Goal: Task Accomplishment & Management: Manage account settings

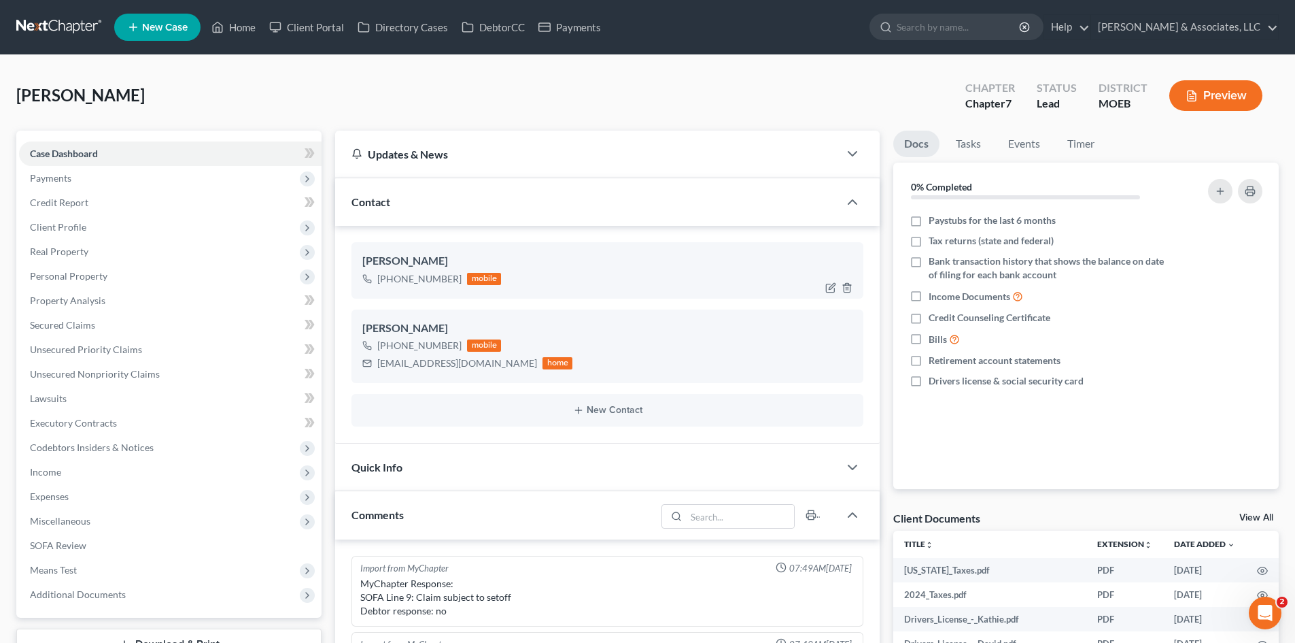
scroll to position [236, 0]
click at [846, 288] on icon "button" at bounding box center [847, 287] width 11 height 11
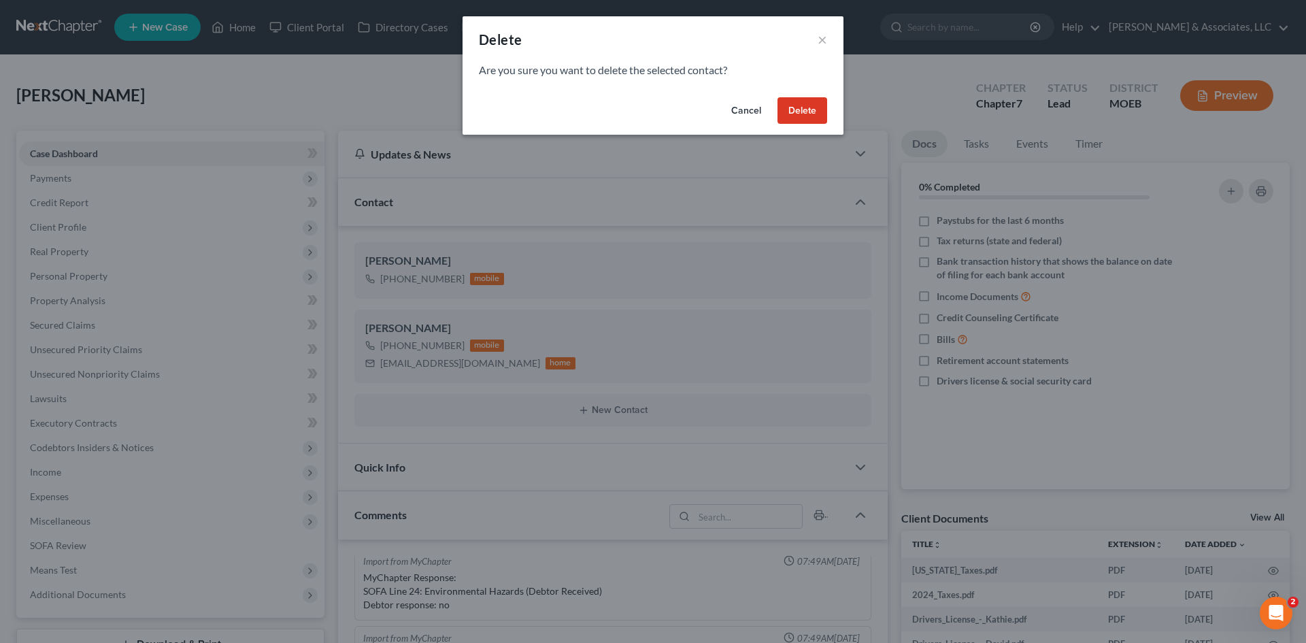
click at [800, 110] on button "Delete" at bounding box center [802, 110] width 50 height 27
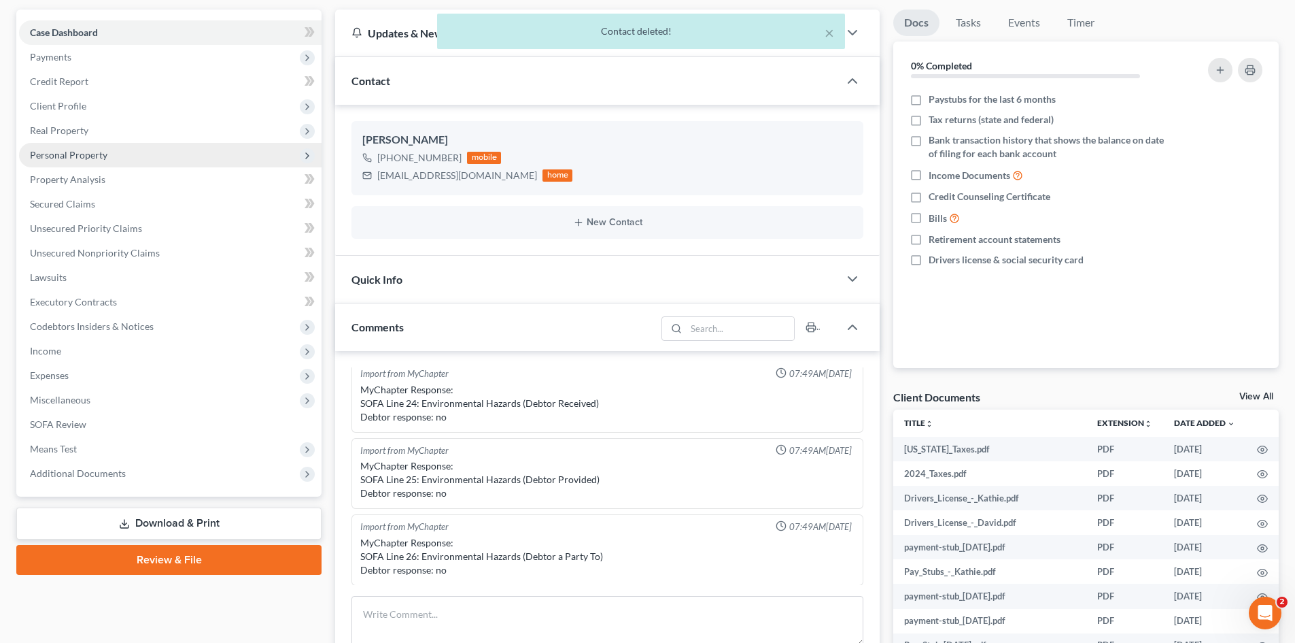
scroll to position [0, 0]
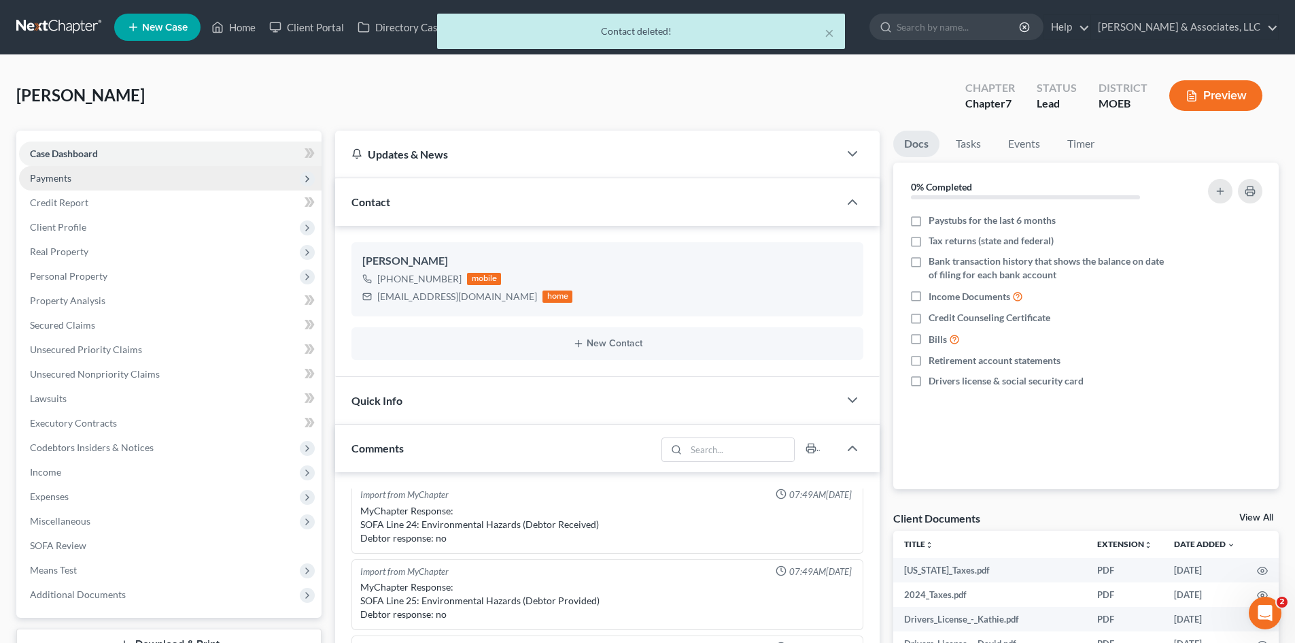
click at [49, 180] on span "Payments" at bounding box center [50, 178] width 41 height 12
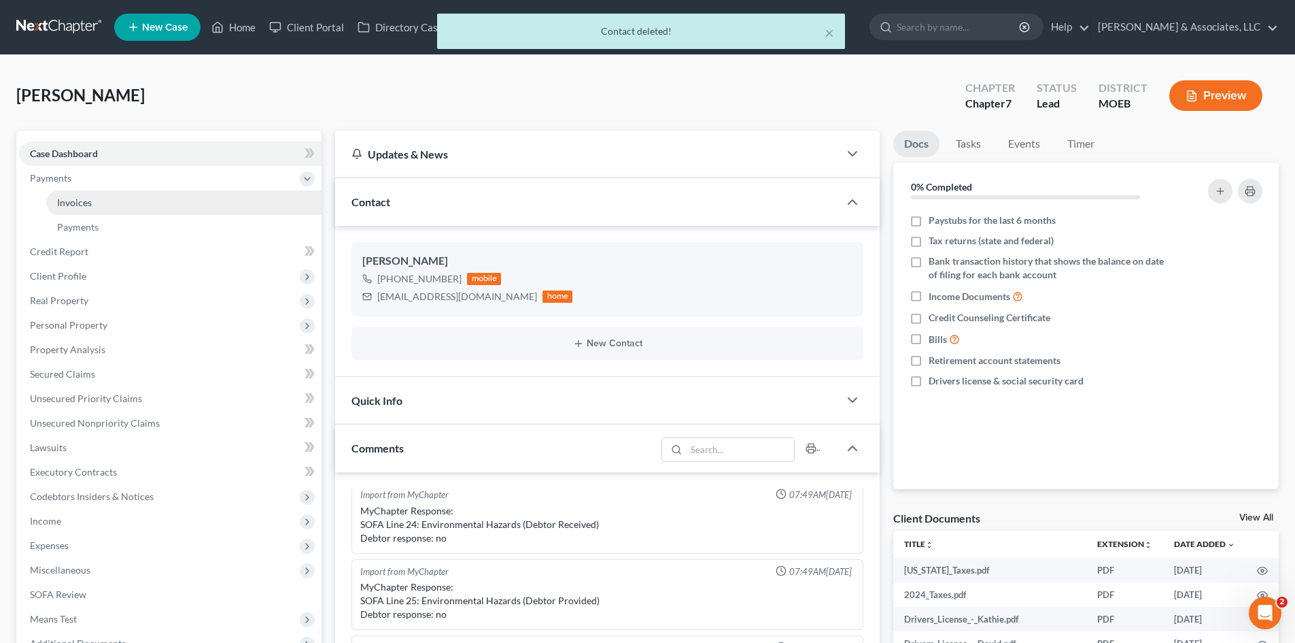
click at [80, 203] on span "Invoices" at bounding box center [74, 203] width 35 height 12
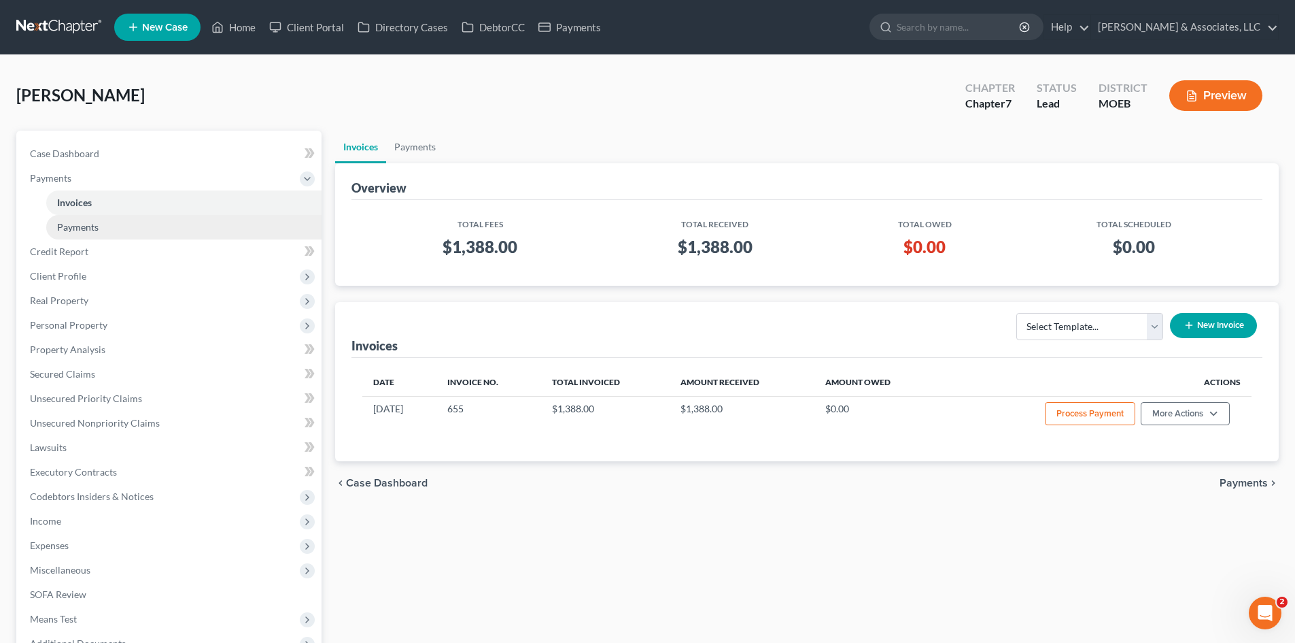
click at [67, 228] on span "Payments" at bounding box center [77, 227] width 41 height 12
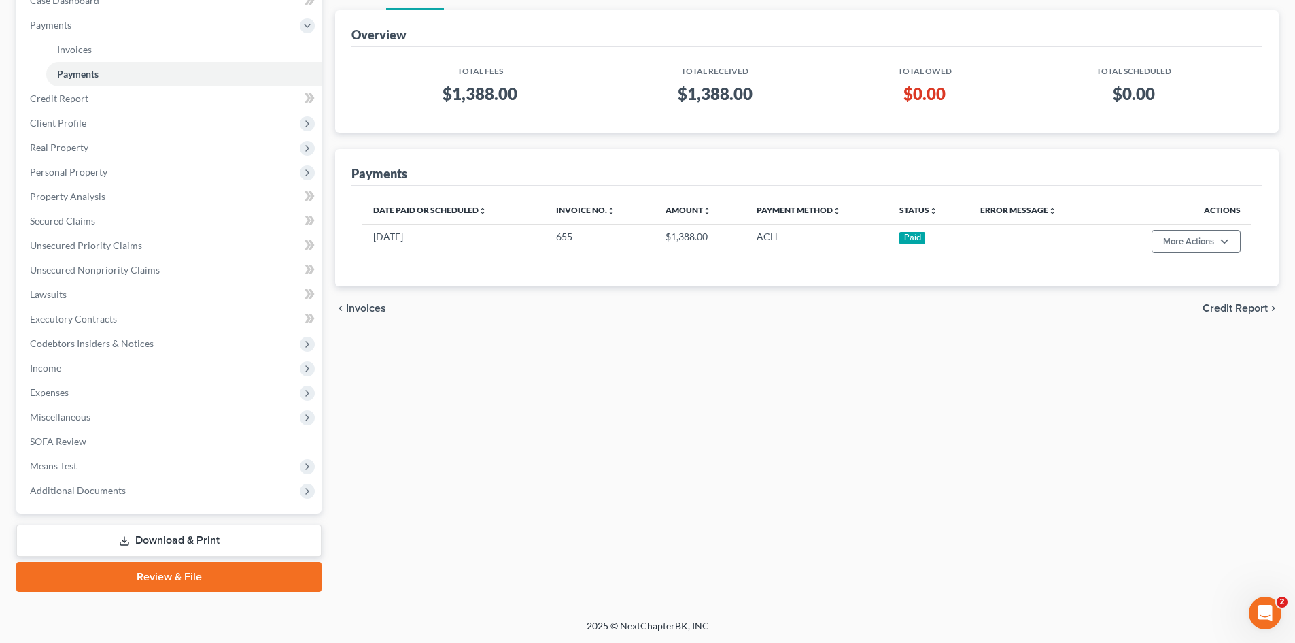
scroll to position [154, 0]
click at [57, 419] on span "Miscellaneous" at bounding box center [60, 416] width 61 height 12
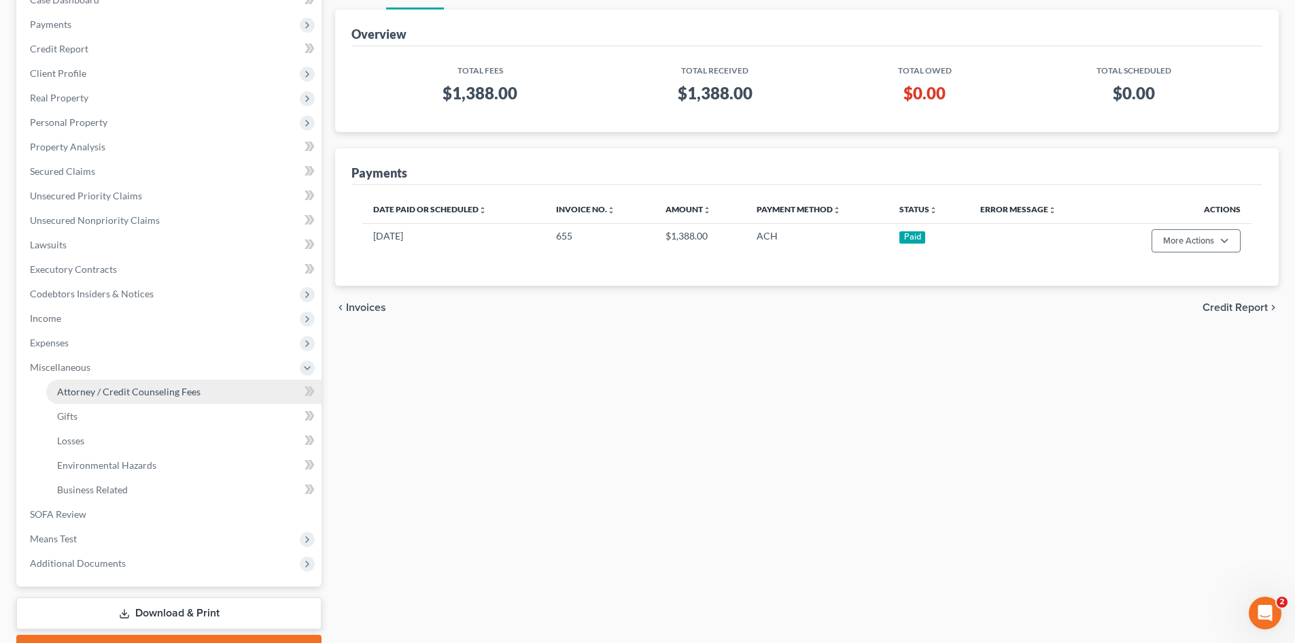
click at [109, 388] on span "Attorney / Credit Counseling Fees" at bounding box center [128, 392] width 143 height 12
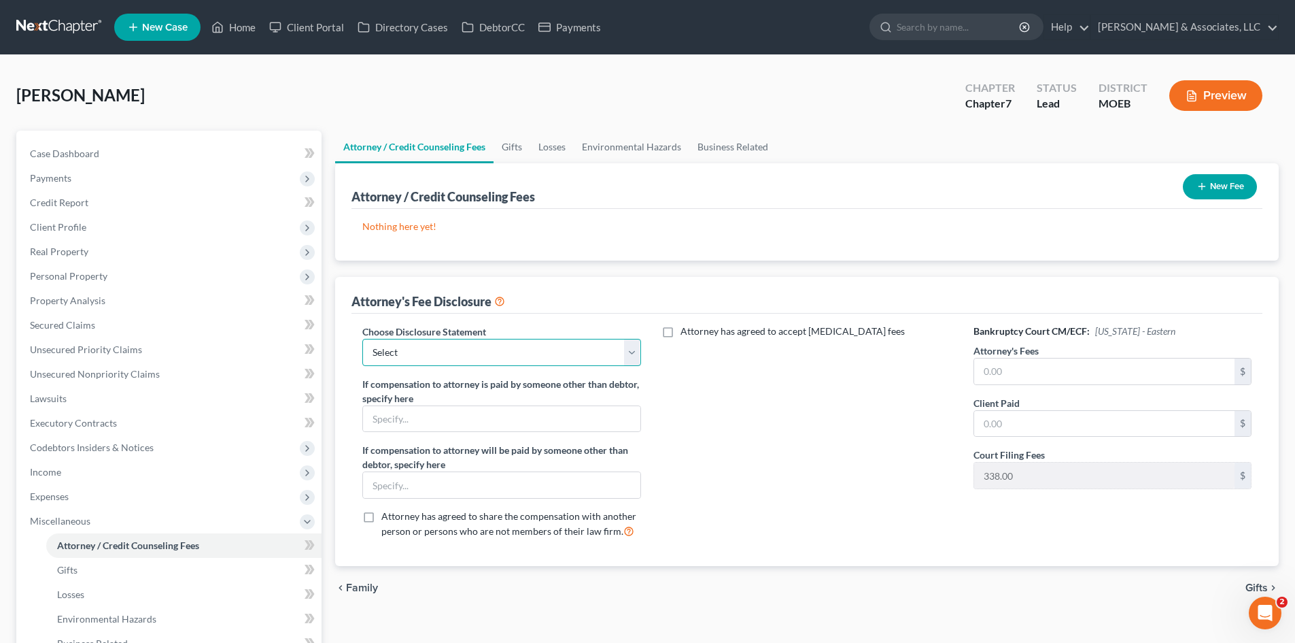
click at [454, 349] on select "Select Disclosure of Compensation Statement" at bounding box center [501, 352] width 278 height 27
select select "0"
click at [362, 339] on select "Select Disclosure of Compensation Statement" at bounding box center [501, 352] width 278 height 27
click at [1012, 367] on input "text" at bounding box center [1104, 371] width 260 height 26
type input "1,050"
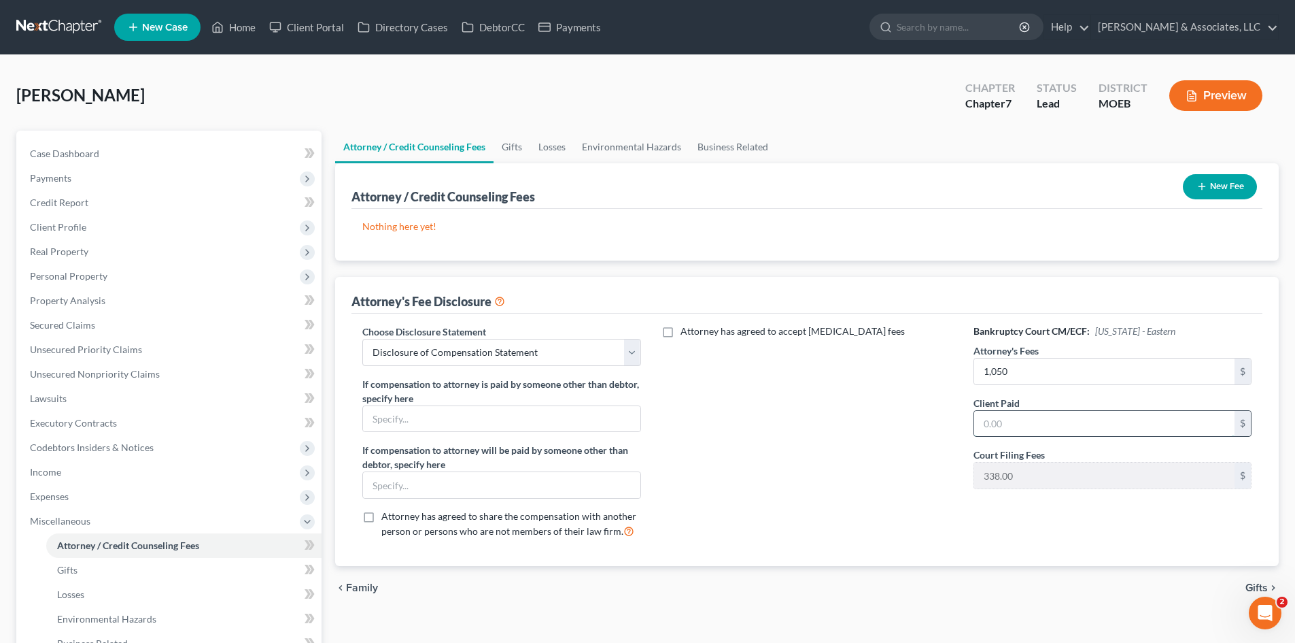
click at [1012, 421] on input "text" at bounding box center [1104, 424] width 260 height 26
type input "1,050"
click at [1217, 186] on button "New Fee" at bounding box center [1220, 186] width 74 height 25
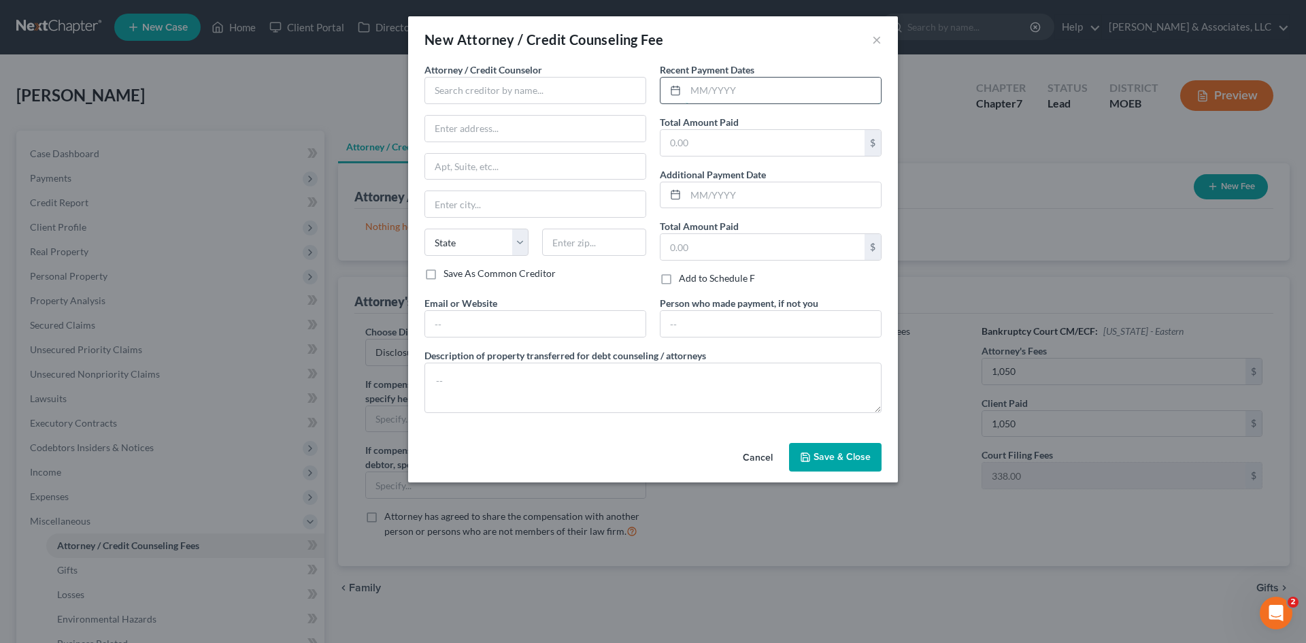
click at [715, 89] on input "text" at bounding box center [782, 91] width 195 height 26
type input "07/21/25"
click at [764, 141] on input "text" at bounding box center [762, 143] width 204 height 26
type input "1,050"
click at [463, 89] on input "text" at bounding box center [535, 90] width 222 height 27
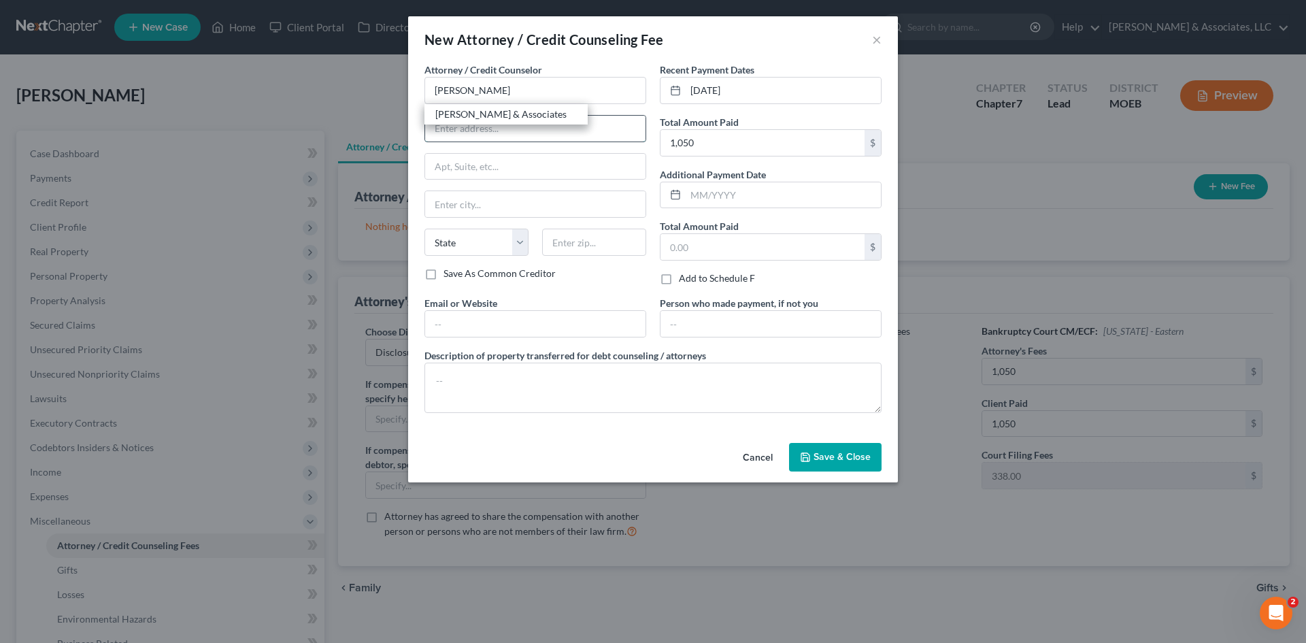
click at [475, 125] on input "text" at bounding box center [535, 129] width 220 height 26
click at [481, 93] on input "Teague" at bounding box center [535, 90] width 222 height 27
click at [482, 118] on div "Teague & Associates" at bounding box center [505, 114] width 141 height 14
type input "Teague & Associates"
type input "2536 S. Old Hwy 94, Ste 222"
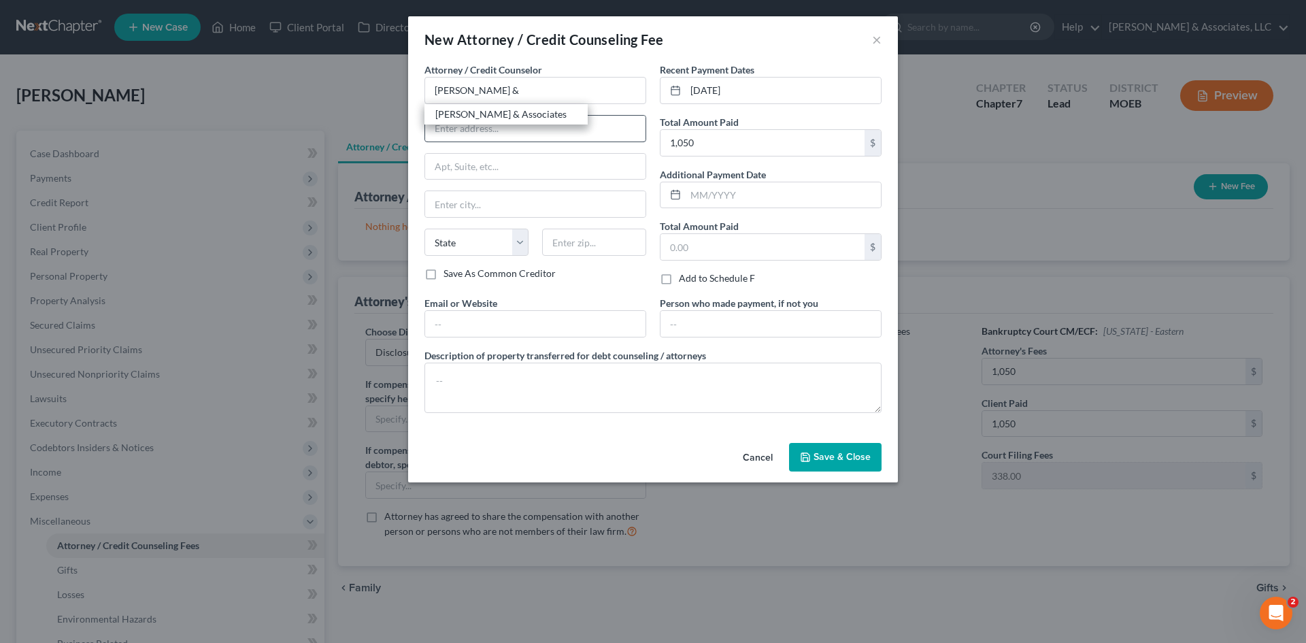
type input "Saint Charles"
select select "26"
type input "63303"
click at [464, 325] on input "text" at bounding box center [535, 324] width 220 height 26
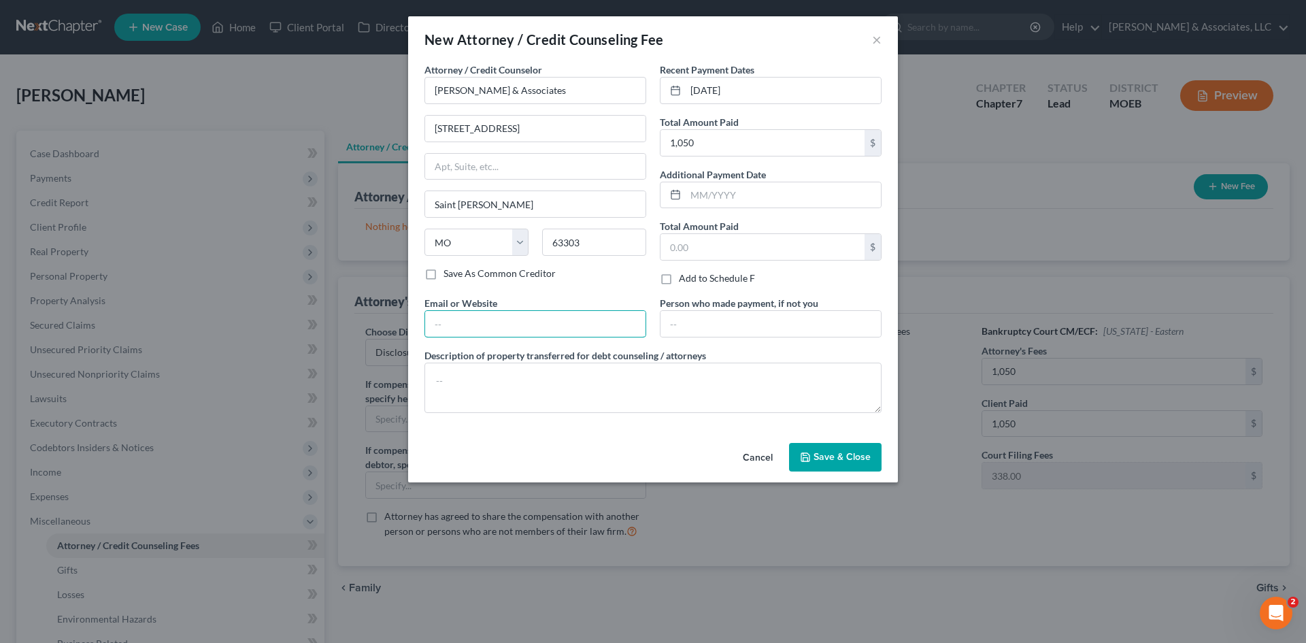
type input "https://www.teaguelawassociates.com/"
click at [838, 460] on span "Save & Close" at bounding box center [841, 457] width 57 height 12
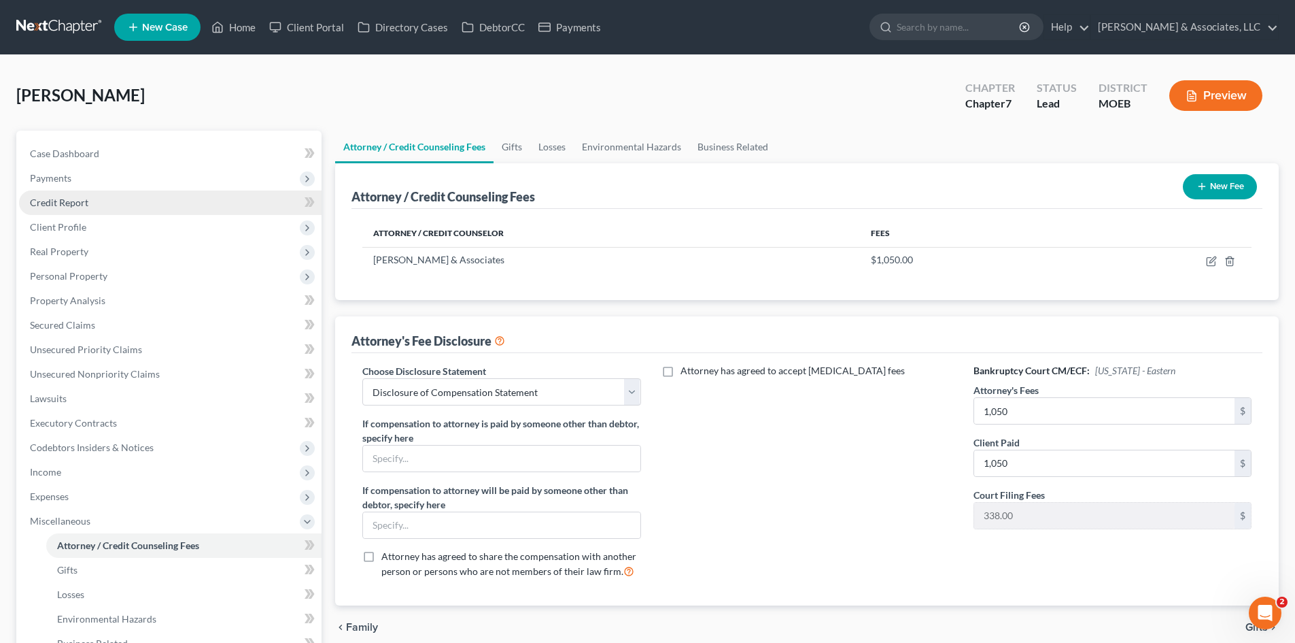
click at [55, 201] on span "Credit Report" at bounding box center [59, 203] width 58 height 12
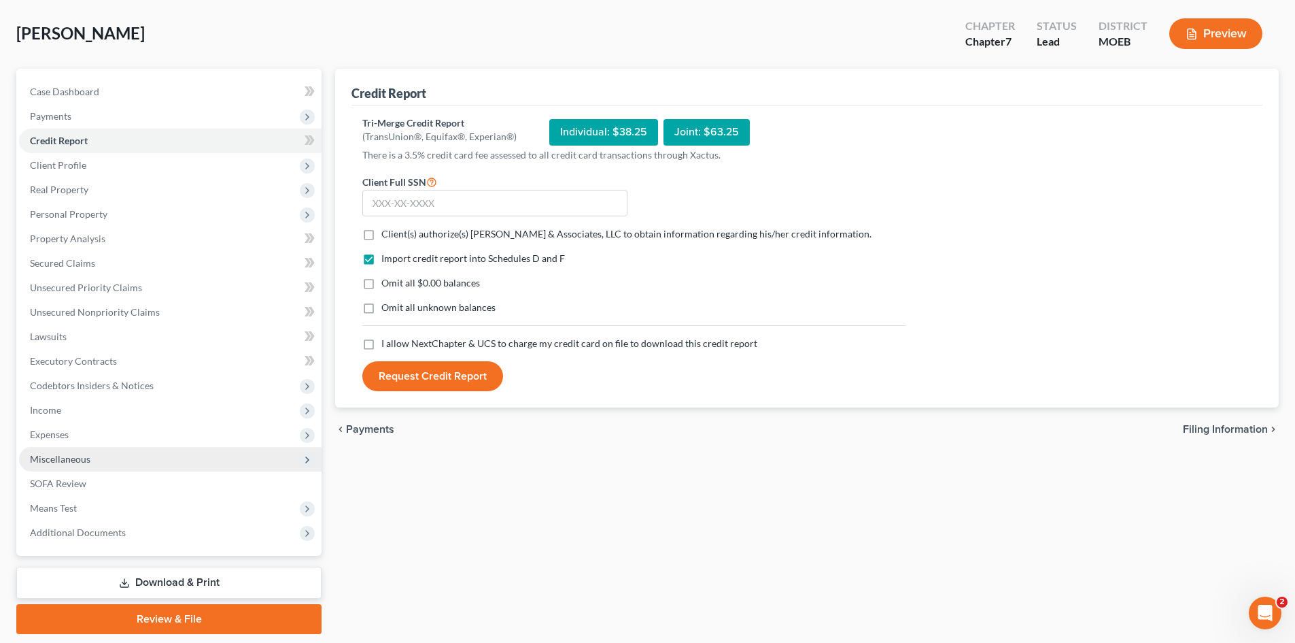
scroll to position [105, 0]
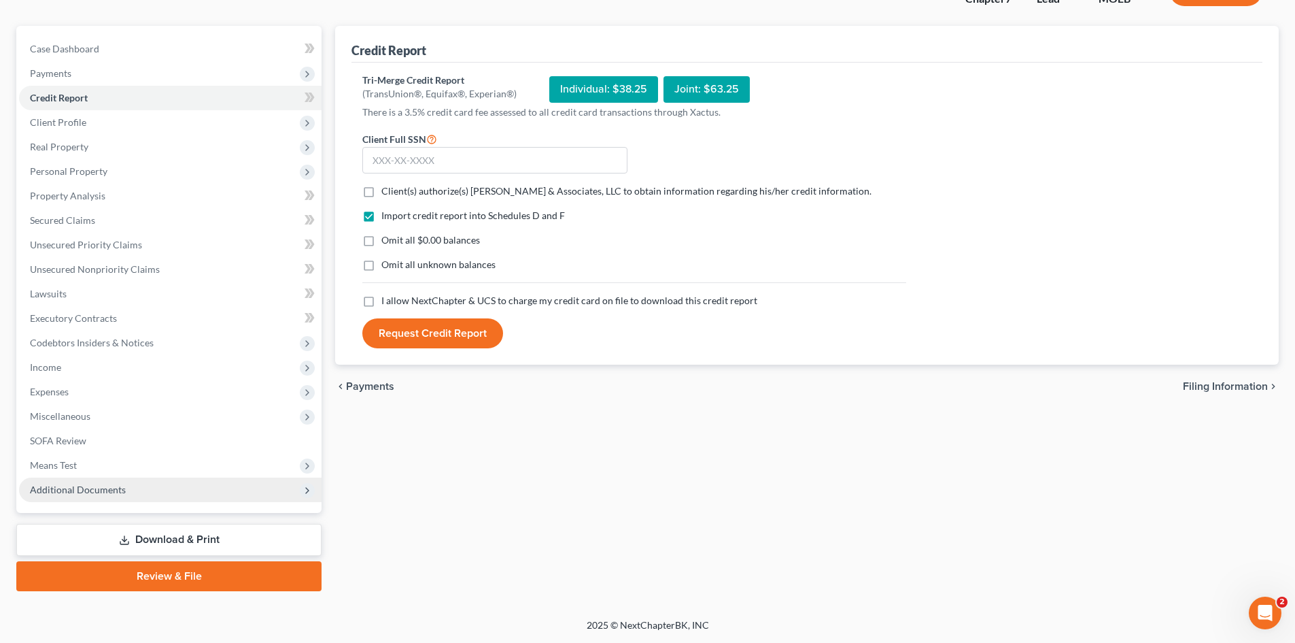
click at [58, 487] on span "Additional Documents" at bounding box center [78, 489] width 96 height 12
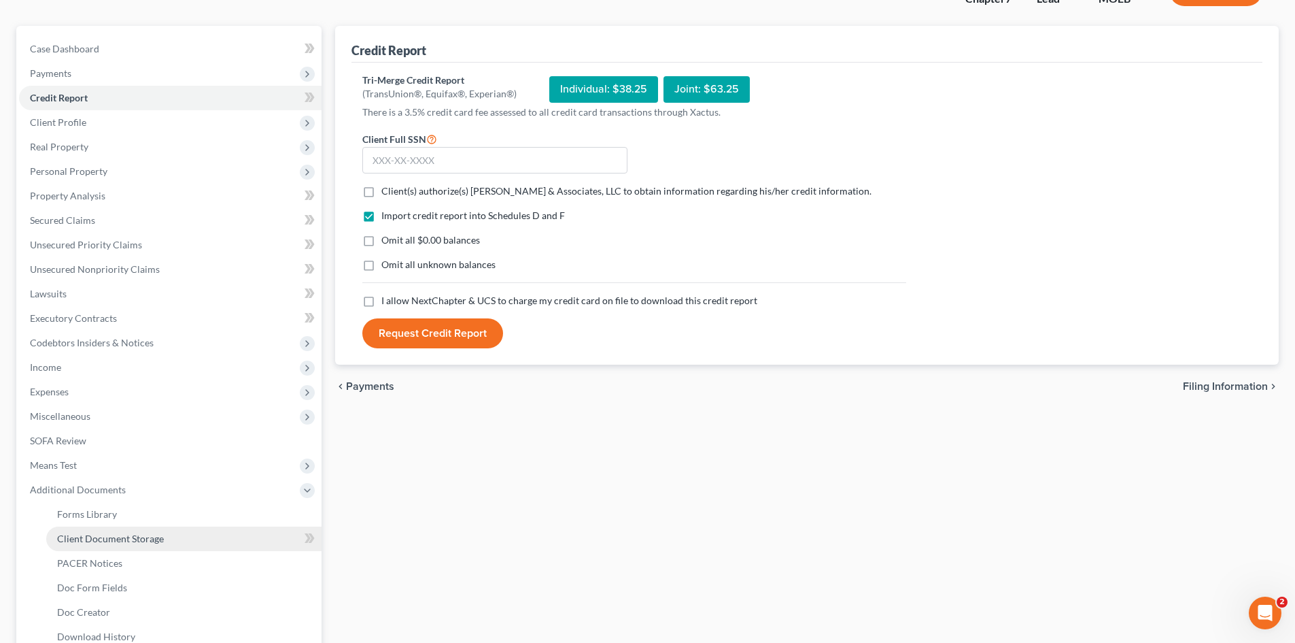
click at [109, 537] on span "Client Document Storage" at bounding box center [110, 538] width 107 height 12
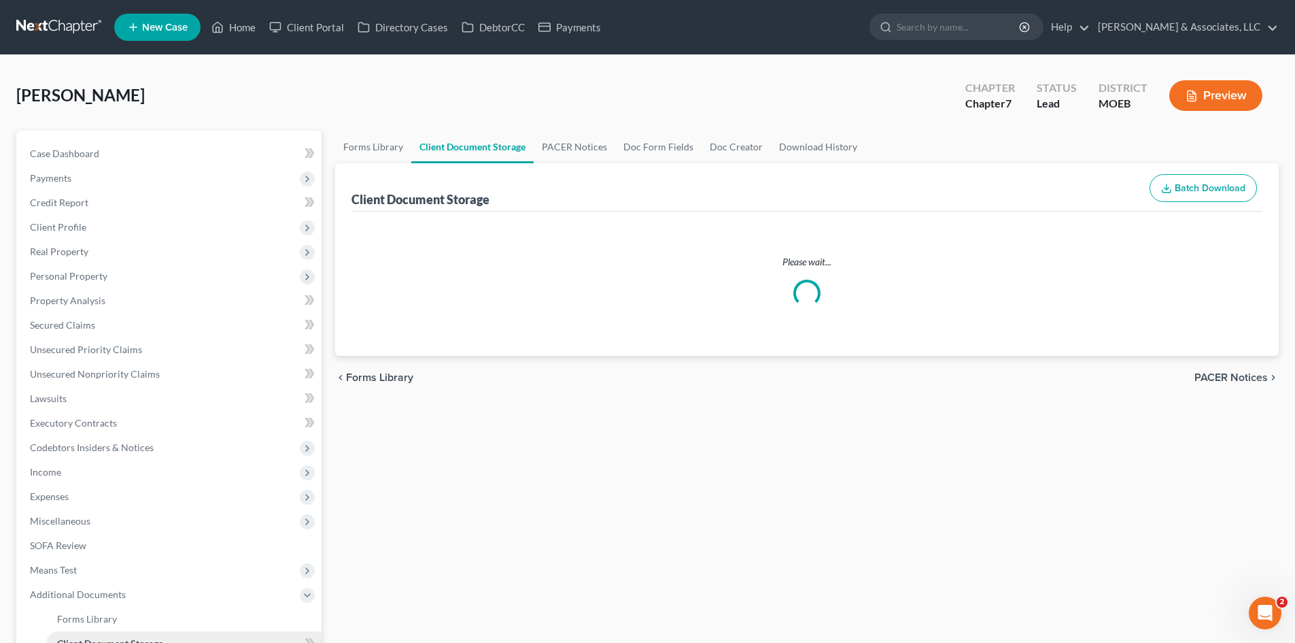
select select "9"
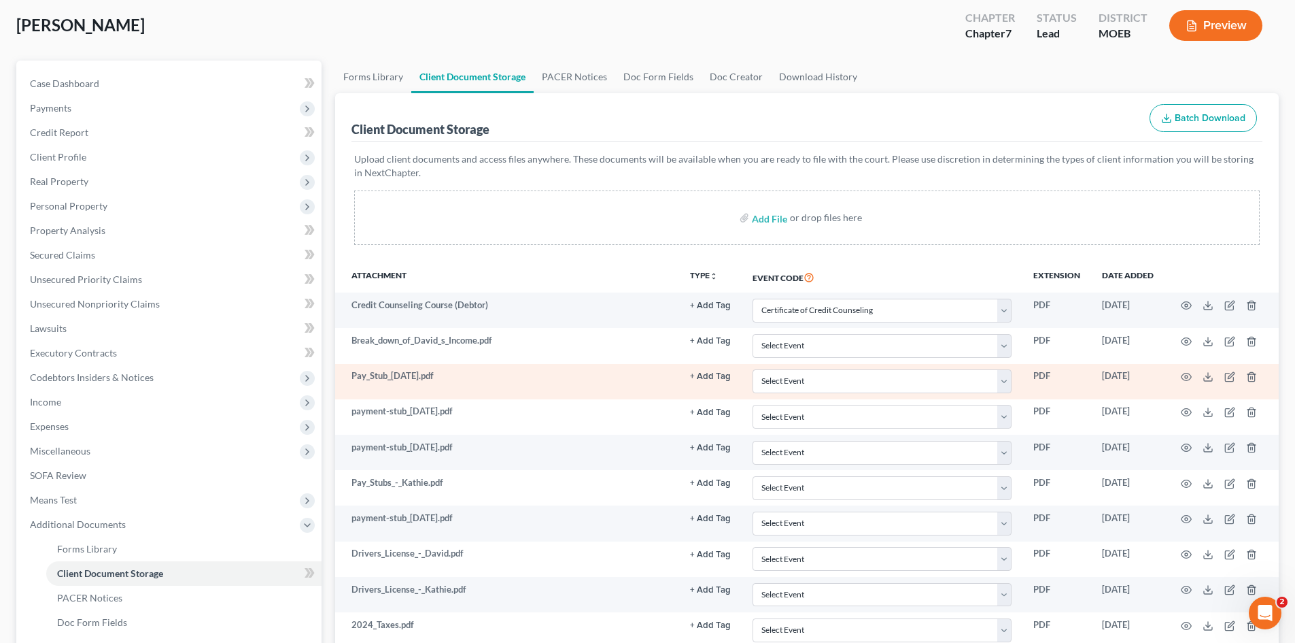
scroll to position [136, 0]
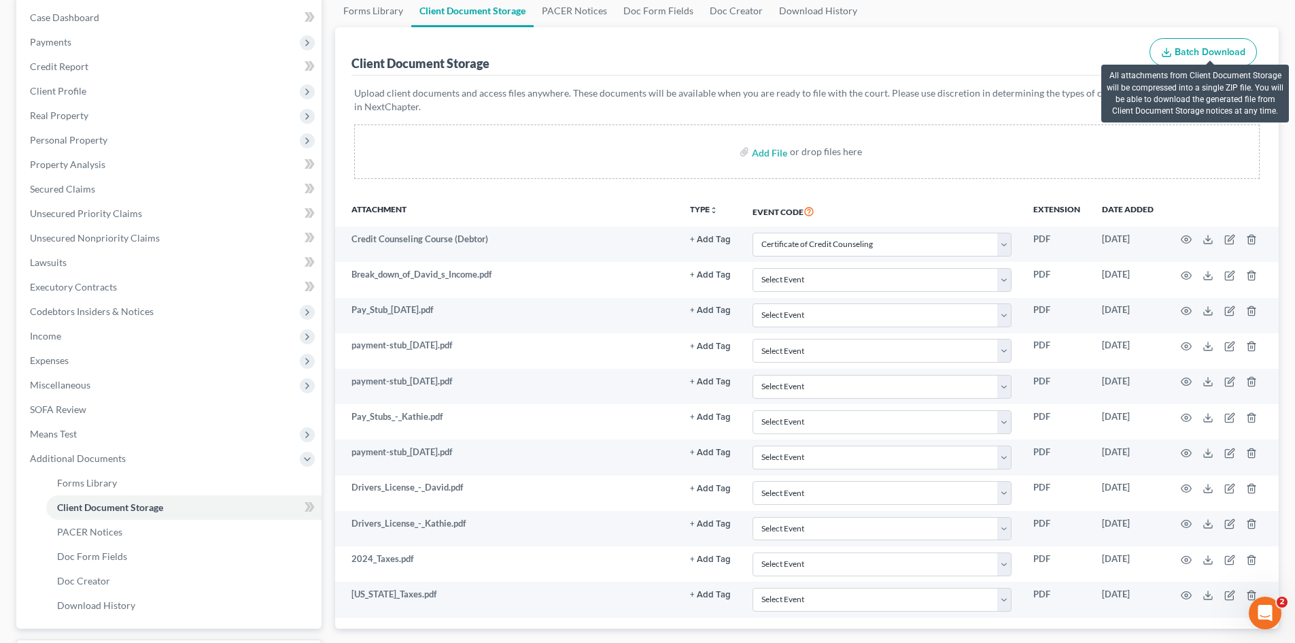
click at [1202, 52] on span "Batch Download" at bounding box center [1210, 52] width 71 height 12
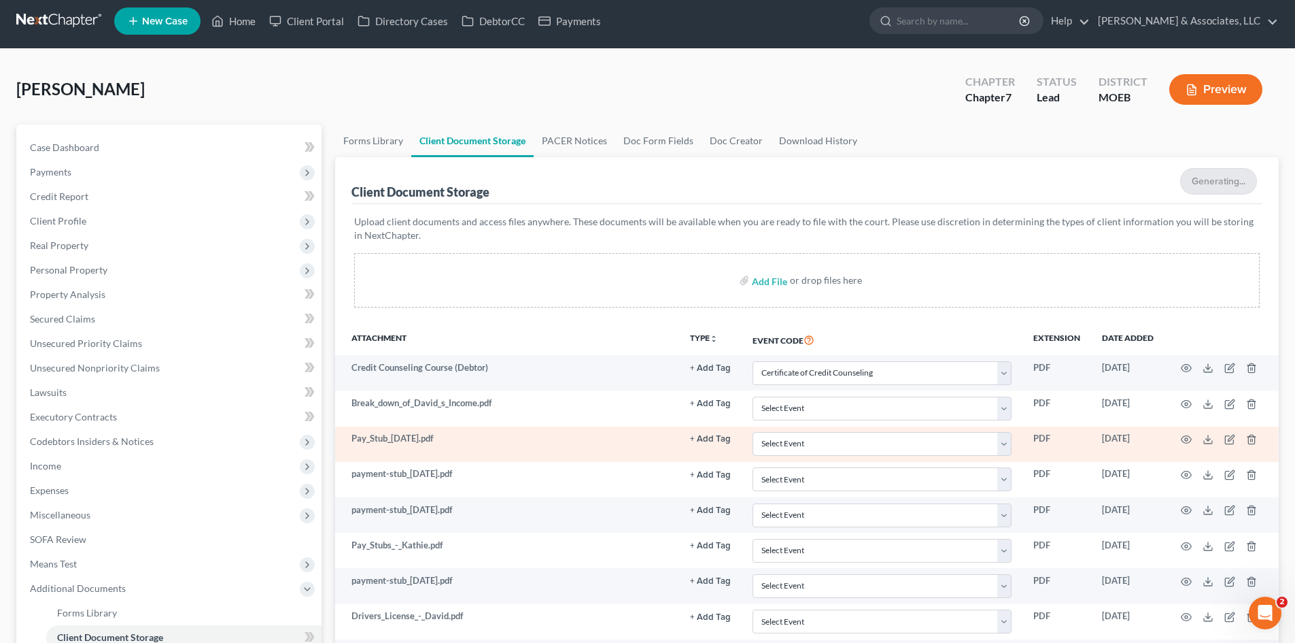
scroll to position [0, 0]
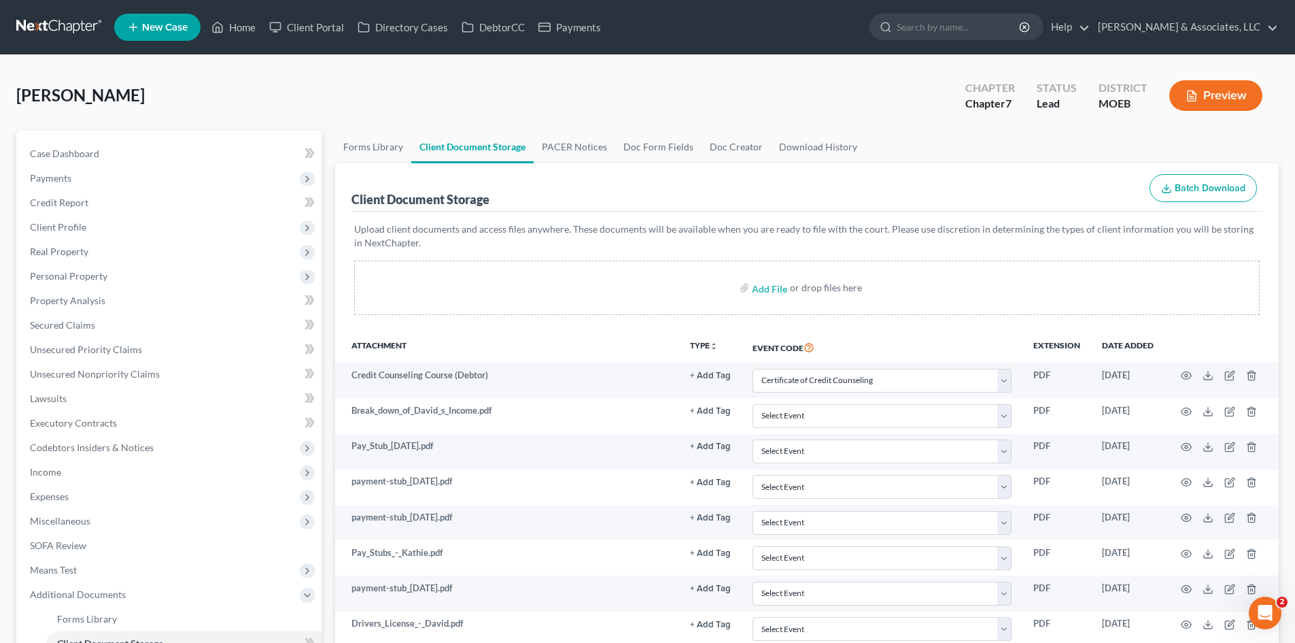
select select "9"
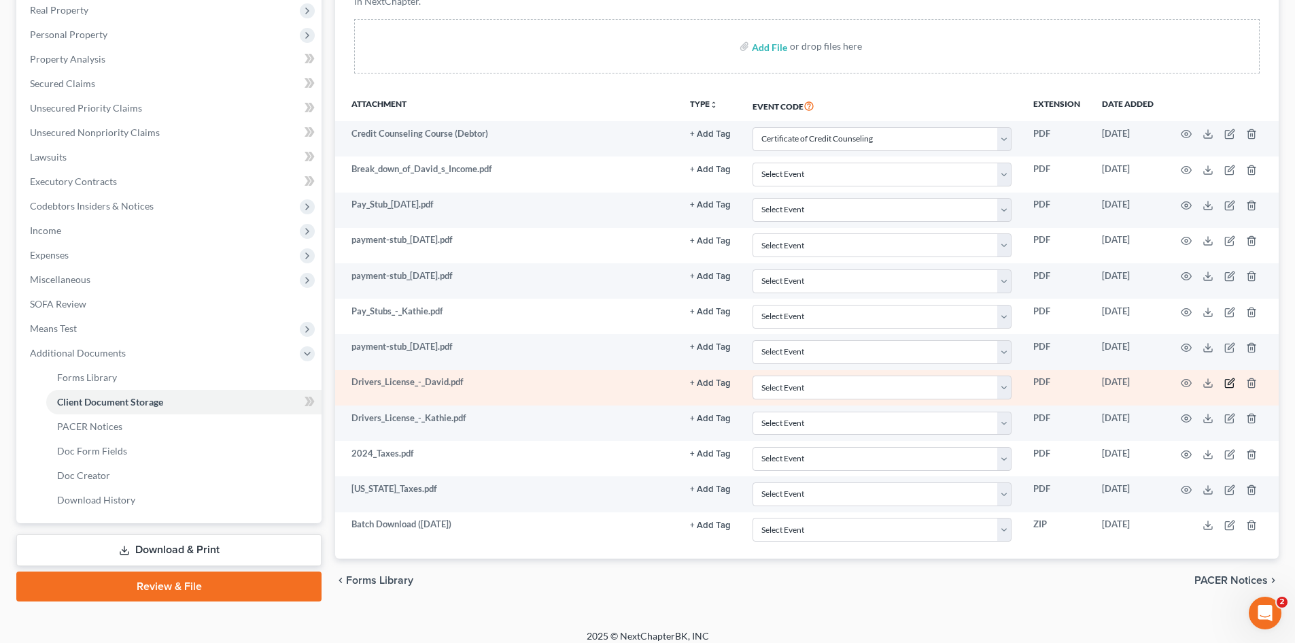
scroll to position [252, 0]
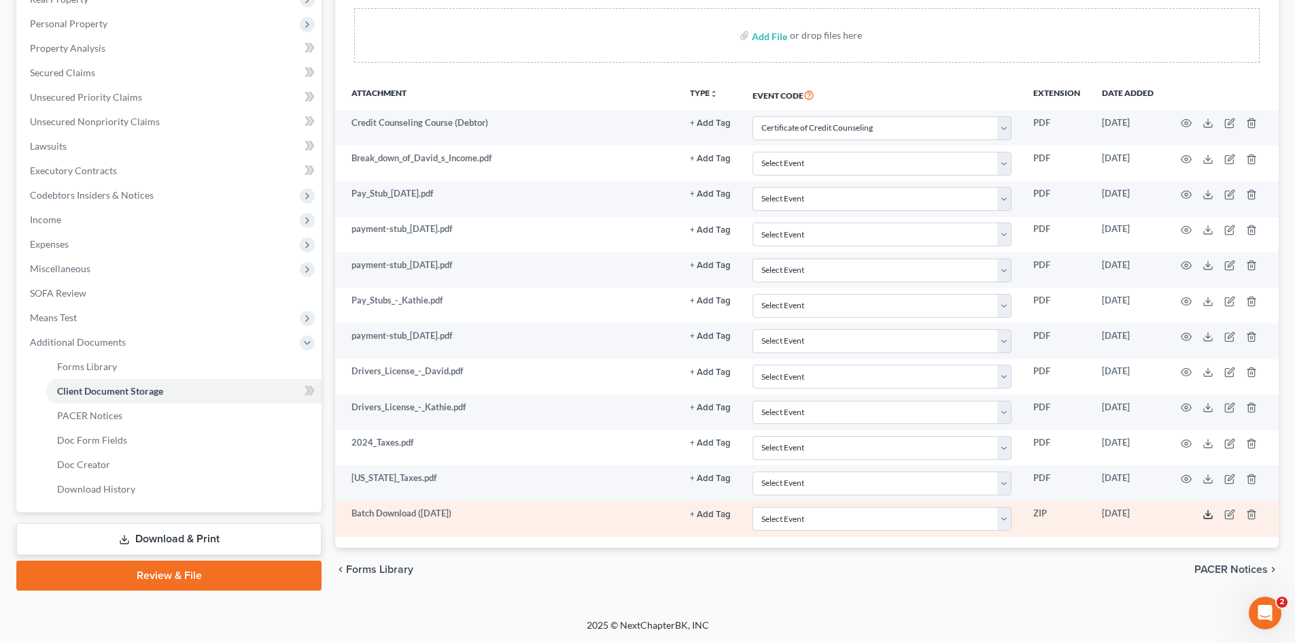
click at [1208, 515] on line at bounding box center [1208, 512] width 0 height 5
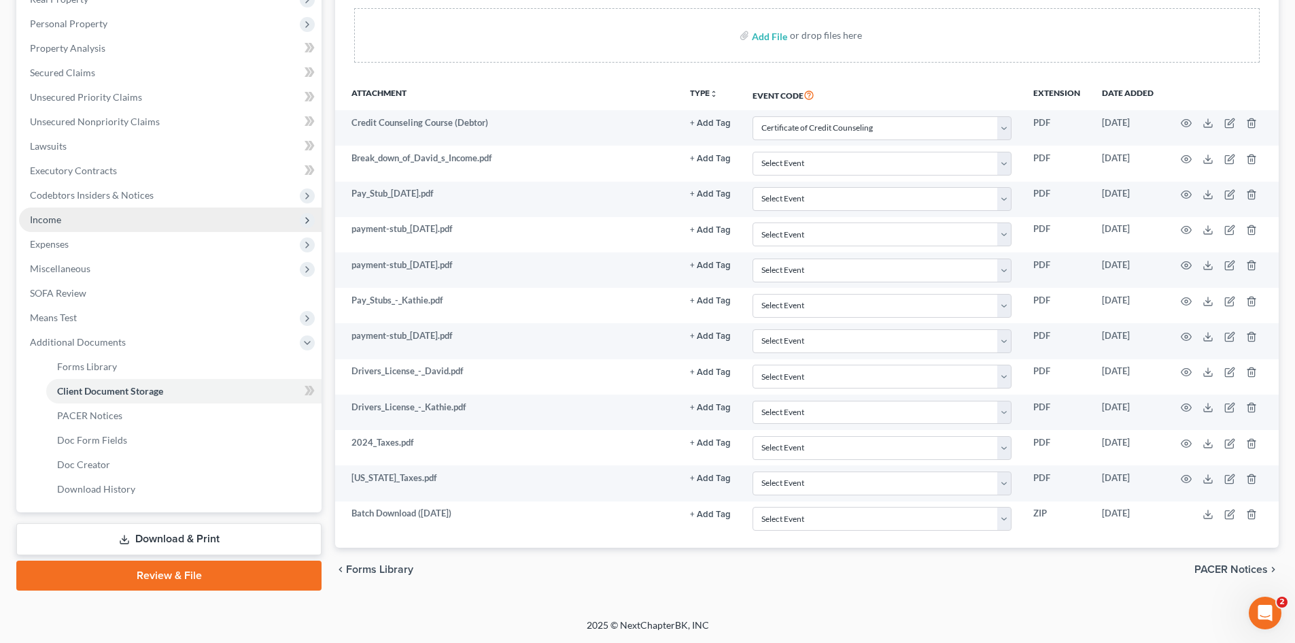
click at [52, 212] on span "Income" at bounding box center [170, 219] width 303 height 24
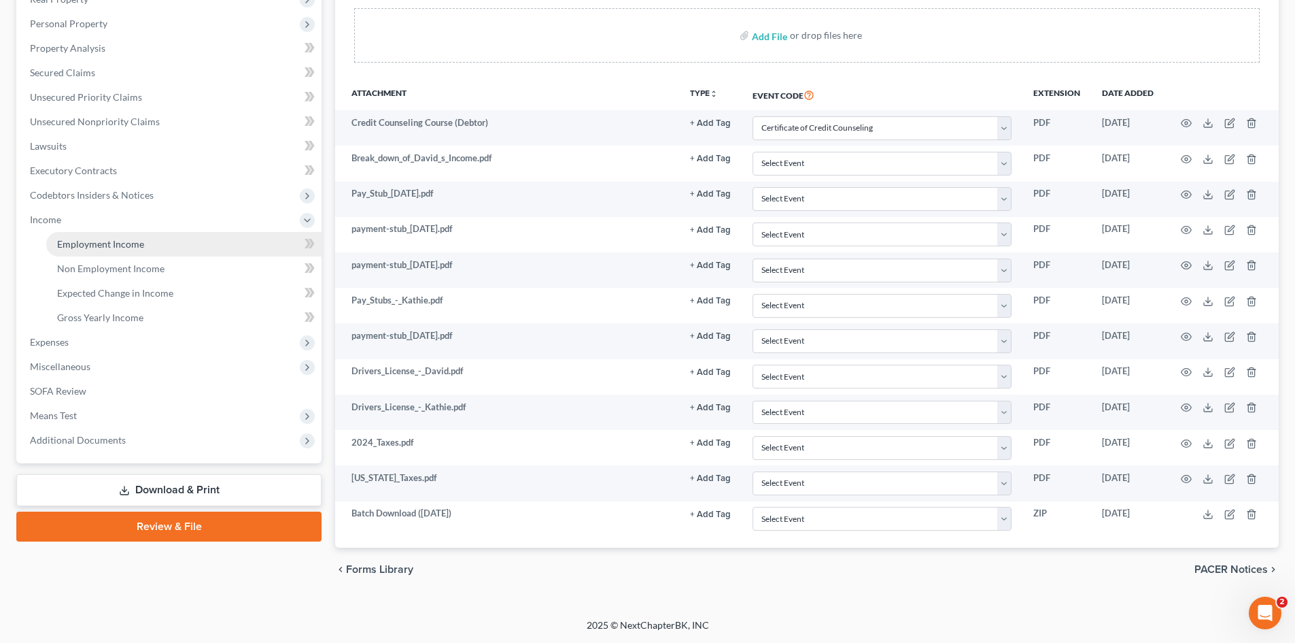
click at [92, 240] on span "Employment Income" at bounding box center [100, 244] width 87 height 12
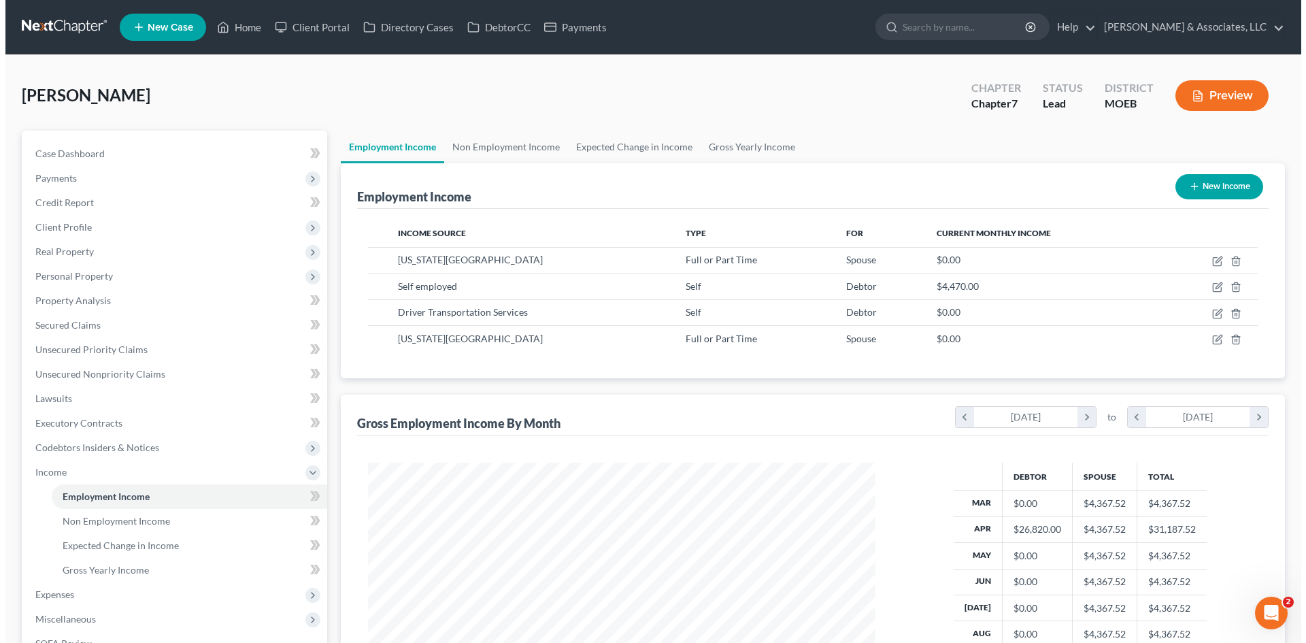
scroll to position [254, 534]
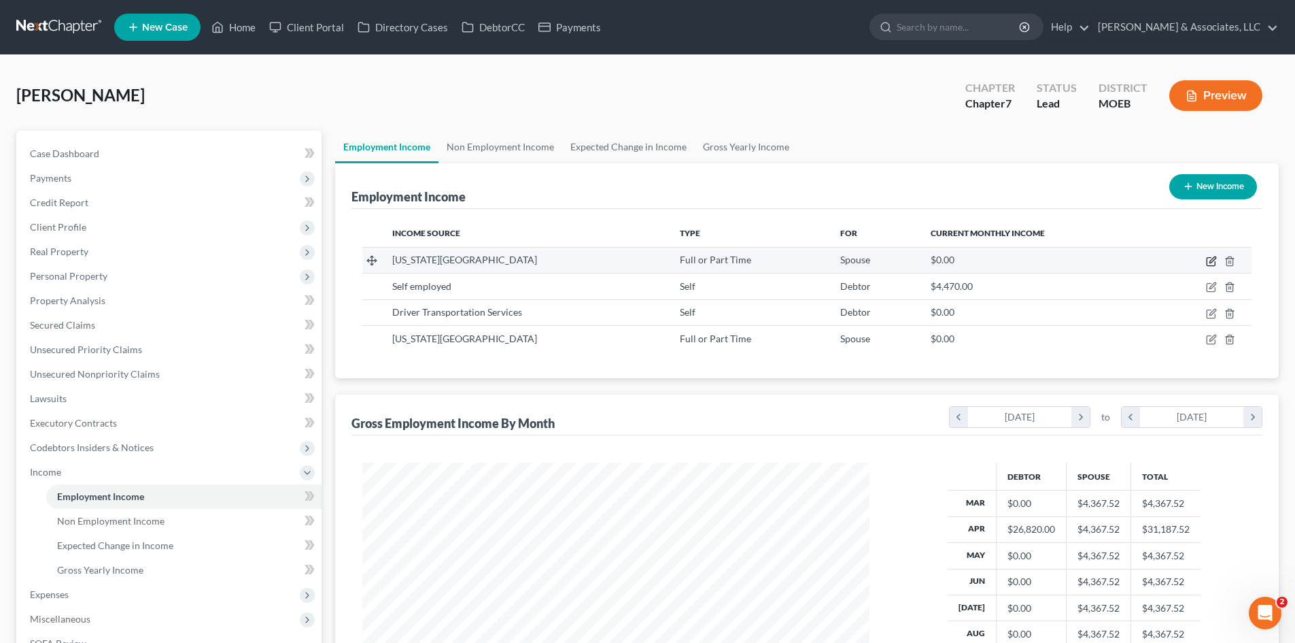
click at [1208, 262] on icon "button" at bounding box center [1211, 261] width 11 height 11
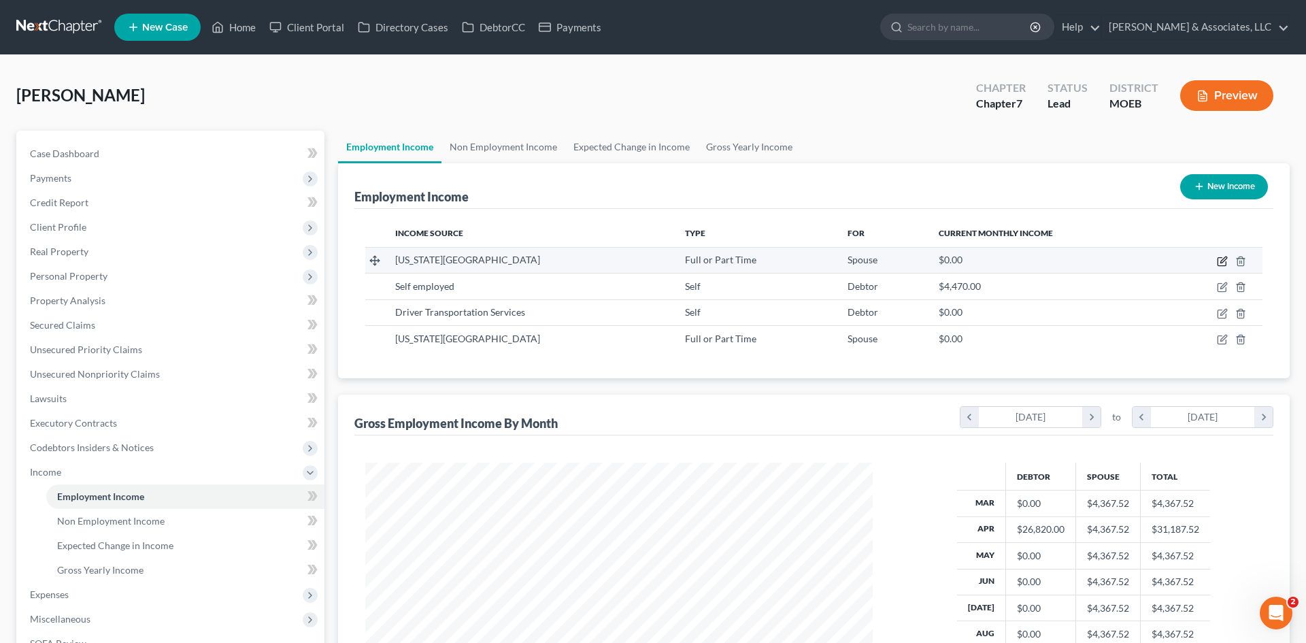
select select "0"
select select "26"
select select "1"
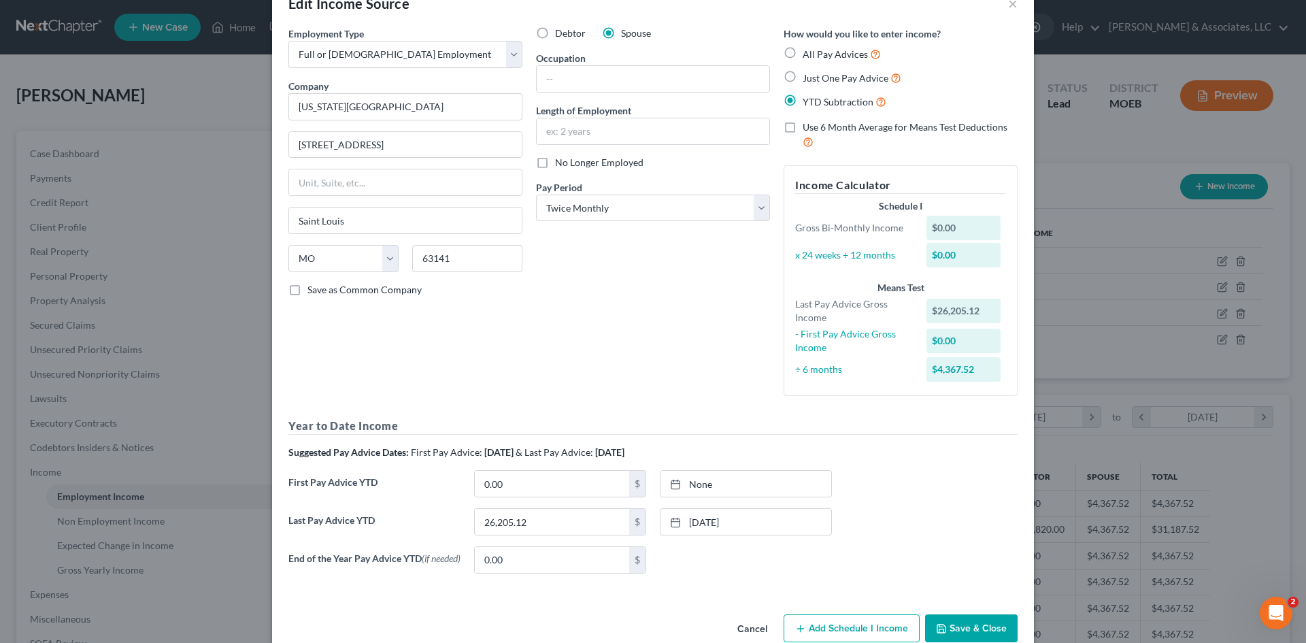
scroll to position [66, 0]
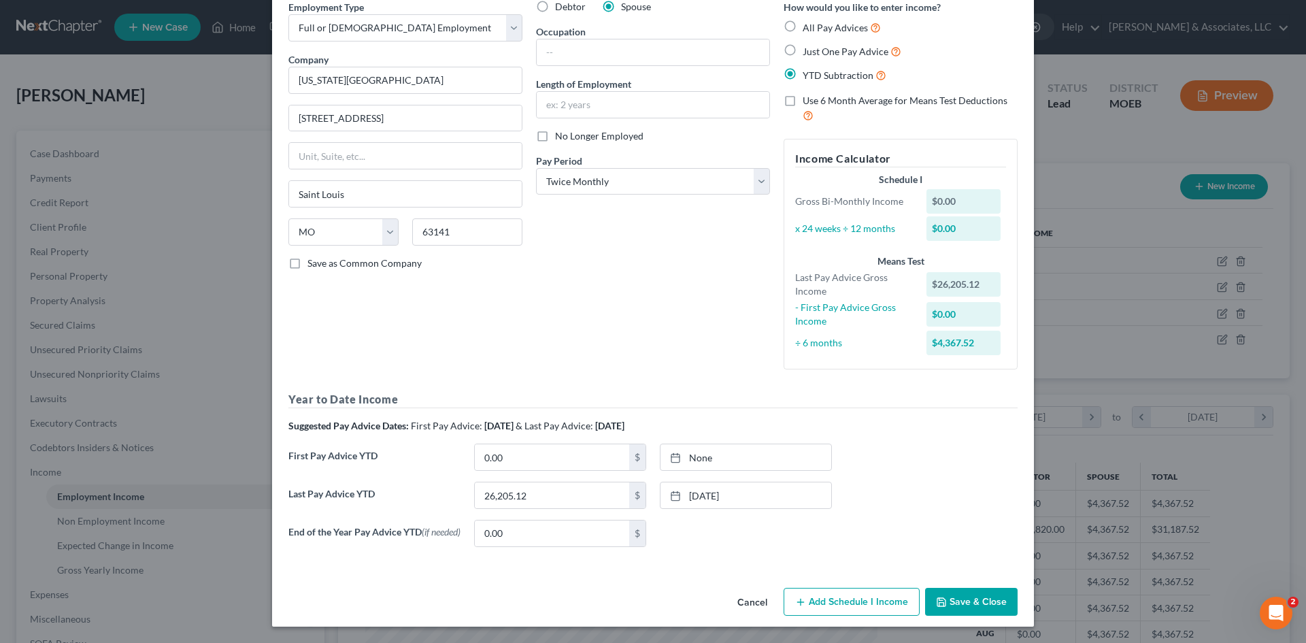
click at [856, 598] on button "Add Schedule I Income" at bounding box center [851, 602] width 136 height 29
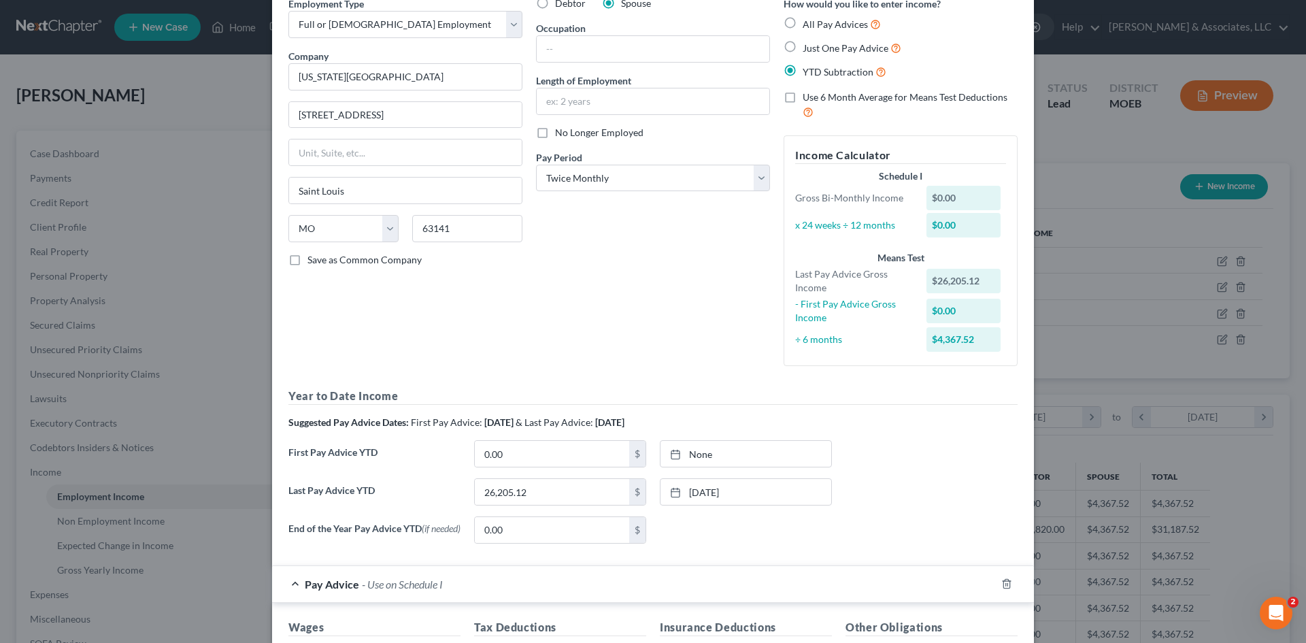
scroll to position [270, 0]
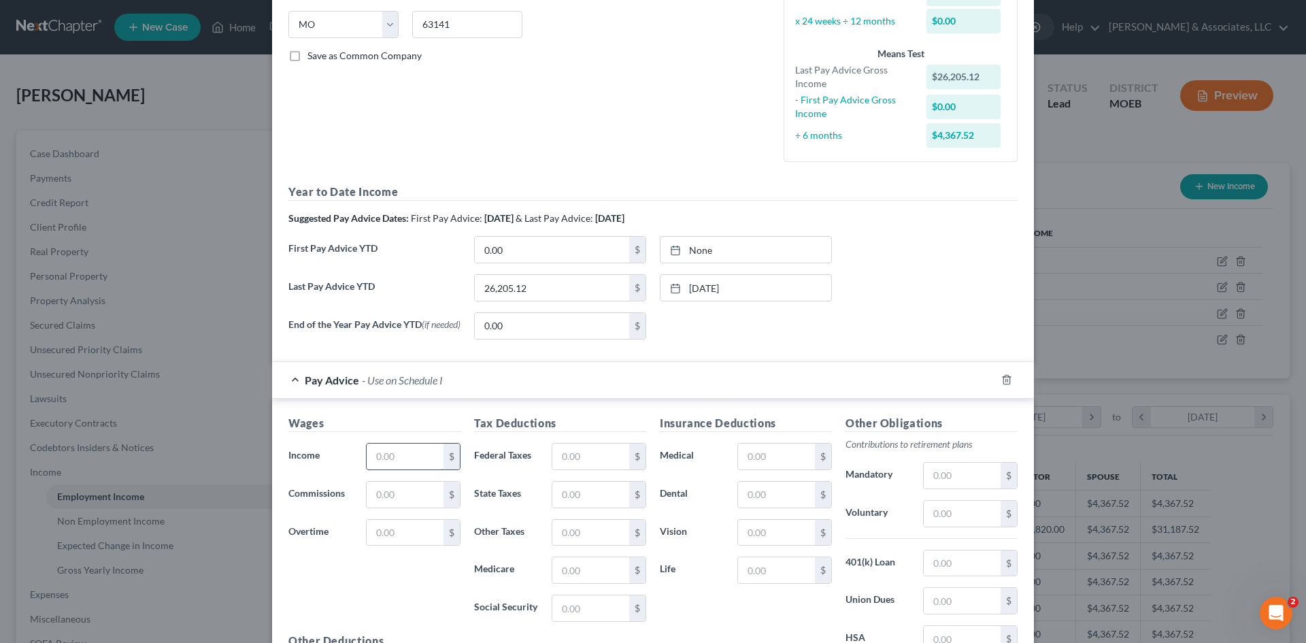
click at [409, 456] on input "text" at bounding box center [405, 456] width 77 height 26
type input "2,183.76"
click at [580, 464] on input "text" at bounding box center [590, 456] width 77 height 26
click at [934, 513] on input "text" at bounding box center [961, 513] width 77 height 26
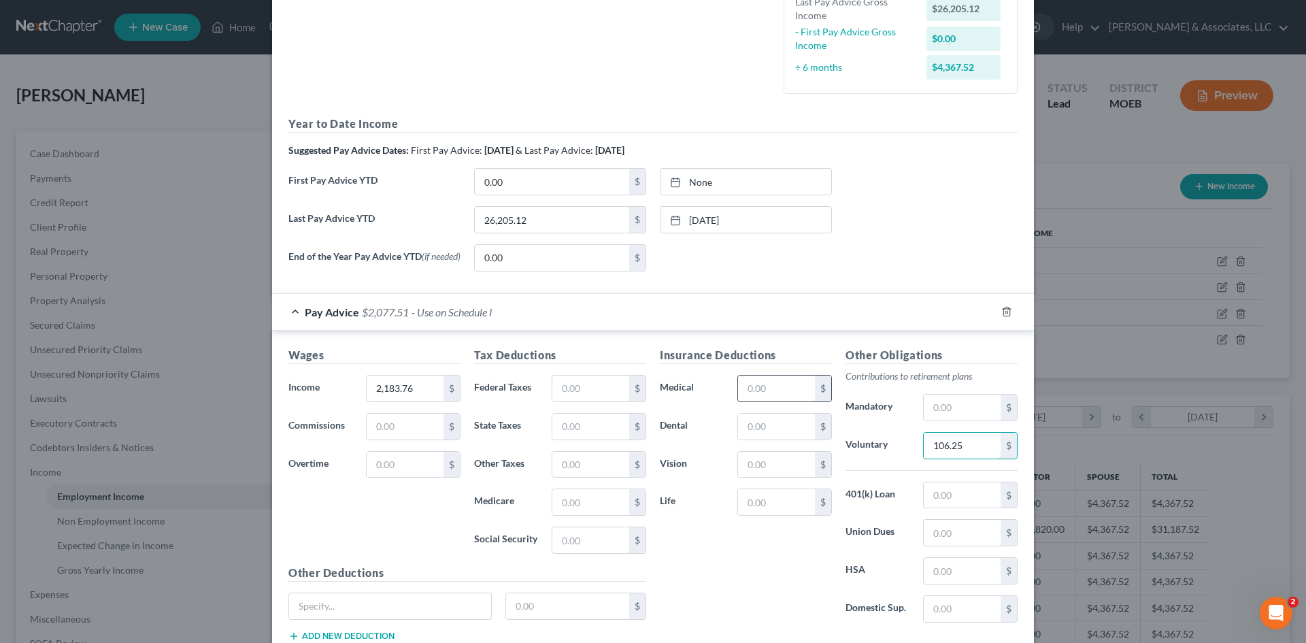
type input "106.25"
click at [745, 388] on input "text" at bounding box center [776, 388] width 77 height 26
type input "125.00"
click at [785, 501] on input "text" at bounding box center [776, 502] width 77 height 26
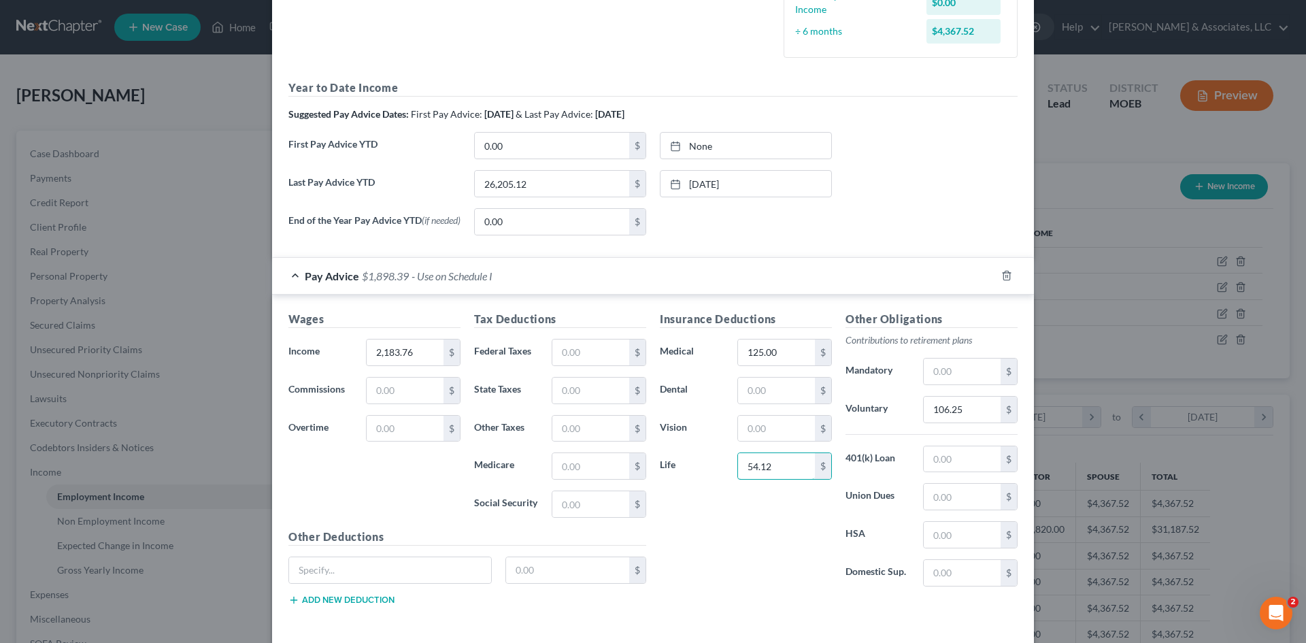
scroll to position [406, 0]
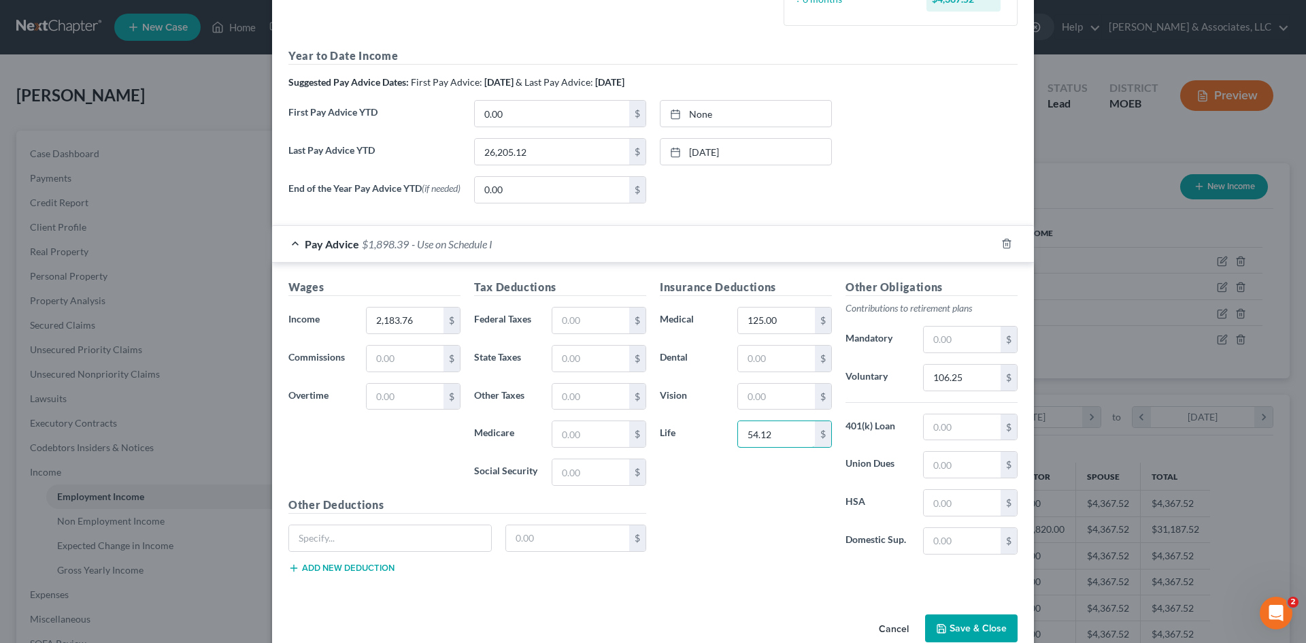
type input "54.12"
click at [406, 529] on input "text" at bounding box center [390, 538] width 202 height 26
type input "Long Term Care"
type input "103.30"
click at [344, 571] on button "Add new deduction" at bounding box center [341, 567] width 106 height 11
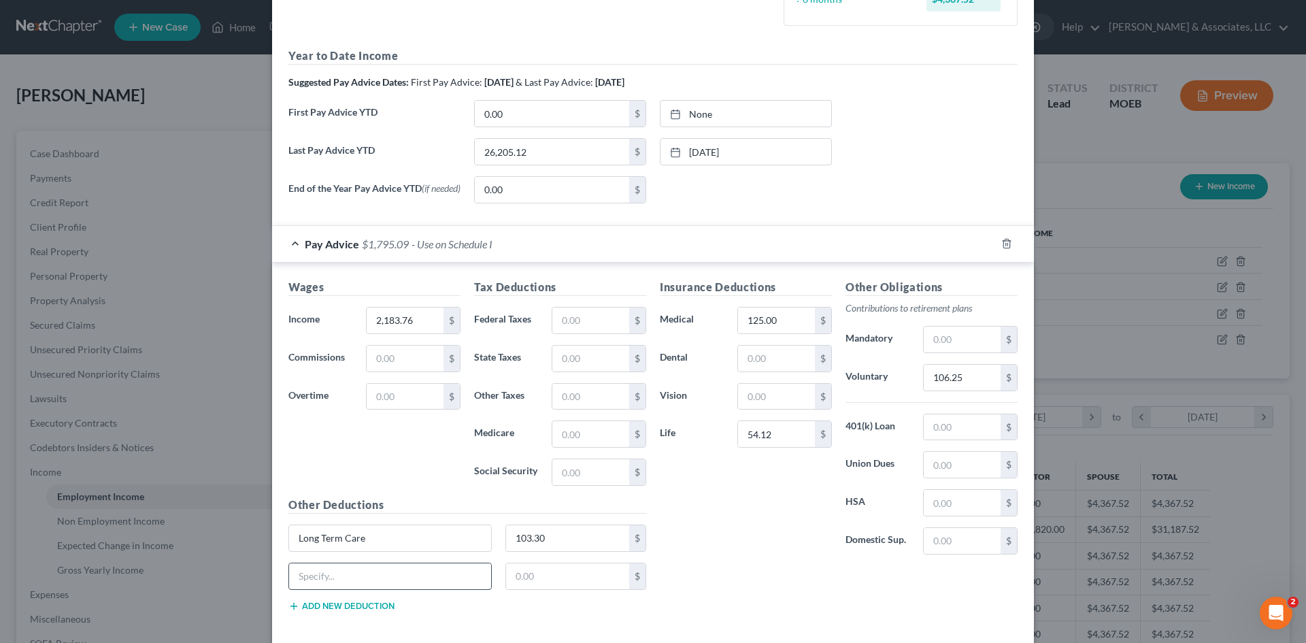
click at [288, 600] on button "Add new deduction" at bounding box center [341, 605] width 106 height 11
click button "Add new deduction" at bounding box center [341, 643] width 106 height 11
click at [340, 576] on input "text" at bounding box center [390, 576] width 202 height 26
type input "LT Disability"
click at [560, 571] on input "text" at bounding box center [568, 576] width 124 height 26
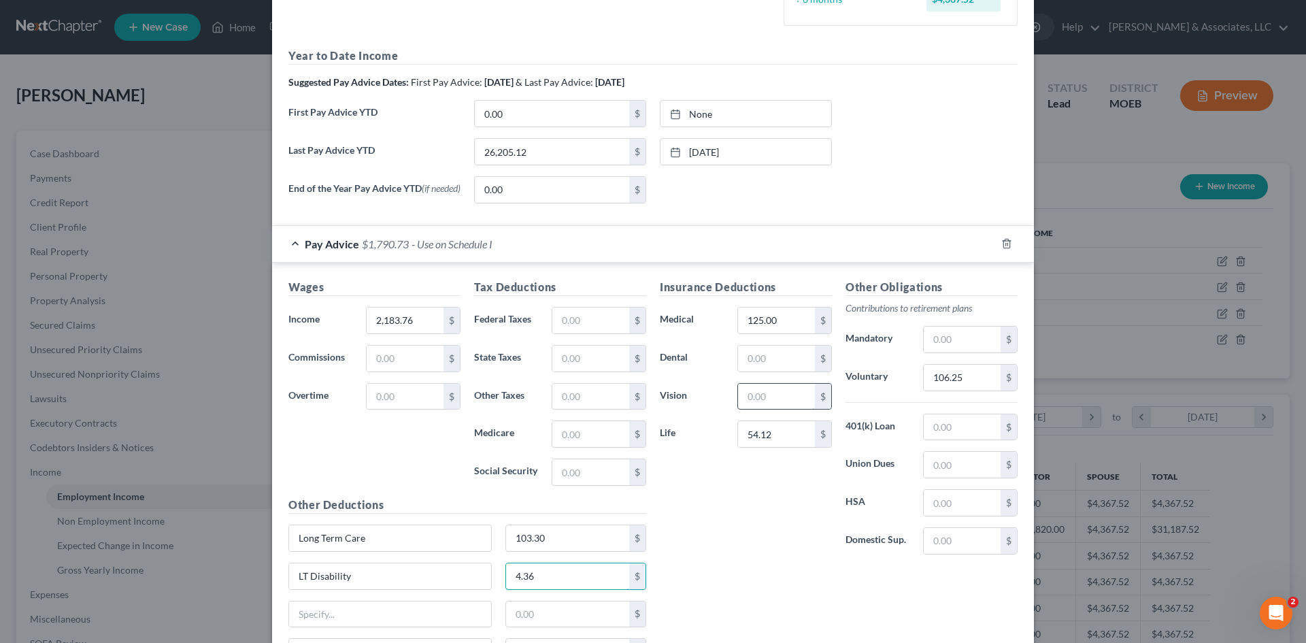
type input "4.36"
click at [768, 403] on input "text" at bounding box center [776, 397] width 77 height 26
type input "2.44"
click at [589, 324] on input "text" at bounding box center [590, 320] width 77 height 26
type input "107.13"
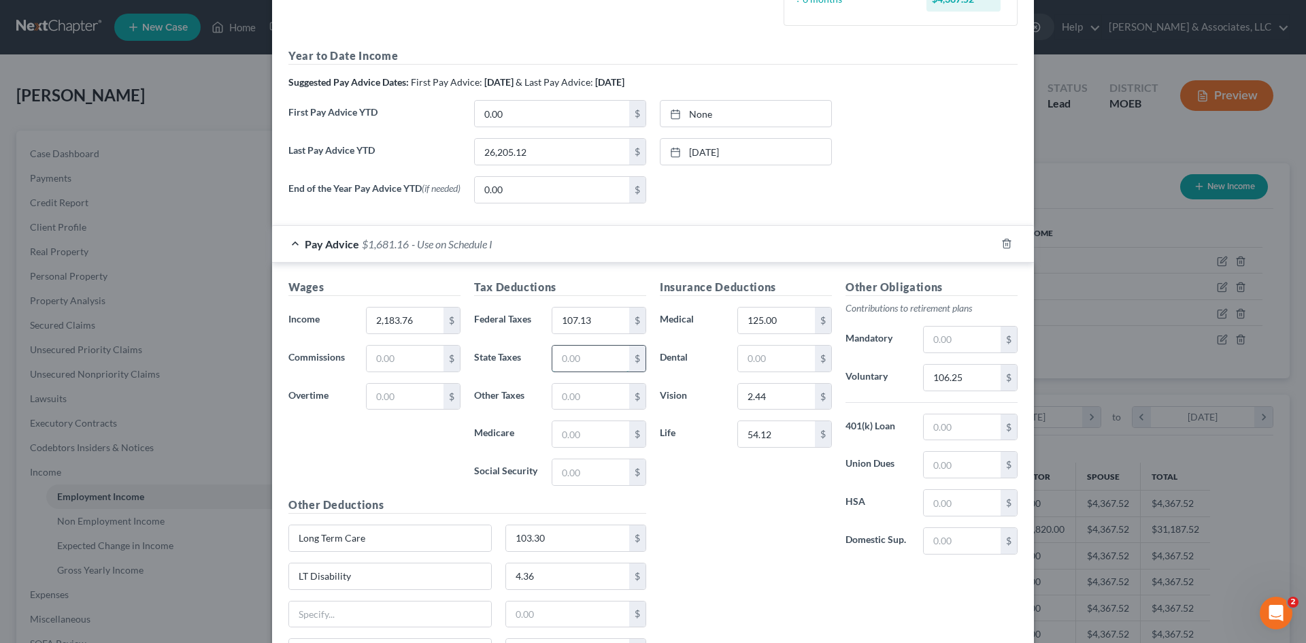
click at [583, 358] on input "text" at bounding box center [590, 358] width 77 height 26
click at [565, 476] on input "text" at bounding box center [590, 472] width 77 height 26
type input "127.49"
click at [579, 441] on input "text" at bounding box center [590, 434] width 77 height 26
type input "29.81"
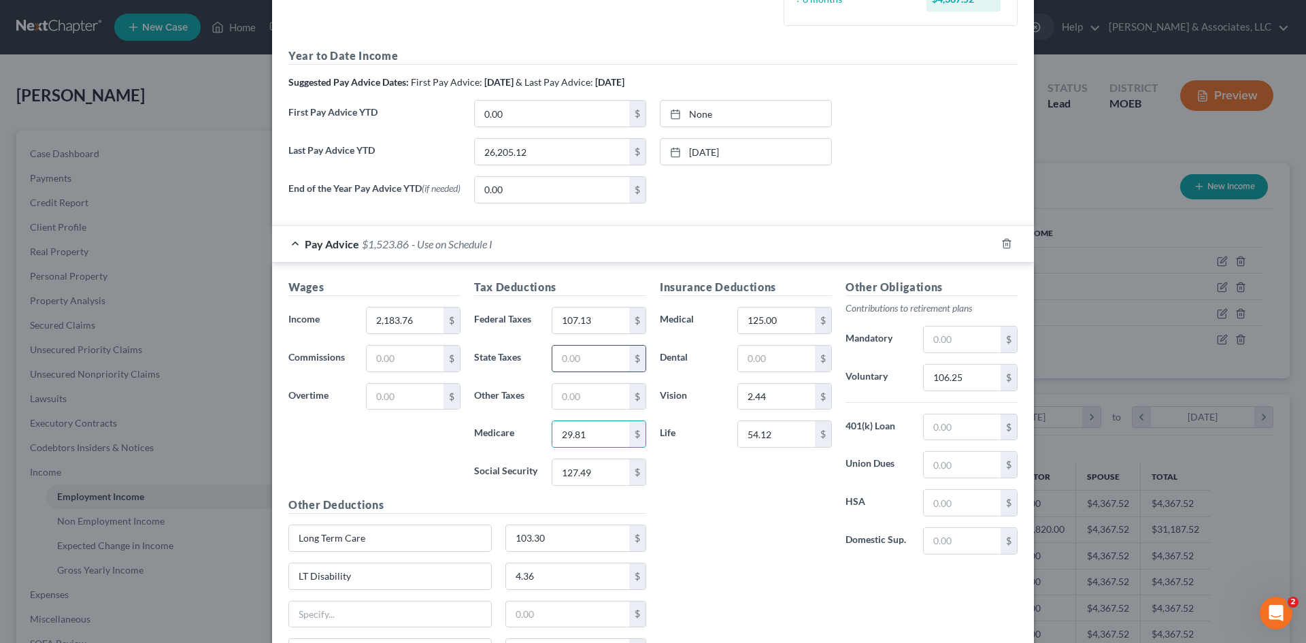
click at [576, 358] on input "text" at bounding box center [590, 358] width 77 height 26
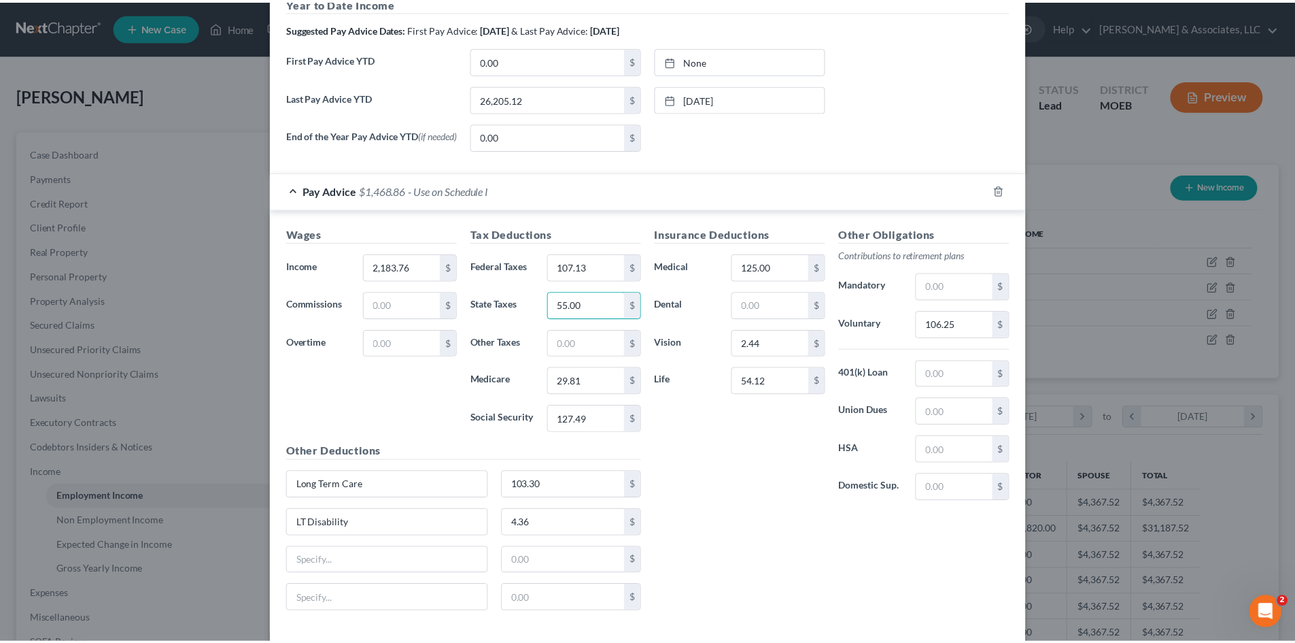
scroll to position [528, 0]
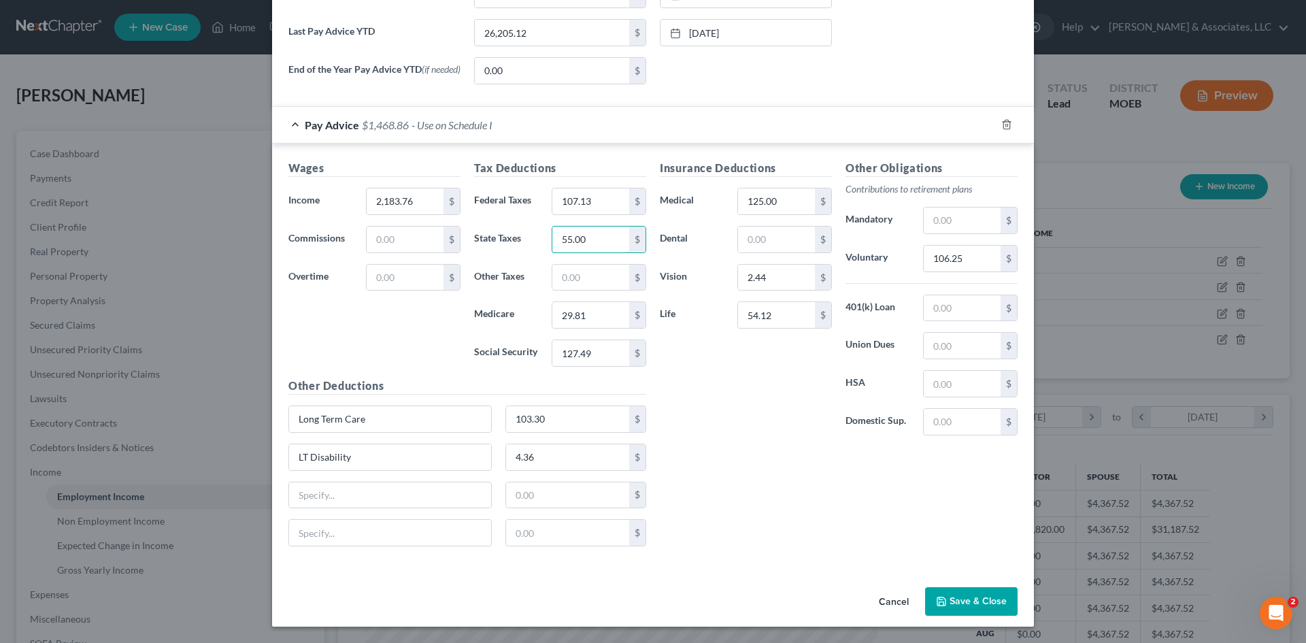
type input "55.00"
click at [975, 600] on button "Save & Close" at bounding box center [971, 601] width 92 height 29
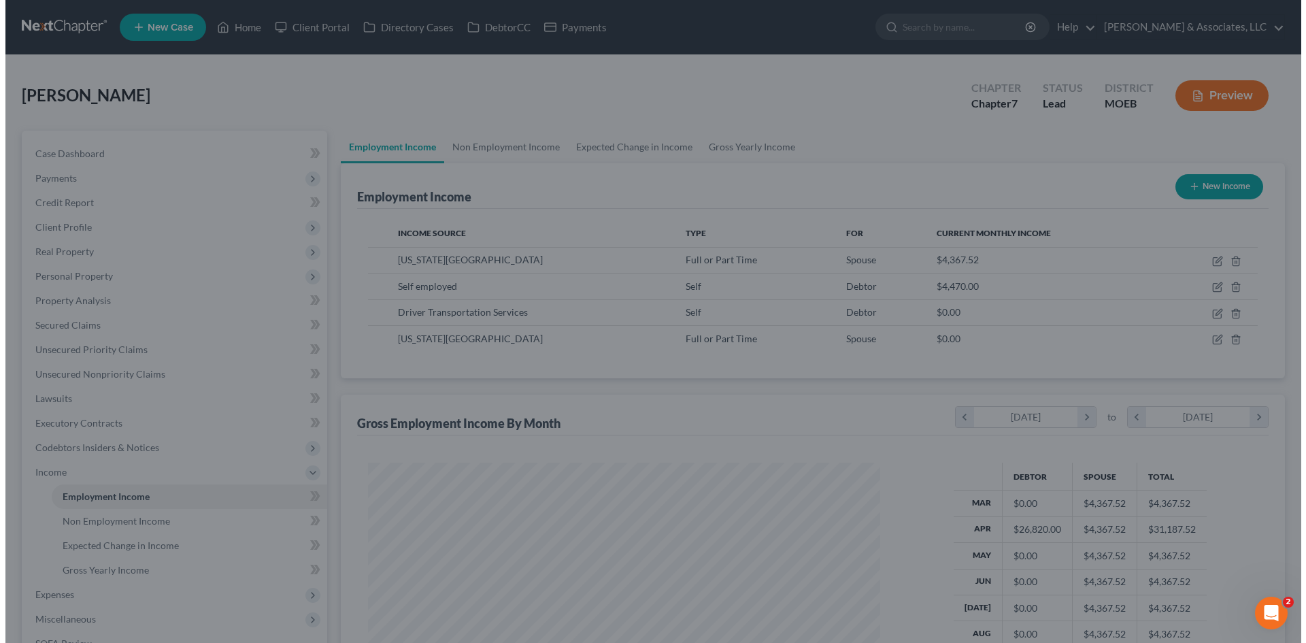
scroll to position [679732, 679451]
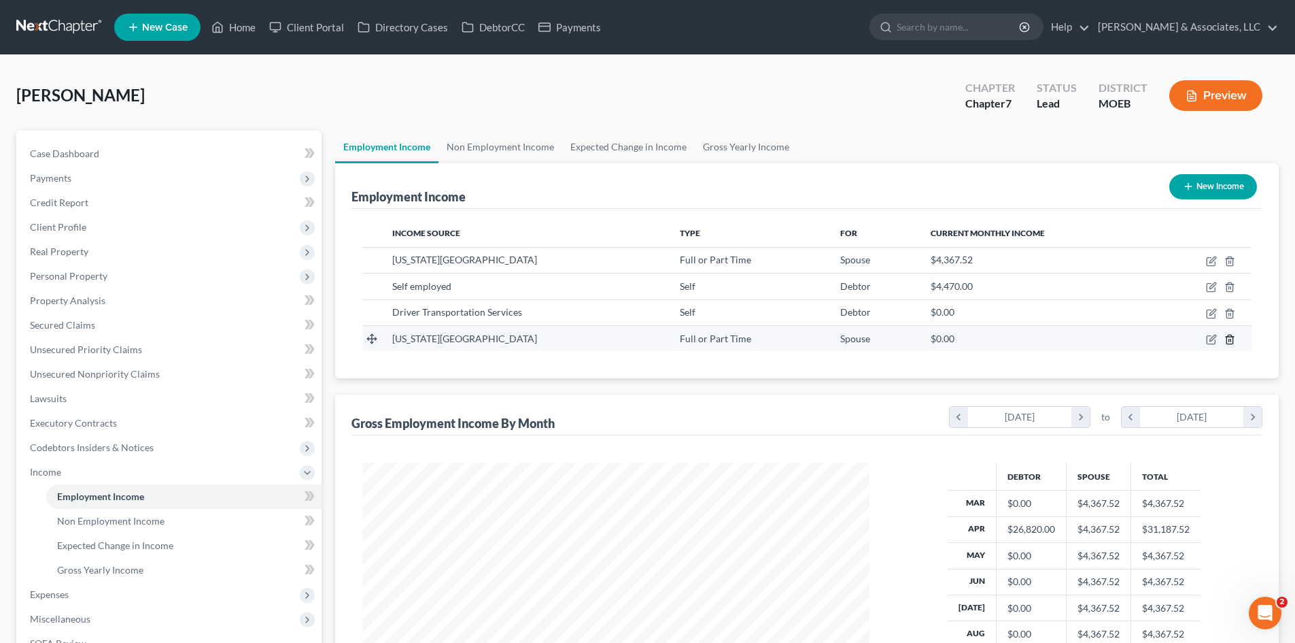
click at [1228, 339] on icon "button" at bounding box center [1230, 339] width 11 height 11
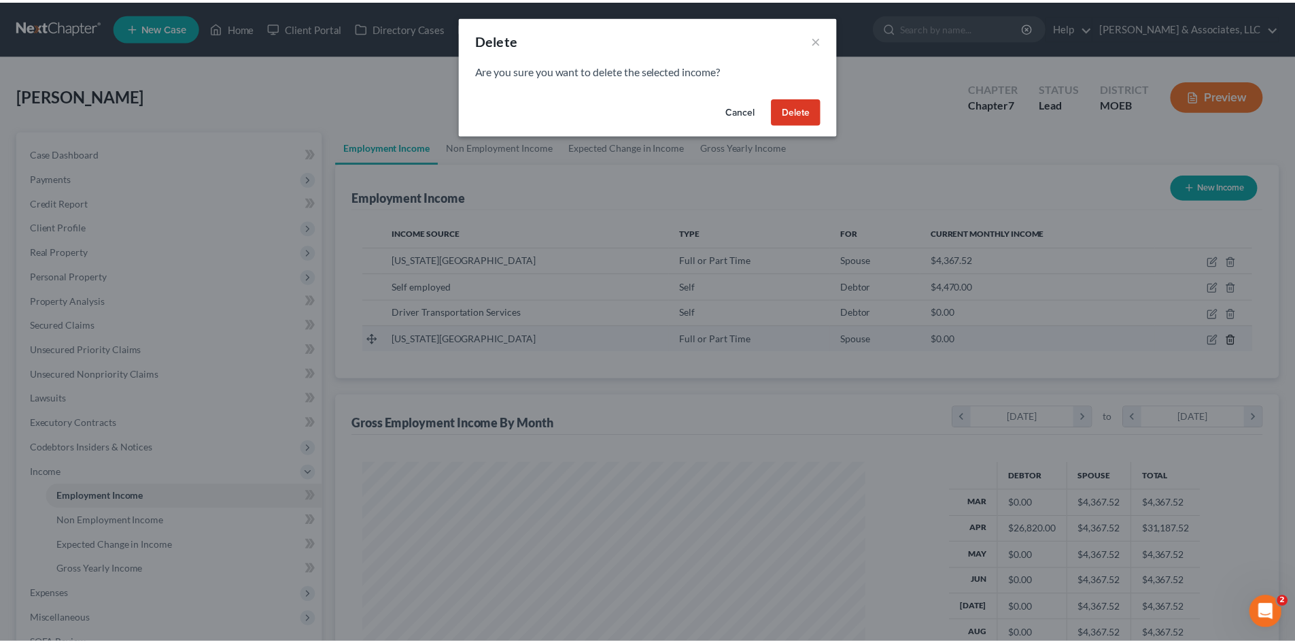
scroll to position [256, 539]
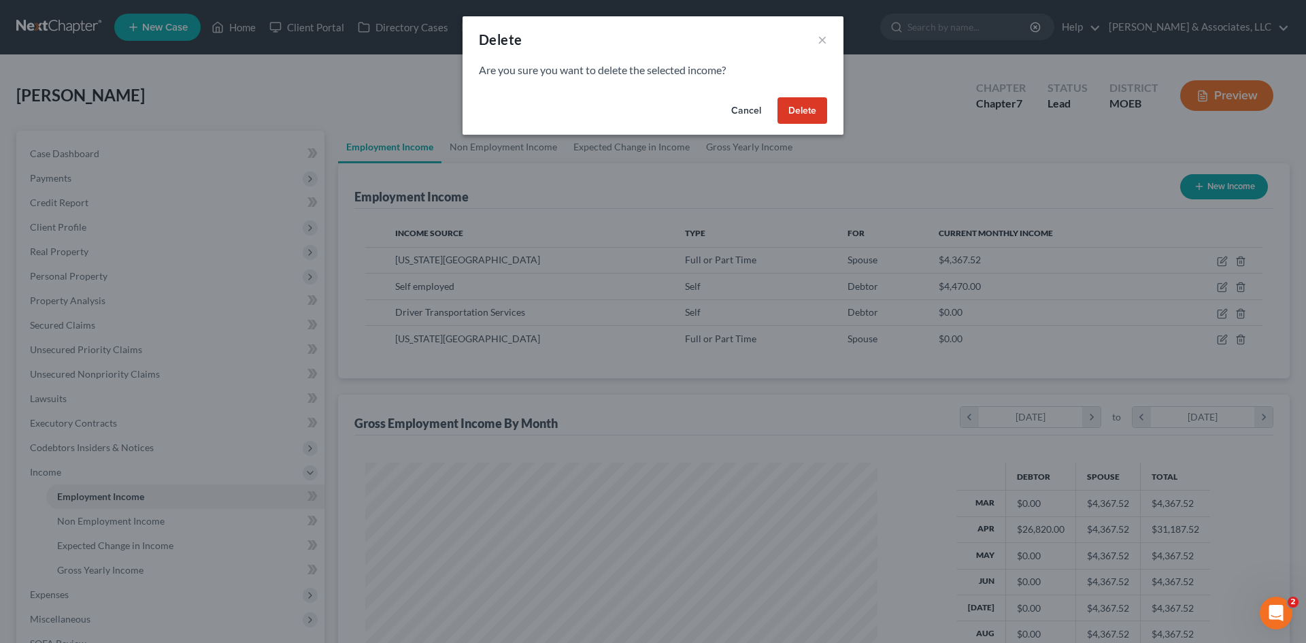
click at [806, 107] on button "Delete" at bounding box center [802, 110] width 50 height 27
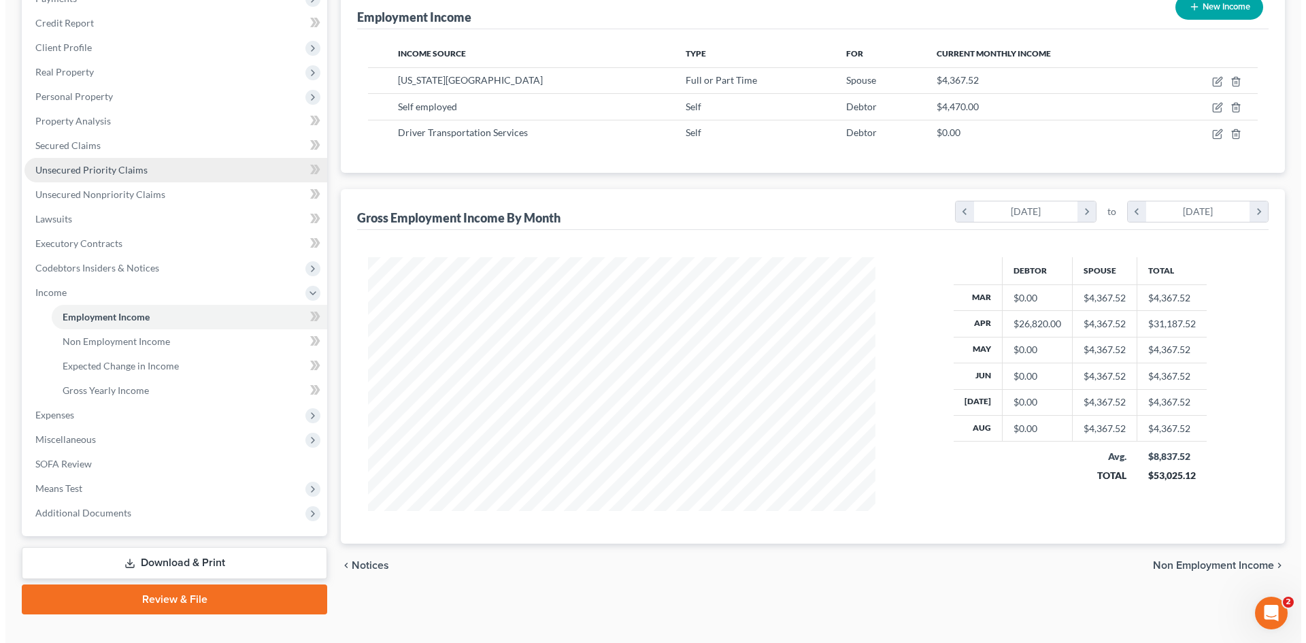
scroll to position [203, 0]
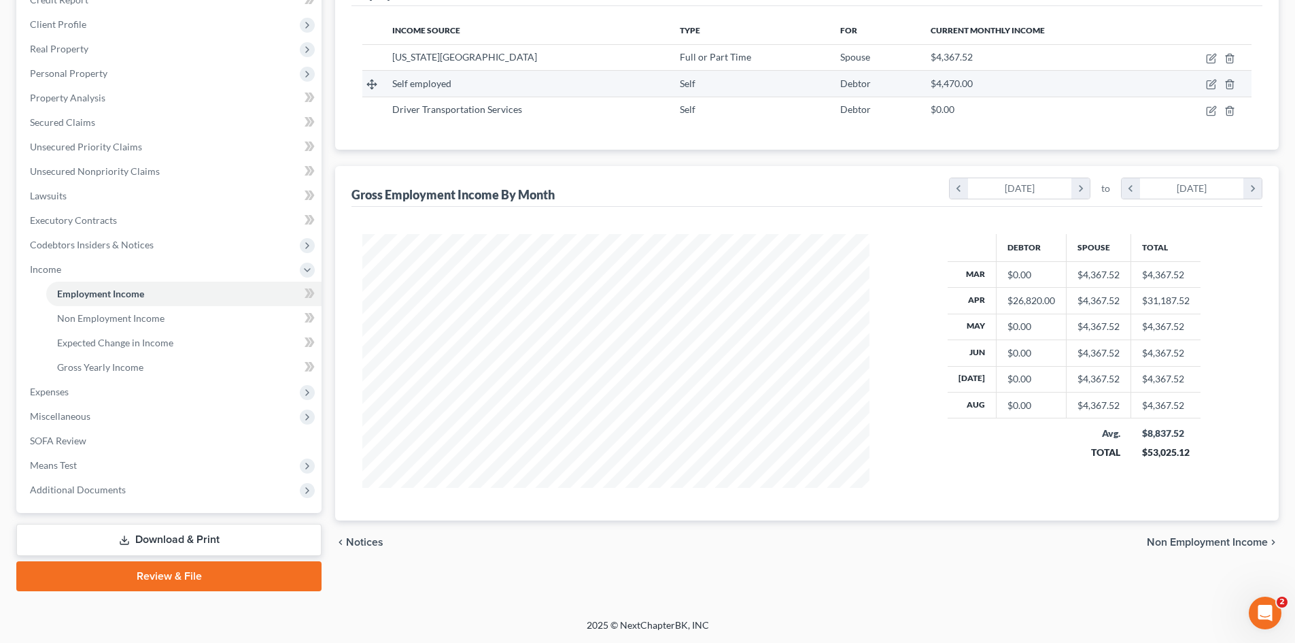
click at [460, 88] on div "Self employed" at bounding box center [525, 84] width 266 height 14
click at [1207, 86] on icon "button" at bounding box center [1211, 85] width 8 height 8
select select "1"
select select "0"
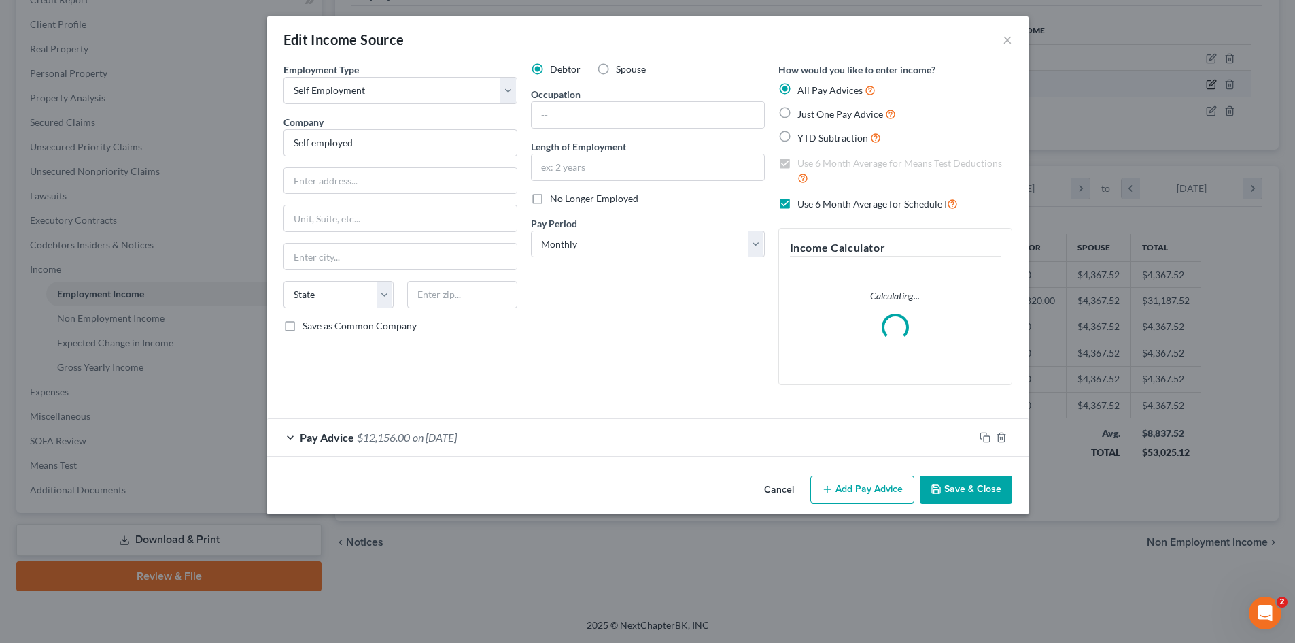
scroll to position [256, 539]
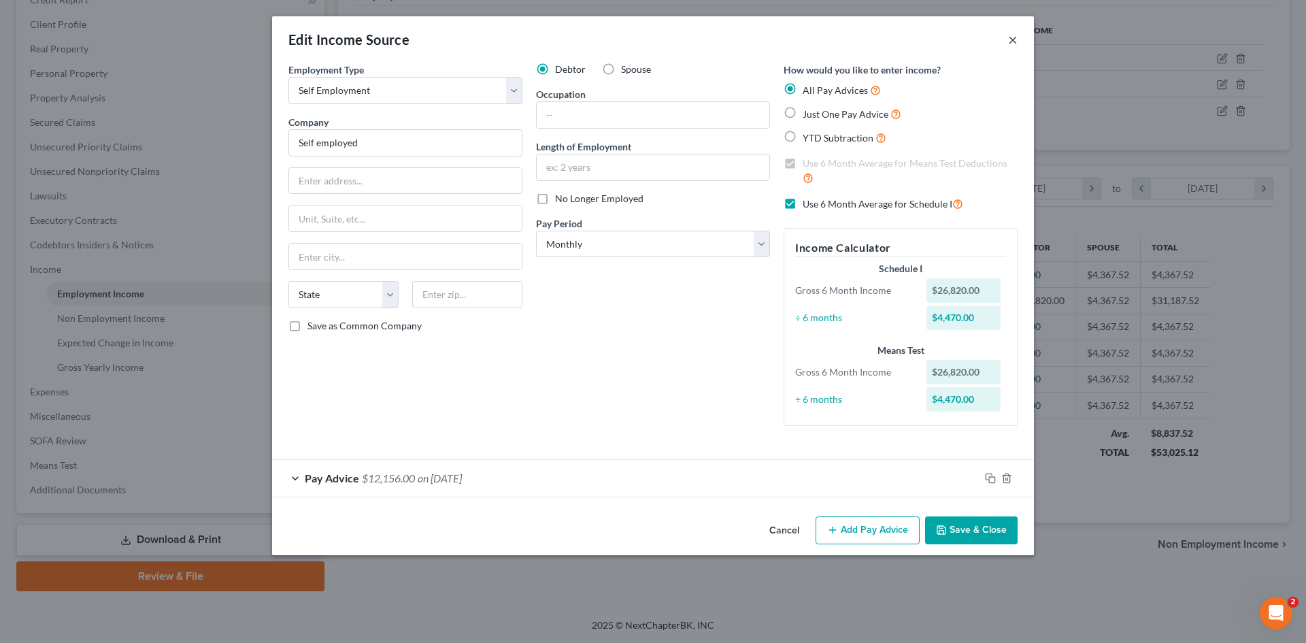
click at [1017, 40] on button "×" at bounding box center [1013, 39] width 10 height 16
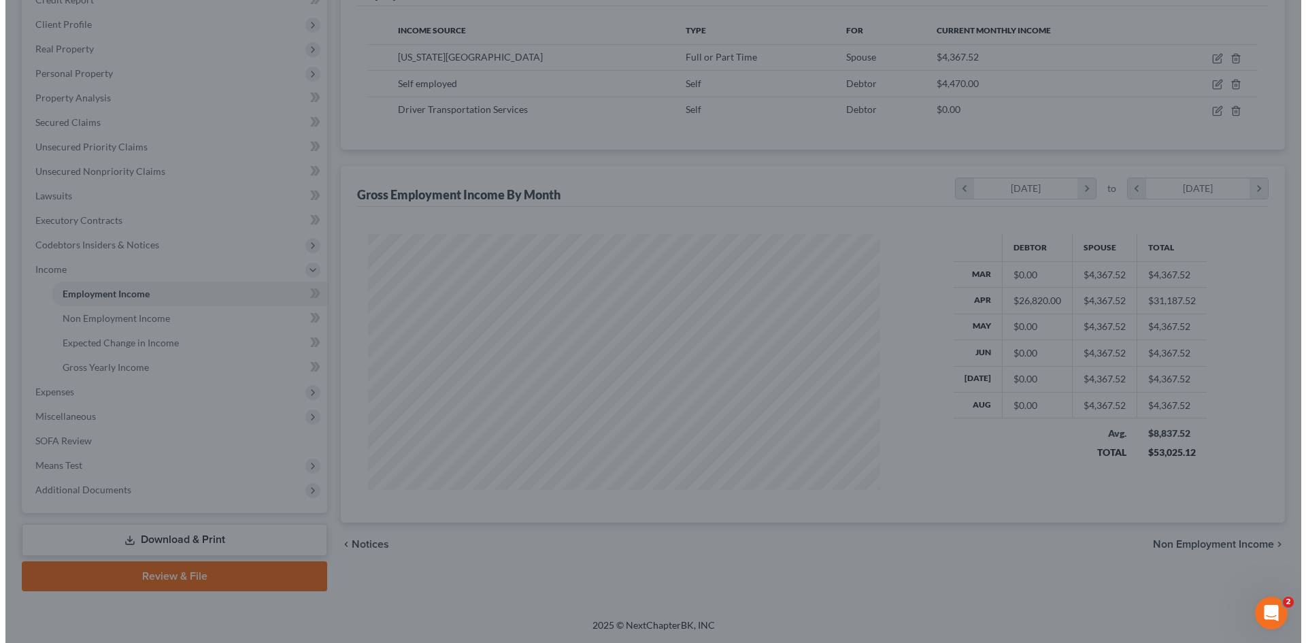
scroll to position [679732, 679451]
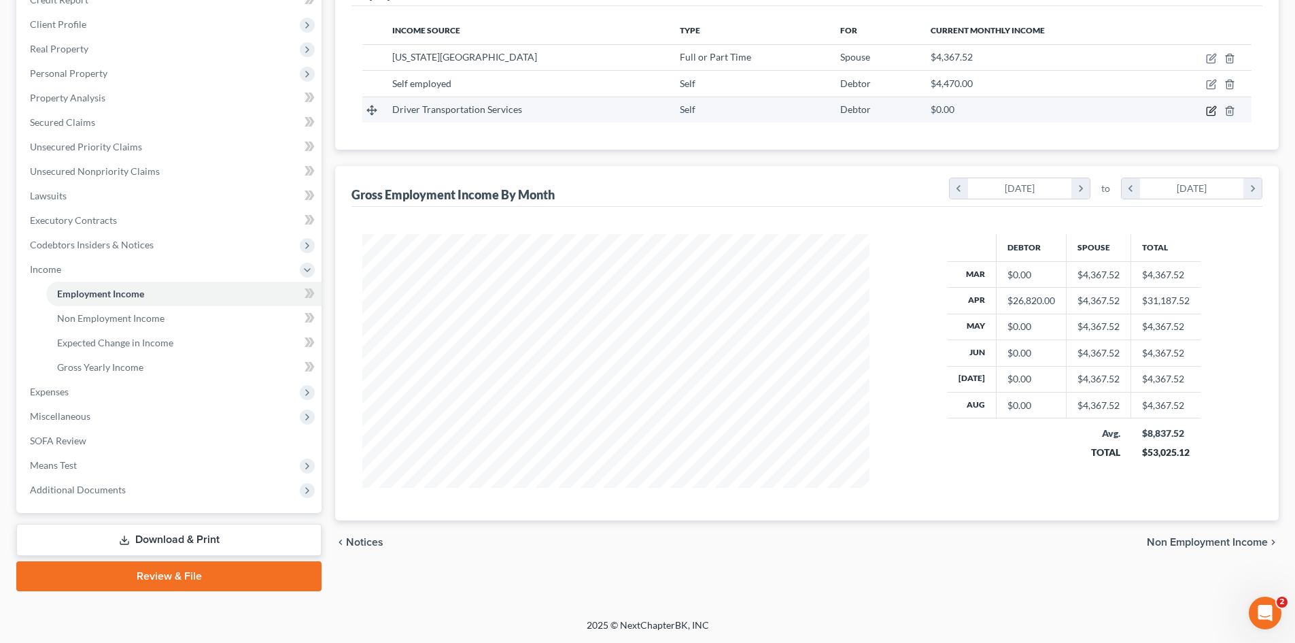
click at [1215, 113] on icon "button" at bounding box center [1211, 111] width 8 height 8
select select "1"
select select "26"
select select "3"
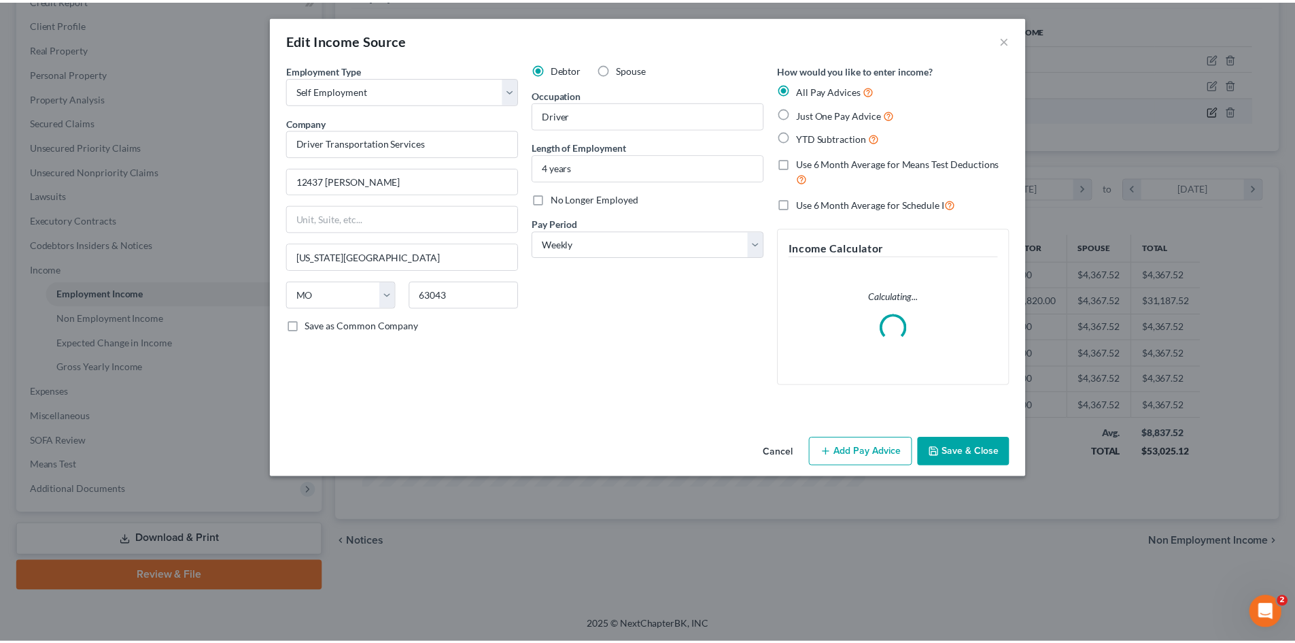
scroll to position [256, 539]
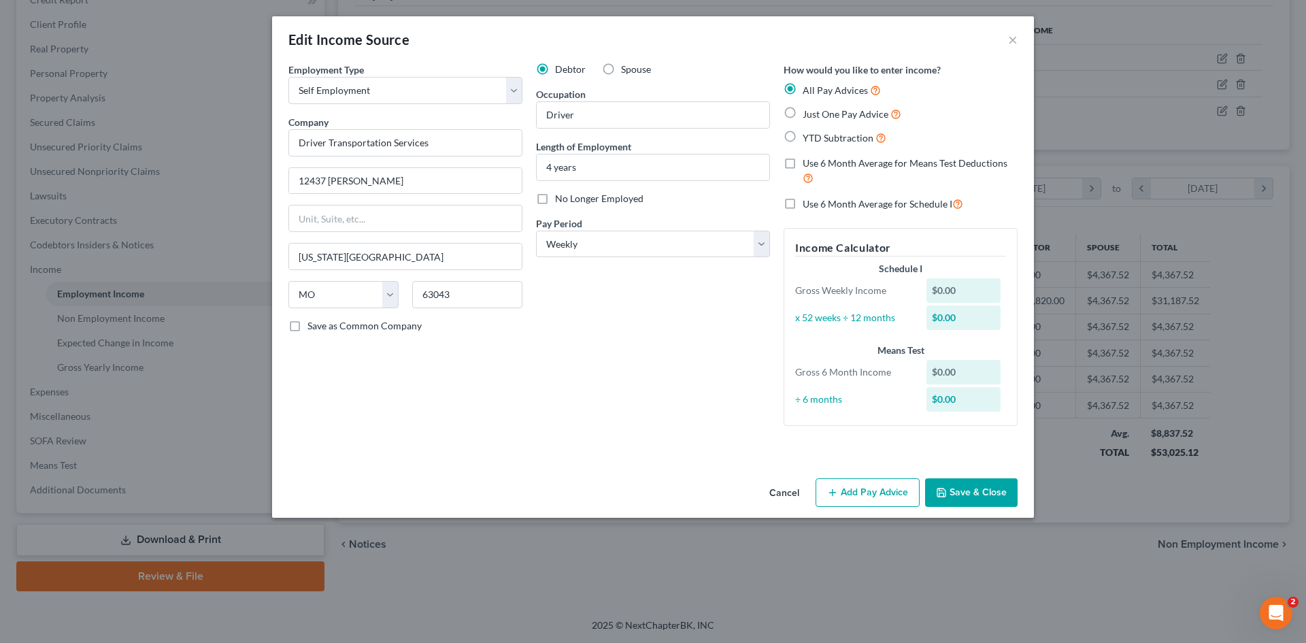
click at [993, 491] on button "Save & Close" at bounding box center [971, 492] width 92 height 29
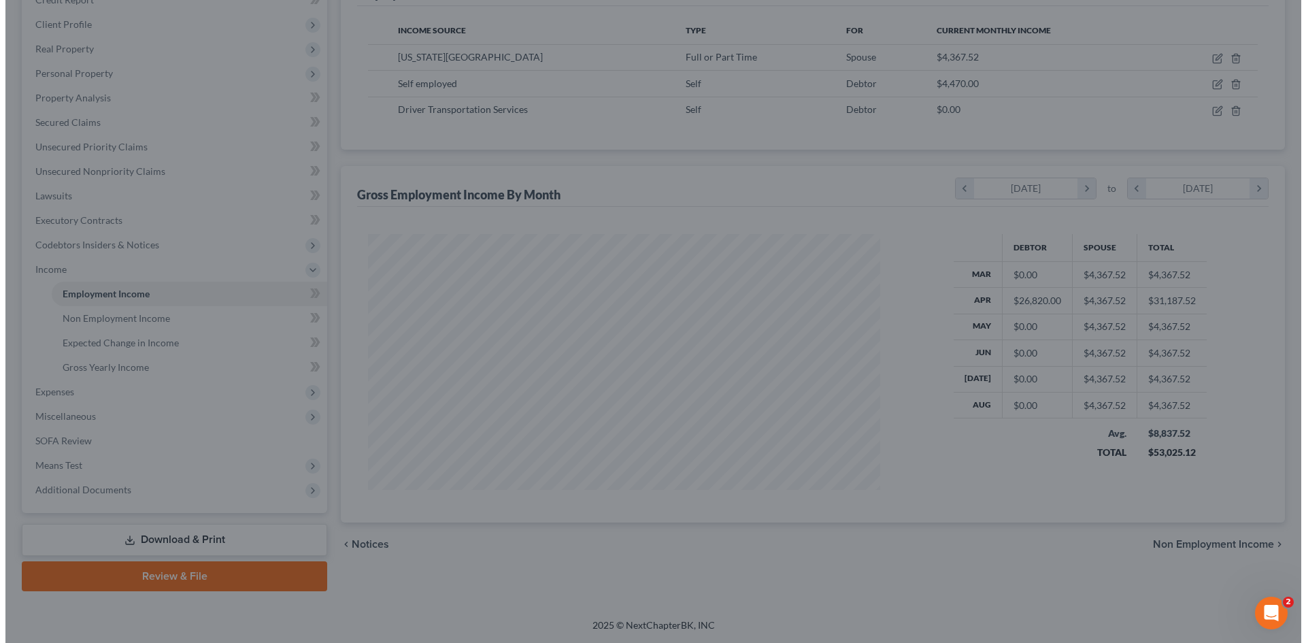
scroll to position [679732, 679451]
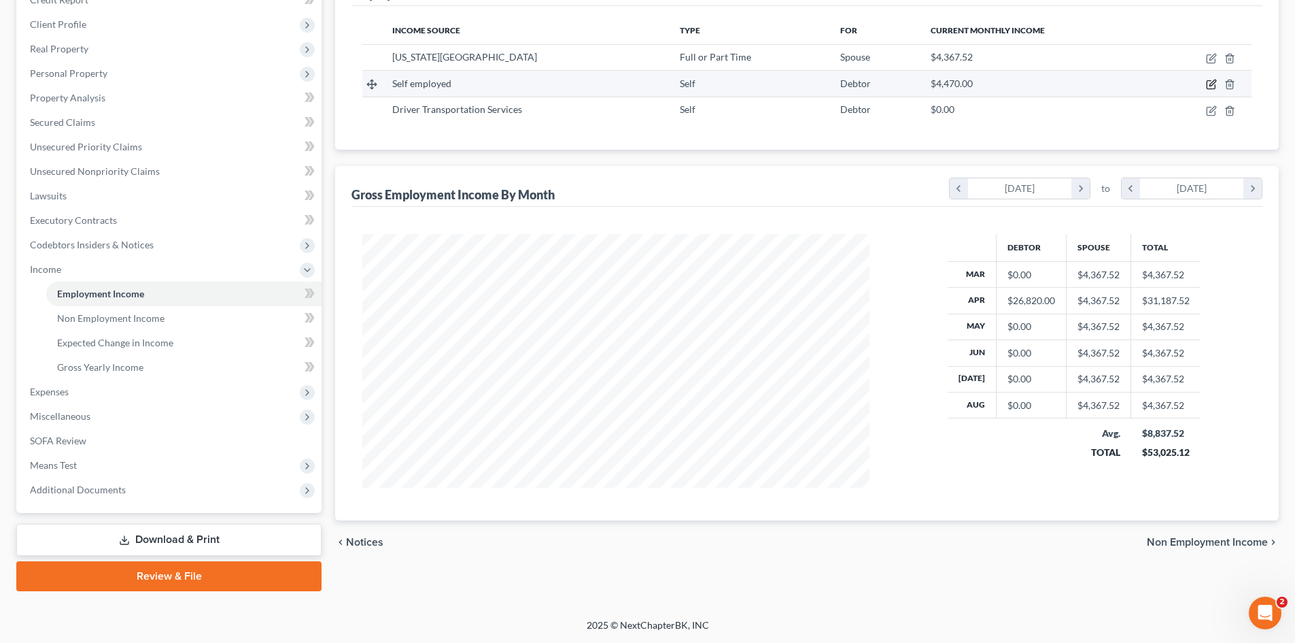
click at [1212, 82] on icon "button" at bounding box center [1211, 84] width 11 height 11
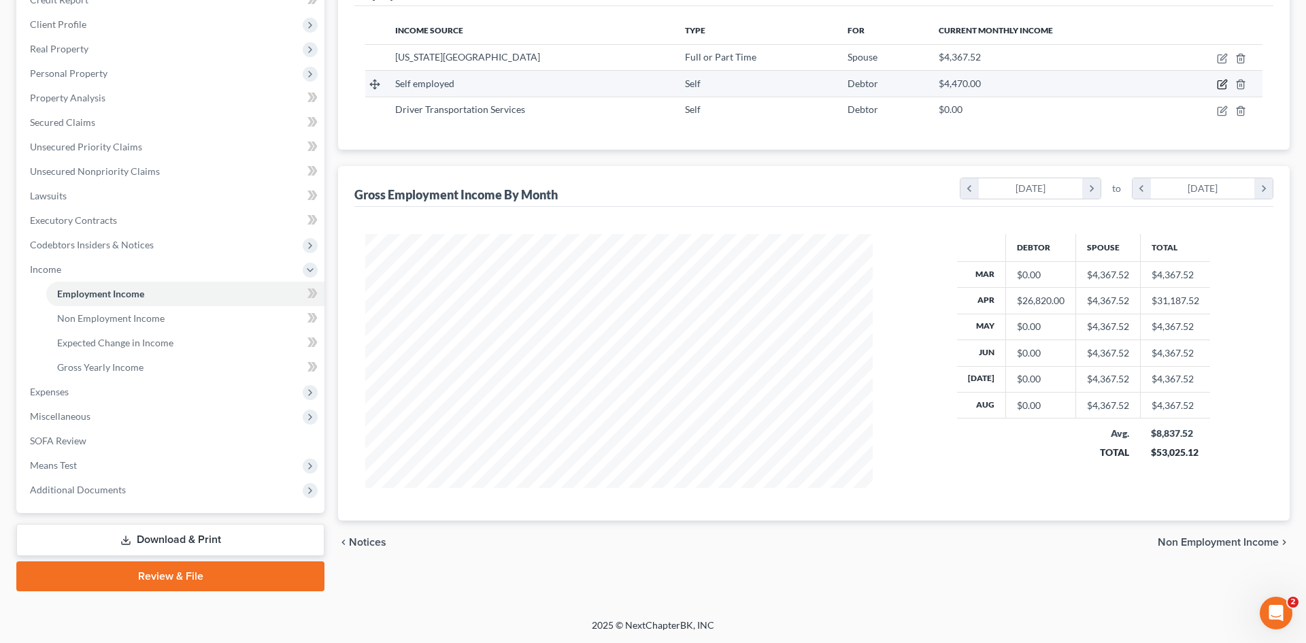
select select "1"
select select "0"
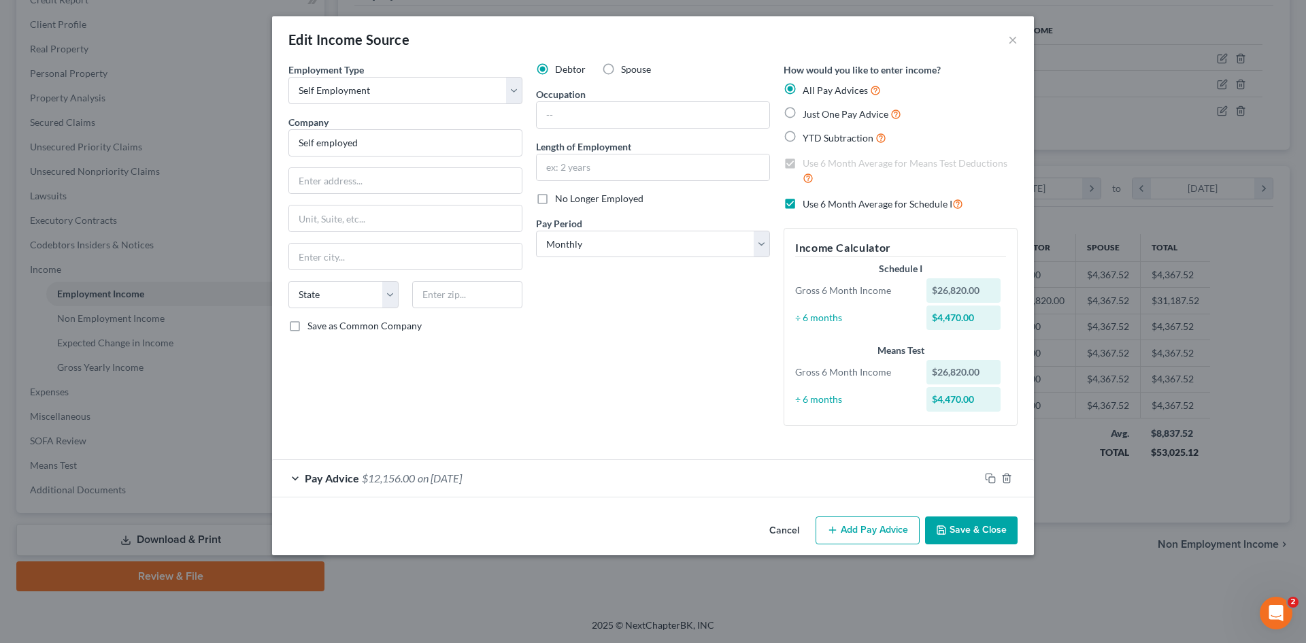
click at [647, 471] on div "Pay Advice $12,156.00 on 04/01/2025" at bounding box center [625, 478] width 707 height 36
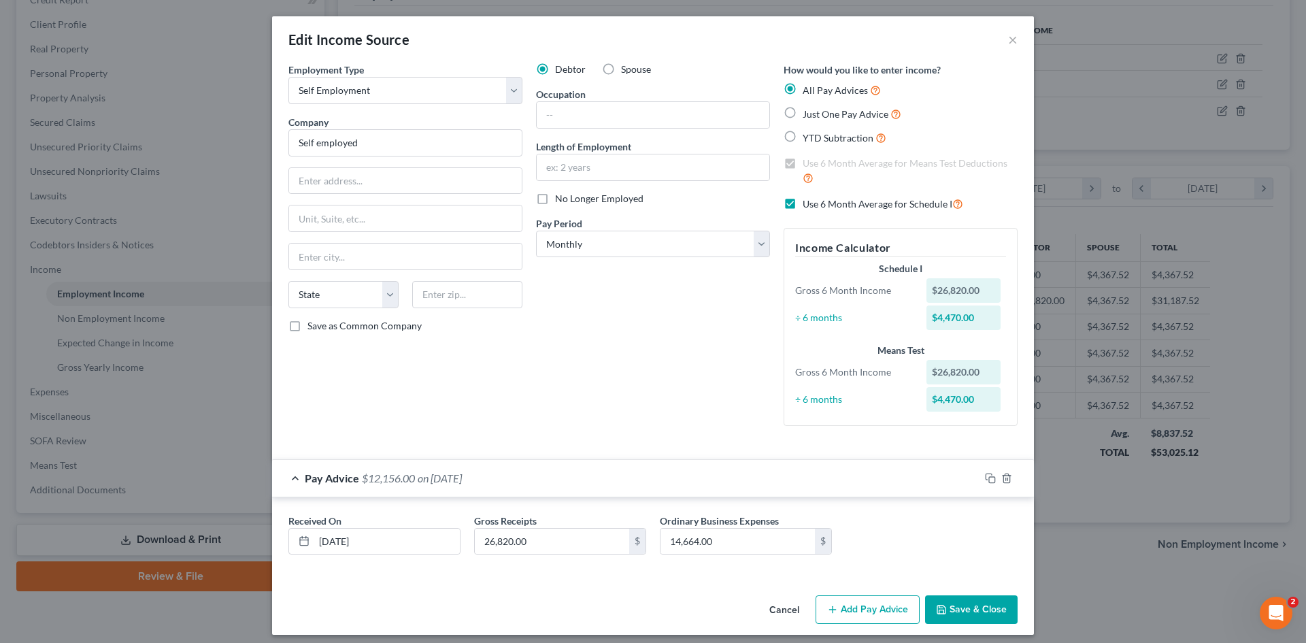
drag, startPoint x: 973, startPoint y: 608, endPoint x: 972, endPoint y: 599, distance: 8.9
click at [973, 602] on button "Save & Close" at bounding box center [971, 609] width 92 height 29
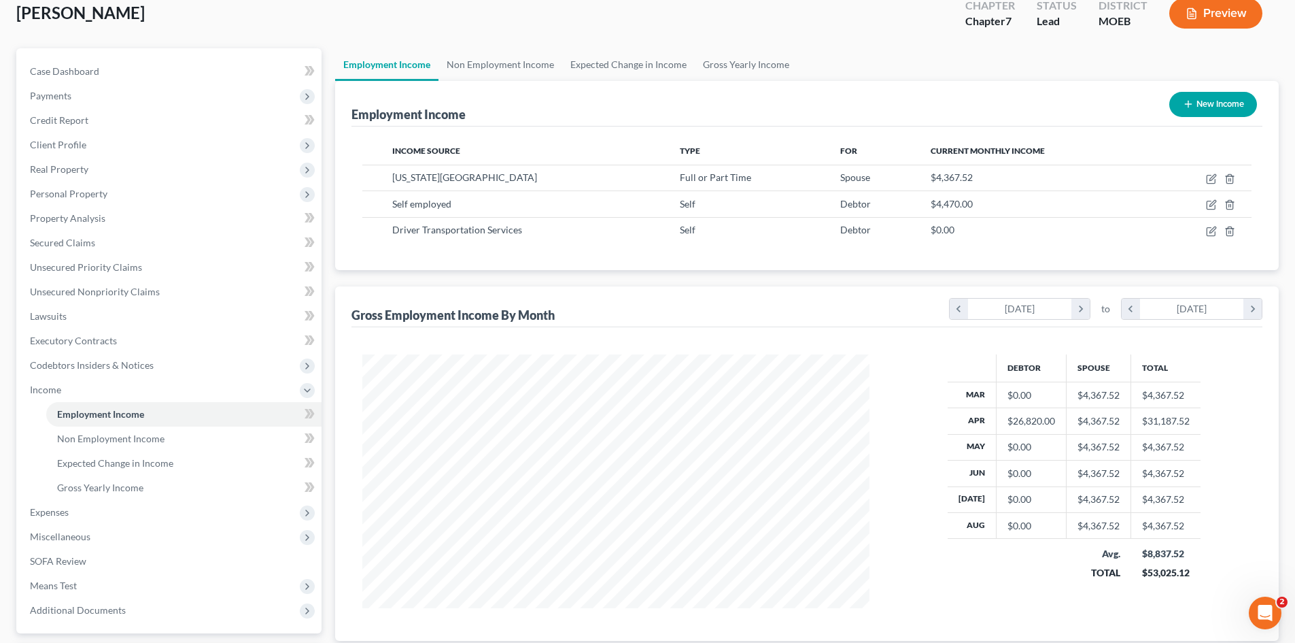
scroll to position [203, 0]
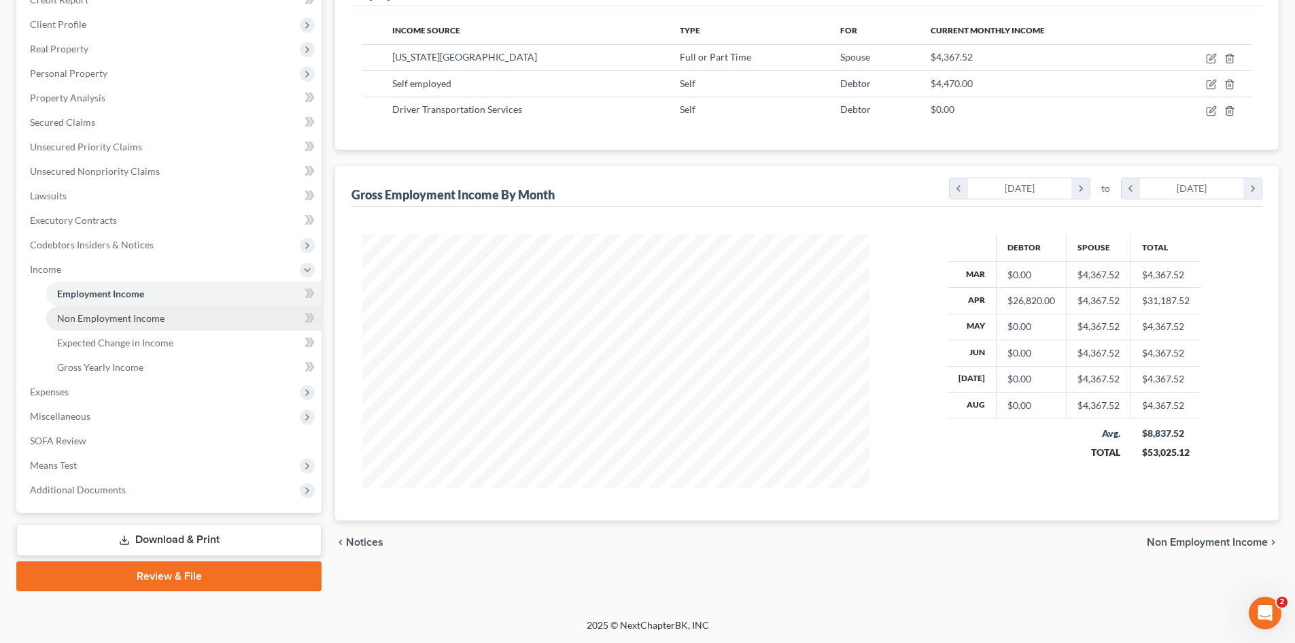
click at [90, 327] on link "Non Employment Income" at bounding box center [183, 318] width 275 height 24
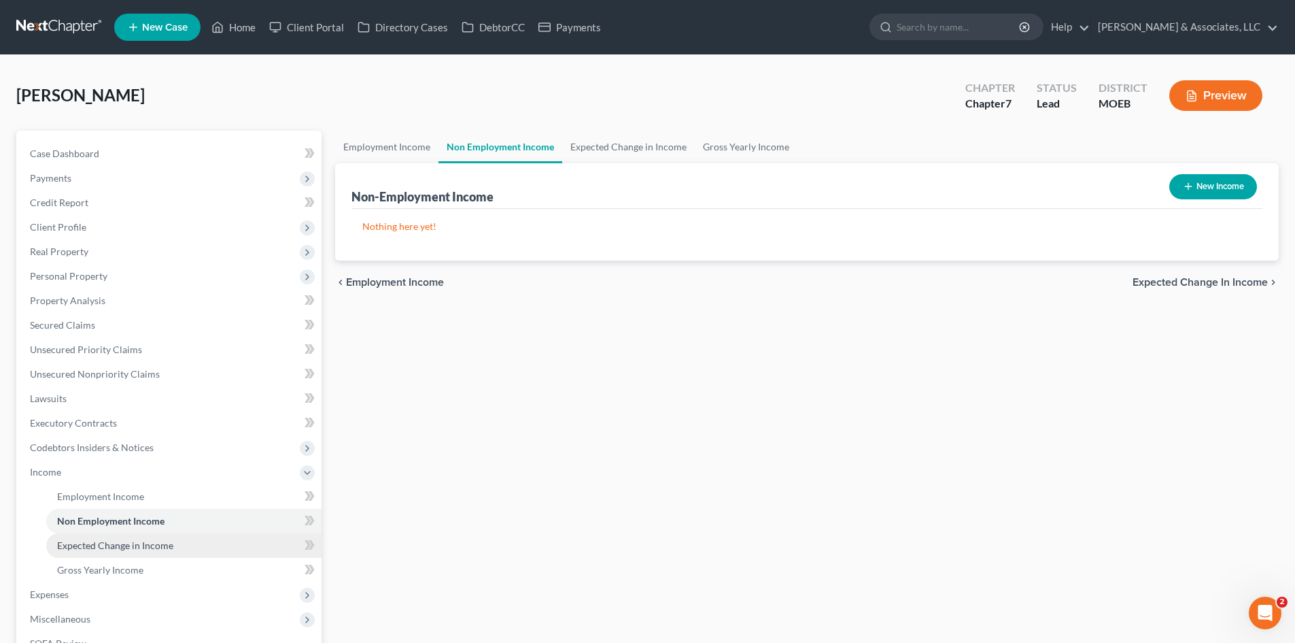
click at [138, 553] on link "Expected Change in Income" at bounding box center [183, 545] width 275 height 24
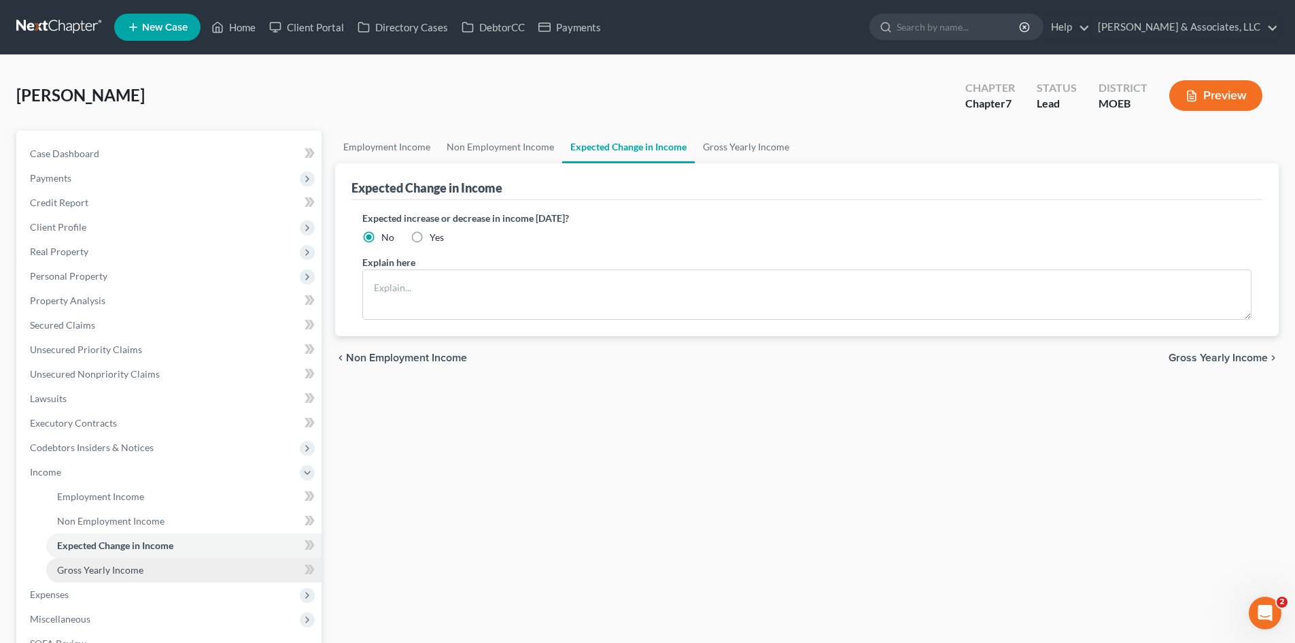
click at [109, 568] on span "Gross Yearly Income" at bounding box center [100, 570] width 86 height 12
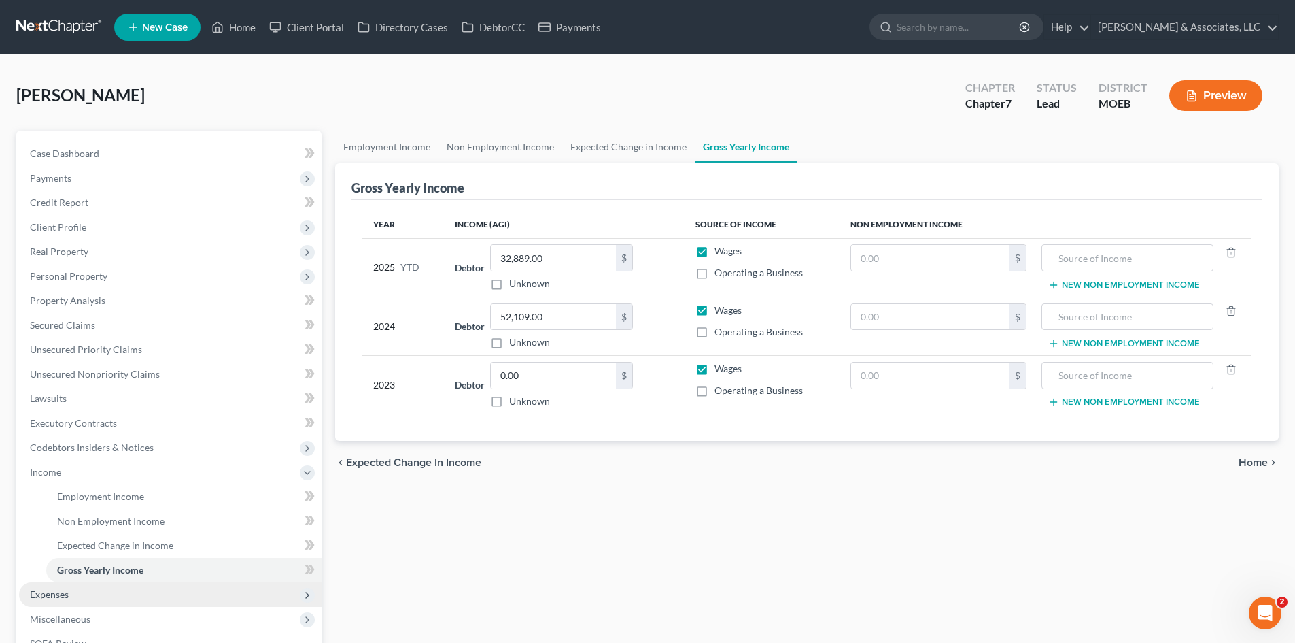
click at [58, 598] on span "Expenses" at bounding box center [49, 594] width 39 height 12
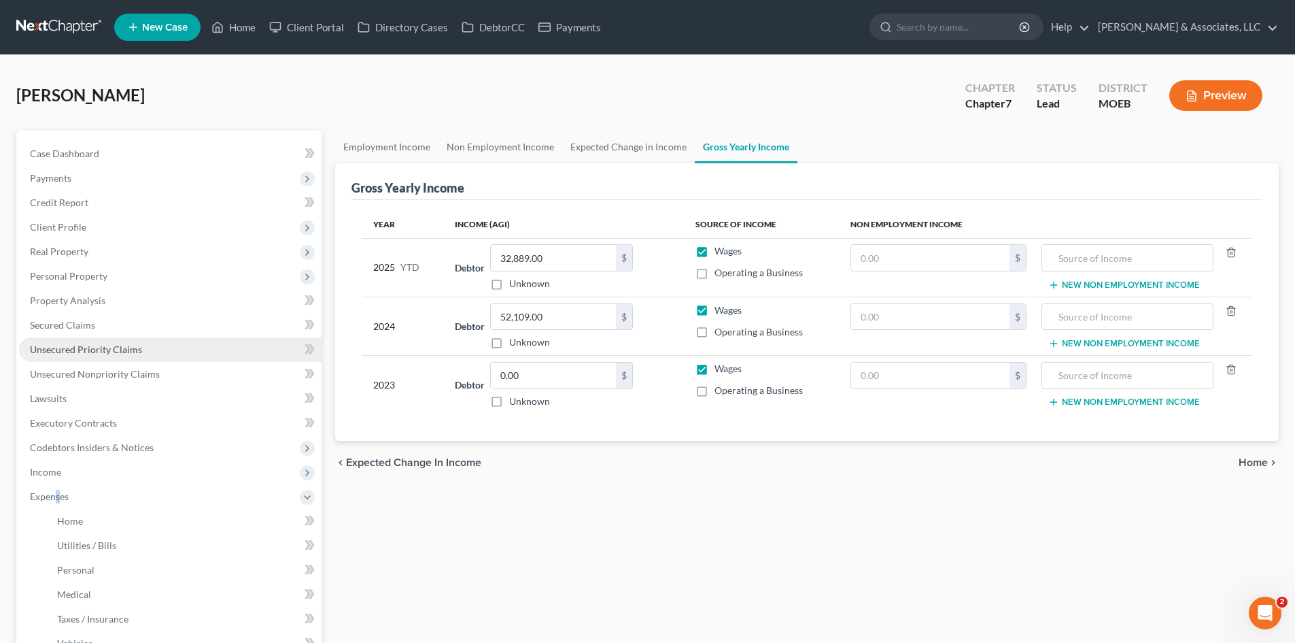
click at [59, 356] on link "Unsecured Priority Claims" at bounding box center [170, 349] width 303 height 24
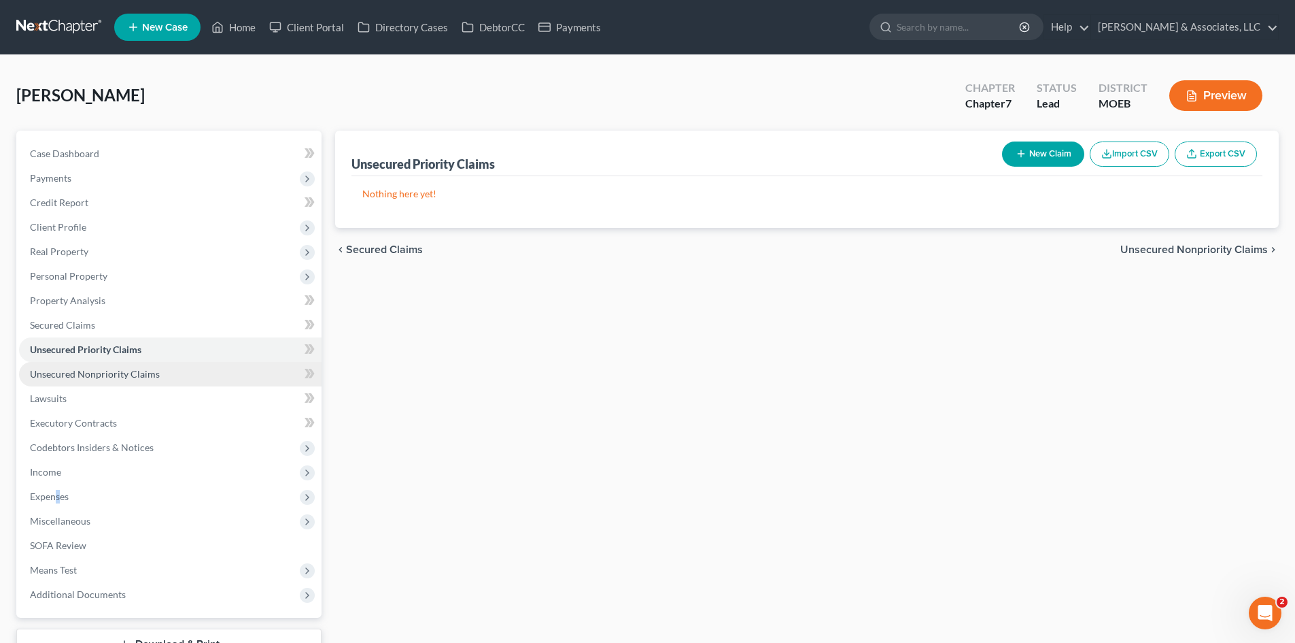
click at [72, 371] on span "Unsecured Nonpriority Claims" at bounding box center [95, 374] width 130 height 12
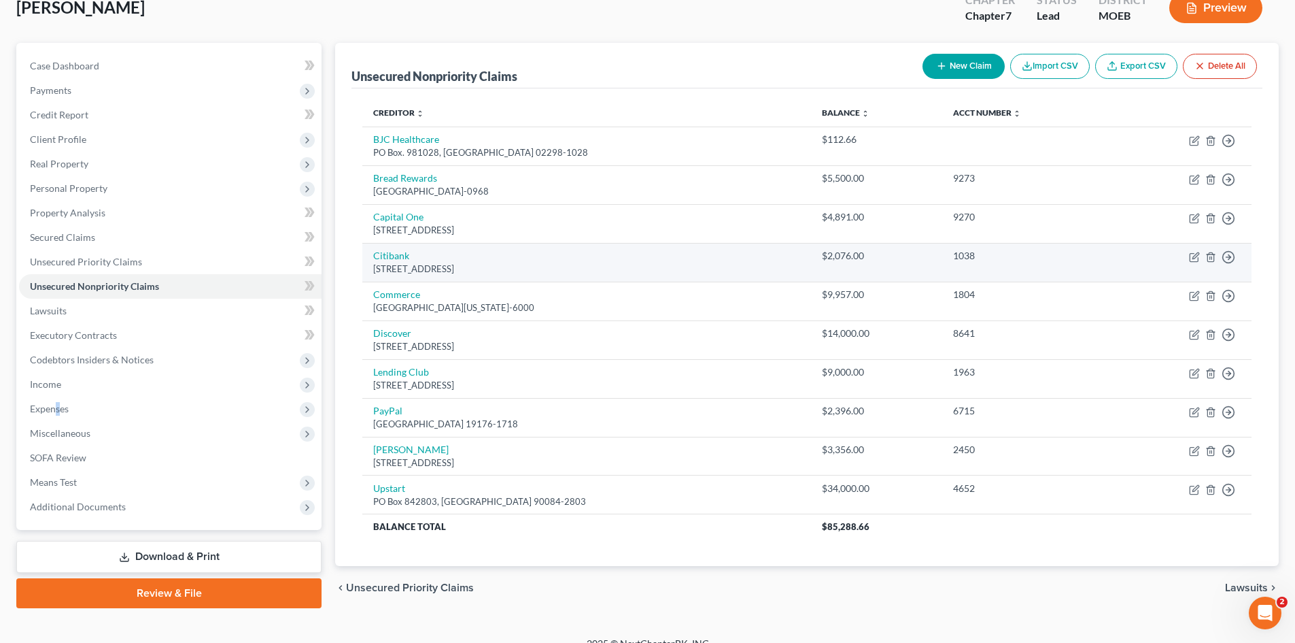
scroll to position [106, 0]
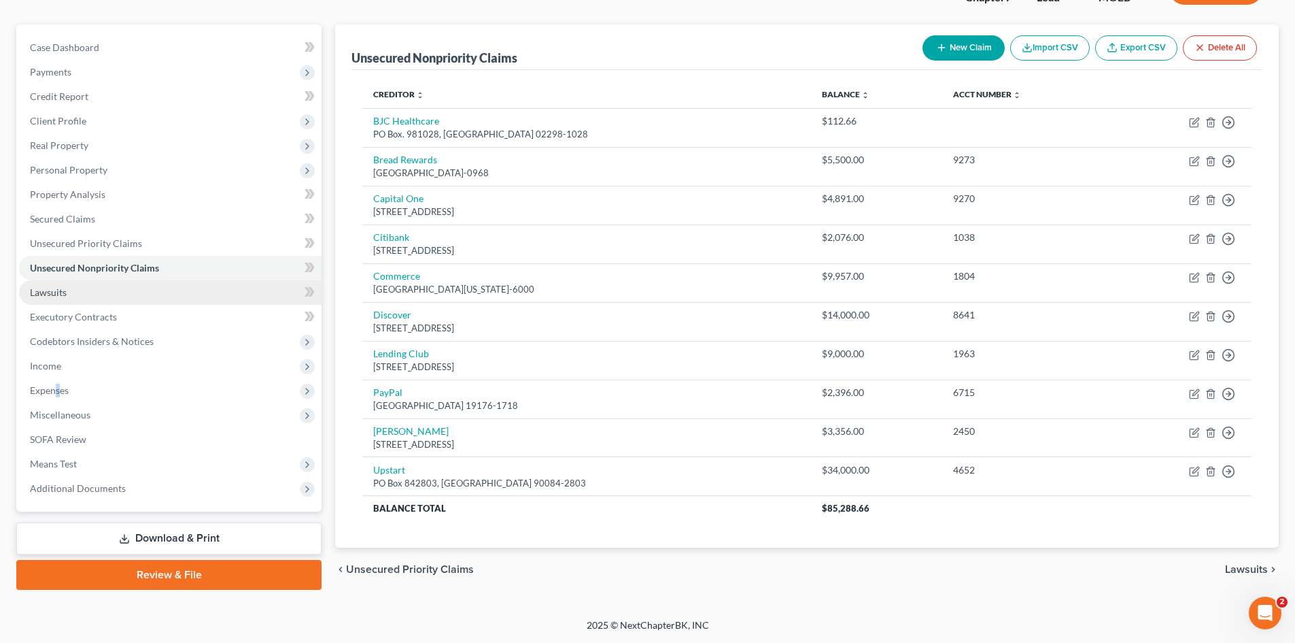
click at [74, 286] on link "Lawsuits" at bounding box center [170, 292] width 303 height 24
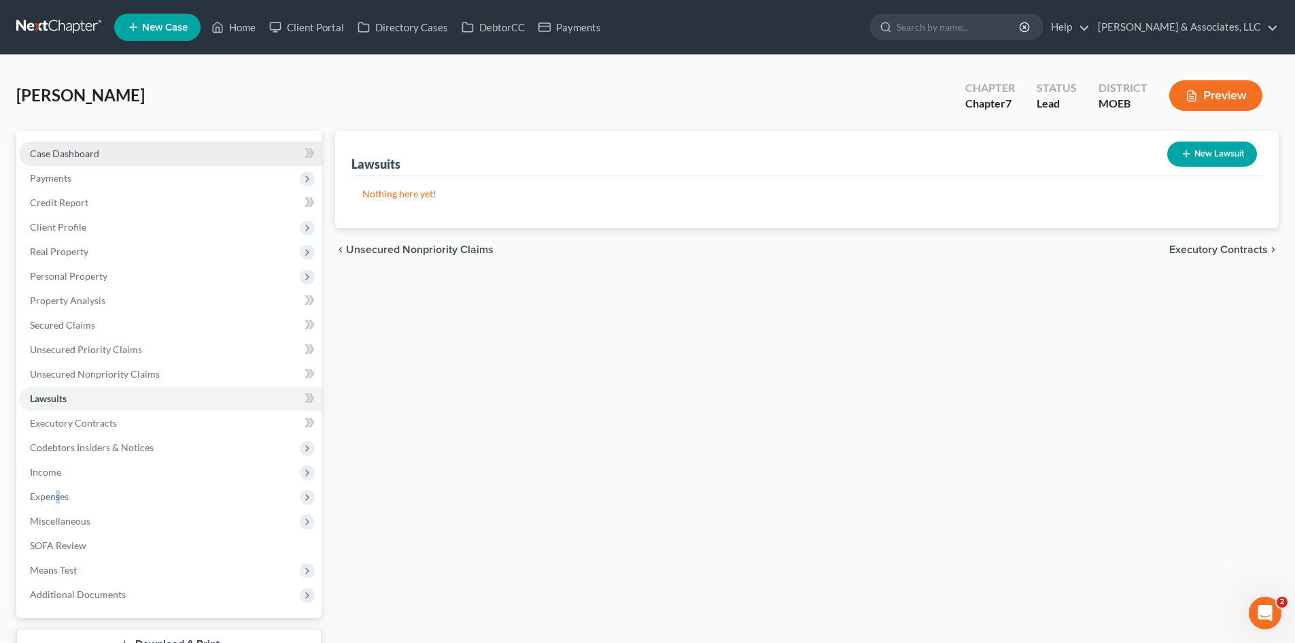
click at [103, 155] on link "Case Dashboard" at bounding box center [170, 153] width 303 height 24
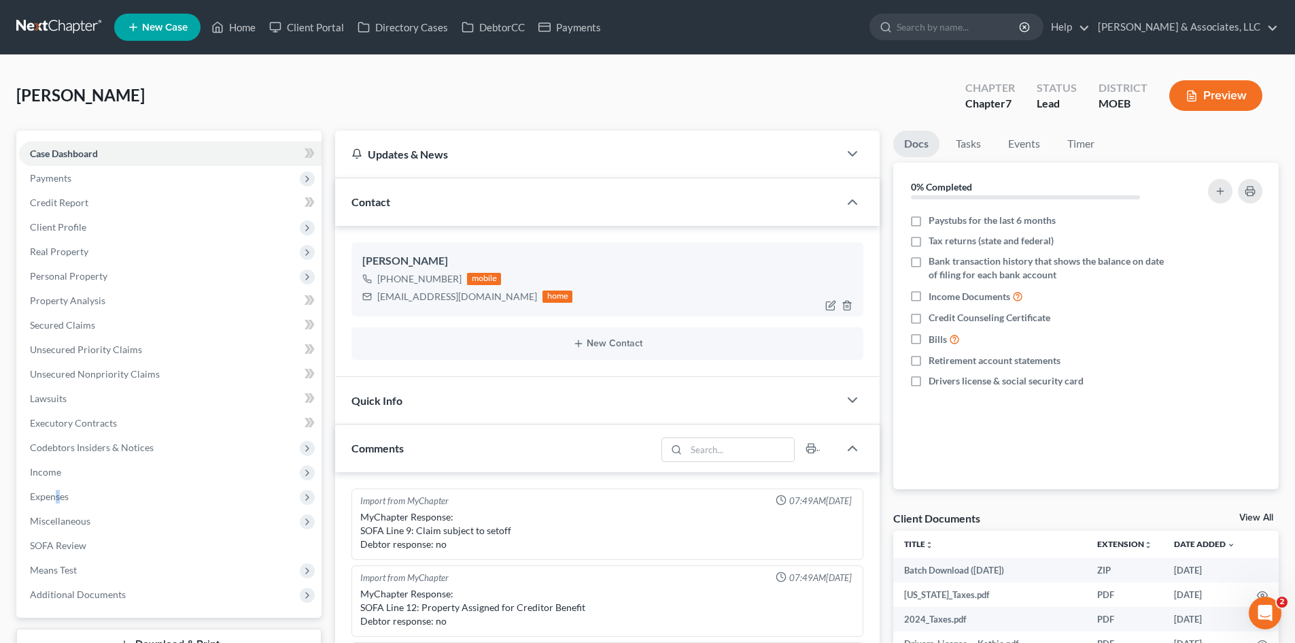
scroll to position [236, 0]
drag, startPoint x: 456, startPoint y: 281, endPoint x: 394, endPoint y: 284, distance: 62.7
click at [394, 284] on div "+1 (314) 610-5442" at bounding box center [419, 279] width 84 height 14
copy div "314) 610-5442"
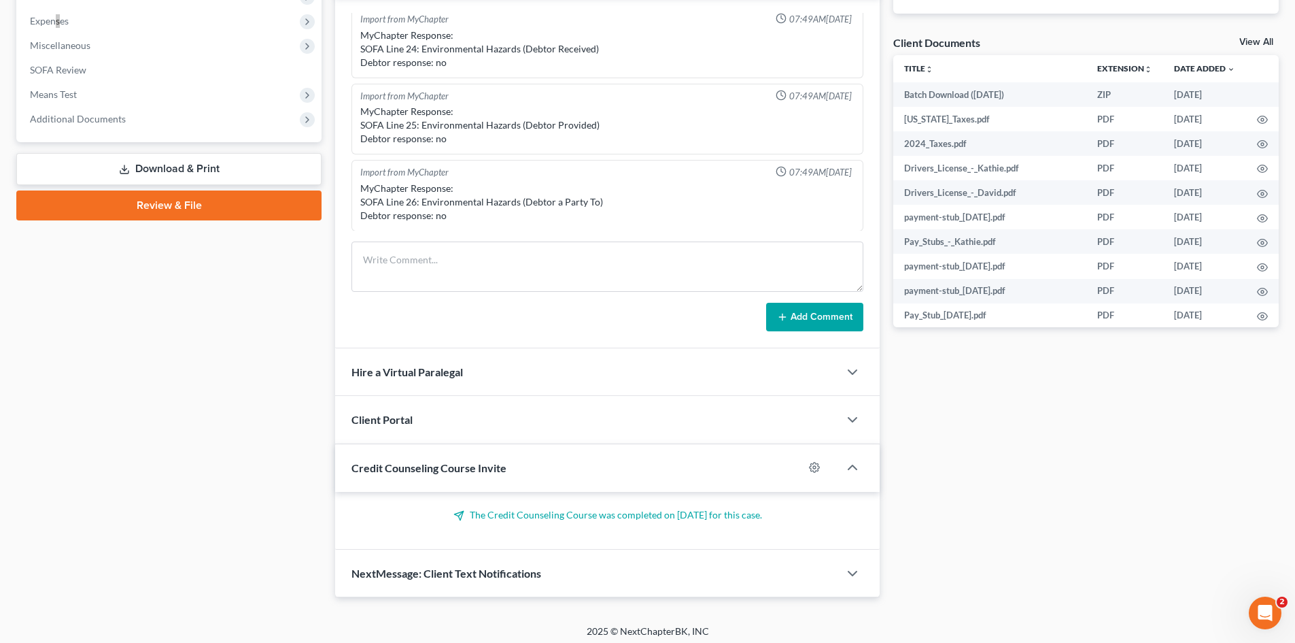
scroll to position [476, 0]
click at [375, 256] on textarea at bounding box center [608, 266] width 512 height 50
click at [364, 244] on textarea at bounding box center [608, 266] width 512 height 50
click at [403, 283] on textarea "STILL NEEDED as of 9/4/25 1." at bounding box center [608, 266] width 512 height 50
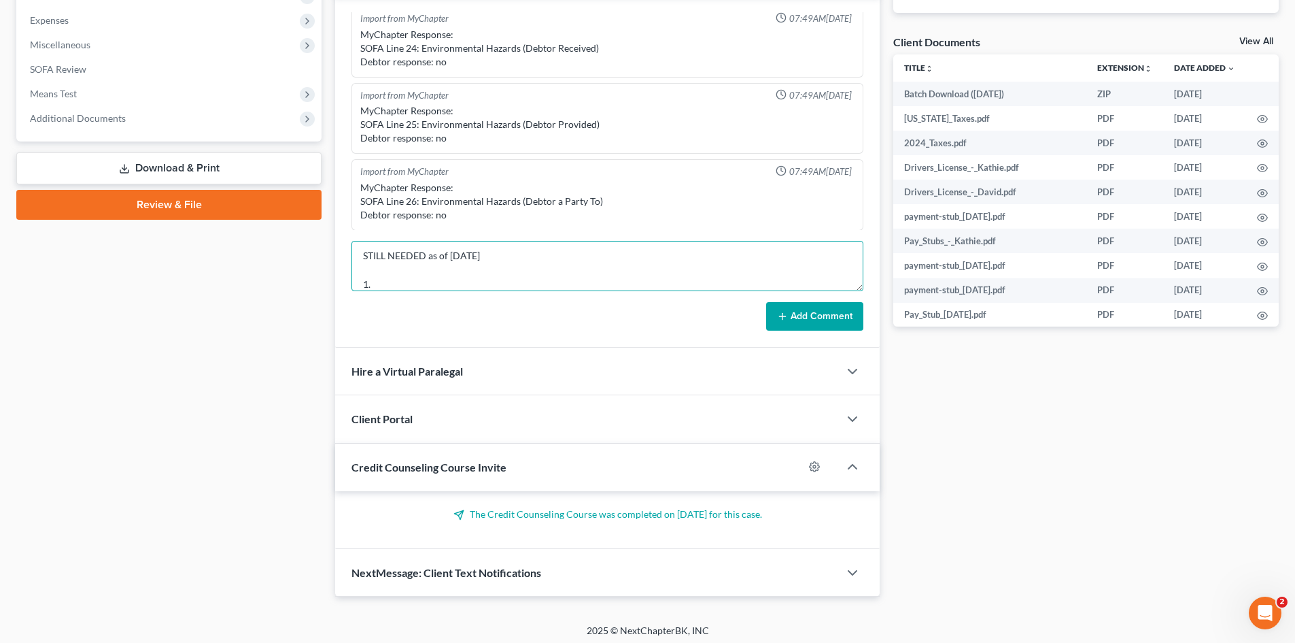
click at [388, 279] on textarea "STILL NEEDED as of 9/4/25 1." at bounding box center [608, 266] width 512 height 50
paste textarea "Copy of SSN Card"
click at [475, 280] on textarea "STILL NEEDED as of 9/4/25 1. Filing with spouse? 2. Copy of SSN Card" at bounding box center [608, 266] width 512 height 50
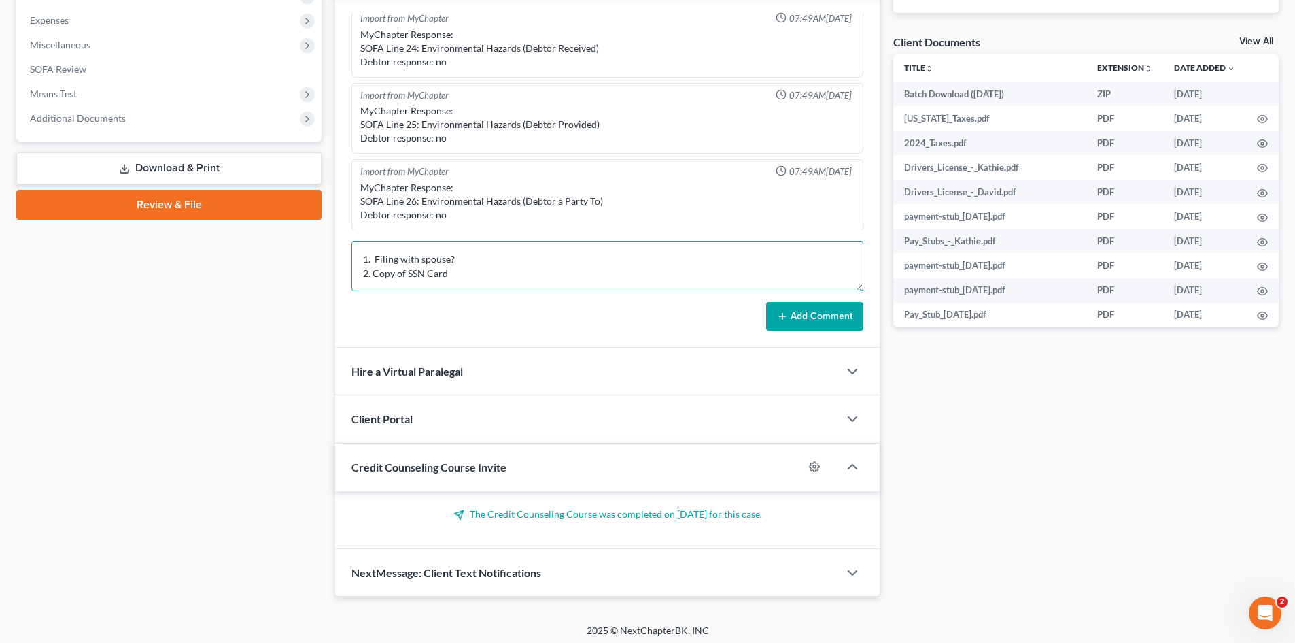
scroll to position [32, 0]
click at [450, 279] on textarea "STILL NEEDED as of 9/4/25 1. Filing with spouse? 2. Copy of SSN Card 3." at bounding box center [608, 266] width 512 height 50
paste textarea "Own or rent? Name/address of landlord/leasing company?"
click at [384, 286] on textarea "STILL NEEDED as of 9/4/25 1. Filing with spouse? 2. Copy of SSN Card 3. Own or …" at bounding box center [608, 266] width 512 height 50
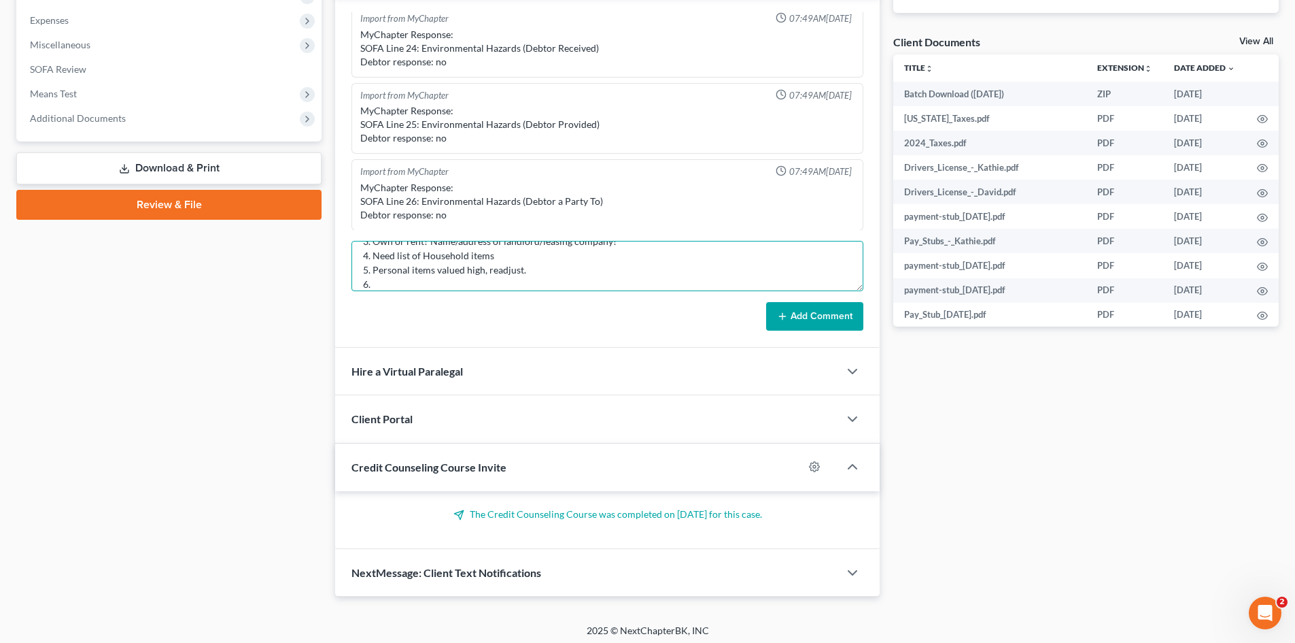
paste textarea "Any pets? What kind?"
click at [381, 284] on textarea "STILL NEEDED as of 9/4/25 1. Filing with spouse? 2. Copy of SSN Card 3. Own or …" at bounding box center [608, 266] width 512 height 50
paste textarea "Any additional accounts, including Cash App, Venmo, etc.?"
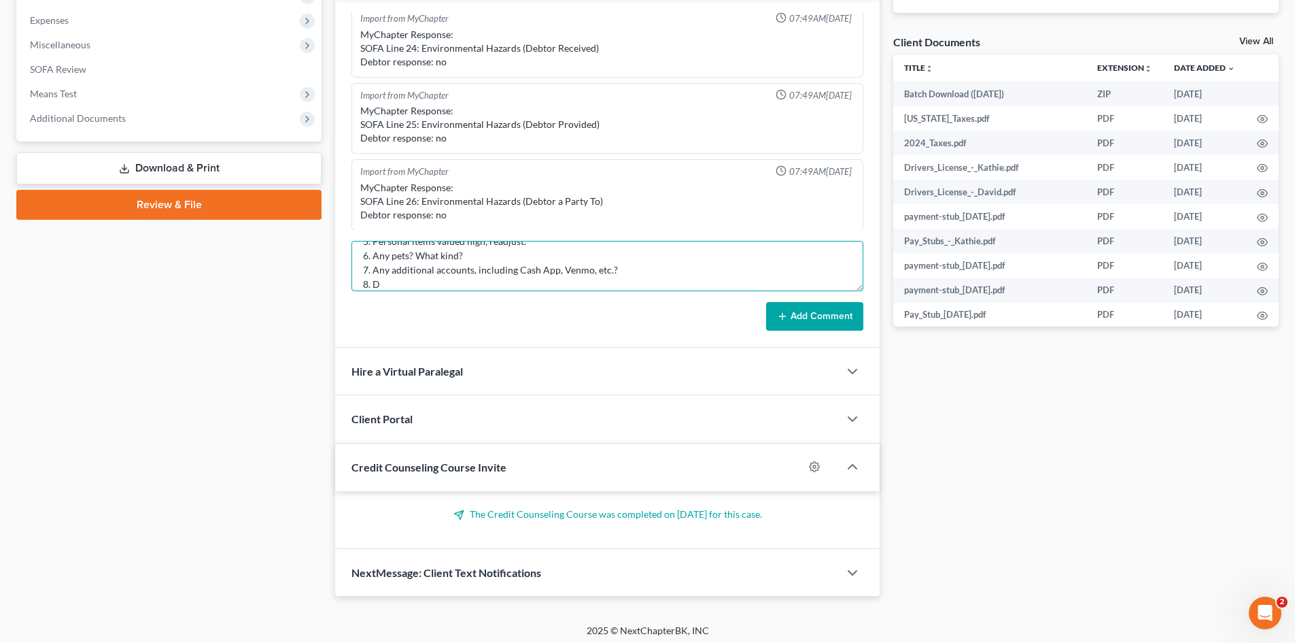
drag, startPoint x: 392, startPoint y: 290, endPoint x: 381, endPoint y: 290, distance: 10.2
click at [392, 290] on textarea "STILL NEEDED as of 9/4/25 1. Filing with spouse? 2. Copy of SSN Card 3. Own or …" at bounding box center [608, 266] width 512 height 50
paste textarea "401K or retirement acct?"
click at [502, 284] on textarea "STILL NEEDED as of 9/4/25 1. Filing with spouse? 2. Copy of SSN Card 3. Own or …" at bounding box center [608, 266] width 512 height 50
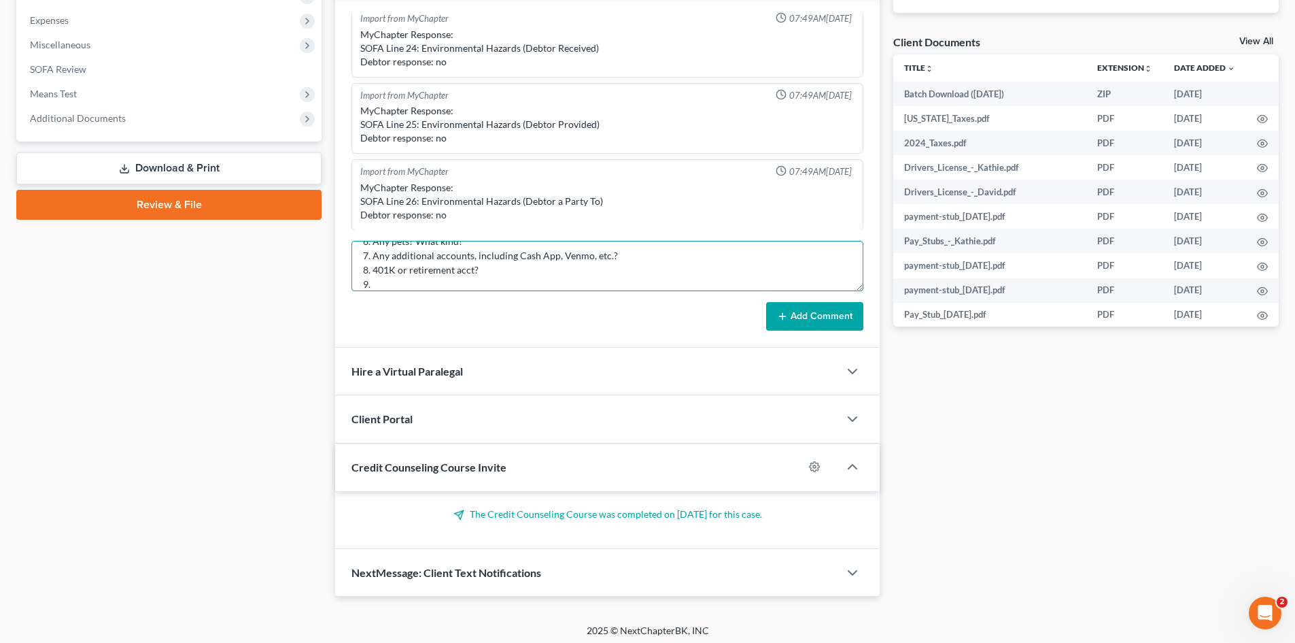
click at [379, 288] on textarea "STILL NEEDED as of 9/4/25 1. Filing with spouse? 2. Copy of SSN Card 3. Own or …" at bounding box center [608, 266] width 512 height 50
paste textarea "Life insurance? Cash value?"
click at [424, 284] on textarea "STILL NEEDED as of 9/4/25 1. Filing with spouse? 2. Copy of SSN Card 3. Own or …" at bounding box center [608, 266] width 512 height 50
paste textarea "Owe any back taxes? How much, whom owed to?"
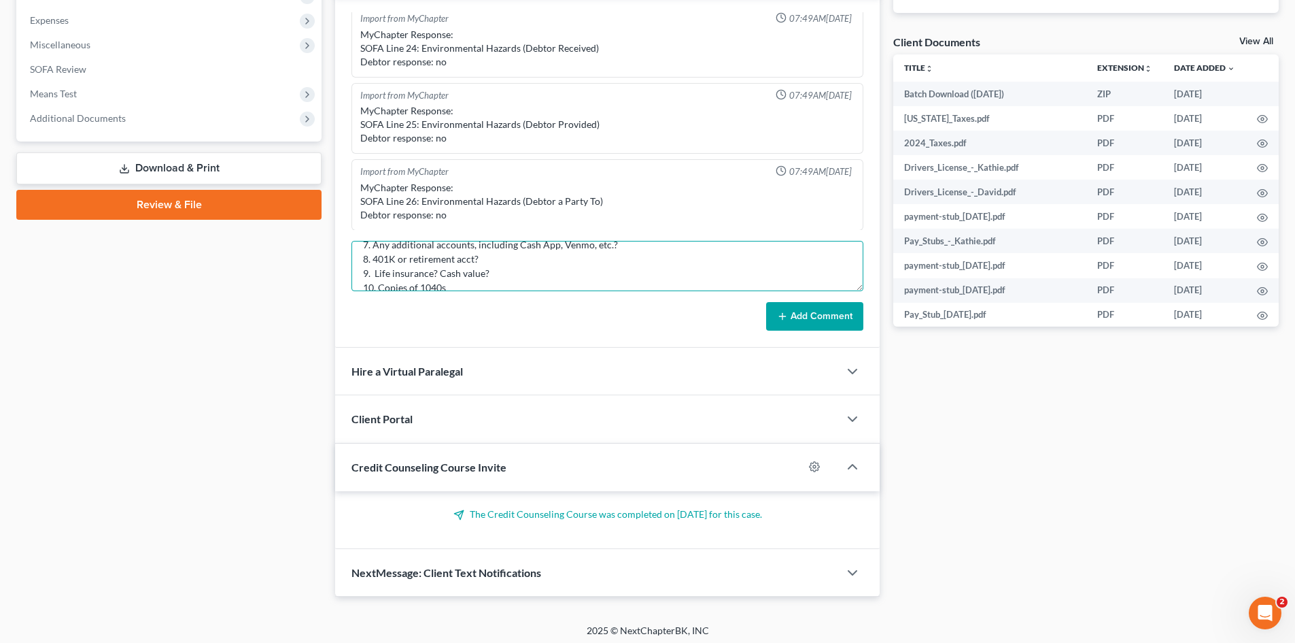
scroll to position [107, 0]
click at [500, 279] on textarea "STILL NEEDED as of 9/4/25 1. Filing with spouse? 2. Copy of SSN Card 3. Own or …" at bounding box center [608, 266] width 512 height 50
click at [528, 250] on textarea "STILL NEEDED as of 9/4/25 1. Filing with spouse? 2. Copy of SSN Card 3. Own or …" at bounding box center [608, 266] width 512 height 50
click at [598, 269] on textarea "STILL NEEDED as of 9/4/25 1. Filing with spouse? 2. Copy of SSN Card 3. Own or …" at bounding box center [608, 266] width 512 height 50
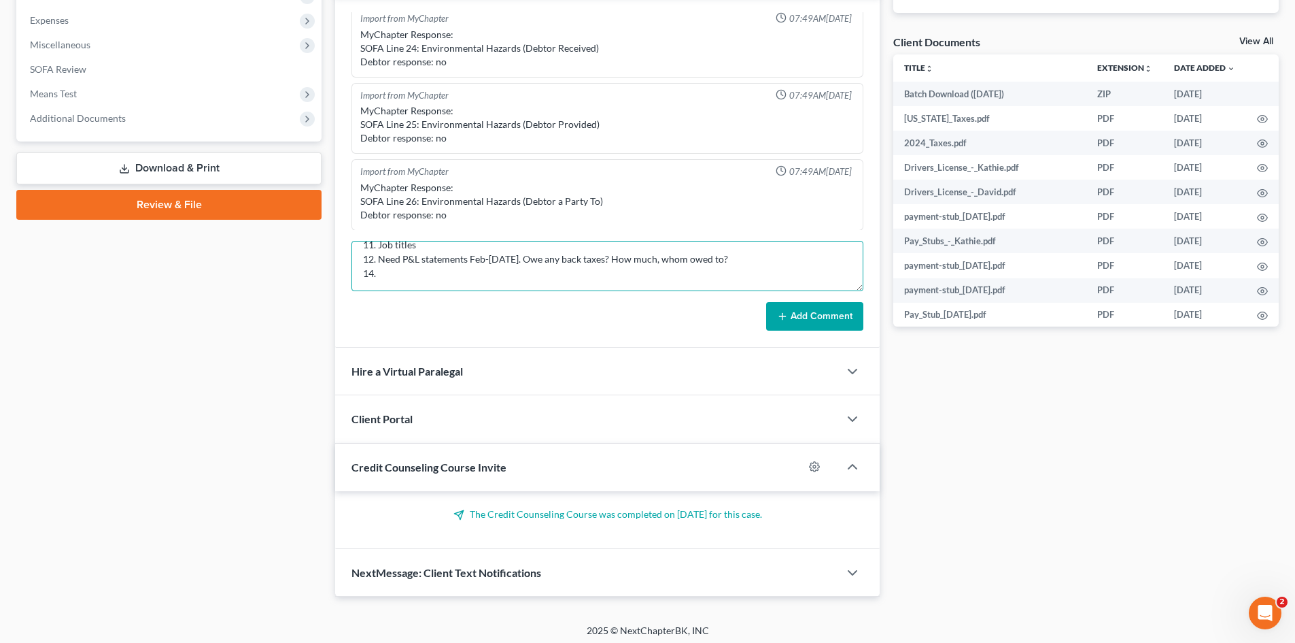
paste textarea "Owe any back taxes? How much, whom owed to?"
click at [526, 255] on textarea "STILL NEEDED as of 9/4/25 1. Filing with spouse? 2. Copy of SSN Card 3. Own or …" at bounding box center [608, 266] width 512 height 50
paste textarea "Owe any back taxes? How much, whom owed to?"
drag, startPoint x: 714, startPoint y: 256, endPoint x: 537, endPoint y: 245, distance: 177.1
click at [533, 250] on textarea "STILL NEEDED as of 9/4/25 1. Filing with spouse? 2. Copy of SSN Card 3. Own or …" at bounding box center [608, 266] width 512 height 50
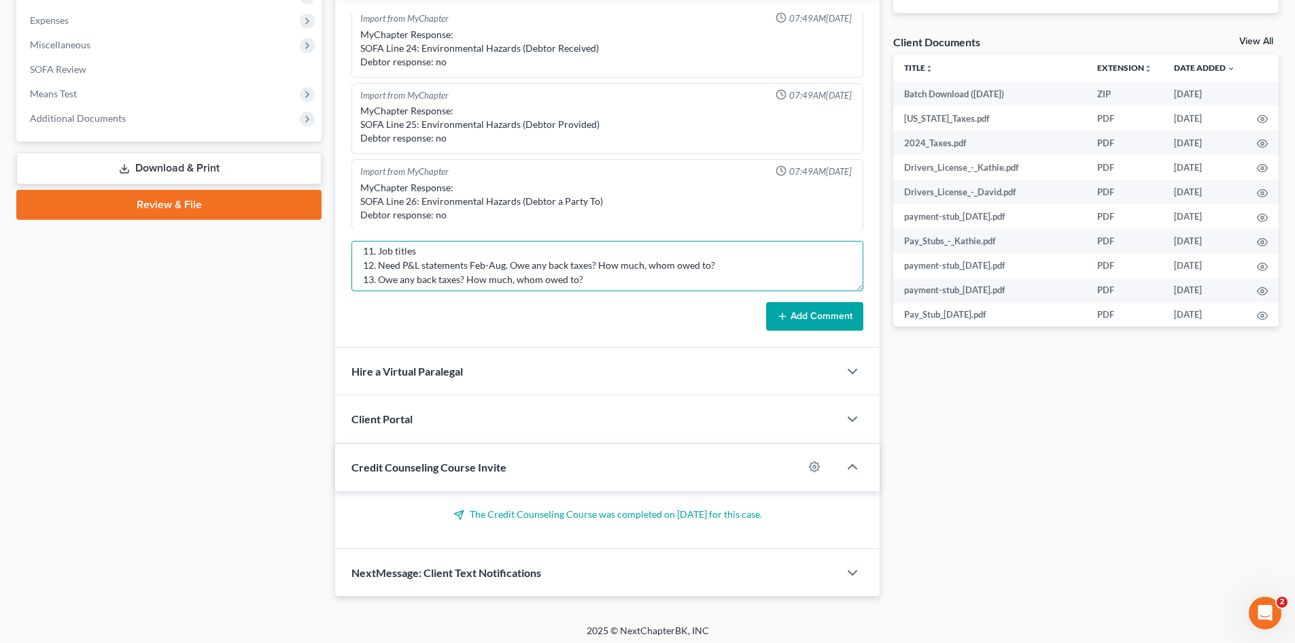
scroll to position [200, 0]
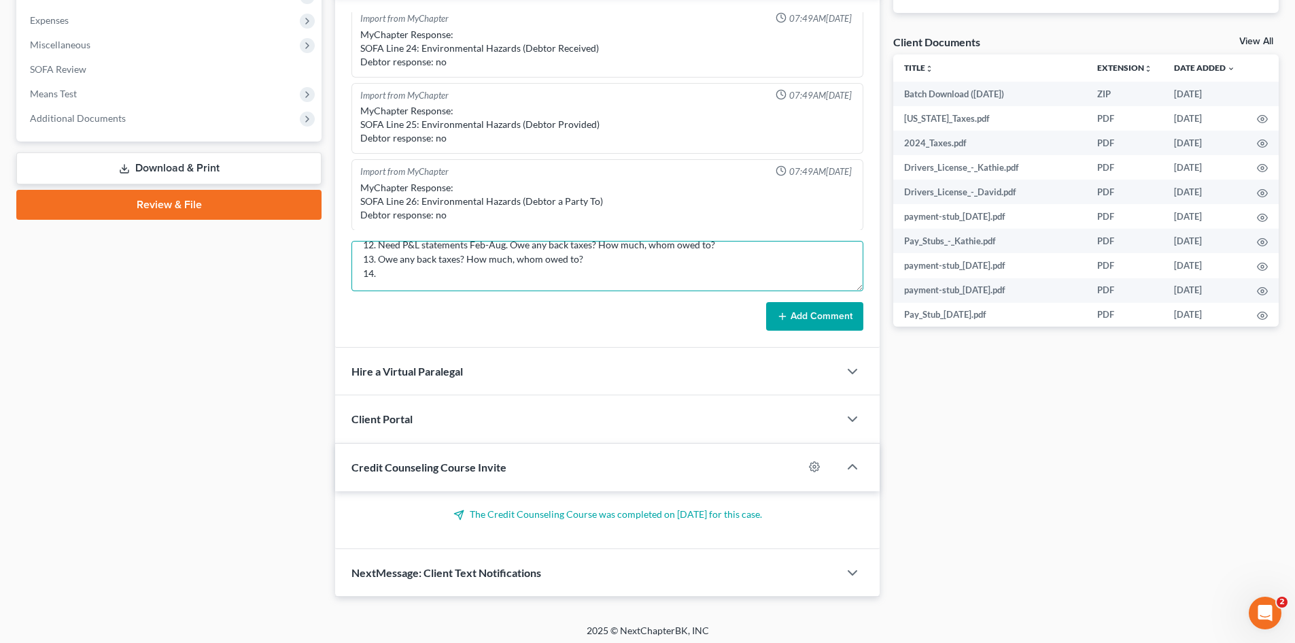
click at [651, 264] on textarea "STILL NEEDED as of 9/4/25 1. Filing with spouse? 2. Copy of SSN Card 3. Own or …" at bounding box center [608, 266] width 512 height 50
drag, startPoint x: 714, startPoint y: 247, endPoint x: 547, endPoint y: 243, distance: 166.6
click at [547, 243] on textarea "STILL NEEDED as of 9/4/25 1. Filing with spouse? 2. Copy of SSN Card 3. Own or …" at bounding box center [608, 266] width 512 height 50
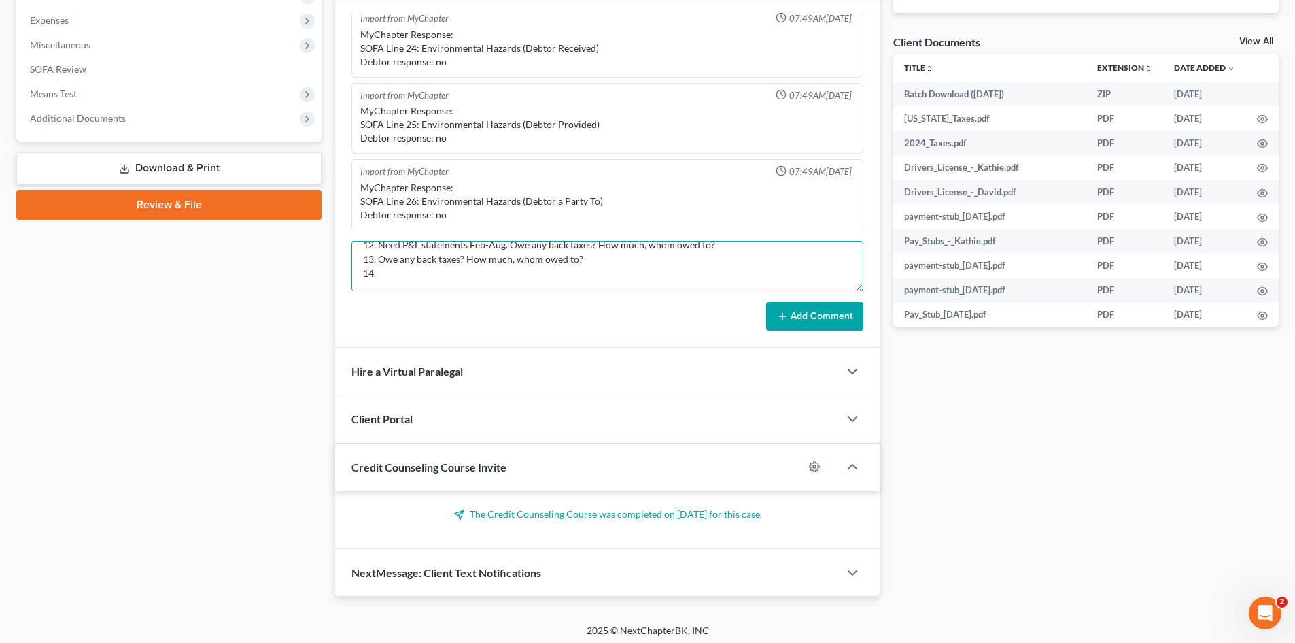
click at [510, 244] on textarea "STILL NEEDED as of 9/4/25 1. Filing with spouse? 2. Copy of SSN Card 3. Own or …" at bounding box center [608, 266] width 512 height 50
click at [435, 271] on textarea "STILL NEEDED as of 9/4/25 1. Filing with spouse? 2. Copy of SSN Card 3. Own or …" at bounding box center [608, 266] width 512 height 50
paste textarea "Need Gross Yearly Income 2024"
click at [449, 282] on textarea "STILL NEEDED as of 9/4/25 1. Filing with spouse? 2. Copy of SSN Card 3. Own or …" at bounding box center [608, 266] width 512 height 50
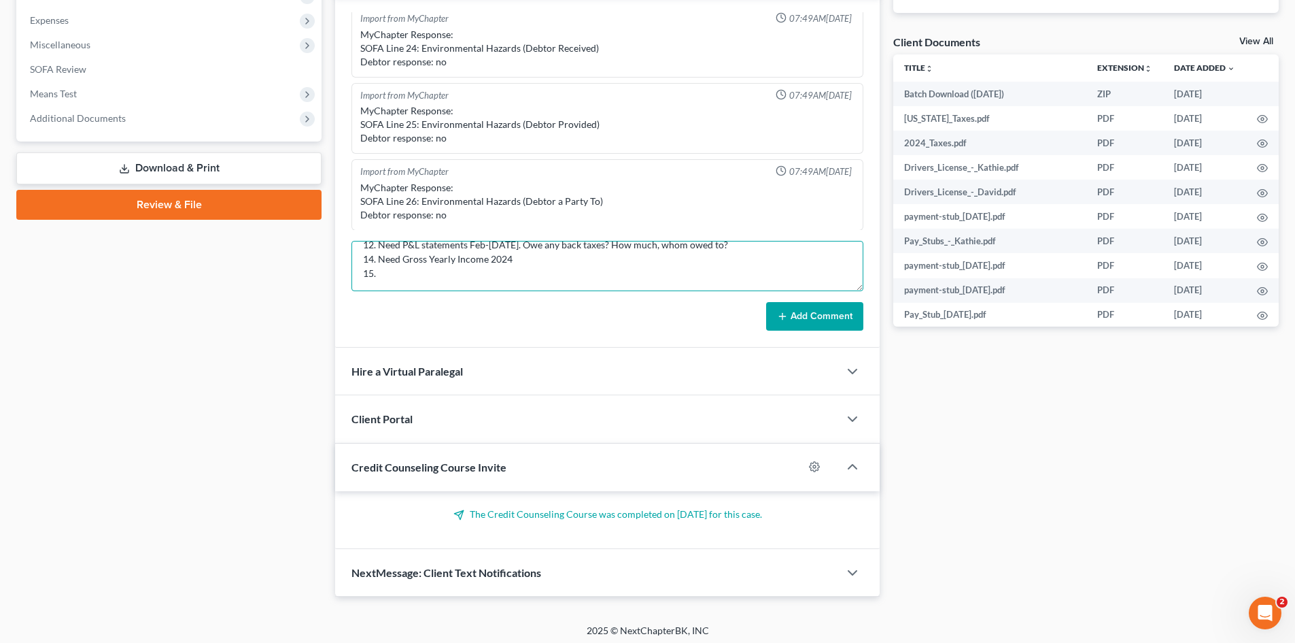
paste textarea "Disabled veteran? Reservist/National Guard member?"
type textarea "STILL NEEDED as of 9/4/25 1. Filing with spouse? 2. Copy of SSN Card 3. Own or …"
click at [804, 311] on button "Add Comment" at bounding box center [814, 316] width 97 height 29
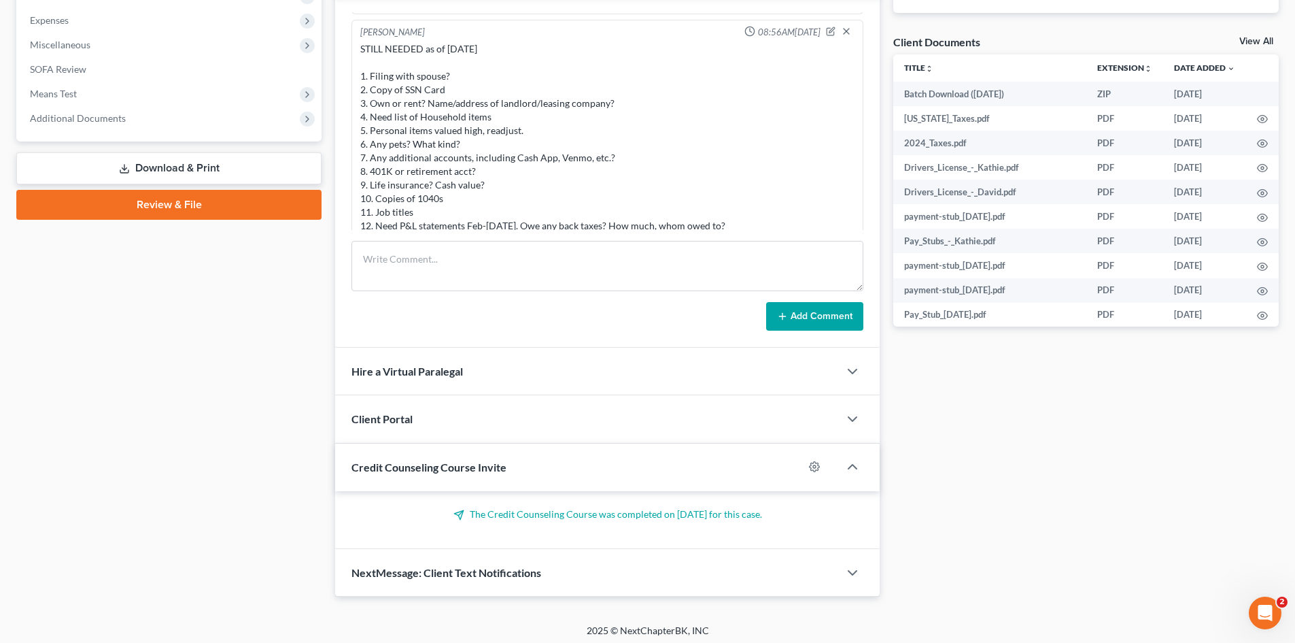
scroll to position [436, 0]
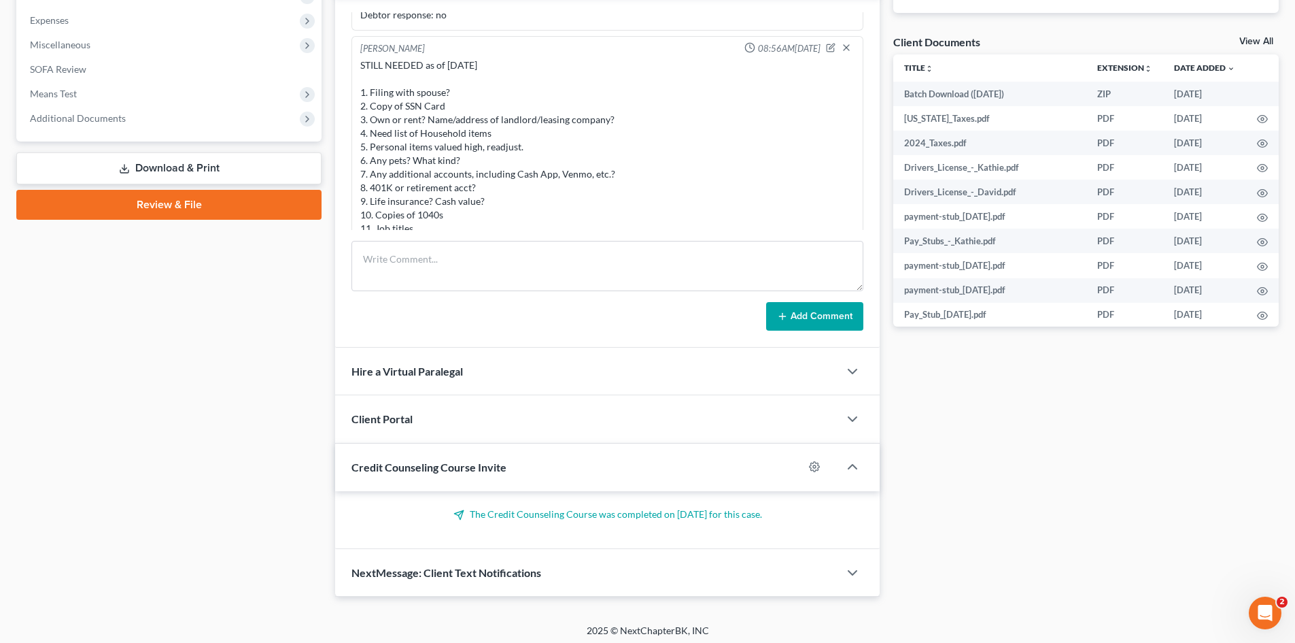
drag, startPoint x: 623, startPoint y: 212, endPoint x: 358, endPoint y: 86, distance: 293.8
click at [358, 86] on div "STILL NEEDED as of 9/4/25 1. Filing with spouse? 2. Copy of SSN Card 3. Own or …" at bounding box center [608, 167] width 500 height 223
copy div "1. Filing with spouse? 2. Copy of SSN Card 3. Own or rent? Name/address of land…"
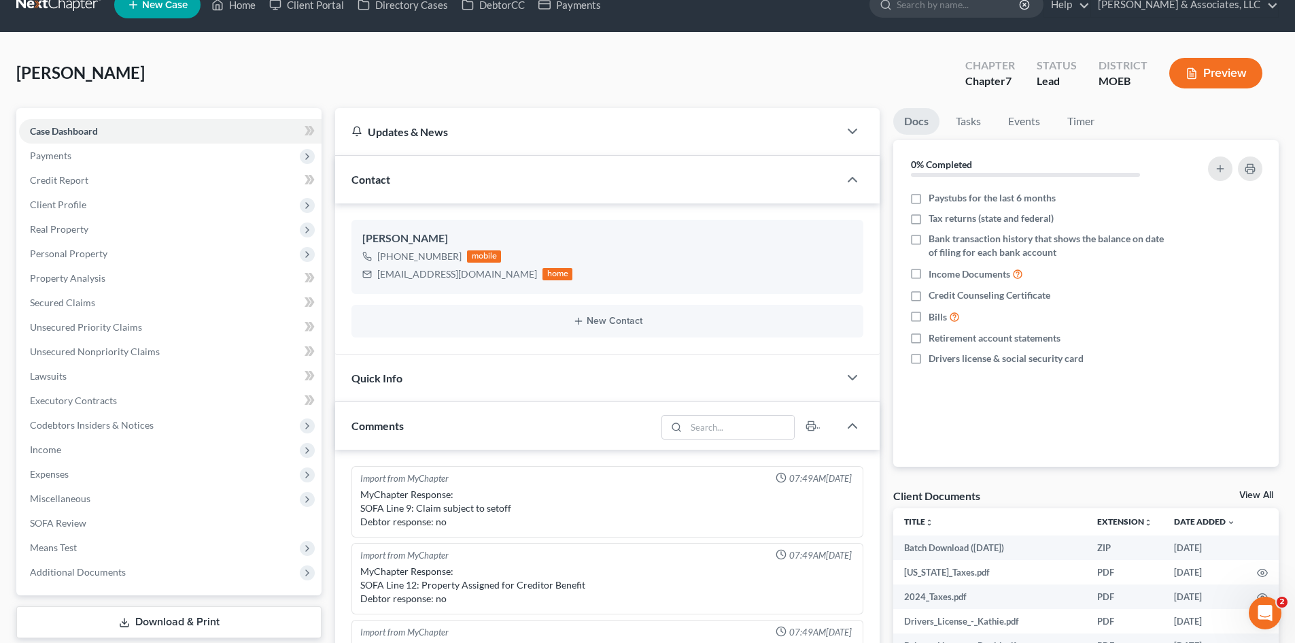
scroll to position [0, 0]
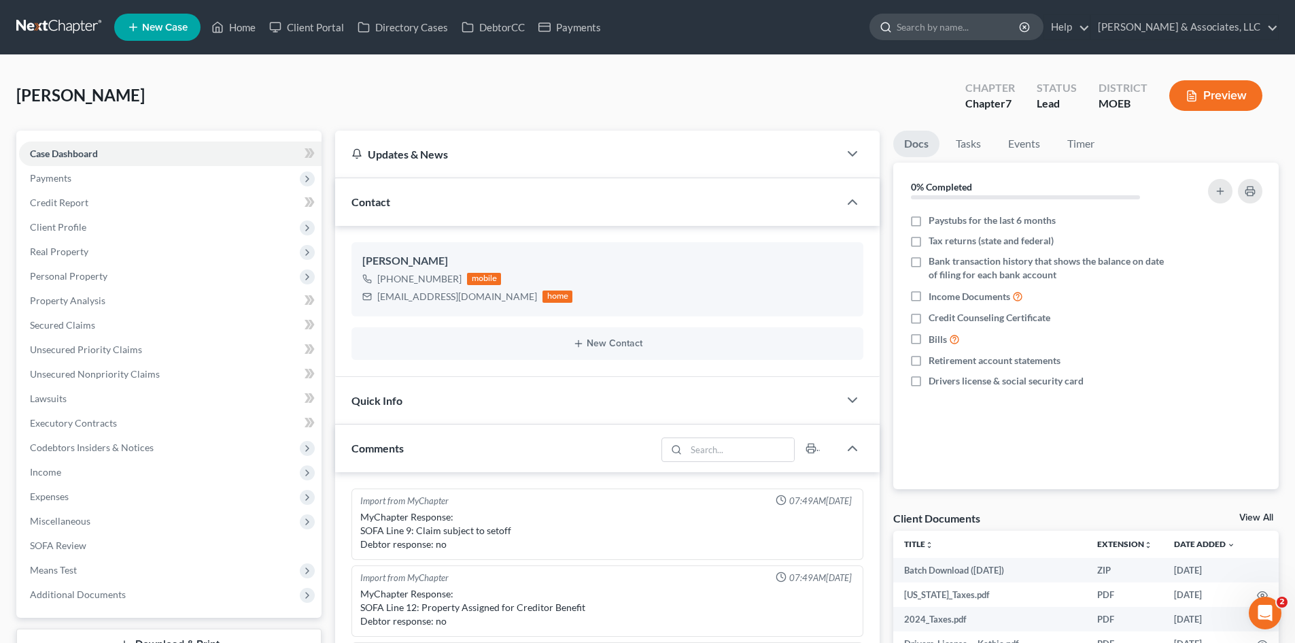
click at [996, 29] on input "search" at bounding box center [959, 26] width 124 height 25
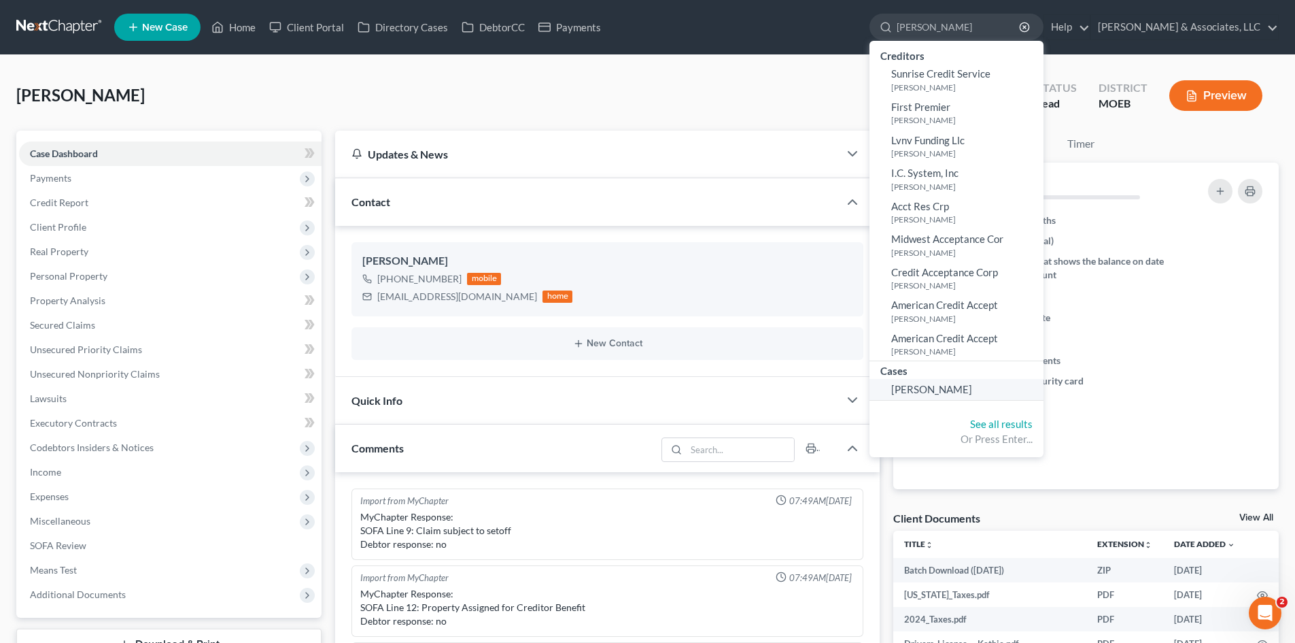
type input "Atkinson"
click at [959, 381] on link "[PERSON_NAME]" at bounding box center [957, 389] width 174 height 21
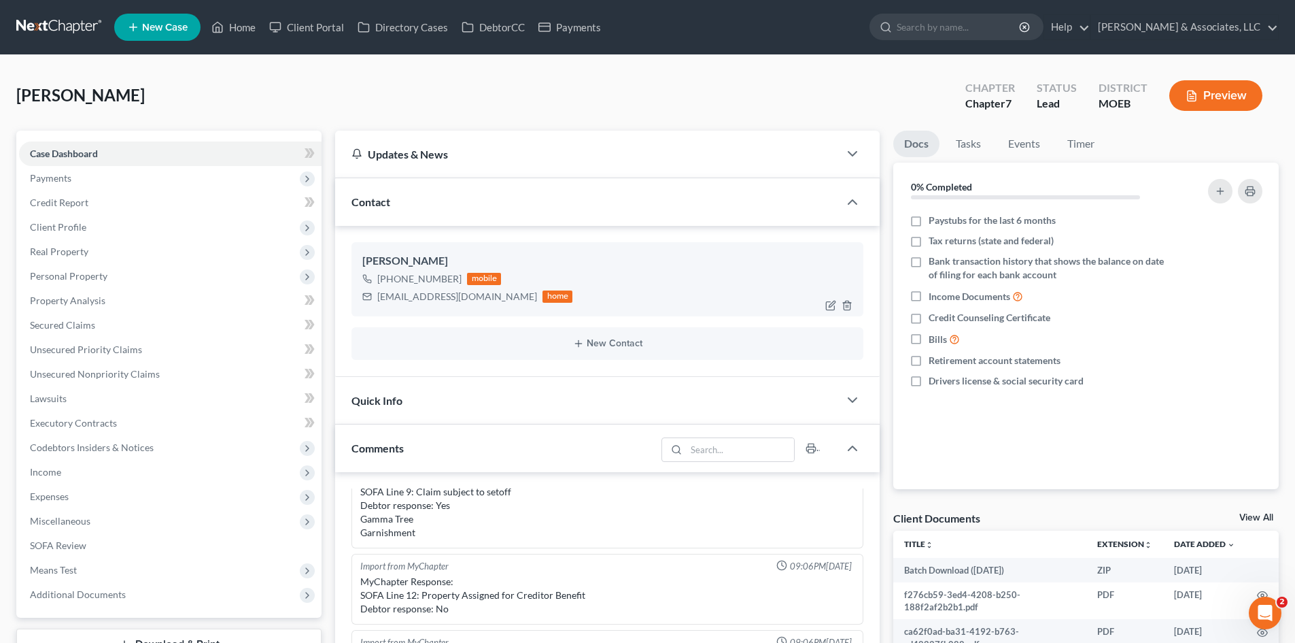
drag, startPoint x: 455, startPoint y: 280, endPoint x: 392, endPoint y: 282, distance: 62.6
click at [392, 282] on div "+1 (314) 599-0233" at bounding box center [419, 279] width 84 height 14
copy div "314) 599-0233"
click at [240, 21] on link "Home" at bounding box center [234, 27] width 58 height 24
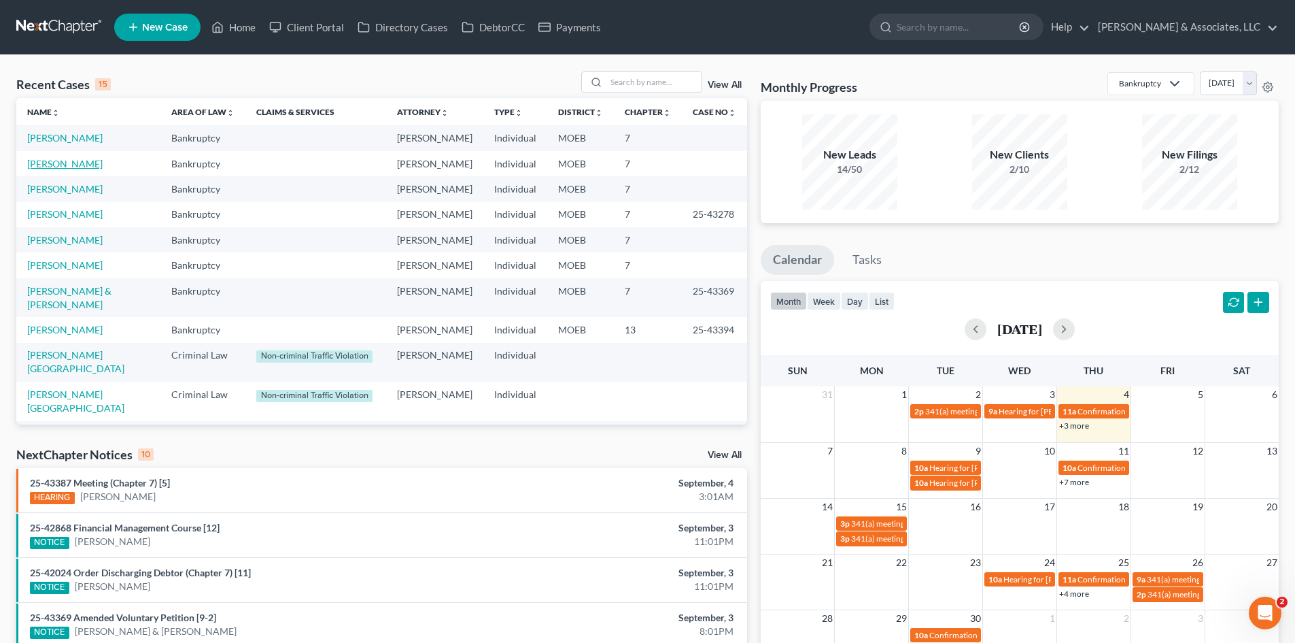
click at [61, 163] on link "Pitts, David" at bounding box center [64, 164] width 75 height 12
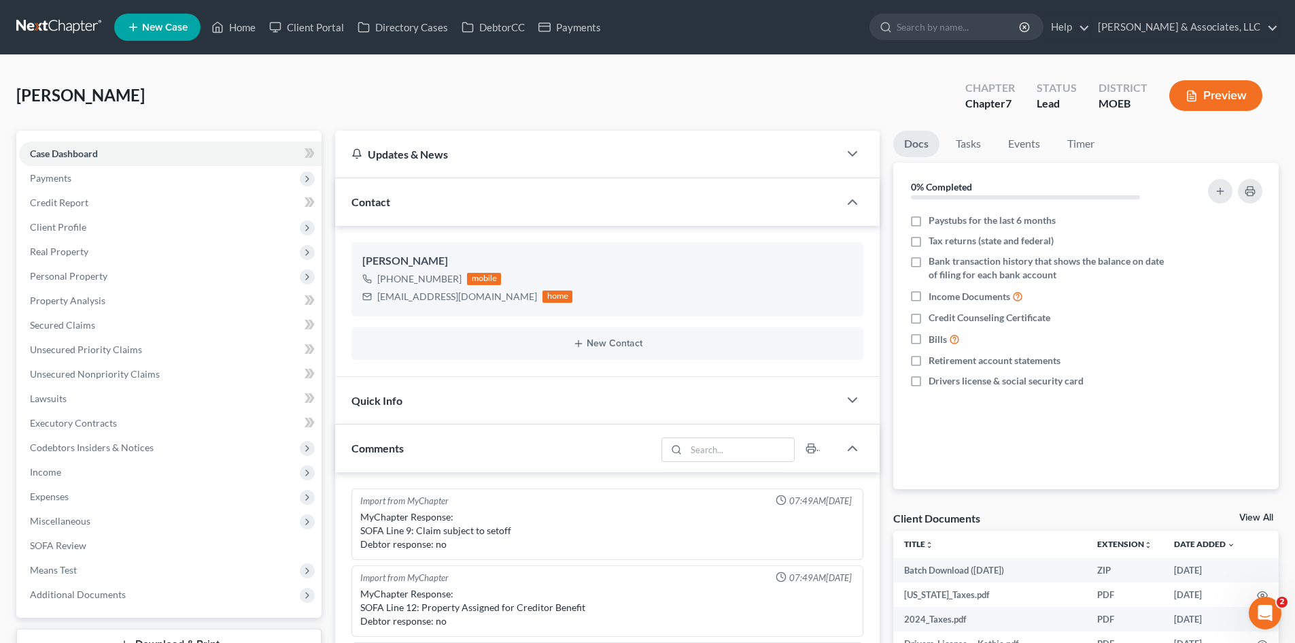
scroll to position [504, 0]
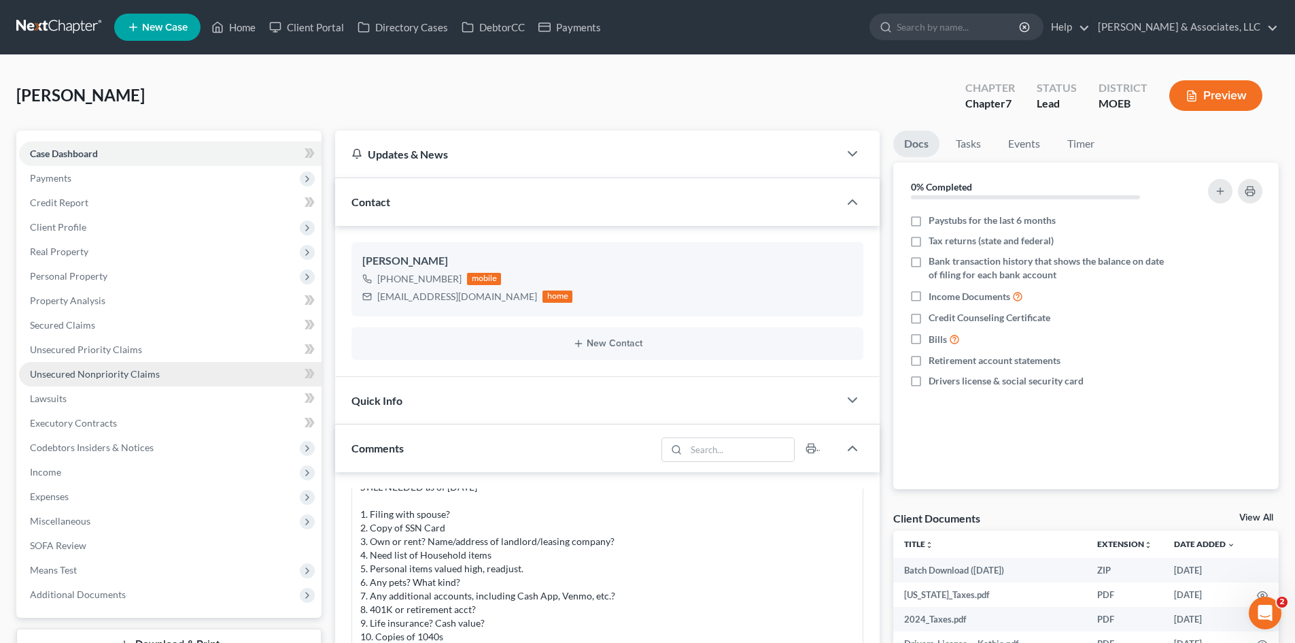
click at [87, 375] on span "Unsecured Nonpriority Claims" at bounding box center [95, 374] width 130 height 12
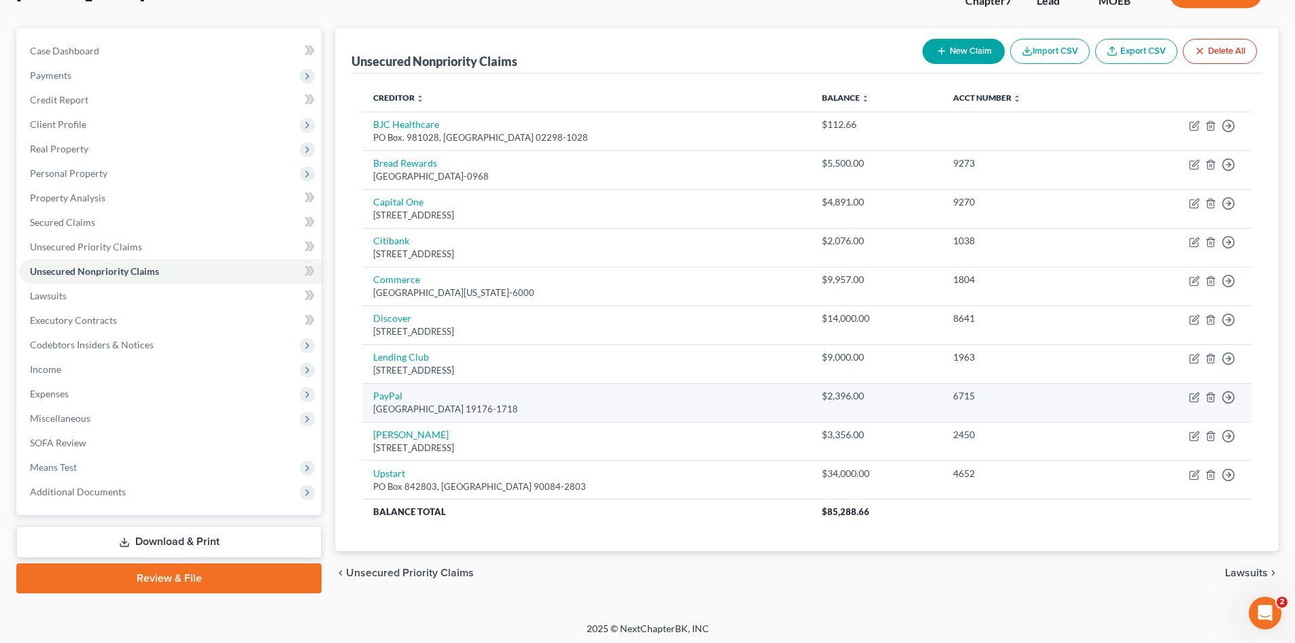
scroll to position [106, 0]
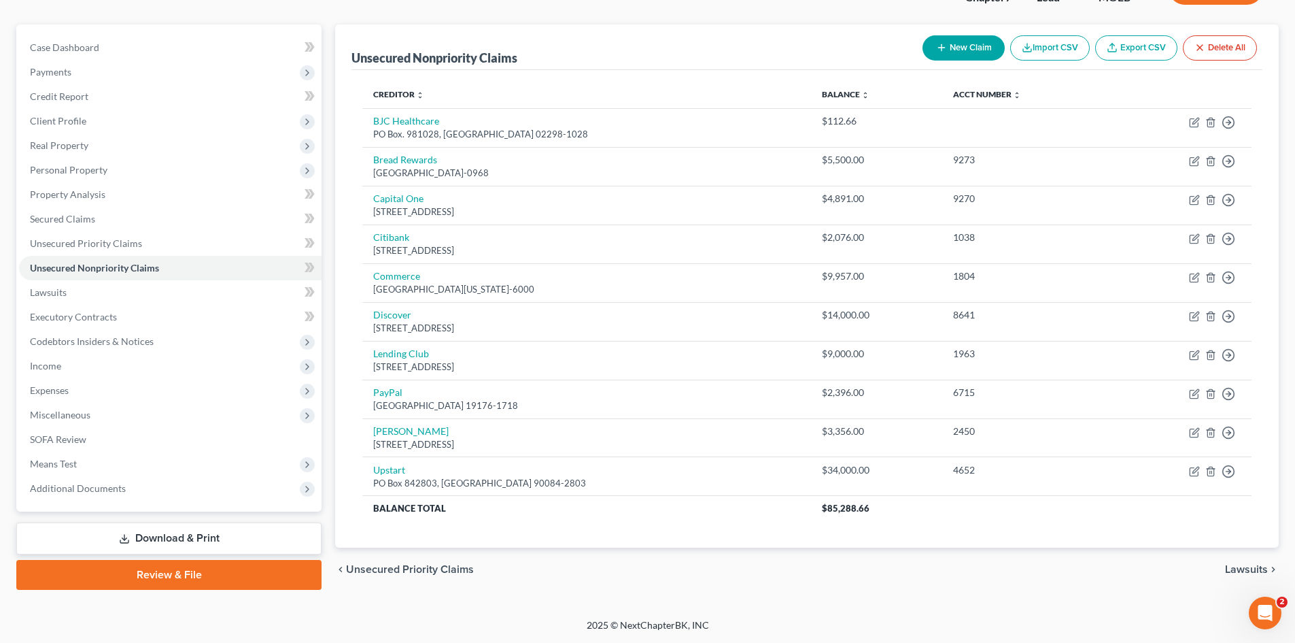
click at [983, 39] on button "New Claim" at bounding box center [964, 47] width 82 height 25
select select "0"
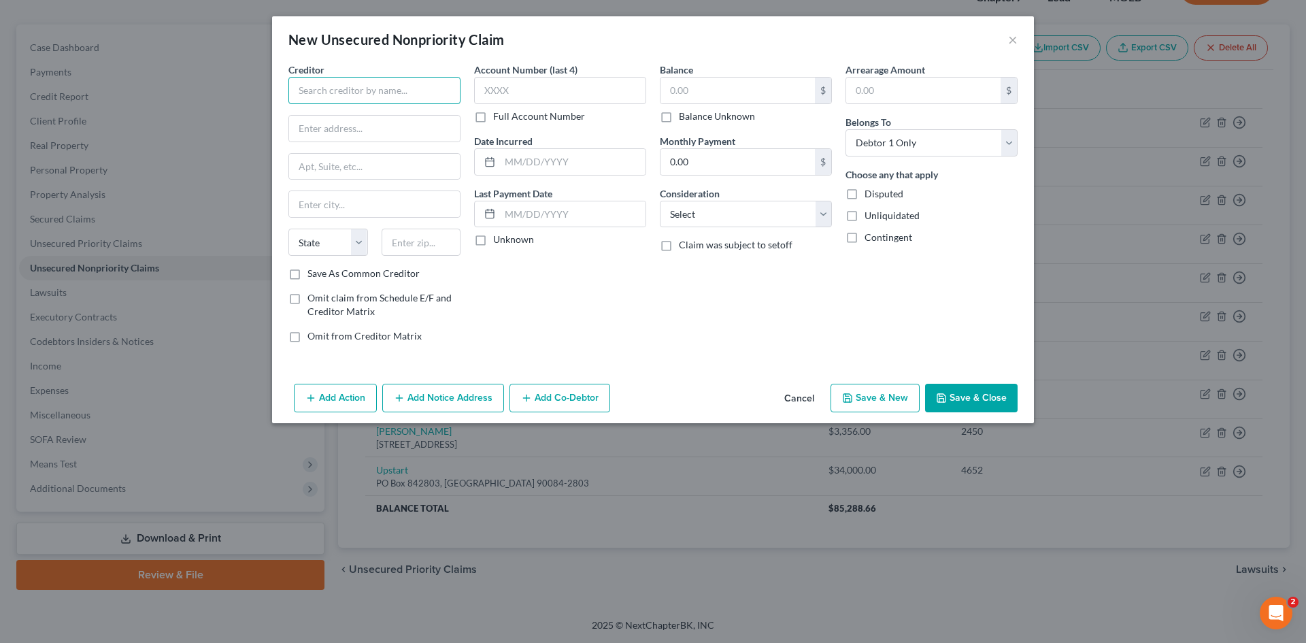
click at [389, 90] on input "text" at bounding box center [374, 90] width 172 height 27
type input "Missouri Baptist Medical Center"
type input "PO Box 958361"
type input "St. Louis"
select select "26"
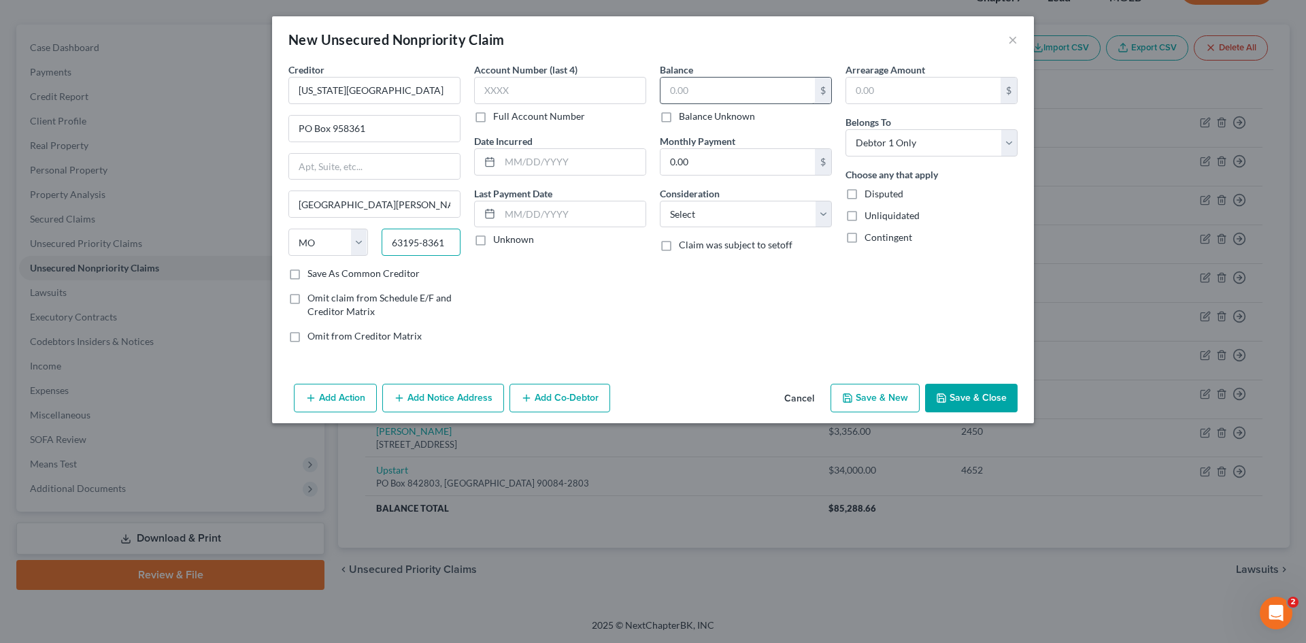
type input "63195-8361"
click at [715, 86] on input "text" at bounding box center [737, 91] width 154 height 26
type input "327.24"
click at [600, 95] on input "text" at bounding box center [560, 90] width 172 height 27
type input "4595"
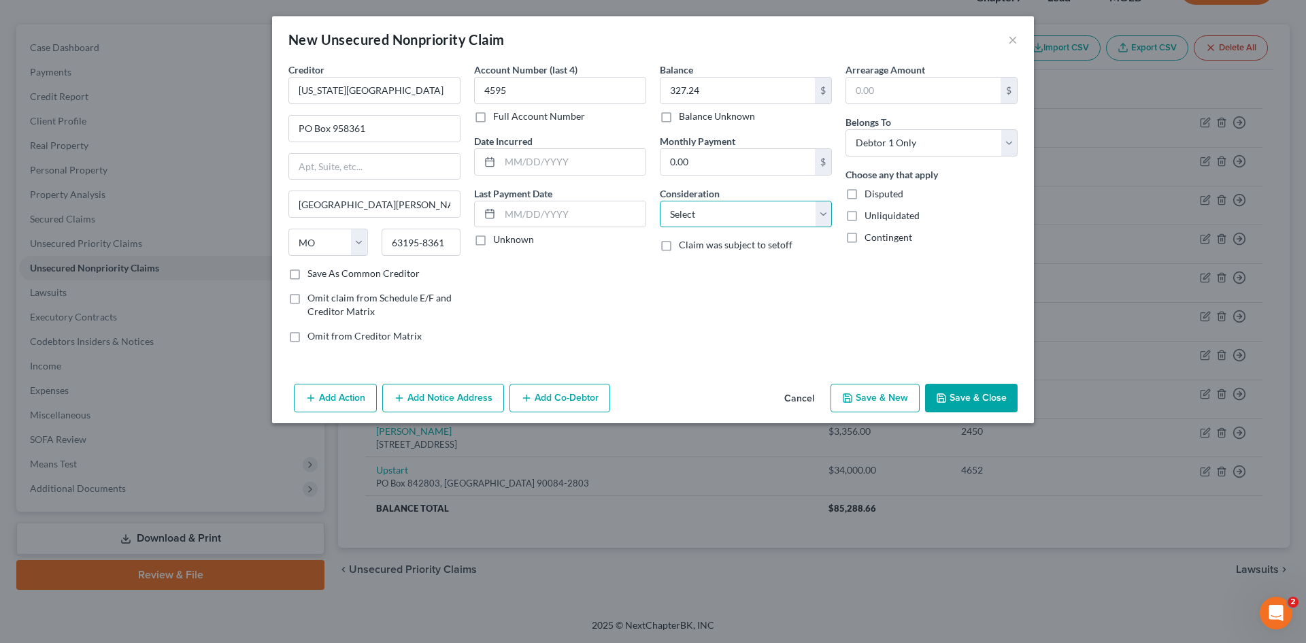
click at [736, 221] on select "Select Cable / Satellite Services Collection Agency Credit Card Debt Debt Couns…" at bounding box center [746, 214] width 172 height 27
select select "9"
click at [660, 201] on select "Select Cable / Satellite Services Collection Agency Credit Card Debt Debt Couns…" at bounding box center [746, 214] width 172 height 27
click at [992, 399] on button "Save & Close" at bounding box center [971, 398] width 92 height 29
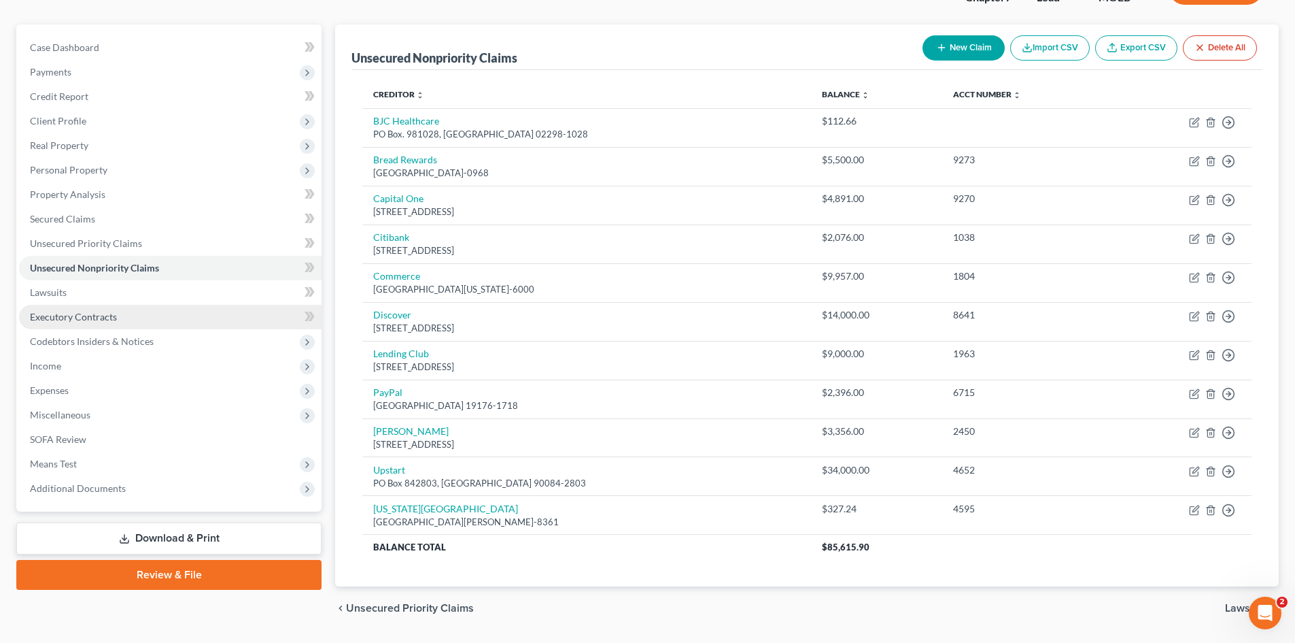
scroll to position [0, 0]
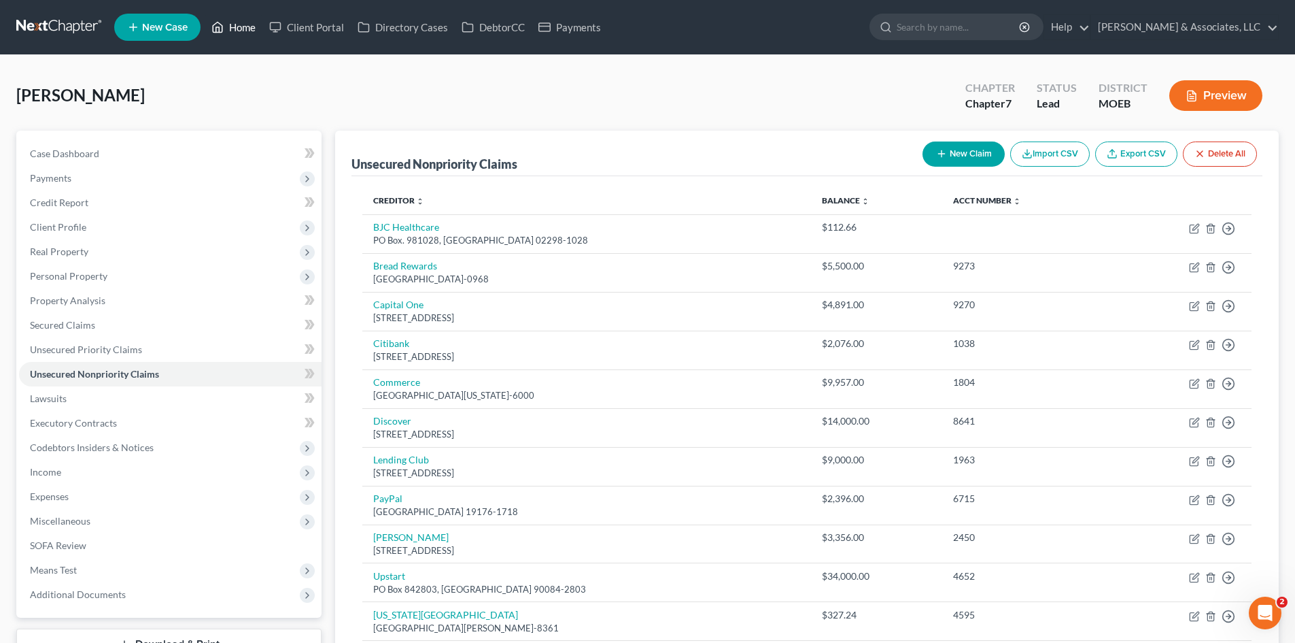
click at [224, 22] on icon at bounding box center [217, 27] width 12 height 16
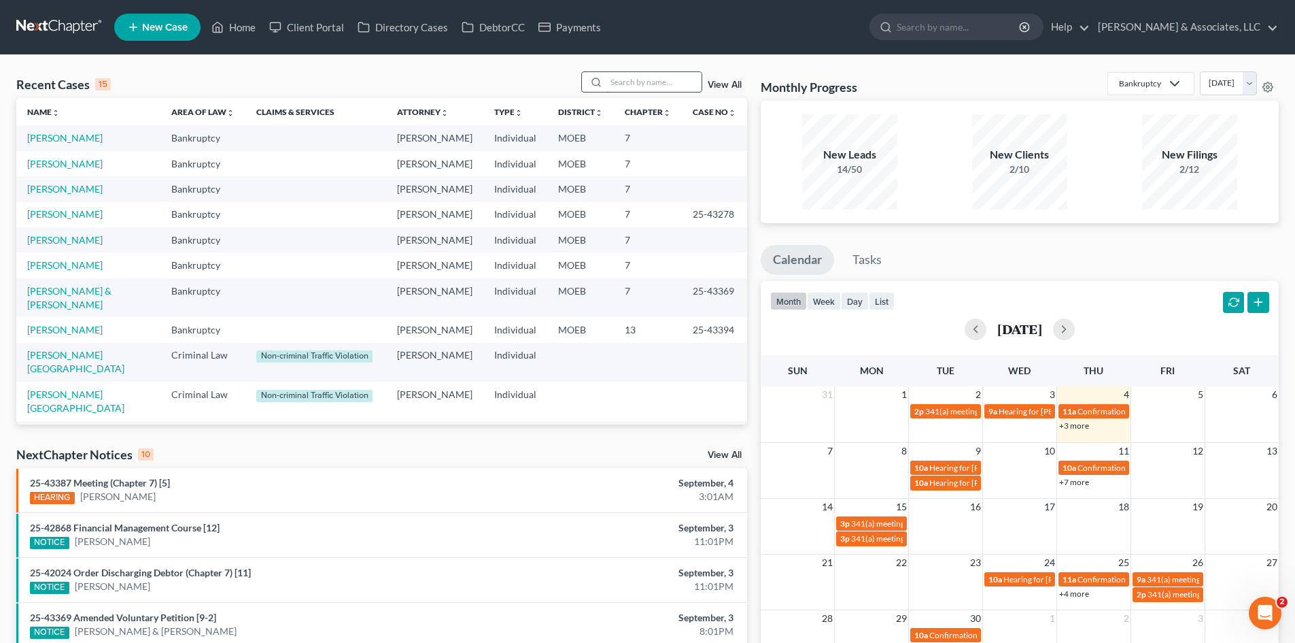
click at [619, 81] on input "search" at bounding box center [654, 82] width 95 height 20
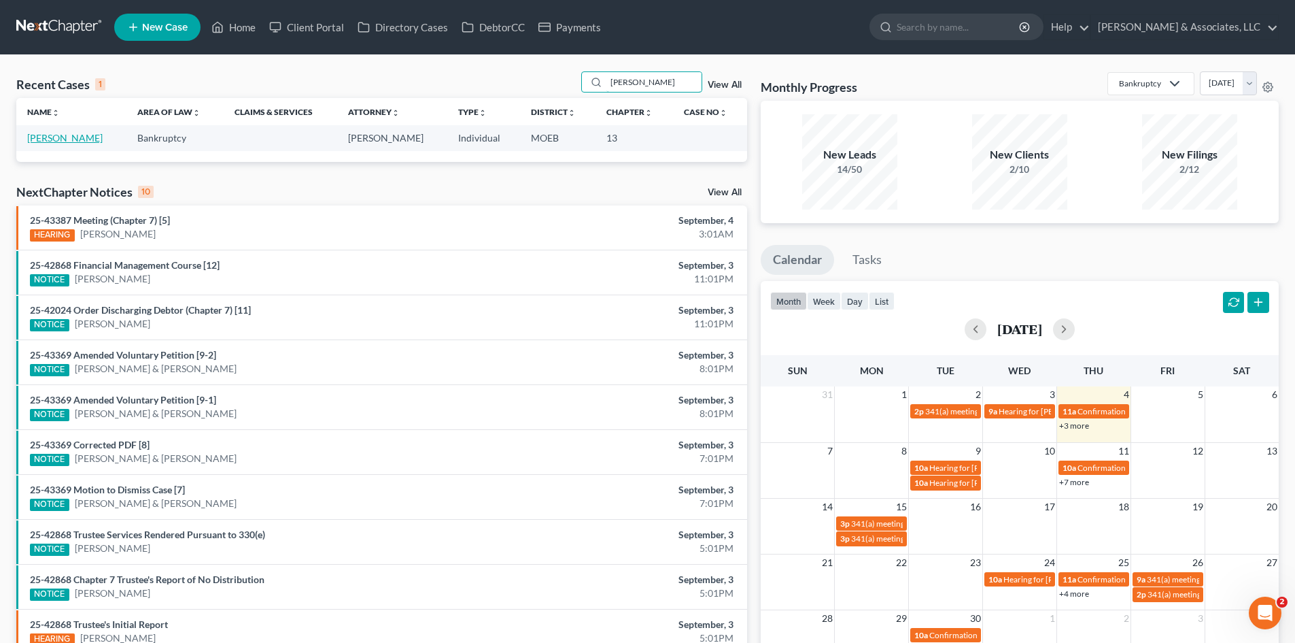
type input "Travis, Kelly"
click at [65, 142] on link "Travis, Kelly" at bounding box center [64, 138] width 75 height 12
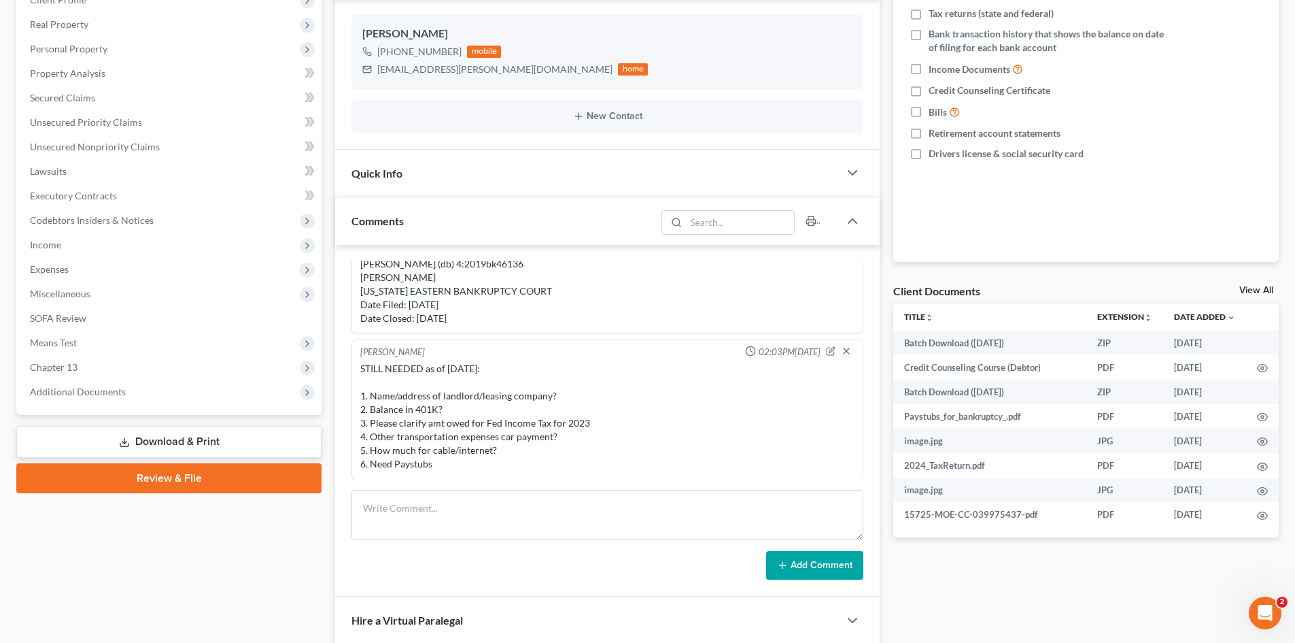
scroll to position [272, 0]
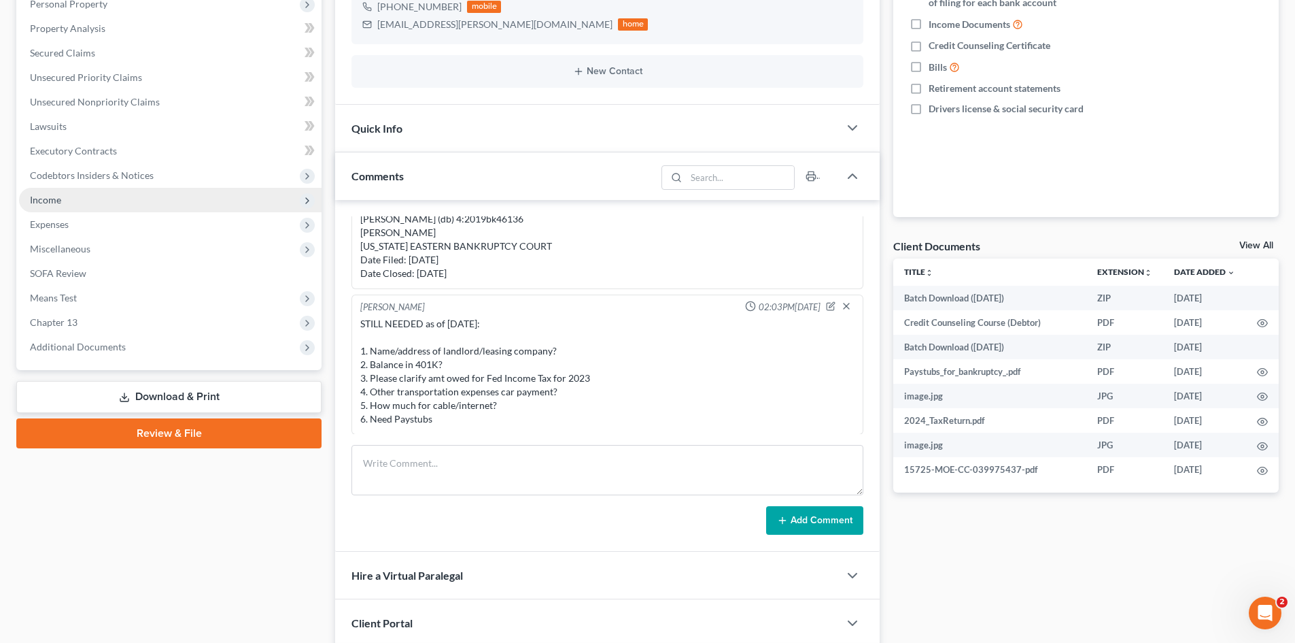
click at [52, 202] on span "Income" at bounding box center [45, 200] width 31 height 12
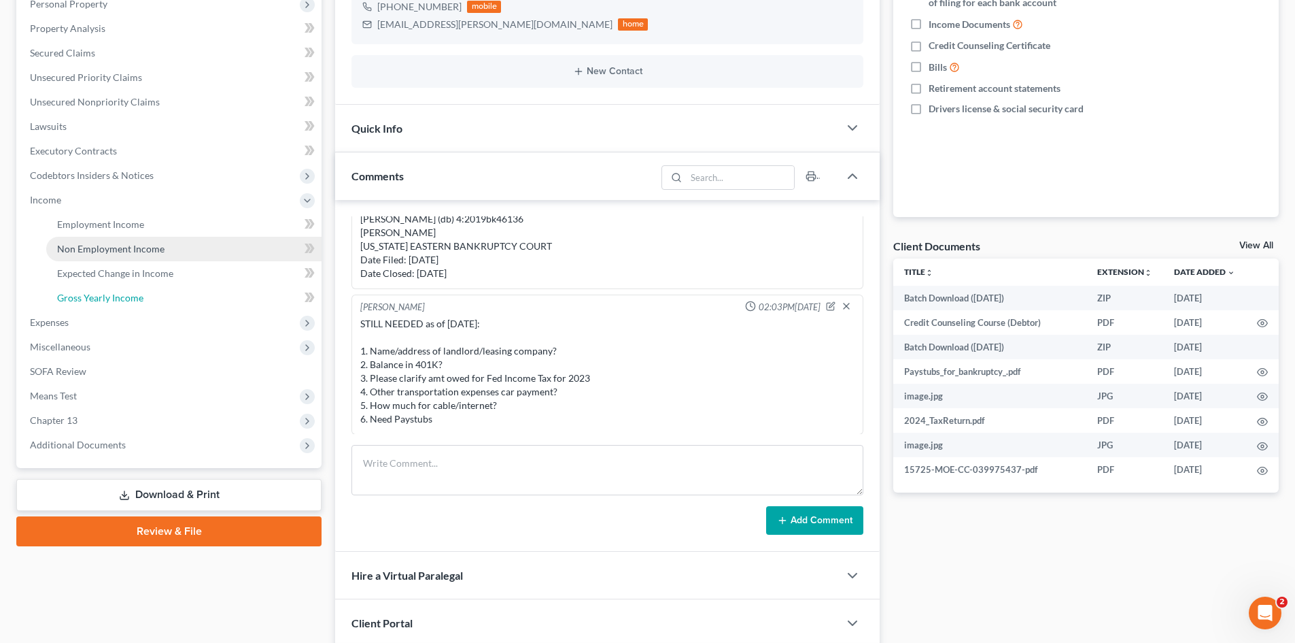
drag, startPoint x: 86, startPoint y: 294, endPoint x: 102, endPoint y: 294, distance: 15.6
click at [86, 294] on span "Gross Yearly Income" at bounding box center [100, 298] width 86 height 12
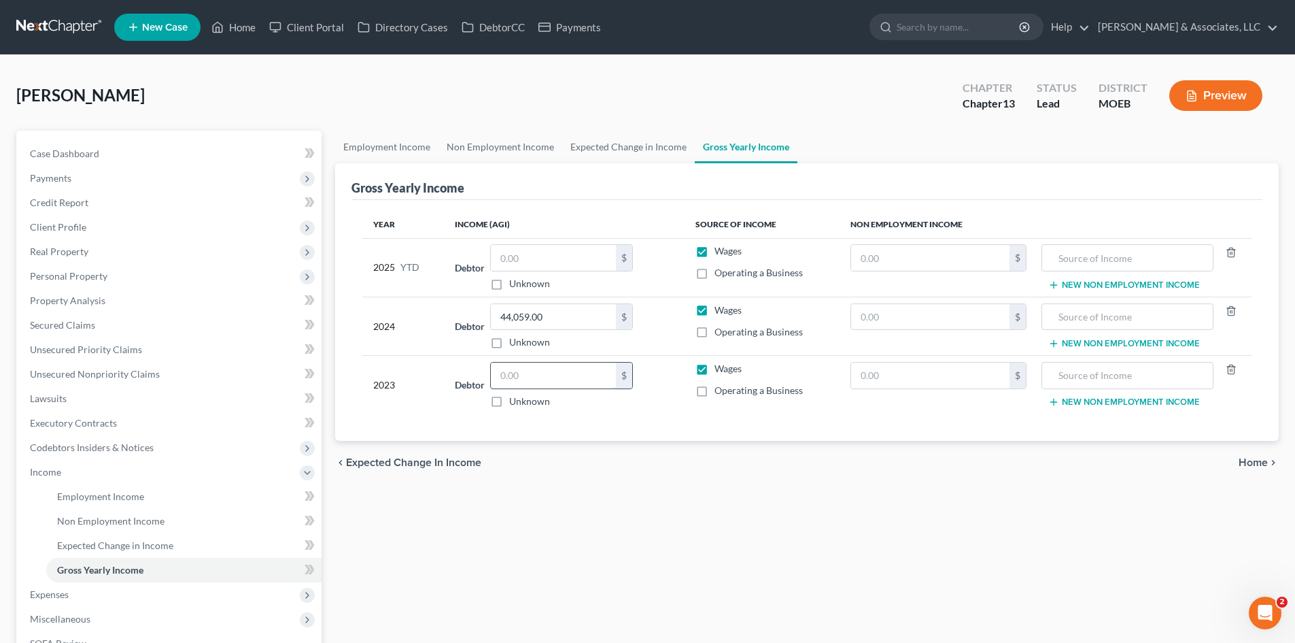
click at [547, 372] on input "text" at bounding box center [553, 375] width 125 height 26
type input "54,502.54"
click at [1226, 369] on icon "button" at bounding box center [1231, 369] width 11 height 11
click at [1227, 311] on icon "button" at bounding box center [1231, 310] width 11 height 11
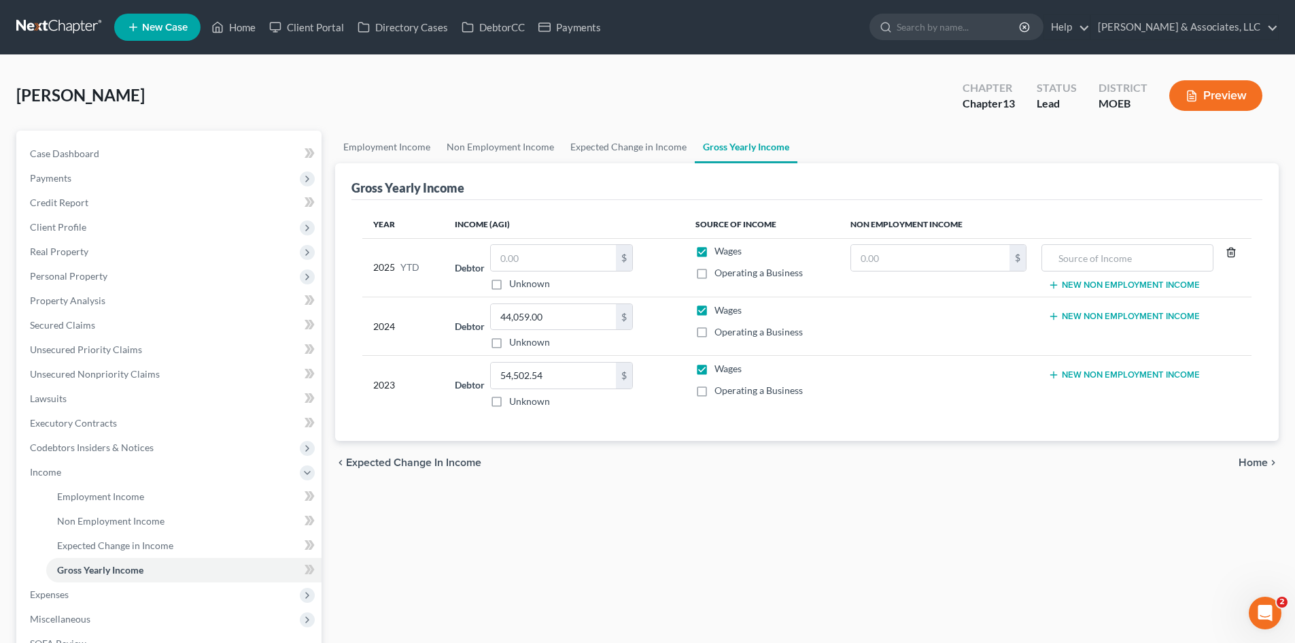
click at [1232, 250] on polyline "button" at bounding box center [1231, 250] width 8 height 0
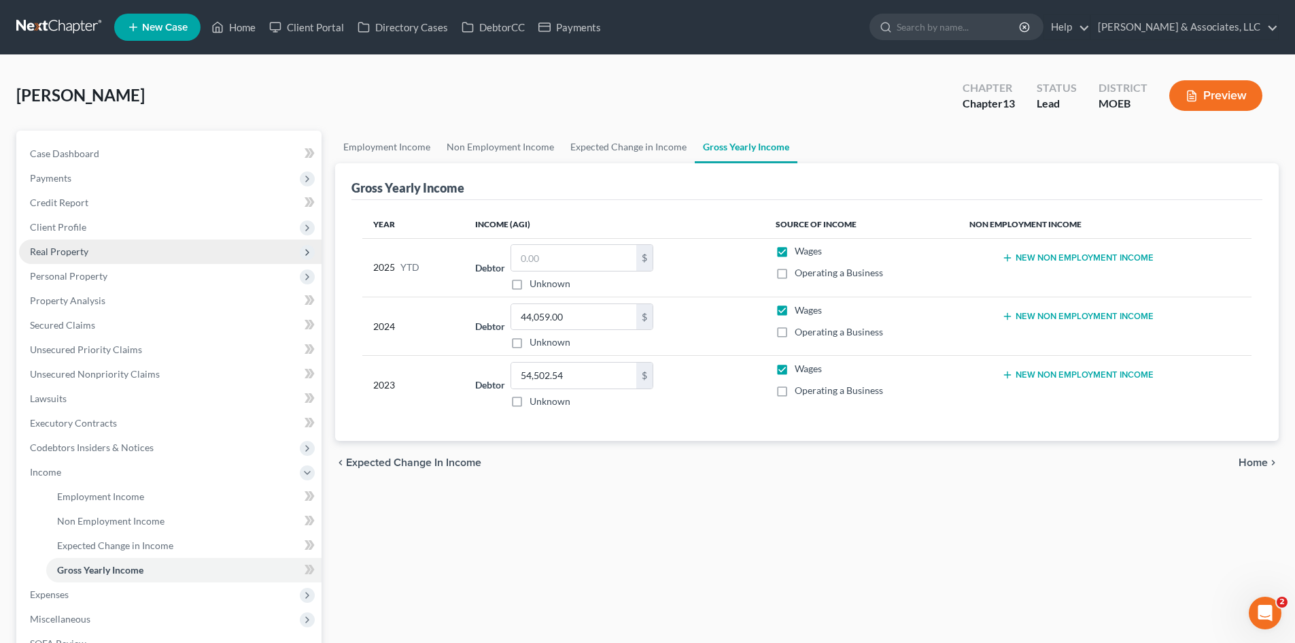
click at [65, 249] on span "Real Property" at bounding box center [59, 251] width 58 height 12
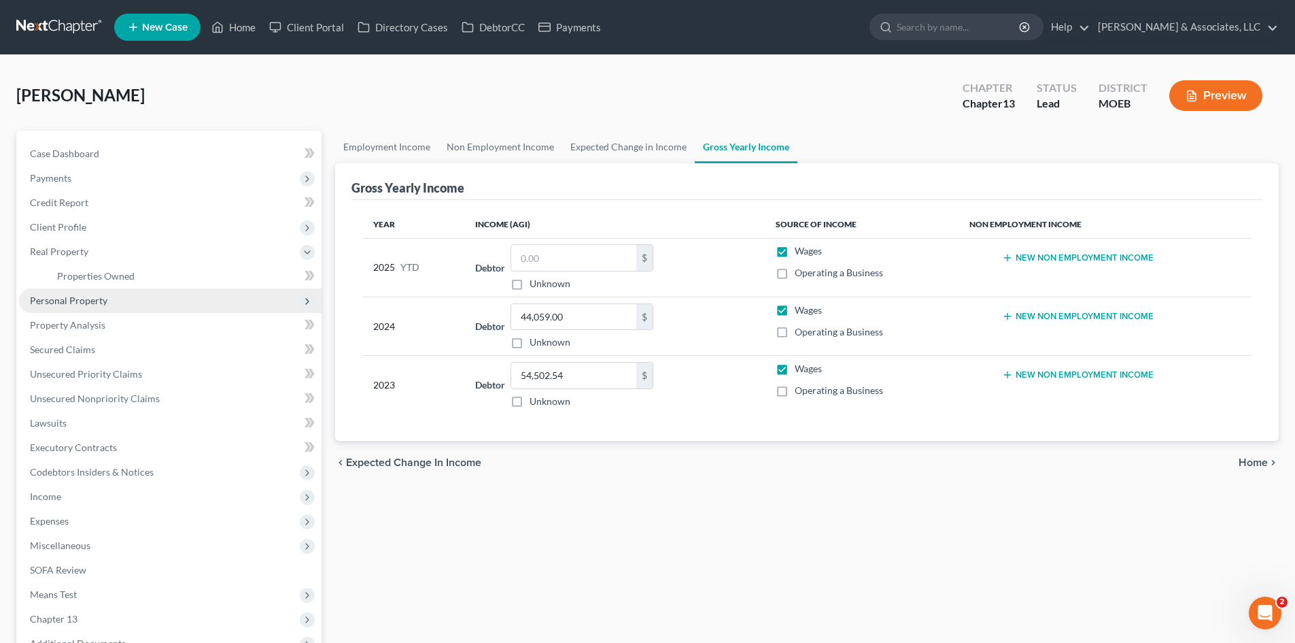
click at [67, 297] on span "Personal Property" at bounding box center [69, 300] width 78 height 12
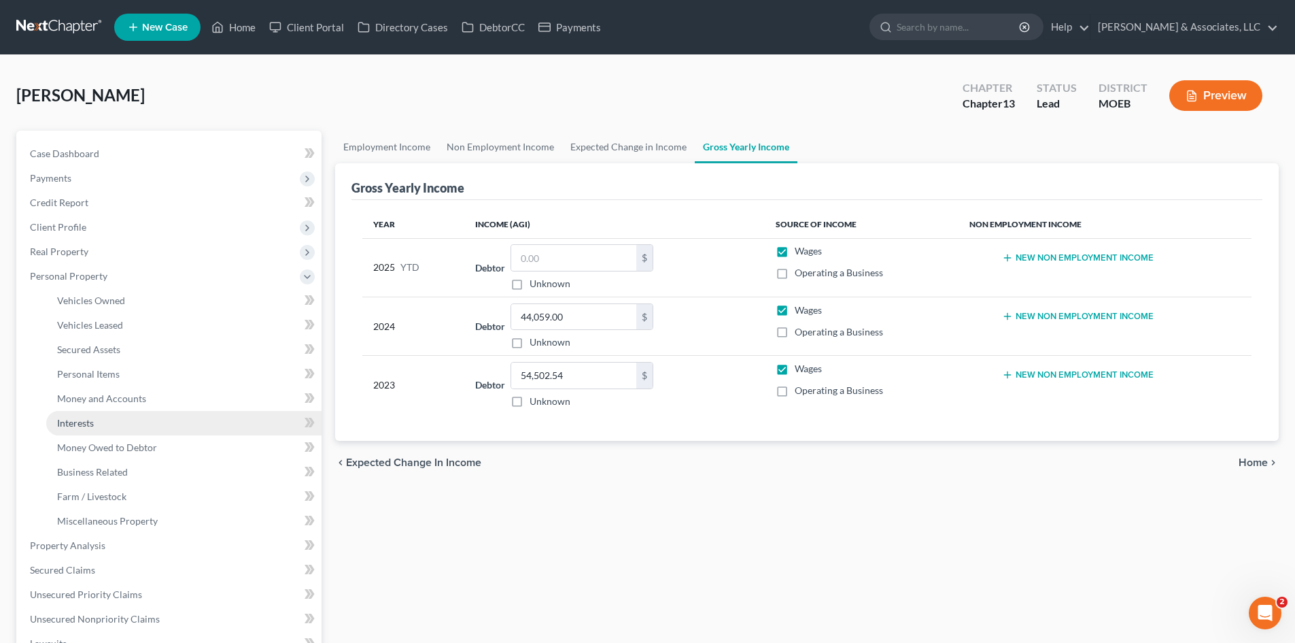
click at [95, 425] on link "Interests" at bounding box center [183, 423] width 275 height 24
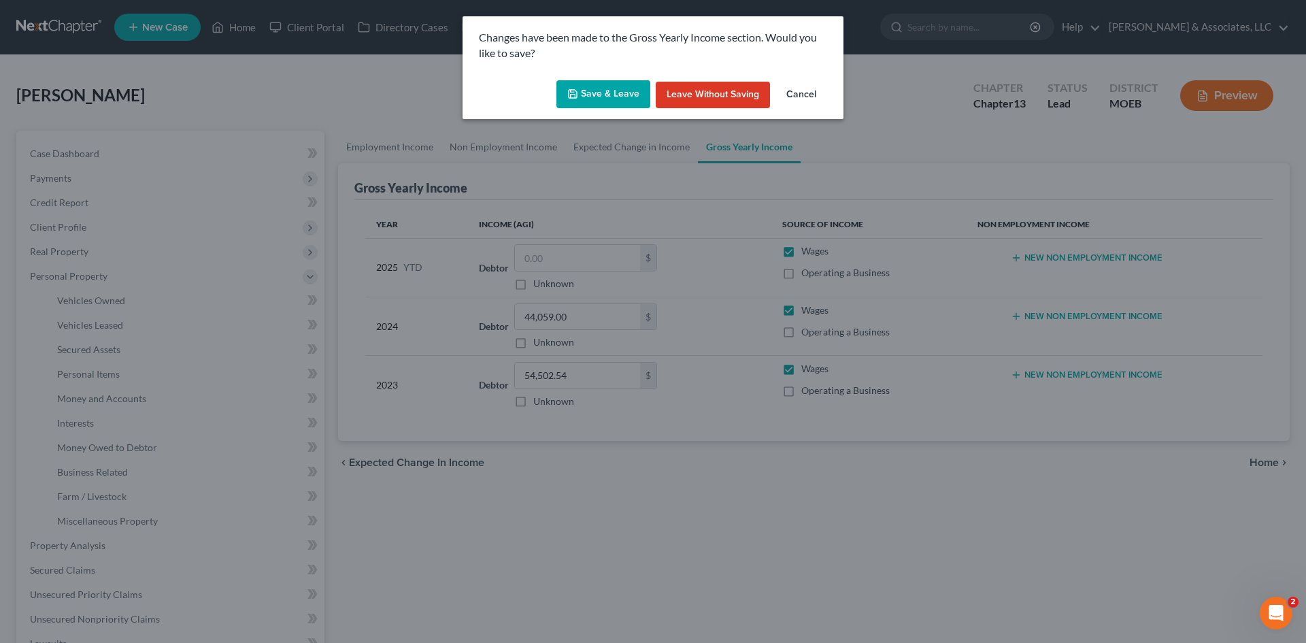
click at [597, 96] on button "Save & Leave" at bounding box center [603, 94] width 94 height 29
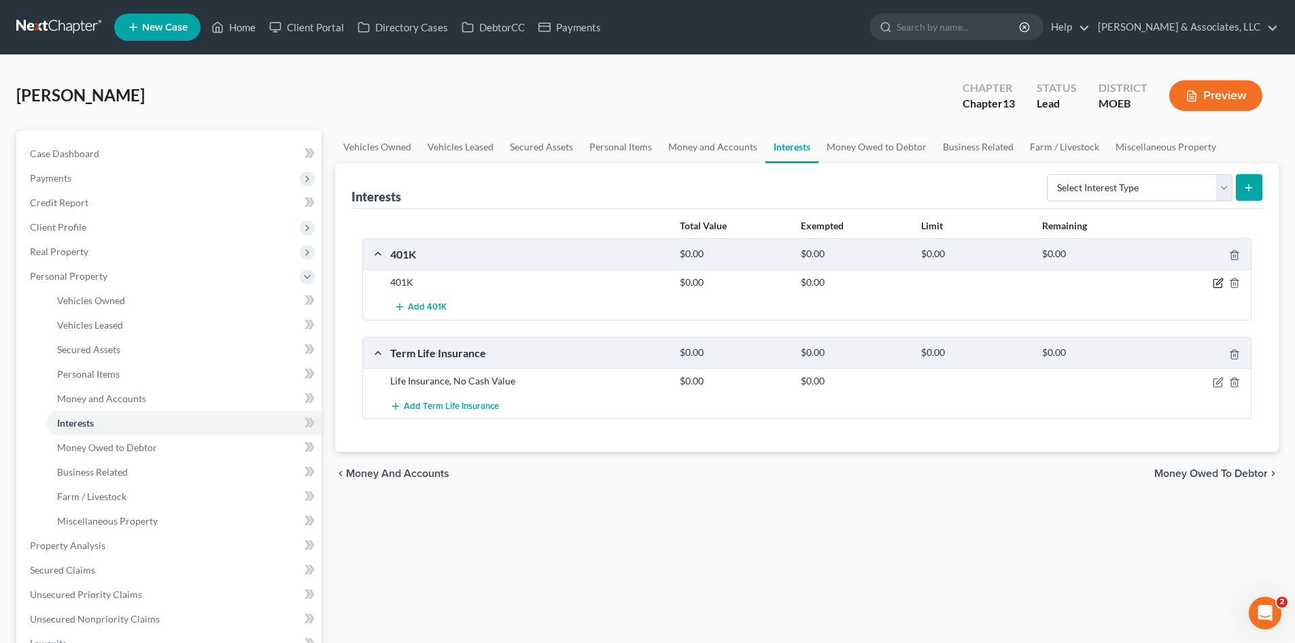
click at [1216, 284] on icon "button" at bounding box center [1218, 282] width 11 height 11
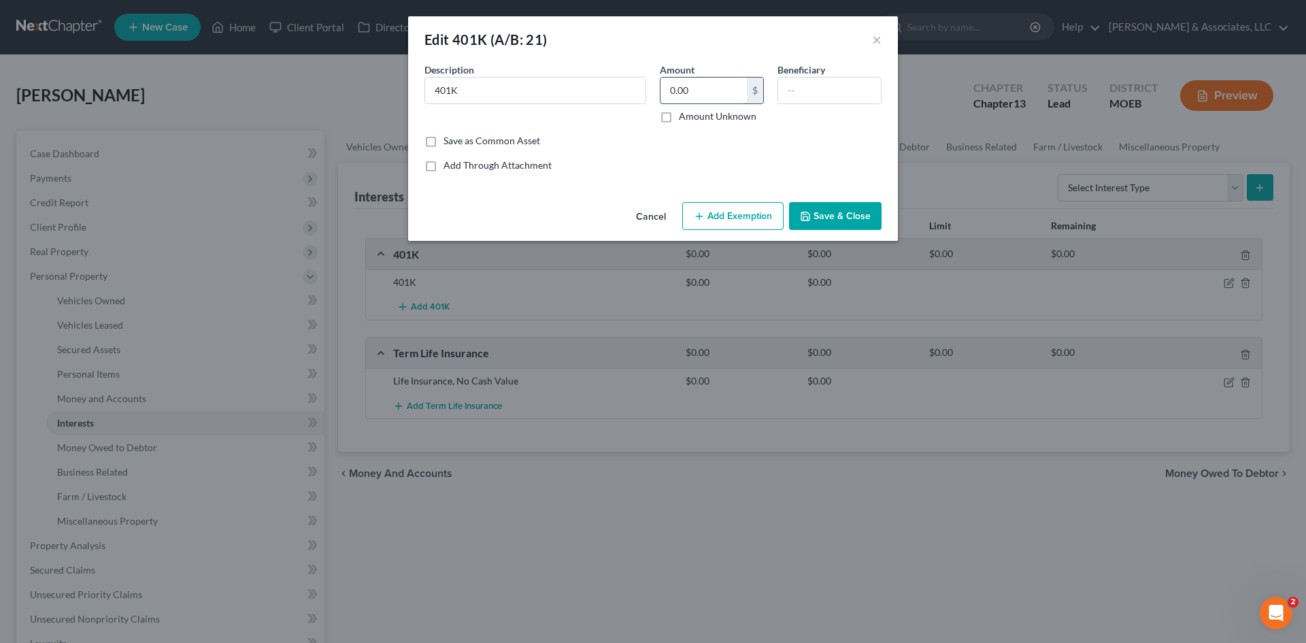
click at [691, 90] on input "0.00" at bounding box center [703, 91] width 86 height 26
type input "1,179.57"
click at [836, 211] on button "Save & Close" at bounding box center [835, 216] width 92 height 29
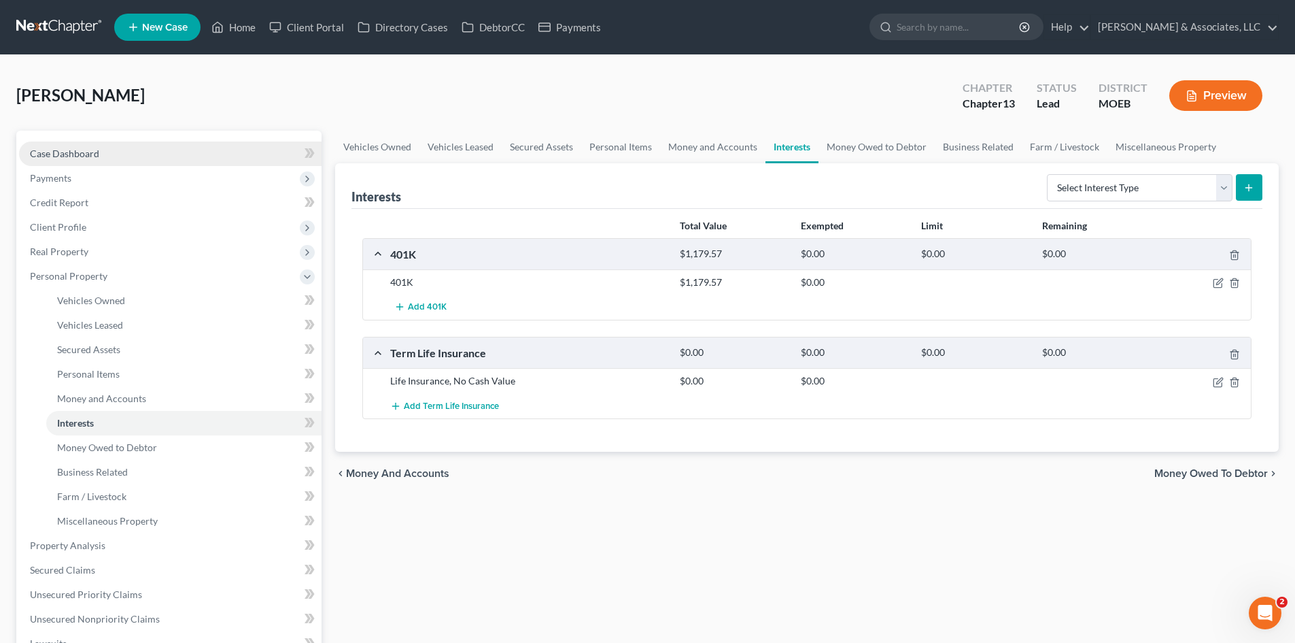
click at [69, 159] on link "Case Dashboard" at bounding box center [170, 153] width 303 height 24
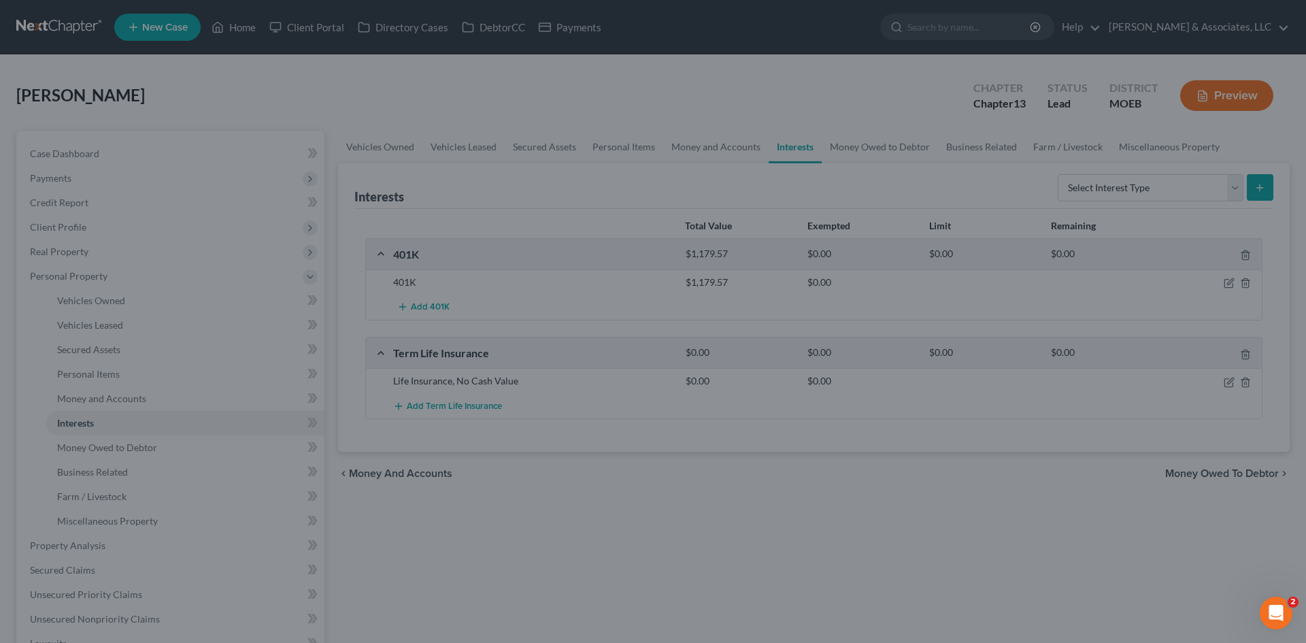
click at [135, 447] on div at bounding box center [653, 321] width 1306 height 643
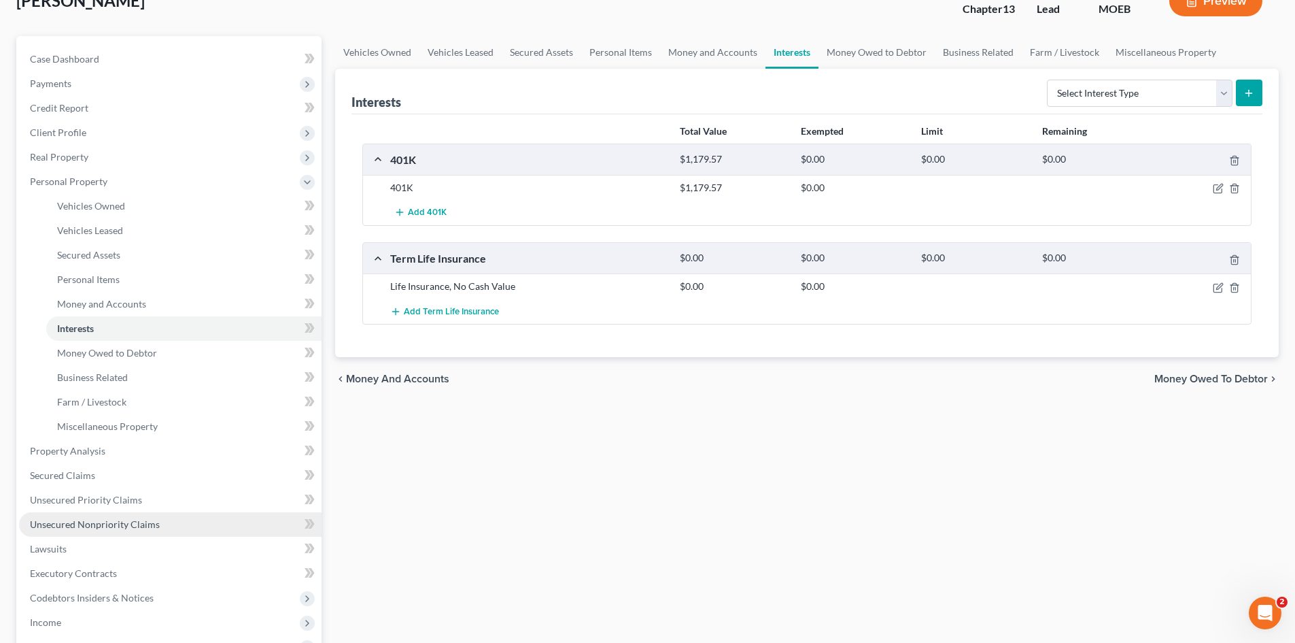
scroll to position [136, 0]
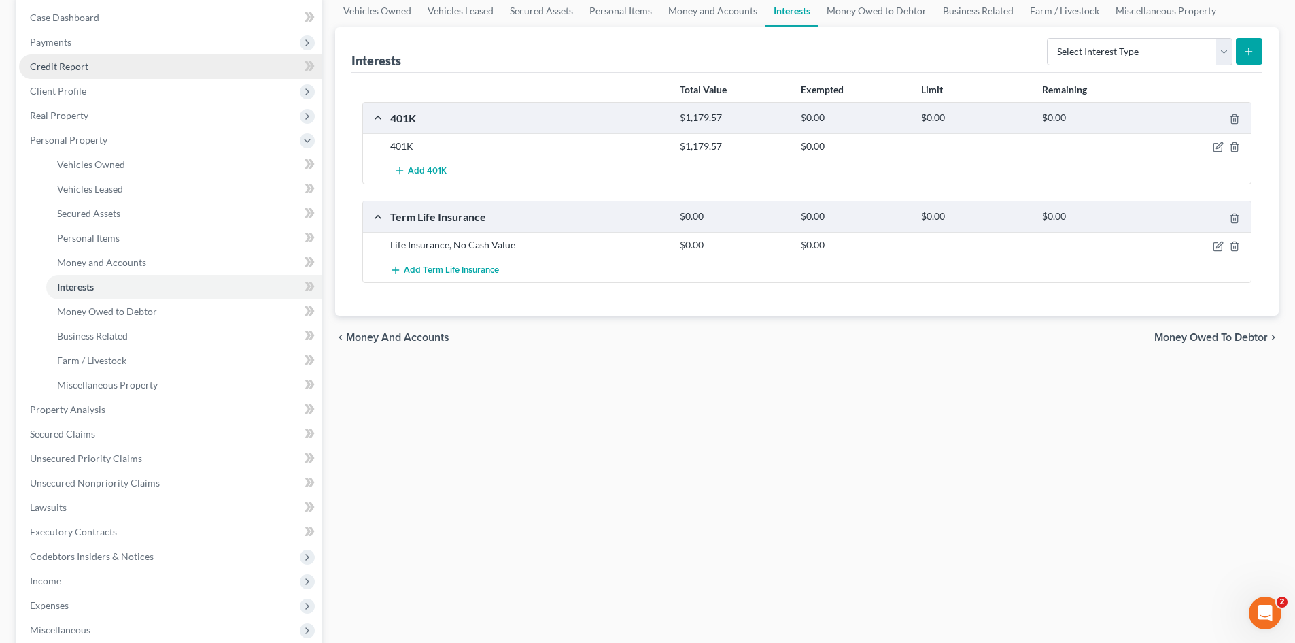
click at [66, 65] on span "Credit Report" at bounding box center [59, 67] width 58 height 12
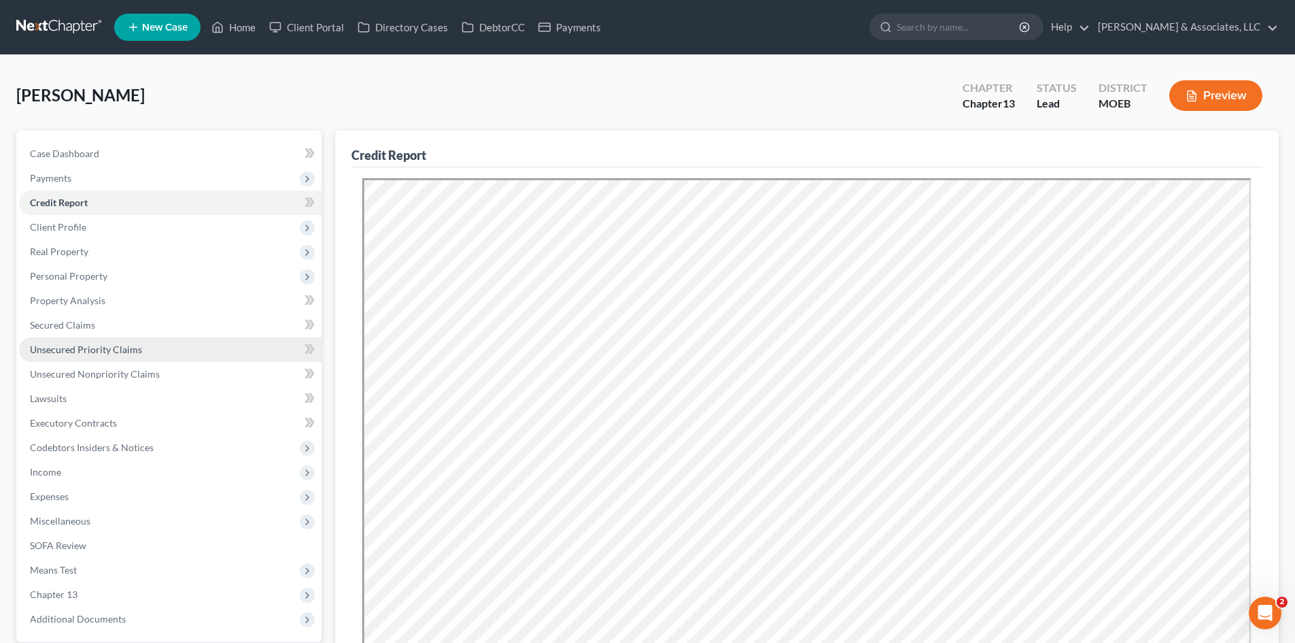
click at [95, 347] on span "Unsecured Priority Claims" at bounding box center [86, 349] width 112 height 12
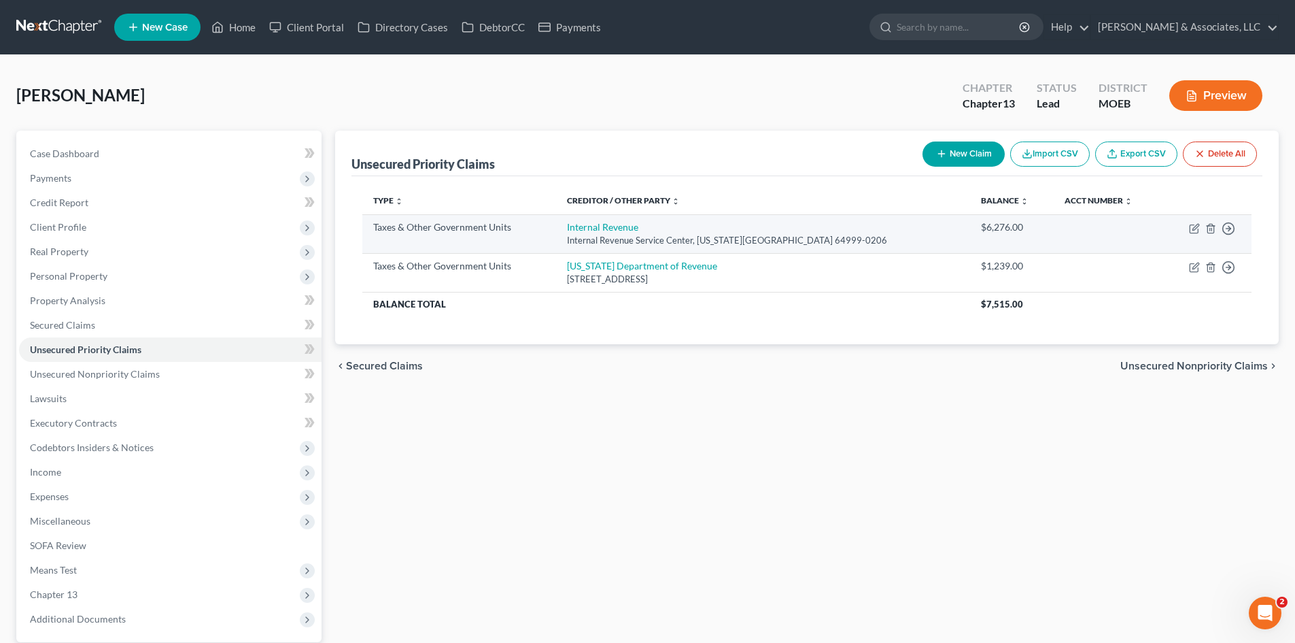
click at [792, 244] on div "Internal Revenue Service Center, Kansas City, MO 64999-0206" at bounding box center [763, 240] width 392 height 13
click at [1189, 230] on icon "button" at bounding box center [1194, 228] width 11 height 11
select select "0"
select select "26"
select select "0"
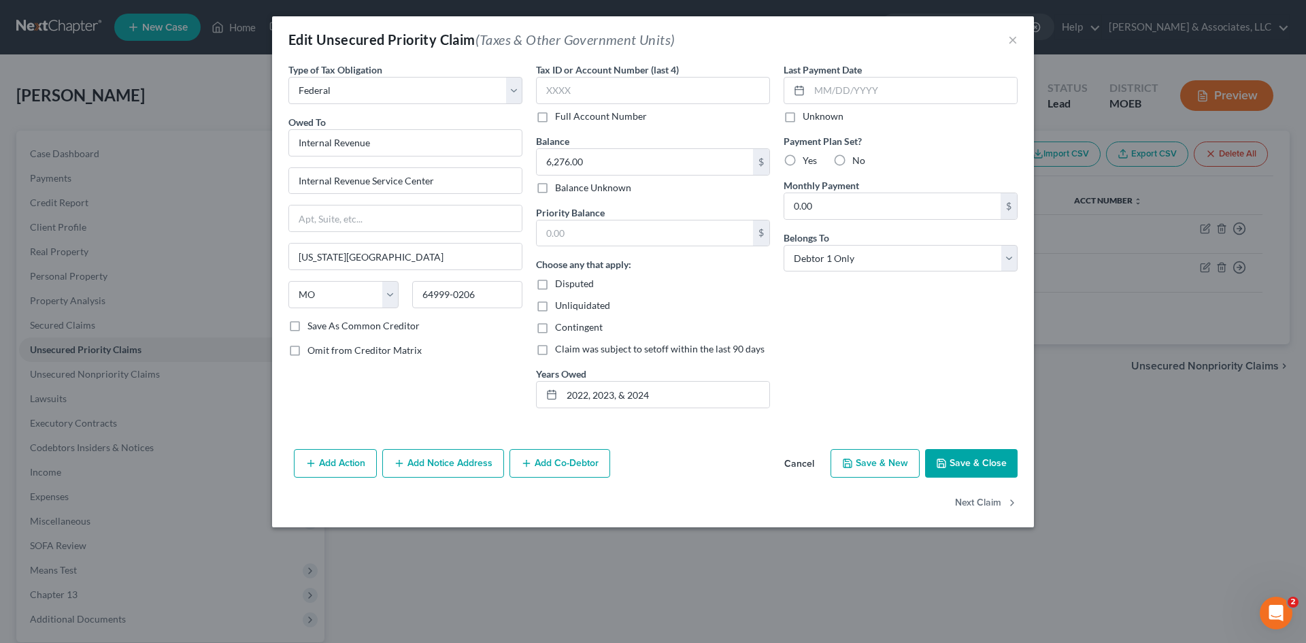
click at [976, 458] on button "Save & Close" at bounding box center [971, 463] width 92 height 29
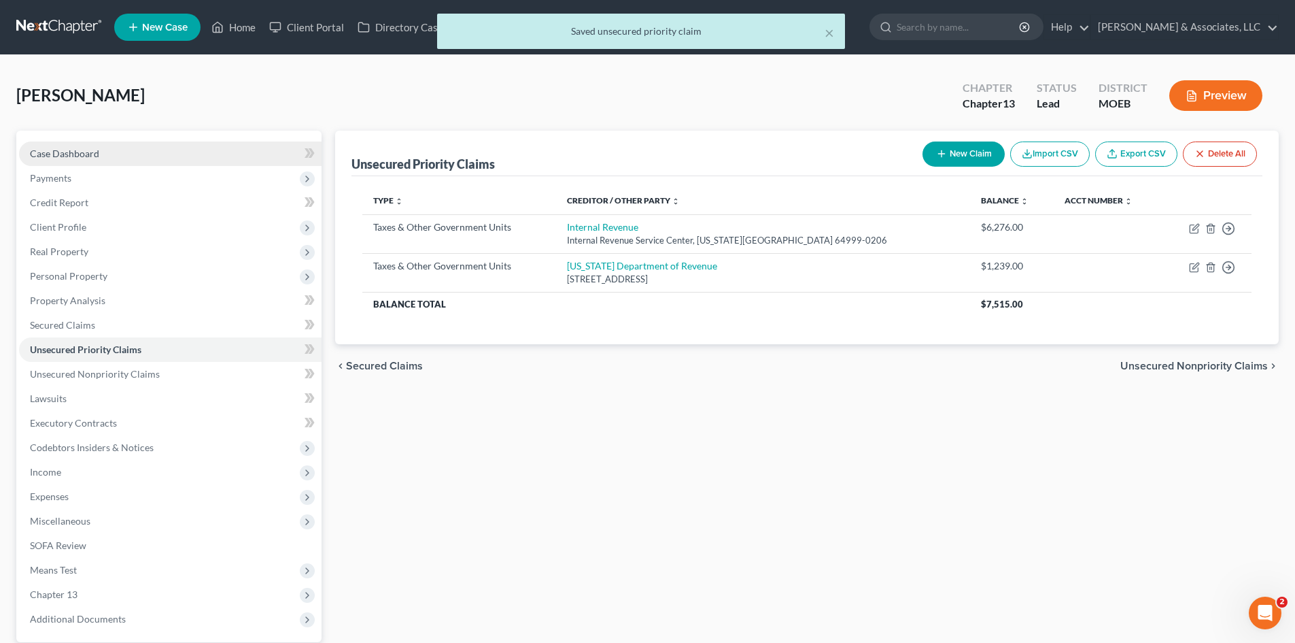
click at [95, 148] on span "Case Dashboard" at bounding box center [64, 154] width 69 height 12
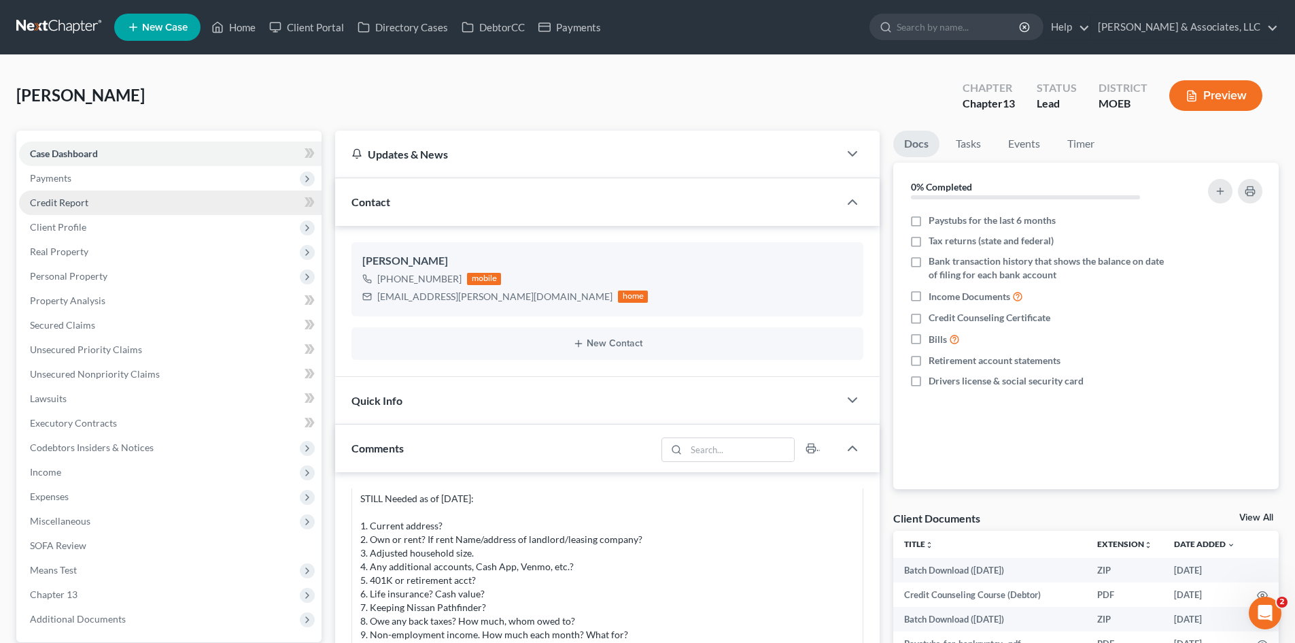
click at [73, 202] on span "Credit Report" at bounding box center [59, 203] width 58 height 12
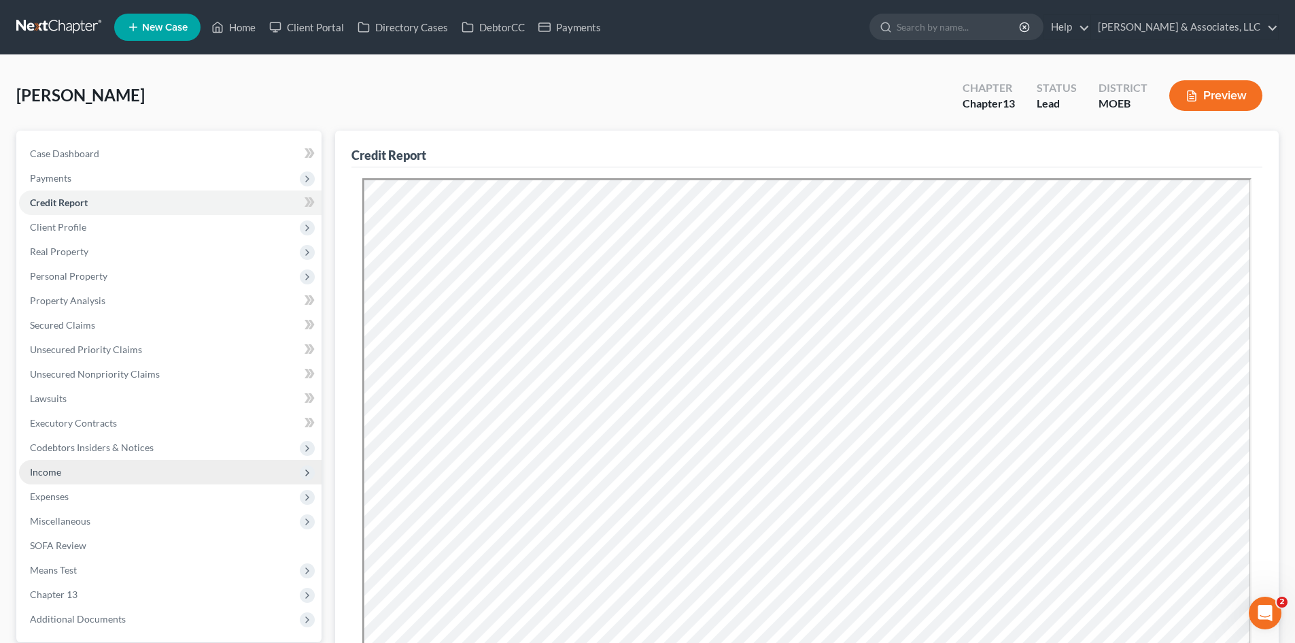
click at [50, 464] on span "Income" at bounding box center [170, 472] width 303 height 24
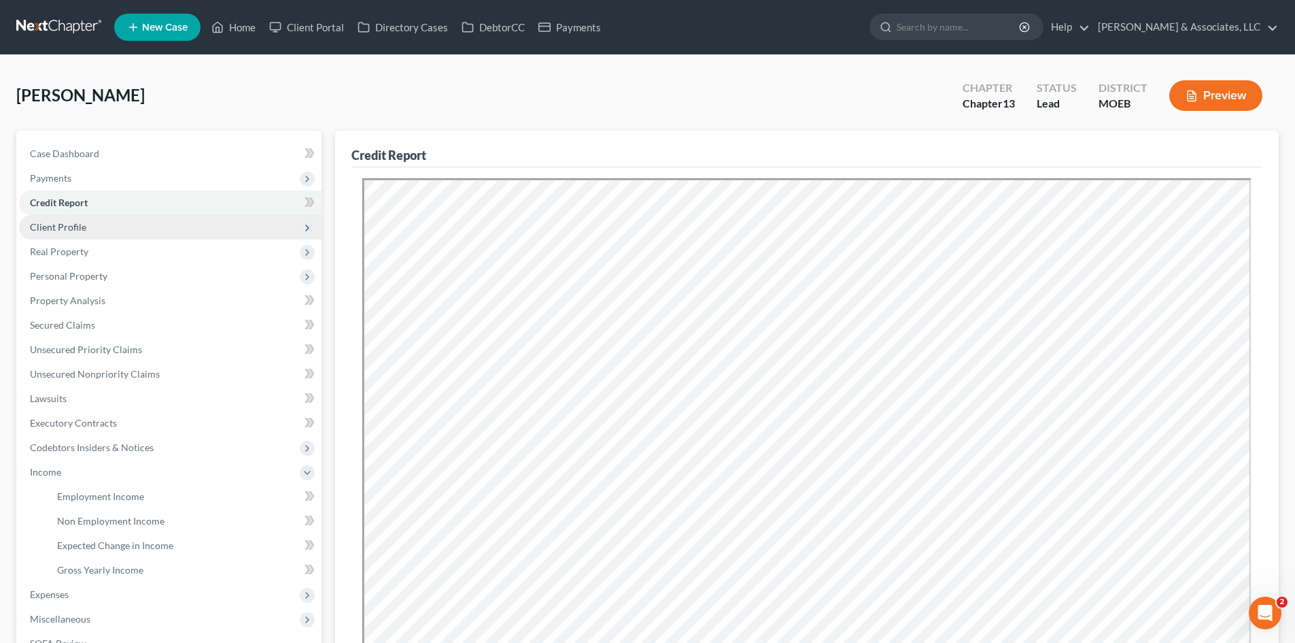
click at [79, 231] on span "Client Profile" at bounding box center [58, 227] width 56 height 12
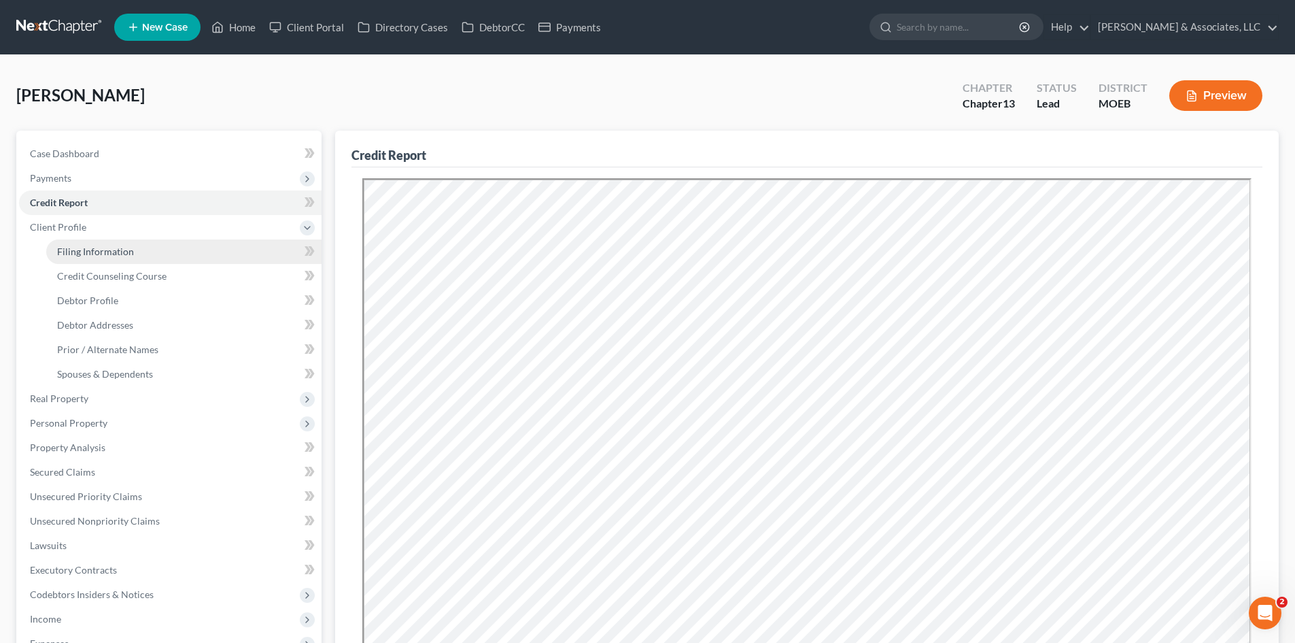
click at [95, 248] on span "Filing Information" at bounding box center [95, 251] width 77 height 12
select select "1"
select select "0"
select select "3"
select select "26"
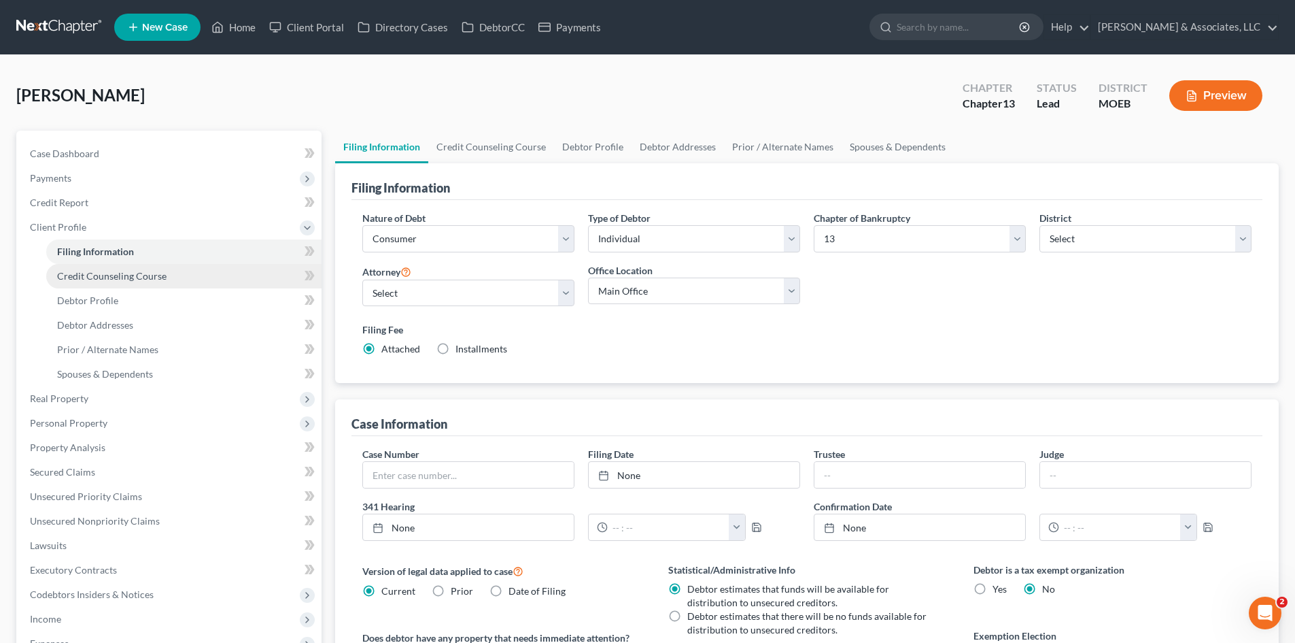
click at [97, 273] on span "Credit Counseling Course" at bounding box center [111, 276] width 109 height 12
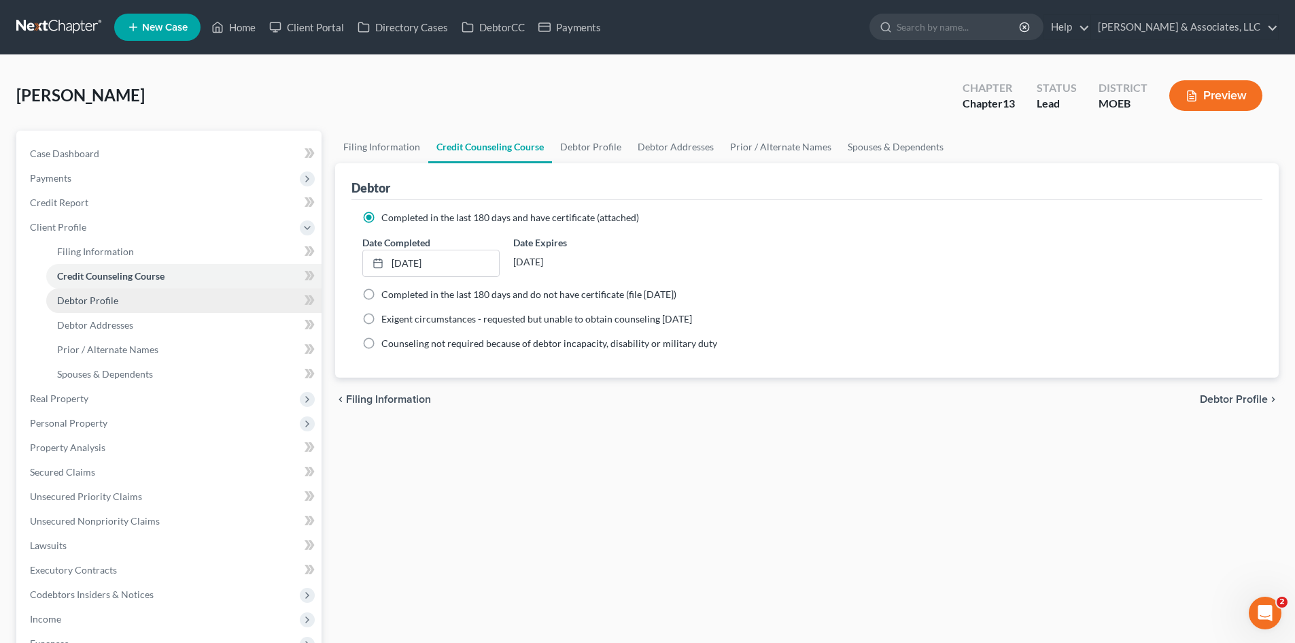
click at [109, 299] on span "Debtor Profile" at bounding box center [87, 300] width 61 height 12
select select "2"
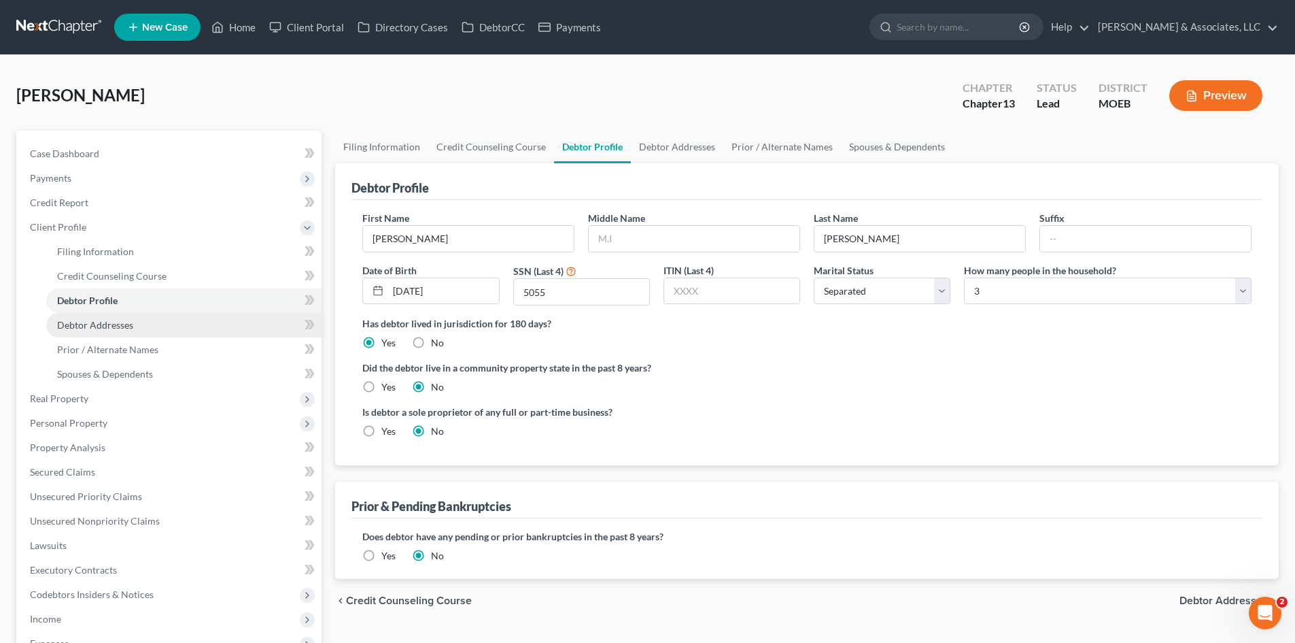
click at [107, 321] on span "Debtor Addresses" at bounding box center [95, 325] width 76 height 12
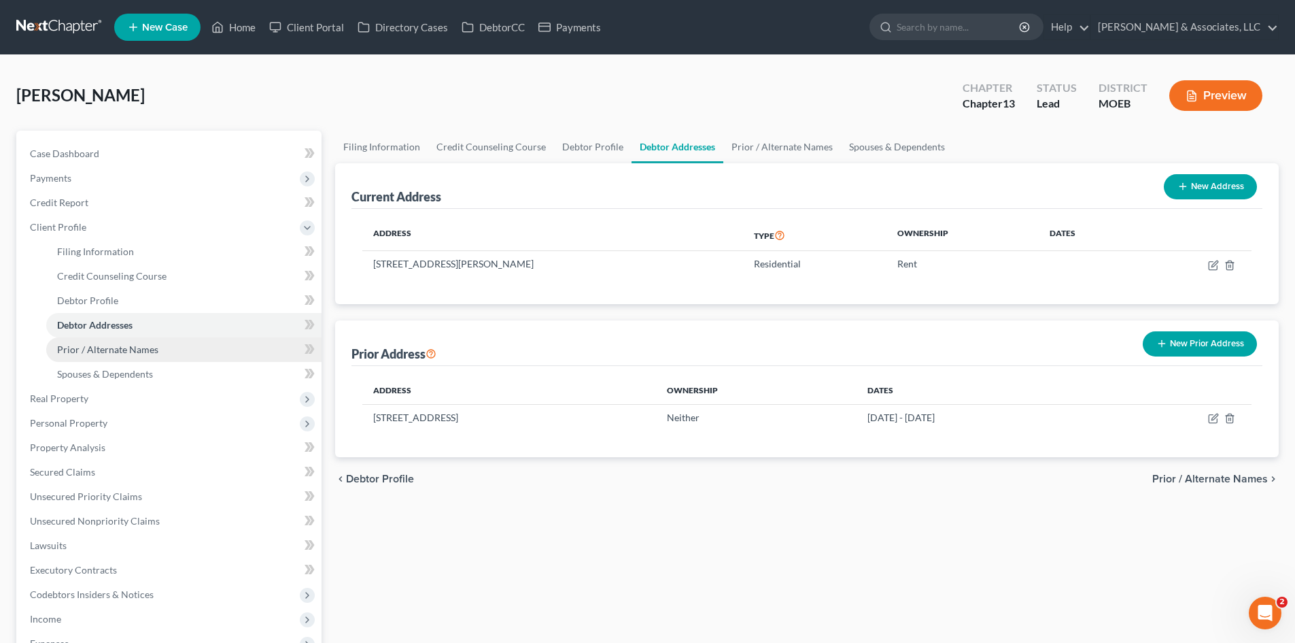
click at [90, 353] on span "Prior / Alternate Names" at bounding box center [107, 349] width 101 height 12
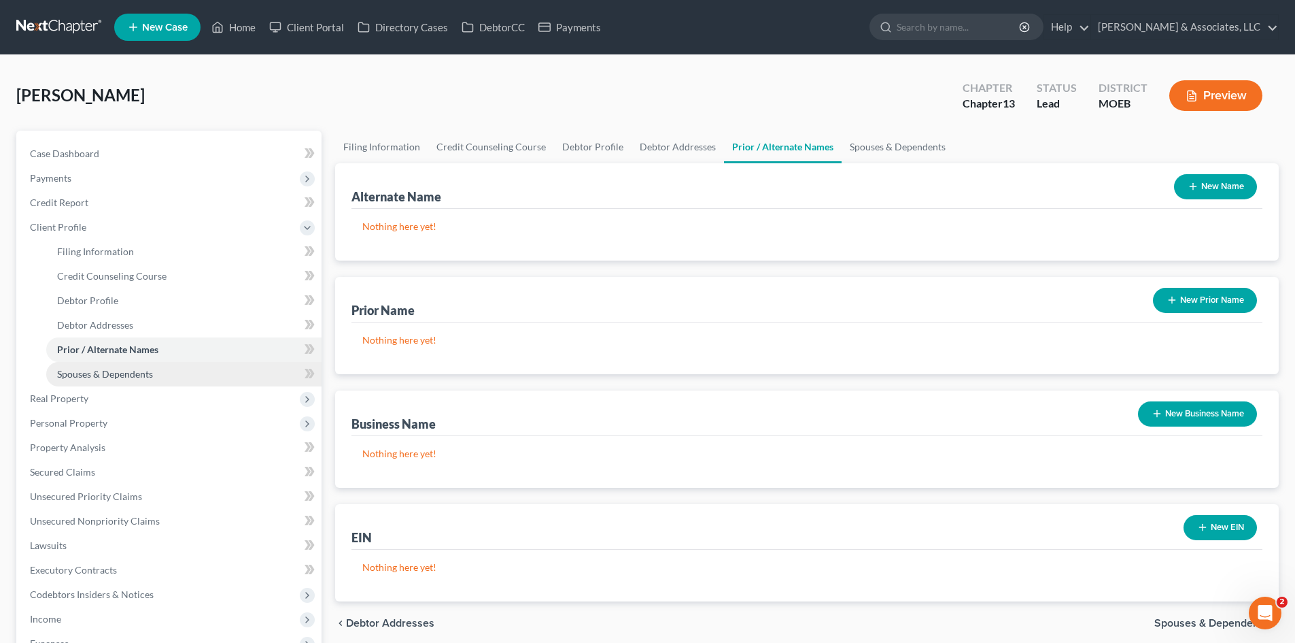
click at [88, 368] on span "Spouses & Dependents" at bounding box center [105, 374] width 96 height 12
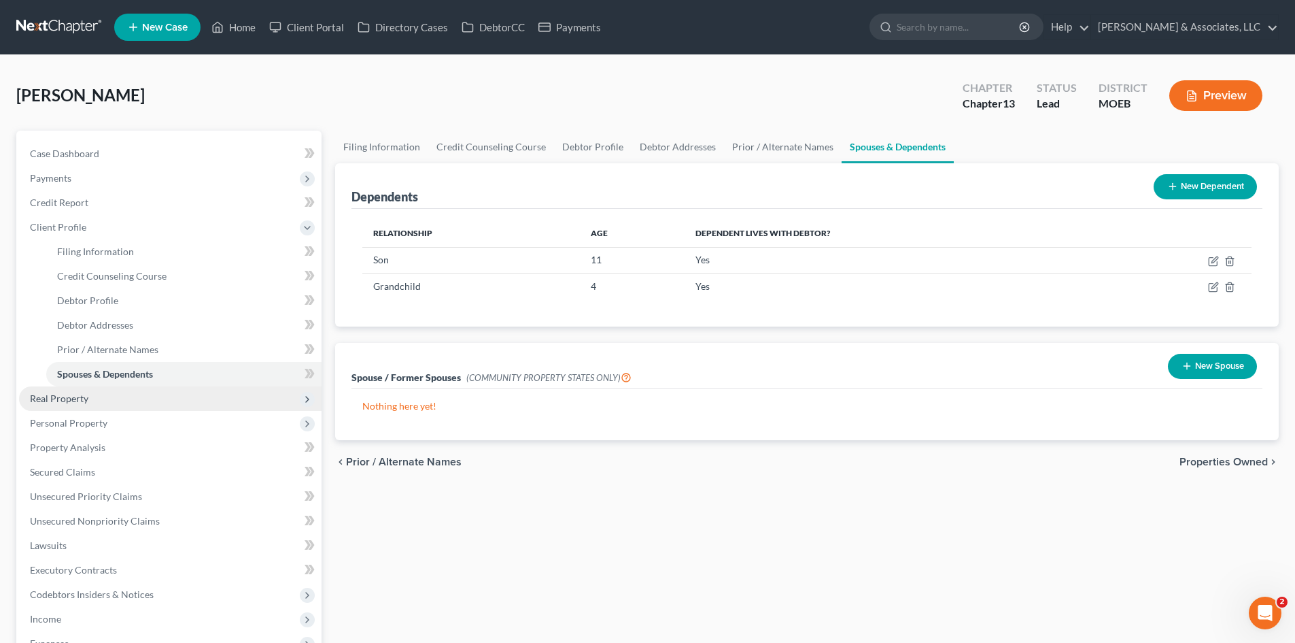
click at [56, 398] on span "Real Property" at bounding box center [59, 398] width 58 height 12
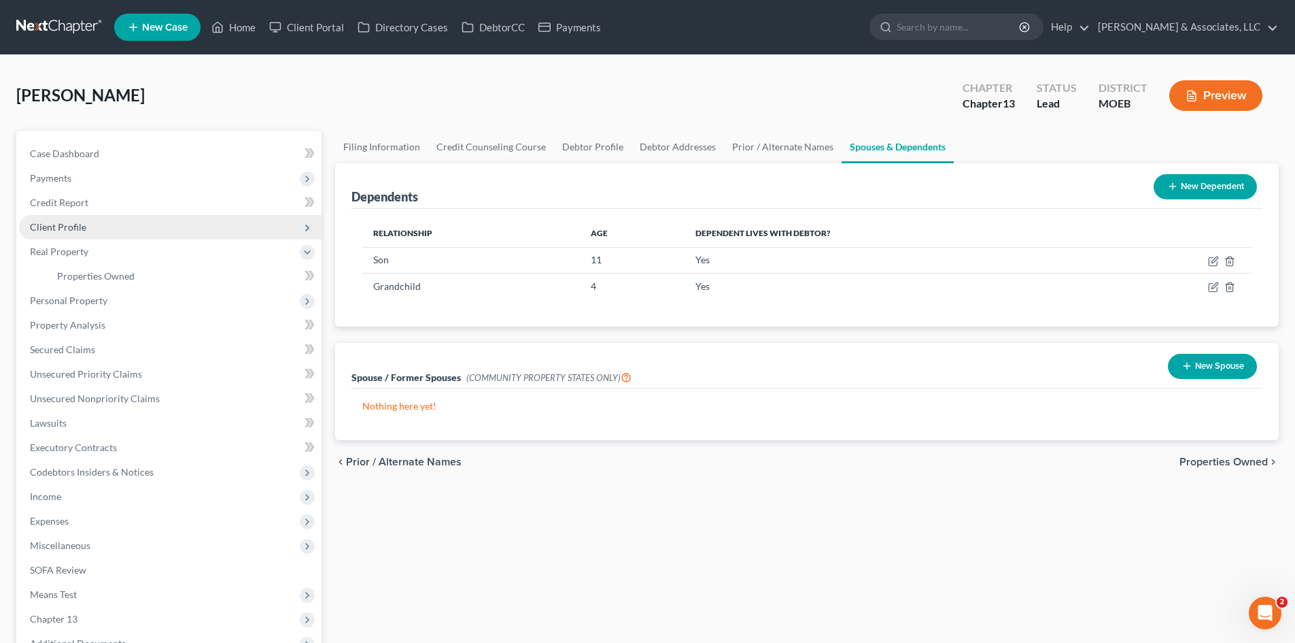
click at [63, 226] on span "Client Profile" at bounding box center [58, 227] width 56 height 12
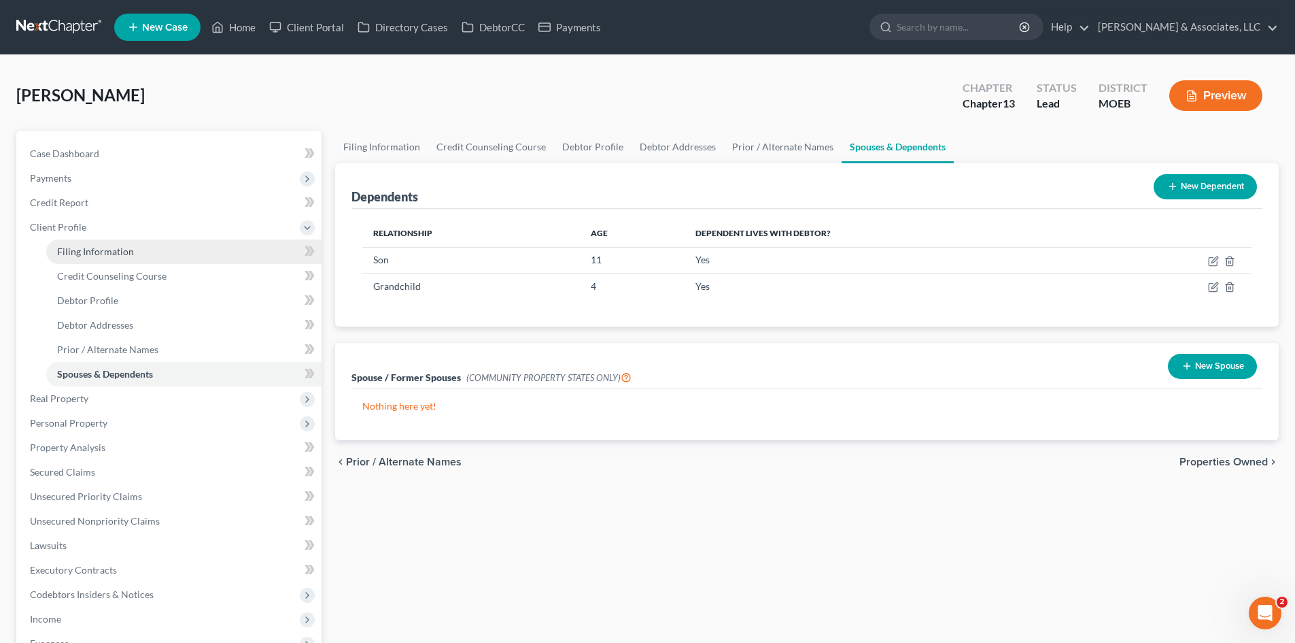
click at [143, 254] on link "Filing Information" at bounding box center [183, 251] width 275 height 24
select select "1"
select select "0"
select select "3"
select select "45"
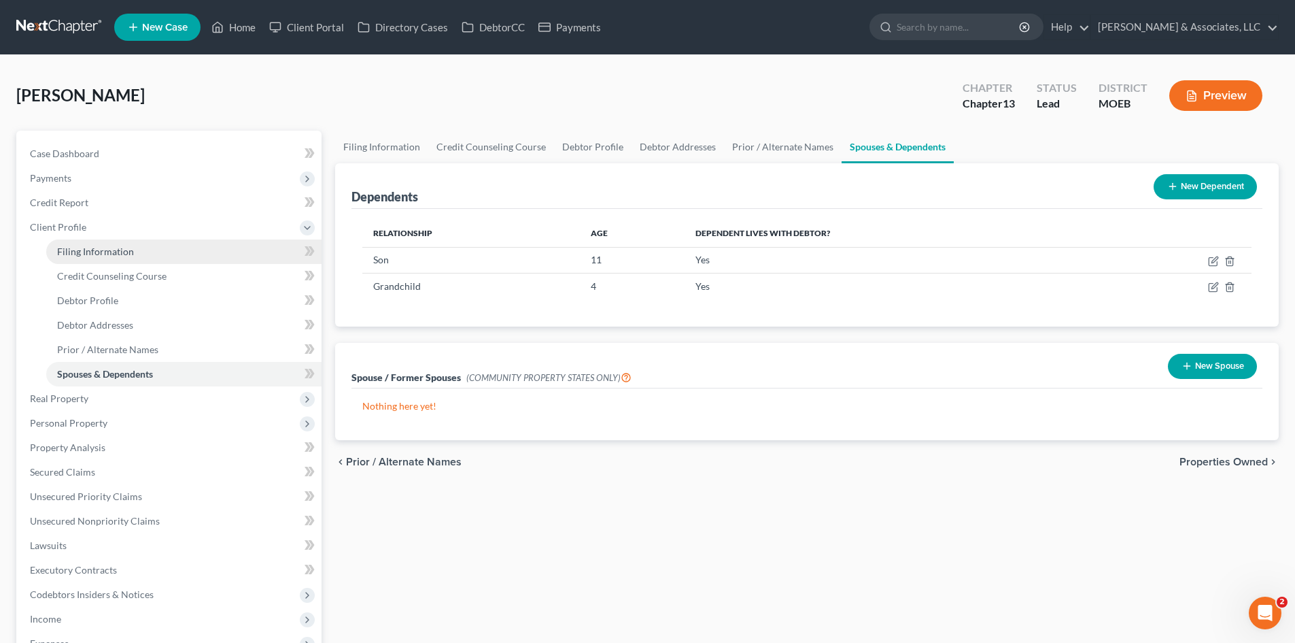
select select "0"
select select "26"
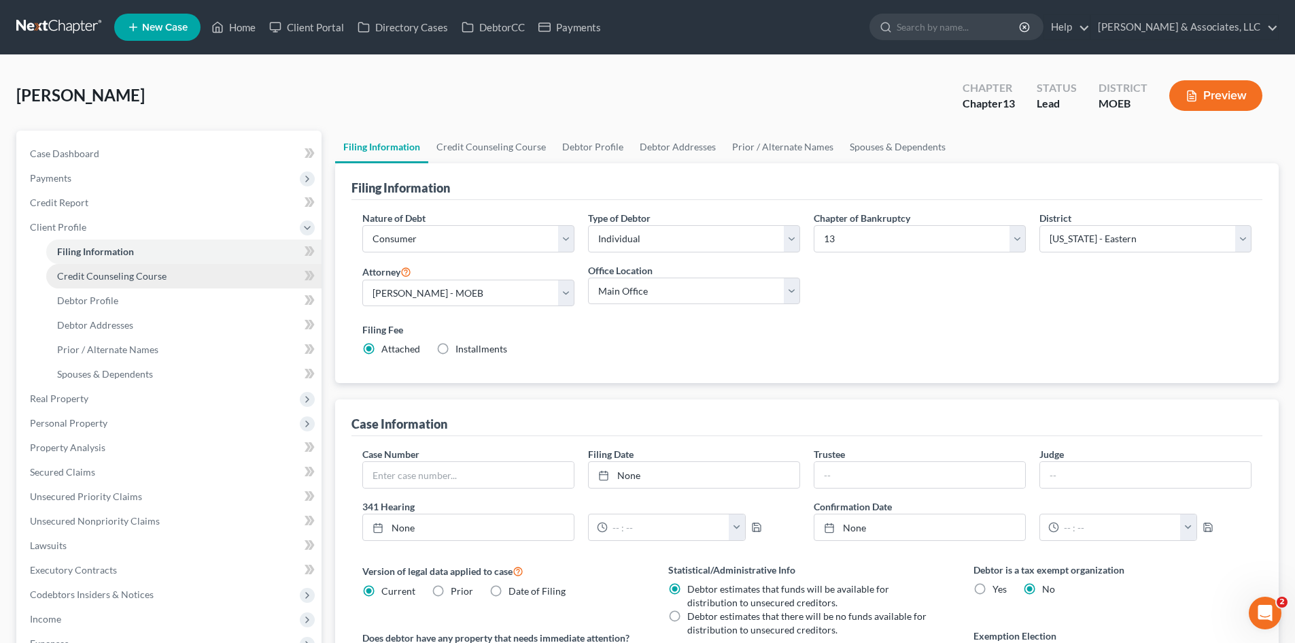
click at [139, 274] on span "Credit Counseling Course" at bounding box center [111, 276] width 109 height 12
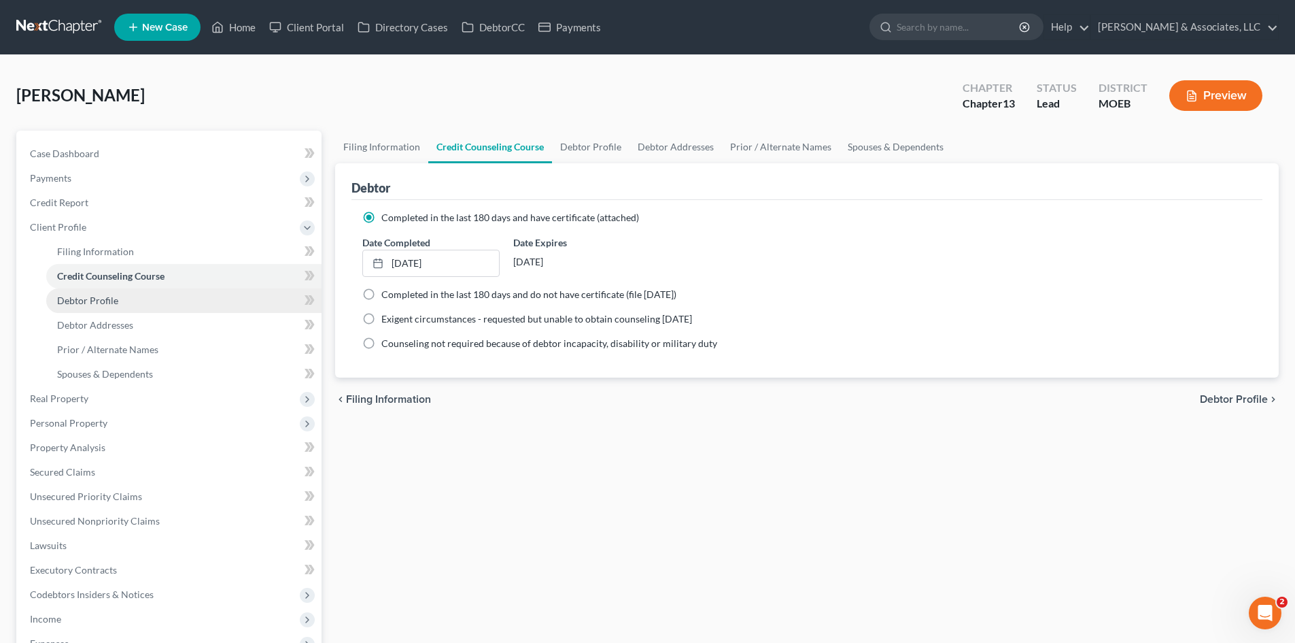
click at [120, 305] on link "Debtor Profile" at bounding box center [183, 300] width 275 height 24
select select "2"
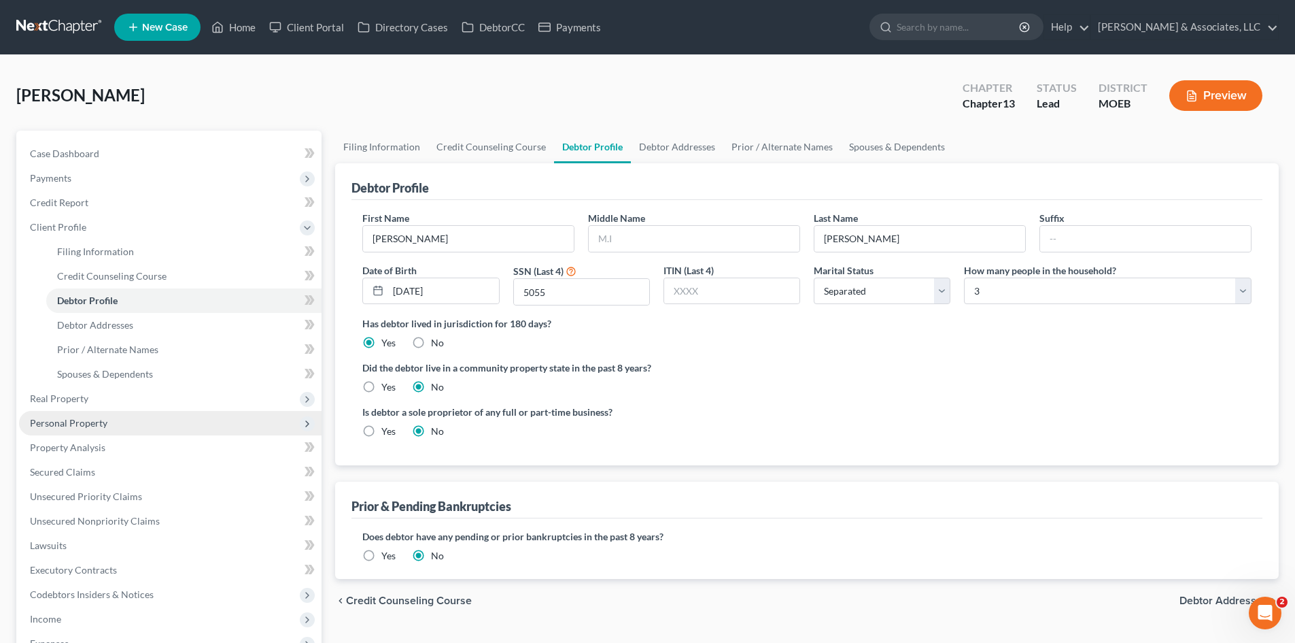
click at [65, 420] on span "Personal Property" at bounding box center [69, 423] width 78 height 12
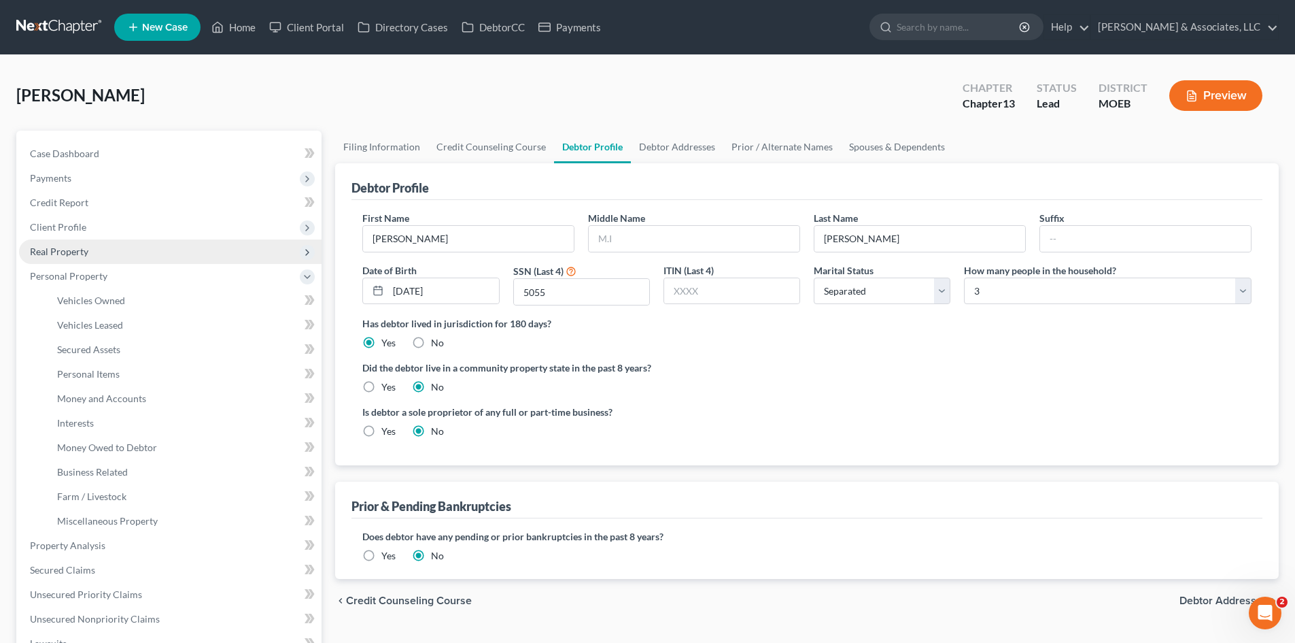
click at [48, 248] on span "Real Property" at bounding box center [59, 251] width 58 height 12
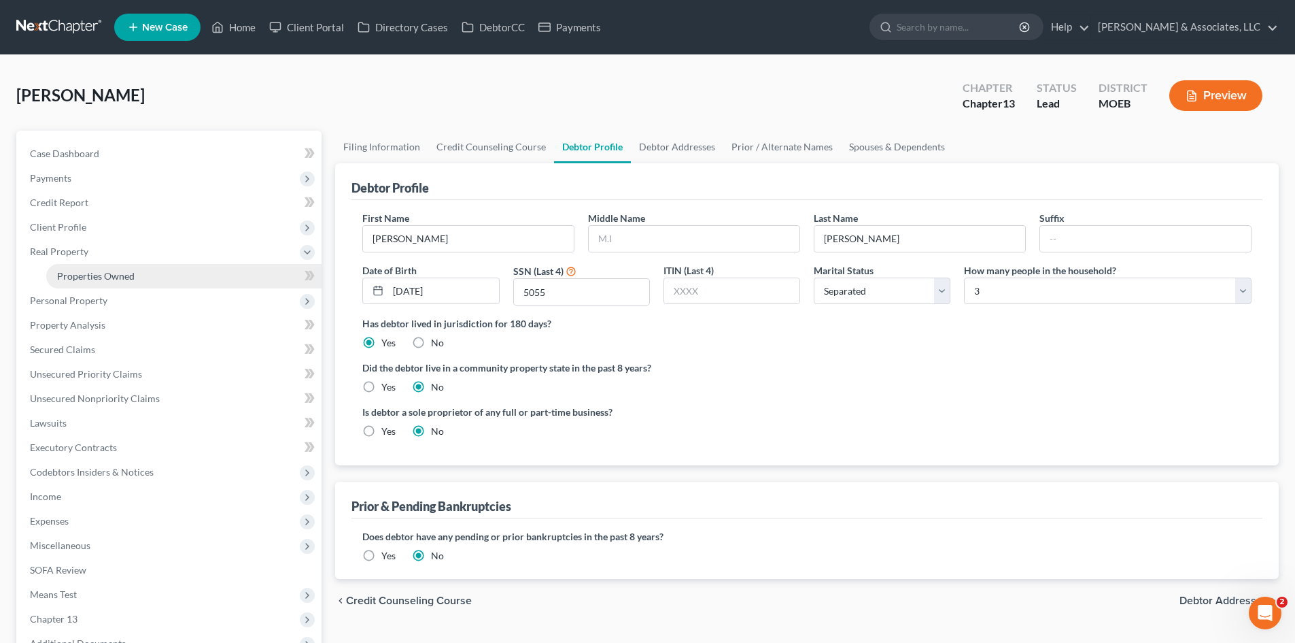
click at [97, 274] on span "Properties Owned" at bounding box center [96, 276] width 78 height 12
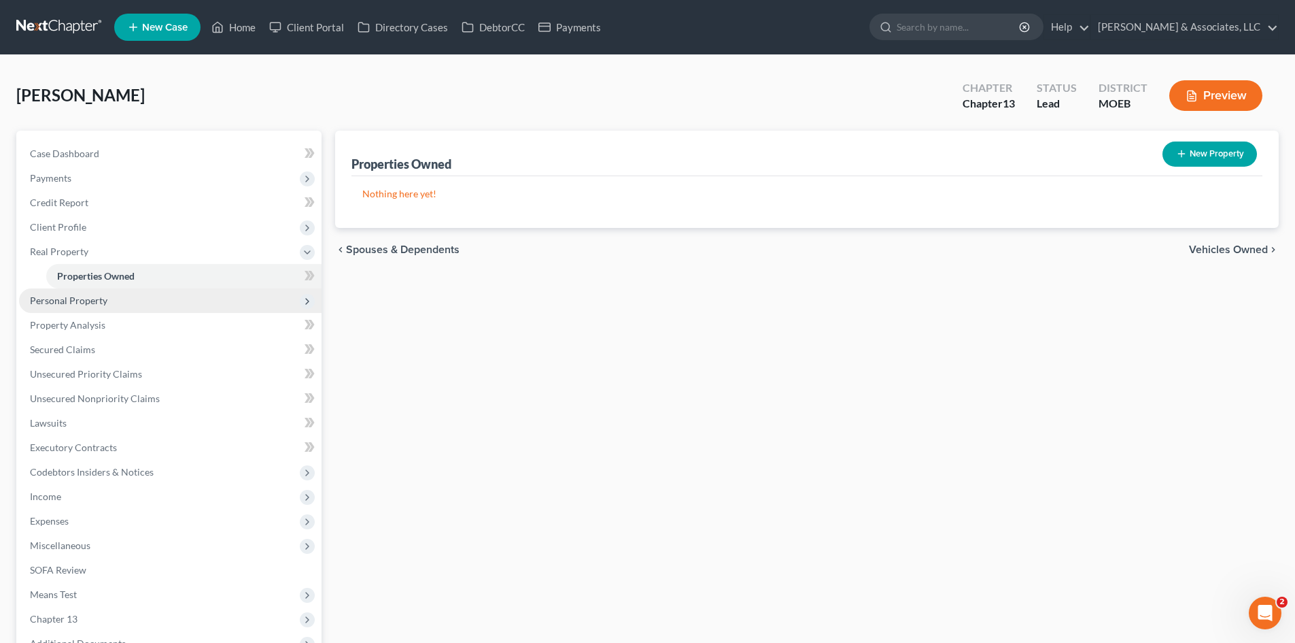
click at [84, 299] on span "Personal Property" at bounding box center [69, 300] width 78 height 12
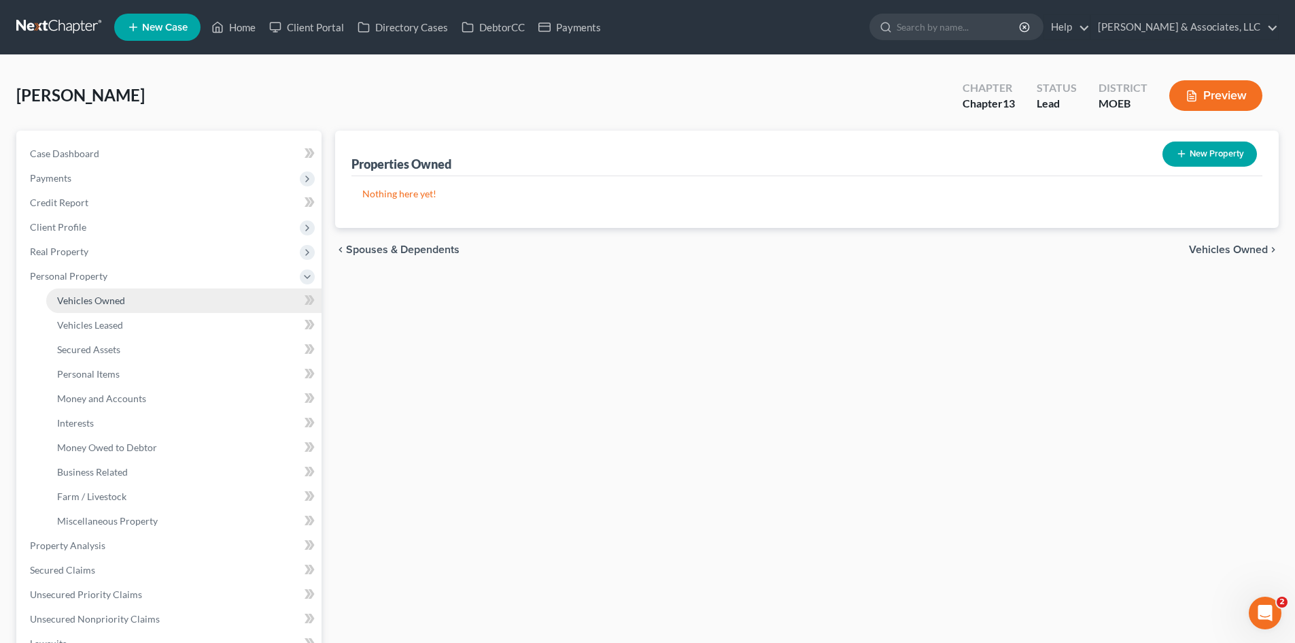
click at [99, 299] on span "Vehicles Owned" at bounding box center [91, 300] width 68 height 12
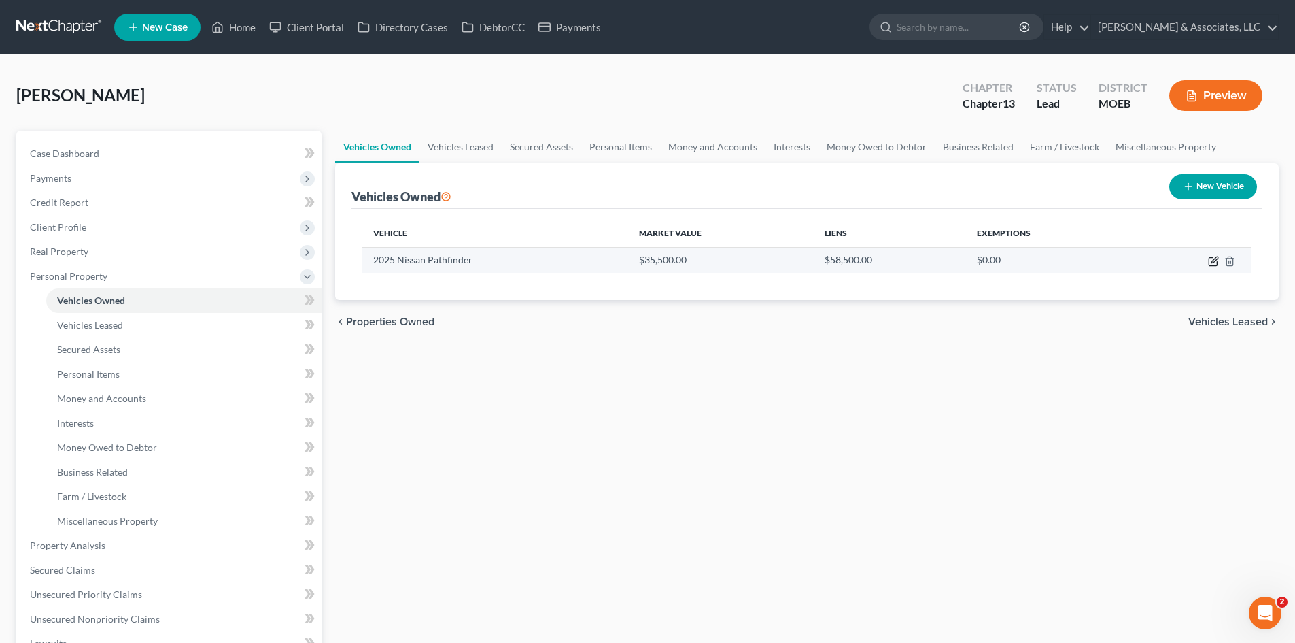
click at [1211, 258] on icon "button" at bounding box center [1213, 262] width 8 height 8
select select "0"
select select "1"
select select "0"
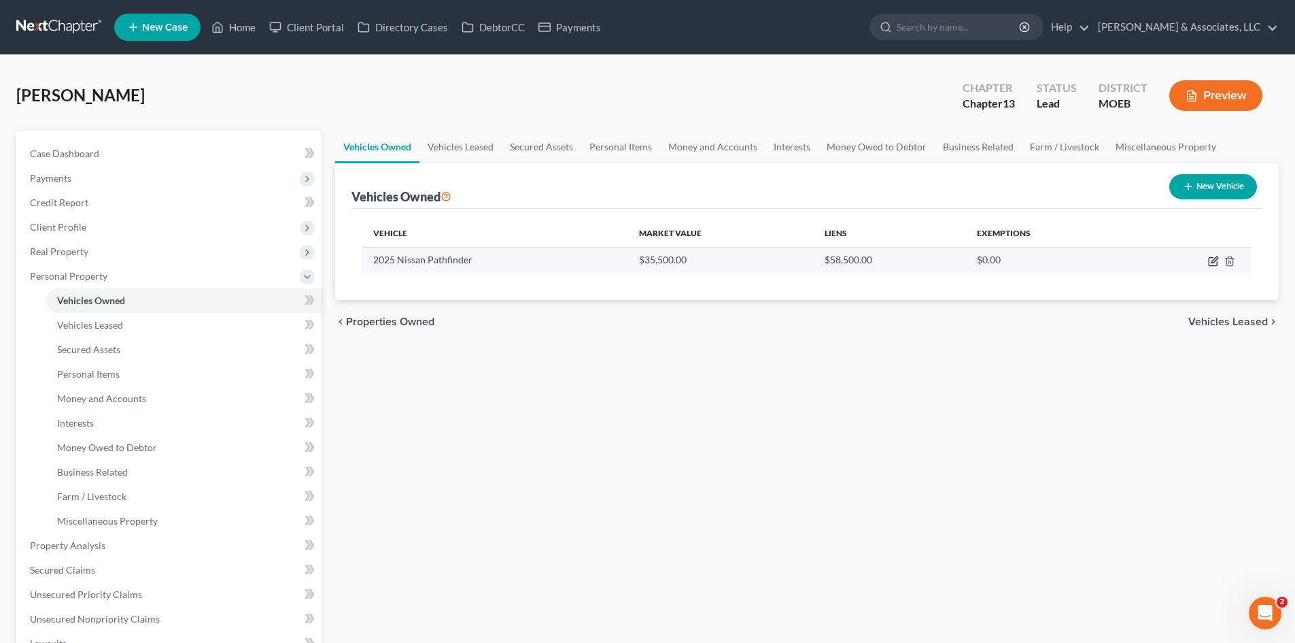
select select "45"
select select "0"
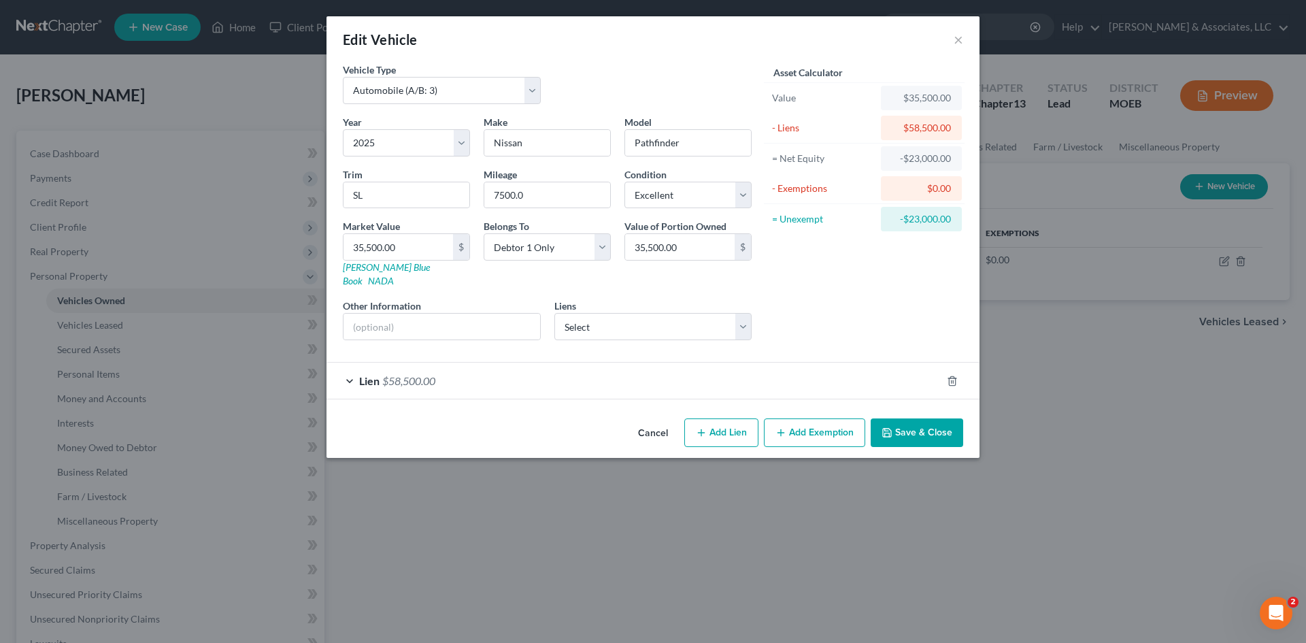
click at [520, 362] on div "Lien $58,500.00" at bounding box center [633, 380] width 615 height 36
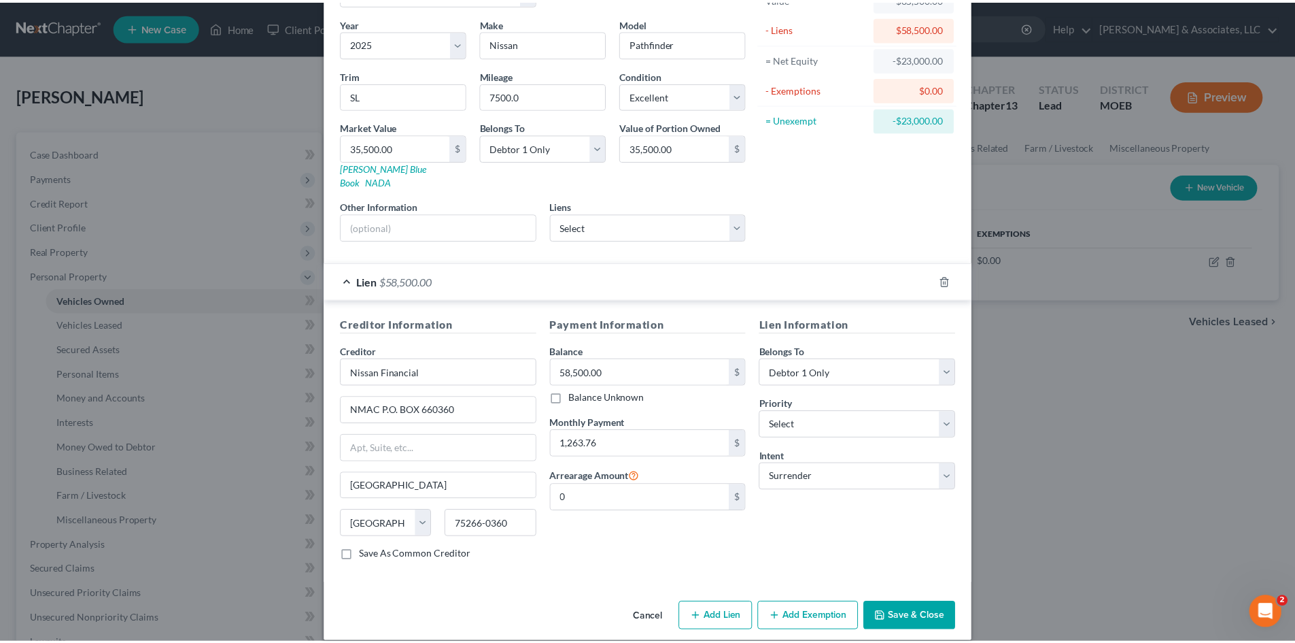
scroll to position [101, 0]
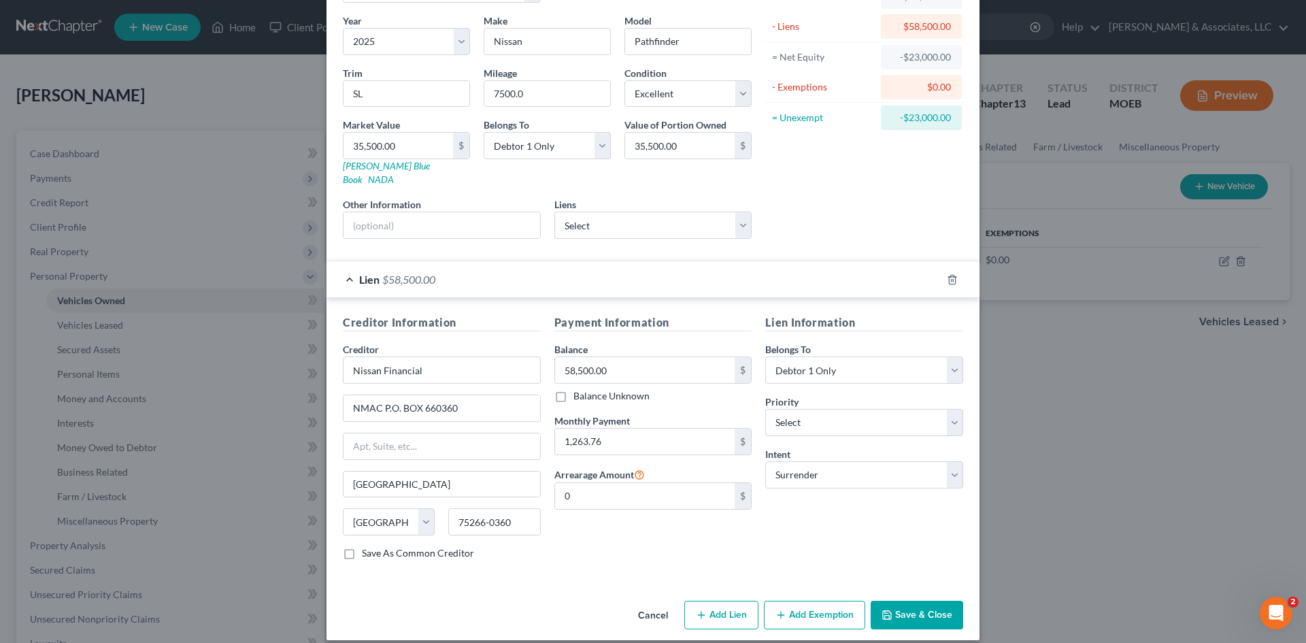
click at [935, 600] on button "Save & Close" at bounding box center [916, 614] width 92 height 29
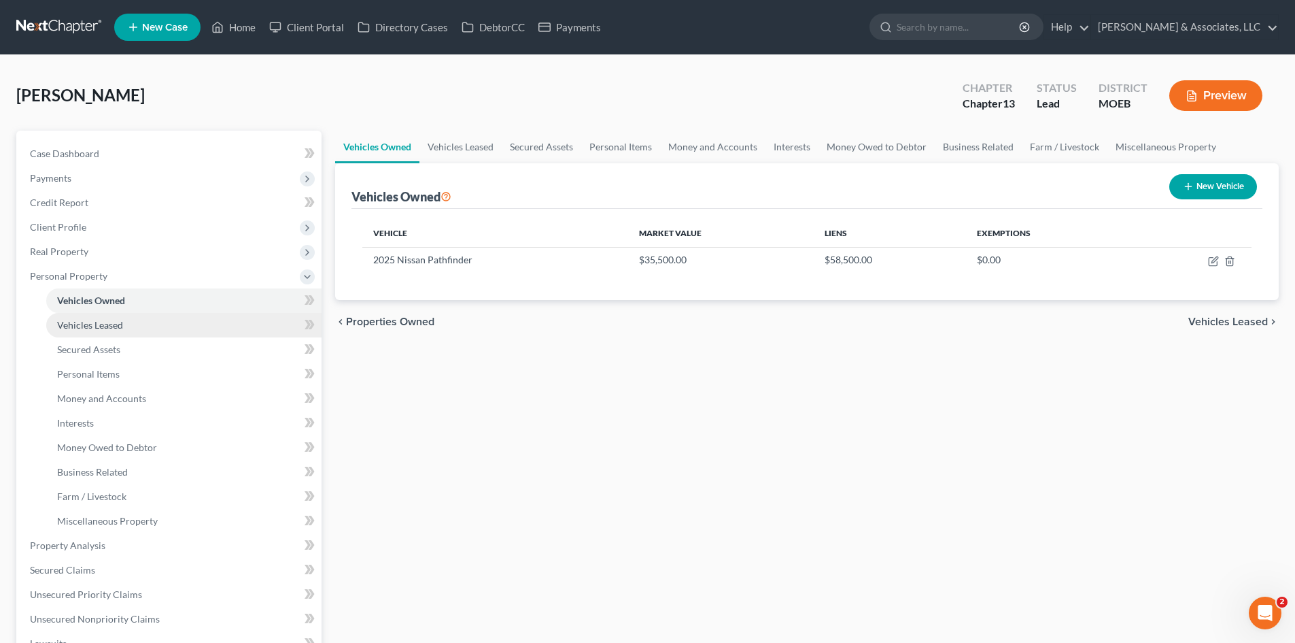
click at [89, 330] on span "Vehicles Leased" at bounding box center [90, 325] width 66 height 12
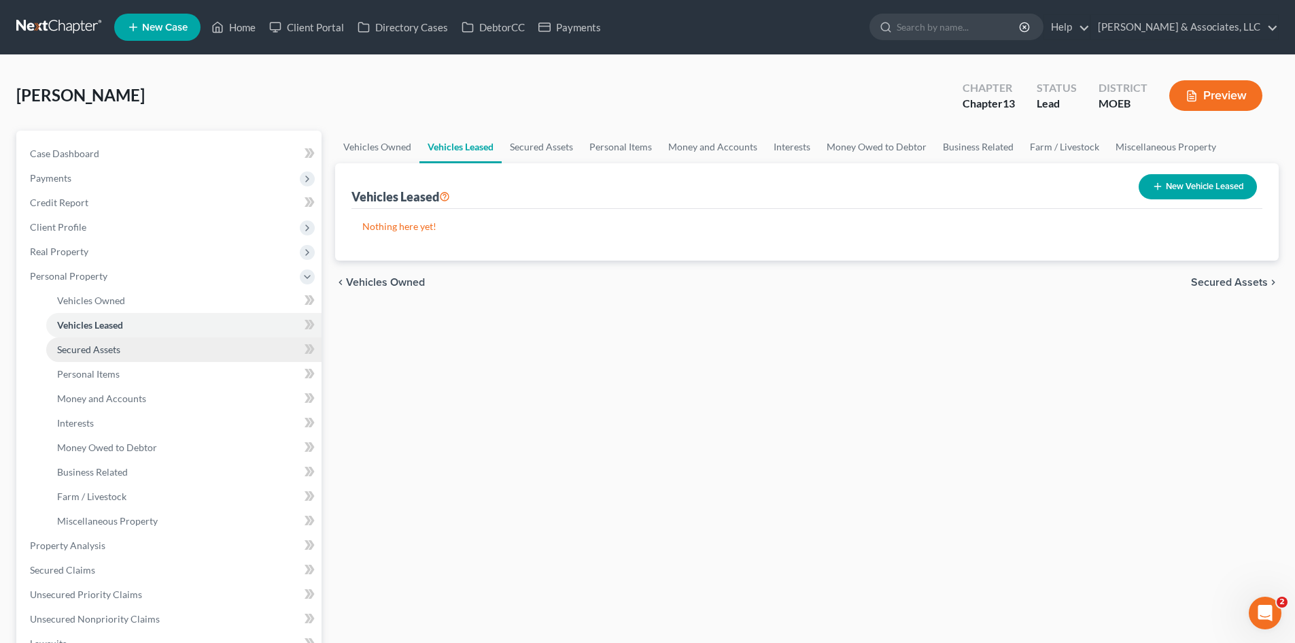
click at [81, 356] on link "Secured Assets" at bounding box center [183, 349] width 275 height 24
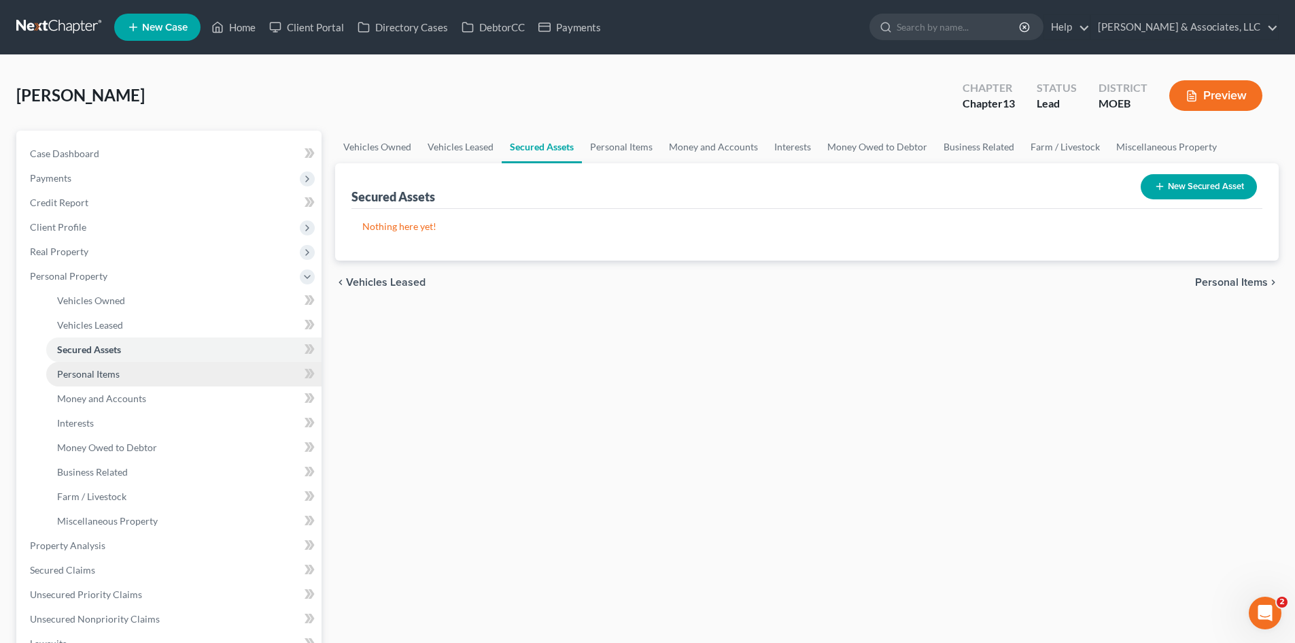
click at [93, 375] on span "Personal Items" at bounding box center [88, 374] width 63 height 12
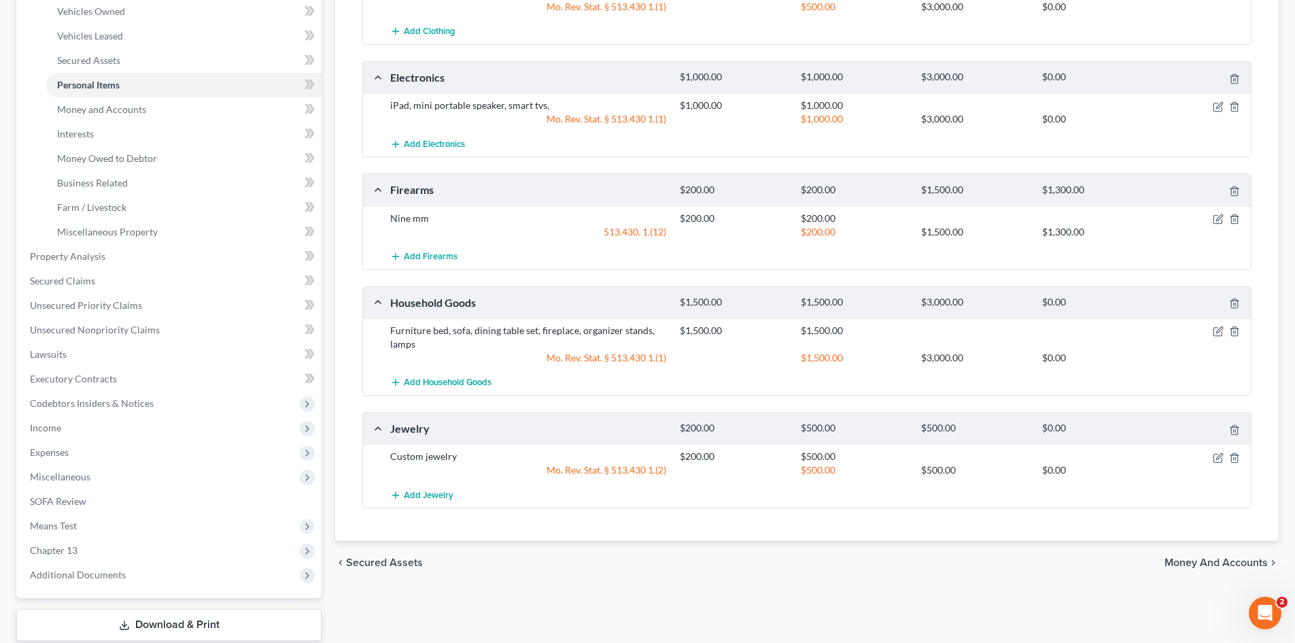
scroll to position [340, 0]
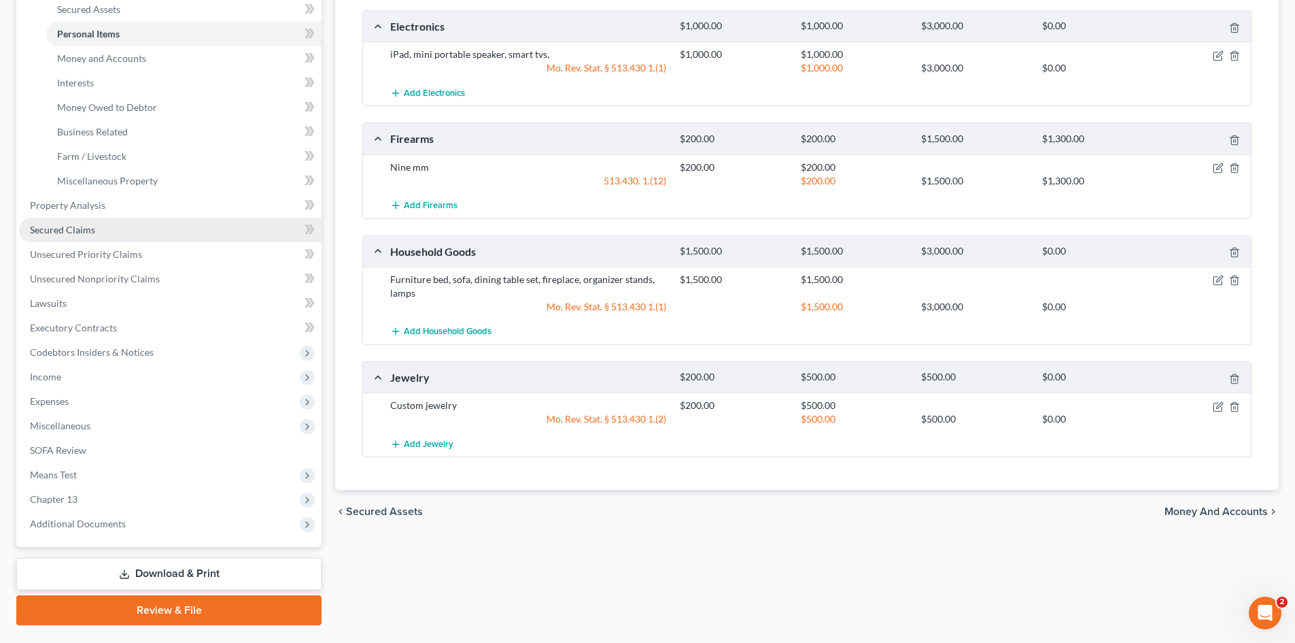
click at [77, 225] on span "Secured Claims" at bounding box center [62, 230] width 65 height 12
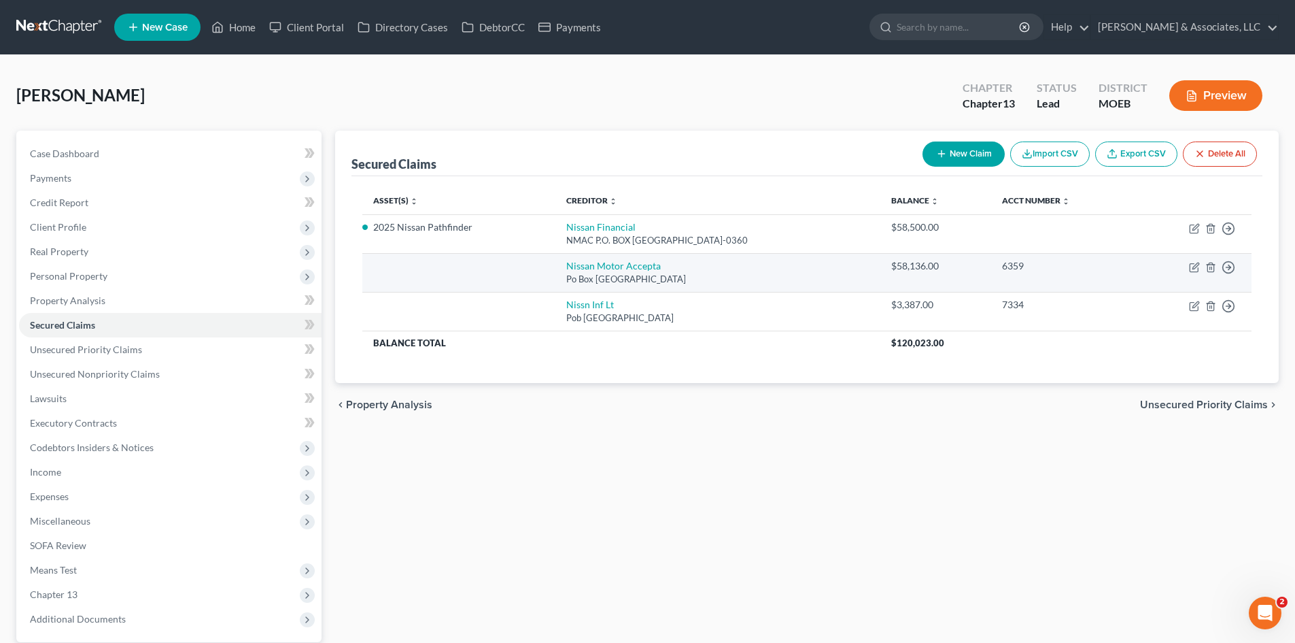
click at [1181, 264] on td "Move to E Move to F Move to G Move to Notice Only" at bounding box center [1193, 272] width 117 height 39
click at [1191, 267] on icon "button" at bounding box center [1194, 267] width 11 height 11
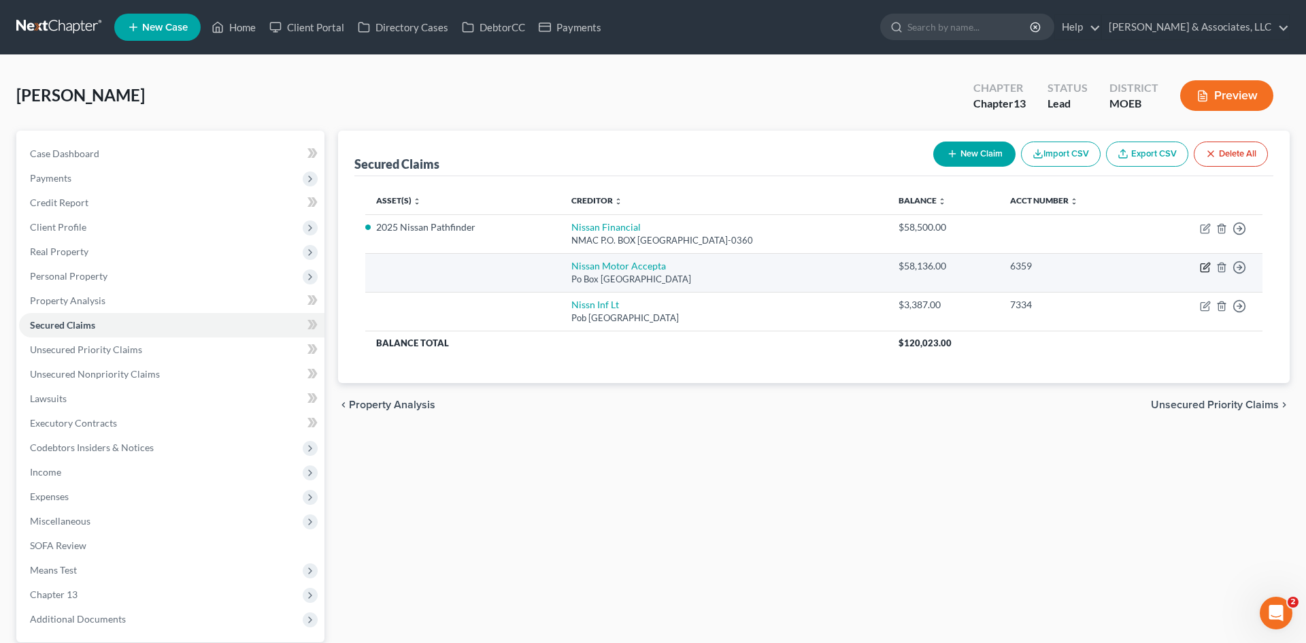
select select "45"
select select "0"
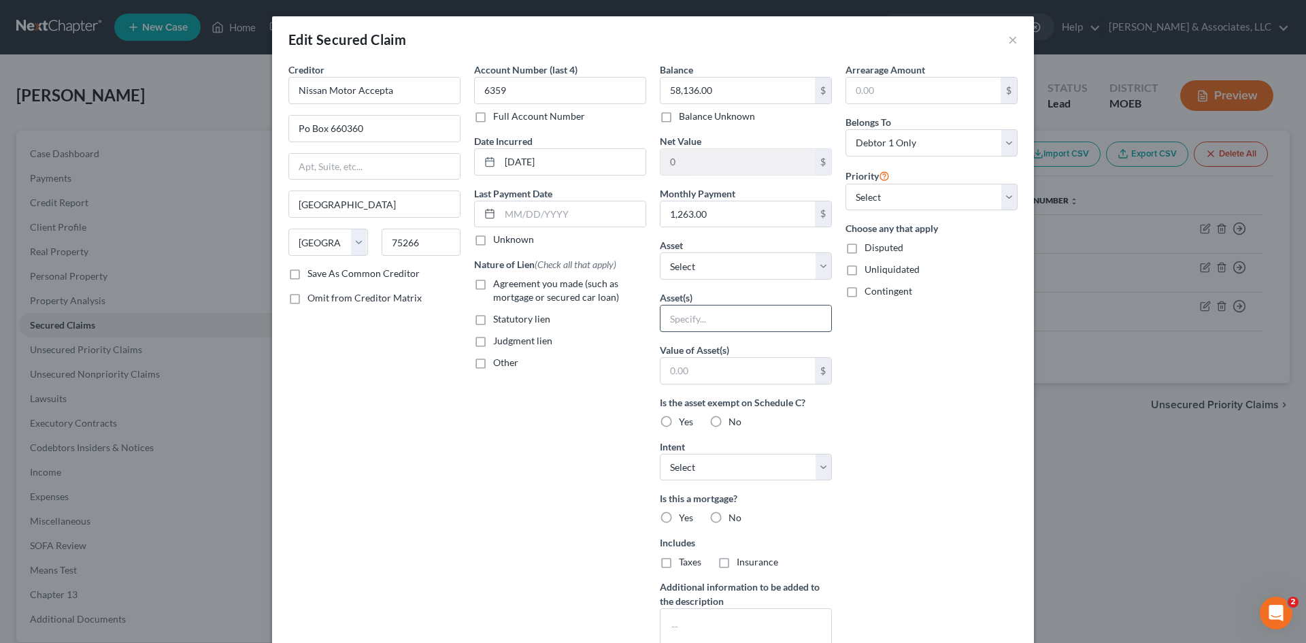
click at [702, 312] on input "text" at bounding box center [745, 318] width 171 height 26
click at [826, 266] on select "Select Other Multiple Assets Cash App (Checking Account) - $0.0 401K - $1179.57…" at bounding box center [746, 265] width 172 height 27
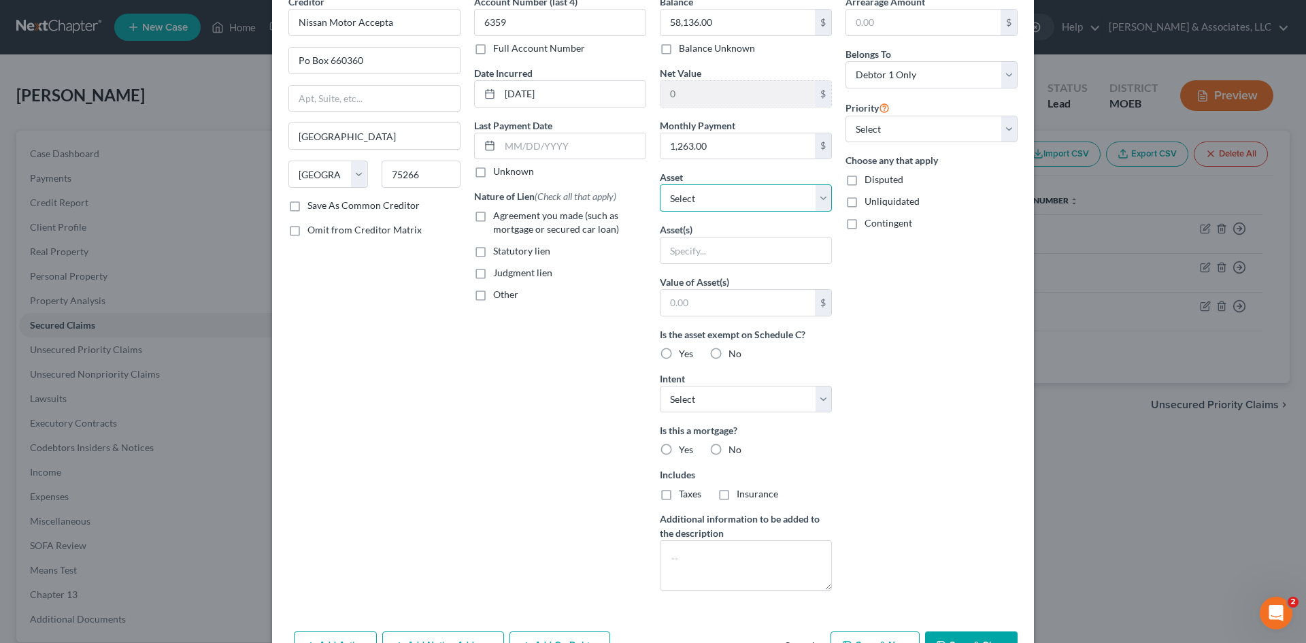
click at [811, 196] on select "Select Other Multiple Assets Cash App (Checking Account) - $0.0 401K - $1179.57…" at bounding box center [746, 197] width 172 height 27
click at [722, 169] on div "Balance 58,136.00 $ Balance Unknown Balance Undetermined 58,136.00 $ Balance Un…" at bounding box center [746, 298] width 186 height 607
click at [791, 254] on input "text" at bounding box center [745, 250] width 171 height 26
click at [894, 360] on div "Arrearage Amount $ Belongs To * Select Debtor 1 Only Debtor 2 Only Debtor 1 And…" at bounding box center [931, 298] width 186 height 607
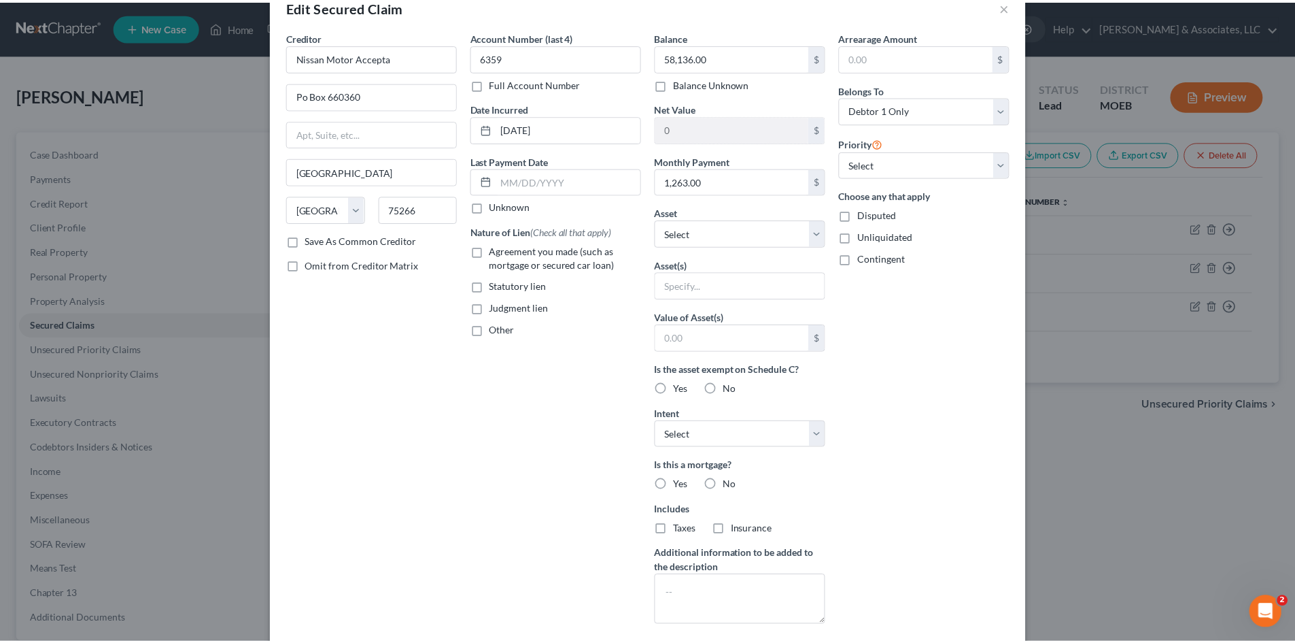
scroll to position [0, 0]
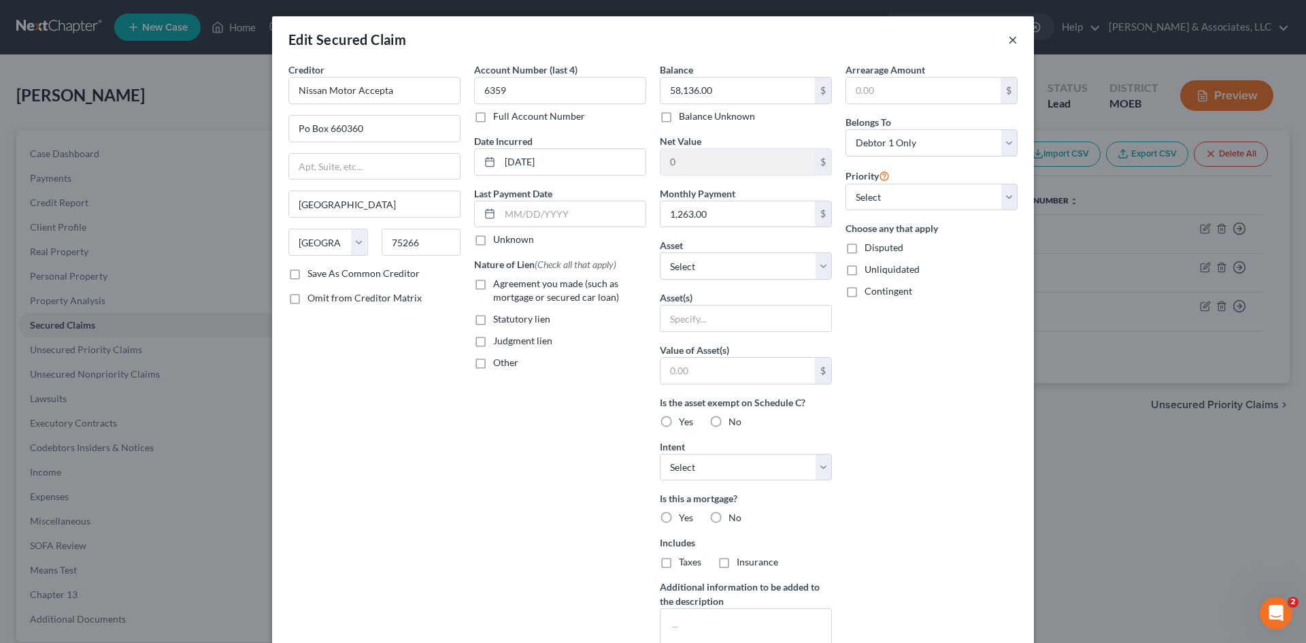
click at [1008, 42] on button "×" at bounding box center [1013, 39] width 10 height 16
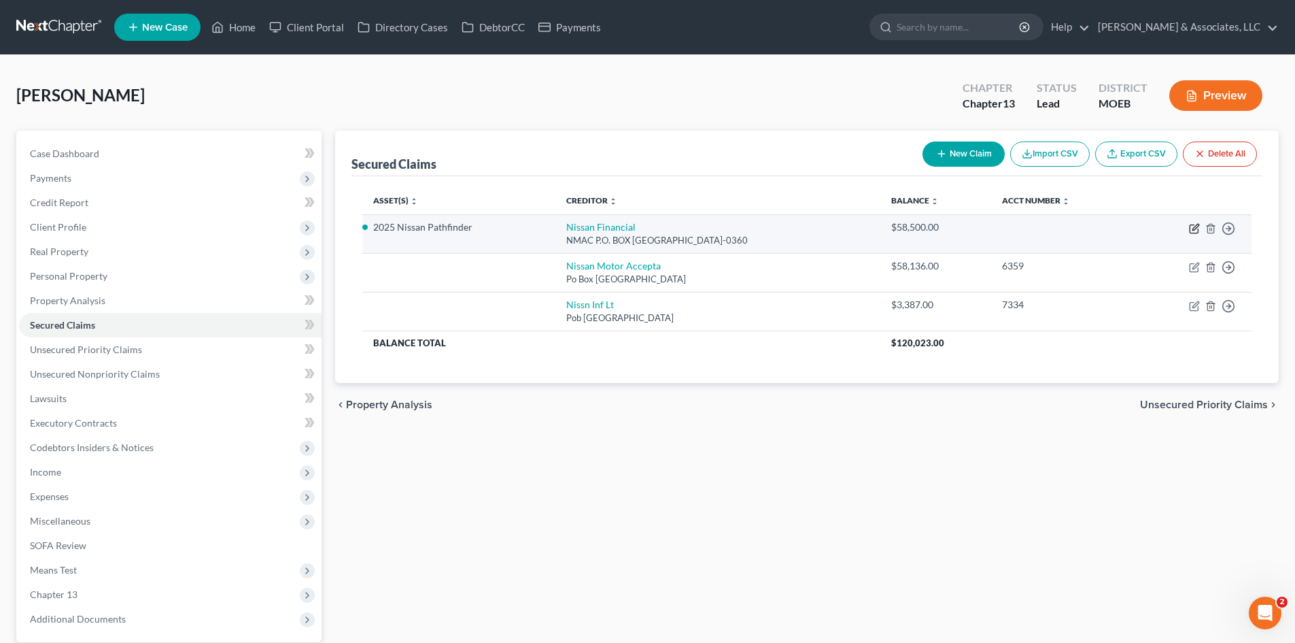
click at [1196, 229] on icon "button" at bounding box center [1194, 228] width 11 height 11
select select "45"
select select "7"
select select "0"
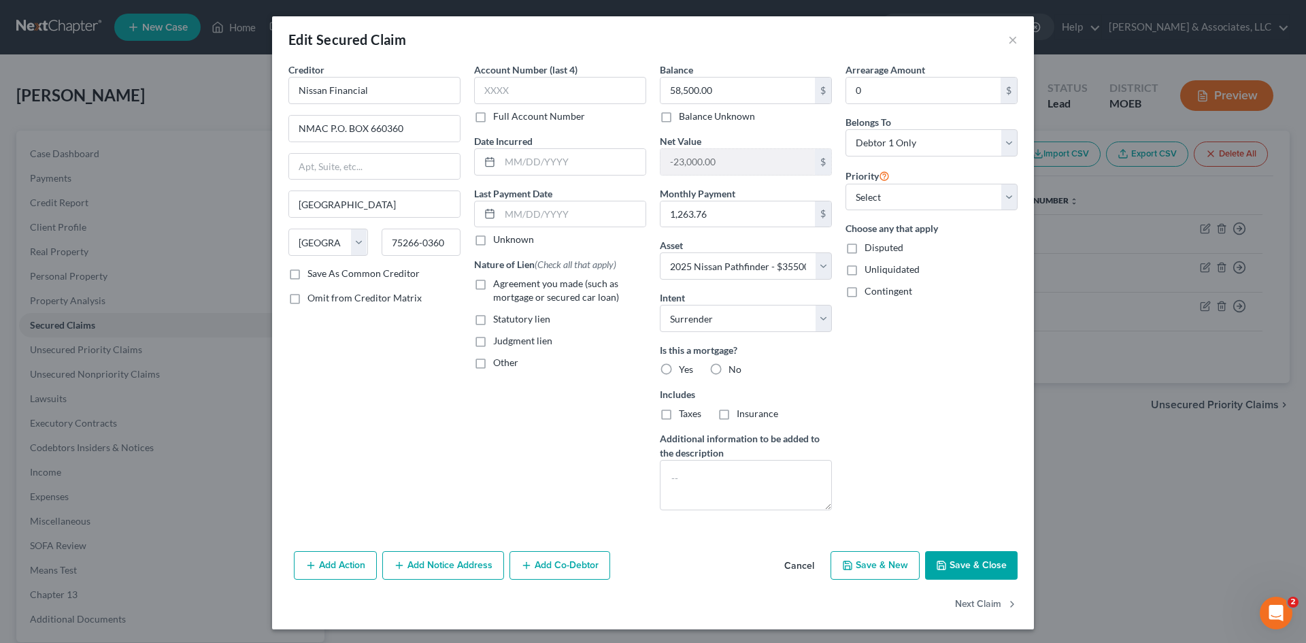
click at [163, 171] on div "Edit Secured Claim × Creditor * Nissan Financial NMAC P.O. BOX 660360 Dallas St…" at bounding box center [653, 321] width 1306 height 643
click at [954, 560] on button "Save & Close" at bounding box center [971, 565] width 92 height 29
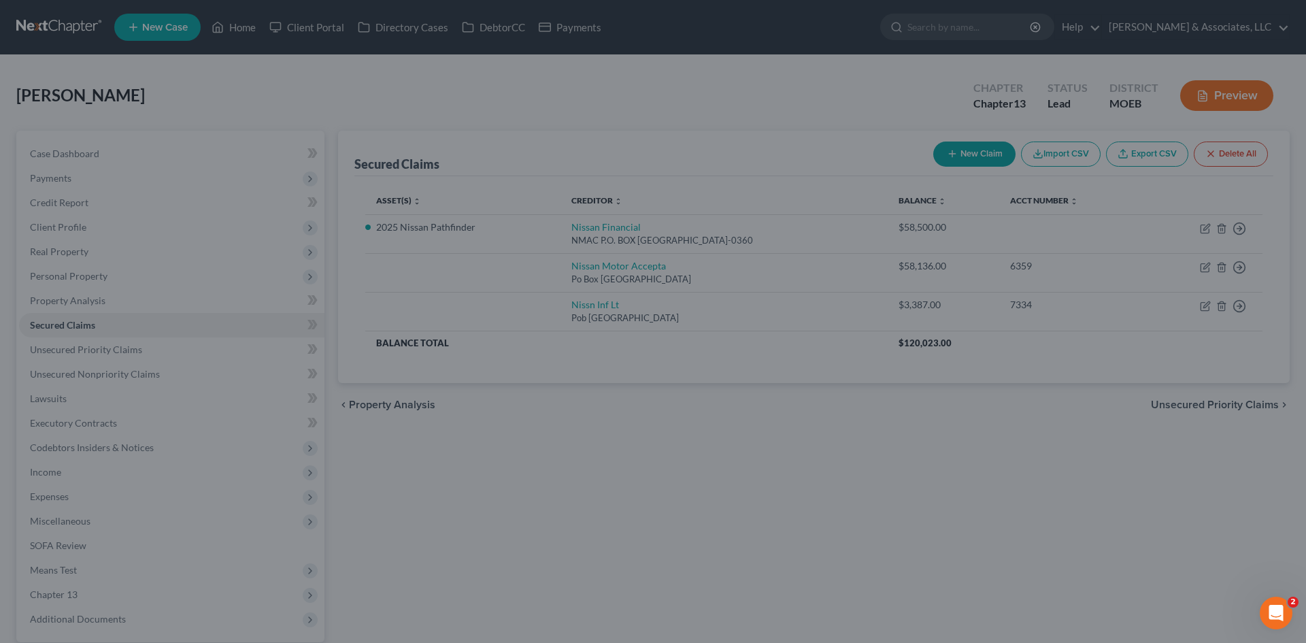
select select "7"
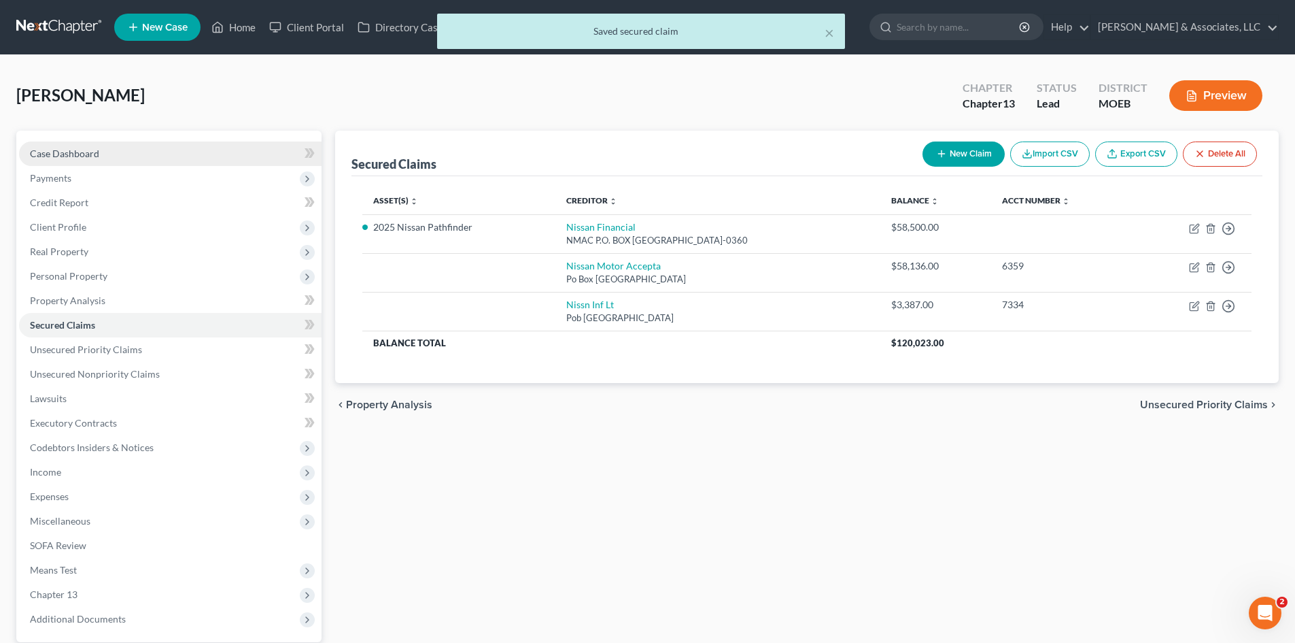
click at [93, 156] on span "Case Dashboard" at bounding box center [64, 154] width 69 height 12
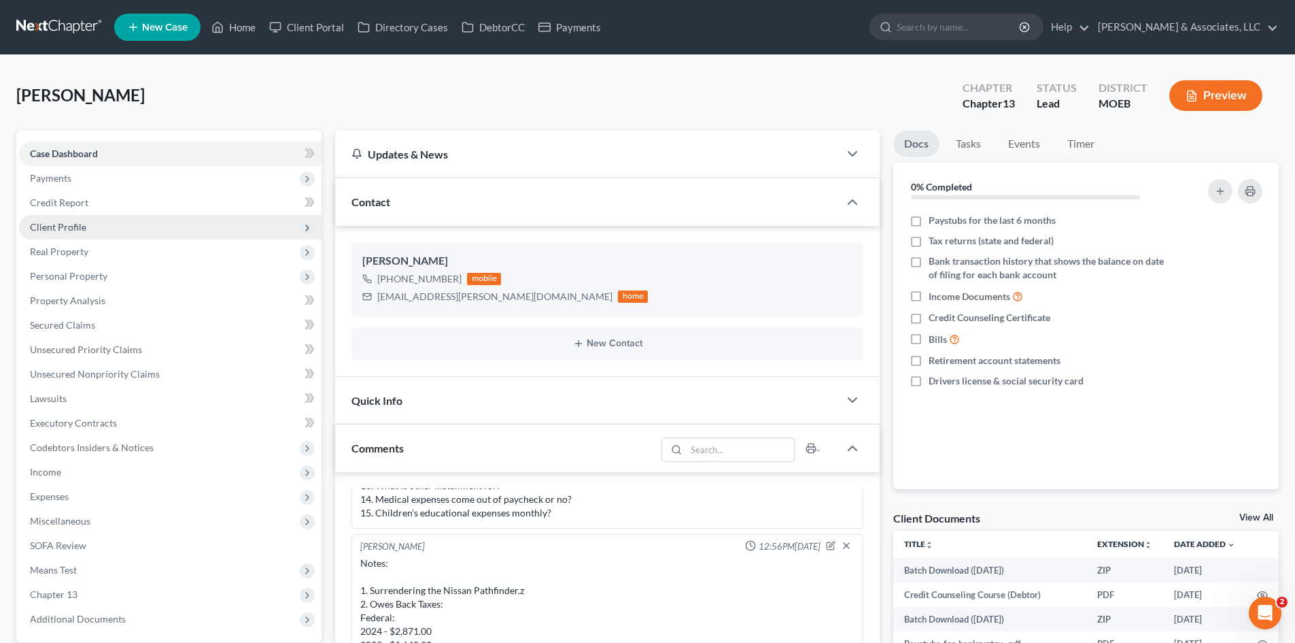
click at [62, 226] on span "Client Profile" at bounding box center [58, 227] width 56 height 12
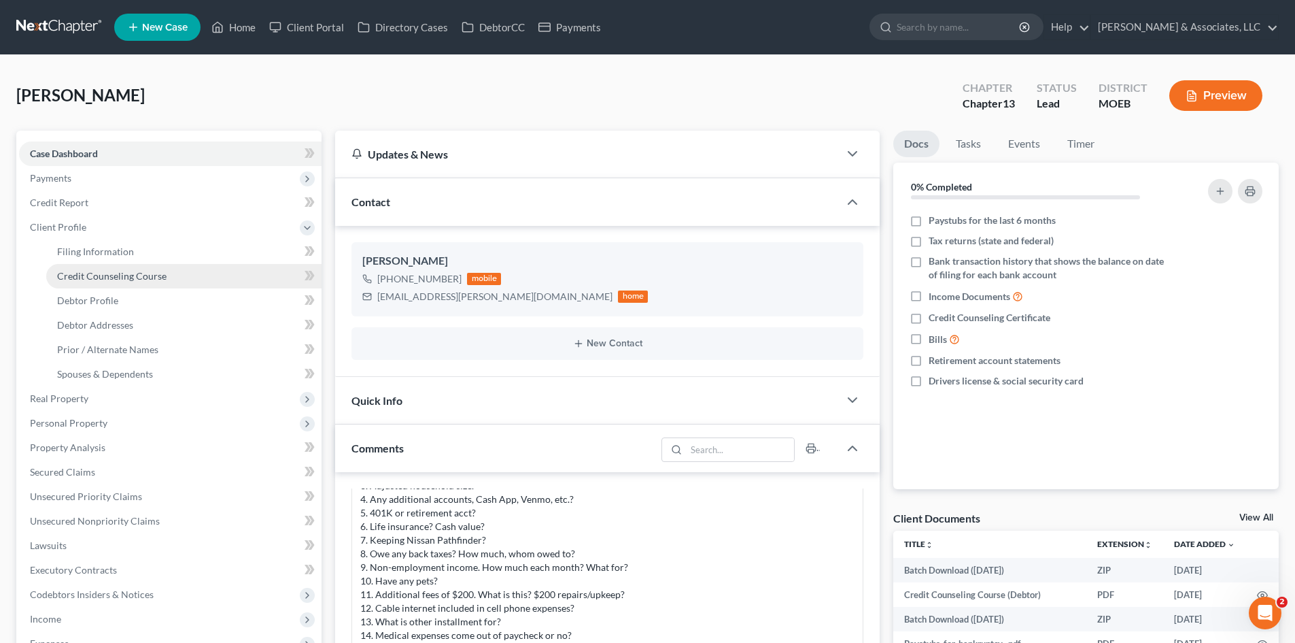
click at [103, 270] on span "Credit Counseling Course" at bounding box center [111, 276] width 109 height 12
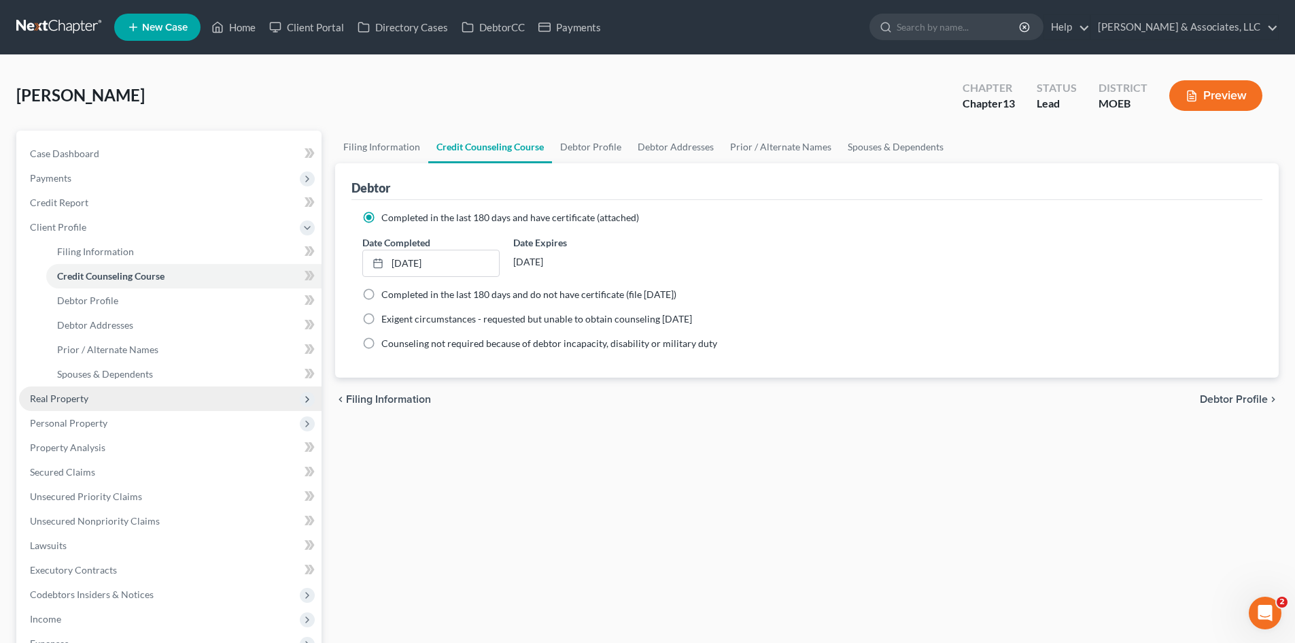
click at [23, 397] on span "Real Property" at bounding box center [170, 398] width 303 height 24
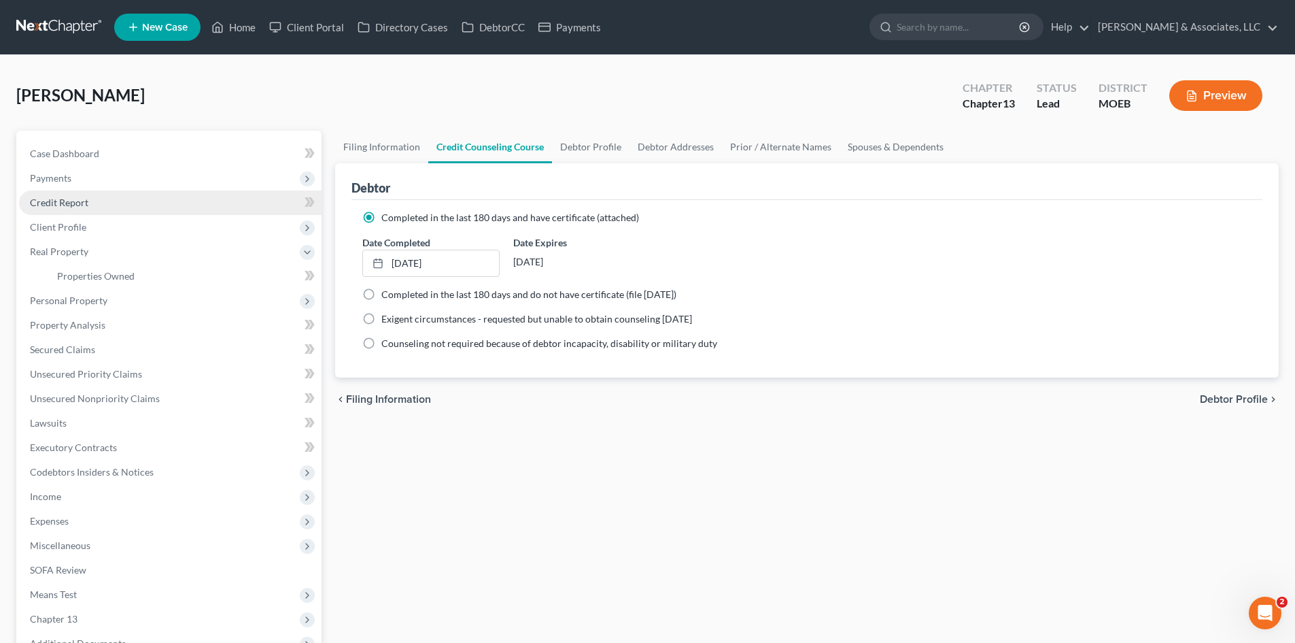
click at [73, 199] on span "Credit Report" at bounding box center [59, 203] width 58 height 12
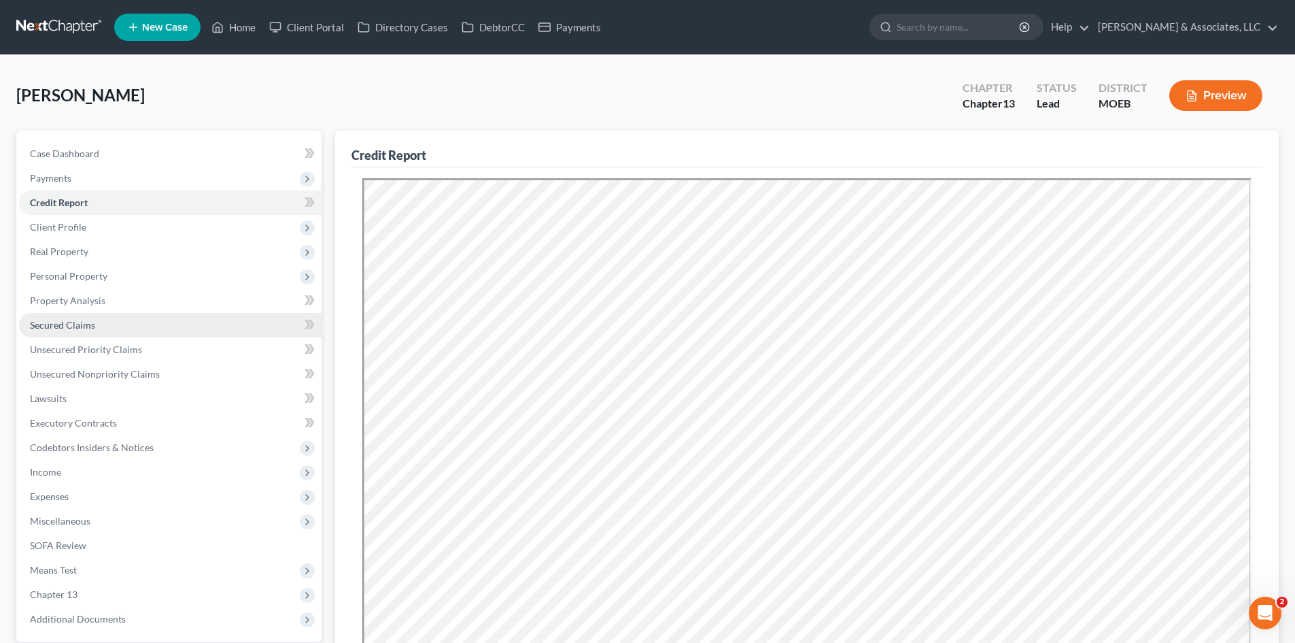
click at [47, 322] on span "Secured Claims" at bounding box center [62, 325] width 65 height 12
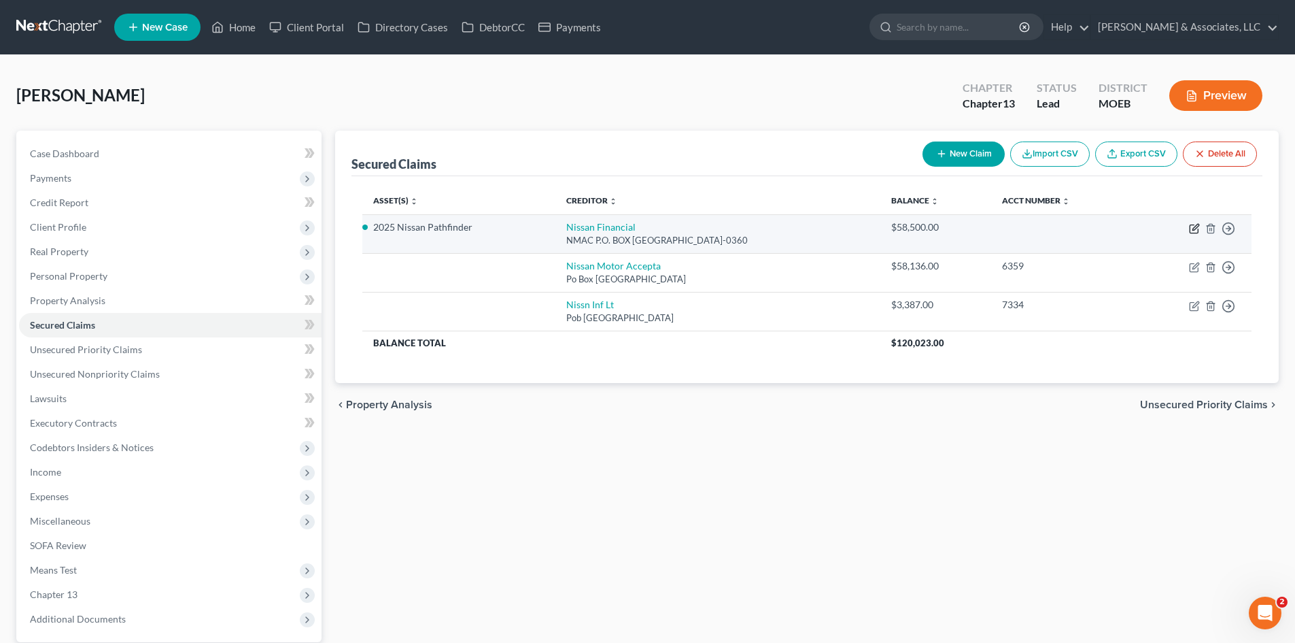
click at [1193, 228] on icon "button" at bounding box center [1196, 227] width 6 height 6
select select "45"
select select "0"
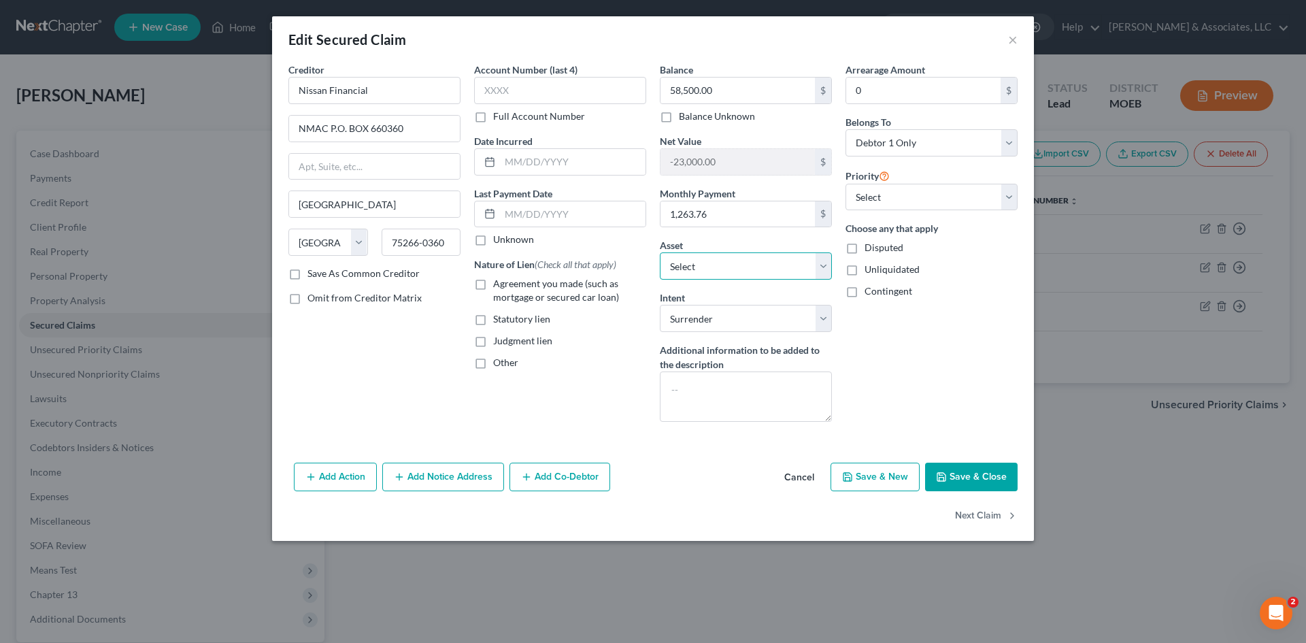
click at [819, 266] on select "Select Other Multiple Assets Cash App (Checking Account) - $0.0 401K - $1179.57…" at bounding box center [746, 265] width 172 height 27
select select
click at [660, 252] on select "Select Other Multiple Assets Cash App (Checking Account) - $0.0 401K - $1179.57…" at bounding box center [746, 265] width 172 height 27
click at [826, 316] on select "Select Surrender Redeem Reaffirm Avoid Other" at bounding box center [746, 318] width 172 height 27
select select
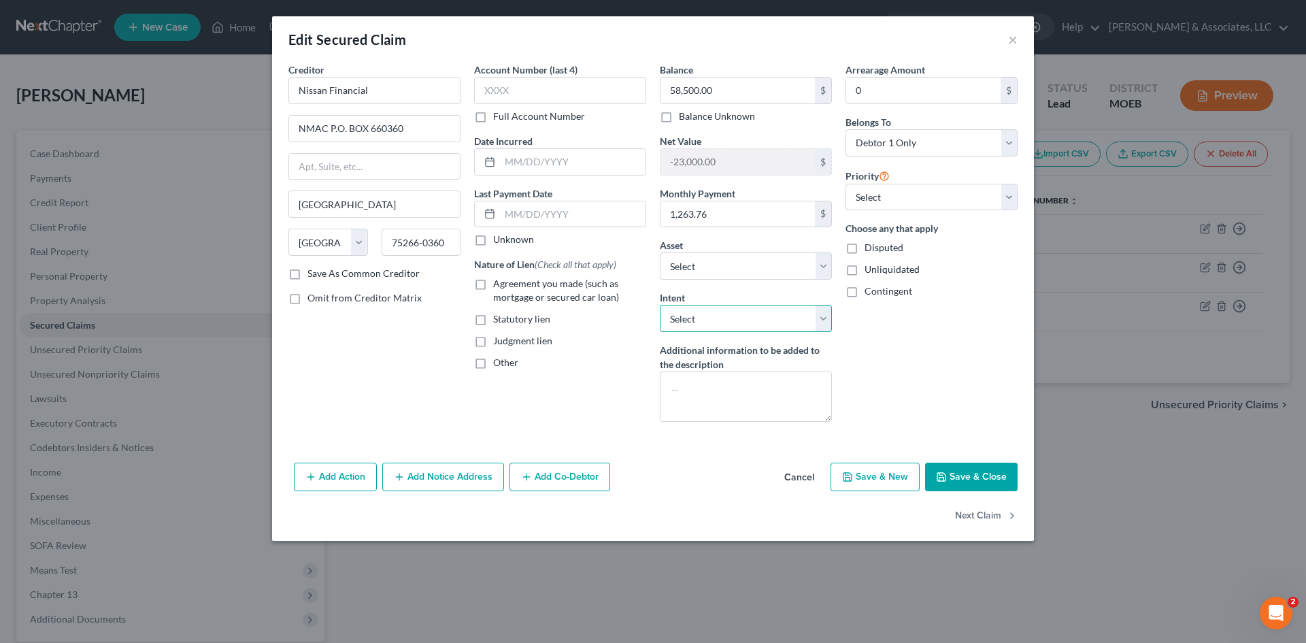
click at [660, 305] on select "Select Surrender Redeem Reaffirm Avoid Other" at bounding box center [746, 318] width 172 height 27
click at [959, 469] on button "Save & Close" at bounding box center [971, 476] width 92 height 29
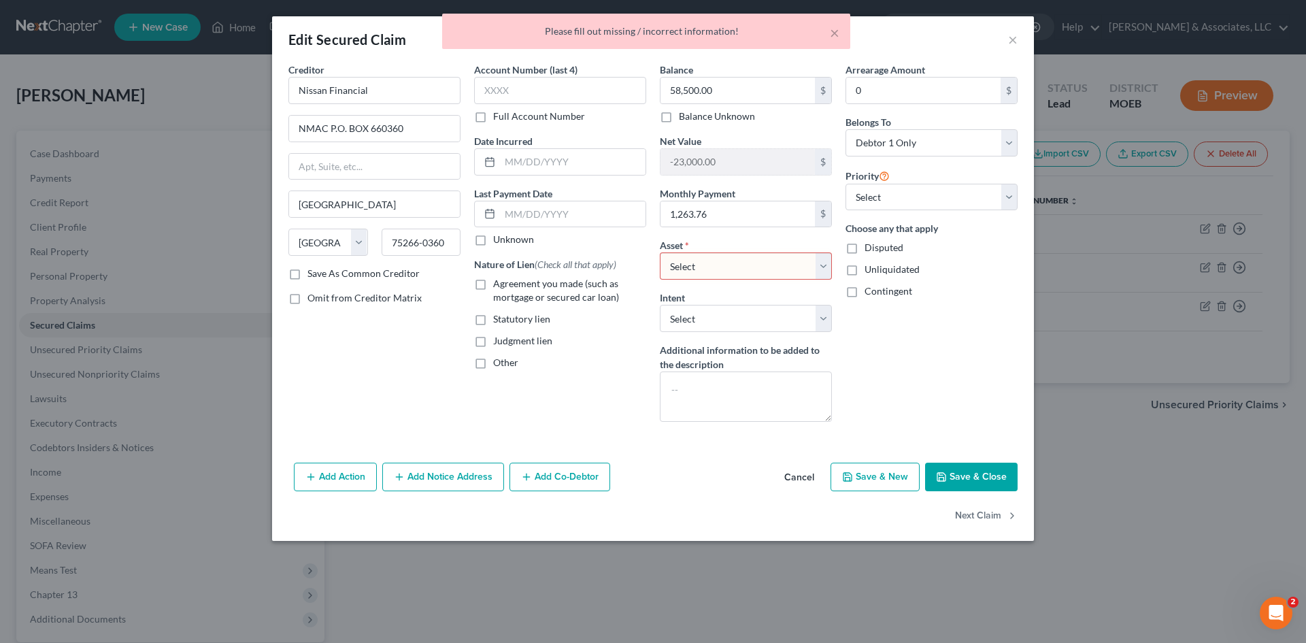
click at [789, 479] on button "Cancel" at bounding box center [799, 477] width 52 height 27
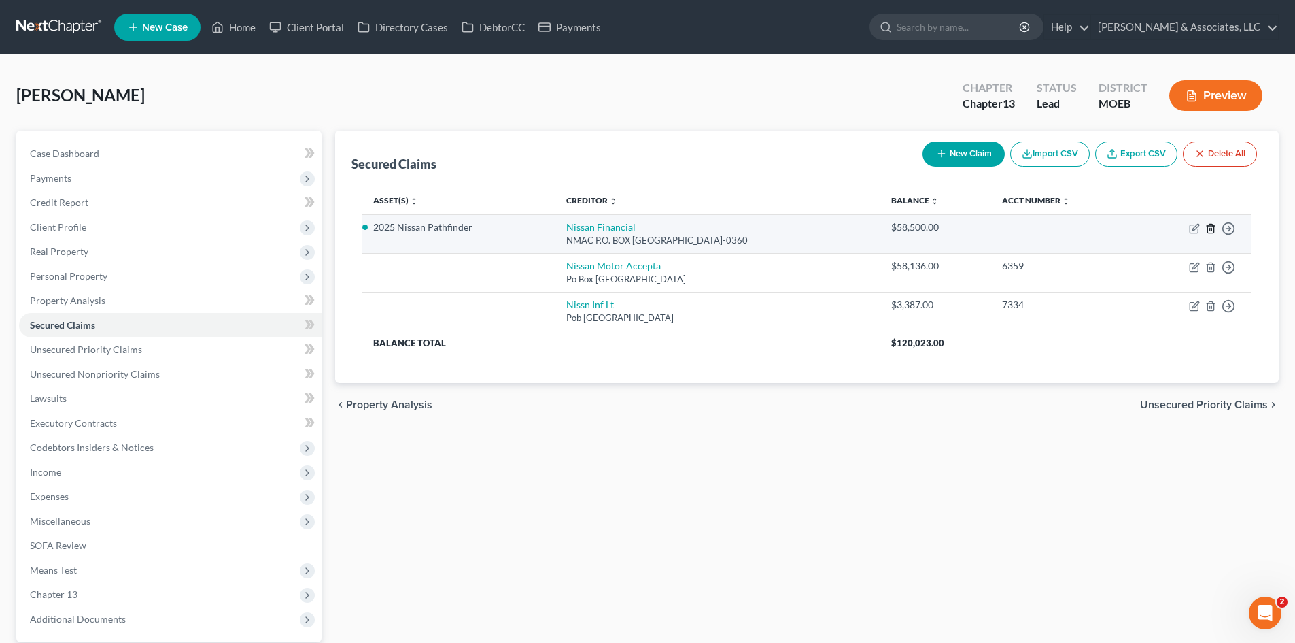
click at [1211, 231] on icon "button" at bounding box center [1211, 228] width 11 height 11
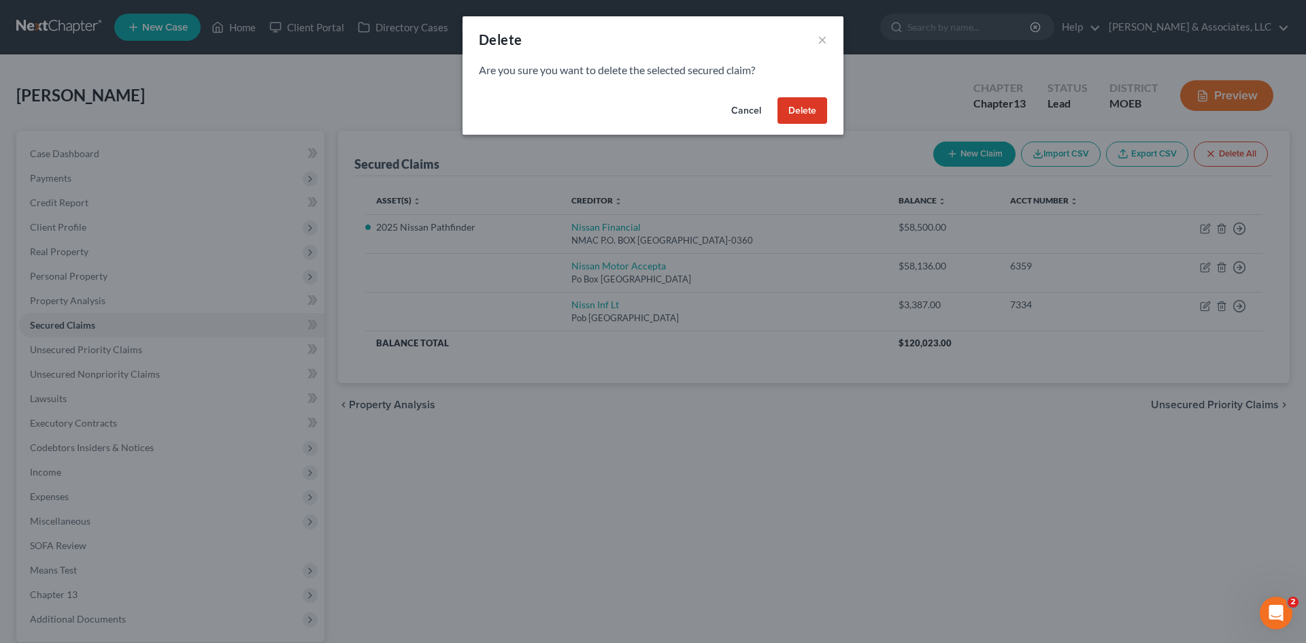
click at [806, 112] on button "Delete" at bounding box center [802, 110] width 50 height 27
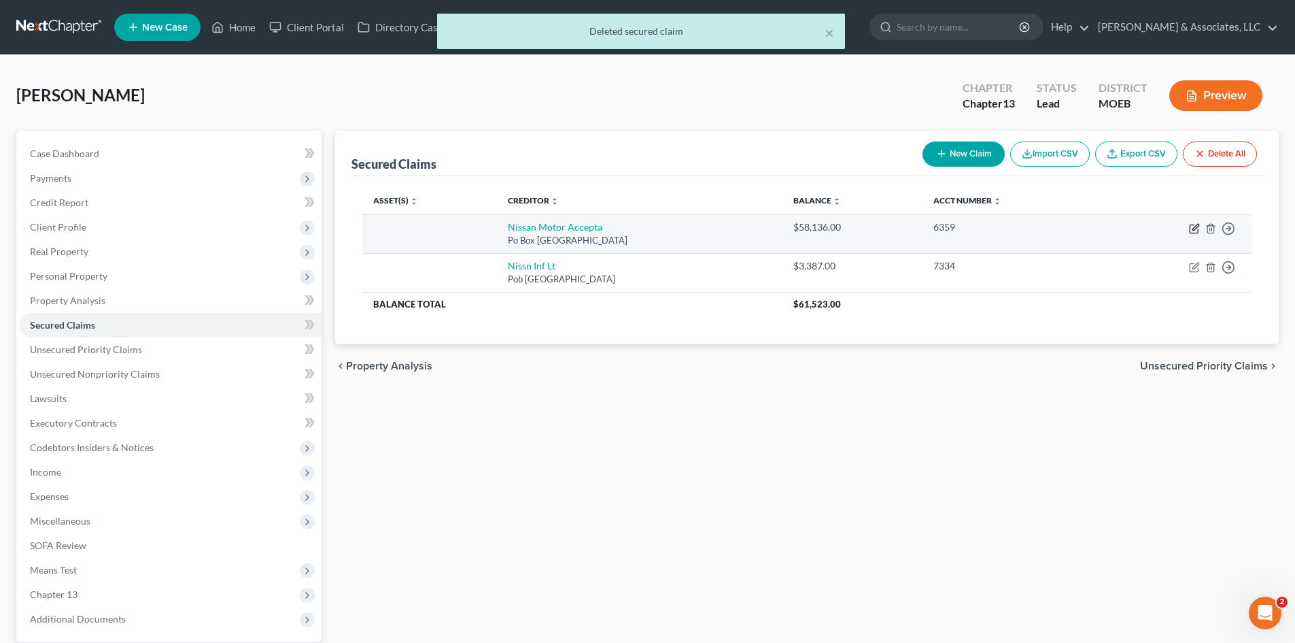
click at [1196, 231] on icon "button" at bounding box center [1194, 228] width 11 height 11
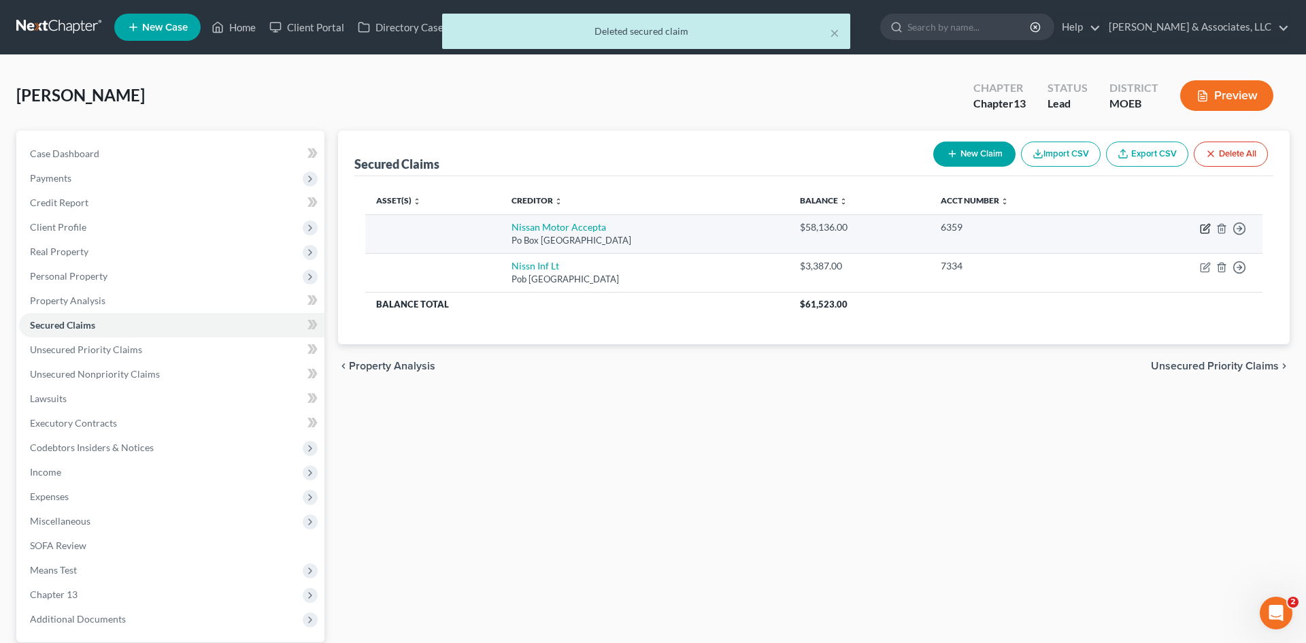
select select "45"
select select "0"
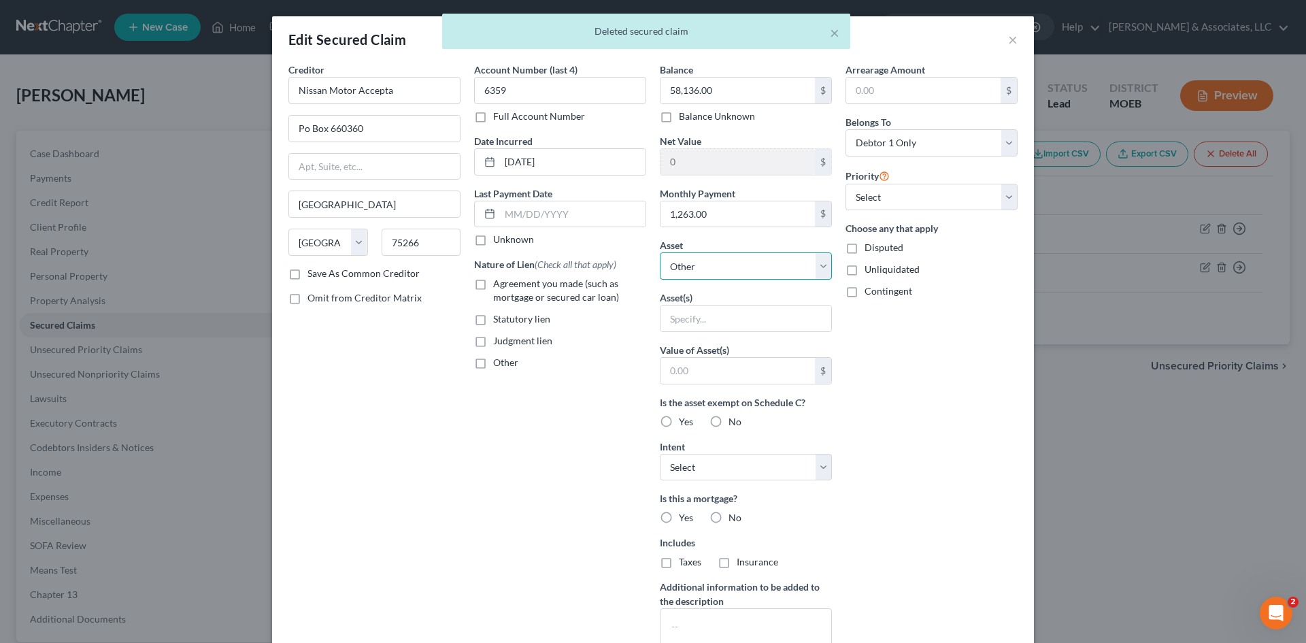
click at [722, 267] on select "Select Other Multiple Assets Cash App (Checking Account) - $0.0 401K - $1179.57…" at bounding box center [746, 265] width 172 height 27
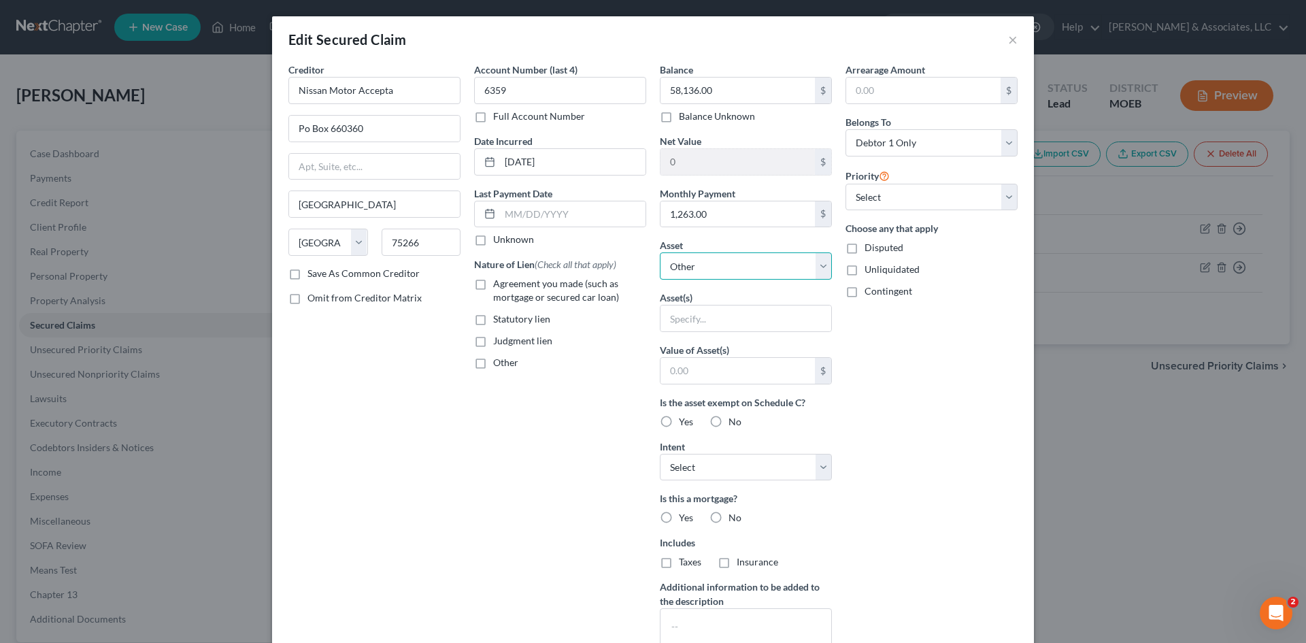
select select "7"
click at [660, 252] on select "Select Other Multiple Assets Cash App (Checking Account) - $0.0 401K - $1179.57…" at bounding box center [746, 265] width 172 height 27
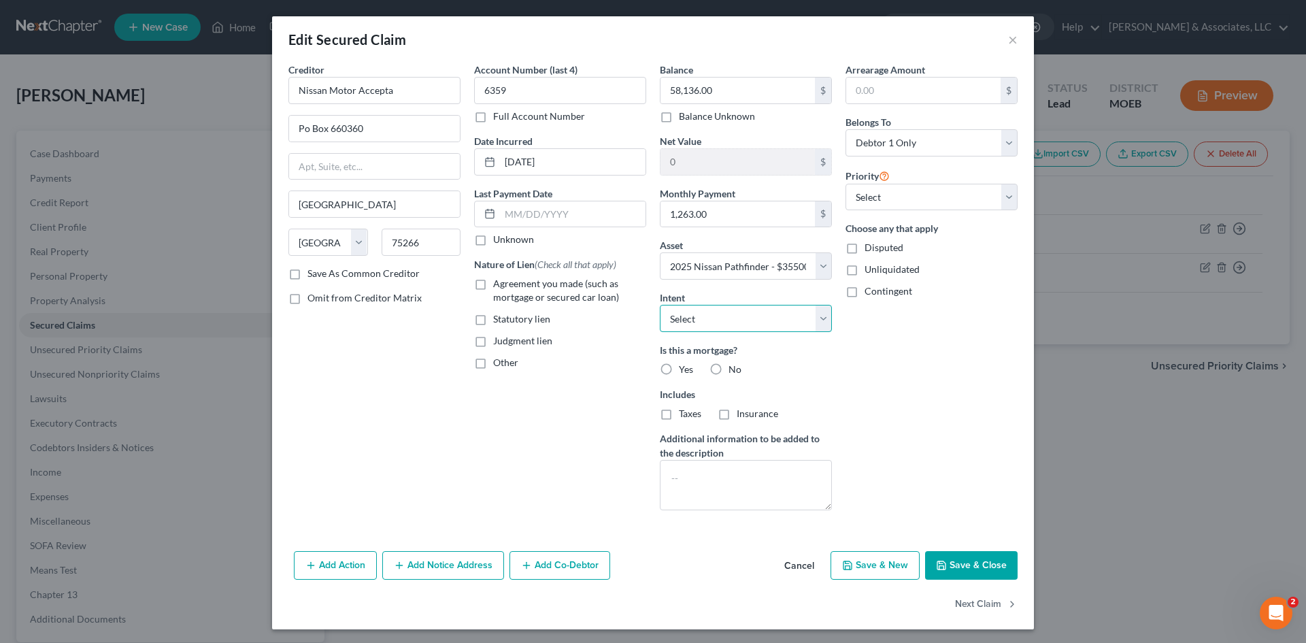
click at [711, 325] on select "Select Surrender Redeem Reaffirm Avoid Other" at bounding box center [746, 318] width 172 height 27
select select "0"
click at [660, 305] on select "Select Surrender Redeem Reaffirm Avoid Other" at bounding box center [746, 318] width 172 height 27
click at [728, 371] on label "No" at bounding box center [734, 369] width 13 height 14
click at [734, 371] on input "No" at bounding box center [738, 366] width 9 height 9
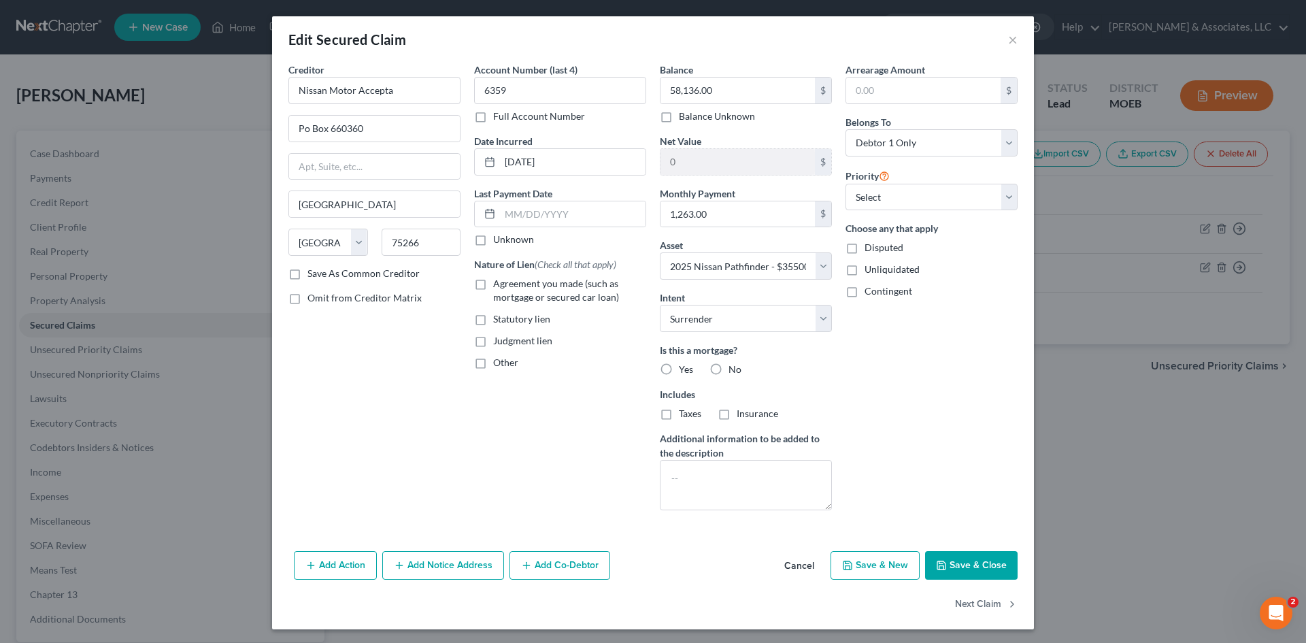
radio input "true"
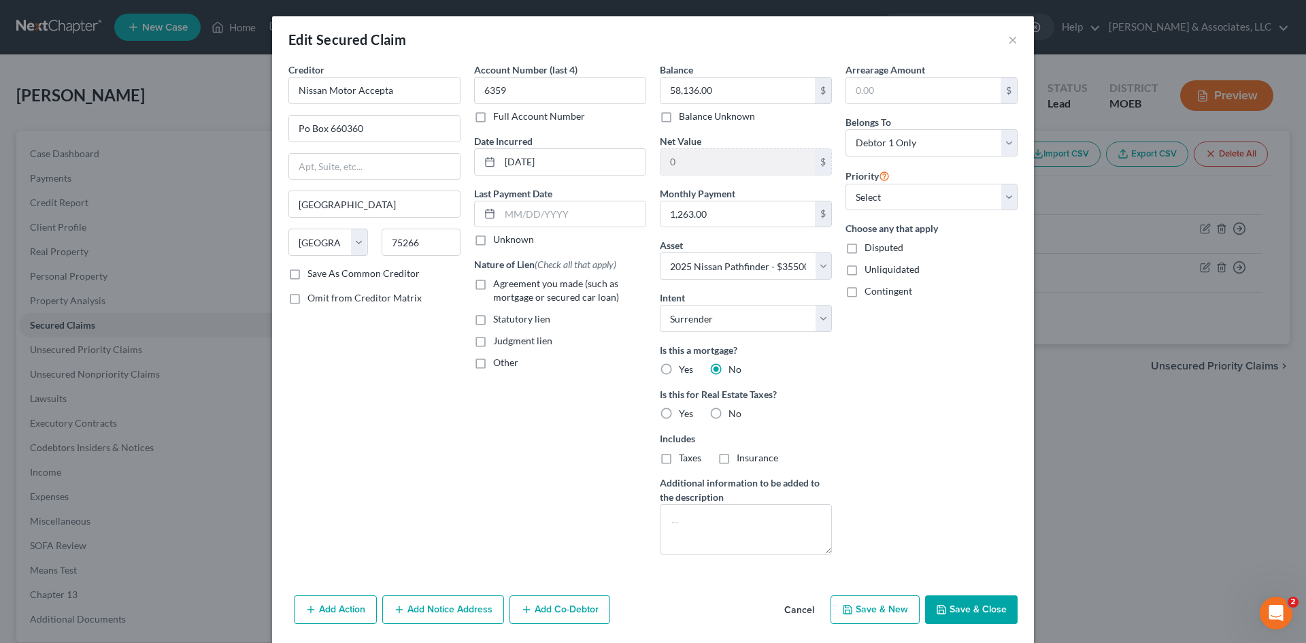
click at [728, 413] on label "No" at bounding box center [734, 414] width 13 height 14
click at [734, 413] on input "No" at bounding box center [738, 411] width 9 height 9
radio input "true"
click at [493, 286] on label "Agreement you made (such as mortgage or secured car loan)" at bounding box center [569, 290] width 153 height 27
click at [498, 286] on input "Agreement you made (such as mortgage or secured car loan)" at bounding box center [502, 281] width 9 height 9
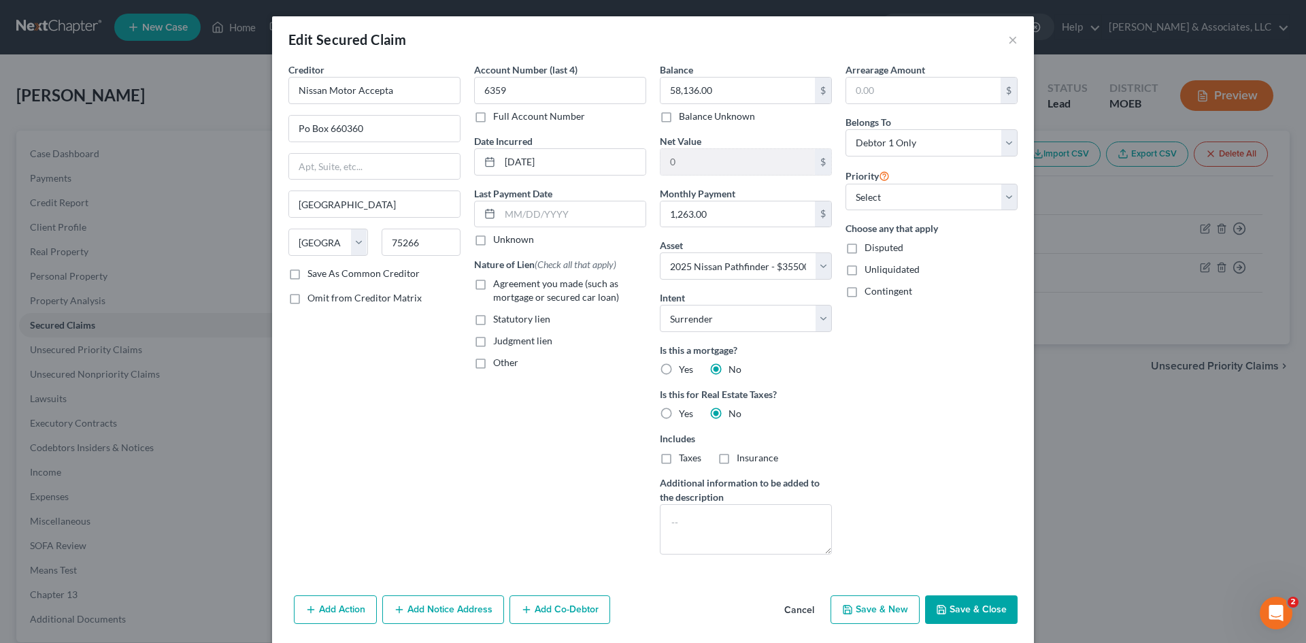
checkbox input "true"
click at [957, 604] on button "Save & Close" at bounding box center [971, 609] width 92 height 29
select select
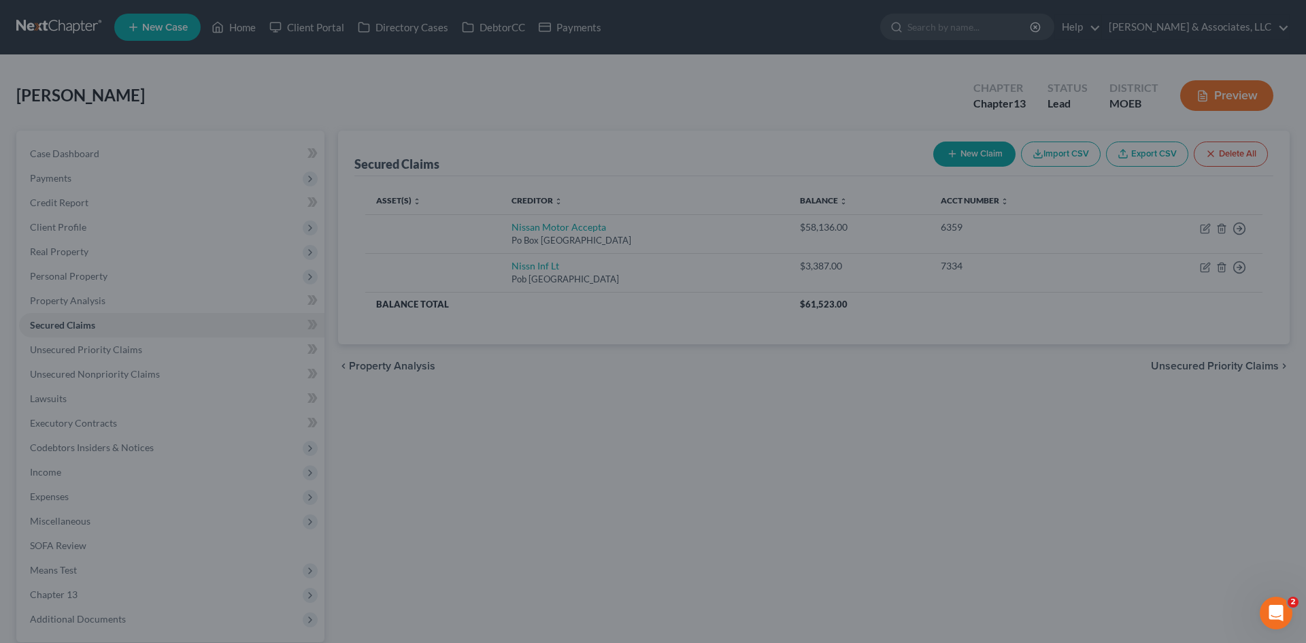
type input "-22,636.00"
select select "7"
type input "0"
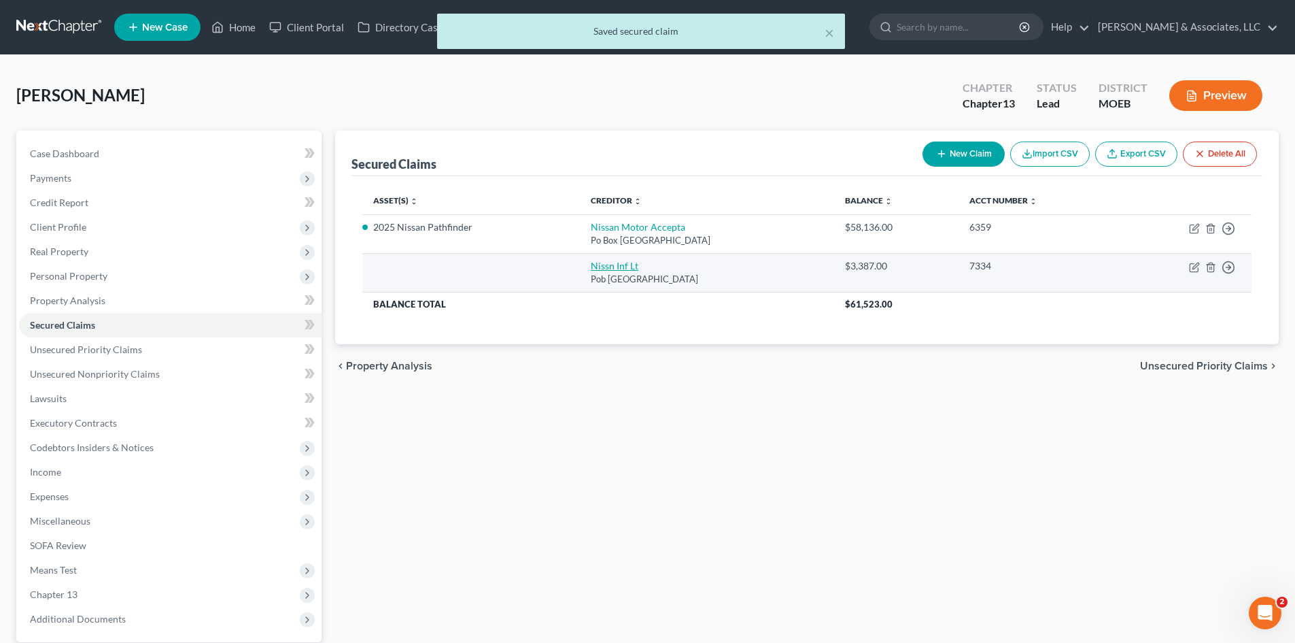
click at [622, 268] on link "Nissn Inf Lt" at bounding box center [615, 266] width 48 height 12
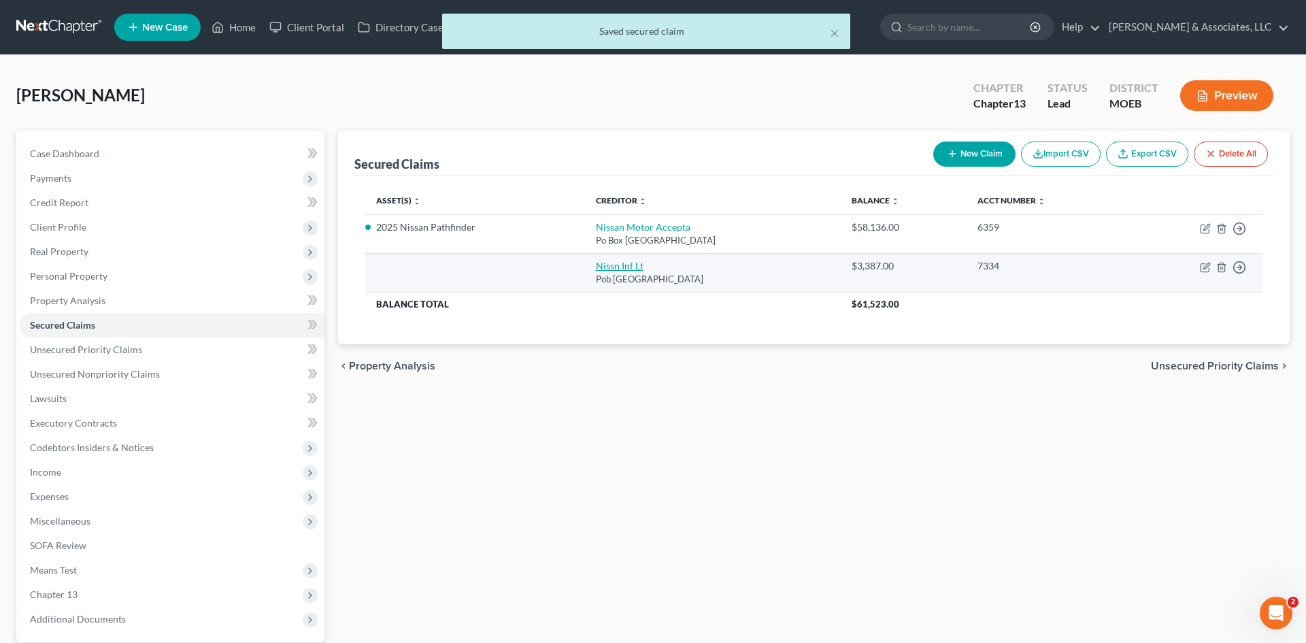
select select "45"
select select "0"
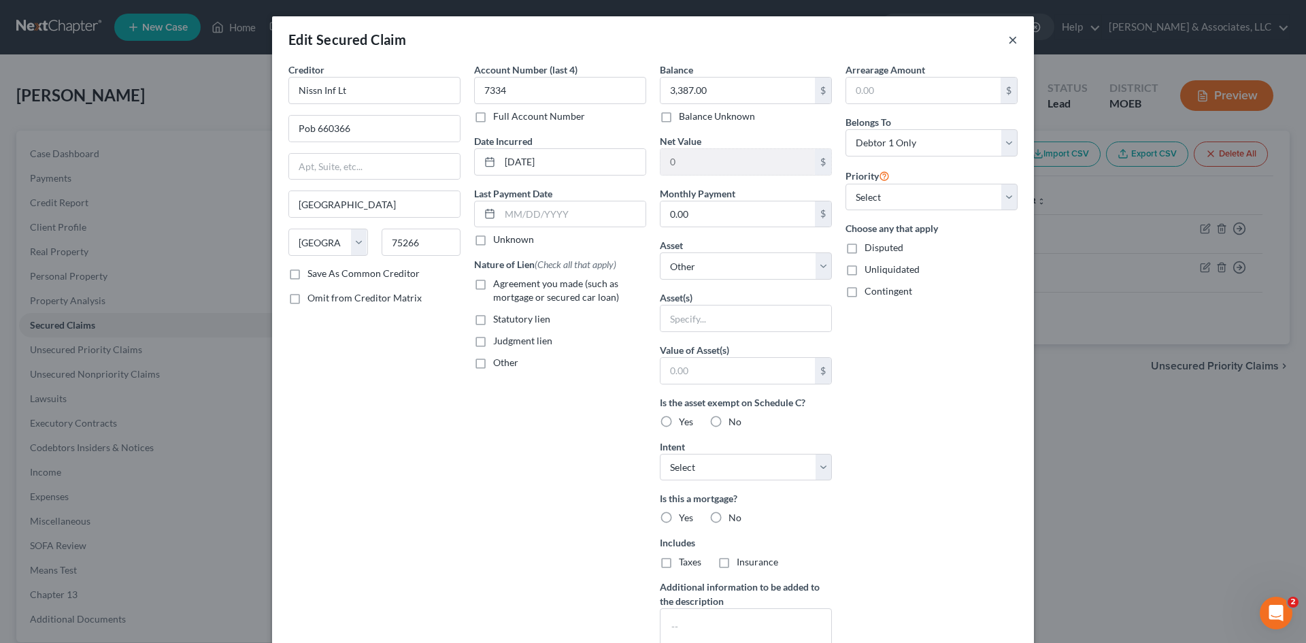
click at [1011, 36] on button "×" at bounding box center [1013, 39] width 10 height 16
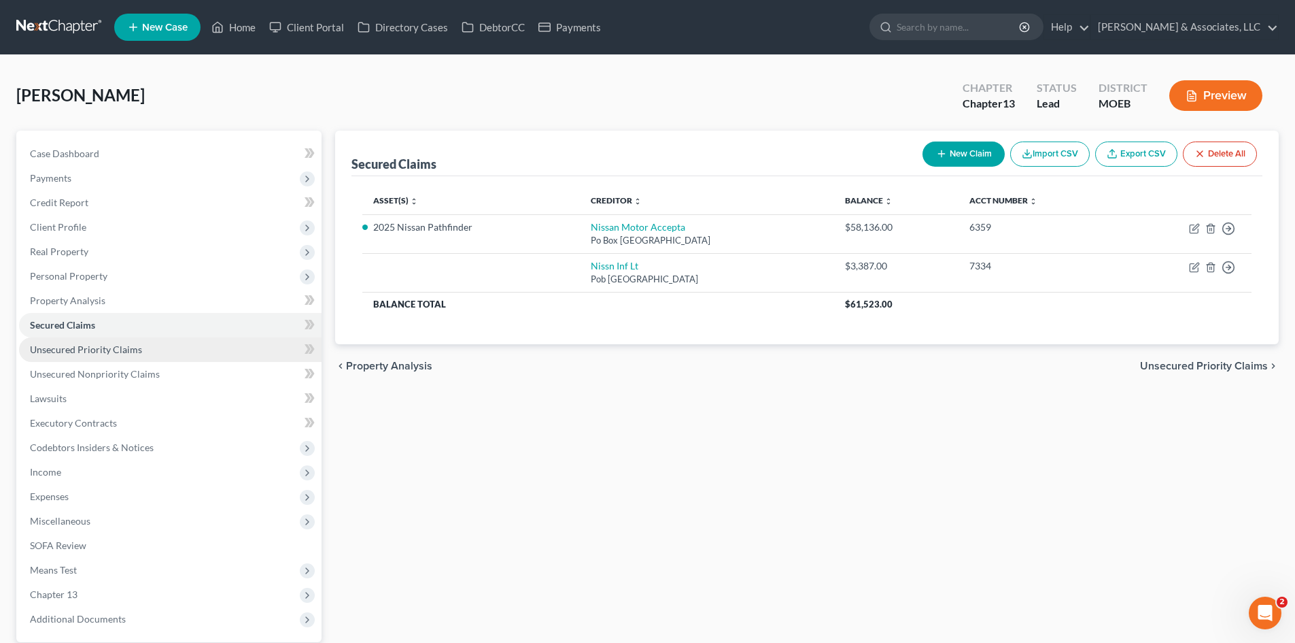
click at [155, 355] on link "Unsecured Priority Claims" at bounding box center [170, 349] width 303 height 24
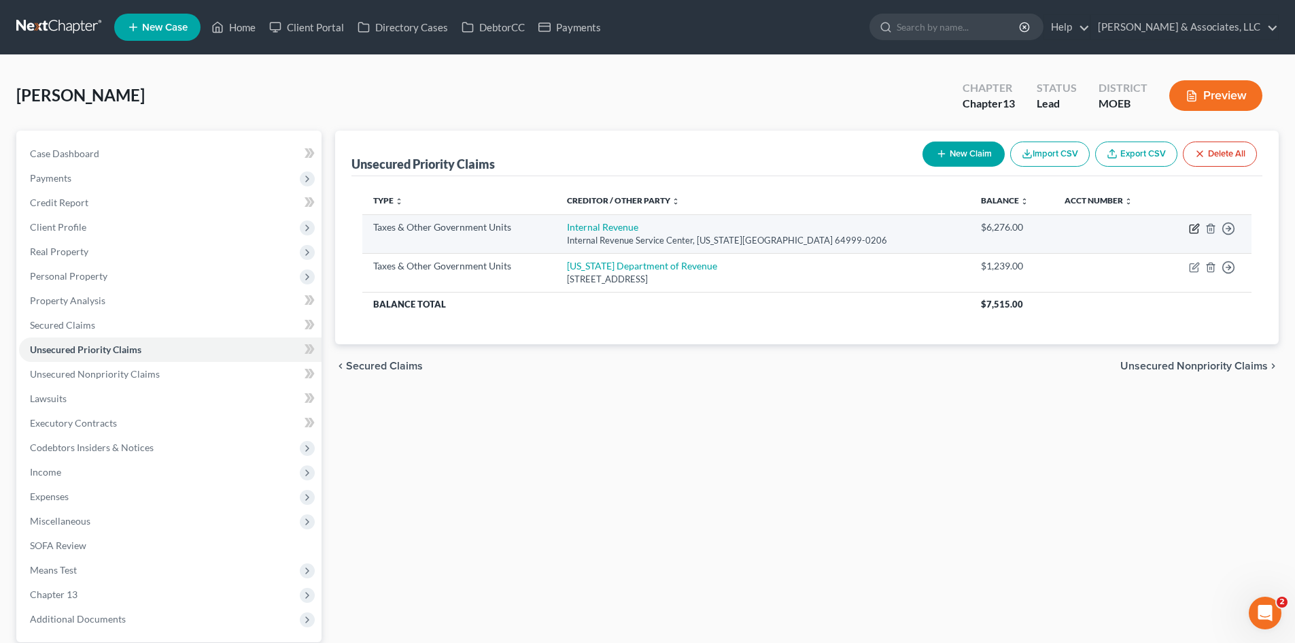
click at [1193, 228] on icon "button" at bounding box center [1196, 227] width 6 height 6
select select "0"
select select "26"
select select "0"
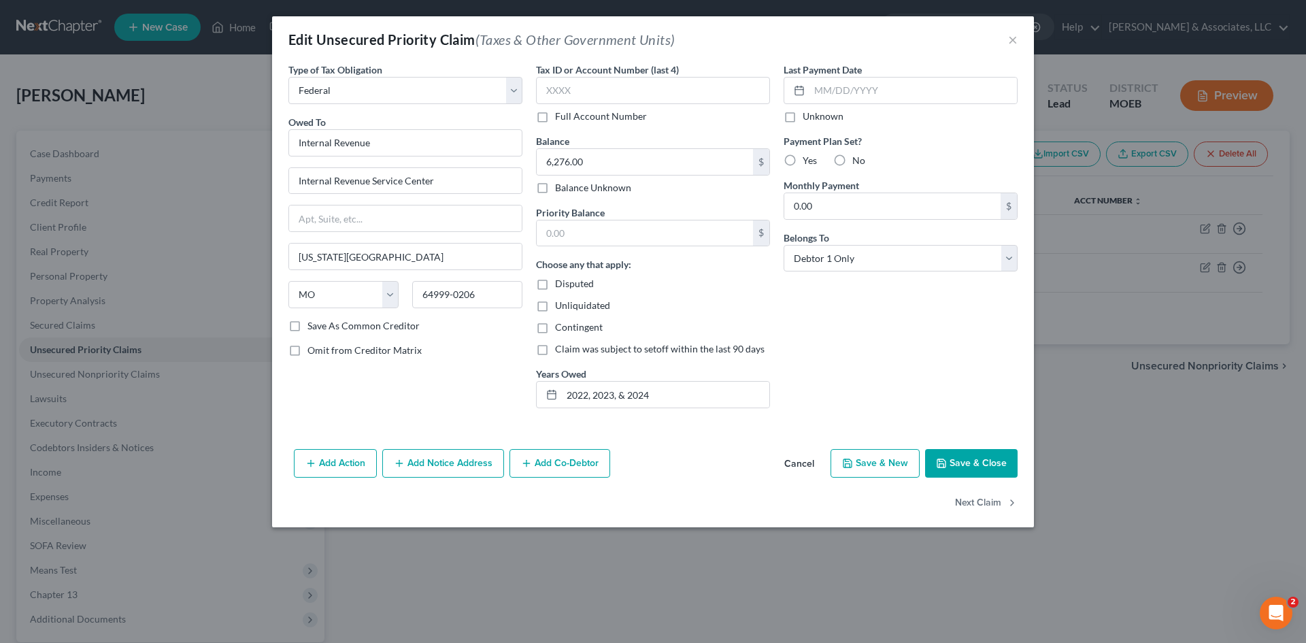
click at [971, 456] on button "Save & Close" at bounding box center [971, 463] width 92 height 29
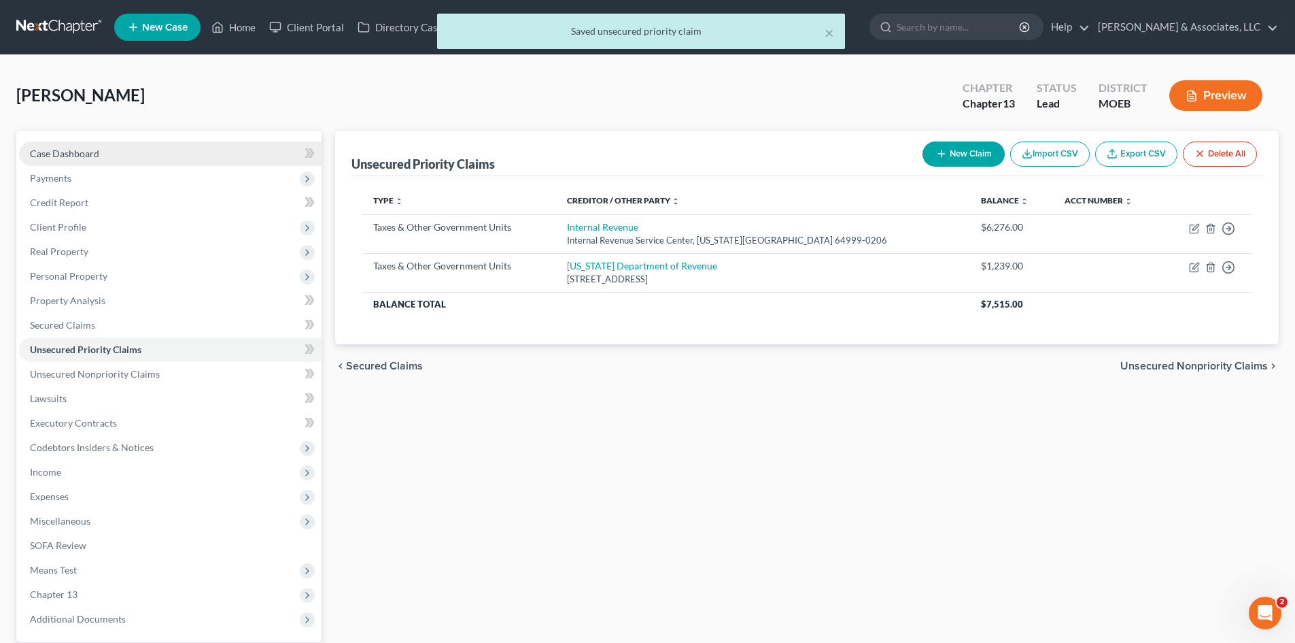
click at [97, 156] on span "Case Dashboard" at bounding box center [64, 154] width 69 height 12
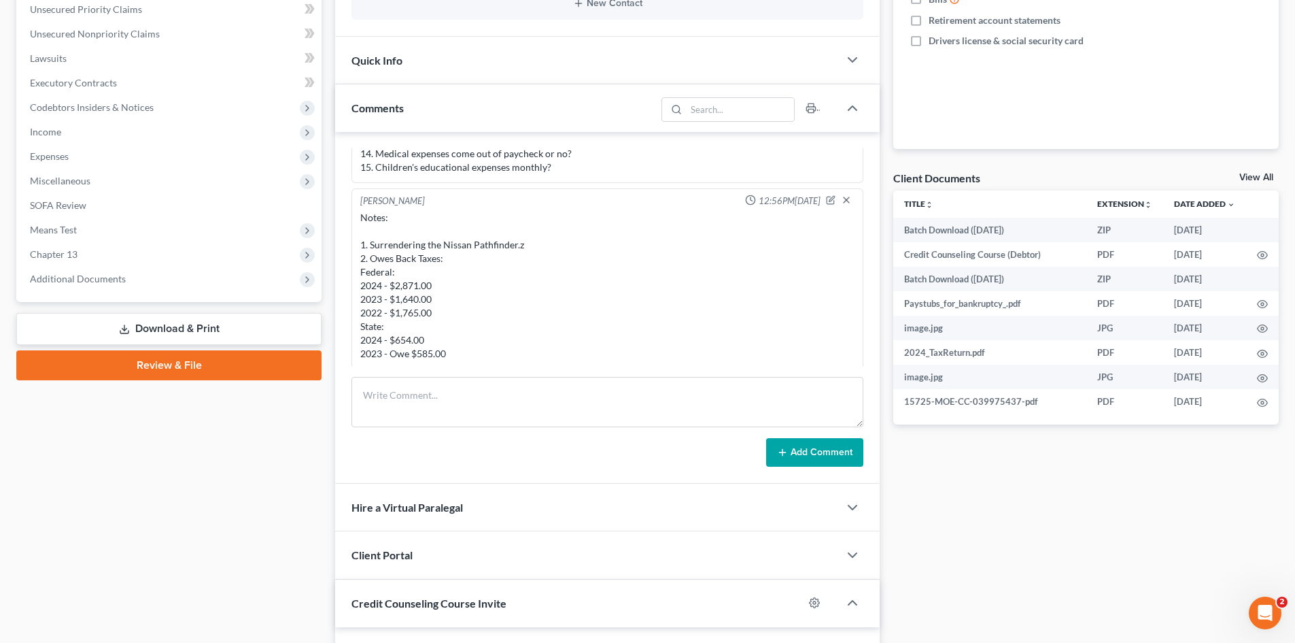
scroll to position [664, 0]
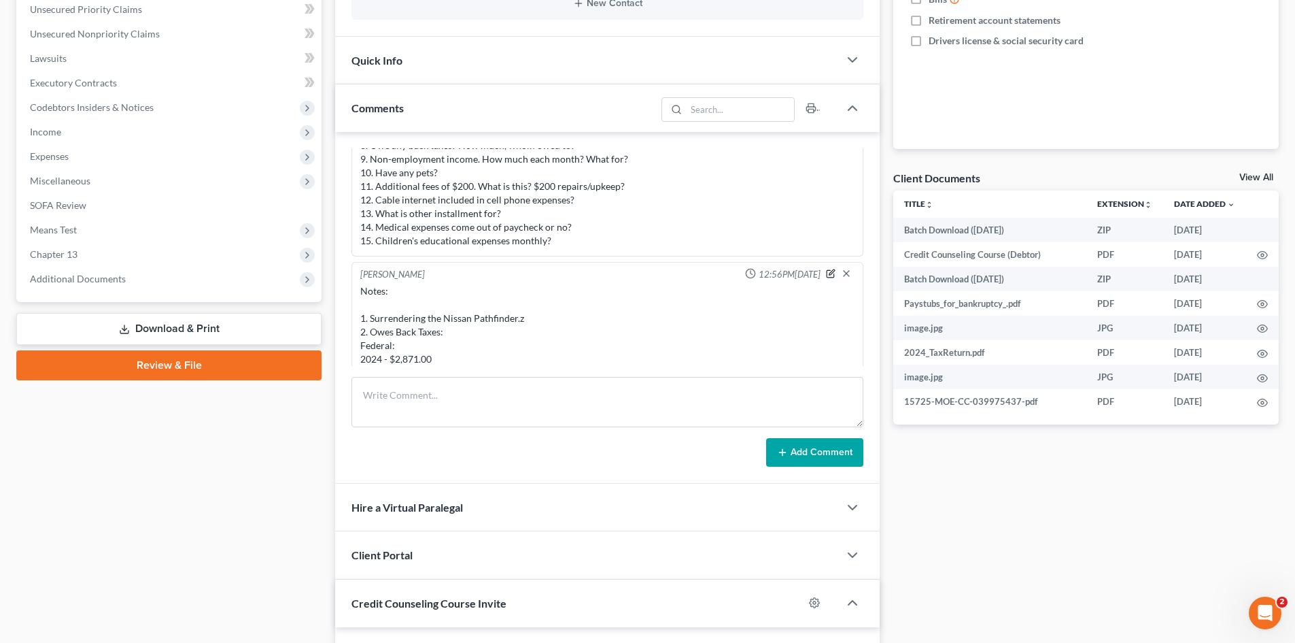
click at [830, 269] on icon "button" at bounding box center [832, 271] width 5 height 5
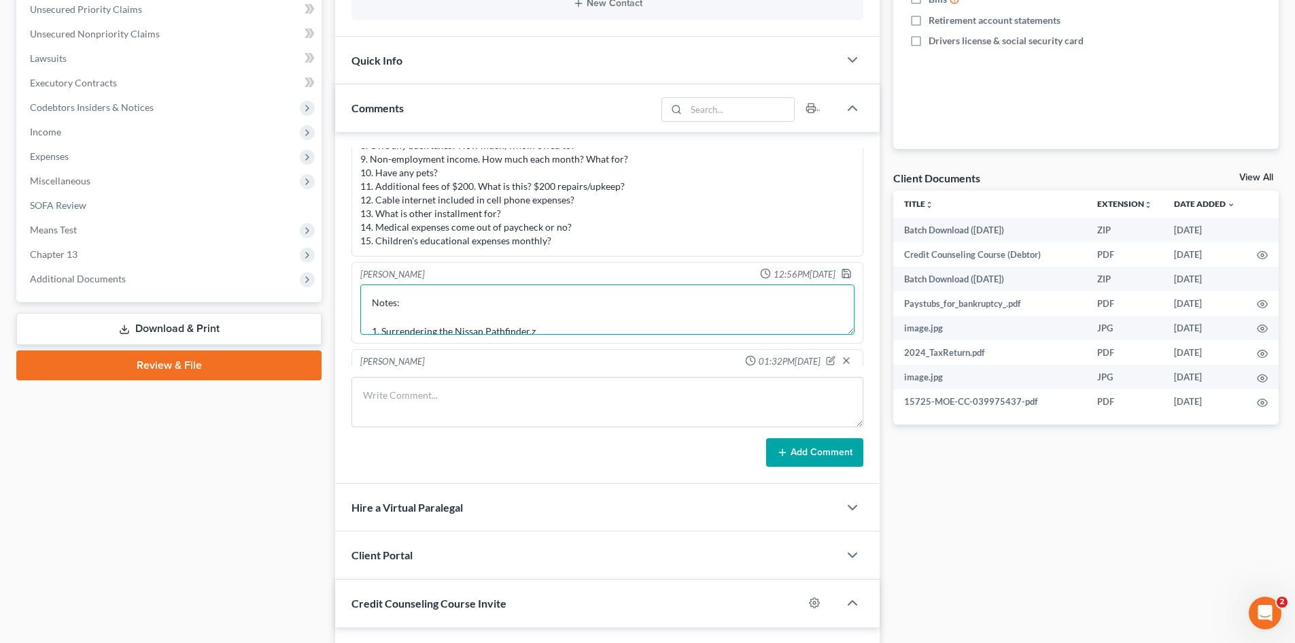
click at [541, 330] on textarea "Notes: 1. Surrendering the Nissan Pathfinder.z 2. Owes Back Taxes: Federal: 202…" at bounding box center [607, 309] width 494 height 50
type textarea "Notes: 1. Surrendering the Nissan Pathfinder 2. Owes Back Taxes: Federal: 2024 …"
click at [845, 274] on polyline "button" at bounding box center [847, 274] width 5 height 3
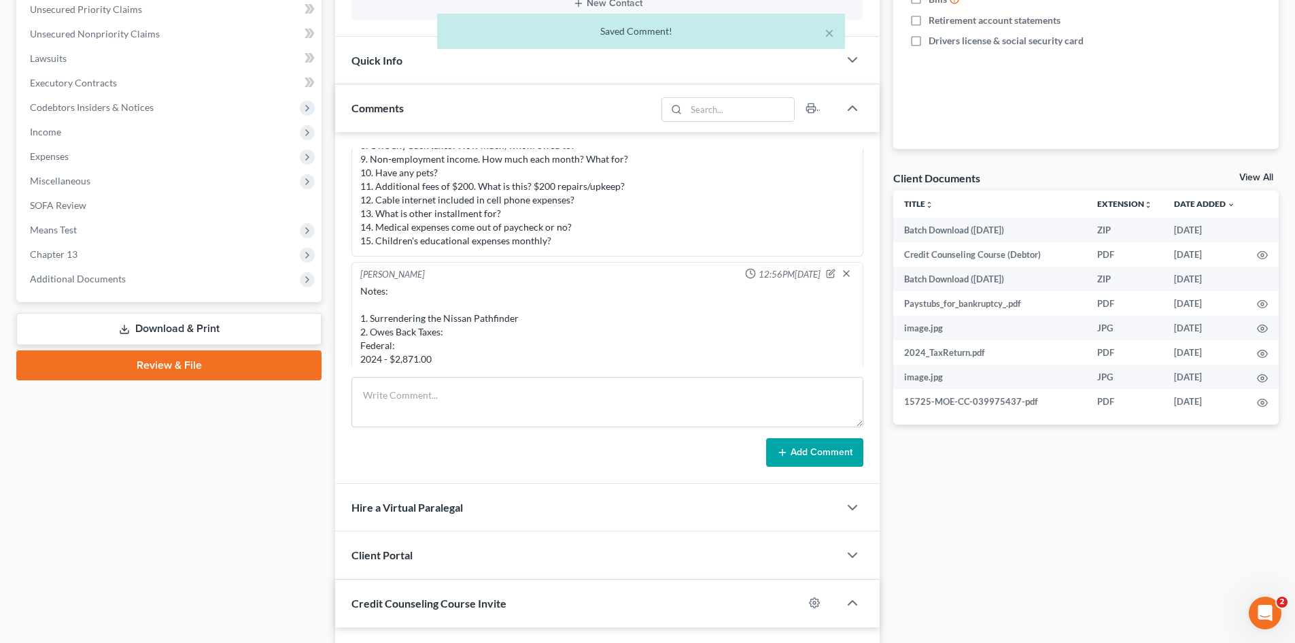
scroll to position [1276, 0]
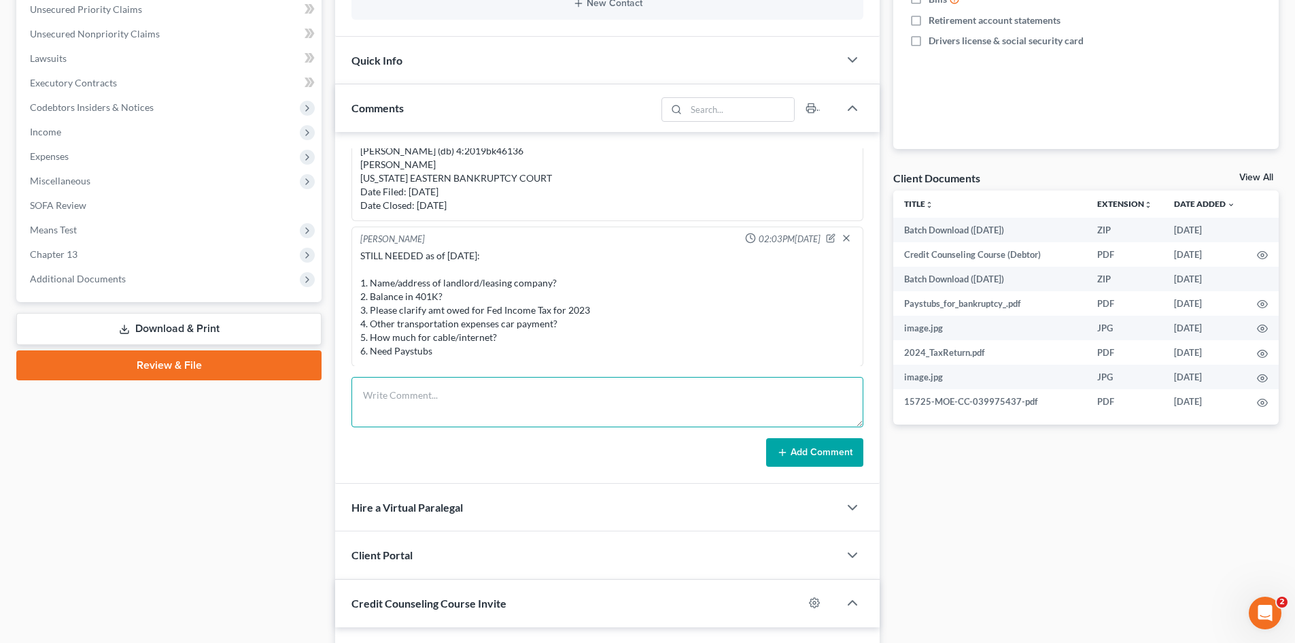
click at [466, 408] on textarea at bounding box center [608, 402] width 512 height 50
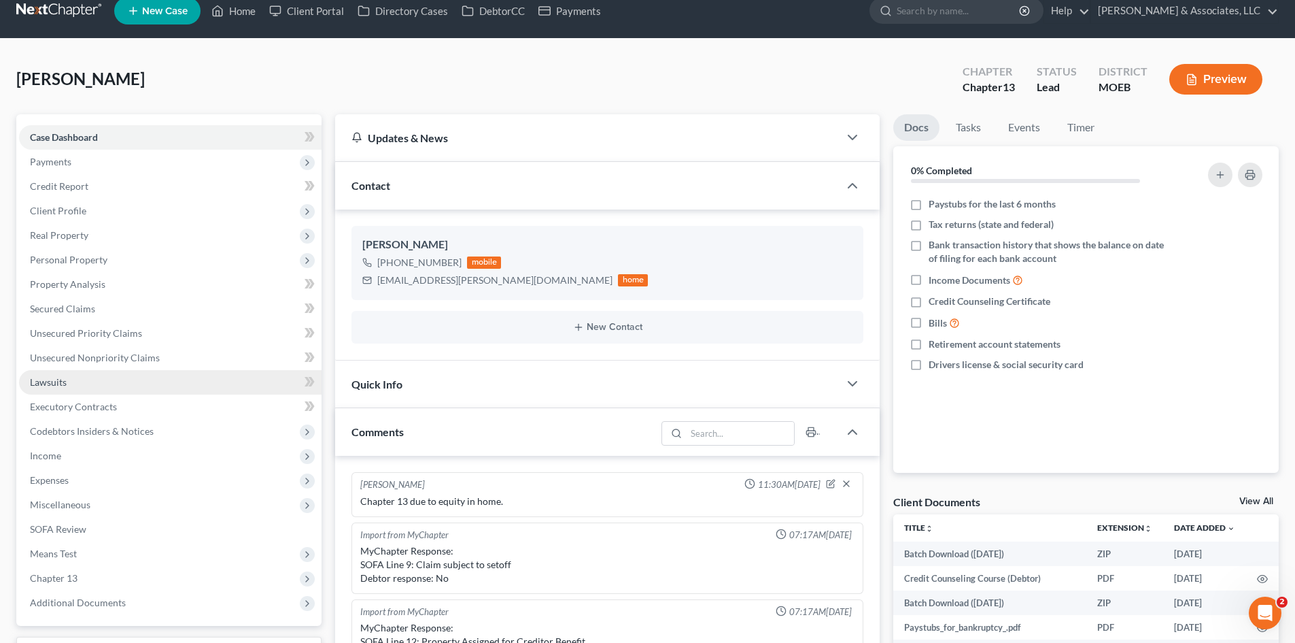
scroll to position [0, 0]
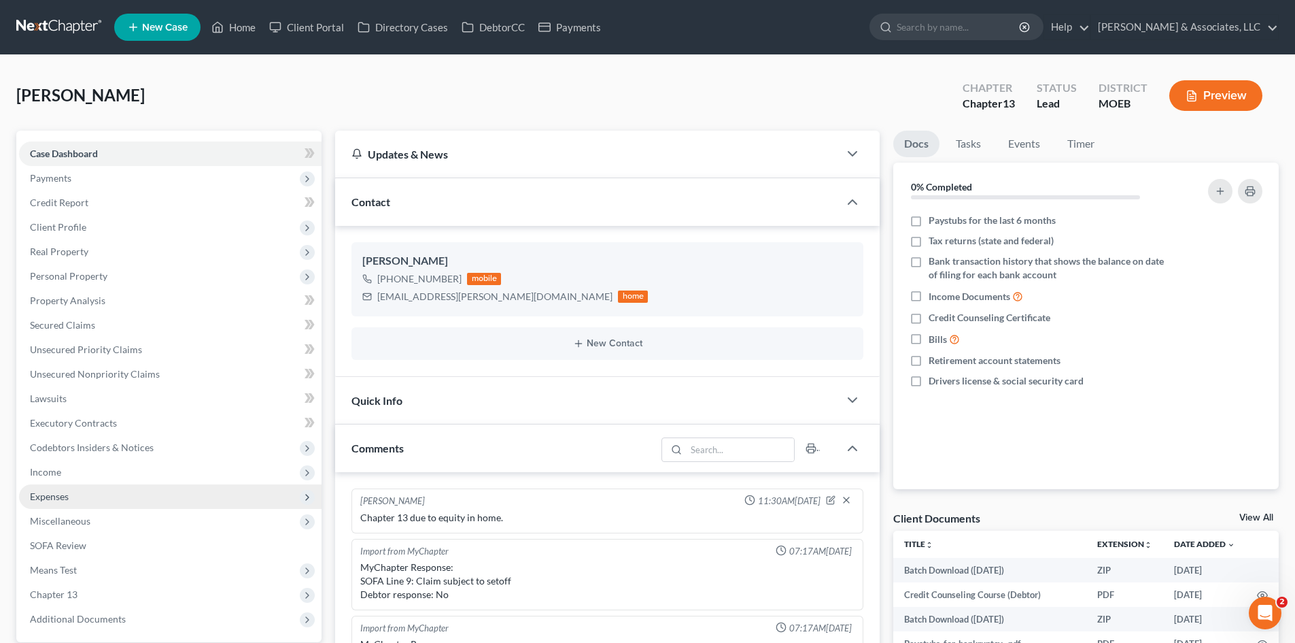
click at [40, 492] on span "Expenses" at bounding box center [49, 496] width 39 height 12
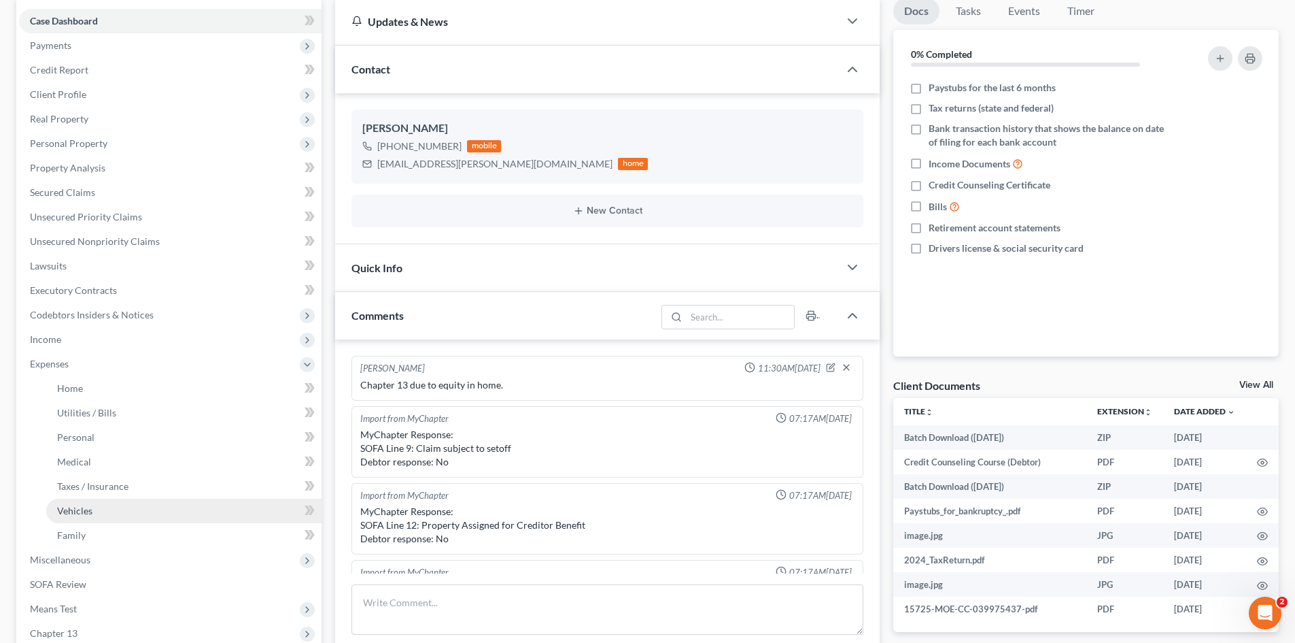
scroll to position [136, 0]
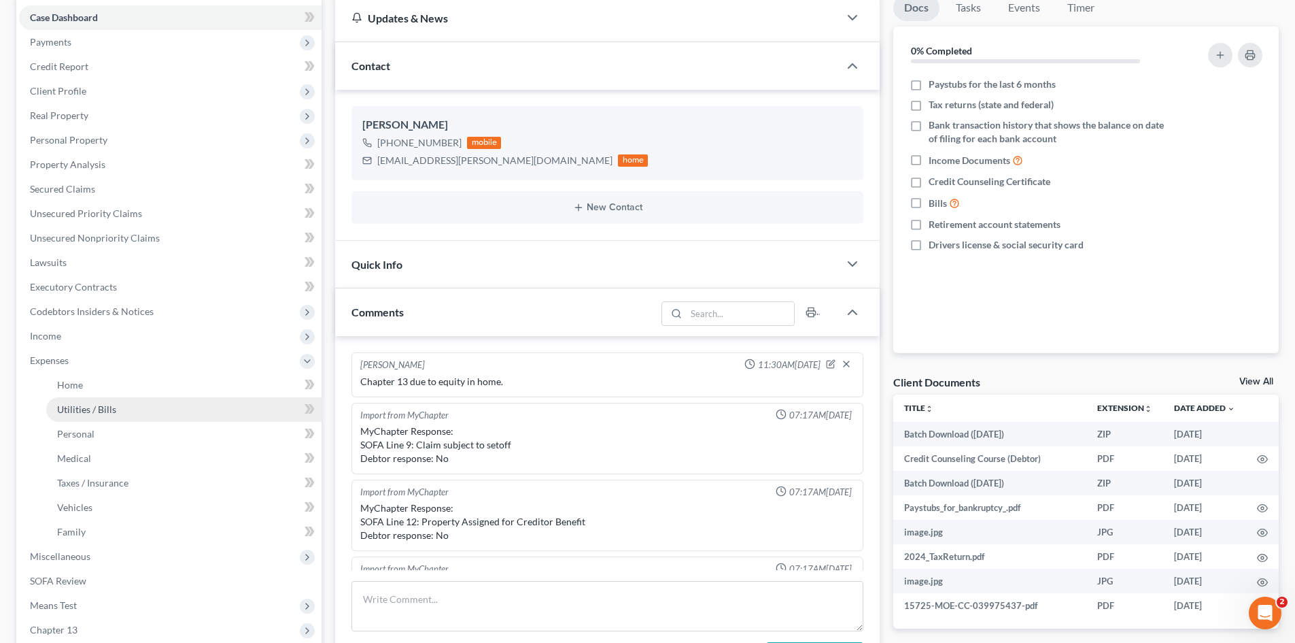
click at [75, 412] on span "Utilities / Bills" at bounding box center [86, 409] width 59 height 12
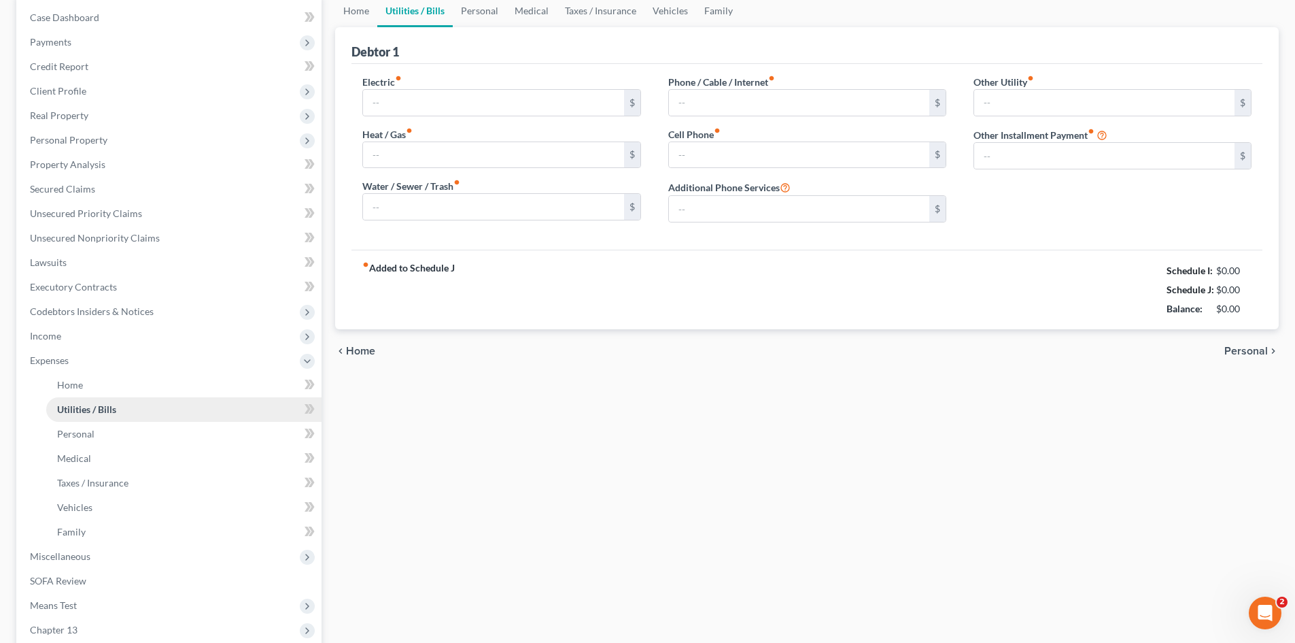
type input "150.00"
type input "75.00"
type input "100.00"
type input "260.00"
type input "0.00"
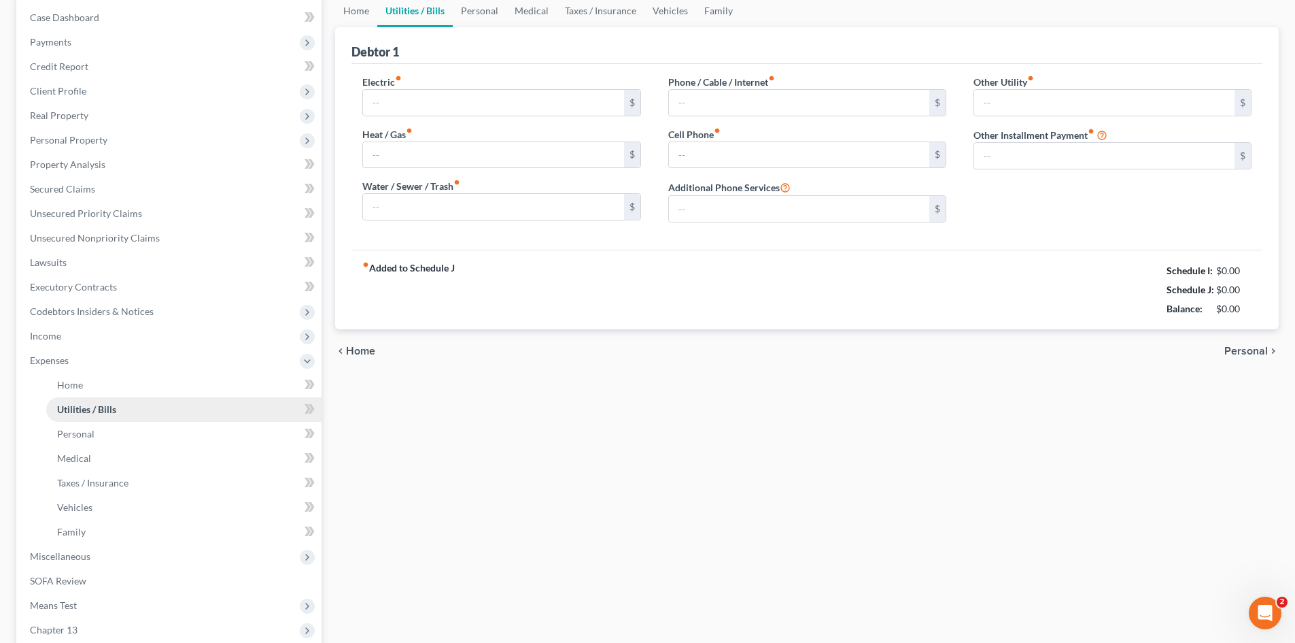
type input "0.00"
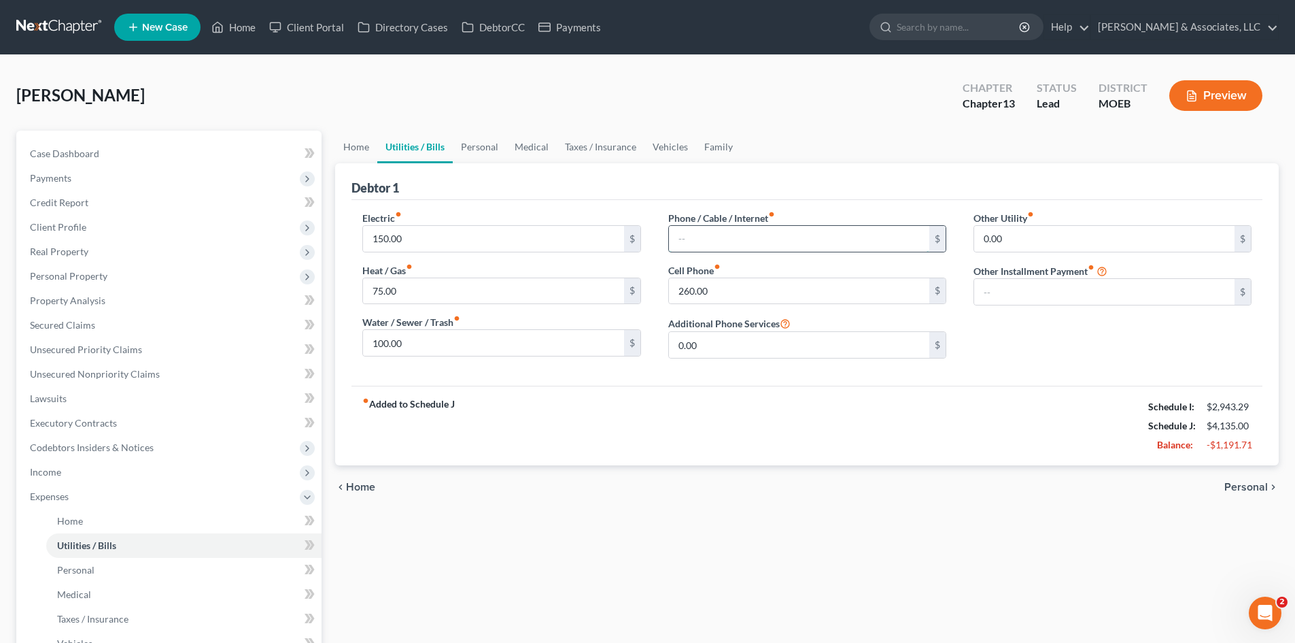
click at [692, 240] on input "text" at bounding box center [799, 239] width 260 height 26
type input "185.00"
click at [353, 146] on link "Home" at bounding box center [356, 147] width 42 height 33
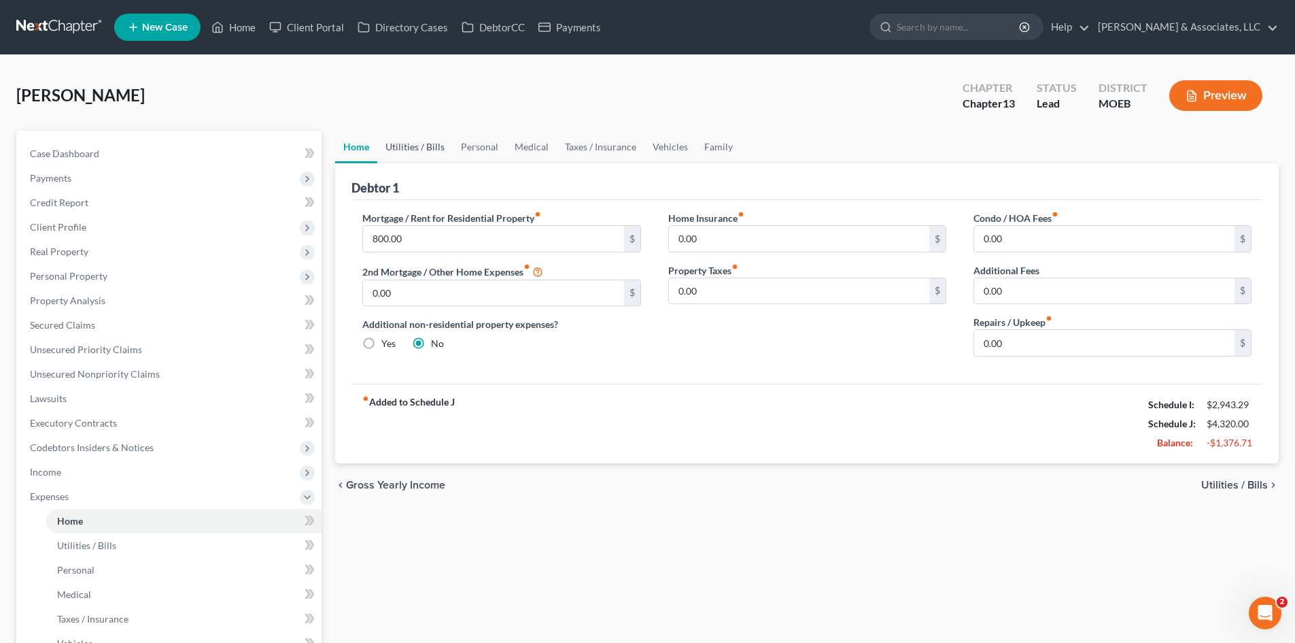
click at [411, 148] on link "Utilities / Bills" at bounding box center [414, 147] width 75 height 33
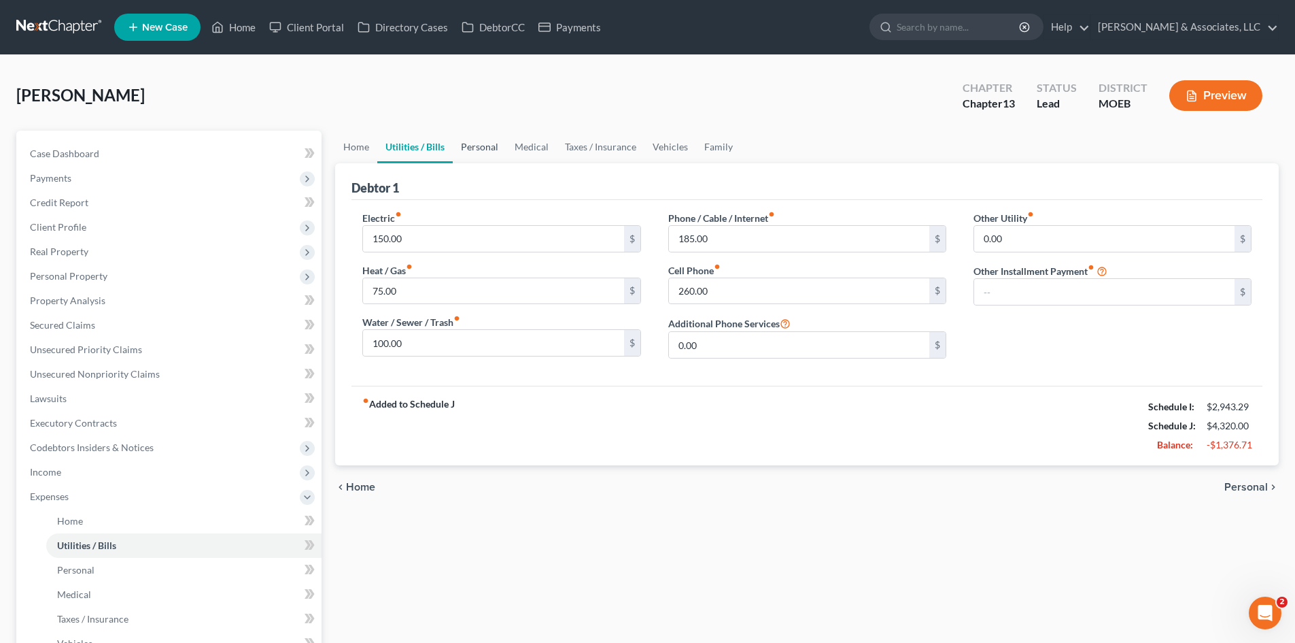
click at [481, 144] on link "Personal" at bounding box center [480, 147] width 54 height 33
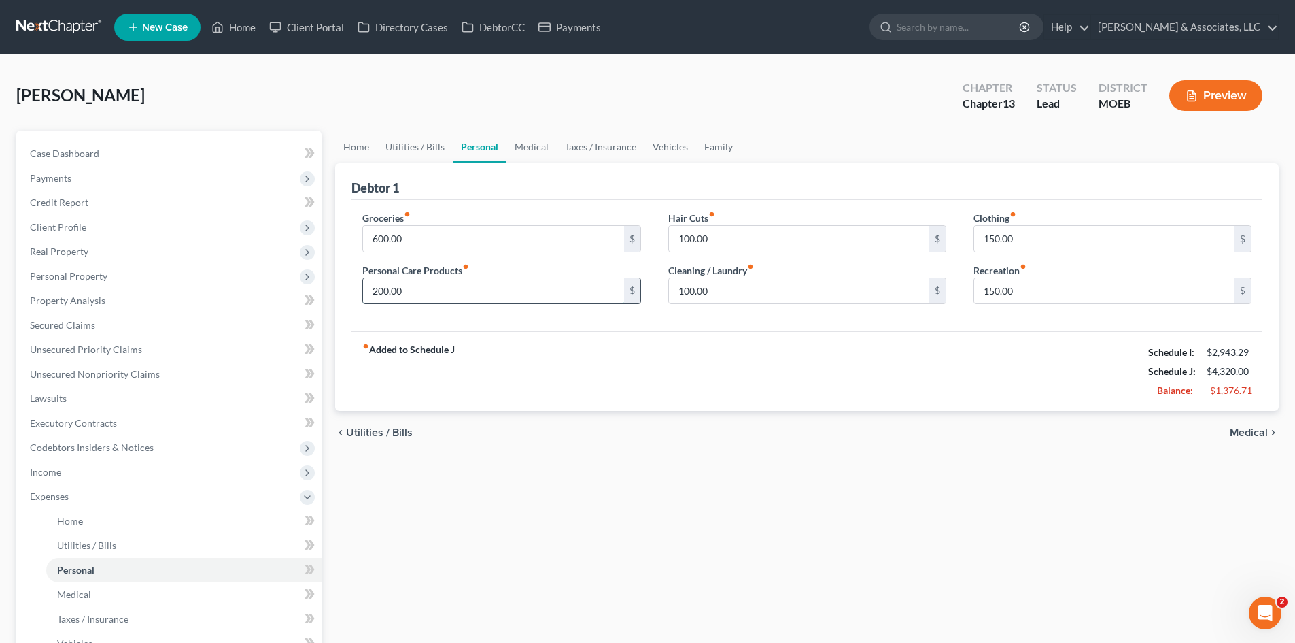
click at [407, 284] on input "200.00" at bounding box center [493, 291] width 260 height 26
type input "100.00"
click at [1018, 237] on input "150.00" at bounding box center [1104, 239] width 260 height 26
type input "100.00"
click at [1011, 284] on input "150.00" at bounding box center [1104, 291] width 260 height 26
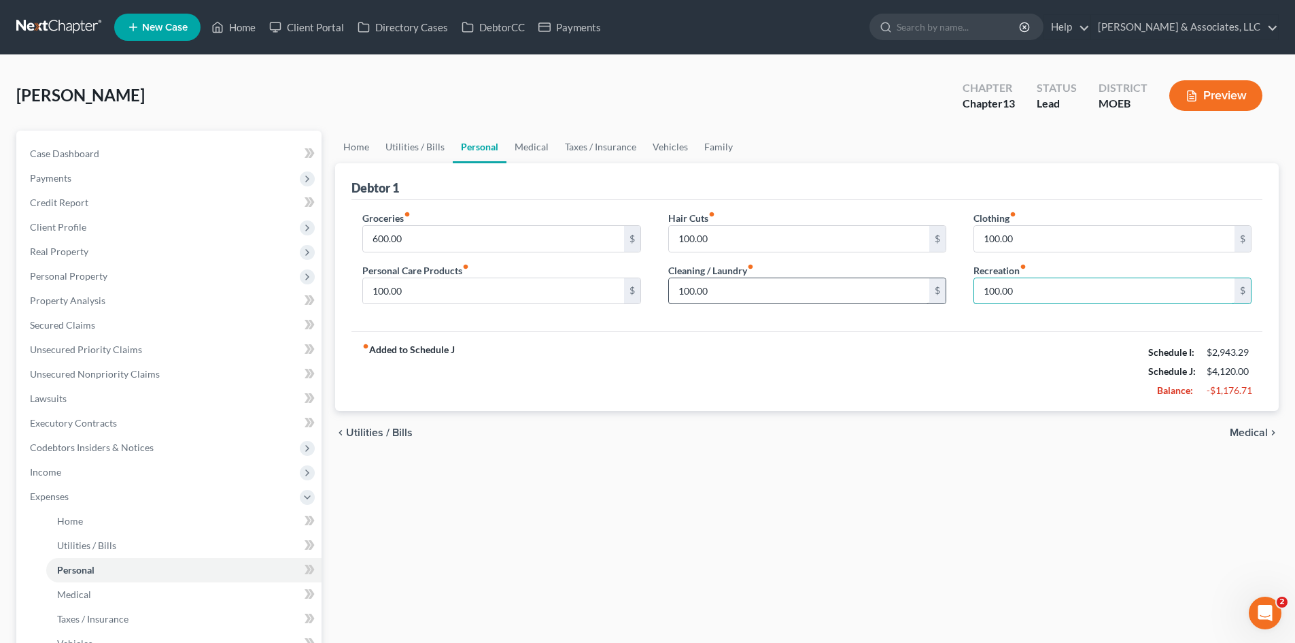
type input "100.00"
click at [749, 291] on input "100.00" at bounding box center [799, 291] width 260 height 26
type input "50.00"
click at [503, 422] on div "chevron_left Utilities / Bills Medical chevron_right" at bounding box center [807, 433] width 944 height 44
click at [56, 475] on span "Income" at bounding box center [45, 472] width 31 height 12
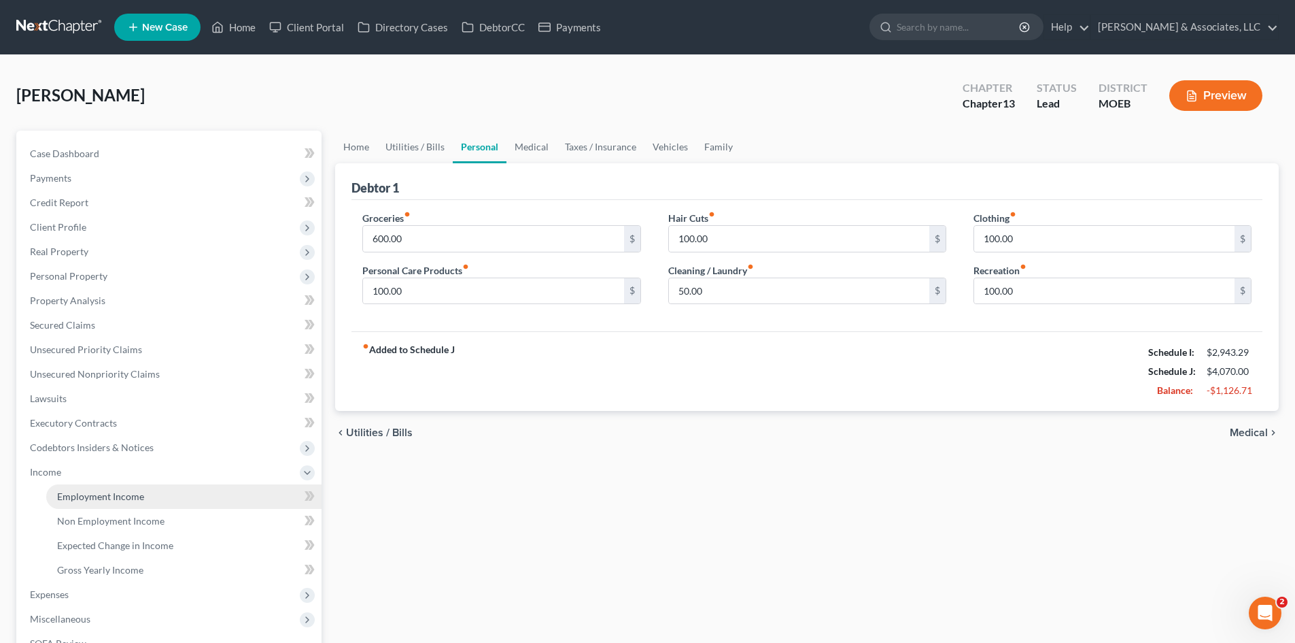
click at [143, 496] on link "Employment Income" at bounding box center [183, 496] width 275 height 24
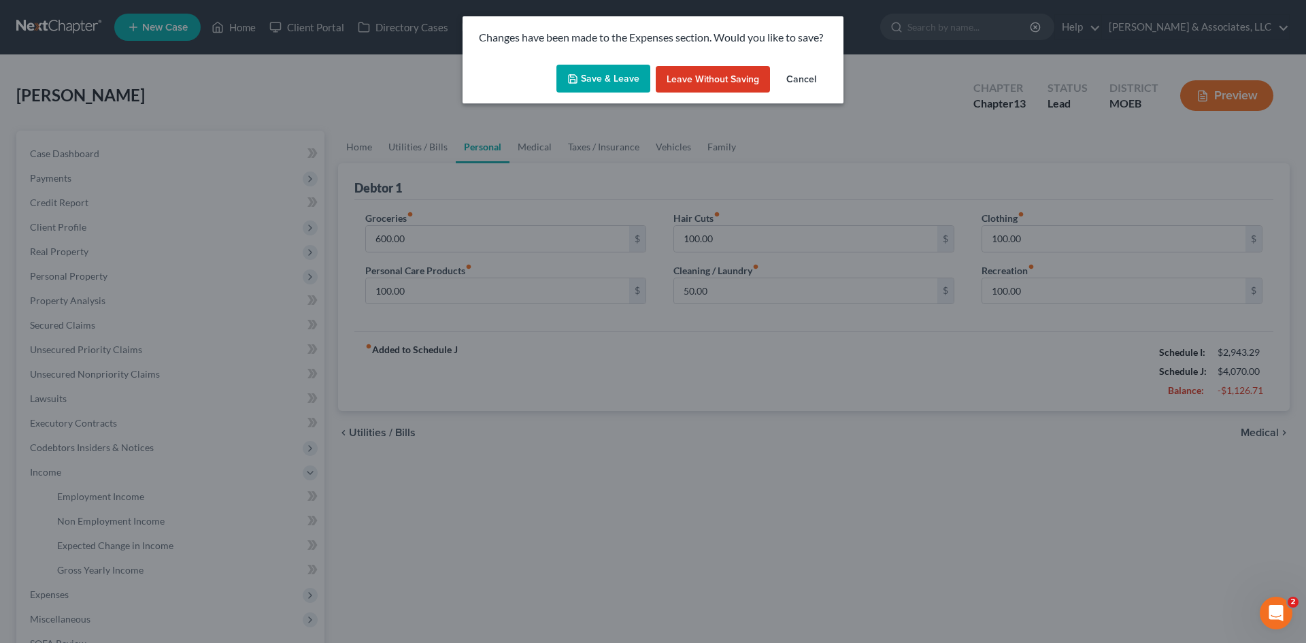
click at [606, 61] on div "Save & Leave Leave without Saving Cancel" at bounding box center [652, 81] width 381 height 45
click at [606, 70] on button "Save & Leave" at bounding box center [603, 79] width 94 height 29
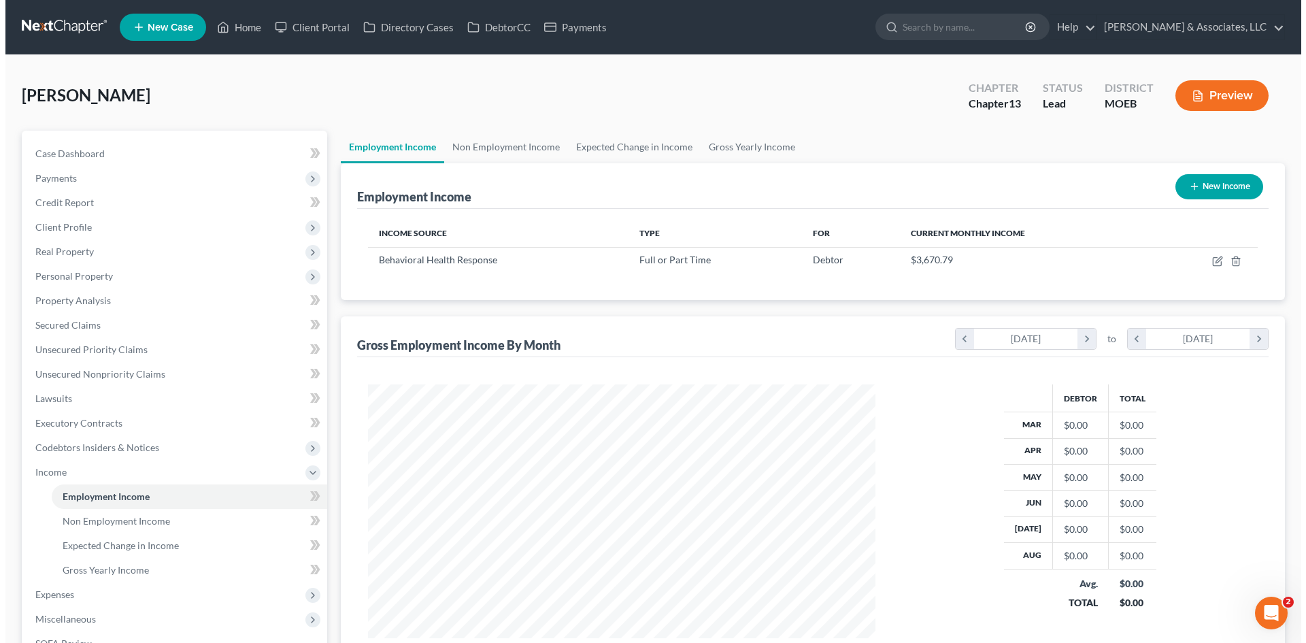
scroll to position [254, 534]
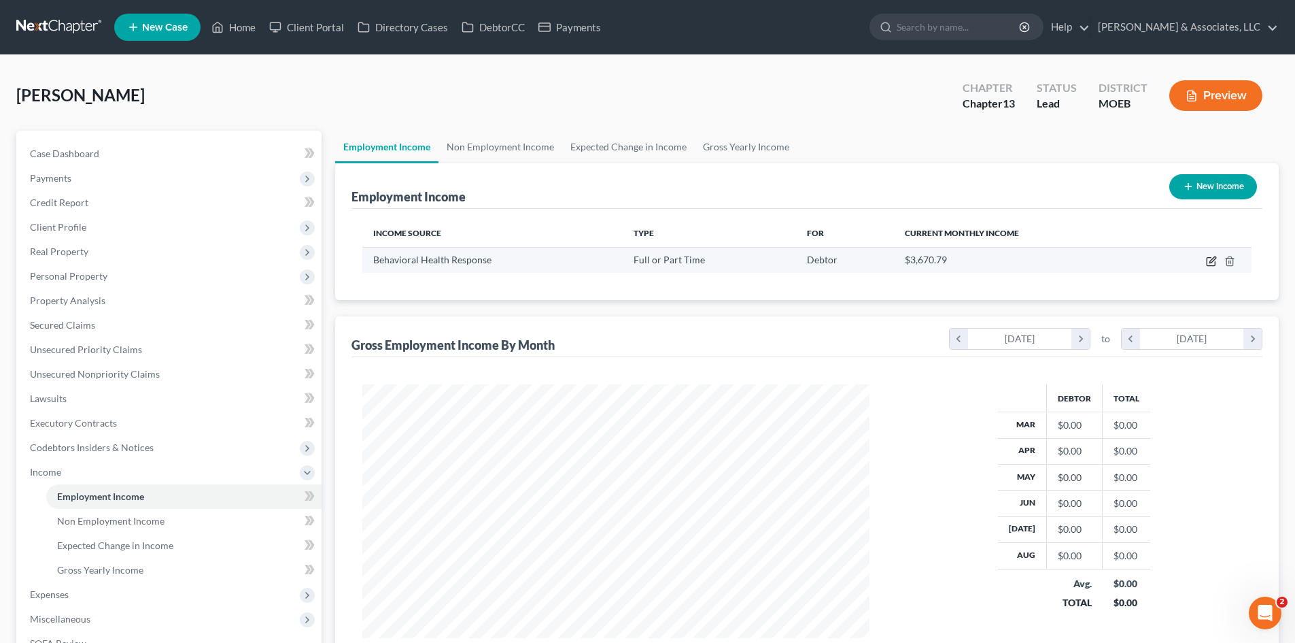
click at [1208, 260] on icon "button" at bounding box center [1211, 262] width 8 height 8
select select "0"
select select "26"
select select "2"
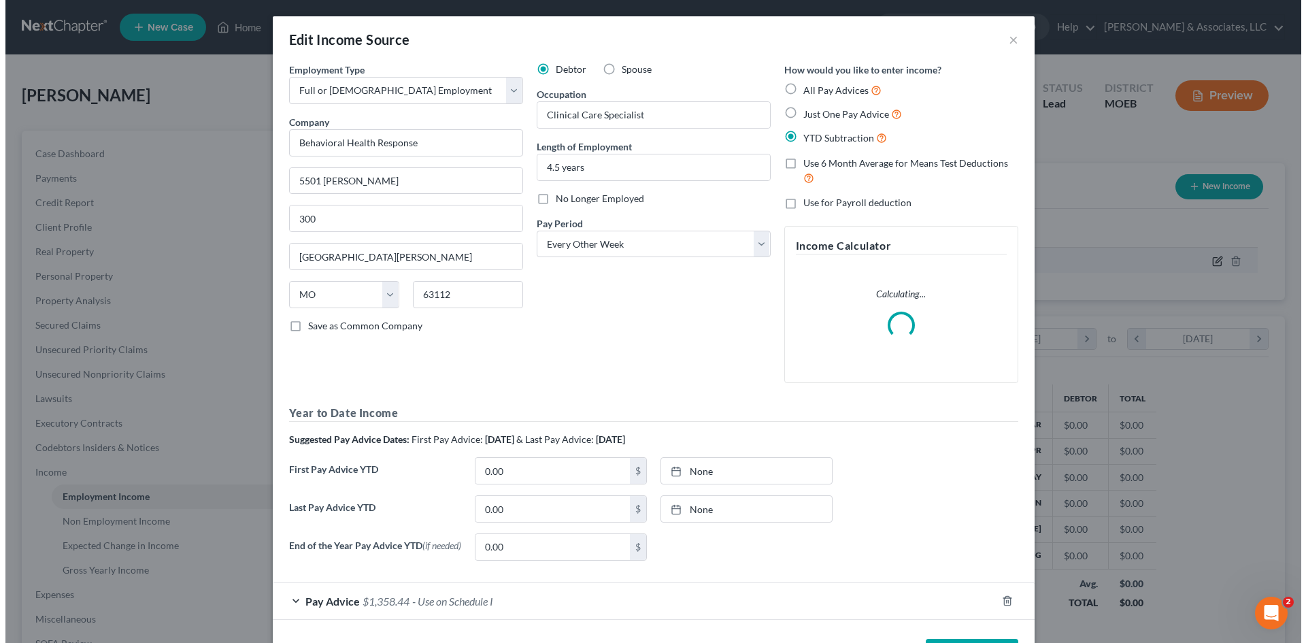
scroll to position [256, 539]
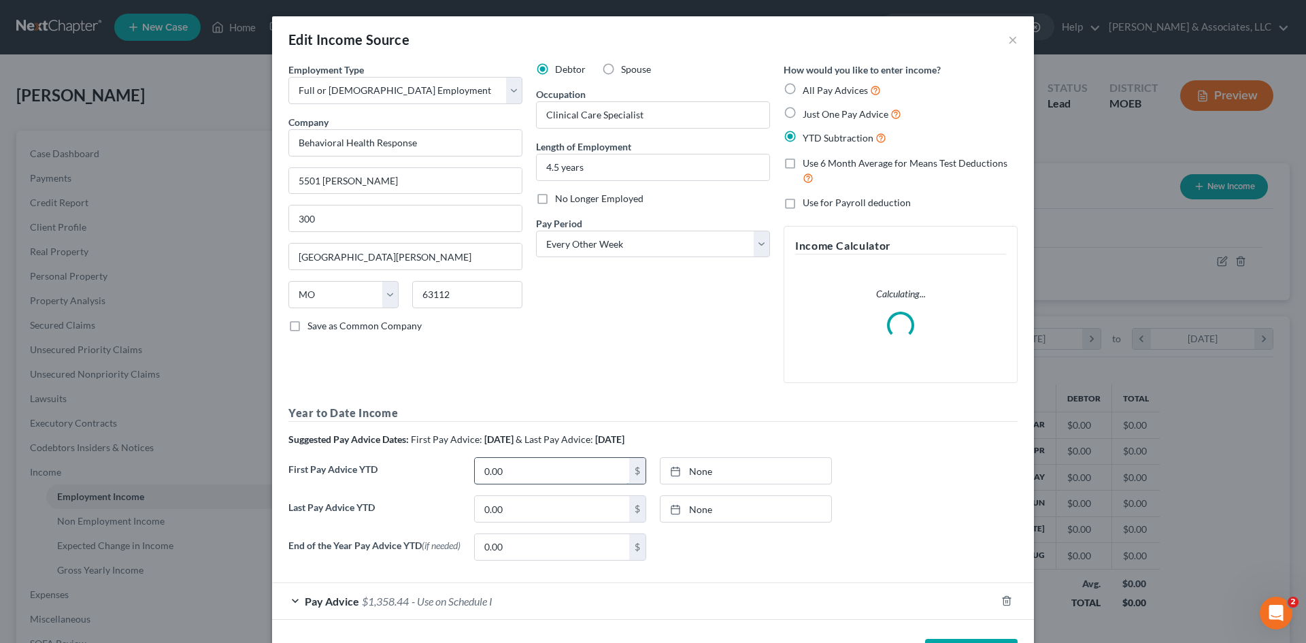
click at [547, 479] on input "0.00" at bounding box center [552, 471] width 154 height 26
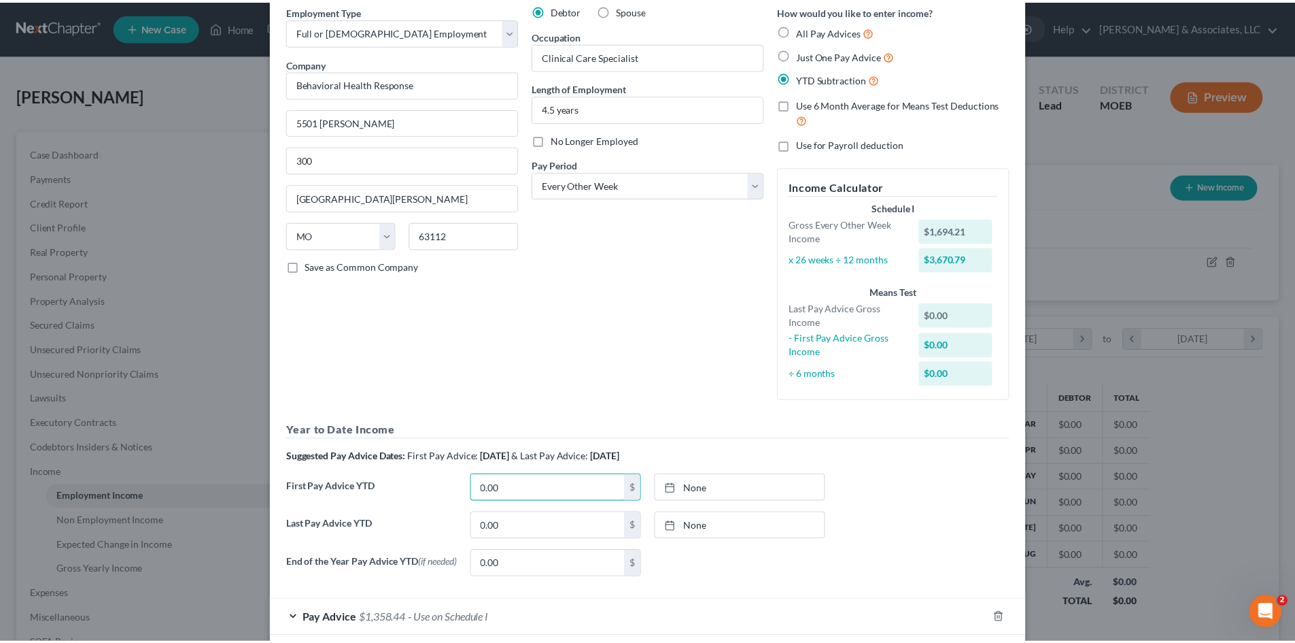
scroll to position [131, 0]
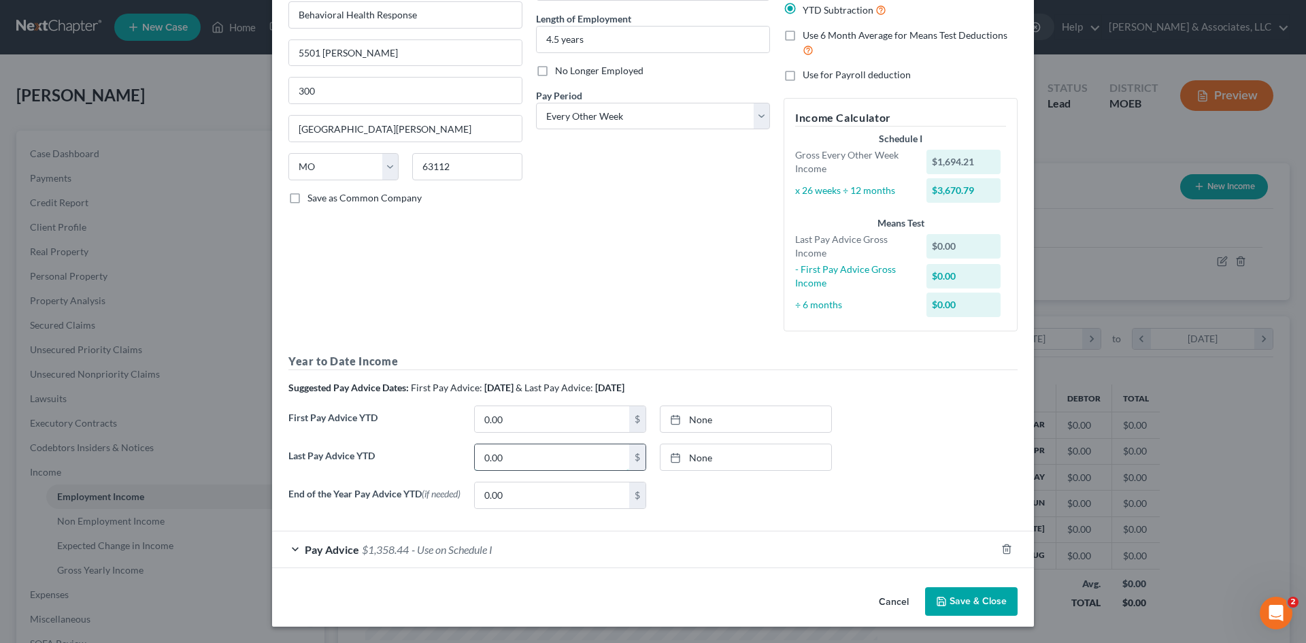
click at [510, 458] on input "0.00" at bounding box center [552, 457] width 154 height 26
type input "30,978.01"
click at [736, 449] on link "None" at bounding box center [745, 457] width 171 height 26
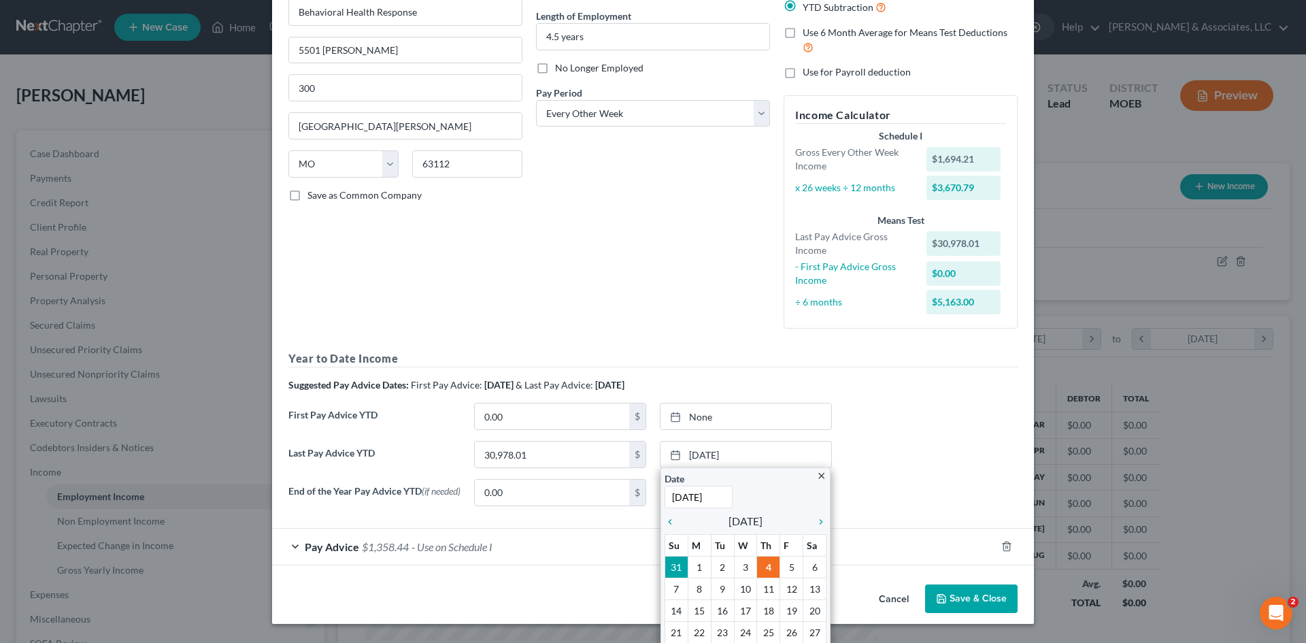
type input "8/29/2025"
click at [968, 496] on div "End of the Year Pay Advice YTD (if needed) 0.00 $ None close Date Time chevron_…" at bounding box center [653, 498] width 743 height 38
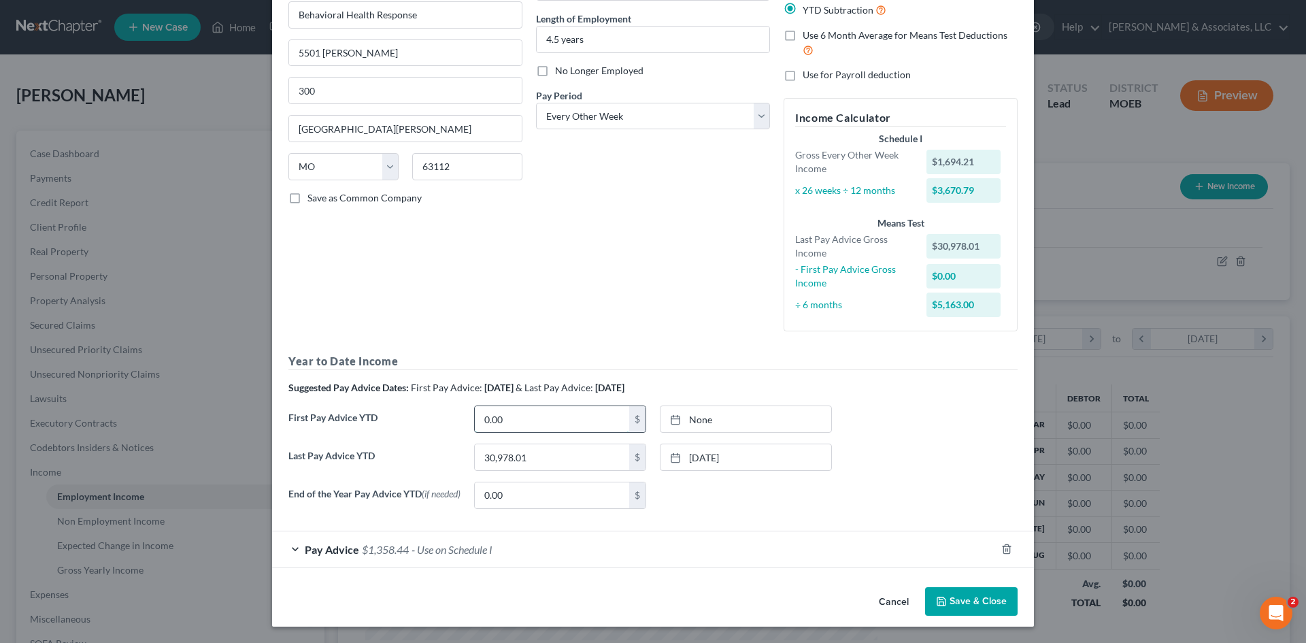
click at [541, 418] on input "0.00" at bounding box center [552, 419] width 154 height 26
click at [744, 416] on link "None" at bounding box center [745, 419] width 171 height 26
type input "9/4/2025"
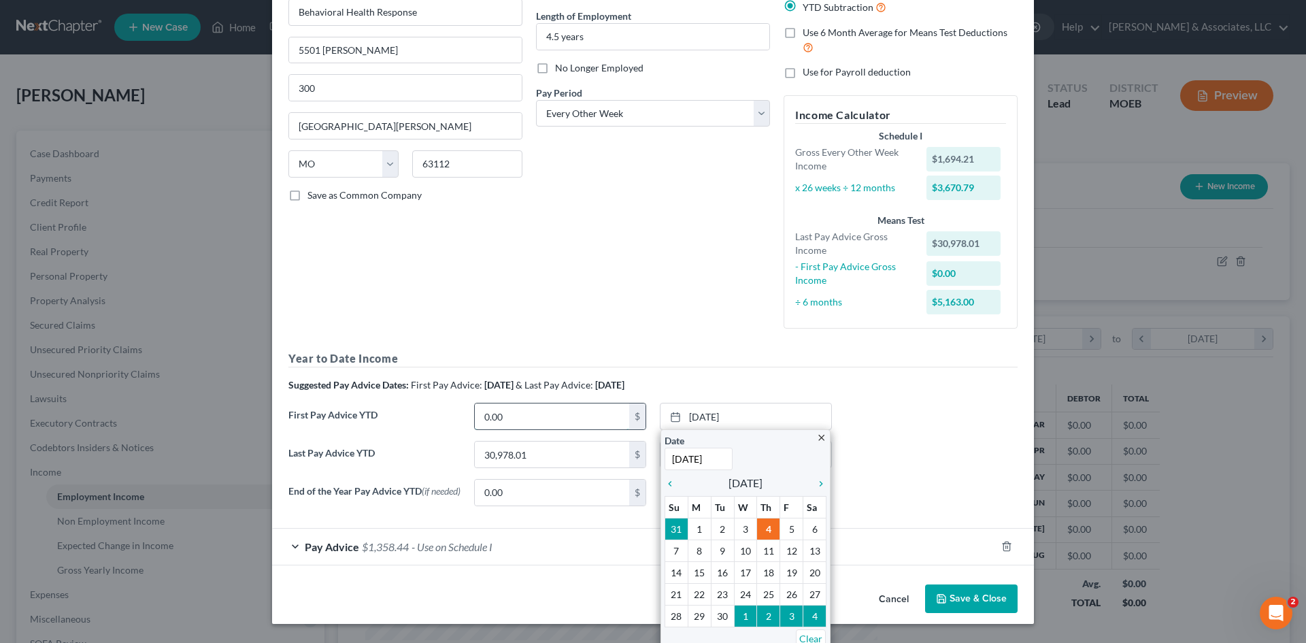
click at [547, 419] on input "0.00" at bounding box center [552, 416] width 154 height 26
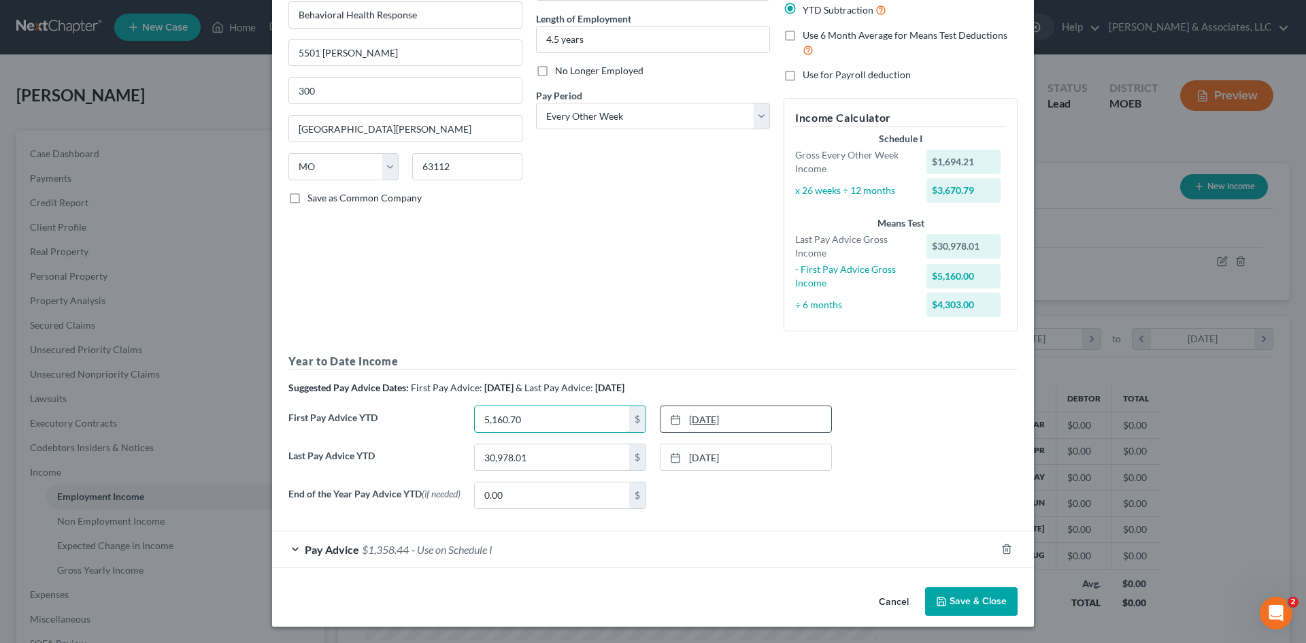
type input "5,160.70"
click at [772, 420] on link "9/4/2025" at bounding box center [745, 419] width 171 height 26
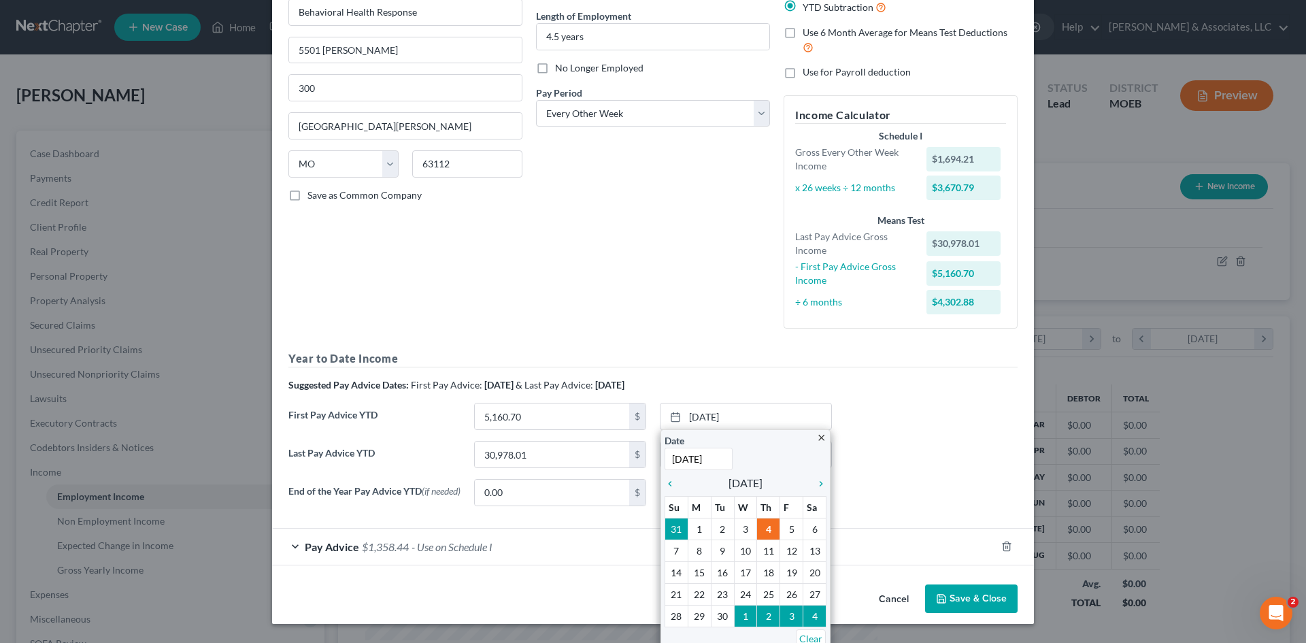
type input "1/31/2025"
click at [924, 423] on div "First Pay Advice YTD 5,160.70 $ 1/31/2025 close Date 1/31/2025 Time 12:00 AM ch…" at bounding box center [653, 422] width 743 height 38
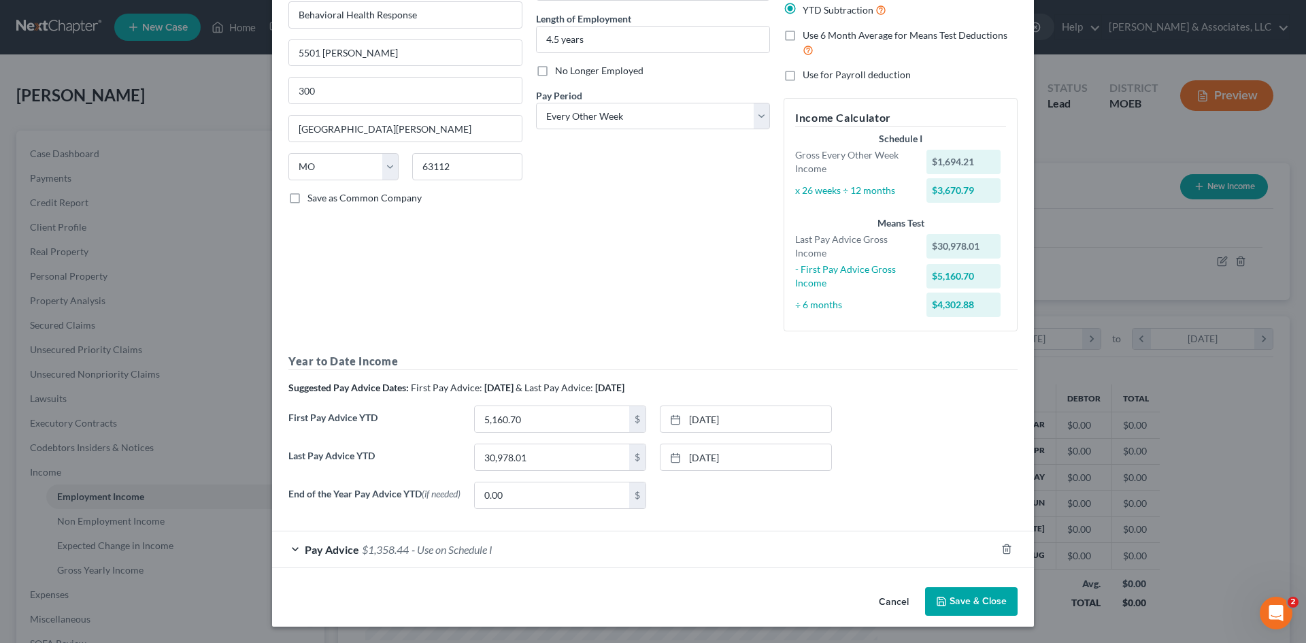
click at [970, 599] on button "Save & Close" at bounding box center [971, 601] width 92 height 29
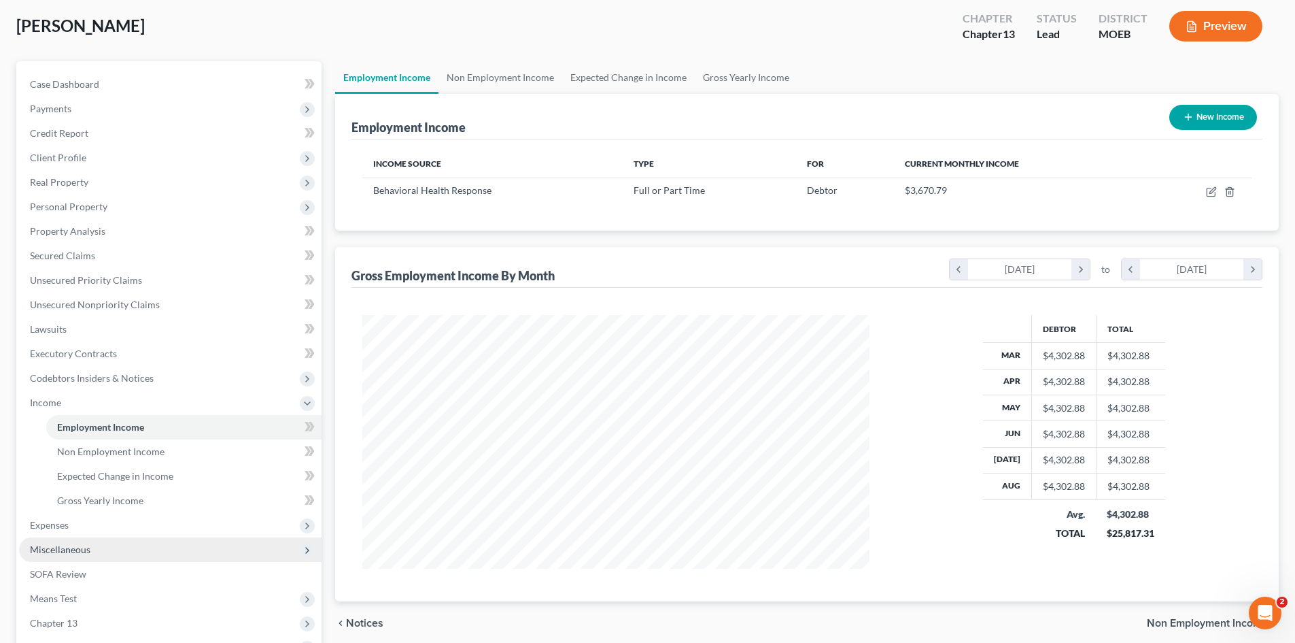
scroll to position [136, 0]
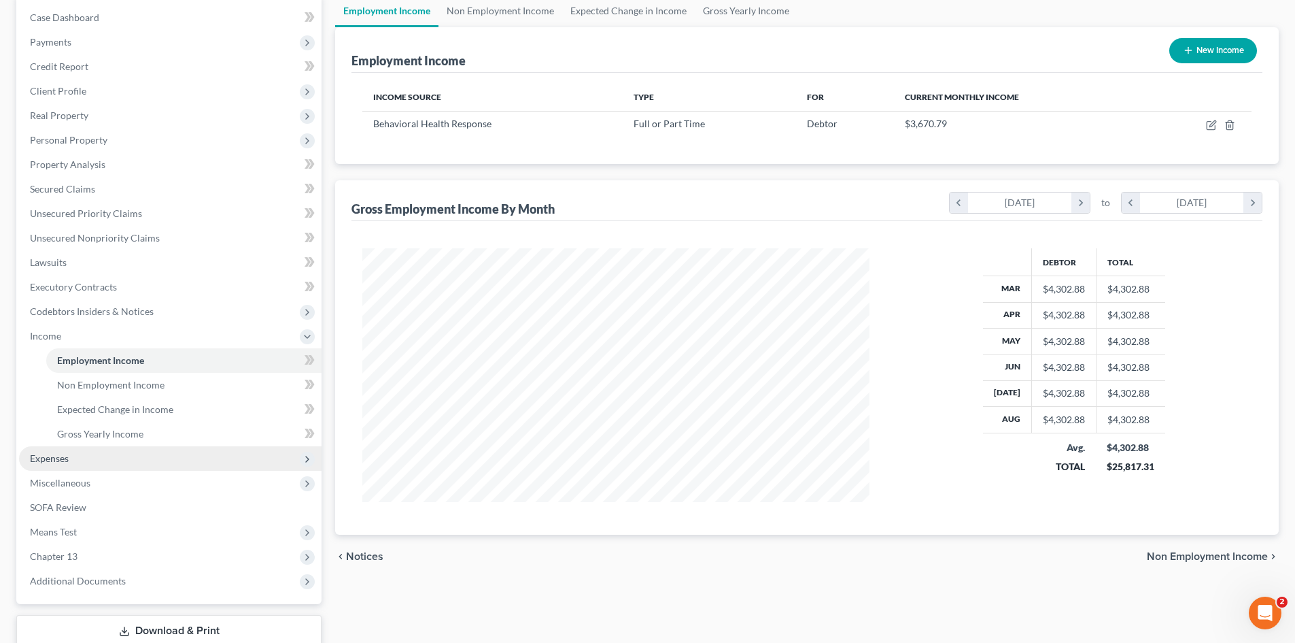
click at [67, 455] on span "Expenses" at bounding box center [49, 458] width 39 height 12
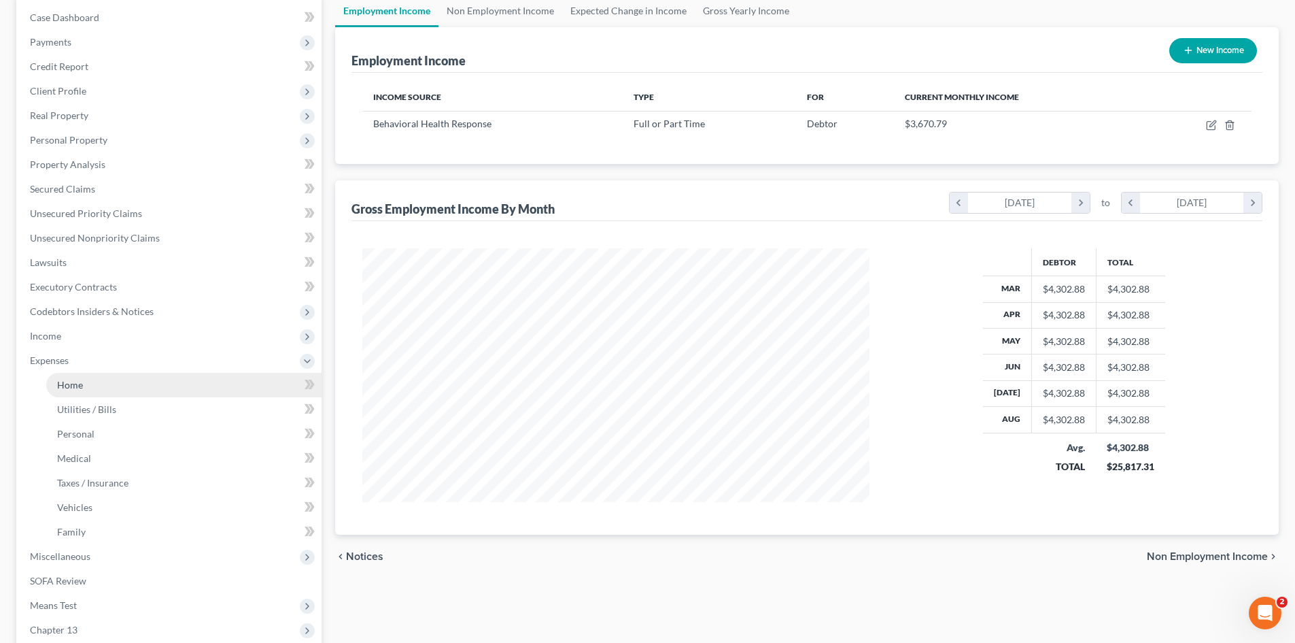
click at [73, 375] on link "Home" at bounding box center [183, 385] width 275 height 24
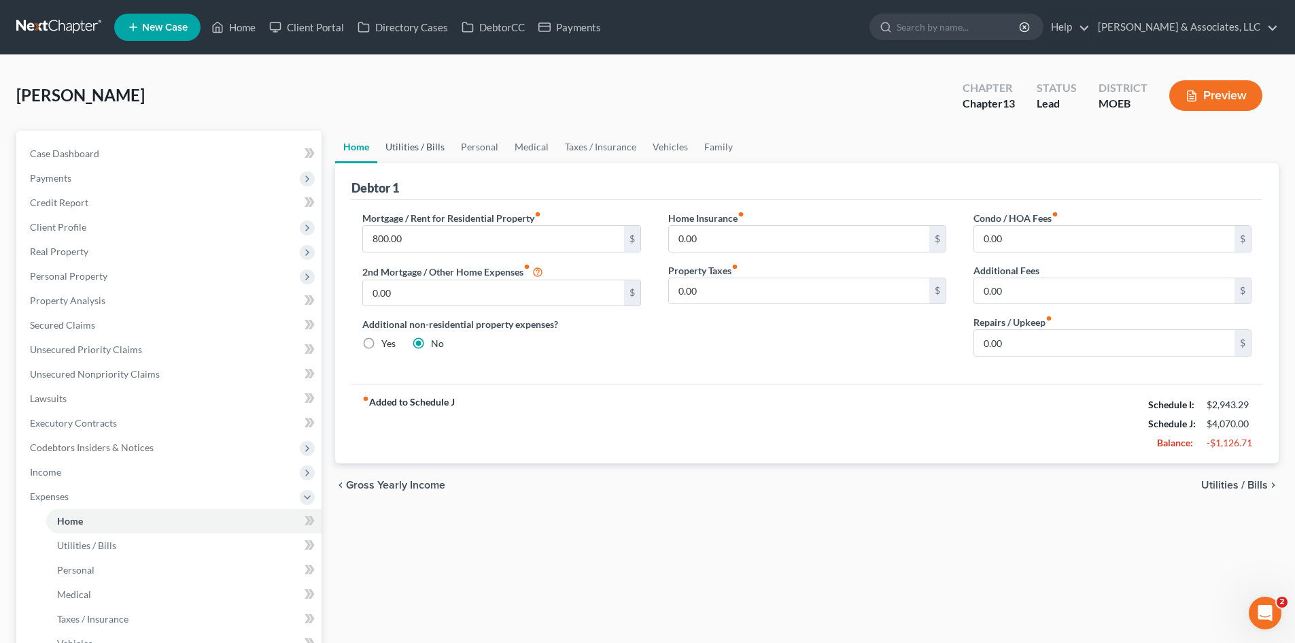
click at [407, 148] on link "Utilities / Bills" at bounding box center [414, 147] width 75 height 33
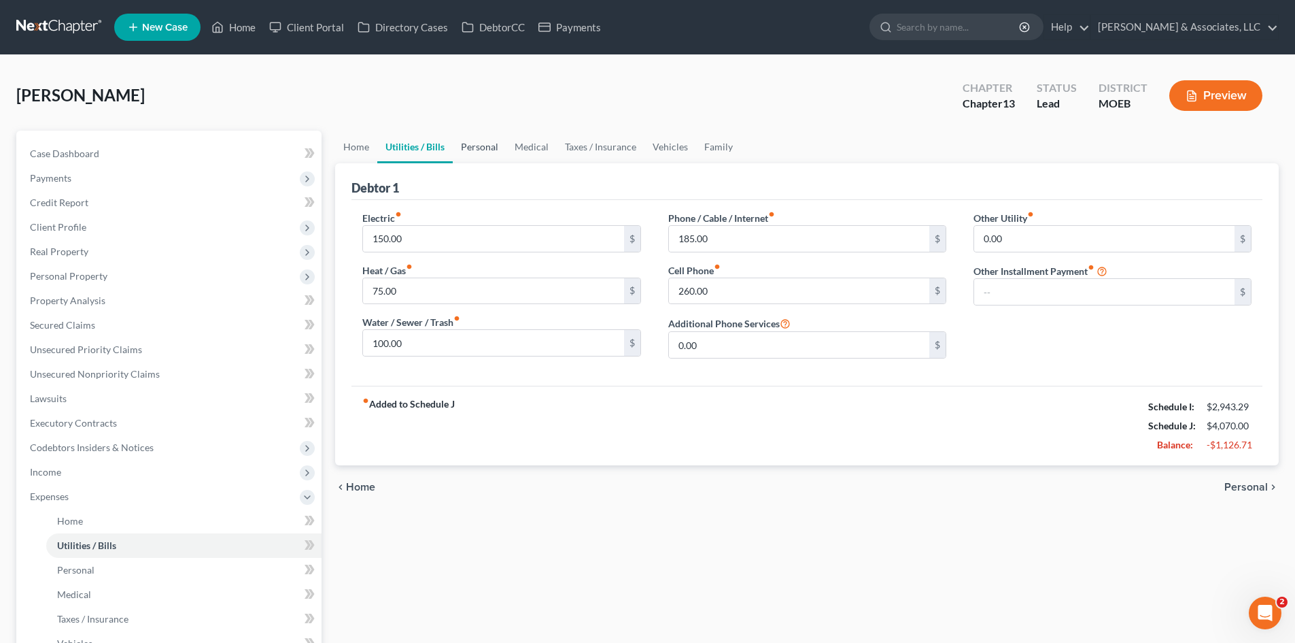
click at [483, 145] on link "Personal" at bounding box center [480, 147] width 54 height 33
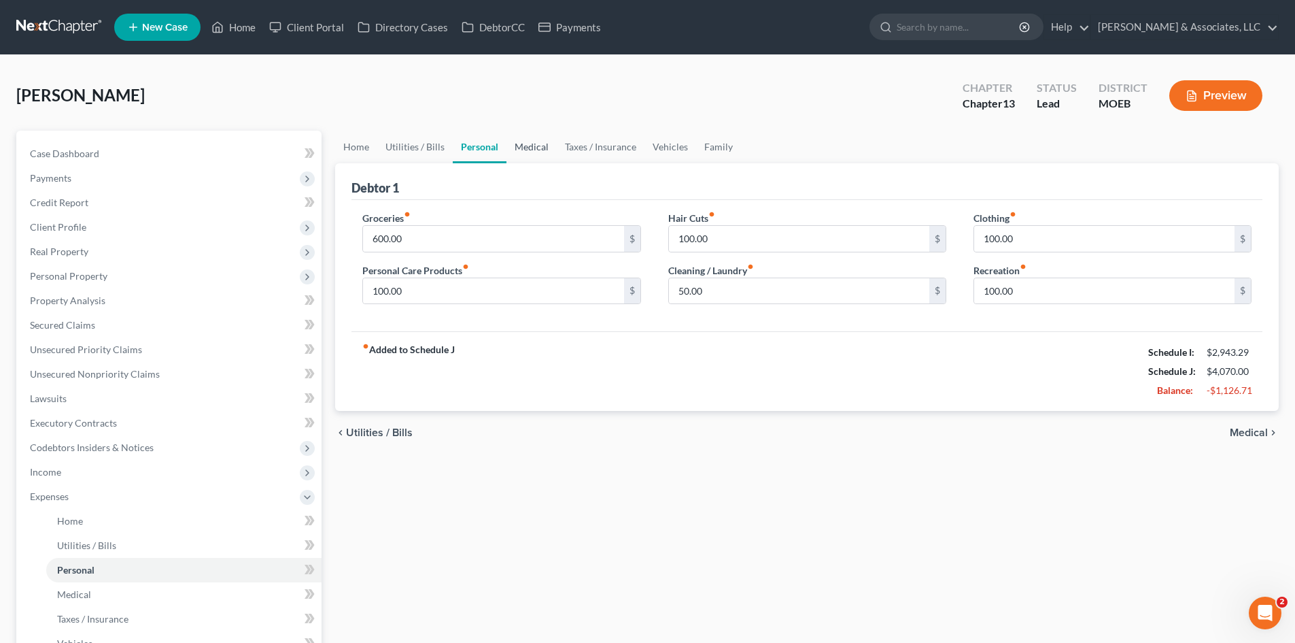
click at [528, 146] on link "Medical" at bounding box center [532, 147] width 50 height 33
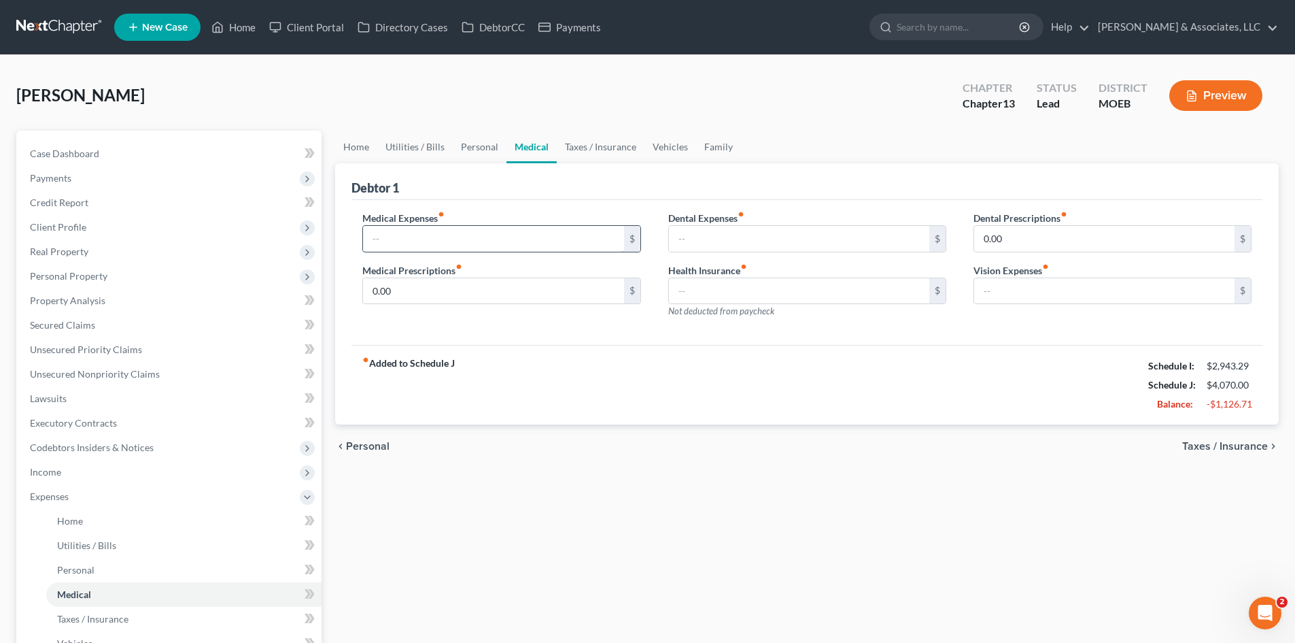
click at [542, 243] on input "text" at bounding box center [493, 239] width 260 height 26
type input "0.00"
click at [733, 243] on input "text" at bounding box center [799, 239] width 260 height 26
type input "0.00"
click at [739, 292] on input "text" at bounding box center [799, 291] width 260 height 26
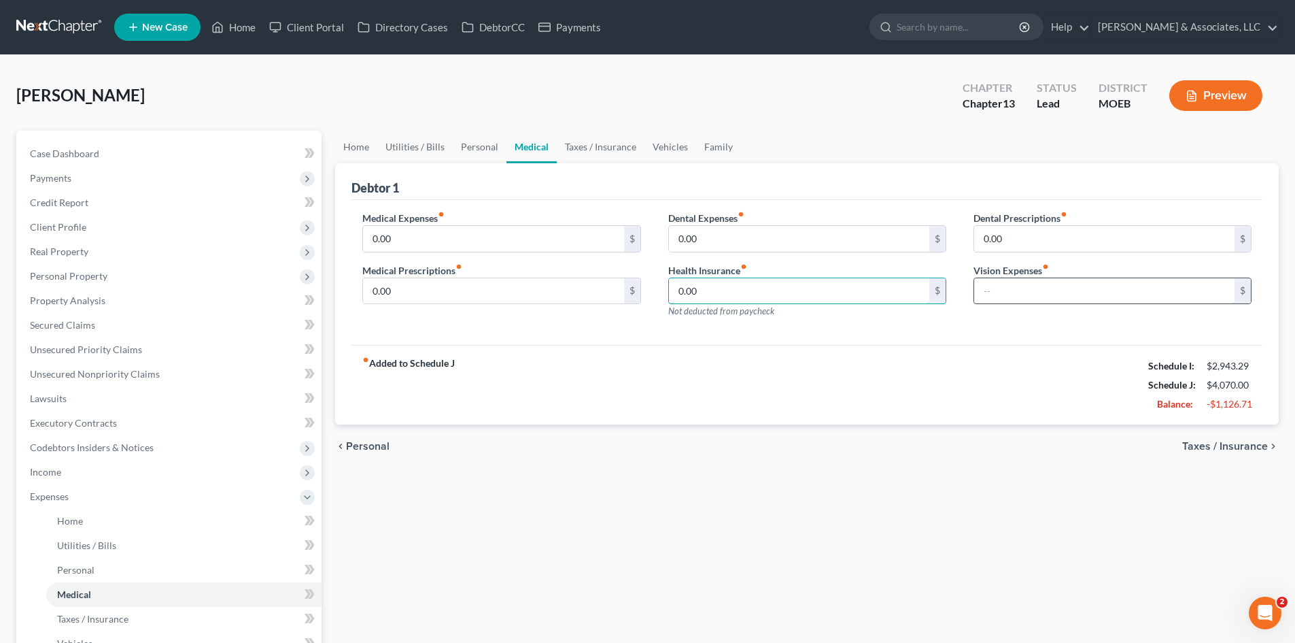
type input "0.00"
click at [1096, 294] on input "text" at bounding box center [1104, 291] width 260 height 26
type input "0.00"
click at [607, 146] on link "Taxes / Insurance" at bounding box center [601, 147] width 88 height 33
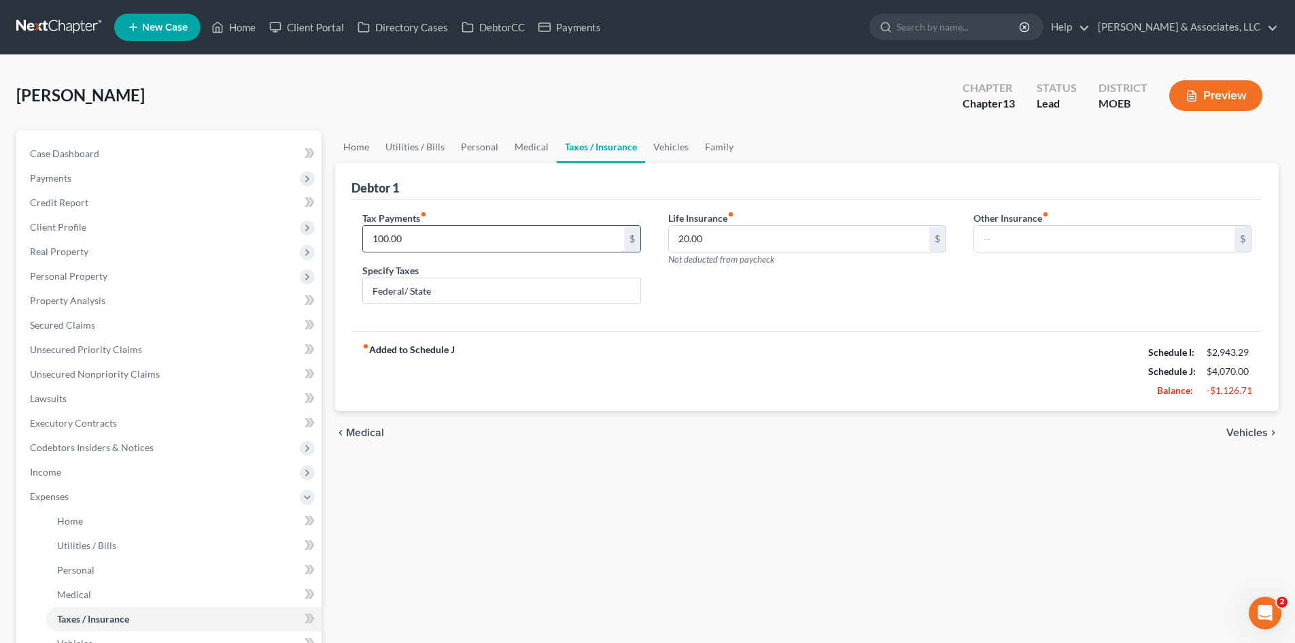
click at [408, 234] on input "100.00" at bounding box center [493, 239] width 260 height 26
click at [442, 297] on input "Federal/ State" at bounding box center [501, 291] width 277 height 26
drag, startPoint x: 442, startPoint y: 297, endPoint x: 138, endPoint y: 290, distance: 304.0
click at [146, 293] on div "Petition Navigation Case Dashboard Payments Invoices Payments Payments Credit R…" at bounding box center [648, 511] width 1276 height 761
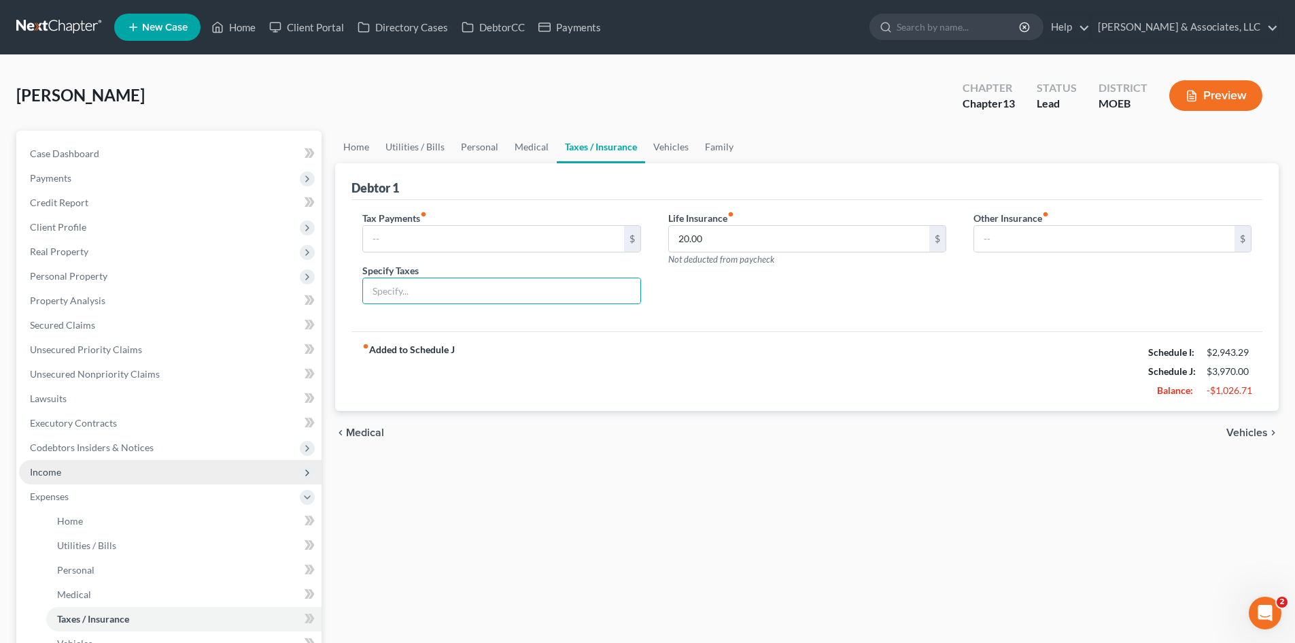
click at [48, 471] on span "Income" at bounding box center [45, 472] width 31 height 12
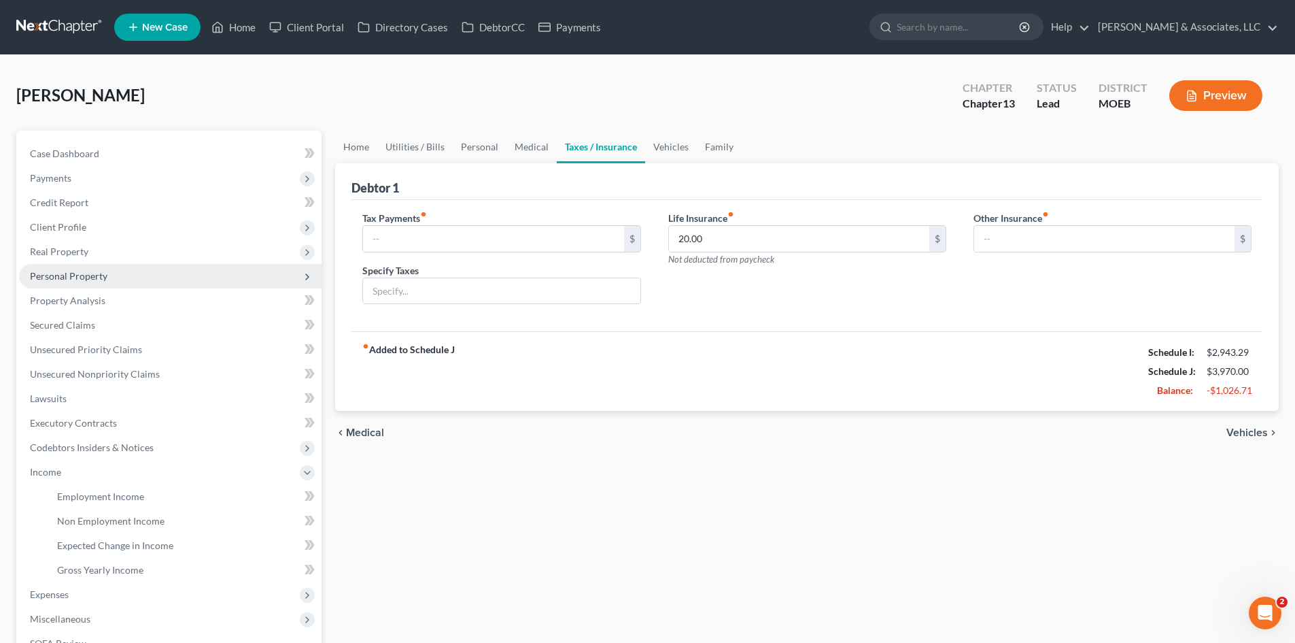
click at [52, 279] on span "Personal Property" at bounding box center [69, 276] width 78 height 12
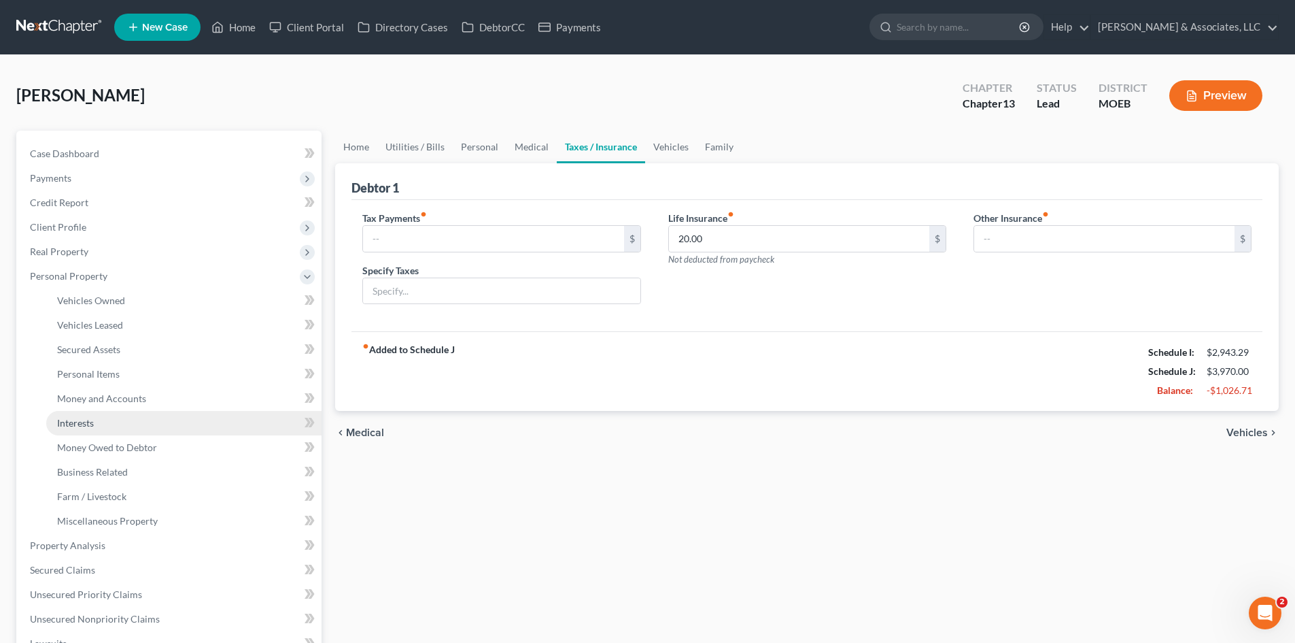
click at [82, 420] on span "Interests" at bounding box center [75, 423] width 37 height 12
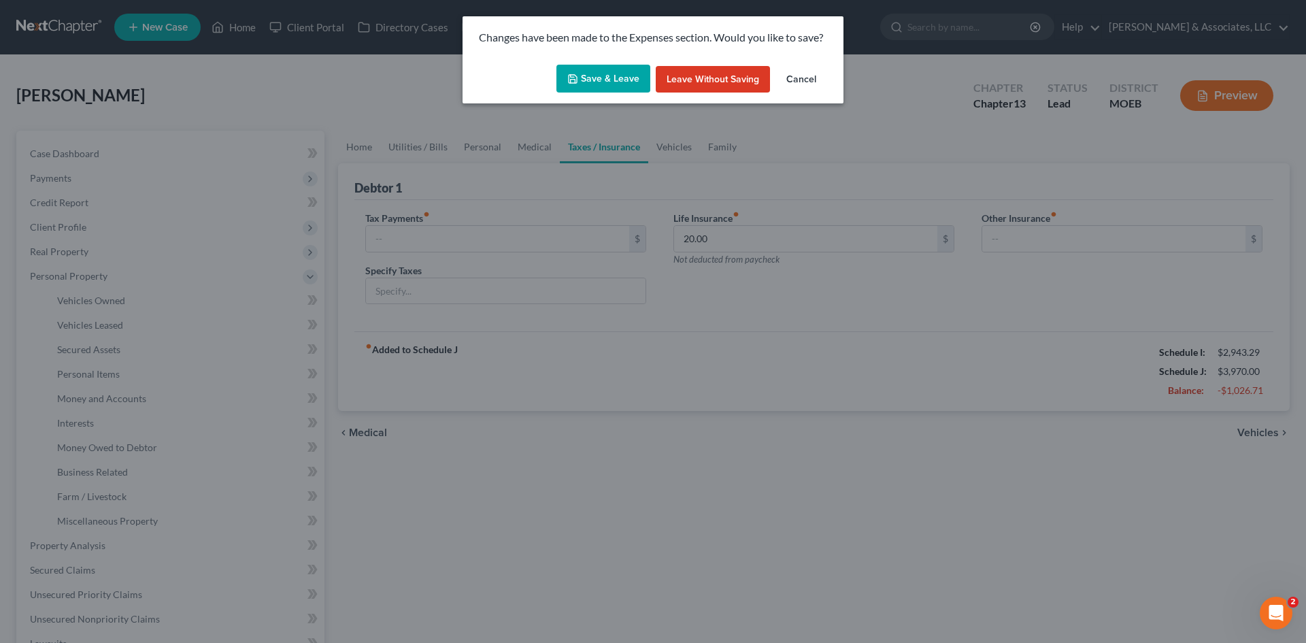
click at [607, 75] on button "Save & Leave" at bounding box center [603, 79] width 94 height 29
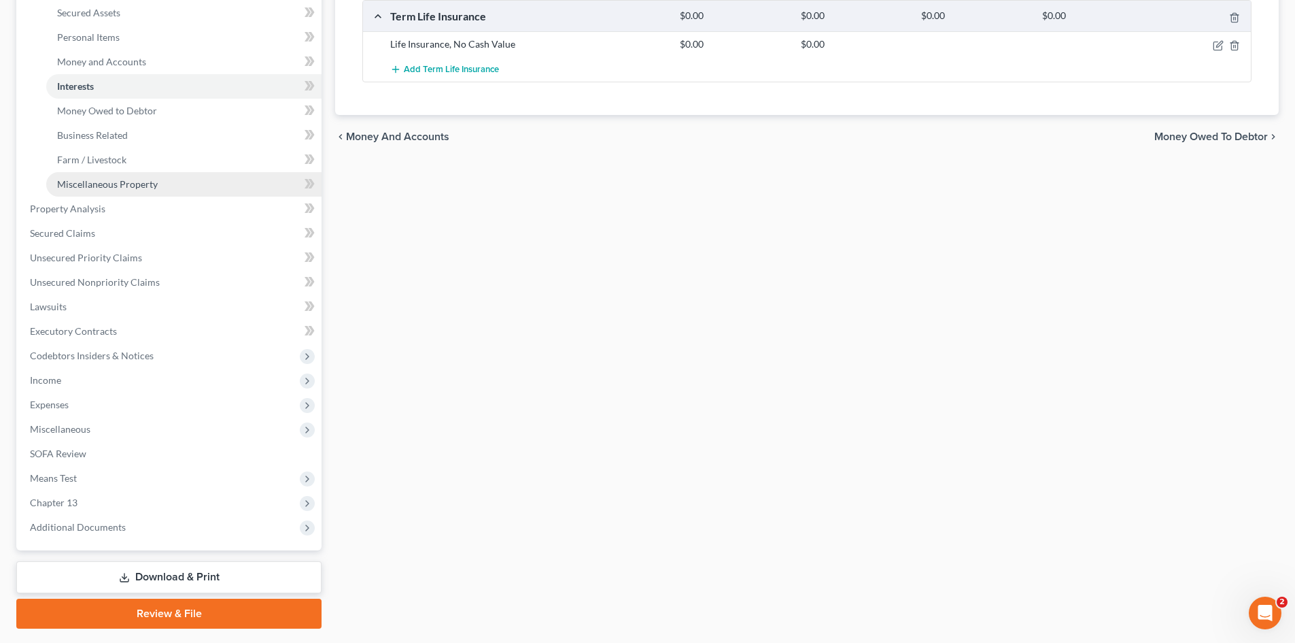
scroll to position [340, 0]
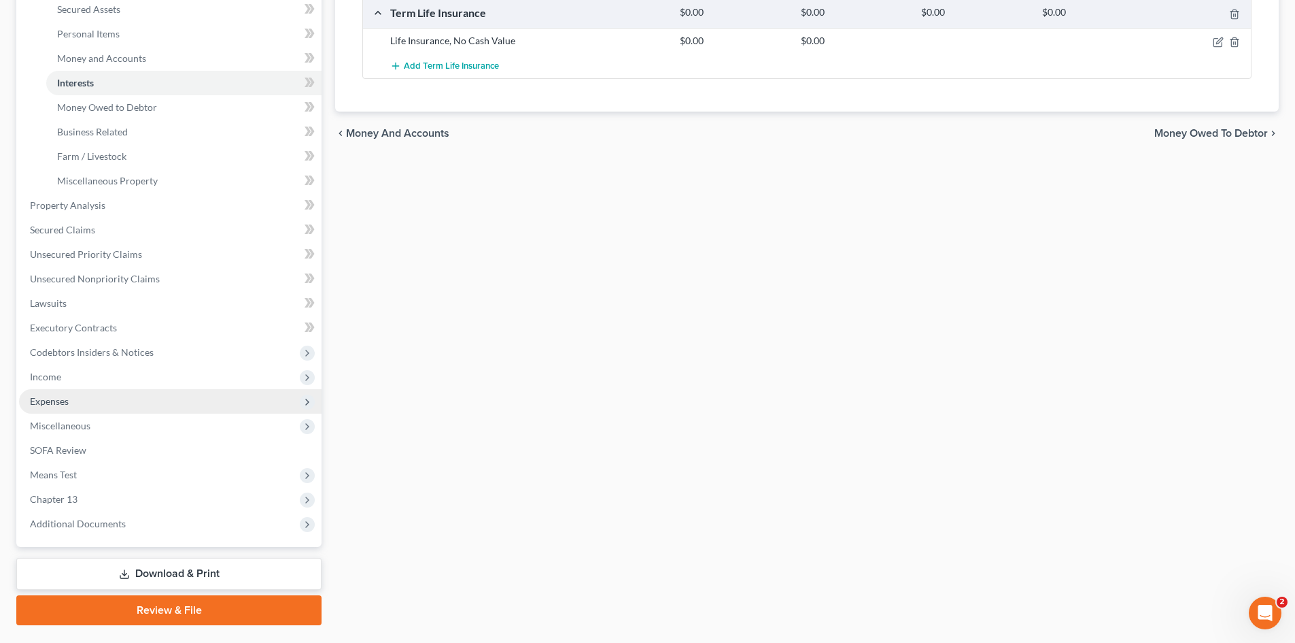
click at [48, 403] on span "Expenses" at bounding box center [49, 401] width 39 height 12
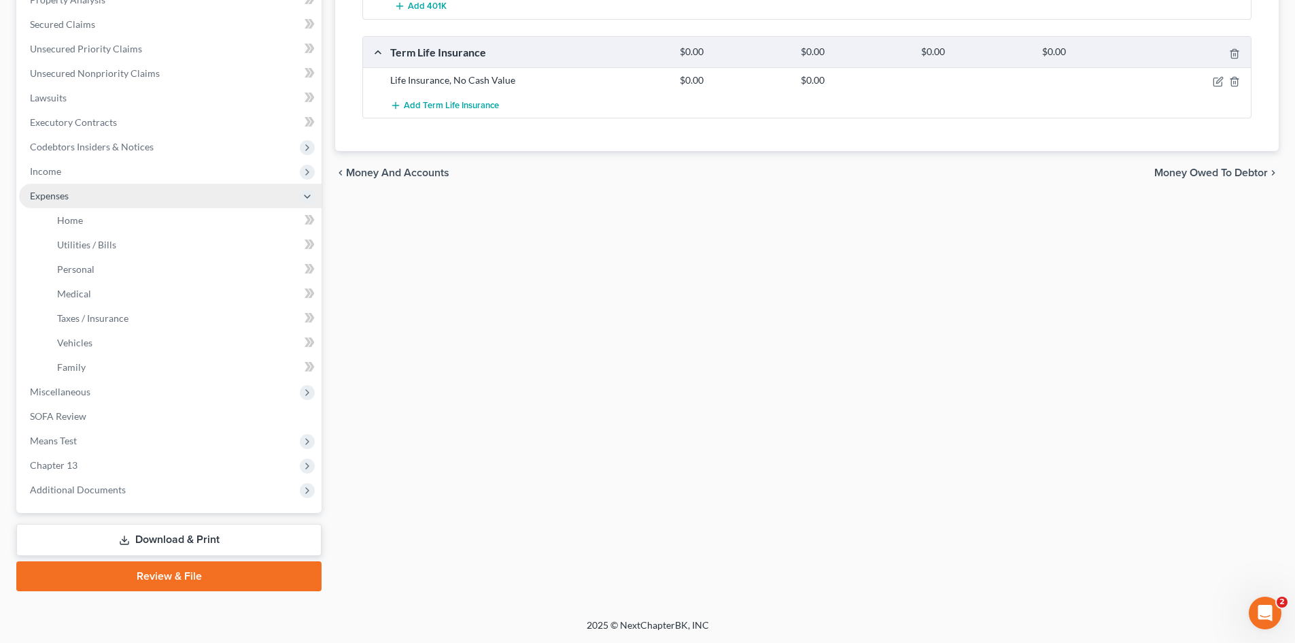
scroll to position [301, 0]
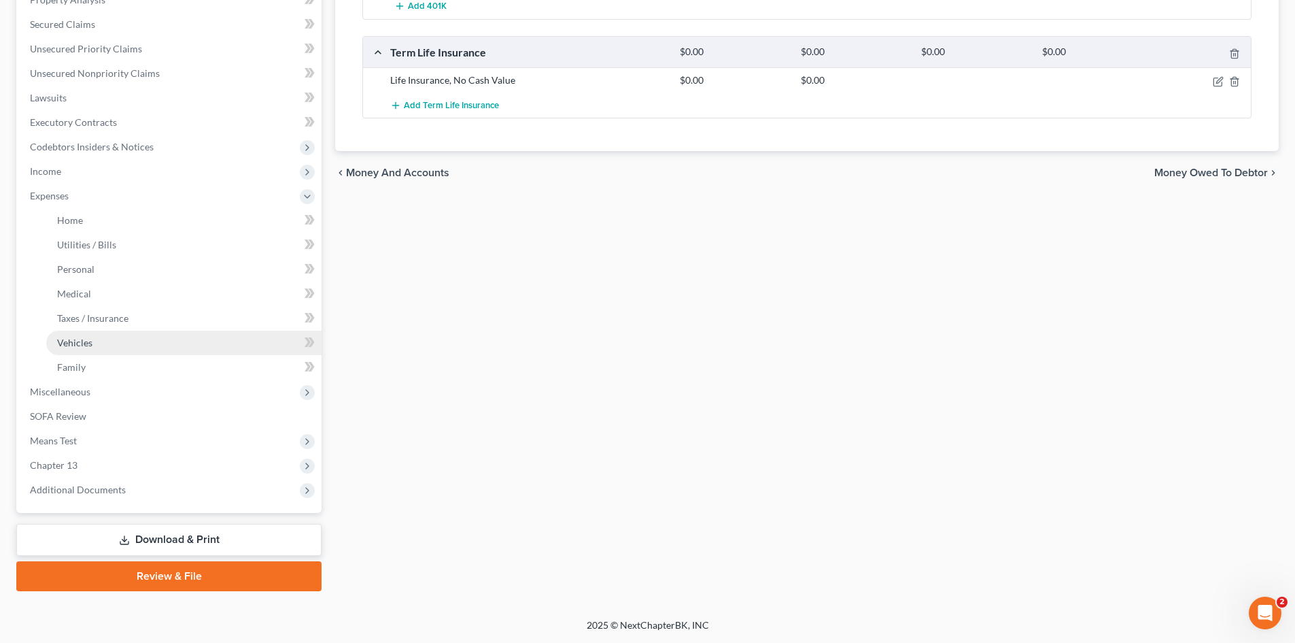
click at [84, 339] on span "Vehicles" at bounding box center [74, 343] width 35 height 12
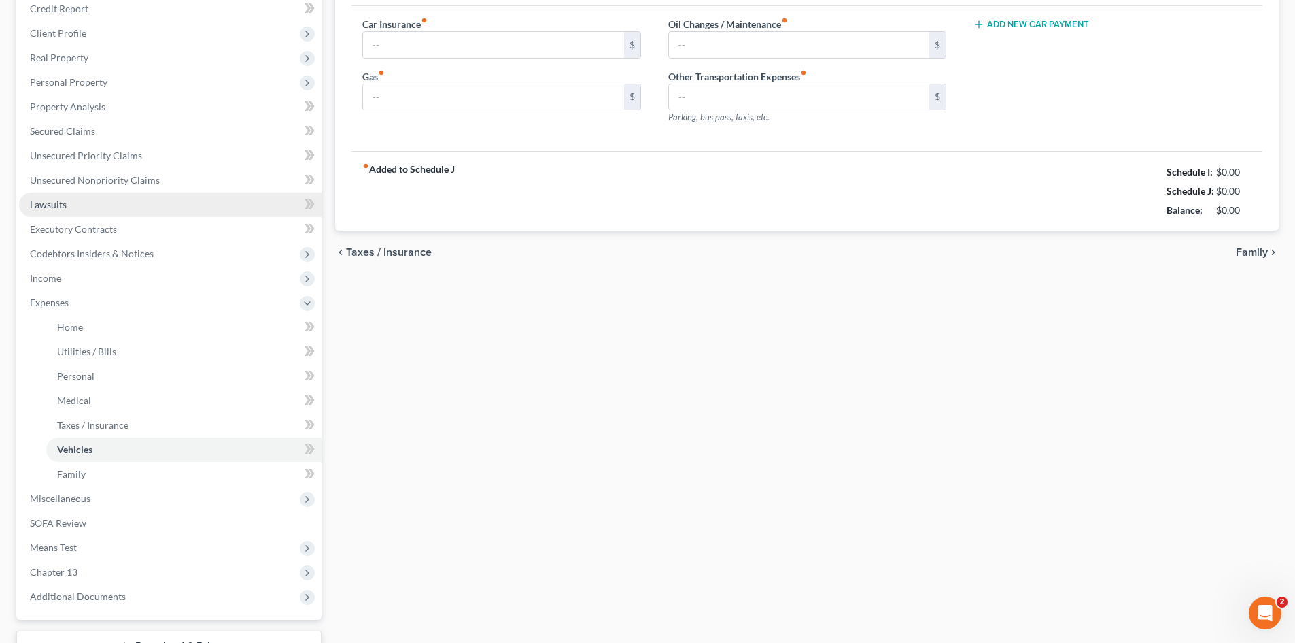
type input "360.00"
type input "100.00"
type input "50.00"
type input "510.00"
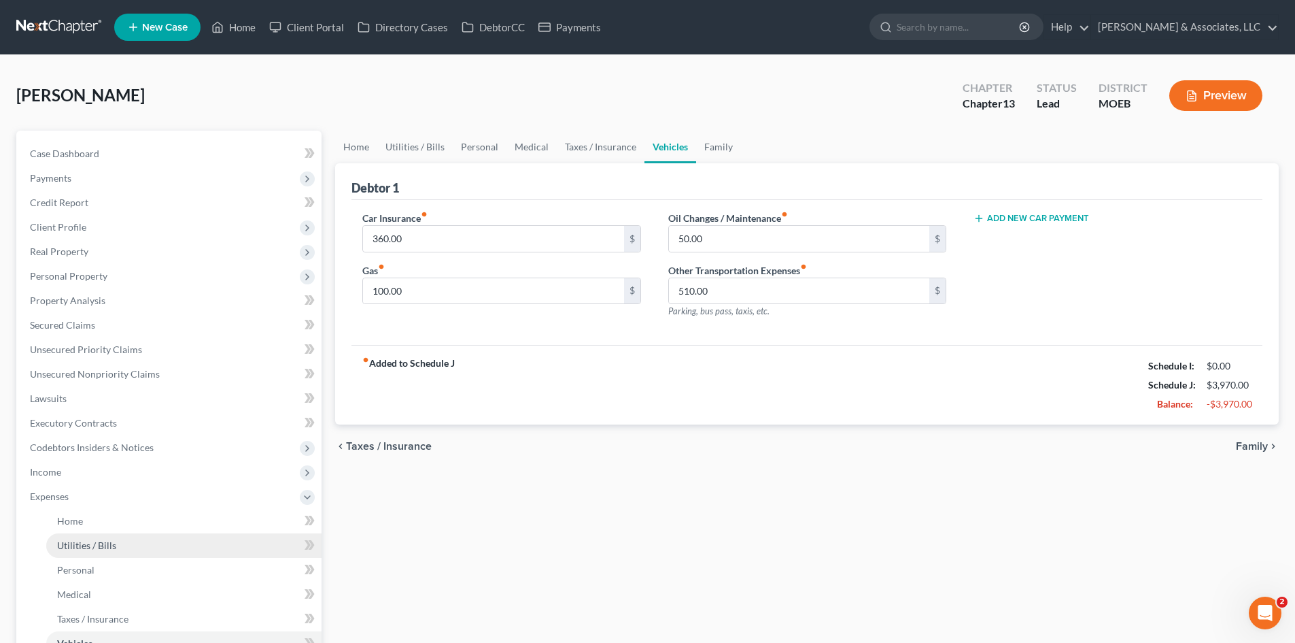
scroll to position [204, 0]
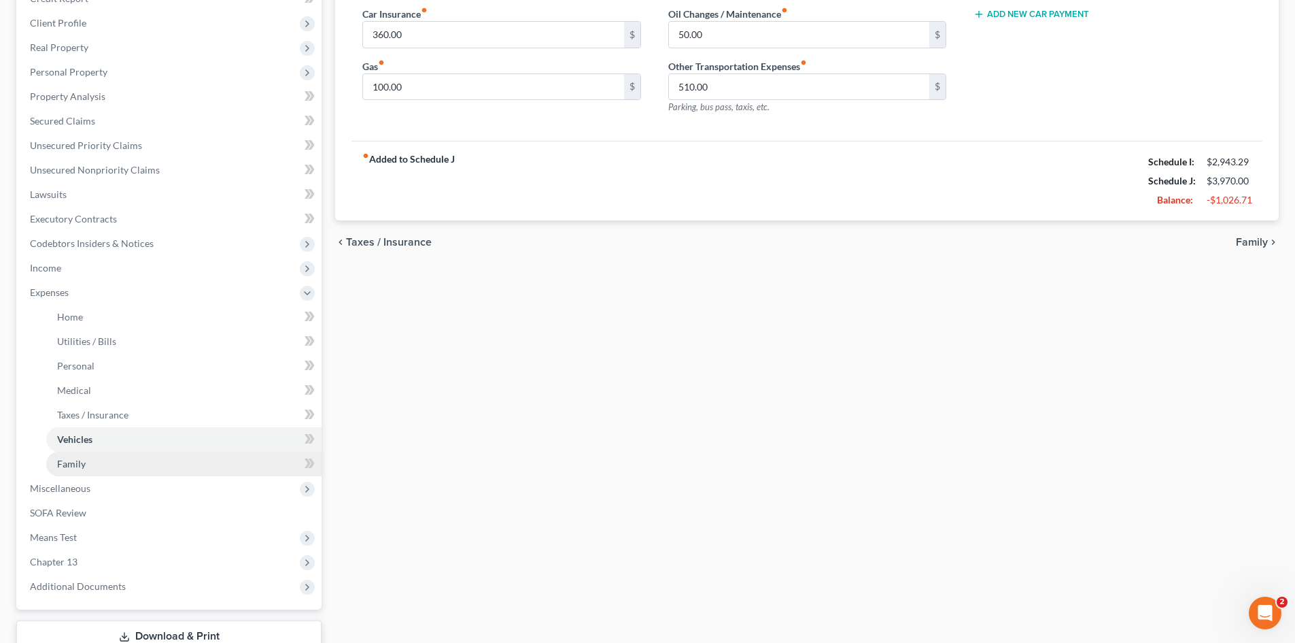
click at [68, 461] on span "Family" at bounding box center [71, 464] width 29 height 12
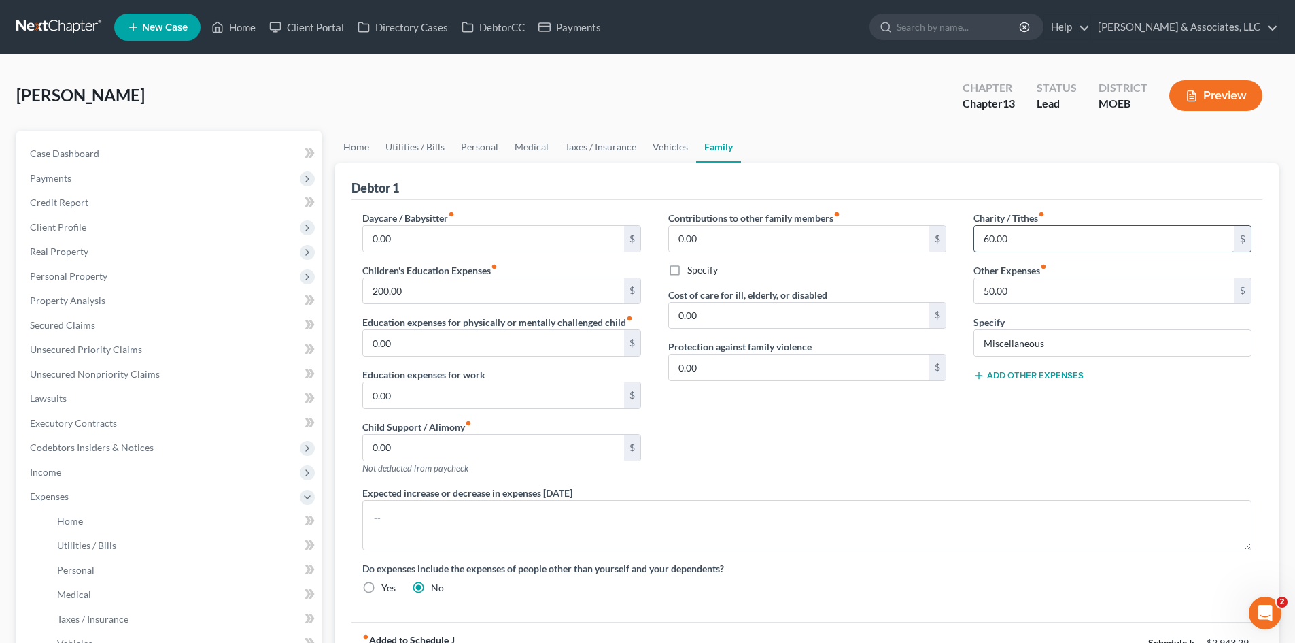
click at [1025, 226] on input "60.00" at bounding box center [1104, 239] width 260 height 26
click at [1030, 291] on input "50.00" at bounding box center [1104, 291] width 260 height 26
click at [1066, 347] on input "Miscellaneous" at bounding box center [1112, 343] width 277 height 26
type input "M"
click at [662, 143] on link "Vehicles" at bounding box center [671, 147] width 52 height 33
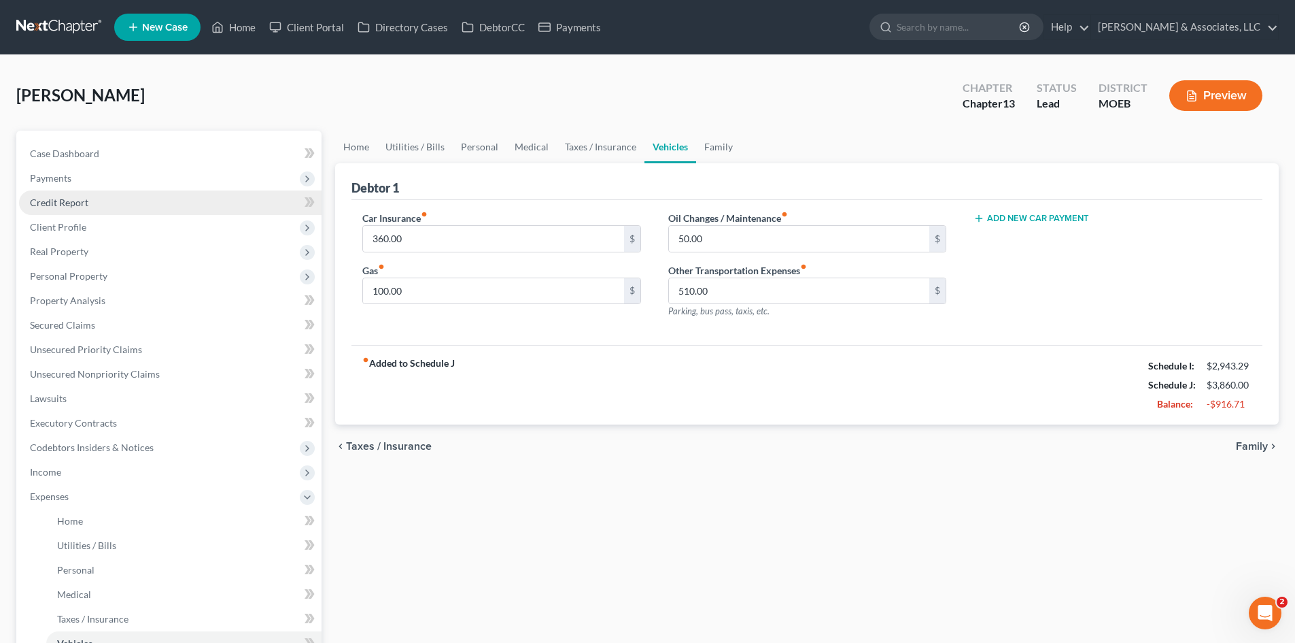
click at [88, 203] on link "Credit Report" at bounding box center [170, 202] width 303 height 24
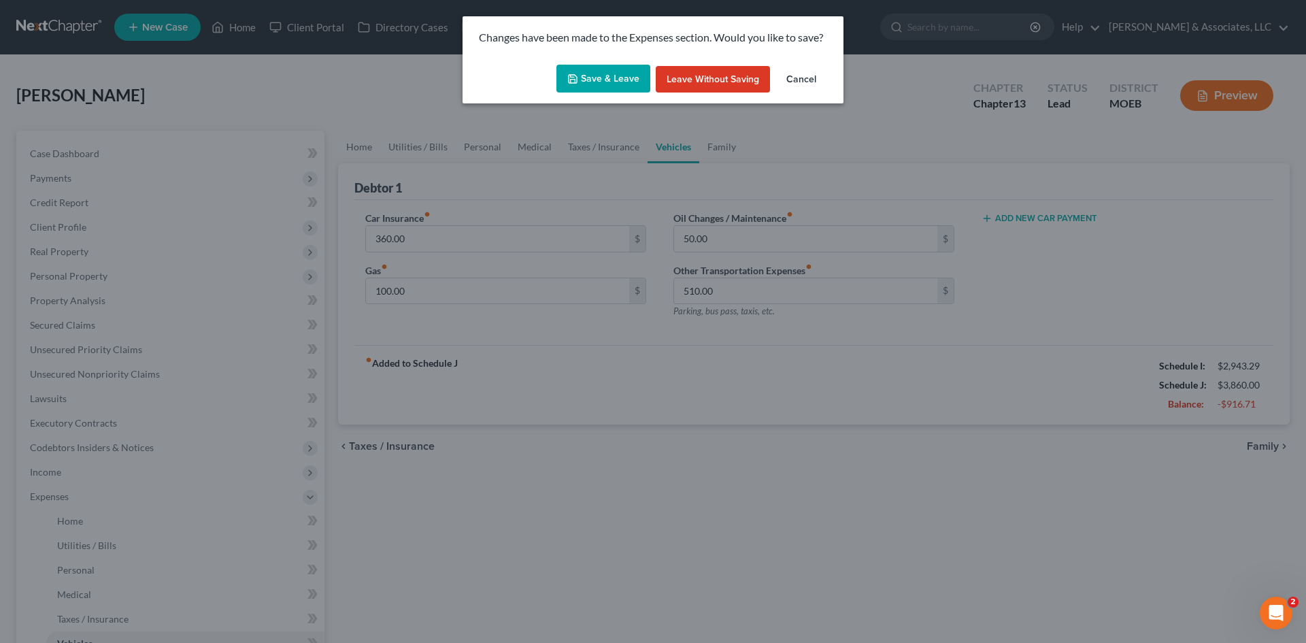
click at [628, 74] on button "Save & Leave" at bounding box center [603, 79] width 94 height 29
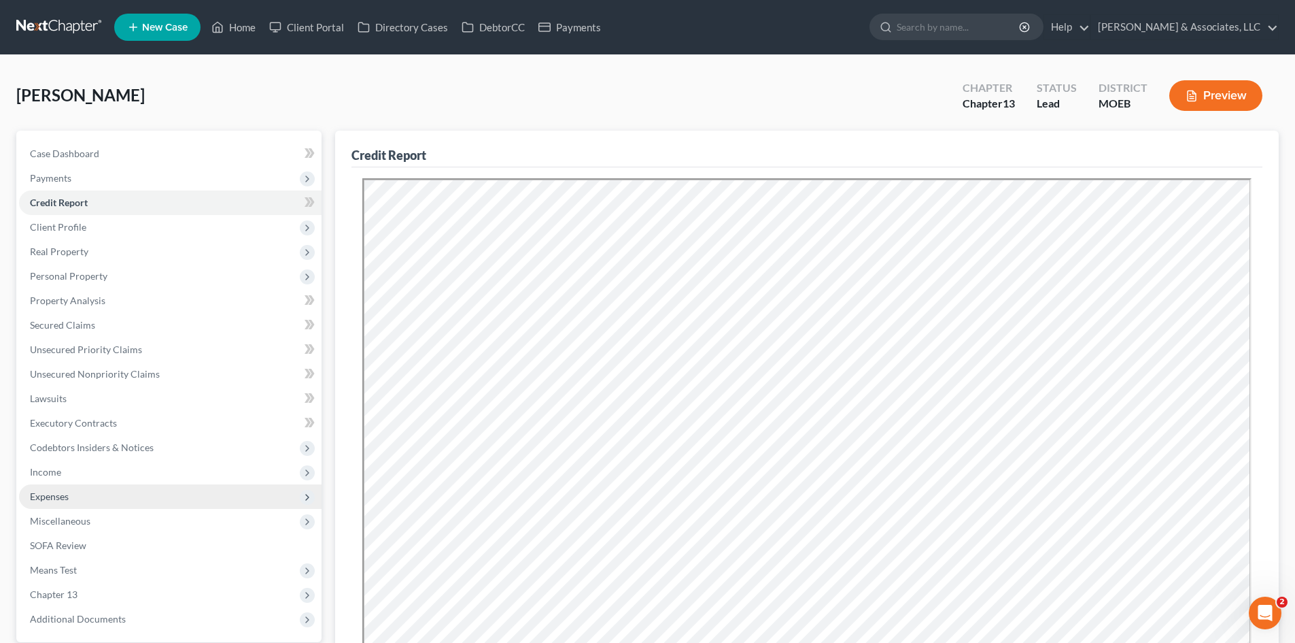
click at [75, 491] on span "Expenses" at bounding box center [170, 496] width 303 height 24
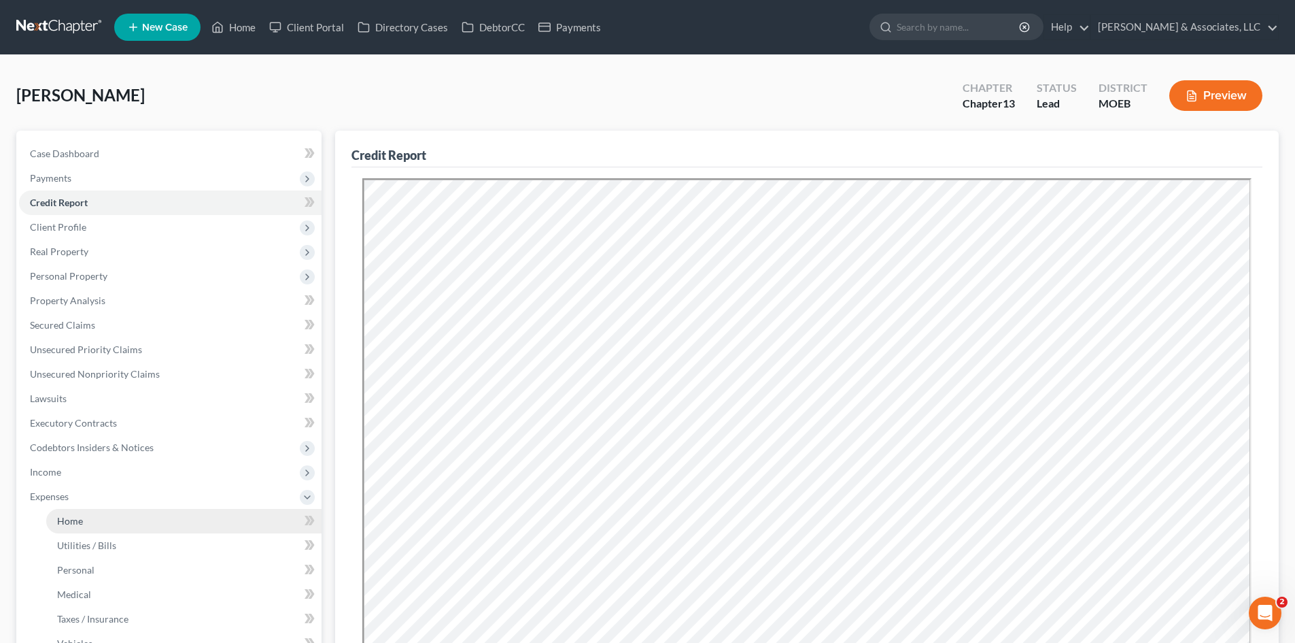
scroll to position [136, 0]
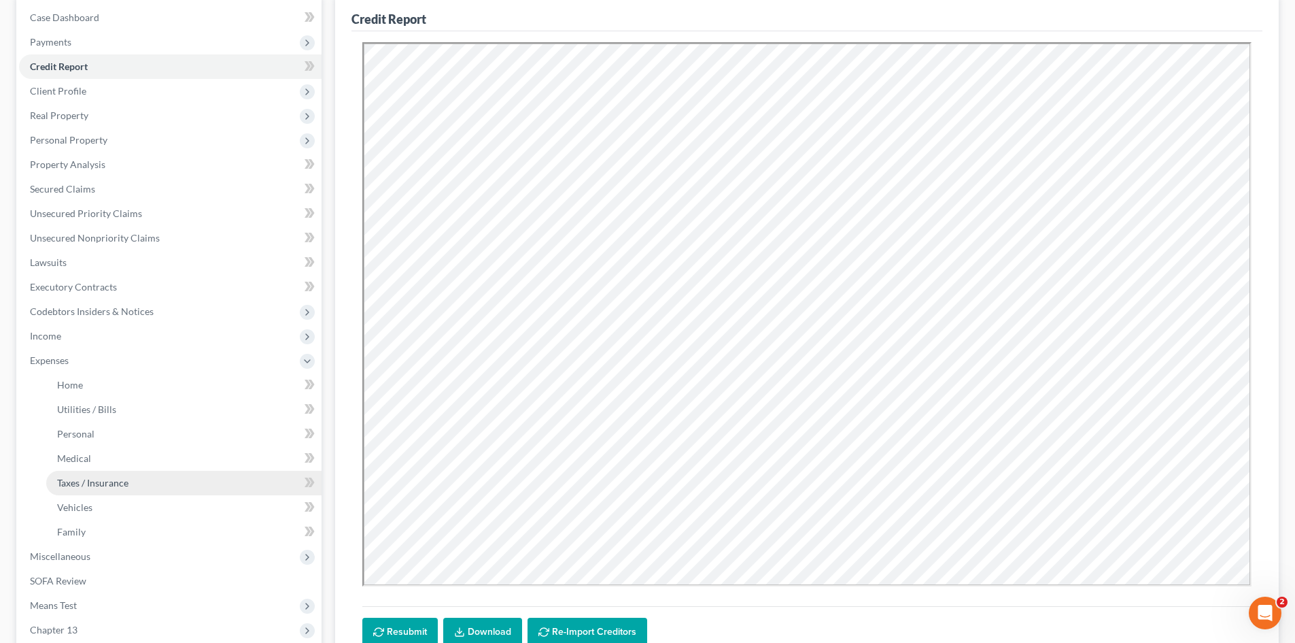
click at [91, 482] on span "Taxes / Insurance" at bounding box center [92, 483] width 71 height 12
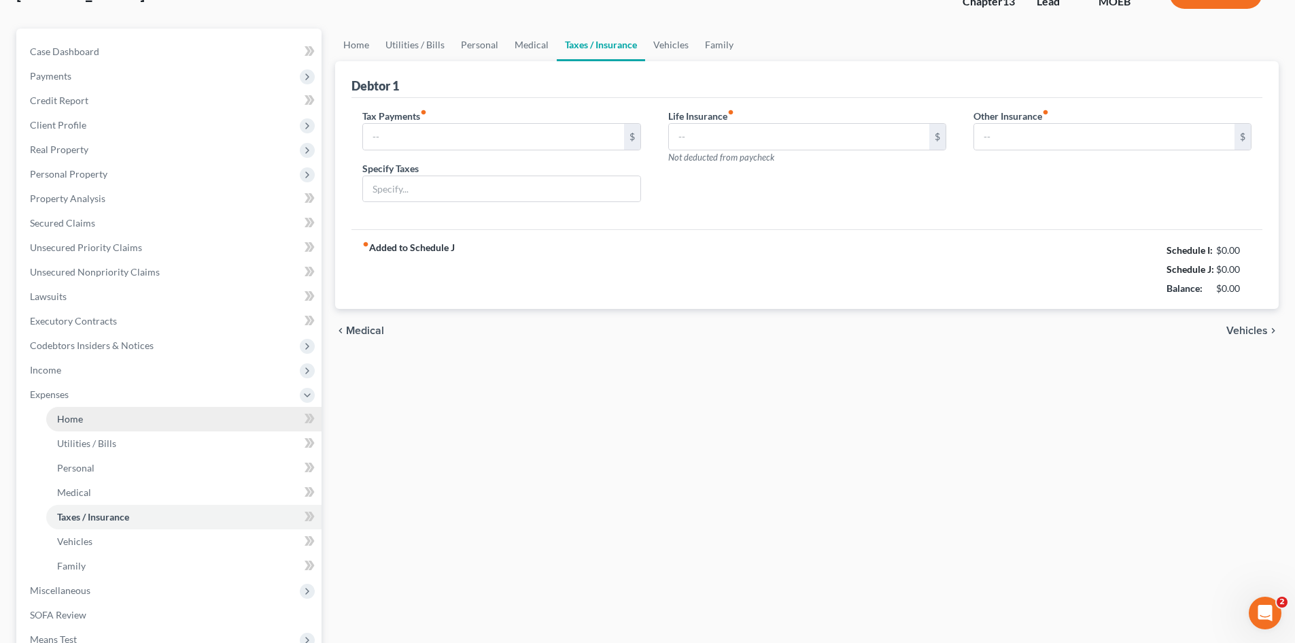
type input "20.00"
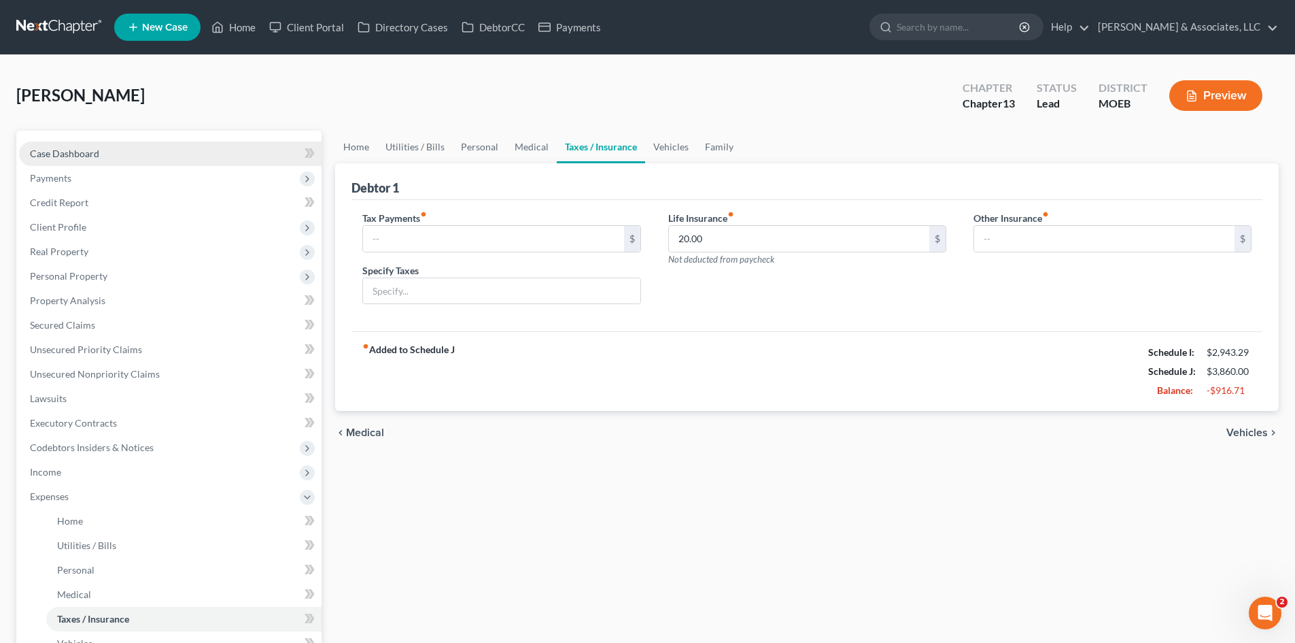
click at [86, 155] on span "Case Dashboard" at bounding box center [64, 154] width 69 height 12
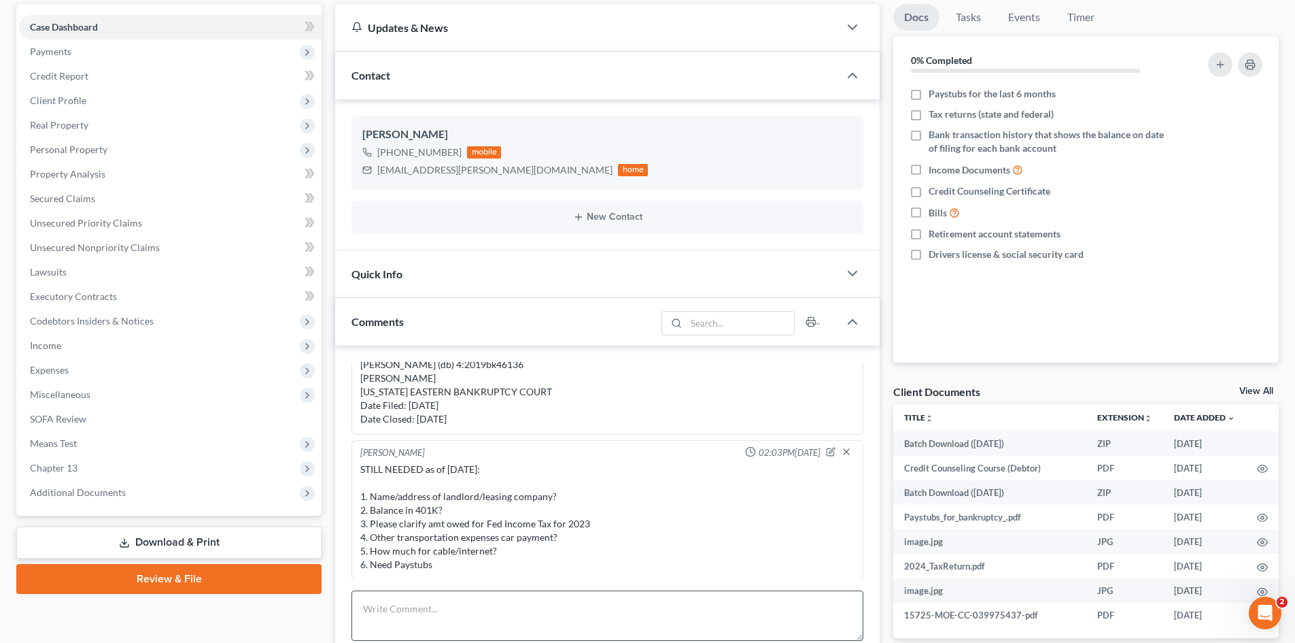
scroll to position [340, 0]
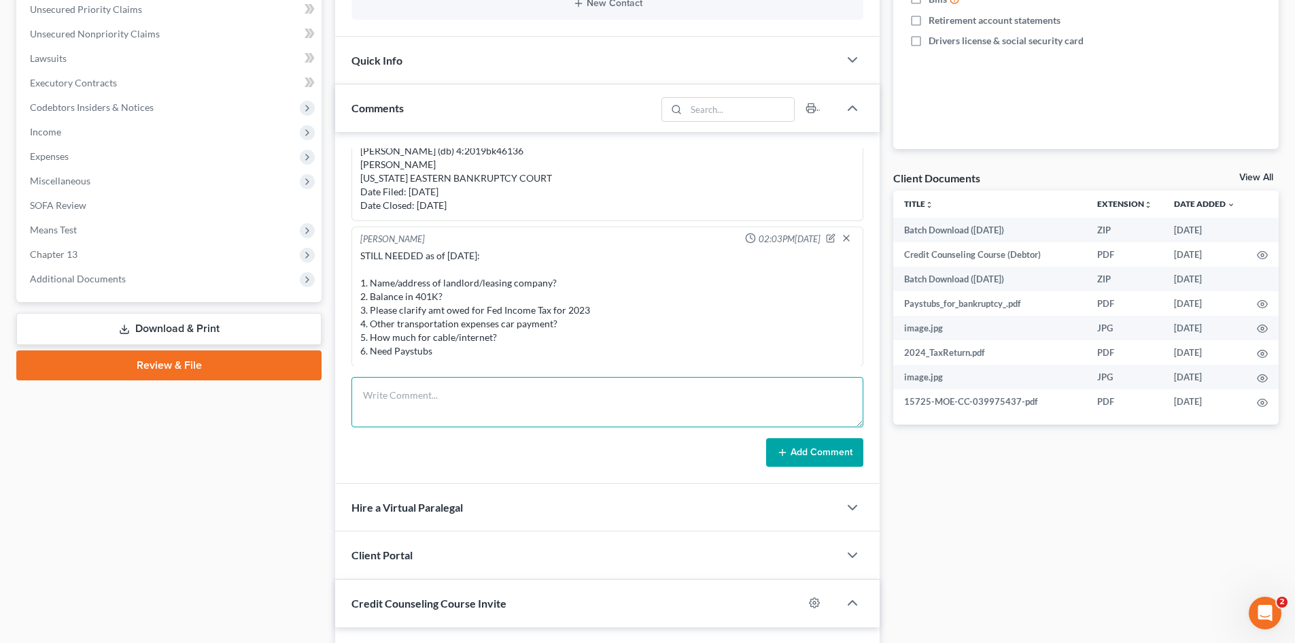
click at [454, 406] on textarea at bounding box center [608, 402] width 512 height 50
type textarea "N"
type textarea "STILL NEED as of 9/4/25: 1. Need landlord info. 2. Ensure no tax liens 3. What …"
click at [830, 454] on button "Add Comment" at bounding box center [814, 452] width 97 height 29
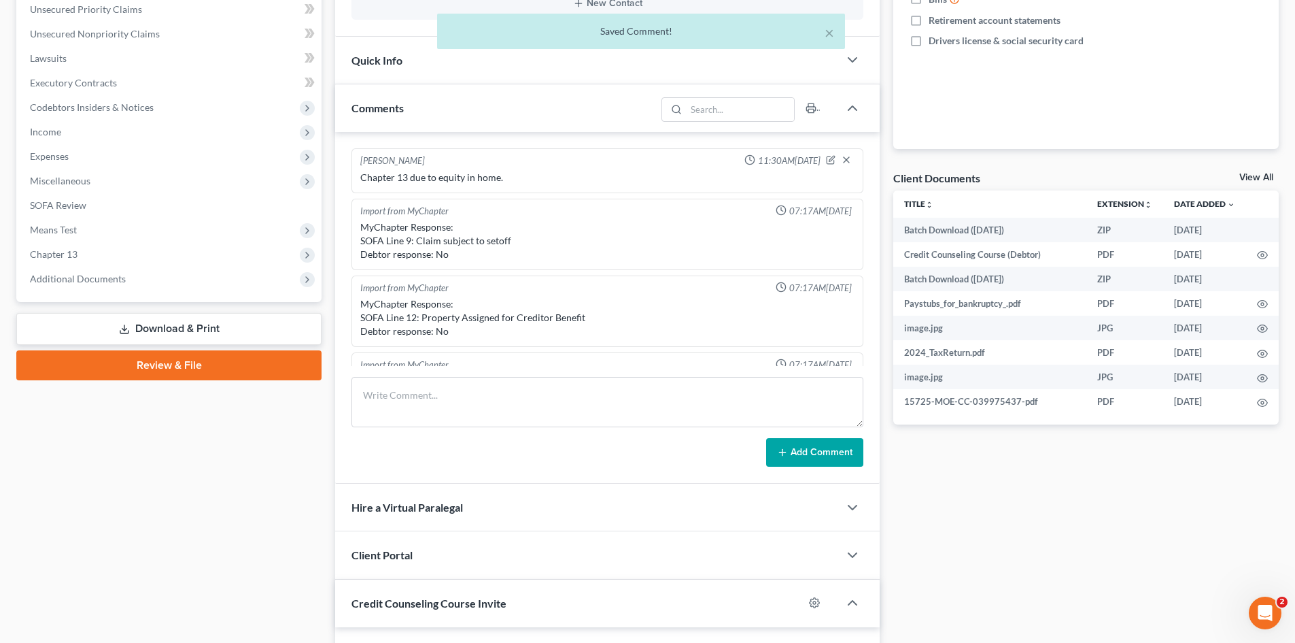
scroll to position [0, 0]
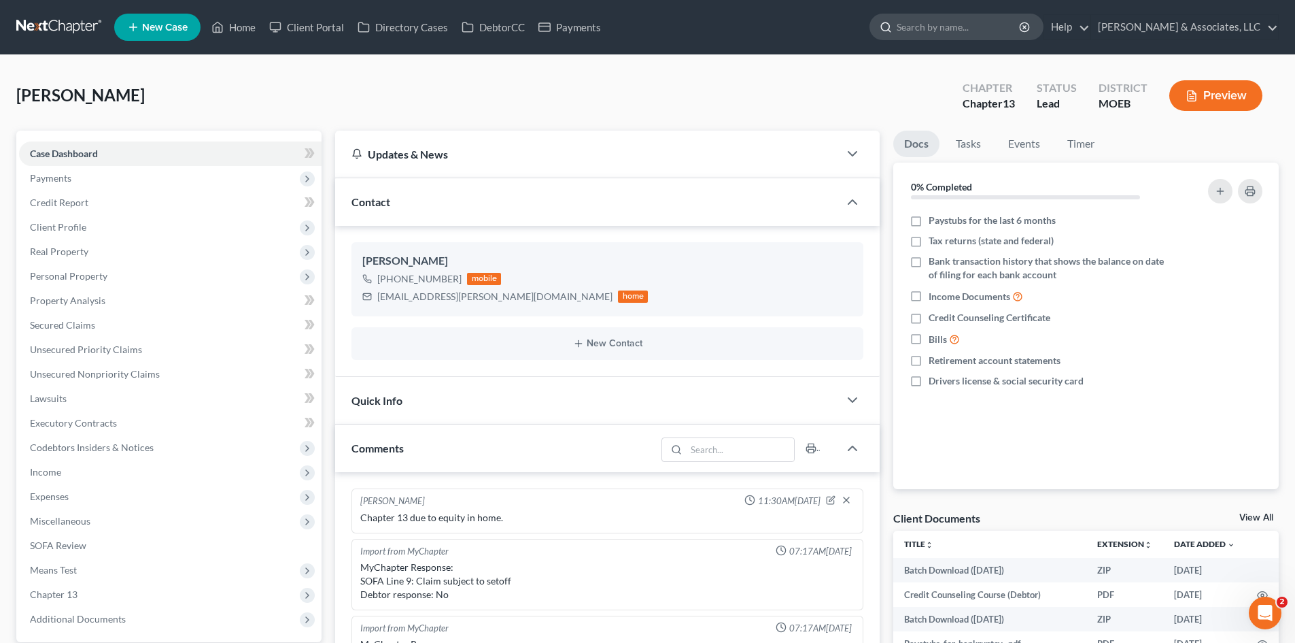
click at [965, 28] on input "search" at bounding box center [959, 26] width 124 height 25
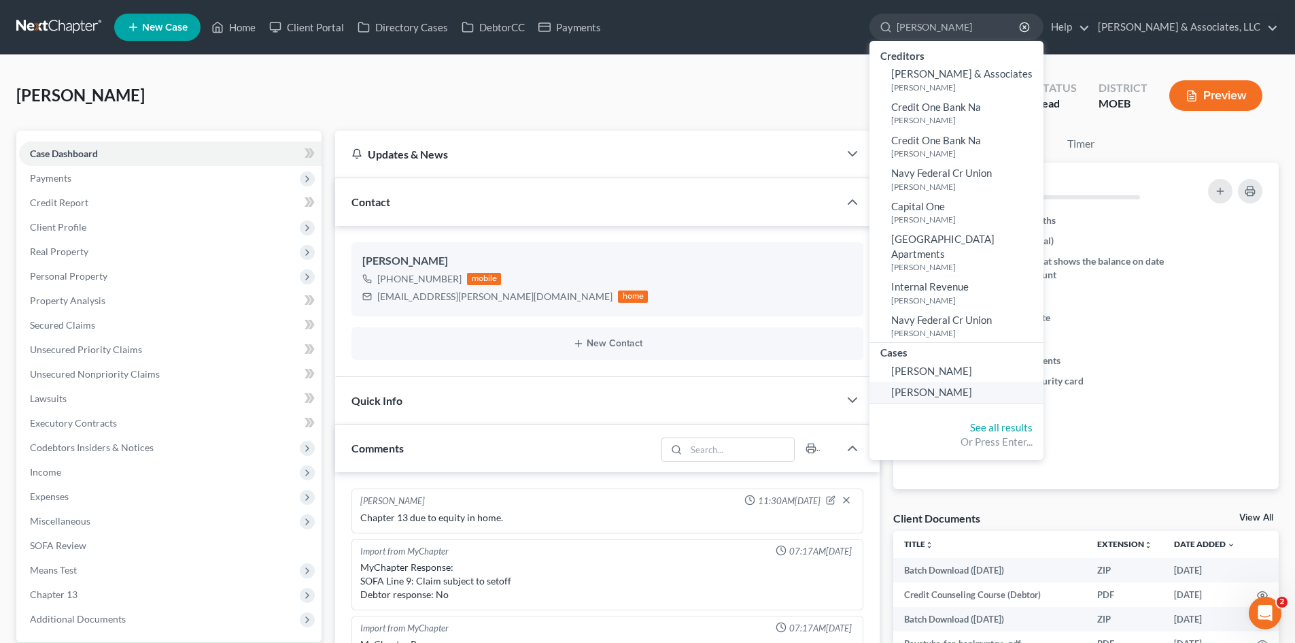
type input "[PERSON_NAME]"
click at [967, 386] on span "[PERSON_NAME]" at bounding box center [931, 392] width 81 height 12
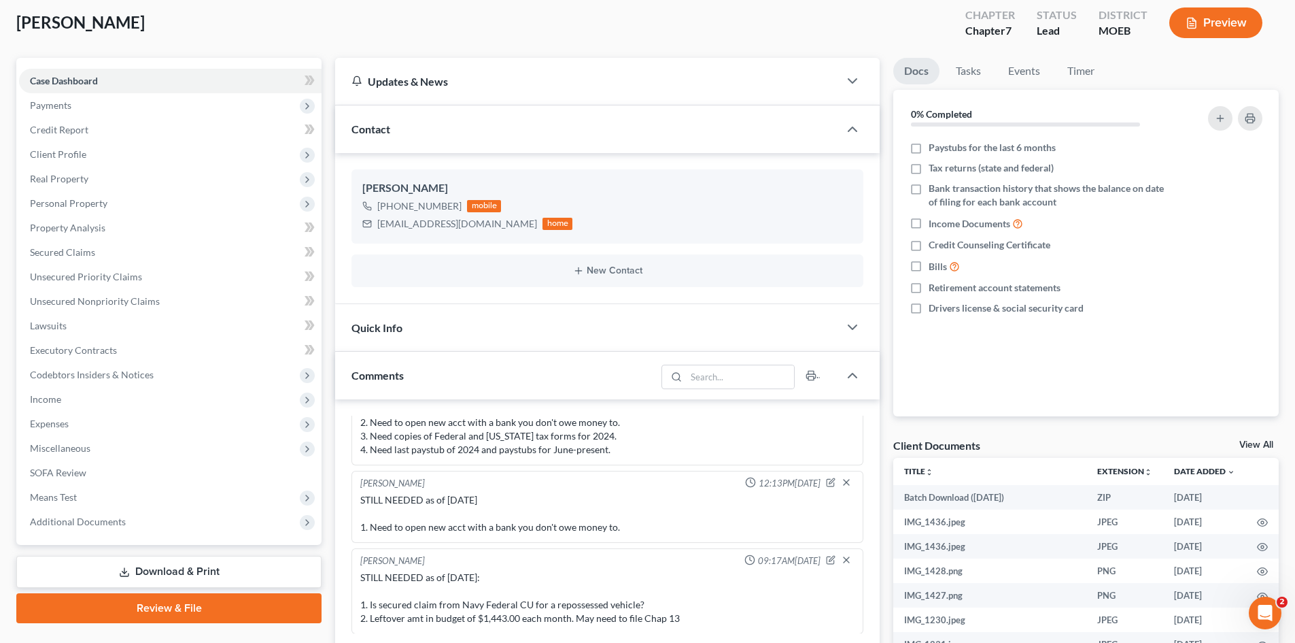
scroll to position [408, 0]
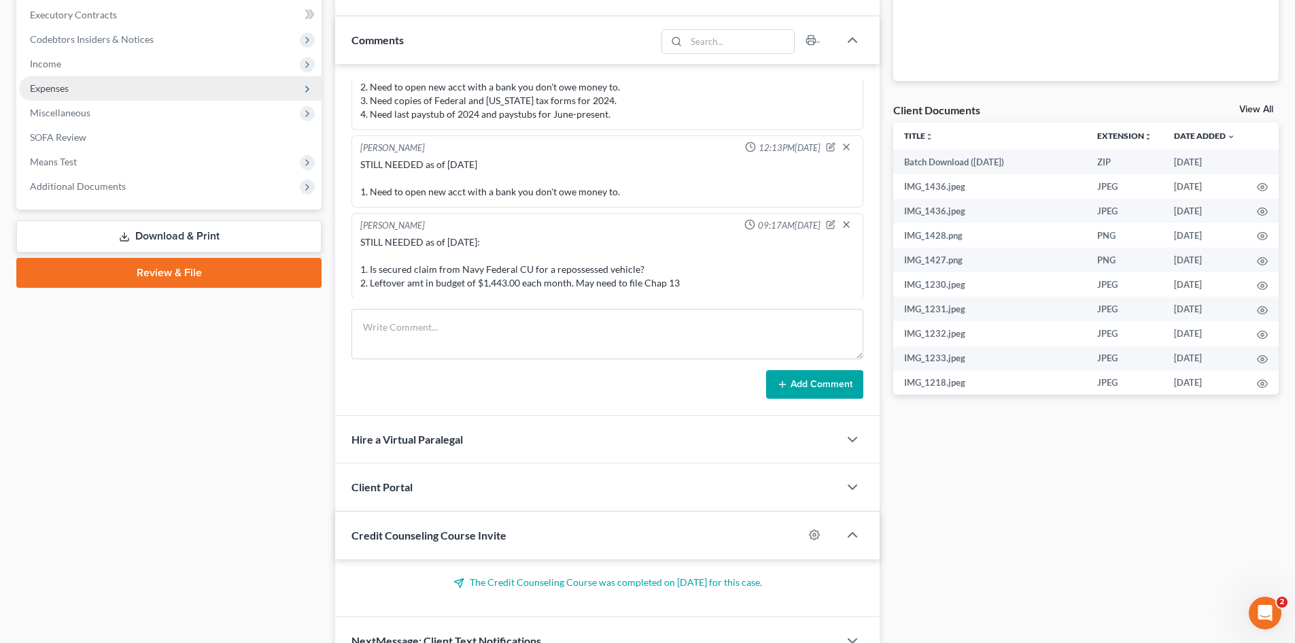
click at [46, 84] on span "Expenses" at bounding box center [49, 88] width 39 height 12
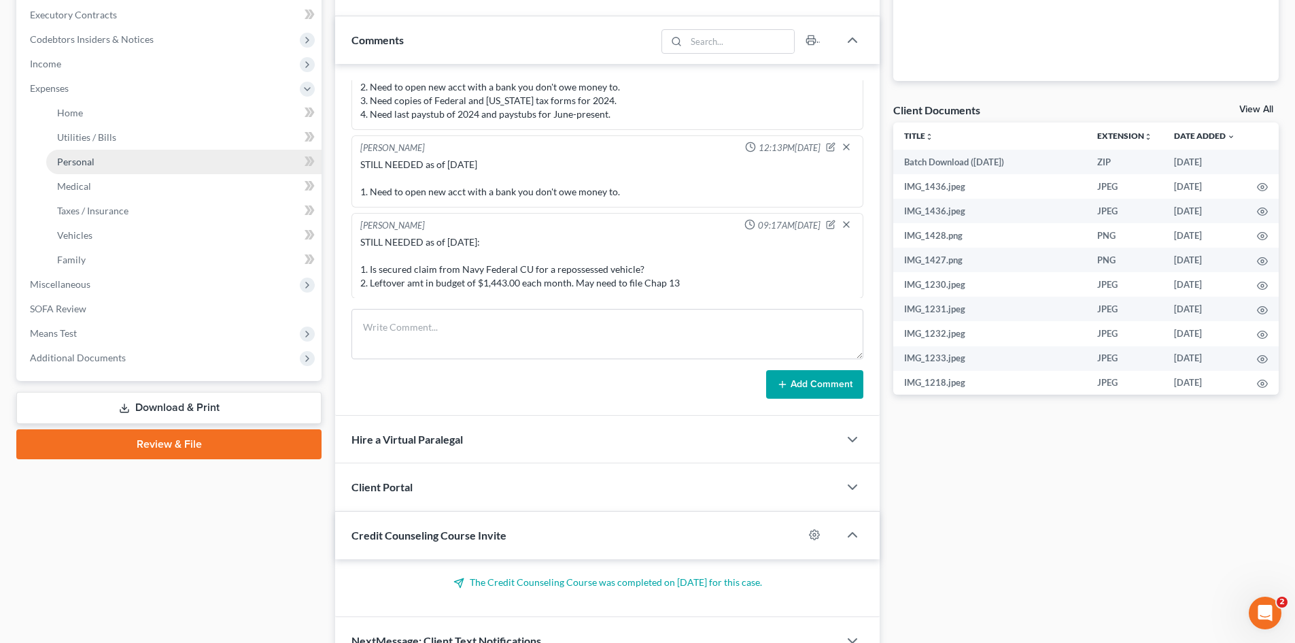
click at [93, 163] on span "Personal" at bounding box center [75, 162] width 37 height 12
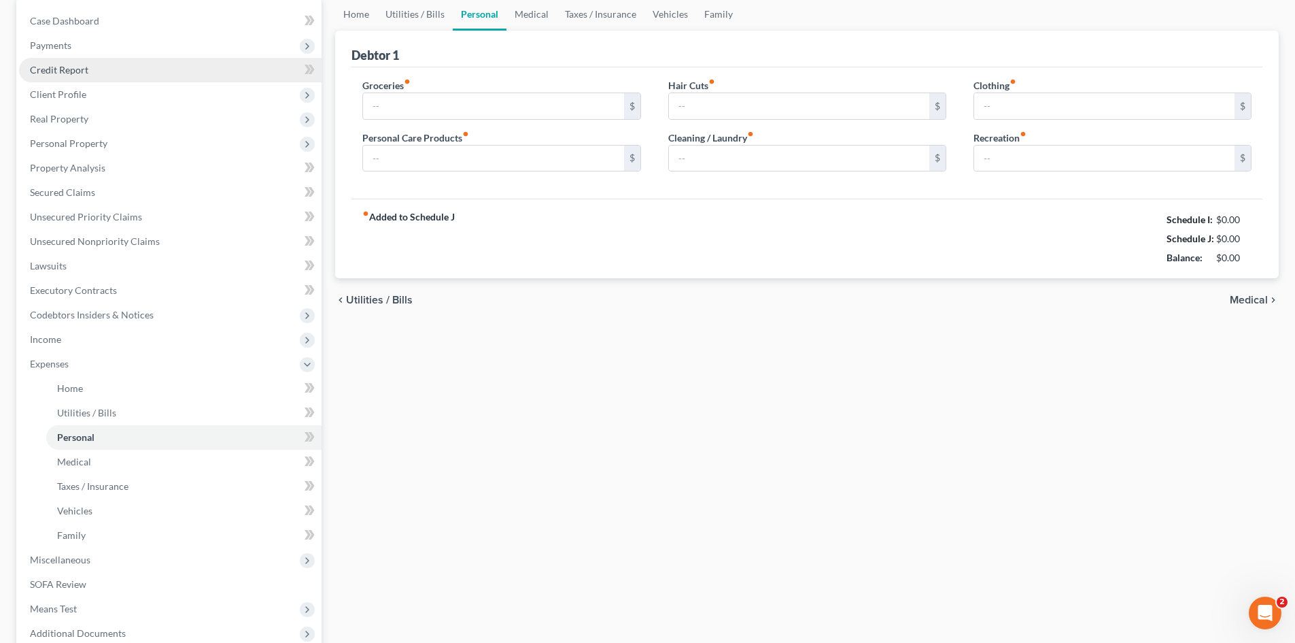
type input "600.00"
type input "200.00"
type input "100.00"
type input "40.00"
type input "100.00"
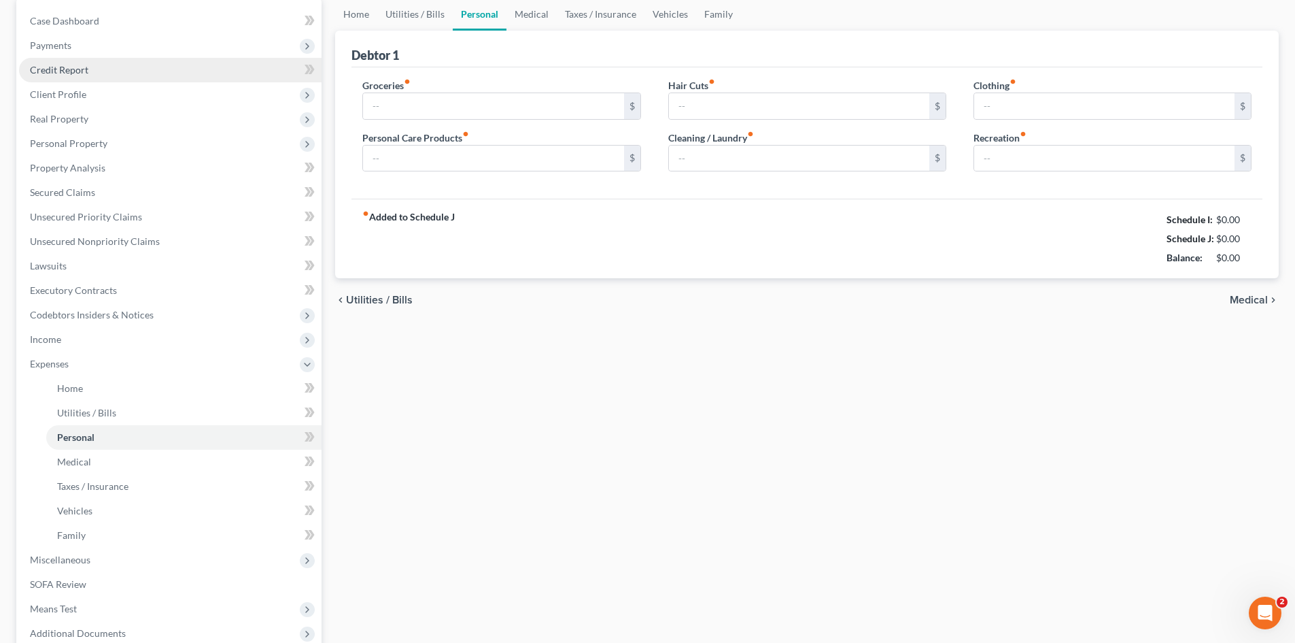
type input "200.00"
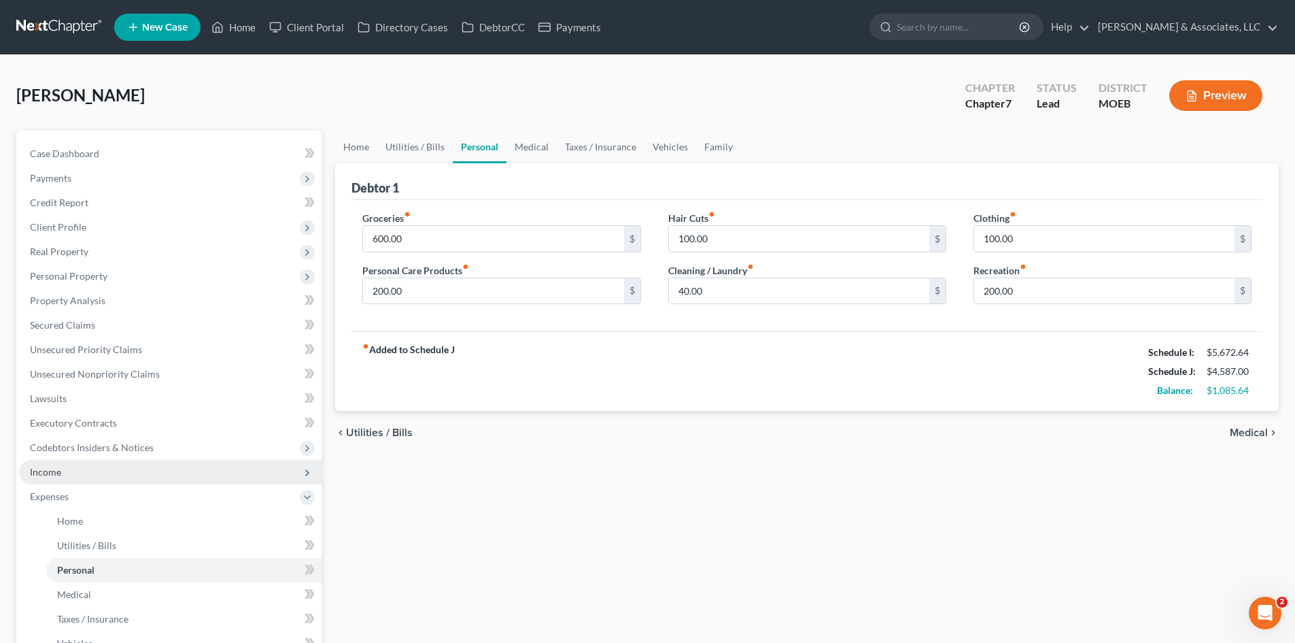
click at [52, 466] on span "Income" at bounding box center [45, 472] width 31 height 12
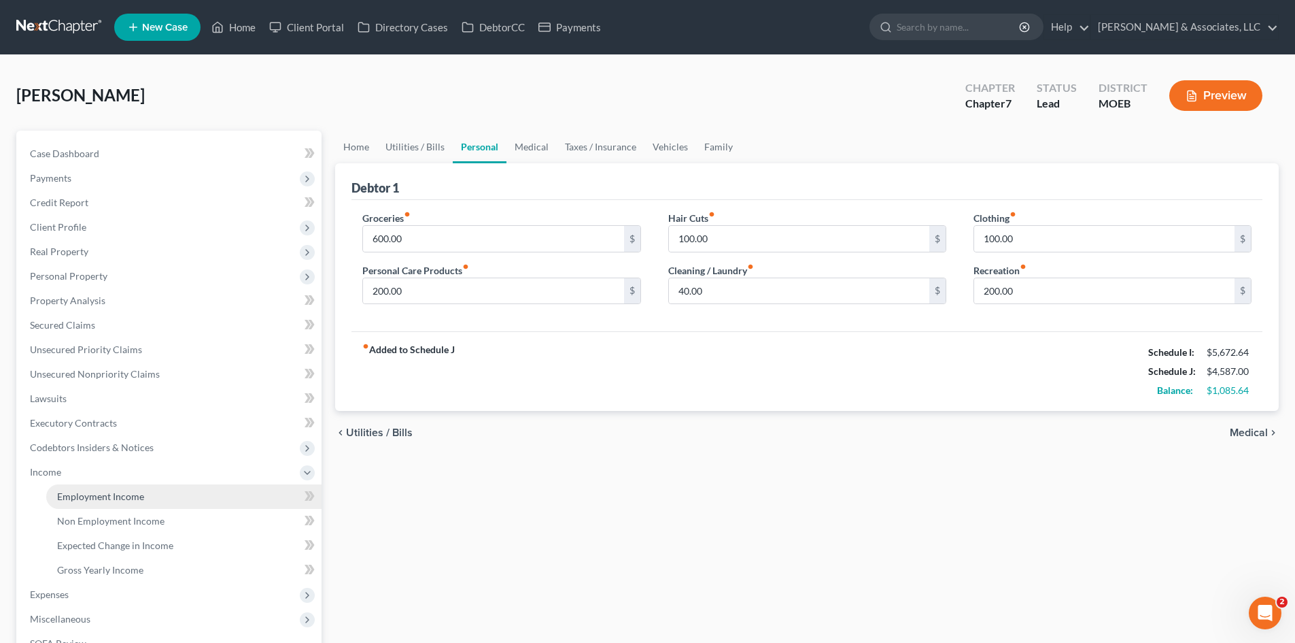
click at [133, 490] on span "Employment Income" at bounding box center [100, 496] width 87 height 12
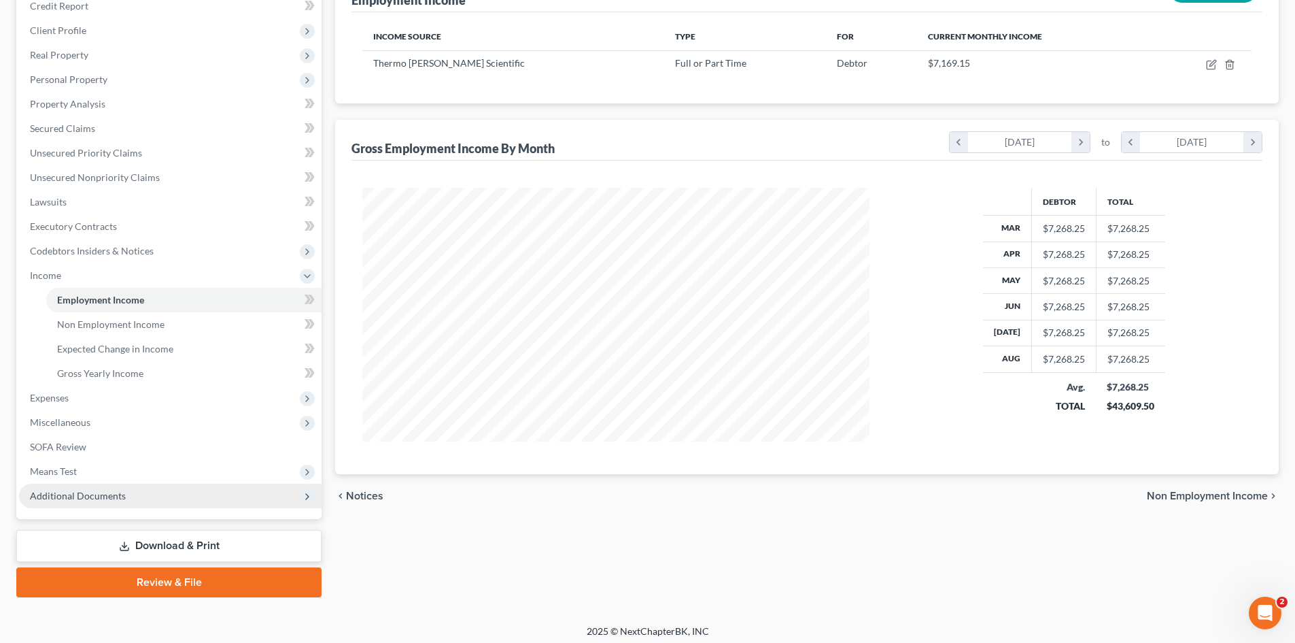
scroll to position [203, 0]
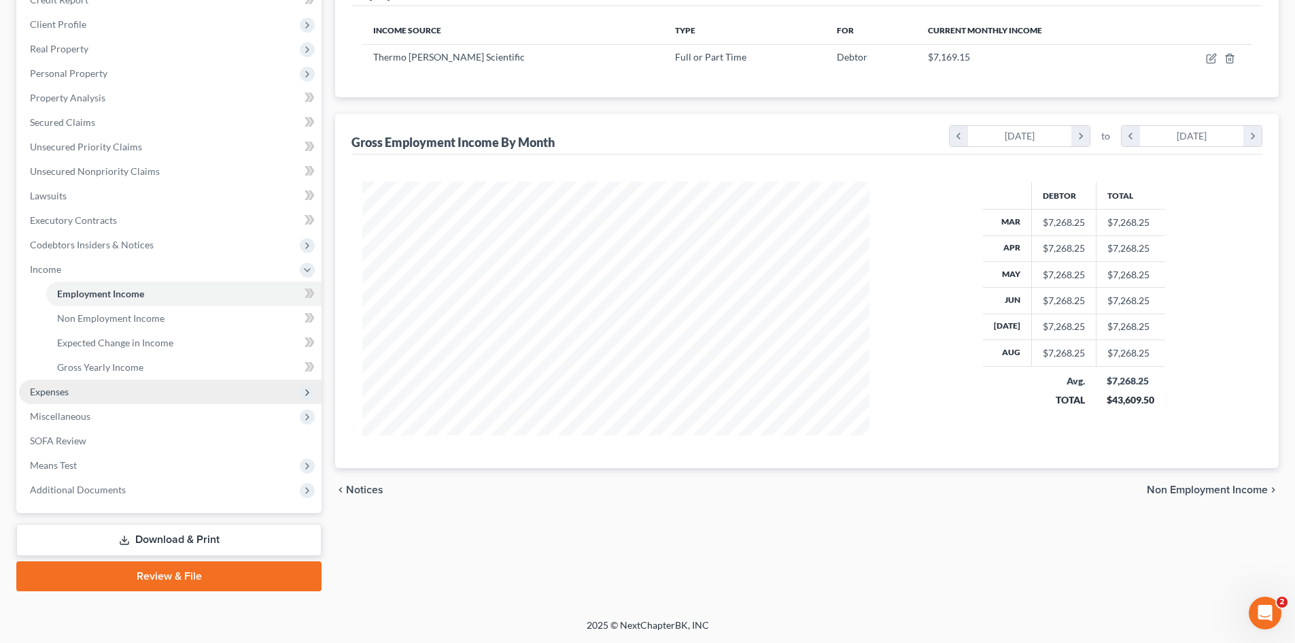
click at [45, 396] on span "Expenses" at bounding box center [49, 392] width 39 height 12
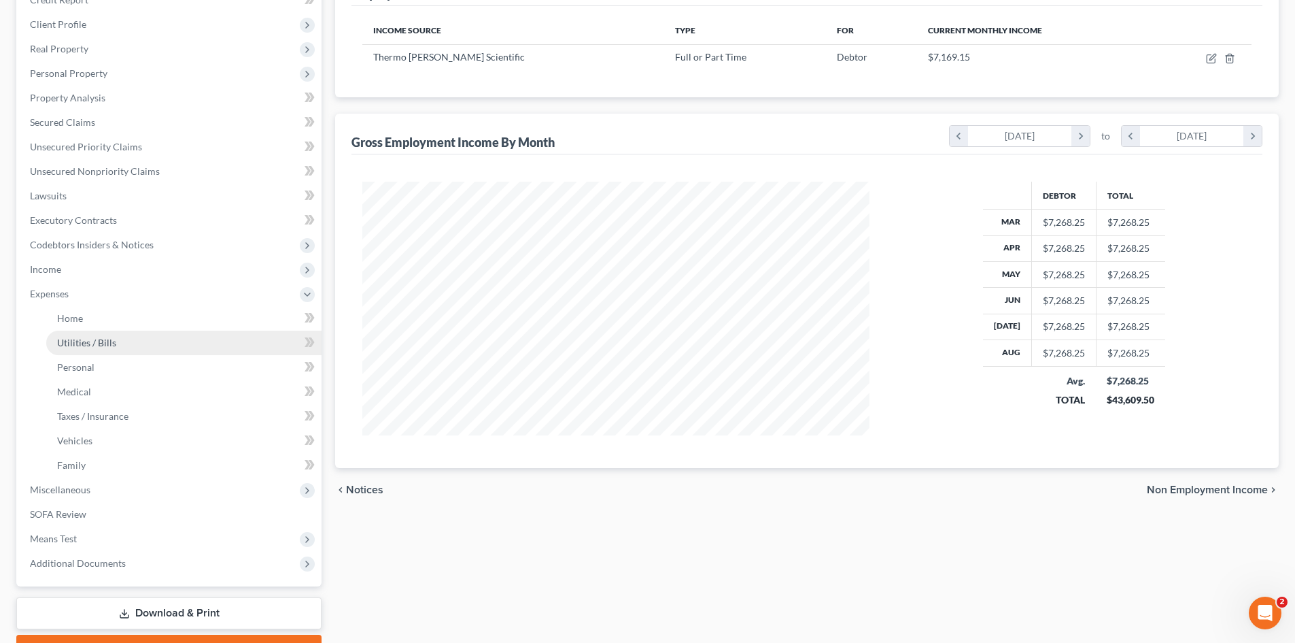
click at [120, 333] on link "Utilities / Bills" at bounding box center [183, 342] width 275 height 24
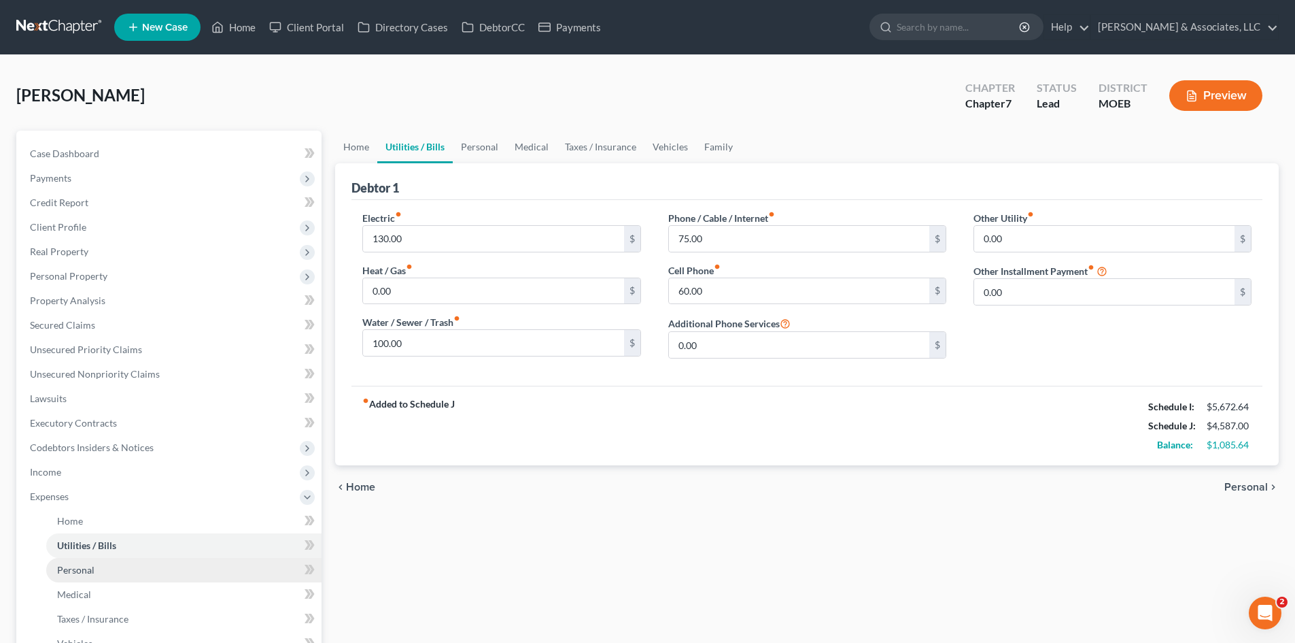
click at [67, 568] on span "Personal" at bounding box center [75, 570] width 37 height 12
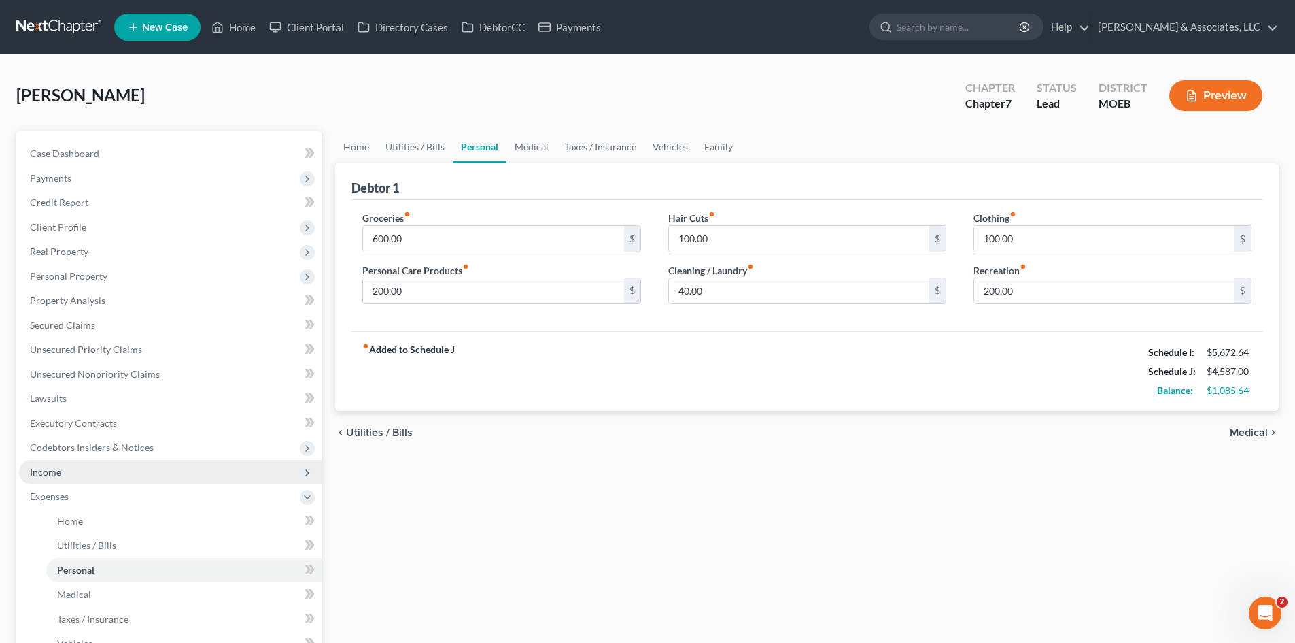
click at [54, 472] on span "Income" at bounding box center [45, 472] width 31 height 12
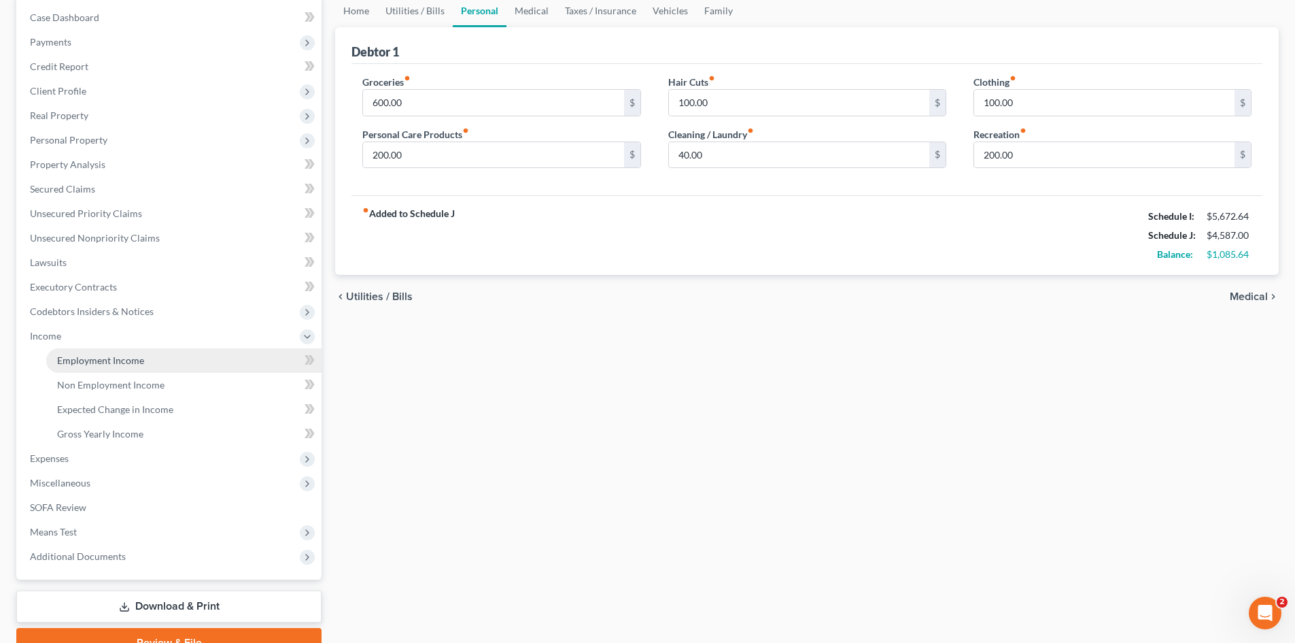
click at [137, 360] on span "Employment Income" at bounding box center [100, 360] width 87 height 12
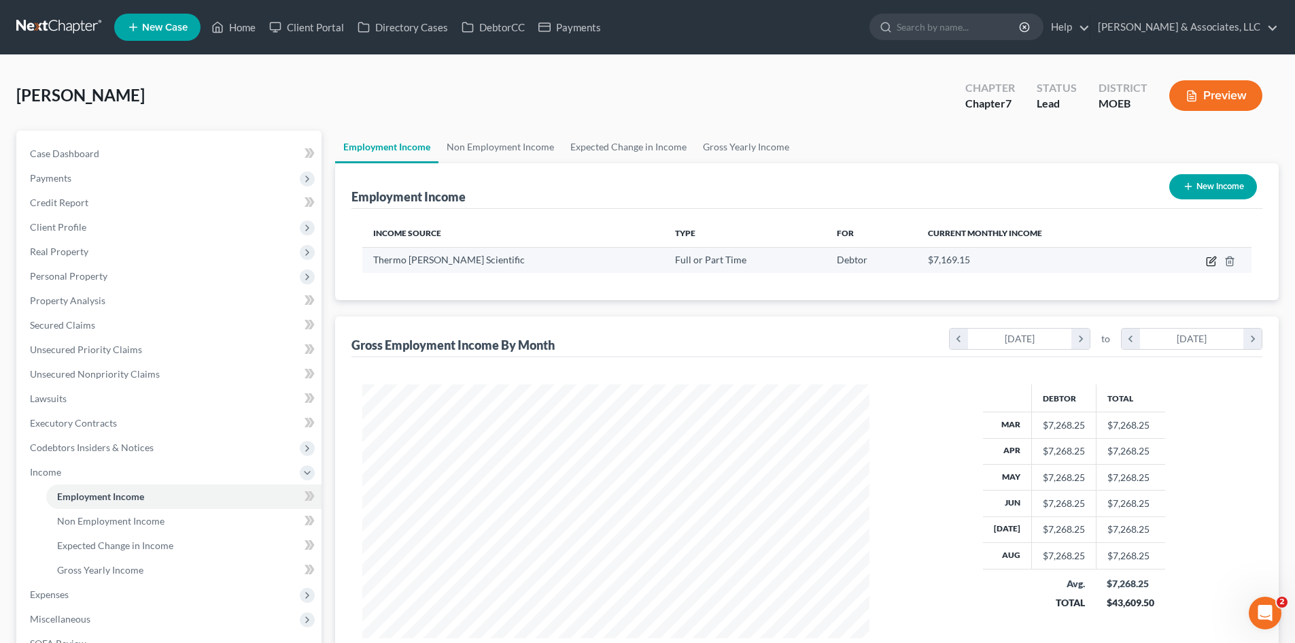
click at [1212, 265] on icon "button" at bounding box center [1211, 262] width 8 height 8
select select "0"
select select "22"
select select "2"
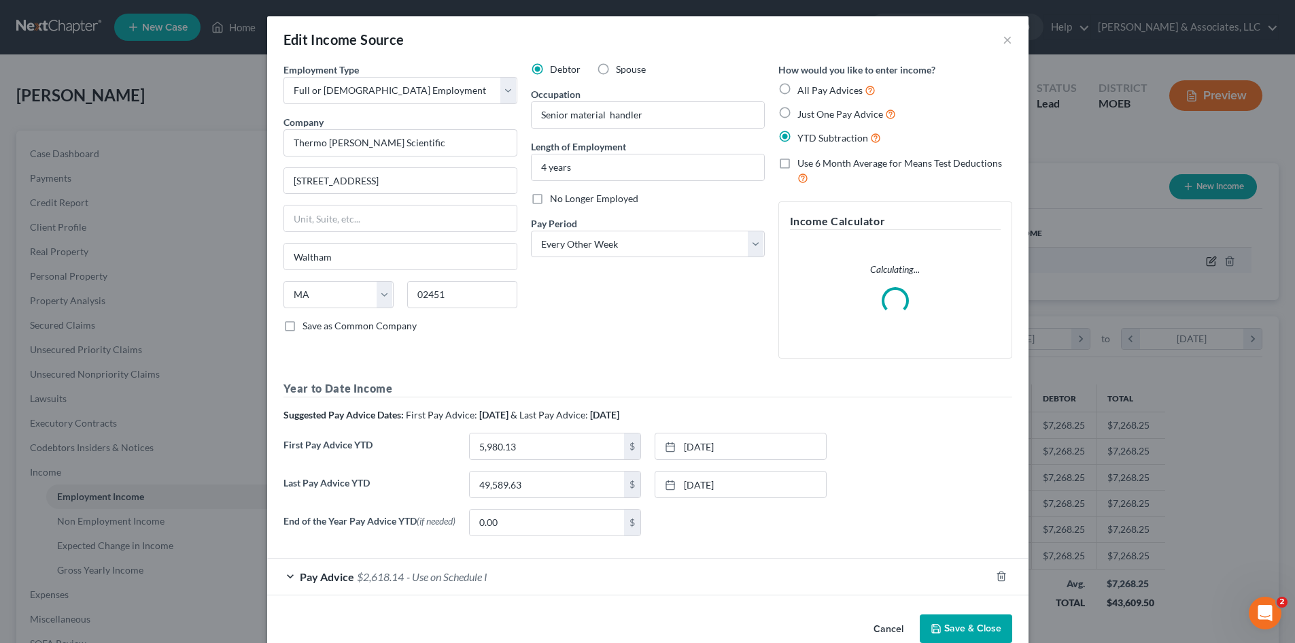
scroll to position [256, 539]
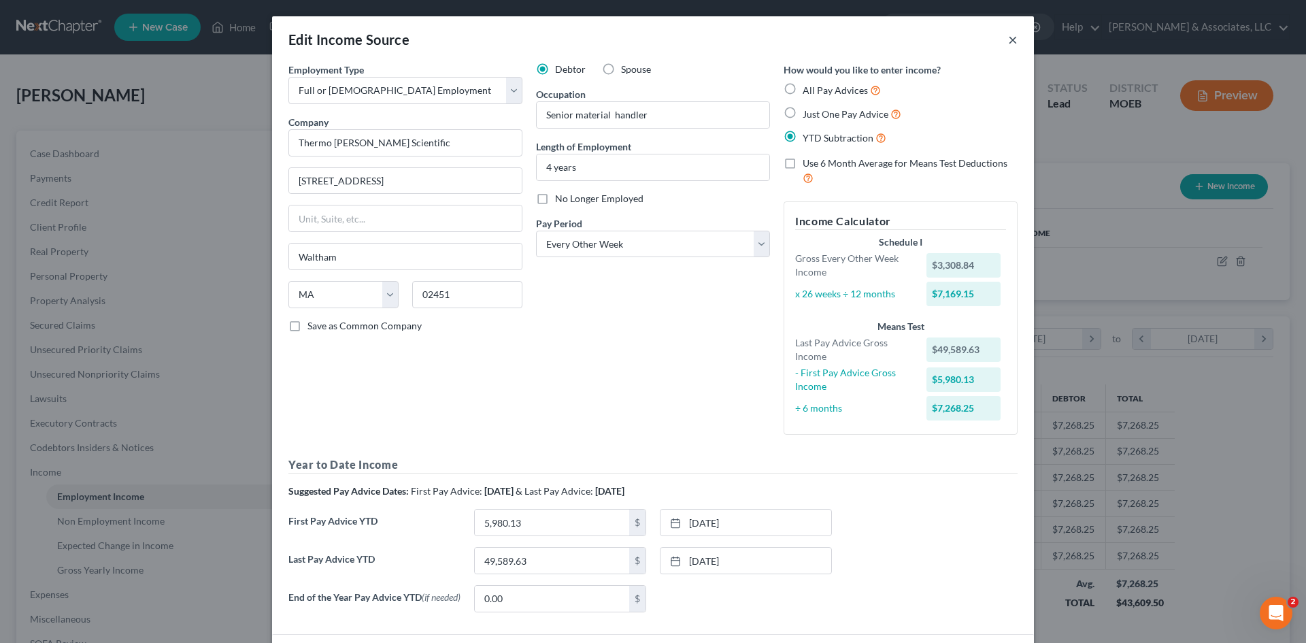
click at [1008, 43] on button "×" at bounding box center [1013, 39] width 10 height 16
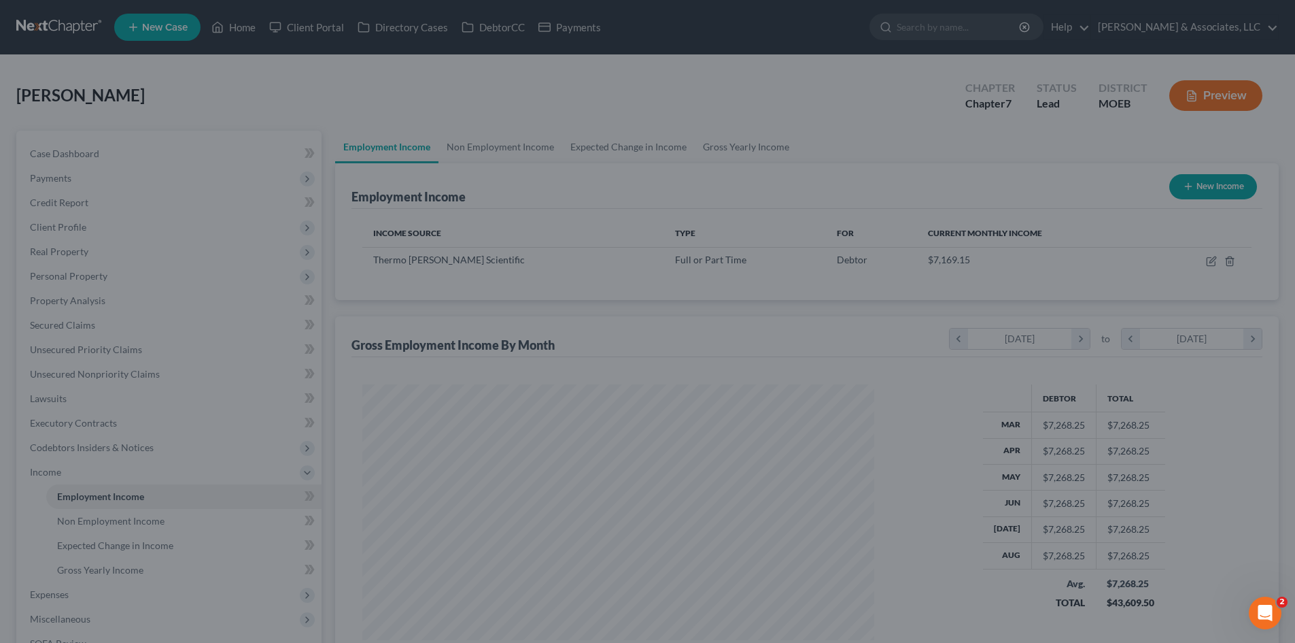
scroll to position [679732, 679451]
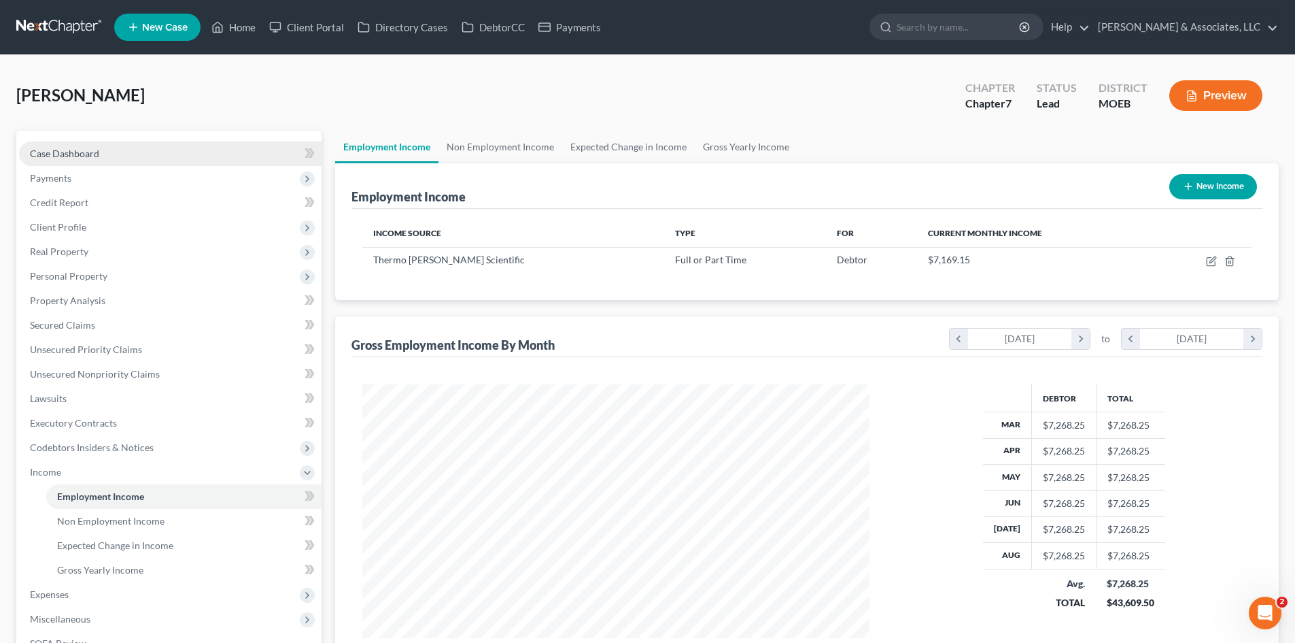
click at [78, 152] on span "Case Dashboard" at bounding box center [64, 154] width 69 height 12
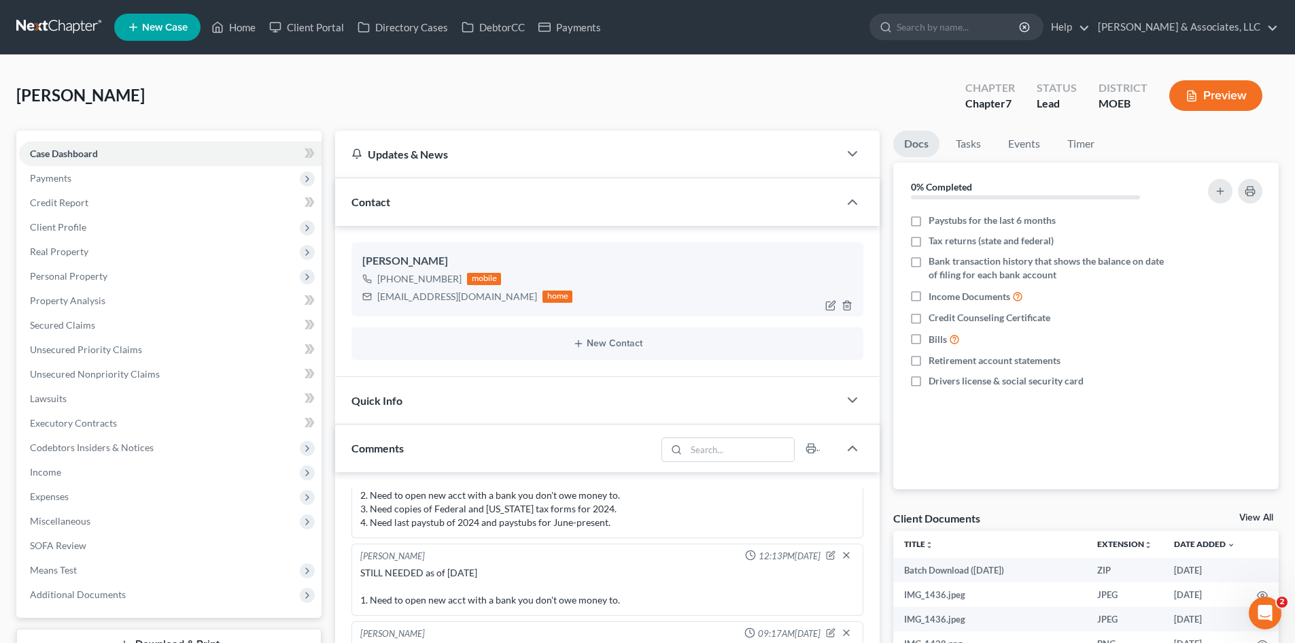
drag, startPoint x: 458, startPoint y: 276, endPoint x: 392, endPoint y: 275, distance: 66.6
click at [392, 275] on div "+1 (557) 219-0677 mobile" at bounding box center [467, 279] width 210 height 18
copy div "(557) 219-0677"
click at [577, 560] on div "Liz O'Fallon 12:13PM, 08/19/2025" at bounding box center [608, 556] width 500 height 14
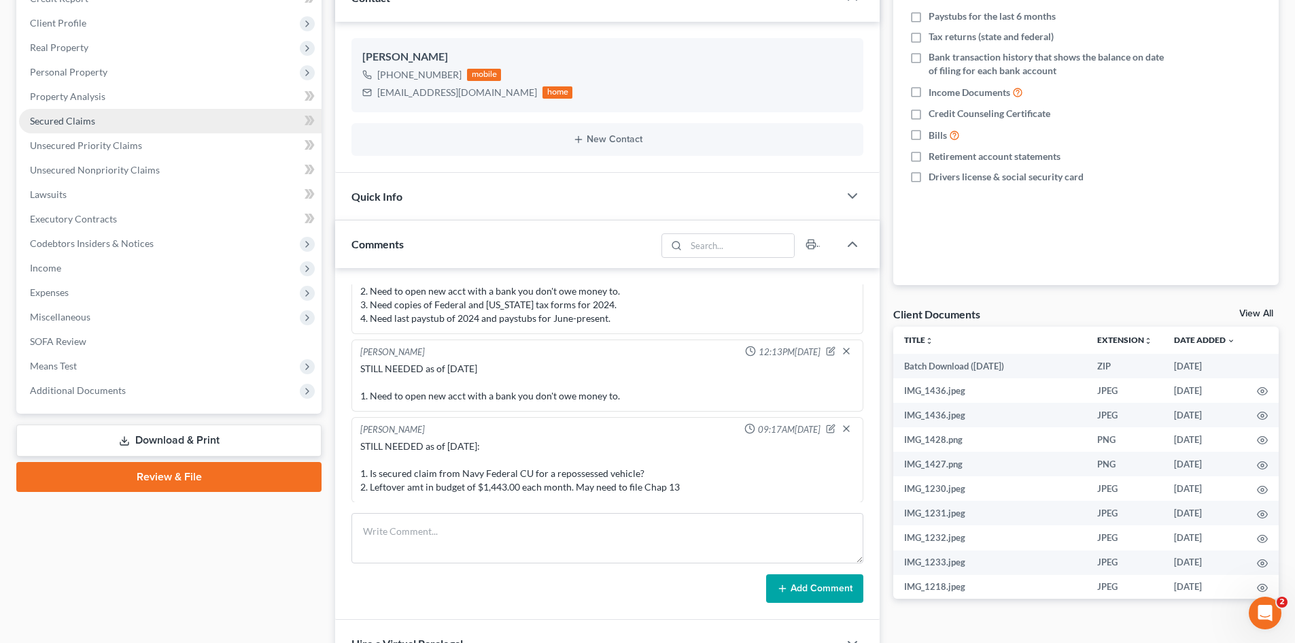
click at [69, 112] on link "Secured Claims" at bounding box center [170, 121] width 303 height 24
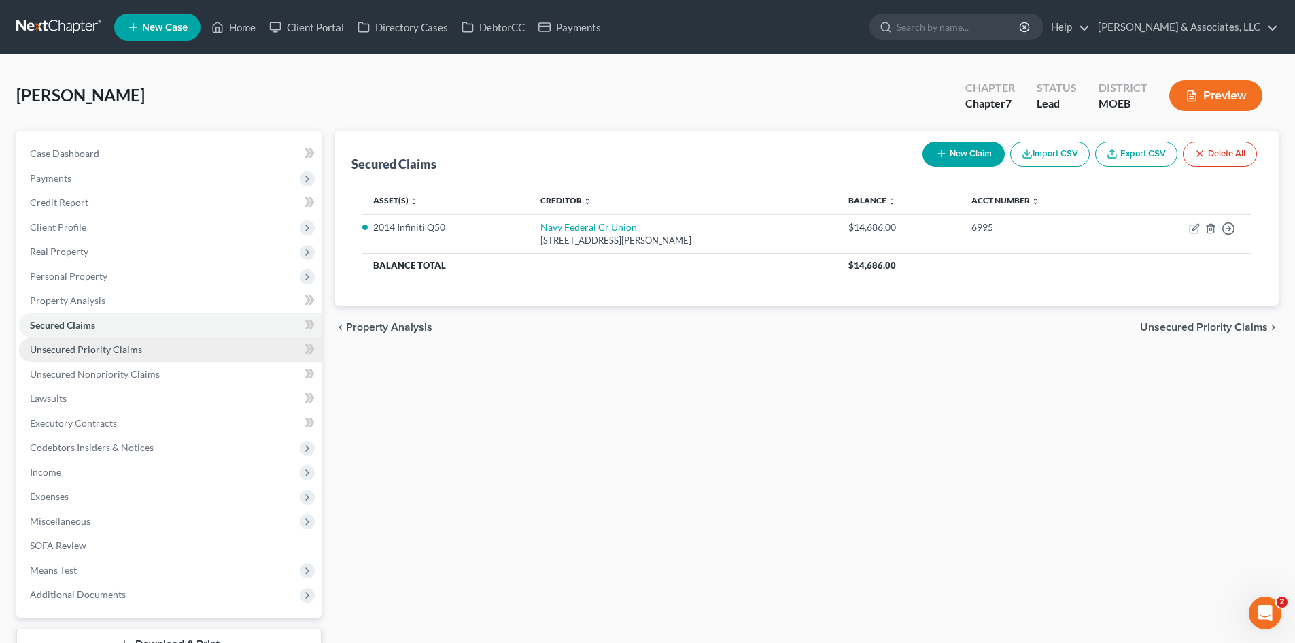
click at [108, 345] on span "Unsecured Priority Claims" at bounding box center [86, 349] width 112 height 12
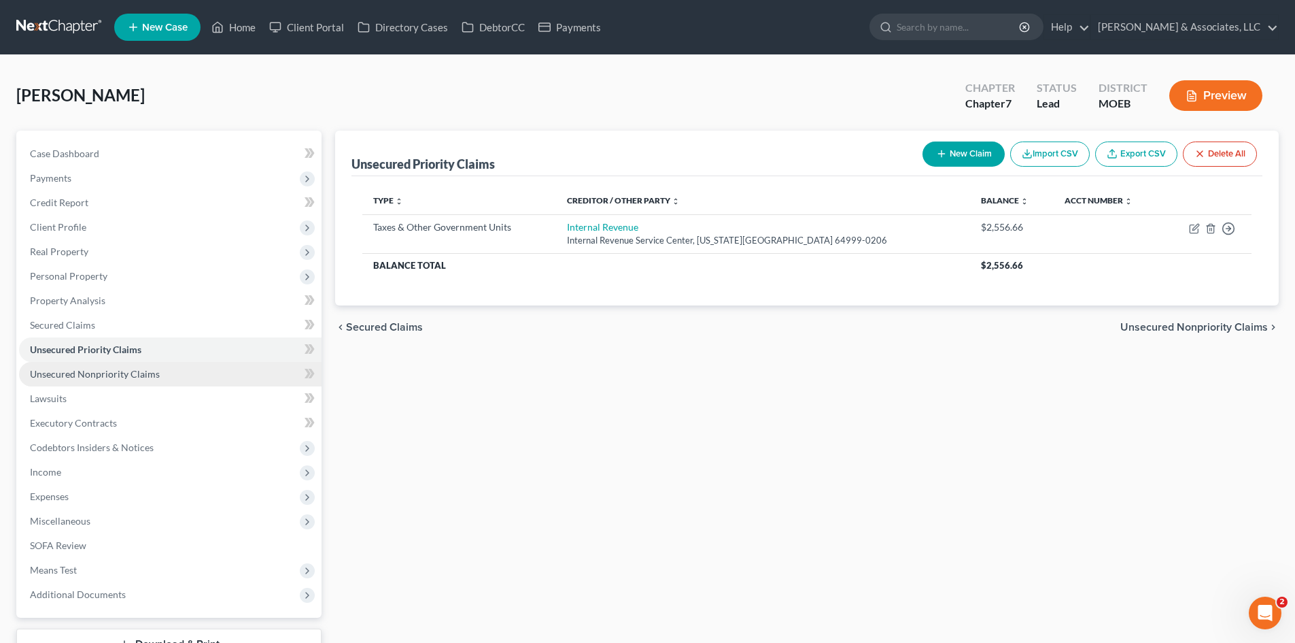
click at [126, 375] on span "Unsecured Nonpriority Claims" at bounding box center [95, 374] width 130 height 12
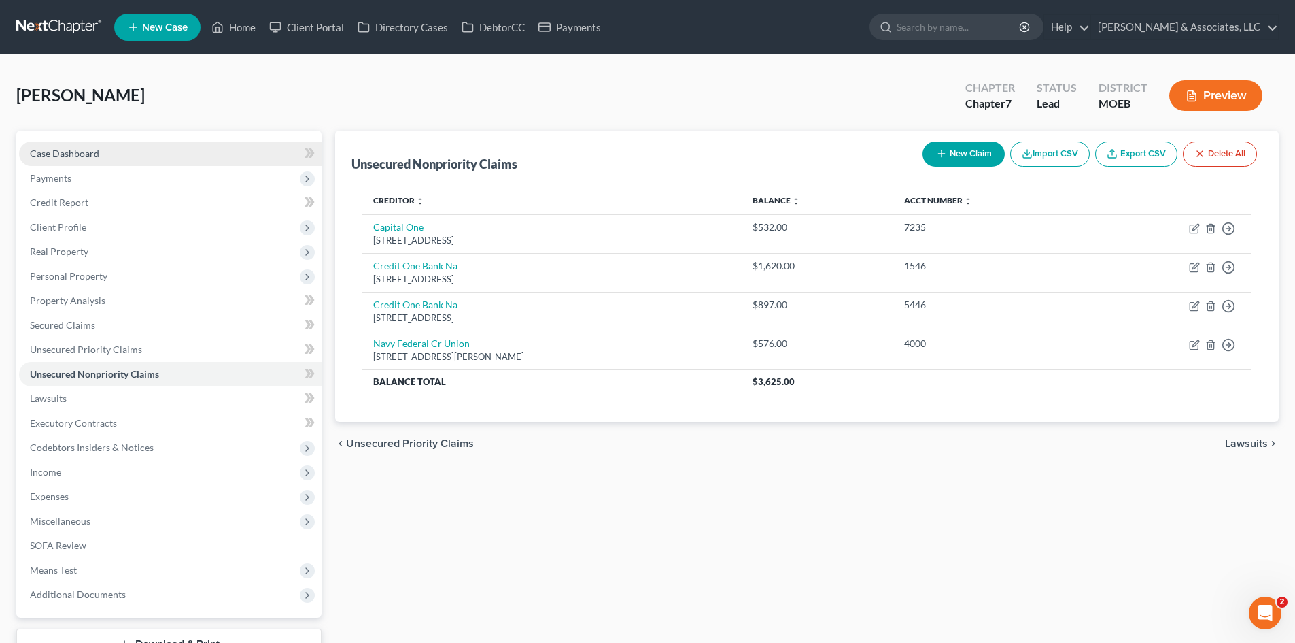
click at [73, 152] on span "Case Dashboard" at bounding box center [64, 154] width 69 height 12
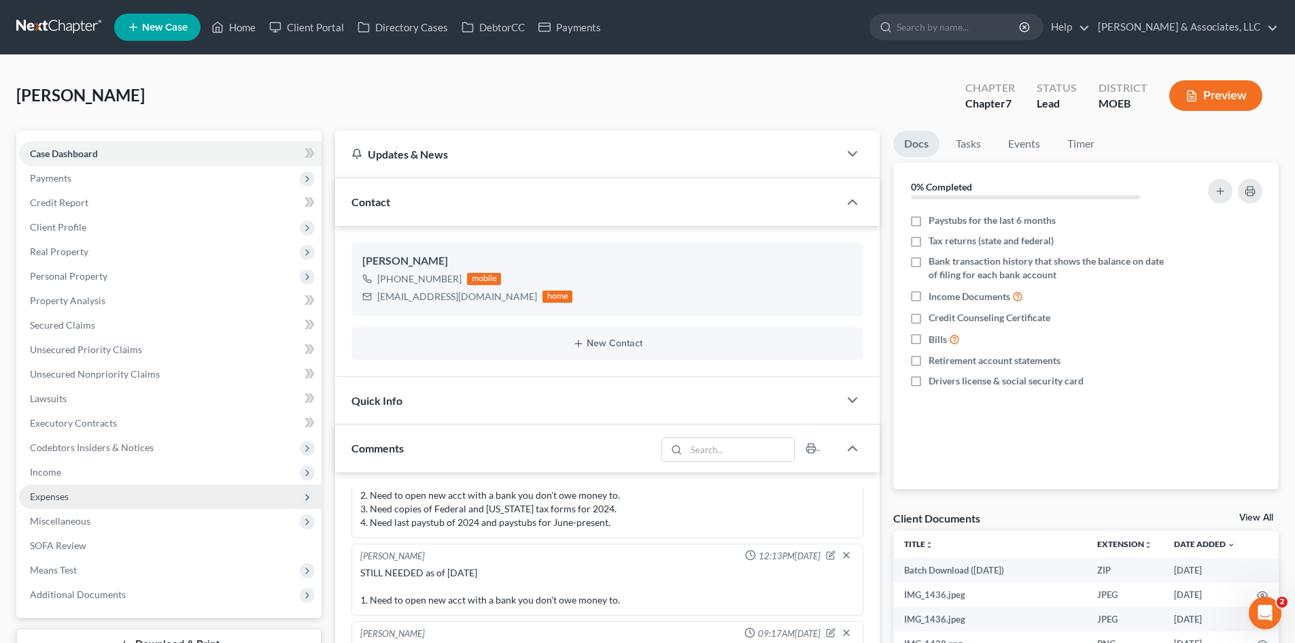
click at [69, 488] on span "Expenses" at bounding box center [170, 496] width 303 height 24
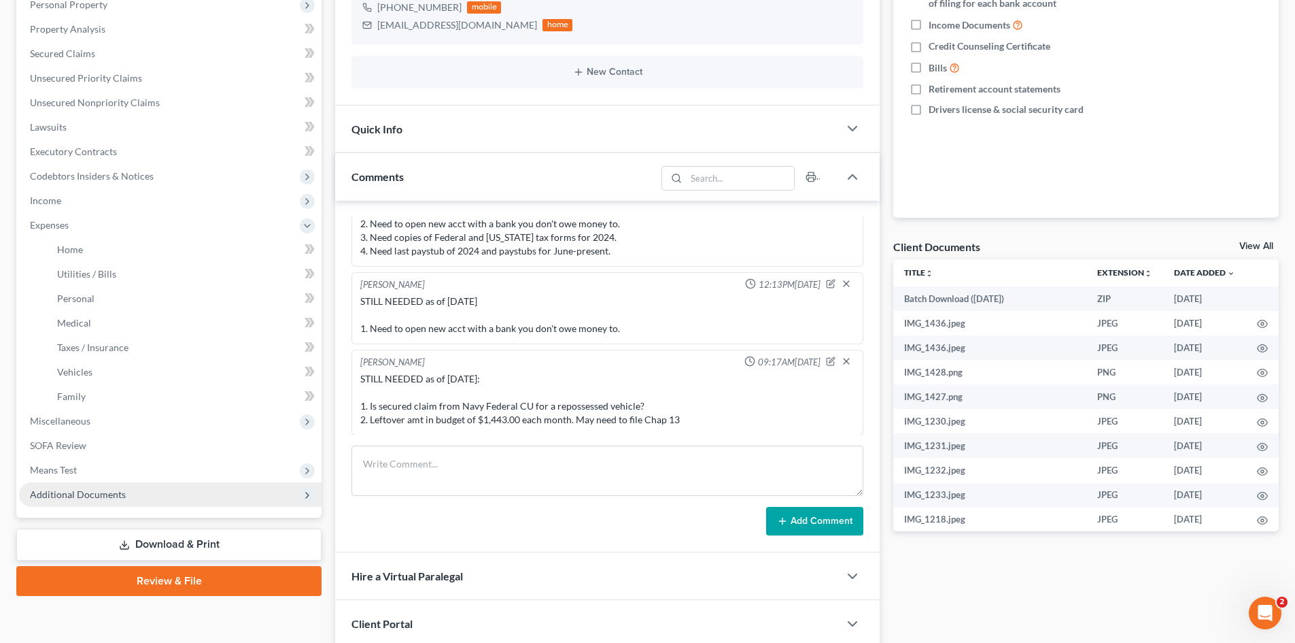
scroll to position [272, 0]
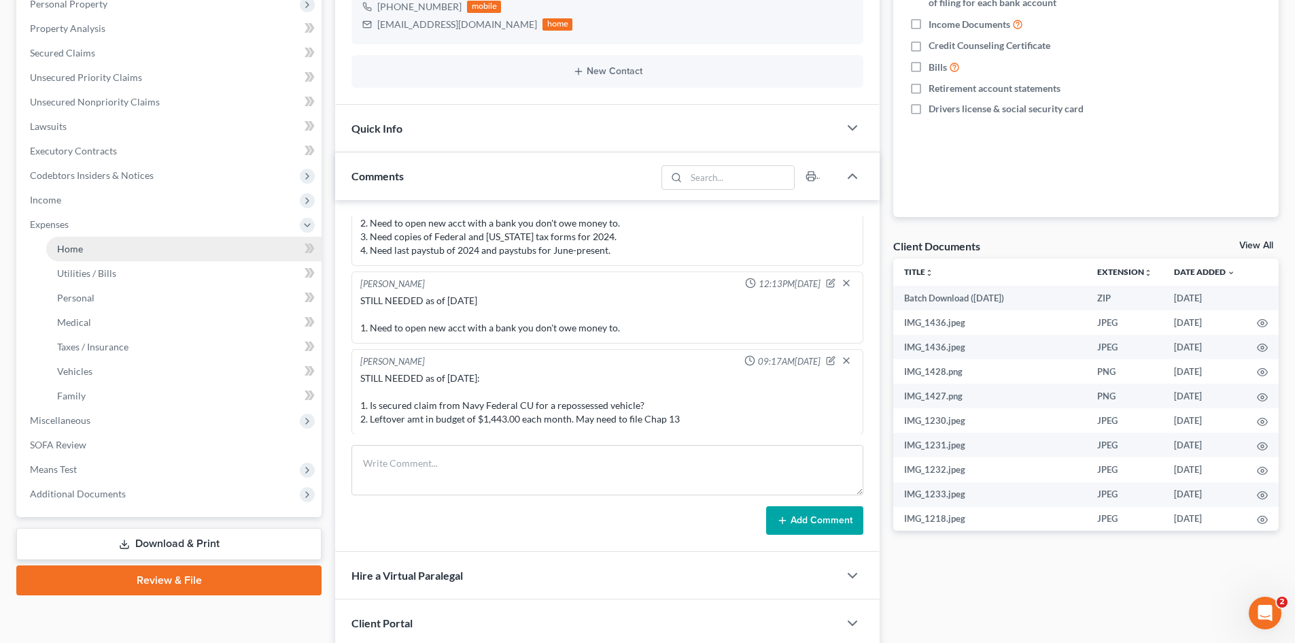
click at [78, 254] on span "Home" at bounding box center [70, 249] width 26 height 12
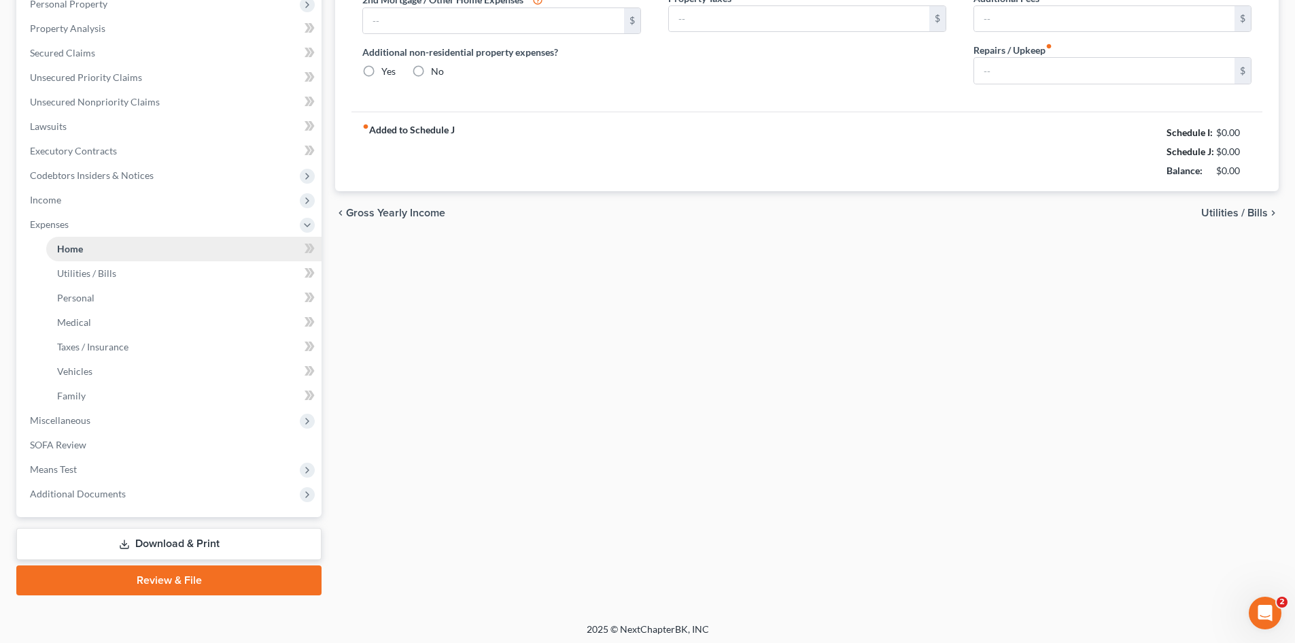
type input "1,400.00"
type input "0.00"
radio input "true"
type input "15.00"
type input "0.00"
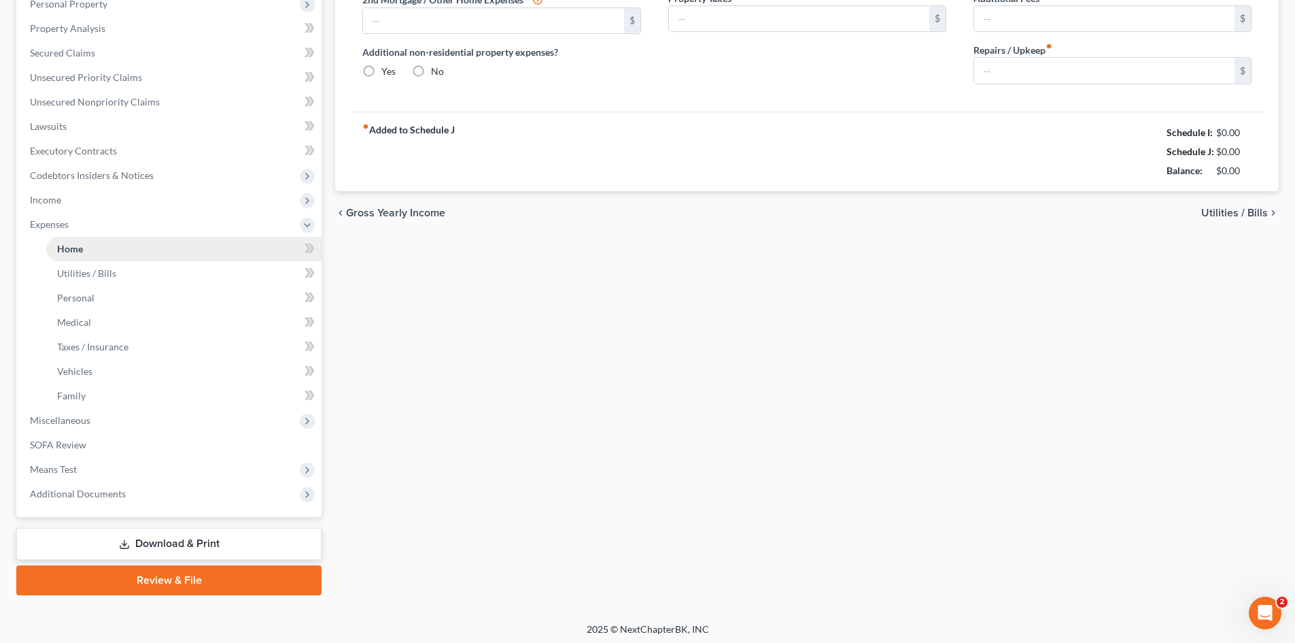
type input "0.00"
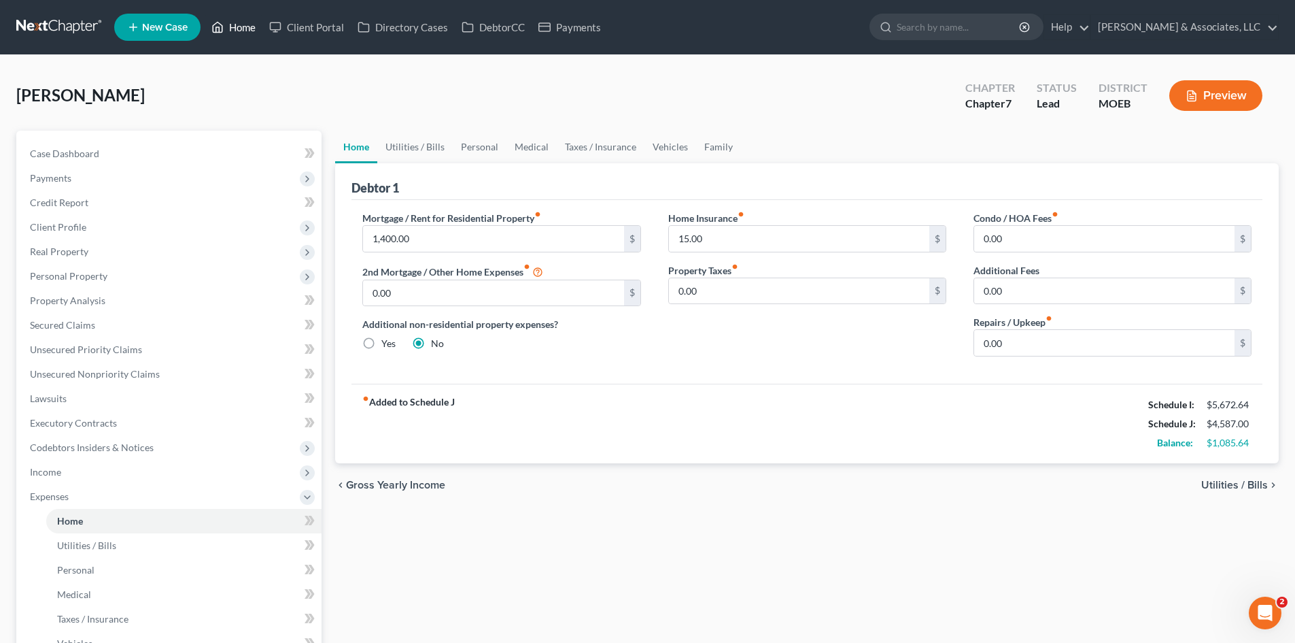
click at [236, 29] on link "Home" at bounding box center [234, 27] width 58 height 24
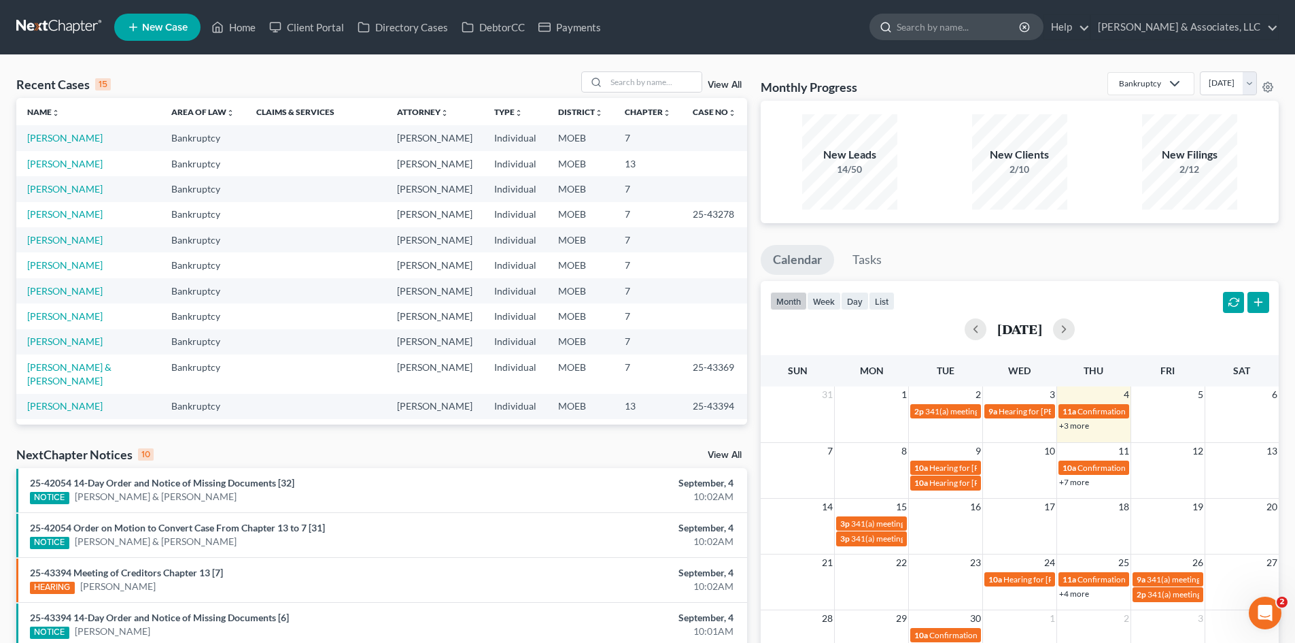
click at [979, 30] on input "search" at bounding box center [959, 26] width 124 height 25
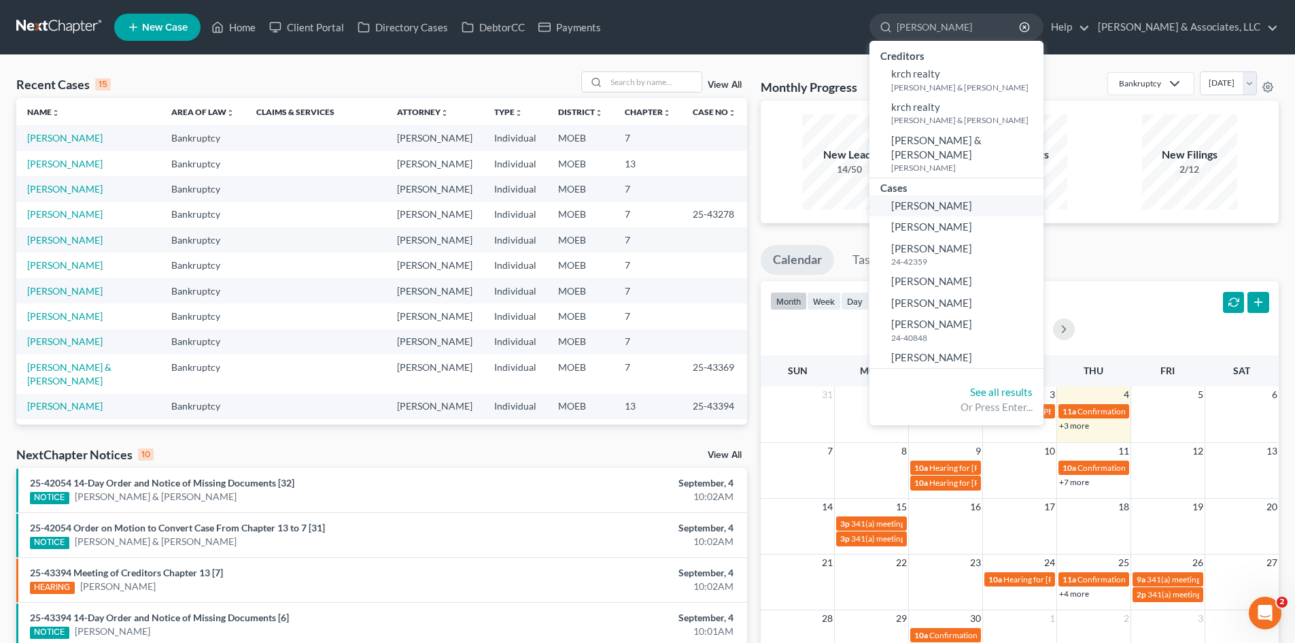
type input "kroll"
click at [972, 199] on span "Kroll, Taylor" at bounding box center [931, 205] width 81 height 12
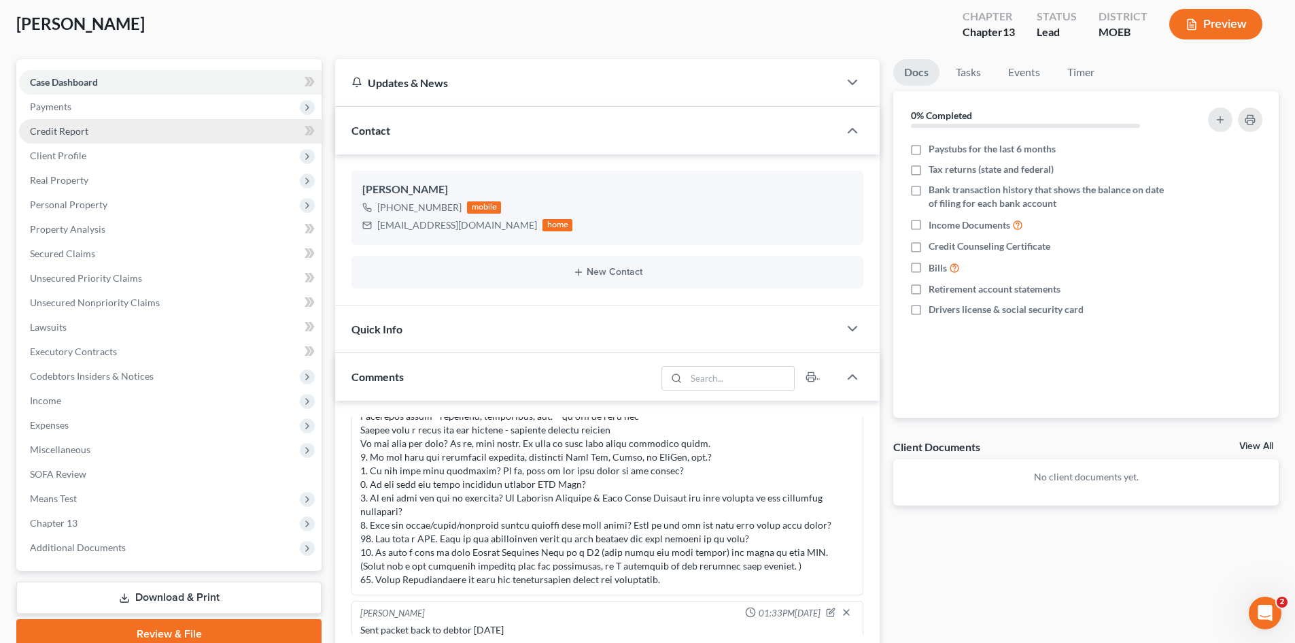
scroll to position [68, 0]
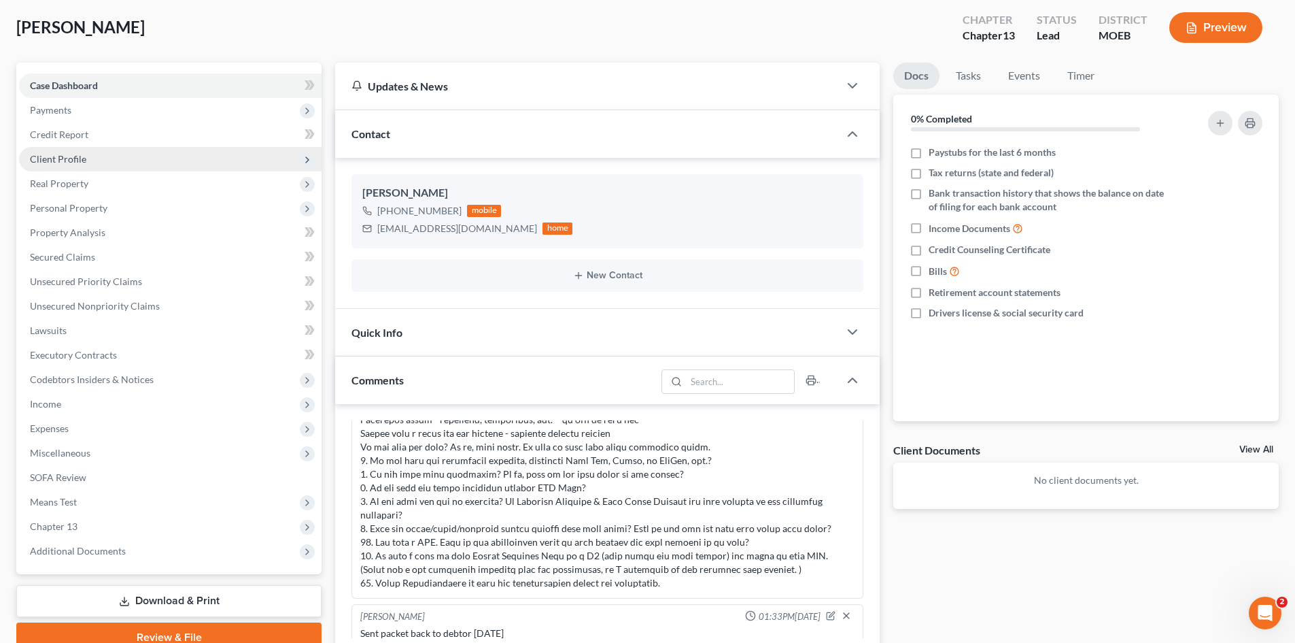
click at [68, 161] on span "Client Profile" at bounding box center [58, 159] width 56 height 12
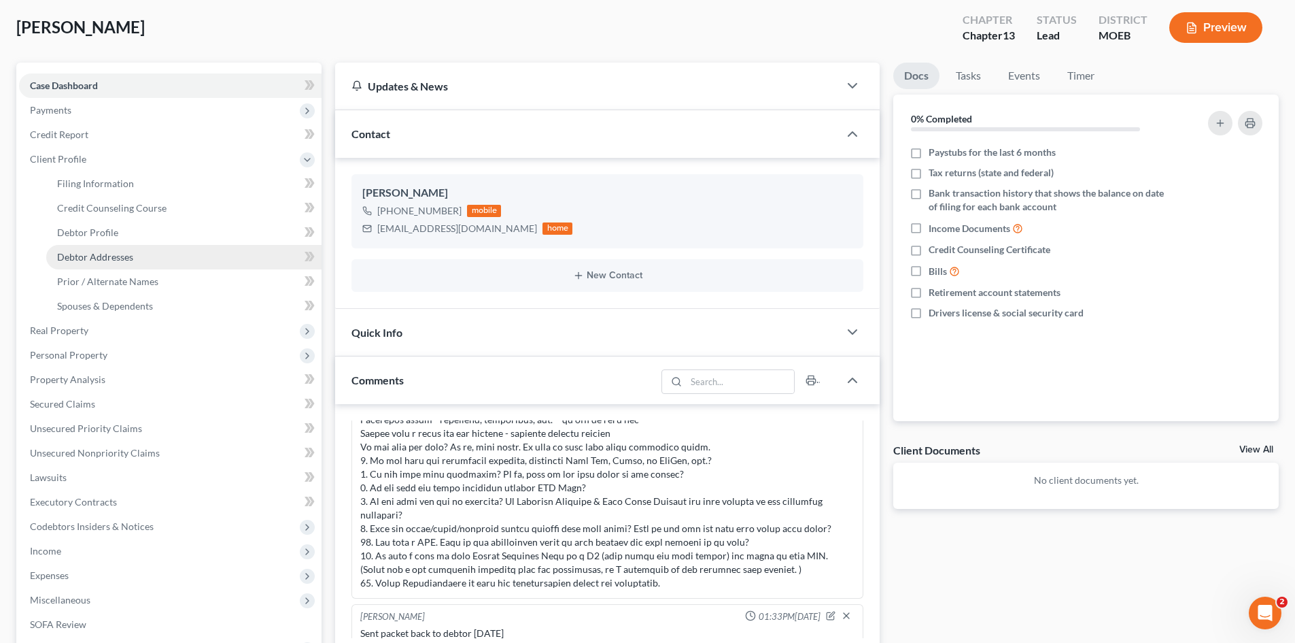
click at [115, 254] on span "Debtor Addresses" at bounding box center [95, 257] width 76 height 12
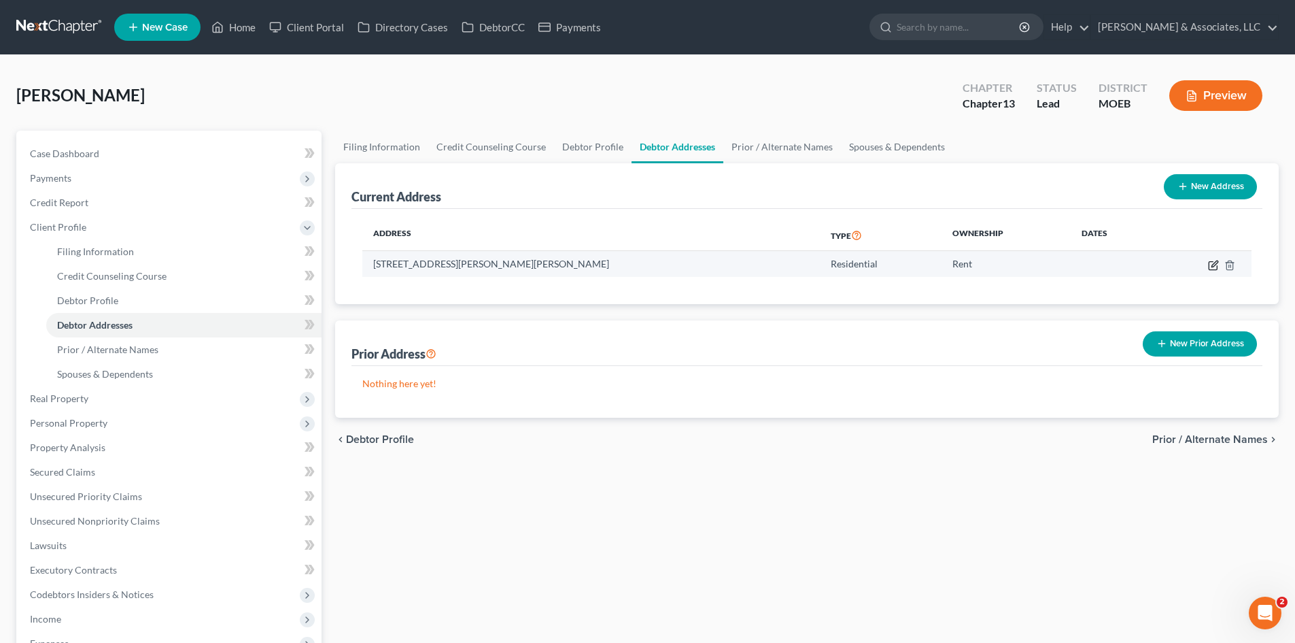
click at [1213, 265] on icon "button" at bounding box center [1213, 265] width 11 height 11
select select "26"
select select "0"
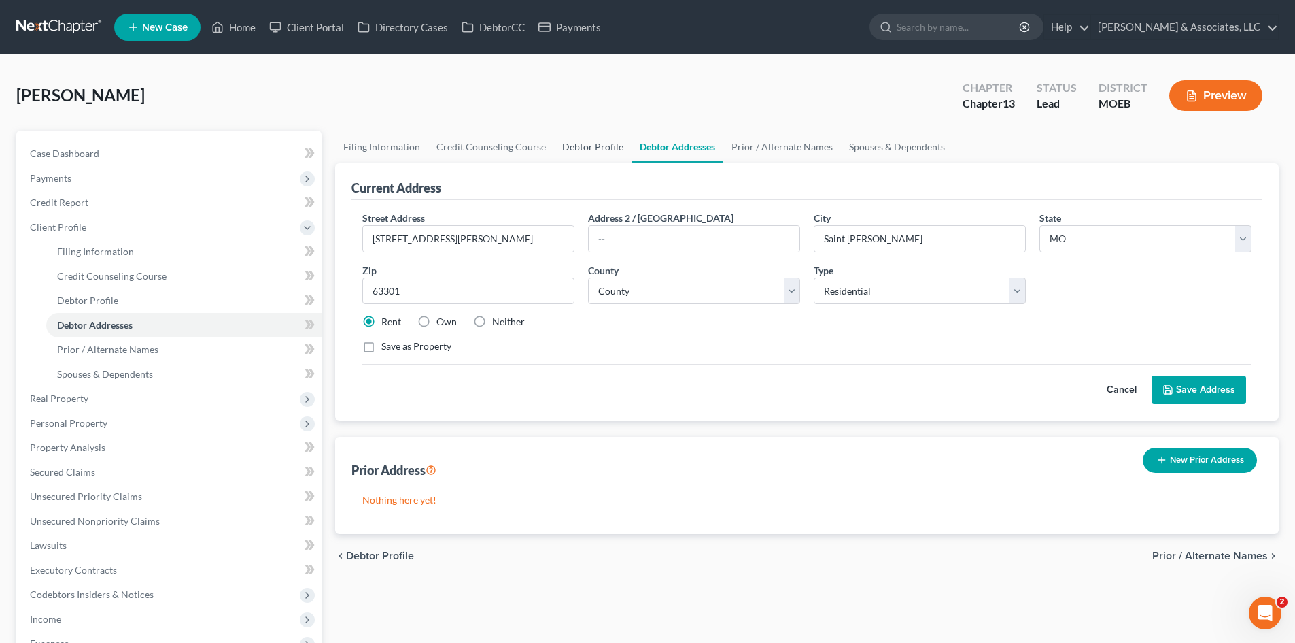
click at [581, 146] on link "Debtor Profile" at bounding box center [593, 147] width 78 height 33
select select "0"
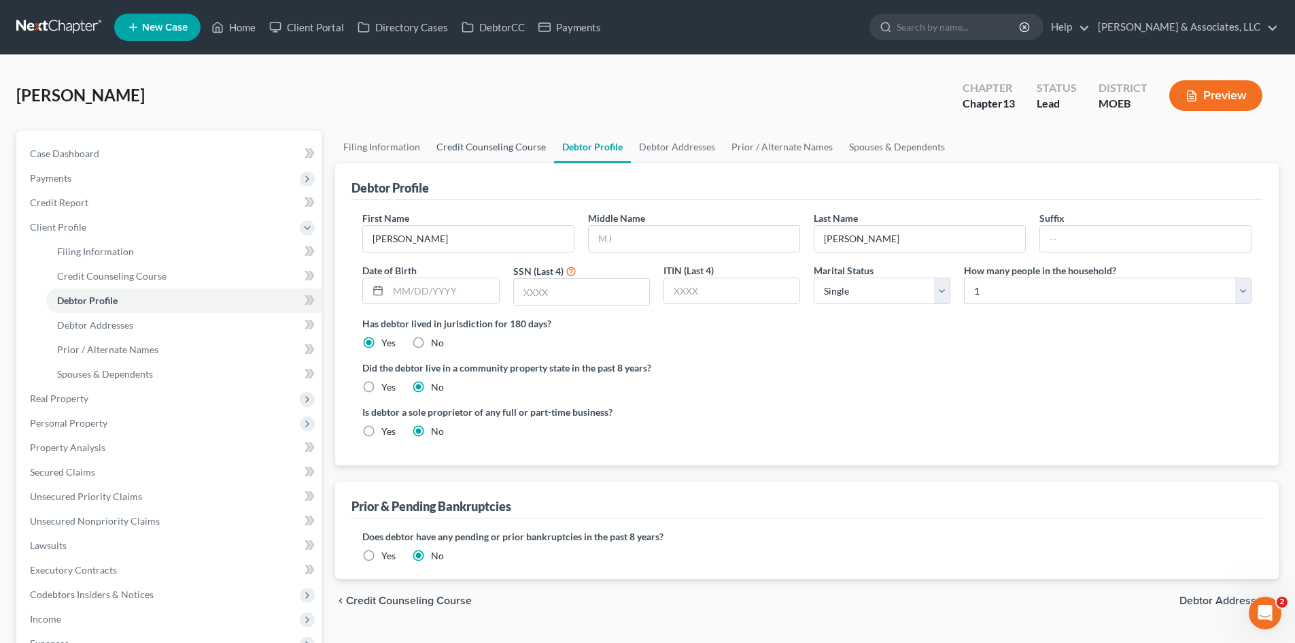
click at [458, 147] on link "Credit Counseling Course" at bounding box center [491, 147] width 126 height 33
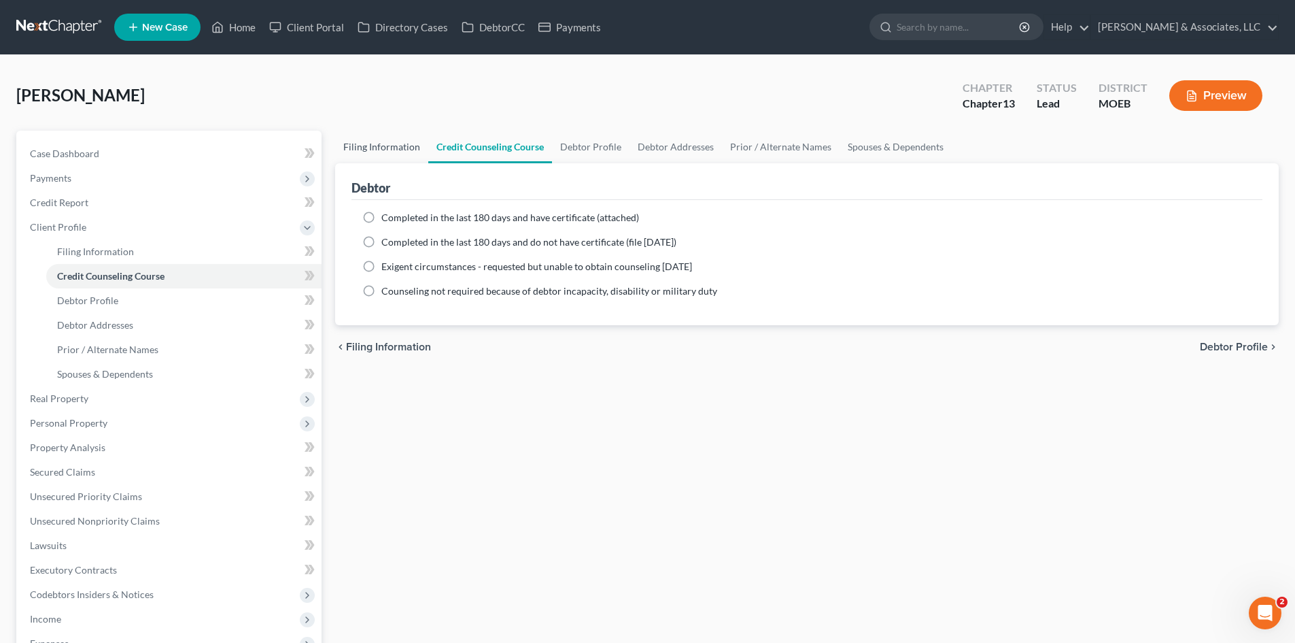
click at [364, 146] on link "Filing Information" at bounding box center [381, 147] width 93 height 33
select select "1"
select select "0"
select select "3"
select select "45"
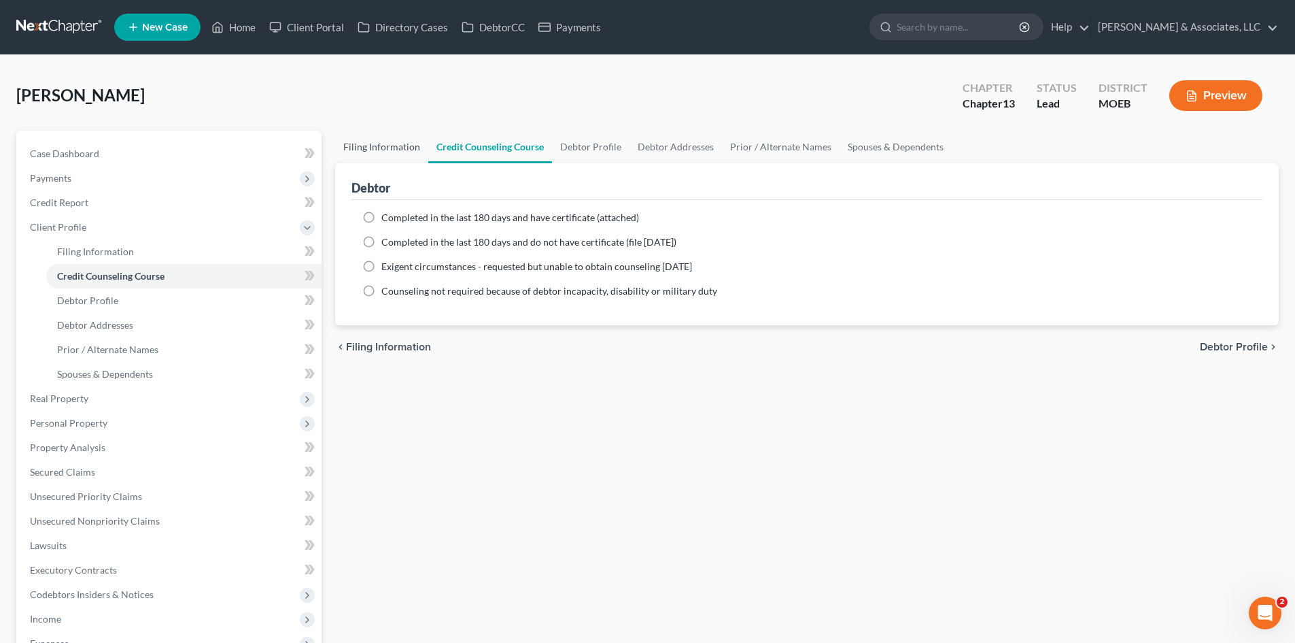
select select "0"
select select "26"
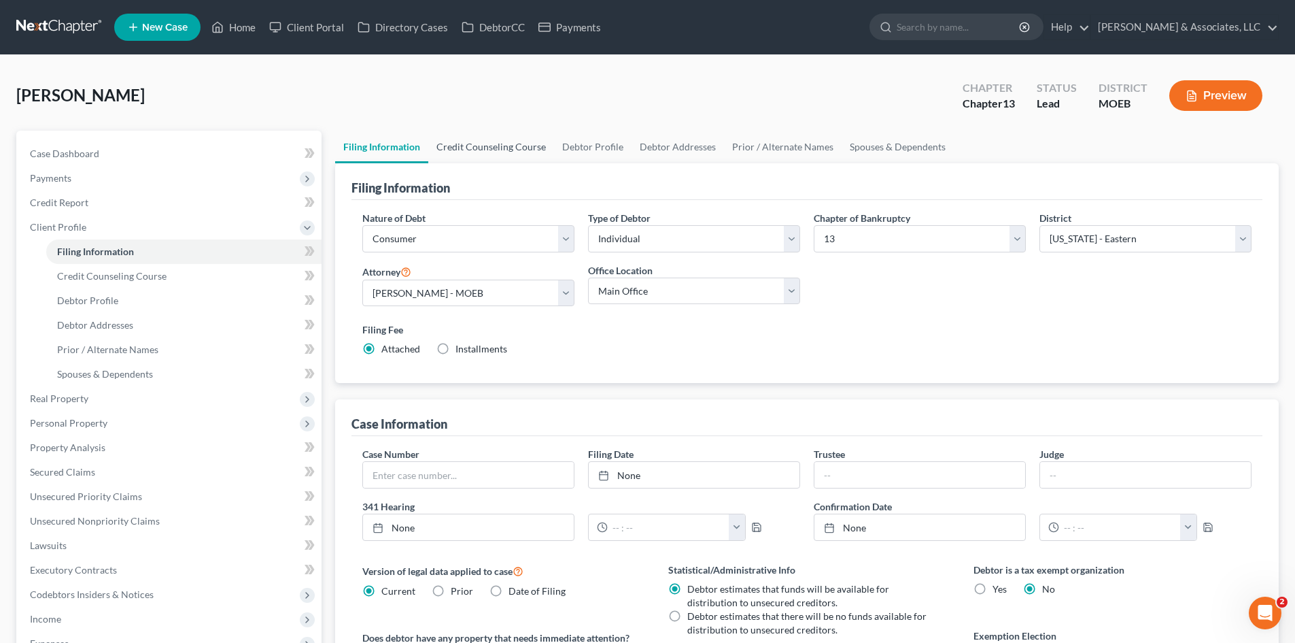
drag, startPoint x: 463, startPoint y: 137, endPoint x: 514, endPoint y: 146, distance: 51.8
click at [463, 137] on link "Credit Counseling Course" at bounding box center [491, 147] width 126 height 33
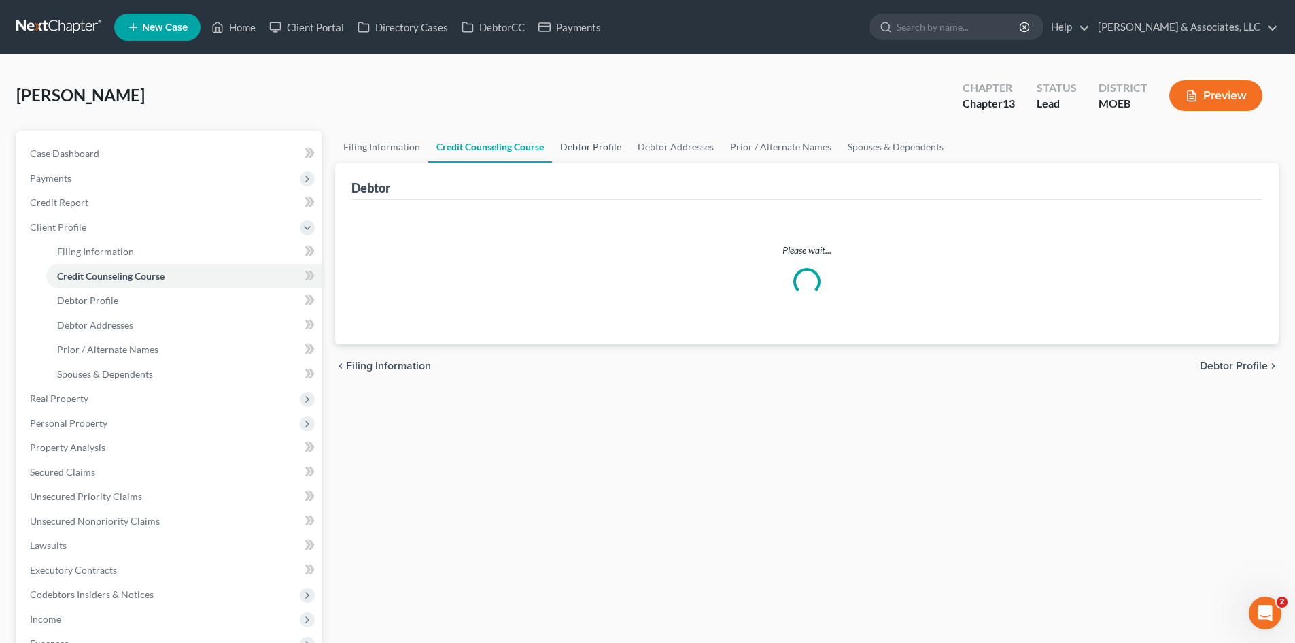
click at [588, 144] on link "Debtor Profile" at bounding box center [591, 147] width 78 height 33
select select "0"
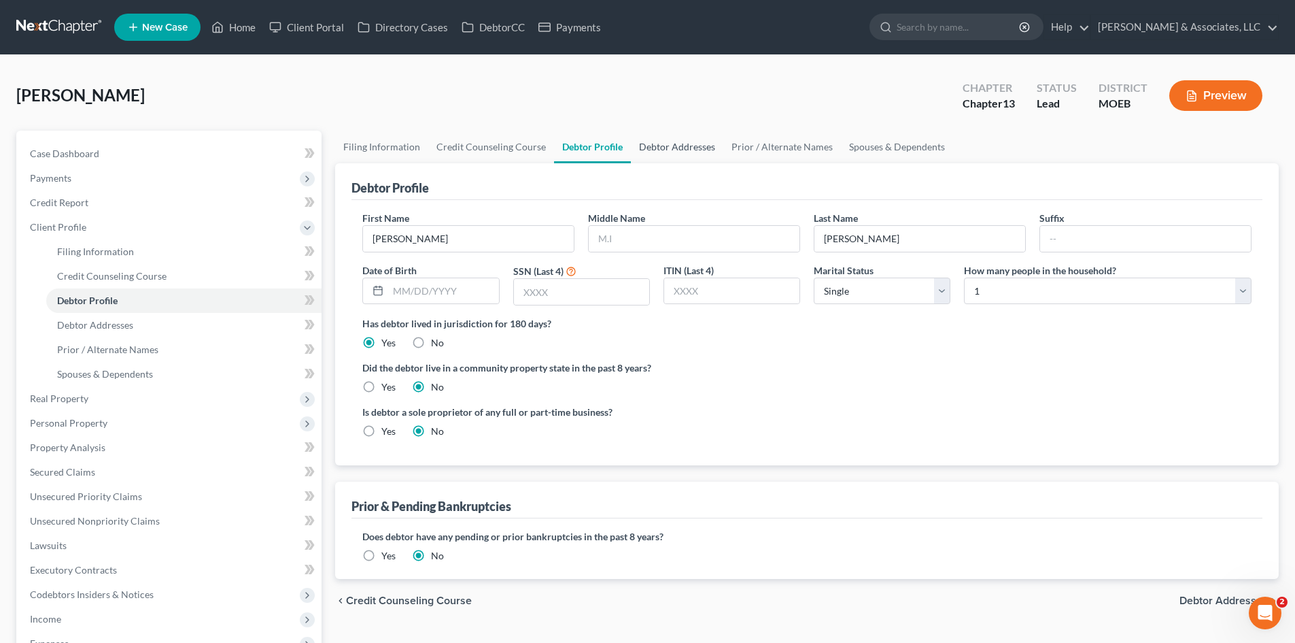
click at [664, 146] on link "Debtor Addresses" at bounding box center [677, 147] width 92 height 33
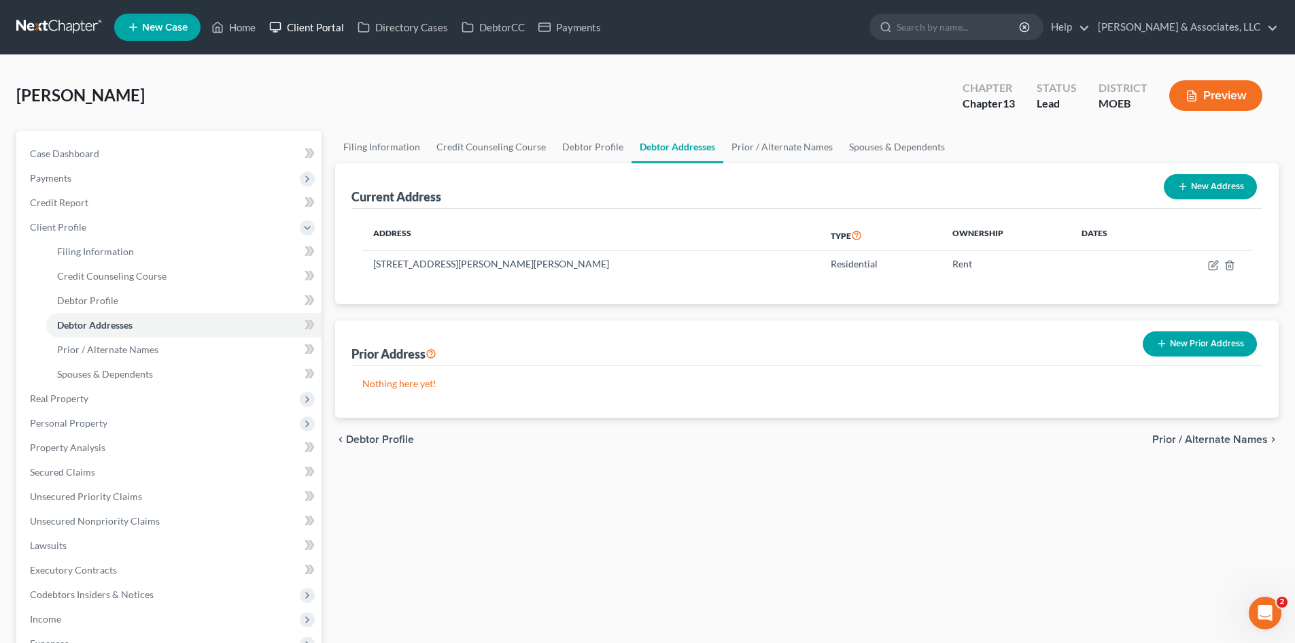
click at [305, 33] on link "Client Portal" at bounding box center [306, 27] width 88 height 24
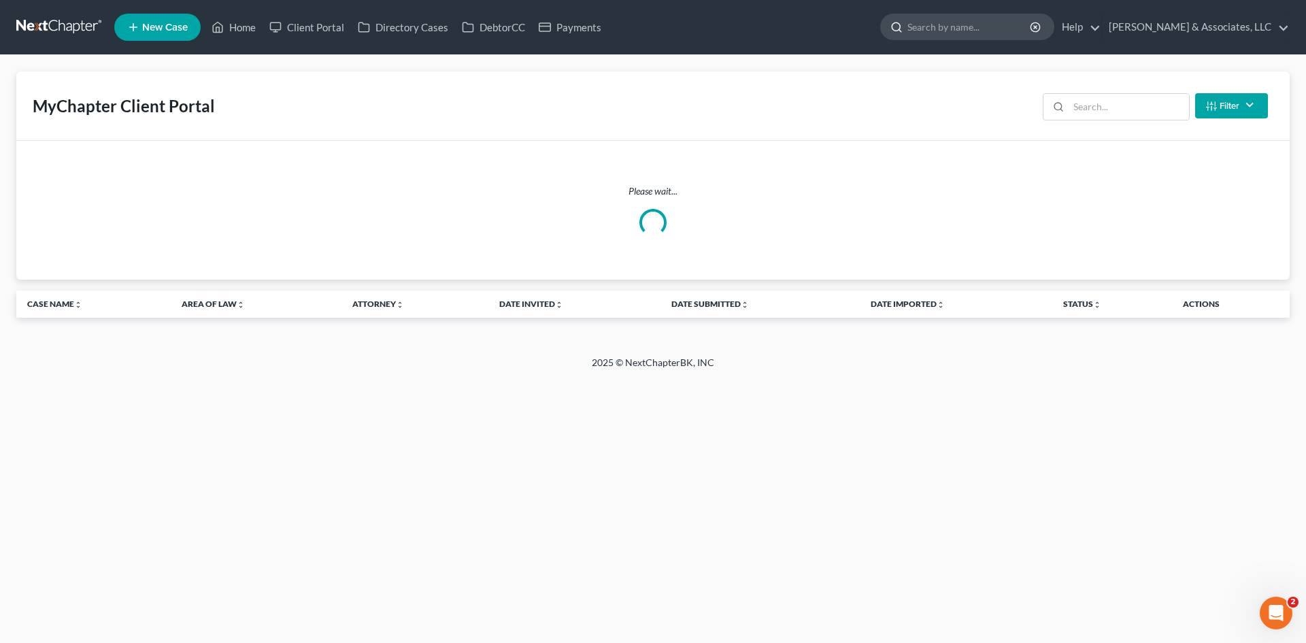
click at [1000, 25] on input "search" at bounding box center [969, 26] width 124 height 25
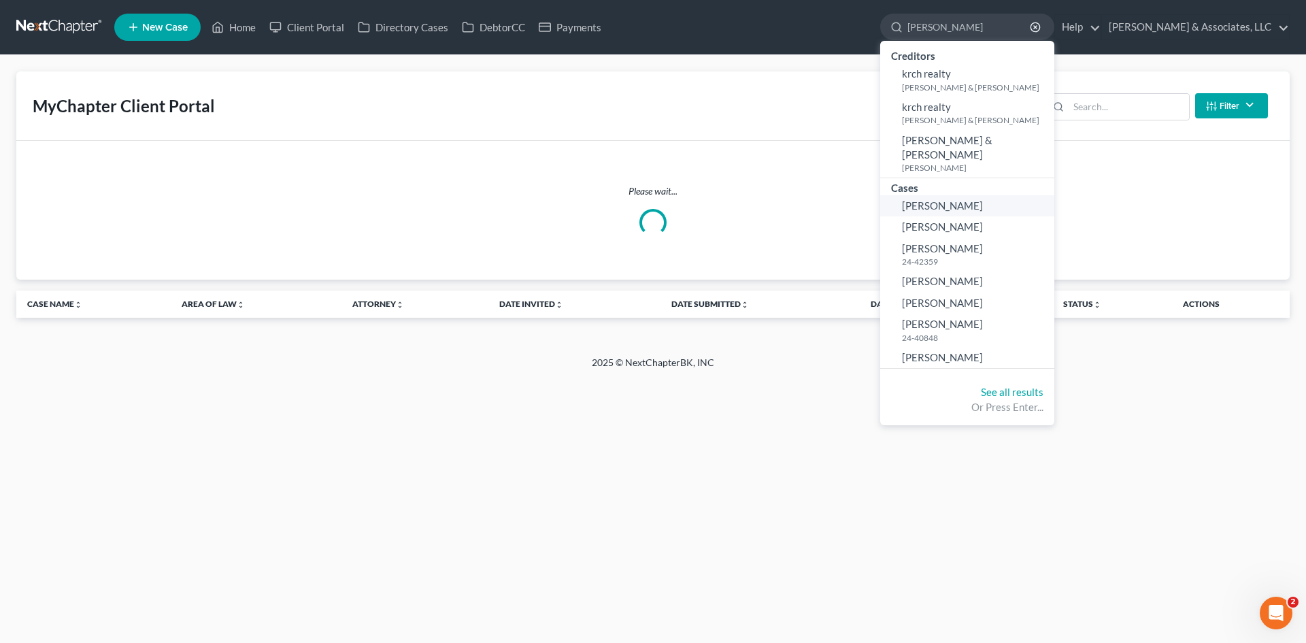
type input "kroll"
click at [983, 199] on span "Kroll, Taylor" at bounding box center [942, 205] width 81 height 12
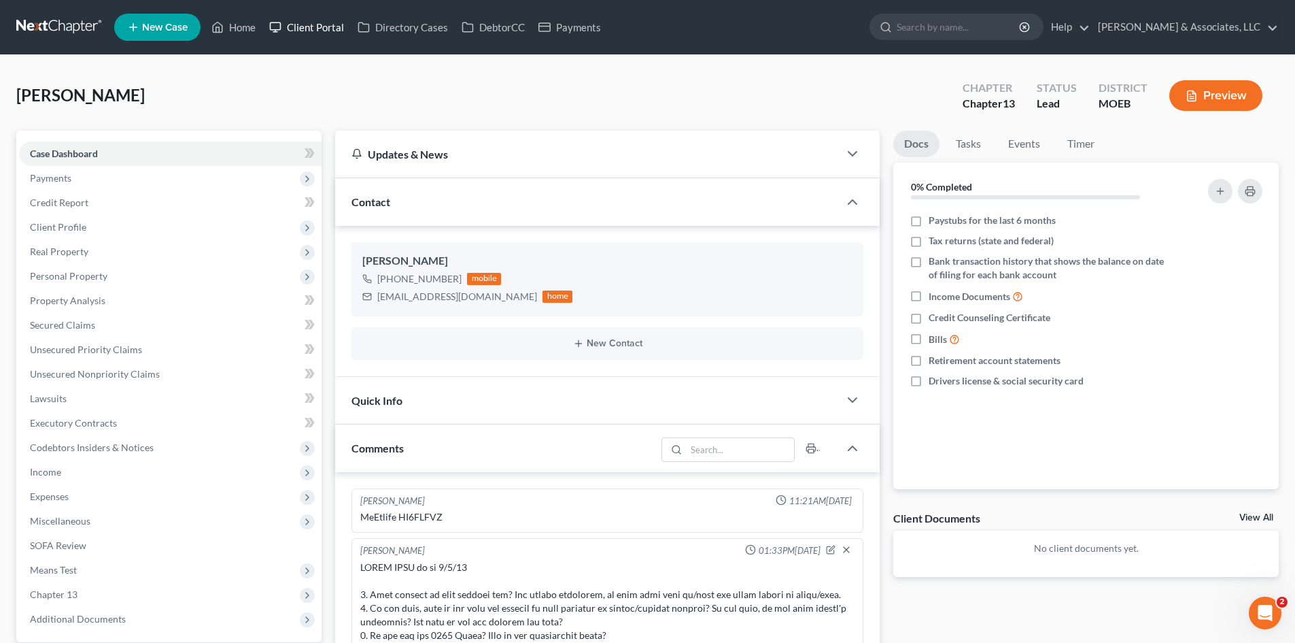
click at [312, 30] on link "Client Portal" at bounding box center [306, 27] width 88 height 24
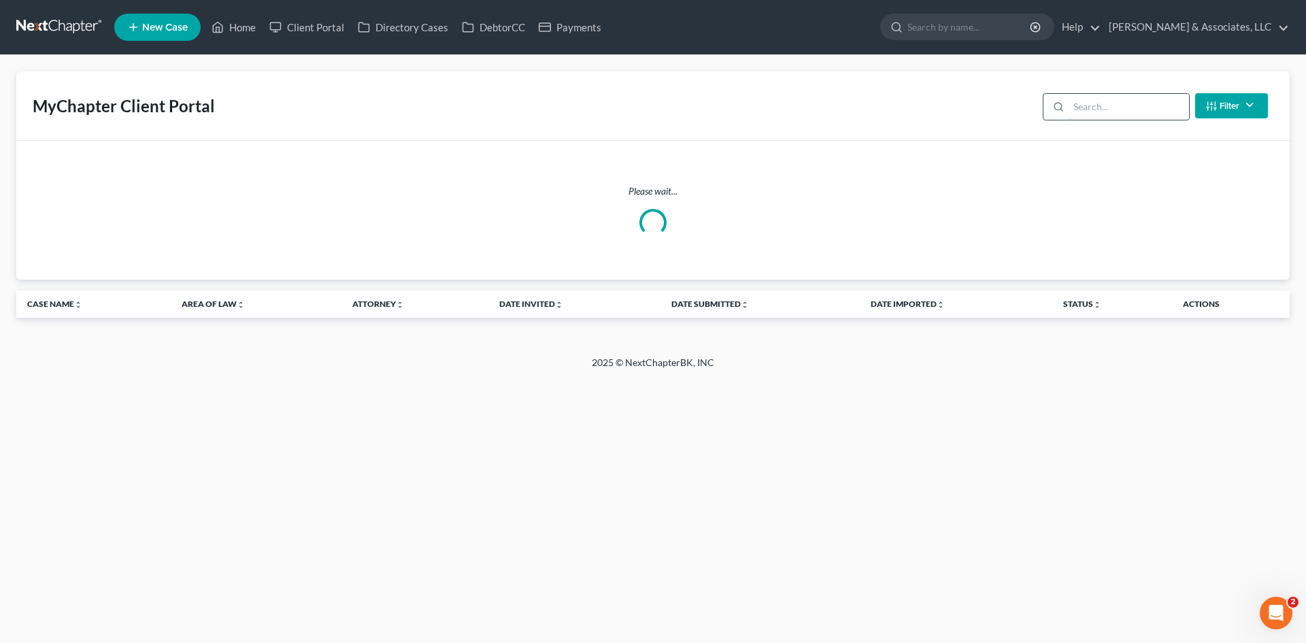
click at [1091, 107] on input "search" at bounding box center [1128, 107] width 120 height 26
type input "j"
click at [1150, 111] on input "kroll" at bounding box center [1128, 107] width 120 height 26
type input "kroll"
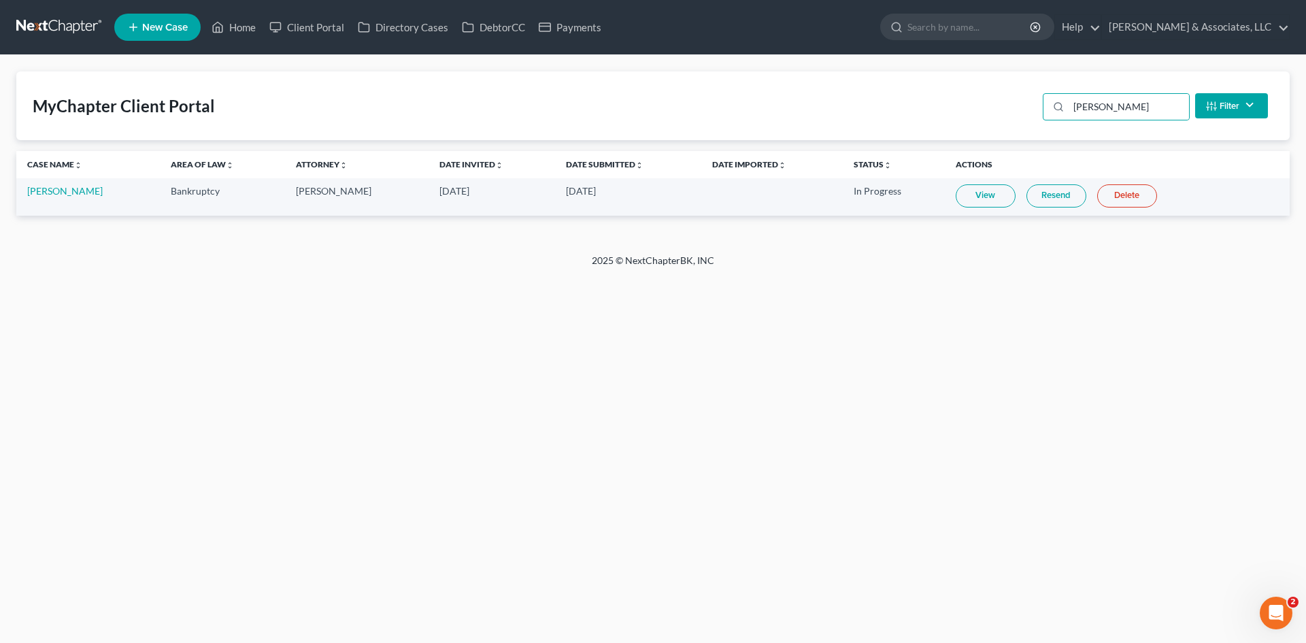
click at [977, 199] on link "View" at bounding box center [985, 195] width 60 height 23
click at [977, 198] on link "View" at bounding box center [985, 195] width 60 height 23
click at [987, 199] on link "View" at bounding box center [985, 195] width 60 height 23
drag, startPoint x: 840, startPoint y: 189, endPoint x: 887, endPoint y: 188, distance: 46.2
click at [887, 188] on td "In Progress" at bounding box center [894, 196] width 102 height 37
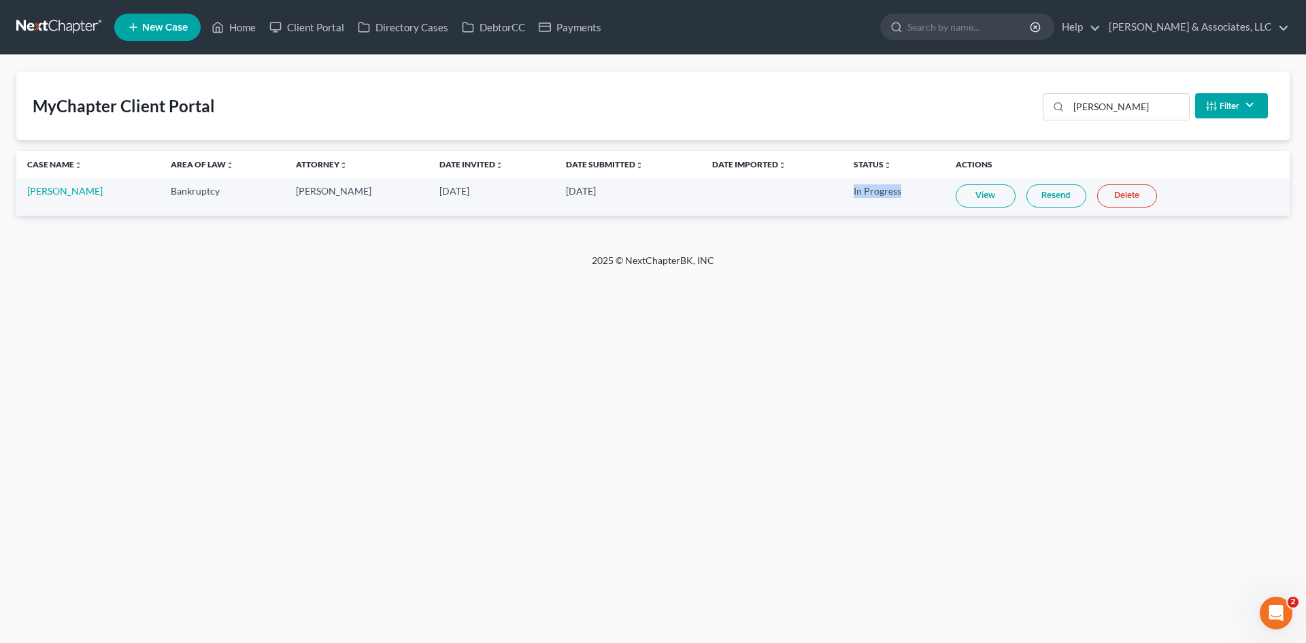
copy td "In Progress"
click at [244, 30] on link "Home" at bounding box center [234, 27] width 58 height 24
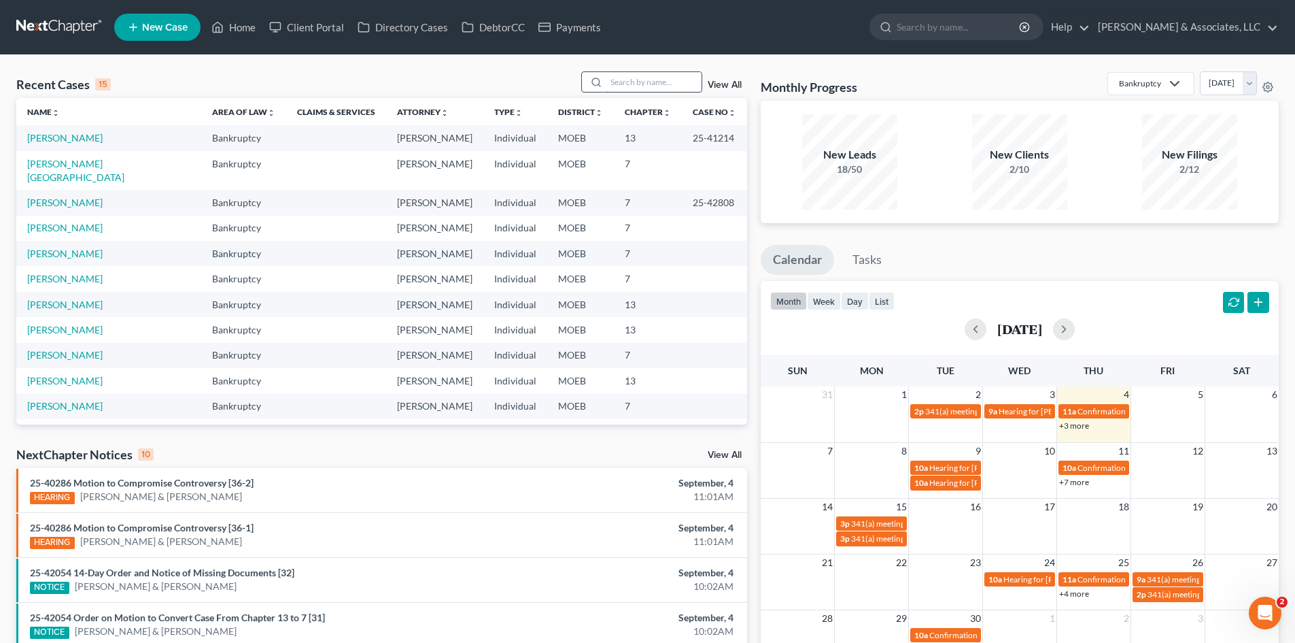
click at [626, 86] on input "search" at bounding box center [654, 82] width 95 height 20
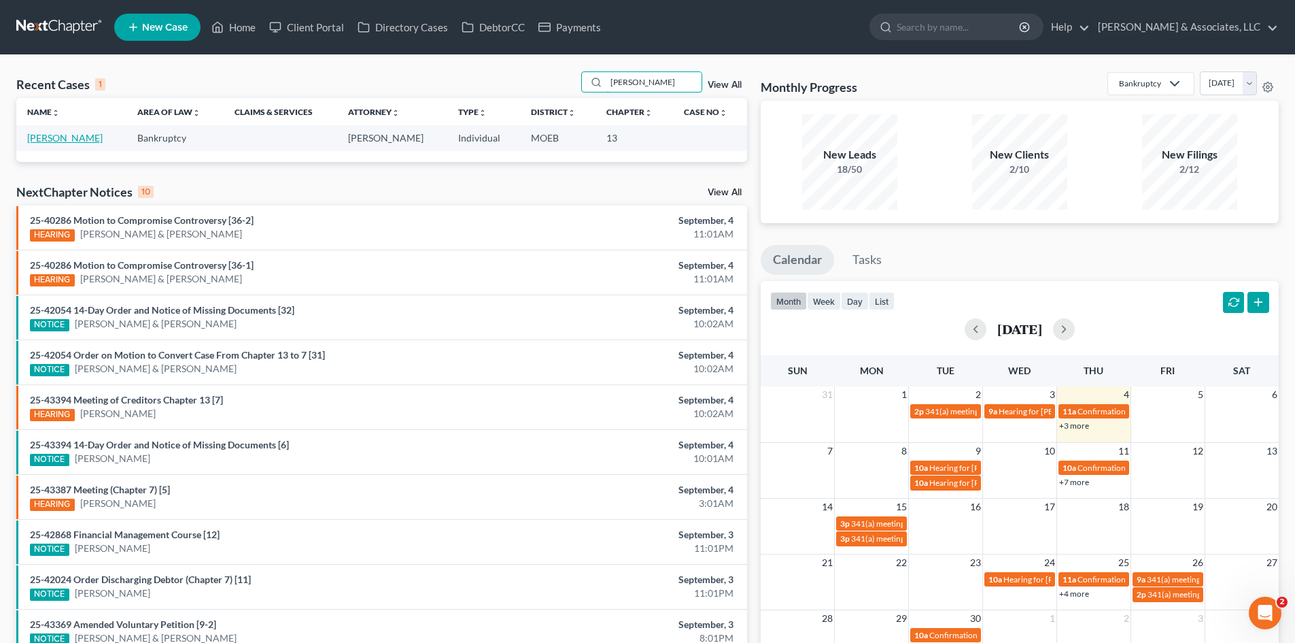
type input "kroll"
click at [44, 142] on link "Kroll, Taylor" at bounding box center [64, 138] width 75 height 12
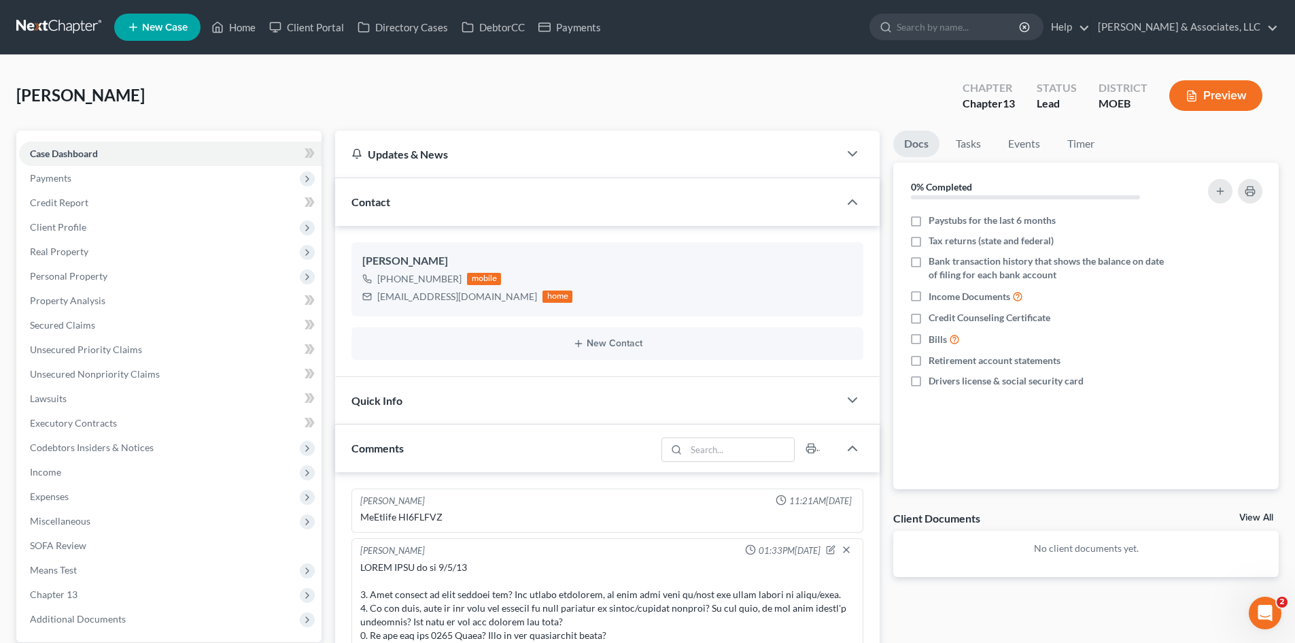
scroll to position [542, 0]
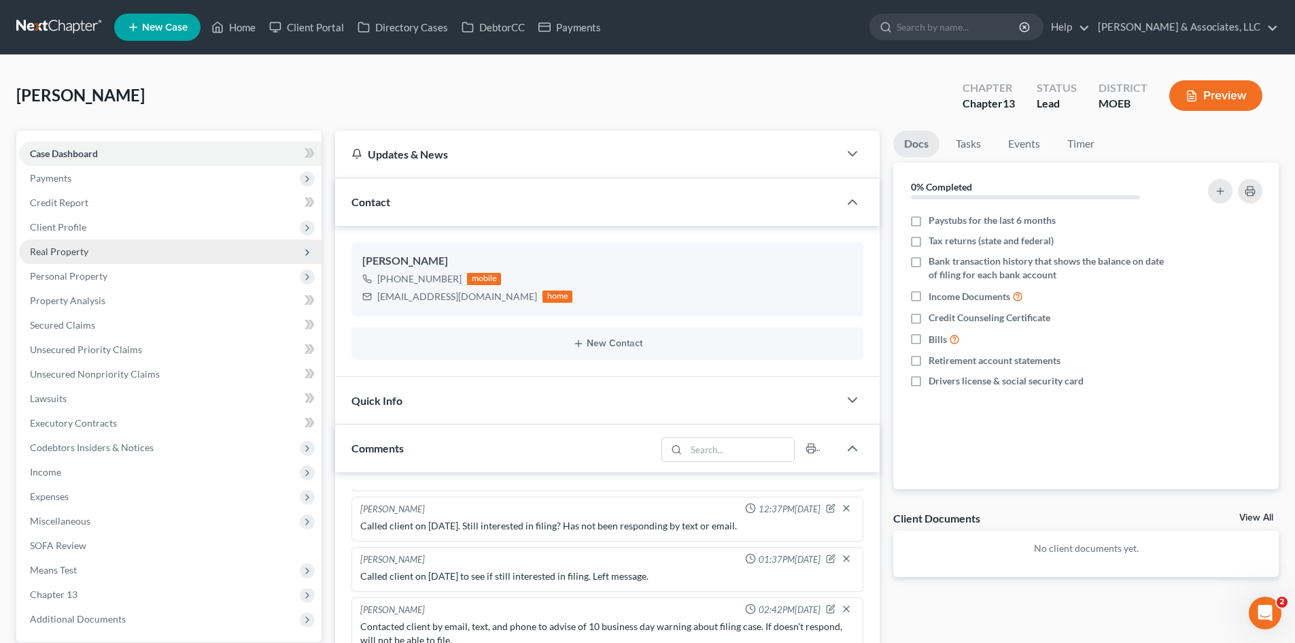
click at [54, 256] on span "Real Property" at bounding box center [59, 251] width 58 height 12
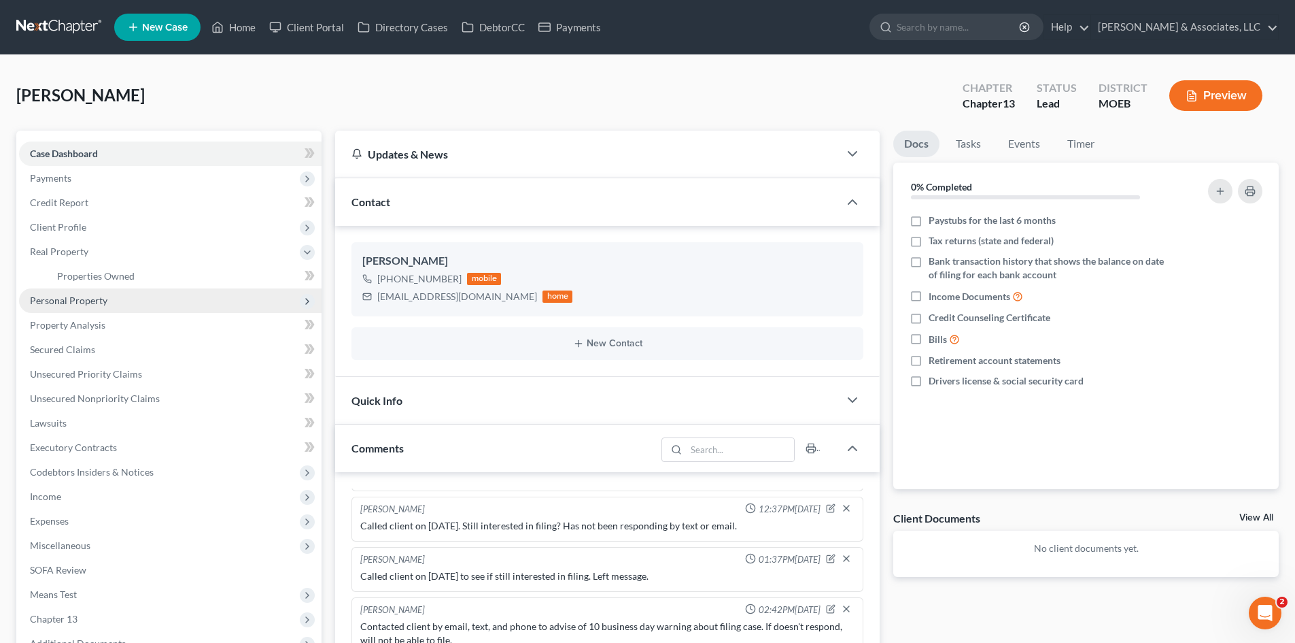
click at [73, 300] on span "Personal Property" at bounding box center [69, 300] width 78 height 12
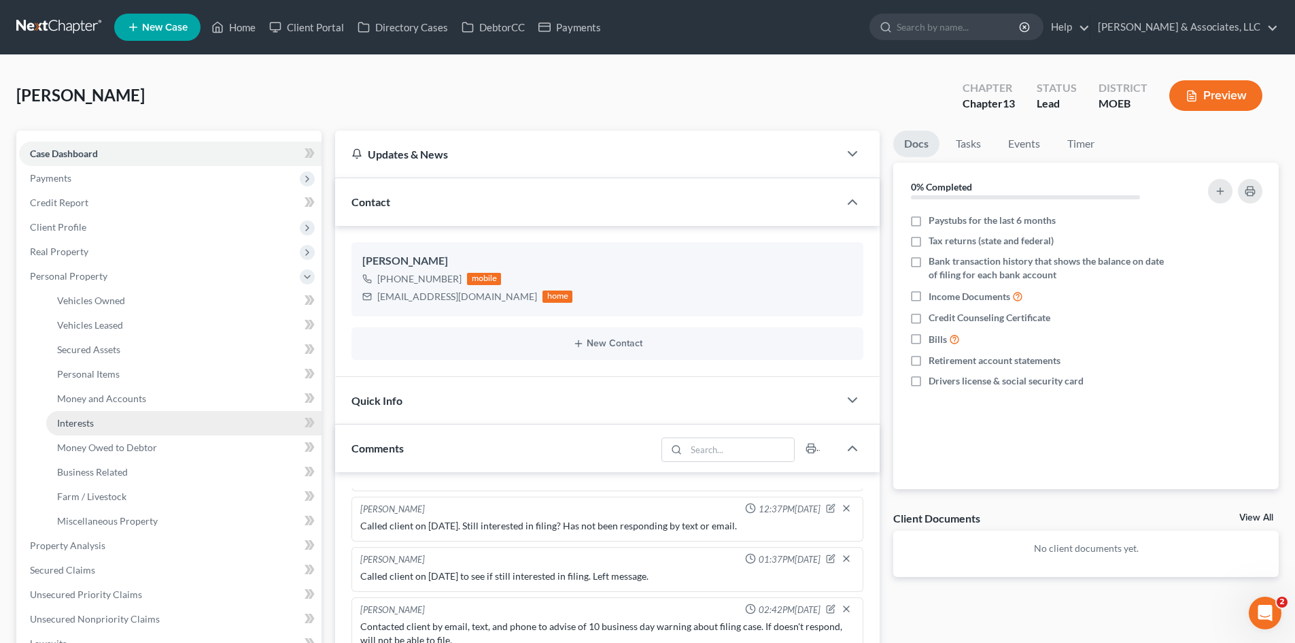
click at [94, 424] on span "Interests" at bounding box center [75, 423] width 37 height 12
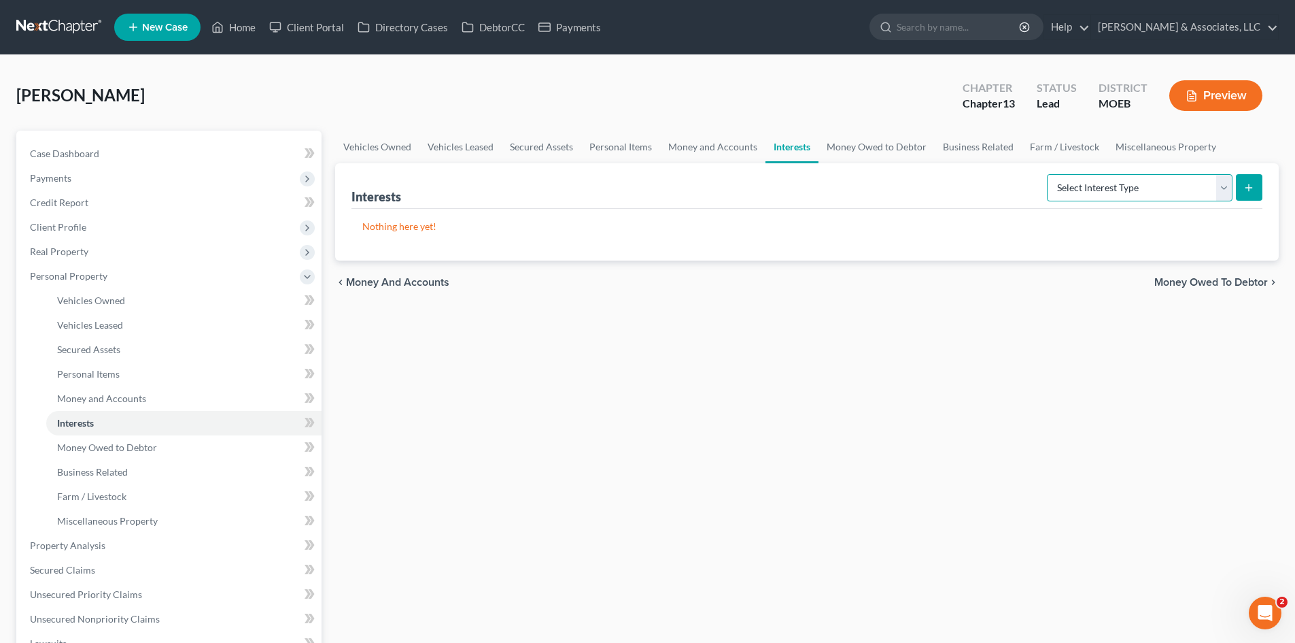
click at [1140, 190] on select "Select Interest Type 401K (A/B: 21) Annuity (A/B: 23) Bond (A/B: 18) Education …" at bounding box center [1140, 187] width 186 height 27
select select "term_life_insurance"
click at [1049, 174] on select "Select Interest Type 401K (A/B: 21) Annuity (A/B: 23) Bond (A/B: 18) Education …" at bounding box center [1140, 187] width 186 height 27
click at [1253, 178] on button "submit" at bounding box center [1249, 187] width 27 height 27
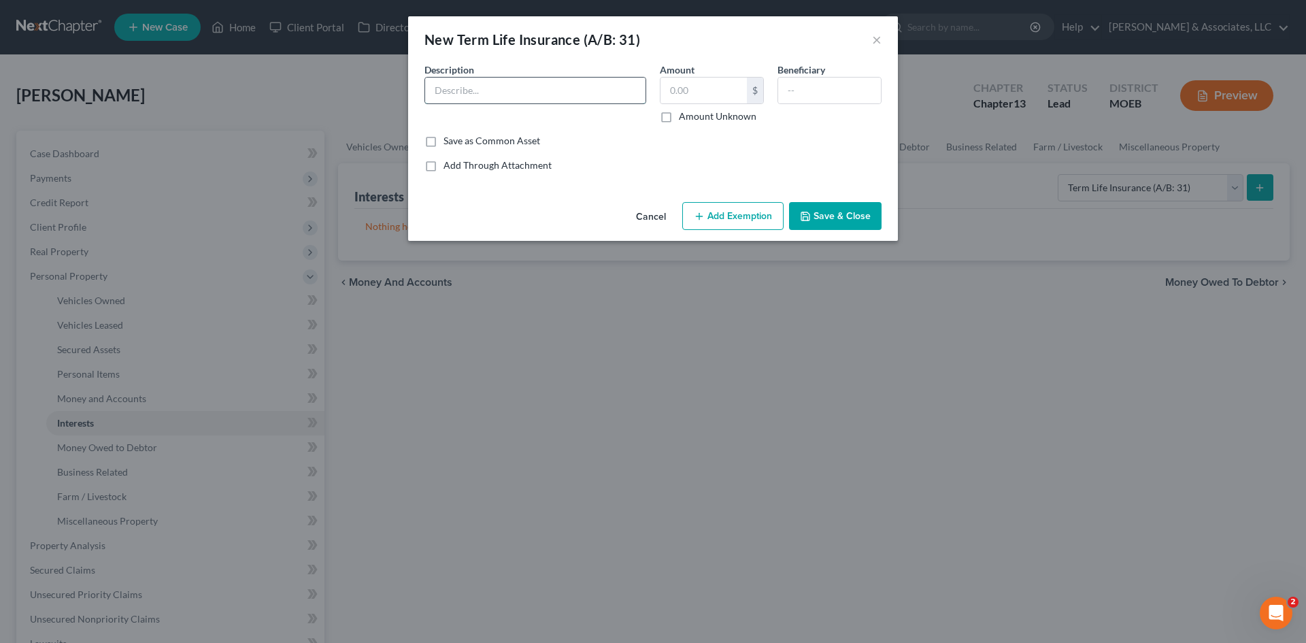
click at [497, 99] on input "text" at bounding box center [535, 91] width 220 height 26
type input "N"
type input "P"
type input "E"
type input "Term policy through employer, no cash value"
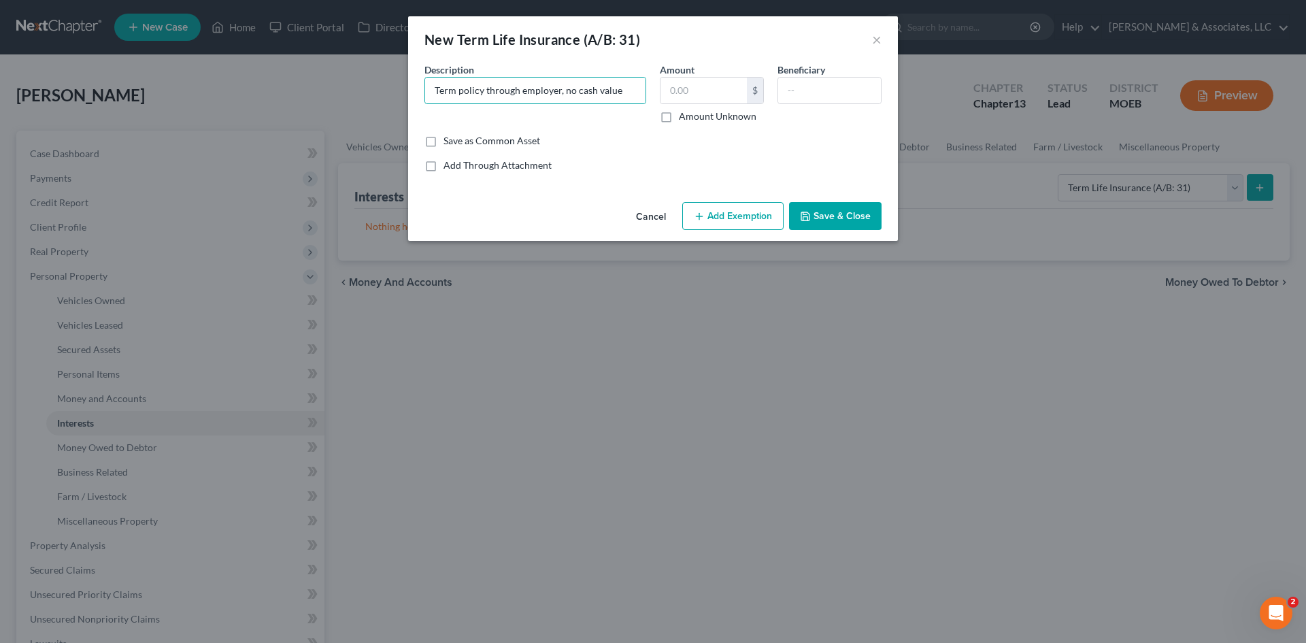
click at [846, 214] on button "Save & Close" at bounding box center [835, 216] width 92 height 29
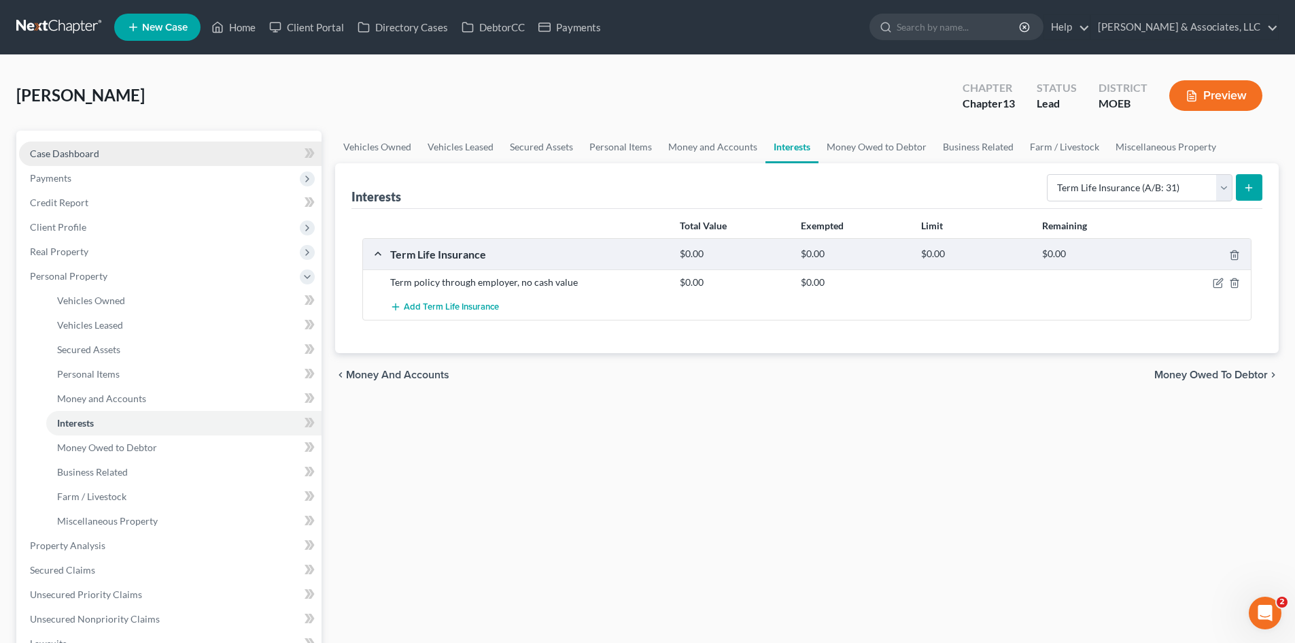
click at [95, 158] on span "Case Dashboard" at bounding box center [64, 154] width 69 height 12
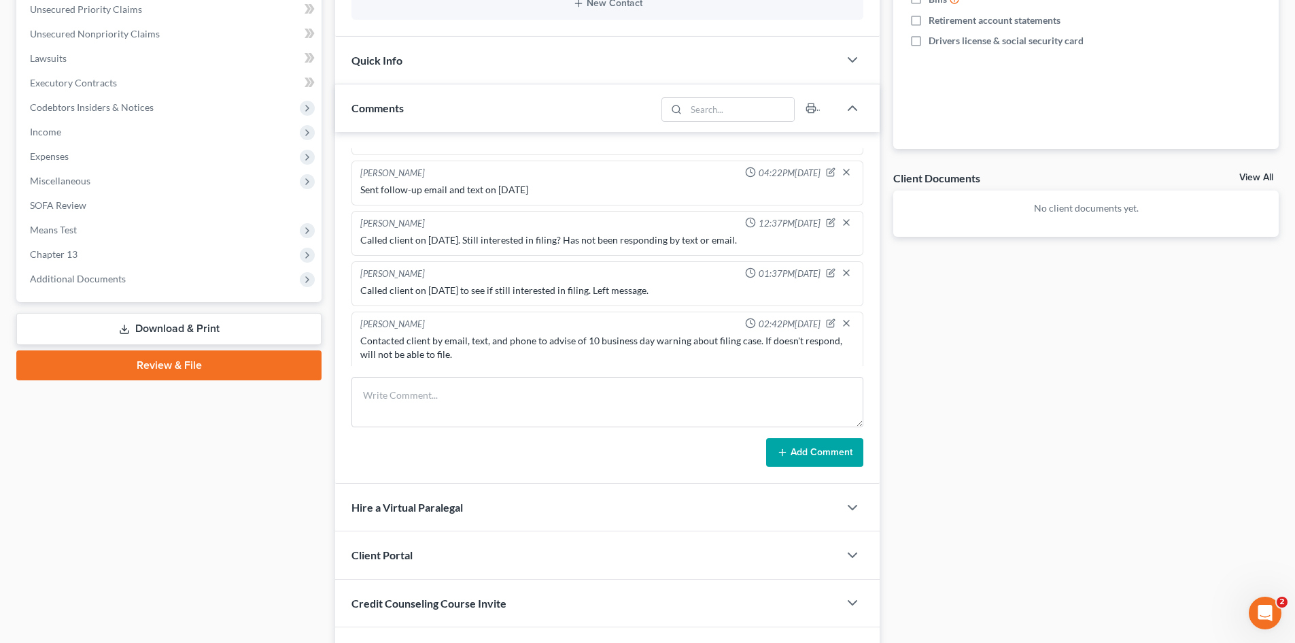
scroll to position [542, 0]
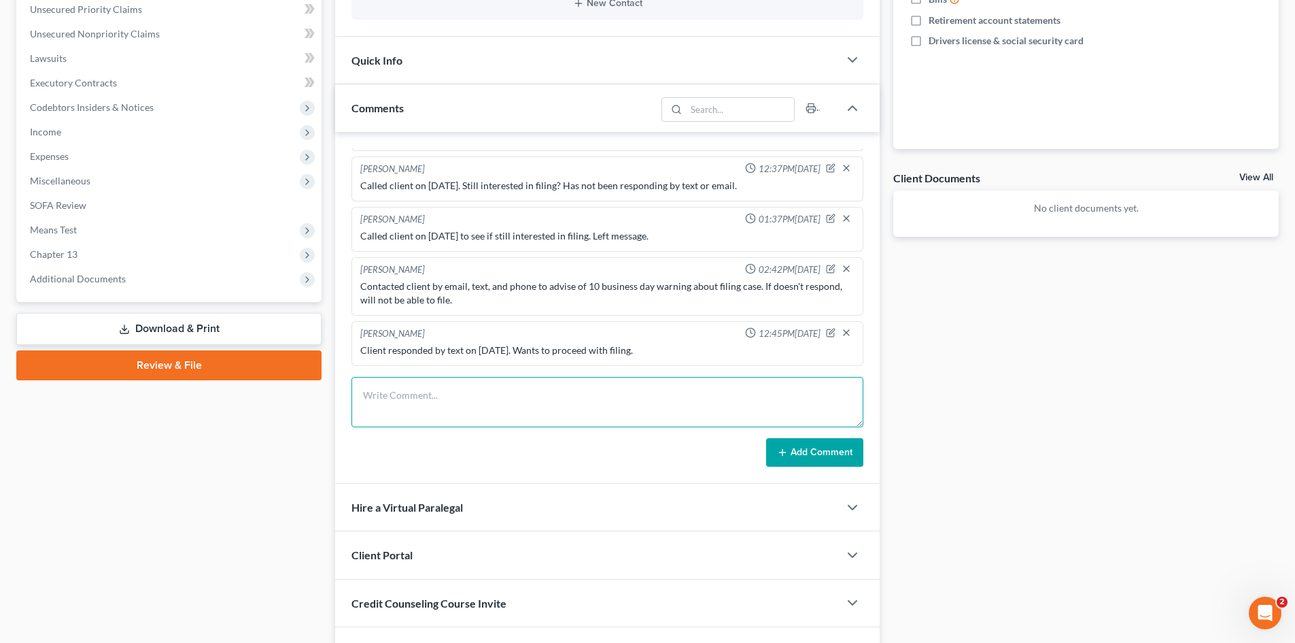
click at [465, 382] on textarea at bounding box center [608, 402] width 512 height 50
type textarea "Note: Mom pays cell phone."
click at [803, 446] on button "Add Comment" at bounding box center [814, 452] width 97 height 29
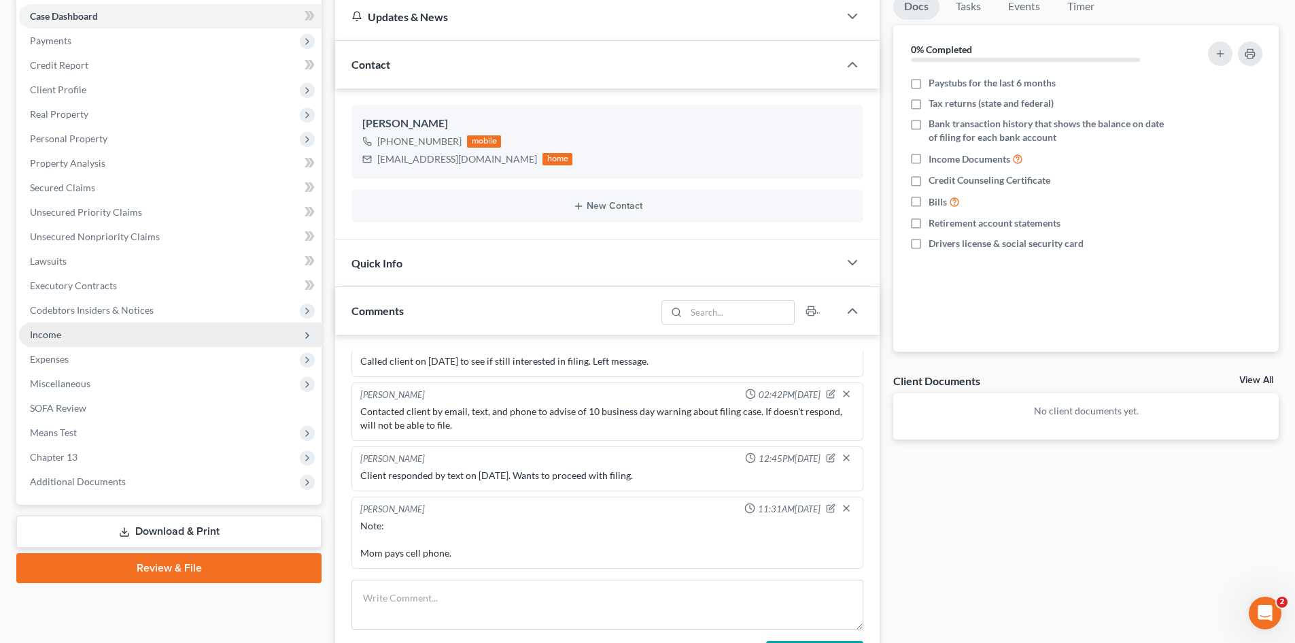
scroll to position [136, 0]
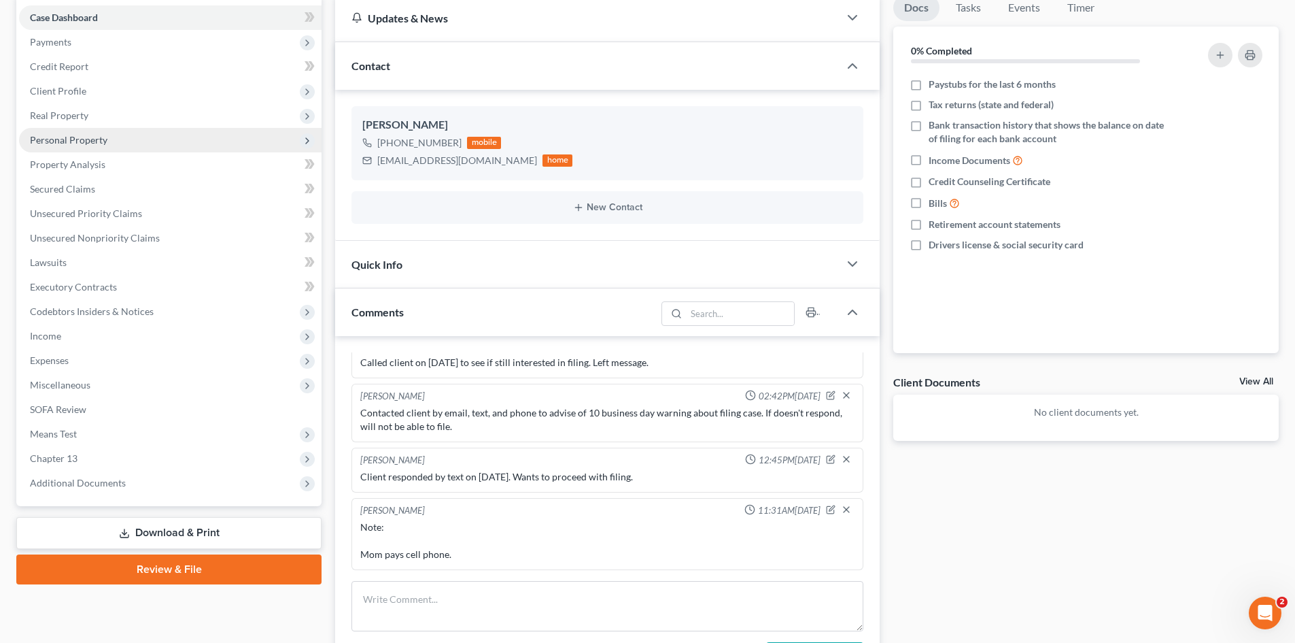
click at [59, 137] on span "Personal Property" at bounding box center [69, 140] width 78 height 12
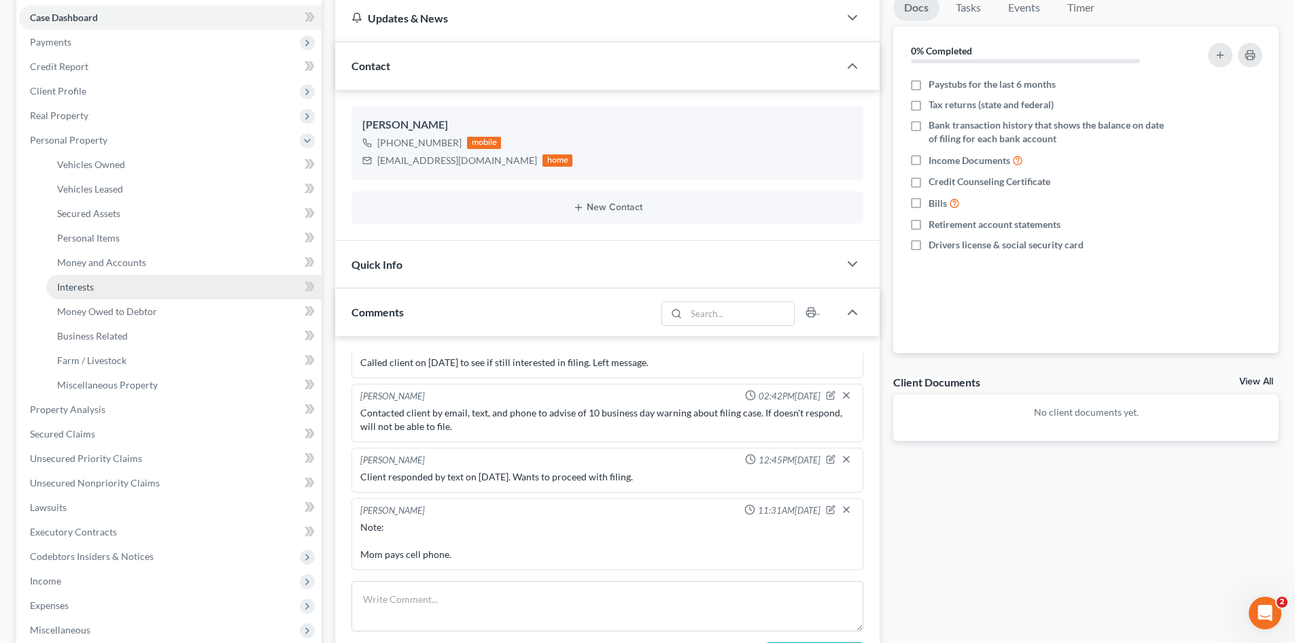
click at [71, 292] on span "Interests" at bounding box center [75, 287] width 37 height 12
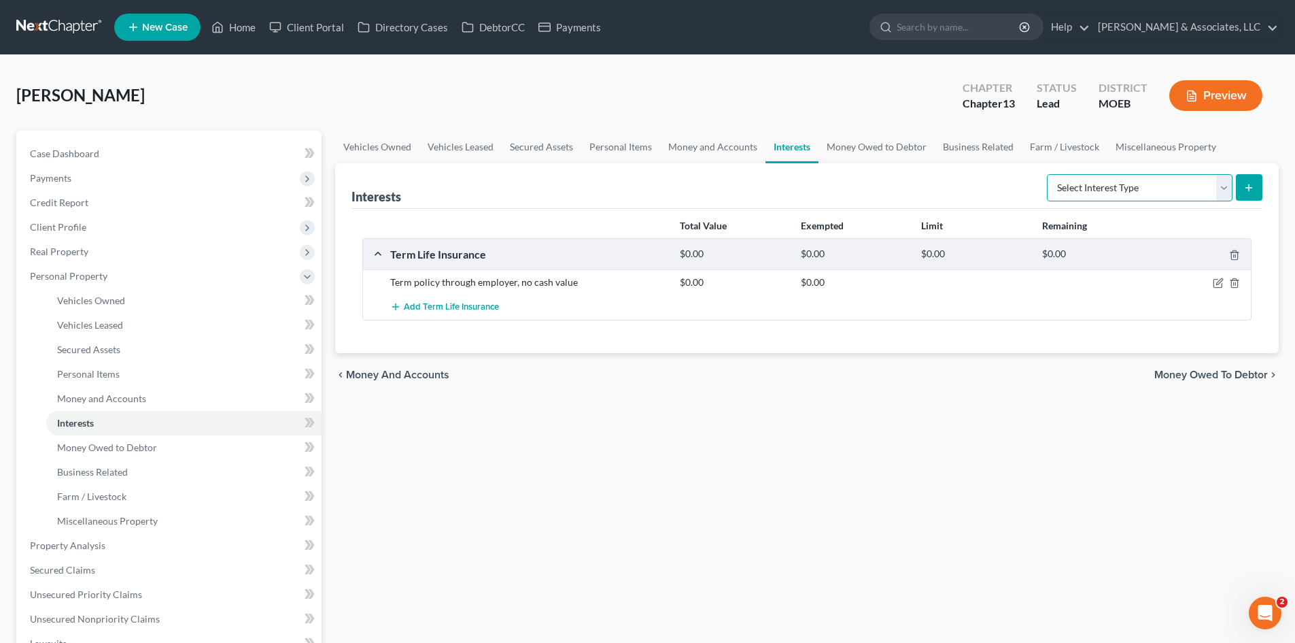
click at [1170, 191] on select "Select Interest Type 401K (A/B: 21) Annuity (A/B: 23) Bond (A/B: 18) Education …" at bounding box center [1140, 187] width 186 height 27
click at [1218, 187] on select "Select Interest Type 401K (A/B: 21) Annuity (A/B: 23) Bond (A/B: 18) Education …" at bounding box center [1140, 187] width 186 height 27
click at [85, 395] on span "Money and Accounts" at bounding box center [101, 398] width 89 height 12
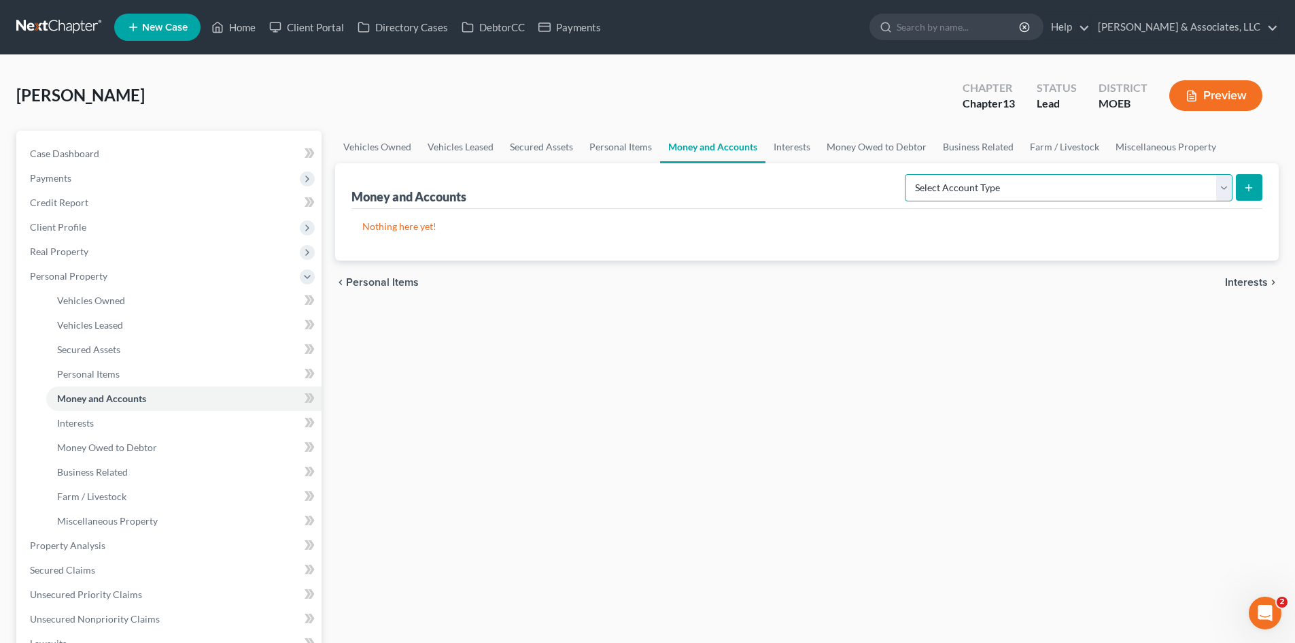
drag, startPoint x: 1231, startPoint y: 184, endPoint x: 1223, endPoint y: 188, distance: 9.1
click at [1231, 184] on select "Select Account Type Brokerage (A/B: 18, SOFA: 20) Cash on Hand (A/B: 16) Certif…" at bounding box center [1069, 187] width 328 height 27
click at [543, 396] on div "Vehicles Owned Vehicles Leased Secured Assets Personal Items Money and Accounts…" at bounding box center [806, 548] width 957 height 834
click at [99, 424] on link "Interests" at bounding box center [183, 423] width 275 height 24
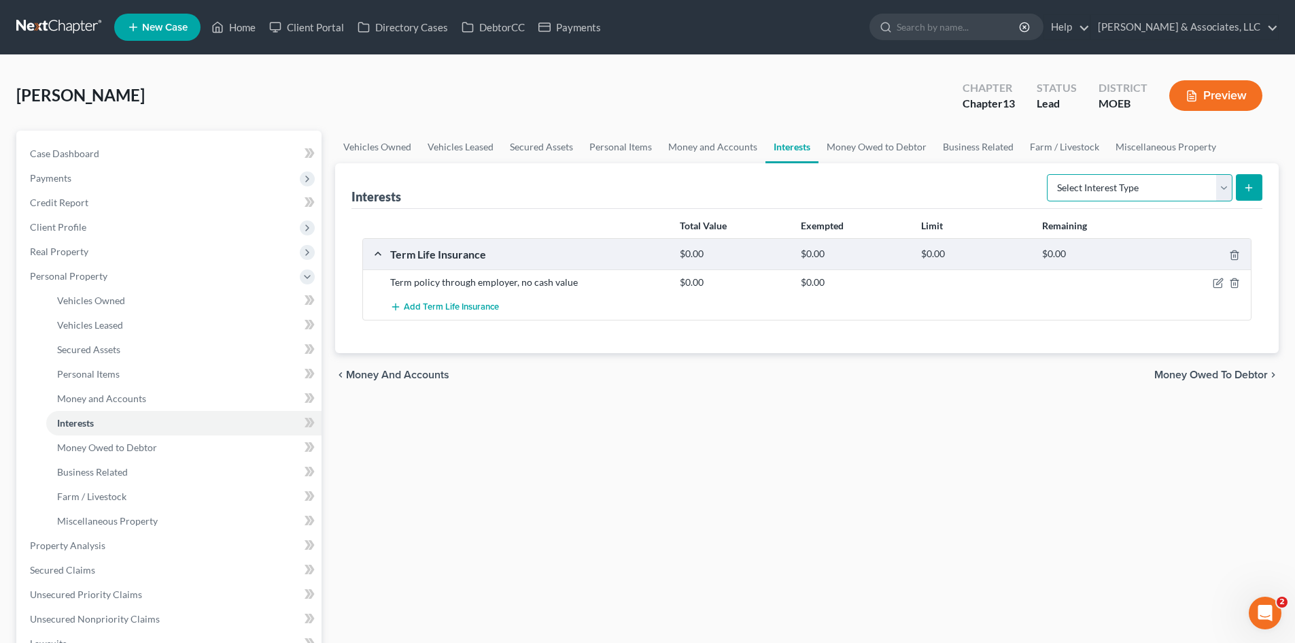
click at [1221, 193] on select "Select Interest Type 401K (A/B: 21) Annuity (A/B: 23) Bond (A/B: 18) Education …" at bounding box center [1140, 187] width 186 height 27
drag, startPoint x: 95, startPoint y: 398, endPoint x: 175, endPoint y: 386, distance: 81.7
click at [95, 398] on span "Money and Accounts" at bounding box center [101, 398] width 89 height 12
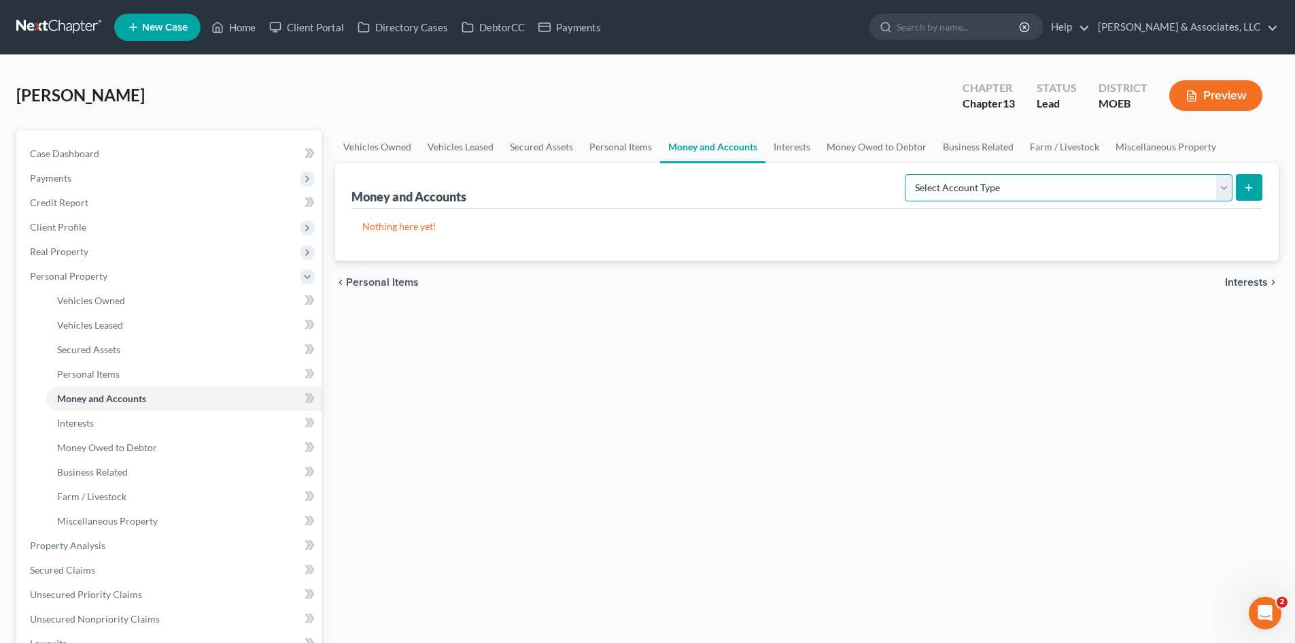
click at [1221, 186] on select "Select Account Type Brokerage (A/B: 18, SOFA: 20) Cash on Hand (A/B: 16) Certif…" at bounding box center [1069, 187] width 328 height 27
click at [1222, 188] on select "Select Account Type Brokerage (A/B: 18, SOFA: 20) Cash on Hand (A/B: 16) Certif…" at bounding box center [1069, 187] width 328 height 27
select select "other"
click at [908, 174] on select "Select Account Type Brokerage (A/B: 18, SOFA: 20) Cash on Hand (A/B: 16) Certif…" at bounding box center [1069, 187] width 328 height 27
click at [1256, 186] on button "submit" at bounding box center [1249, 187] width 27 height 27
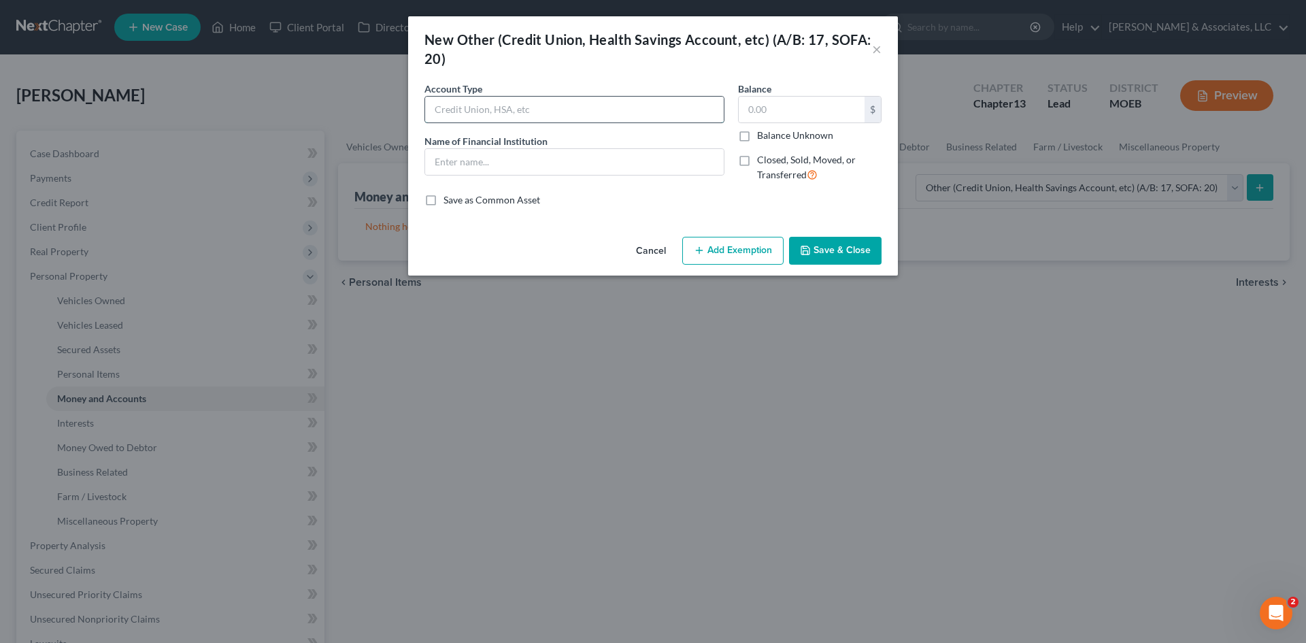
click at [564, 109] on input "text" at bounding box center [574, 110] width 299 height 26
type input "HSA"
click at [802, 96] on div "$" at bounding box center [809, 109] width 143 height 27
click at [785, 112] on input "text" at bounding box center [801, 110] width 126 height 26
click at [819, 97] on input "text" at bounding box center [801, 110] width 126 height 26
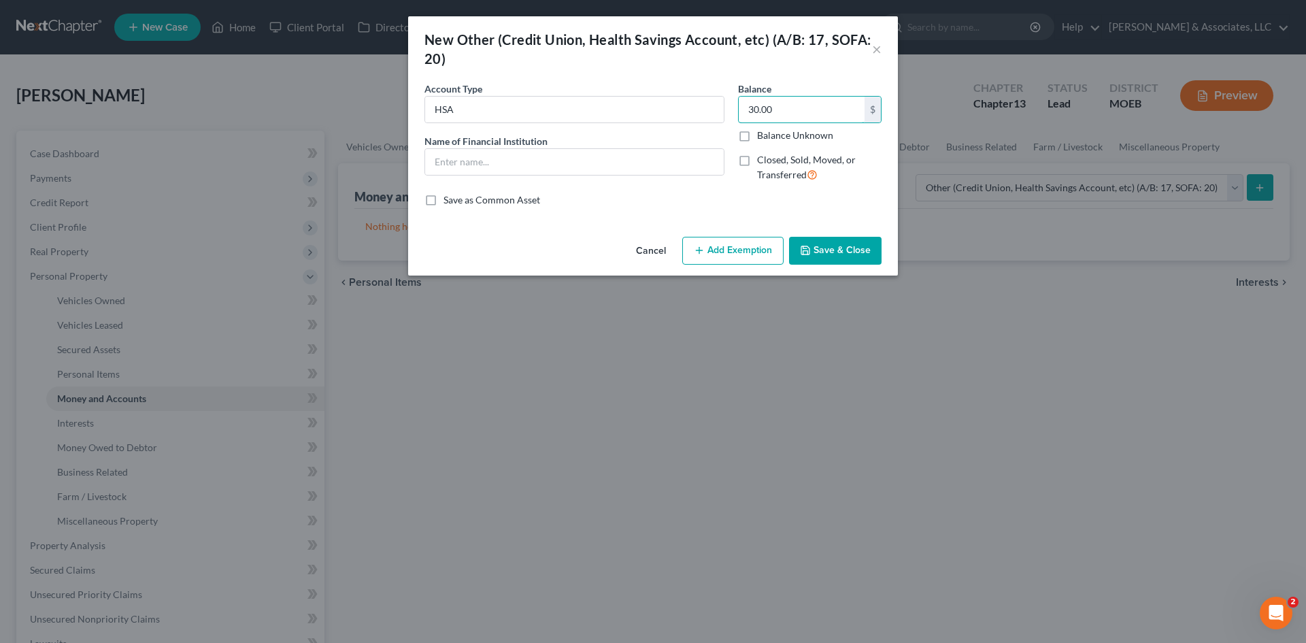
type input "30.00"
click at [728, 253] on button "Add Exemption" at bounding box center [732, 251] width 101 height 29
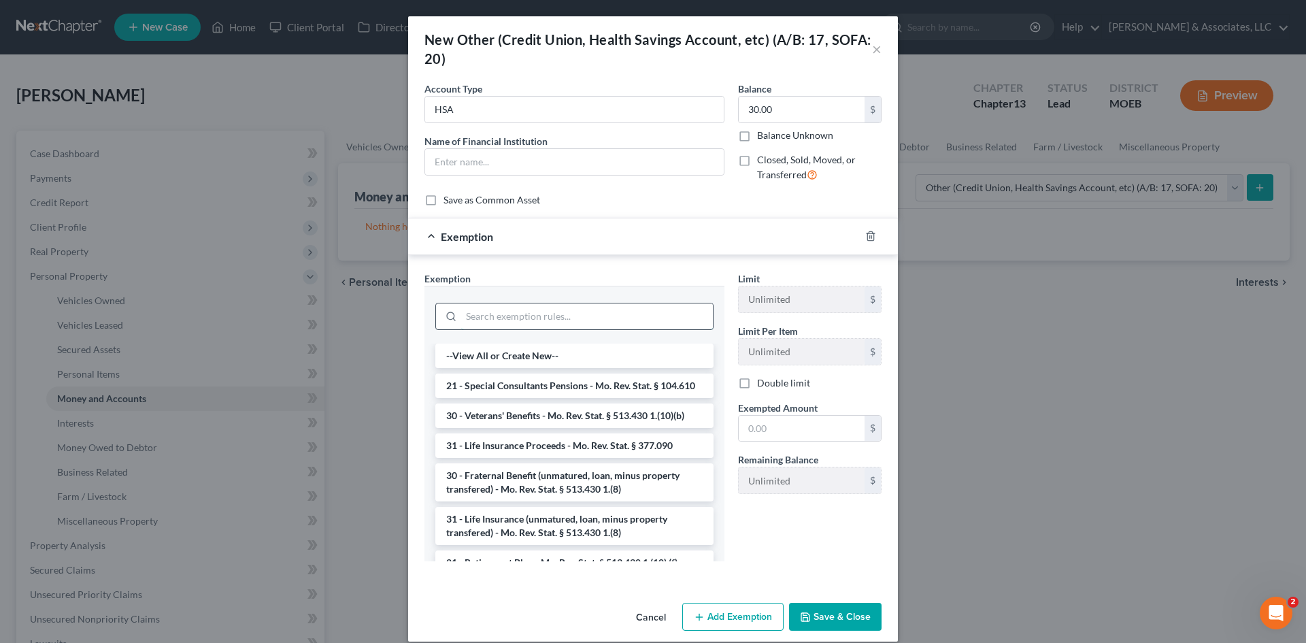
click at [579, 318] on input "search" at bounding box center [587, 316] width 252 height 26
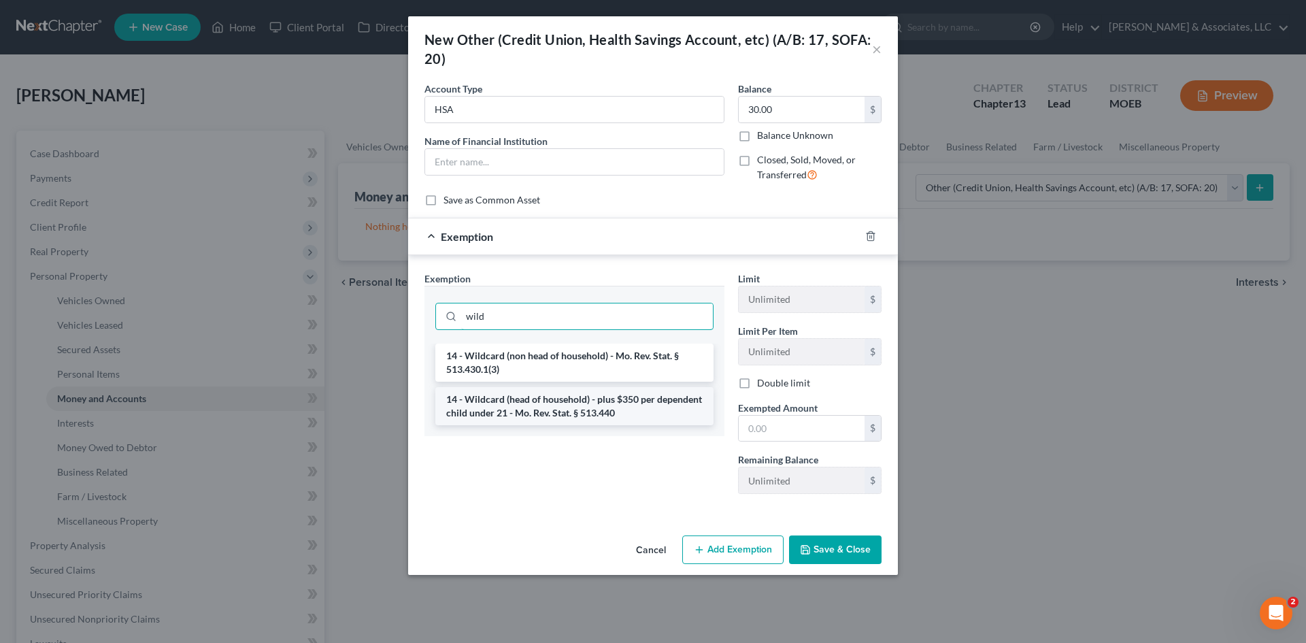
type input "wild"
click at [635, 404] on li "14 - Wildcard (head of household) - plus $350 per dependent child under 21 - Mo…" at bounding box center [574, 406] width 278 height 38
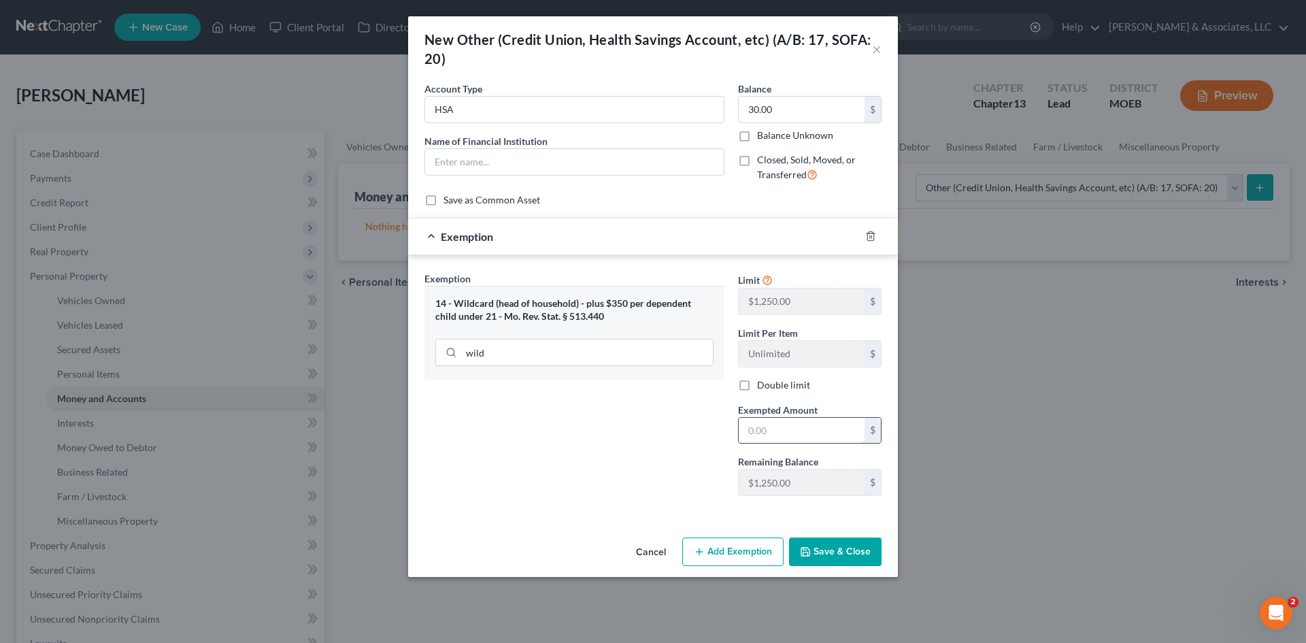
click at [815, 428] on input "text" at bounding box center [801, 431] width 126 height 26
type input "30.00"
click at [826, 553] on button "Save & Close" at bounding box center [835, 551] width 92 height 29
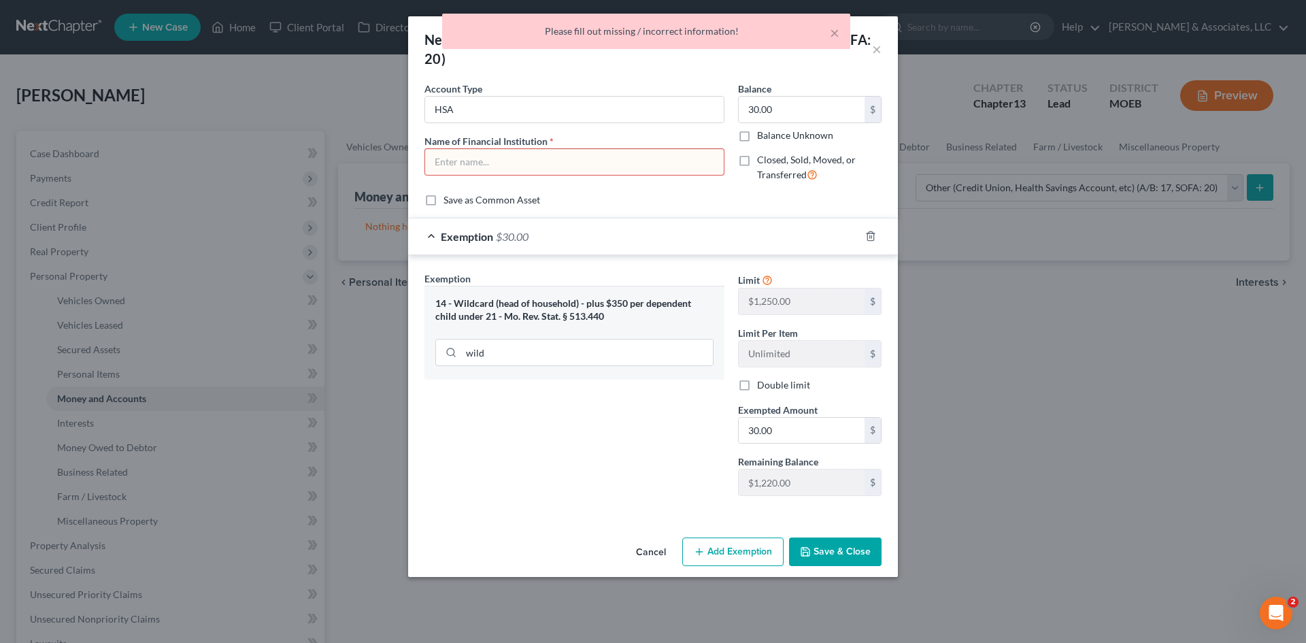
click at [624, 148] on div at bounding box center [574, 161] width 300 height 27
click at [610, 160] on input "text" at bounding box center [574, 162] width 299 height 26
drag, startPoint x: 641, startPoint y: 68, endPoint x: 581, endPoint y: 97, distance: 66.9
click at [641, 67] on div "New Other (Credit Union, Health Savings Account, etc) (A/B: 17, SOFA: 20) ×" at bounding box center [653, 48] width 490 height 65
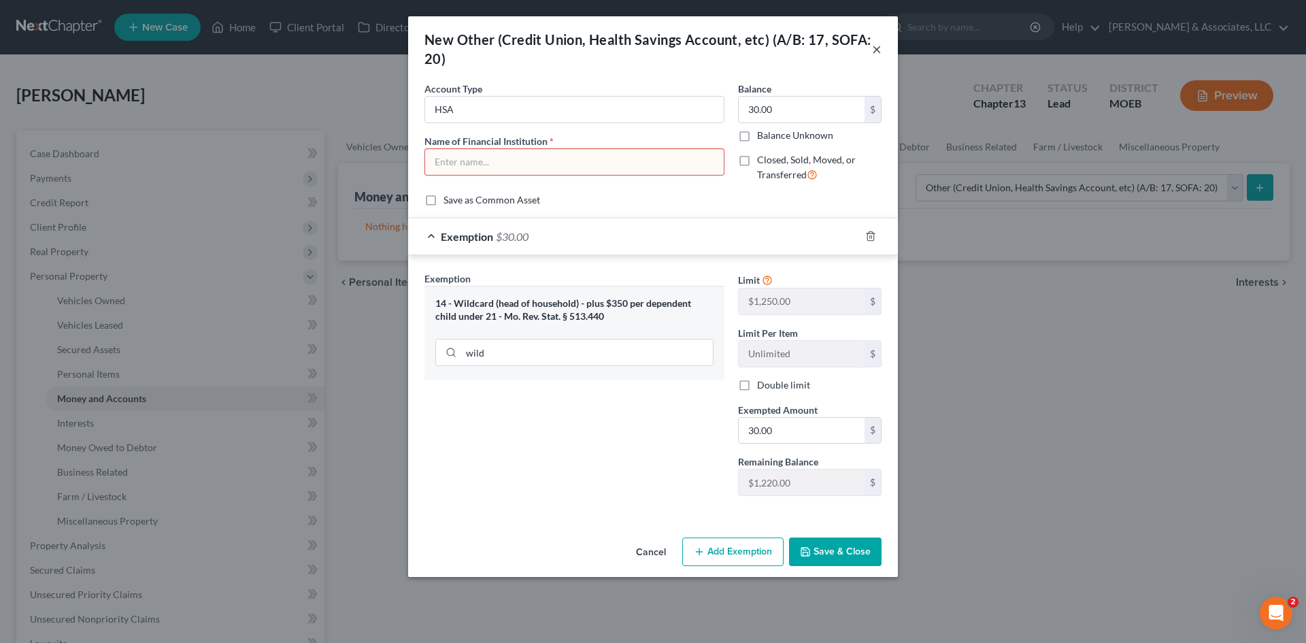
click at [879, 48] on button "×" at bounding box center [877, 49] width 10 height 16
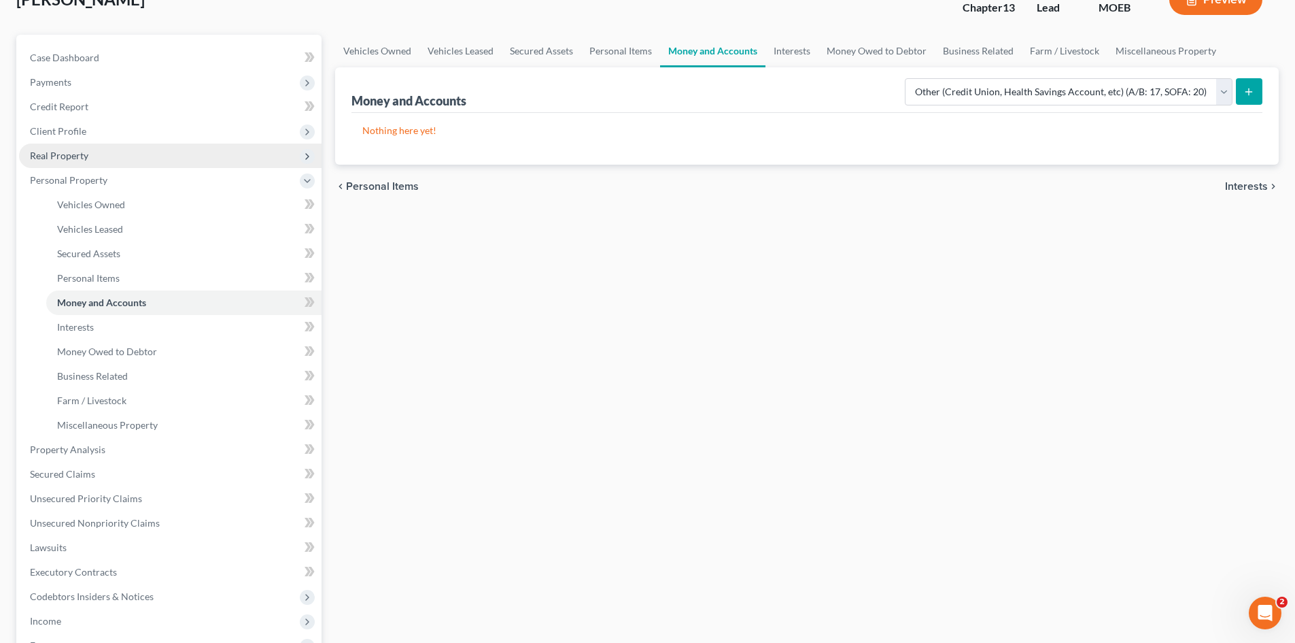
scroll to position [68, 0]
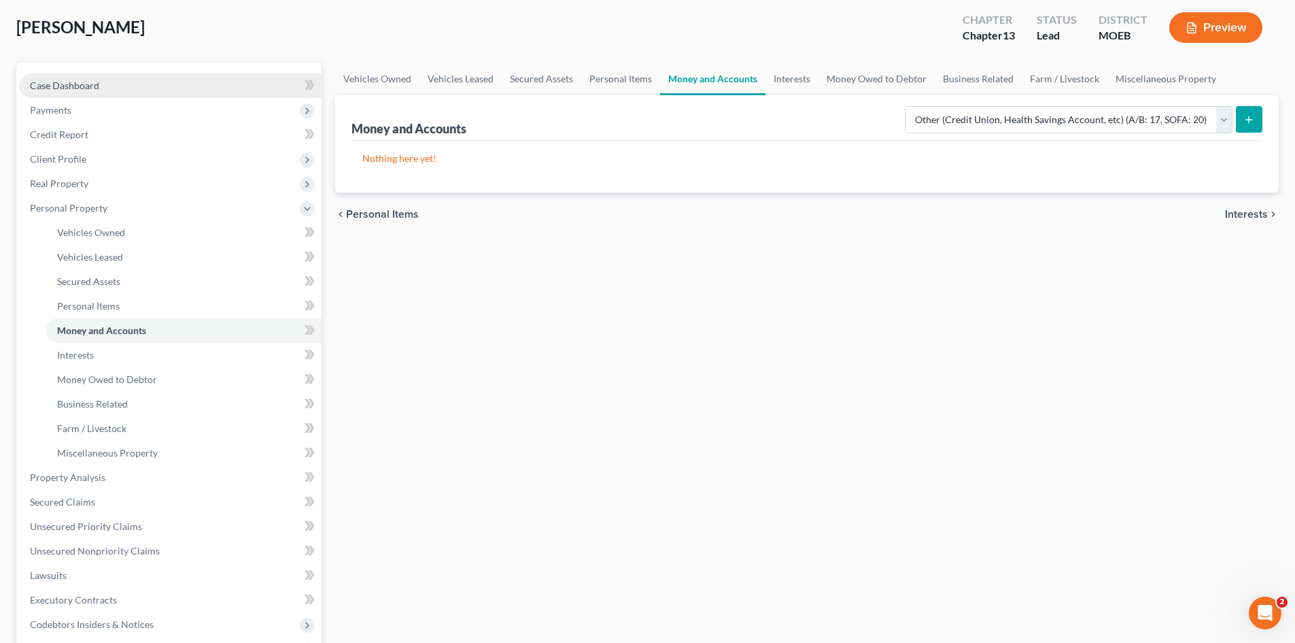
click at [99, 88] on link "Case Dashboard" at bounding box center [170, 85] width 303 height 24
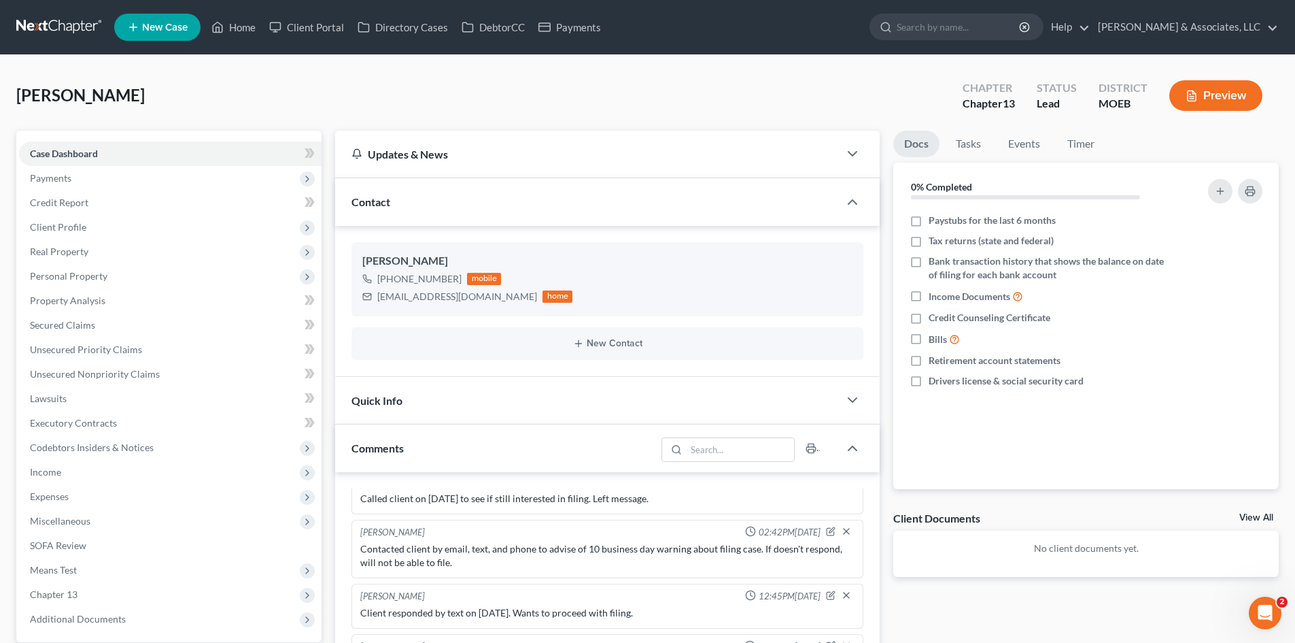
scroll to position [340, 0]
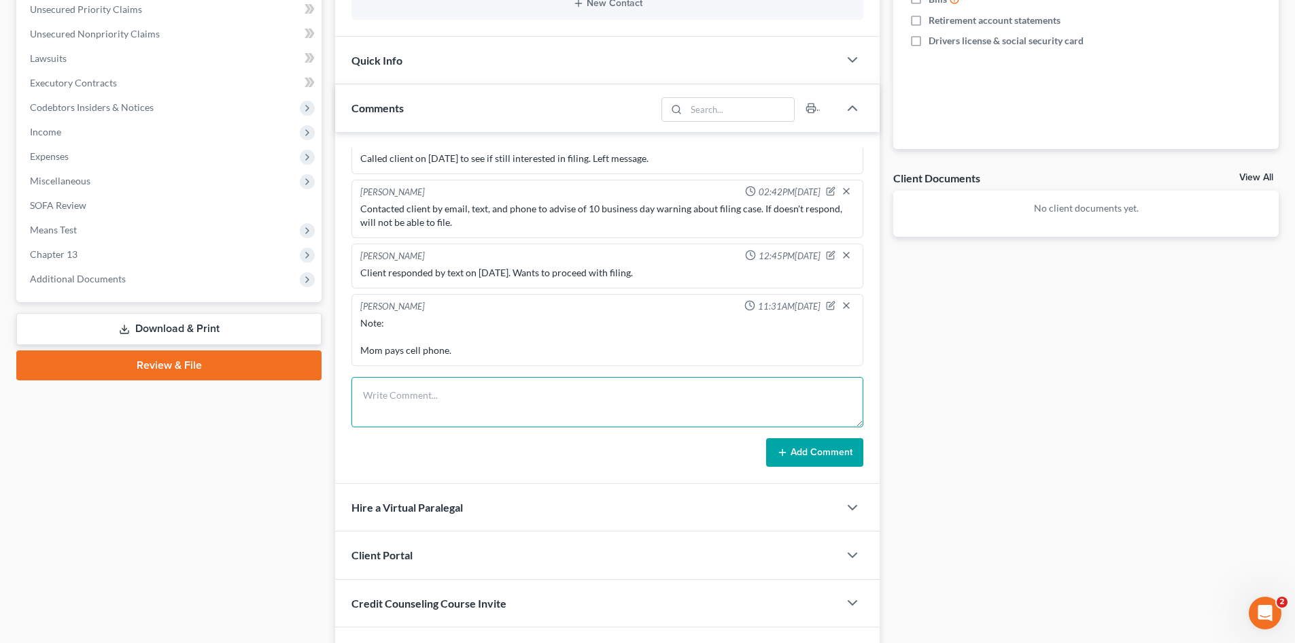
click at [411, 395] on textarea at bounding box center [608, 402] width 512 height 50
click at [412, 412] on textarea "STILL NEED as of 9/4/25: 1." at bounding box center [608, 402] width 512 height 50
drag, startPoint x: 400, startPoint y: 415, endPoint x: 395, endPoint y: 426, distance: 11.9
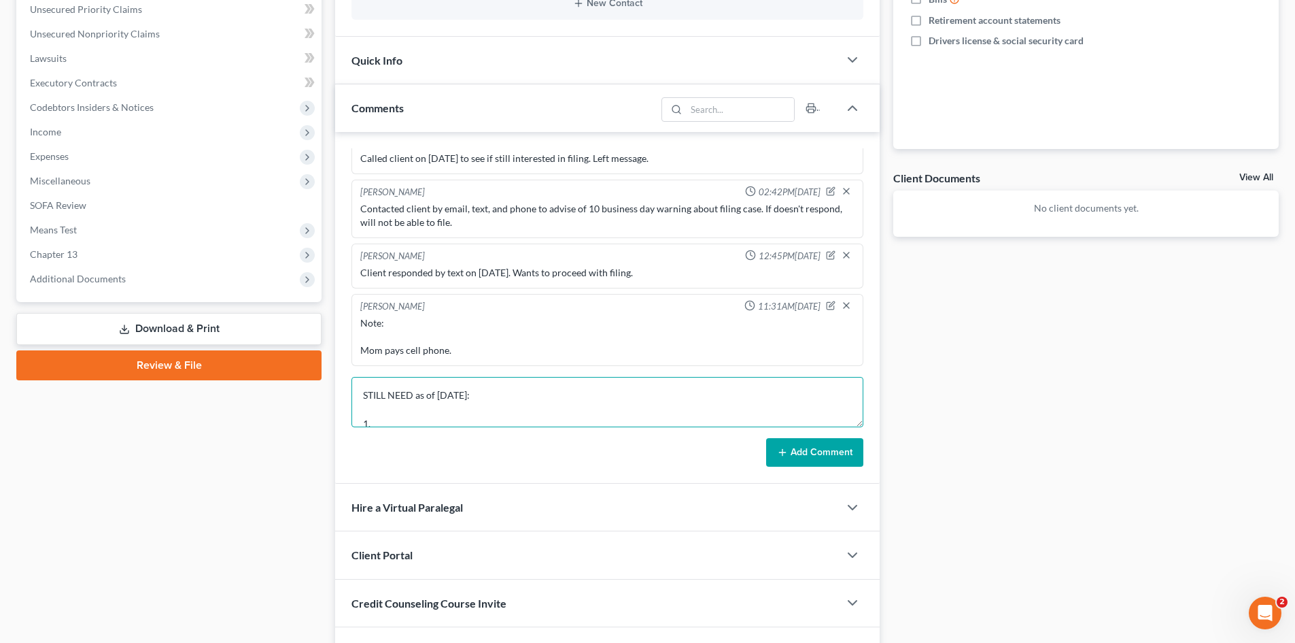
click at [399, 415] on textarea "STILL NEED as of 9/4/25: 1." at bounding box center [608, 402] width 512 height 50
click at [393, 422] on textarea "STILL NEED as of 9/4/25: 1." at bounding box center [608, 402] width 512 height 50
paste textarea "Name/address of landlord/leasing company?"
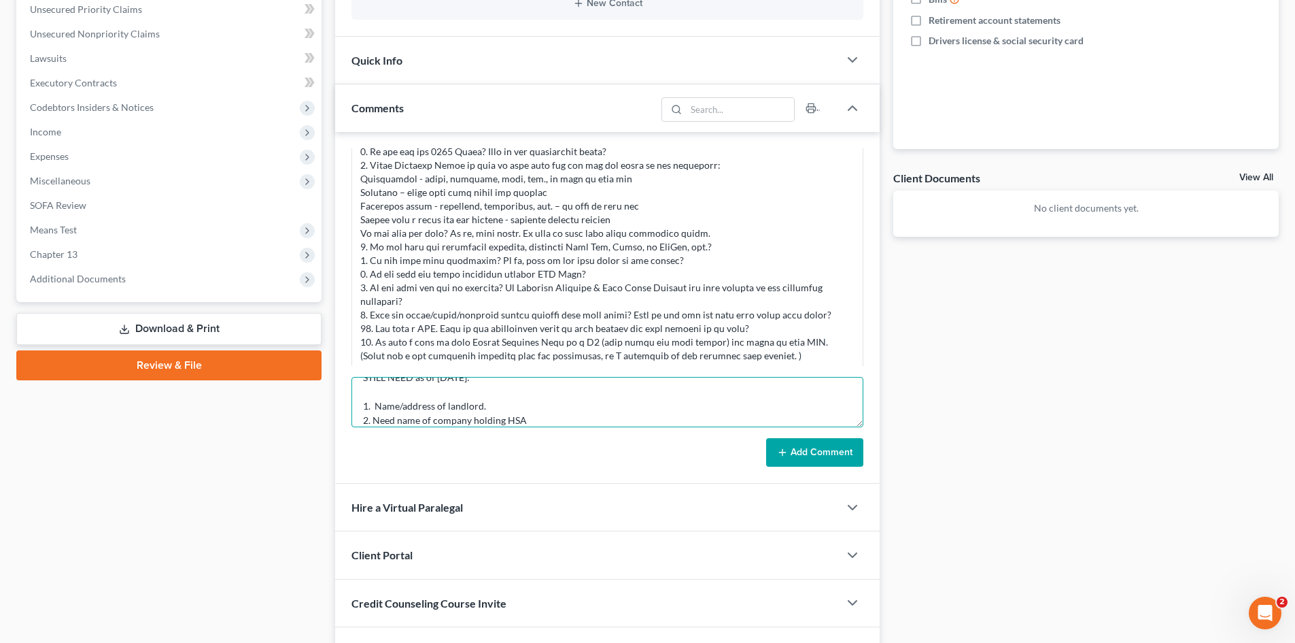
scroll to position [75, 0]
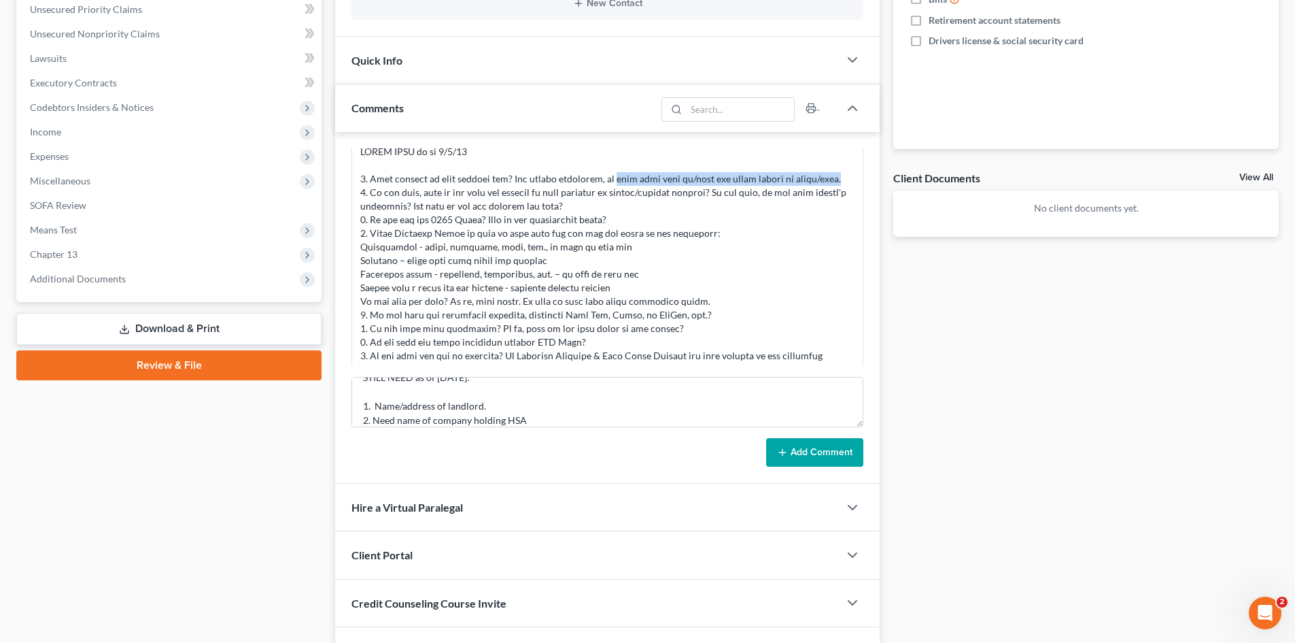
drag, startPoint x: 621, startPoint y: 180, endPoint x: 673, endPoint y: 199, distance: 54.8
click at [673, 199] on div at bounding box center [607, 294] width 494 height 299
copy div "need your move in/move out dates listed by month/year."
click at [505, 405] on textarea "STILL NEED as of 9/4/25: 1. Name/address of landlord. 2. Need name of company h…" at bounding box center [608, 402] width 512 height 50
paste textarea "need your move in/move out dates listed by month/year."
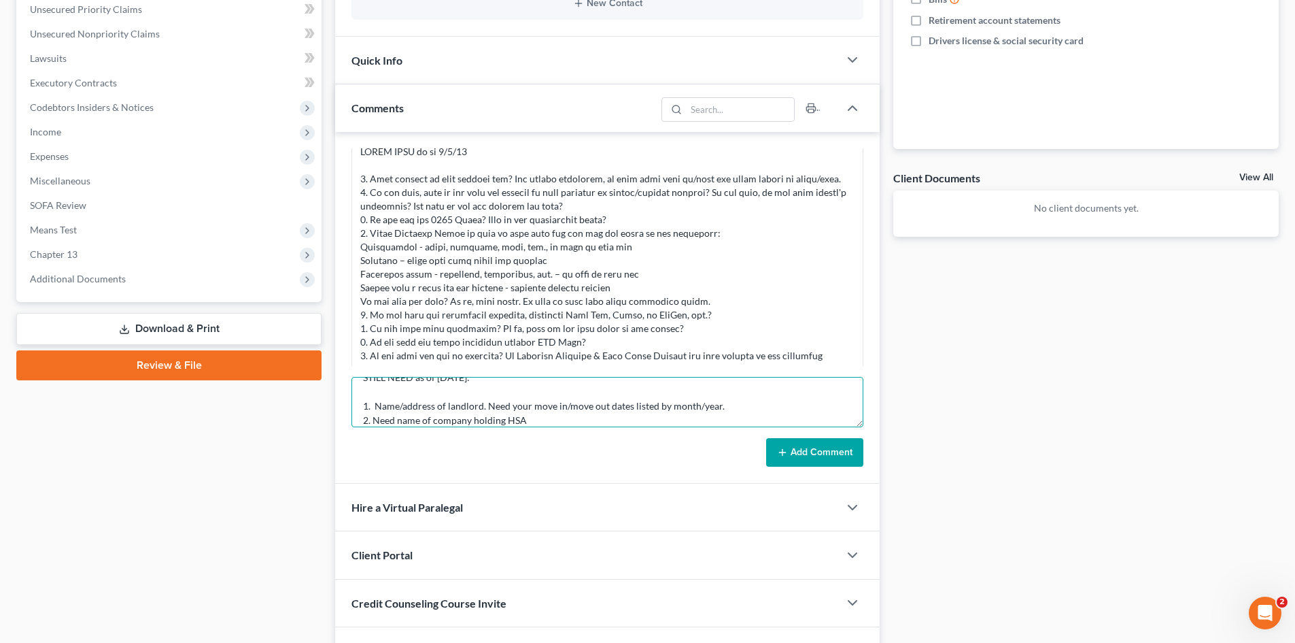
click at [532, 422] on textarea "STILL NEED as of 9/4/25: 1. Name/address of landlord. Need your move in/move ou…" at bounding box center [608, 402] width 512 height 50
drag, startPoint x: 379, startPoint y: 418, endPoint x: 395, endPoint y: 423, distance: 16.3
click at [379, 418] on textarea "STILL NEED as of 9/4/25: 1. Name/address of landlord. Need your move in/move ou…" at bounding box center [608, 402] width 512 height 50
paste textarea "Any additional accounts, including Cash App, Venmo, etc.?"
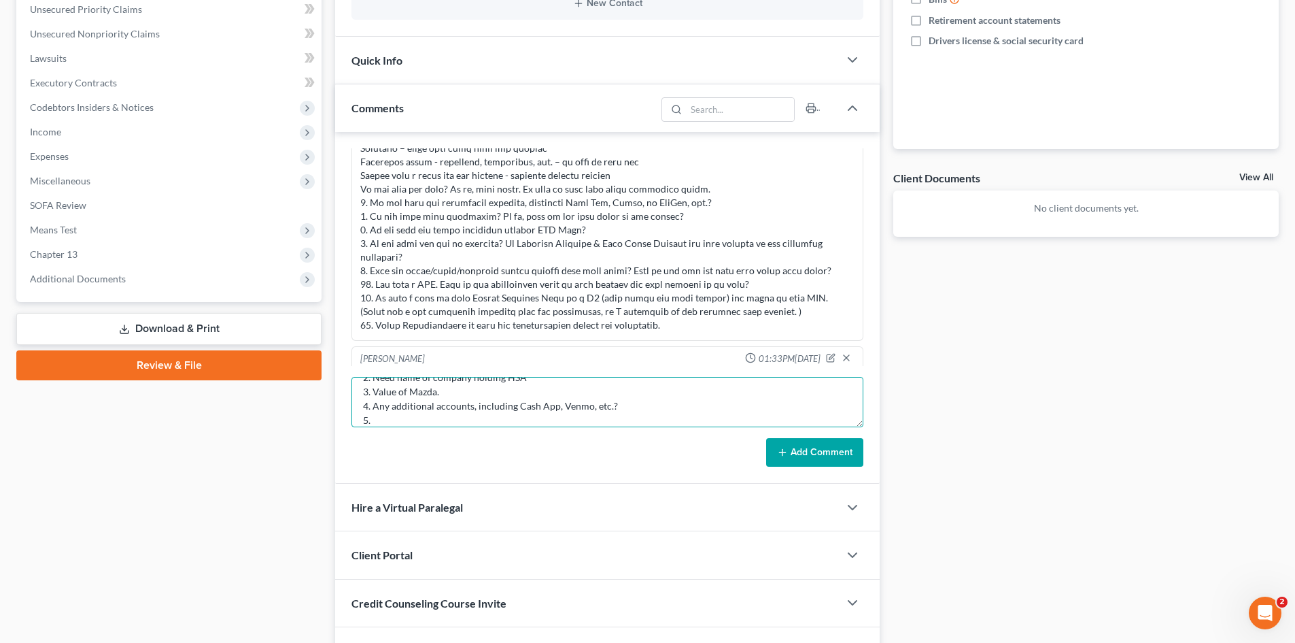
scroll to position [211, 0]
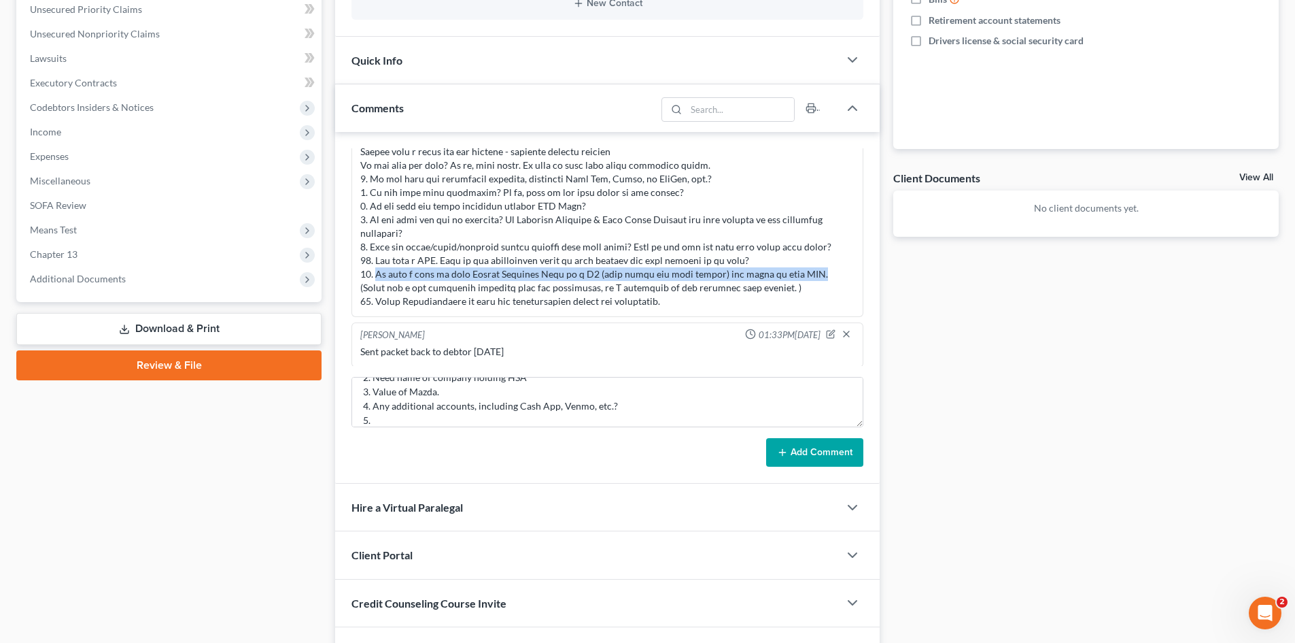
drag, startPoint x: 795, startPoint y: 288, endPoint x: 376, endPoint y: 288, distance: 418.9
click at [376, 288] on div at bounding box center [607, 158] width 494 height 299
copy div "We need a copy of your Social Security Card or a W2 (that lists the full number…"
click at [411, 428] on form "STILL NEED as of 9/4/25: 1. Name/address of landlord. Need your move in/move ou…" at bounding box center [608, 422] width 512 height 90
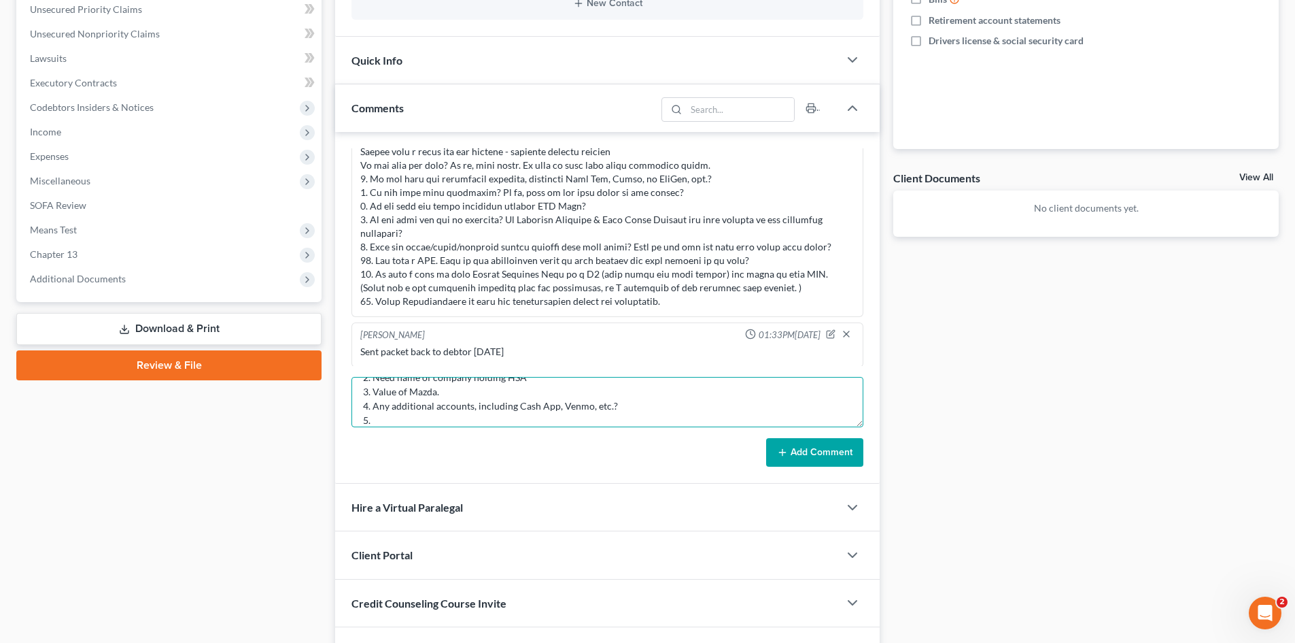
click at [396, 423] on textarea "STILL NEED as of 9/4/25: 1. Name/address of landlord. Need your move in/move ou…" at bounding box center [608, 402] width 512 height 50
paste textarea "We need a copy of your Social Security Card or a W2 (that lists the full number…"
type textarea "STILL NEED as of 9/4/25: 1. Name/address of landlord. Need your move in/move ou…"
click at [807, 454] on button "Add Comment" at bounding box center [814, 452] width 97 height 29
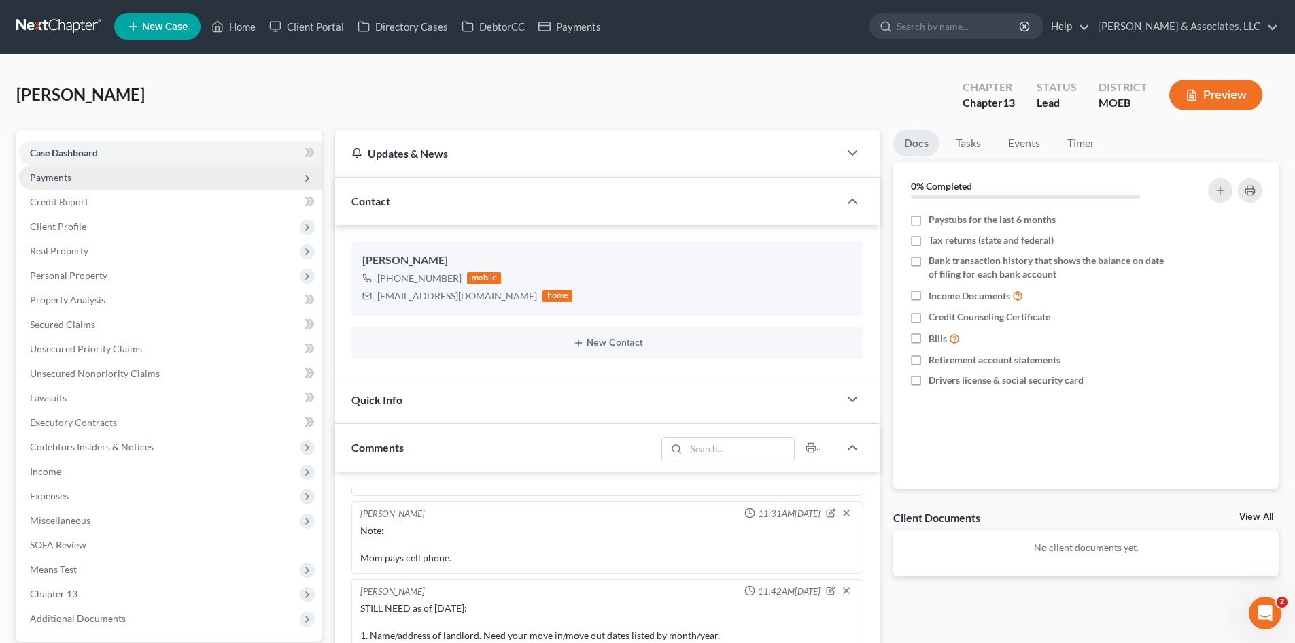
scroll to position [0, 0]
click at [244, 29] on link "Home" at bounding box center [234, 27] width 58 height 24
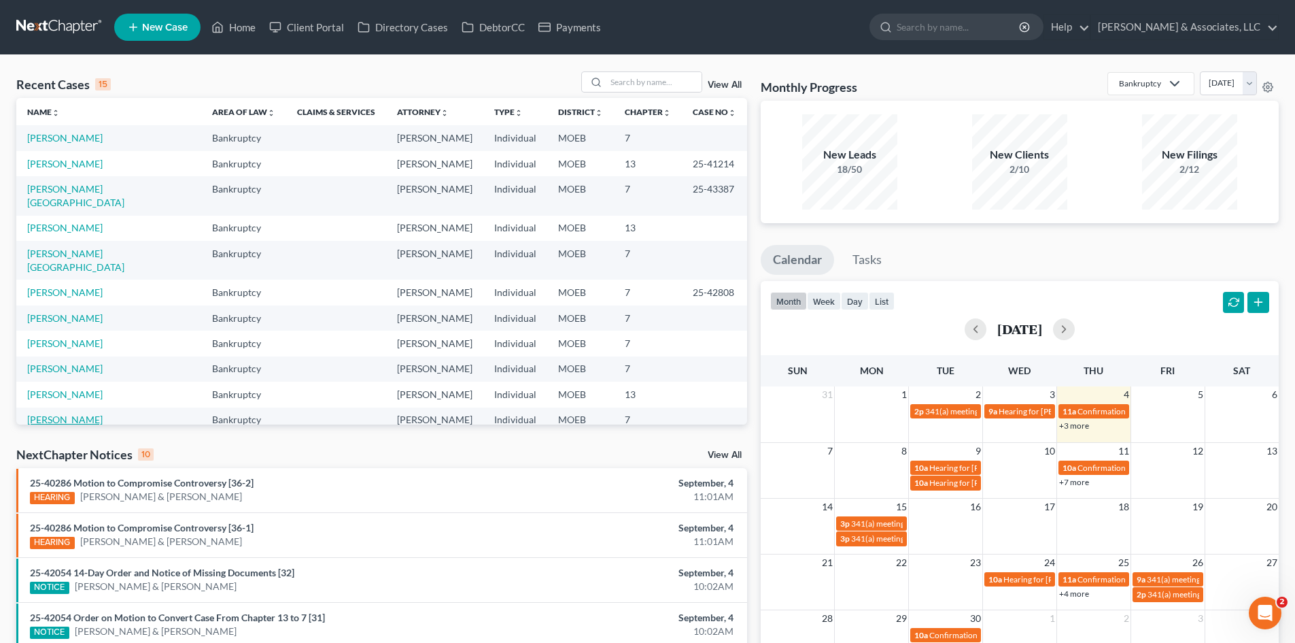
click at [74, 413] on link "[PERSON_NAME]" at bounding box center [64, 419] width 75 height 12
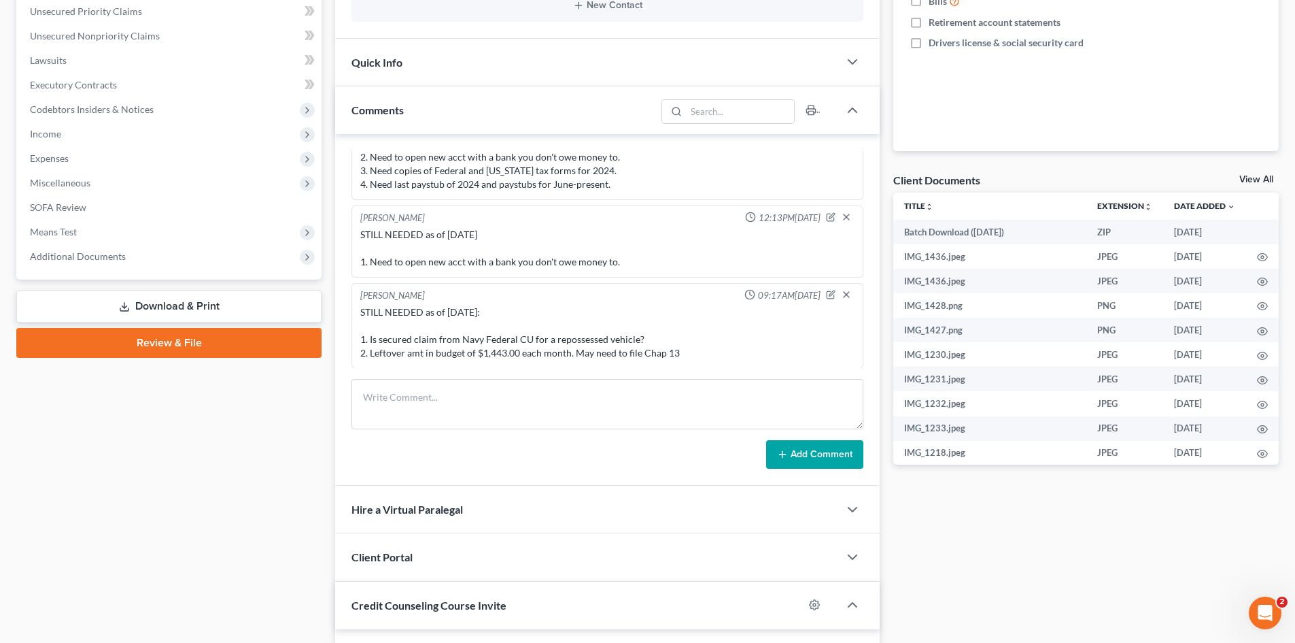
scroll to position [272, 0]
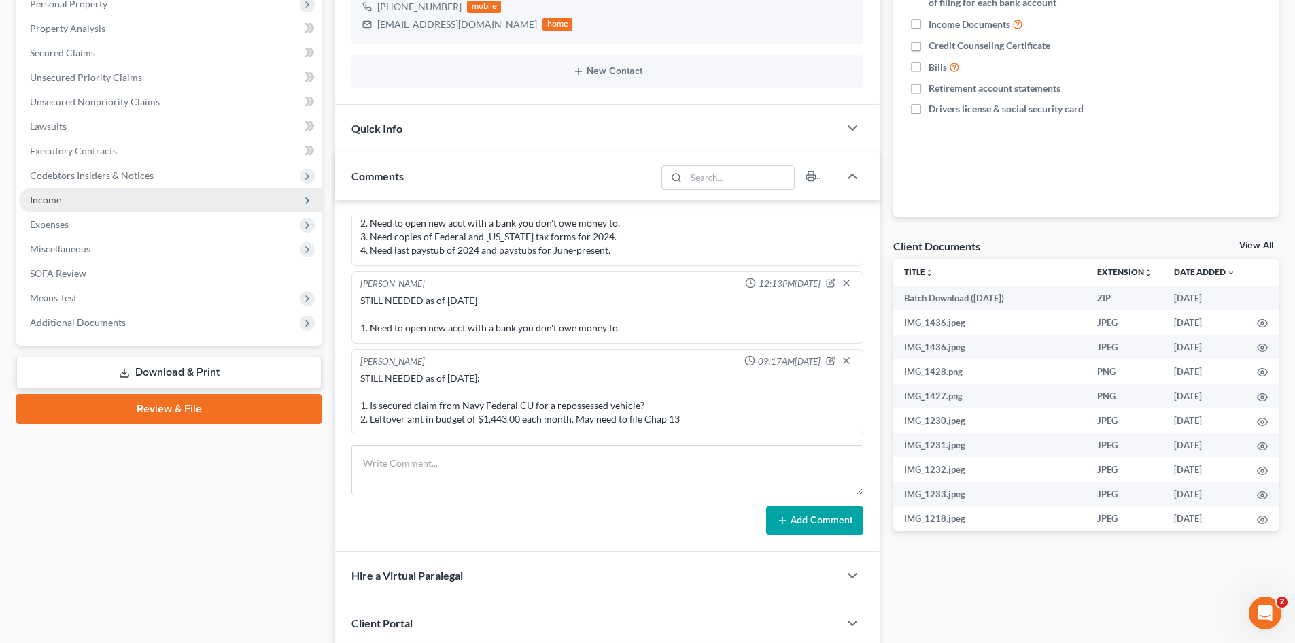
click at [52, 195] on span "Income" at bounding box center [45, 200] width 31 height 12
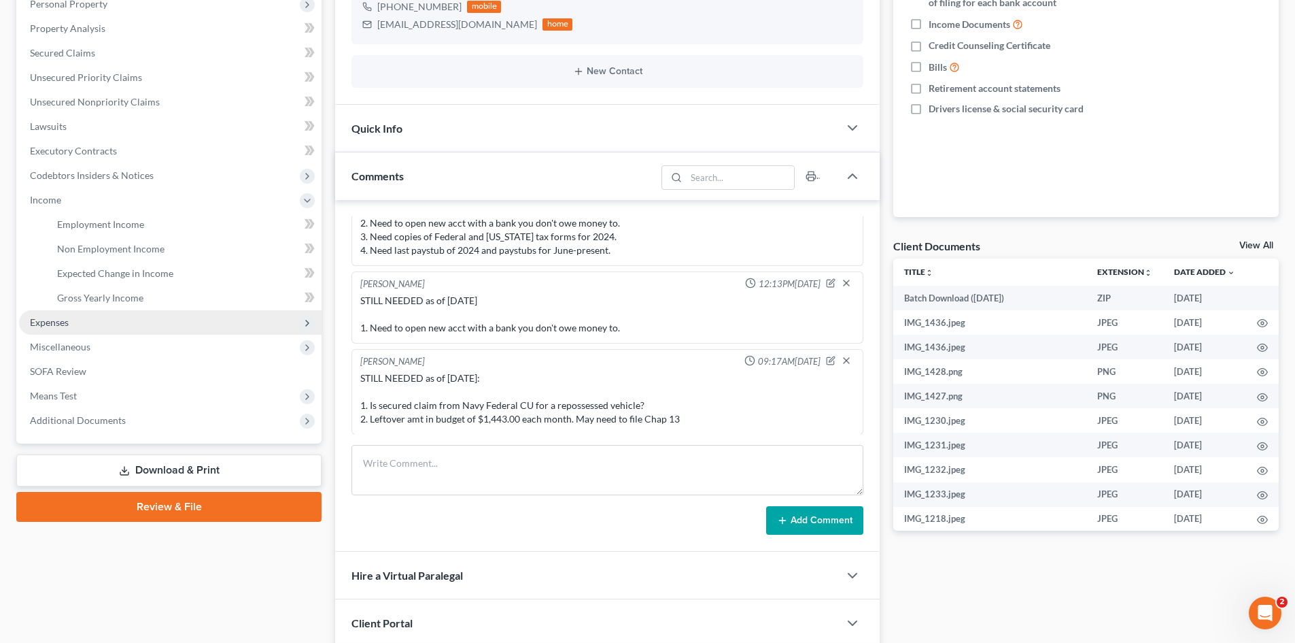
click at [55, 326] on span "Expenses" at bounding box center [49, 322] width 39 height 12
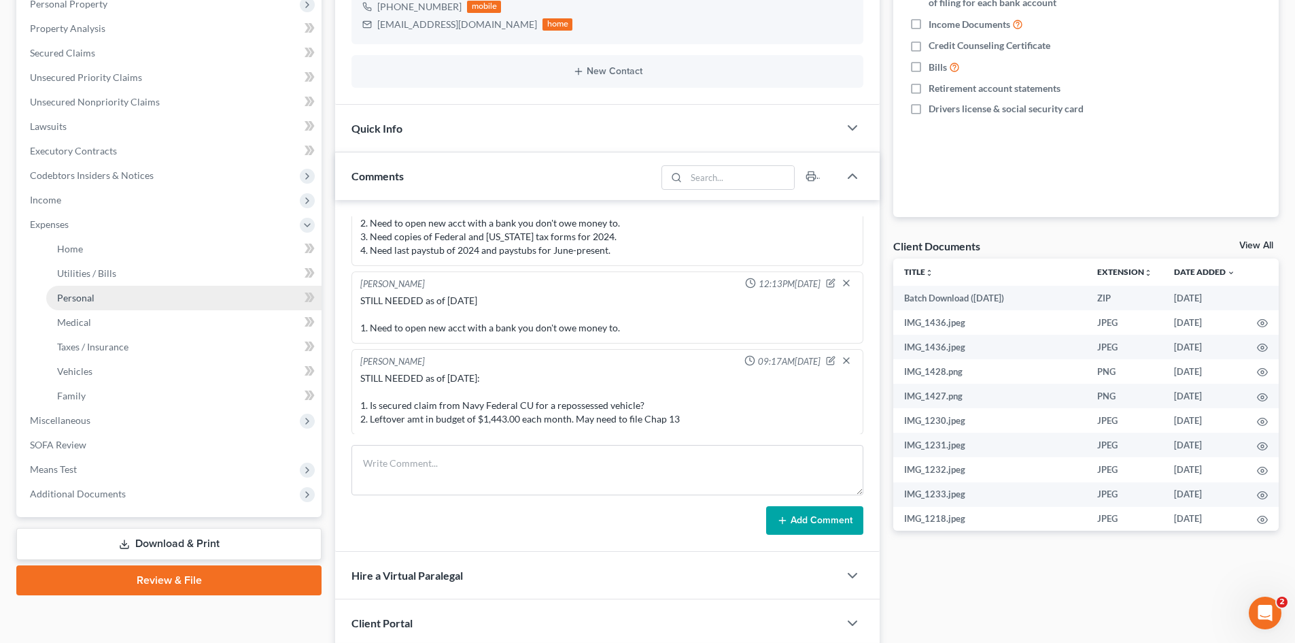
click at [82, 299] on span "Personal" at bounding box center [75, 298] width 37 height 12
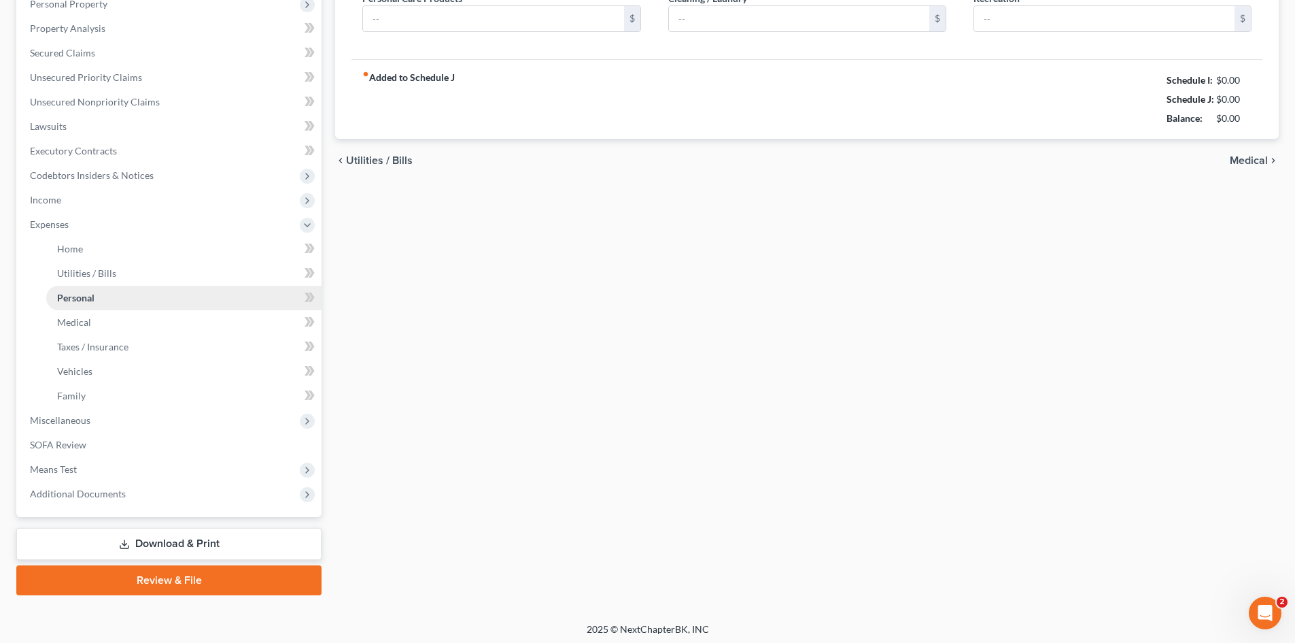
scroll to position [86, 0]
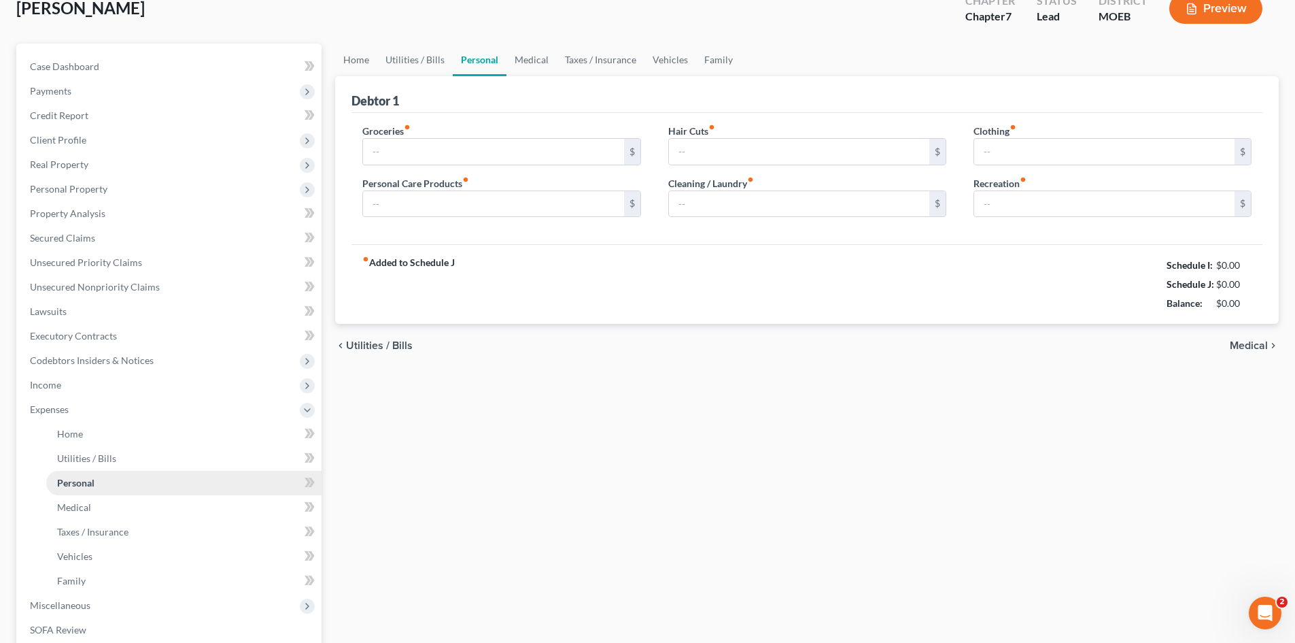
type input "600.00"
type input "200.00"
type input "100.00"
type input "40.00"
type input "100.00"
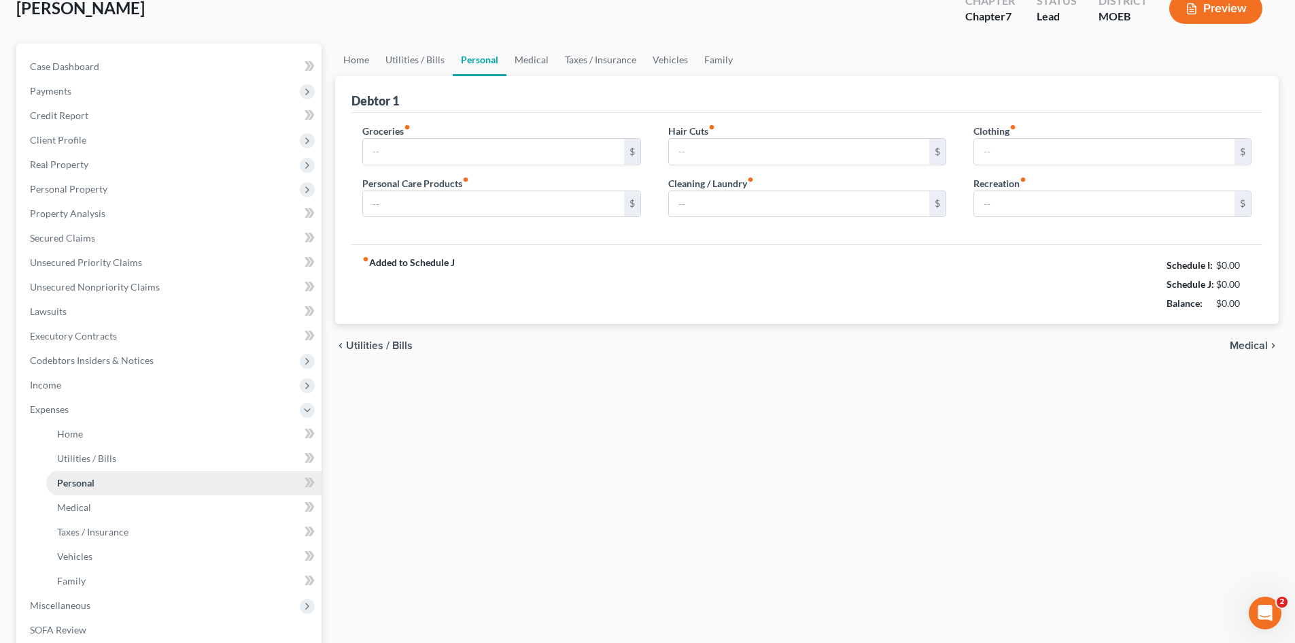
type input "200.00"
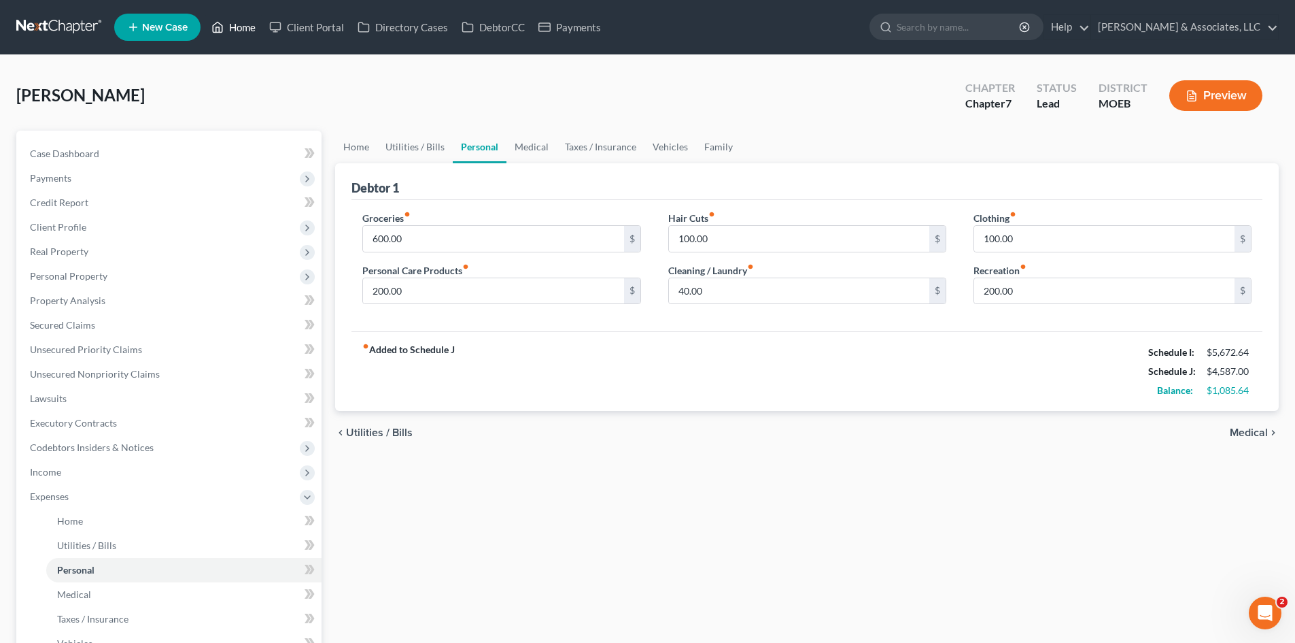
click at [224, 21] on icon at bounding box center [217, 27] width 12 height 16
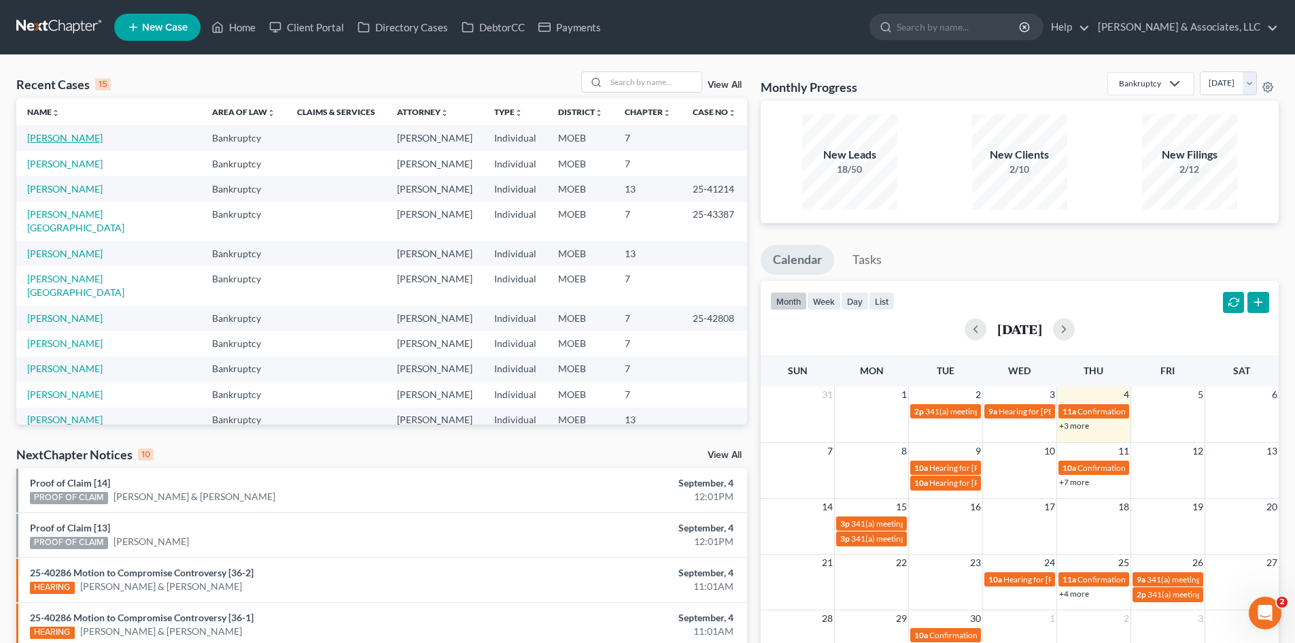
click at [69, 138] on link "[PERSON_NAME]" at bounding box center [64, 138] width 75 height 12
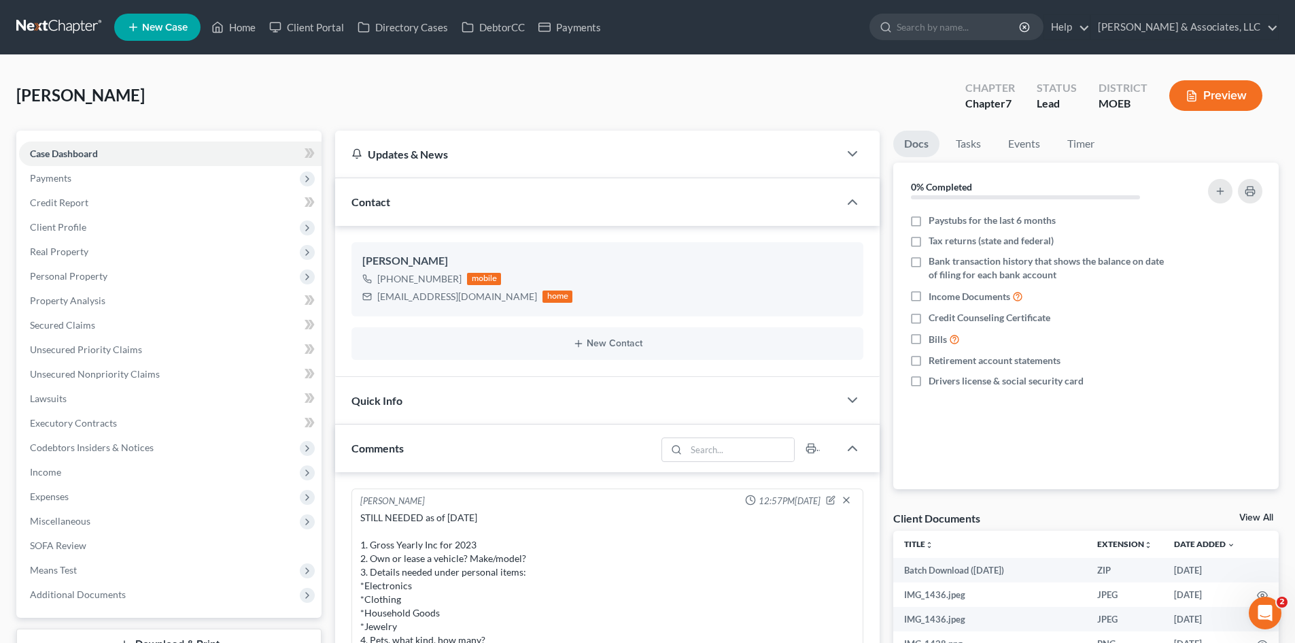
scroll to position [1686, 0]
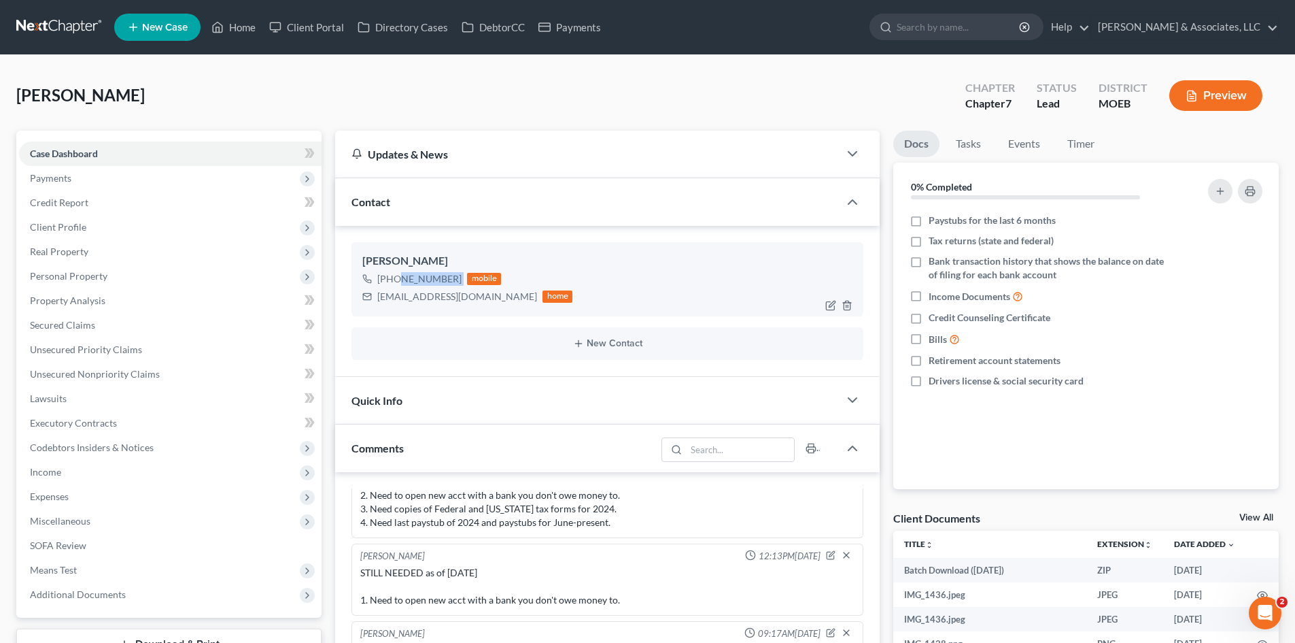
drag, startPoint x: 458, startPoint y: 282, endPoint x: 394, endPoint y: 282, distance: 64.6
click at [394, 282] on div "+1 (557) 219-0677 mobile" at bounding box center [467, 279] width 210 height 18
copy div "557) 219-0677"
click at [238, 29] on link "Home" at bounding box center [234, 27] width 58 height 24
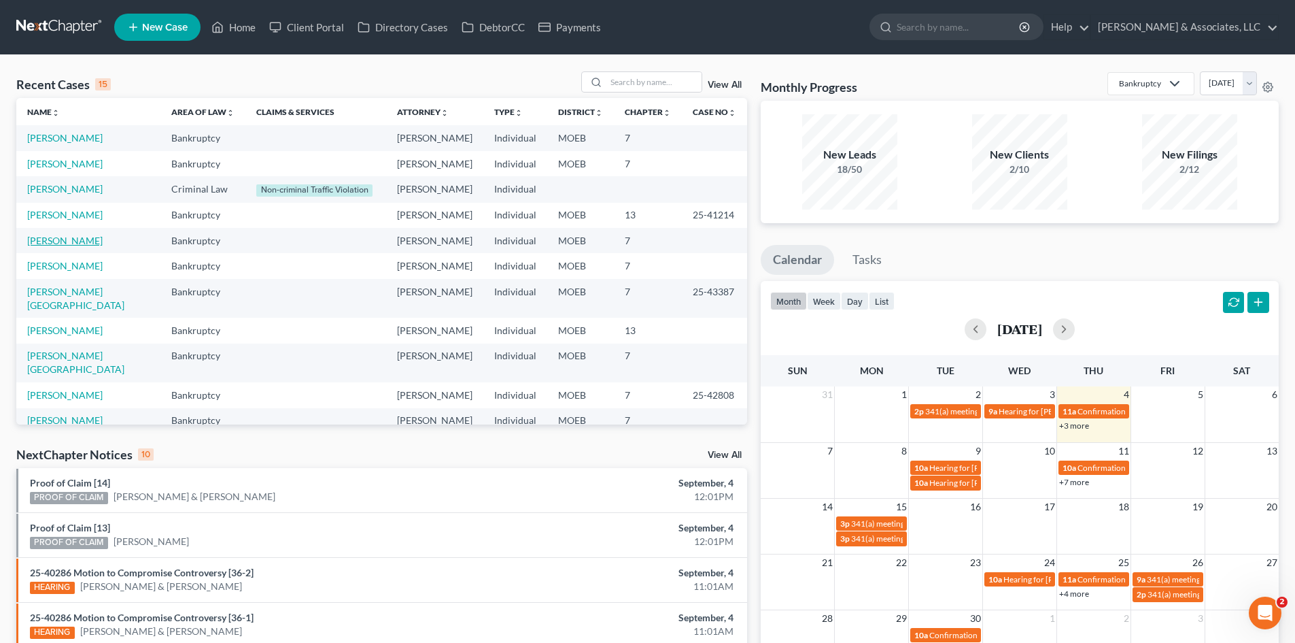
click at [78, 246] on link "[PERSON_NAME]" at bounding box center [64, 241] width 75 height 12
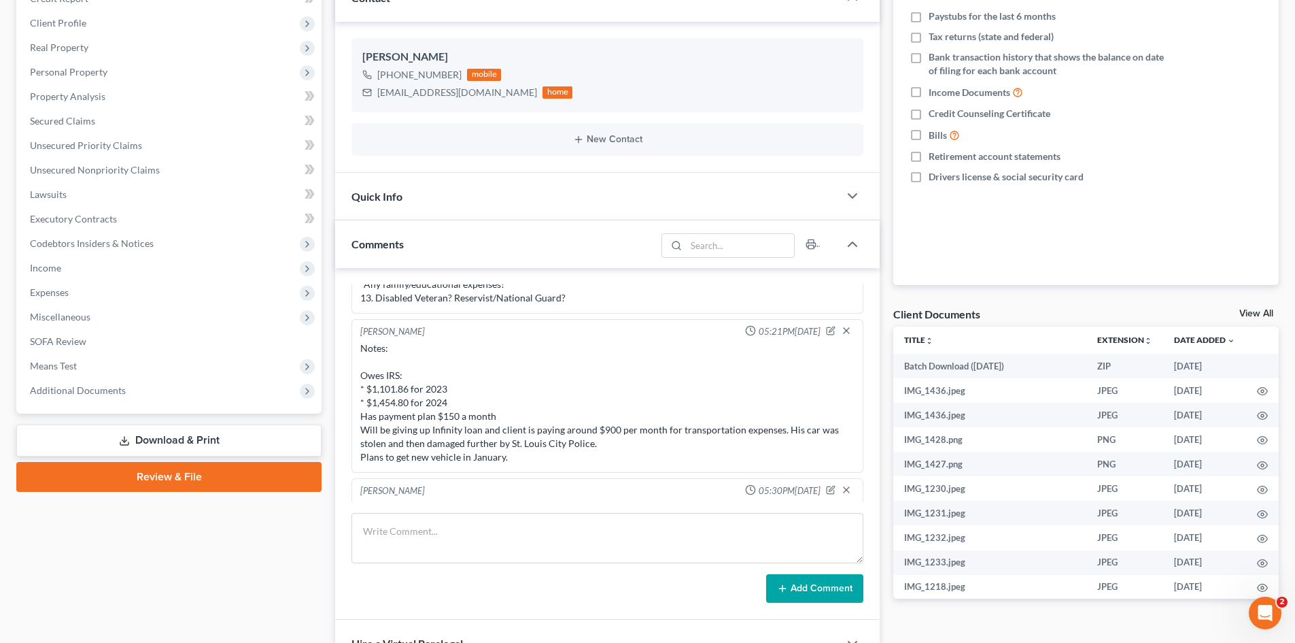
scroll to position [1210, 0]
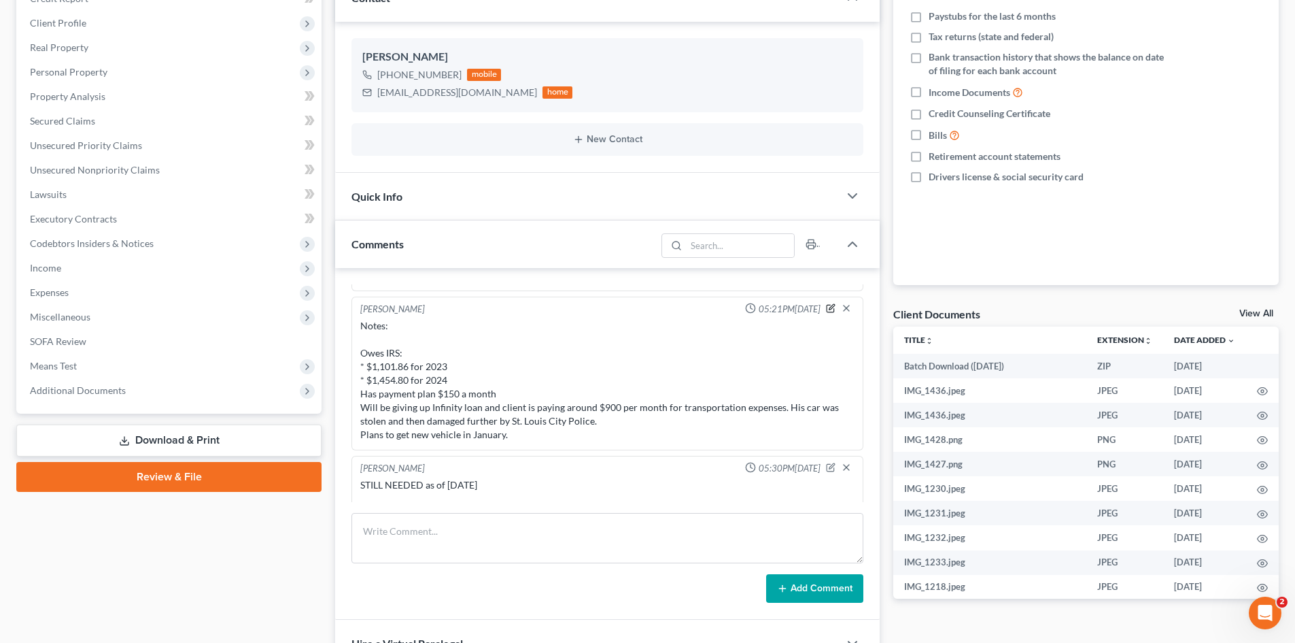
drag, startPoint x: 819, startPoint y: 305, endPoint x: 569, endPoint y: 411, distance: 270.9
click at [826, 305] on icon "button" at bounding box center [831, 308] width 10 height 10
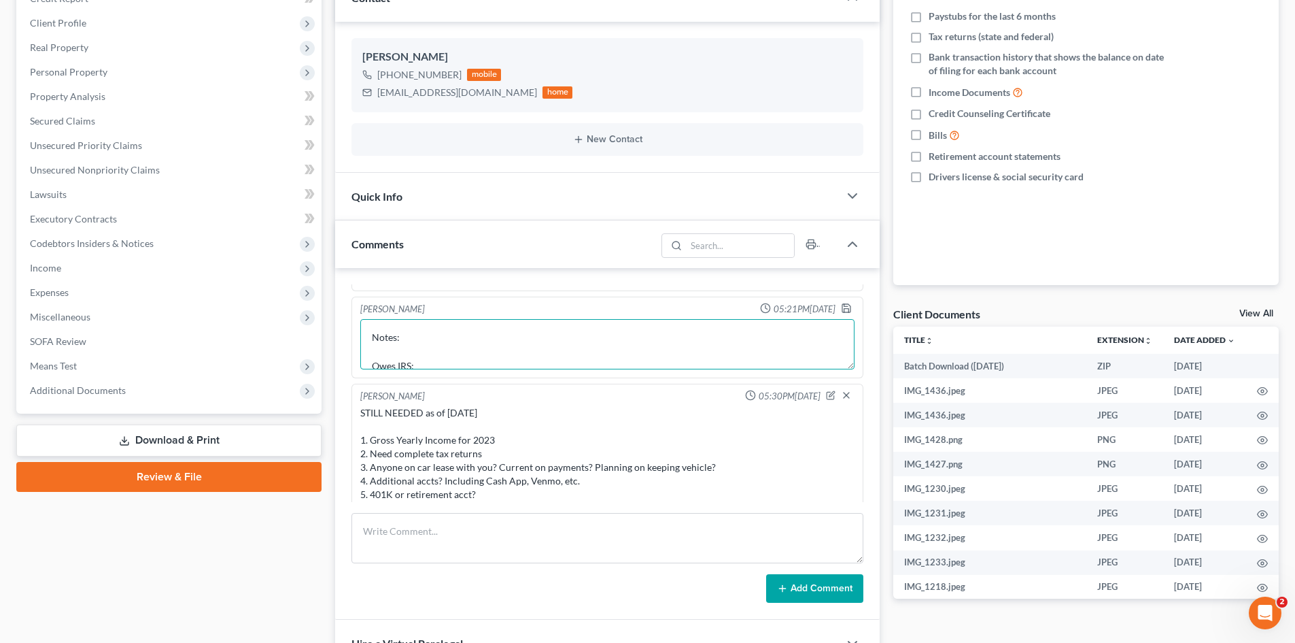
click at [518, 366] on textarea "Notes: Owes IRS: * $1,101.86 for 2023 * $1,454.80 for 2024 Has payment plan $15…" at bounding box center [607, 344] width 494 height 50
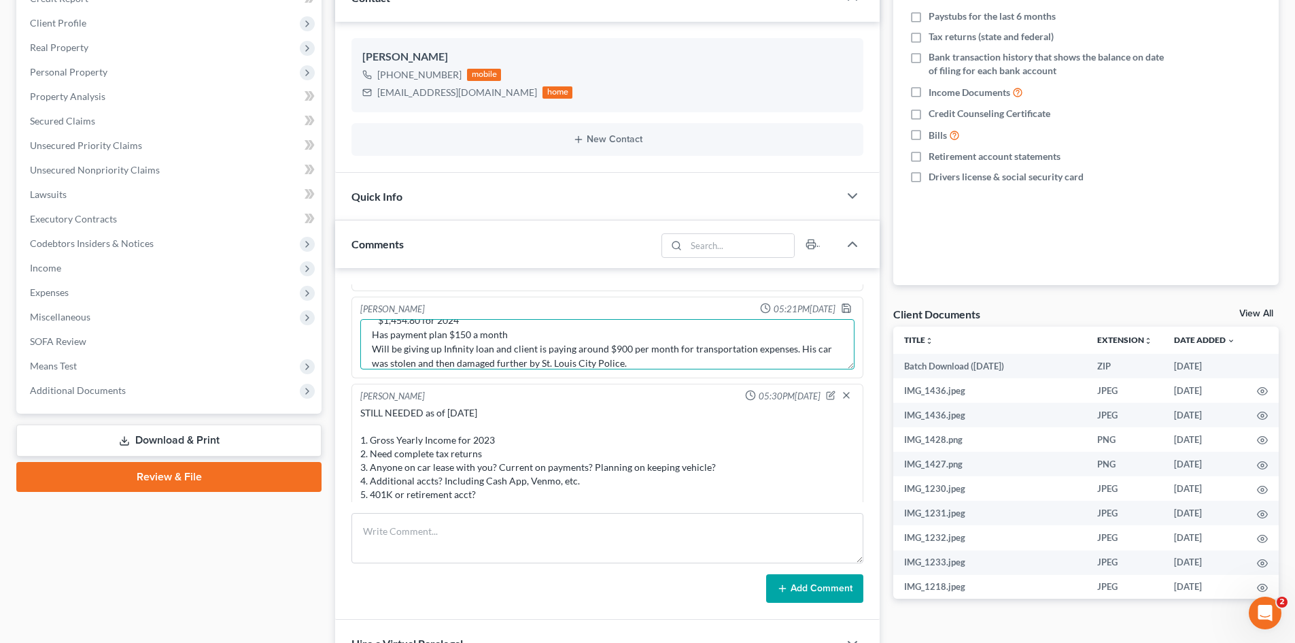
scroll to position [88, 0]
type textarea "Notes: Owes IRS: * $1,101.86 for 2023 * $1,454.80 for 2024 Has payment plan $15…"
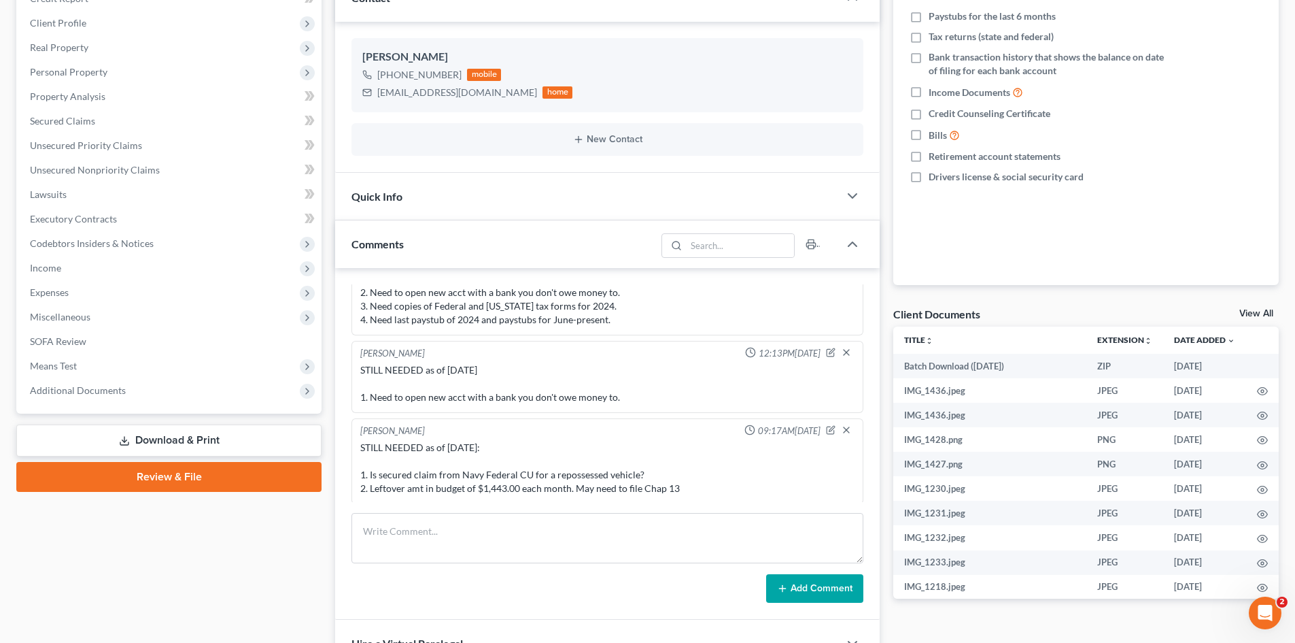
scroll to position [1614, 0]
drag, startPoint x: 819, startPoint y: 426, endPoint x: 796, endPoint y: 447, distance: 30.3
click at [826, 426] on icon "button" at bounding box center [831, 429] width 10 height 10
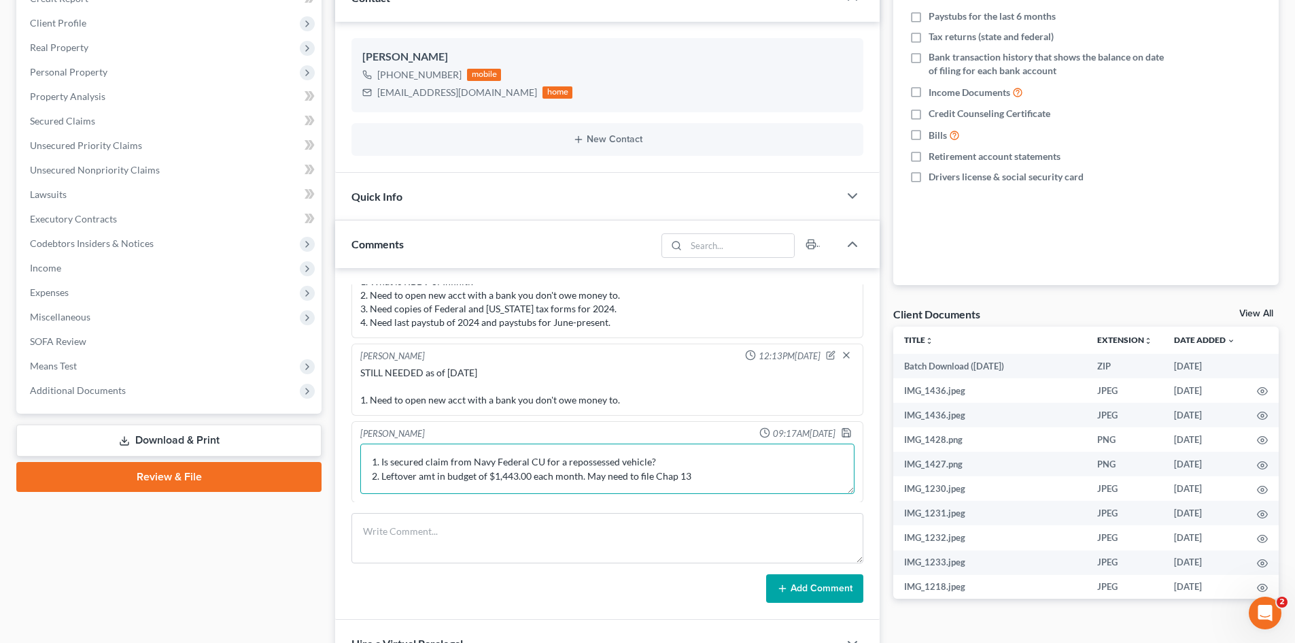
drag, startPoint x: 585, startPoint y: 476, endPoint x: 386, endPoint y: 486, distance: 199.5
click at [383, 482] on textarea "STILL NEEDED as of 8/25/25: 1. Is secured claim from Navy Federal CU for a repo…" at bounding box center [607, 468] width 494 height 50
type textarea "STILL NEEDED as of [DATE]: 1. Is secured claim from Navy Federal CU for a repos…"
click at [842, 432] on icon "button" at bounding box center [846, 432] width 11 height 11
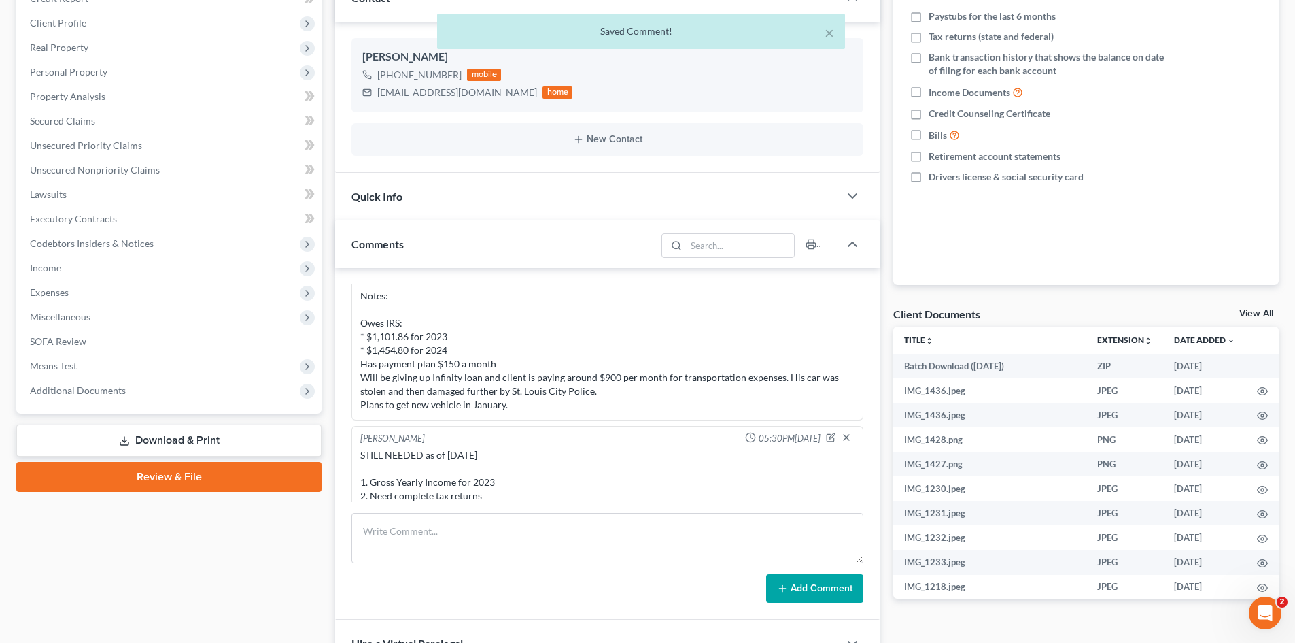
scroll to position [1172, 0]
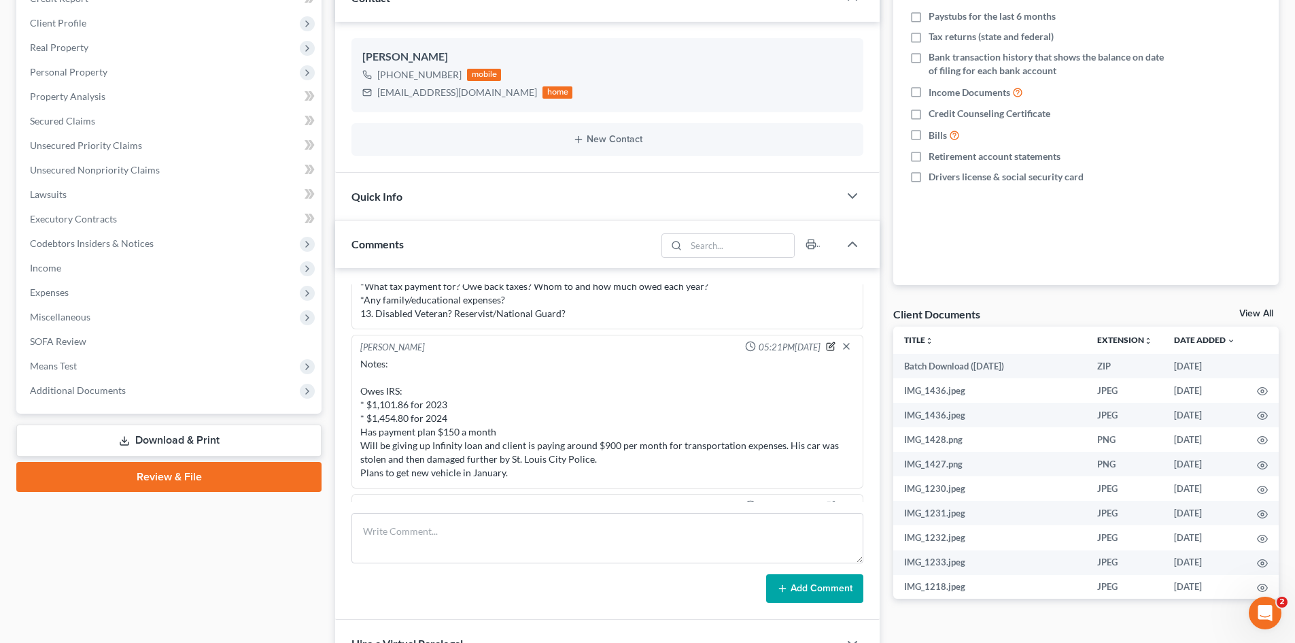
click at [826, 343] on icon "button" at bounding box center [831, 346] width 10 height 10
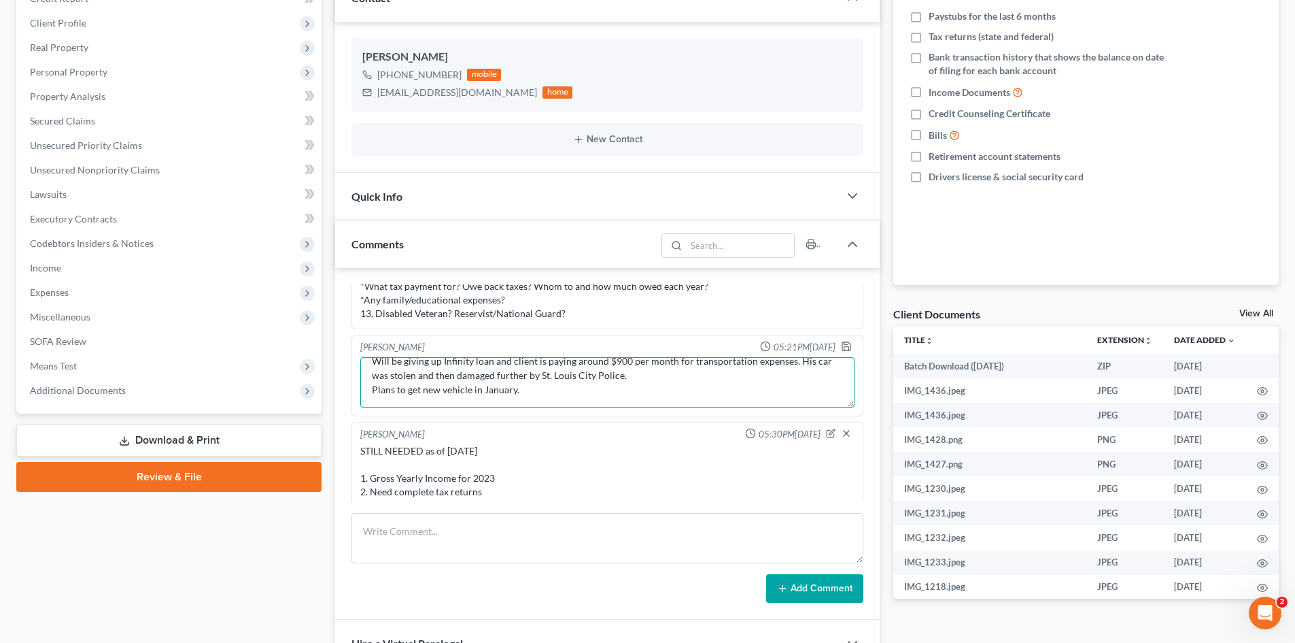
click at [541, 392] on textarea "Notes: Owes IRS: * $1,101.86 for 2023 * $1,454.80 for 2024 Has payment plan $15…" at bounding box center [607, 382] width 494 height 50
drag, startPoint x: 526, startPoint y: 400, endPoint x: 494, endPoint y: 400, distance: 31.3
click at [494, 400] on textarea "Notes: Owes IRS: * $1,101.86 for 2023 * $1,454.80 for 2024 Has payment plan $15…" at bounding box center [607, 382] width 494 height 50
type textarea "Notes: Owes IRS: * $1,101.86 for 2023 * $1,454.80 for 2024 Has payment plan $15…"
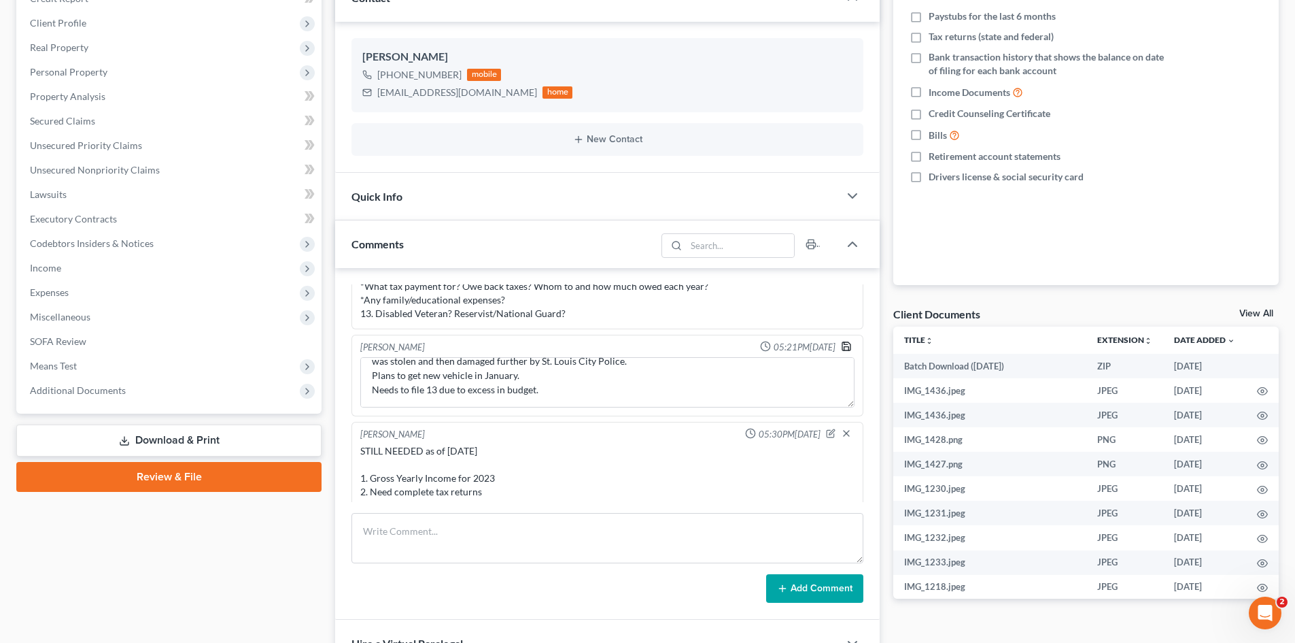
click at [841, 341] on icon "button" at bounding box center [846, 346] width 11 height 11
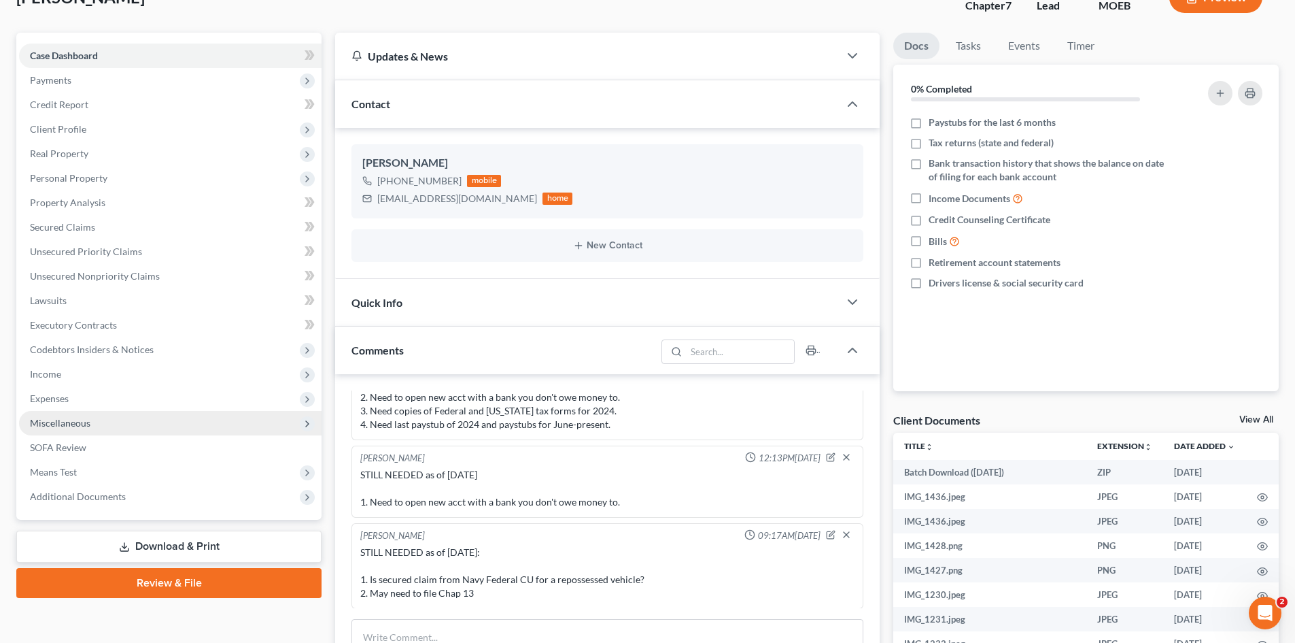
scroll to position [0, 0]
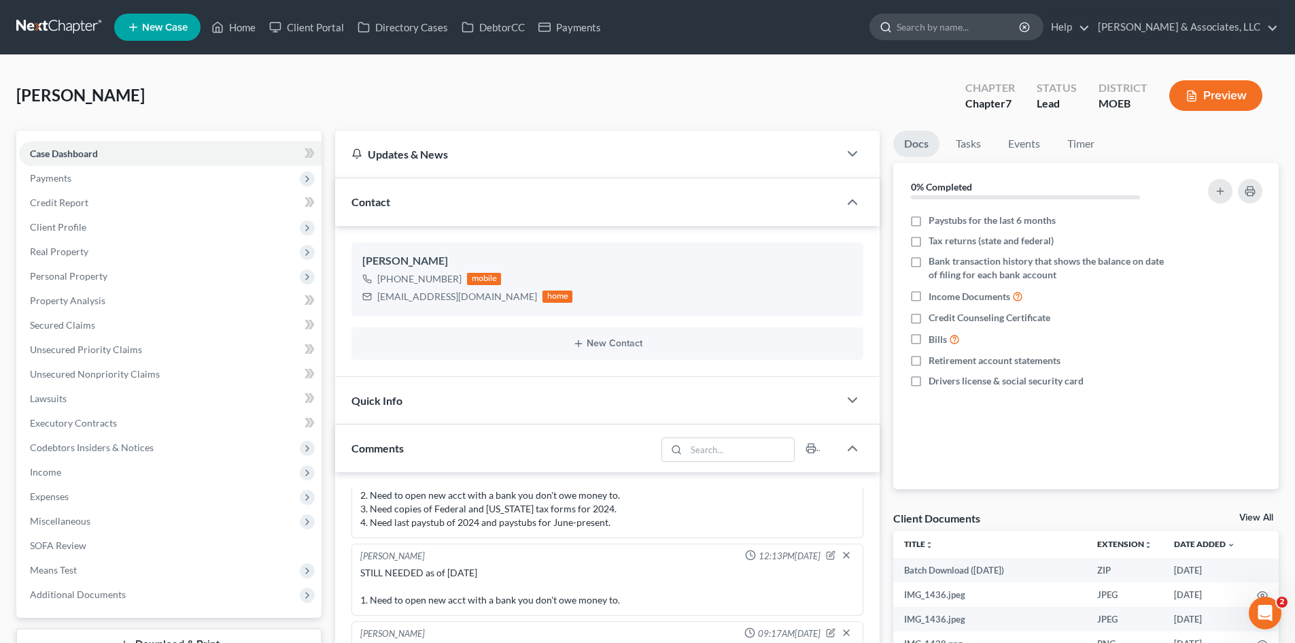
click at [950, 32] on input "search" at bounding box center [959, 26] width 124 height 25
type input "crystal"
click at [250, 28] on link "Home" at bounding box center [234, 27] width 58 height 24
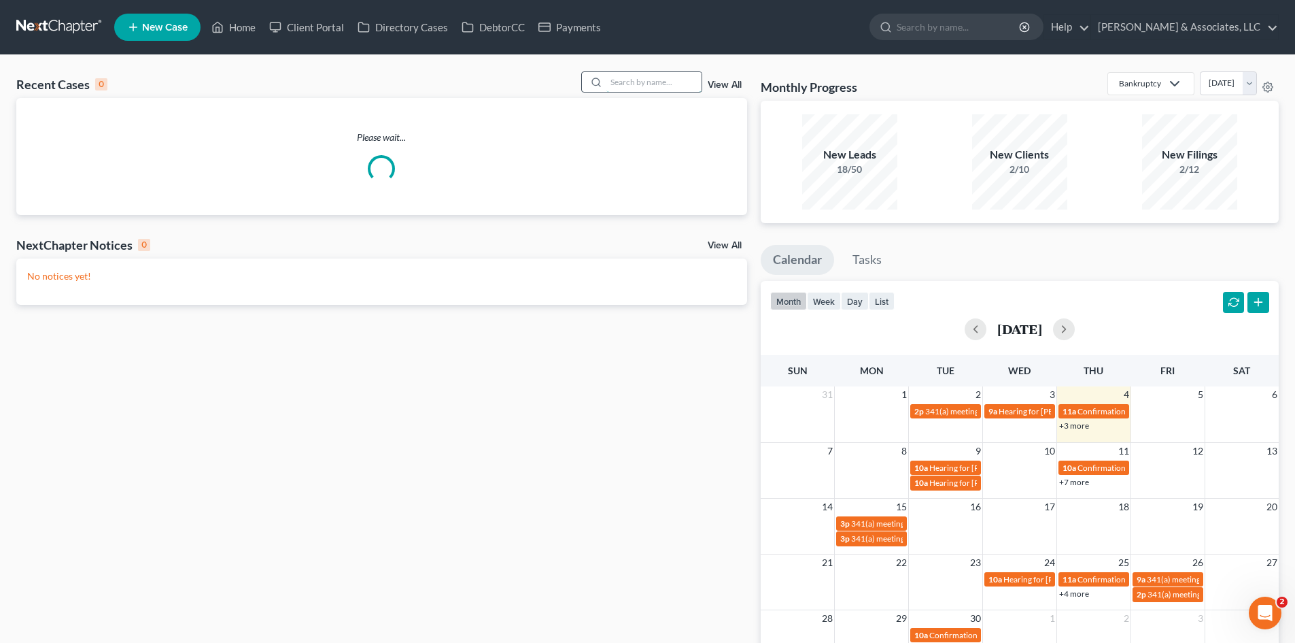
click at [657, 88] on input "search" at bounding box center [654, 82] width 95 height 20
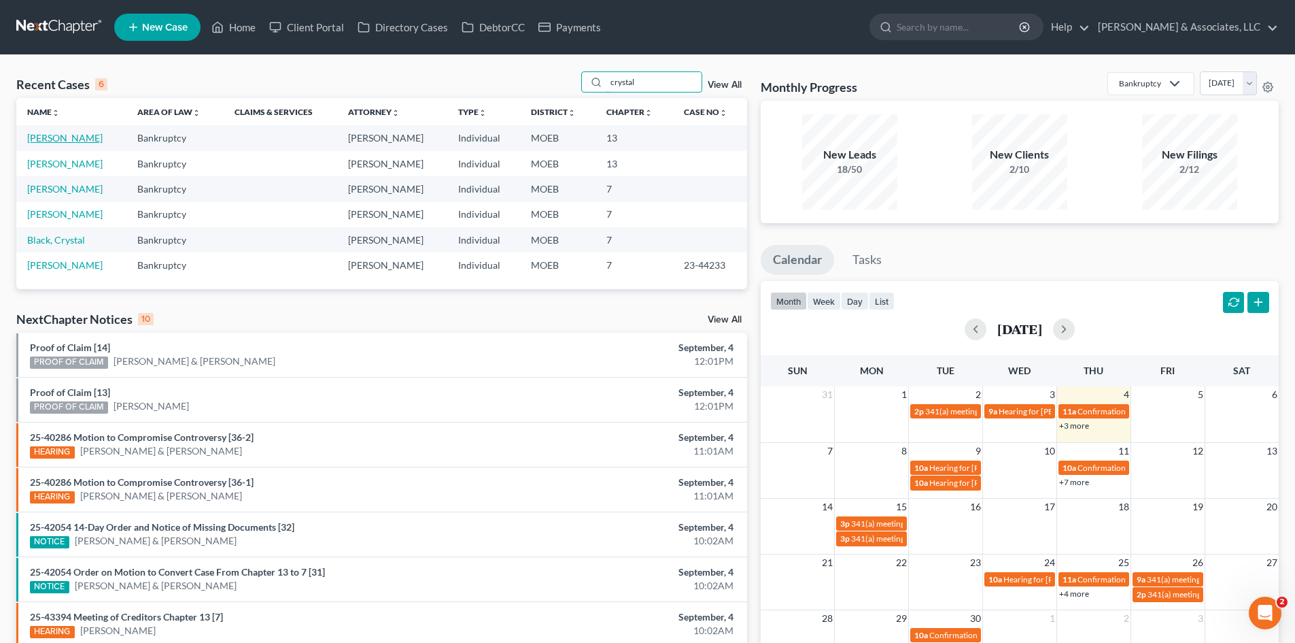
type input "crystal"
click at [69, 141] on link "Johnson, Crystal" at bounding box center [64, 138] width 75 height 12
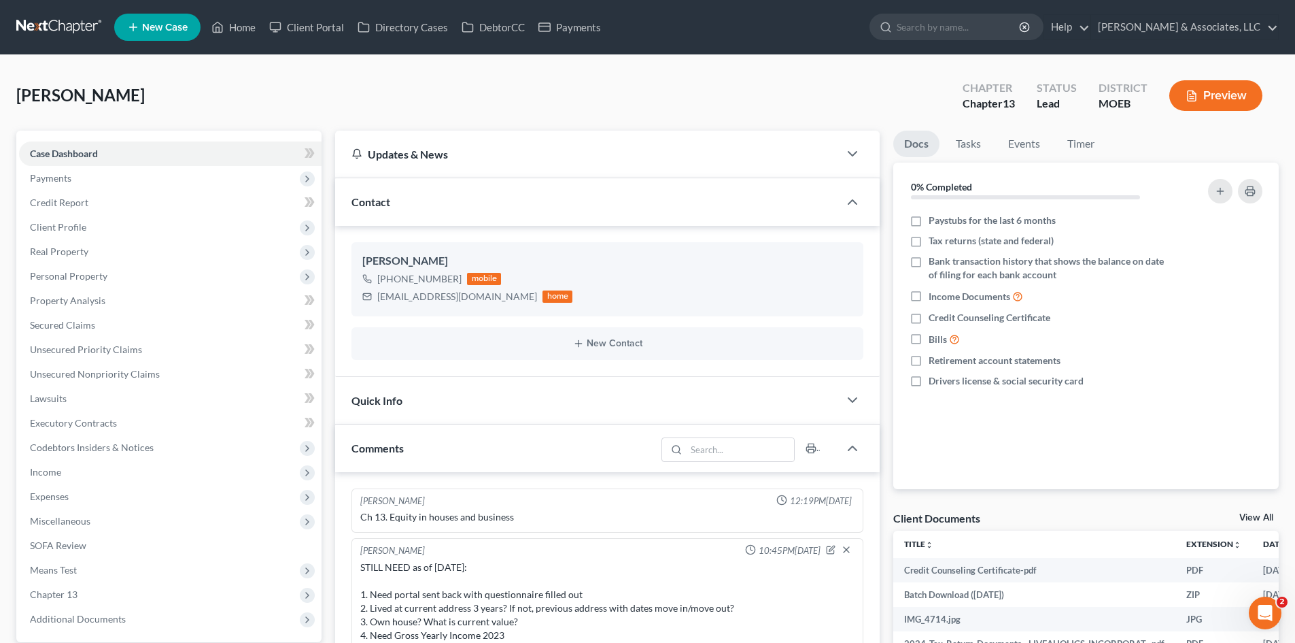
scroll to position [1436, 0]
click at [52, 470] on span "Income" at bounding box center [45, 472] width 31 height 12
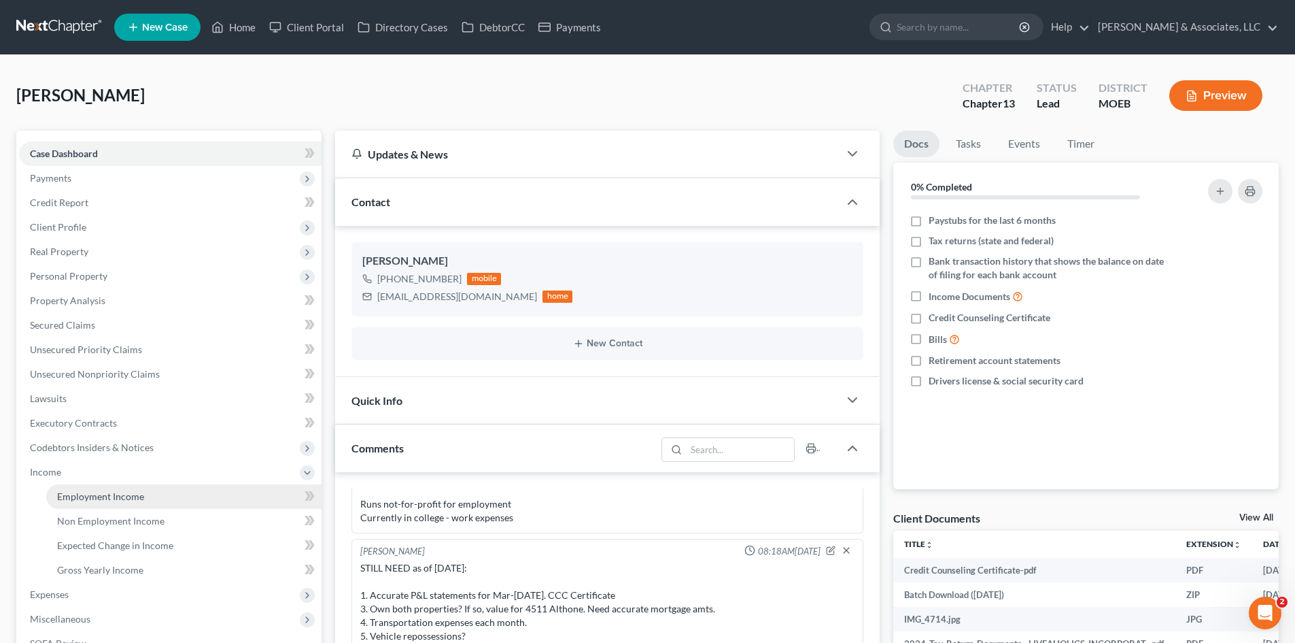
drag, startPoint x: 108, startPoint y: 500, endPoint x: 119, endPoint y: 483, distance: 19.6
click at [107, 499] on span "Employment Income" at bounding box center [100, 496] width 87 height 12
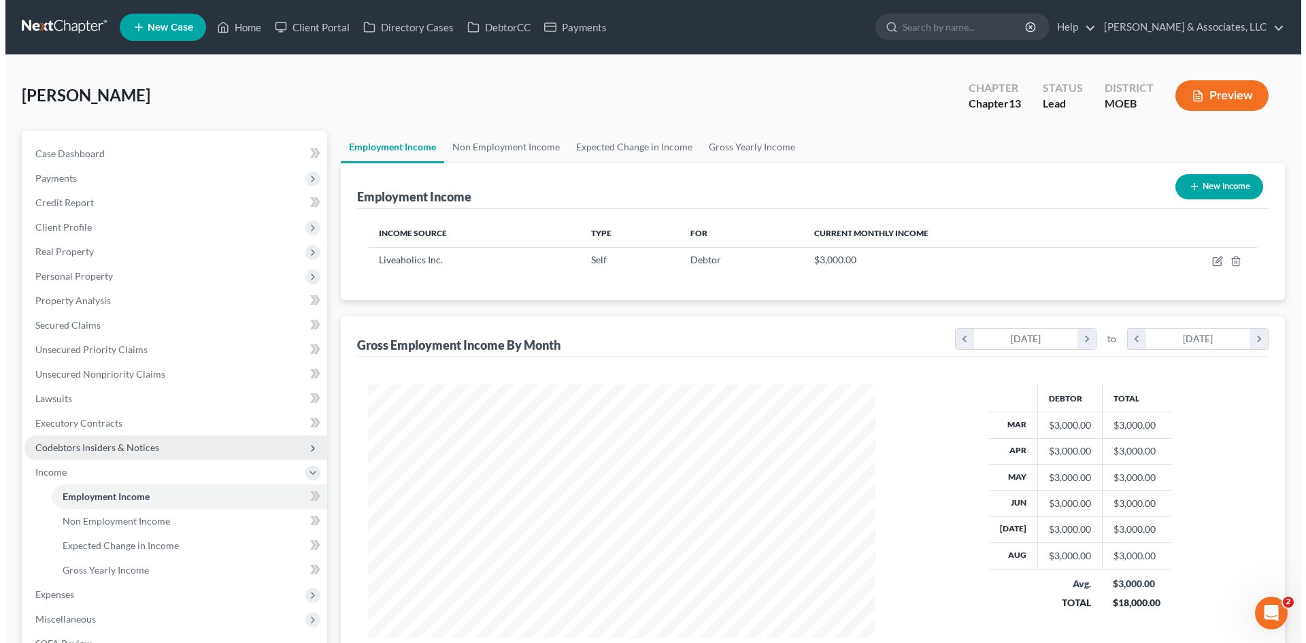
scroll to position [254, 534]
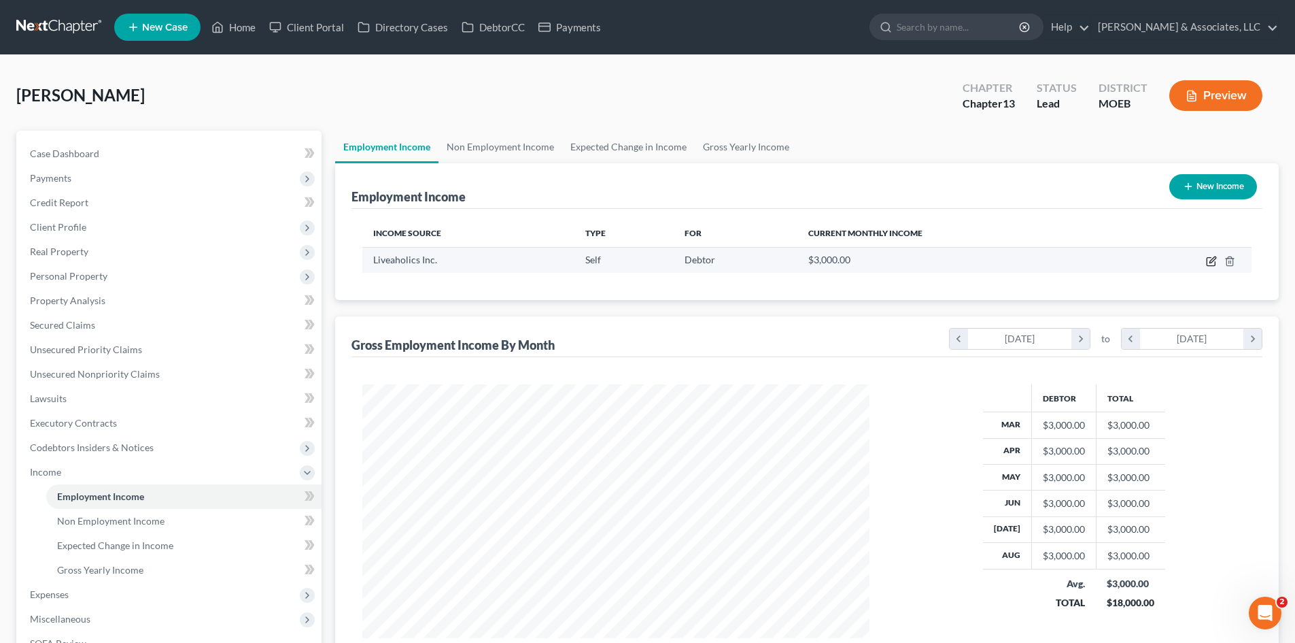
click at [1209, 260] on icon "button" at bounding box center [1211, 261] width 11 height 11
select select "1"
select select "26"
select select "0"
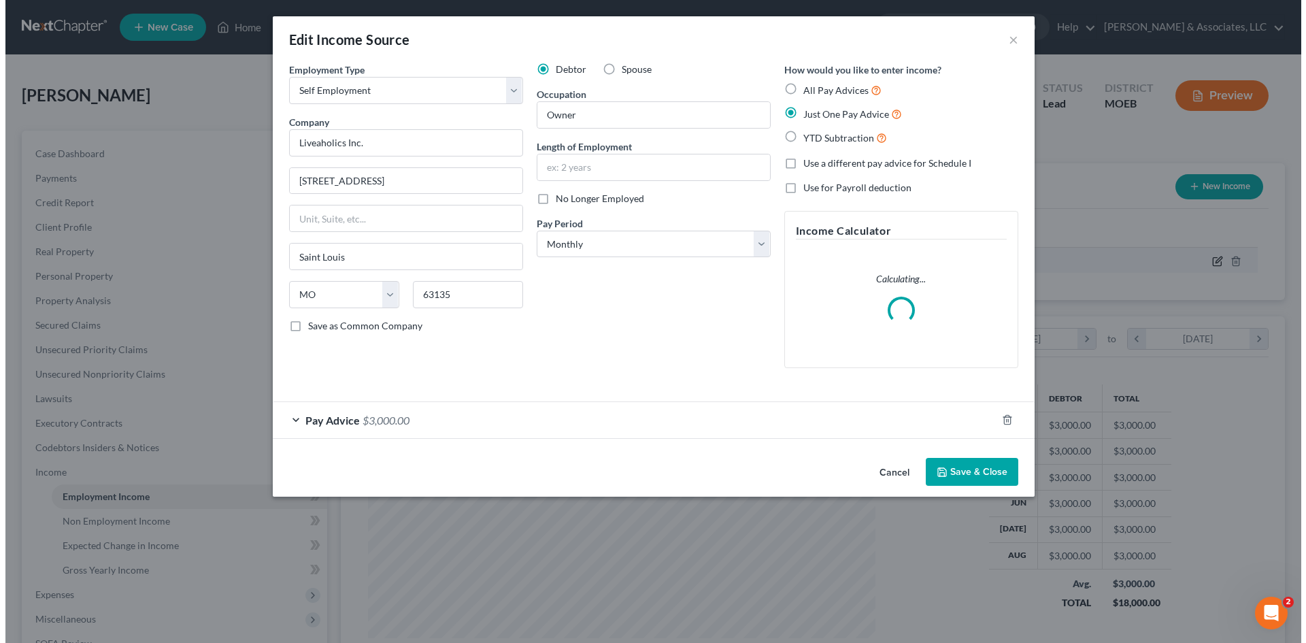
scroll to position [256, 539]
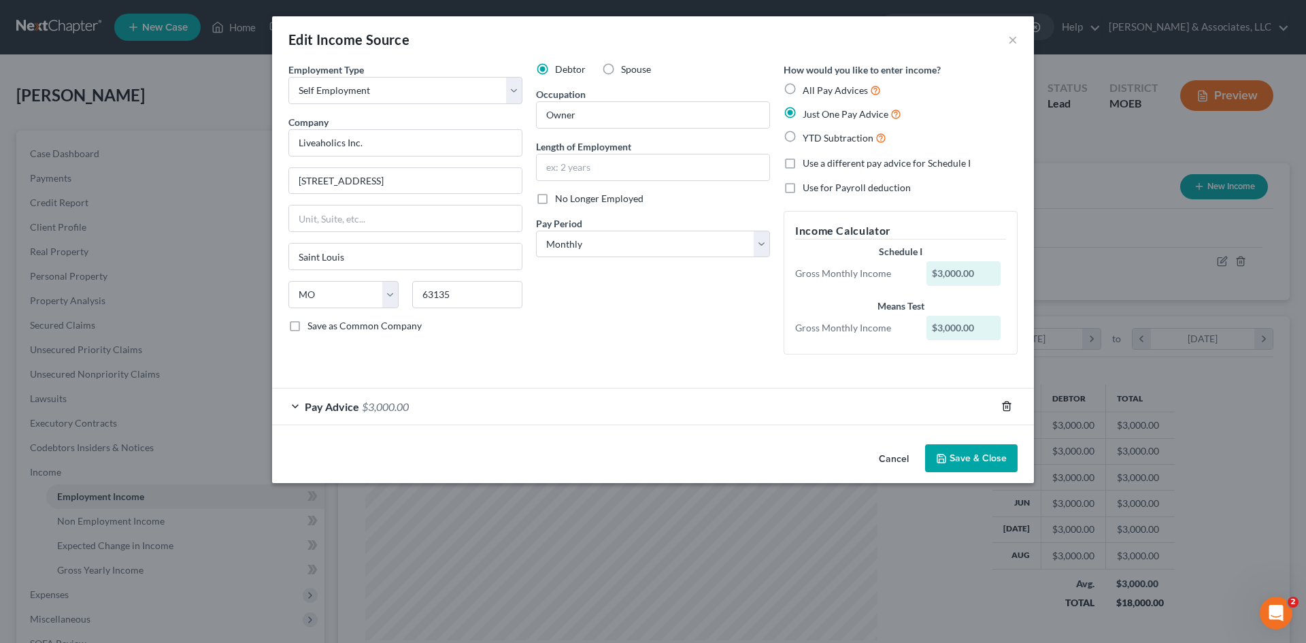
click at [1008, 409] on icon "button" at bounding box center [1006, 406] width 11 height 11
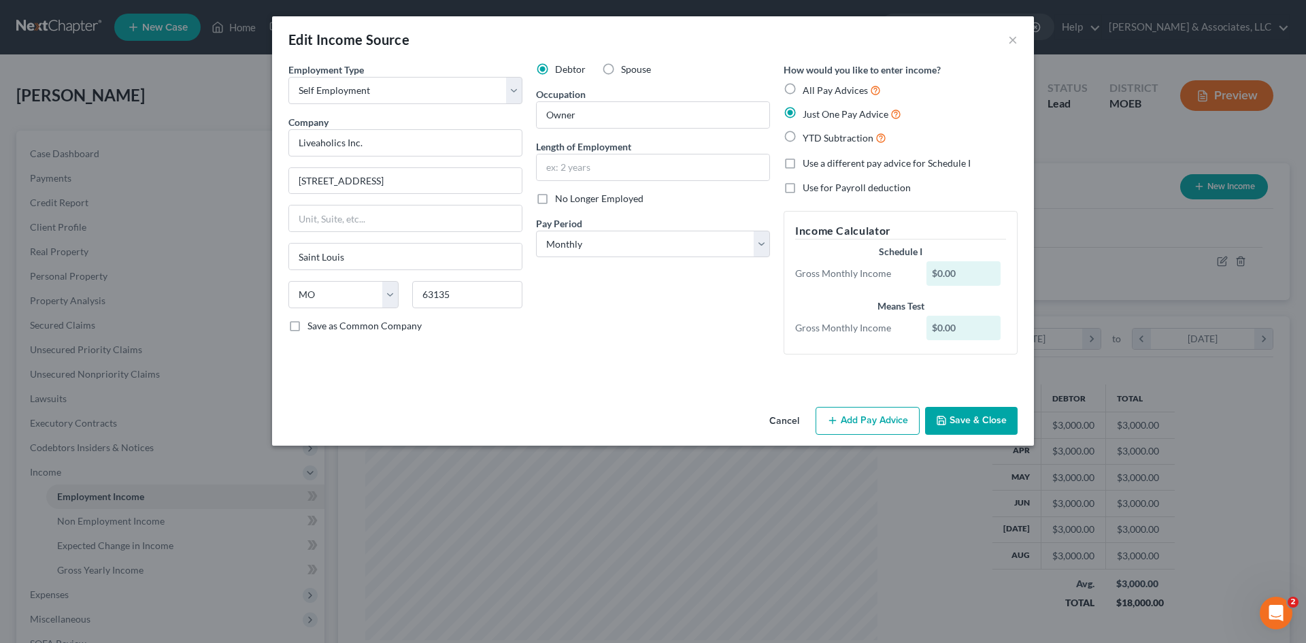
click at [802, 134] on label "YTD Subtraction" at bounding box center [844, 138] width 84 height 16
click at [808, 134] on input "YTD Subtraction" at bounding box center [812, 134] width 9 height 9
radio input "true"
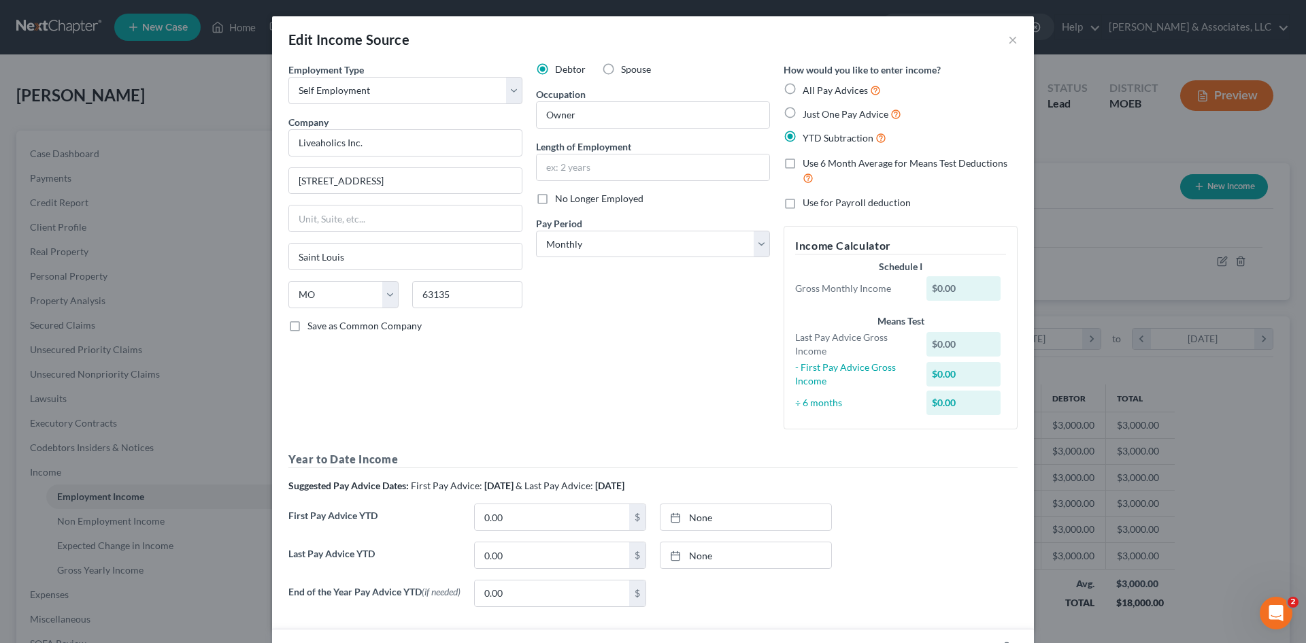
click at [802, 83] on label "All Pay Advices" at bounding box center [841, 90] width 78 height 16
click at [808, 83] on input "All Pay Advices" at bounding box center [812, 86] width 9 height 9
radio input "true"
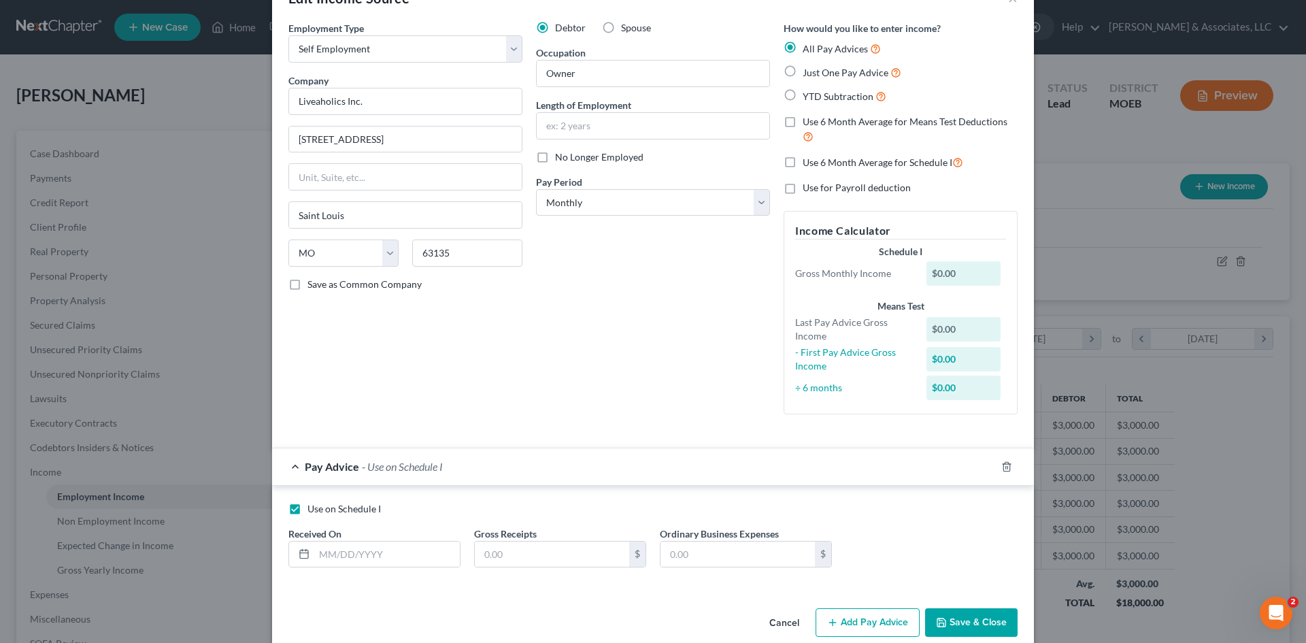
scroll to position [63, 0]
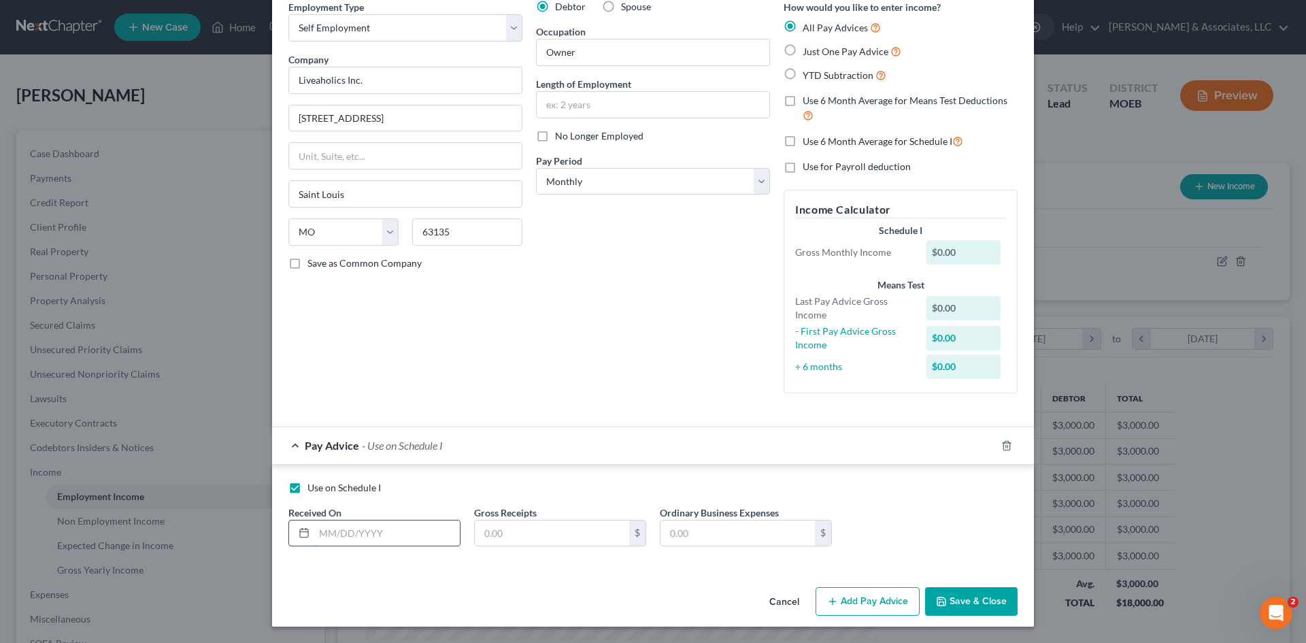
click at [347, 542] on input "text" at bounding box center [387, 533] width 146 height 26
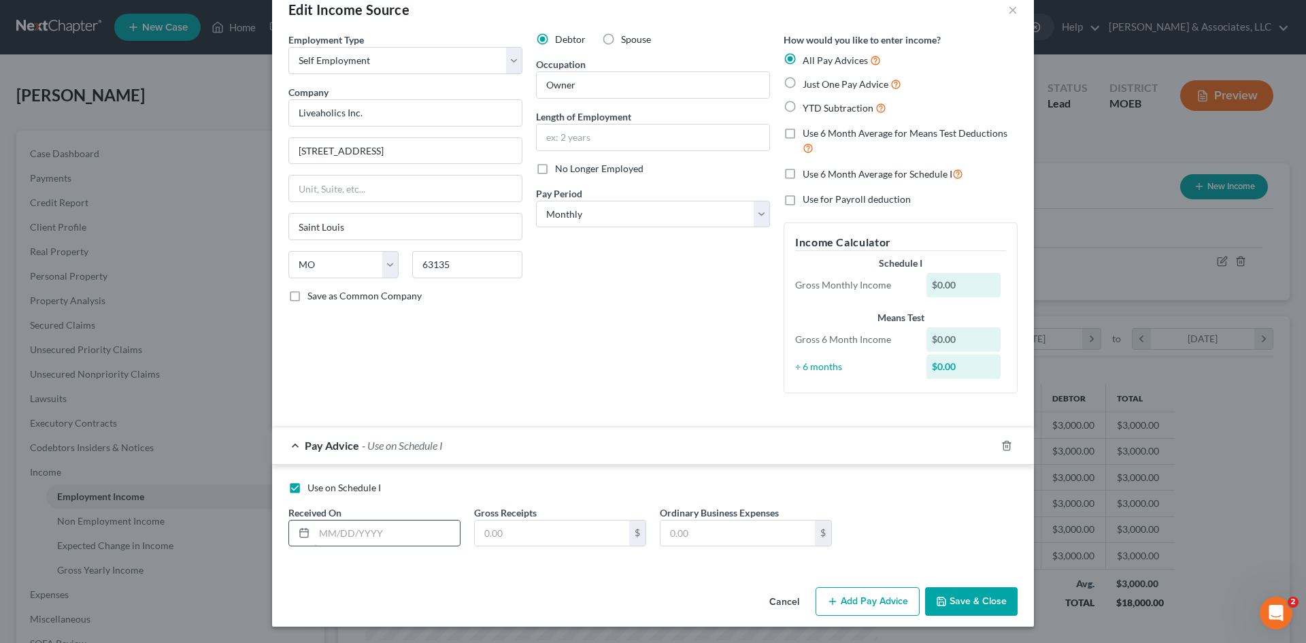
scroll to position [30, 0]
type input "02/28/25"
type input "14,987.28"
type input "11,987.28"
click at [872, 600] on button "Add Pay Advice" at bounding box center [867, 601] width 104 height 29
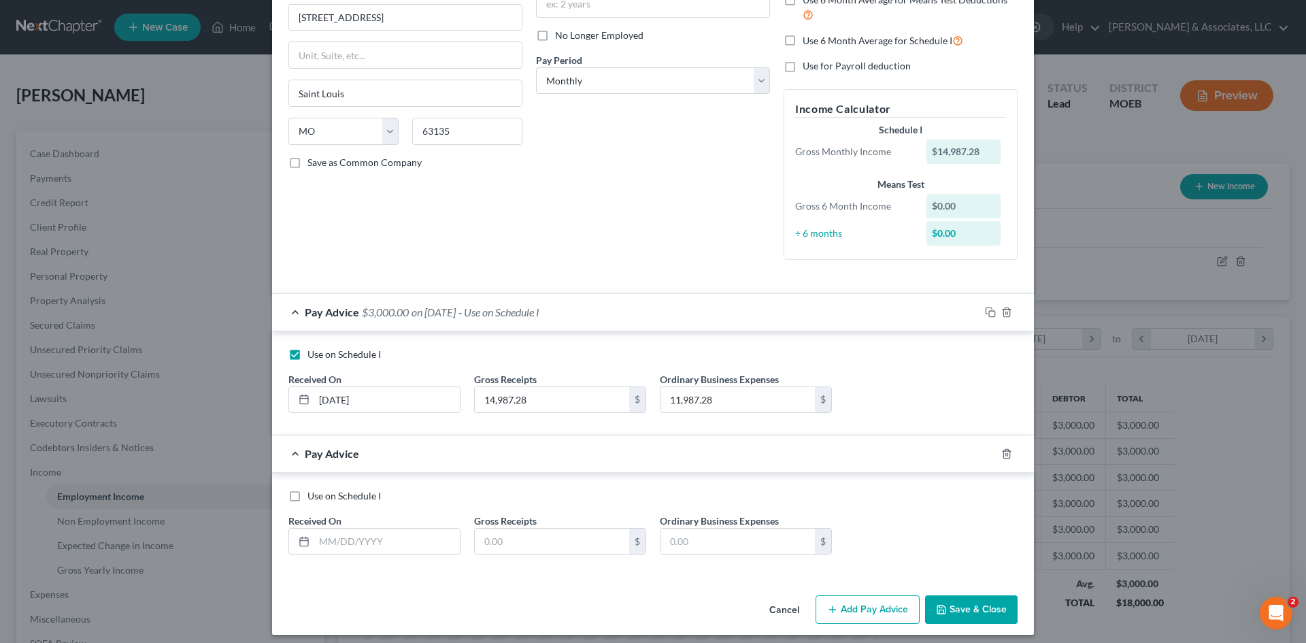
scroll to position [171, 0]
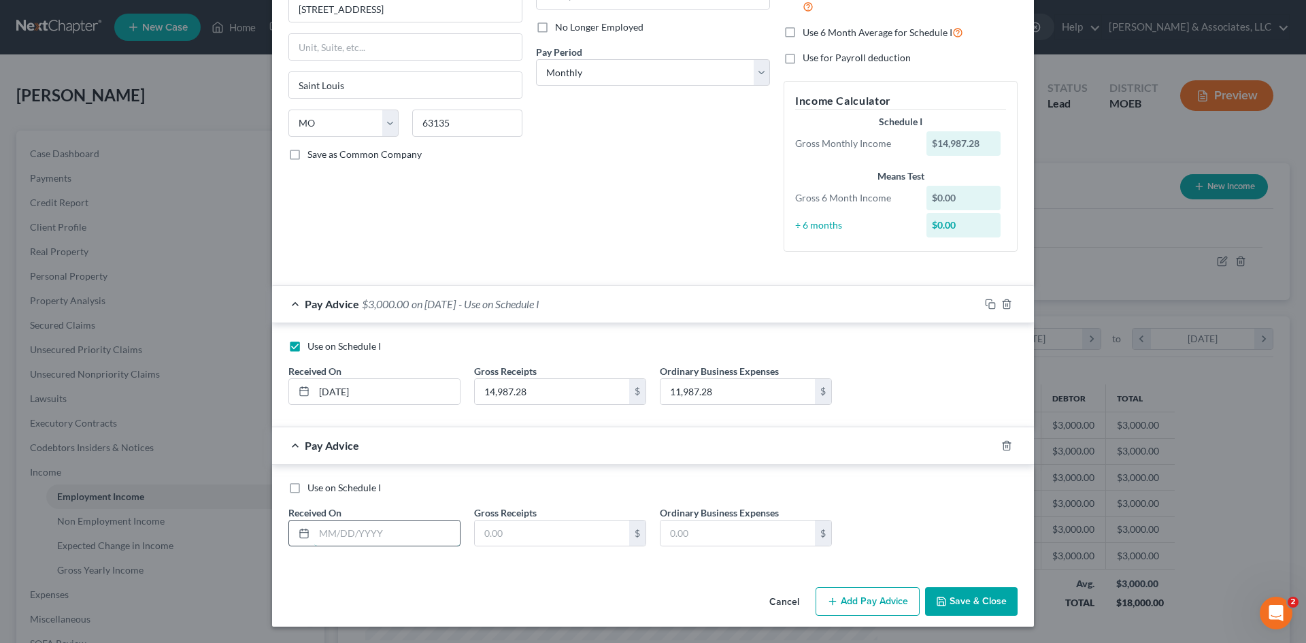
drag, startPoint x: 328, startPoint y: 530, endPoint x: 337, endPoint y: 526, distance: 9.5
click at [328, 530] on input "text" at bounding box center [387, 533] width 146 height 26
click at [336, 532] on input "text" at bounding box center [387, 533] width 146 height 26
type input "03/31/25"
click at [505, 533] on input "text" at bounding box center [552, 533] width 154 height 26
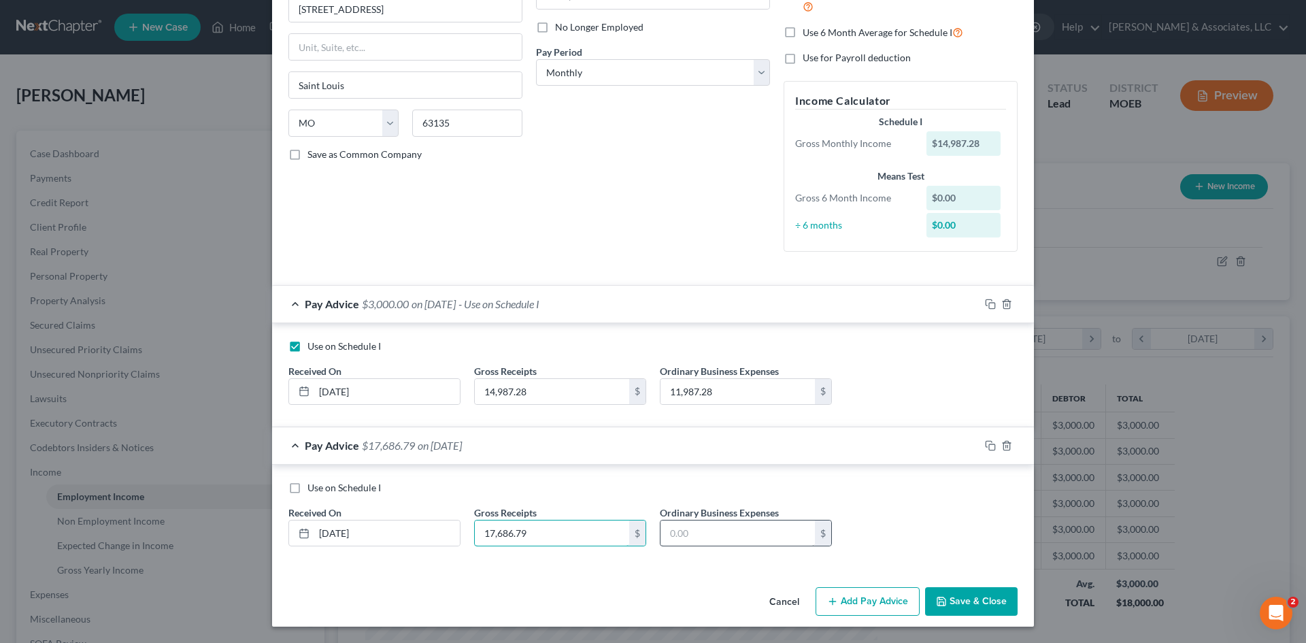
type input "17,686.79"
click at [704, 532] on input "text" at bounding box center [737, 533] width 154 height 26
type input "14,686.79"
click at [864, 604] on button "Add Pay Advice" at bounding box center [867, 601] width 104 height 29
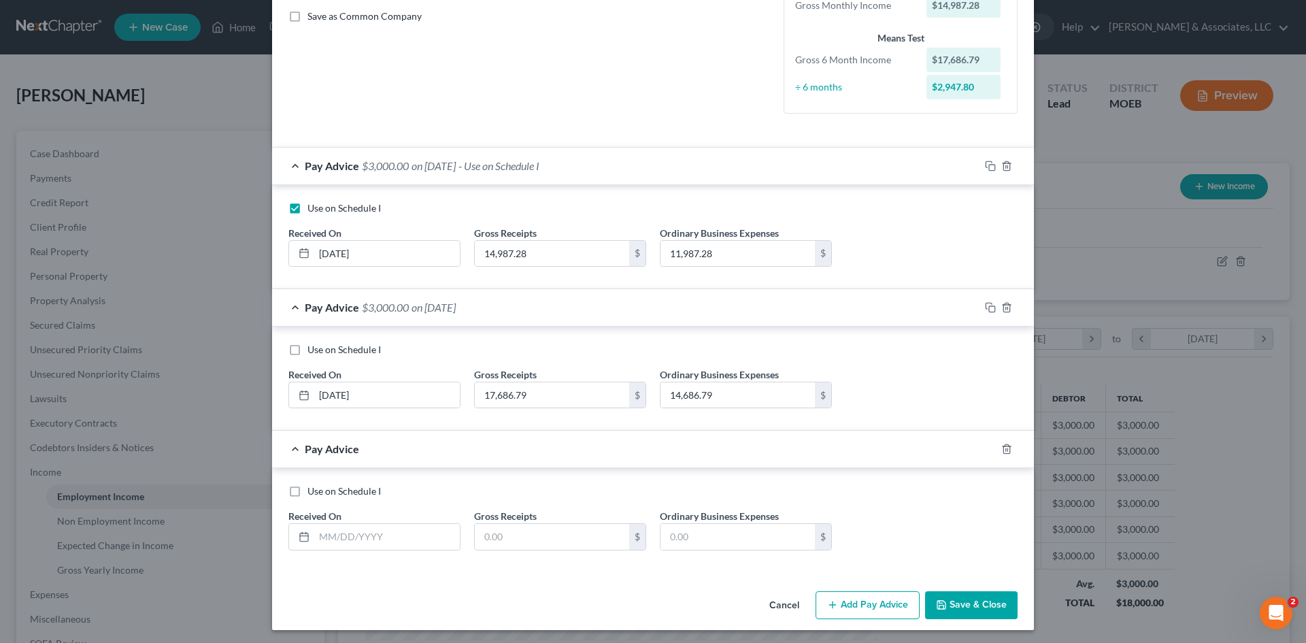
scroll to position [313, 0]
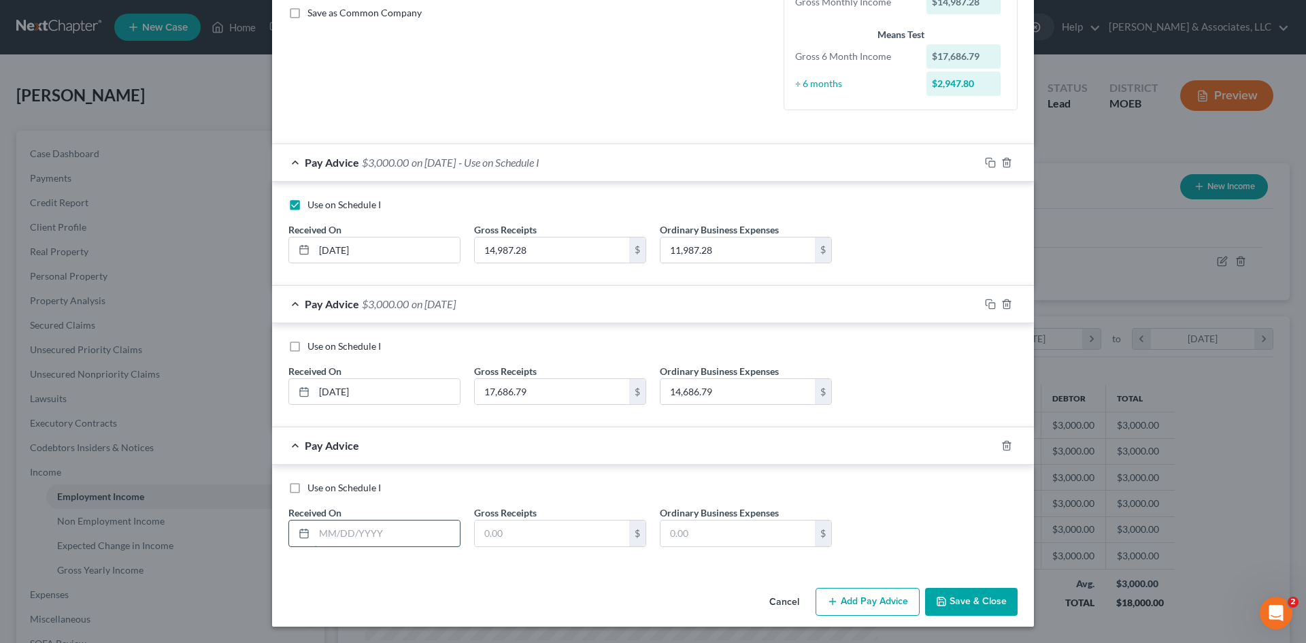
click at [334, 534] on input "text" at bounding box center [387, 533] width 146 height 26
type input "04/30/25"
click at [571, 531] on input "text" at bounding box center [552, 533] width 154 height 26
type input "18,040.44"
click at [726, 537] on input "text" at bounding box center [737, 533] width 154 height 26
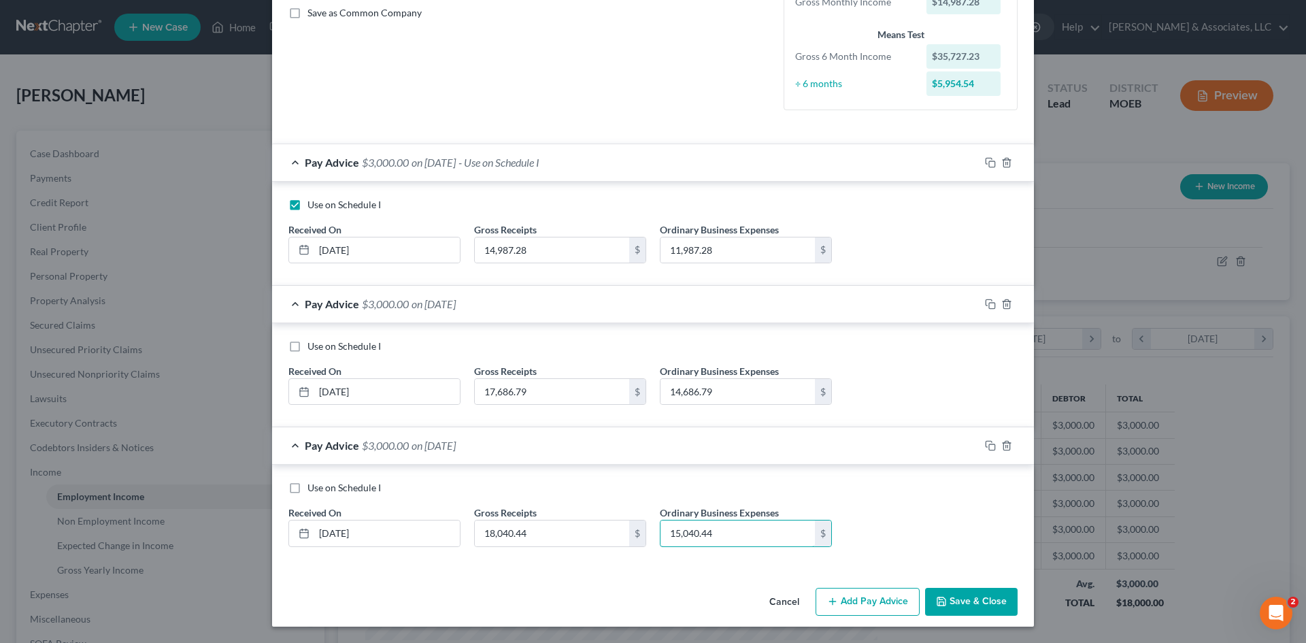
type input "15,040.44"
click at [890, 605] on button "Add Pay Advice" at bounding box center [867, 602] width 104 height 29
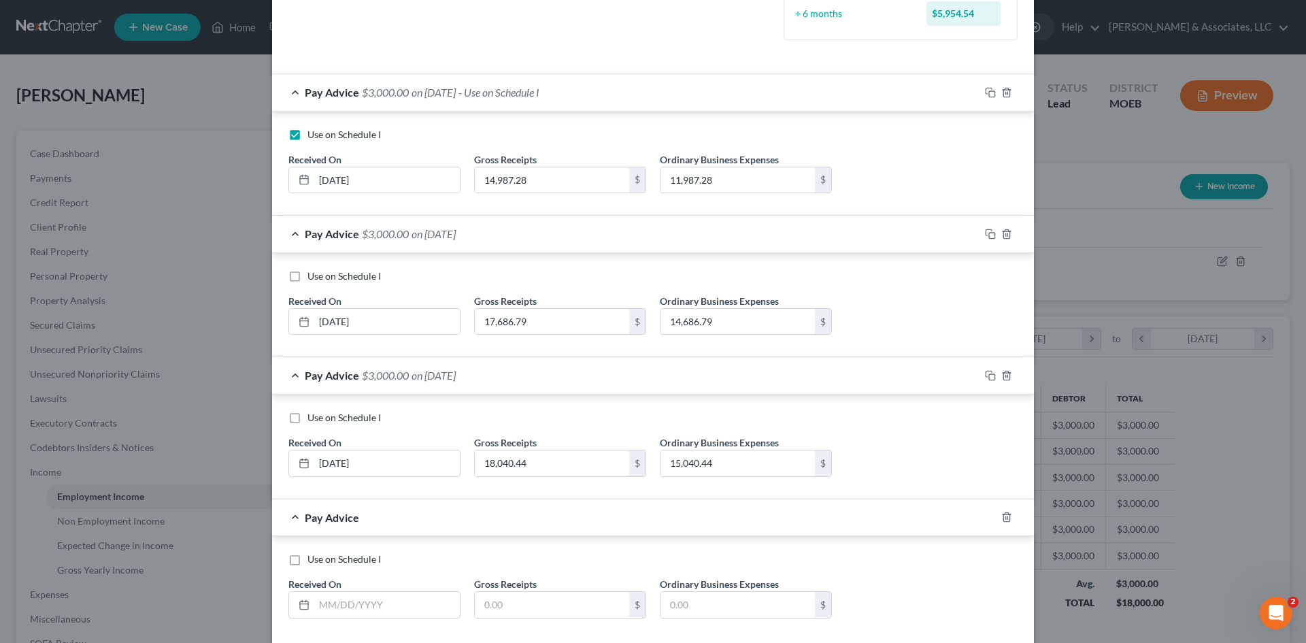
scroll to position [449, 0]
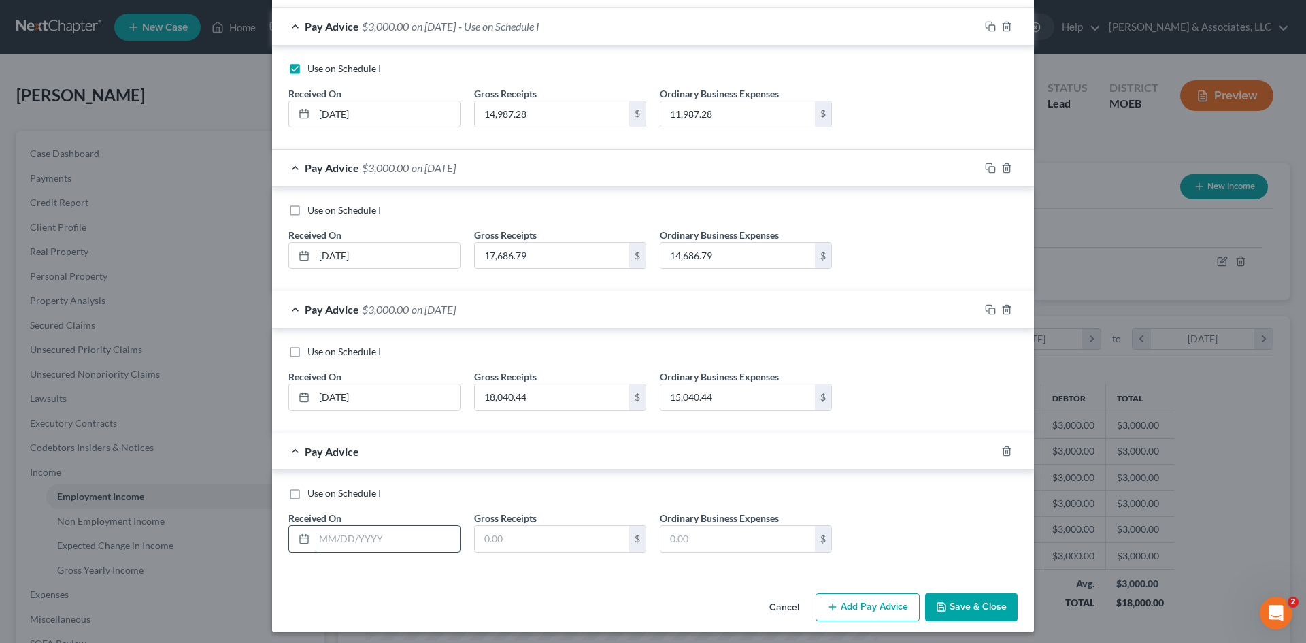
click at [389, 541] on input "text" at bounding box center [387, 539] width 146 height 26
type input "05/31/25"
click at [524, 542] on input "text" at bounding box center [552, 539] width 154 height 26
type input "17,033.28"
click at [681, 539] on input "text" at bounding box center [737, 539] width 154 height 26
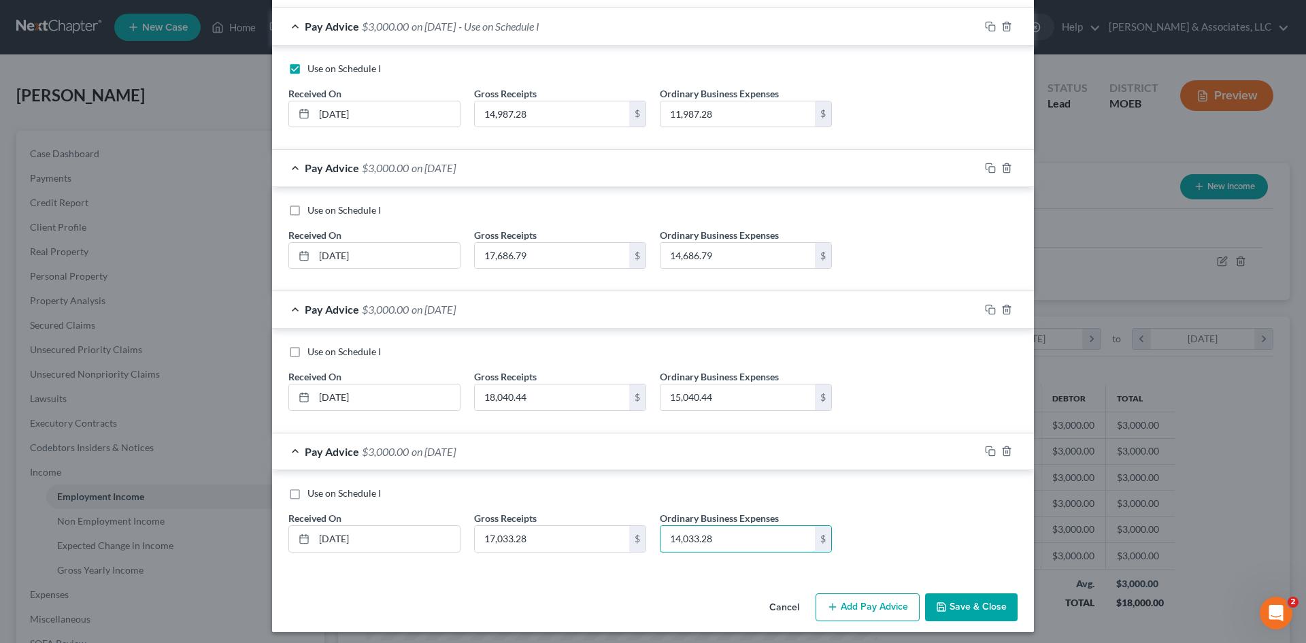
type input "14,033.28"
click at [885, 606] on button "Add Pay Advice" at bounding box center [867, 607] width 104 height 29
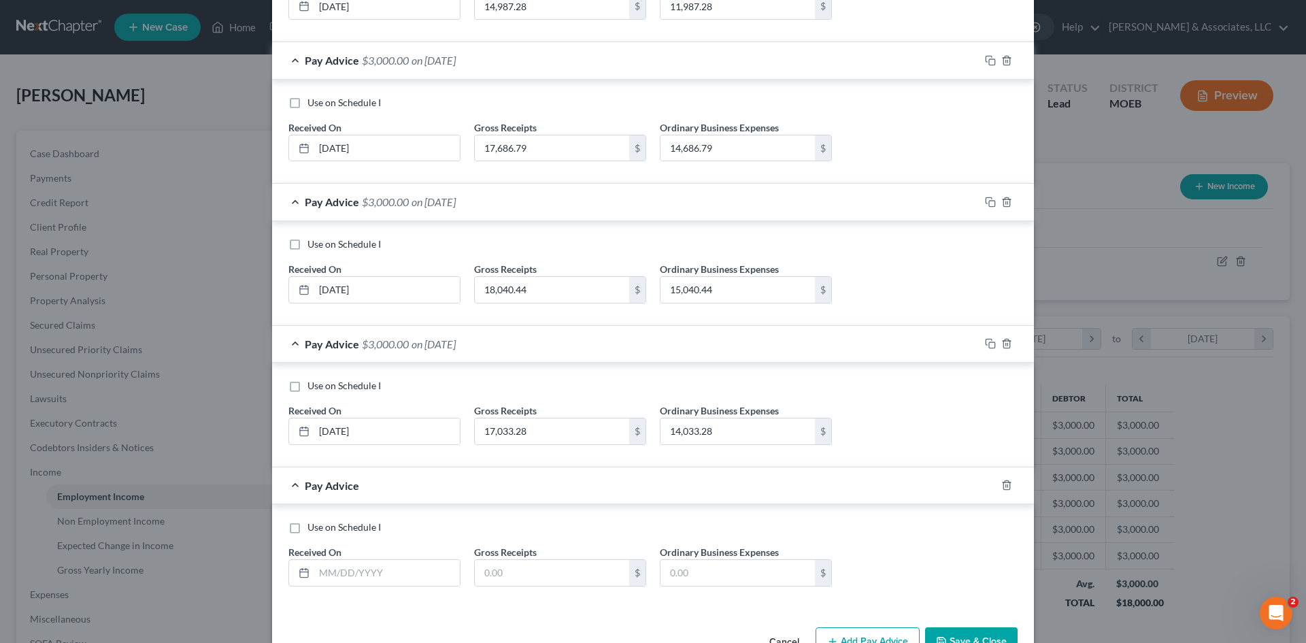
scroll to position [585, 0]
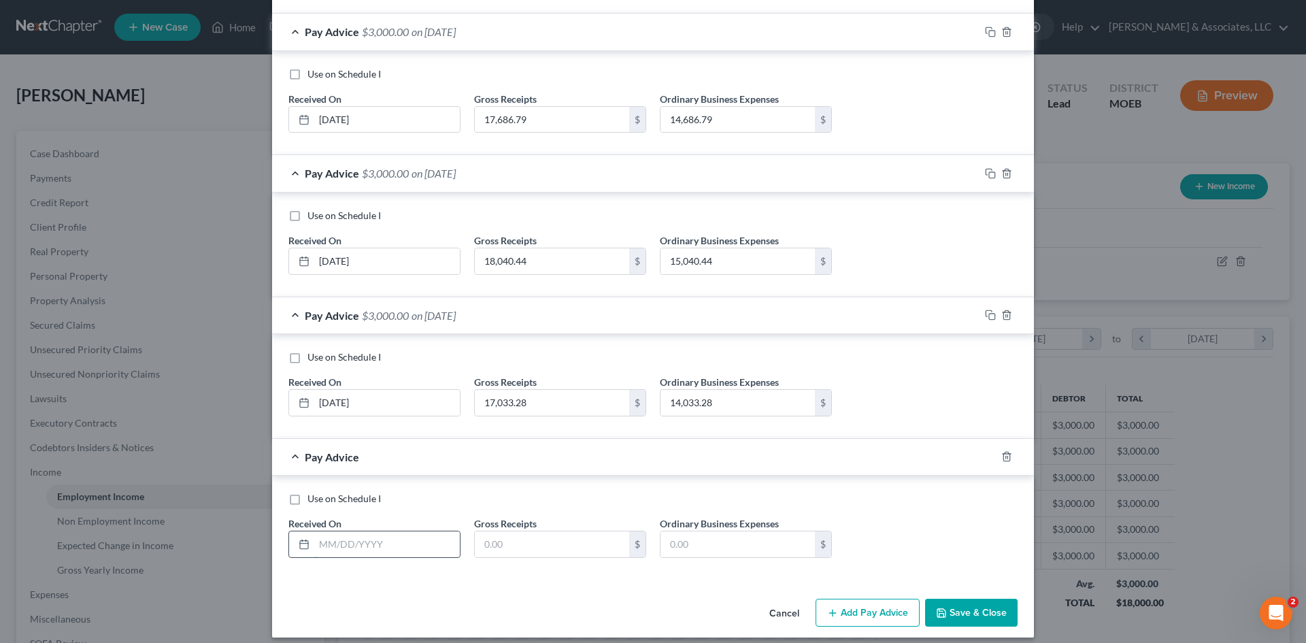
click at [368, 543] on input "text" at bounding box center [387, 544] width 146 height 26
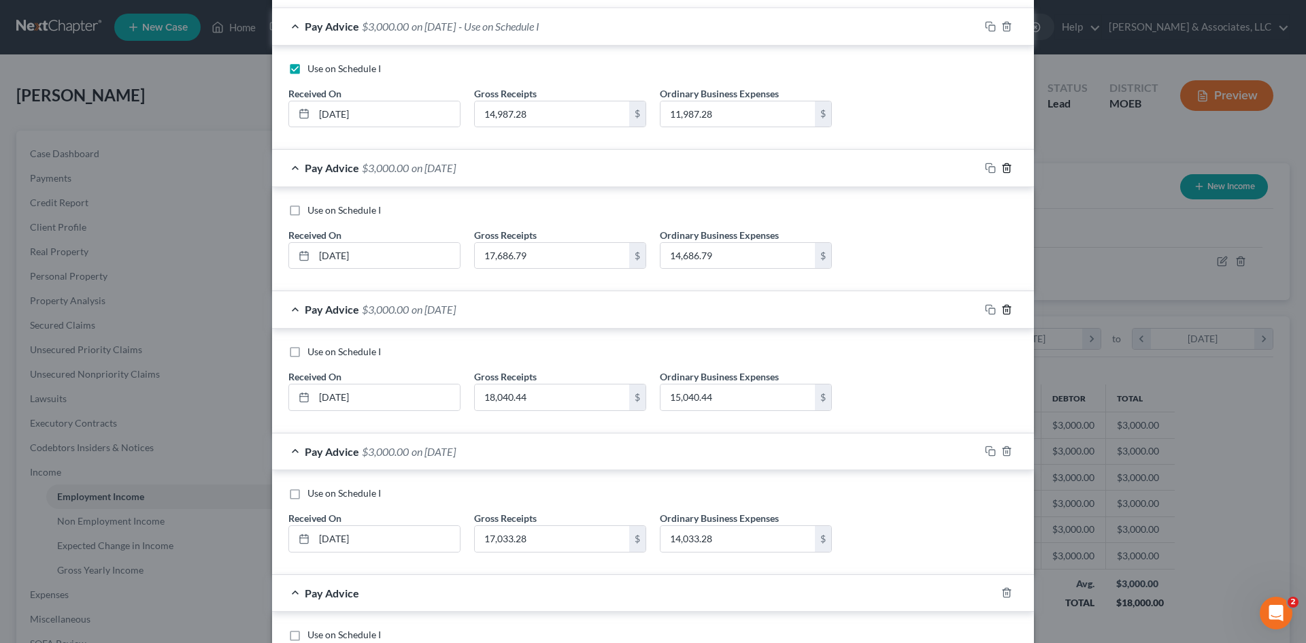
click at [1006, 168] on line "button" at bounding box center [1006, 168] width 0 height 3
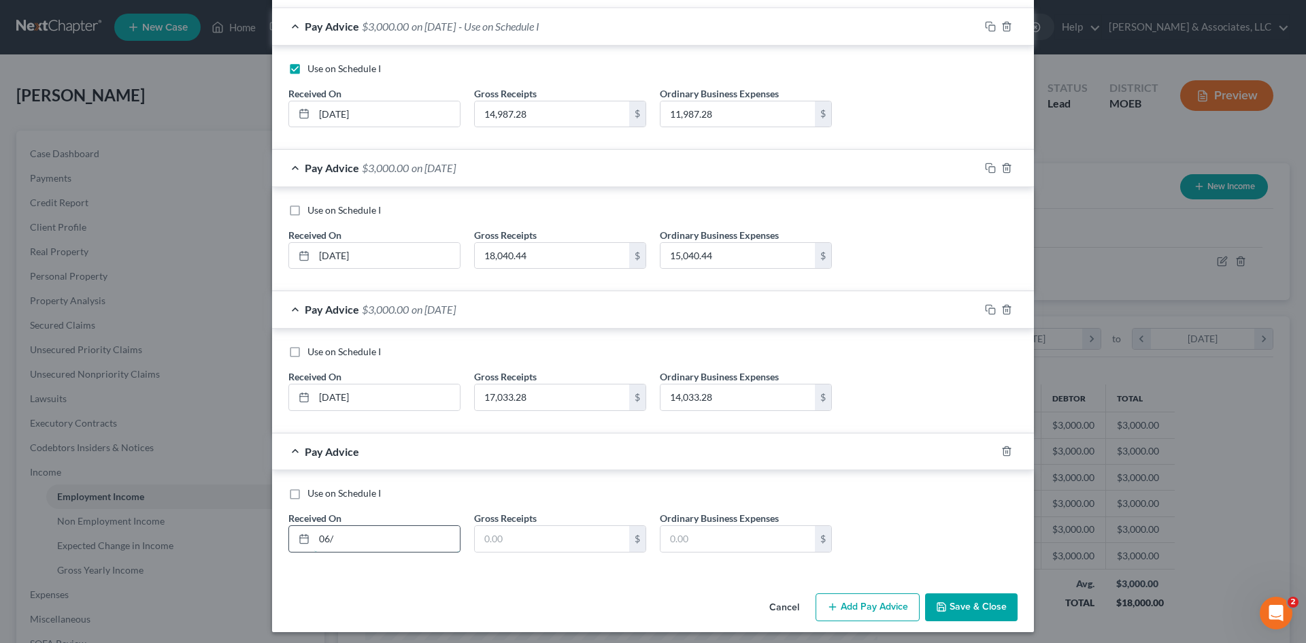
drag, startPoint x: 335, startPoint y: 539, endPoint x: 373, endPoint y: 536, distance: 38.2
click at [335, 539] on input "06/" at bounding box center [387, 539] width 146 height 26
type input "06/30/25"
click at [491, 545] on input "text" at bounding box center [552, 539] width 154 height 26
type input "19,680.59"
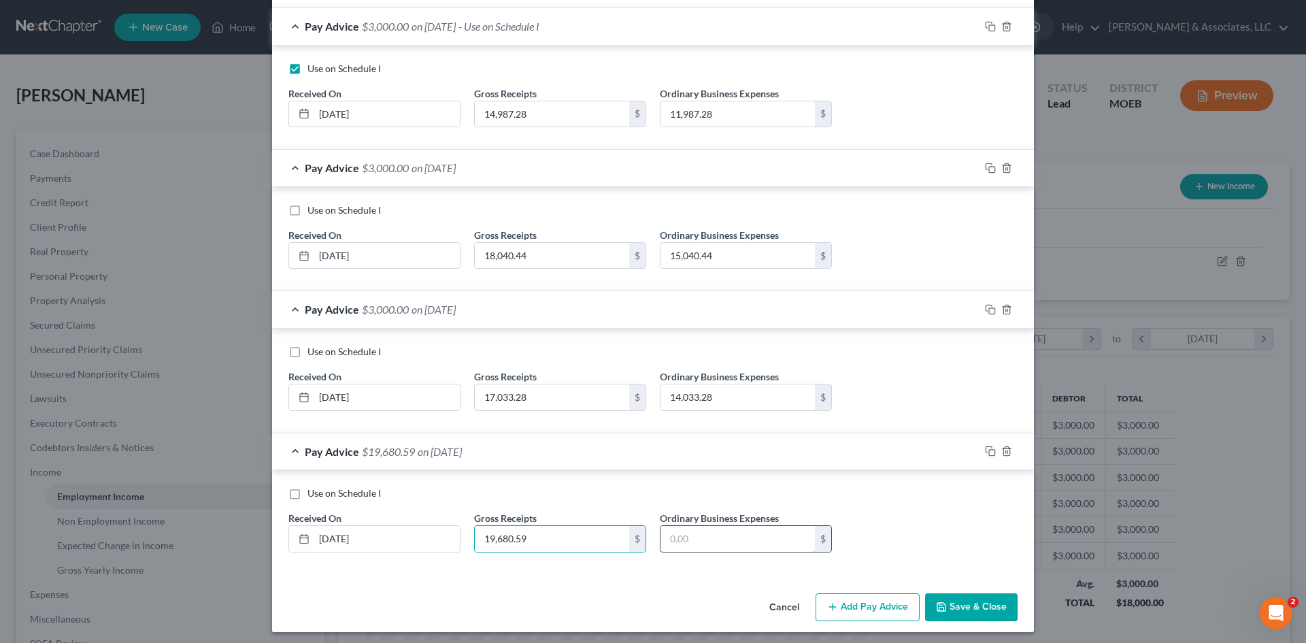
click at [740, 543] on input "text" at bounding box center [737, 539] width 154 height 26
type input "16,680.59"
click at [878, 614] on button "Add Pay Advice" at bounding box center [867, 607] width 104 height 29
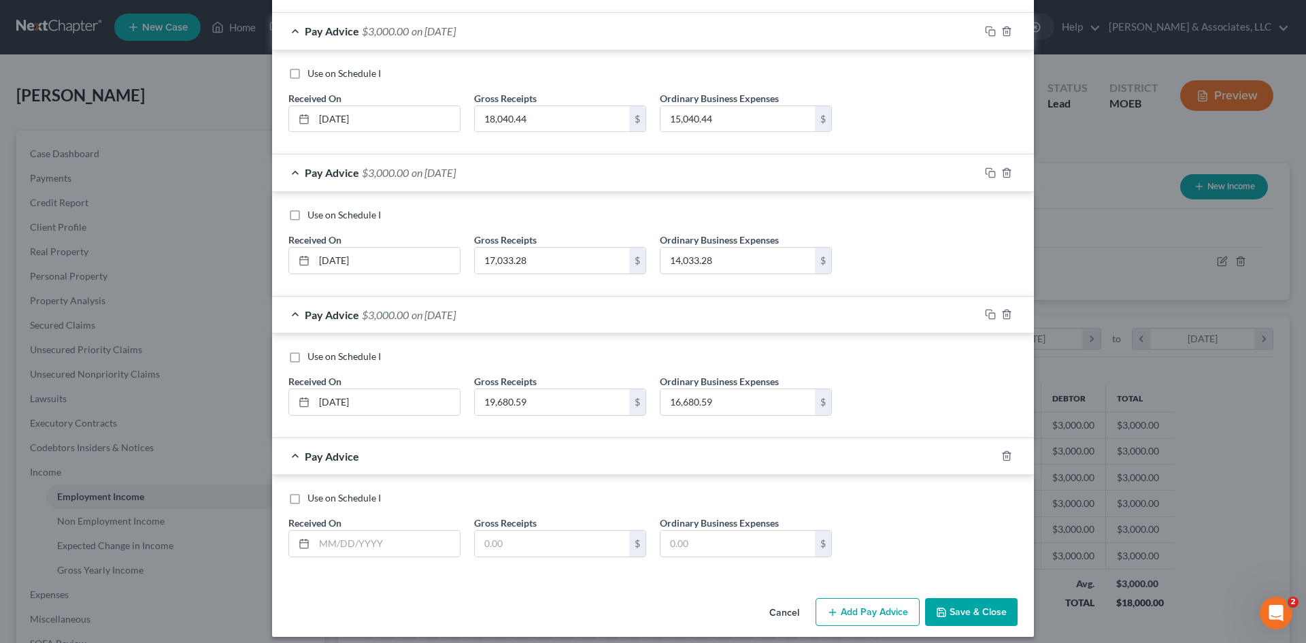
scroll to position [596, 0]
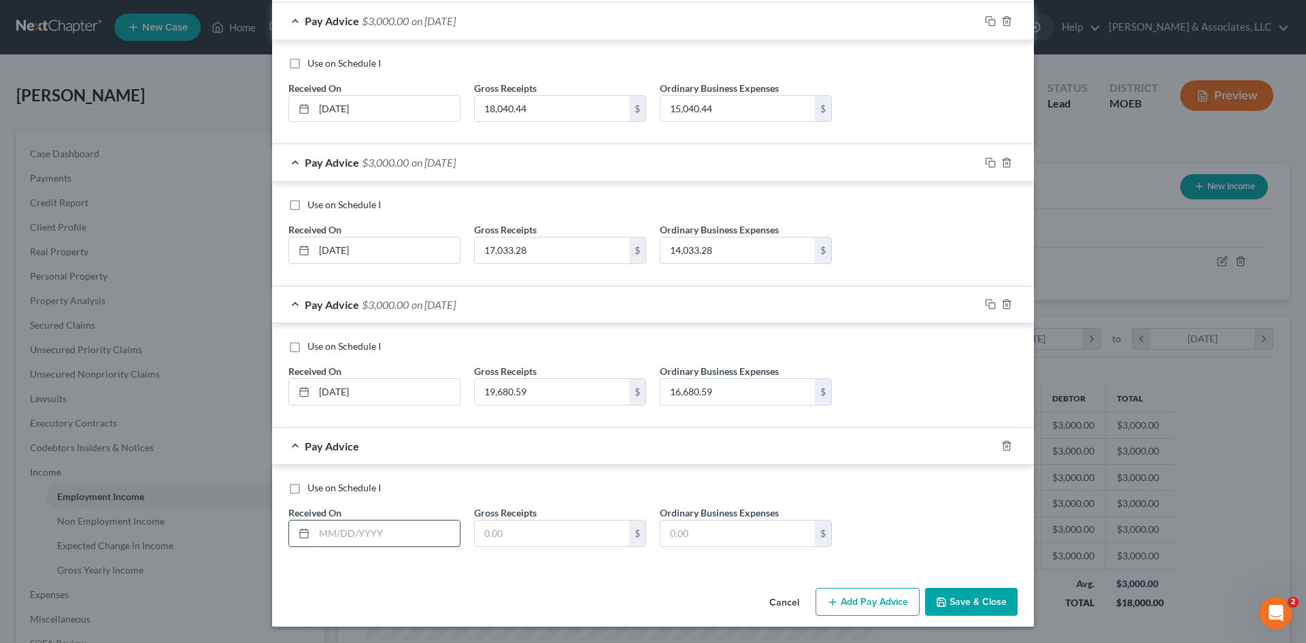
click at [402, 528] on input "text" at bounding box center [387, 533] width 146 height 26
type input "07/31/25"
click at [505, 537] on input "text" at bounding box center [552, 533] width 154 height 26
click at [520, 544] on input "text" at bounding box center [552, 533] width 154 height 26
click at [519, 534] on input "text" at bounding box center [552, 533] width 154 height 26
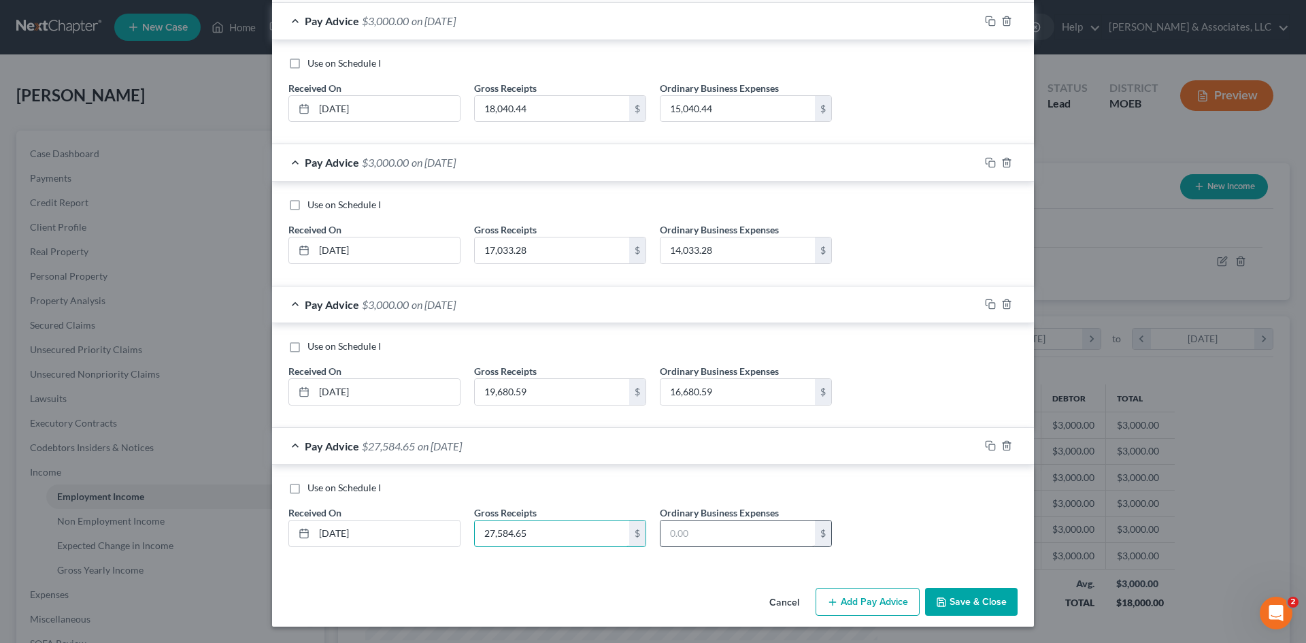
type input "27,584.65"
click at [713, 539] on input "text" at bounding box center [737, 533] width 154 height 26
type input "24,584.65"
click at [894, 607] on button "Add Pay Advice" at bounding box center [867, 602] width 104 height 29
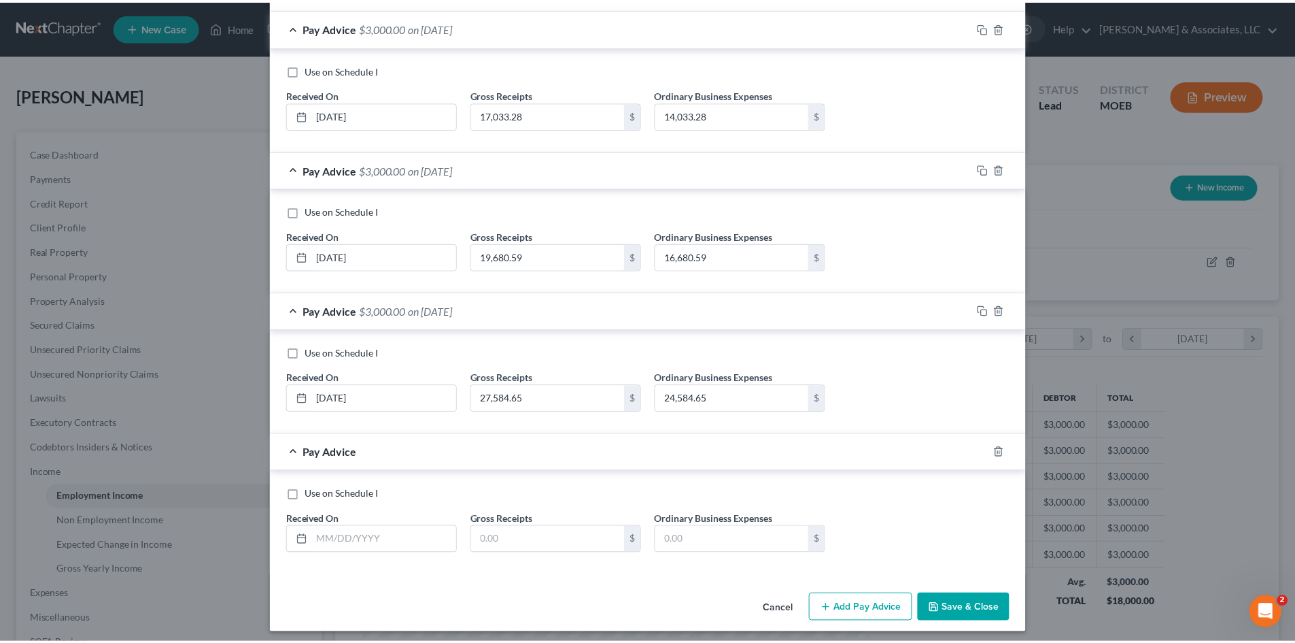
scroll to position [732, 0]
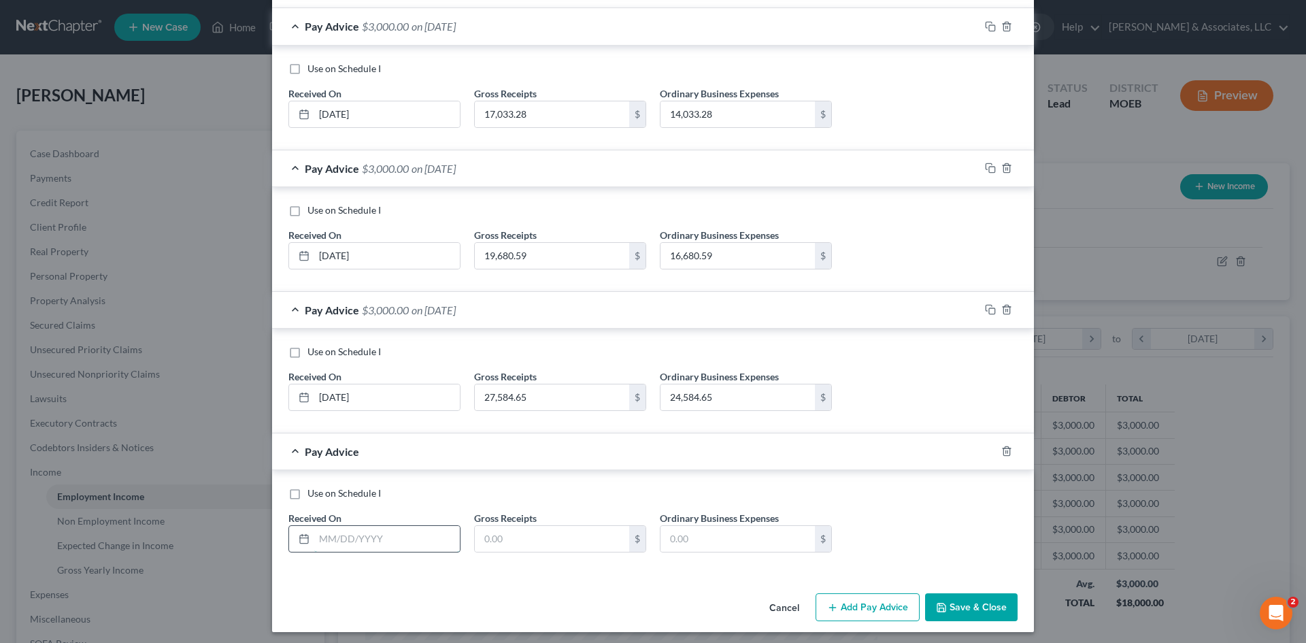
click at [342, 546] on input "text" at bounding box center [387, 539] width 146 height 26
type input "08/31/25"
click at [1005, 607] on button "Save & Close" at bounding box center [971, 607] width 92 height 29
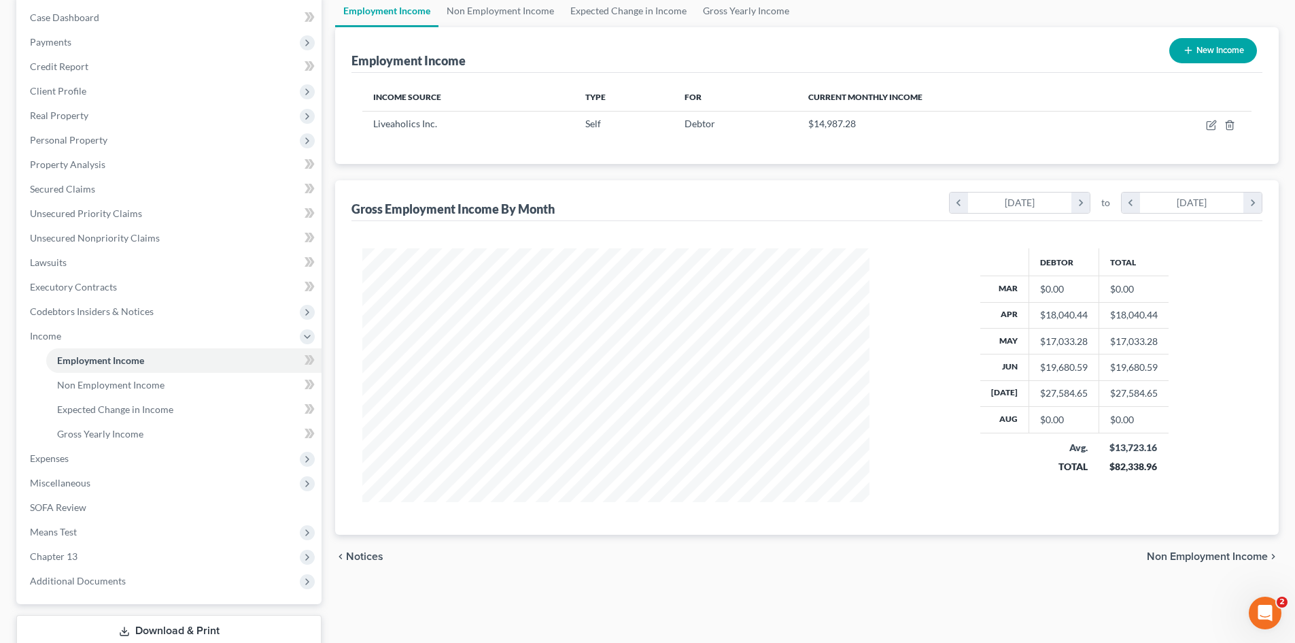
scroll to position [0, 0]
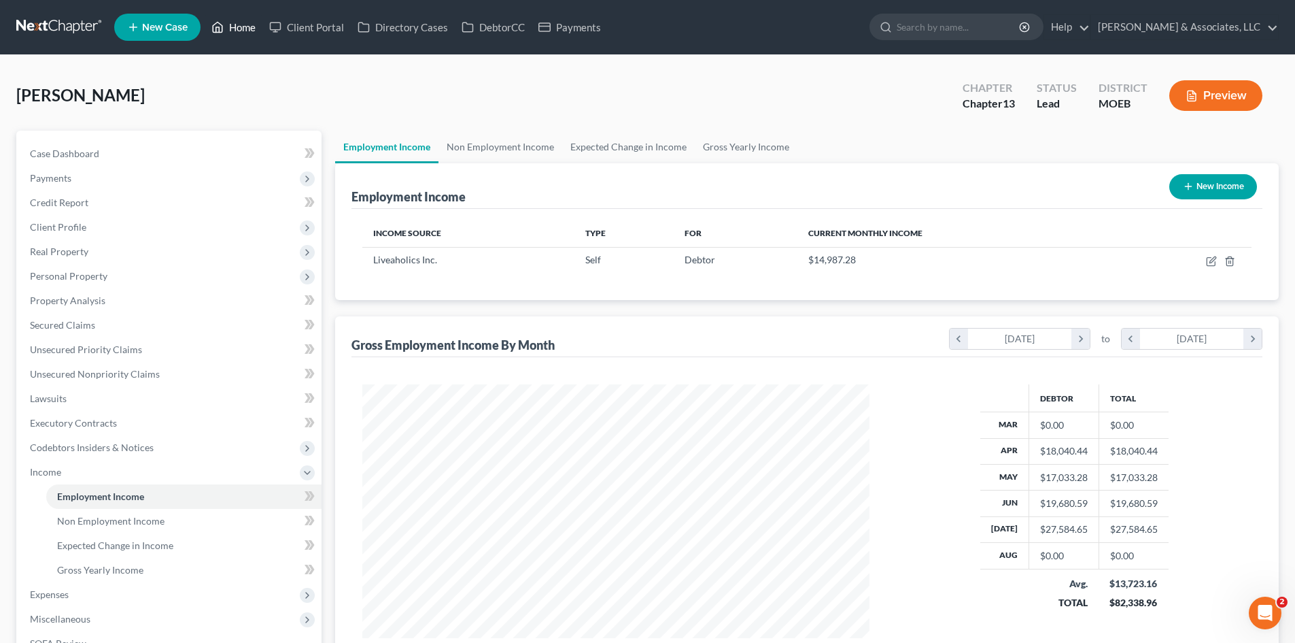
drag, startPoint x: 235, startPoint y: 24, endPoint x: 268, endPoint y: 49, distance: 40.8
click at [235, 24] on link "Home" at bounding box center [234, 27] width 58 height 24
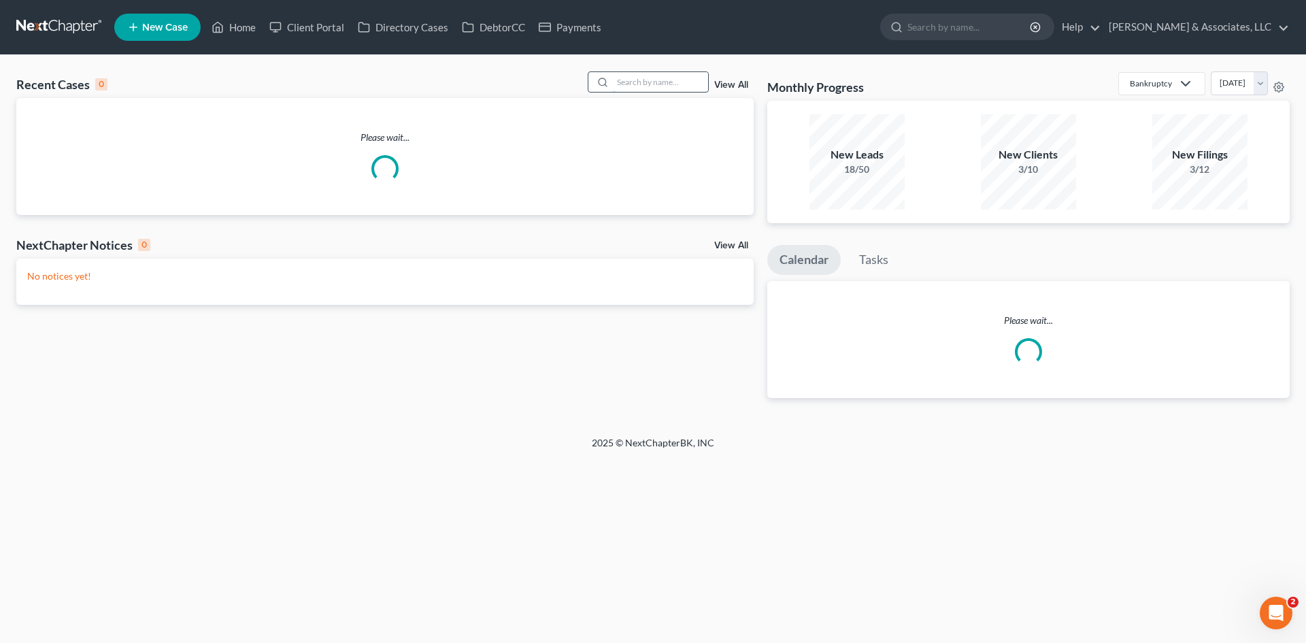
click at [624, 86] on input "search" at bounding box center [660, 82] width 95 height 20
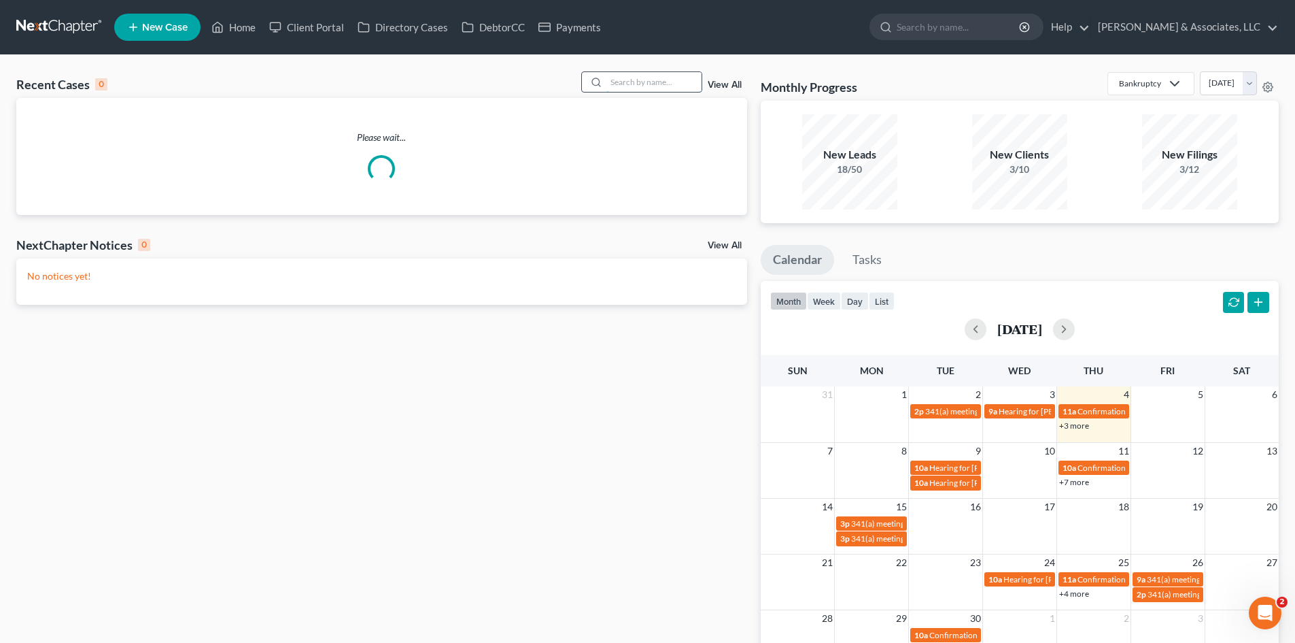
type input "s"
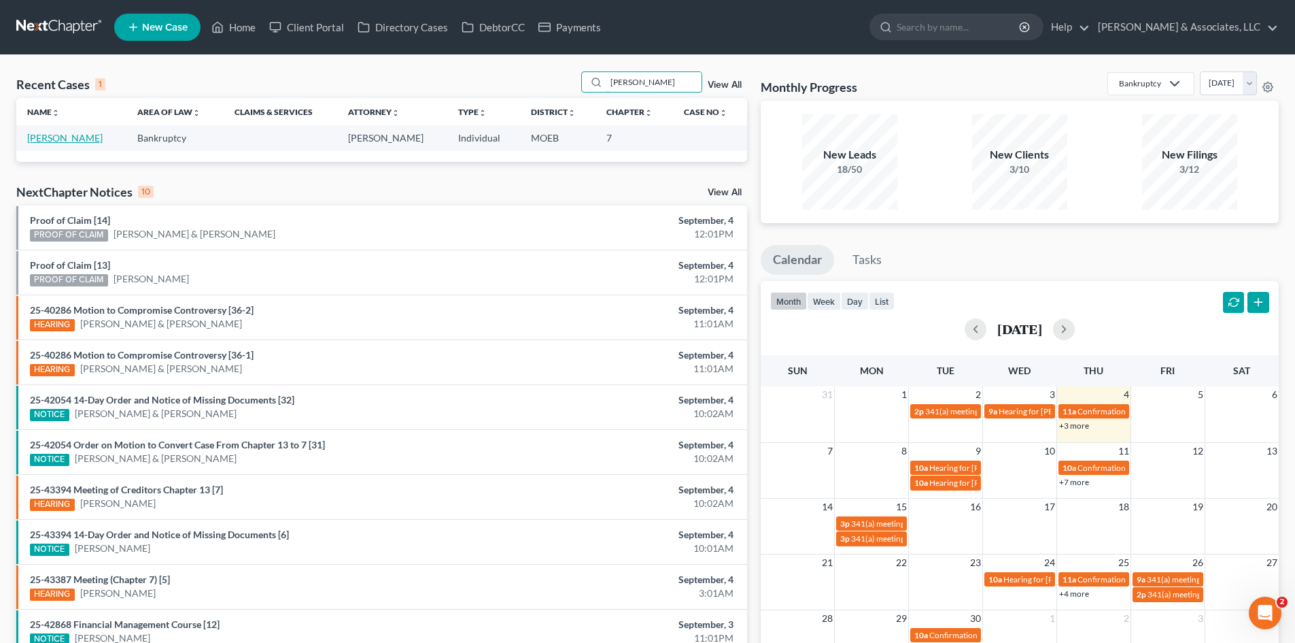
type input "Atkinson"
click at [54, 139] on link "[PERSON_NAME]" at bounding box center [64, 138] width 75 height 12
click at [56, 139] on link "[PERSON_NAME]" at bounding box center [64, 138] width 75 height 12
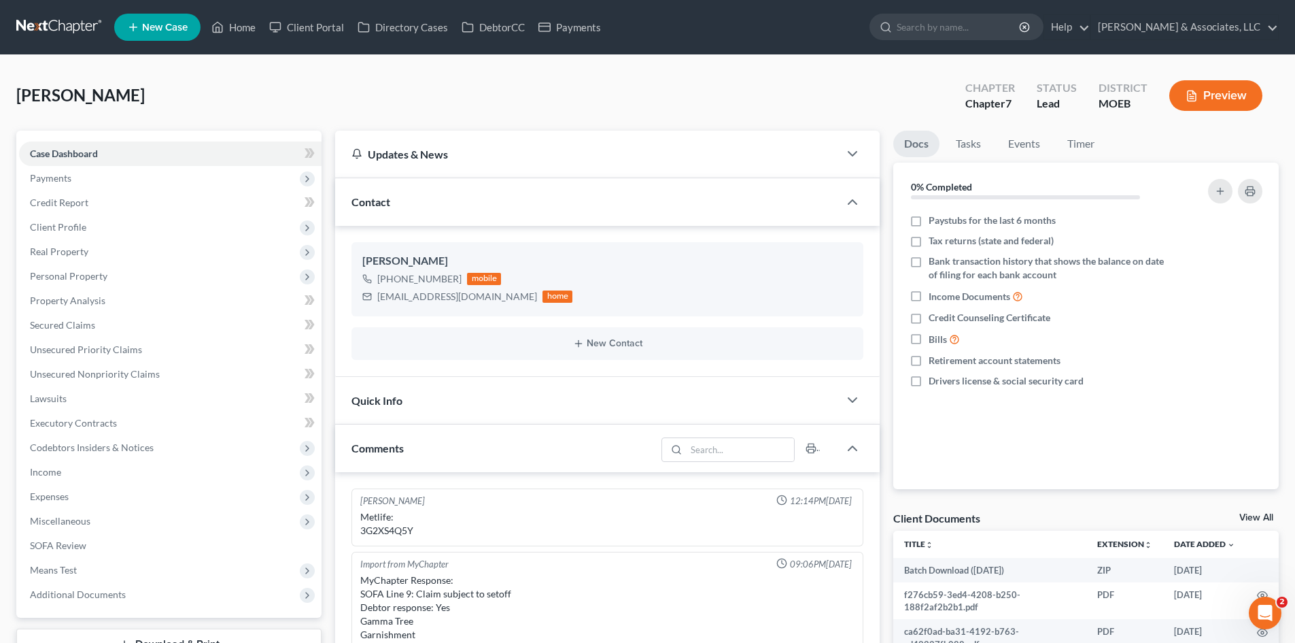
scroll to position [1326, 0]
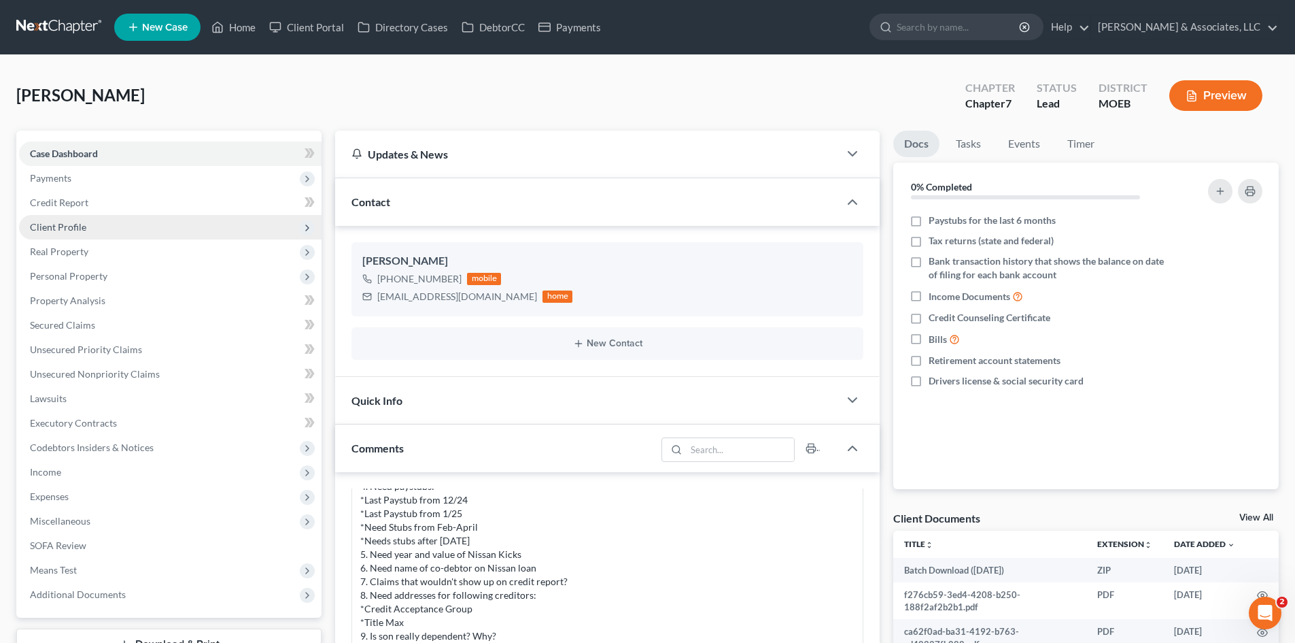
click at [61, 226] on span "Client Profile" at bounding box center [58, 227] width 56 height 12
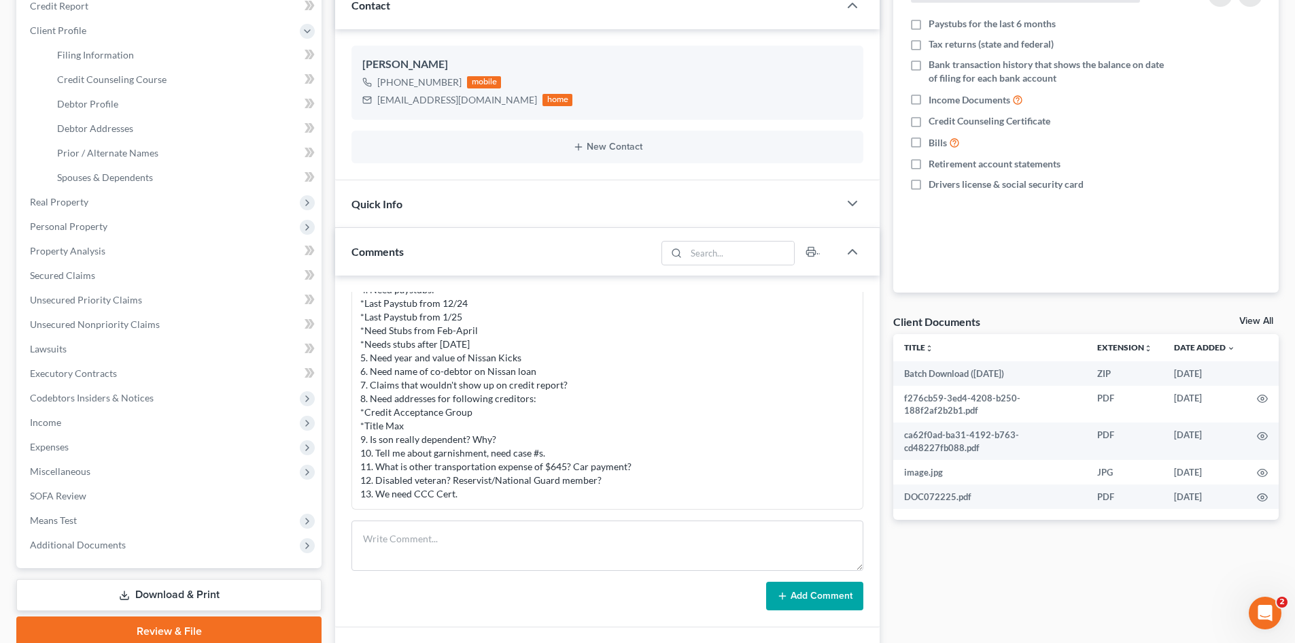
scroll to position [0, 0]
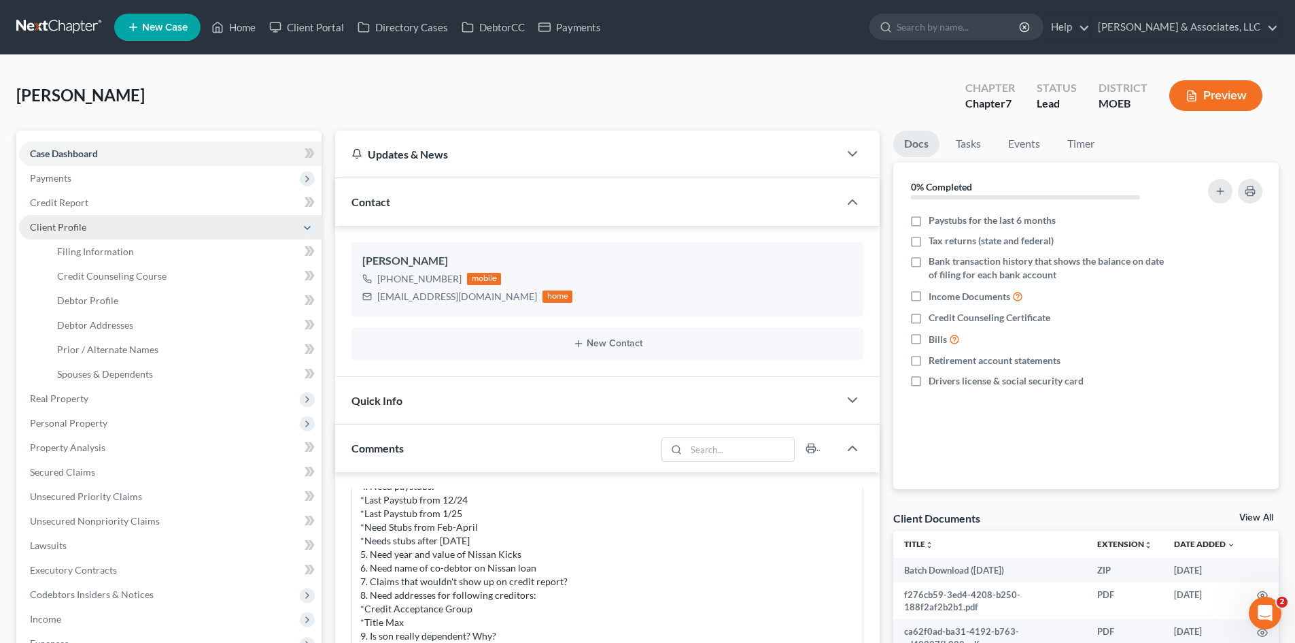
drag, startPoint x: 78, startPoint y: 224, endPoint x: 96, endPoint y: 221, distance: 18.7
click at [75, 224] on span "Client Profile" at bounding box center [58, 227] width 56 height 12
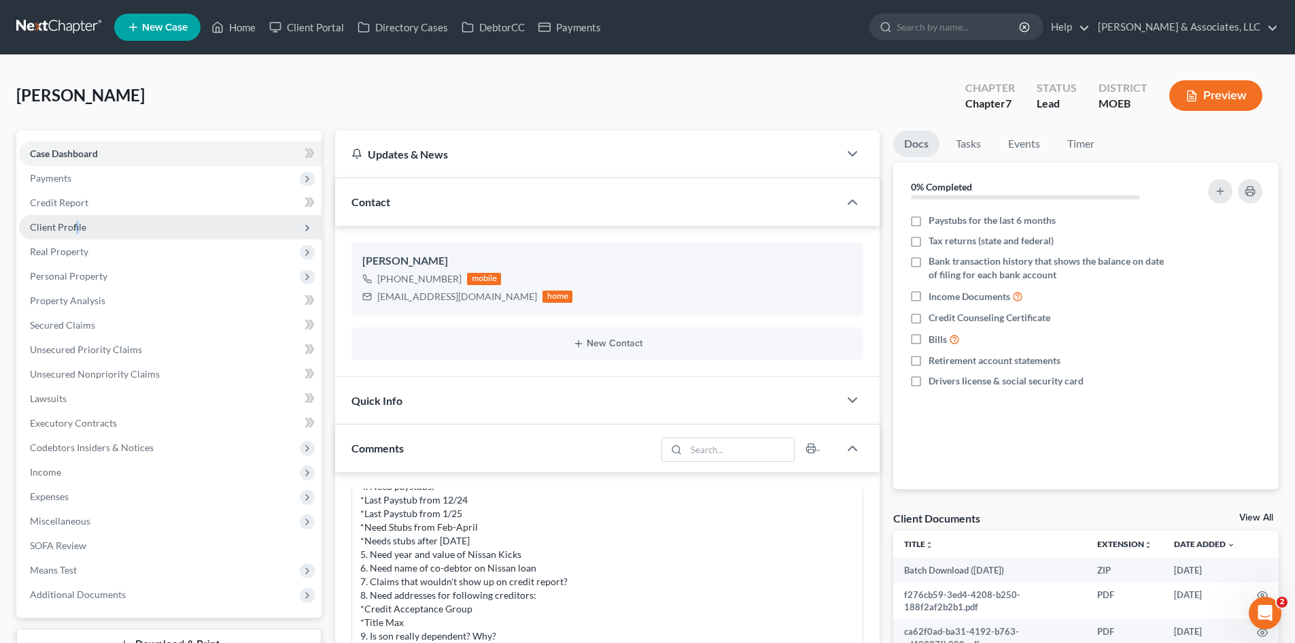
click at [78, 228] on span "Client Profile" at bounding box center [58, 227] width 56 height 12
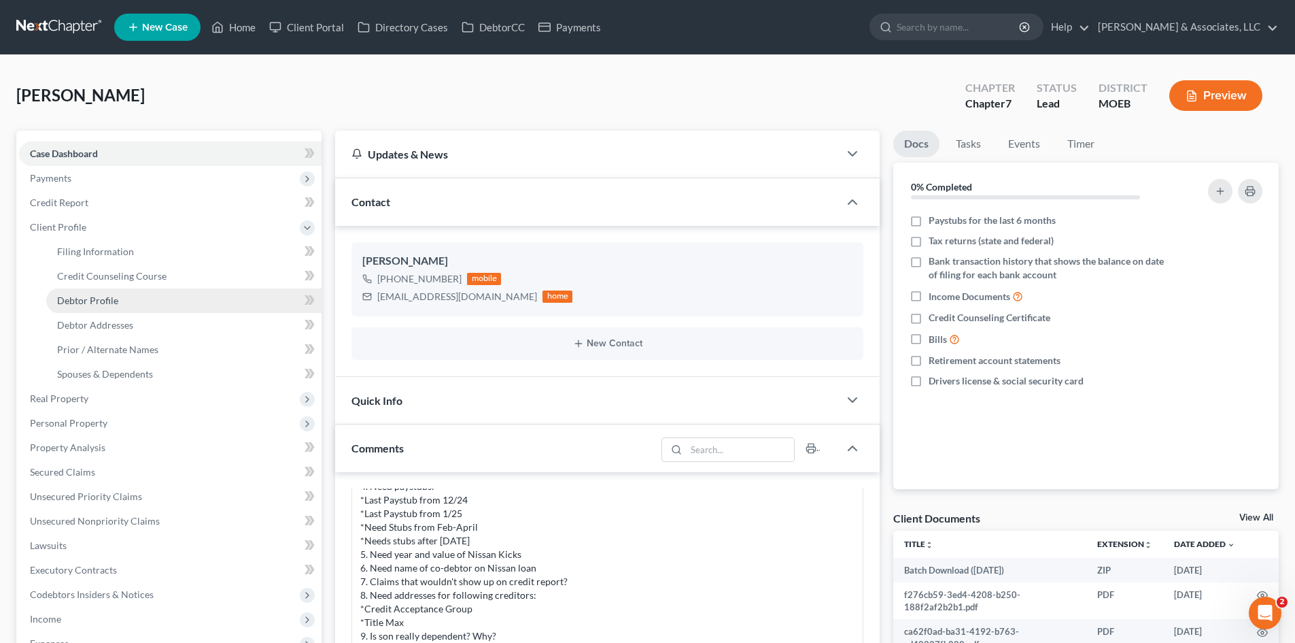
click at [76, 303] on span "Debtor Profile" at bounding box center [87, 300] width 61 height 12
select select "0"
select select "2"
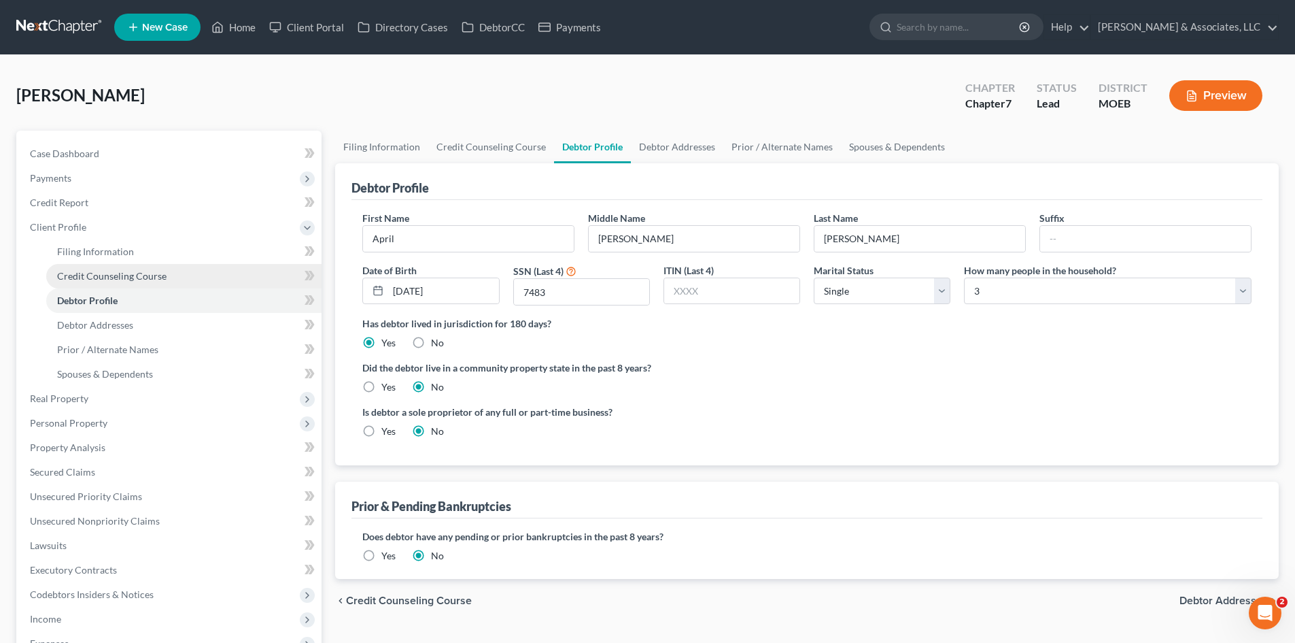
click at [97, 276] on span "Credit Counseling Course" at bounding box center [111, 276] width 109 height 12
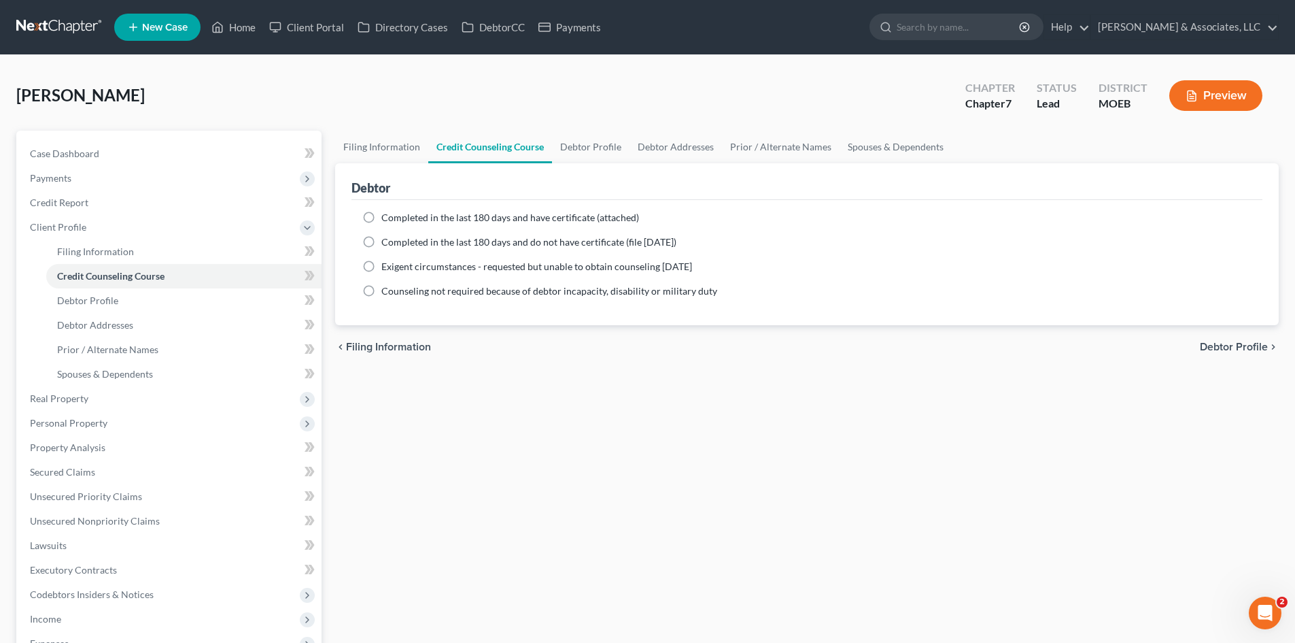
click at [381, 215] on label "Completed in the last 180 days and have certificate (attached)" at bounding box center [510, 218] width 258 height 14
click at [387, 215] on input "Completed in the last 180 days and have certificate (attached)" at bounding box center [391, 215] width 9 height 9
radio input "true"
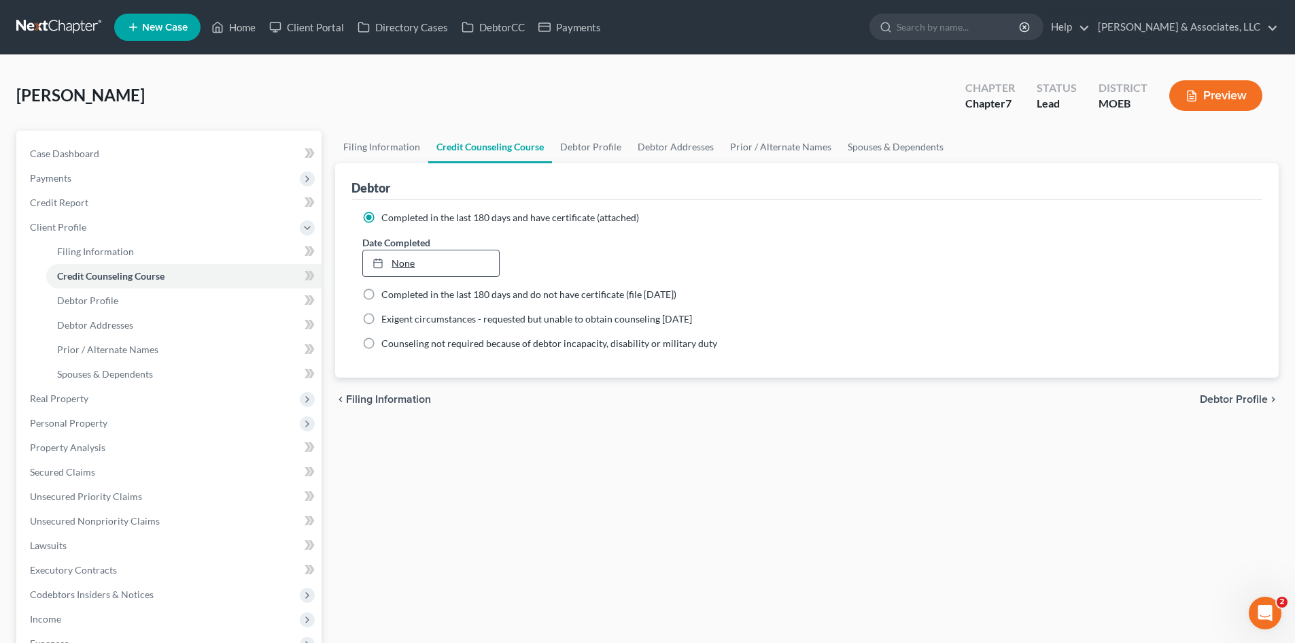
type input "9/4/2025"
click at [407, 265] on link "None" at bounding box center [430, 263] width 135 height 26
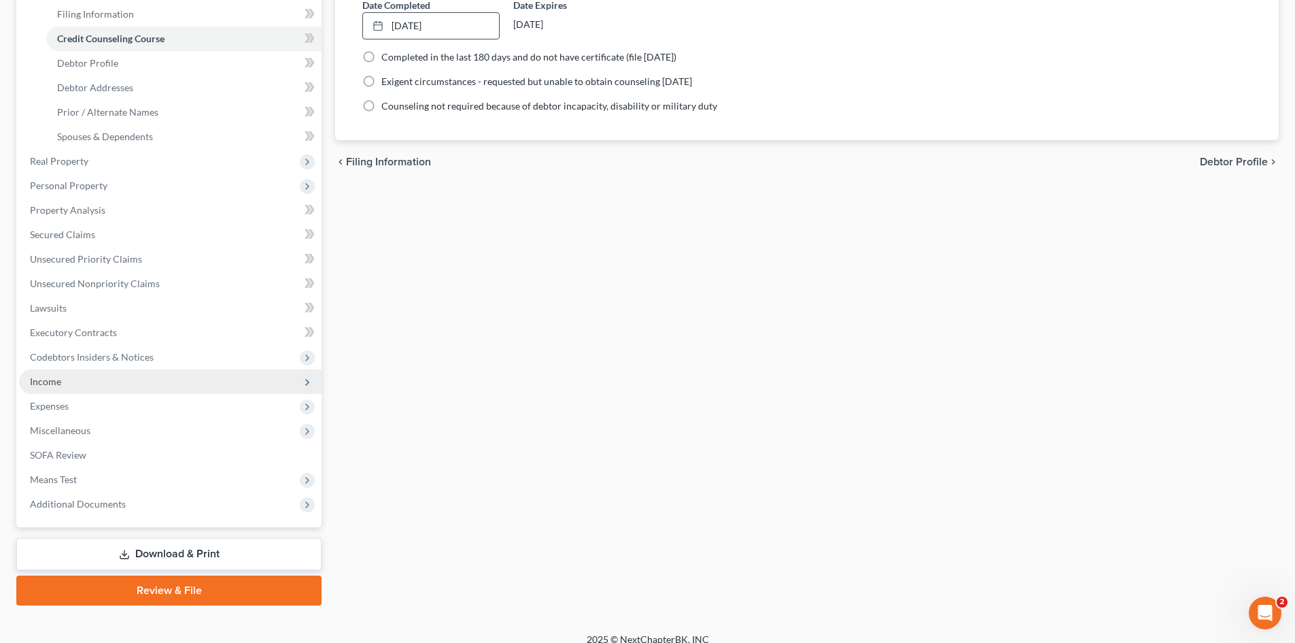
scroll to position [252, 0]
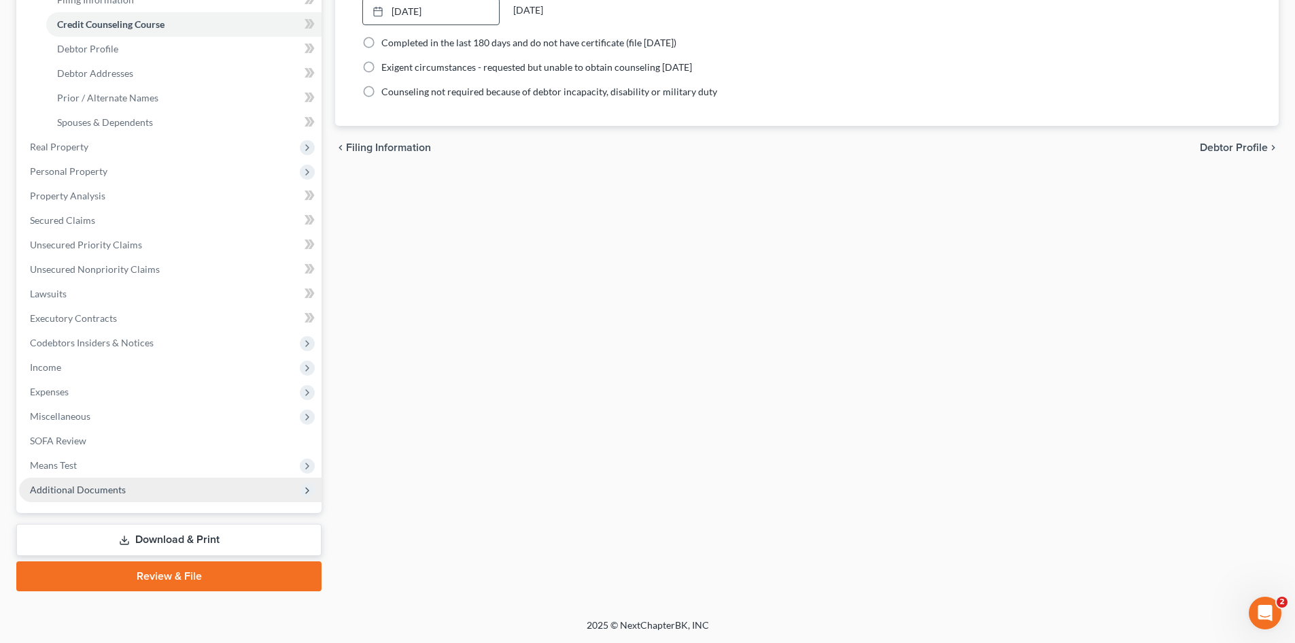
click at [58, 487] on span "Additional Documents" at bounding box center [78, 489] width 96 height 12
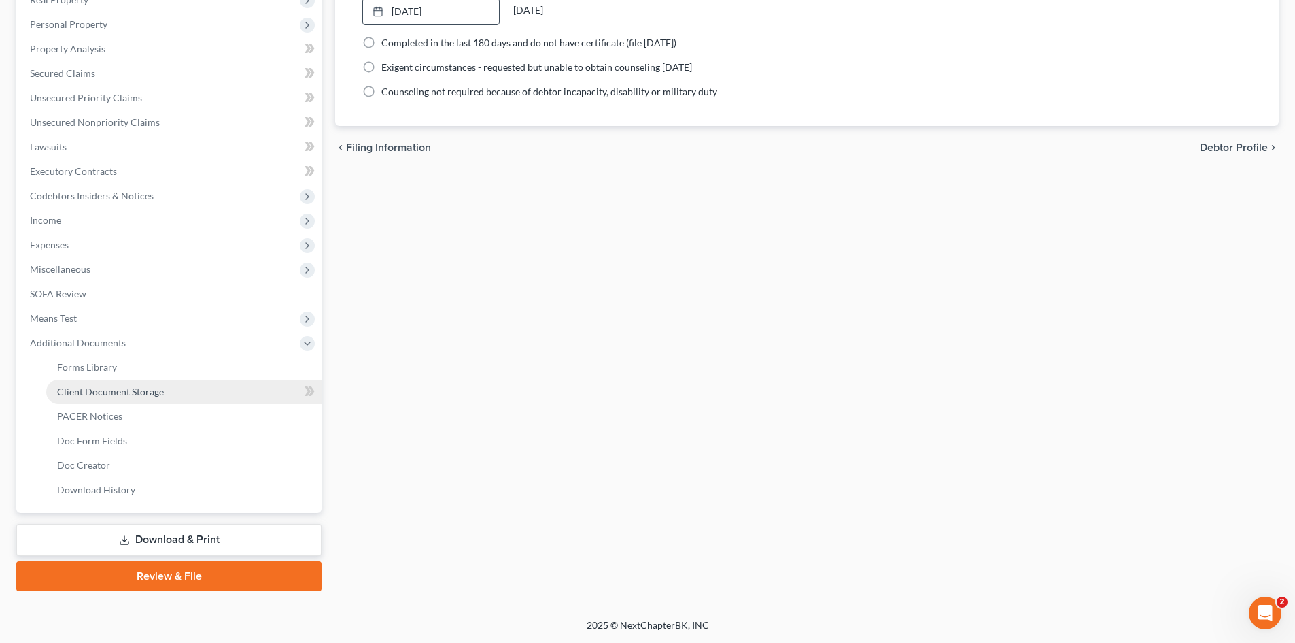
click at [112, 394] on span "Client Document Storage" at bounding box center [110, 392] width 107 height 12
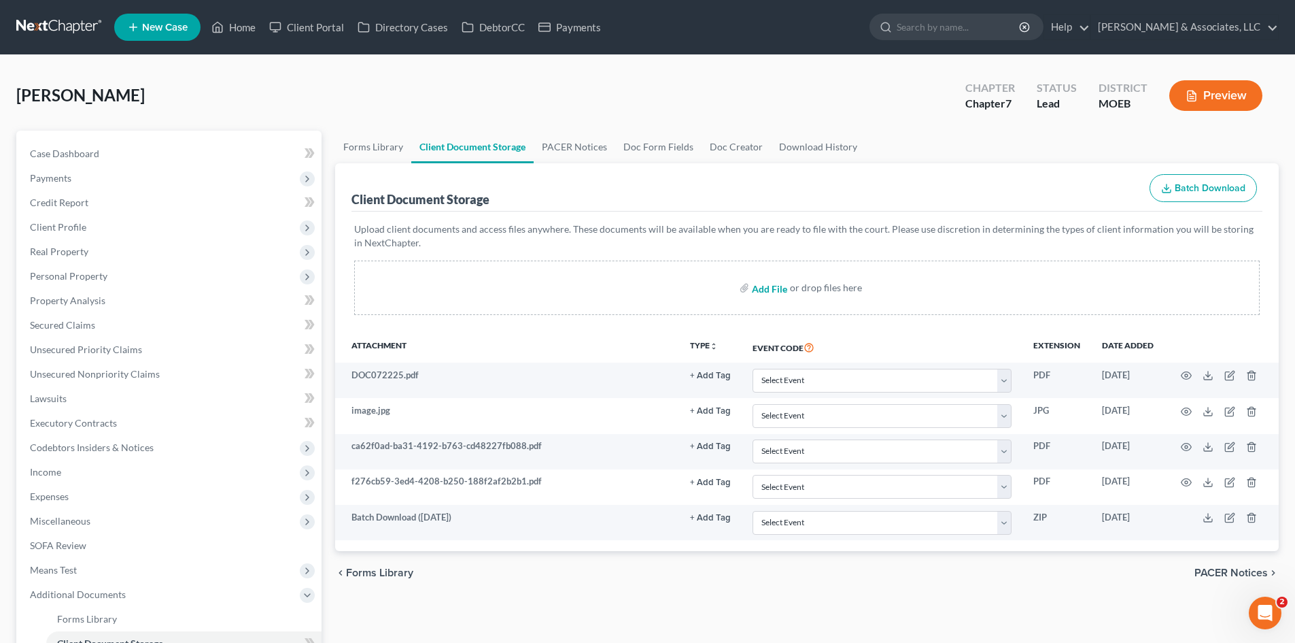
click at [772, 288] on input "file" at bounding box center [768, 287] width 33 height 24
type input "C:\fakepath\Credit Counseling Certificate.pdf"
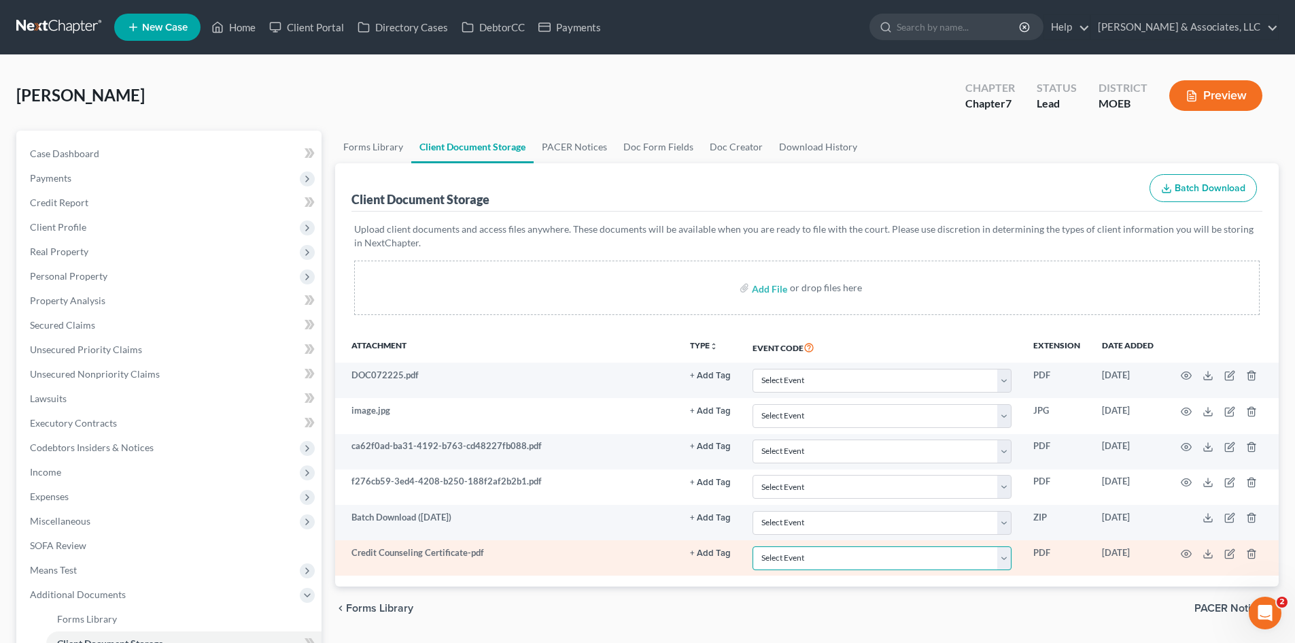
click at [927, 560] on select "Select Event 20 Largest Unsecured Creditors Amended List of Creditors and Verif…" at bounding box center [882, 558] width 259 height 24
select select "9"
click at [753, 546] on select "Select Event 20 Largest Unsecured Creditors Amended List of Creditors and Verif…" at bounding box center [882, 558] width 259 height 24
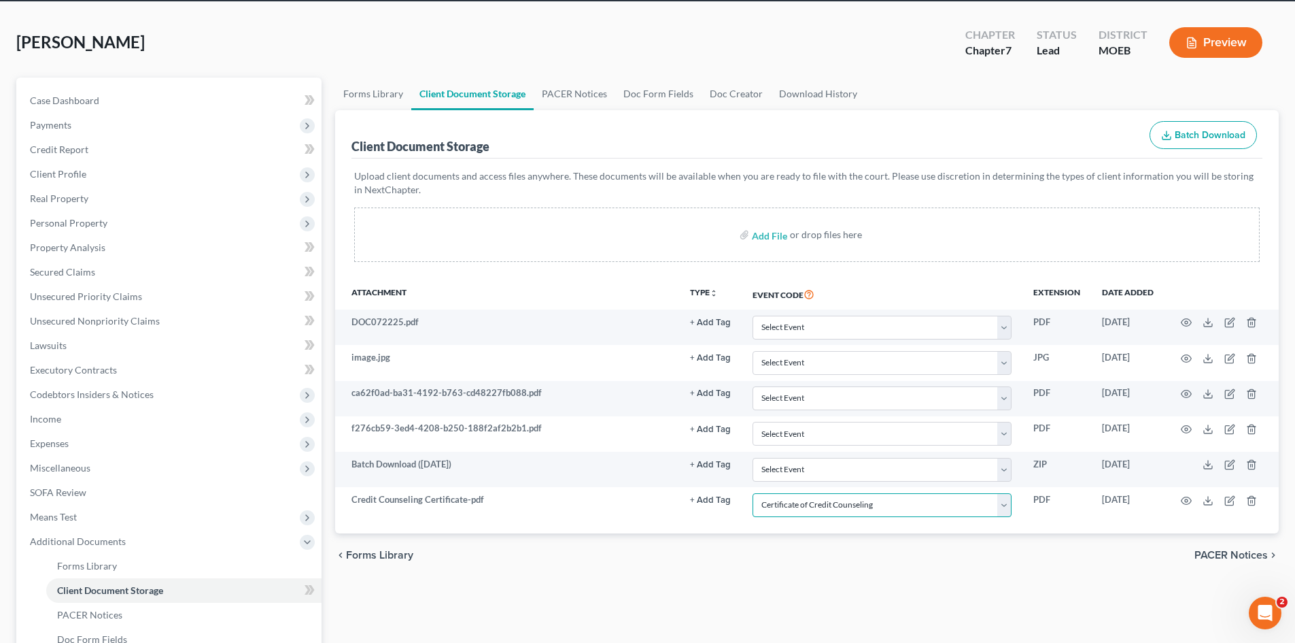
scroll to position [68, 0]
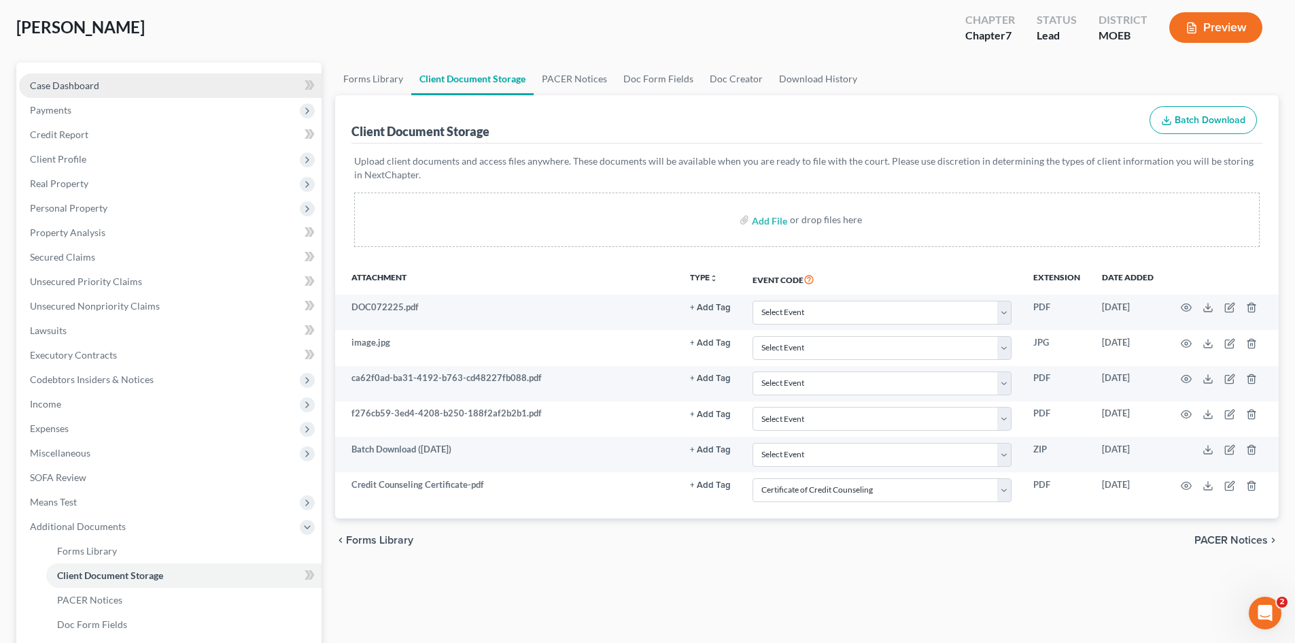
click at [47, 91] on link "Case Dashboard" at bounding box center [170, 85] width 303 height 24
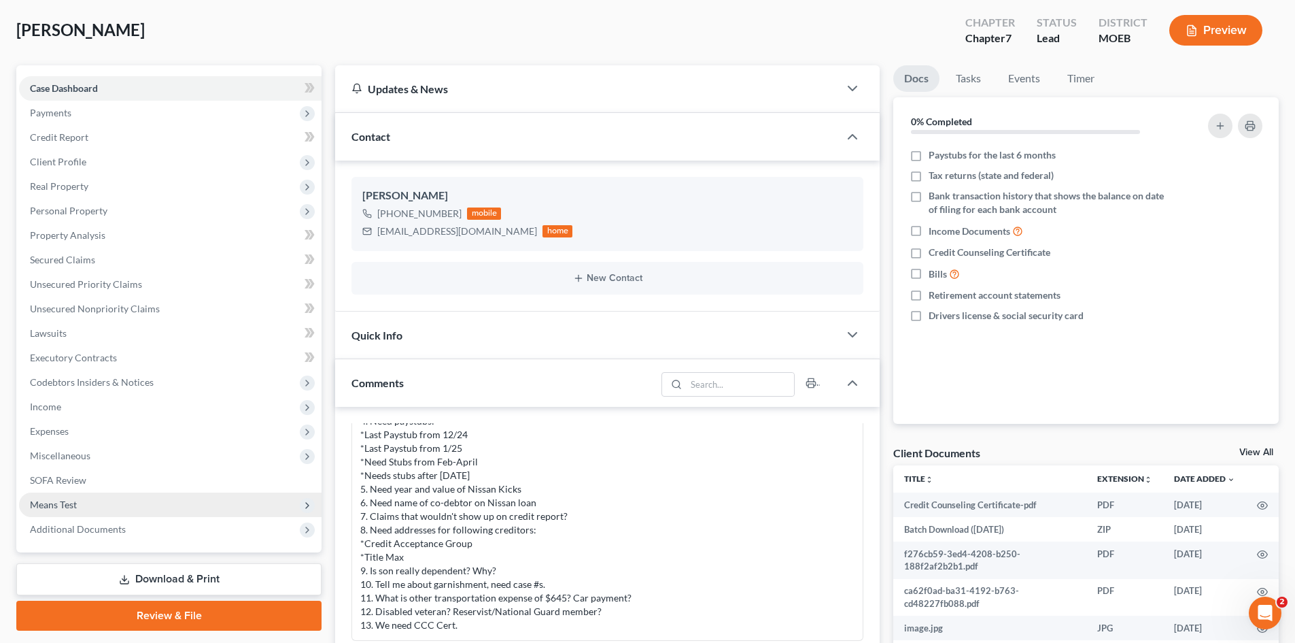
scroll to position [136, 0]
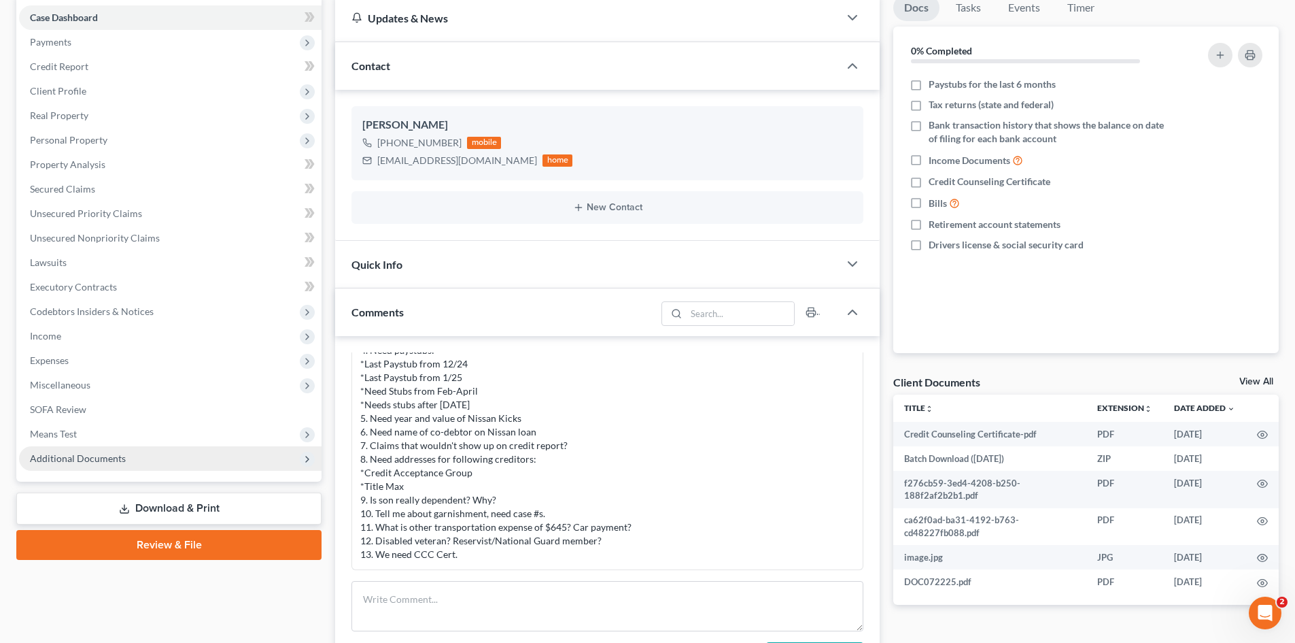
click at [78, 452] on span "Additional Documents" at bounding box center [78, 458] width 96 height 12
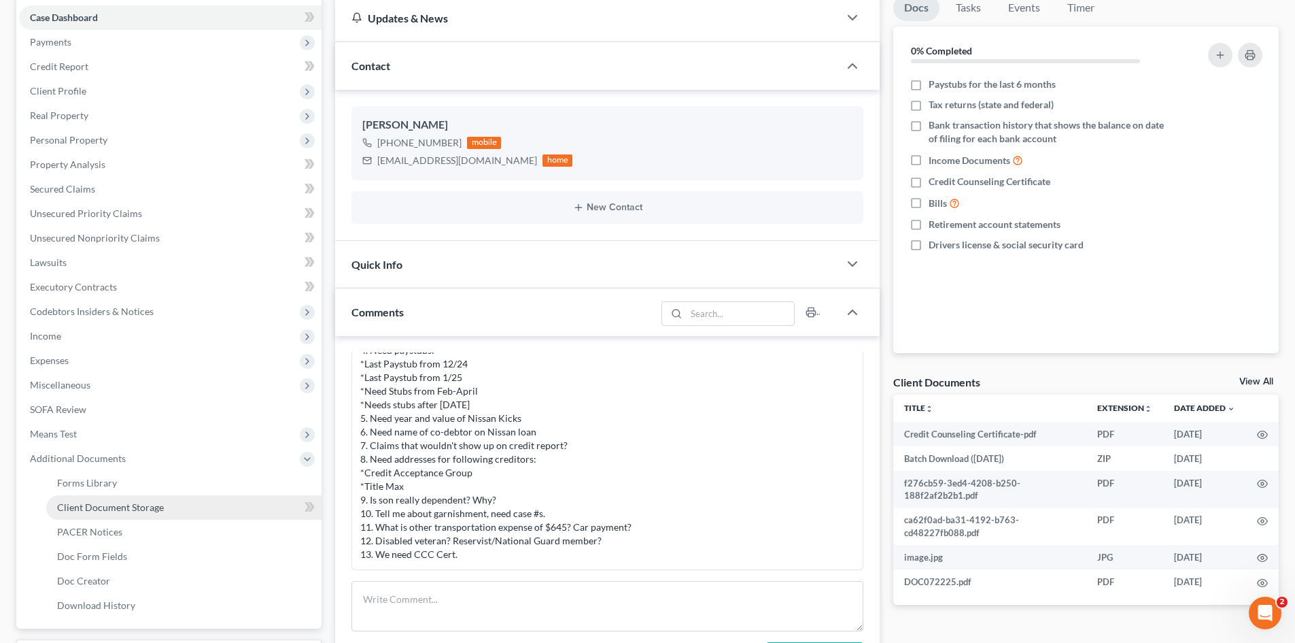
click at [112, 504] on span "Client Document Storage" at bounding box center [110, 507] width 107 height 12
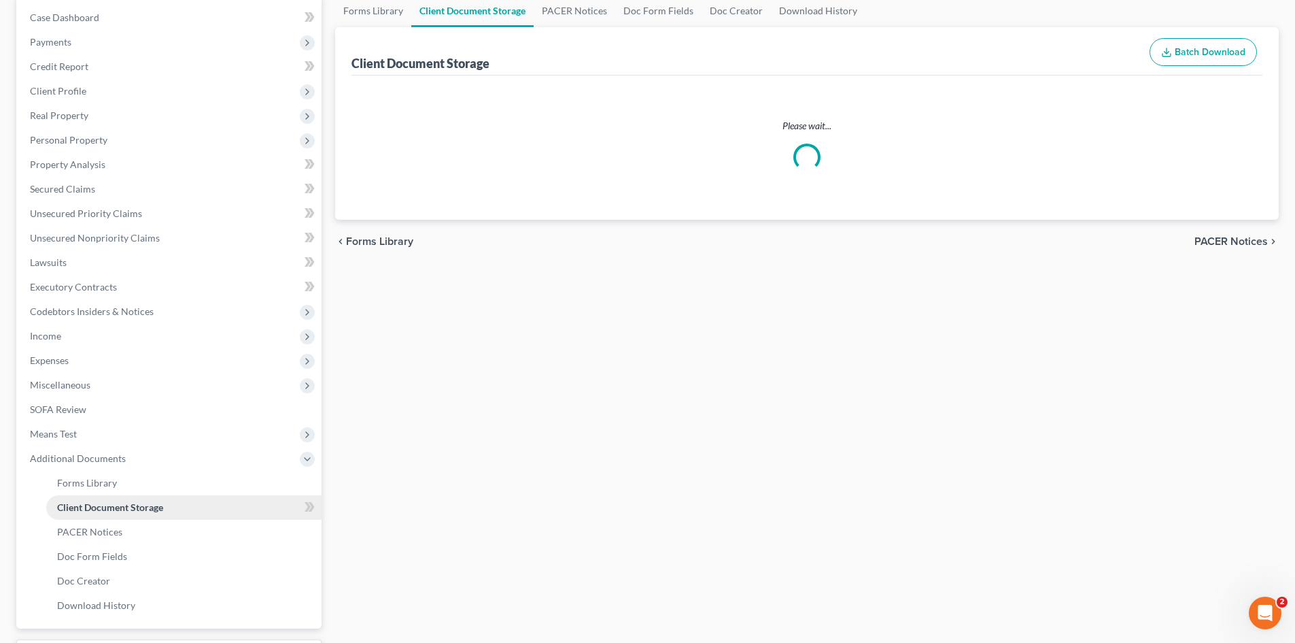
select select "9"
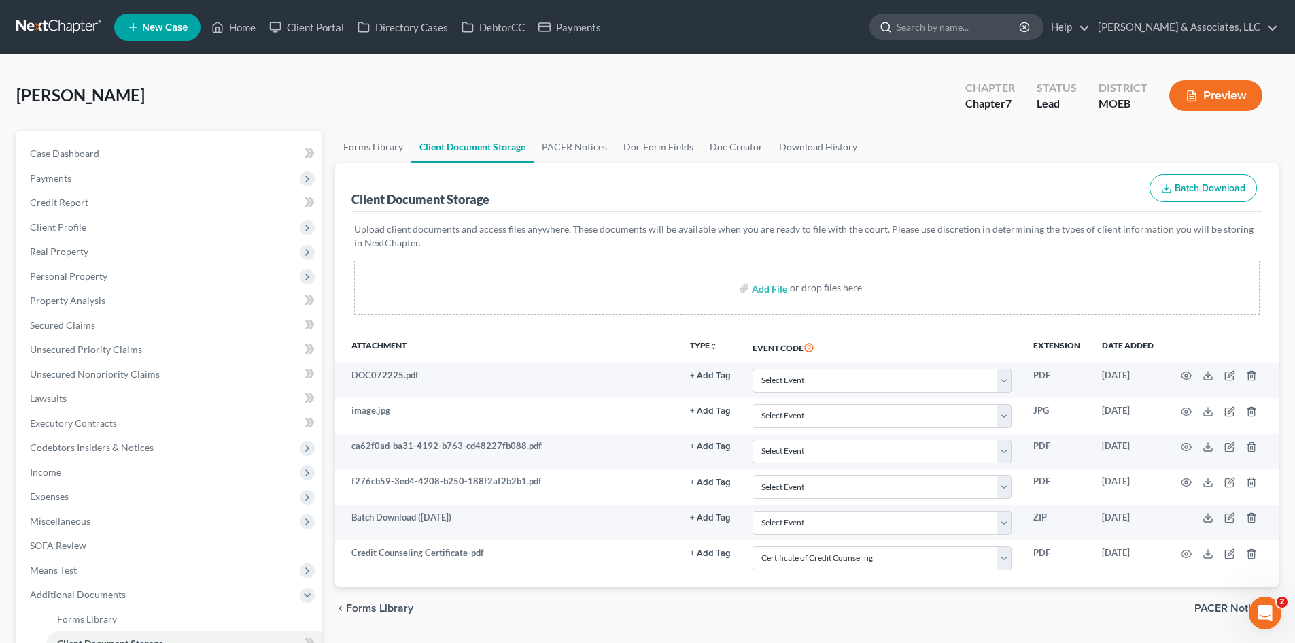
click at [1021, 29] on input "search" at bounding box center [959, 26] width 124 height 25
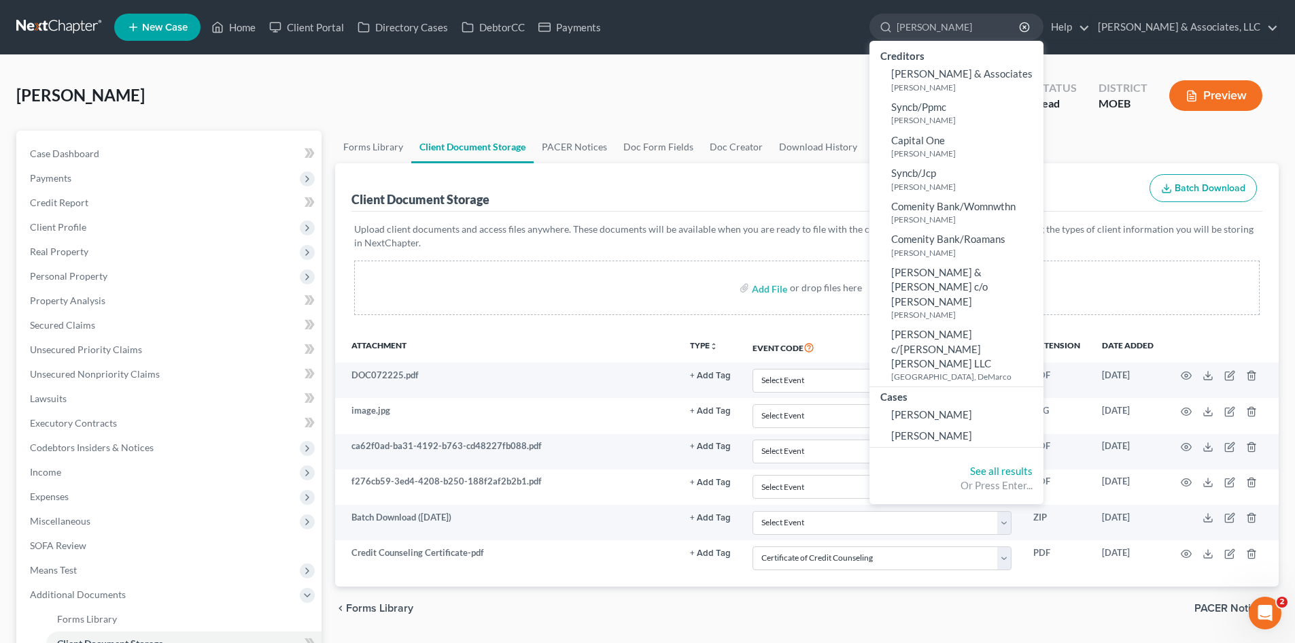
type input "mcmahon"
click at [968, 408] on span "[PERSON_NAME]" at bounding box center [931, 414] width 81 height 12
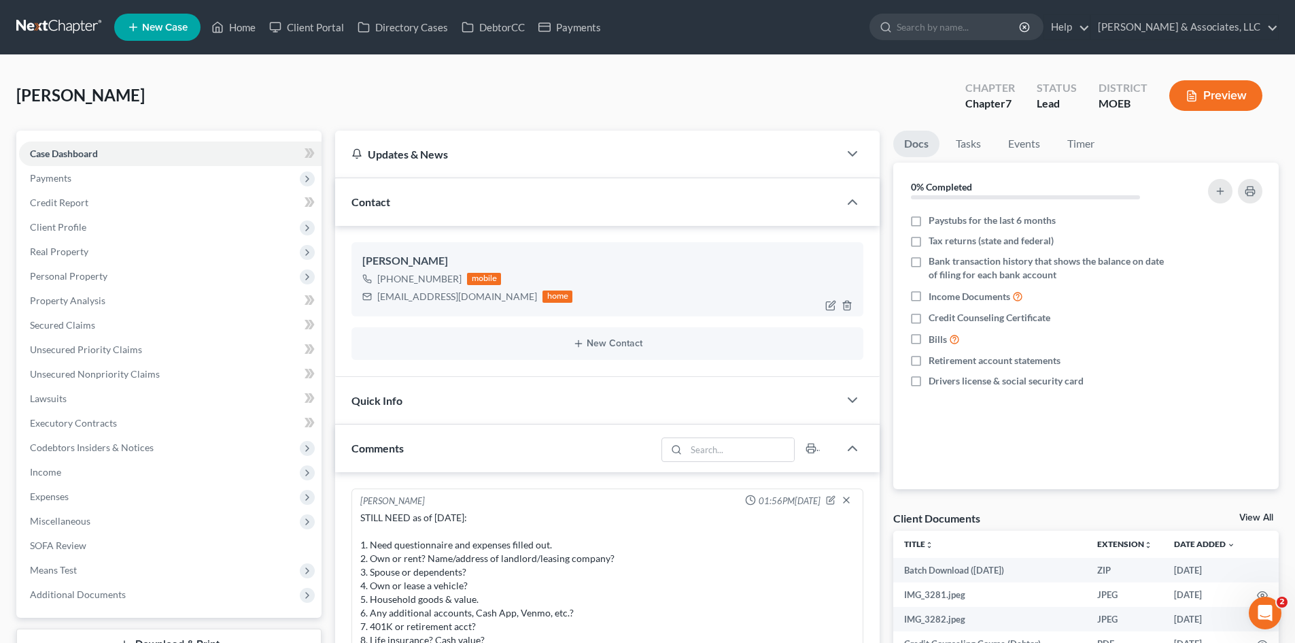
drag, startPoint x: 456, startPoint y: 277, endPoint x: 394, endPoint y: 282, distance: 61.3
click at [394, 282] on div "+1 (636) 448-9205" at bounding box center [419, 279] width 84 height 14
copy div "636) 448-9205"
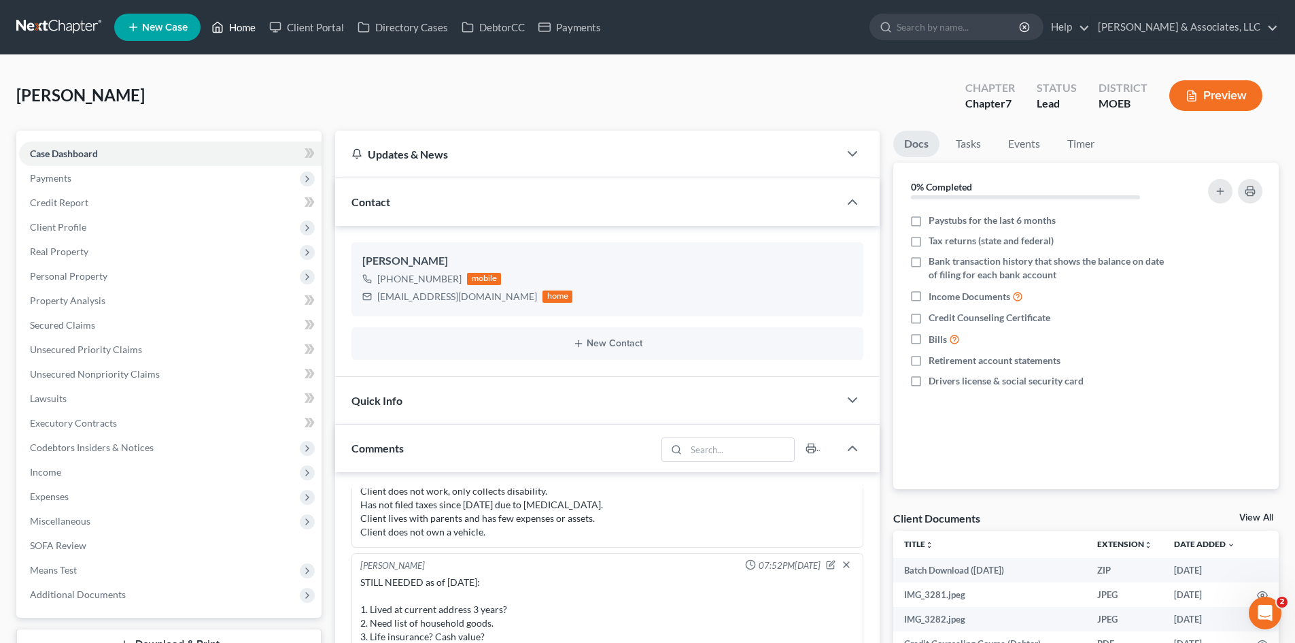
click at [254, 21] on link "Home" at bounding box center [234, 27] width 58 height 24
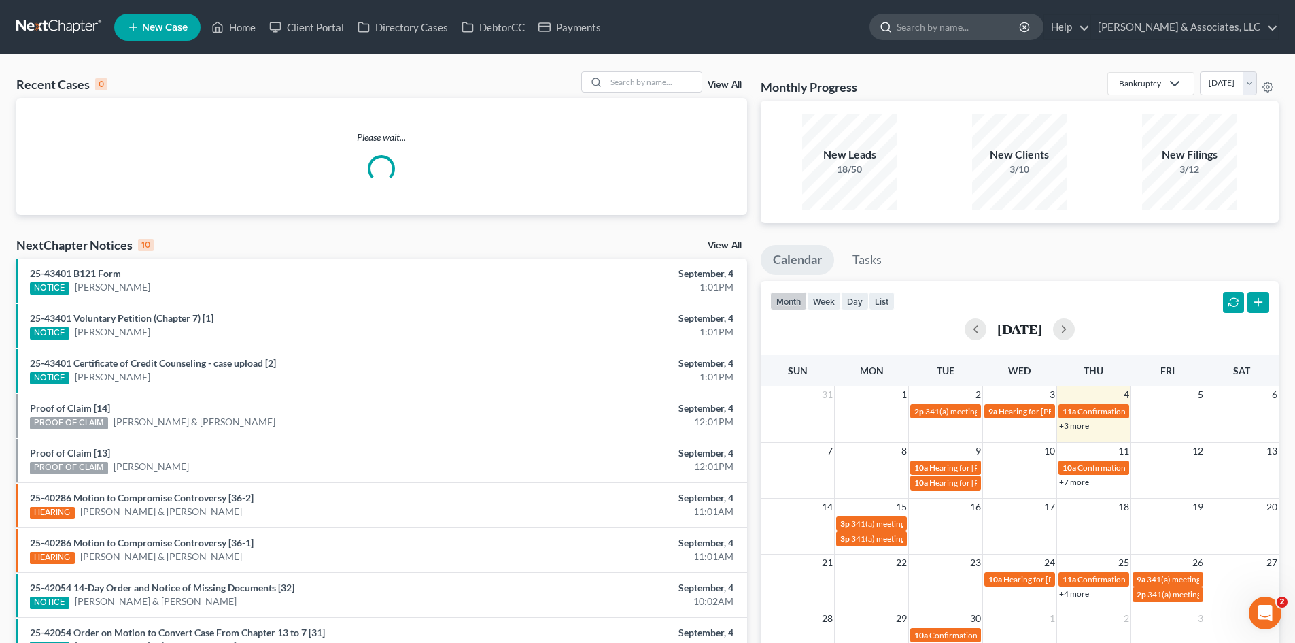
click at [981, 27] on input "search" at bounding box center [959, 26] width 124 height 25
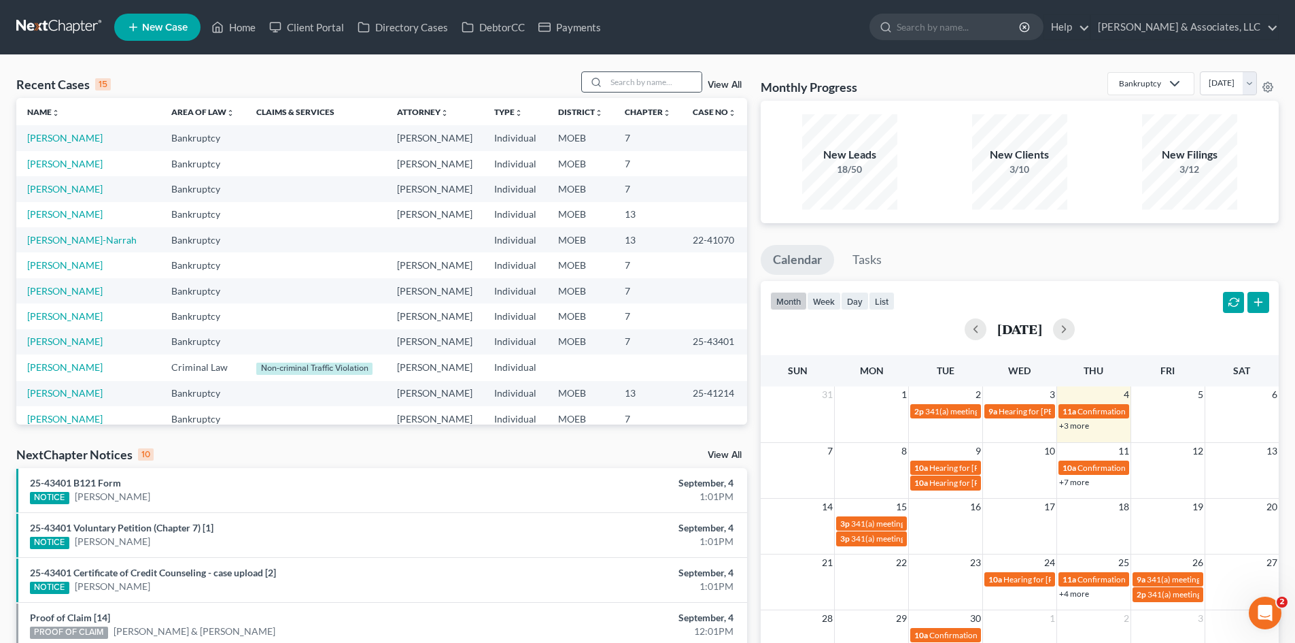
click at [603, 88] on div at bounding box center [594, 82] width 24 height 20
click at [624, 85] on input "search" at bounding box center [654, 82] width 95 height 20
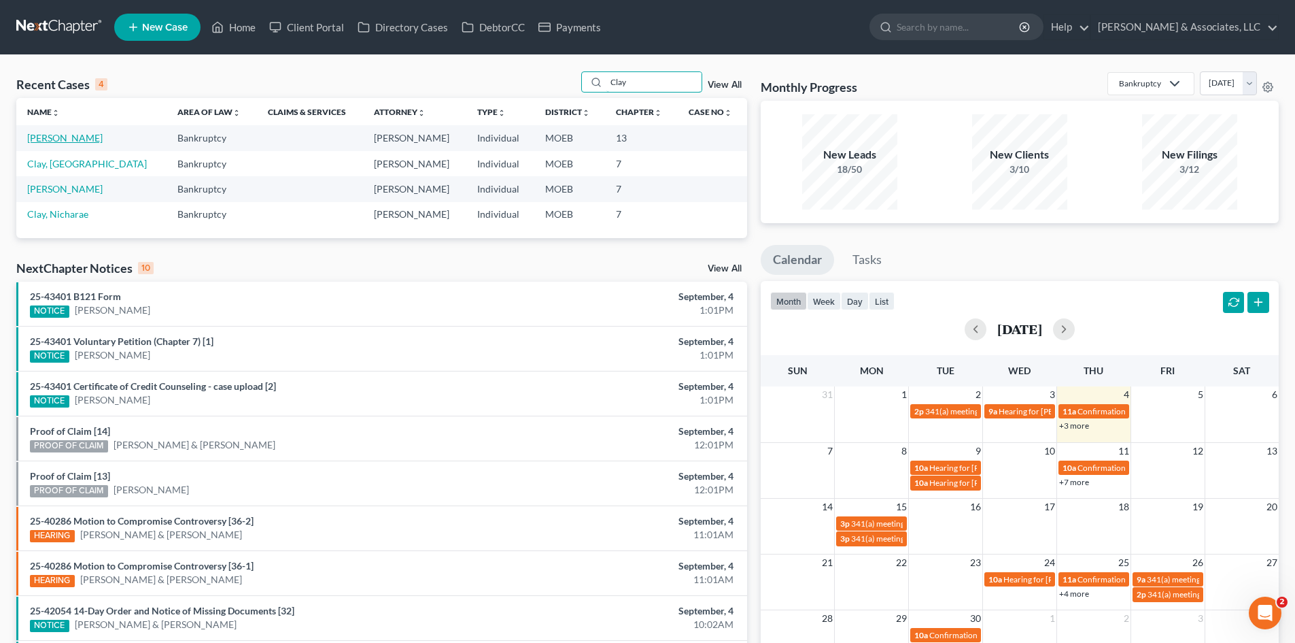
type input "Clay"
click at [71, 142] on link "[PERSON_NAME]" at bounding box center [64, 138] width 75 height 12
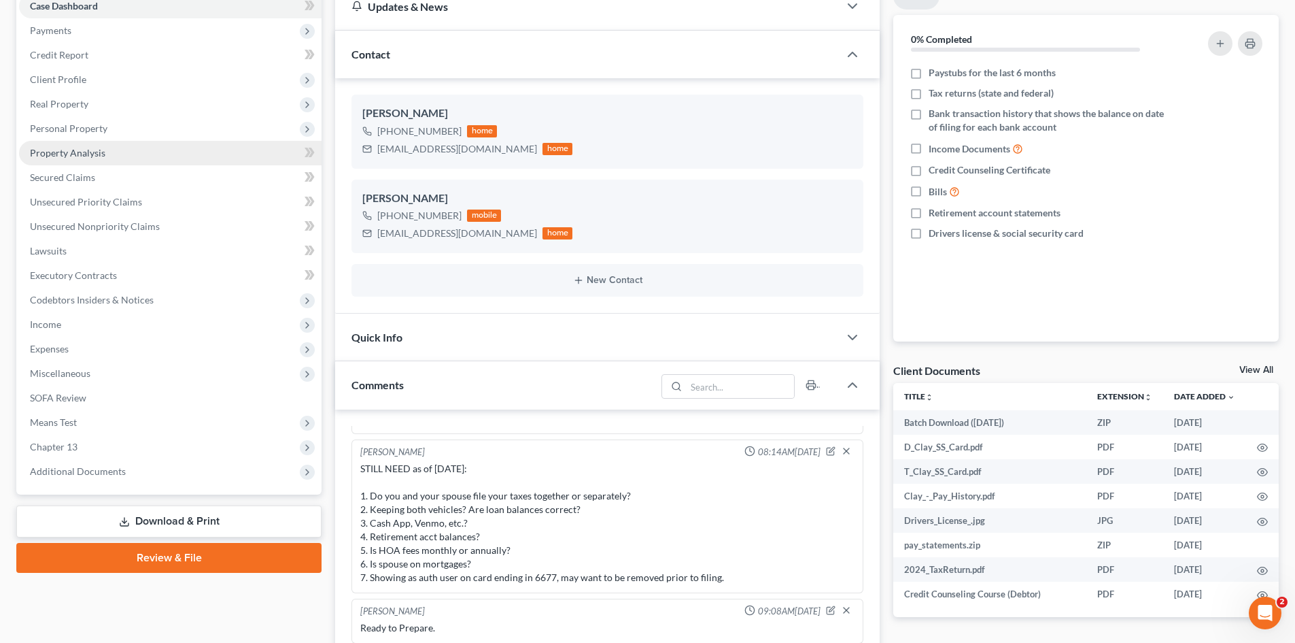
scroll to position [136, 0]
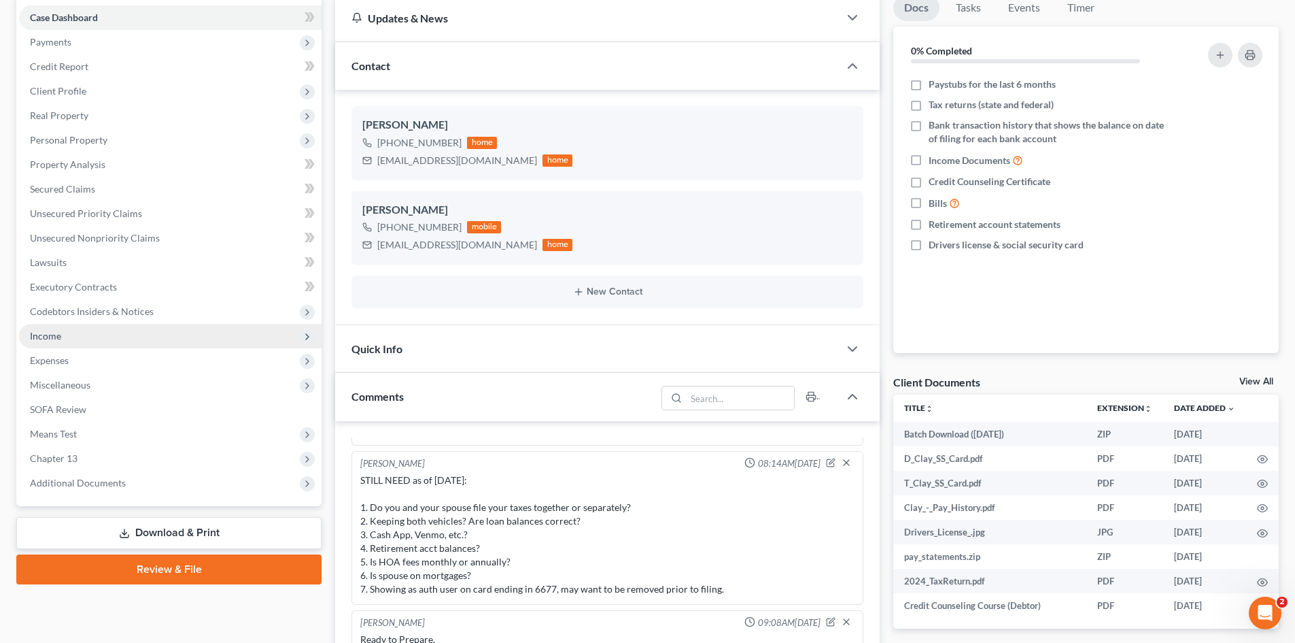
click at [48, 334] on span "Income" at bounding box center [45, 336] width 31 height 12
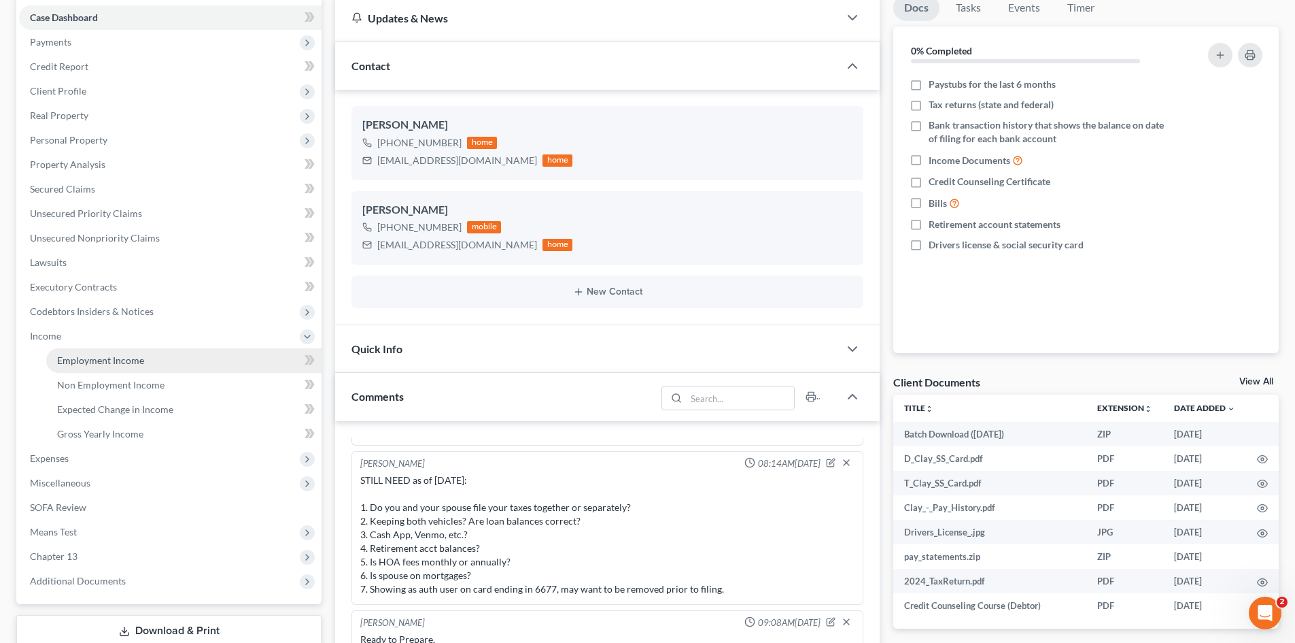
click at [133, 364] on span "Employment Income" at bounding box center [100, 360] width 87 height 12
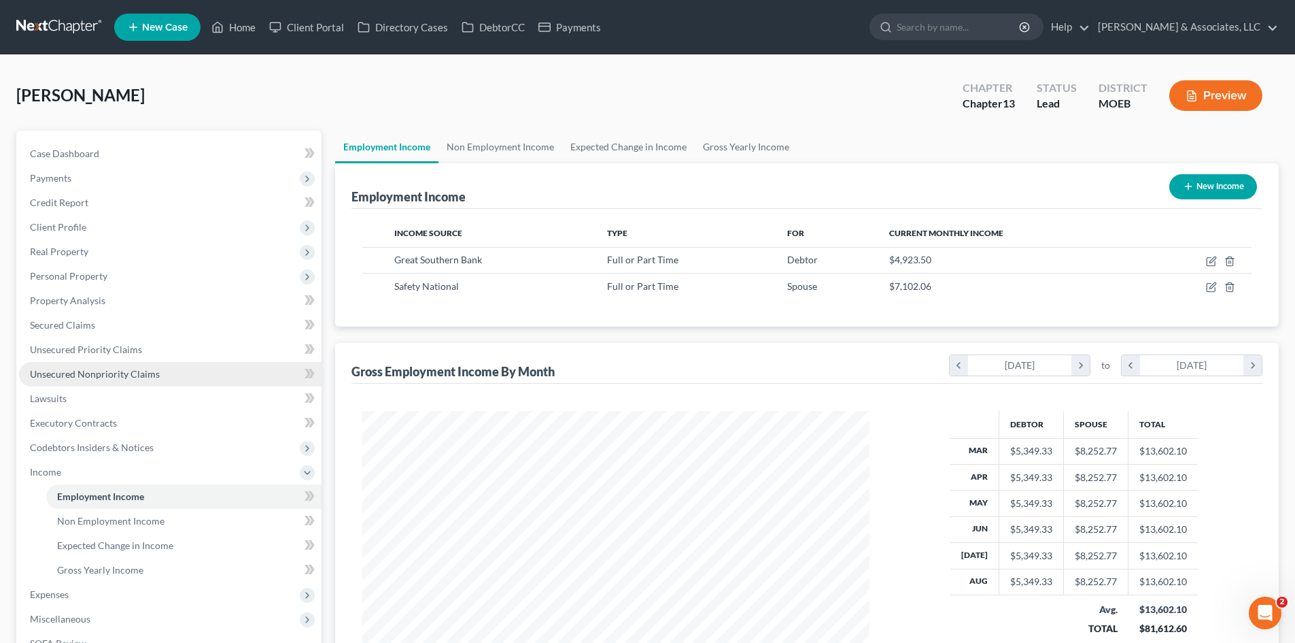
scroll to position [254, 534]
click at [1002, 29] on input "search" at bounding box center [959, 26] width 124 height 25
click at [238, 25] on link "Home" at bounding box center [234, 27] width 58 height 24
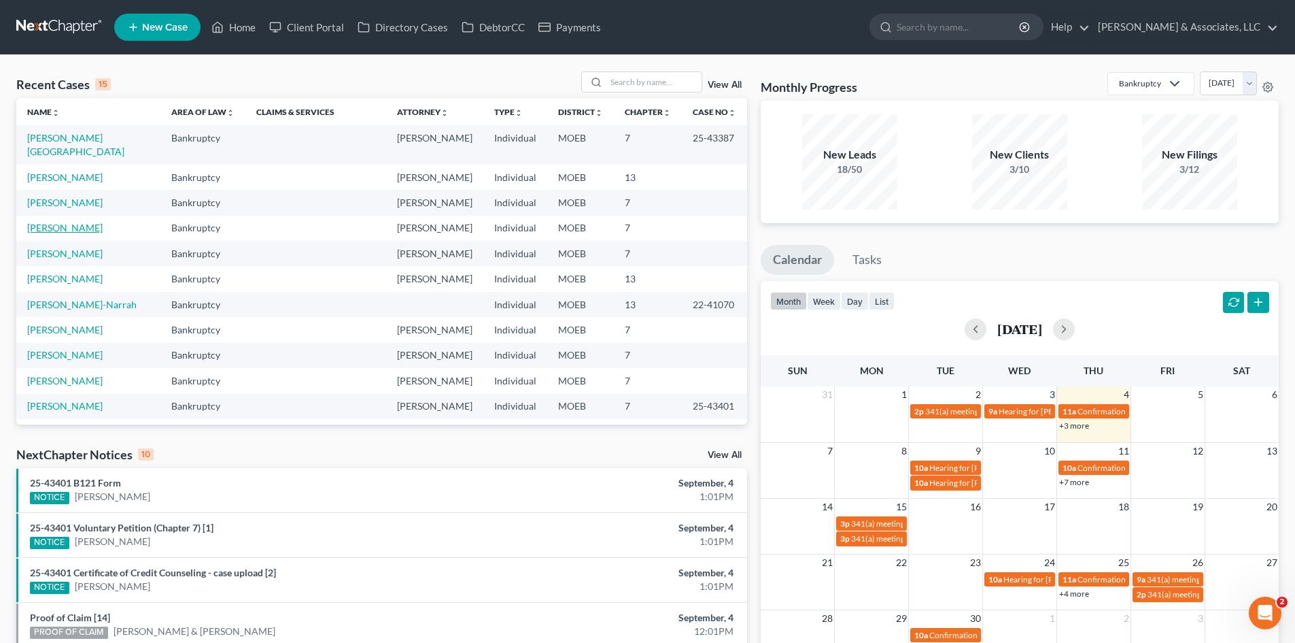
click at [65, 222] on link "[PERSON_NAME]" at bounding box center [64, 228] width 75 height 12
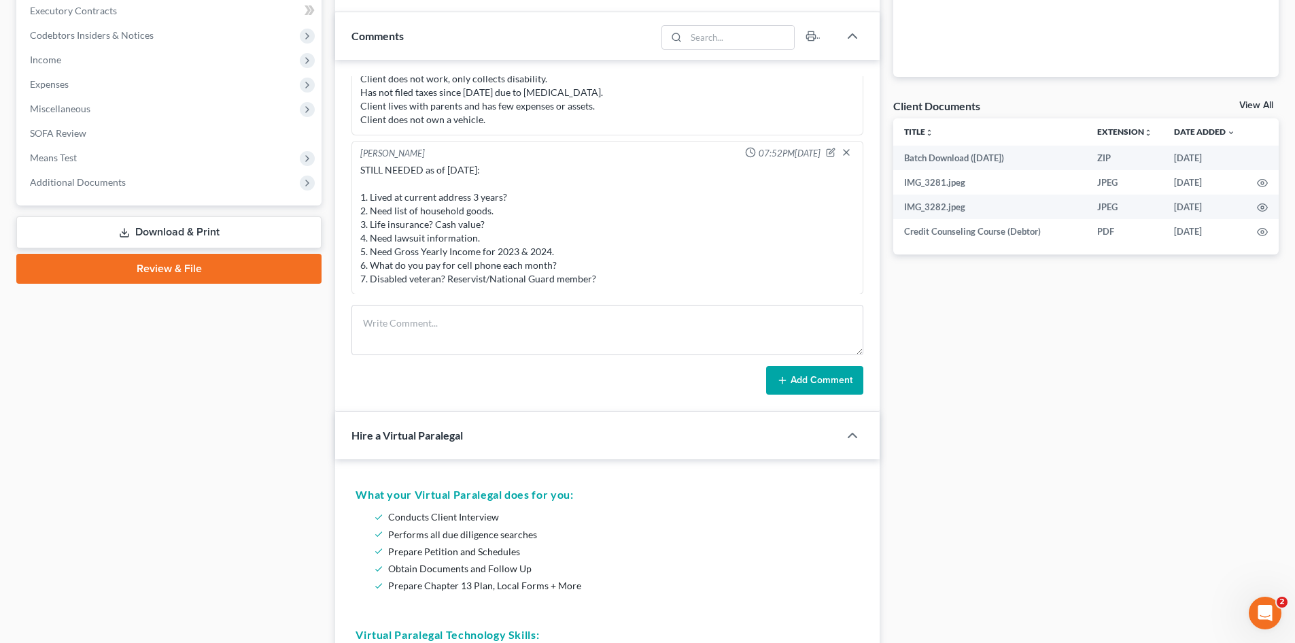
scroll to position [408, 0]
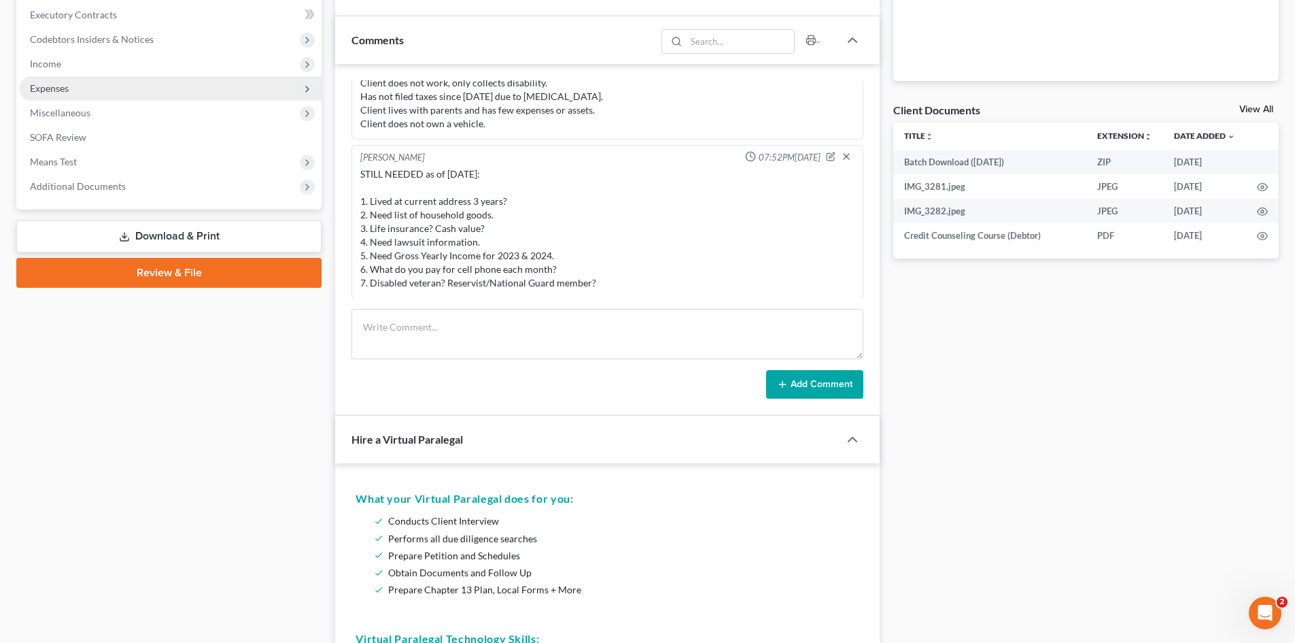
drag, startPoint x: 51, startPoint y: 89, endPoint x: 90, endPoint y: 93, distance: 39.0
click at [51, 89] on span "Expenses" at bounding box center [49, 88] width 39 height 12
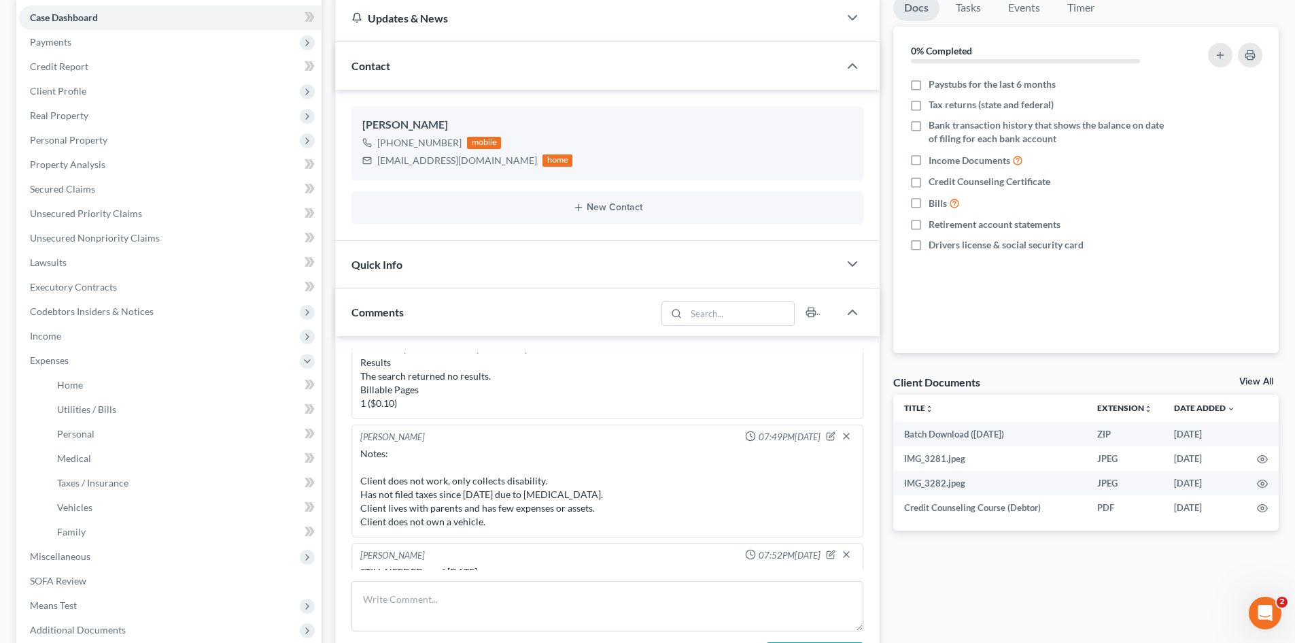
scroll to position [805, 0]
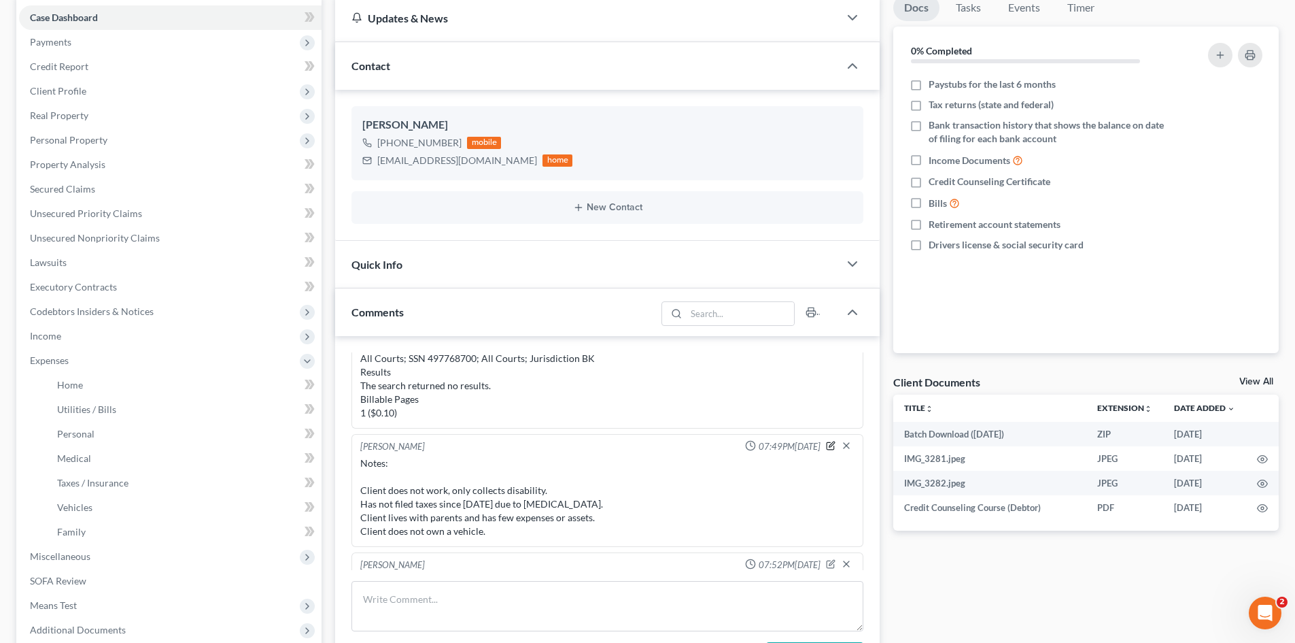
drag, startPoint x: 819, startPoint y: 445, endPoint x: 598, endPoint y: 486, distance: 224.6
click at [830, 445] on icon "button" at bounding box center [832, 443] width 5 height 5
type textarea "Notes: Client does not work, only collects disability. Has not filed taxes sinc…"
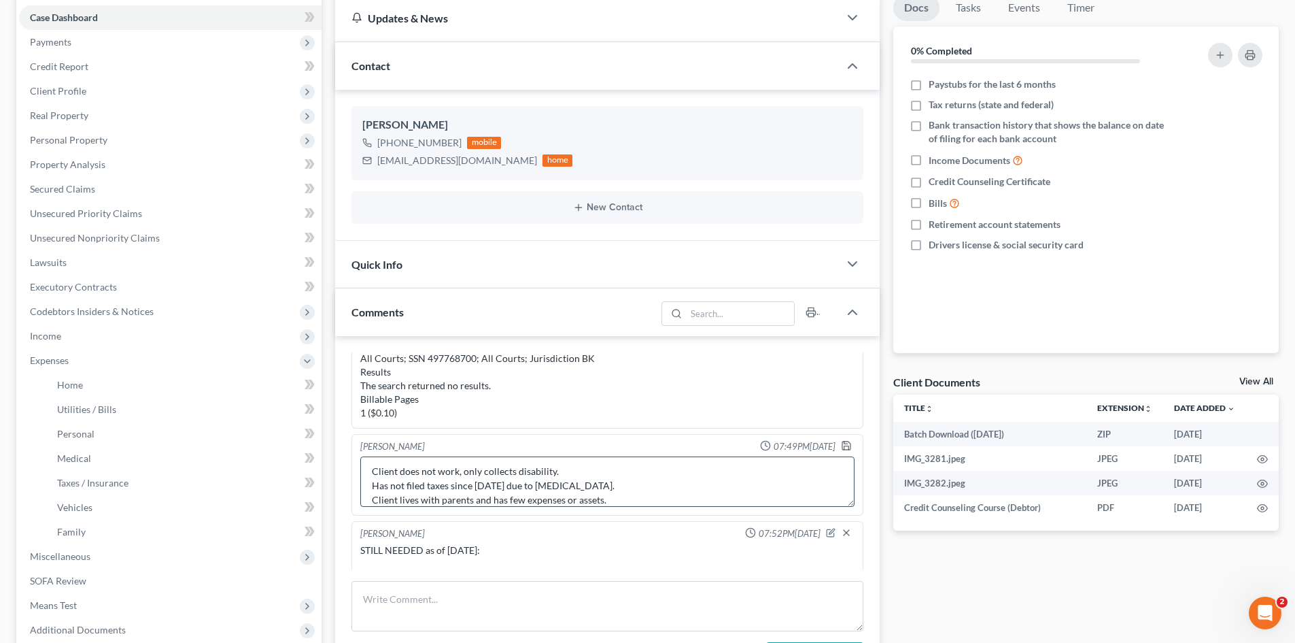
scroll to position [57, 0]
click at [531, 489] on textarea "Notes: Client does not work, only collects disability. Has not filed taxes sinc…" at bounding box center [607, 481] width 494 height 50
click at [841, 443] on icon "button" at bounding box center [846, 445] width 11 height 11
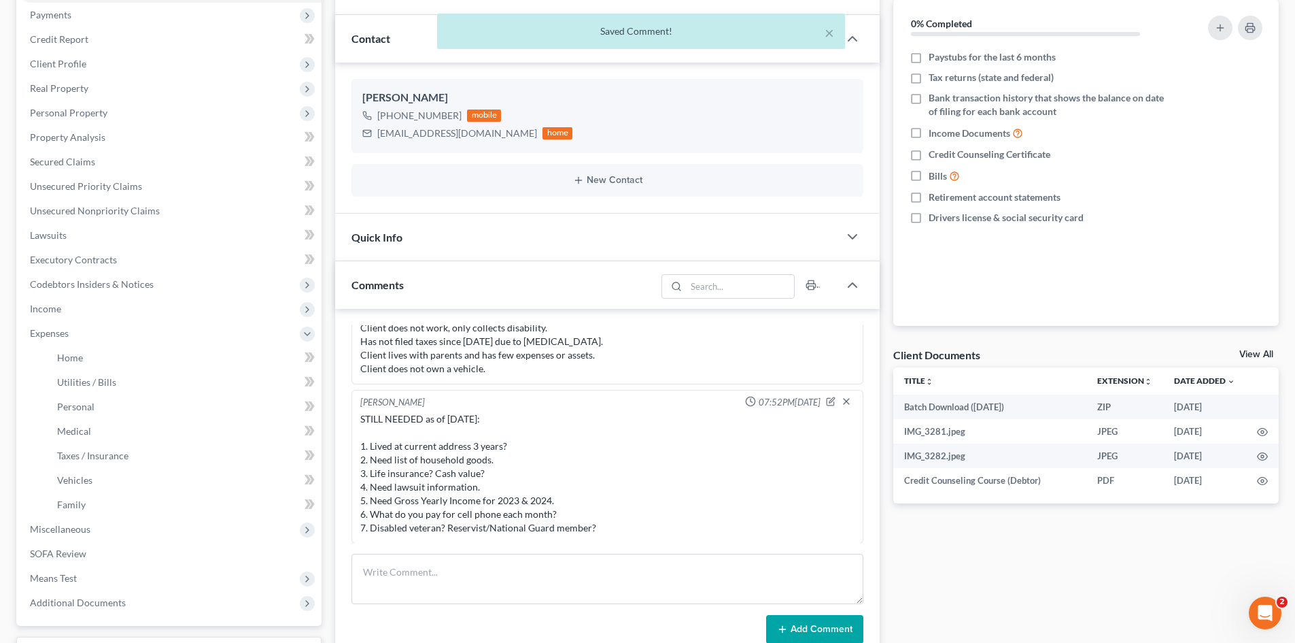
scroll to position [204, 0]
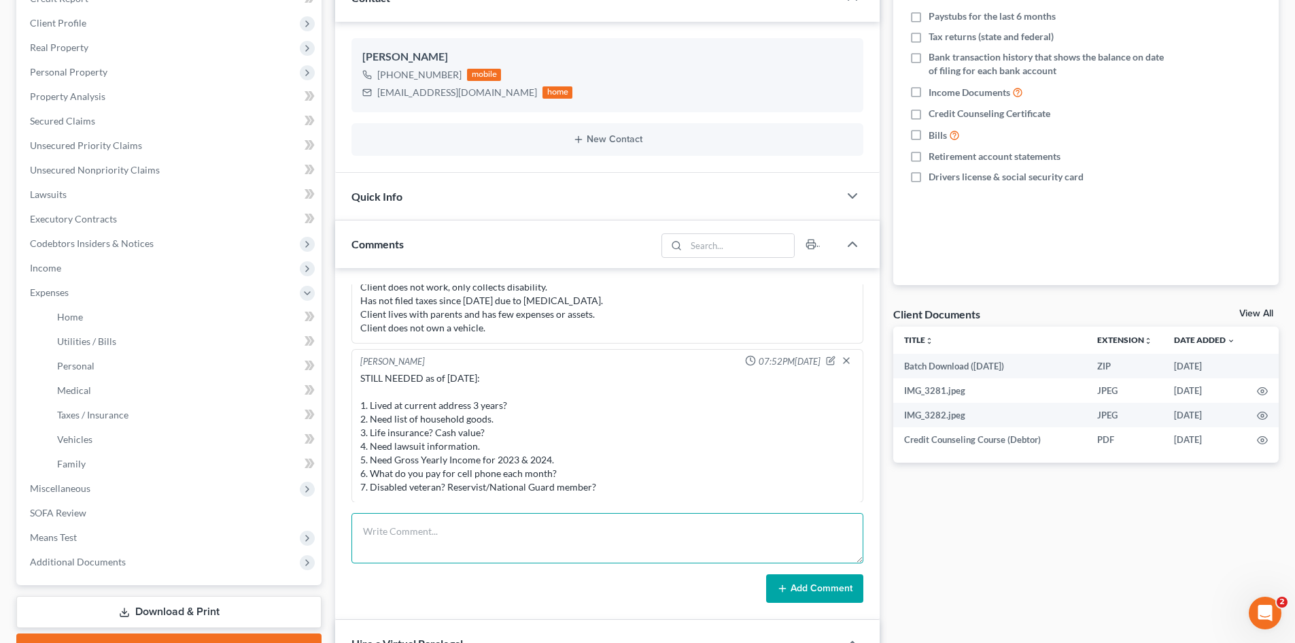
click at [403, 515] on textarea at bounding box center [608, 538] width 512 height 50
click at [56, 296] on span "Expenses" at bounding box center [49, 292] width 39 height 12
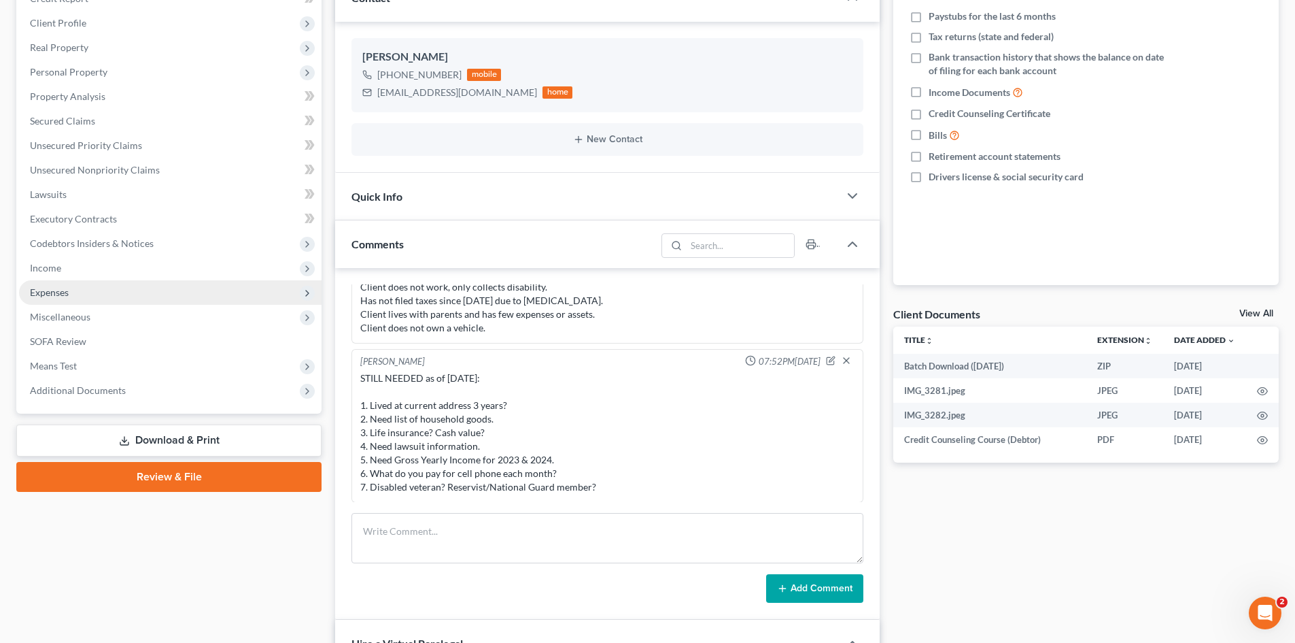
click at [35, 289] on span "Expenses" at bounding box center [49, 292] width 39 height 12
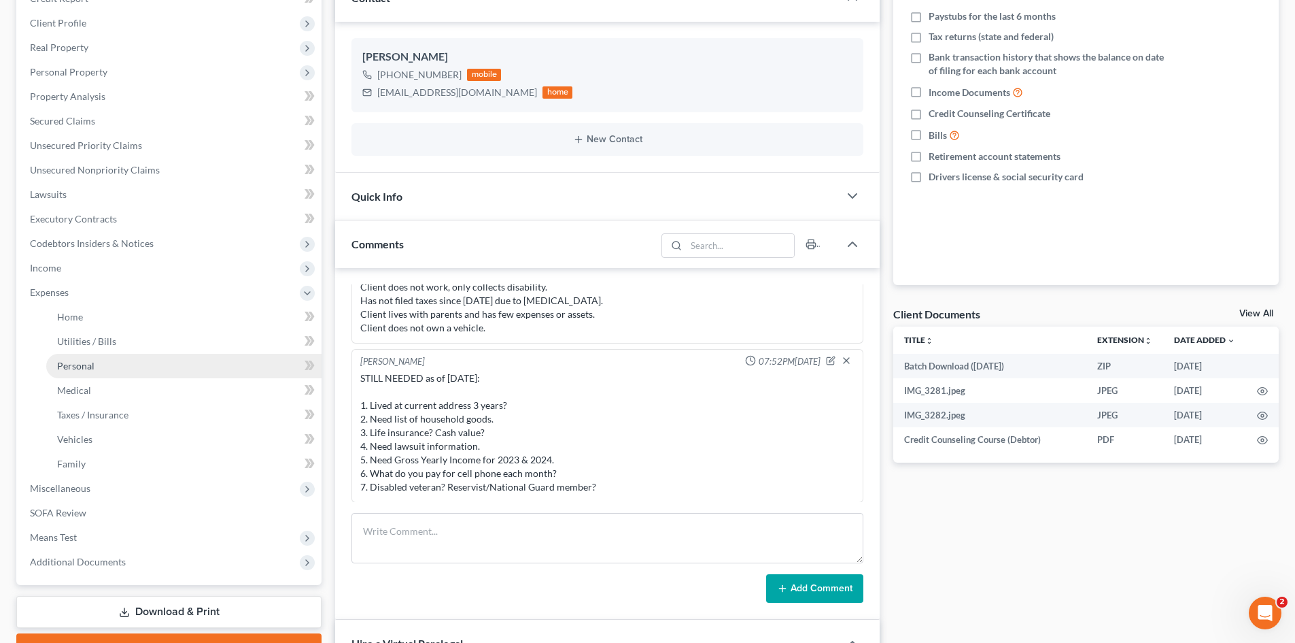
click at [73, 358] on link "Personal" at bounding box center [183, 366] width 275 height 24
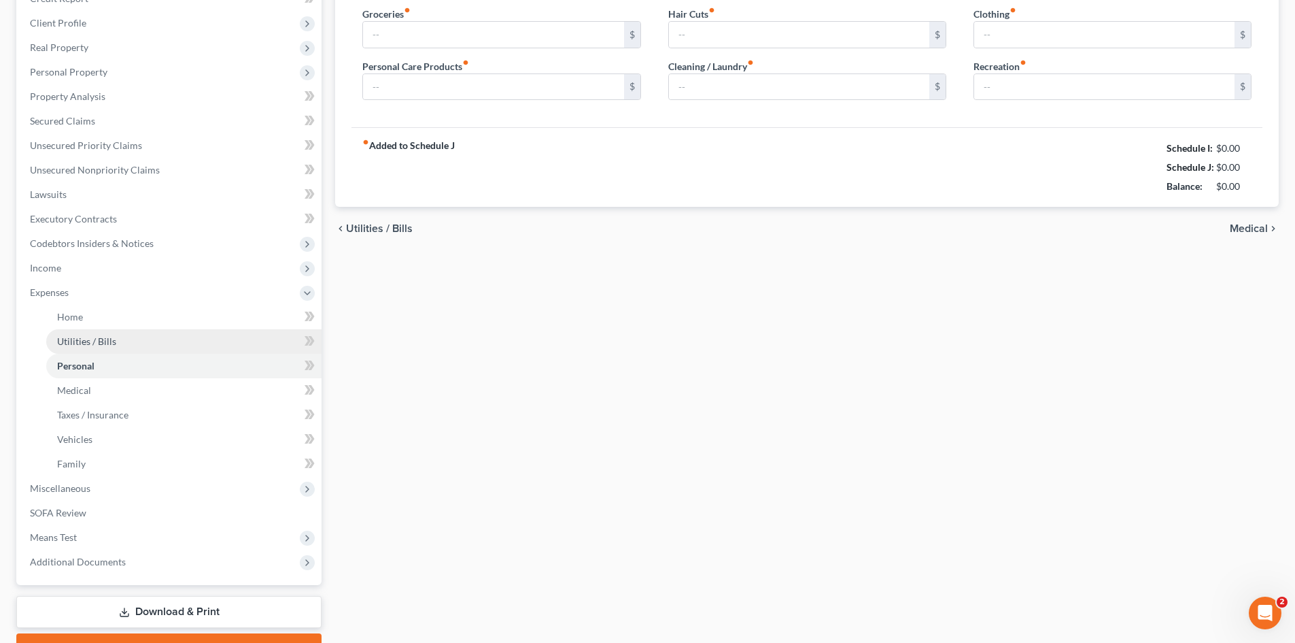
type input "350.00"
type input "150.00"
type input "40.00"
type input "50.00"
type input "200.00"
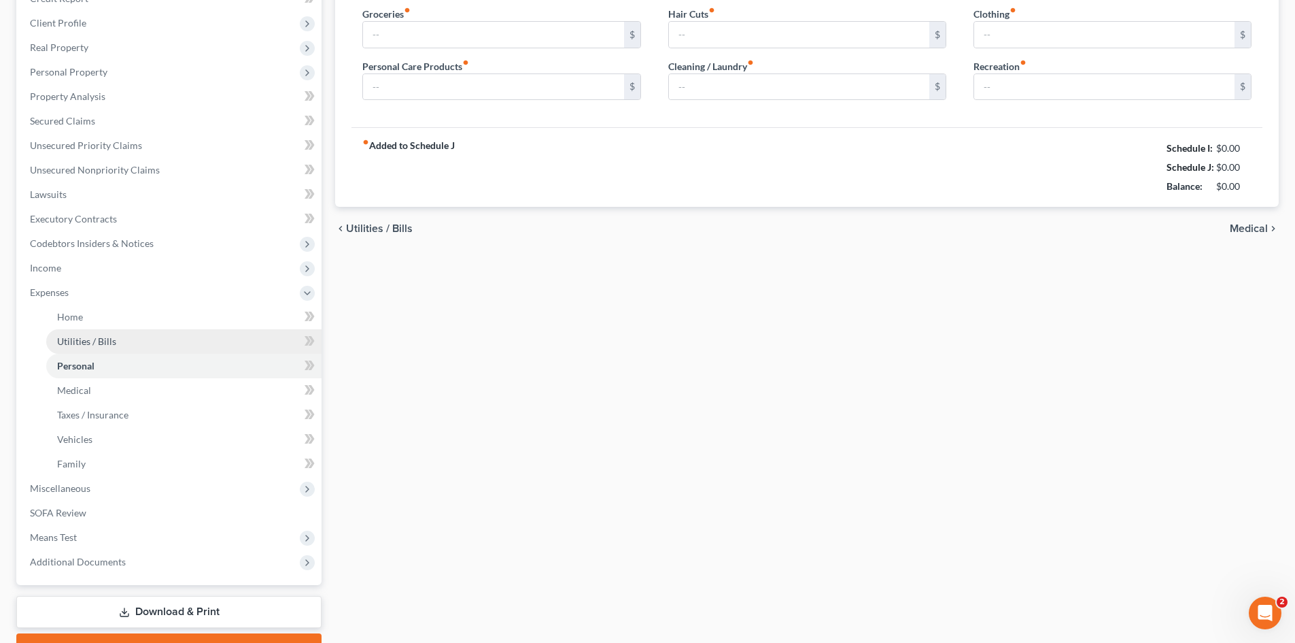
type input "125.00"
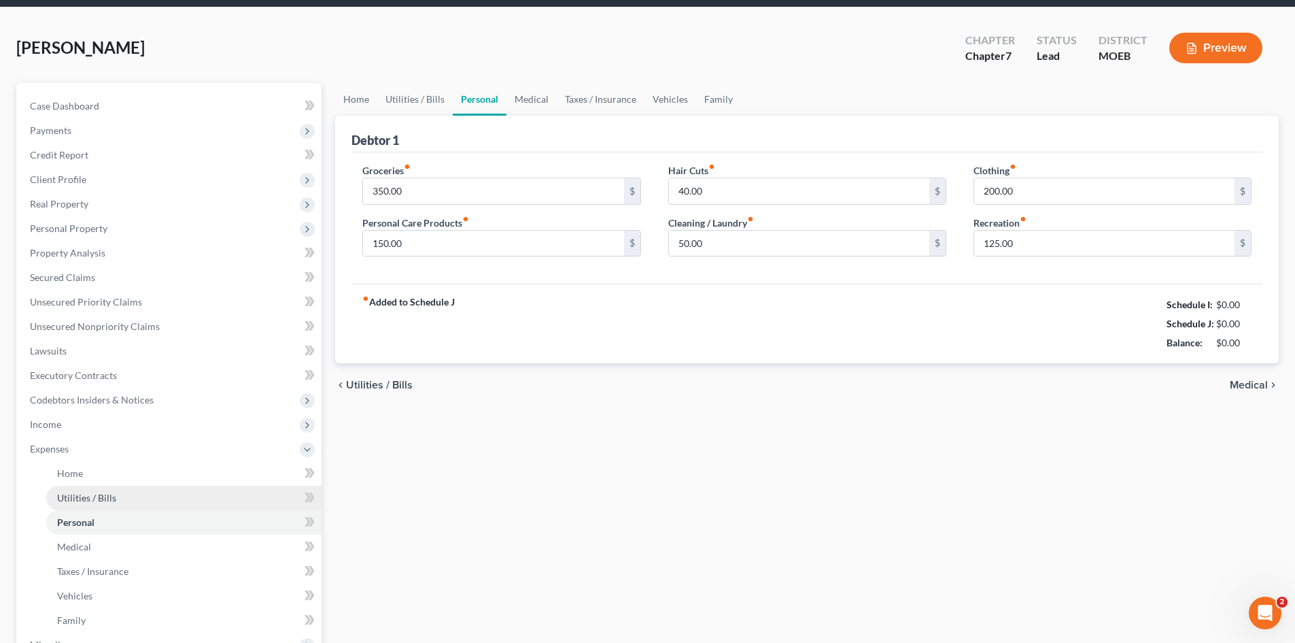
scroll to position [3, 0]
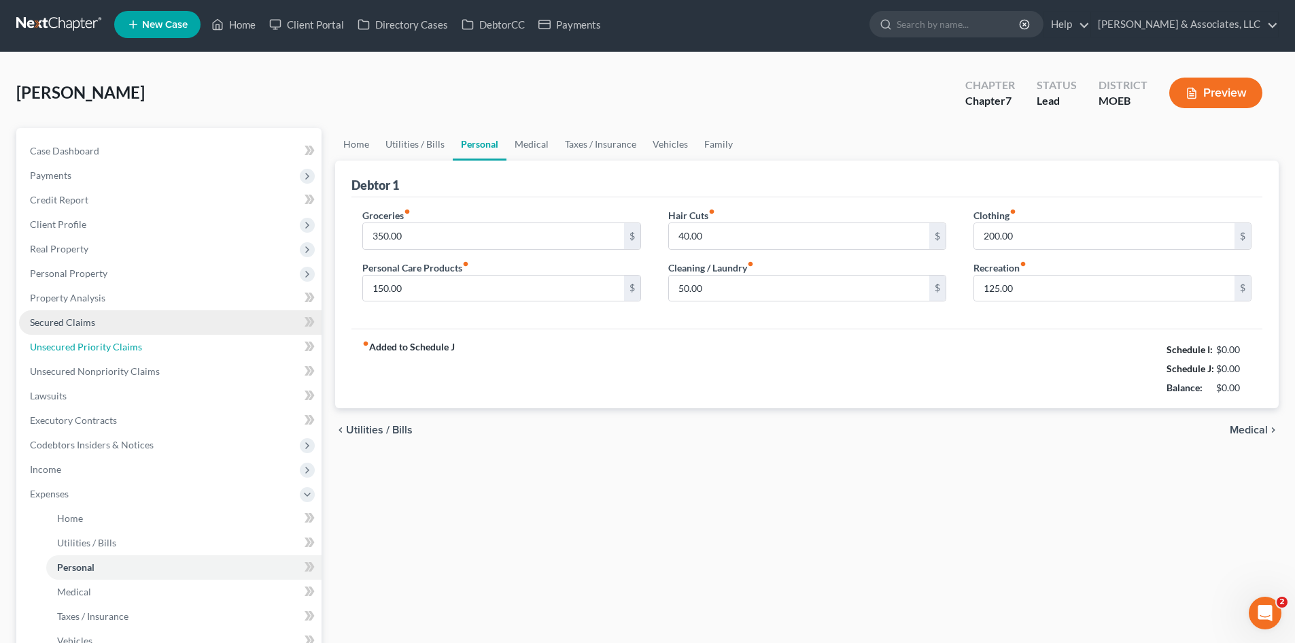
click at [114, 343] on span "Unsecured Priority Claims" at bounding box center [86, 347] width 112 height 12
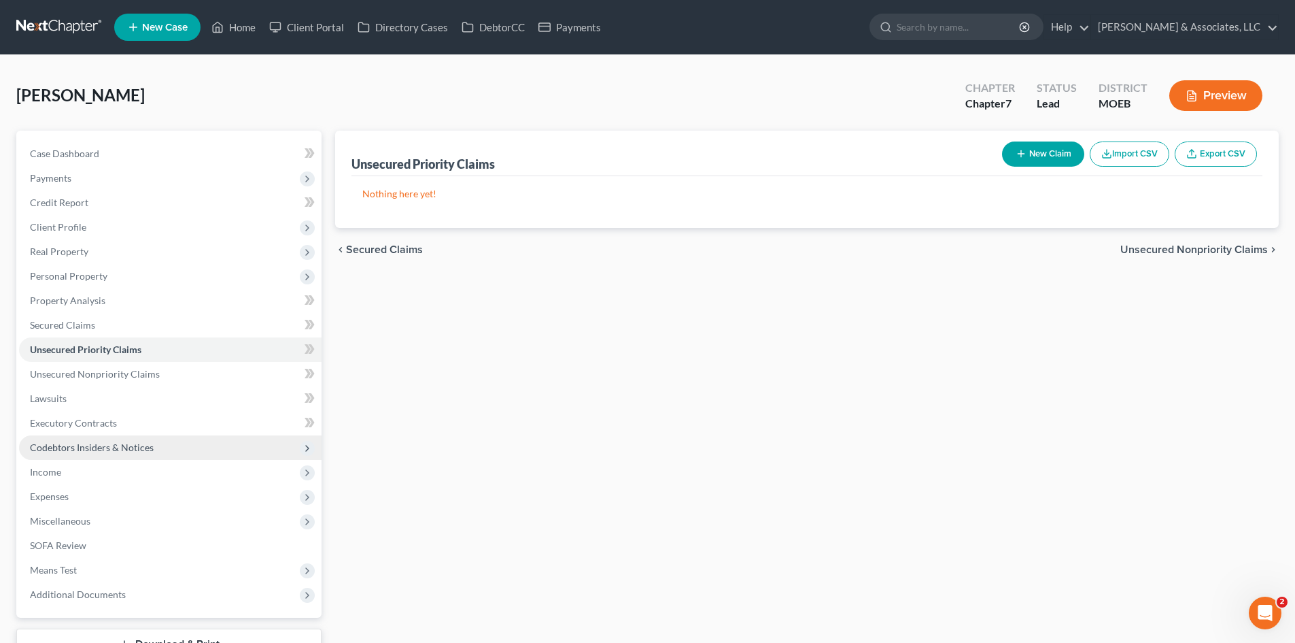
scroll to position [105, 0]
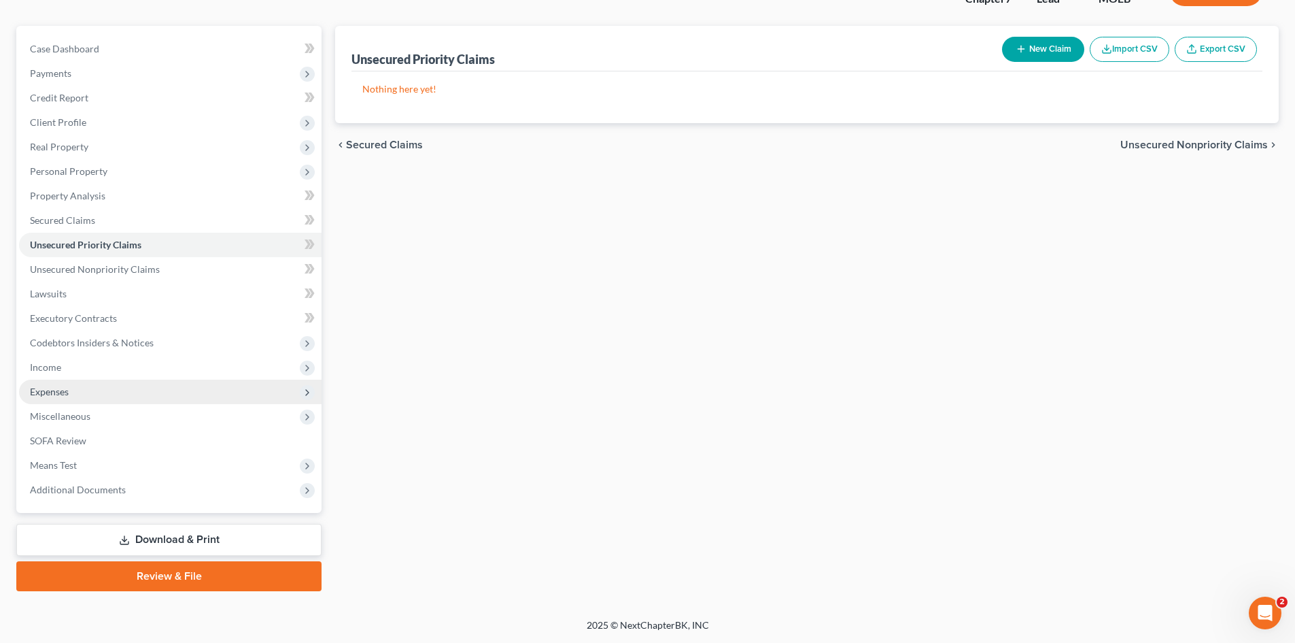
click at [50, 391] on span "Expenses" at bounding box center [49, 392] width 39 height 12
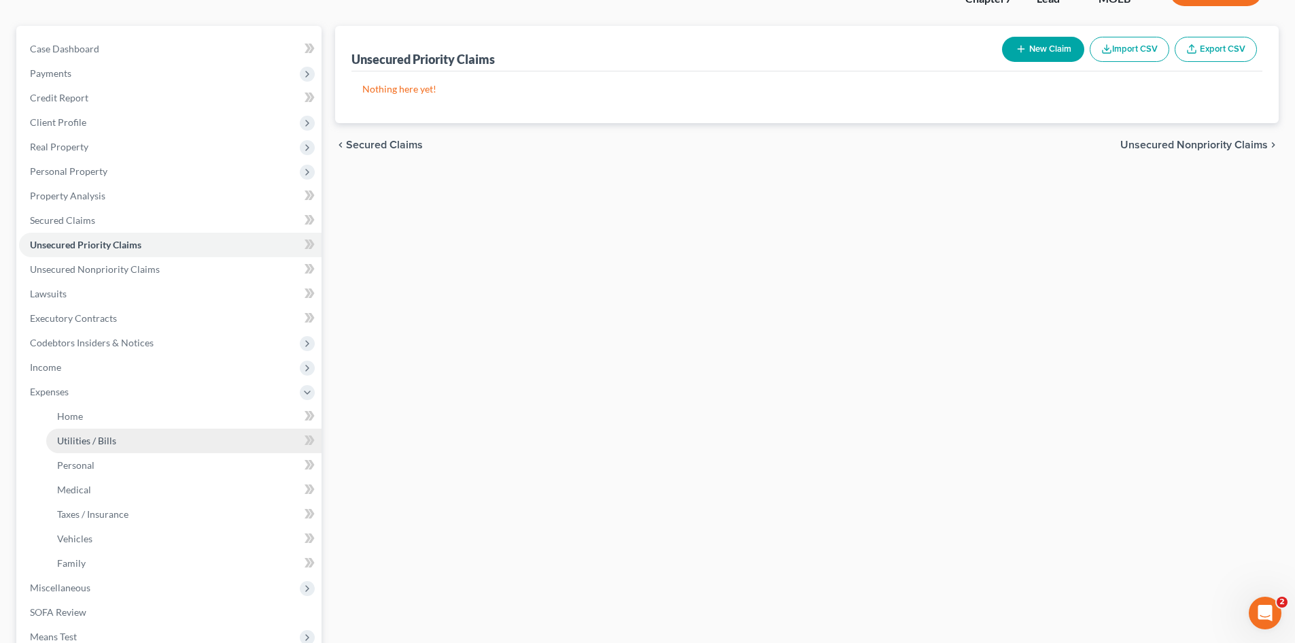
click at [97, 437] on span "Utilities / Bills" at bounding box center [86, 441] width 59 height 12
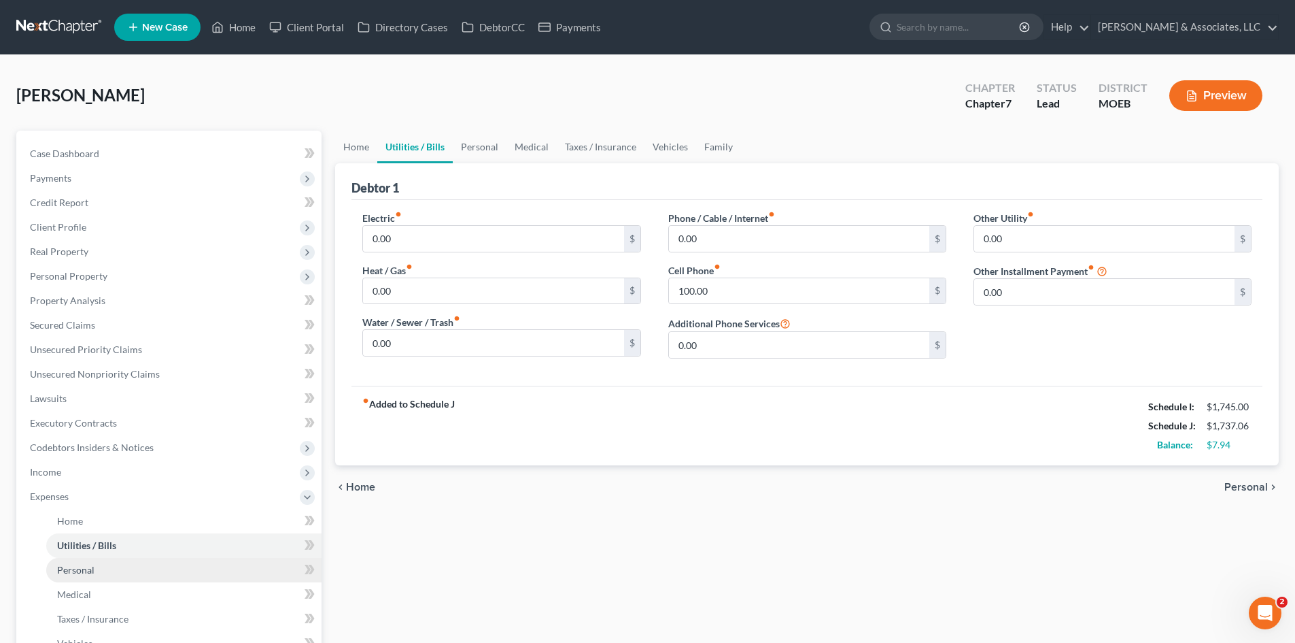
click at [65, 569] on span "Personal" at bounding box center [75, 570] width 37 height 12
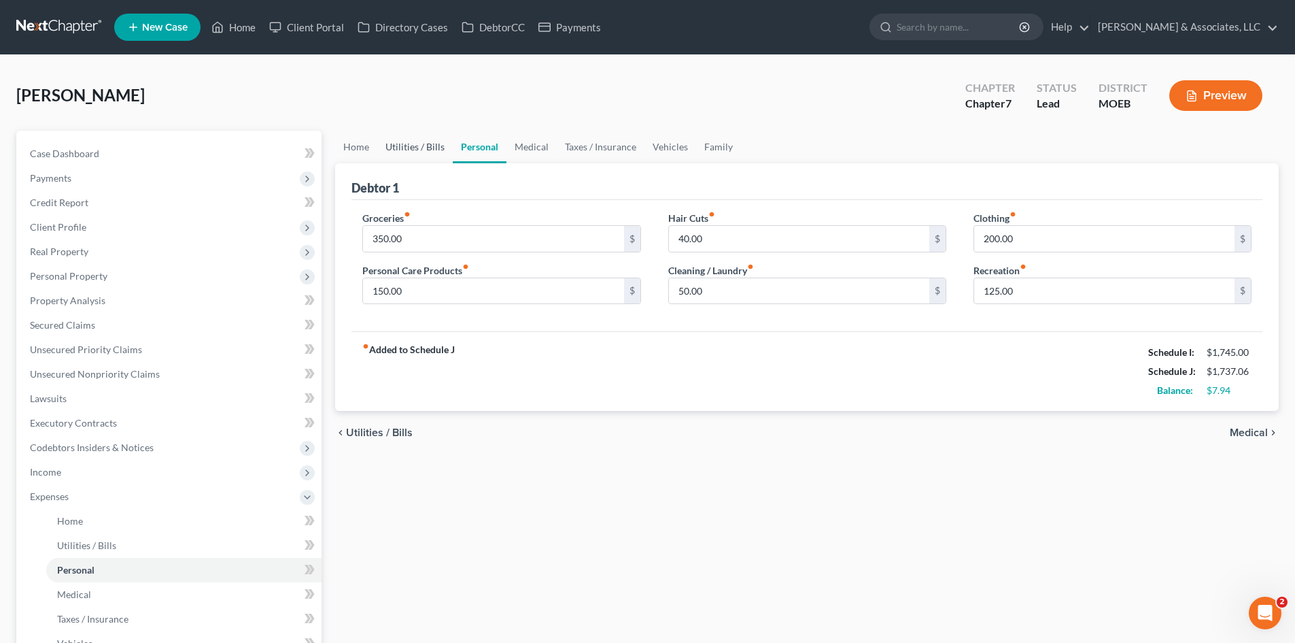
click at [409, 146] on link "Utilities / Bills" at bounding box center [414, 147] width 75 height 33
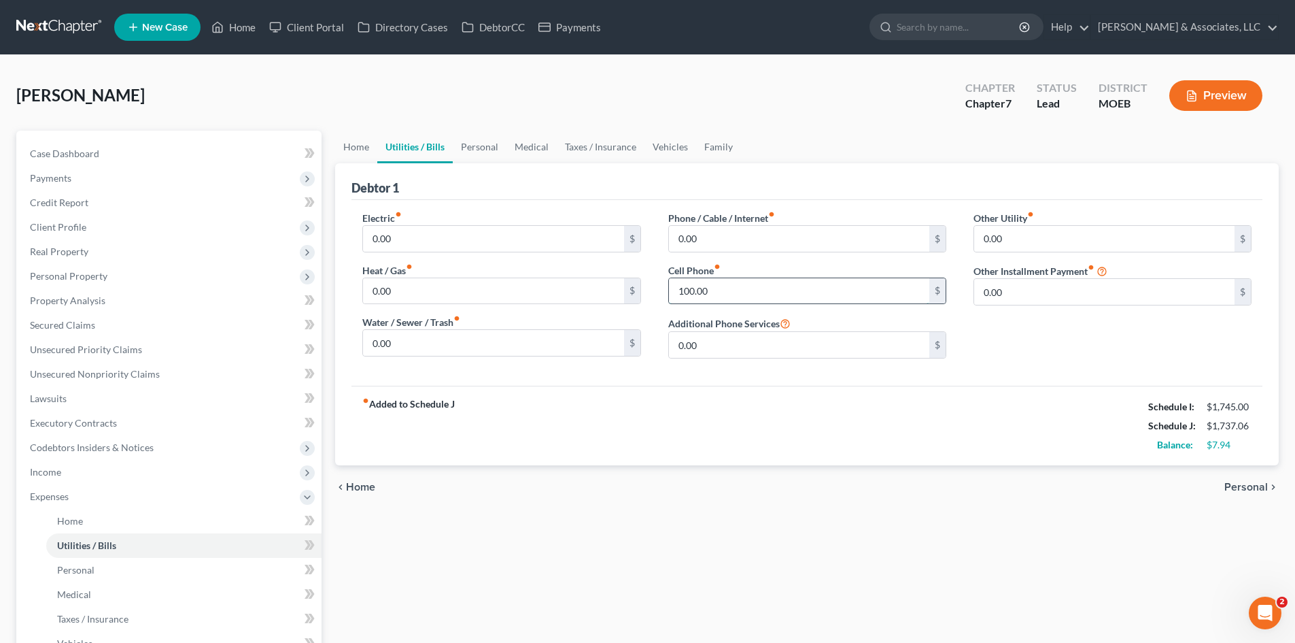
click at [729, 297] on input "100.00" at bounding box center [799, 291] width 260 height 26
click at [473, 145] on link "Personal" at bounding box center [480, 147] width 54 height 33
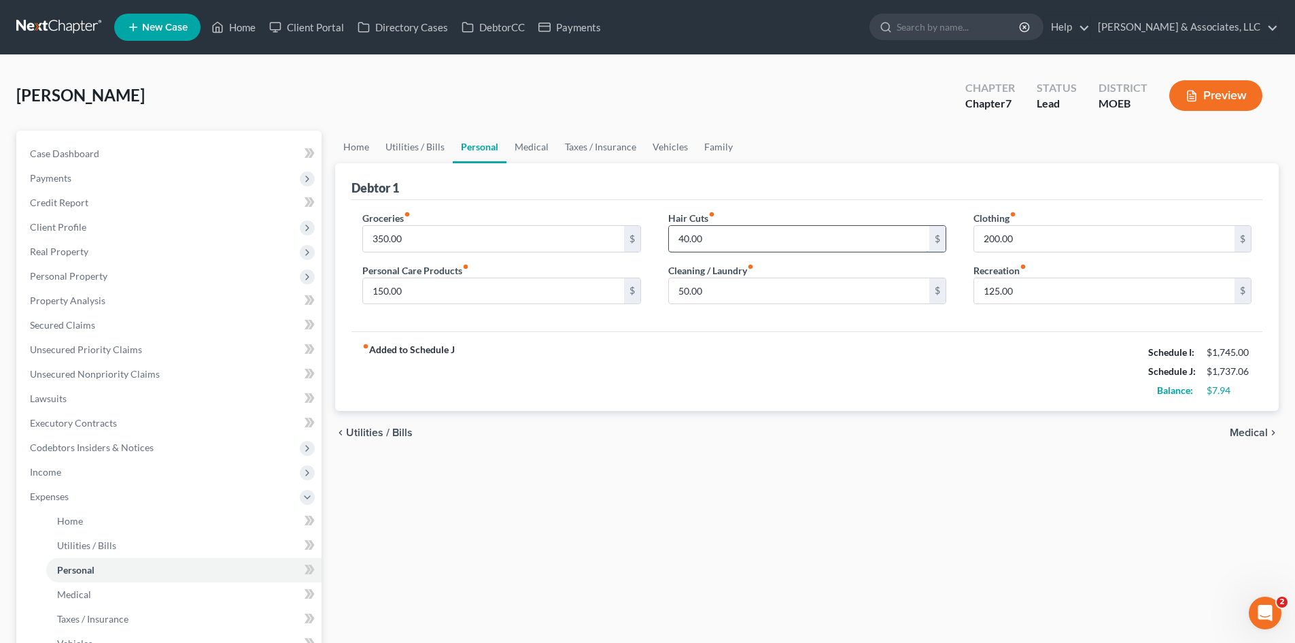
click at [718, 239] on input "40.00" at bounding box center [799, 239] width 260 height 26
click at [1018, 290] on input "125.00" at bounding box center [1104, 291] width 260 height 26
click at [657, 379] on div "fiber_manual_record Added to Schedule J Schedule I: $1,745.00 Schedule J: $1,74…" at bounding box center [807, 371] width 911 height 80
click at [87, 152] on span "Case Dashboard" at bounding box center [64, 154] width 69 height 12
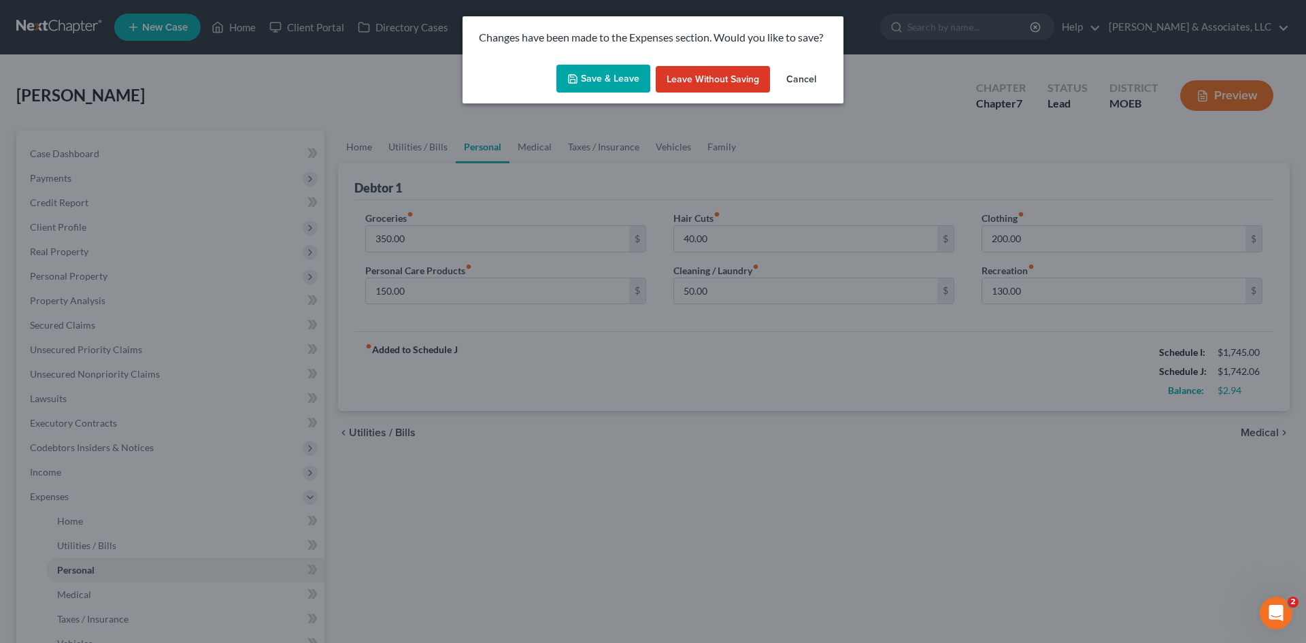
click at [606, 77] on button "Save & Leave" at bounding box center [603, 79] width 94 height 29
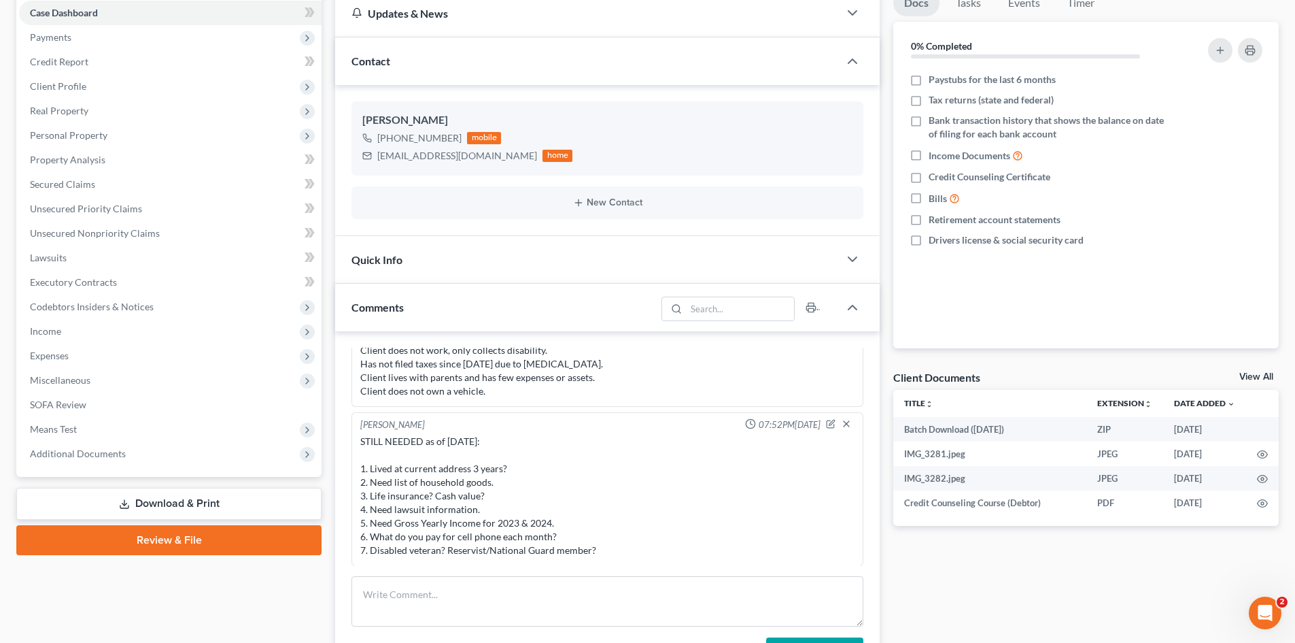
scroll to position [204, 0]
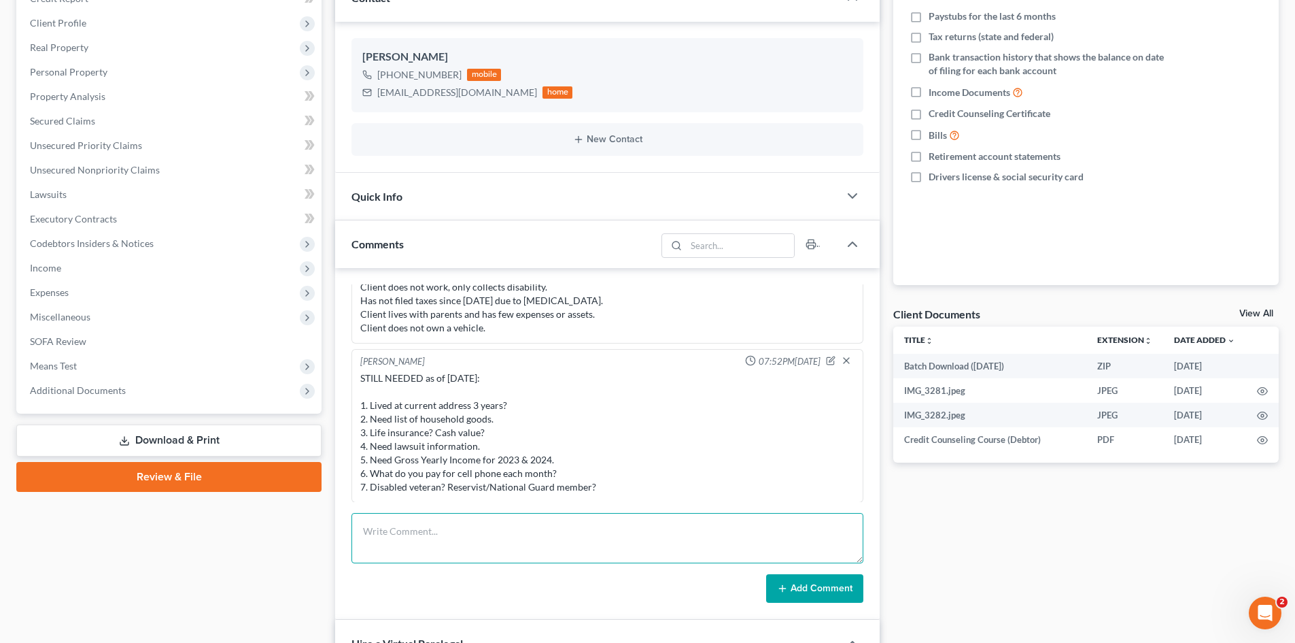
click at [443, 524] on textarea at bounding box center [608, 538] width 512 height 50
click at [59, 269] on span "Income" at bounding box center [45, 268] width 31 height 12
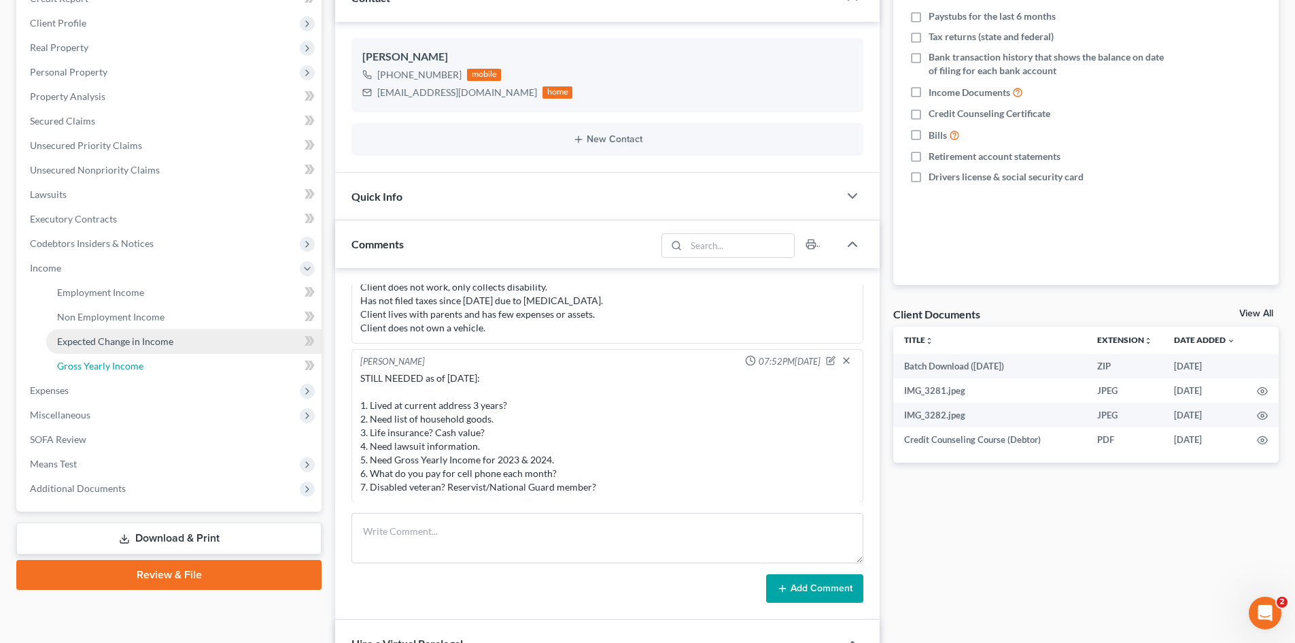
drag, startPoint x: 129, startPoint y: 367, endPoint x: 203, endPoint y: 339, distance: 79.2
click at [128, 367] on span "Gross Yearly Income" at bounding box center [100, 366] width 86 height 12
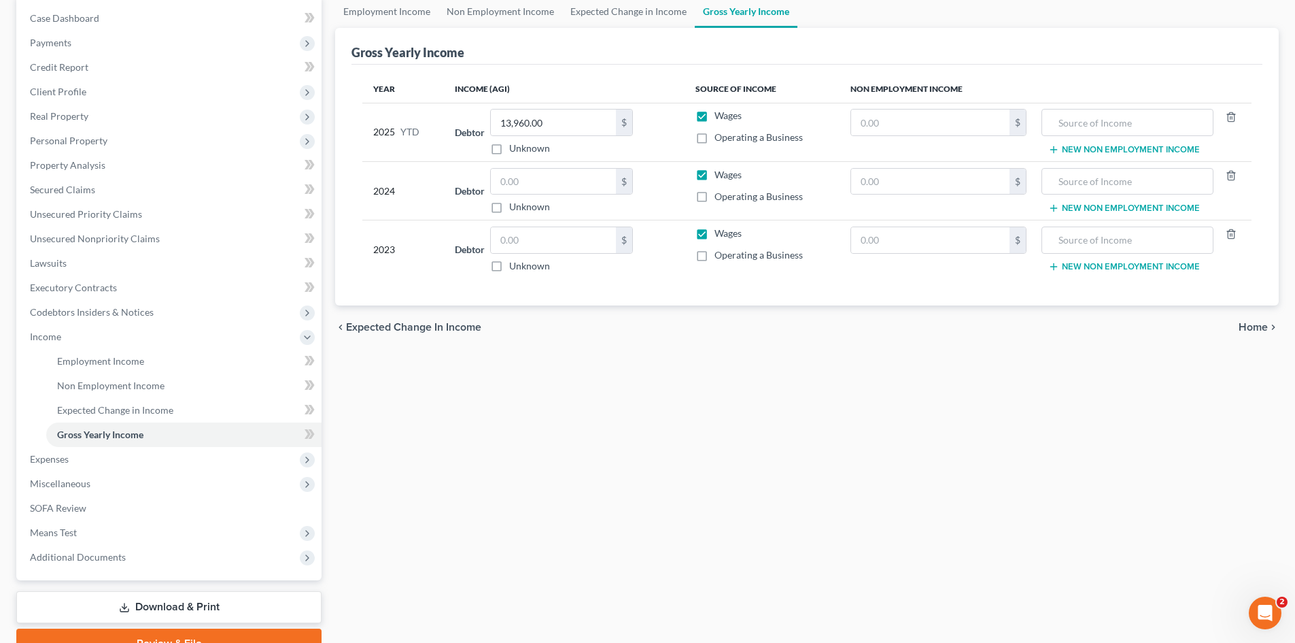
scroll to position [136, 0]
click at [516, 184] on input "text" at bounding box center [553, 181] width 125 height 26
click at [513, 194] on div "$" at bounding box center [561, 180] width 143 height 27
click at [548, 181] on input "text" at bounding box center [553, 181] width 125 height 26
click at [531, 241] on input "text" at bounding box center [553, 239] width 125 height 26
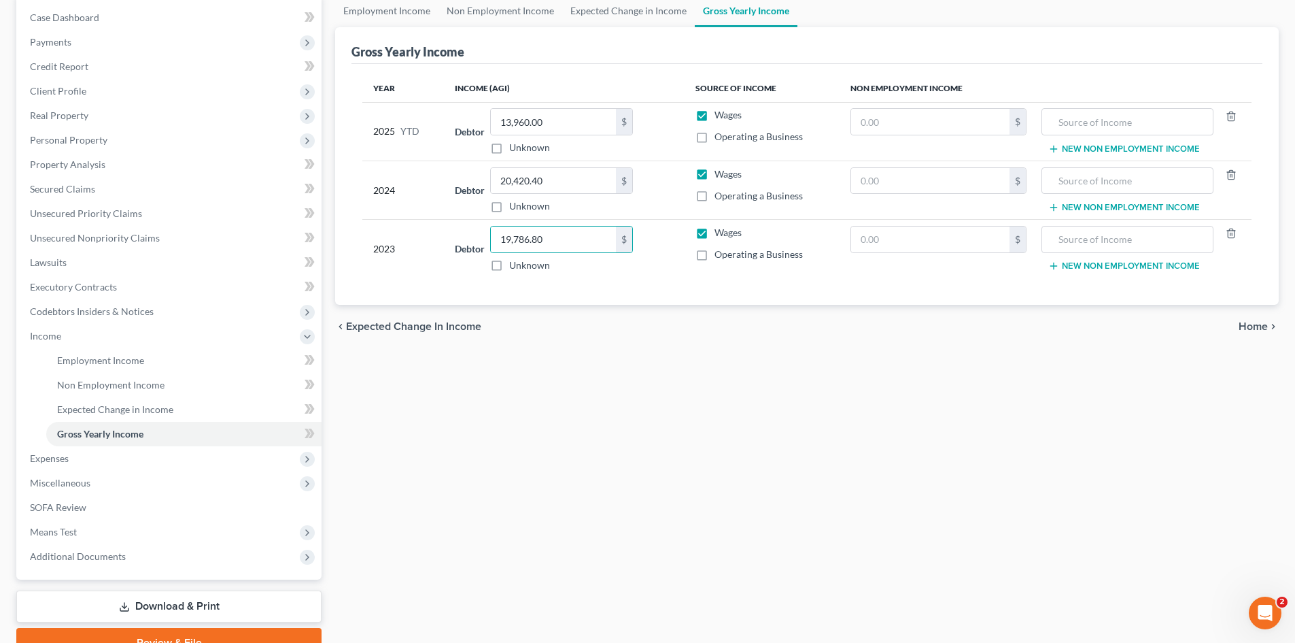
click at [445, 290] on div "Year Income (AGI) Source of Income Non Employment Income 2025 YTD Debtor 13,960…" at bounding box center [807, 184] width 911 height 241
click at [99, 367] on link "Employment Income" at bounding box center [183, 360] width 275 height 24
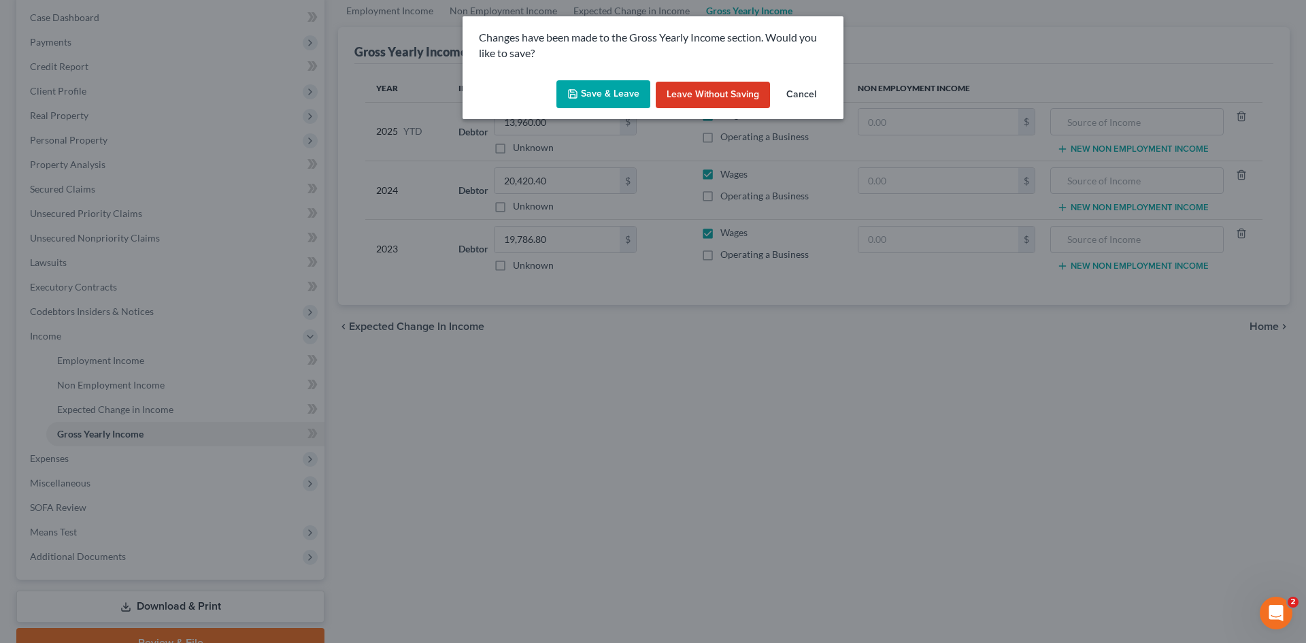
click at [609, 95] on button "Save & Leave" at bounding box center [603, 94] width 94 height 29
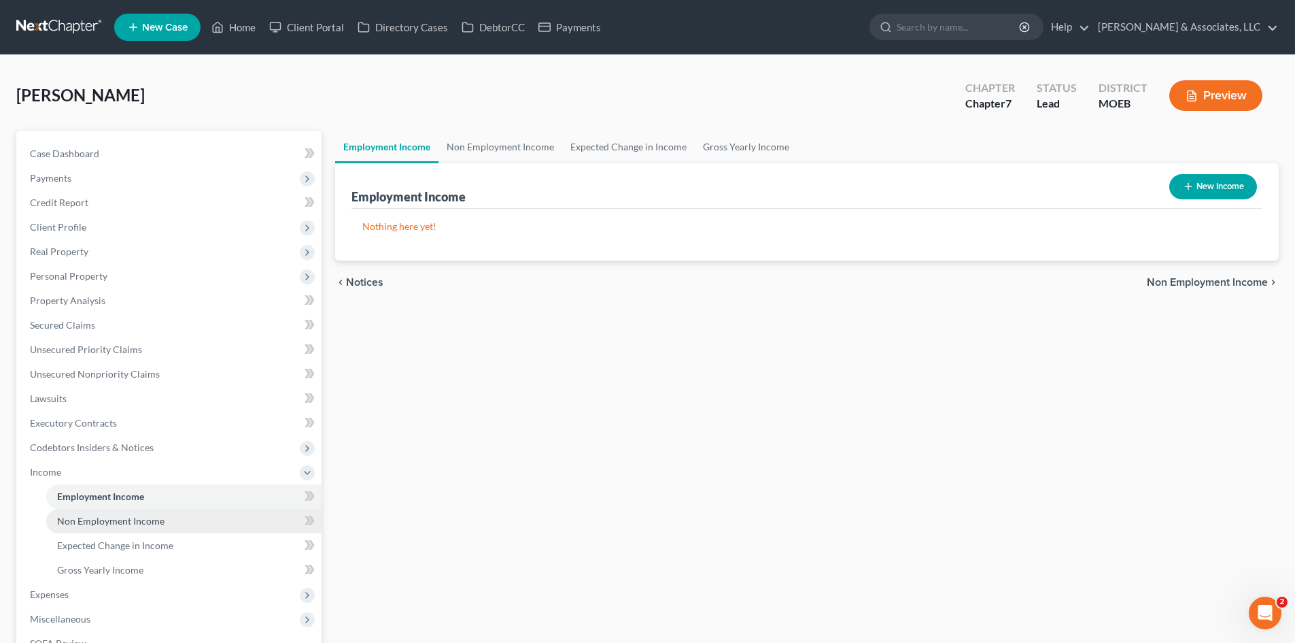
click at [146, 522] on span "Non Employment Income" at bounding box center [110, 521] width 107 height 12
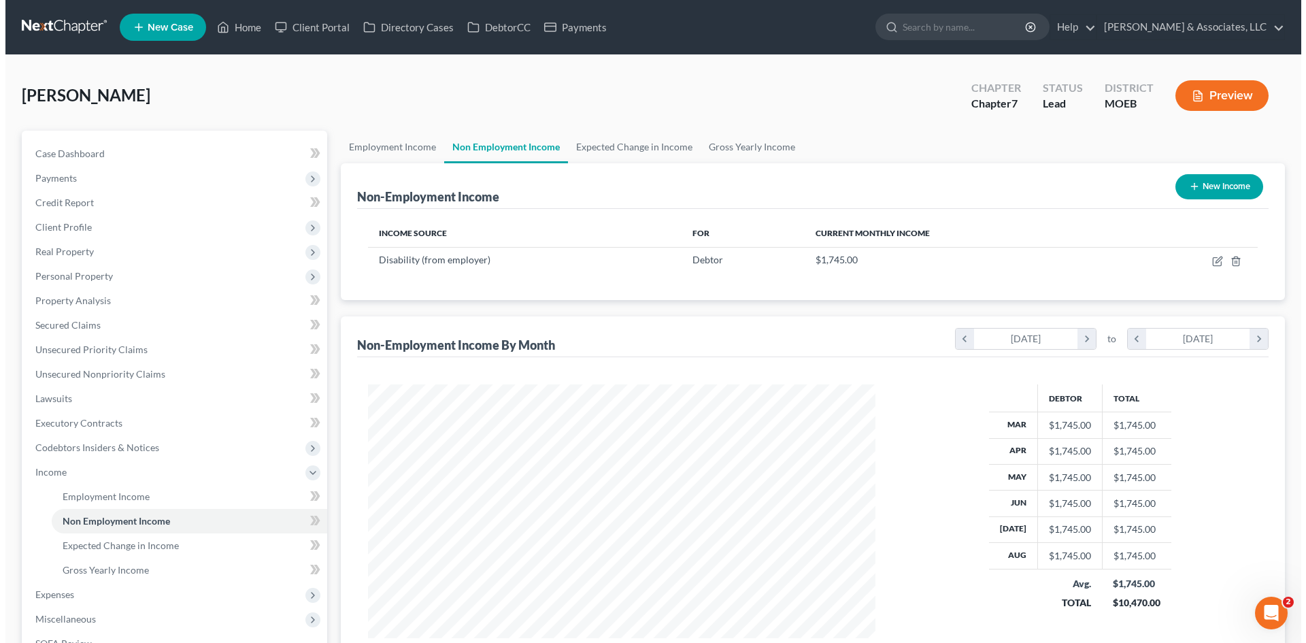
scroll to position [254, 534]
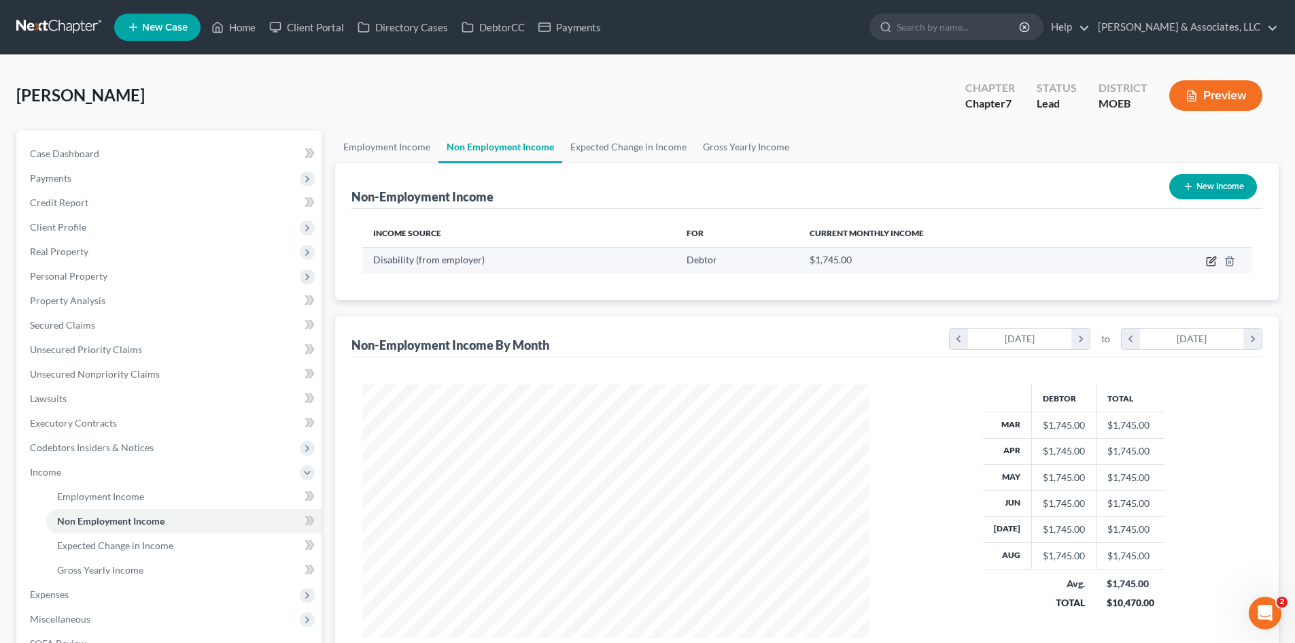
click at [1211, 258] on icon "button" at bounding box center [1211, 262] width 8 height 8
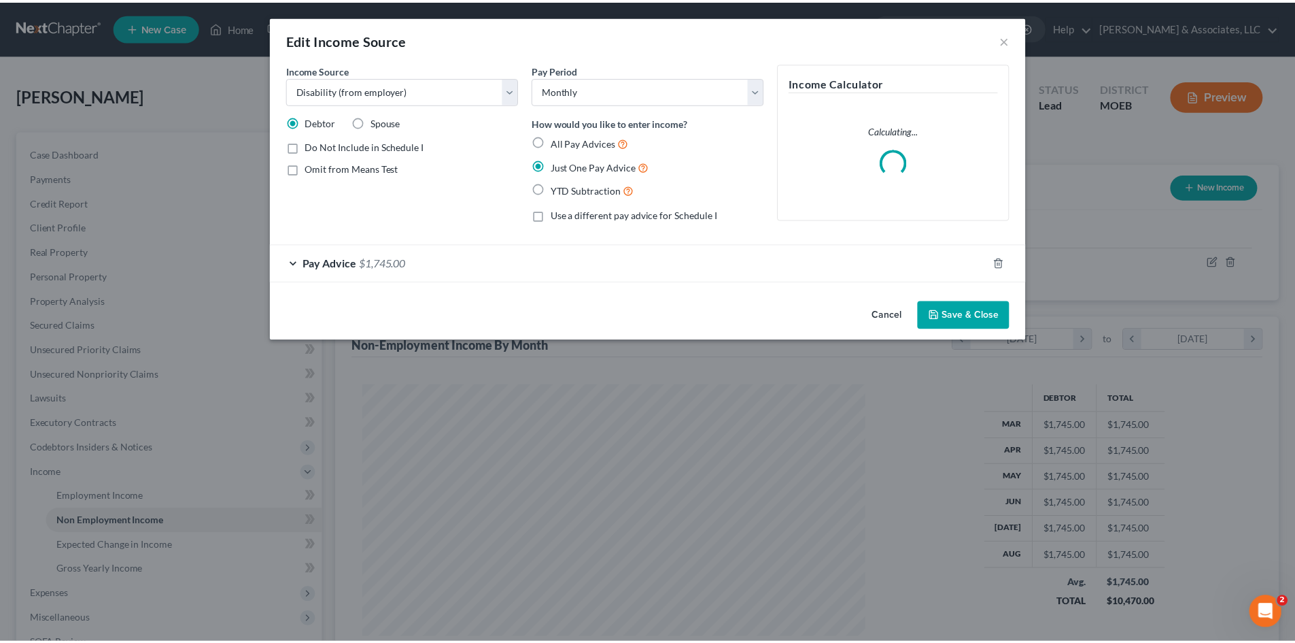
scroll to position [256, 539]
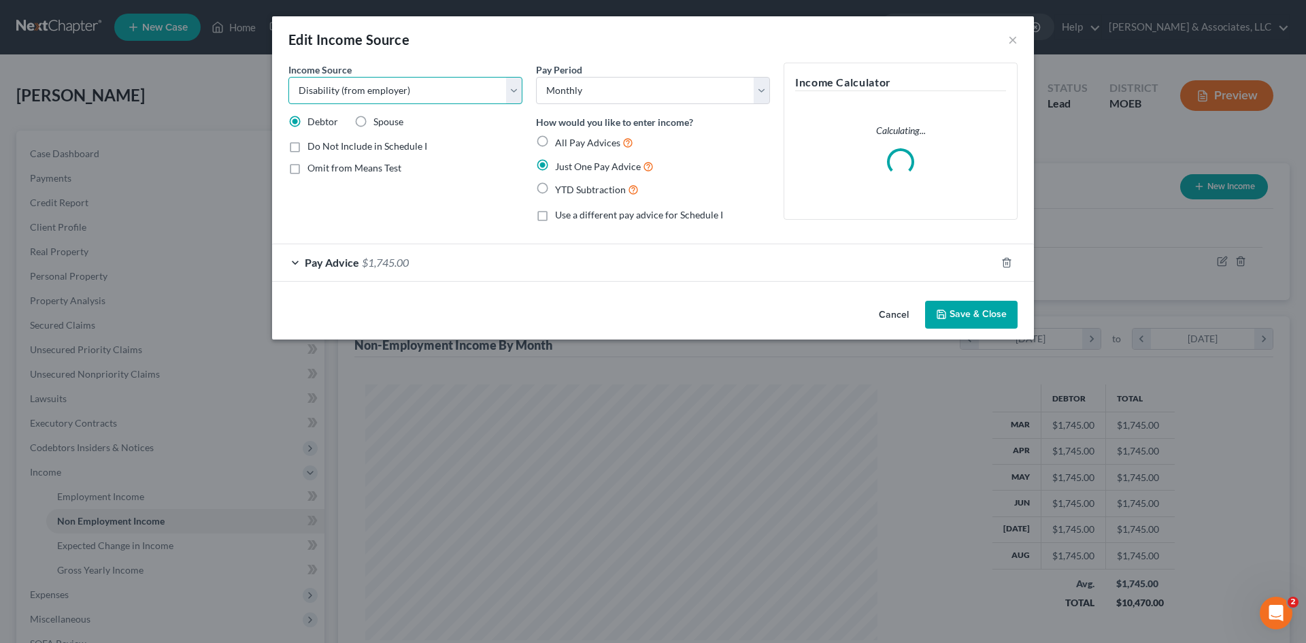
click at [513, 89] on select "Select Unemployment Disability (from employer) Pension Retirement Social Securi…" at bounding box center [405, 90] width 234 height 27
click at [288, 77] on select "Select Unemployment Disability (from employer) Pension Retirement Social Securi…" at bounding box center [405, 90] width 234 height 27
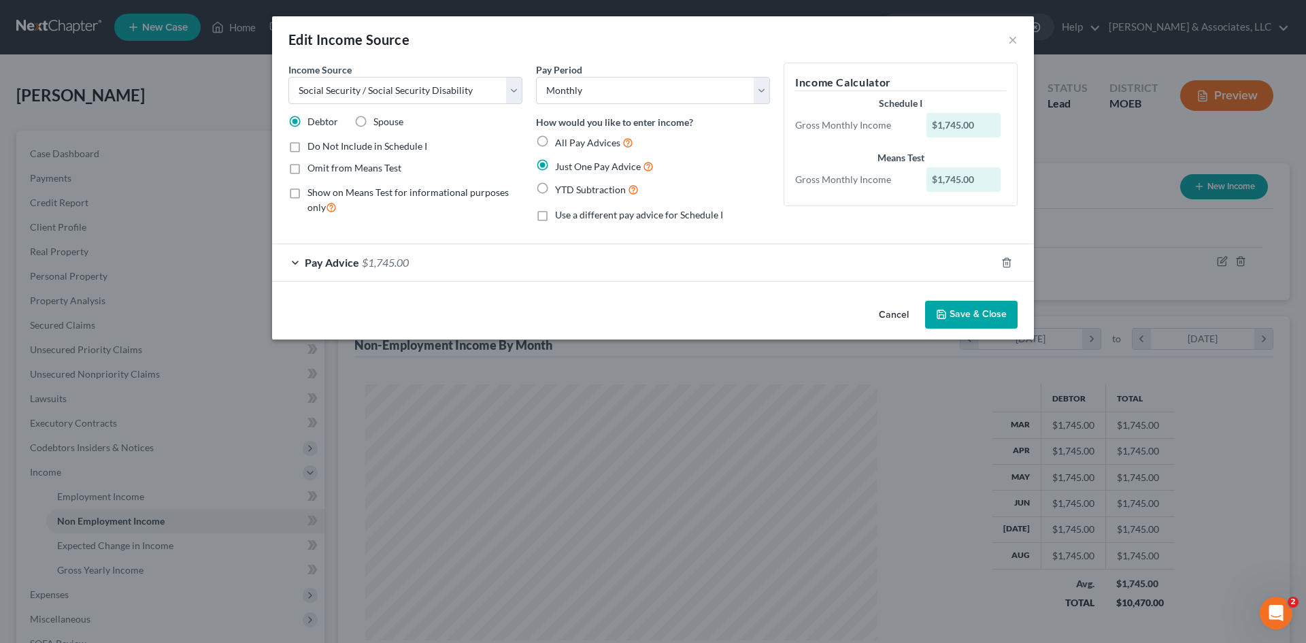
click at [969, 313] on button "Save & Close" at bounding box center [971, 315] width 92 height 29
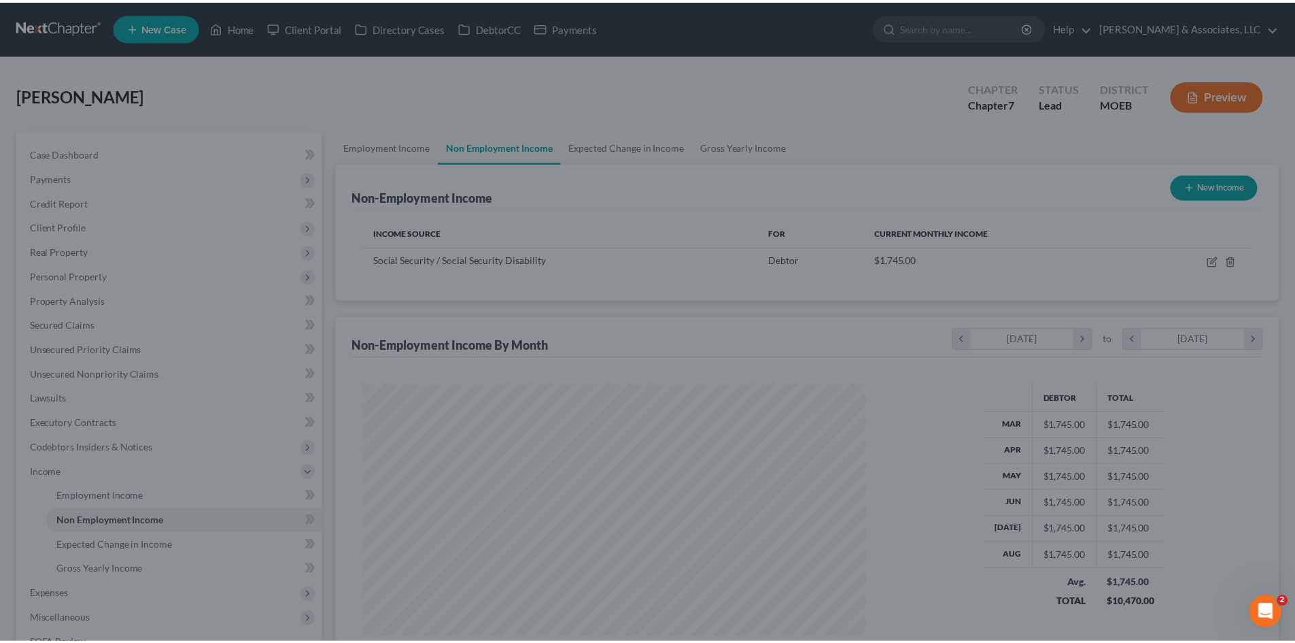
scroll to position [679732, 679451]
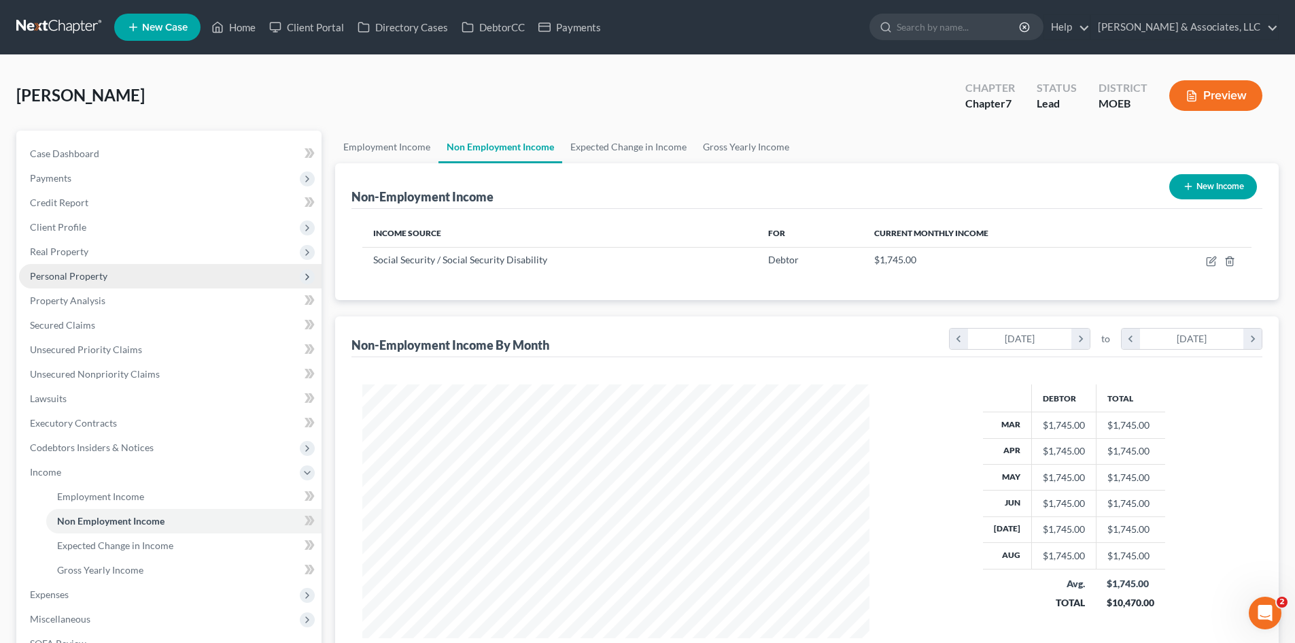
drag, startPoint x: 80, startPoint y: 276, endPoint x: 89, endPoint y: 286, distance: 13.0
click at [80, 276] on span "Personal Property" at bounding box center [69, 276] width 78 height 12
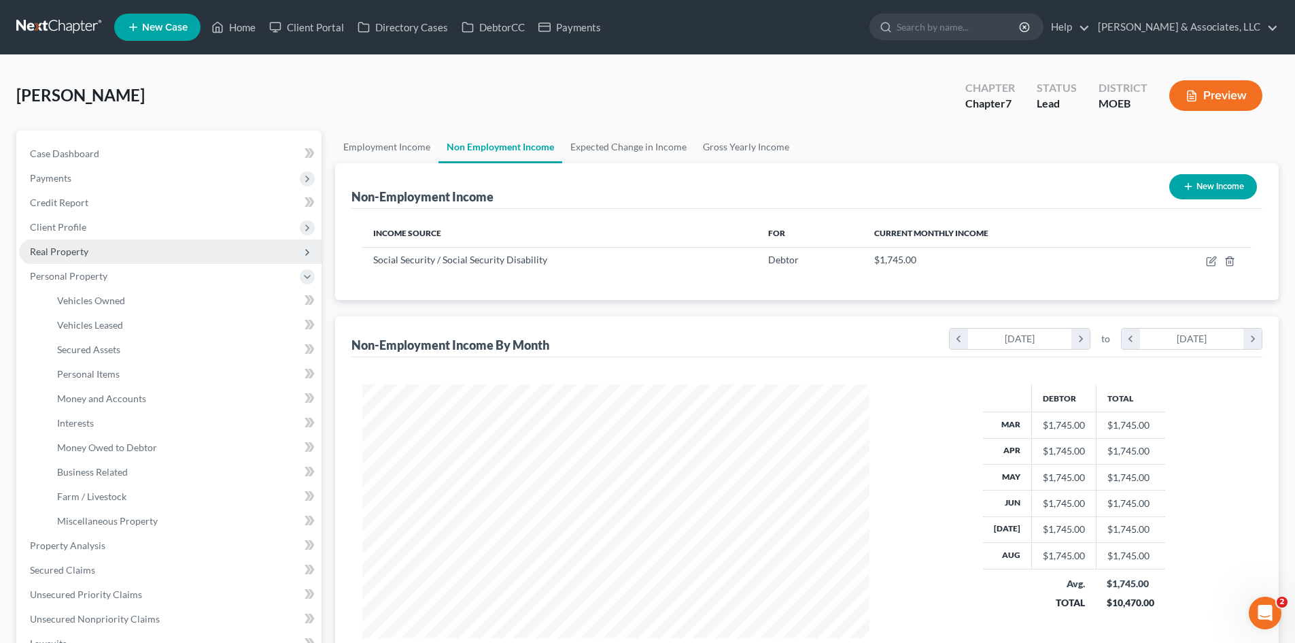
click at [57, 254] on span "Real Property" at bounding box center [59, 251] width 58 height 12
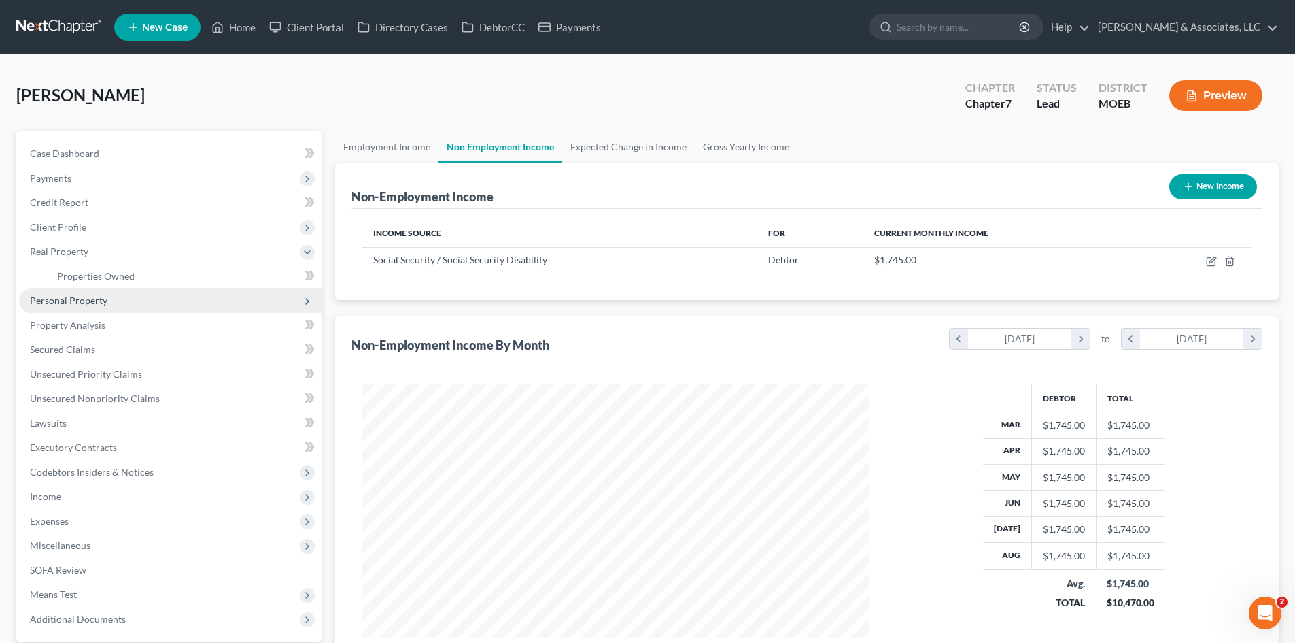
click at [79, 303] on span "Personal Property" at bounding box center [69, 300] width 78 height 12
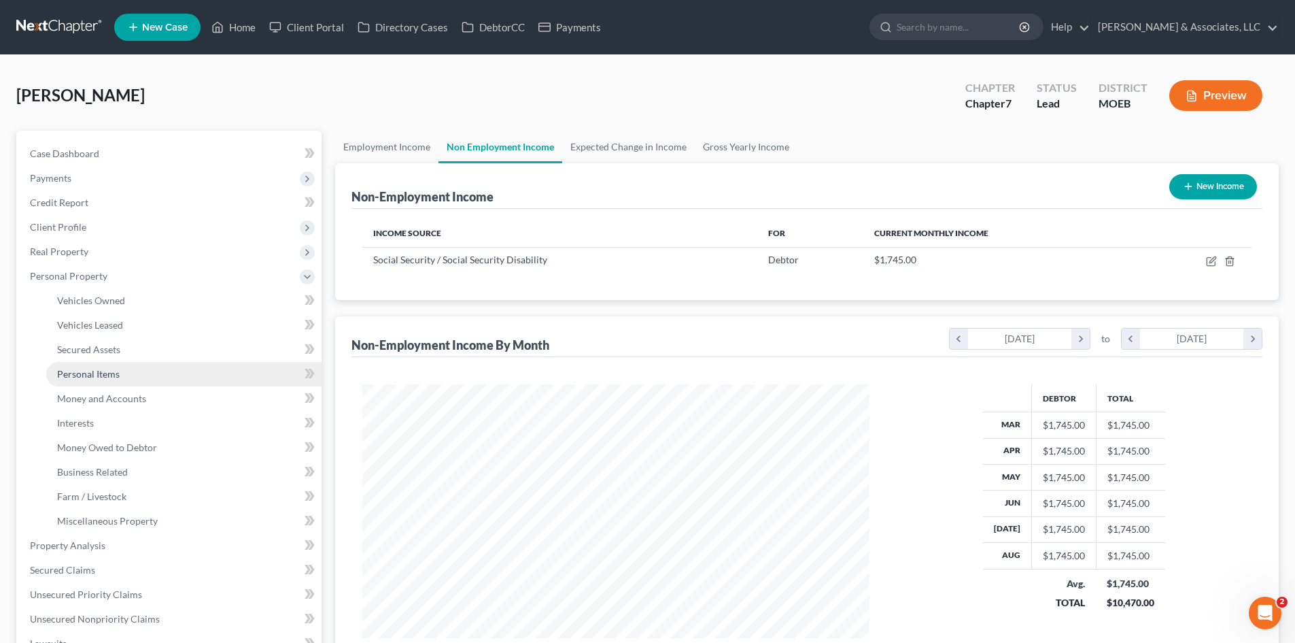
click at [88, 375] on span "Personal Items" at bounding box center [88, 374] width 63 height 12
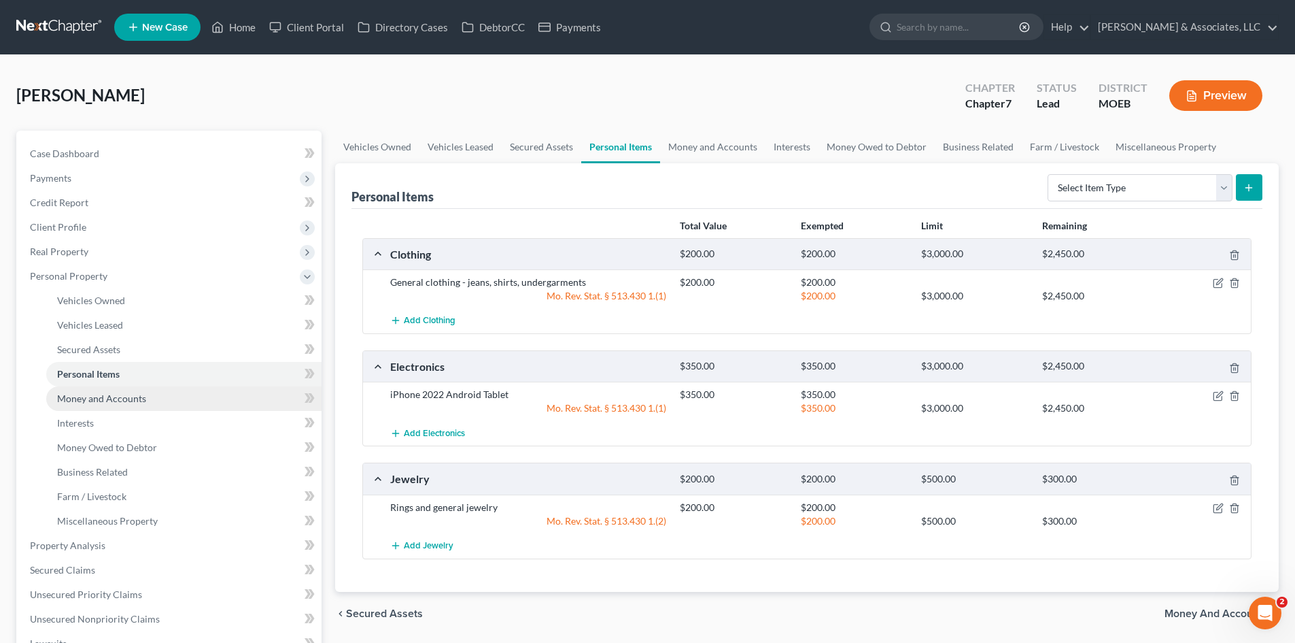
click at [86, 398] on span "Money and Accounts" at bounding box center [101, 398] width 89 height 12
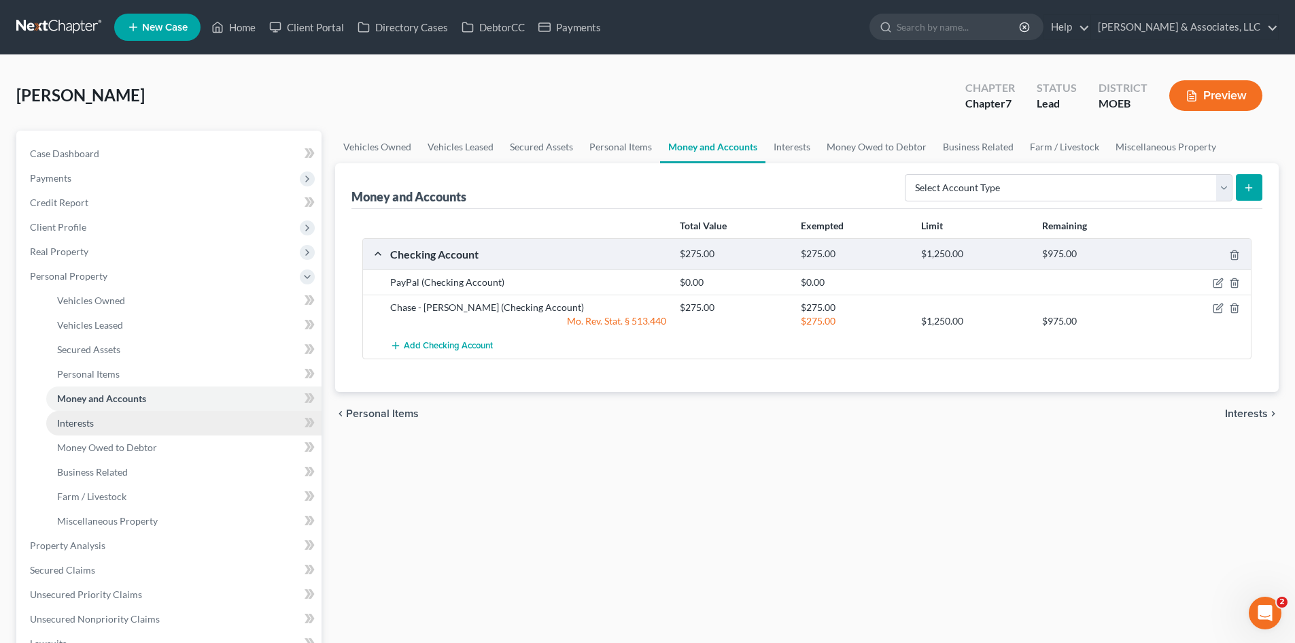
click at [97, 422] on link "Interests" at bounding box center [183, 423] width 275 height 24
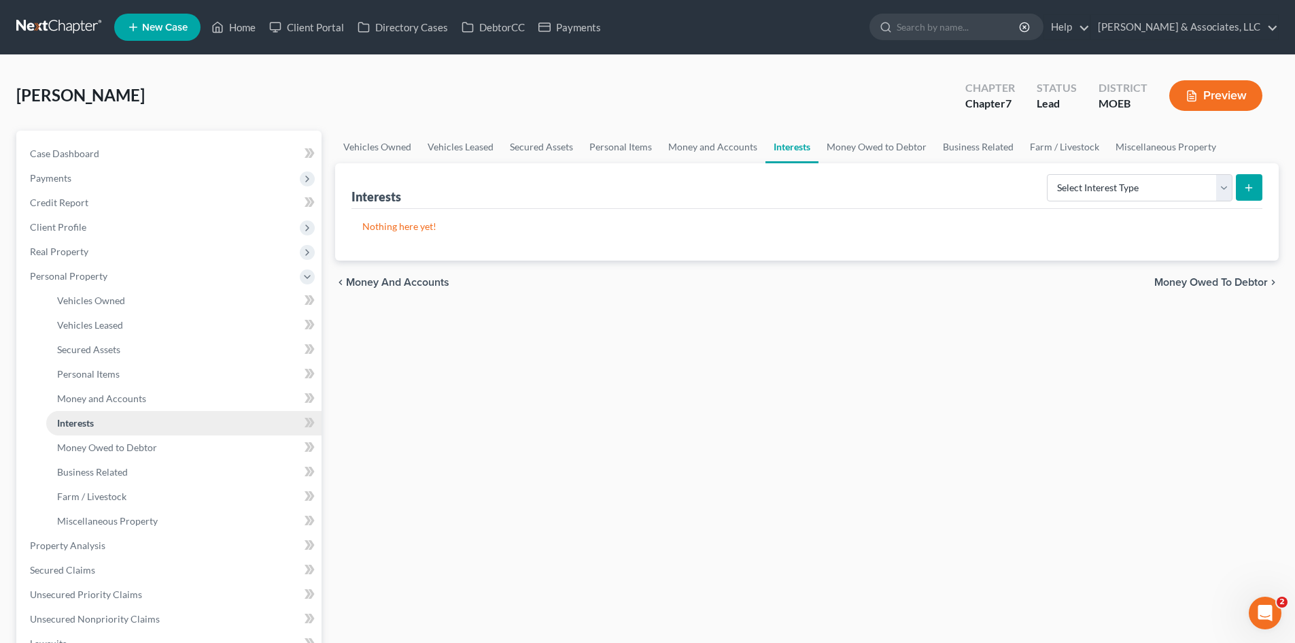
click at [112, 424] on link "Interests" at bounding box center [183, 423] width 275 height 24
click at [1226, 188] on select "Select Interest Type 401K (A/B: 21) Annuity (A/B: 23) Bond (A/B: 18) Education …" at bounding box center [1140, 187] width 186 height 27
click at [1049, 174] on select "Select Interest Type 401K (A/B: 21) Annuity (A/B: 23) Bond (A/B: 18) Education …" at bounding box center [1140, 187] width 186 height 27
click at [1260, 181] on button "submit" at bounding box center [1249, 187] width 27 height 27
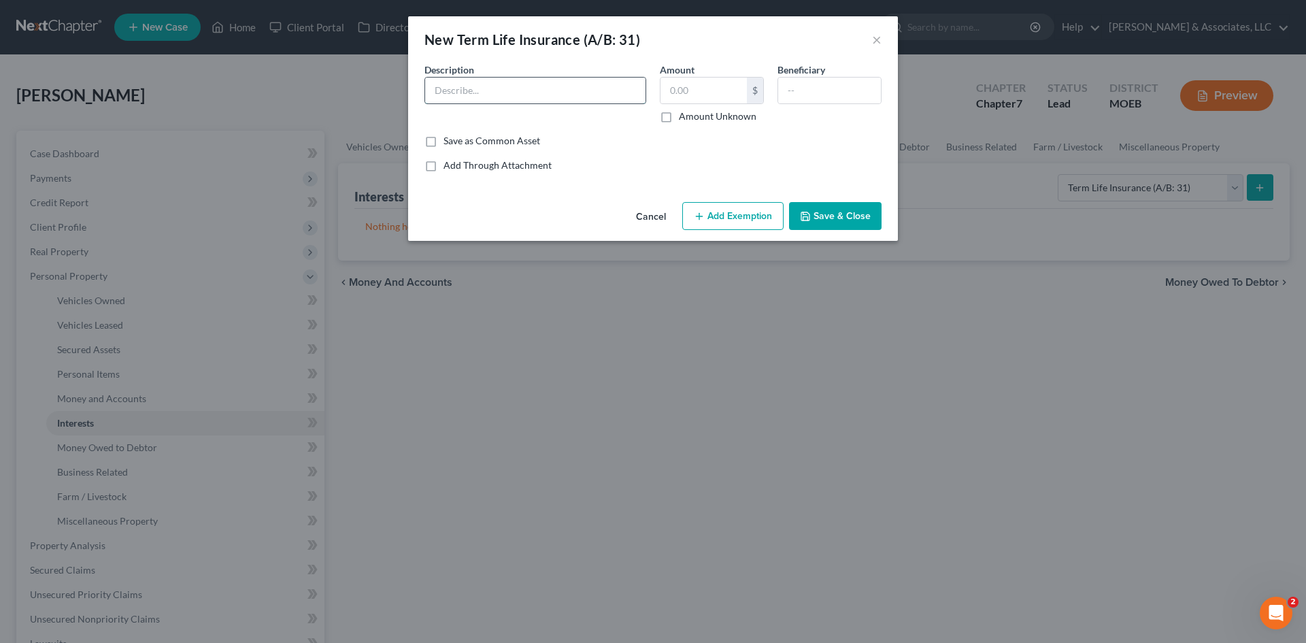
click at [553, 80] on input "text" at bounding box center [535, 91] width 220 height 26
click at [503, 93] on input "Creamation Insurnance, No Cash Value" at bounding box center [535, 91] width 220 height 26
click at [665, 163] on div "Add Through Attachment" at bounding box center [652, 165] width 457 height 14
click at [857, 221] on button "Save & Close" at bounding box center [835, 216] width 92 height 29
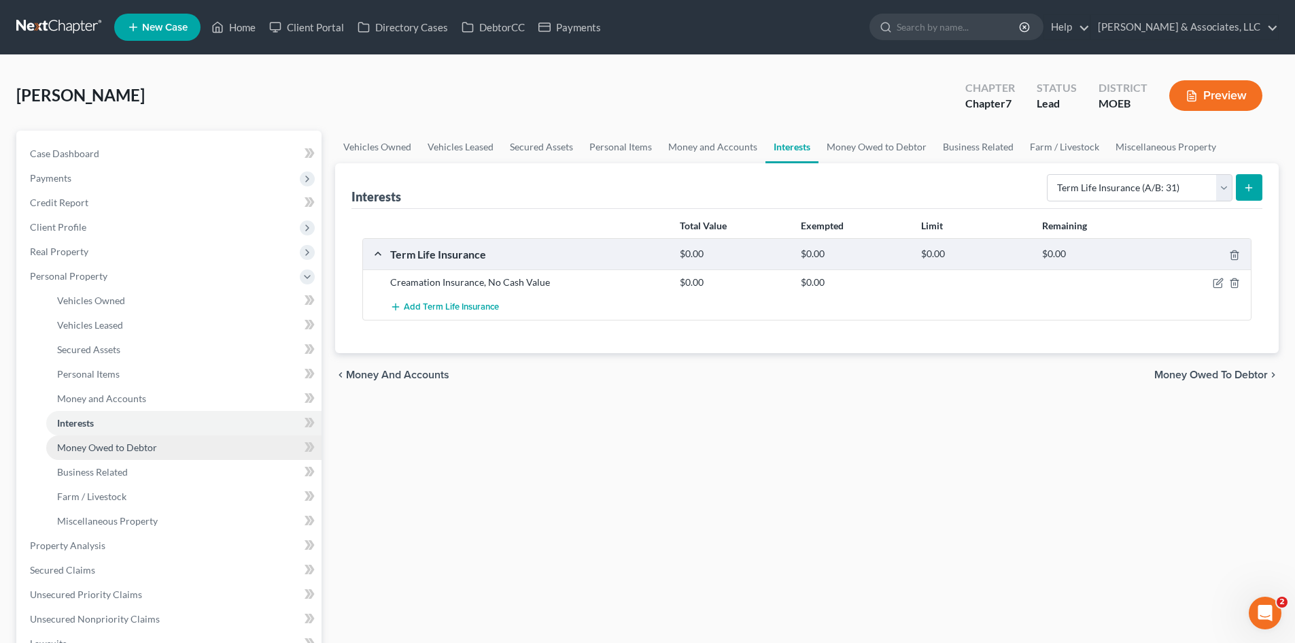
click at [109, 452] on span "Money Owed to Debtor" at bounding box center [107, 447] width 100 height 12
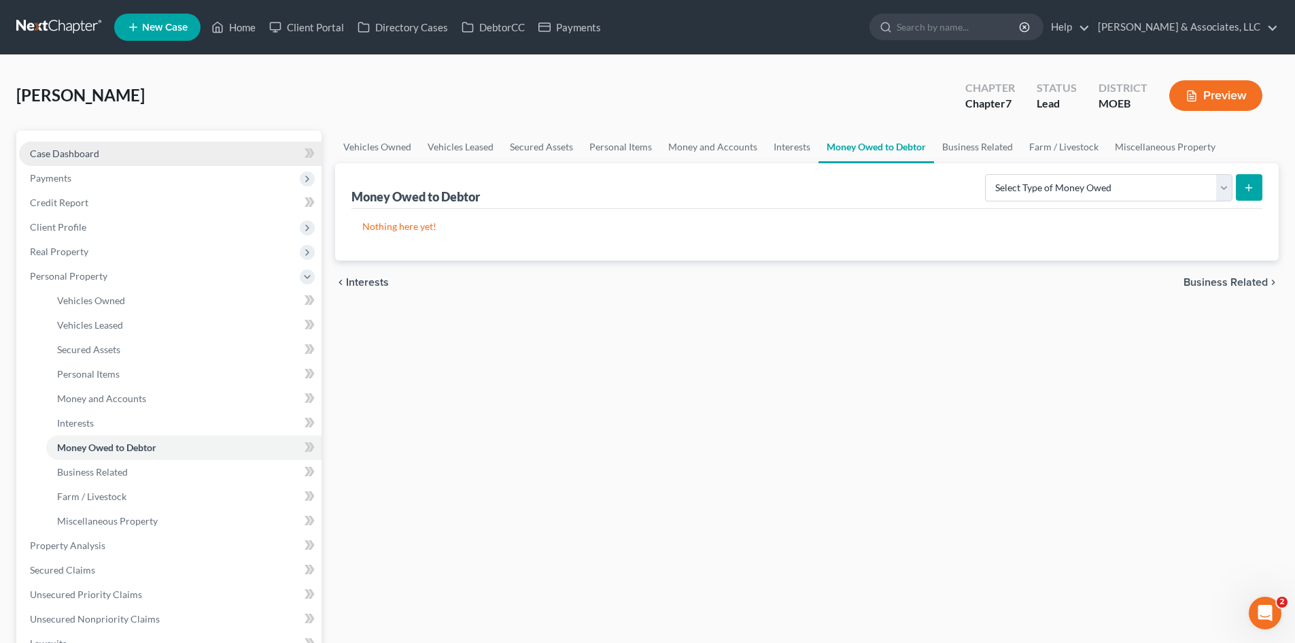
click at [58, 153] on span "Case Dashboard" at bounding box center [64, 154] width 69 height 12
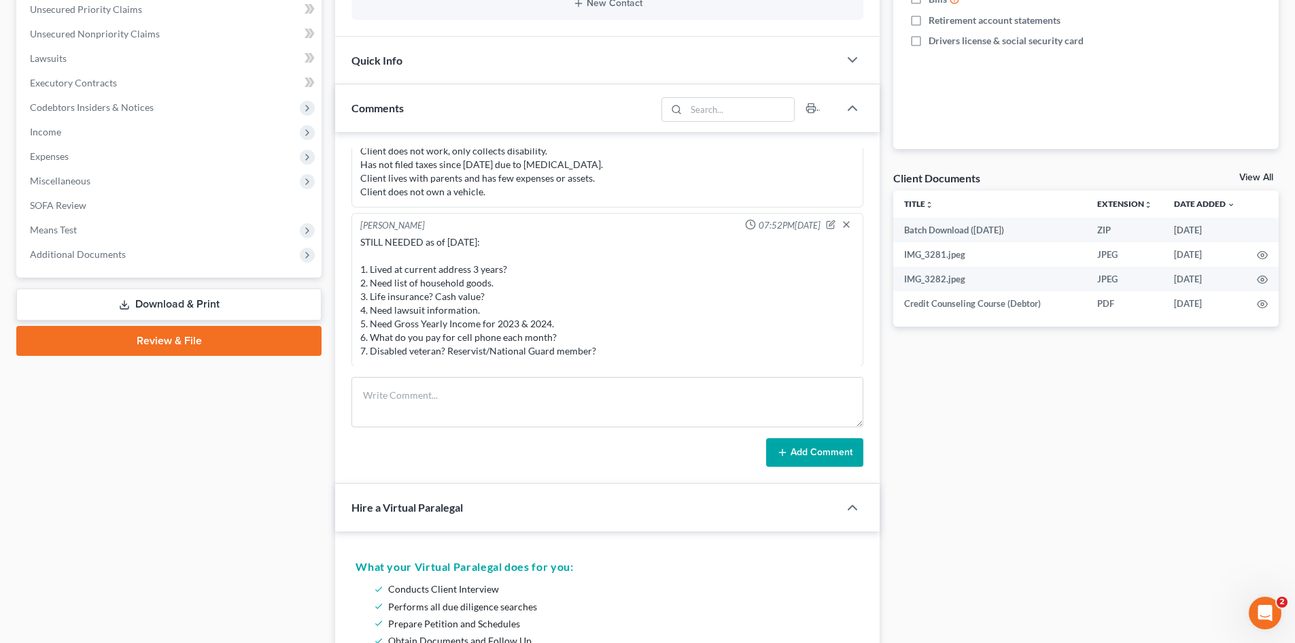
scroll to position [873, 0]
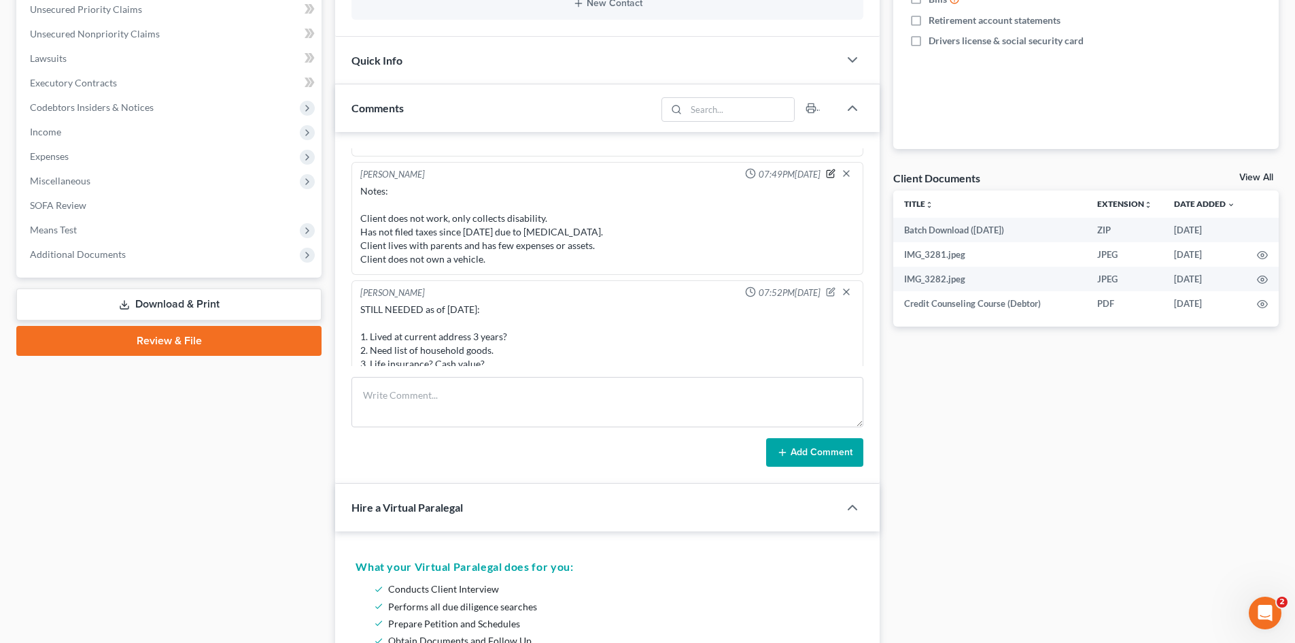
click at [826, 176] on icon "button" at bounding box center [831, 174] width 10 height 10
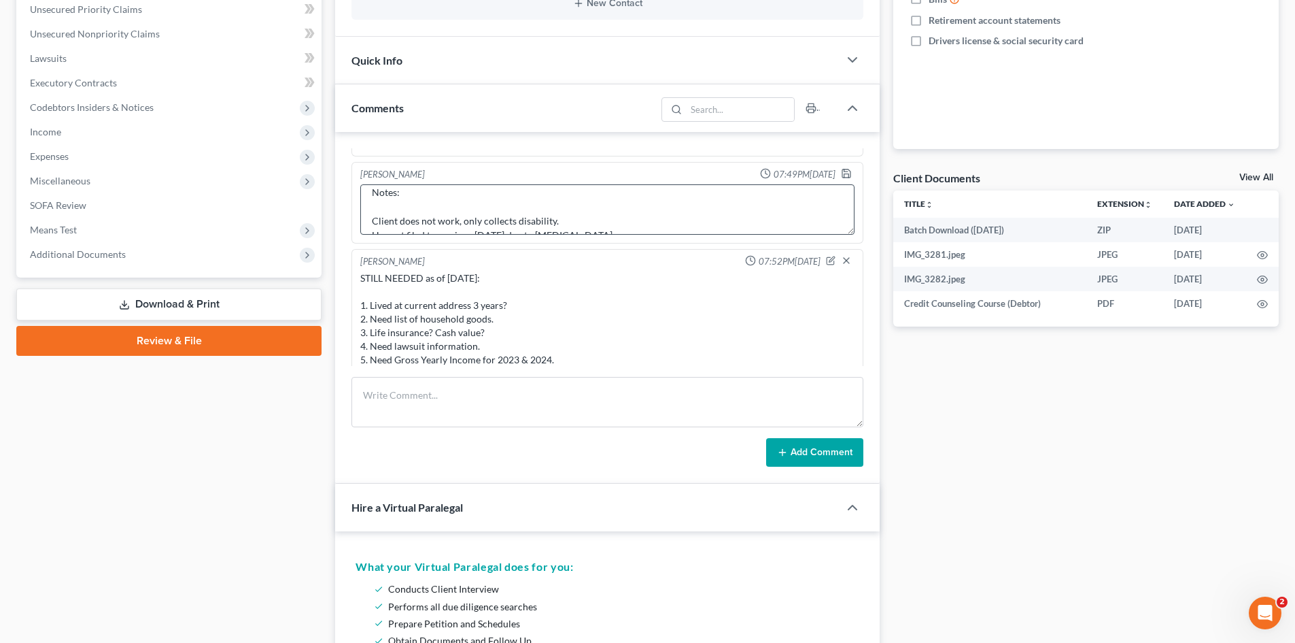
scroll to position [0, 0]
click at [571, 230] on textarea "Notes: Client does not work, only collects disability. Has not filed taxes sinc…" at bounding box center [607, 209] width 494 height 50
click at [845, 174] on polyline "button" at bounding box center [847, 174] width 5 height 3
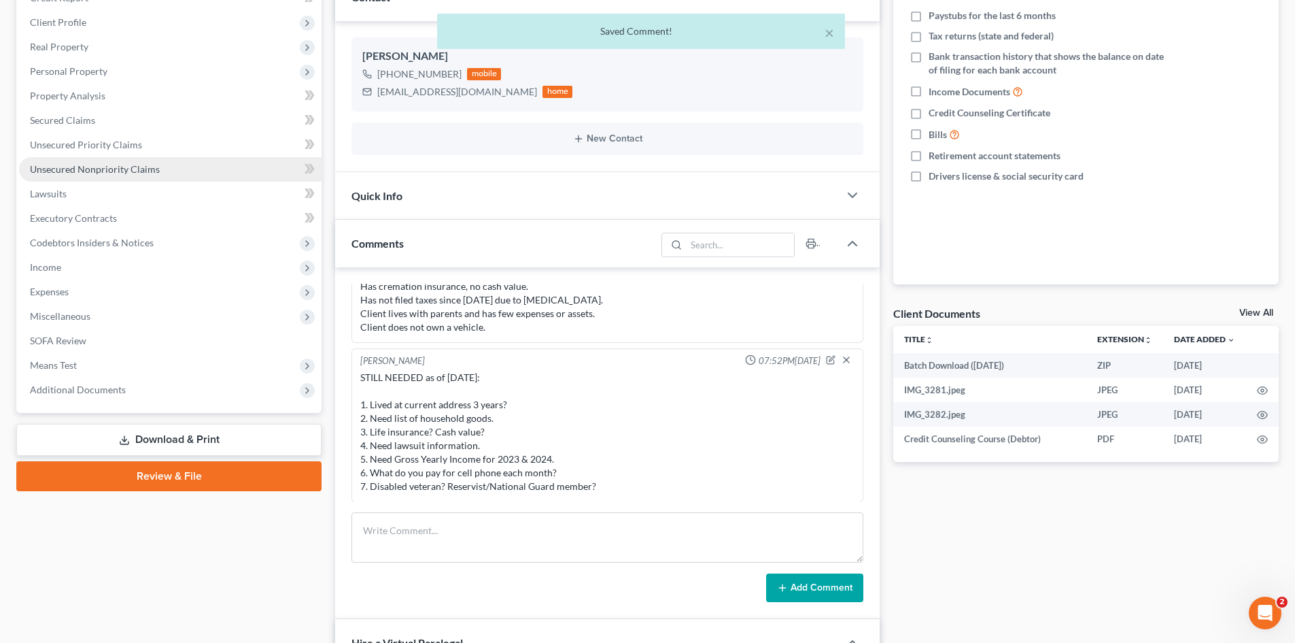
scroll to position [204, 0]
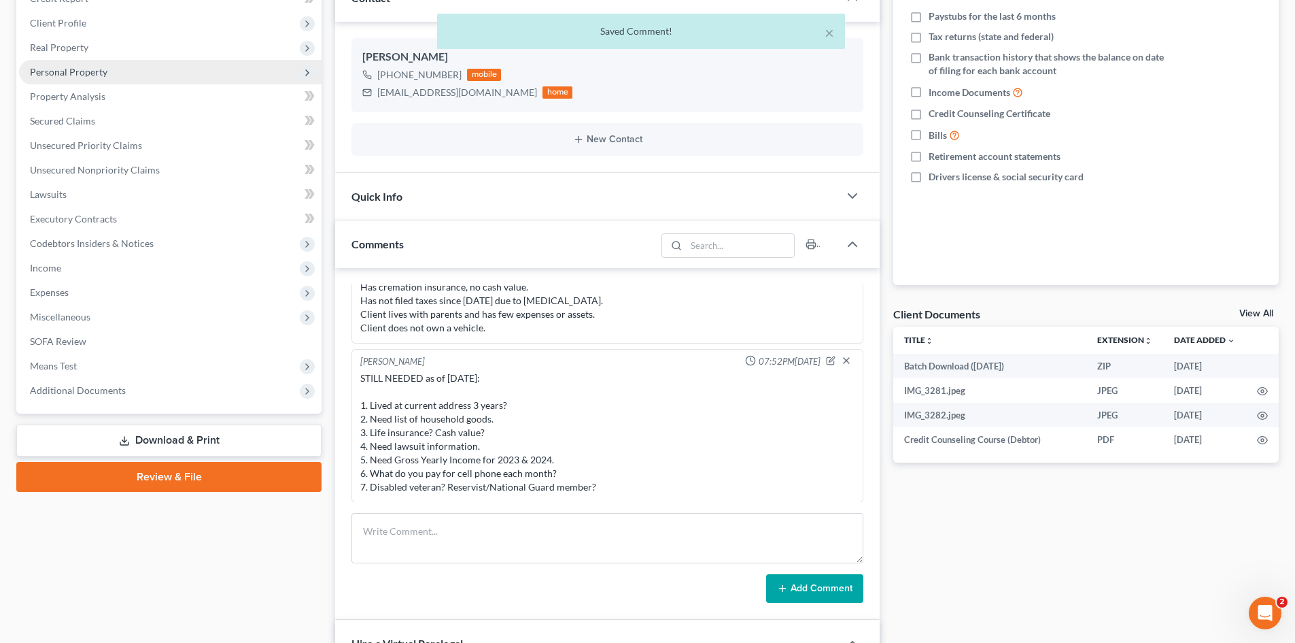
click at [76, 73] on span "Personal Property" at bounding box center [69, 72] width 78 height 12
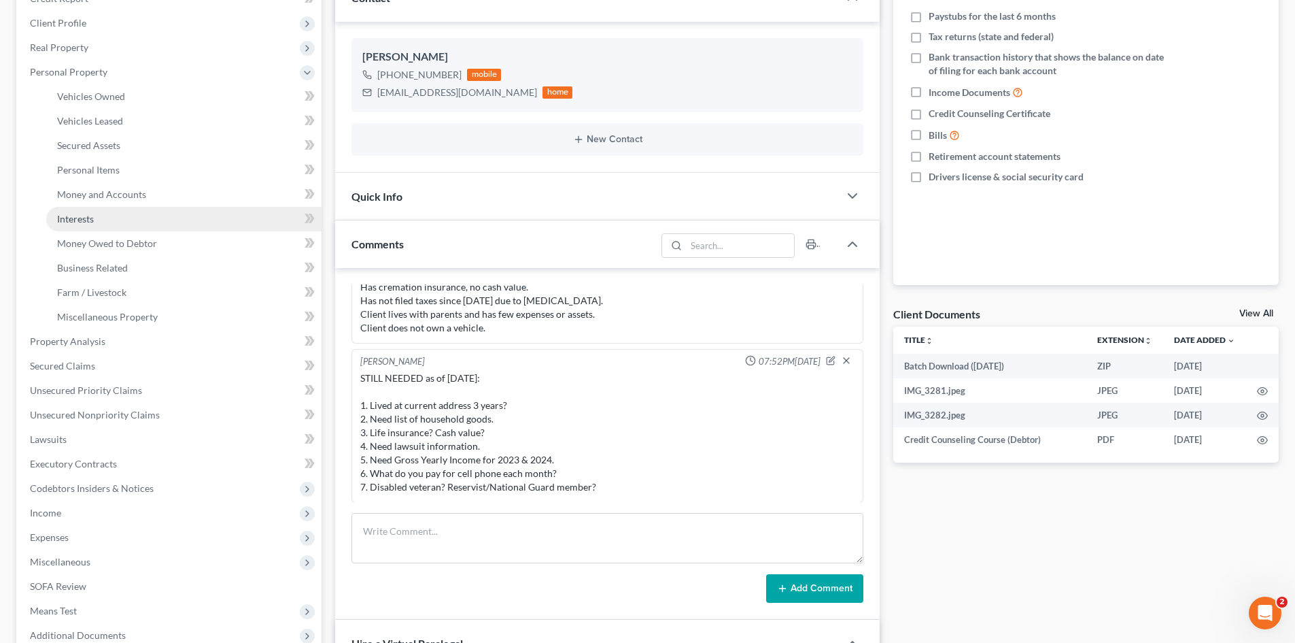
click at [85, 223] on span "Interests" at bounding box center [75, 219] width 37 height 12
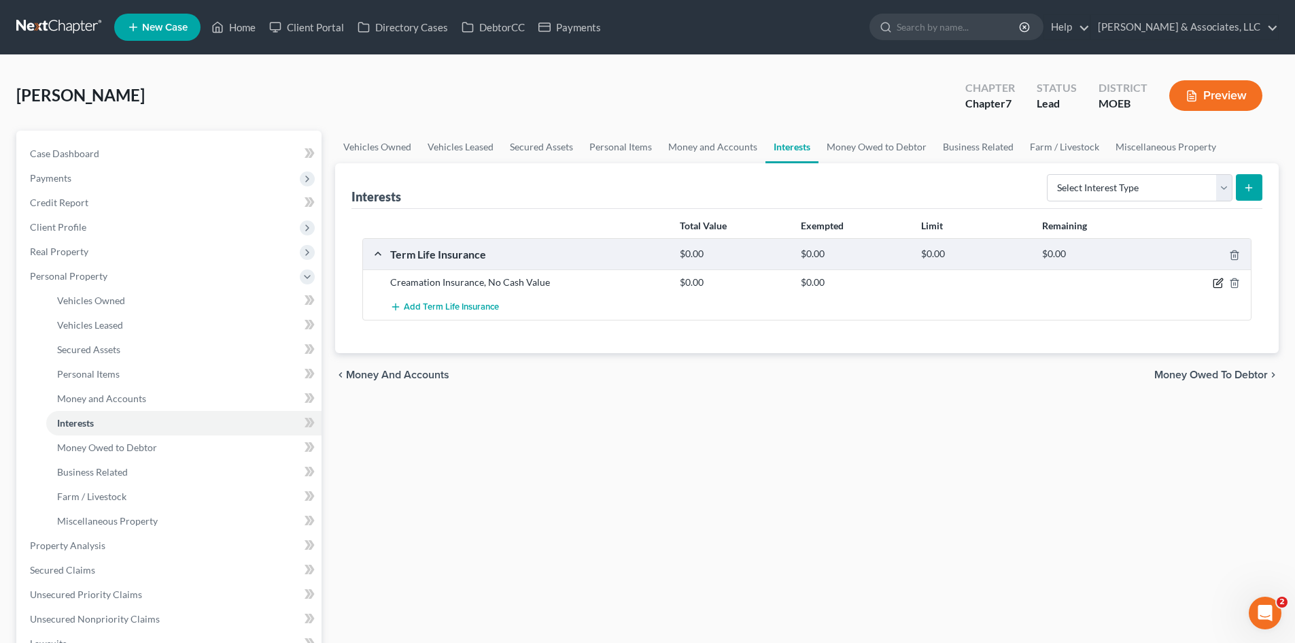
click at [1221, 282] on icon "button" at bounding box center [1218, 282] width 11 height 11
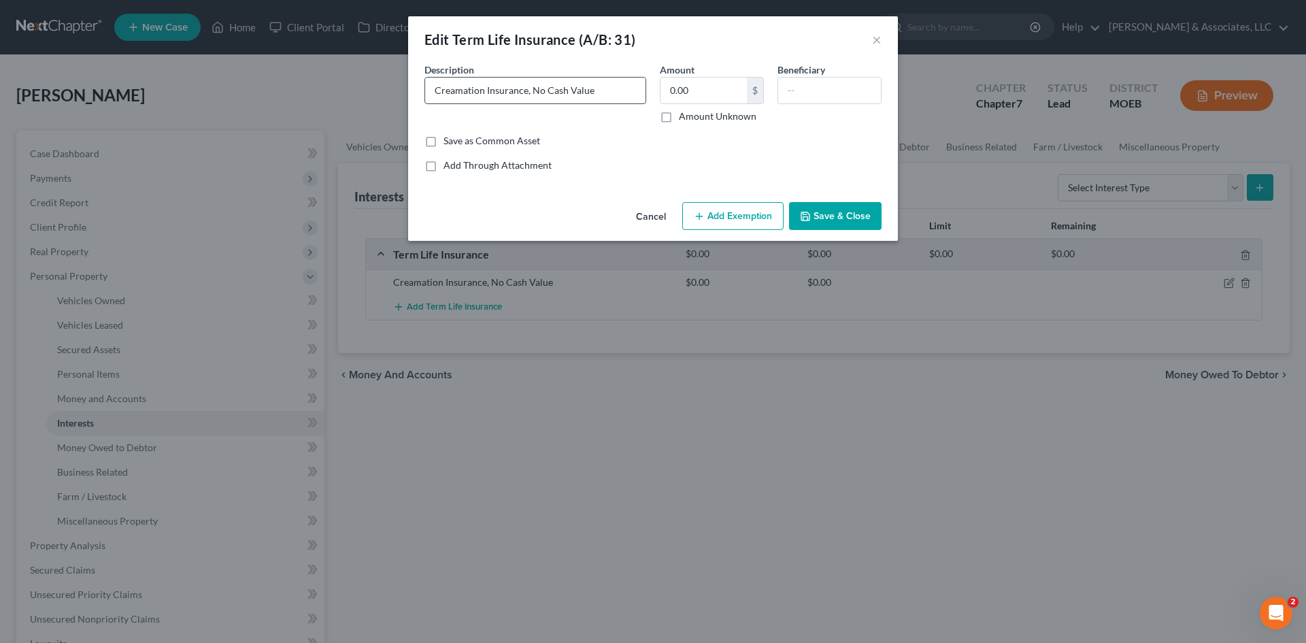
click at [453, 89] on input "Creamation Insurance, No Cash Value" at bounding box center [535, 91] width 220 height 26
click at [853, 217] on button "Save & Close" at bounding box center [835, 216] width 92 height 29
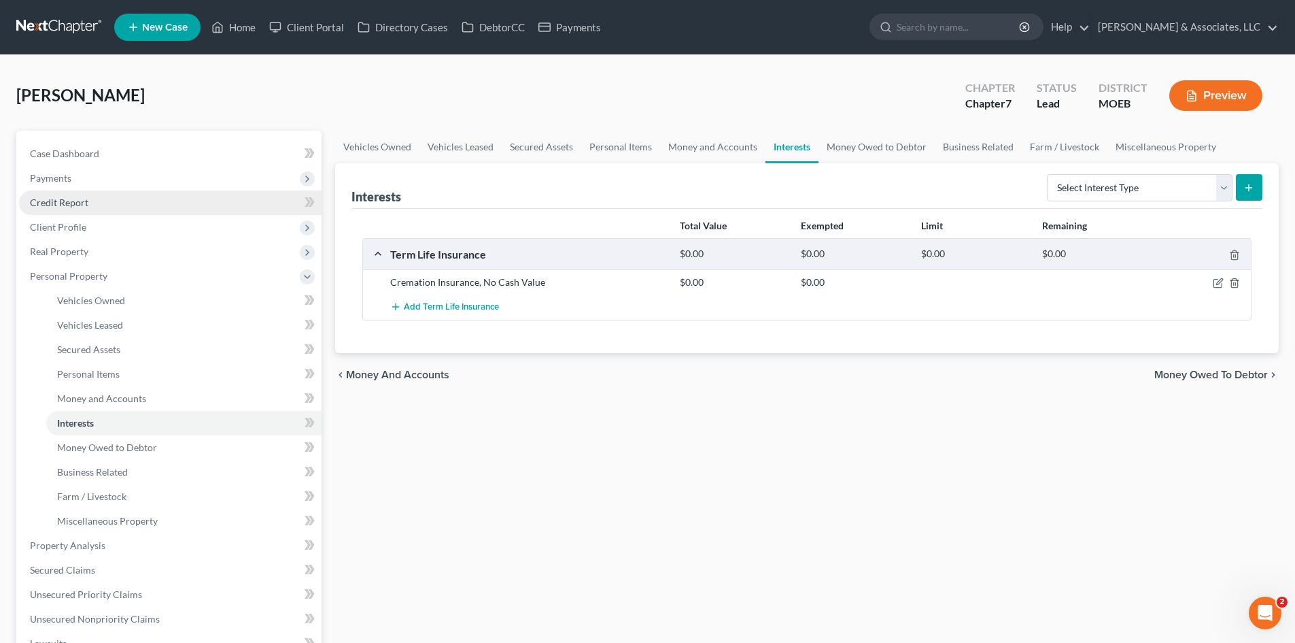
click at [61, 201] on span "Credit Report" at bounding box center [59, 203] width 58 height 12
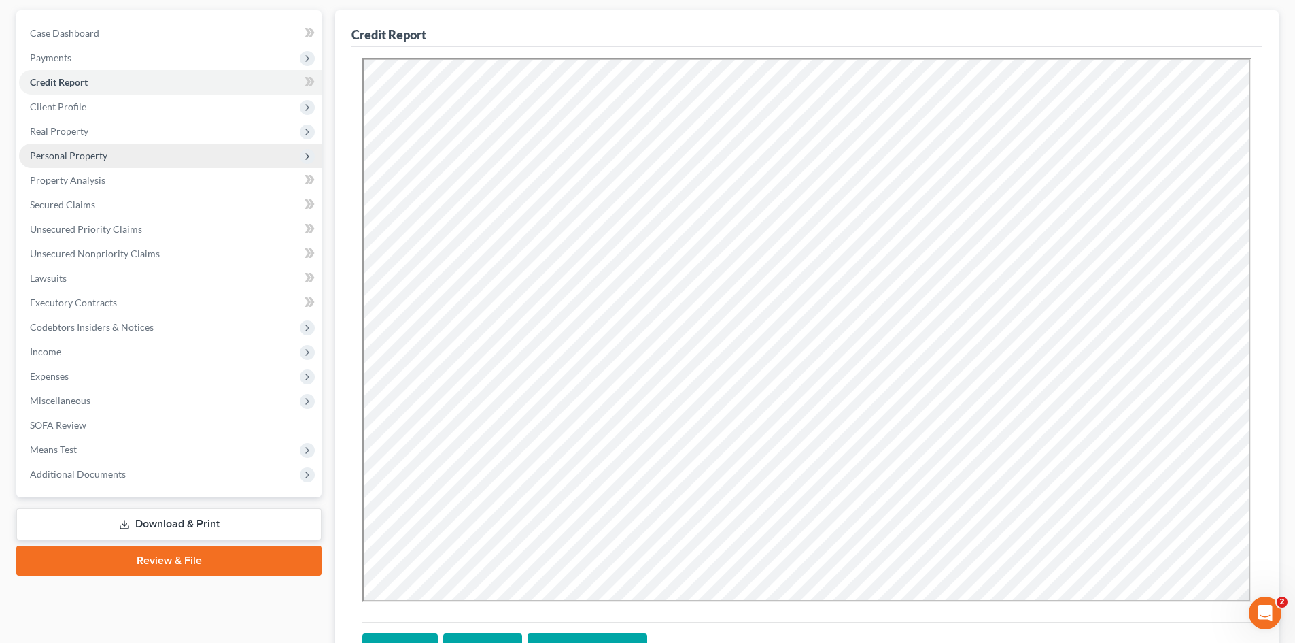
scroll to position [136, 0]
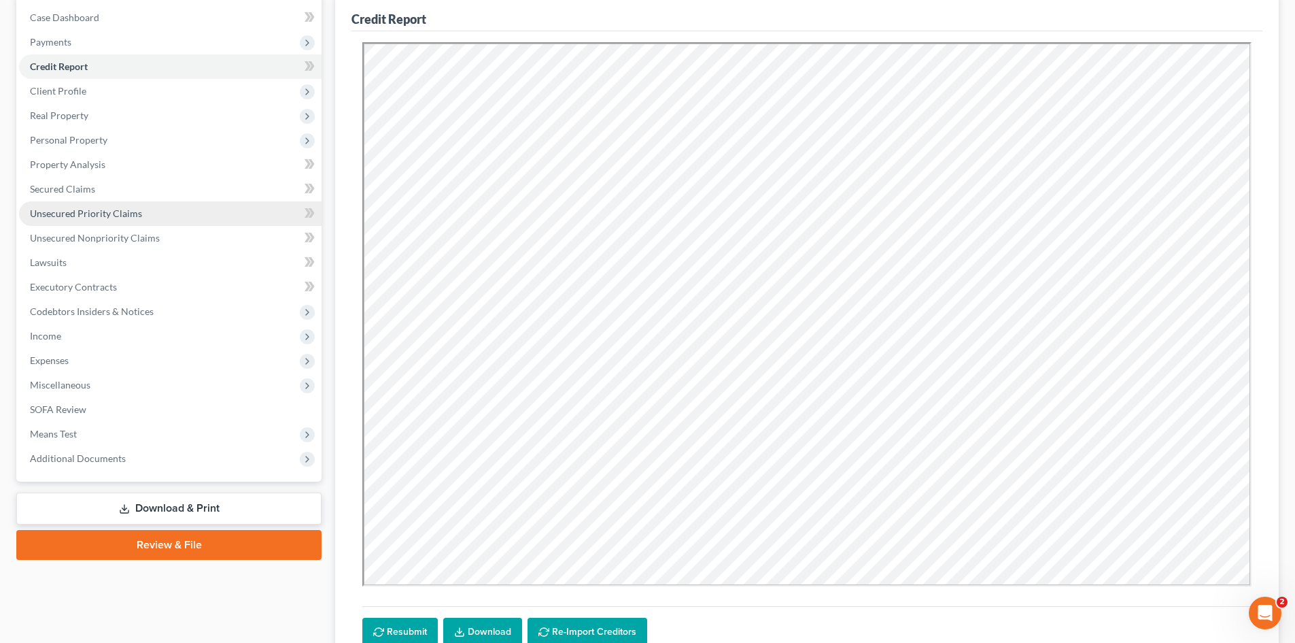
click at [75, 209] on span "Unsecured Priority Claims" at bounding box center [86, 213] width 112 height 12
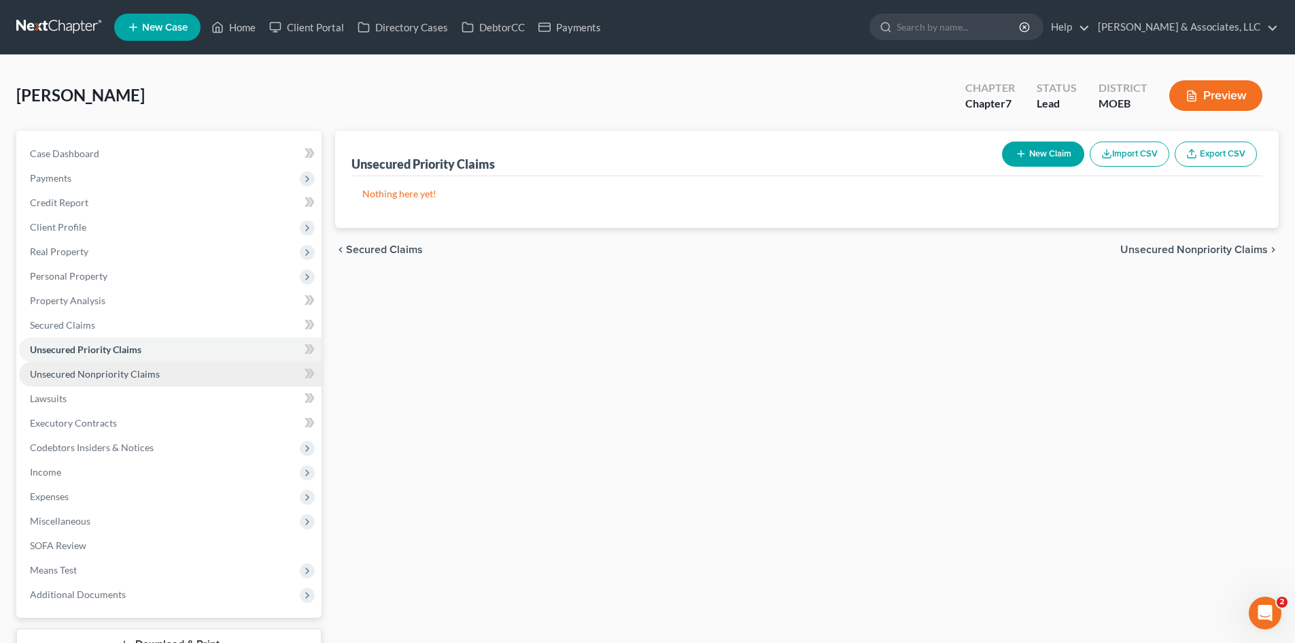
click at [109, 376] on span "Unsecured Nonpriority Claims" at bounding box center [95, 374] width 130 height 12
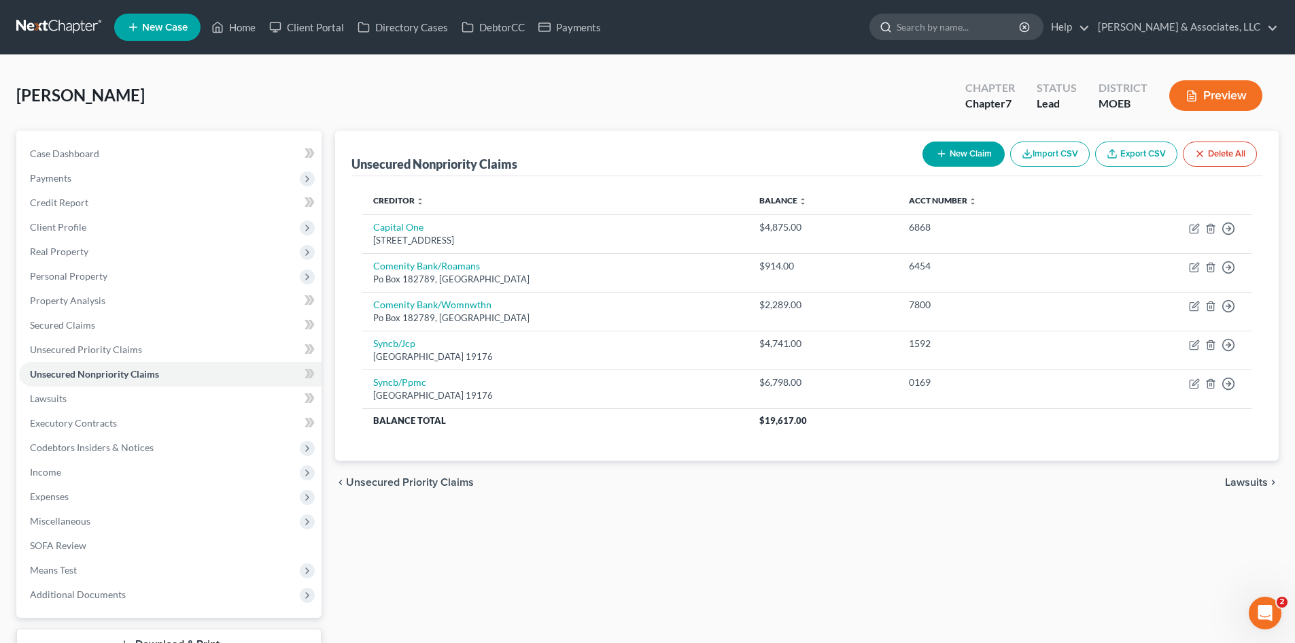
click at [1014, 23] on input "search" at bounding box center [959, 26] width 124 height 25
click at [250, 22] on link "Home" at bounding box center [234, 27] width 58 height 24
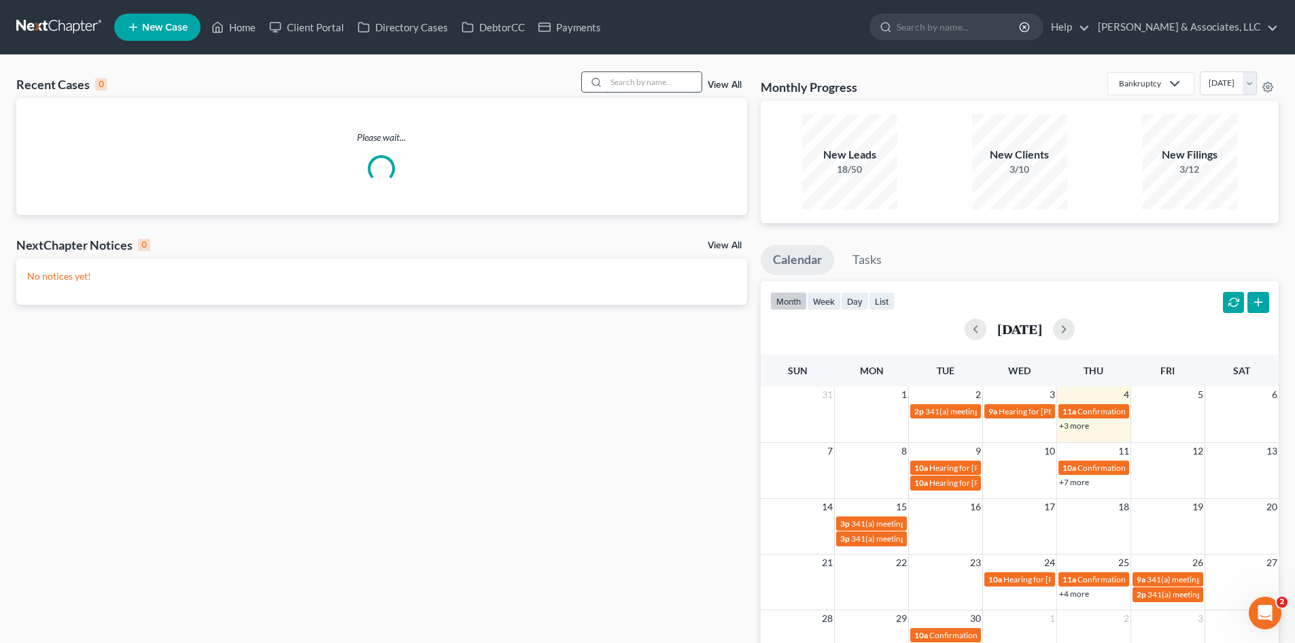
click at [653, 81] on input "search" at bounding box center [654, 82] width 95 height 20
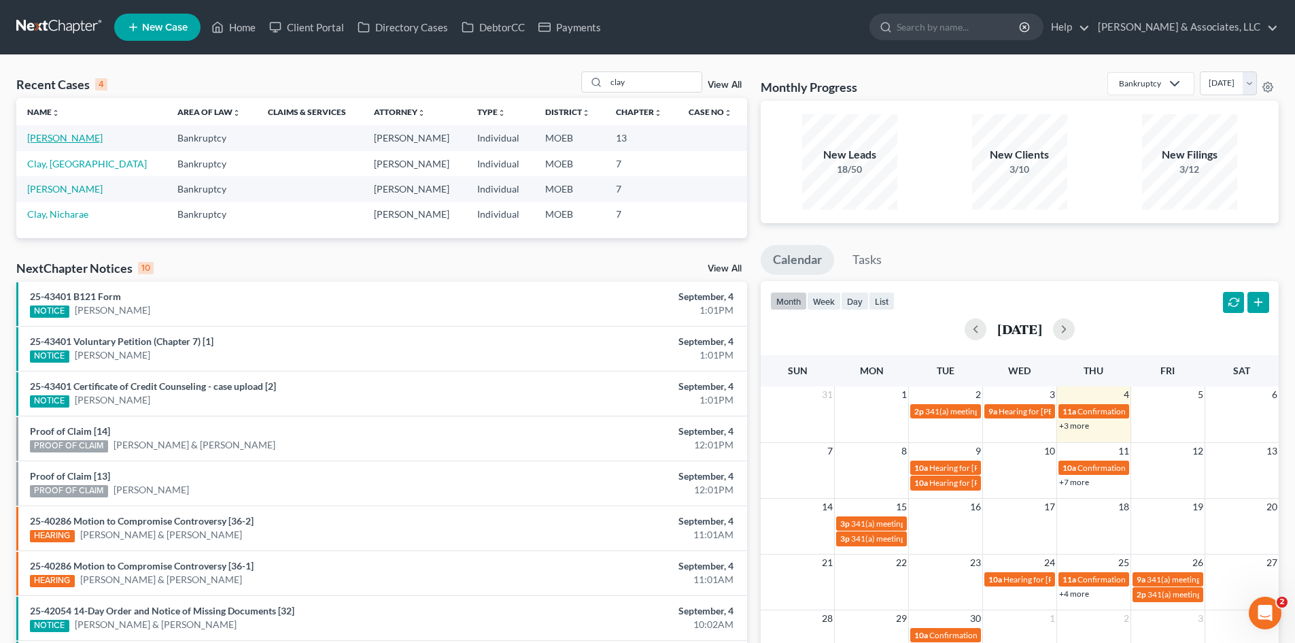
click at [35, 143] on link "[PERSON_NAME]" at bounding box center [64, 138] width 75 height 12
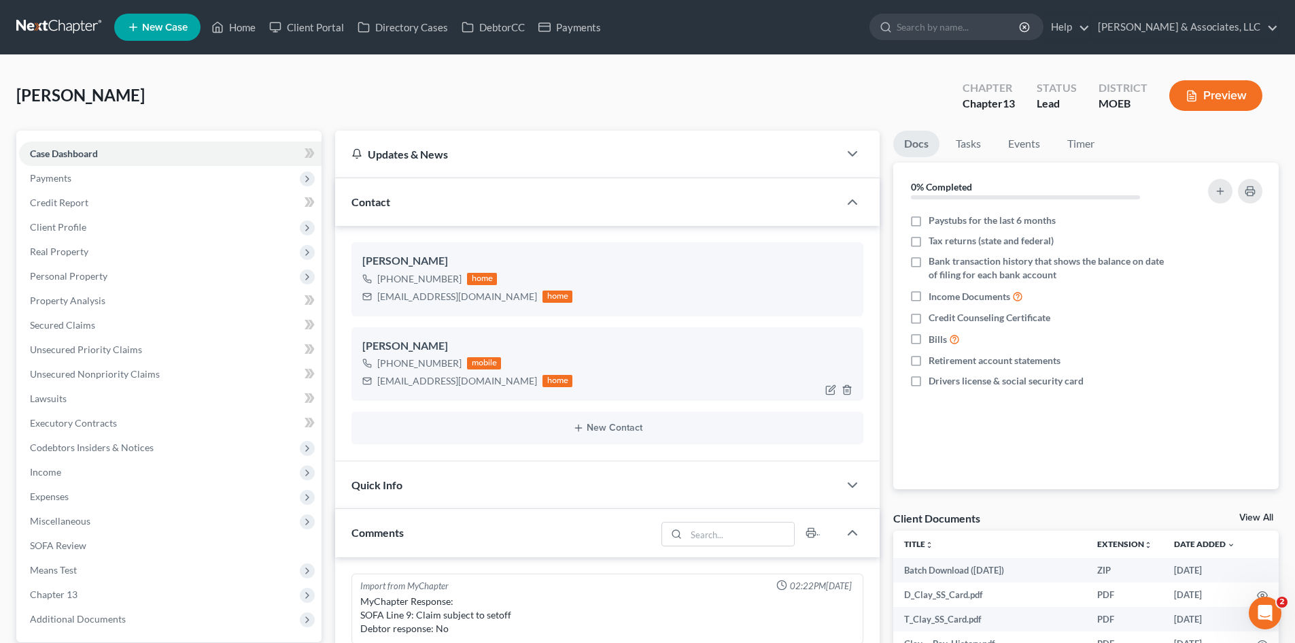
scroll to position [1086, 0]
drag, startPoint x: 457, startPoint y: 273, endPoint x: 390, endPoint y: 274, distance: 67.3
click at [390, 274] on div "+1 (636) 614-5722 home" at bounding box center [467, 279] width 210 height 18
drag, startPoint x: 456, startPoint y: 362, endPoint x: 392, endPoint y: 369, distance: 63.5
click at [392, 369] on div "+1 (636) 578-7166" at bounding box center [419, 363] width 84 height 14
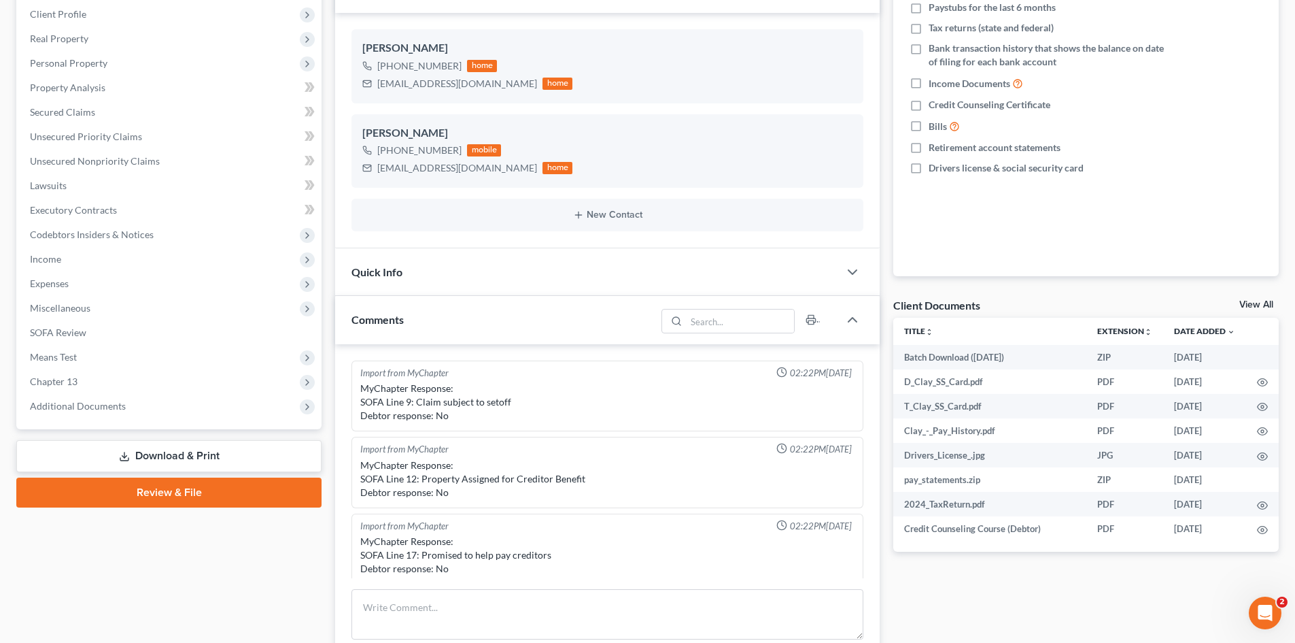
scroll to position [340, 0]
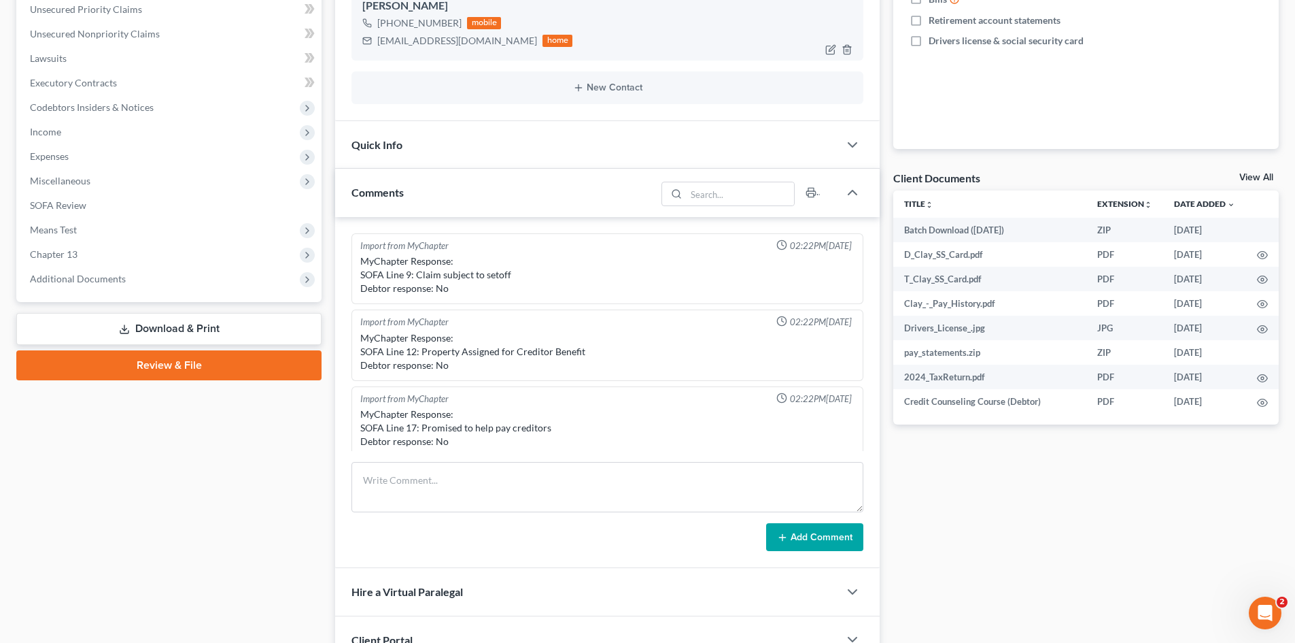
copy div "636) 578-7166"
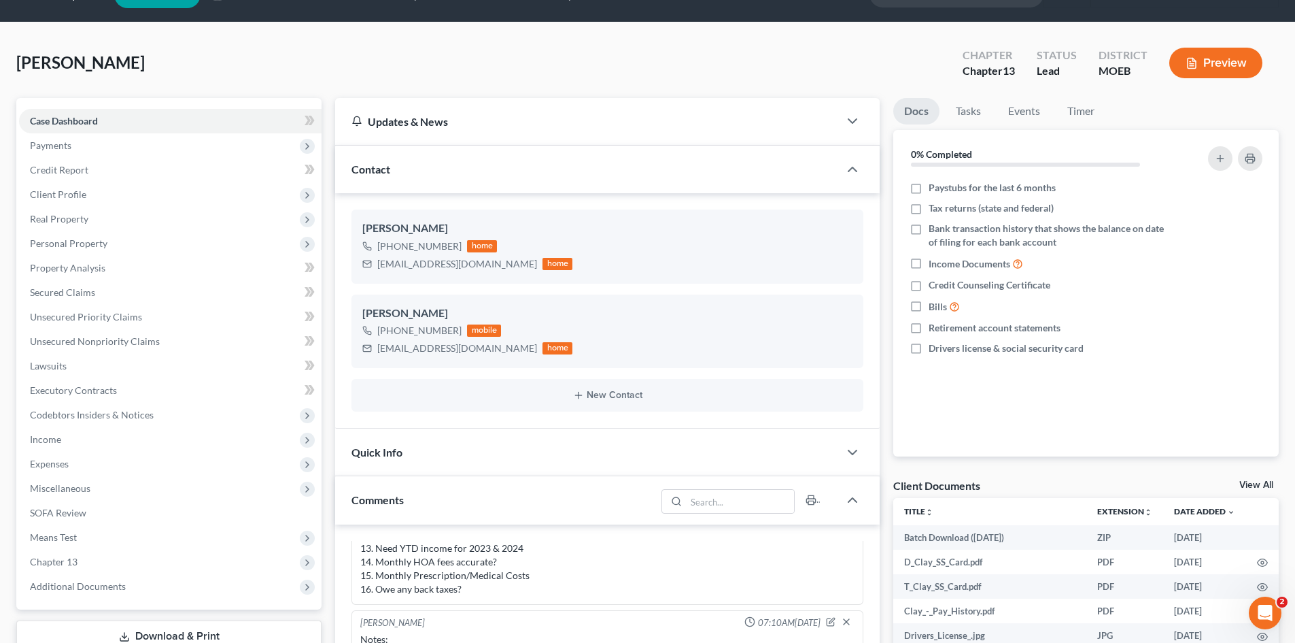
scroll to position [0, 0]
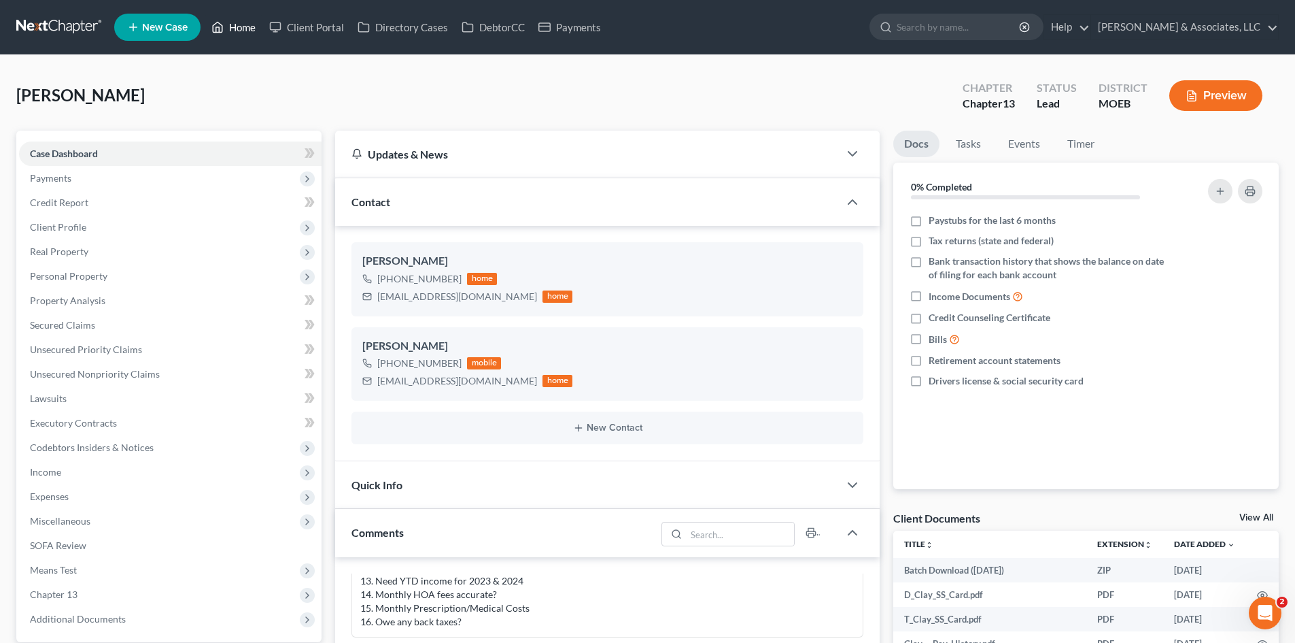
drag, startPoint x: 243, startPoint y: 31, endPoint x: 201, endPoint y: 89, distance: 71.5
click at [243, 31] on link "Home" at bounding box center [234, 27] width 58 height 24
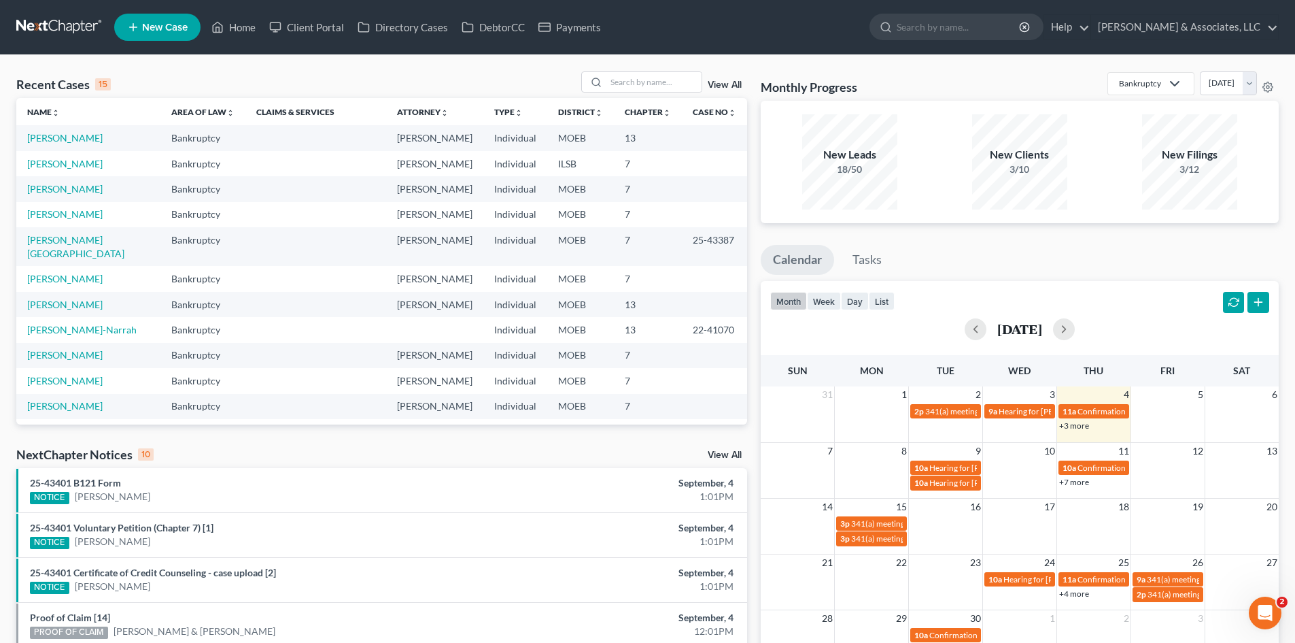
click at [66, 197] on td "[PERSON_NAME]" at bounding box center [88, 188] width 144 height 25
click at [68, 190] on link "[PERSON_NAME]" at bounding box center [64, 189] width 75 height 12
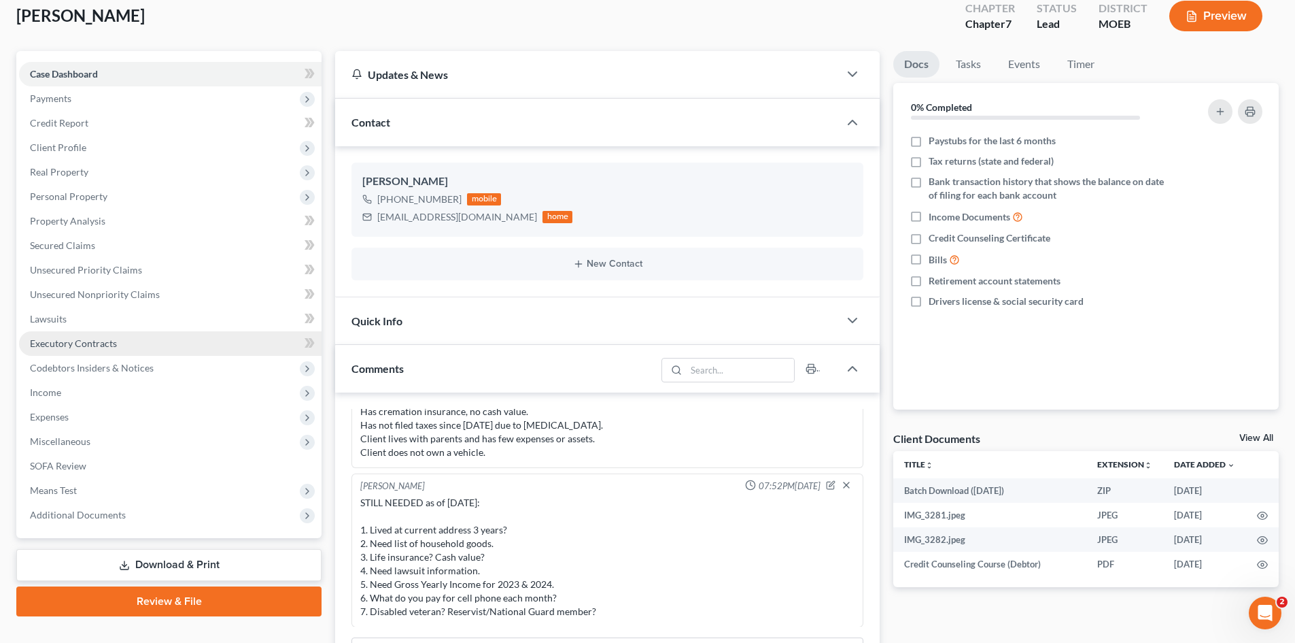
scroll to position [204, 0]
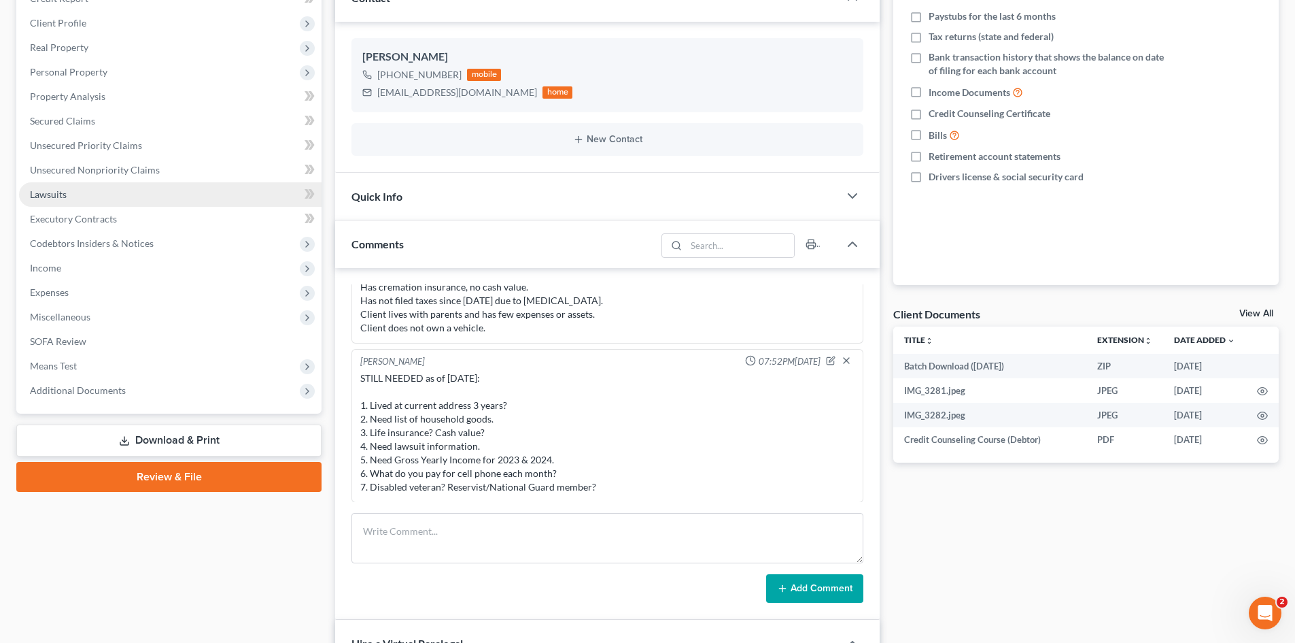
click at [65, 187] on link "Lawsuits" at bounding box center [170, 194] width 303 height 24
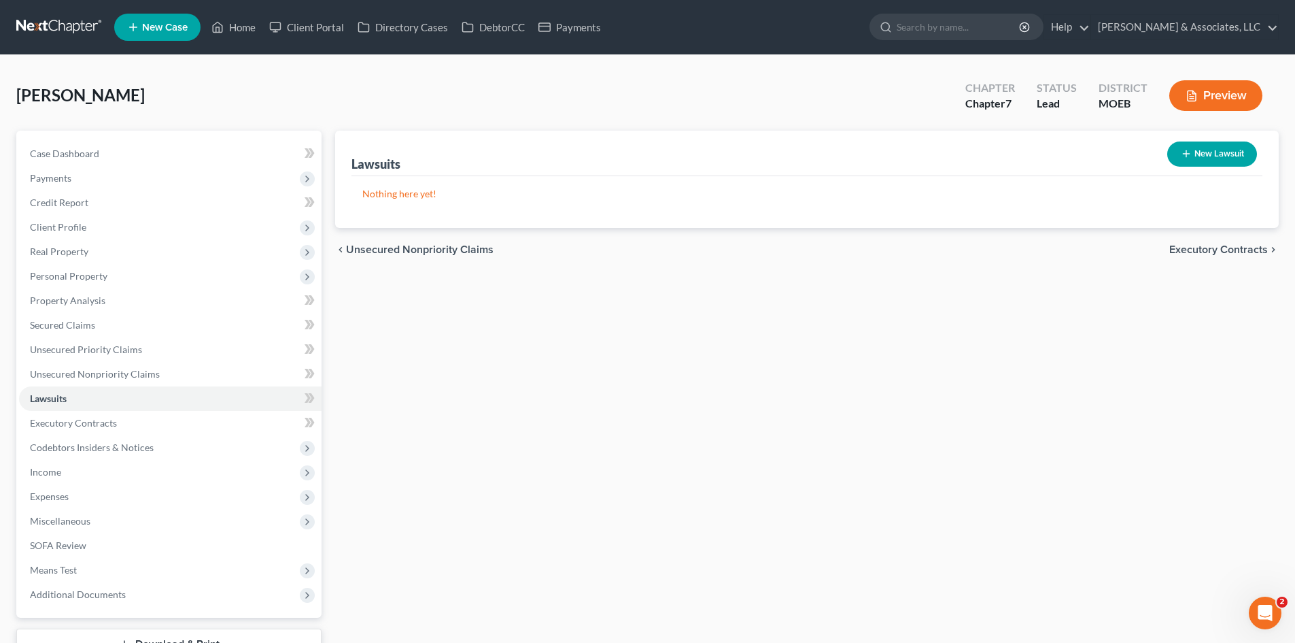
click at [1214, 148] on button "New Lawsuit" at bounding box center [1213, 153] width 90 height 25
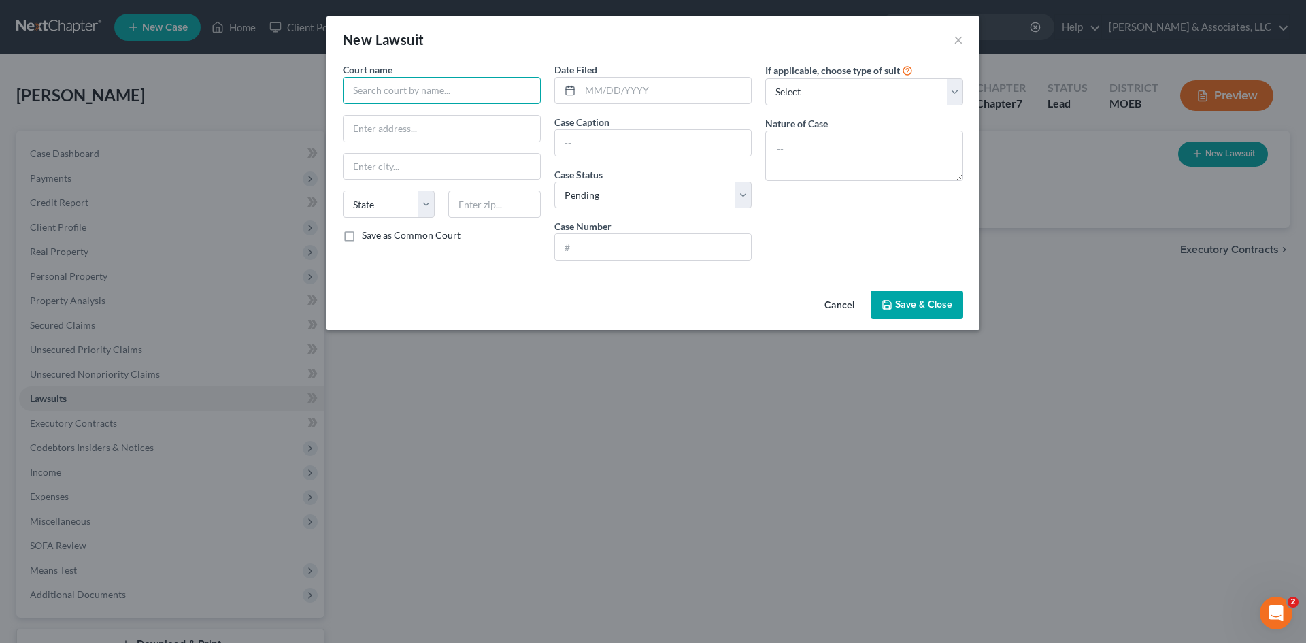
click at [402, 97] on input "text" at bounding box center [442, 90] width 198 height 27
click at [466, 82] on input "text" at bounding box center [442, 90] width 198 height 27
click at [407, 91] on input "text" at bounding box center [442, 90] width 198 height 27
click at [428, 126] on input "text" at bounding box center [441, 129] width 197 height 26
click at [375, 90] on input "St. Chrles Circuit Div" at bounding box center [442, 90] width 198 height 27
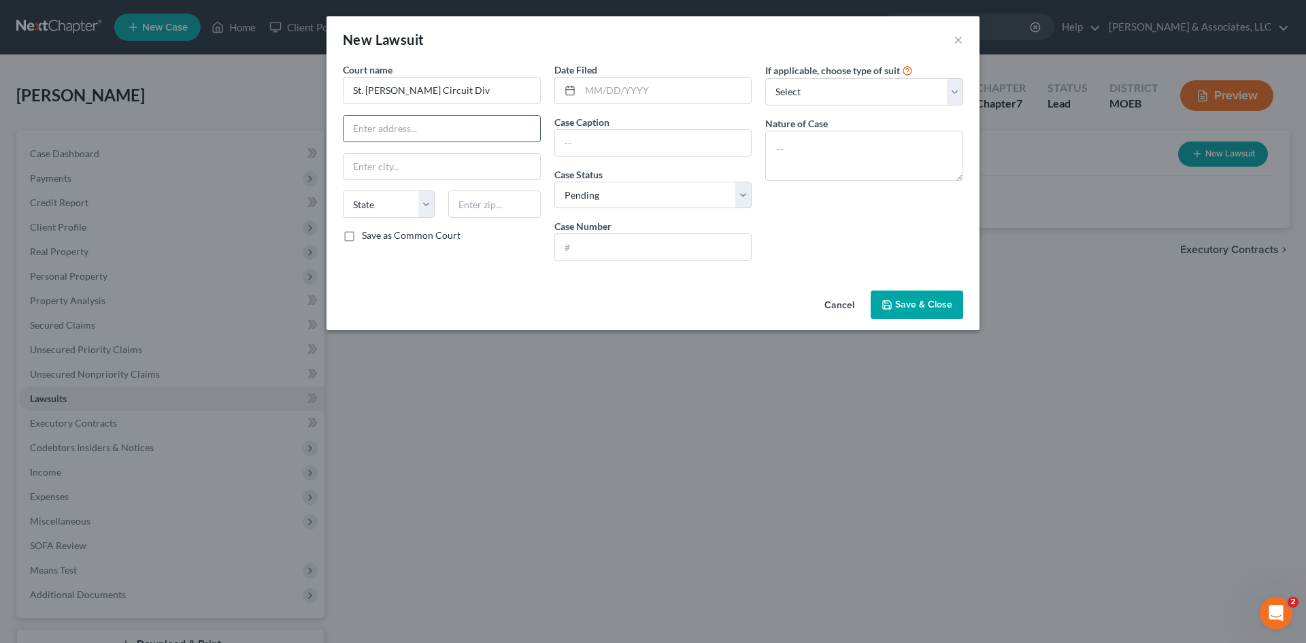
click at [398, 129] on input "text" at bounding box center [441, 129] width 197 height 26
click at [397, 86] on input "St. Charles Circuit Div" at bounding box center [442, 90] width 198 height 27
click at [635, 105] on div "Date Filed Case Caption Case Status * Select Pending On Appeal Concluded Case N…" at bounding box center [652, 167] width 211 height 209
click at [618, 90] on input "text" at bounding box center [665, 91] width 171 height 26
click at [609, 249] on input "text" at bounding box center [653, 247] width 197 height 26
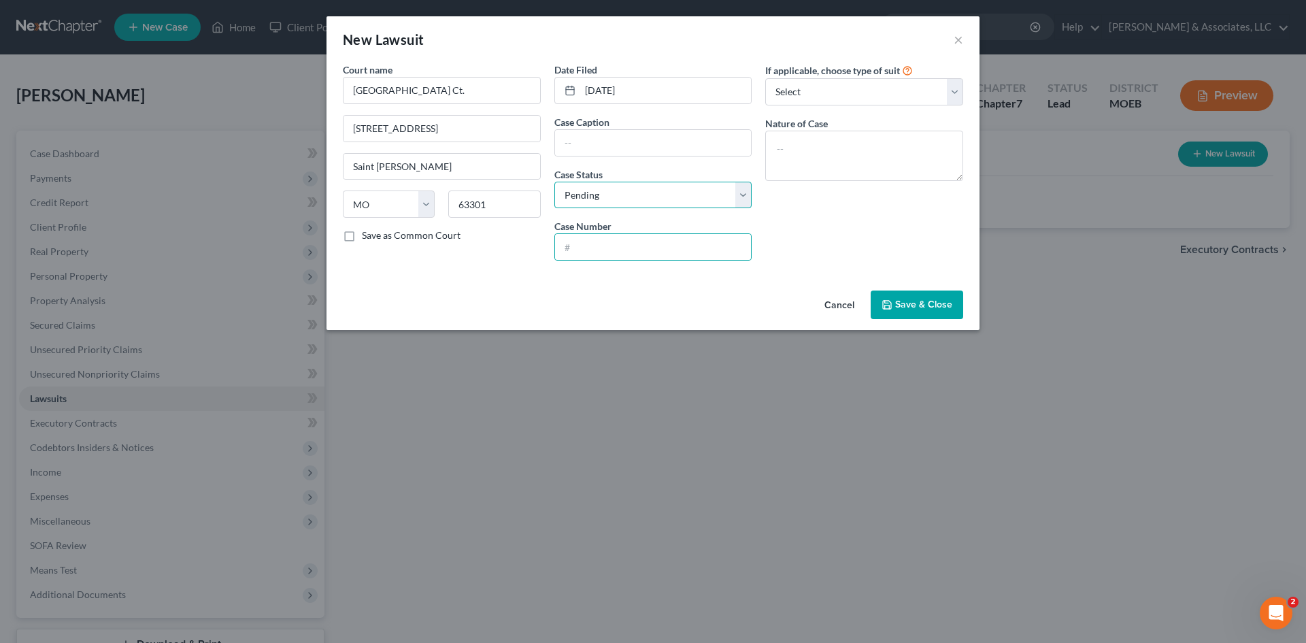
click at [702, 197] on select "Select Pending On Appeal Concluded" at bounding box center [653, 195] width 198 height 27
click at [554, 182] on select "Select Pending On Appeal Concluded" at bounding box center [653, 195] width 198 height 27
click at [599, 245] on input "text" at bounding box center [653, 247] width 197 height 26
click at [822, 95] on select "Select Repossession Garnishment Foreclosure Attached, Seized, Or Levied Other" at bounding box center [864, 91] width 198 height 27
click at [765, 78] on select "Select Repossession Garnishment Foreclosure Attached, Seized, Or Levied Other" at bounding box center [864, 91] width 198 height 27
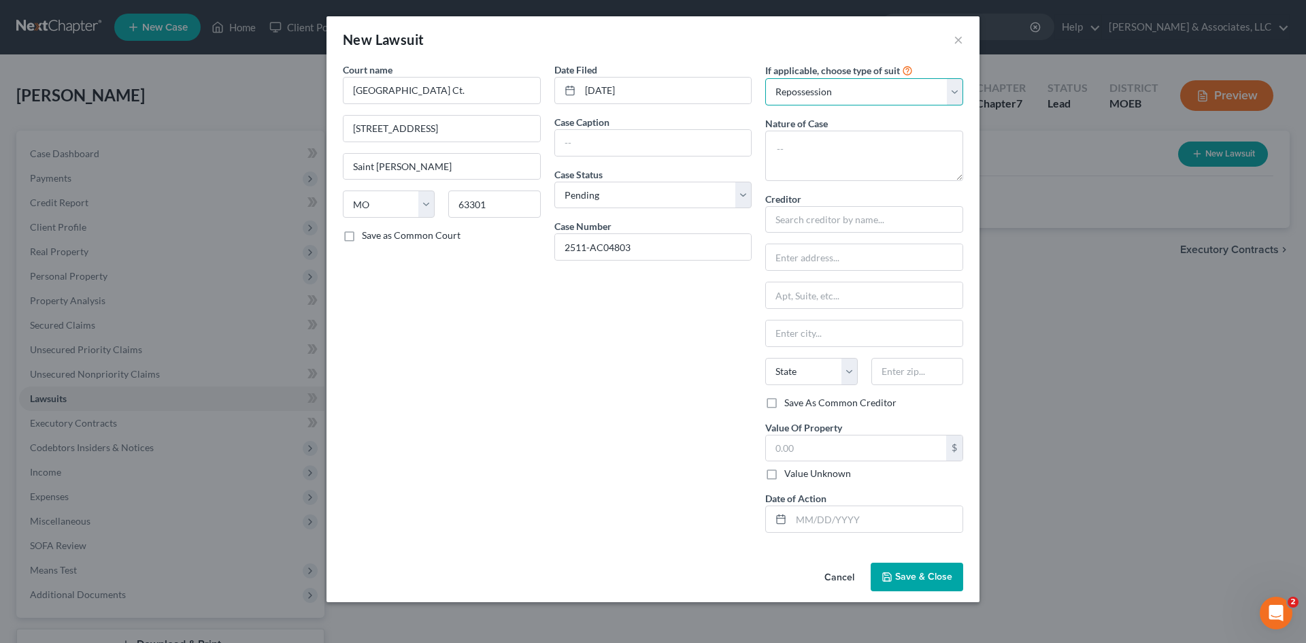
click at [959, 95] on select "Select Repossession Garnishment Foreclosure Attached, Seized, Or Levied Other" at bounding box center [864, 91] width 198 height 27
click at [765, 78] on select "Select Repossession Garnishment Foreclosure Attached, Seized, Or Levied Other" at bounding box center [864, 91] width 198 height 27
click at [809, 226] on input "text" at bounding box center [864, 219] width 198 height 27
click at [798, 220] on input "text" at bounding box center [864, 219] width 198 height 27
click at [815, 285] on input "text" at bounding box center [864, 295] width 197 height 26
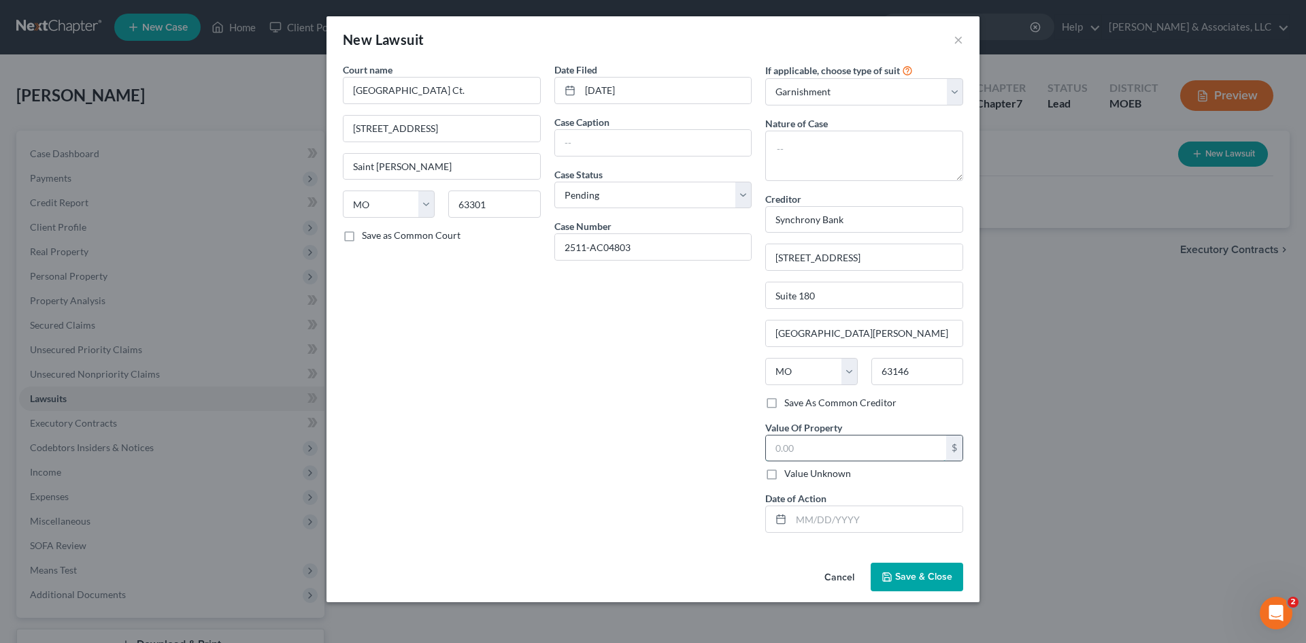
click at [855, 460] on input "text" at bounding box center [856, 448] width 180 height 26
click at [784, 474] on label "Value Unknown" at bounding box center [817, 473] width 67 height 14
click at [789, 474] on input "Value Unknown" at bounding box center [793, 470] width 9 height 9
click at [836, 522] on input "text" at bounding box center [876, 519] width 171 height 26
drag, startPoint x: 967, startPoint y: 313, endPoint x: 724, endPoint y: 372, distance: 250.5
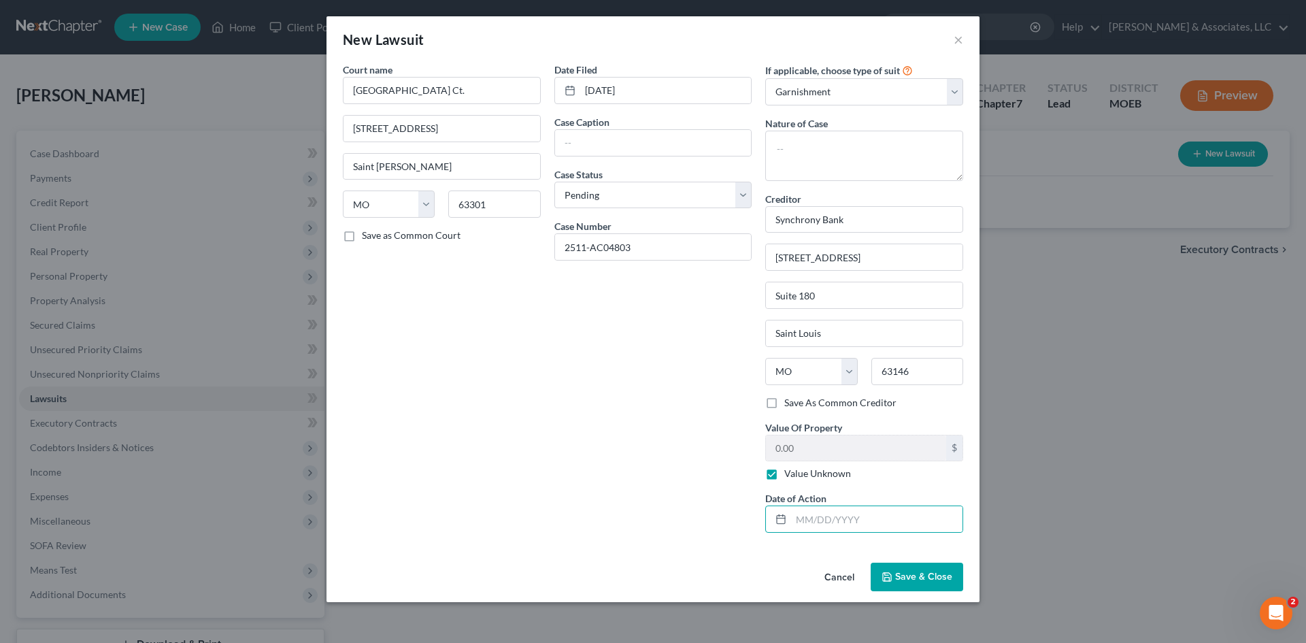
click at [968, 313] on div "If applicable, choose type of suit Select Repossession Garnishment Foreclosure …" at bounding box center [863, 303] width 211 height 481
click at [951, 101] on select "Select Repossession Garnishment Foreclosure Attached, Seized, Or Levied Other" at bounding box center [864, 91] width 198 height 27
click at [765, 78] on select "Select Repossession Garnishment Foreclosure Attached, Seized, Or Levied Other" at bounding box center [864, 91] width 198 height 27
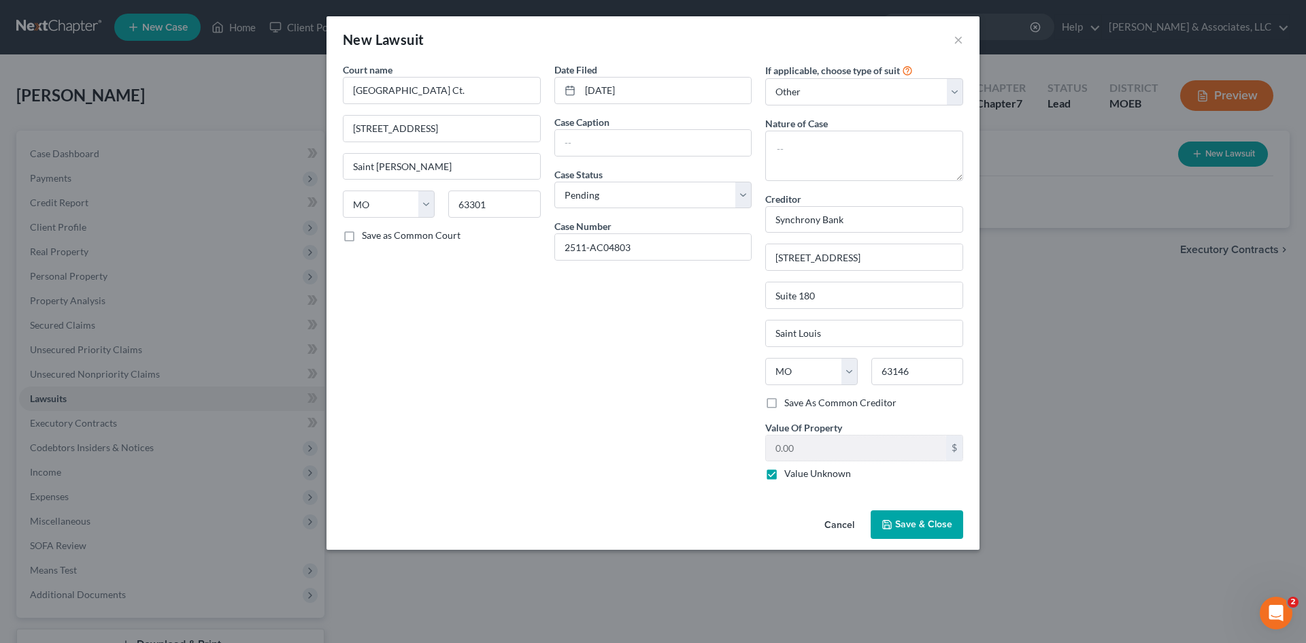
click at [917, 528] on span "Save & Close" at bounding box center [923, 524] width 57 height 12
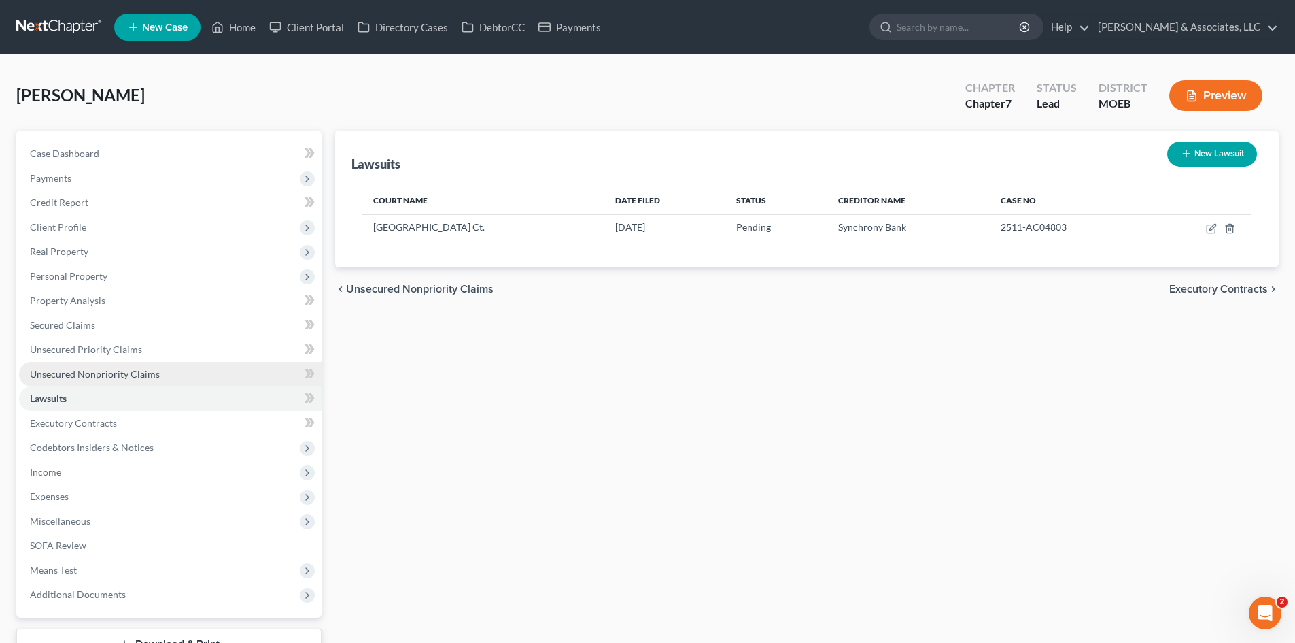
click at [114, 375] on span "Unsecured Nonpriority Claims" at bounding box center [95, 374] width 130 height 12
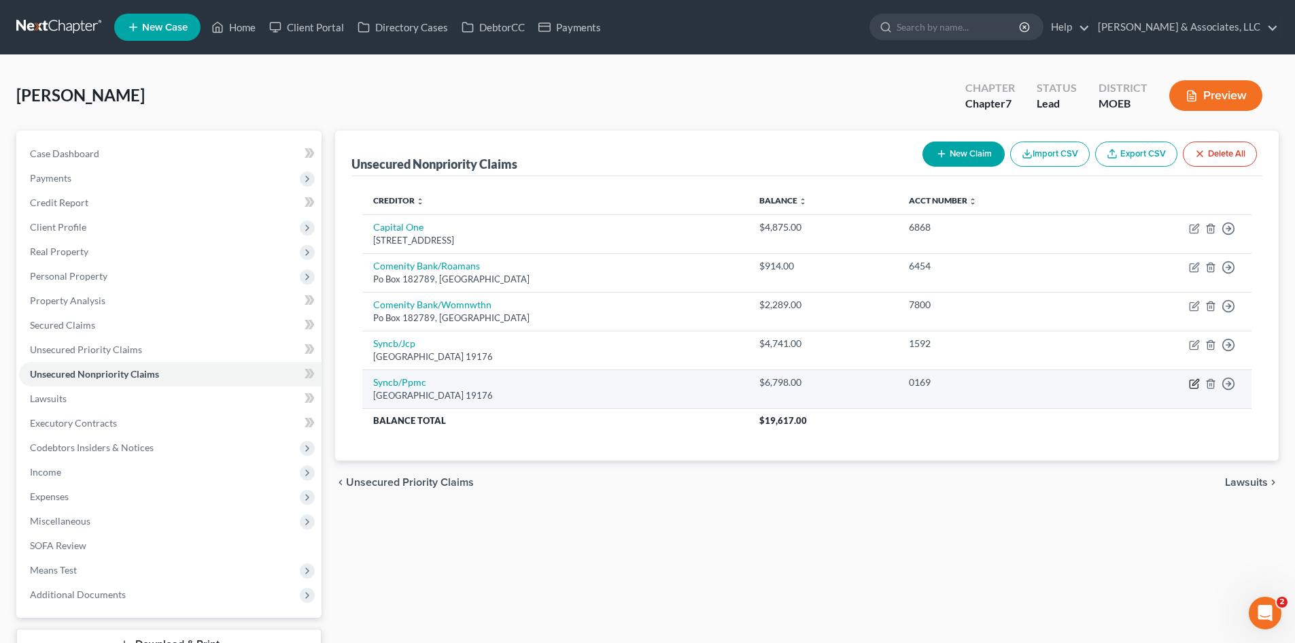
click at [1194, 386] on icon "button" at bounding box center [1194, 383] width 11 height 11
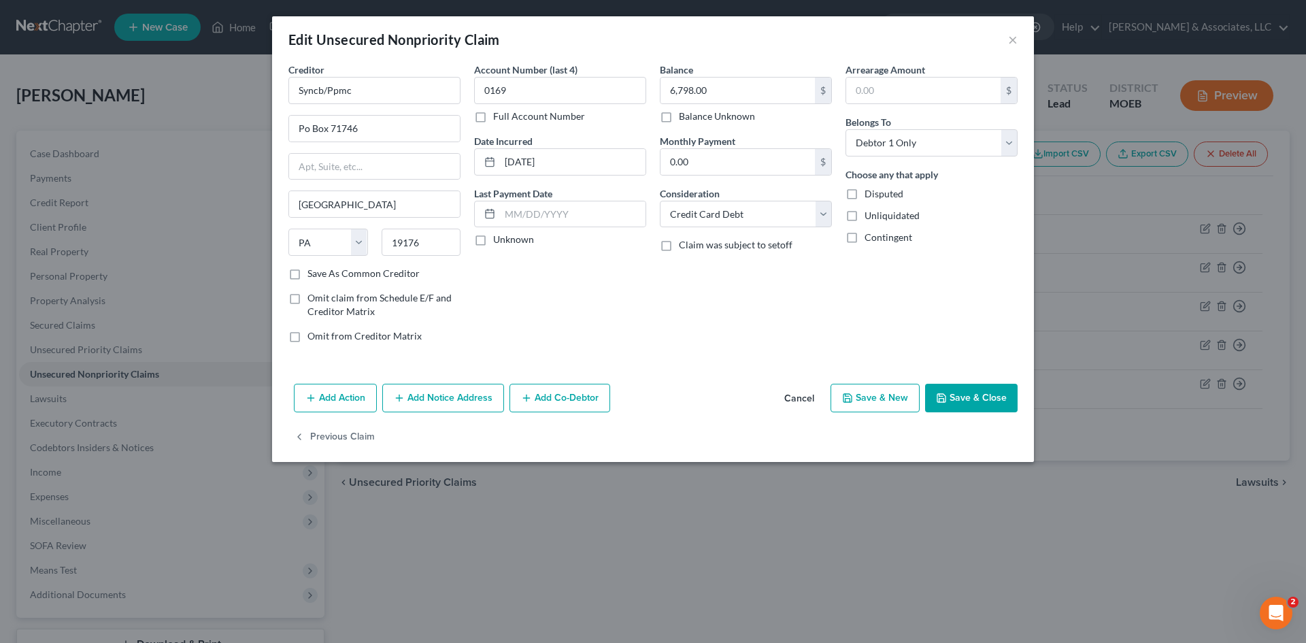
drag, startPoint x: 970, startPoint y: 395, endPoint x: 683, endPoint y: 340, distance: 291.5
click at [970, 395] on button "Save & Close" at bounding box center [971, 398] width 92 height 29
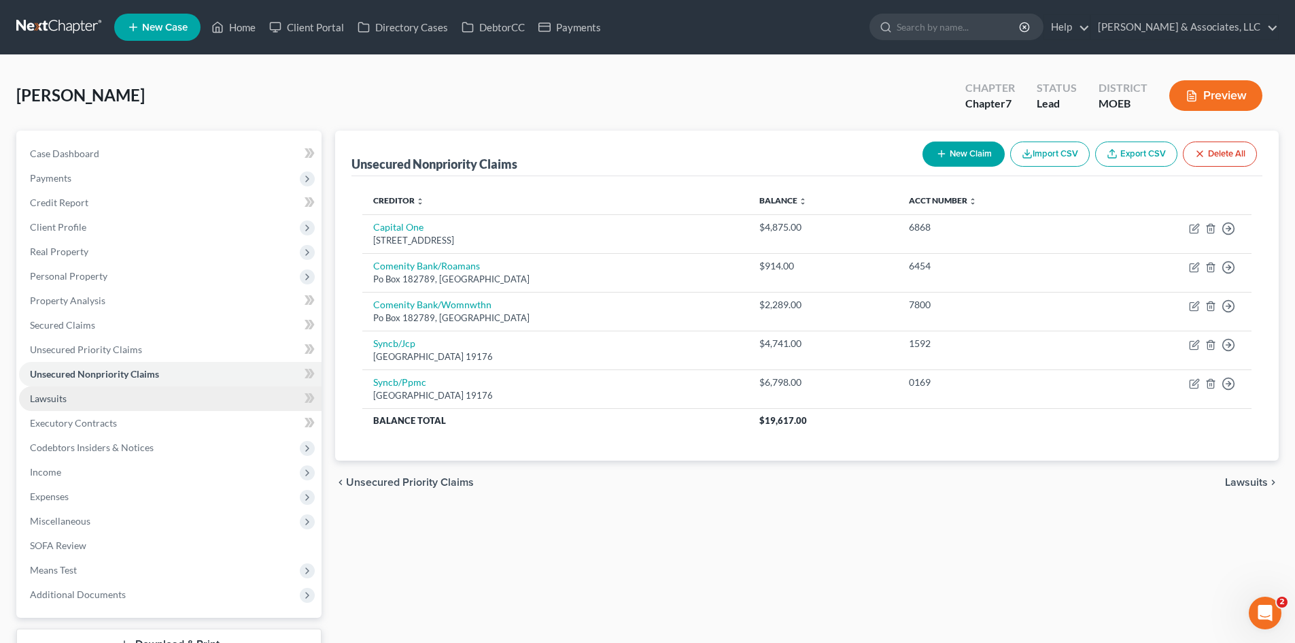
drag, startPoint x: 41, startPoint y: 403, endPoint x: 166, endPoint y: 390, distance: 125.9
click at [41, 403] on span "Lawsuits" at bounding box center [48, 398] width 37 height 12
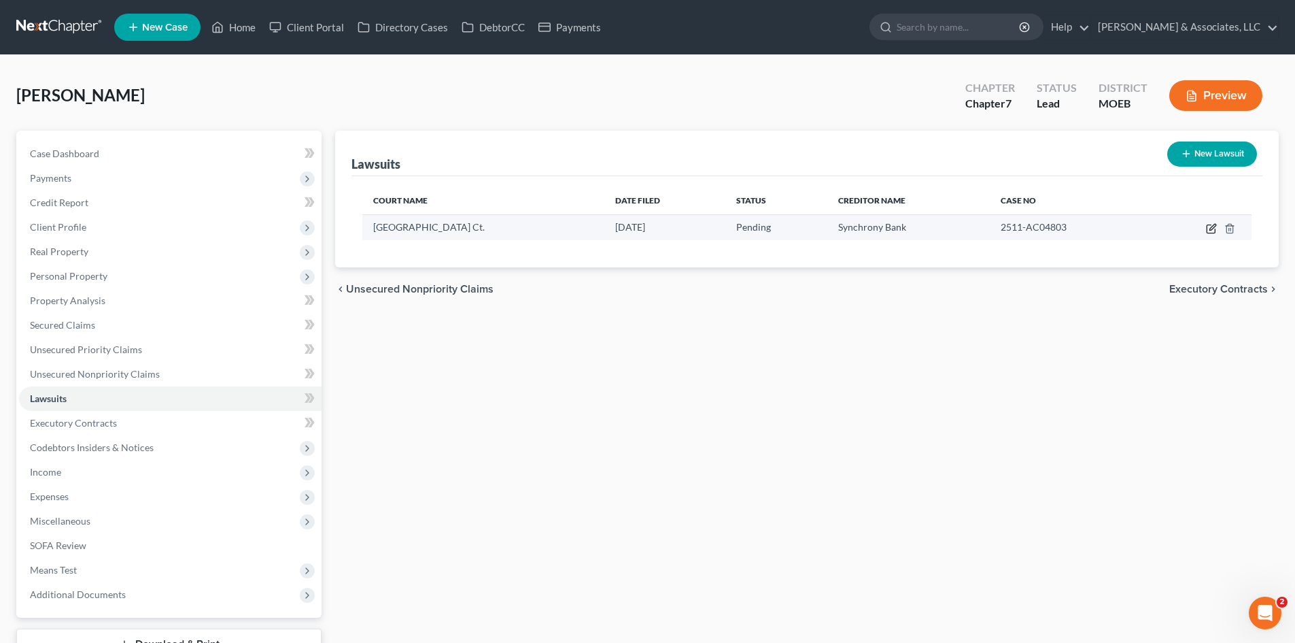
click at [1210, 228] on icon "button" at bounding box center [1211, 228] width 11 height 11
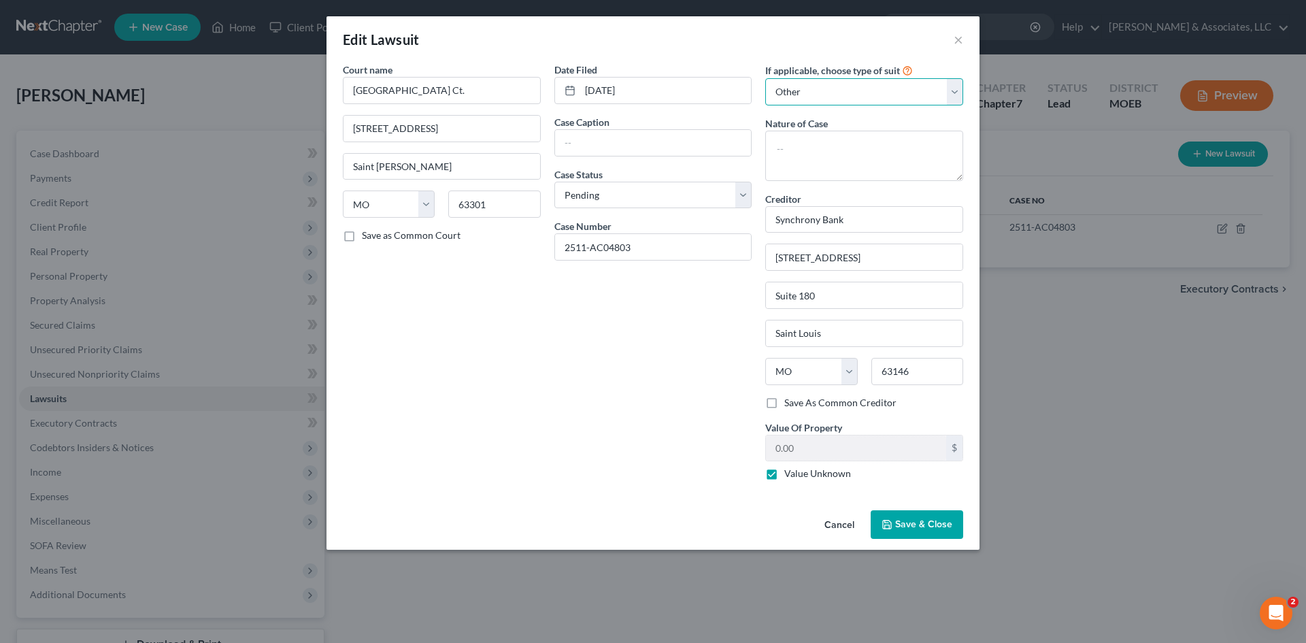
click at [836, 92] on select "Select Repossession Garnishment Foreclosure Attached, Seized, Or Levied Other" at bounding box center [864, 91] width 198 height 27
click at [880, 98] on select "Select Repossession Garnishment Foreclosure Attached, Seized, Or Levied Other" at bounding box center [864, 91] width 198 height 27
click at [765, 78] on select "Select Repossession Garnishment Foreclosure Attached, Seized, Or Levied Other" at bounding box center [864, 91] width 198 height 27
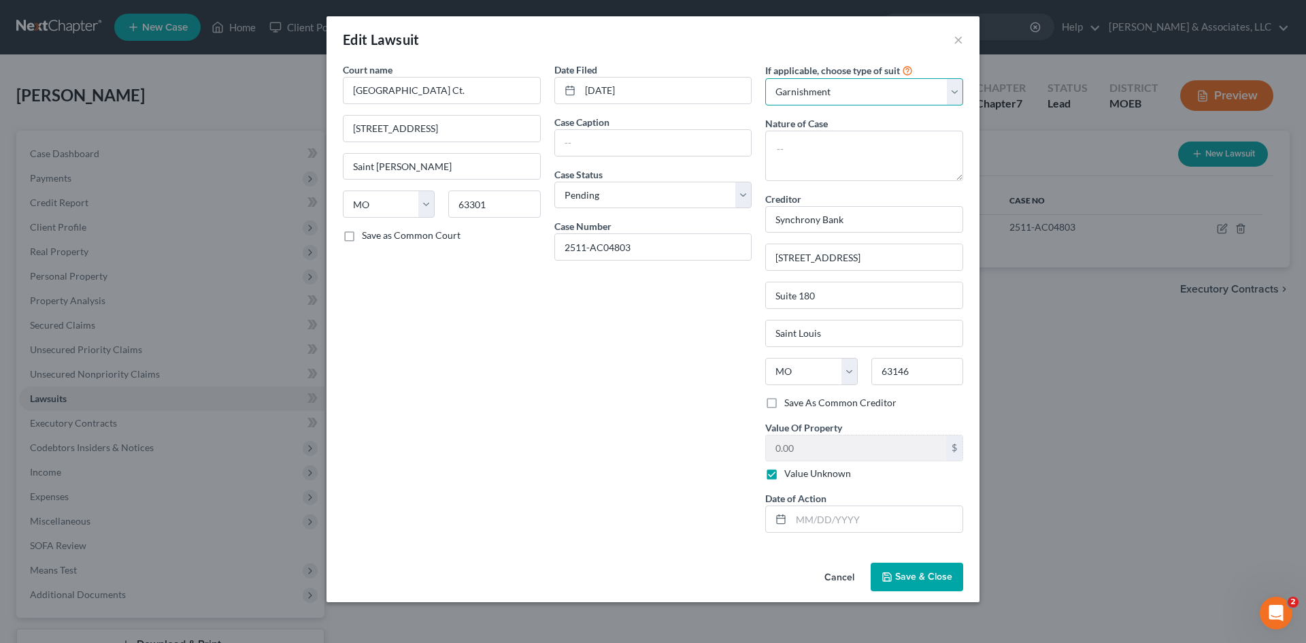
click at [853, 87] on select "Select Repossession Garnishment Foreclosure Attached, Seized, Or Levied Other" at bounding box center [864, 91] width 198 height 27
click at [765, 78] on select "Select Repossession Garnishment Foreclosure Attached, Seized, Or Levied Other" at bounding box center [864, 91] width 198 height 27
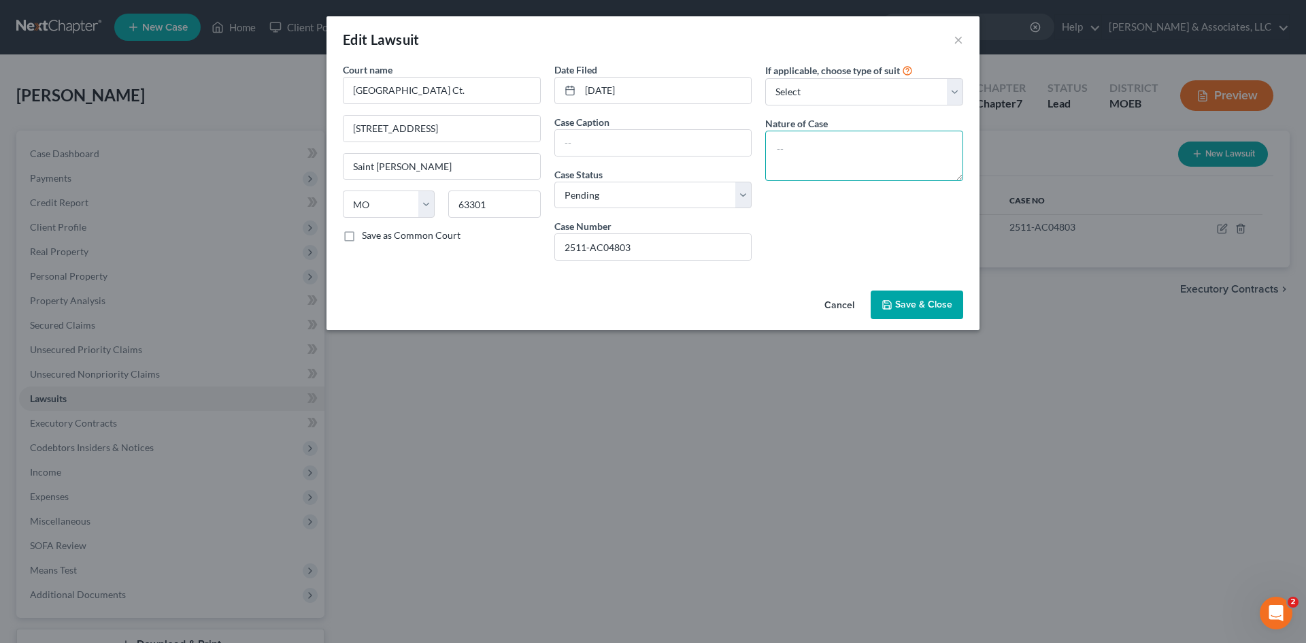
click at [809, 144] on textarea at bounding box center [864, 156] width 198 height 50
click at [945, 96] on select "Select Repossession Garnishment Foreclosure Attached, Seized, Or Levied Other" at bounding box center [864, 91] width 198 height 27
click at [765, 78] on select "Select Repossession Garnishment Foreclosure Attached, Seized, Or Levied Other" at bounding box center [864, 91] width 198 height 27
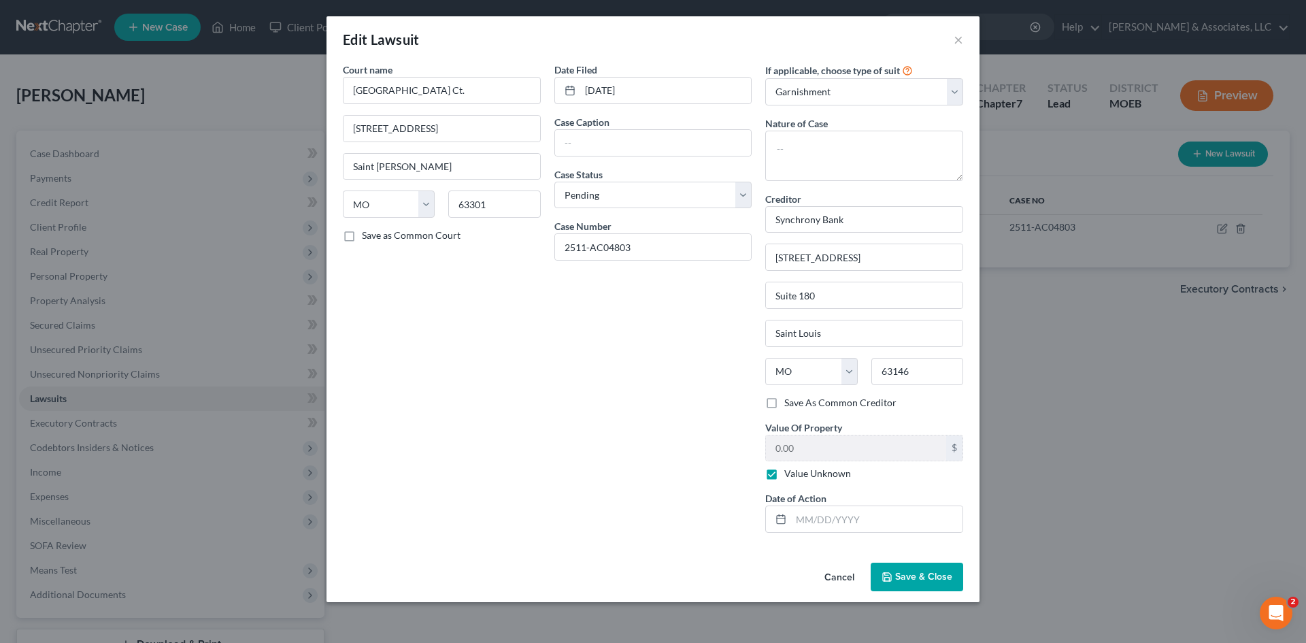
click at [925, 582] on span "Save & Close" at bounding box center [923, 577] width 57 height 12
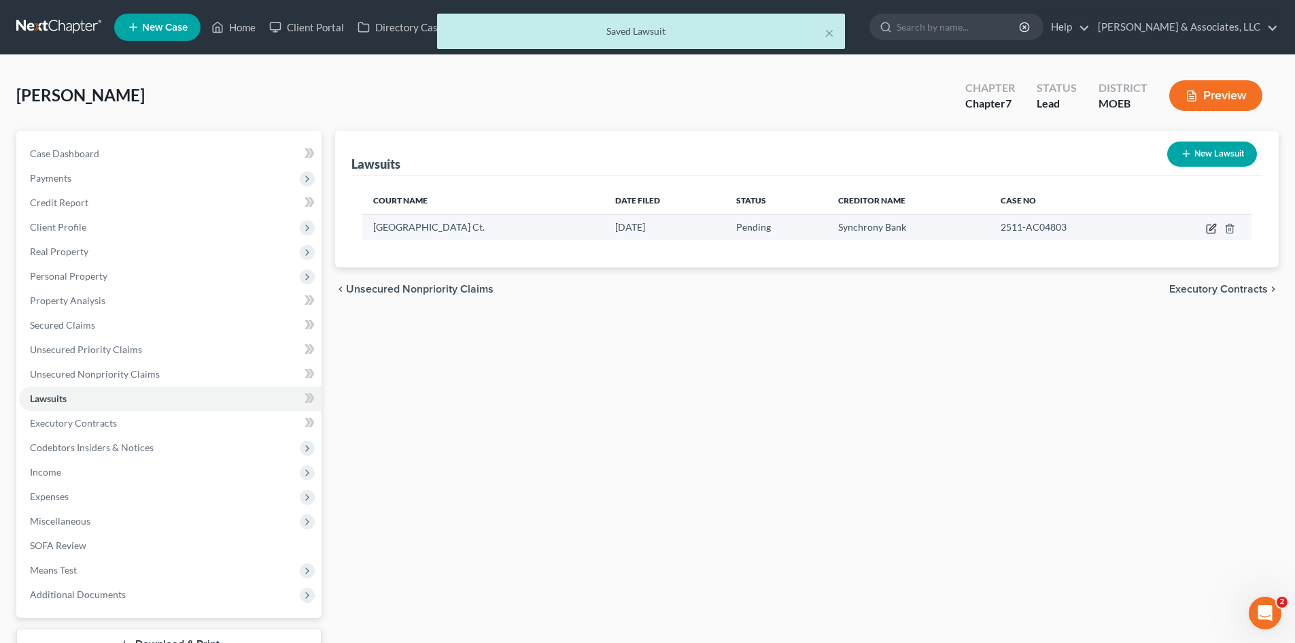
click at [1209, 229] on icon "button" at bounding box center [1211, 228] width 11 height 11
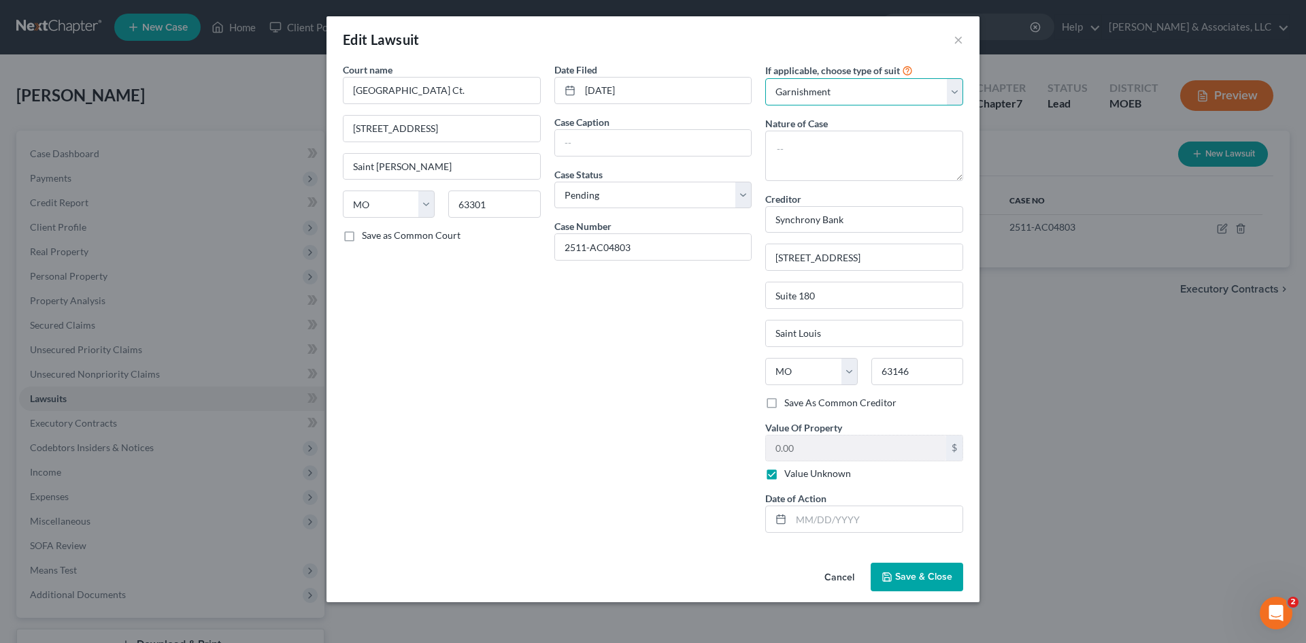
drag, startPoint x: 935, startPoint y: 93, endPoint x: 897, endPoint y: 93, distance: 38.1
click at [935, 93] on select "Select Repossession Garnishment Foreclosure Attached, Seized, Or Levied Other" at bounding box center [864, 91] width 198 height 27
click at [765, 78] on select "Select Repossession Garnishment Foreclosure Attached, Seized, Or Levied Other" at bounding box center [864, 91] width 198 height 27
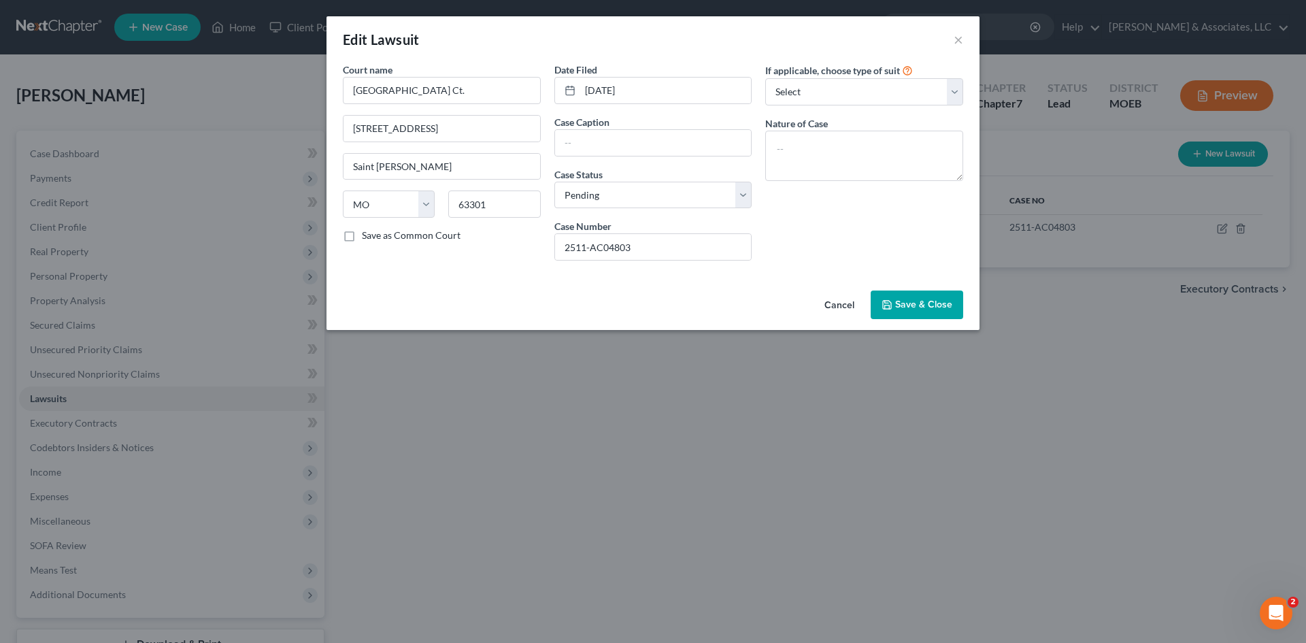
click at [927, 309] on span "Save & Close" at bounding box center [923, 305] width 57 height 12
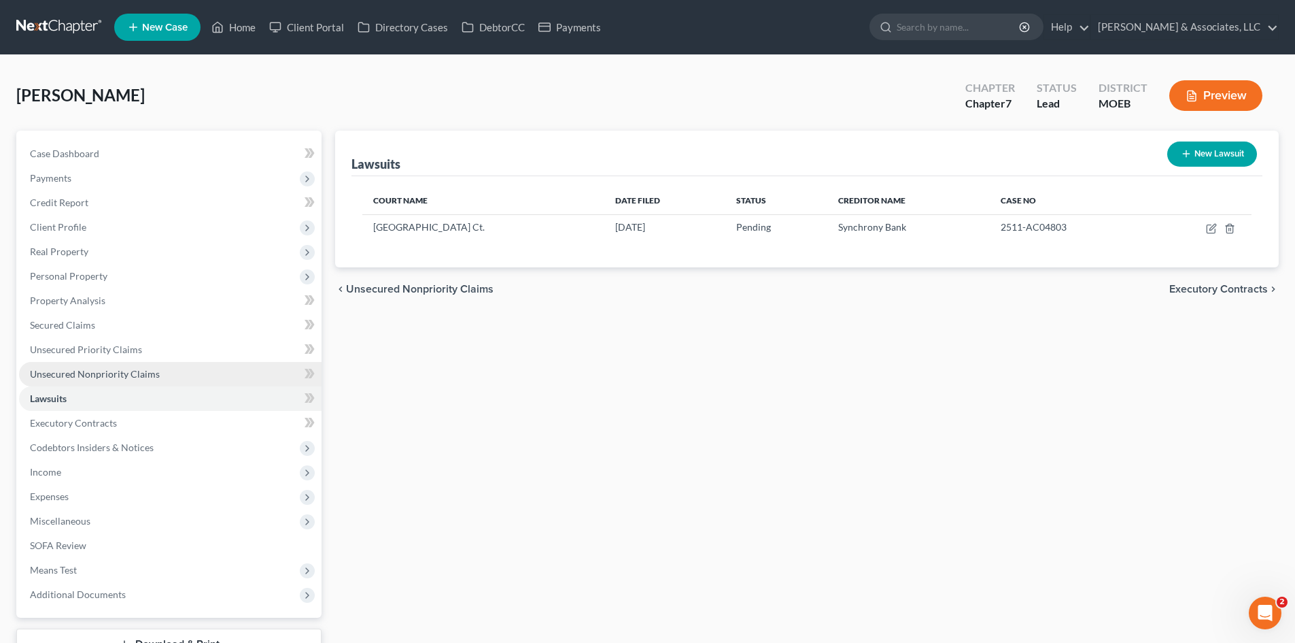
click at [129, 371] on span "Unsecured Nonpriority Claims" at bounding box center [95, 374] width 130 height 12
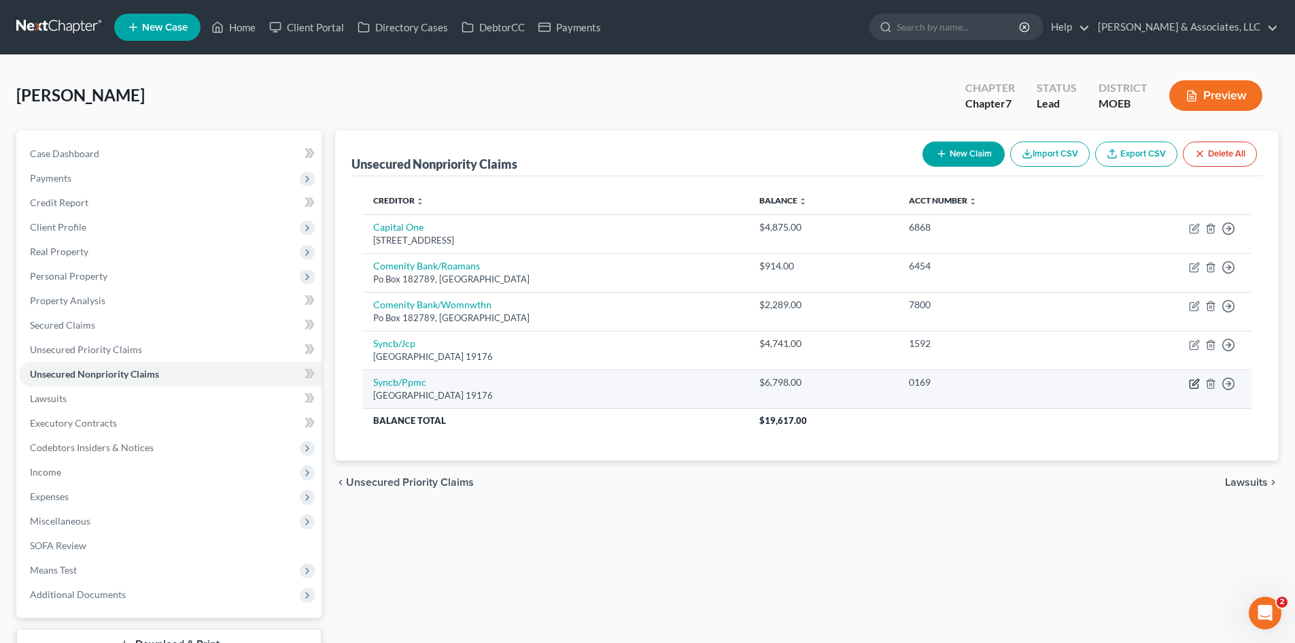
click at [1193, 381] on icon "button" at bounding box center [1194, 383] width 11 height 11
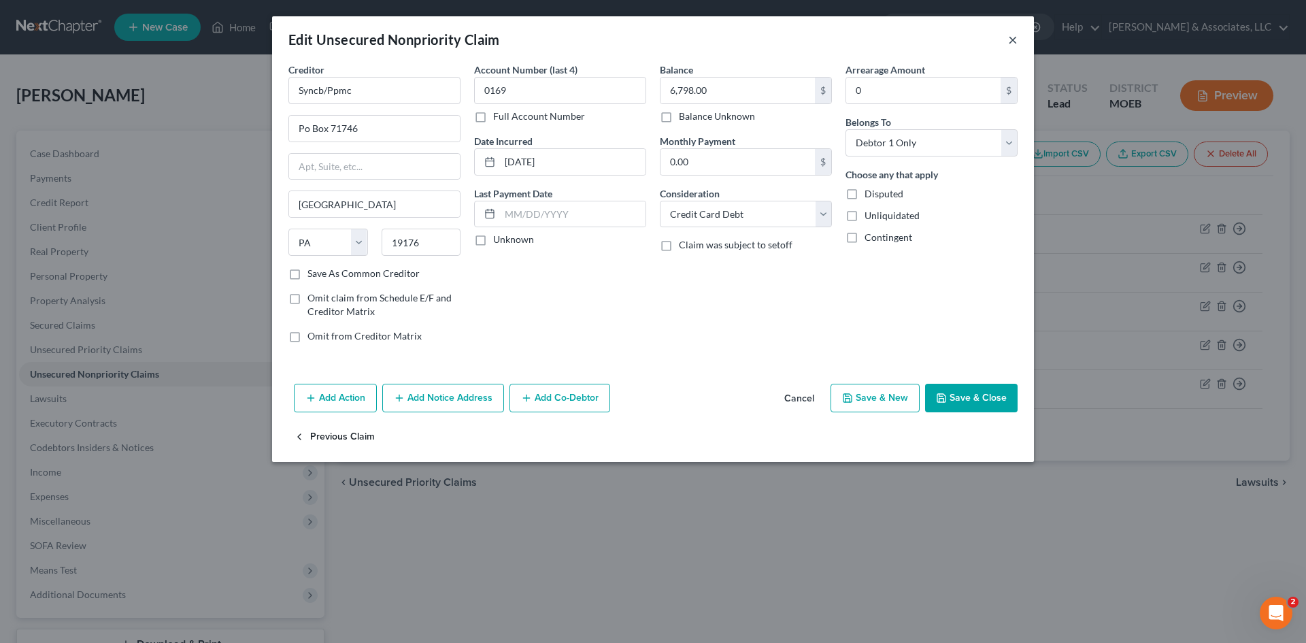
drag, startPoint x: 1012, startPoint y: 38, endPoint x: 362, endPoint y: 434, distance: 761.1
click at [1012, 38] on button "×" at bounding box center [1013, 39] width 10 height 16
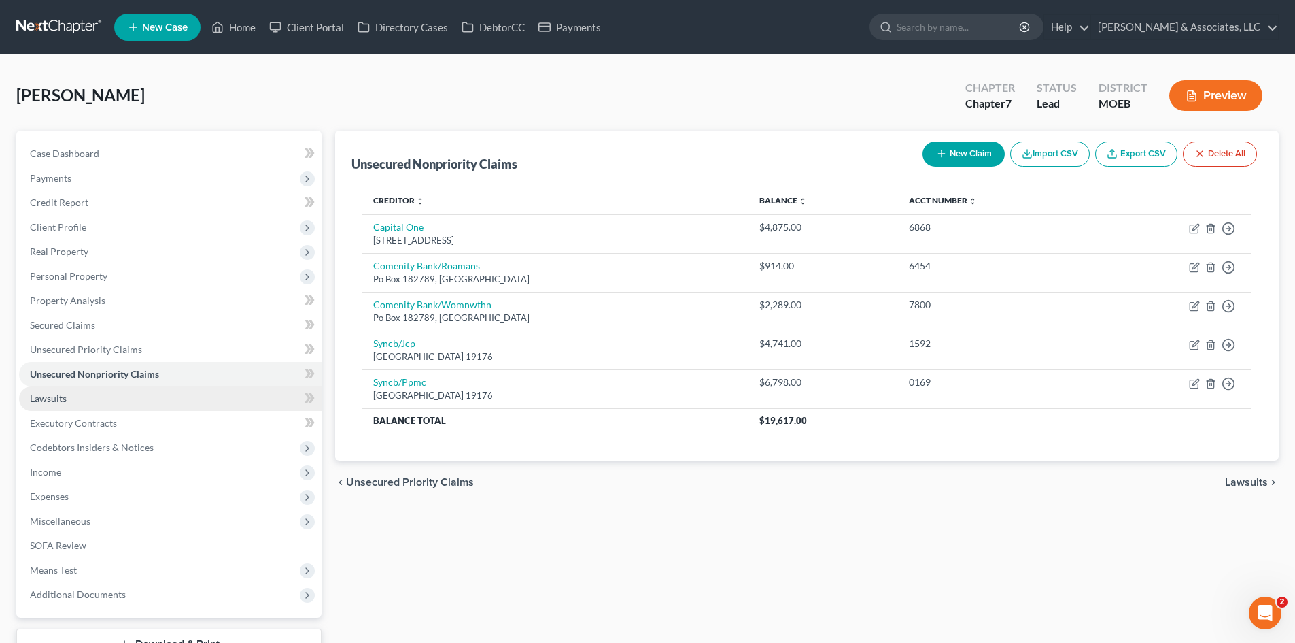
click at [65, 401] on span "Lawsuits" at bounding box center [48, 398] width 37 height 12
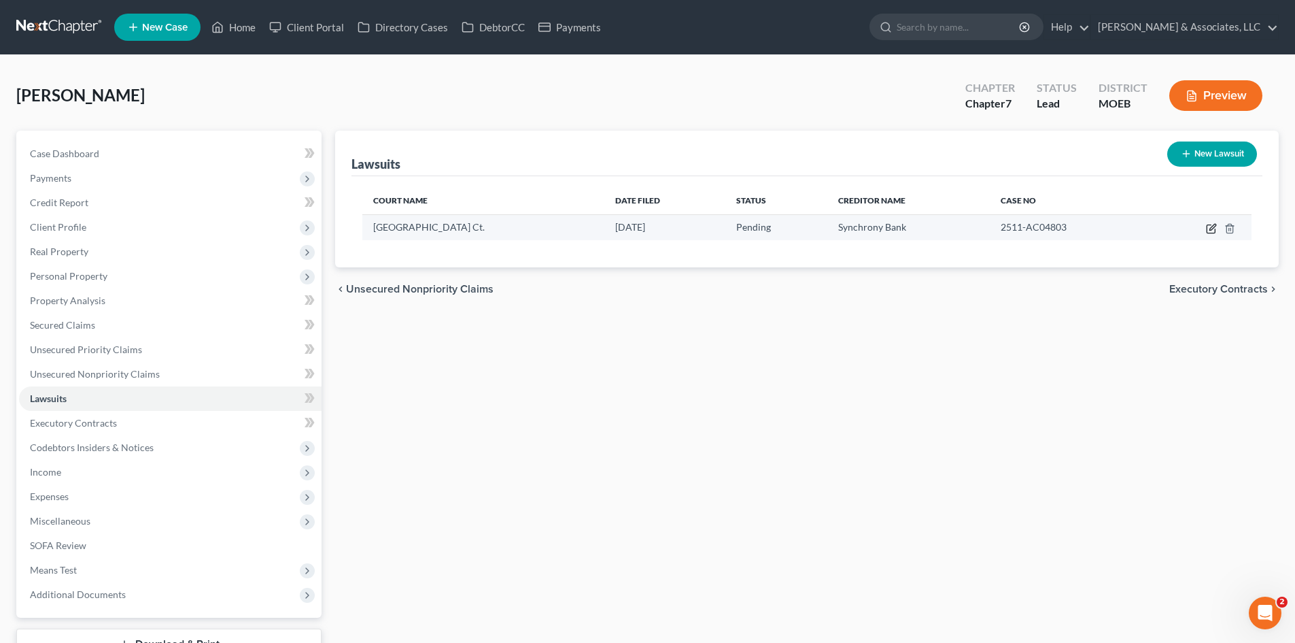
click at [1209, 229] on icon "button" at bounding box center [1211, 228] width 11 height 11
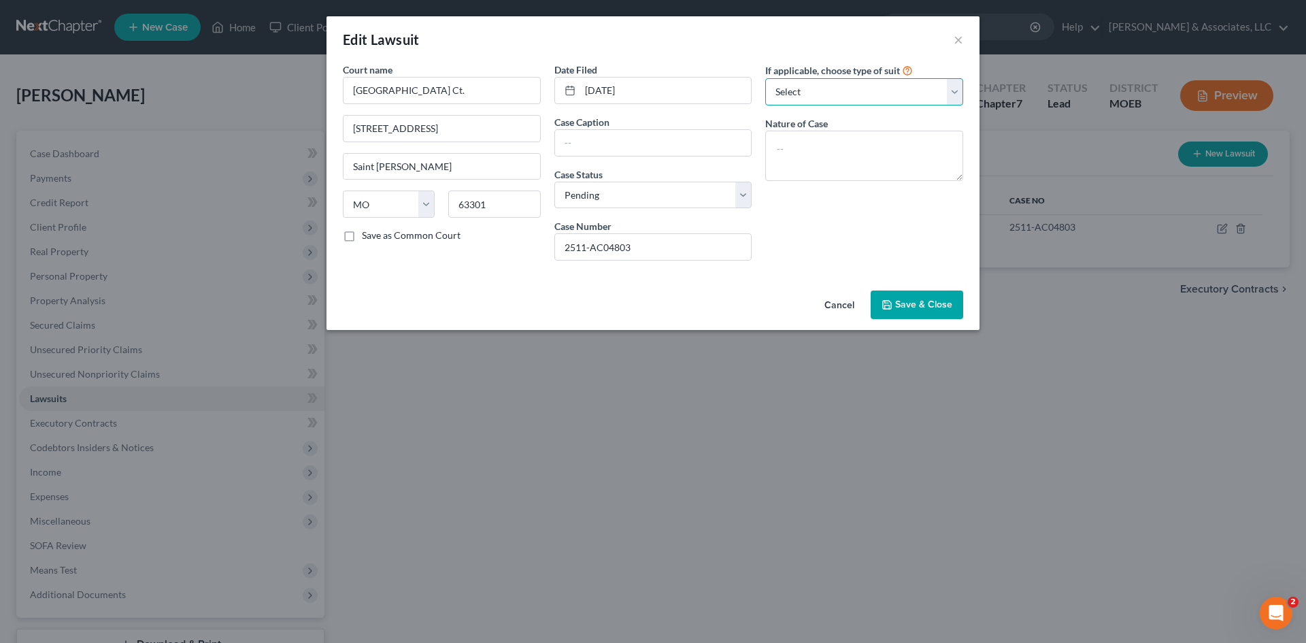
click at [849, 97] on select "Select Repossession Garnishment Foreclosure Attached, Seized, Or Levied Other" at bounding box center [864, 91] width 198 height 27
click at [765, 78] on select "Select Repossession Garnishment Foreclosure Attached, Seized, Or Levied Other" at bounding box center [864, 91] width 198 height 27
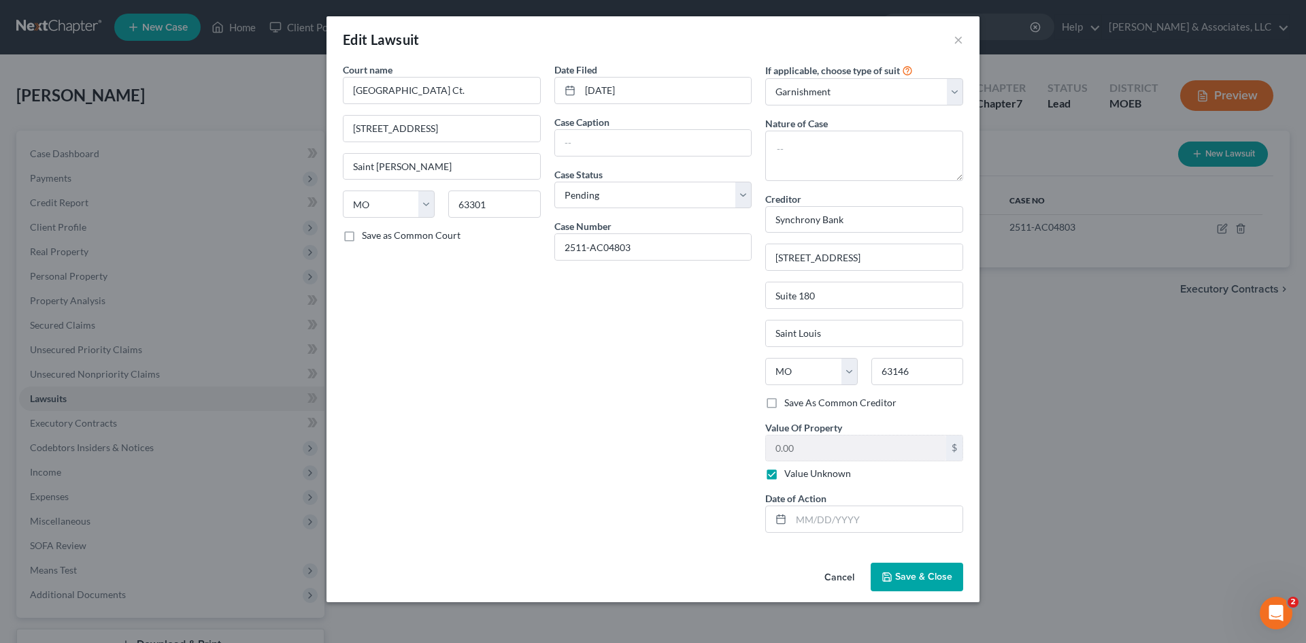
click at [940, 575] on span "Save & Close" at bounding box center [923, 577] width 57 height 12
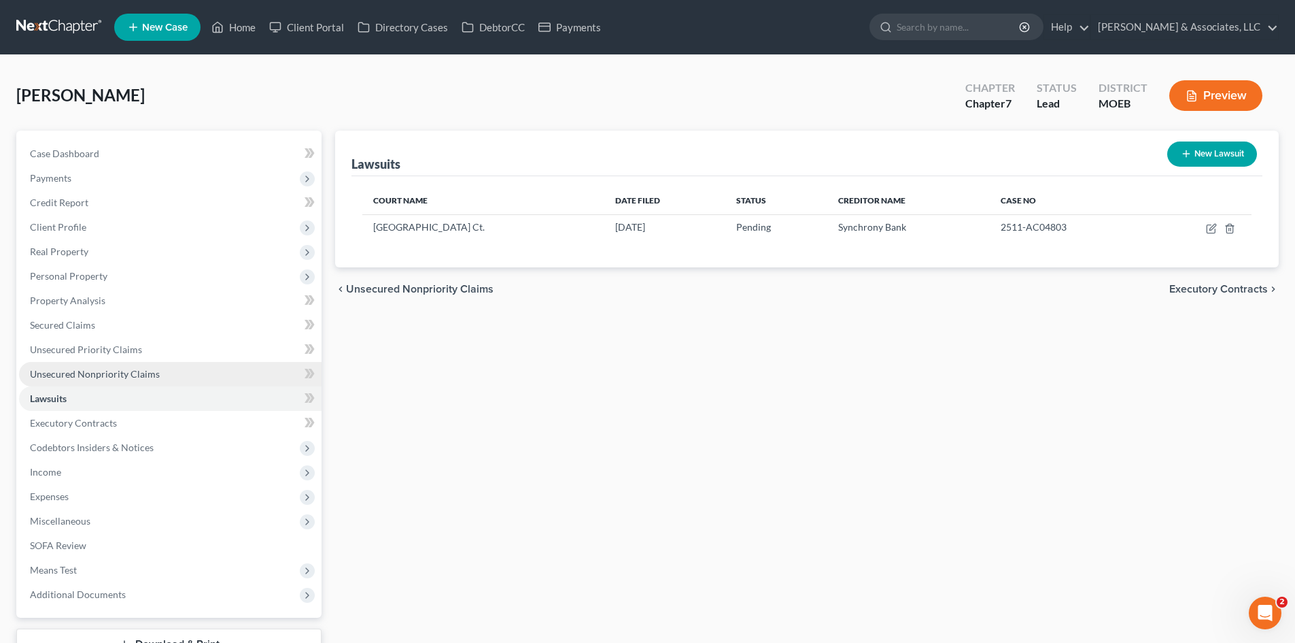
drag, startPoint x: 80, startPoint y: 378, endPoint x: 116, endPoint y: 371, distance: 37.5
click at [80, 378] on span "Unsecured Nonpriority Claims" at bounding box center [95, 374] width 130 height 12
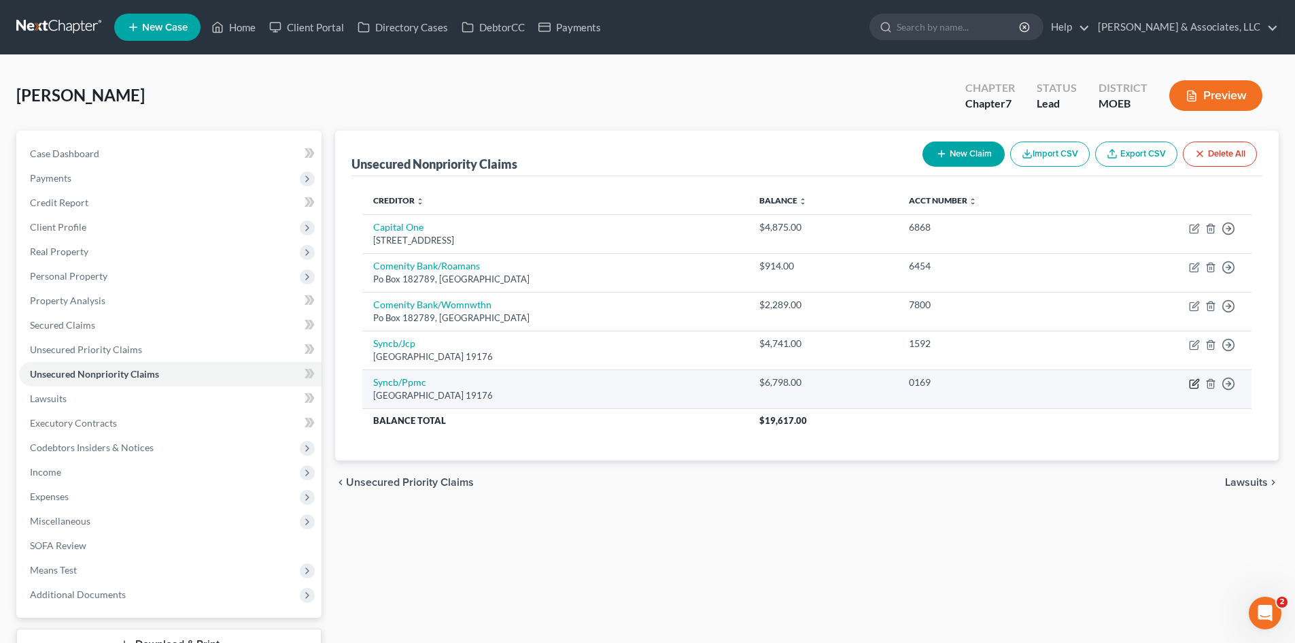
click at [1195, 381] on icon "button" at bounding box center [1196, 382] width 6 height 6
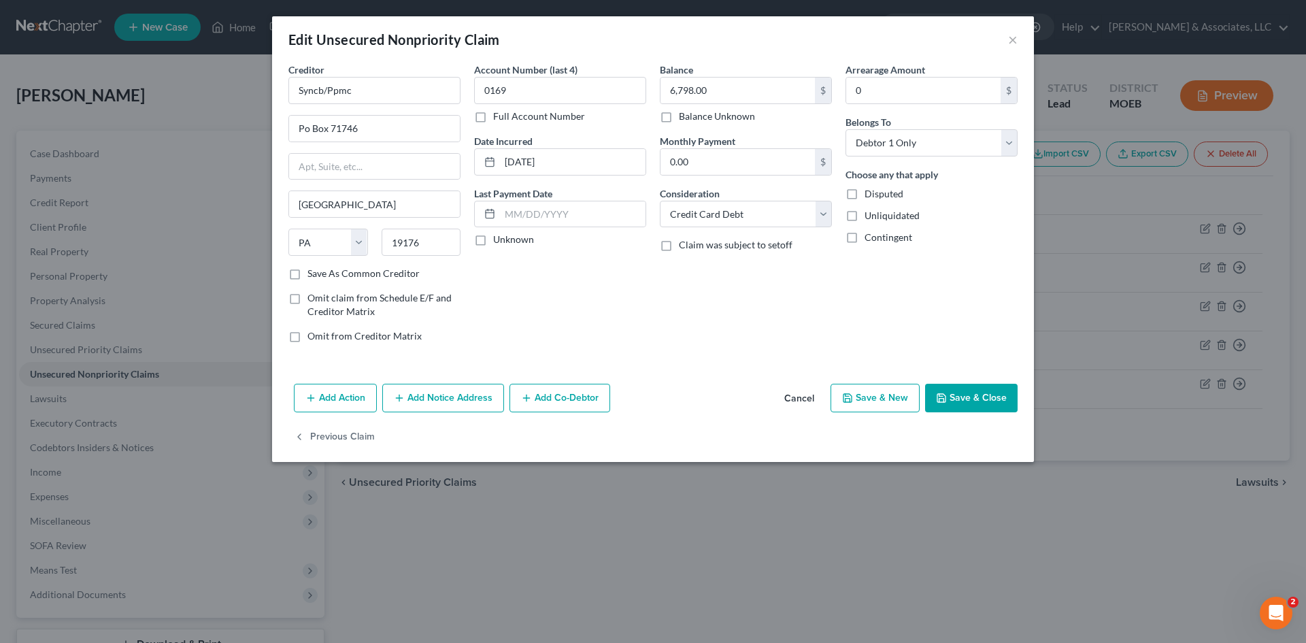
click at [337, 401] on button "Add Action" at bounding box center [335, 398] width 83 height 29
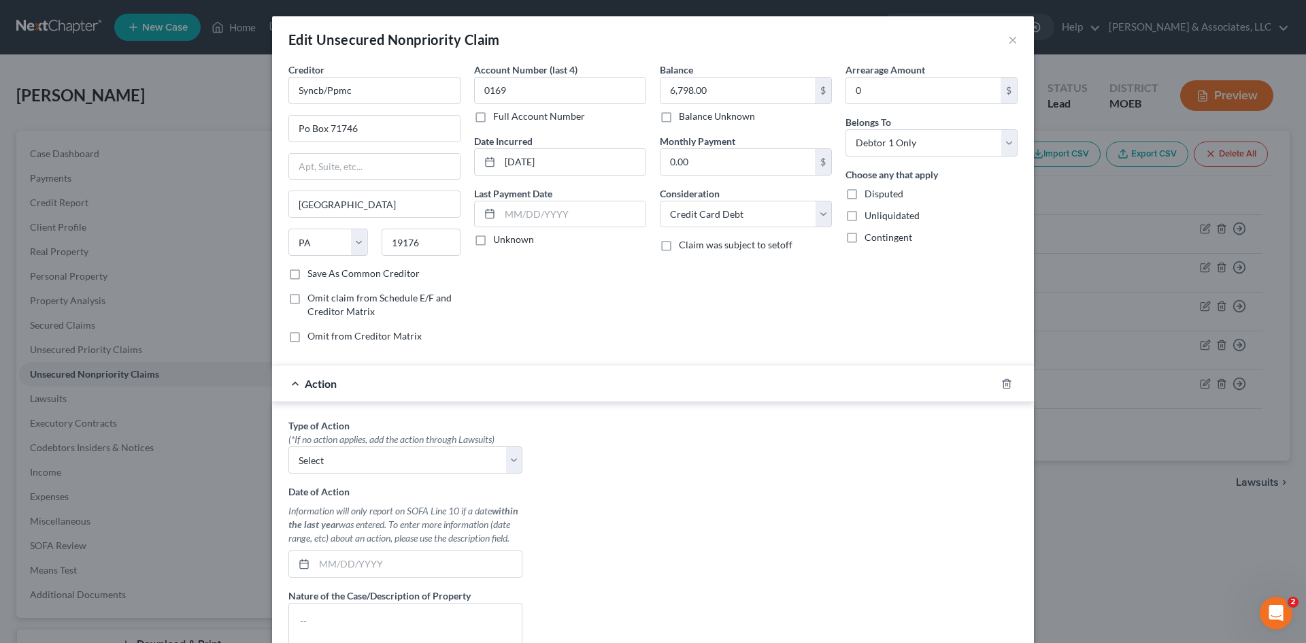
scroll to position [136, 0]
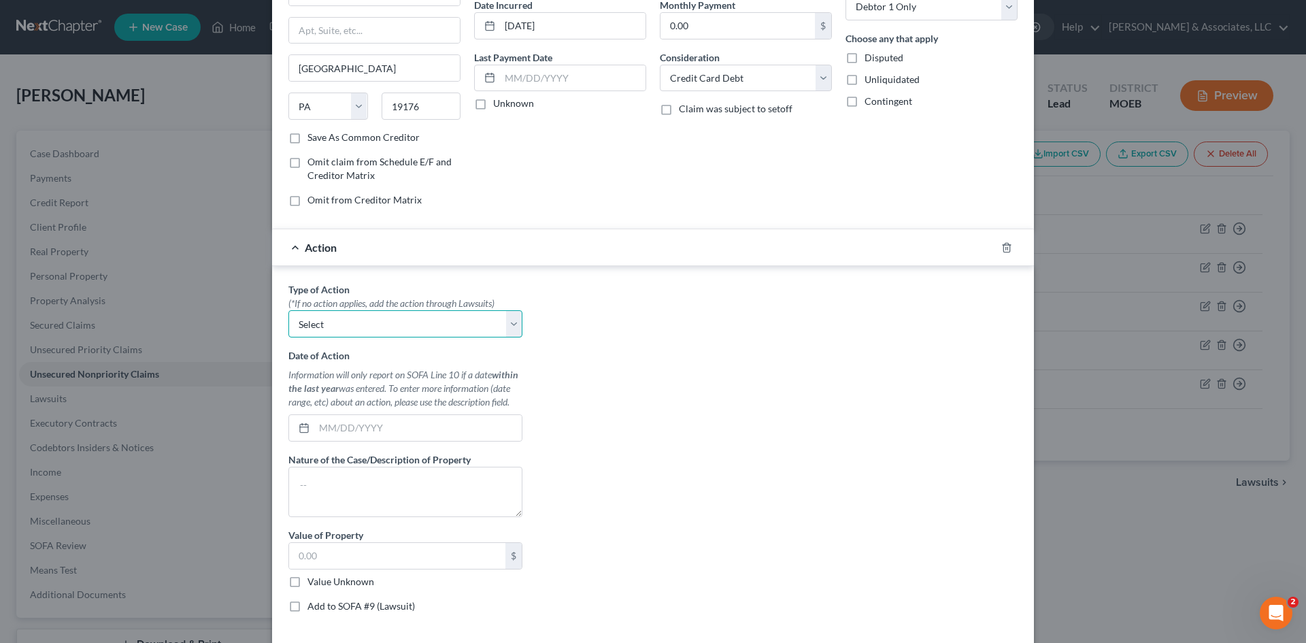
click at [506, 324] on select "Select Repossession Garnishment Foreclosure Personal Injury Attached, Seized, O…" at bounding box center [405, 323] width 234 height 27
click at [288, 310] on select "Select Repossession Garnishment Foreclosure Personal Injury Attached, Seized, O…" at bounding box center [405, 323] width 234 height 27
click at [366, 426] on input "text" at bounding box center [417, 428] width 207 height 26
click at [332, 556] on input "text" at bounding box center [397, 556] width 216 height 26
click at [307, 579] on label "Value Unknown" at bounding box center [340, 582] width 67 height 14
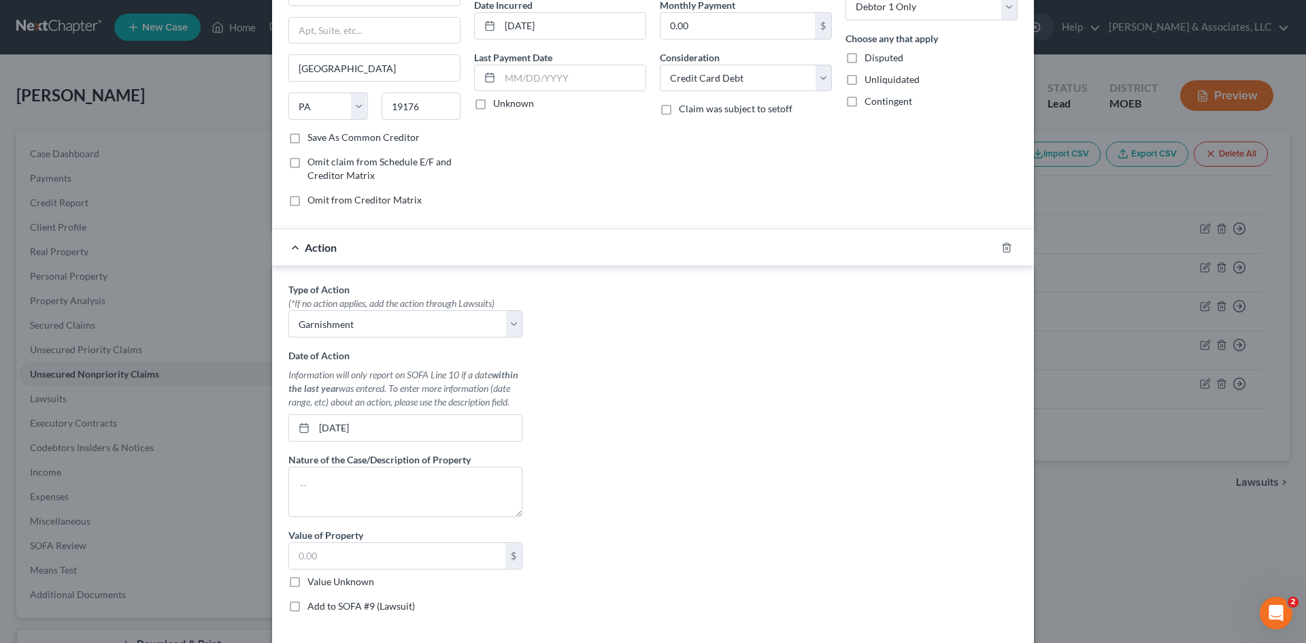
click at [313, 579] on input "Value Unknown" at bounding box center [317, 579] width 9 height 9
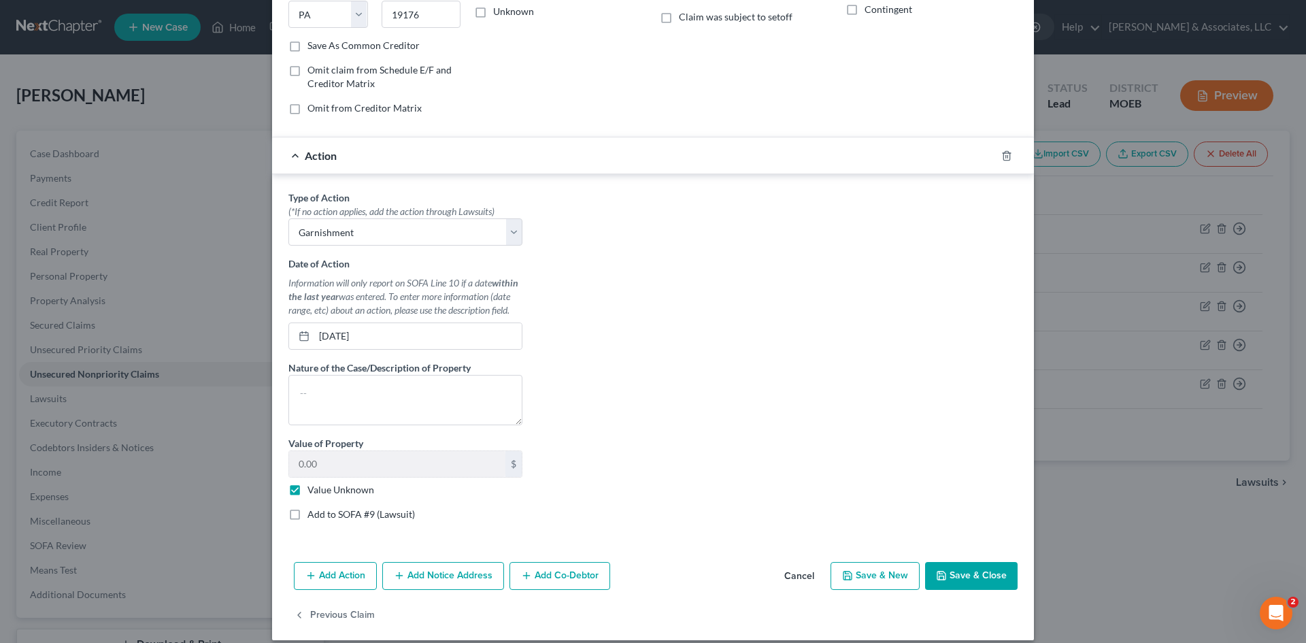
scroll to position [241, 0]
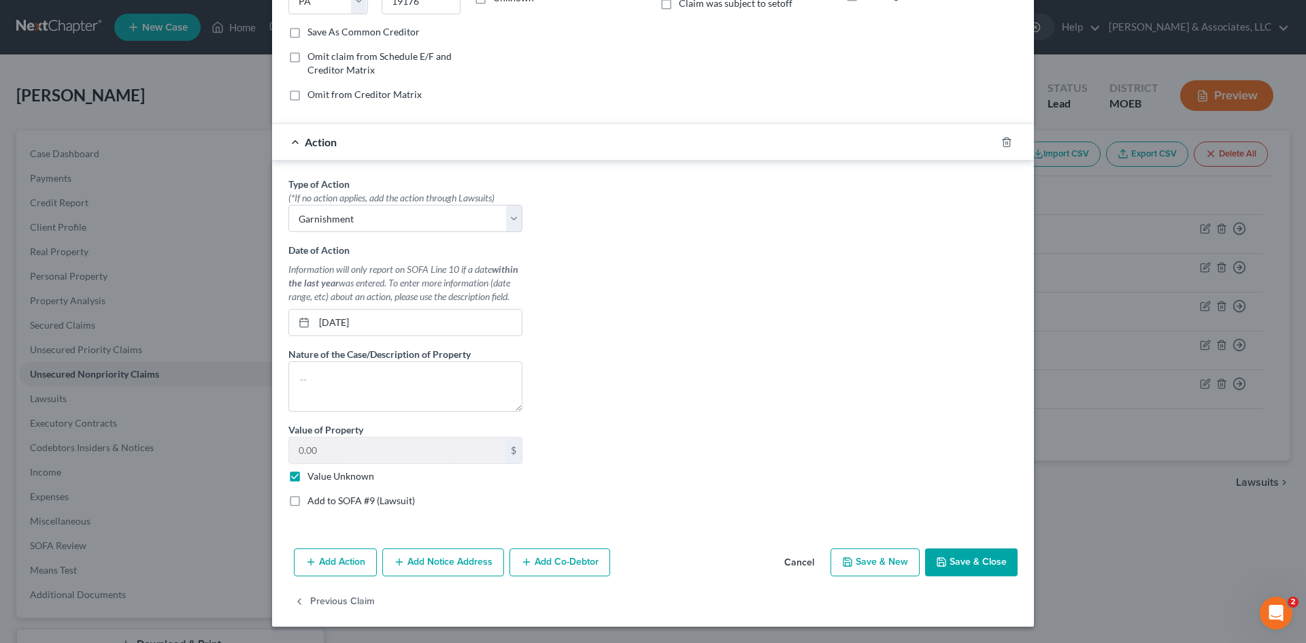
click at [354, 560] on button "Add Action" at bounding box center [335, 562] width 83 height 29
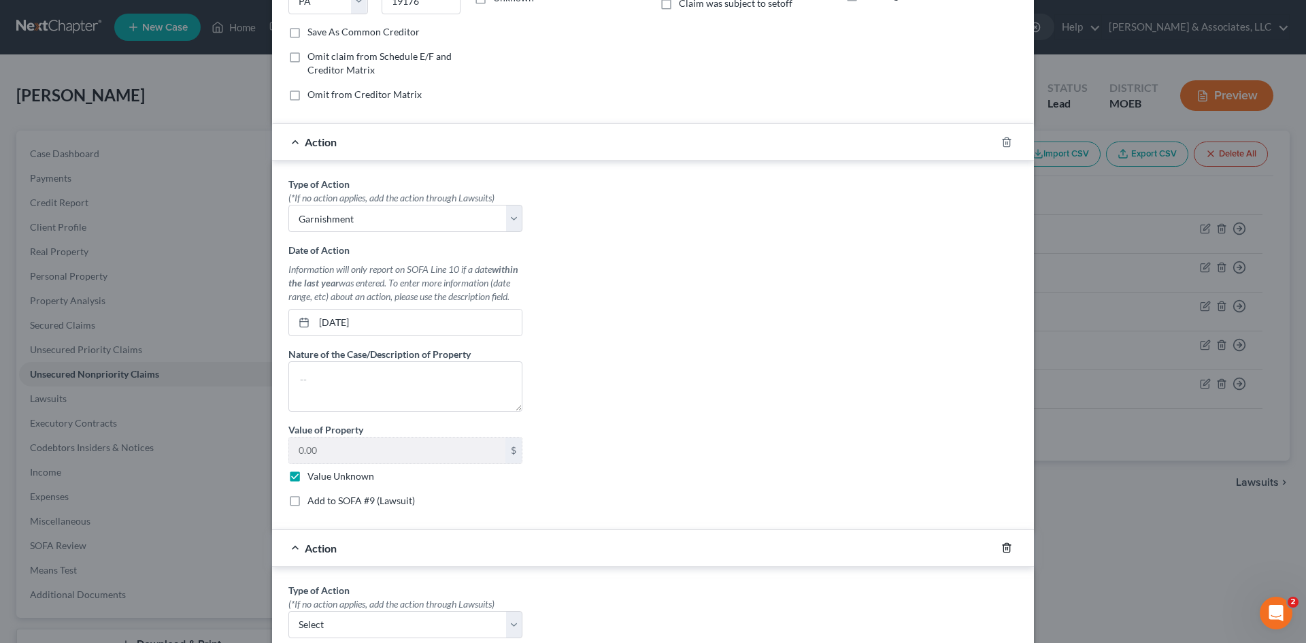
click at [1006, 547] on line "button" at bounding box center [1006, 548] width 0 height 3
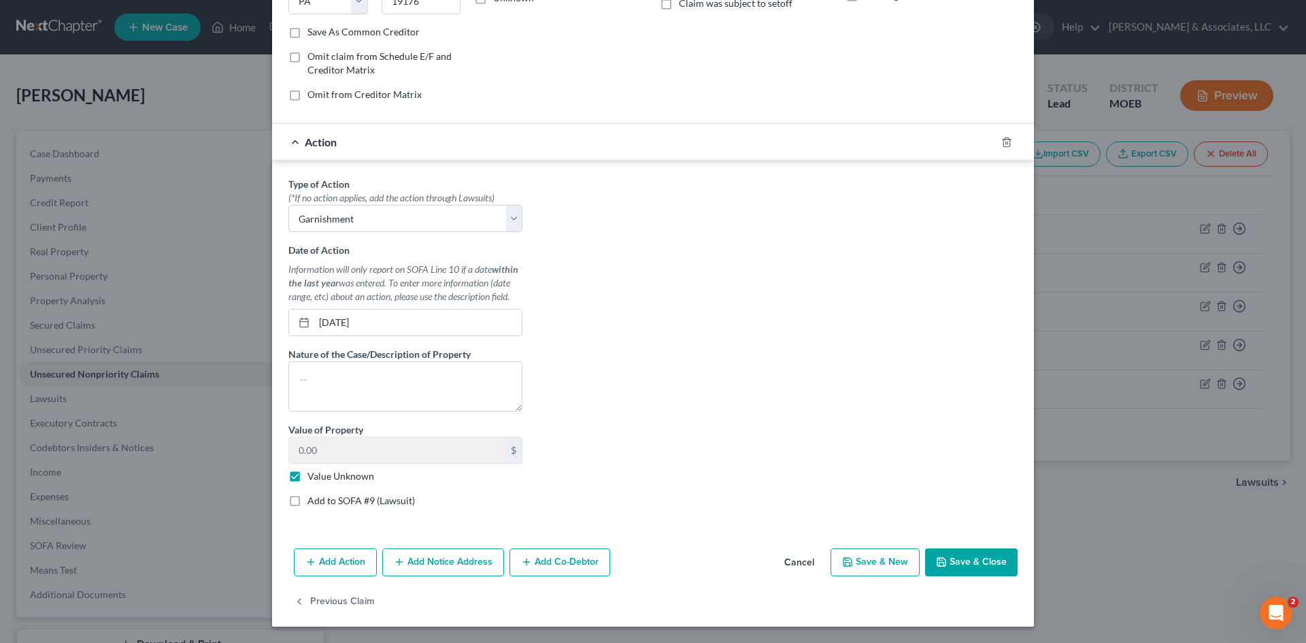
click at [437, 564] on button "Add Notice Address" at bounding box center [443, 562] width 122 height 29
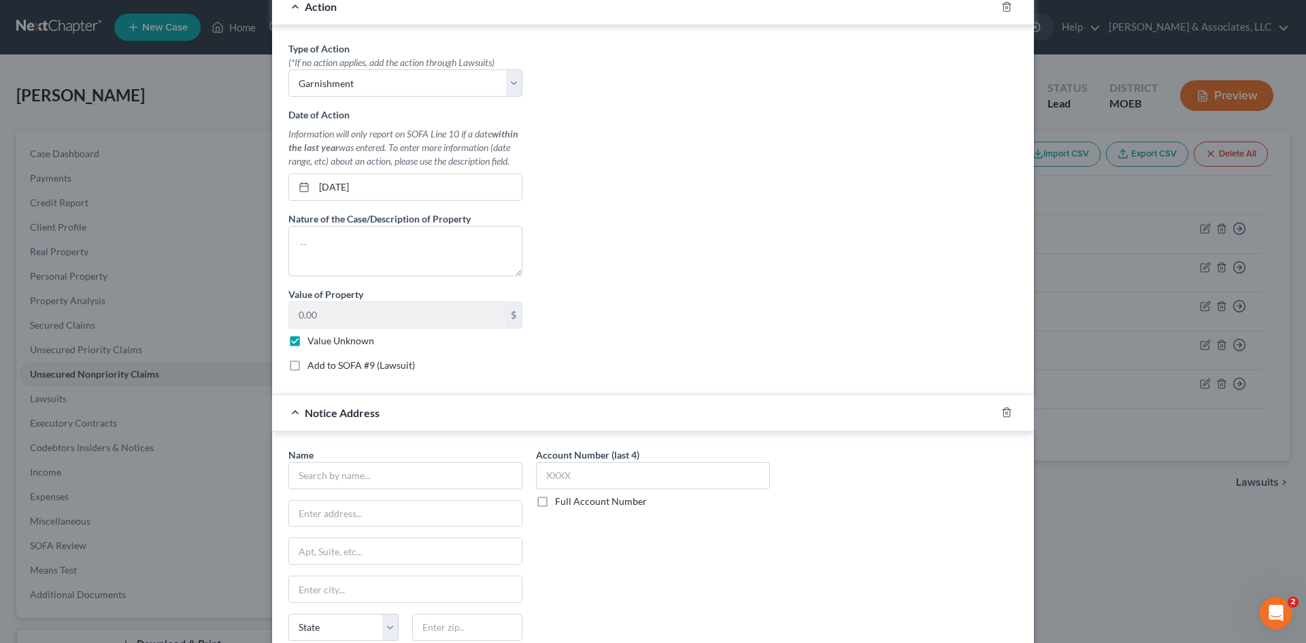
scroll to position [377, 0]
click at [392, 483] on input "text" at bounding box center [405, 474] width 234 height 27
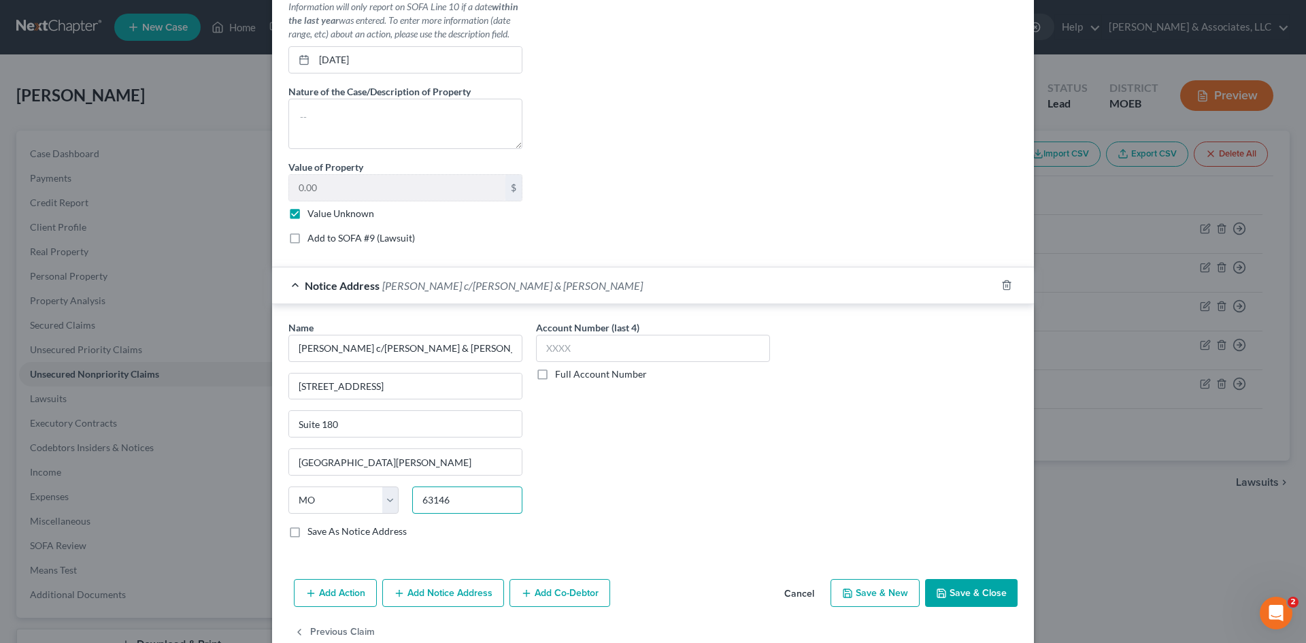
scroll to position [513, 0]
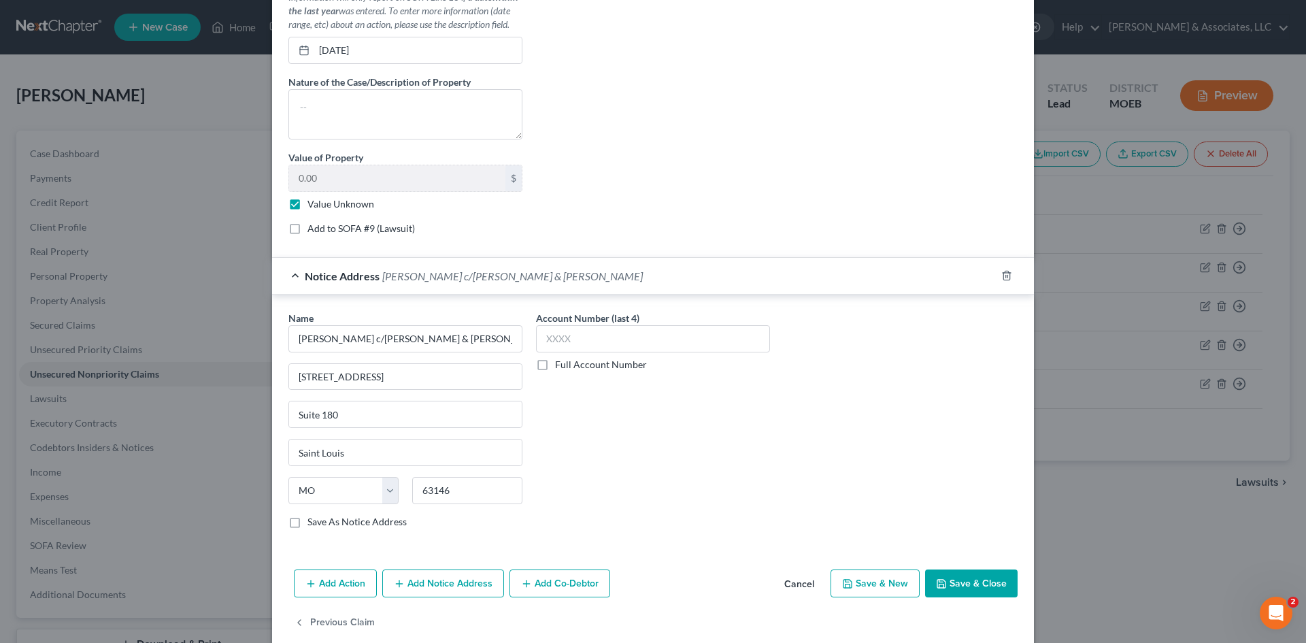
click at [307, 523] on label "Save As Notice Address" at bounding box center [356, 522] width 99 height 14
click at [313, 523] on input "Save As Notice Address" at bounding box center [317, 519] width 9 height 9
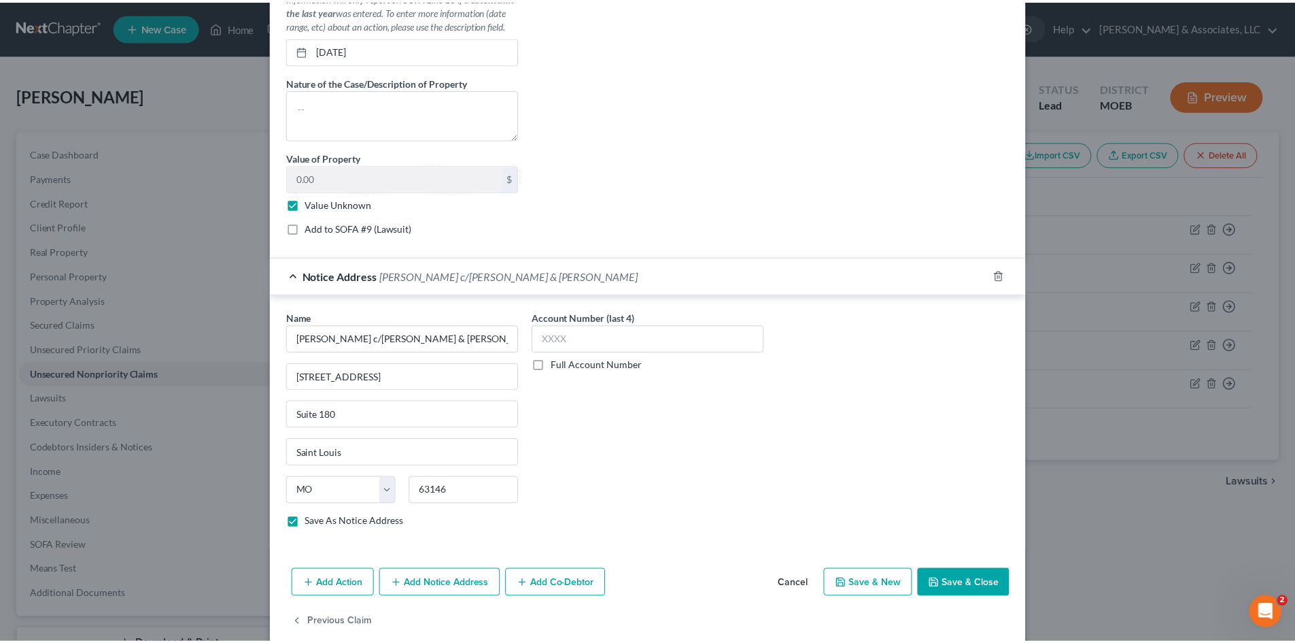
scroll to position [534, 0]
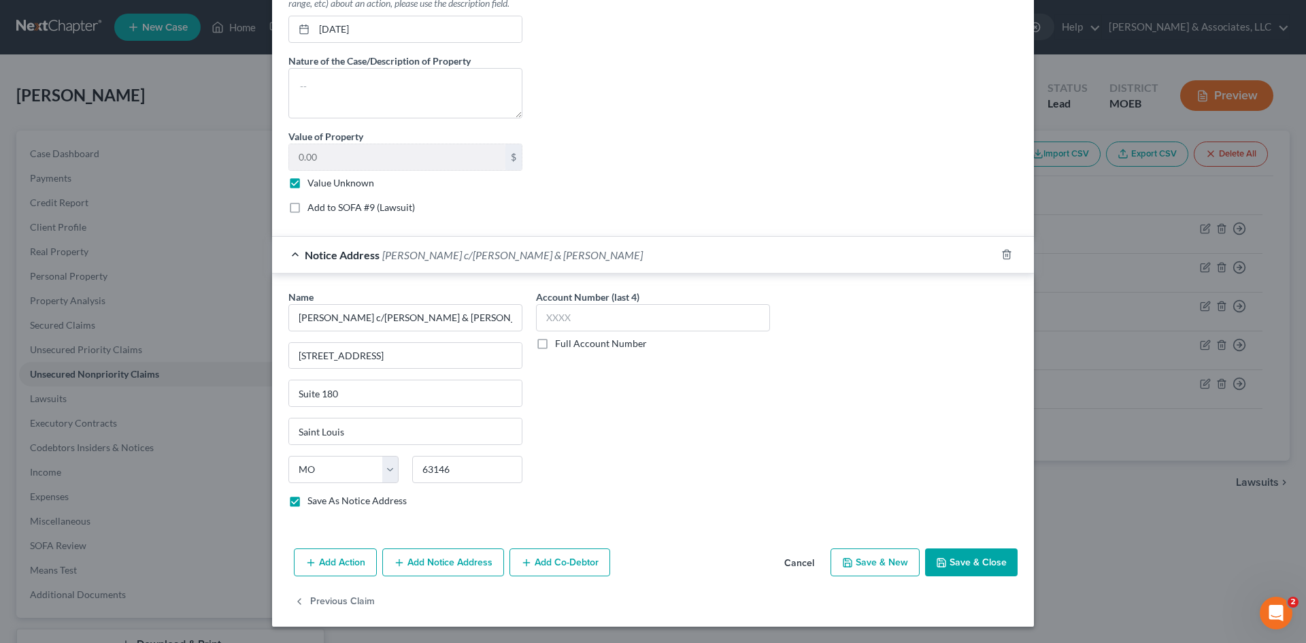
click at [966, 562] on button "Save & Close" at bounding box center [971, 562] width 92 height 29
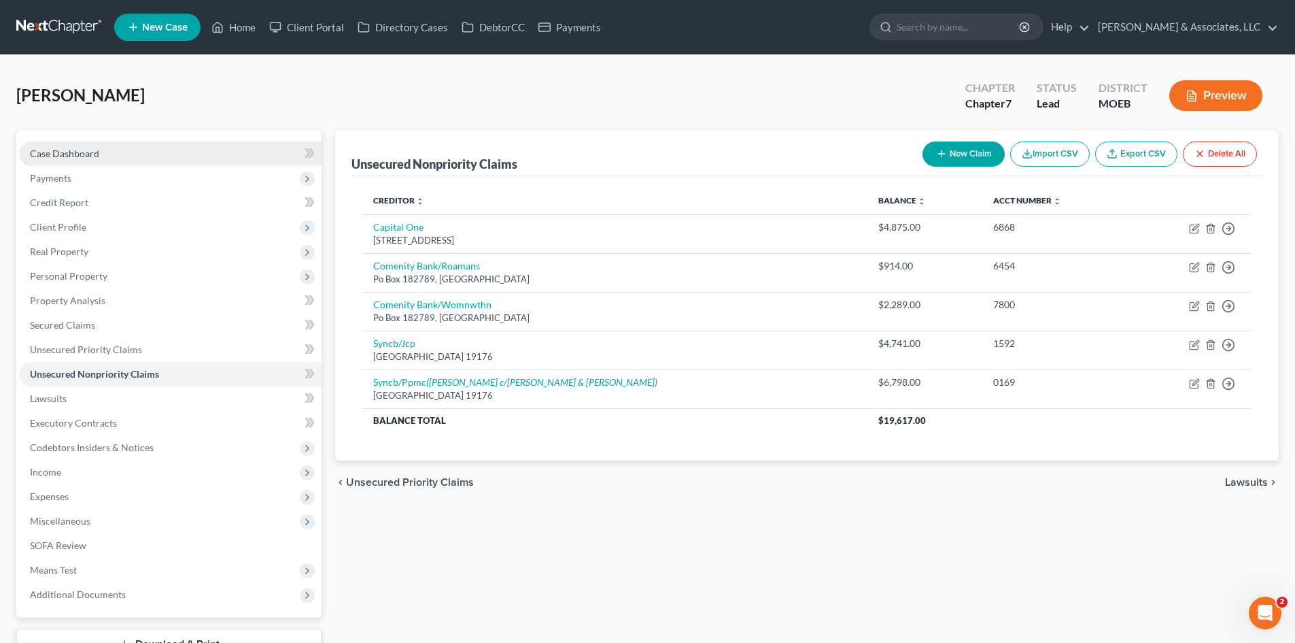
click at [82, 152] on span "Case Dashboard" at bounding box center [64, 154] width 69 height 12
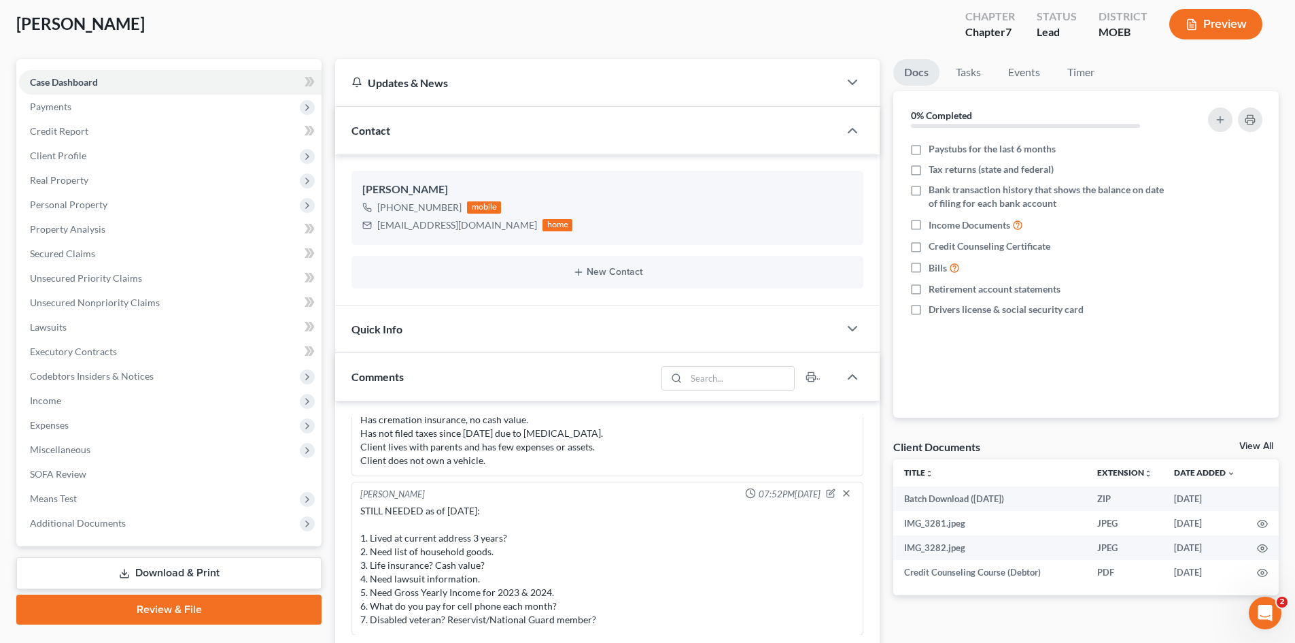
scroll to position [340, 0]
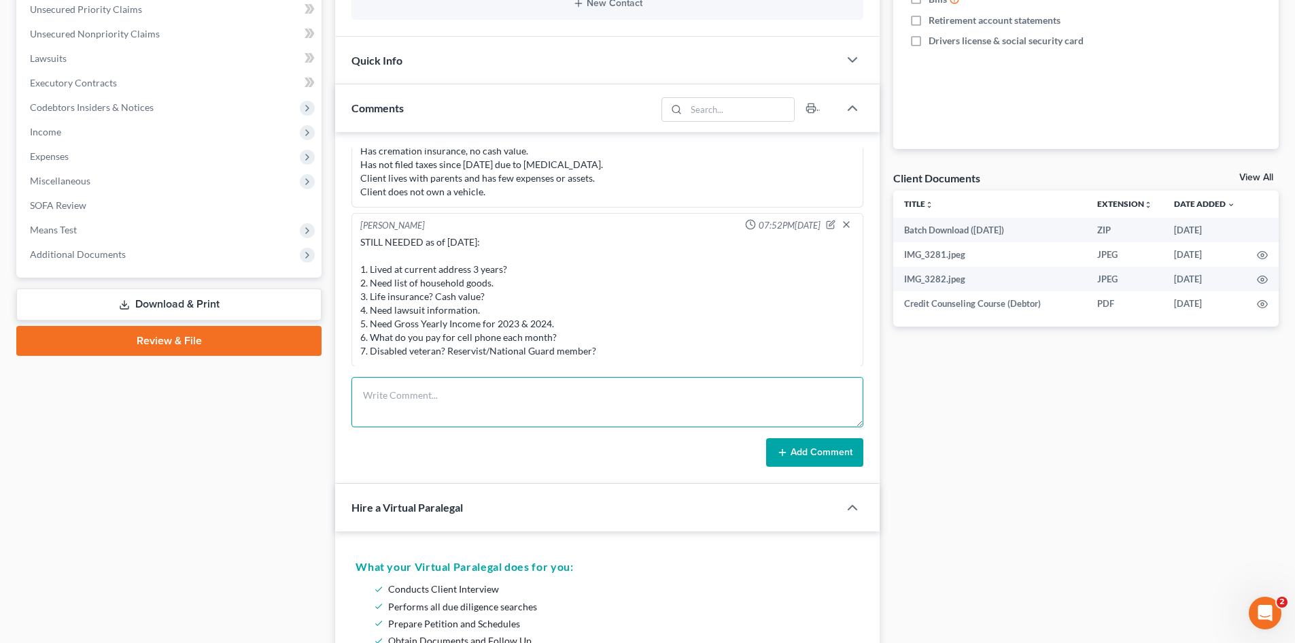
click at [432, 384] on textarea at bounding box center [608, 402] width 512 height 50
click at [826, 450] on button "Add Comment" at bounding box center [814, 452] width 97 height 29
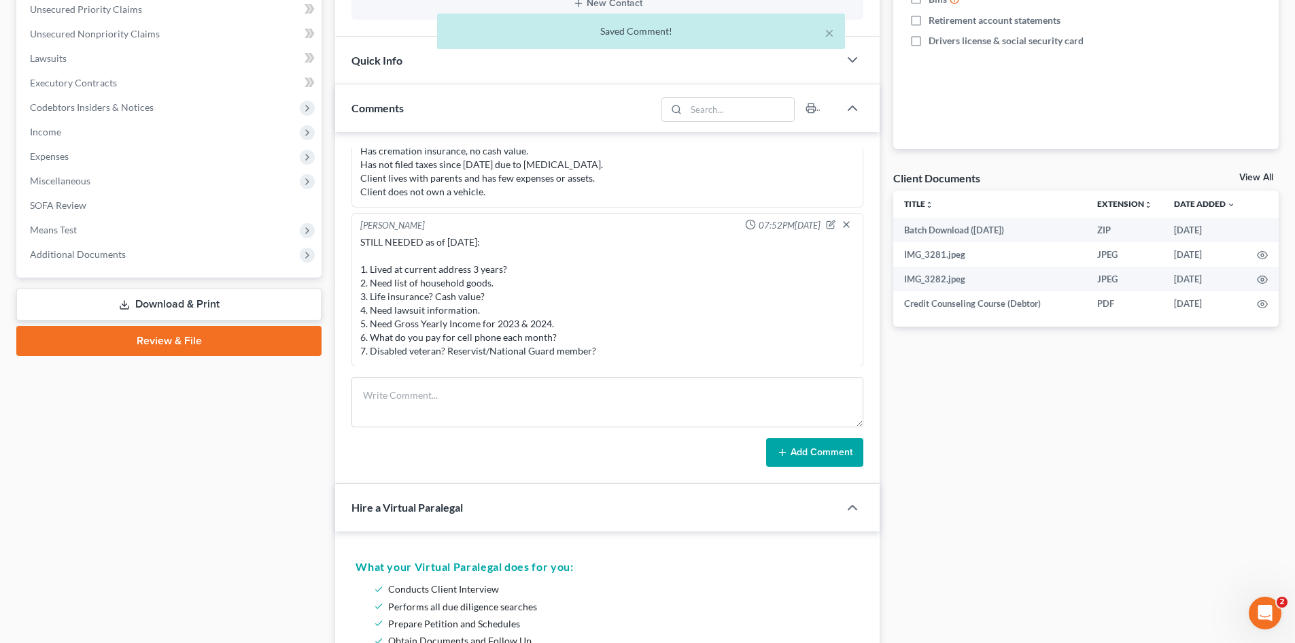
scroll to position [1032, 0]
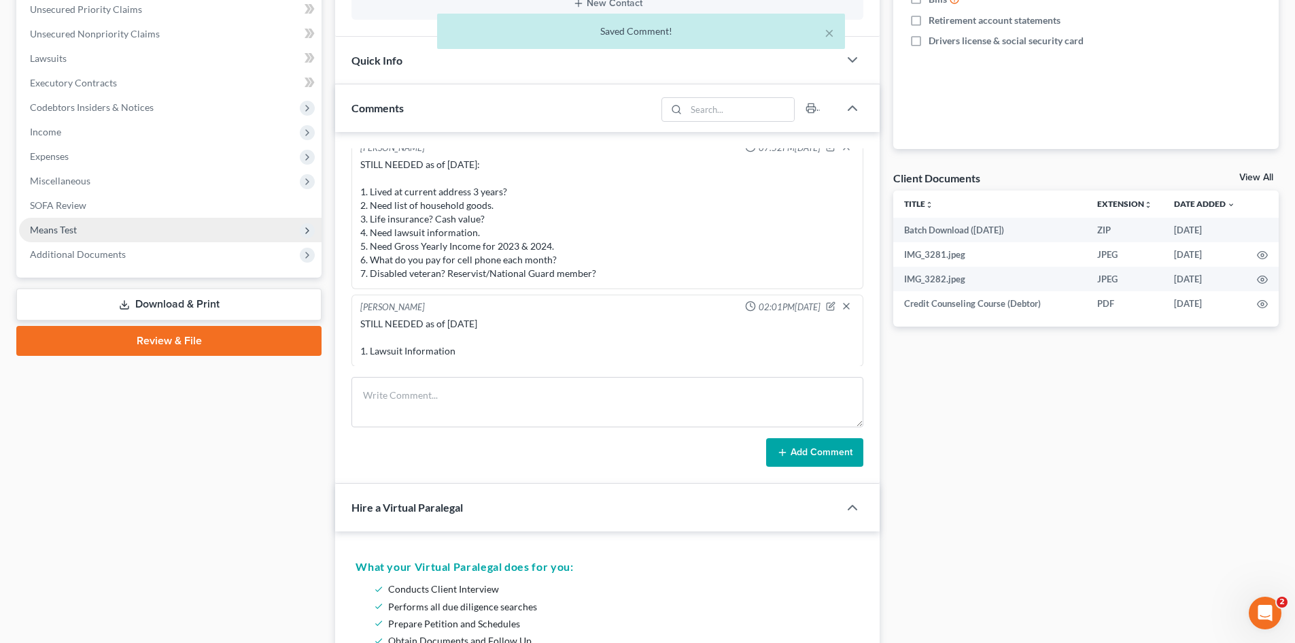
click at [52, 226] on span "Means Test" at bounding box center [53, 230] width 47 height 12
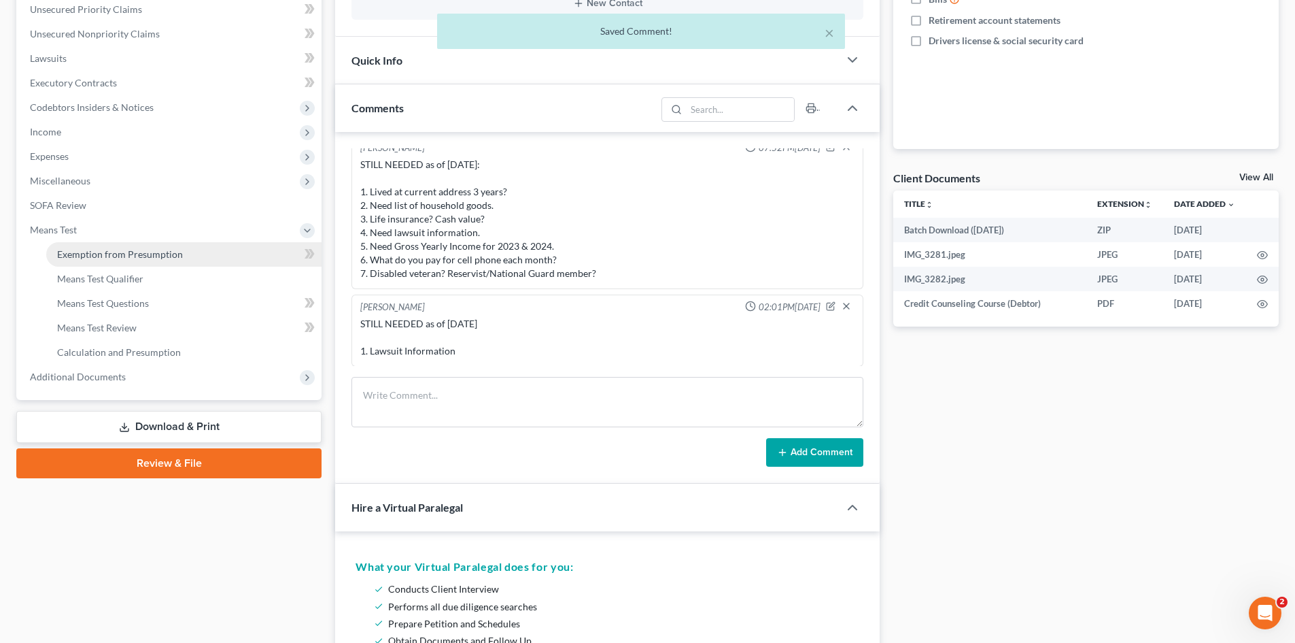
click at [127, 258] on span "Exemption from Presumption" at bounding box center [120, 254] width 126 height 12
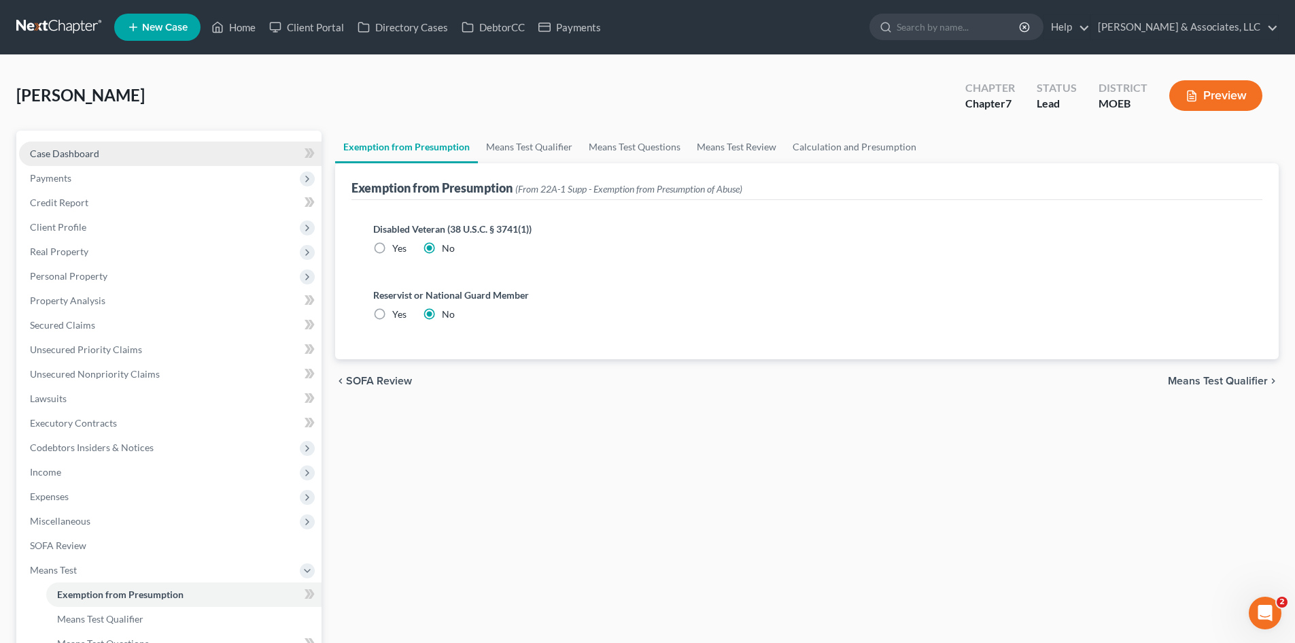
click at [52, 153] on span "Case Dashboard" at bounding box center [64, 154] width 69 height 12
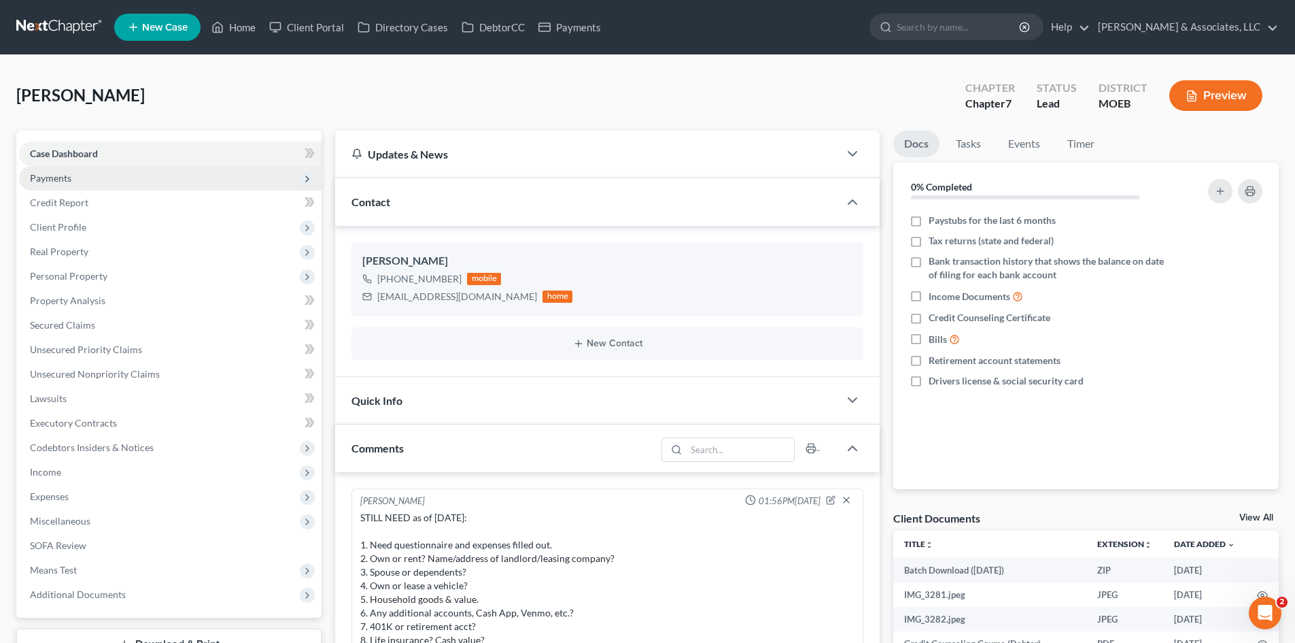
scroll to position [1032, 0]
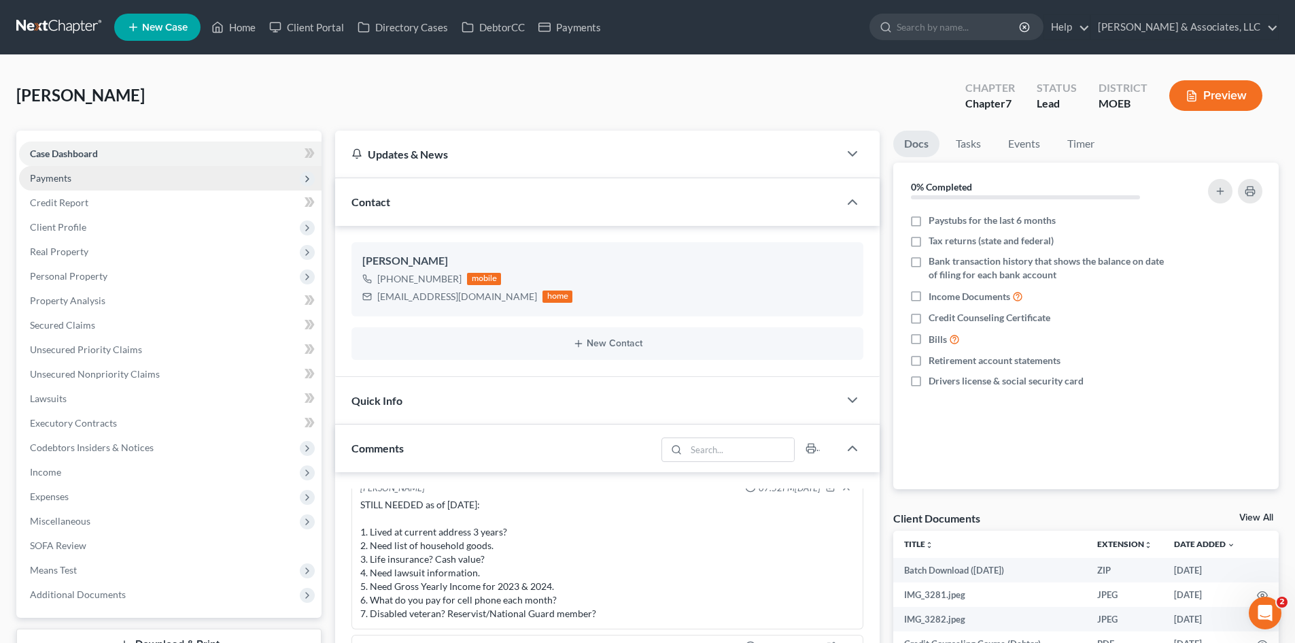
click at [57, 179] on span "Payments" at bounding box center [50, 178] width 41 height 12
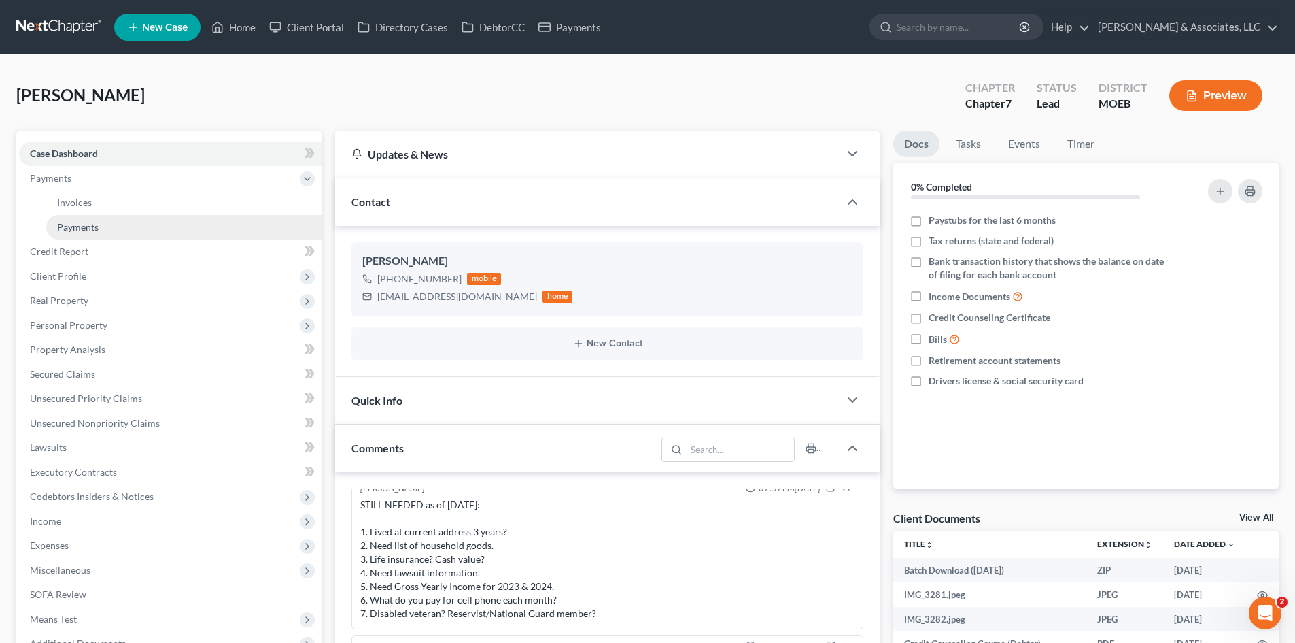
click at [92, 224] on span "Payments" at bounding box center [77, 227] width 41 height 12
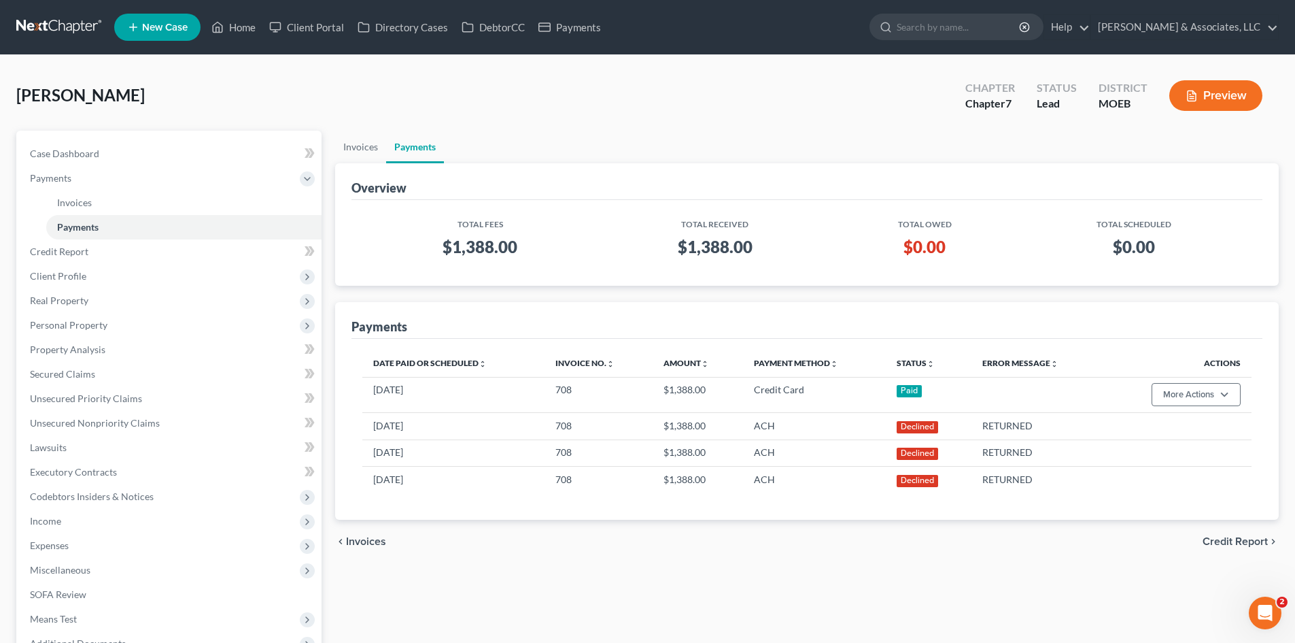
scroll to position [154, 0]
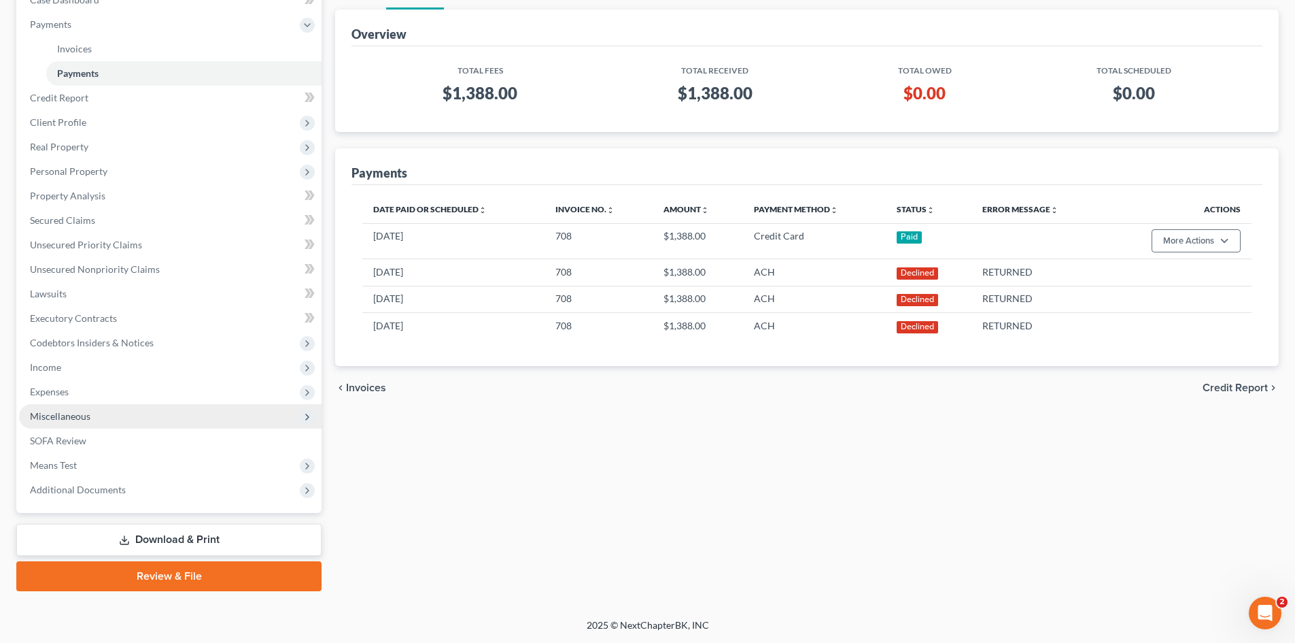
click at [66, 414] on span "Miscellaneous" at bounding box center [60, 416] width 61 height 12
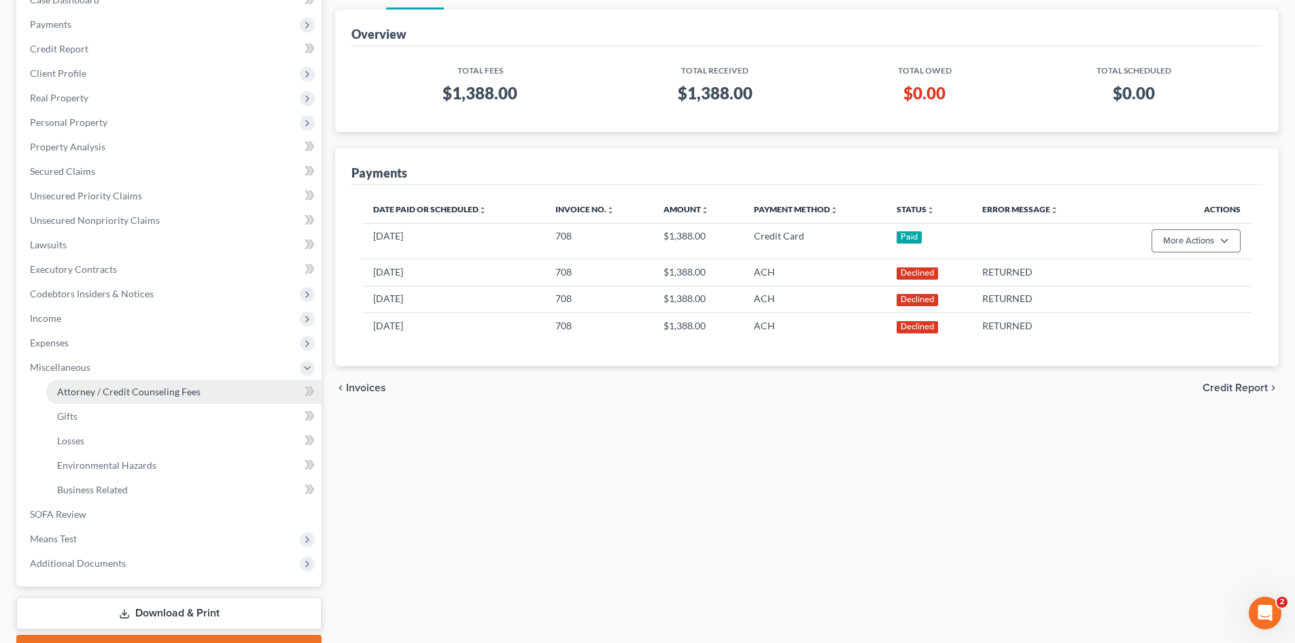
click at [97, 396] on span "Attorney / Credit Counseling Fees" at bounding box center [128, 392] width 143 height 12
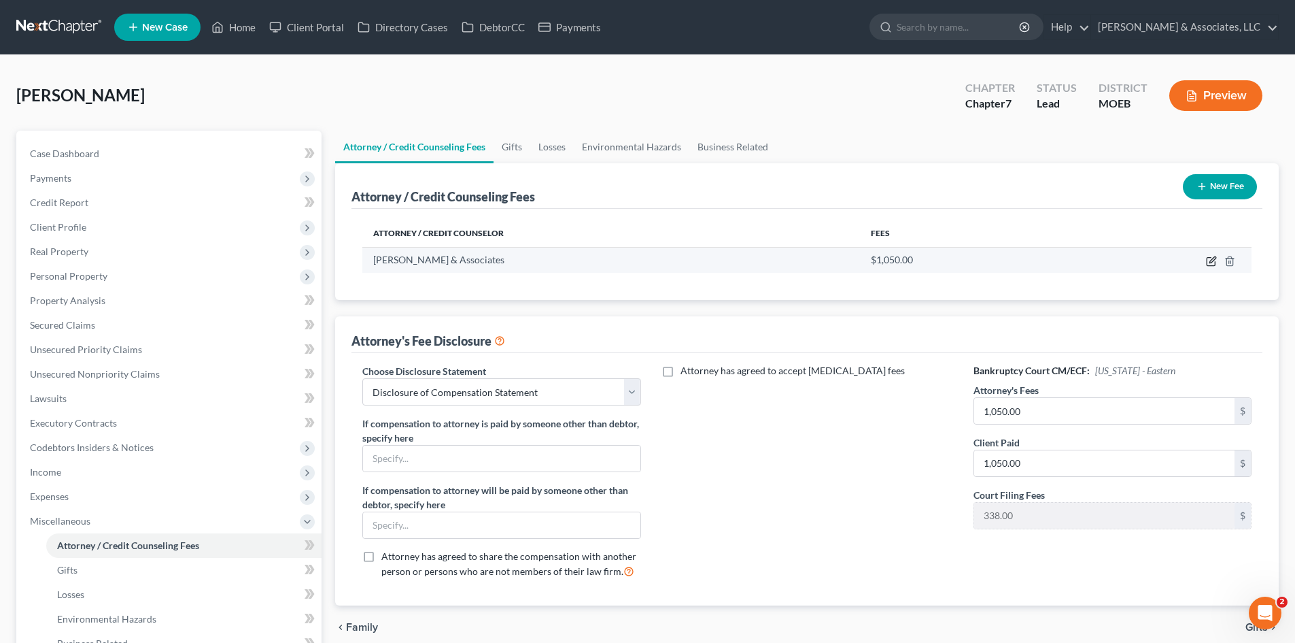
click at [1209, 258] on icon "button" at bounding box center [1211, 261] width 11 height 11
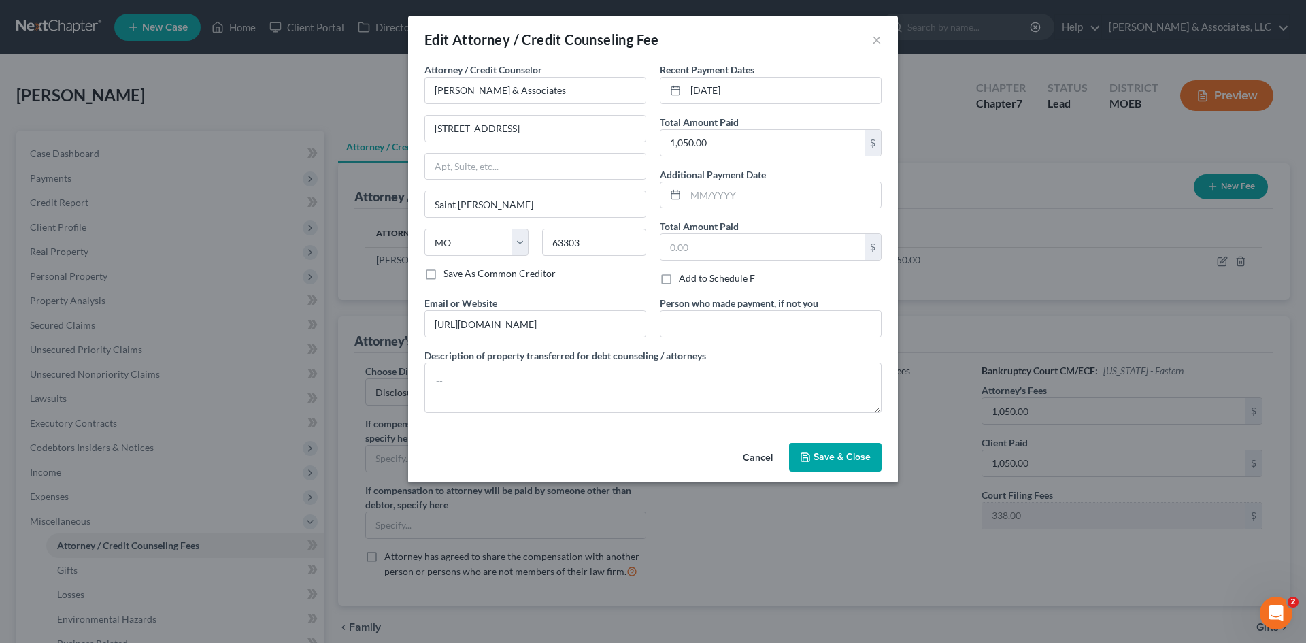
click at [843, 455] on span "Save & Close" at bounding box center [841, 457] width 57 height 12
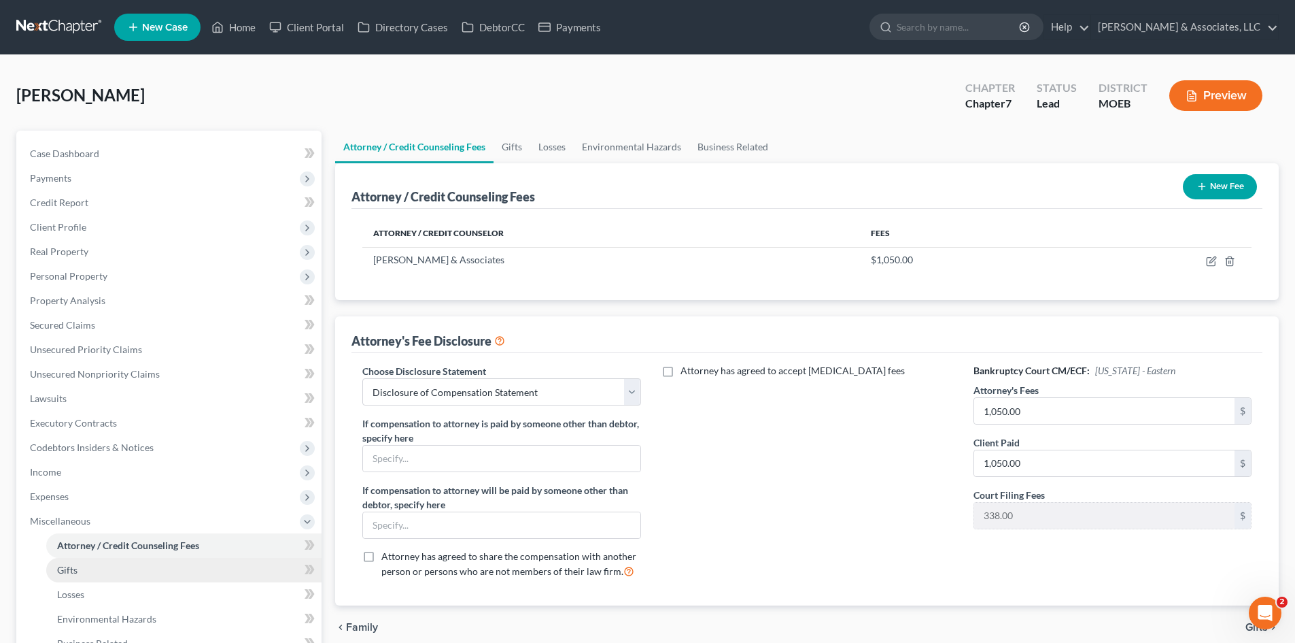
click at [78, 573] on link "Gifts" at bounding box center [183, 570] width 275 height 24
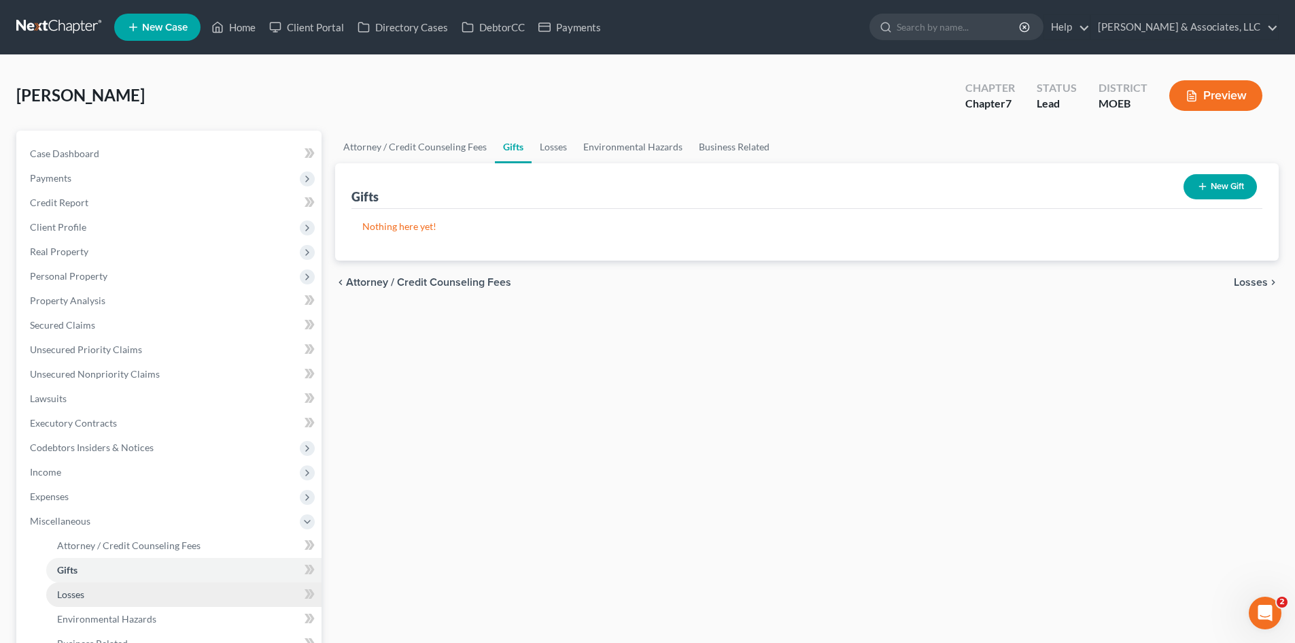
click at [79, 595] on span "Losses" at bounding box center [70, 594] width 27 height 12
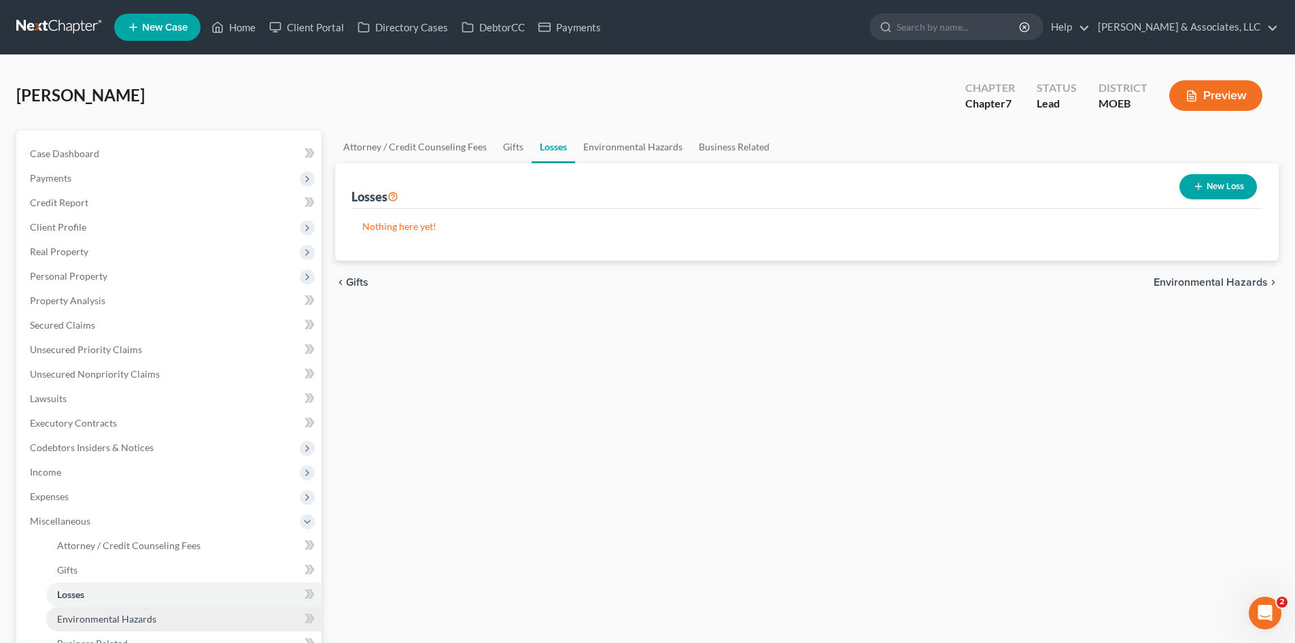
click at [90, 619] on span "Environmental Hazards" at bounding box center [106, 619] width 99 height 12
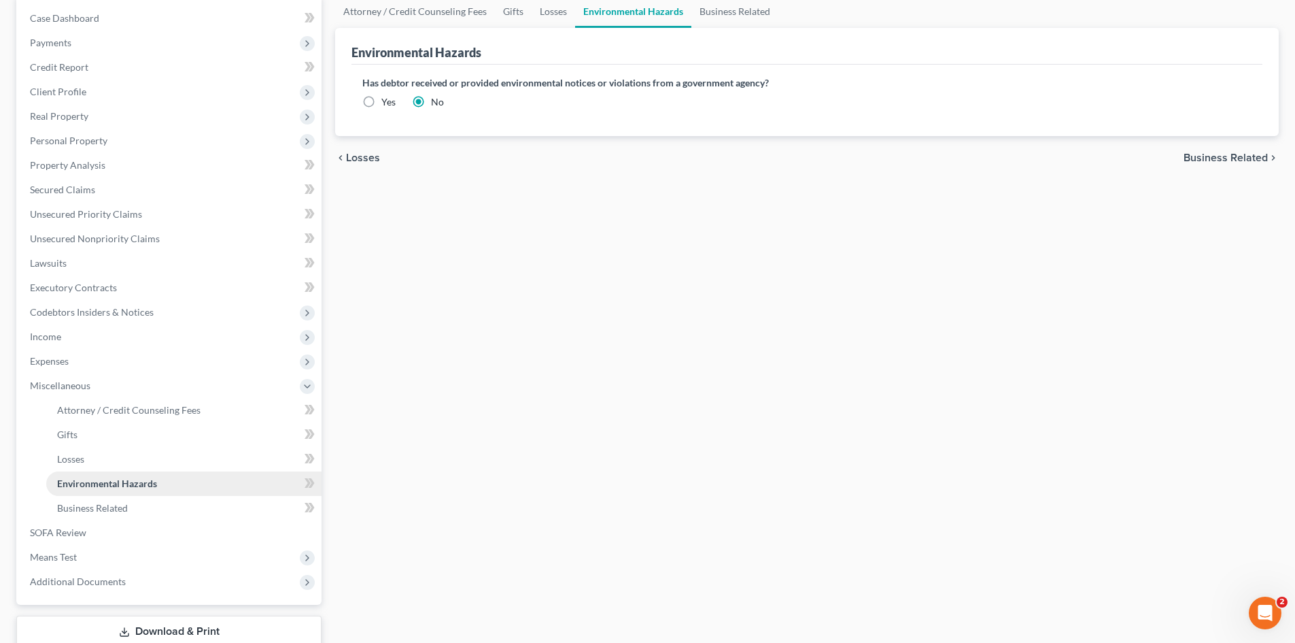
scroll to position [136, 0]
click at [84, 502] on span "Business Related" at bounding box center [92, 507] width 71 height 12
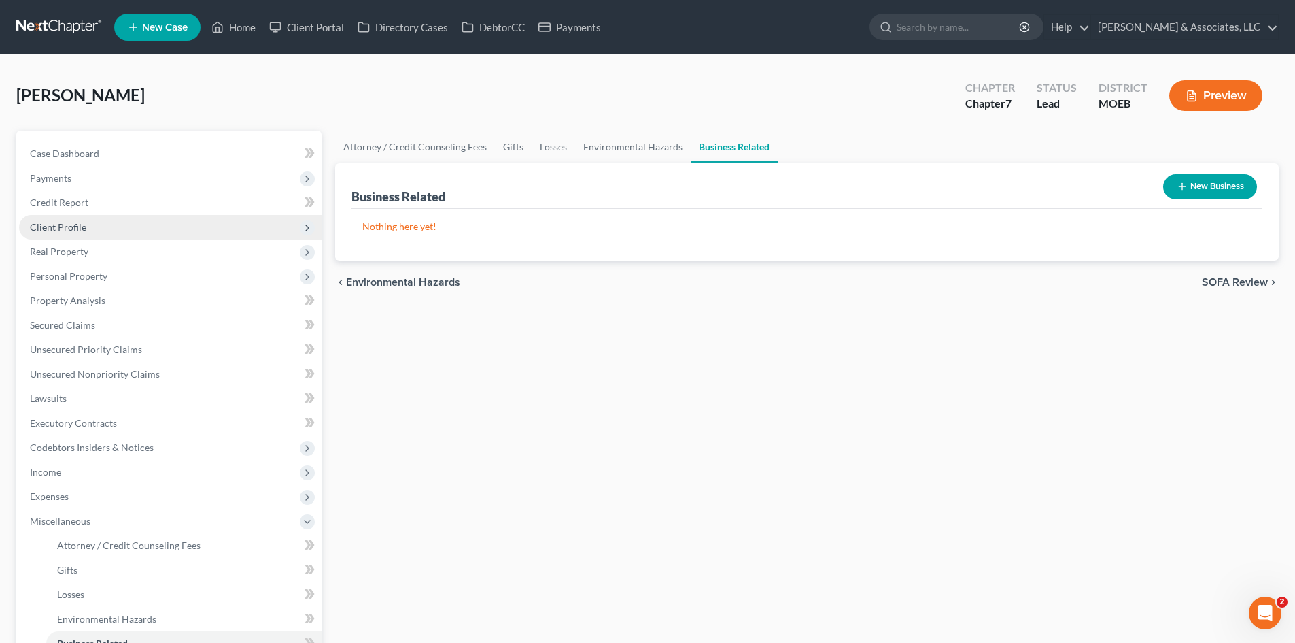
click at [52, 222] on span "Client Profile" at bounding box center [58, 227] width 56 height 12
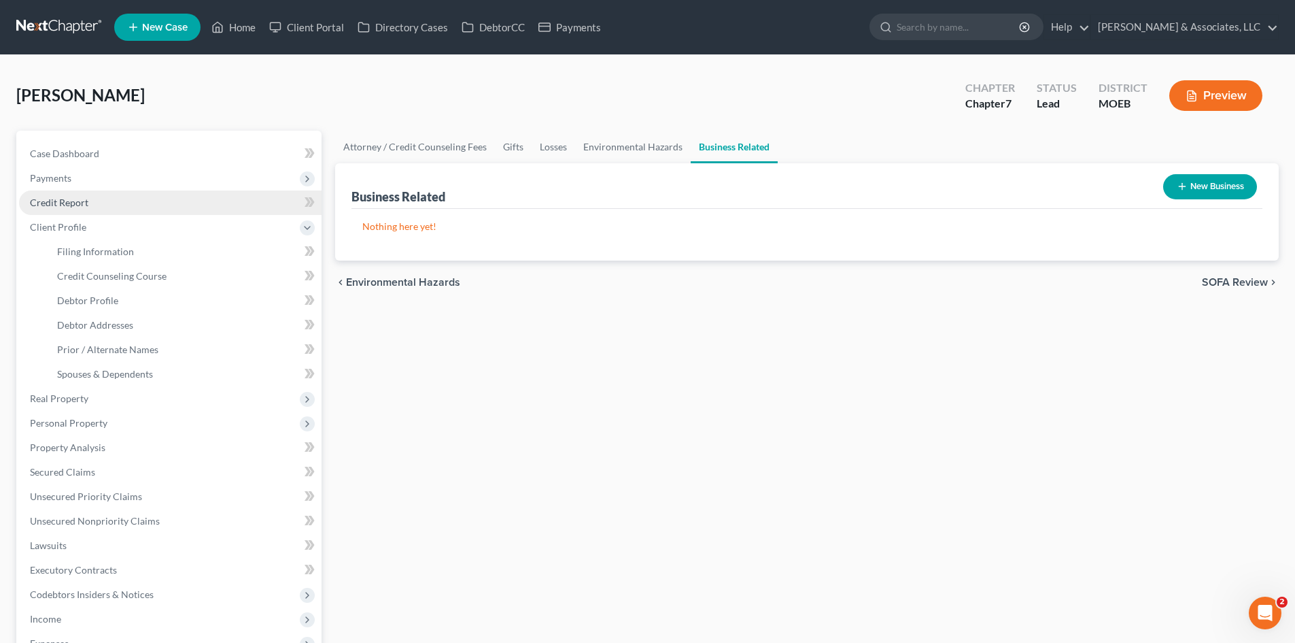
click at [46, 197] on span "Credit Report" at bounding box center [59, 203] width 58 height 12
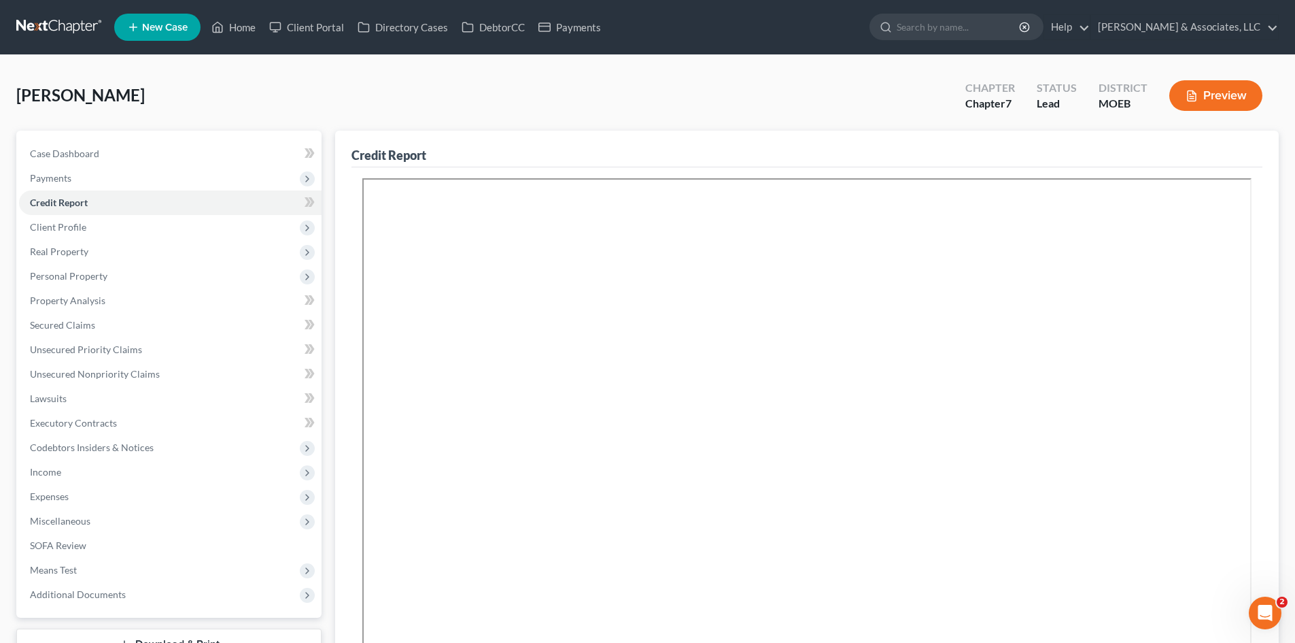
click at [84, 251] on span "Real Property" at bounding box center [59, 251] width 58 height 12
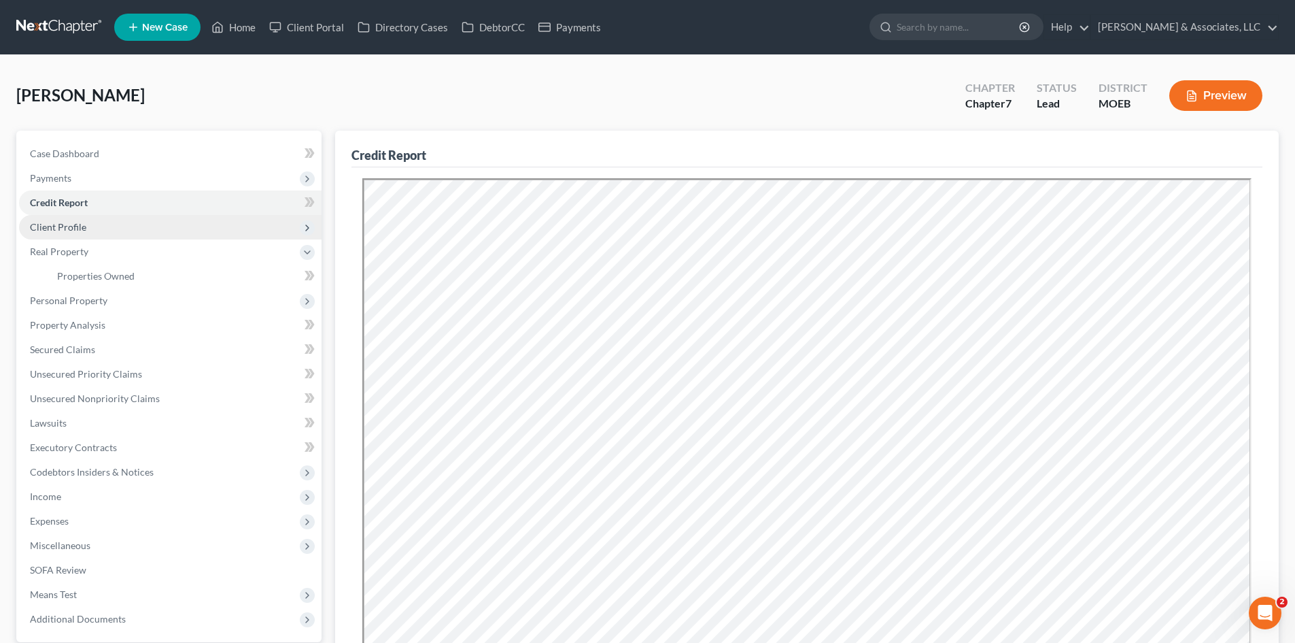
click at [84, 233] on span "Client Profile" at bounding box center [170, 227] width 303 height 24
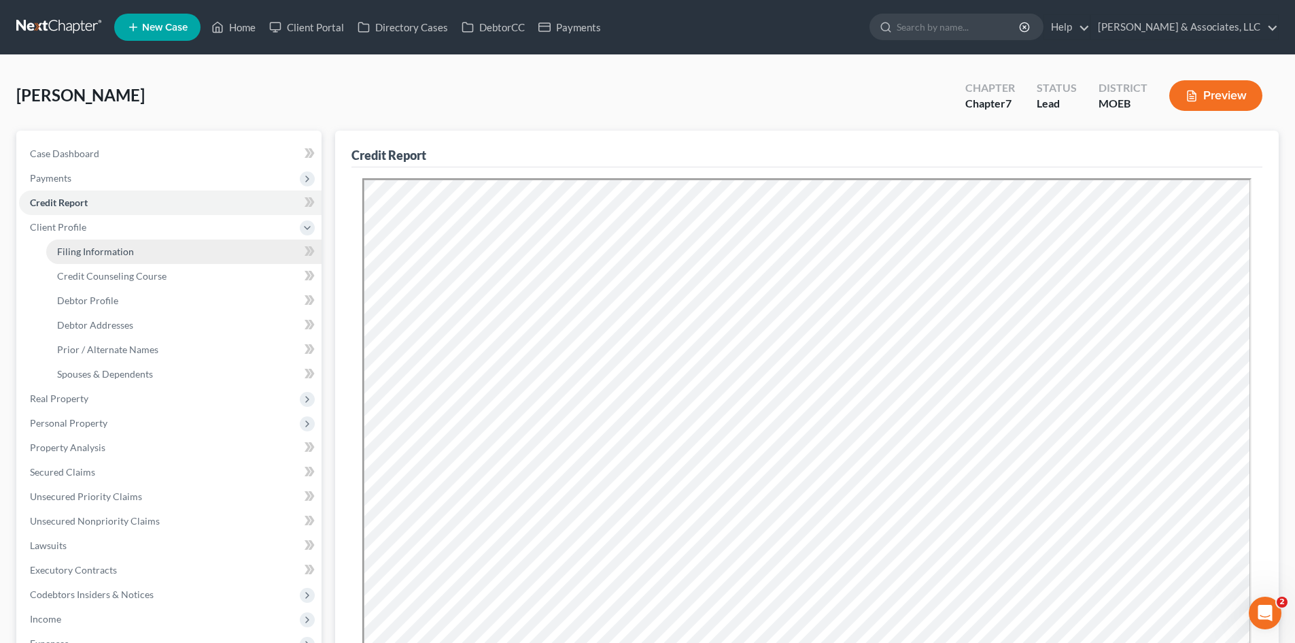
click at [112, 253] on span "Filing Information" at bounding box center [95, 251] width 77 height 12
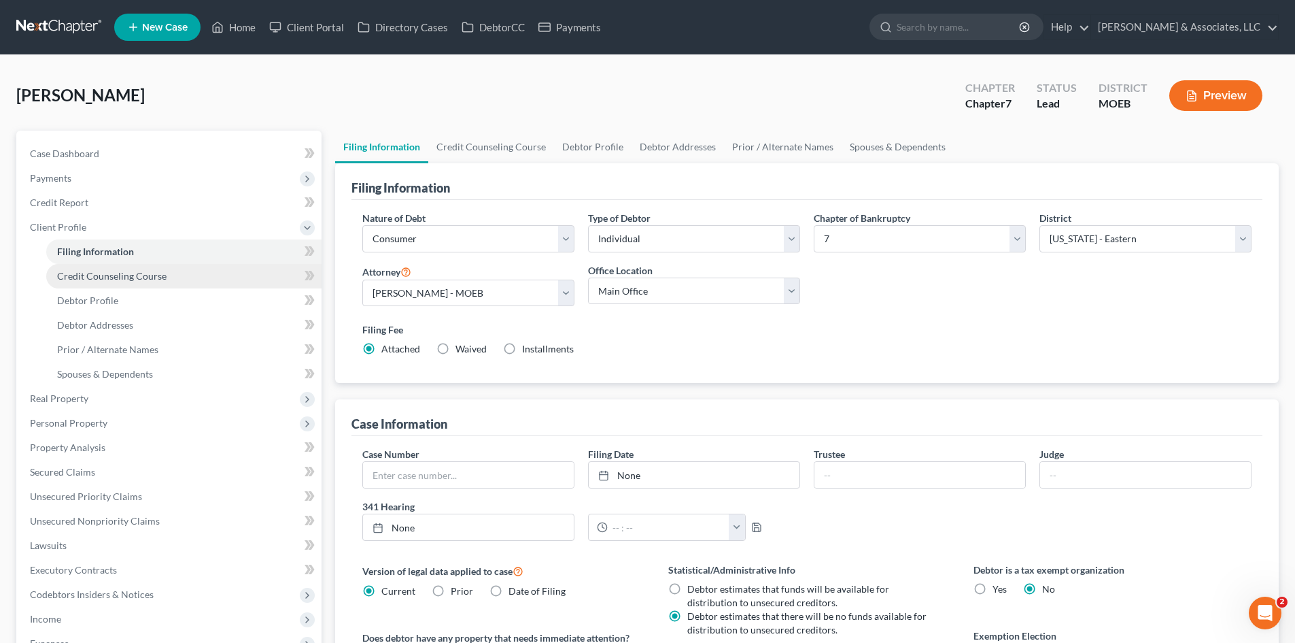
click at [125, 279] on span "Credit Counseling Course" at bounding box center [111, 276] width 109 height 12
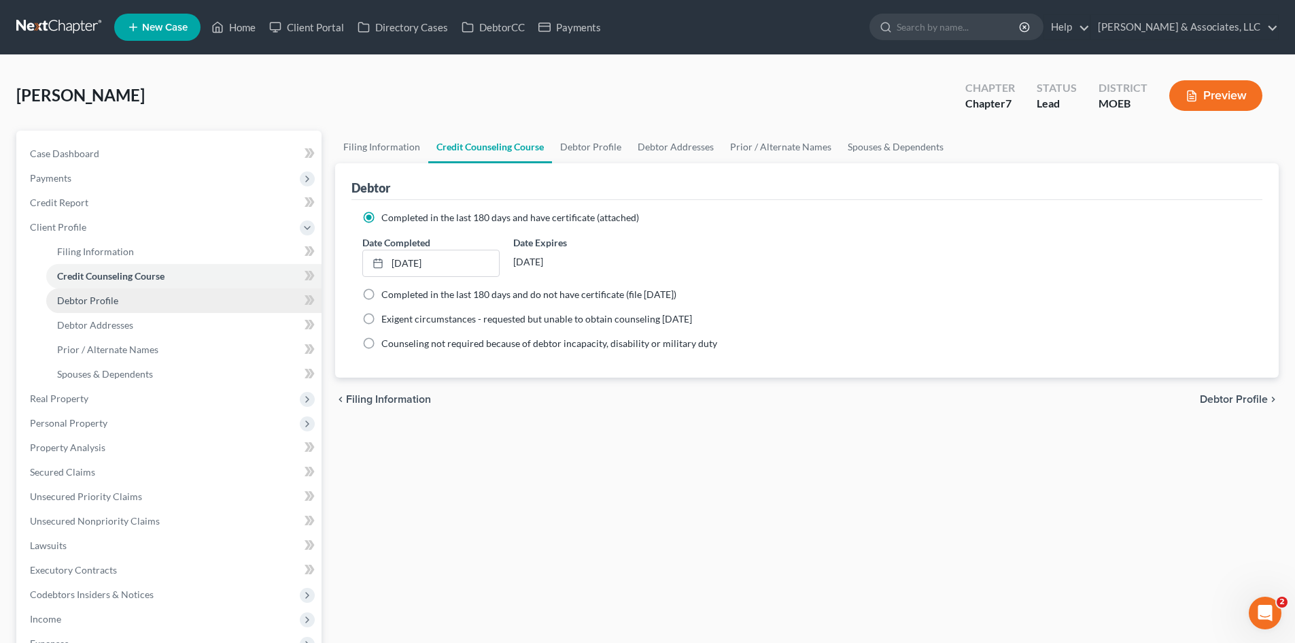
click at [116, 298] on span "Debtor Profile" at bounding box center [87, 300] width 61 height 12
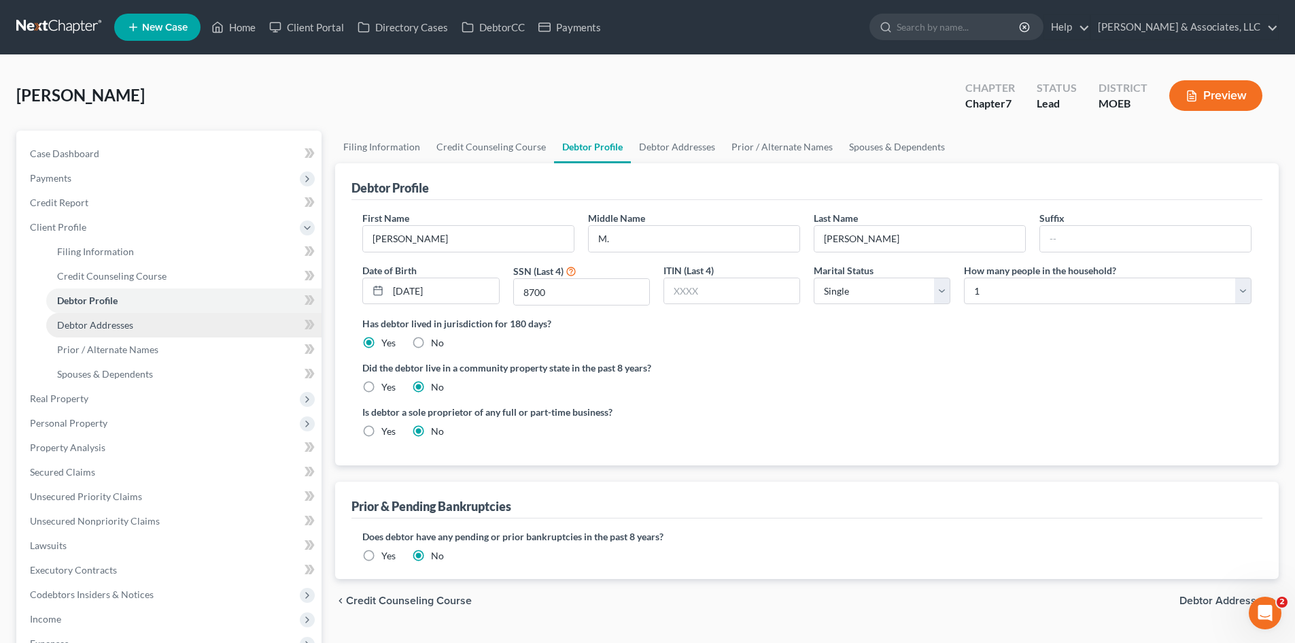
click at [108, 324] on span "Debtor Addresses" at bounding box center [95, 325] width 76 height 12
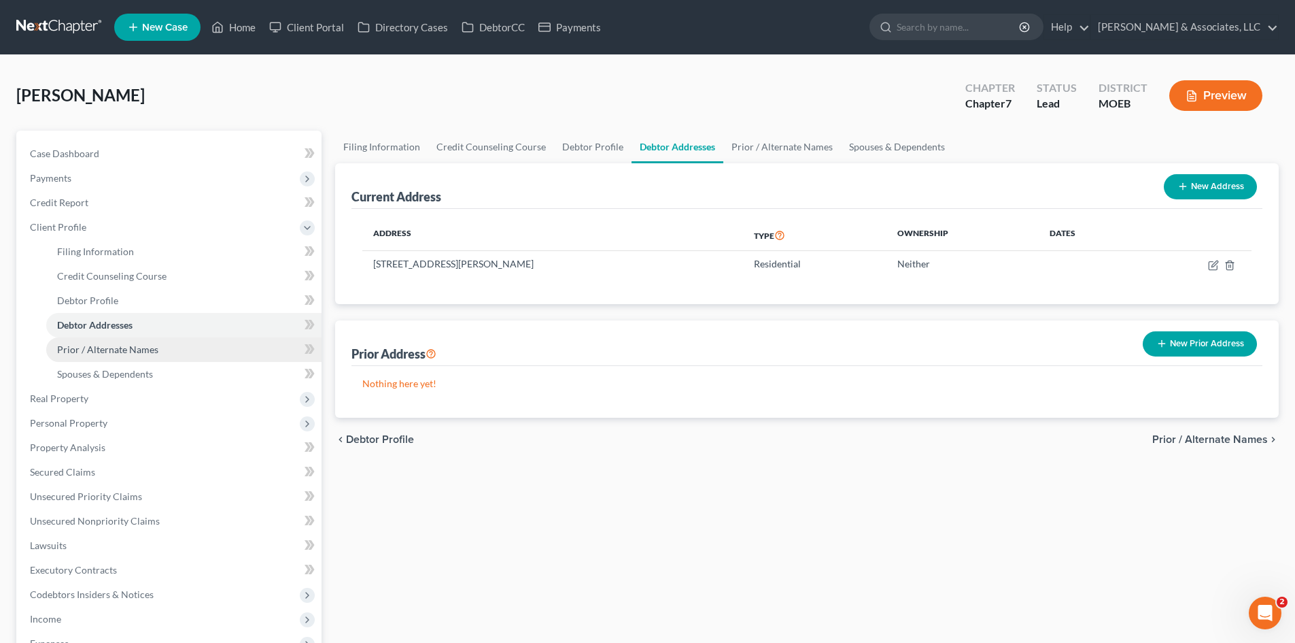
click at [113, 347] on span "Prior / Alternate Names" at bounding box center [107, 349] width 101 height 12
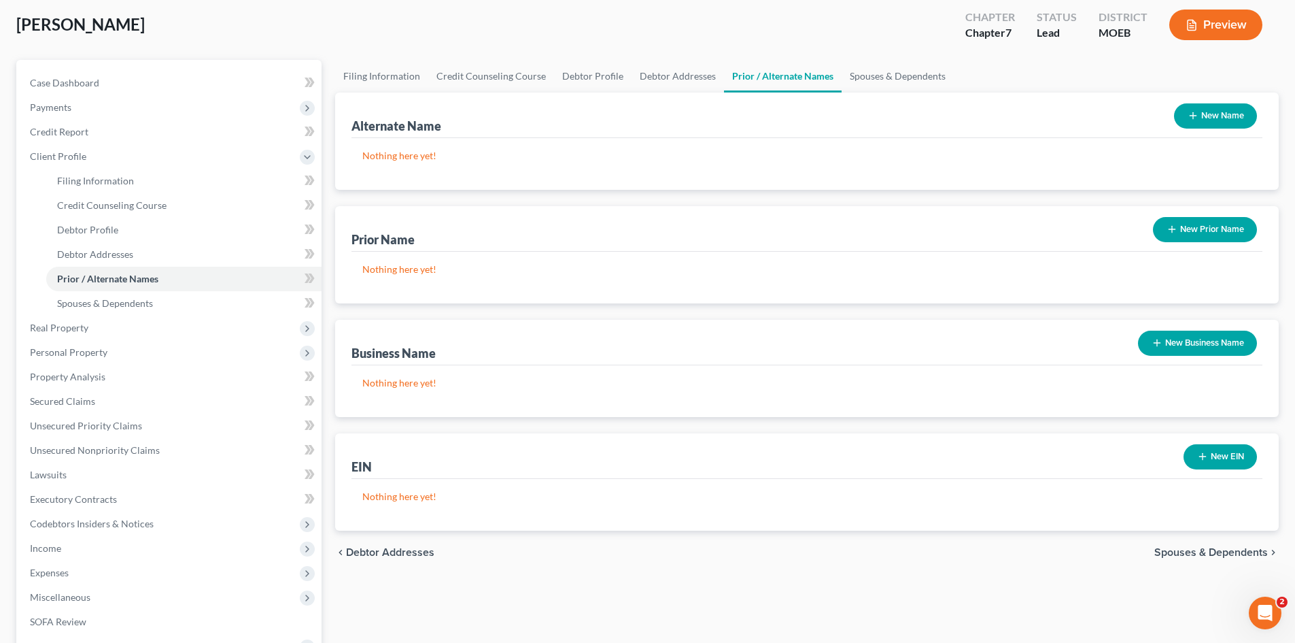
scroll to position [204, 0]
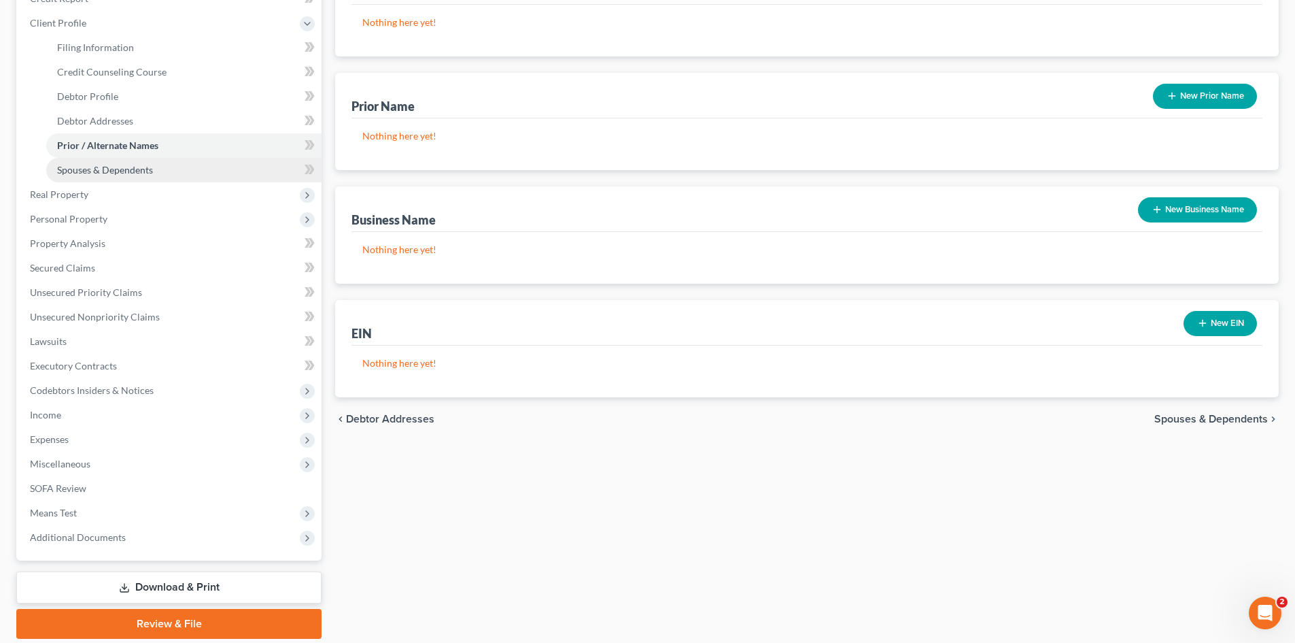
click at [133, 175] on link "Spouses & Dependents" at bounding box center [183, 170] width 275 height 24
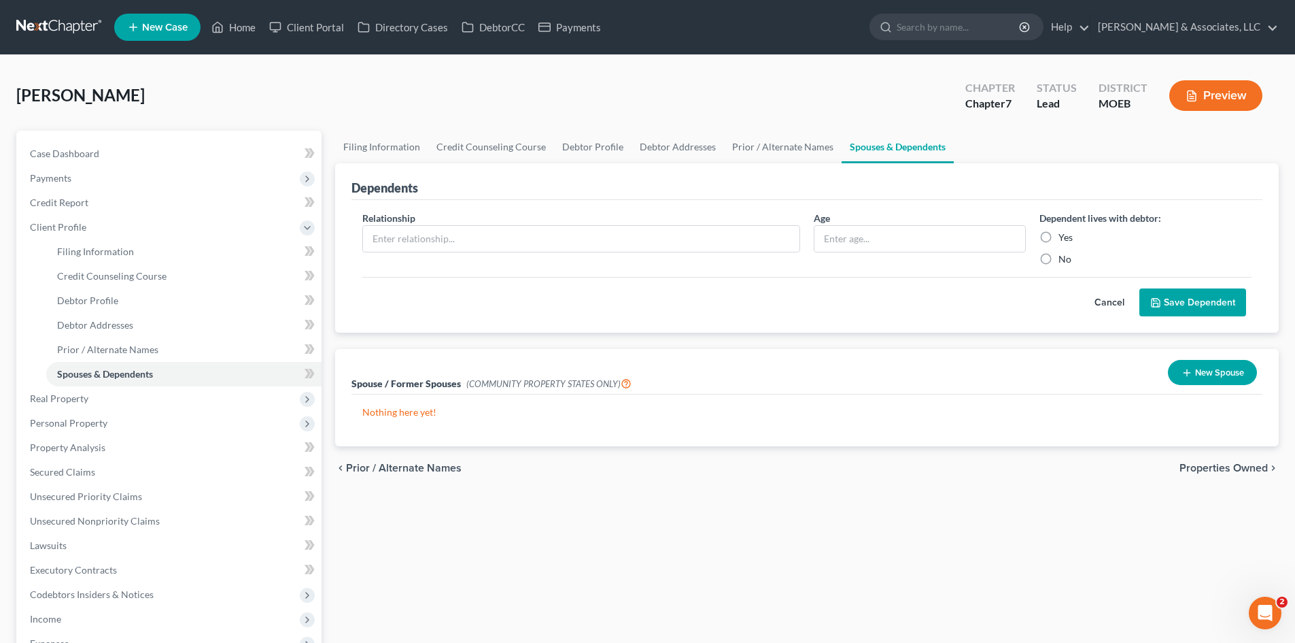
click at [1106, 298] on button "Cancel" at bounding box center [1110, 302] width 60 height 27
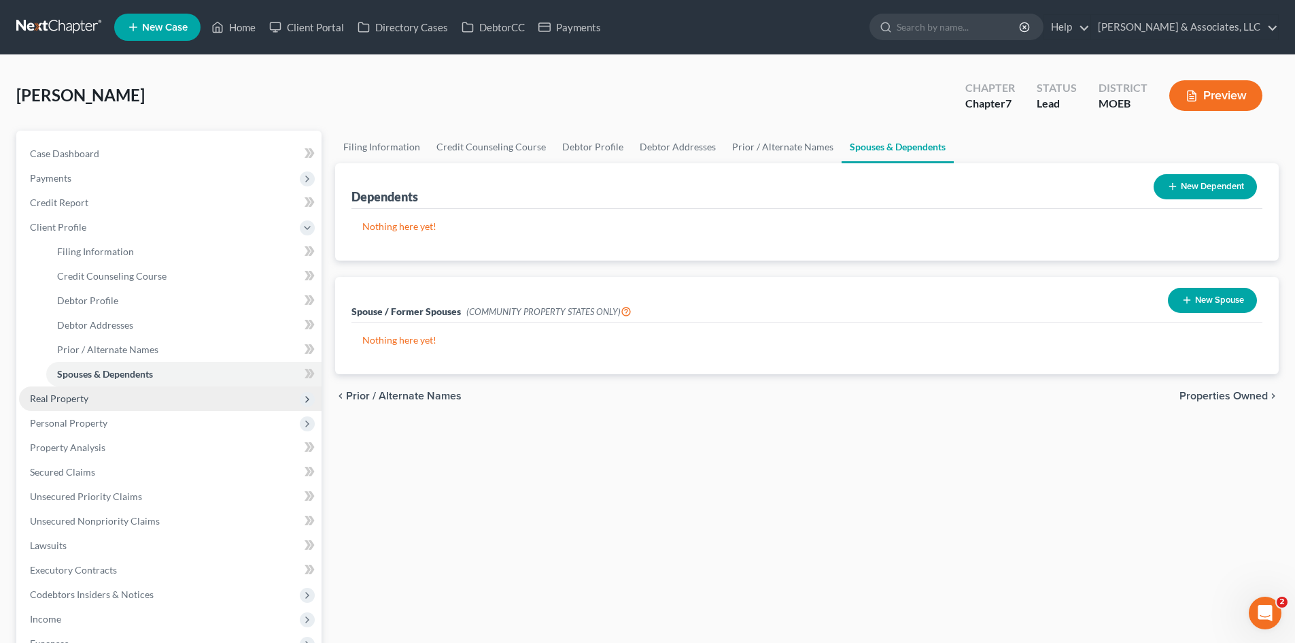
click at [74, 401] on span "Real Property" at bounding box center [59, 398] width 58 height 12
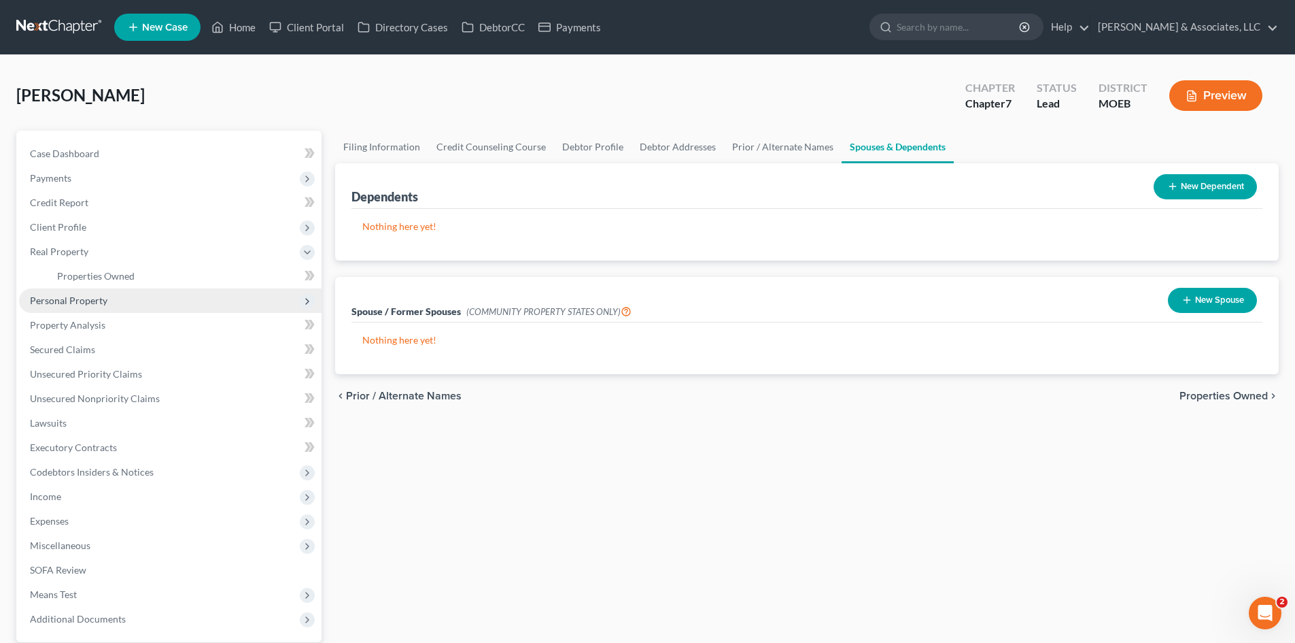
click at [71, 306] on span "Personal Property" at bounding box center [170, 300] width 303 height 24
click at [118, 298] on span "Vehicles Owned" at bounding box center [91, 300] width 68 height 12
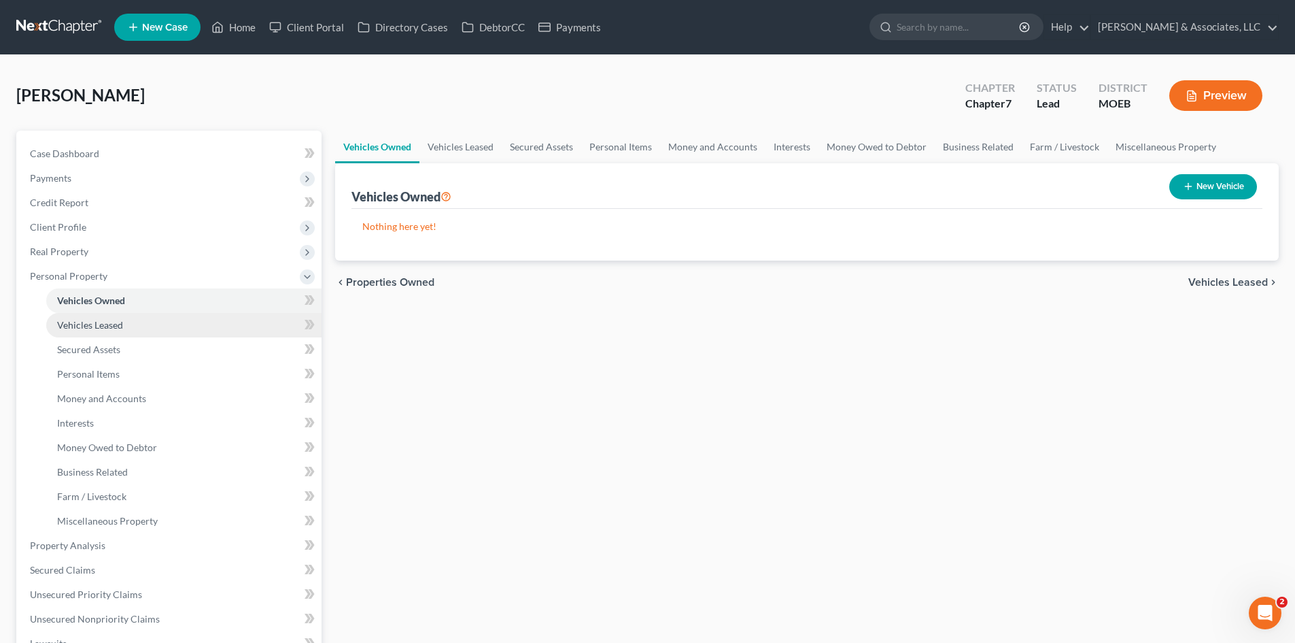
click at [113, 322] on span "Vehicles Leased" at bounding box center [90, 325] width 66 height 12
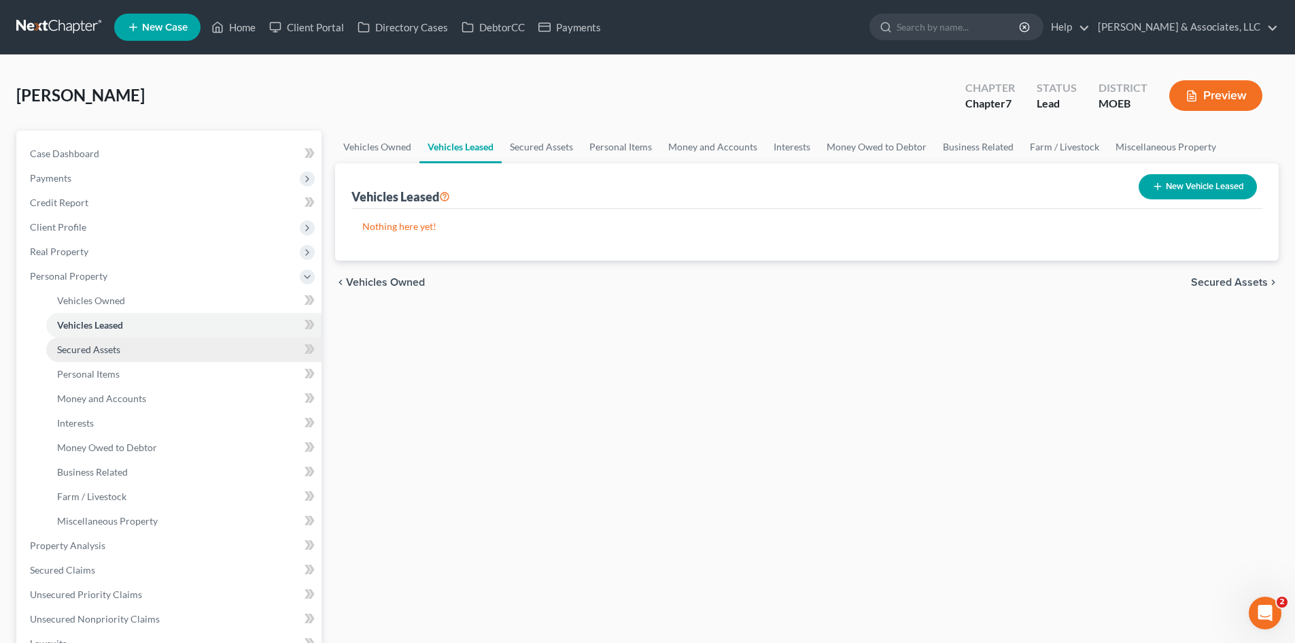
click at [109, 347] on span "Secured Assets" at bounding box center [88, 349] width 63 height 12
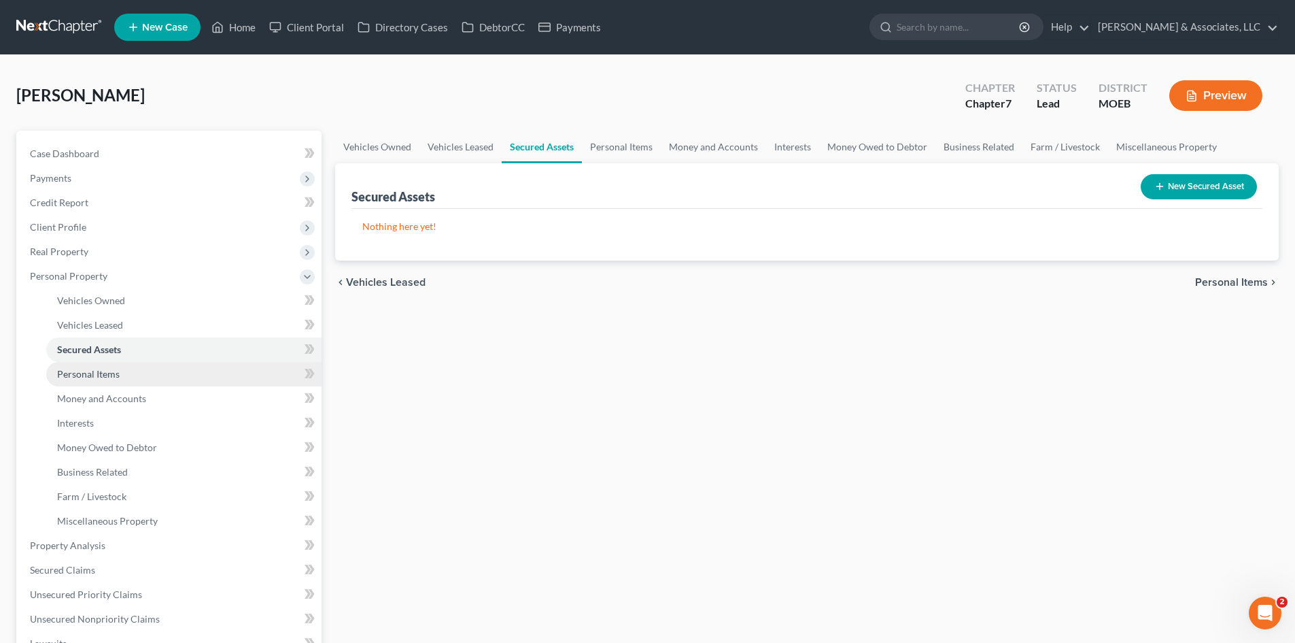
click at [104, 369] on span "Personal Items" at bounding box center [88, 374] width 63 height 12
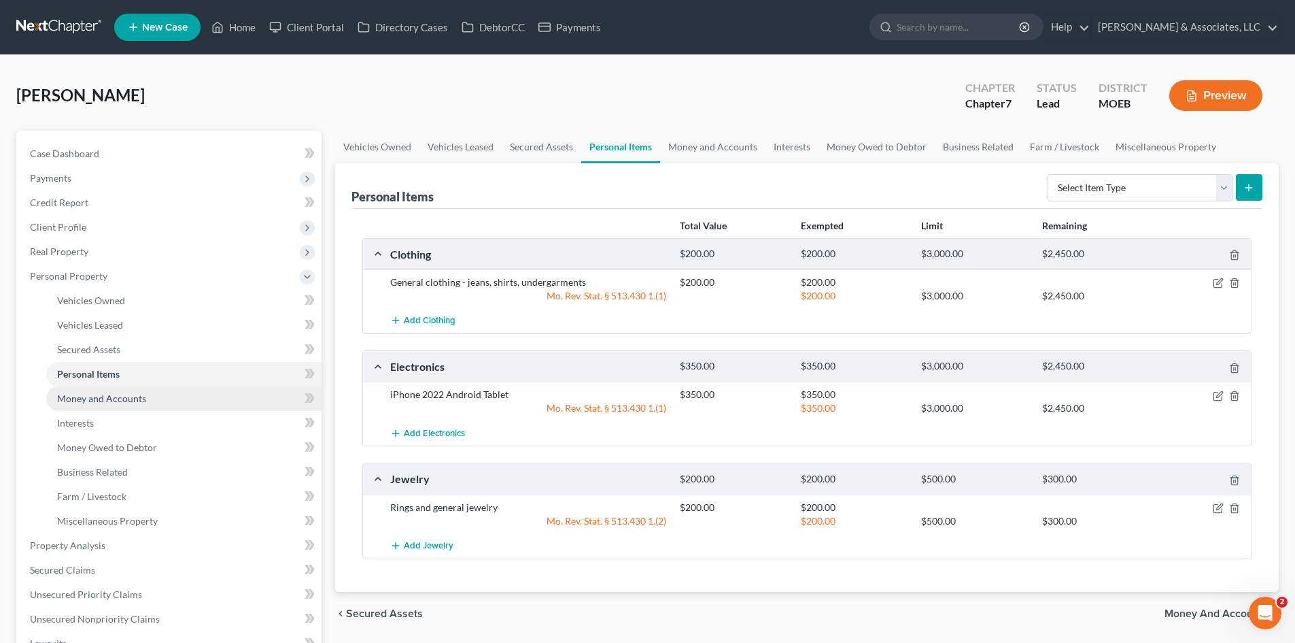
click at [124, 400] on span "Money and Accounts" at bounding box center [101, 398] width 89 height 12
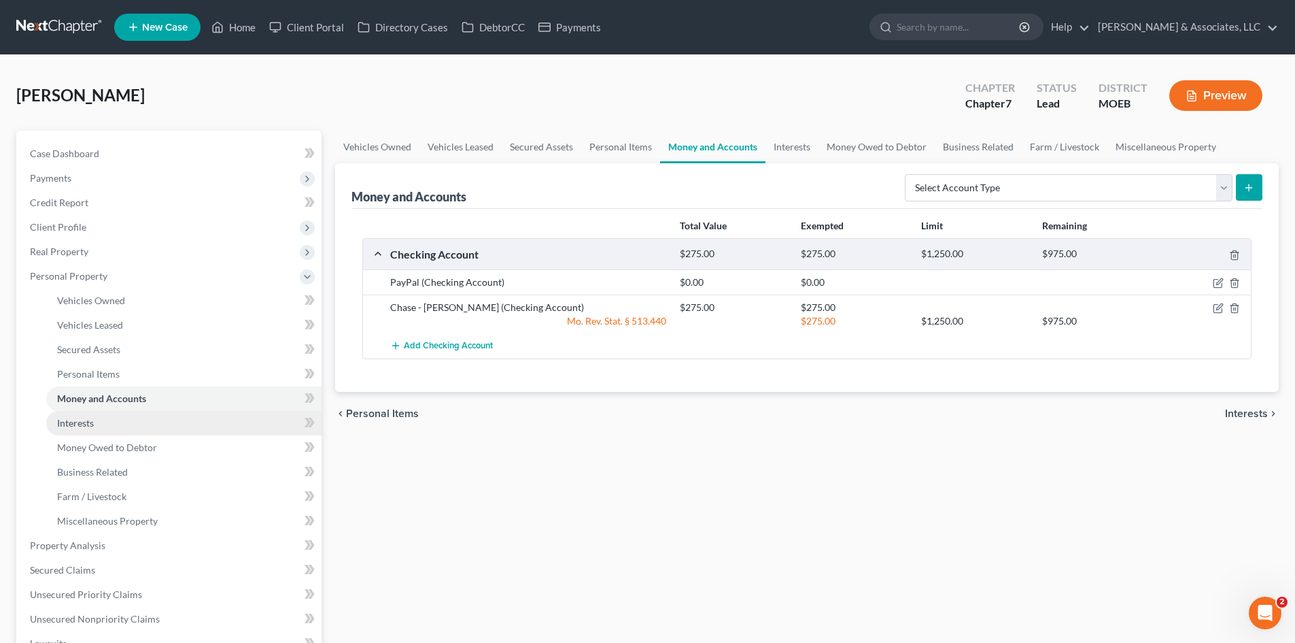
click at [94, 419] on span "Interests" at bounding box center [75, 423] width 37 height 12
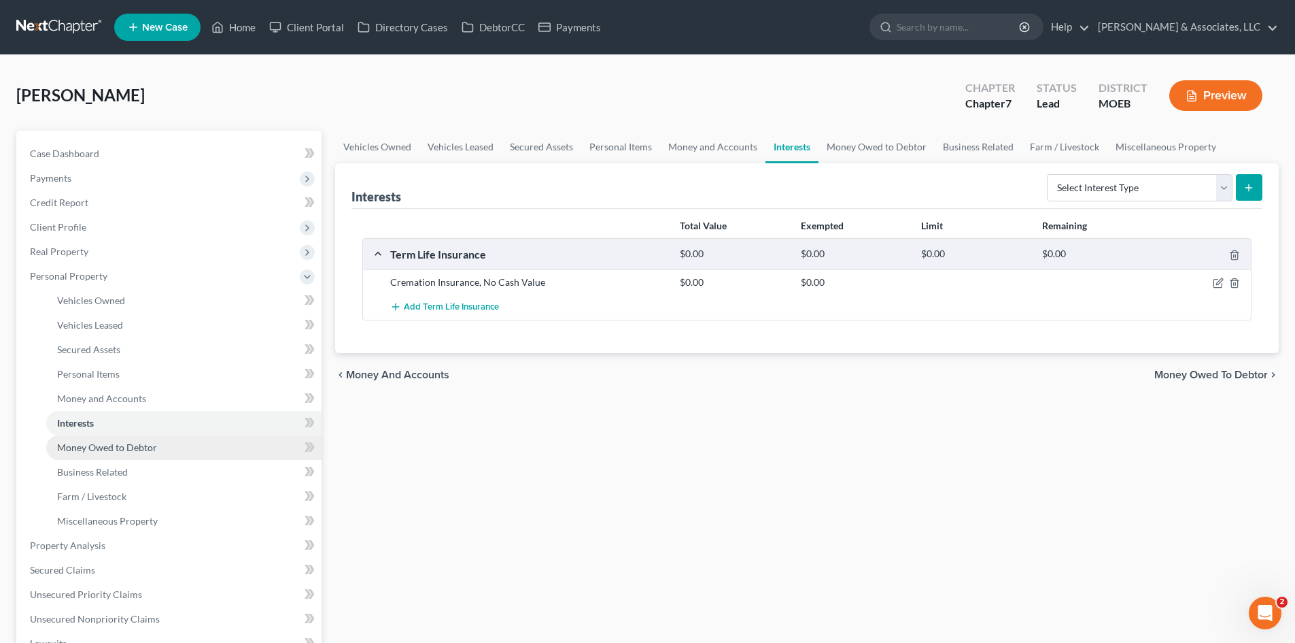
click at [119, 449] on span "Money Owed to Debtor" at bounding box center [107, 447] width 100 height 12
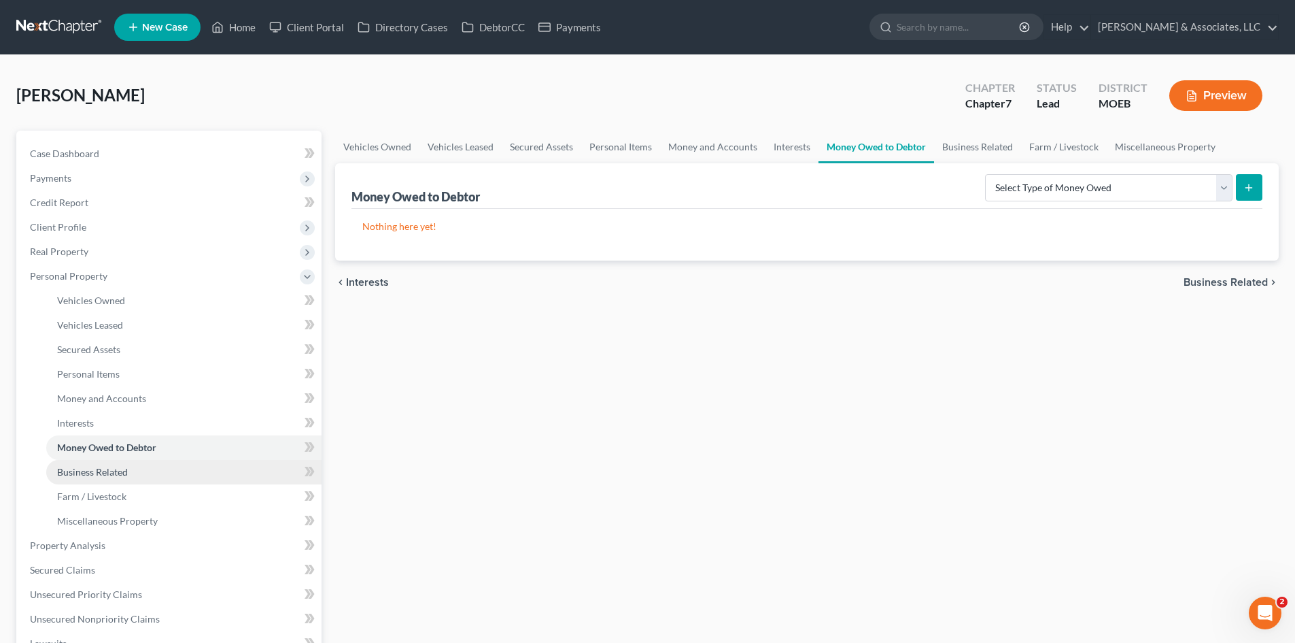
click at [115, 468] on span "Business Related" at bounding box center [92, 472] width 71 height 12
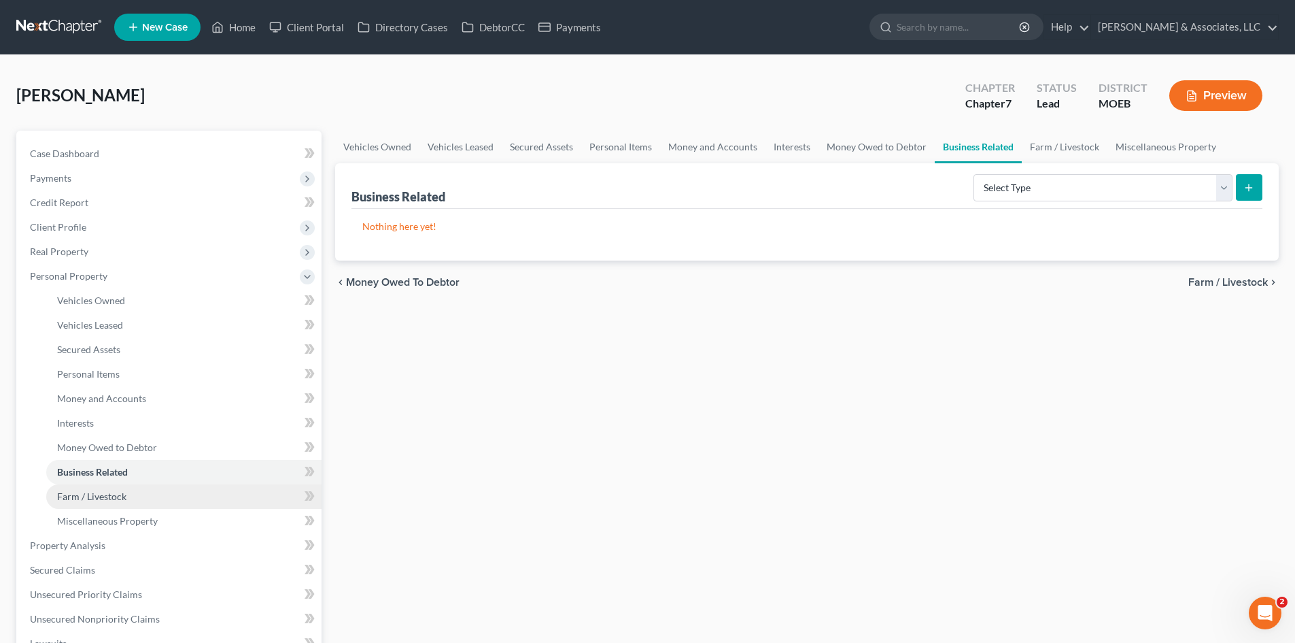
click at [99, 496] on span "Farm / Livestock" at bounding box center [91, 496] width 69 height 12
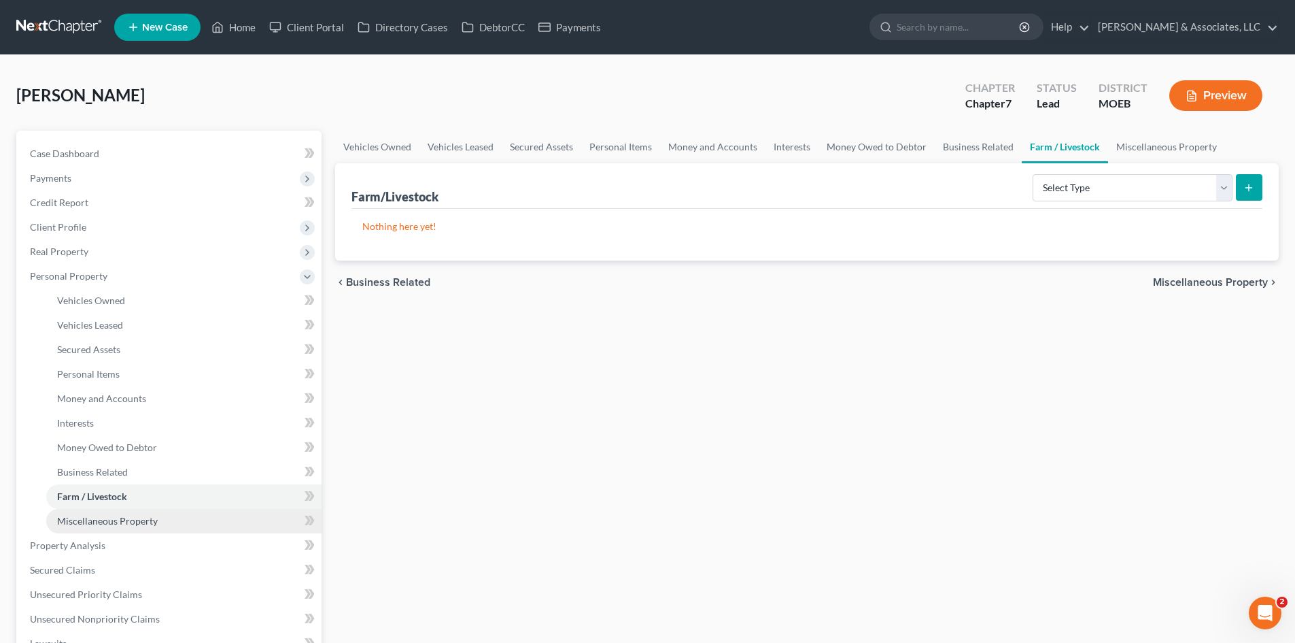
click at [123, 520] on span "Miscellaneous Property" at bounding box center [107, 521] width 101 height 12
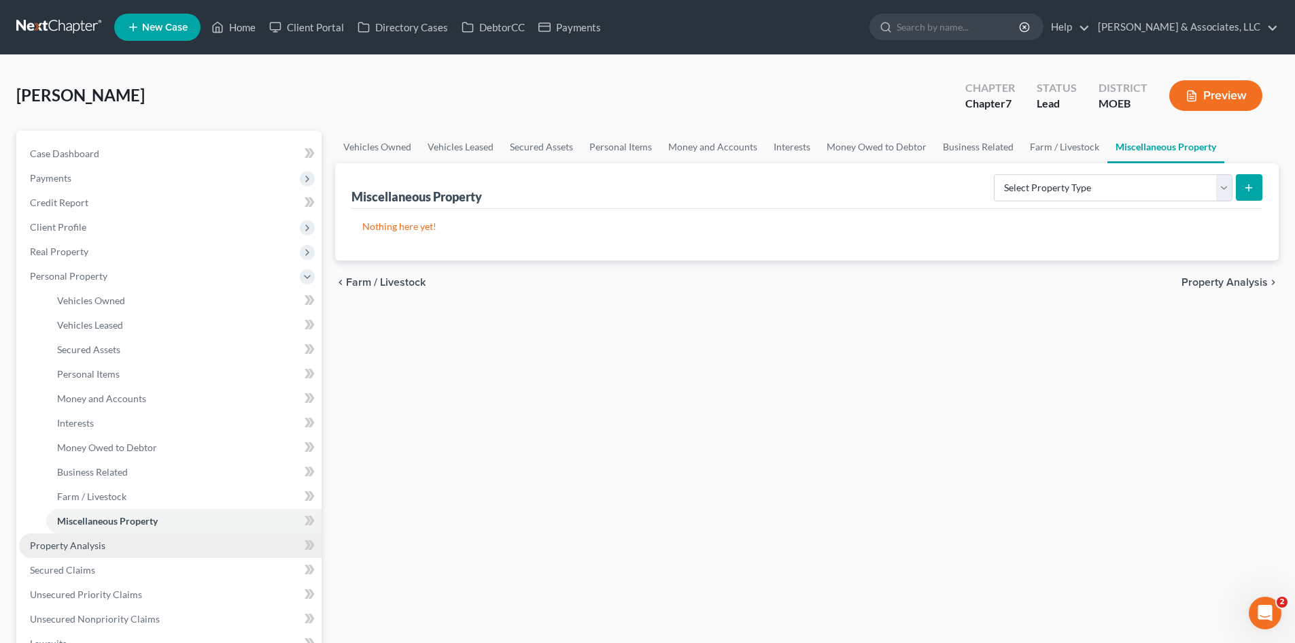
click at [88, 543] on span "Property Analysis" at bounding box center [67, 545] width 75 height 12
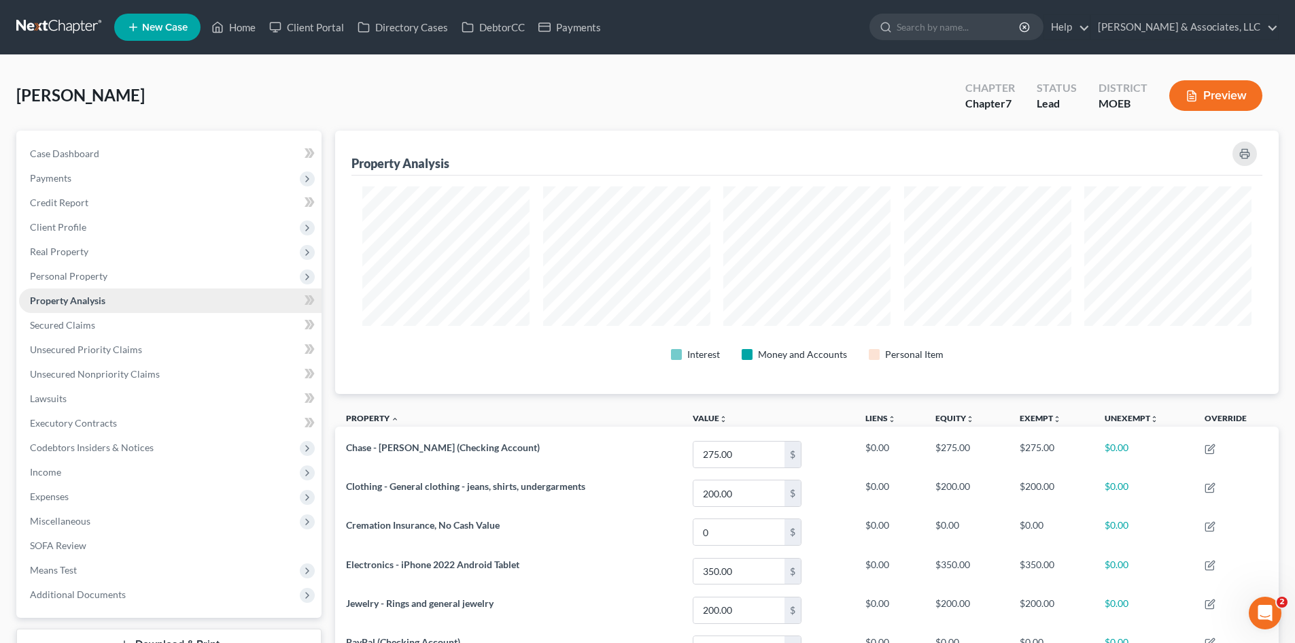
scroll to position [263, 944]
click at [75, 324] on span "Secured Claims" at bounding box center [62, 325] width 65 height 12
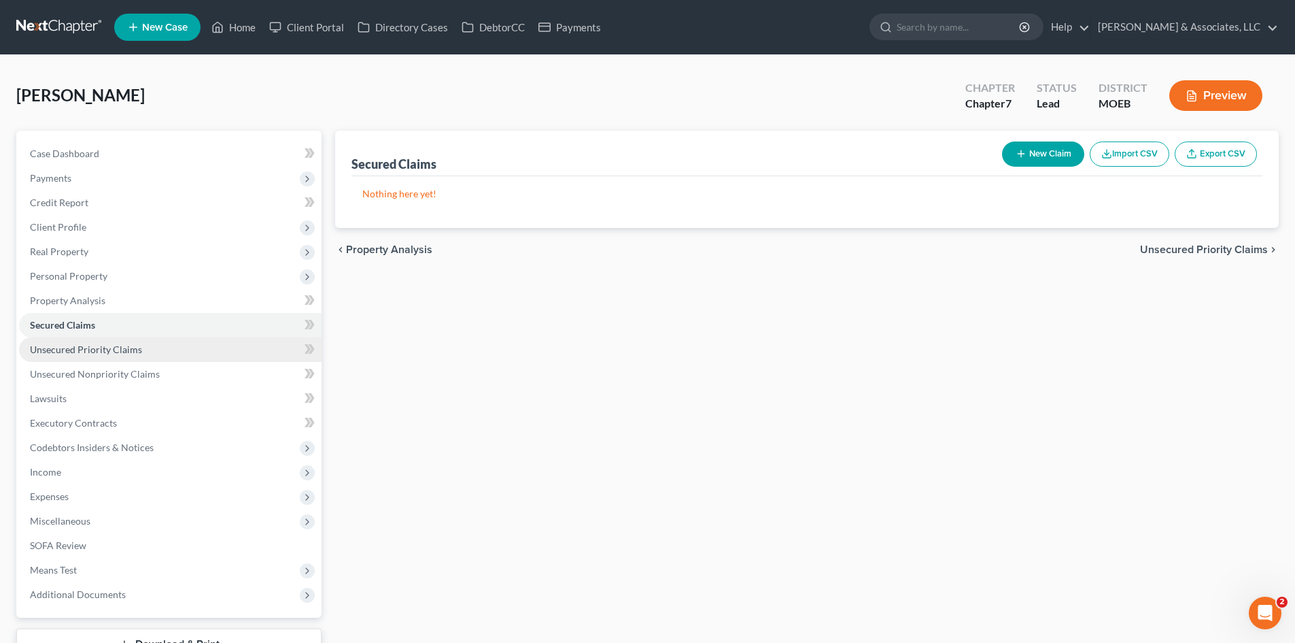
click at [83, 347] on span "Unsecured Priority Claims" at bounding box center [86, 349] width 112 height 12
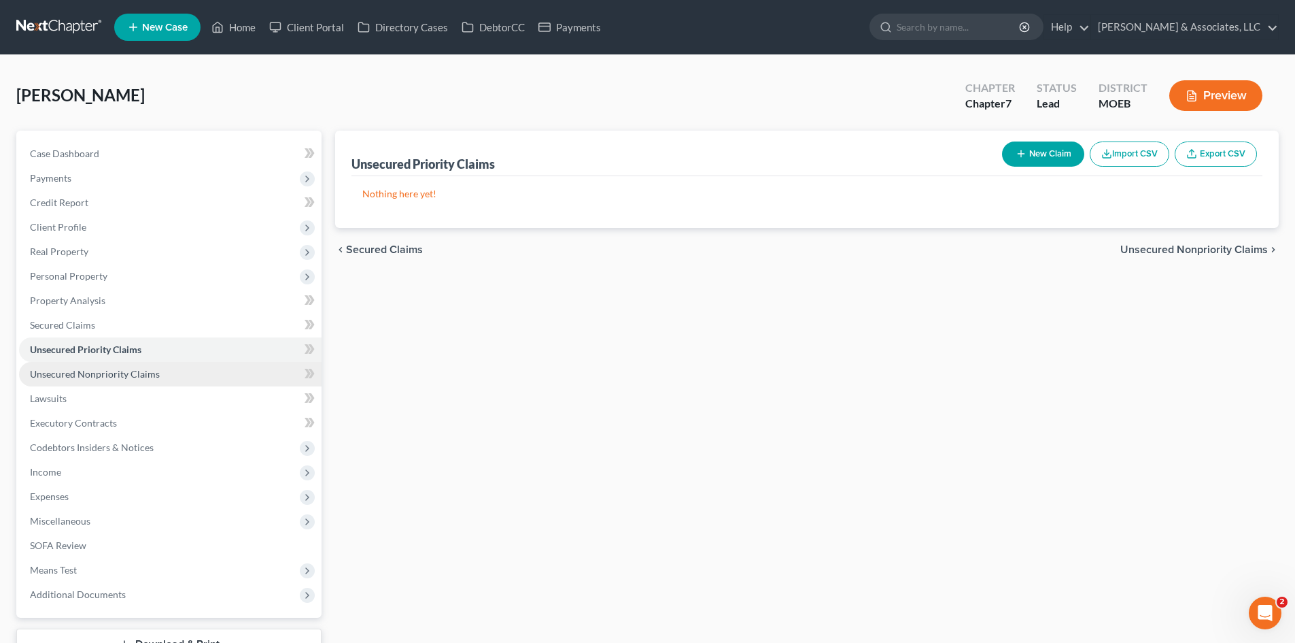
click at [95, 378] on span "Unsecured Nonpriority Claims" at bounding box center [95, 374] width 130 height 12
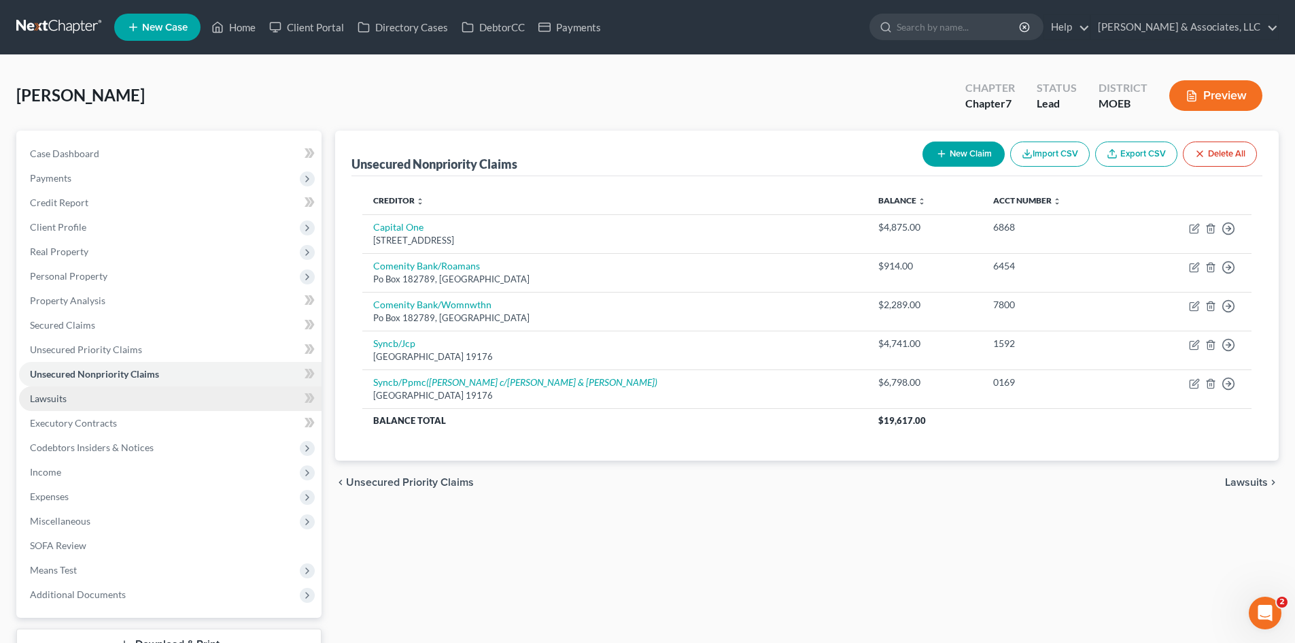
click at [62, 398] on span "Lawsuits" at bounding box center [48, 398] width 37 height 12
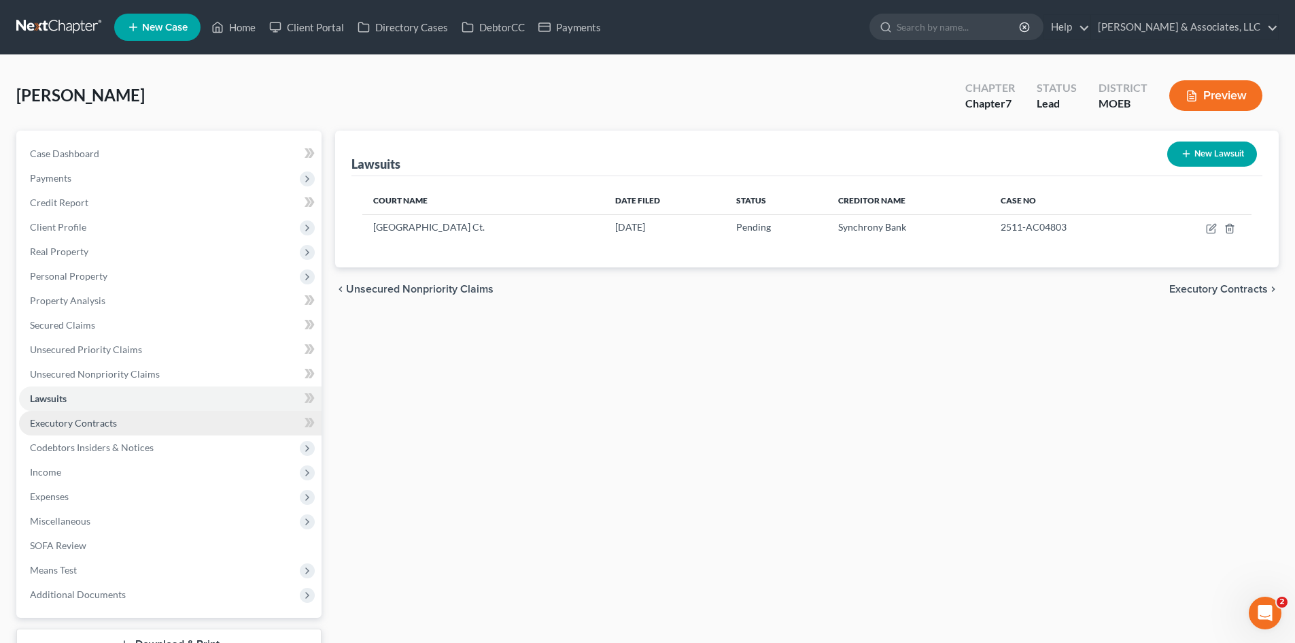
click at [80, 426] on span "Executory Contracts" at bounding box center [73, 423] width 87 height 12
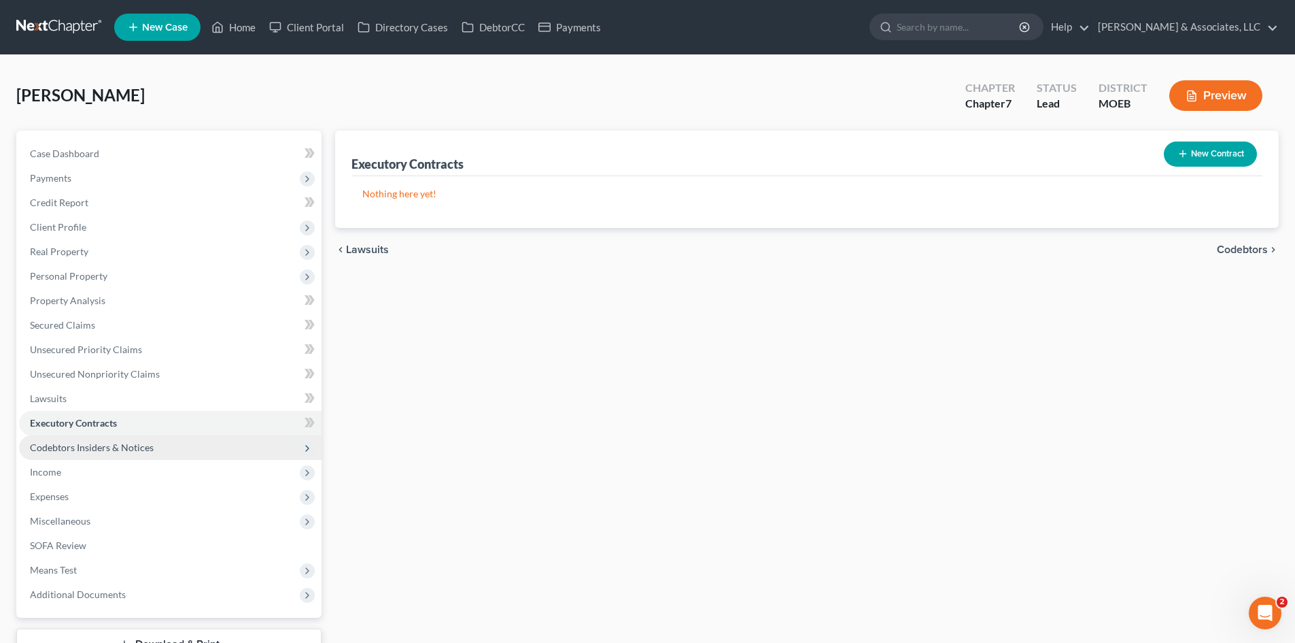
click at [82, 445] on span "Codebtors Insiders & Notices" at bounding box center [92, 447] width 124 height 12
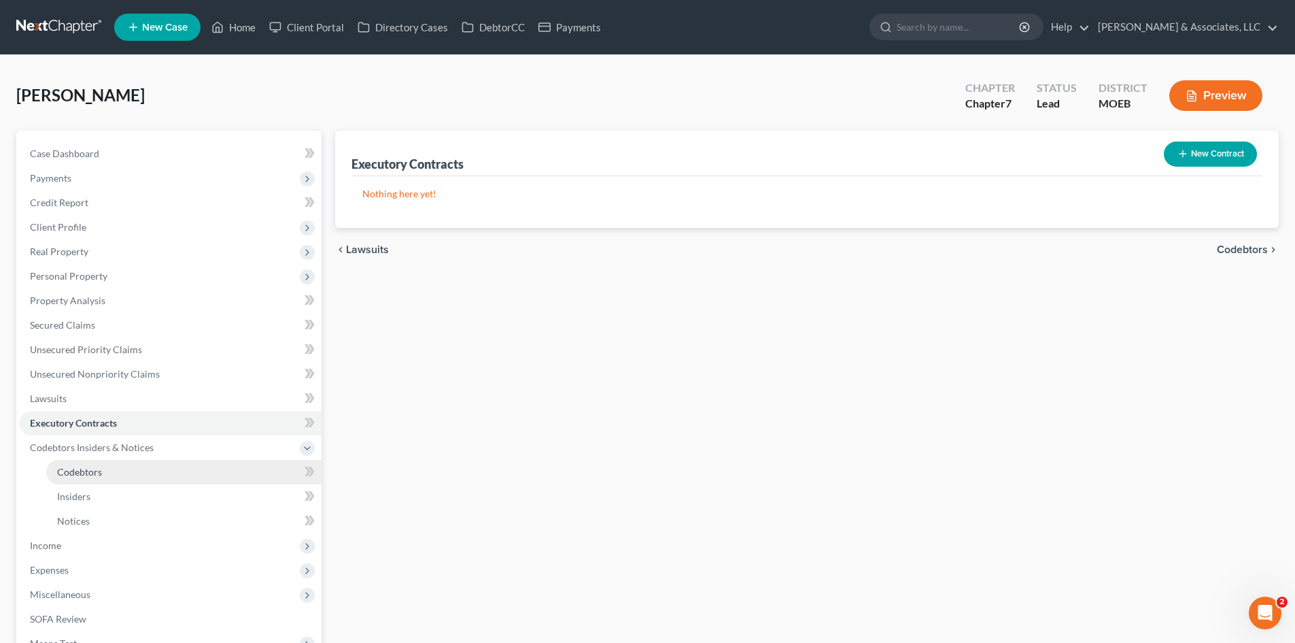
click at [78, 466] on span "Codebtors" at bounding box center [79, 472] width 45 height 12
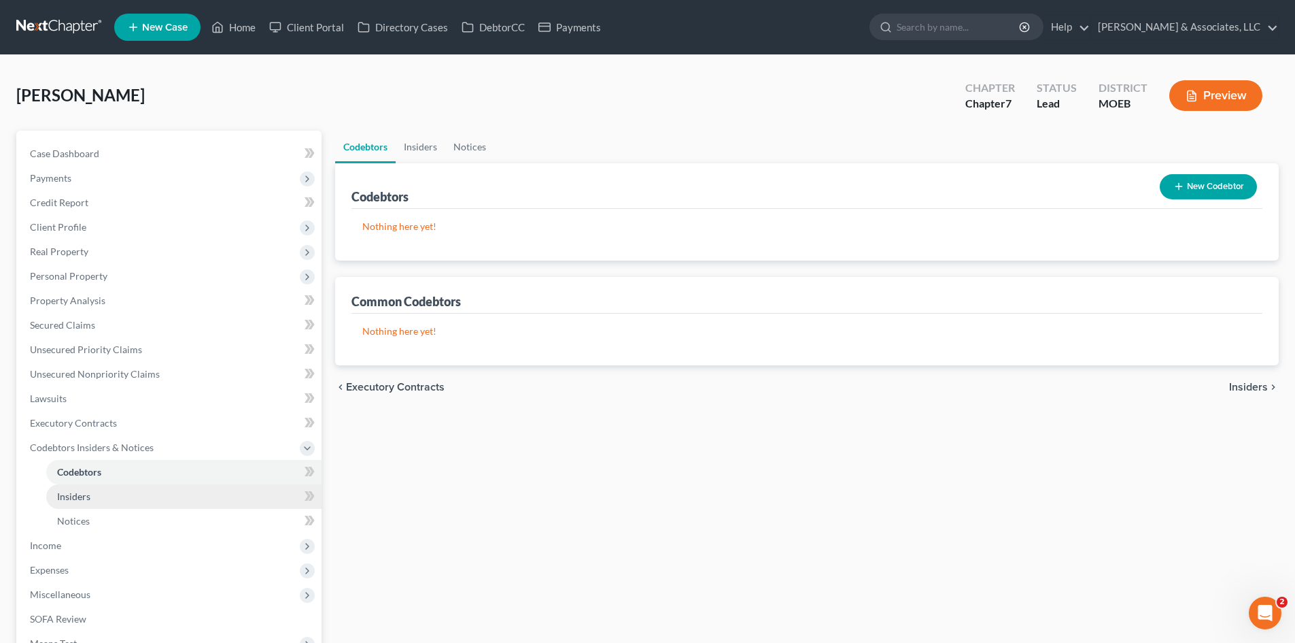
click at [75, 494] on span "Insiders" at bounding box center [73, 496] width 33 height 12
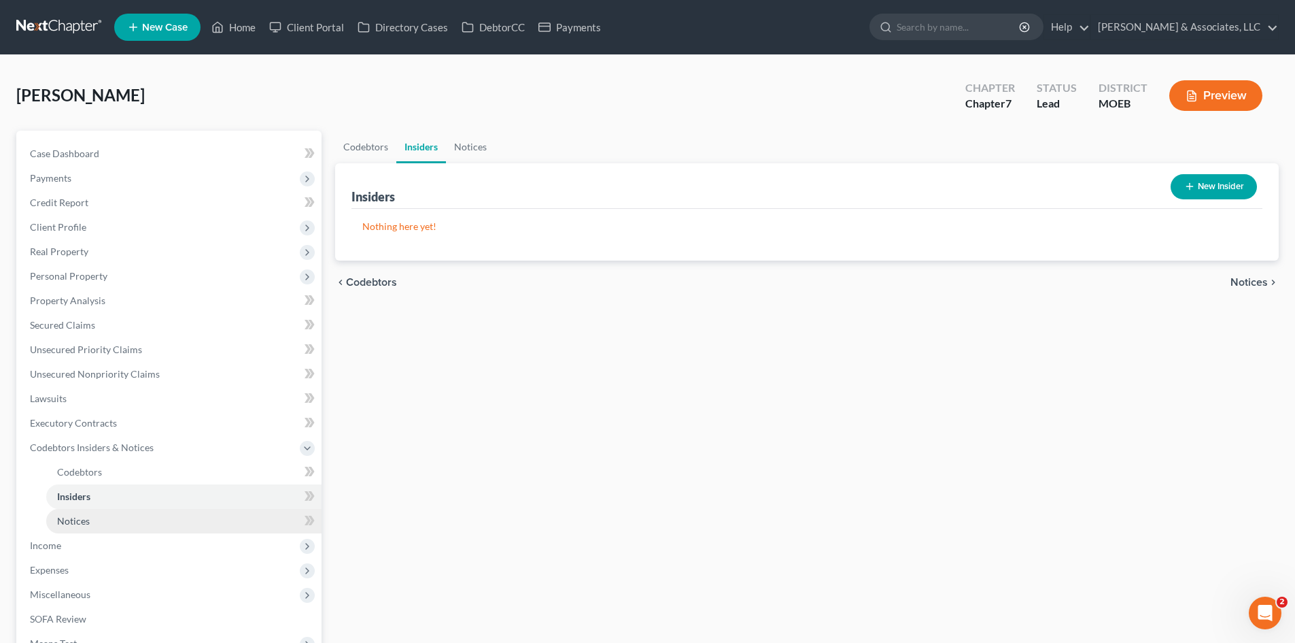
click at [73, 519] on span "Notices" at bounding box center [73, 521] width 33 height 12
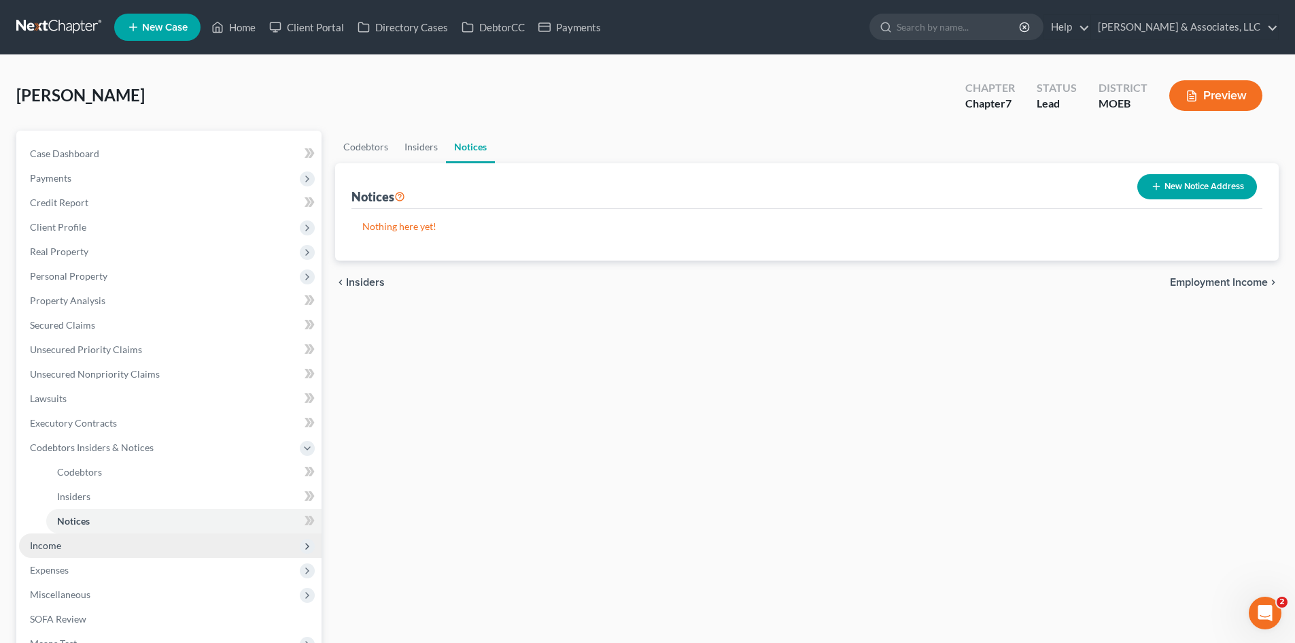
click at [56, 551] on span "Income" at bounding box center [170, 545] width 303 height 24
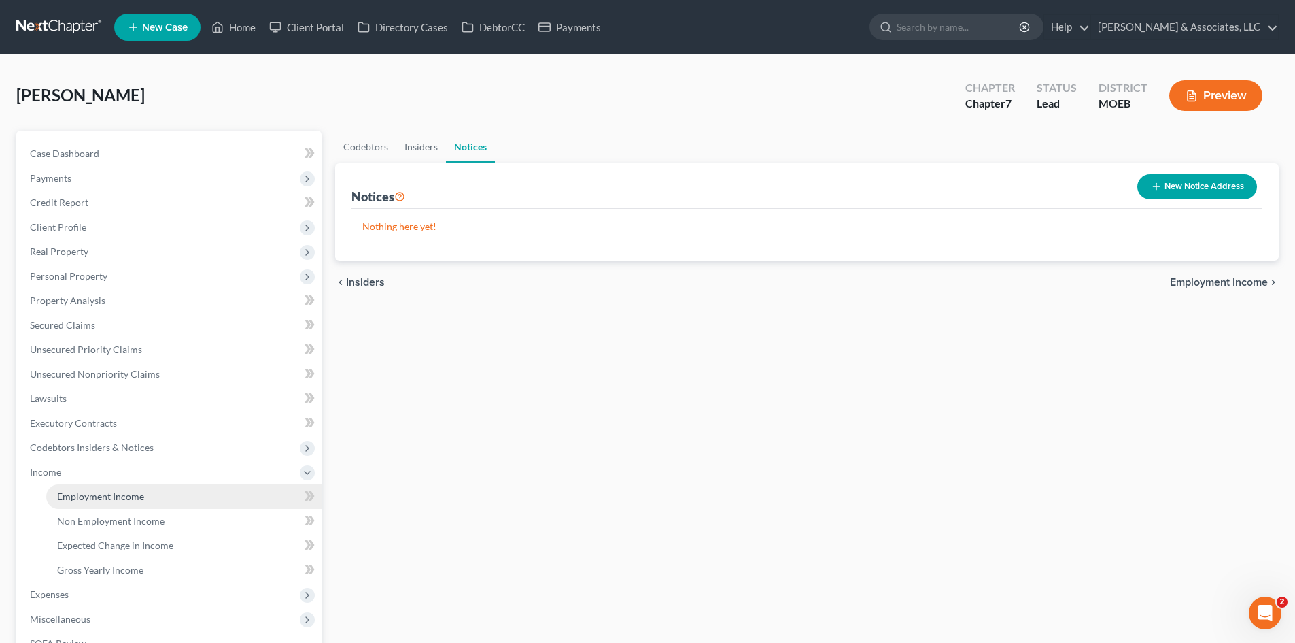
click at [89, 500] on span "Employment Income" at bounding box center [100, 496] width 87 height 12
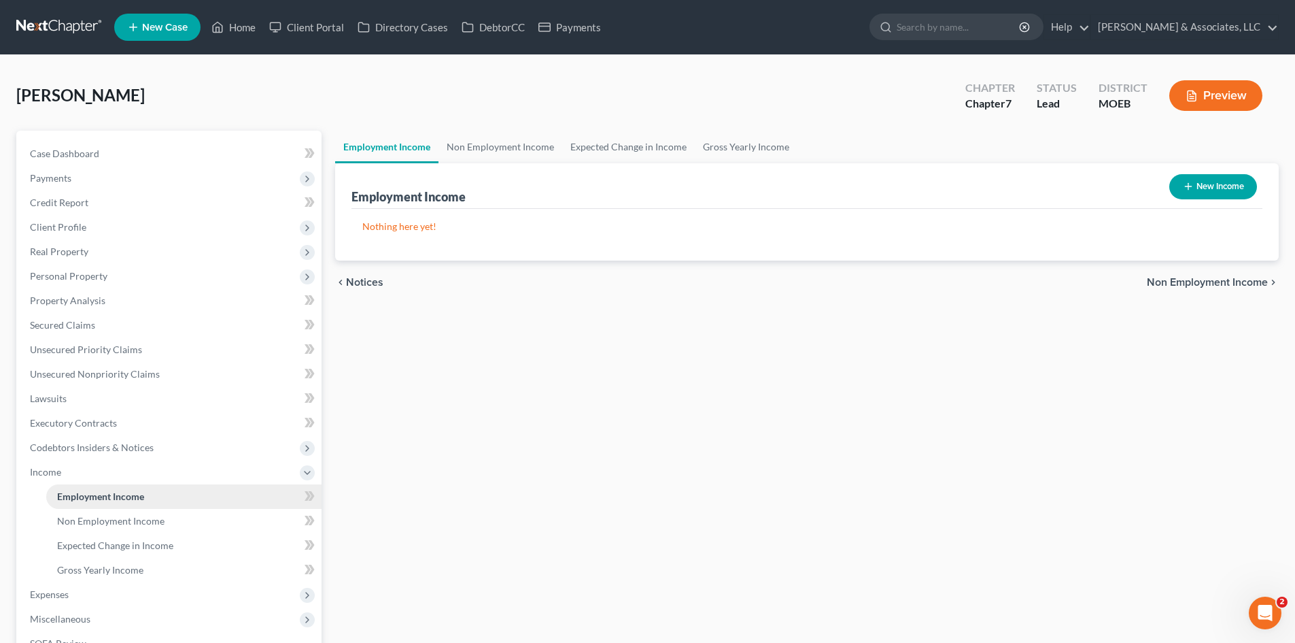
click at [90, 502] on link "Employment Income" at bounding box center [183, 496] width 275 height 24
click at [90, 520] on span "Non Employment Income" at bounding box center [110, 521] width 107 height 12
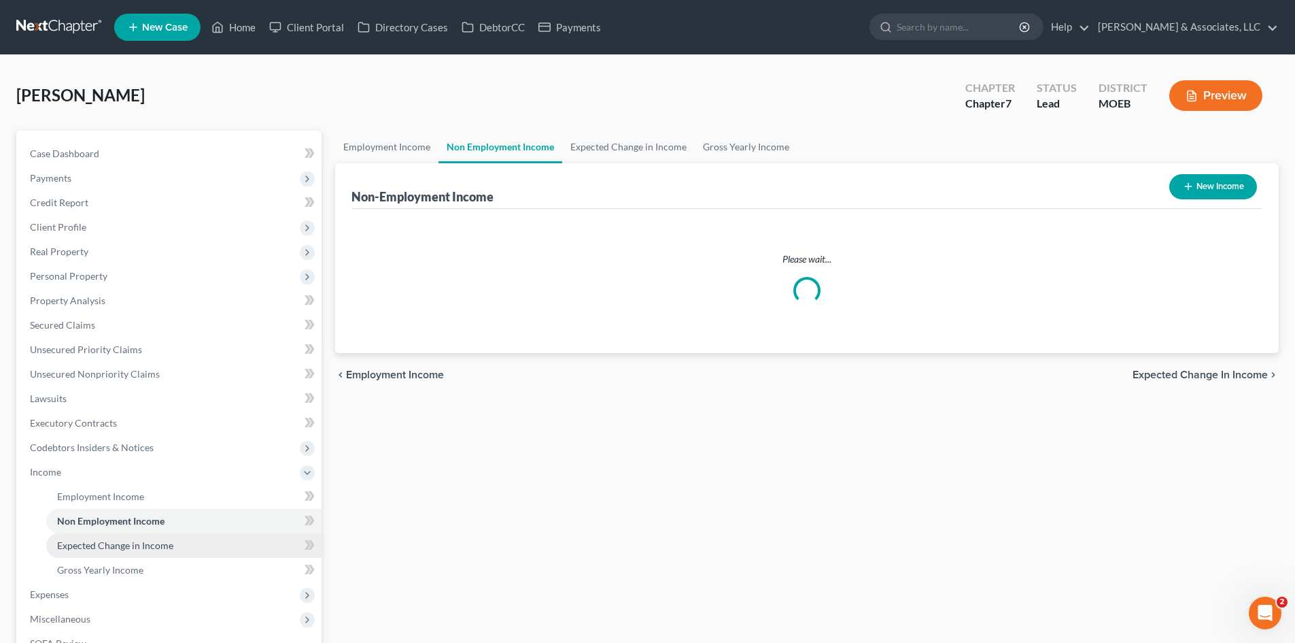
click at [86, 545] on span "Expected Change in Income" at bounding box center [115, 545] width 116 height 12
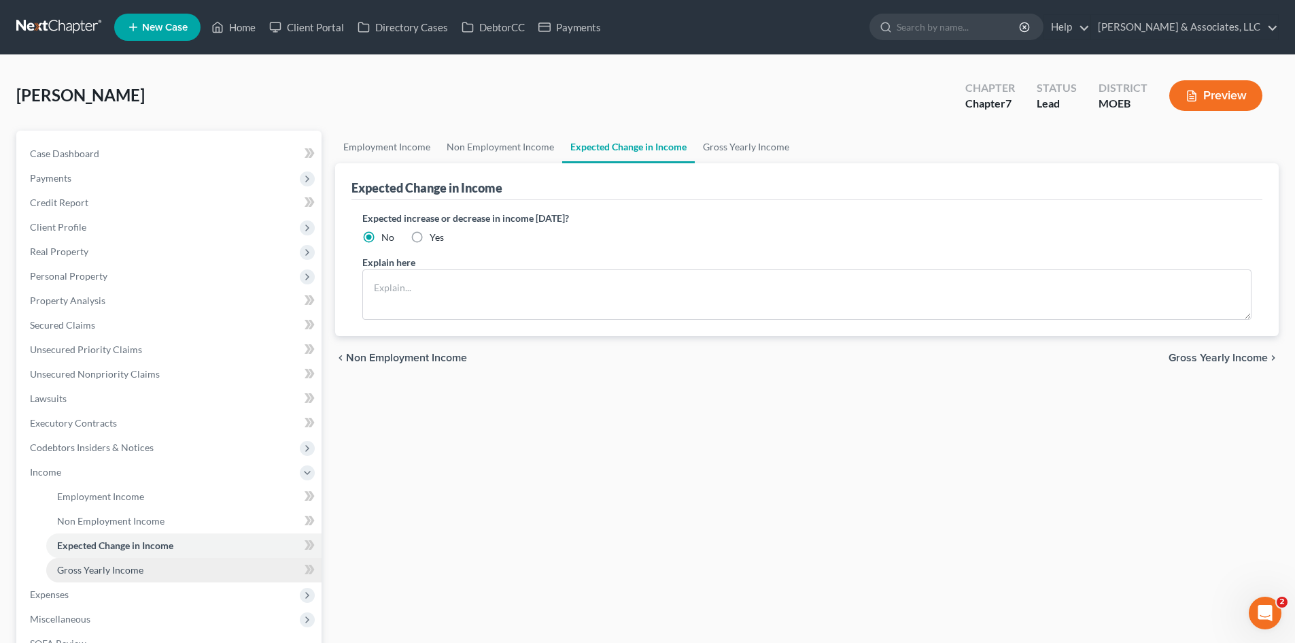
click at [90, 560] on link "Gross Yearly Income" at bounding box center [183, 570] width 275 height 24
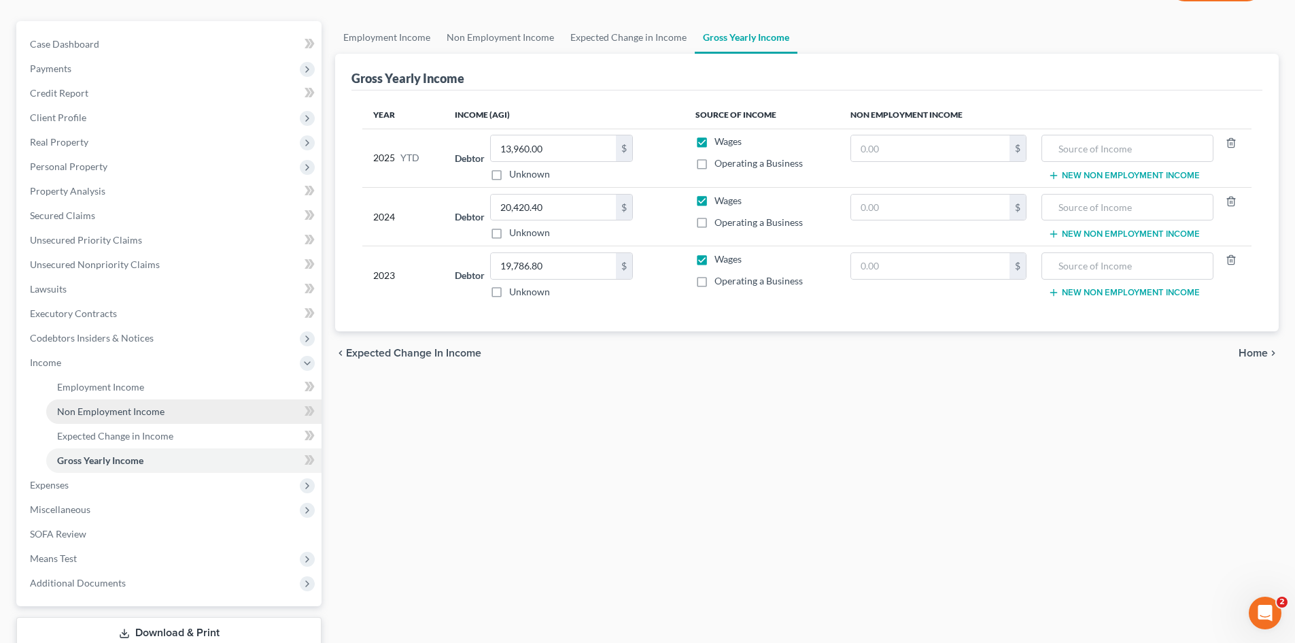
scroll to position [136, 0]
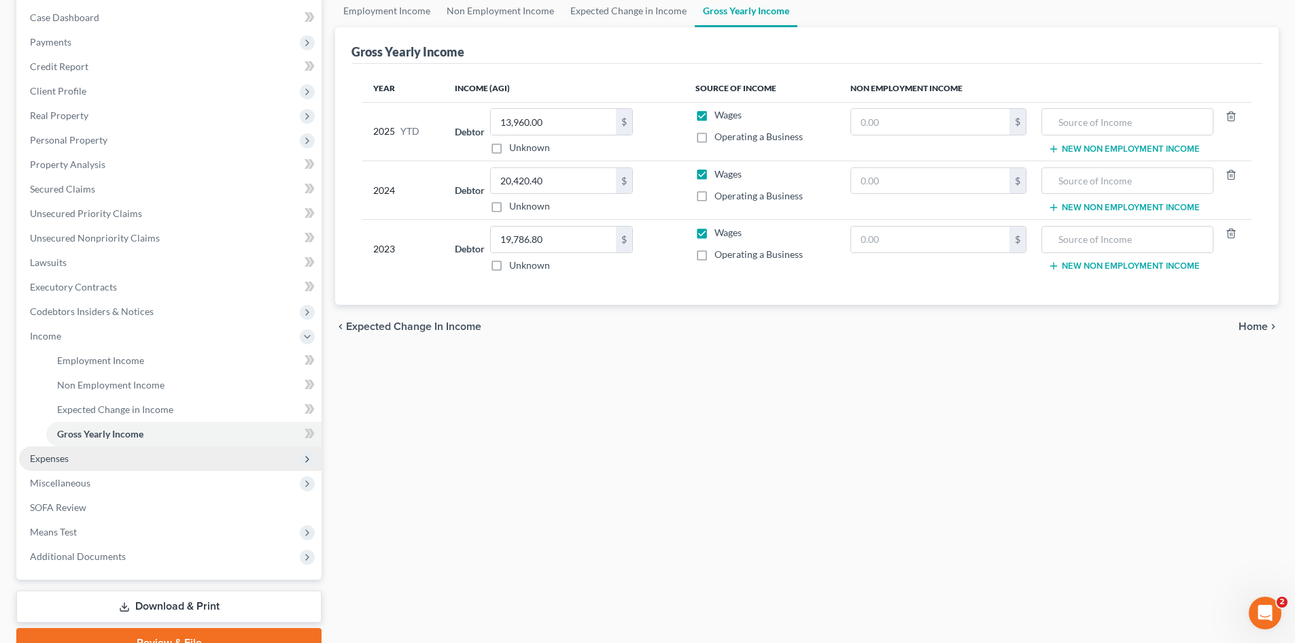
click at [71, 462] on span "Expenses" at bounding box center [170, 458] width 303 height 24
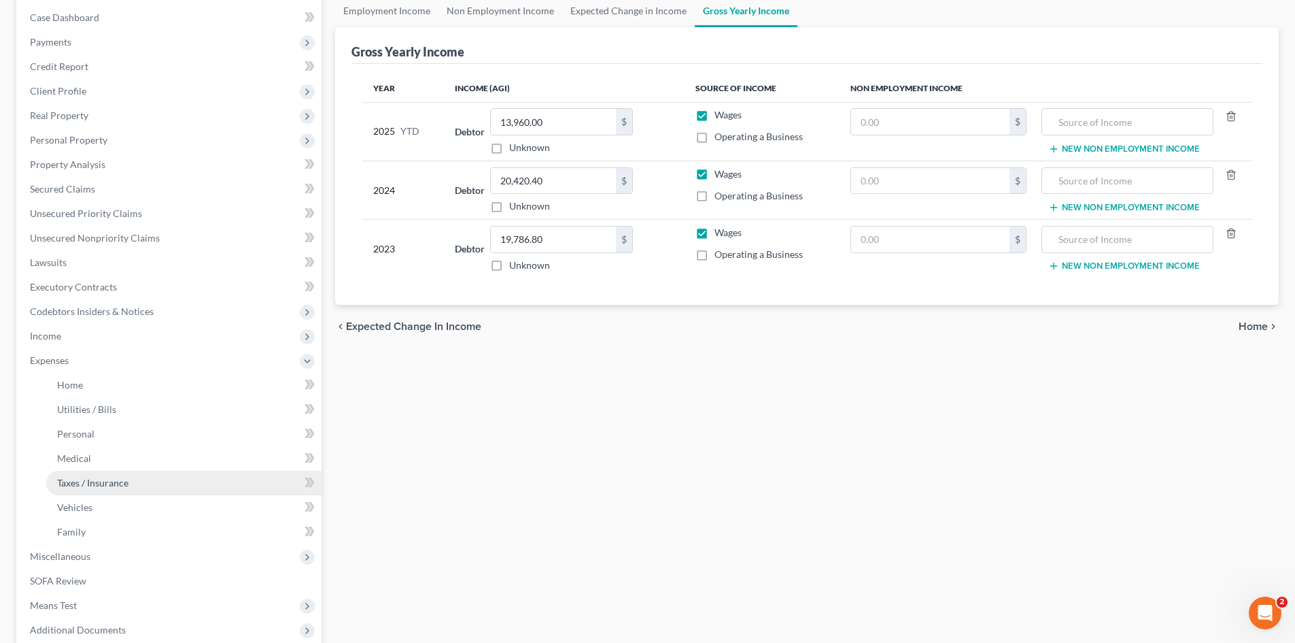
click at [99, 488] on link "Taxes / Insurance" at bounding box center [183, 483] width 275 height 24
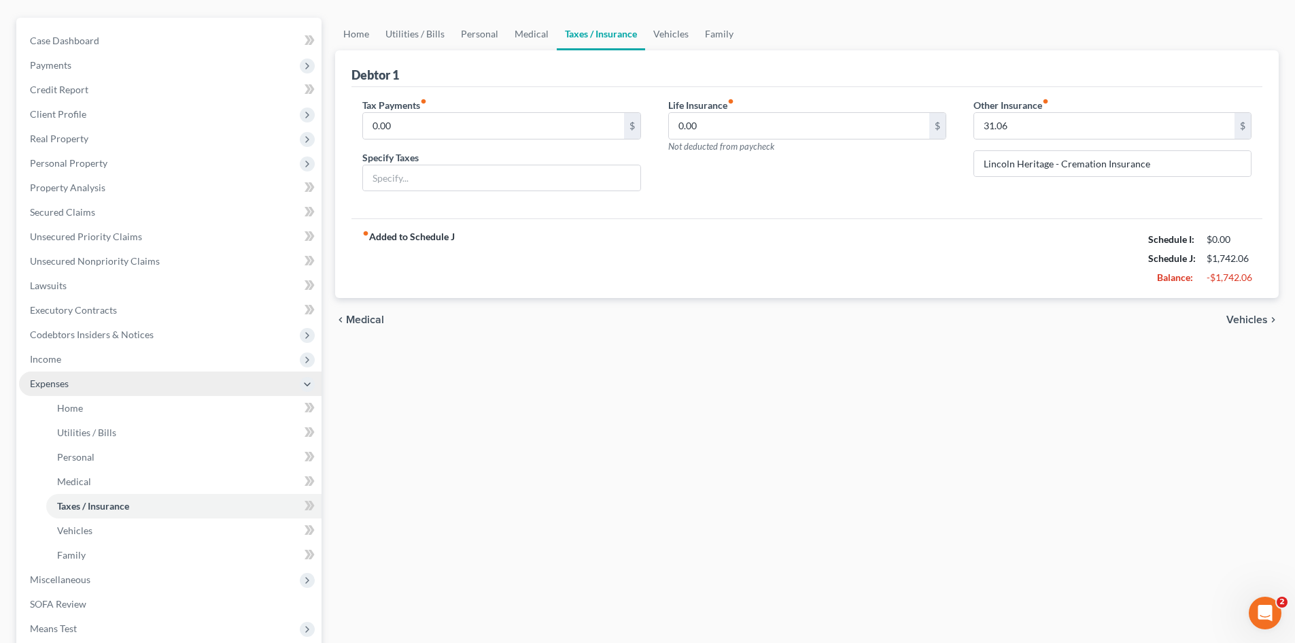
scroll to position [136, 0]
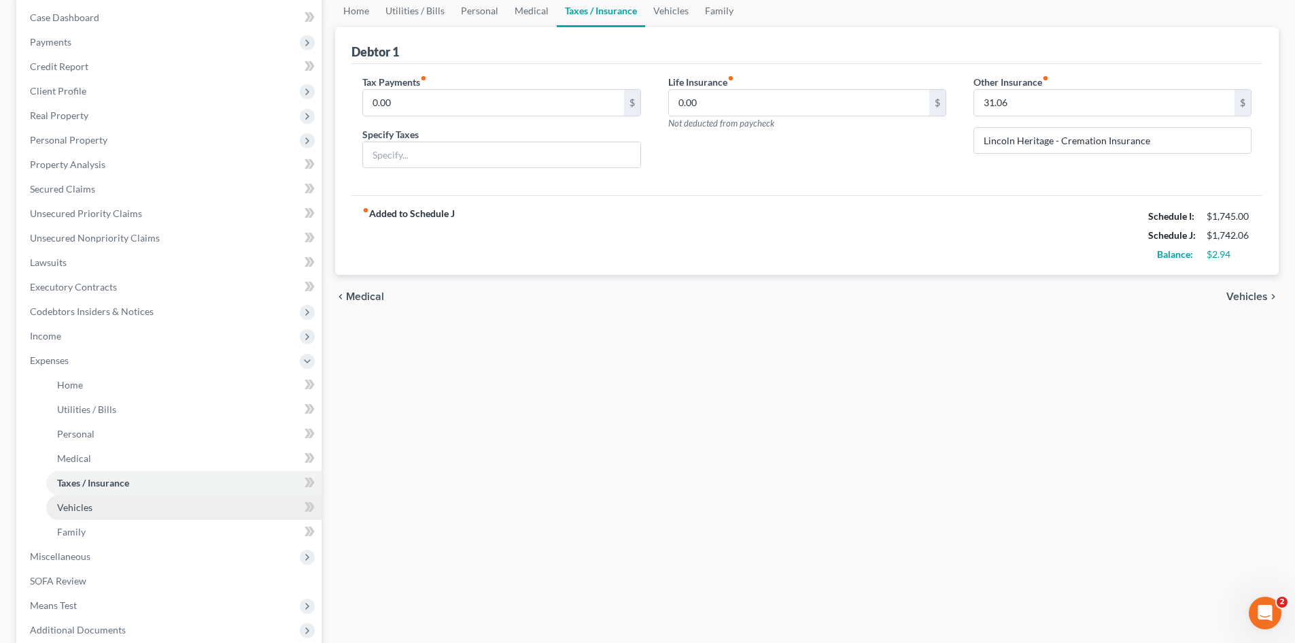
click at [85, 512] on span "Vehicles" at bounding box center [74, 507] width 35 height 12
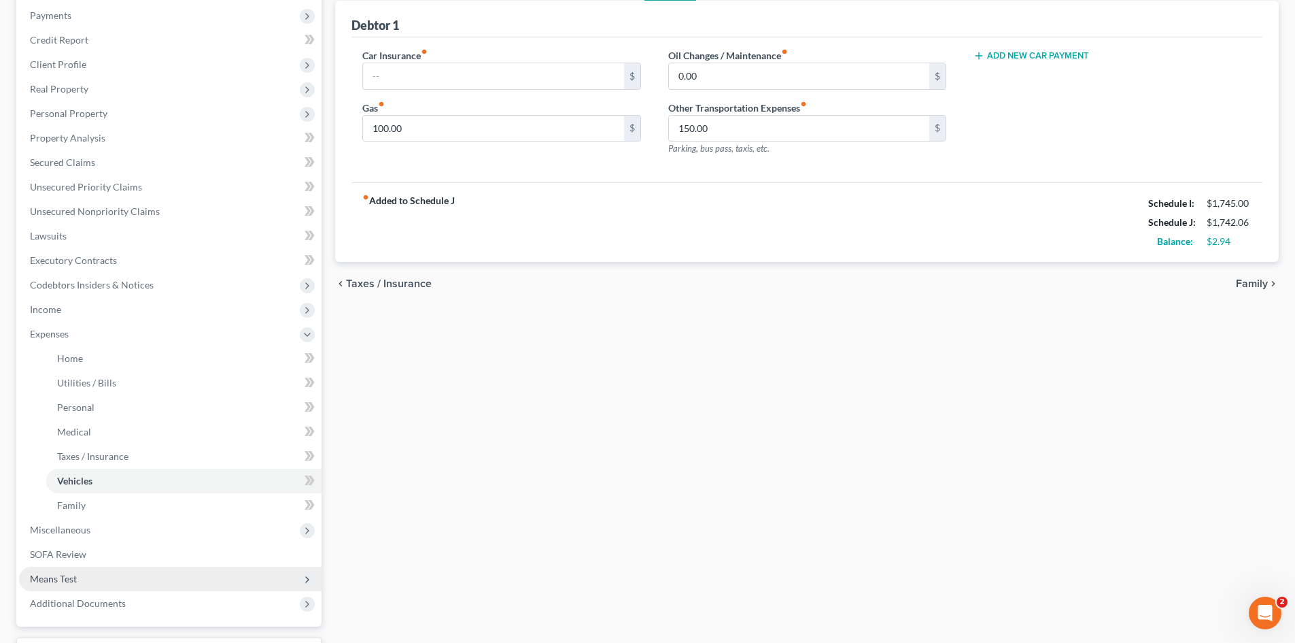
scroll to position [204, 0]
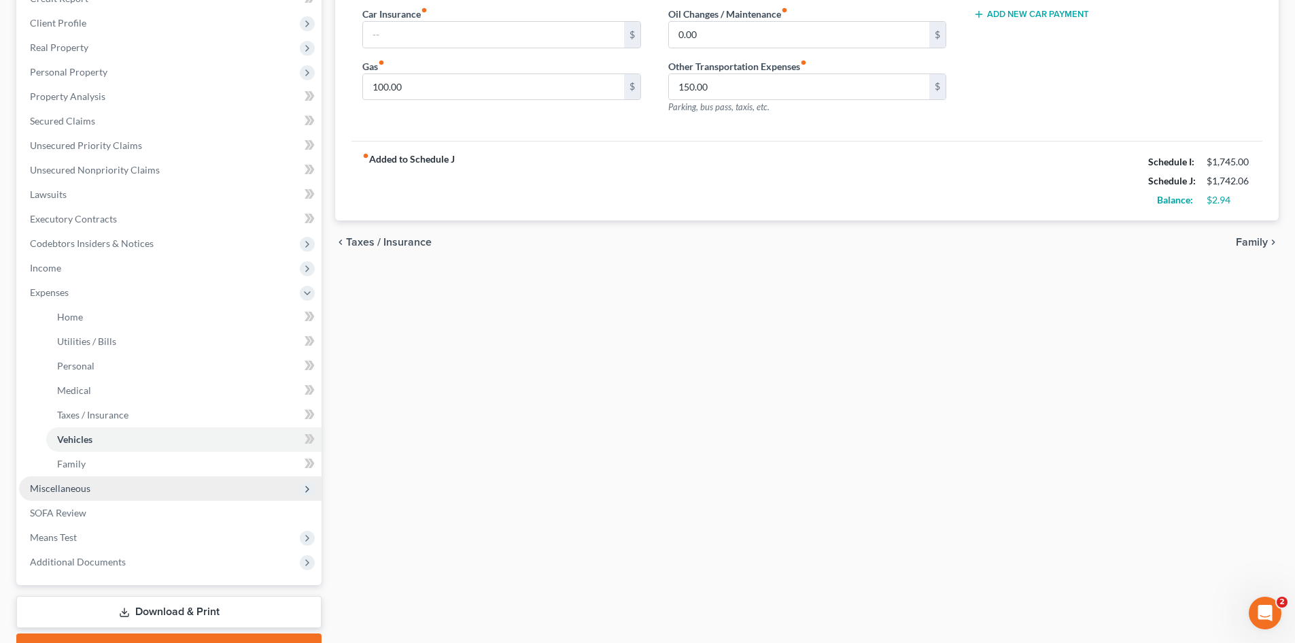
click at [76, 484] on span "Miscellaneous" at bounding box center [60, 488] width 61 height 12
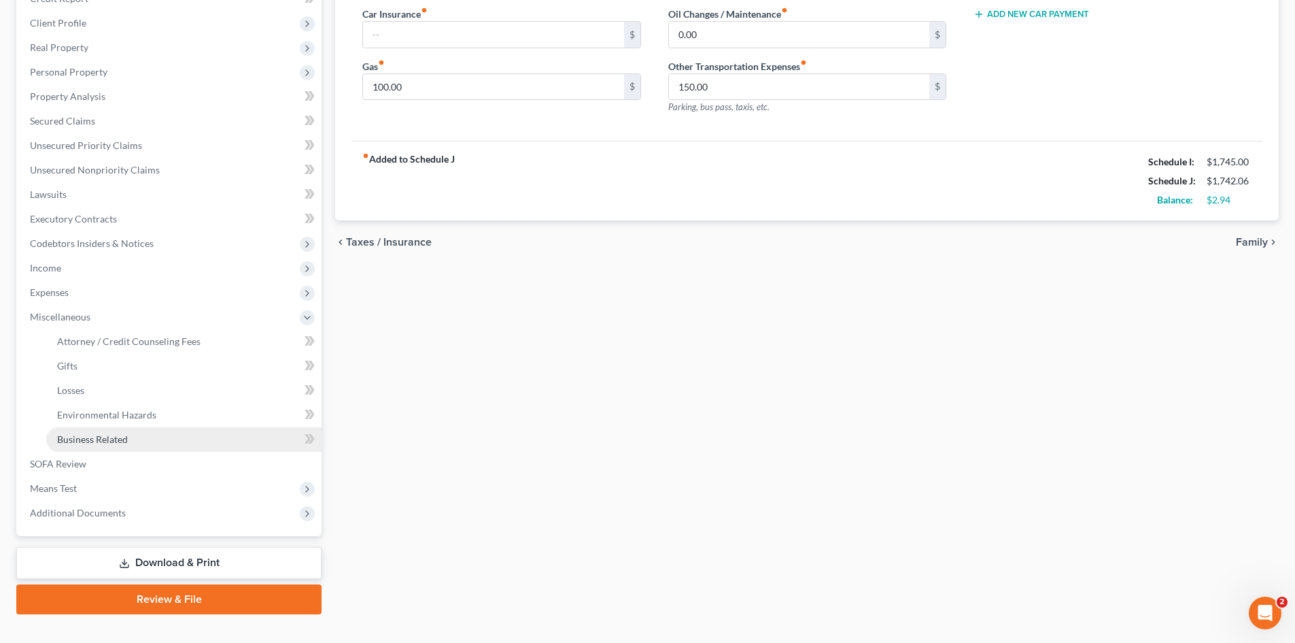
click at [88, 436] on span "Business Related" at bounding box center [92, 439] width 71 height 12
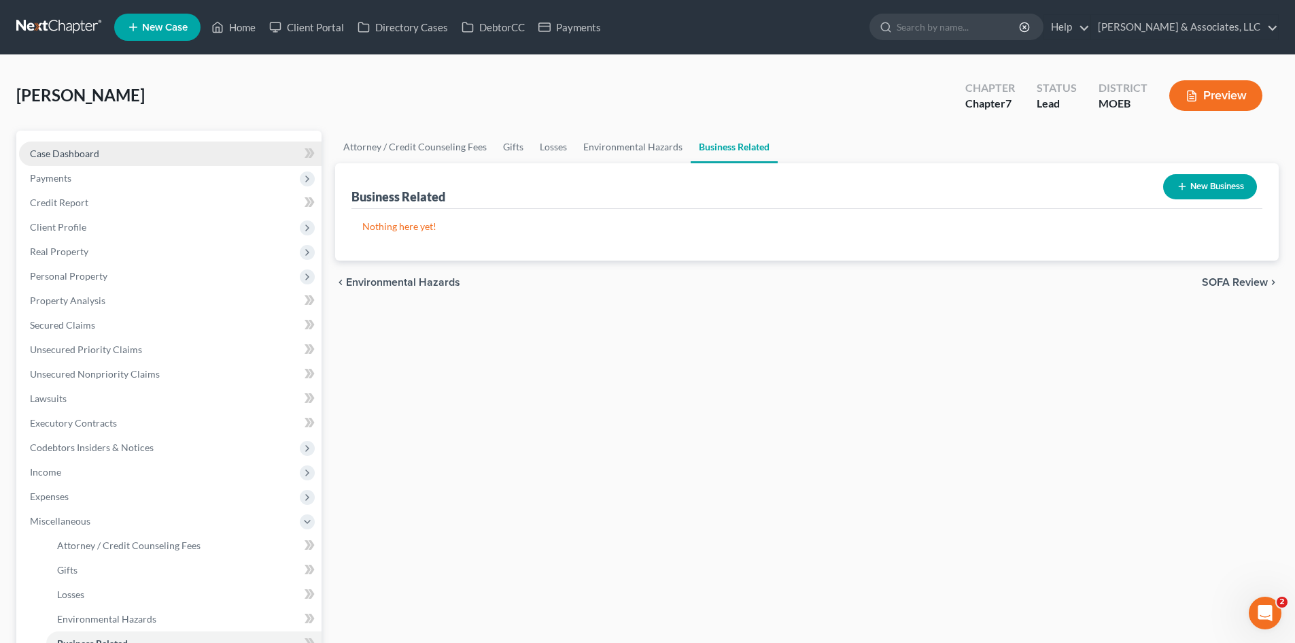
click at [53, 156] on span "Case Dashboard" at bounding box center [64, 154] width 69 height 12
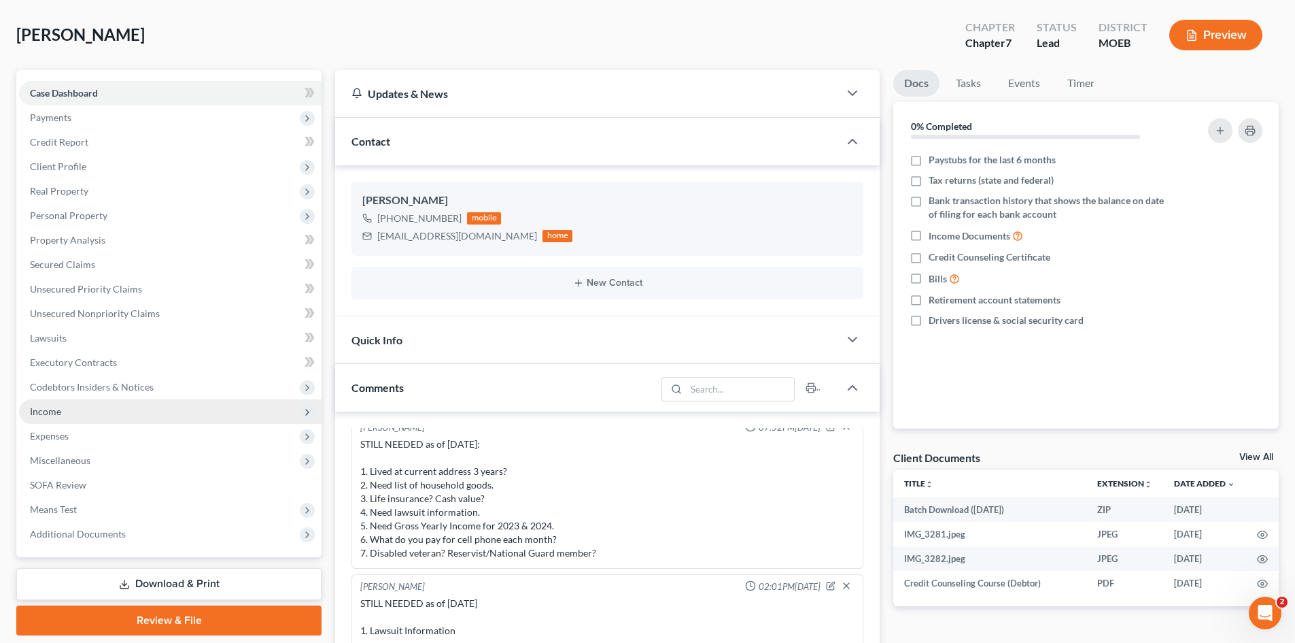
scroll to position [136, 0]
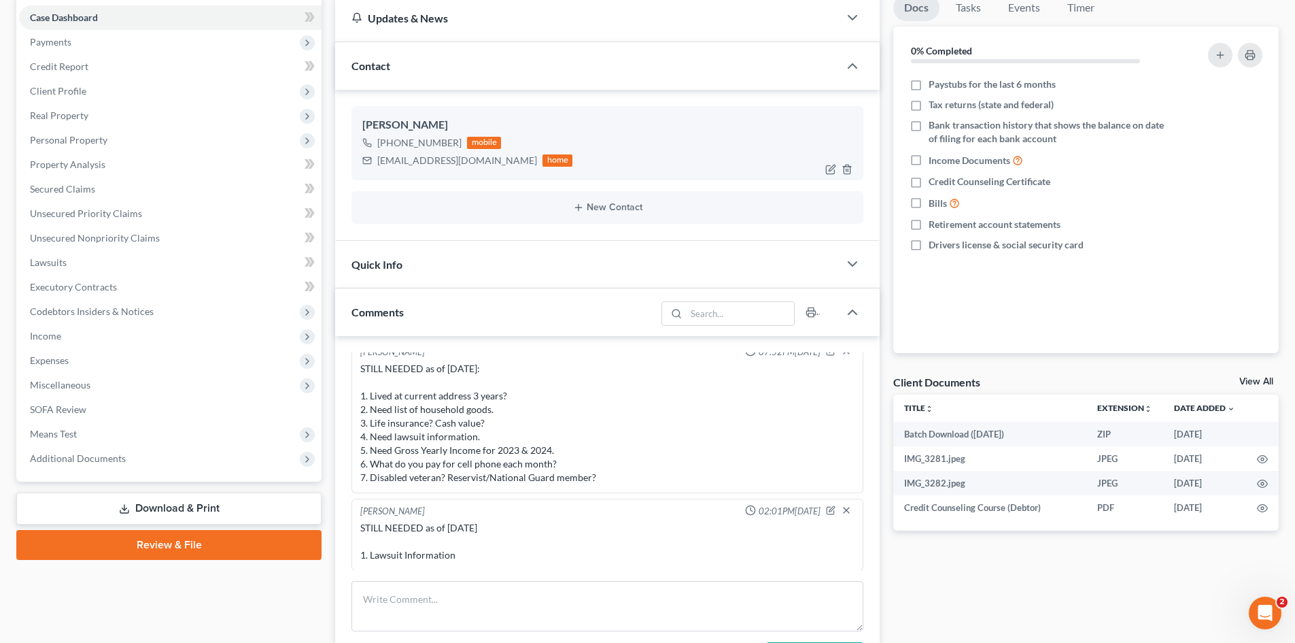
drag, startPoint x: 457, startPoint y: 137, endPoint x: 394, endPoint y: 141, distance: 63.4
click at [394, 141] on div "+1 (636) 448-9205 mobile" at bounding box center [467, 143] width 210 height 18
copy div "636) 448-9205"
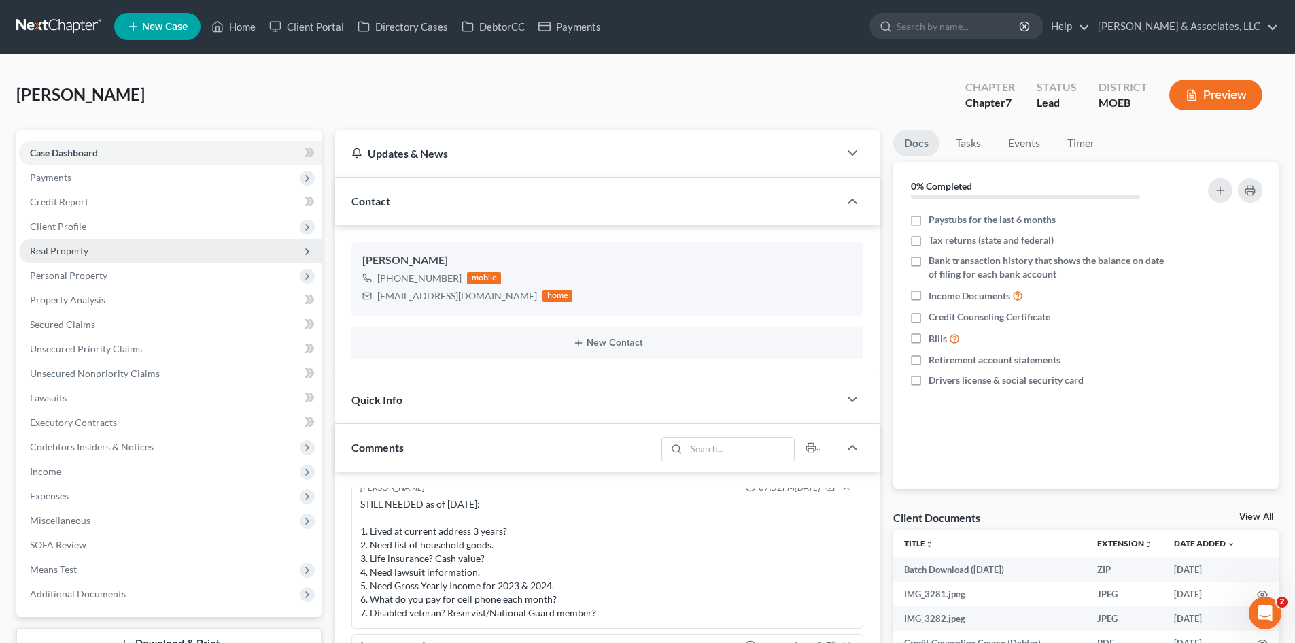
scroll to position [0, 0]
click at [241, 26] on link "Home" at bounding box center [234, 27] width 58 height 24
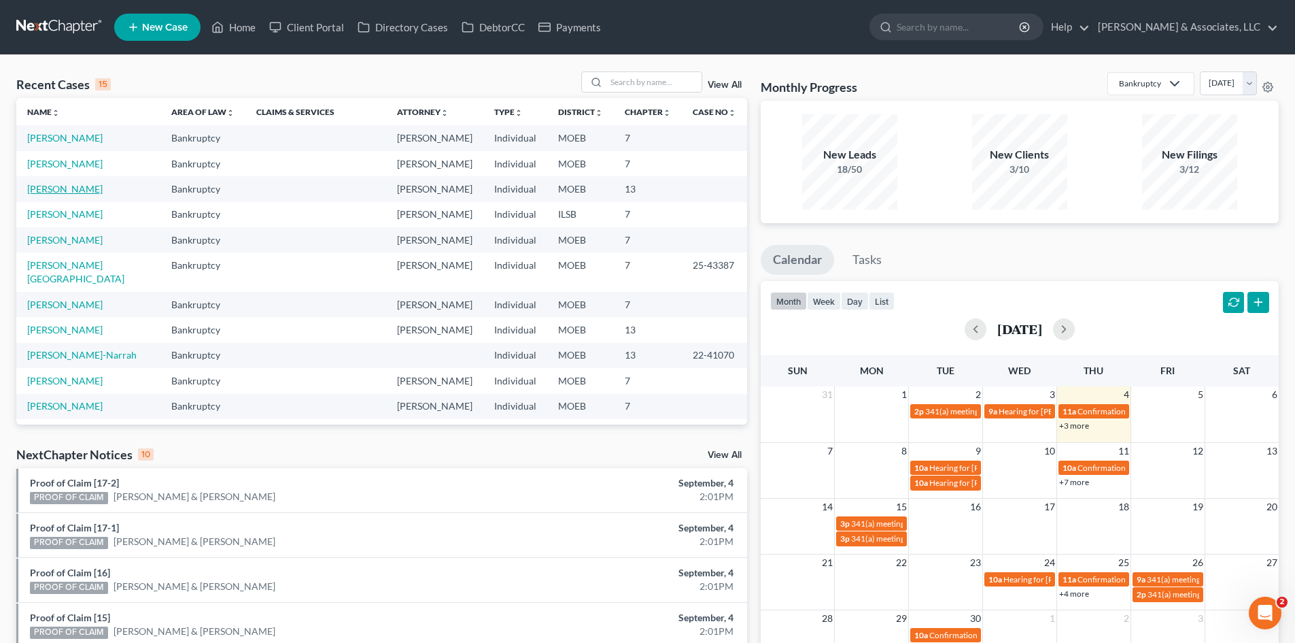
click at [61, 188] on link "[PERSON_NAME]" at bounding box center [64, 189] width 75 height 12
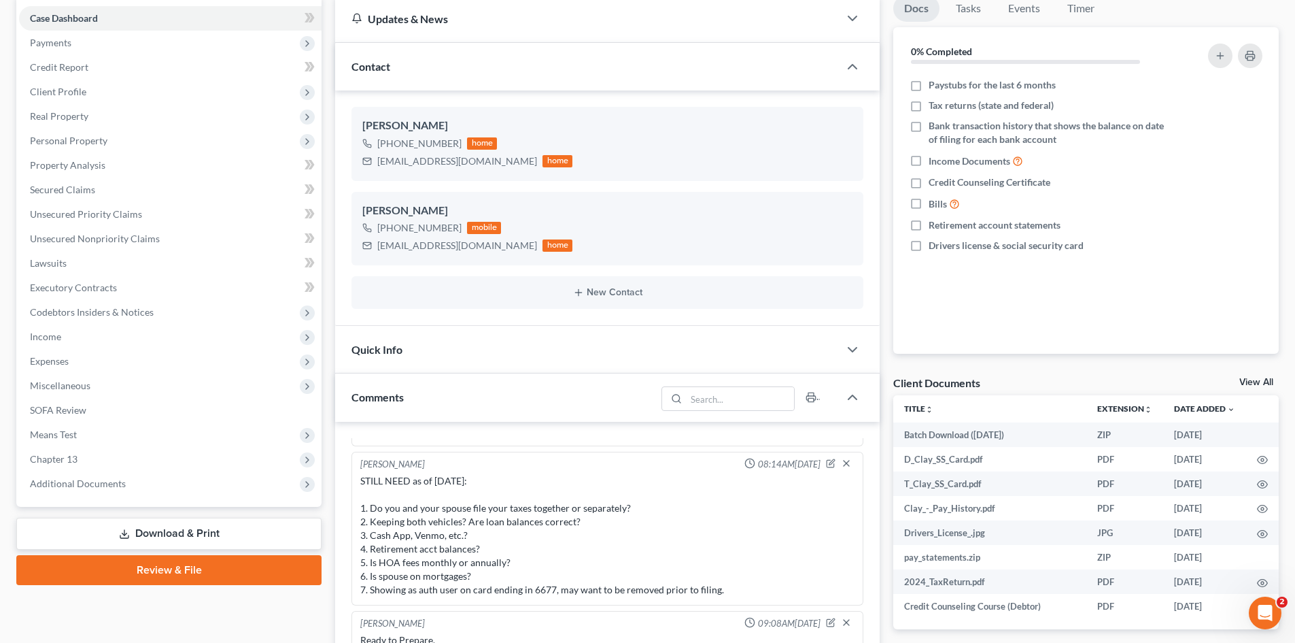
scroll to position [136, 0]
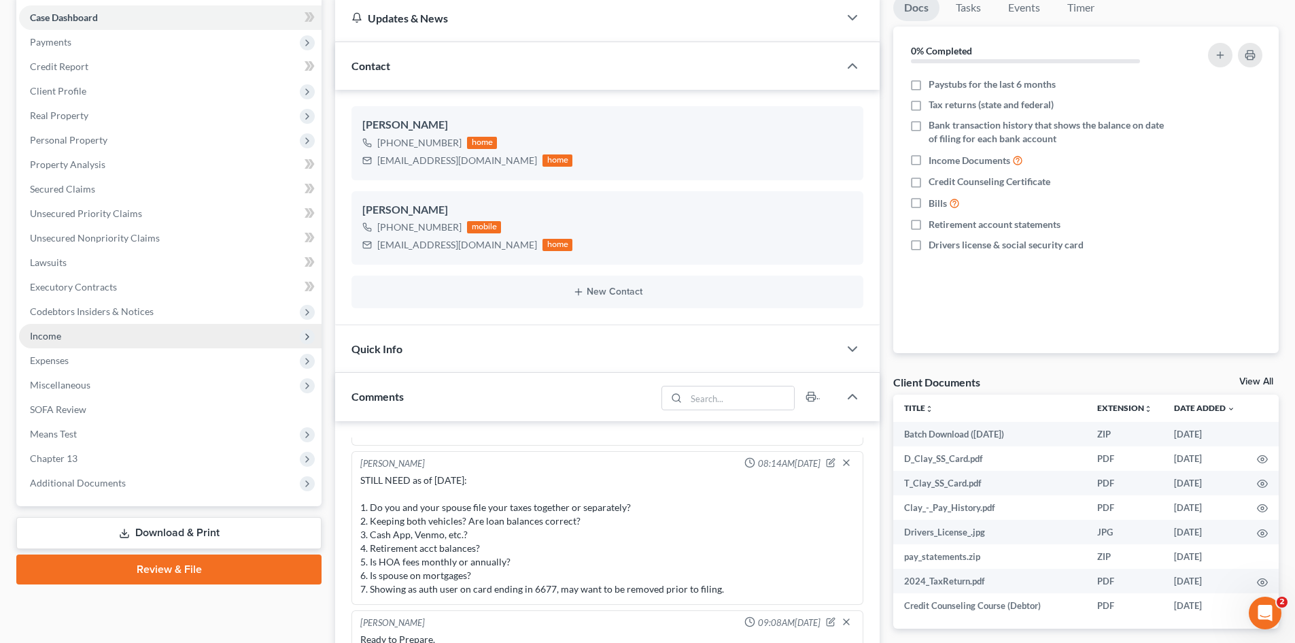
click at [43, 335] on span "Income" at bounding box center [45, 336] width 31 height 12
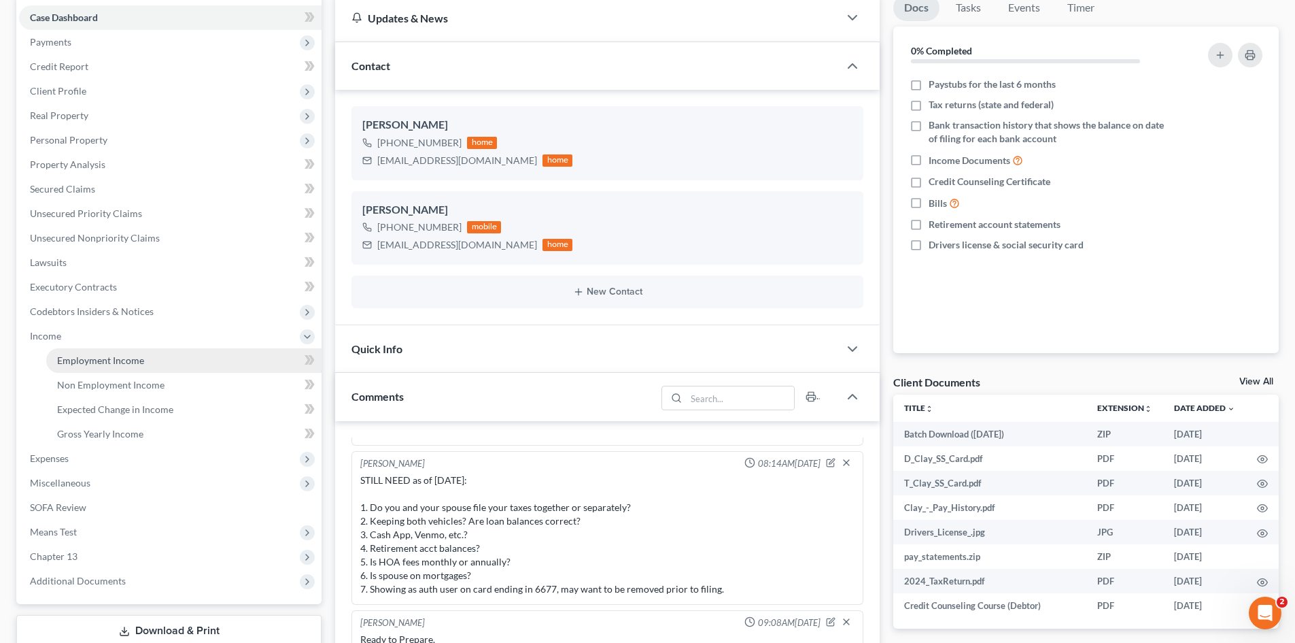
click at [99, 363] on span "Employment Income" at bounding box center [100, 360] width 87 height 12
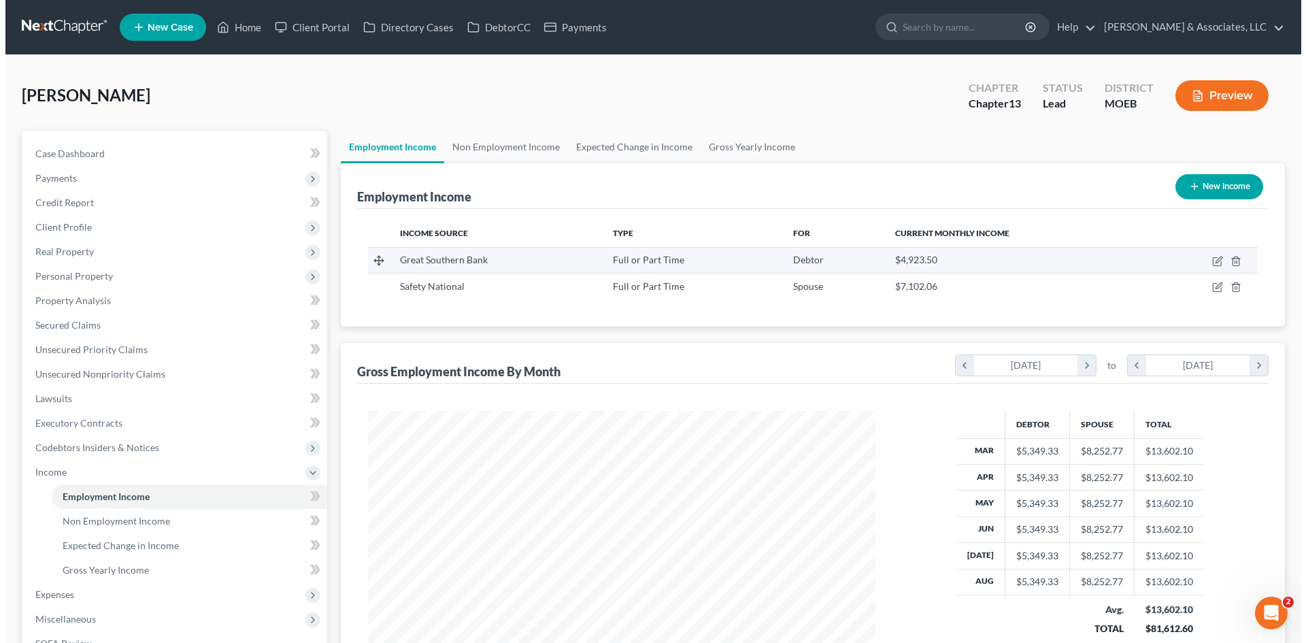
scroll to position [254, 534]
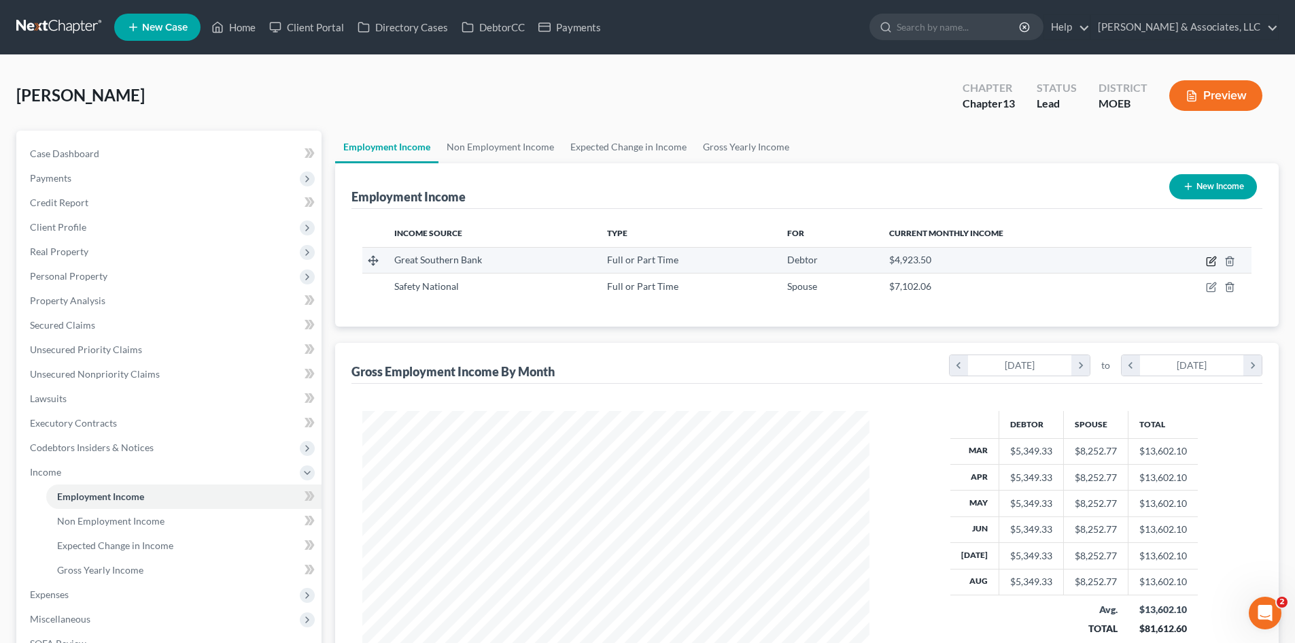
click at [1206, 261] on icon "button" at bounding box center [1211, 261] width 11 height 11
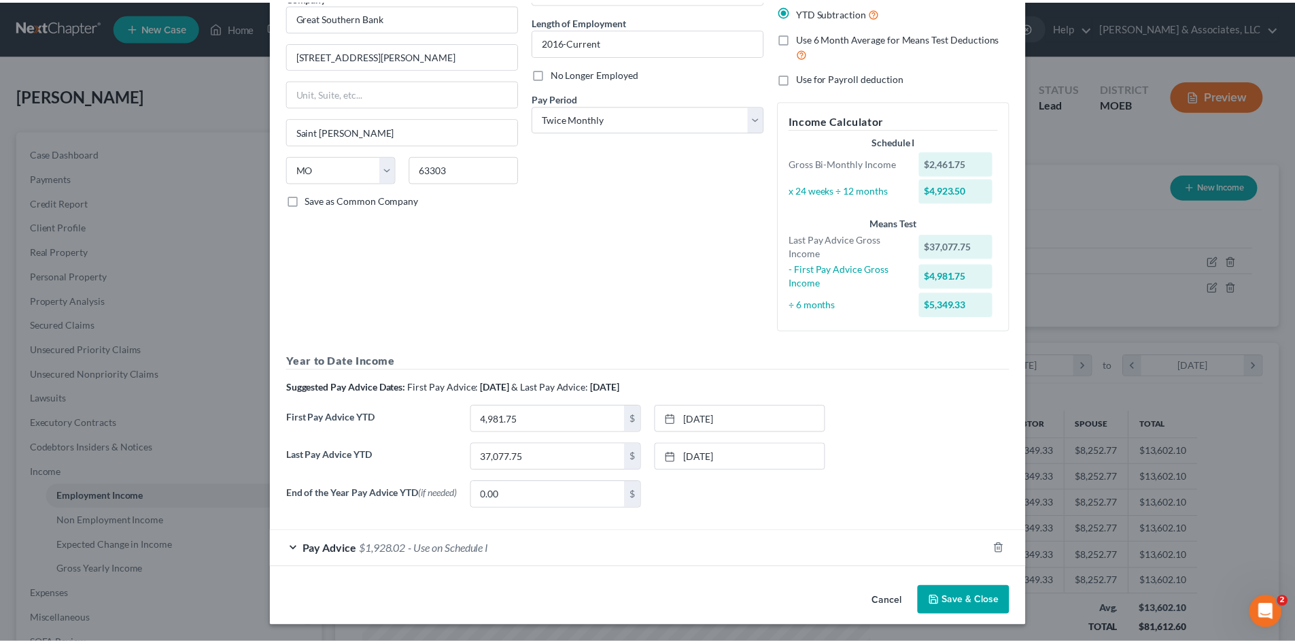
scroll to position [128, 0]
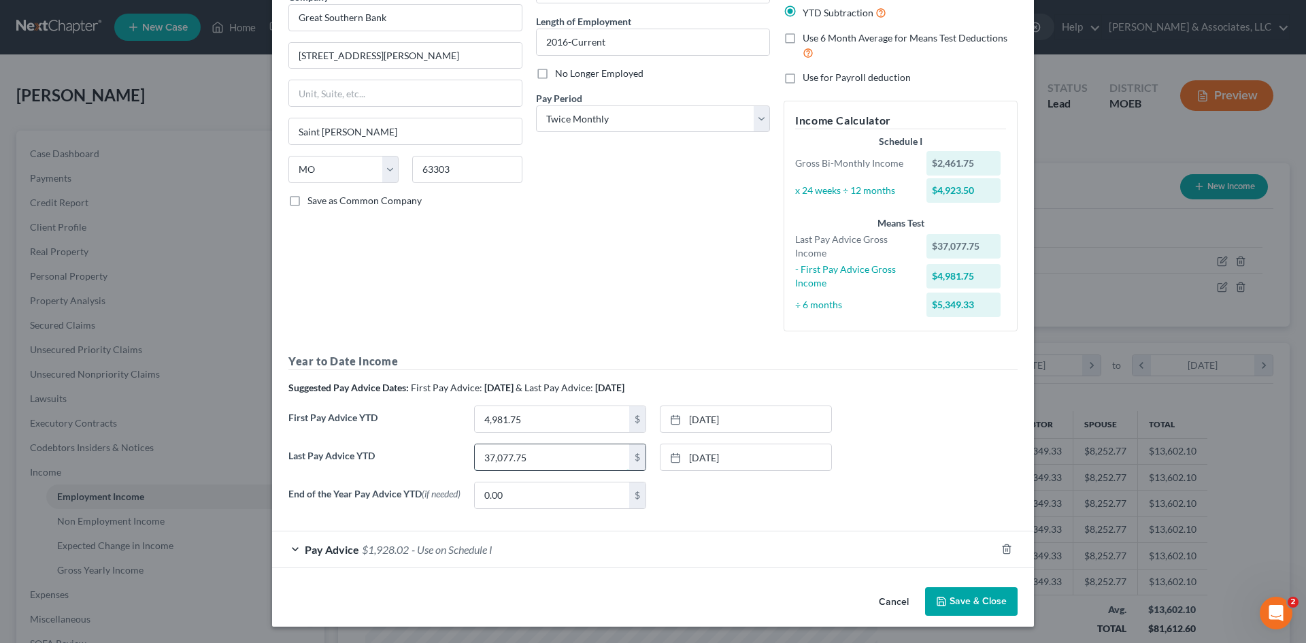
click at [549, 465] on input "37,077.75" at bounding box center [552, 457] width 154 height 26
click at [745, 460] on link "7/31/2025" at bounding box center [745, 457] width 171 height 26
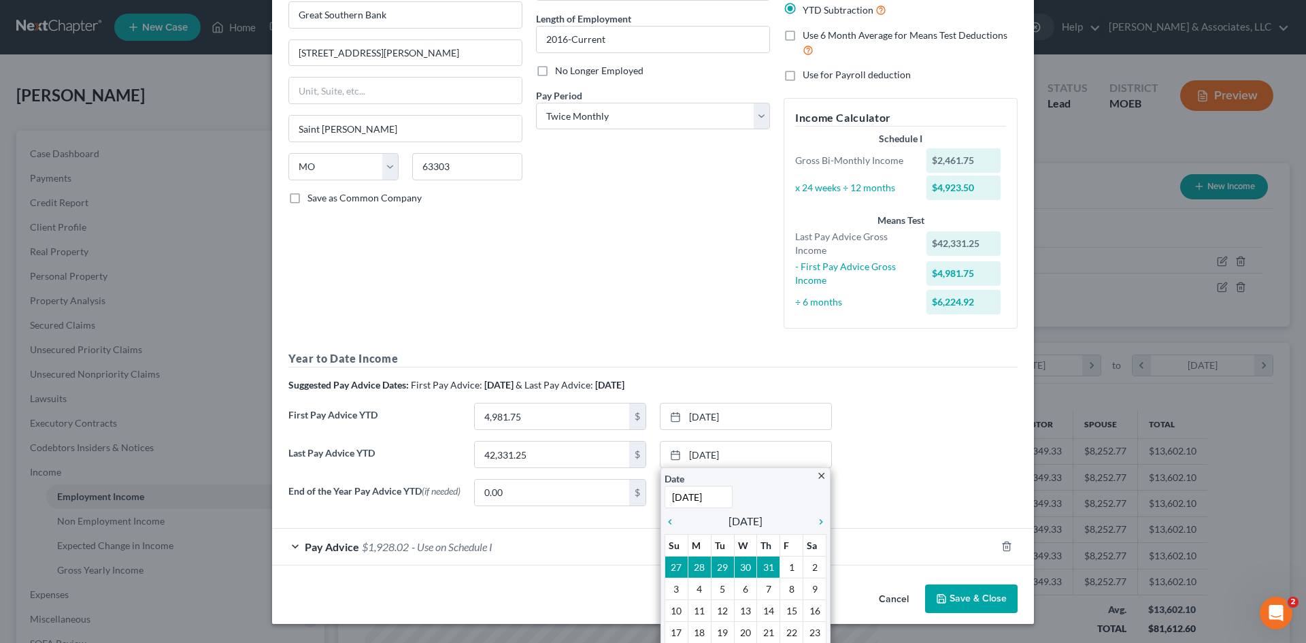
click at [748, 366] on h5 "Year to Date Income" at bounding box center [652, 358] width 729 height 17
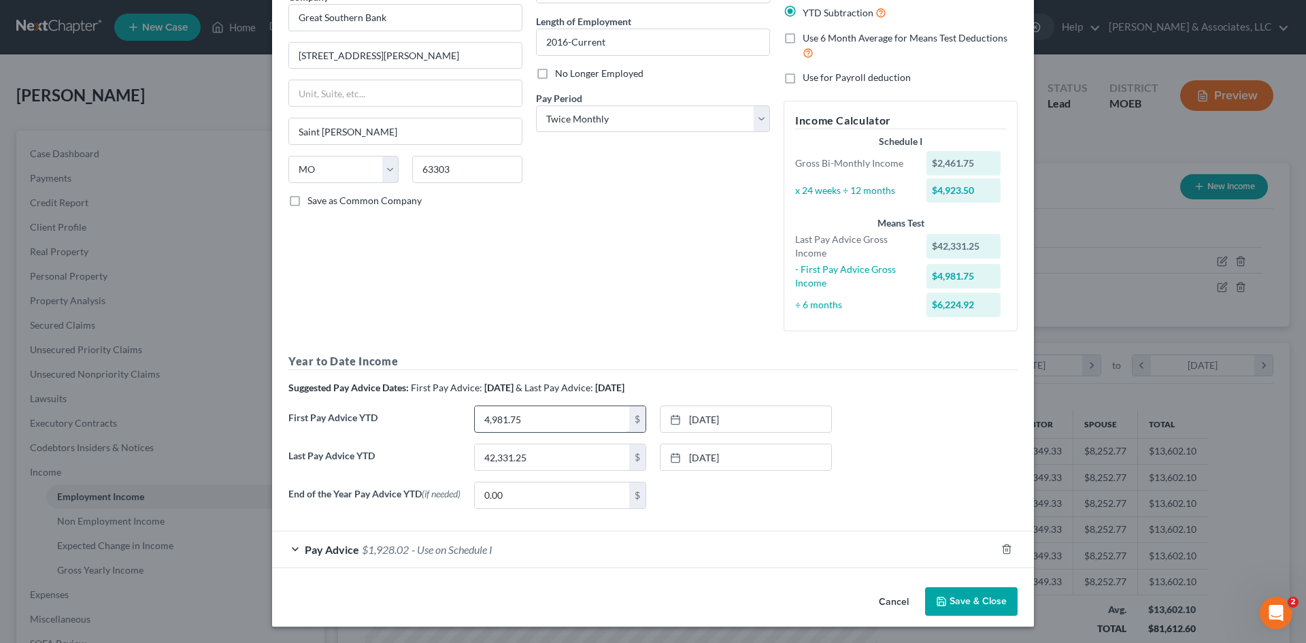
click at [542, 419] on input "4,981.75" at bounding box center [552, 419] width 154 height 26
click at [731, 416] on link "1/31/2025" at bounding box center [745, 419] width 171 height 26
click at [958, 598] on button "Save & Close" at bounding box center [971, 601] width 92 height 29
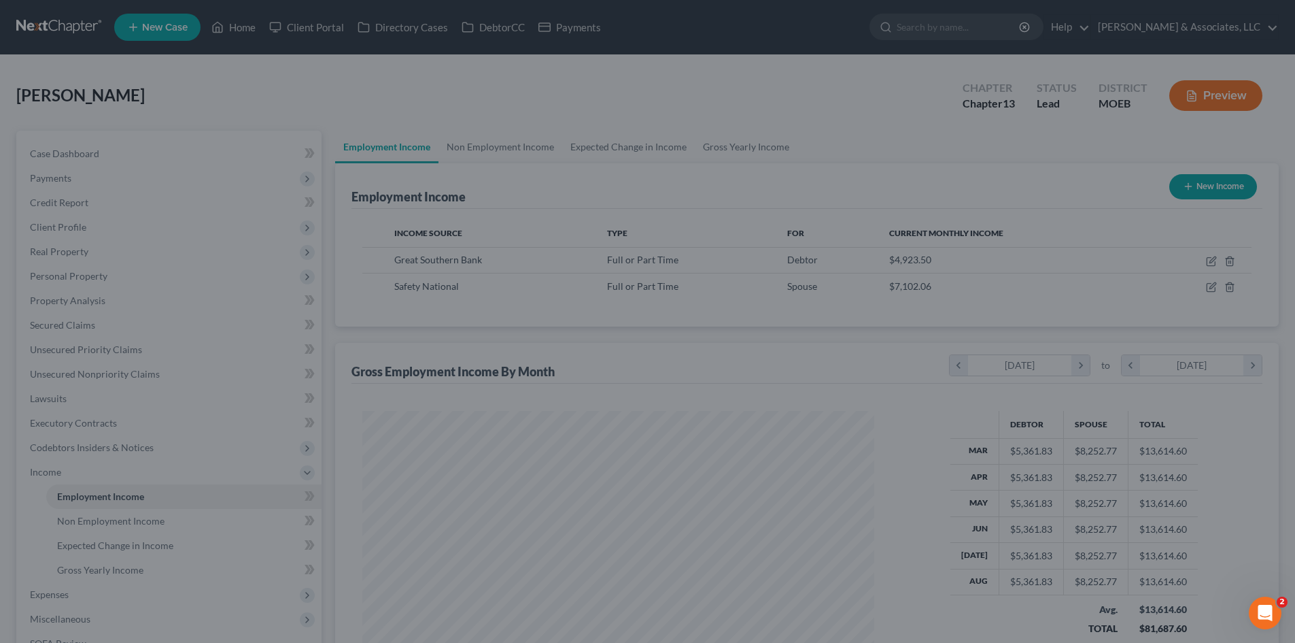
scroll to position [679732, 679451]
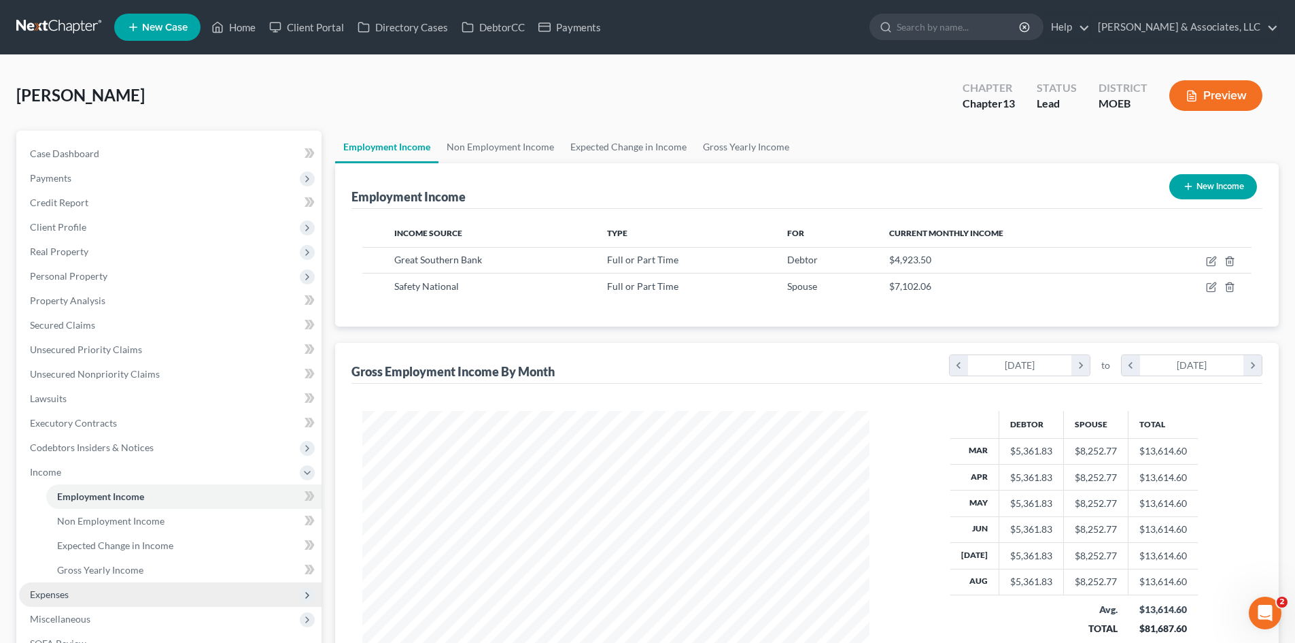
click at [52, 594] on span "Expenses" at bounding box center [49, 594] width 39 height 12
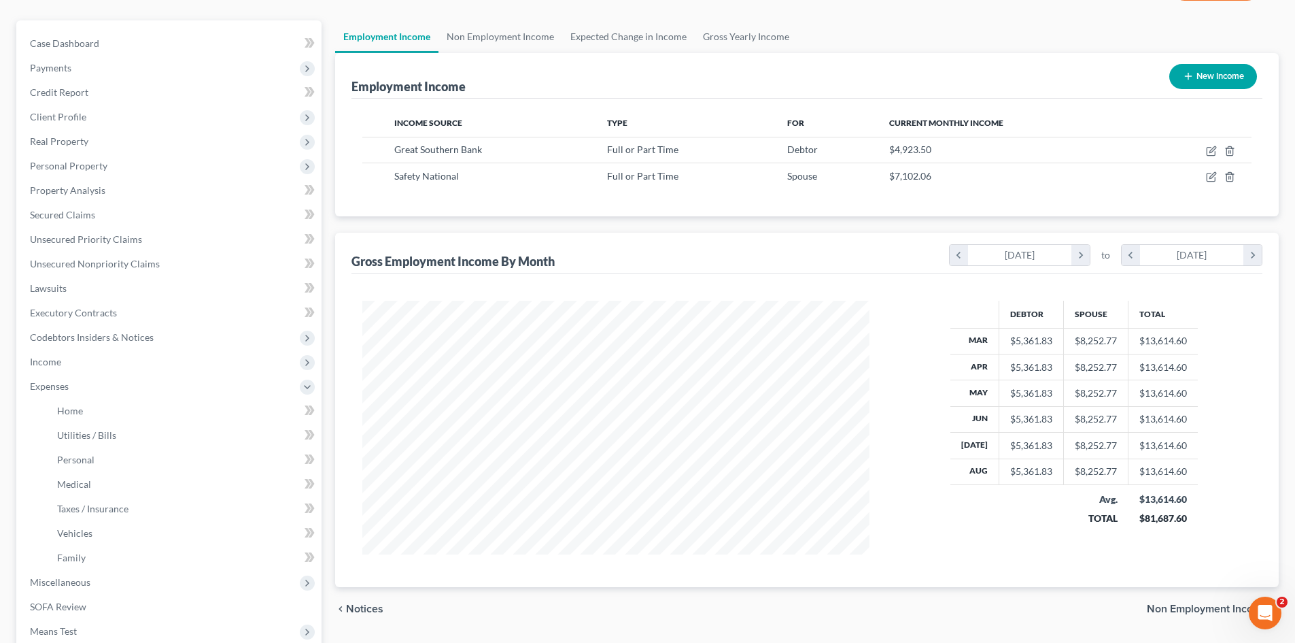
scroll to position [136, 0]
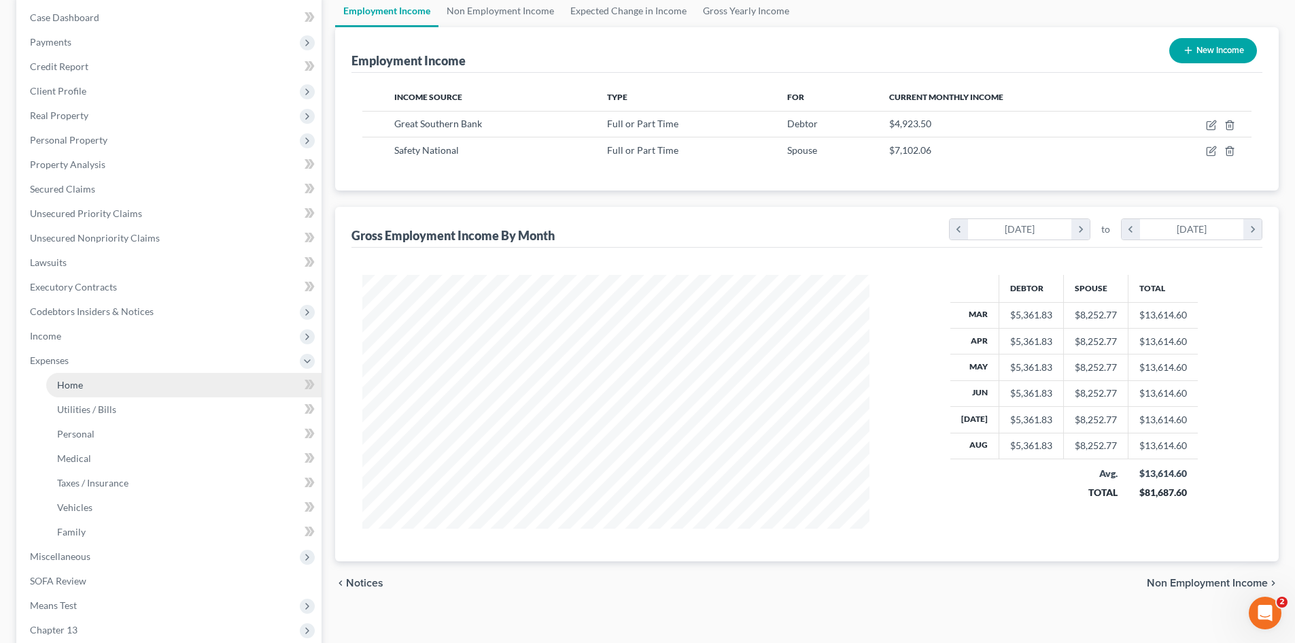
click at [62, 388] on span "Home" at bounding box center [70, 385] width 26 height 12
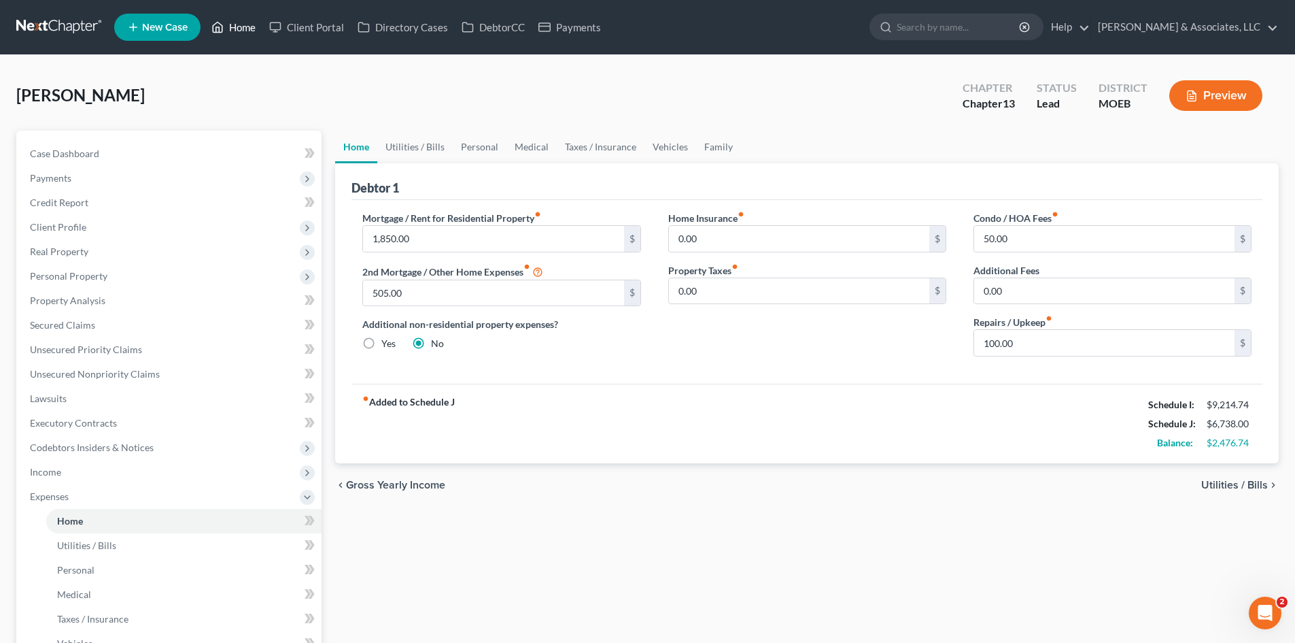
click at [236, 24] on link "Home" at bounding box center [234, 27] width 58 height 24
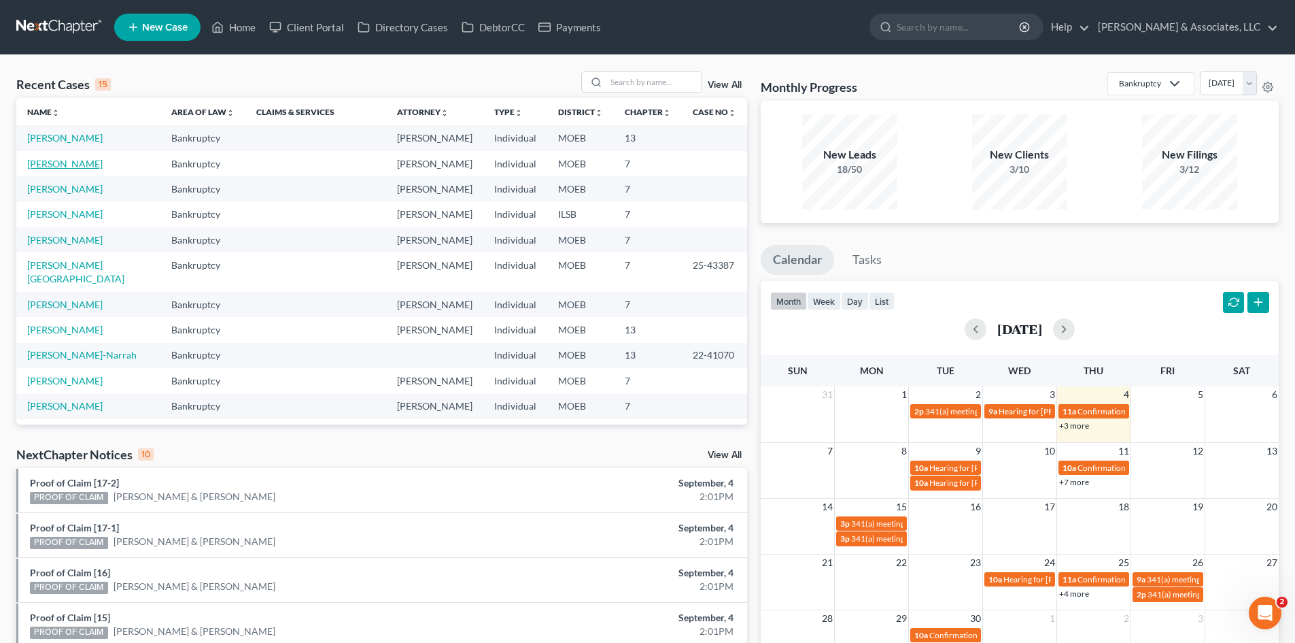
click at [59, 167] on link "[PERSON_NAME]" at bounding box center [64, 164] width 75 height 12
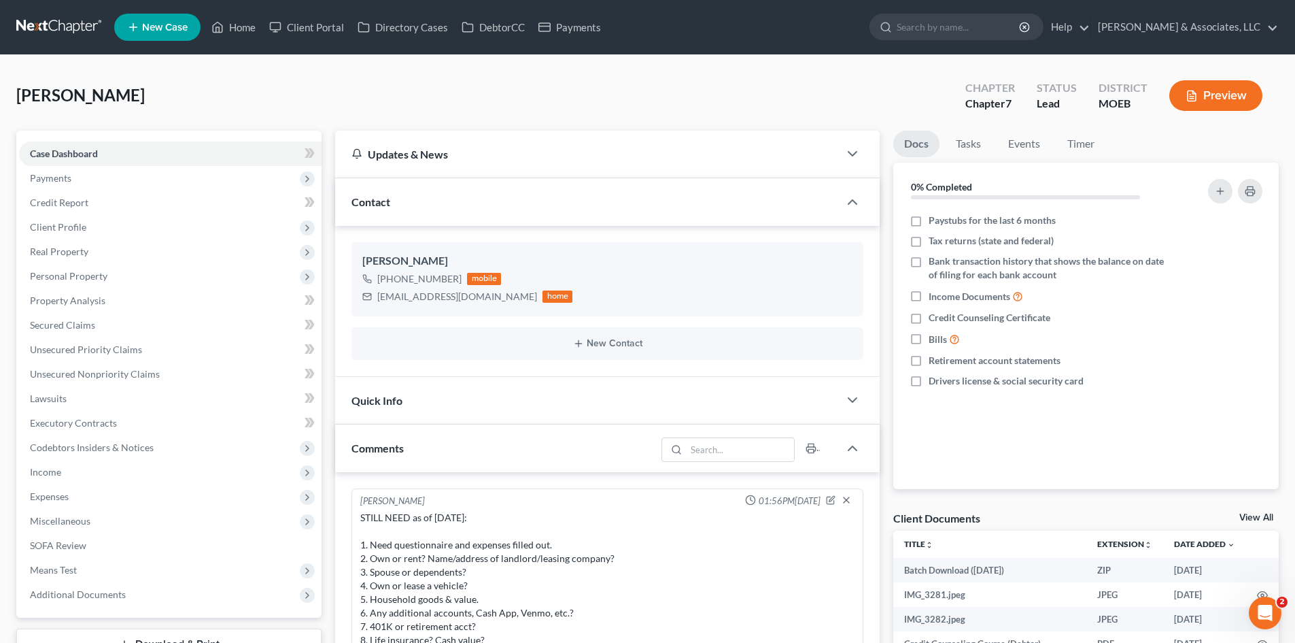
scroll to position [1032, 0]
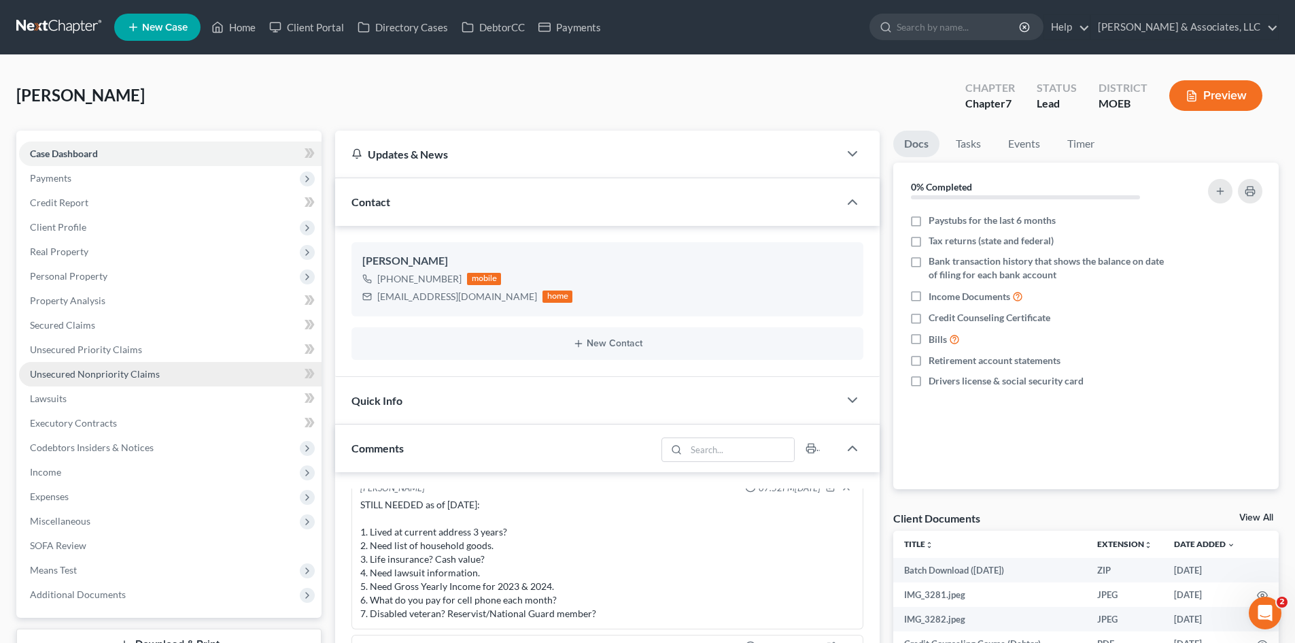
click at [75, 373] on span "Unsecured Nonpriority Claims" at bounding box center [95, 374] width 130 height 12
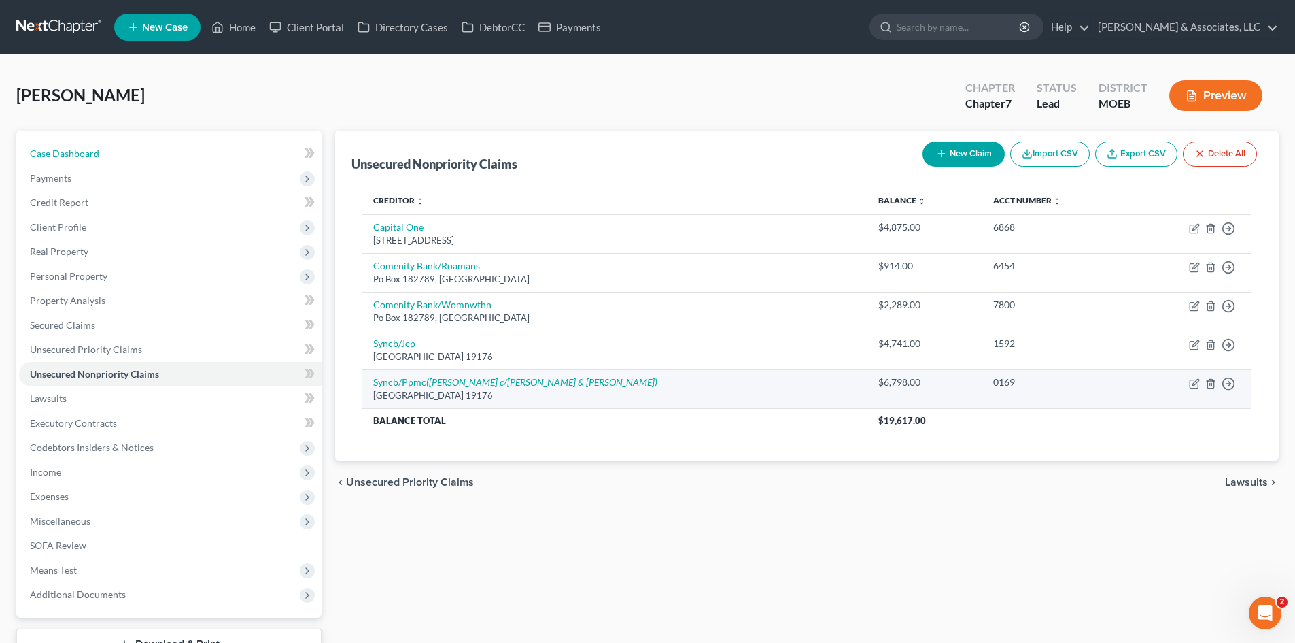
drag, startPoint x: 99, startPoint y: 141, endPoint x: 704, endPoint y: 387, distance: 653.3
click at [99, 141] on link "Case Dashboard" at bounding box center [170, 153] width 303 height 24
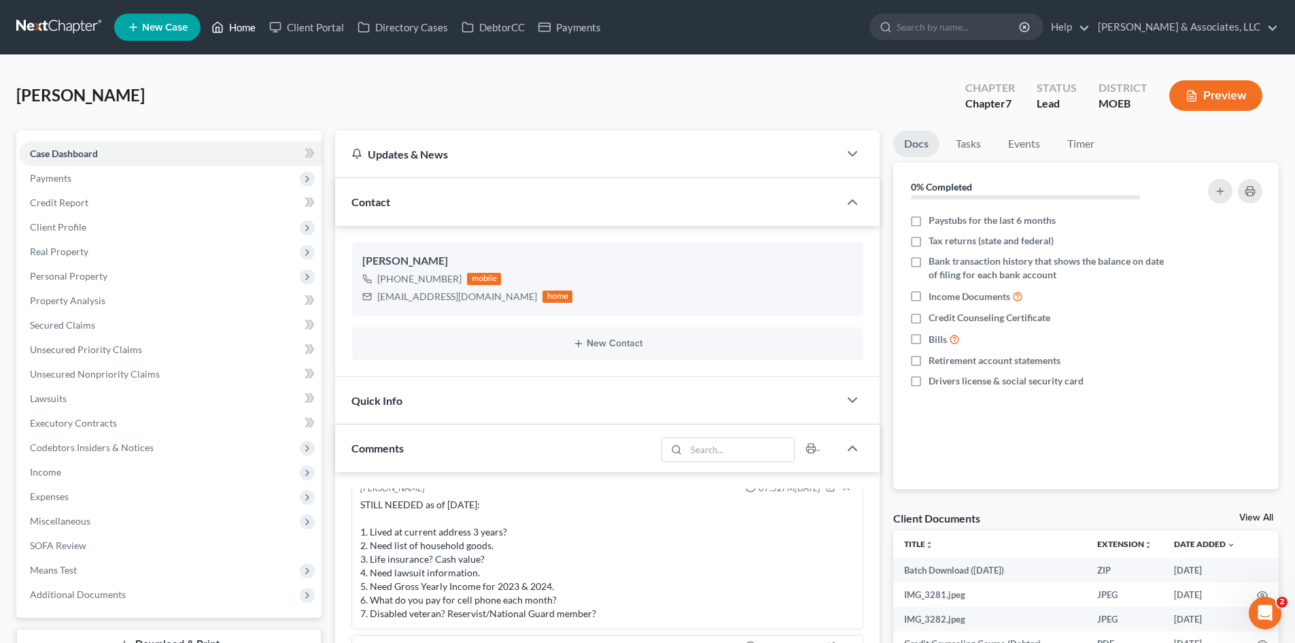
click at [242, 31] on link "Home" at bounding box center [234, 27] width 58 height 24
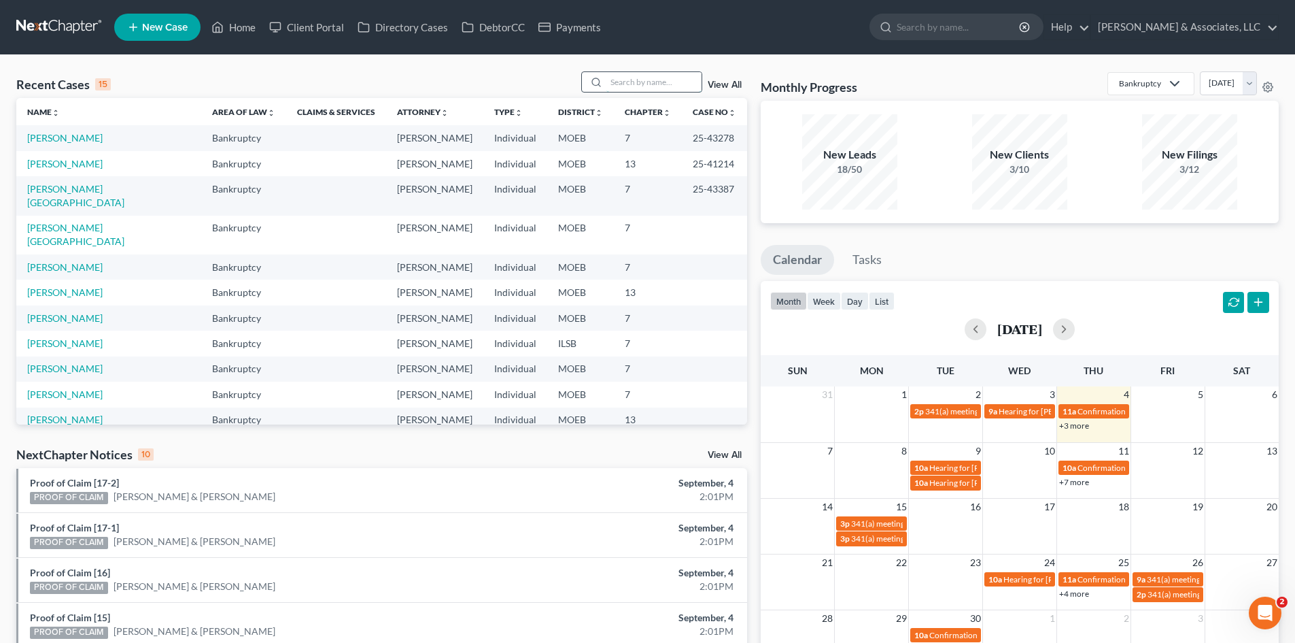
click at [646, 84] on input "search" at bounding box center [654, 82] width 95 height 20
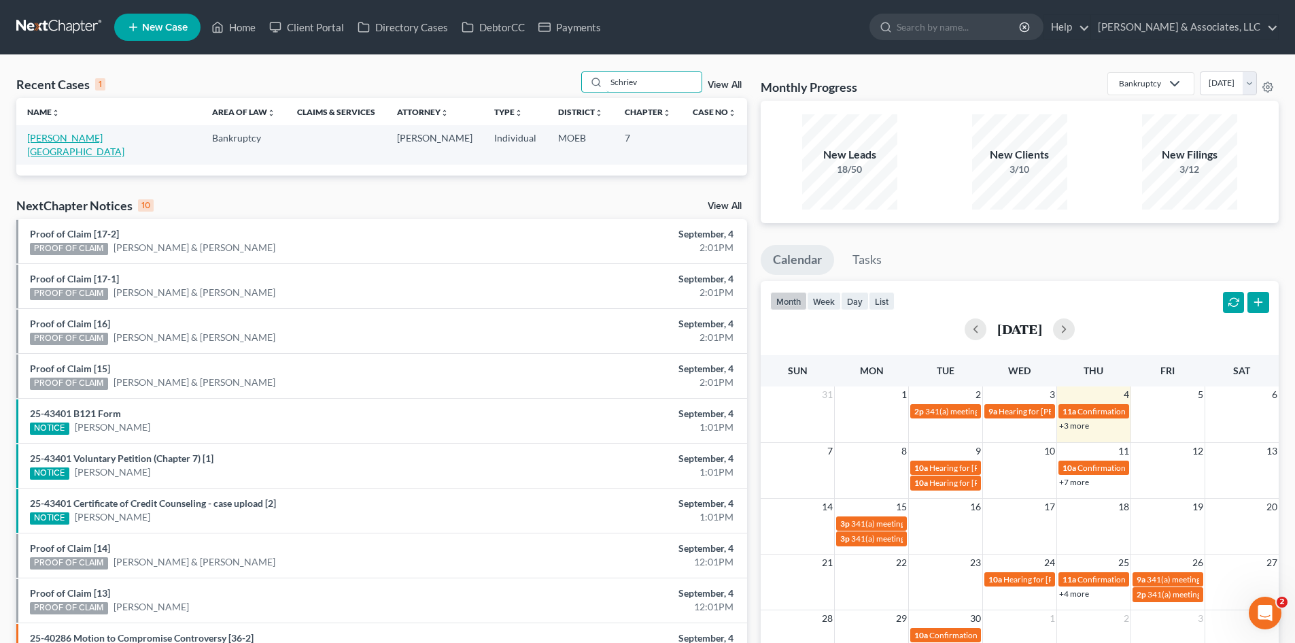
type input "Schriev"
click at [78, 140] on link "[PERSON_NAME][GEOGRAPHIC_DATA]" at bounding box center [75, 144] width 97 height 25
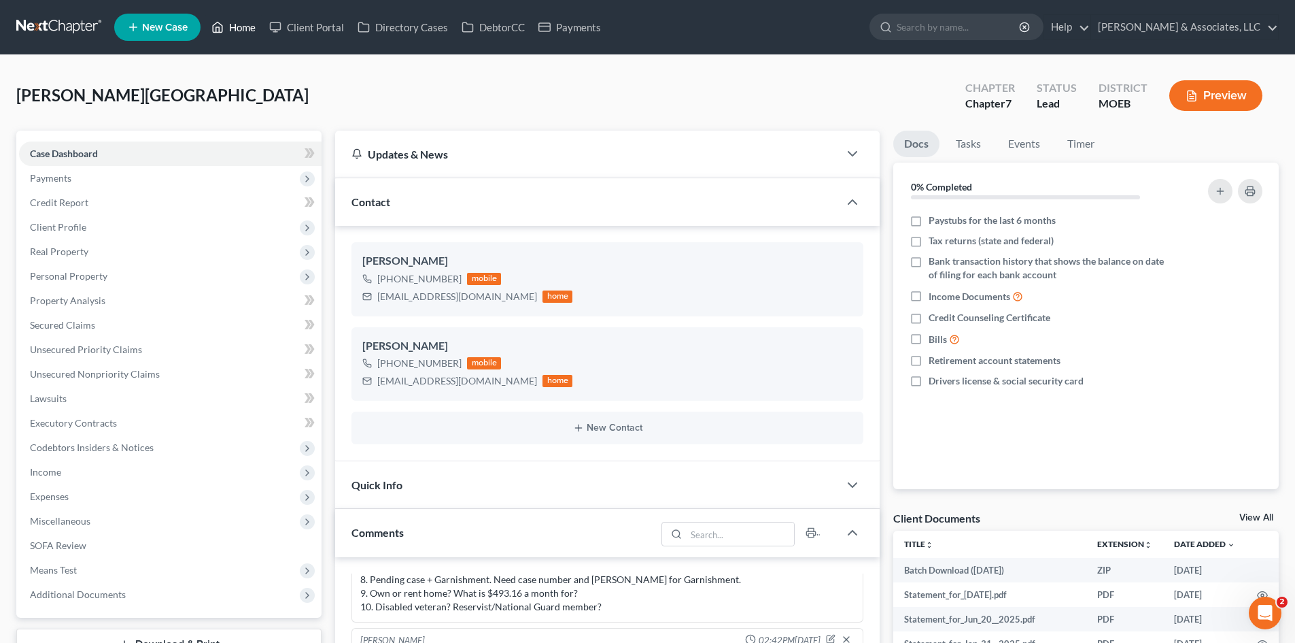
drag, startPoint x: 248, startPoint y: 21, endPoint x: 894, endPoint y: 90, distance: 650.4
click at [248, 21] on link "Home" at bounding box center [234, 27] width 58 height 24
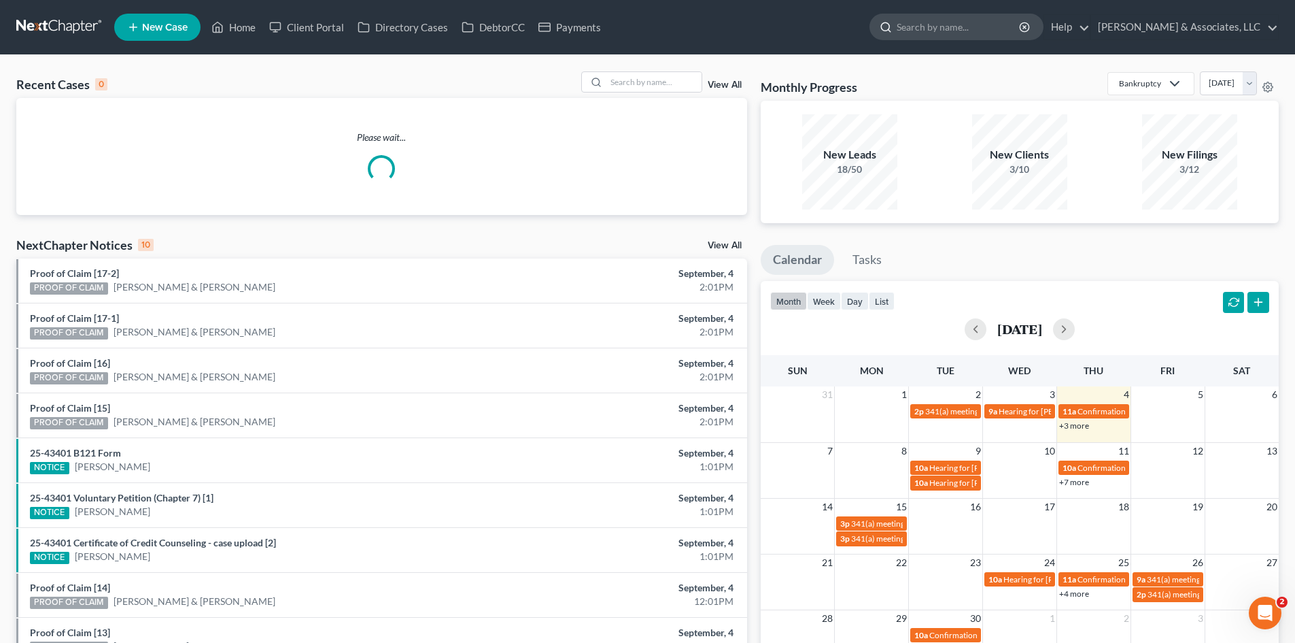
click at [981, 32] on input "search" at bounding box center [959, 26] width 124 height 25
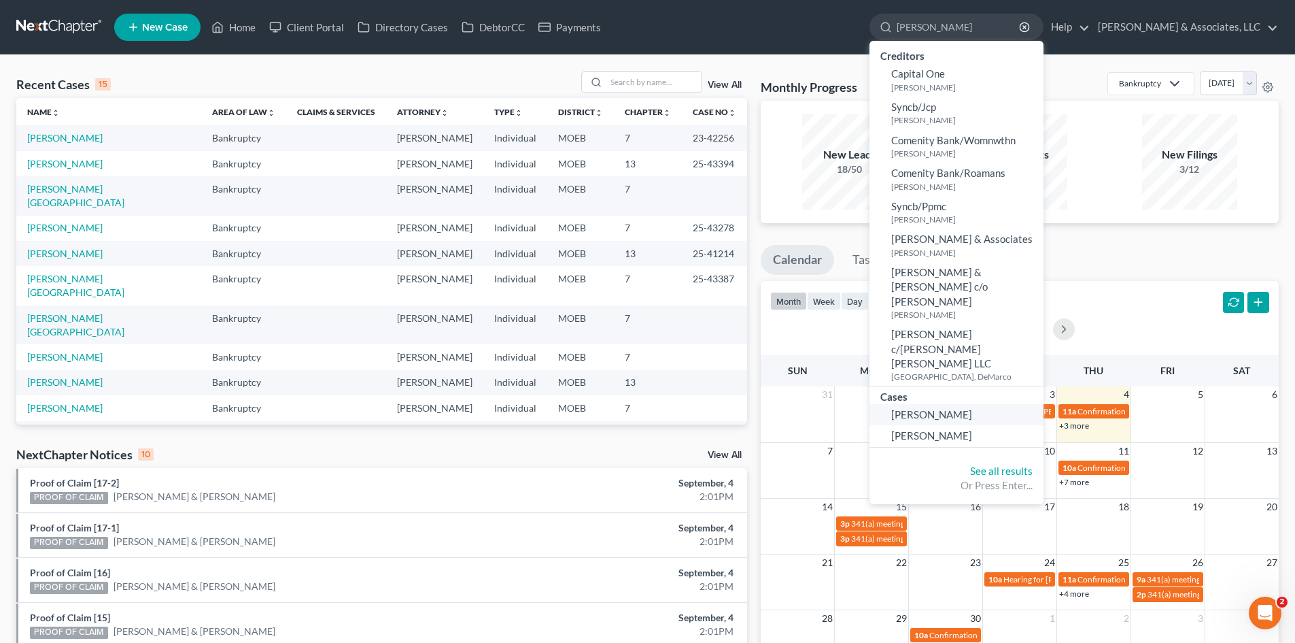
type input "mcmahon"
click at [972, 408] on span "[PERSON_NAME]" at bounding box center [931, 414] width 81 height 12
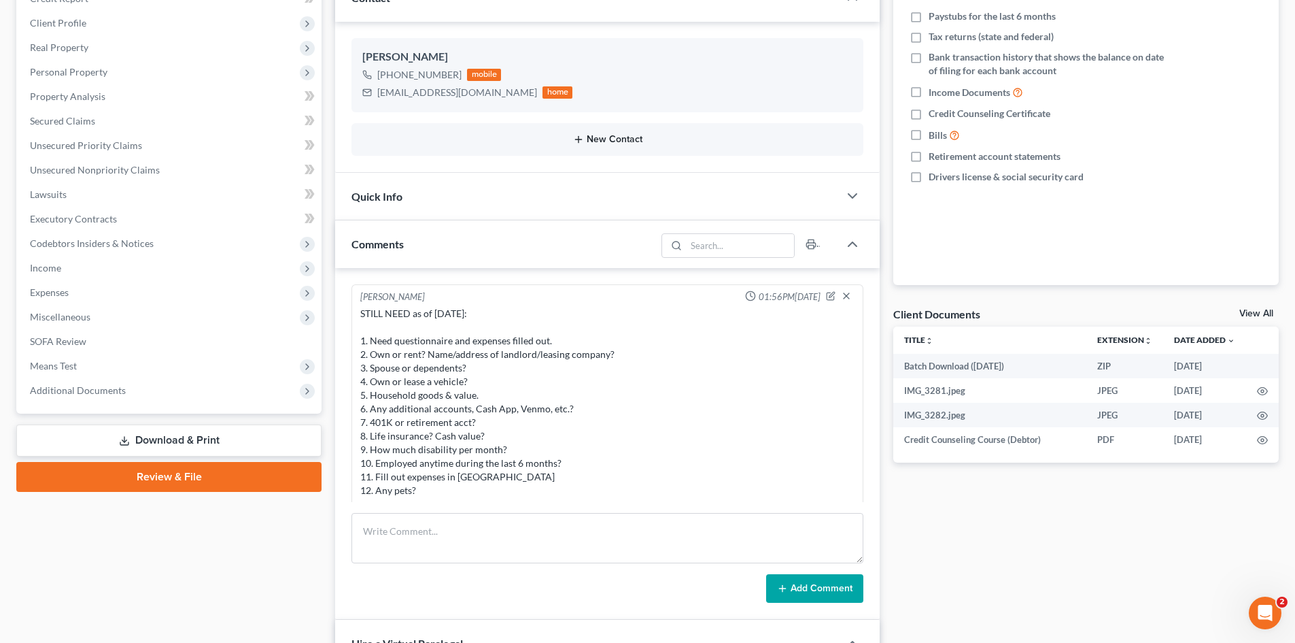
scroll to position [1032, 0]
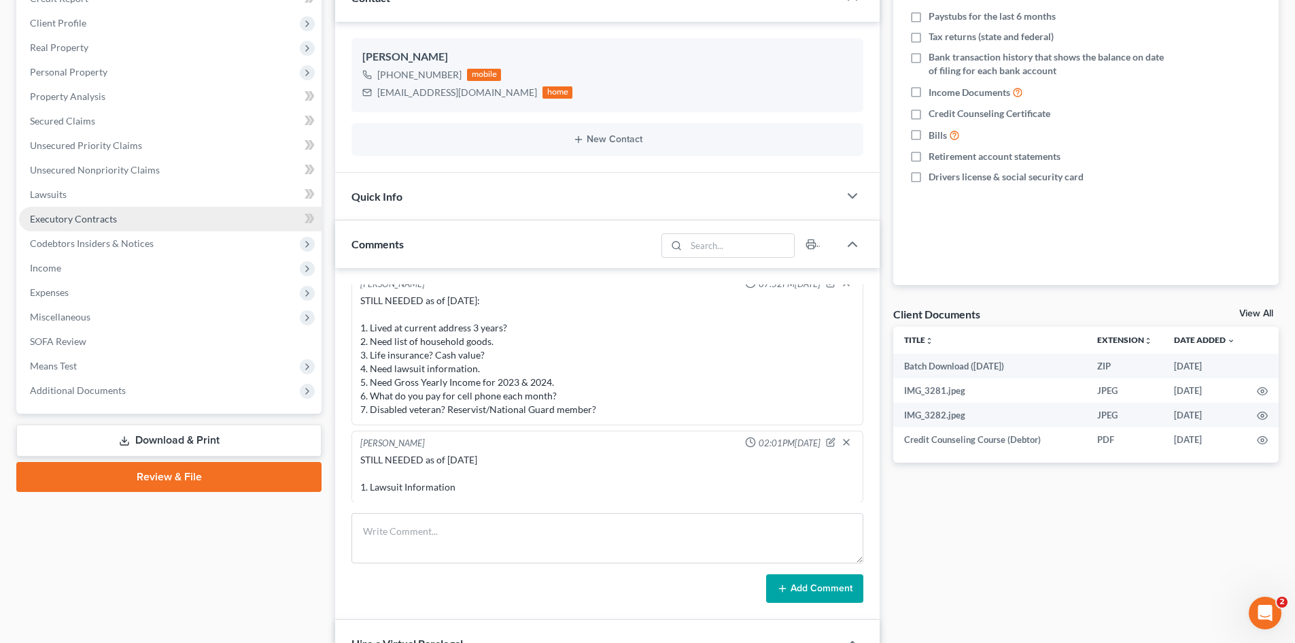
click at [73, 224] on span "Executory Contracts" at bounding box center [73, 219] width 87 height 12
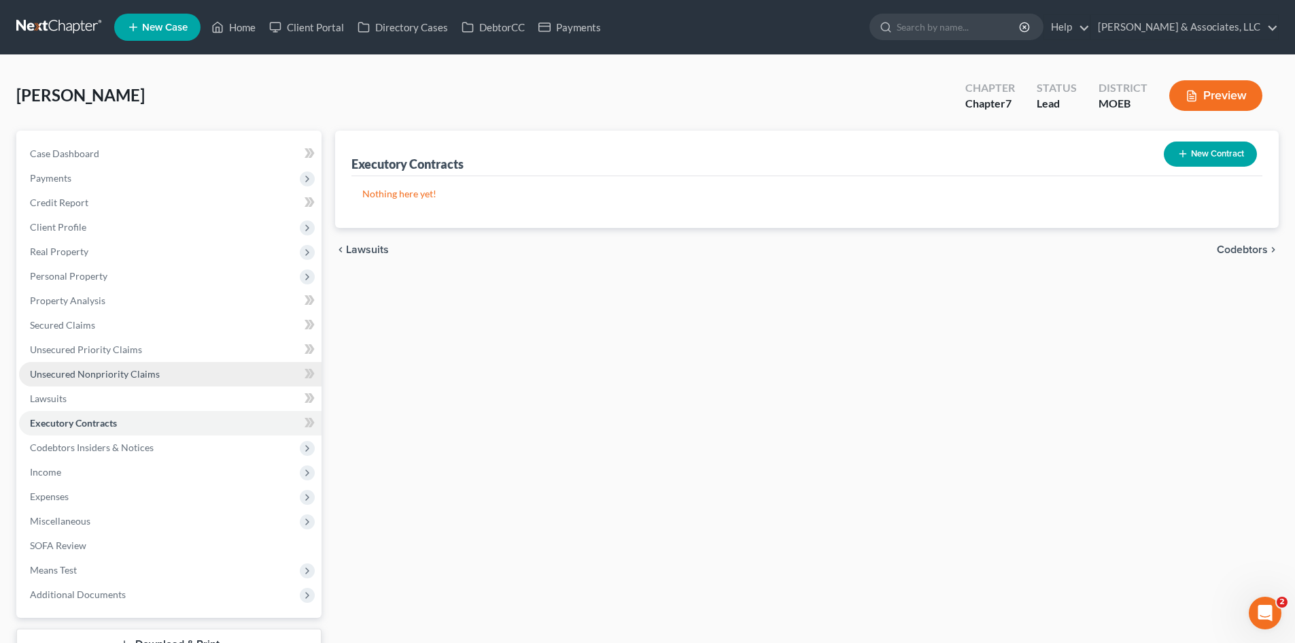
click at [63, 373] on span "Unsecured Nonpriority Claims" at bounding box center [95, 374] width 130 height 12
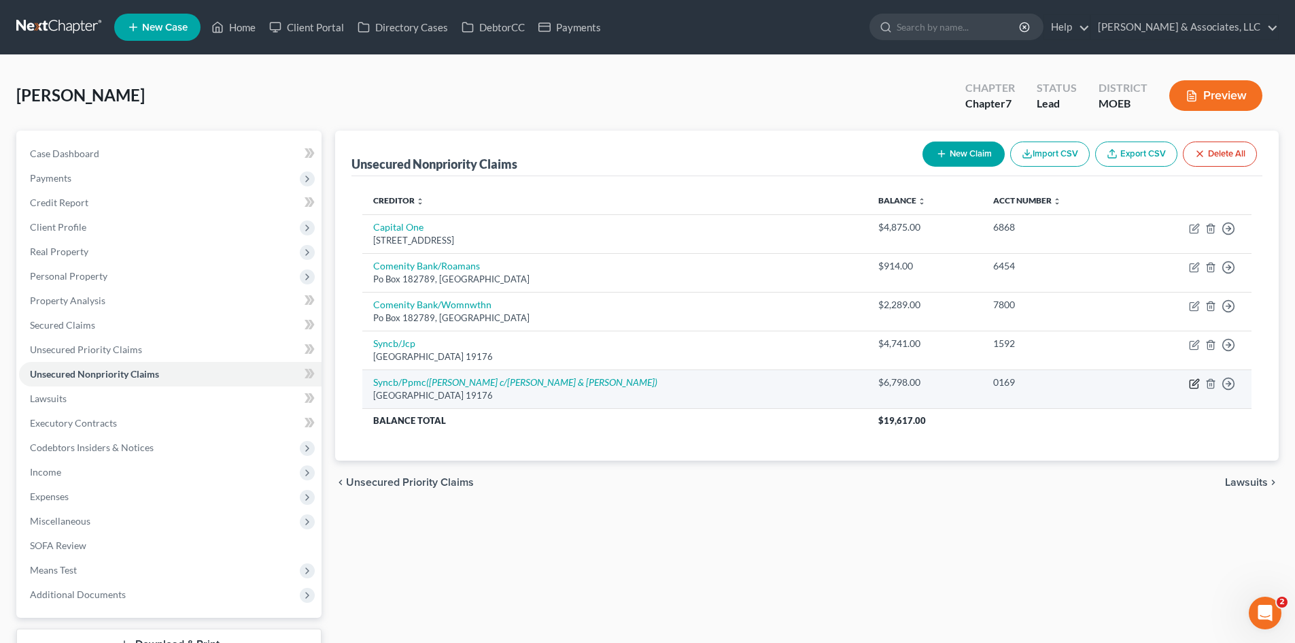
click at [1198, 382] on icon "button" at bounding box center [1194, 383] width 11 height 11
select select "39"
select select "2"
select select "0"
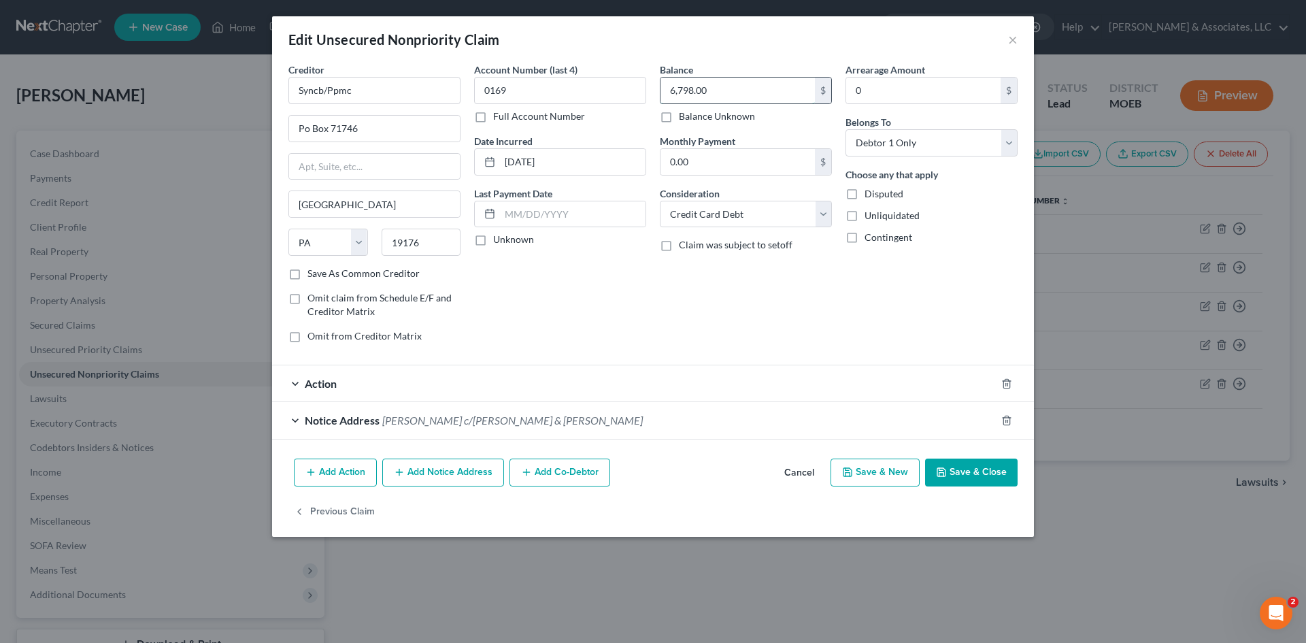
click at [711, 88] on input "6,798.00" at bounding box center [737, 91] width 154 height 26
type input "6,798.57"
click at [976, 461] on button "Save & Close" at bounding box center [971, 472] width 92 height 29
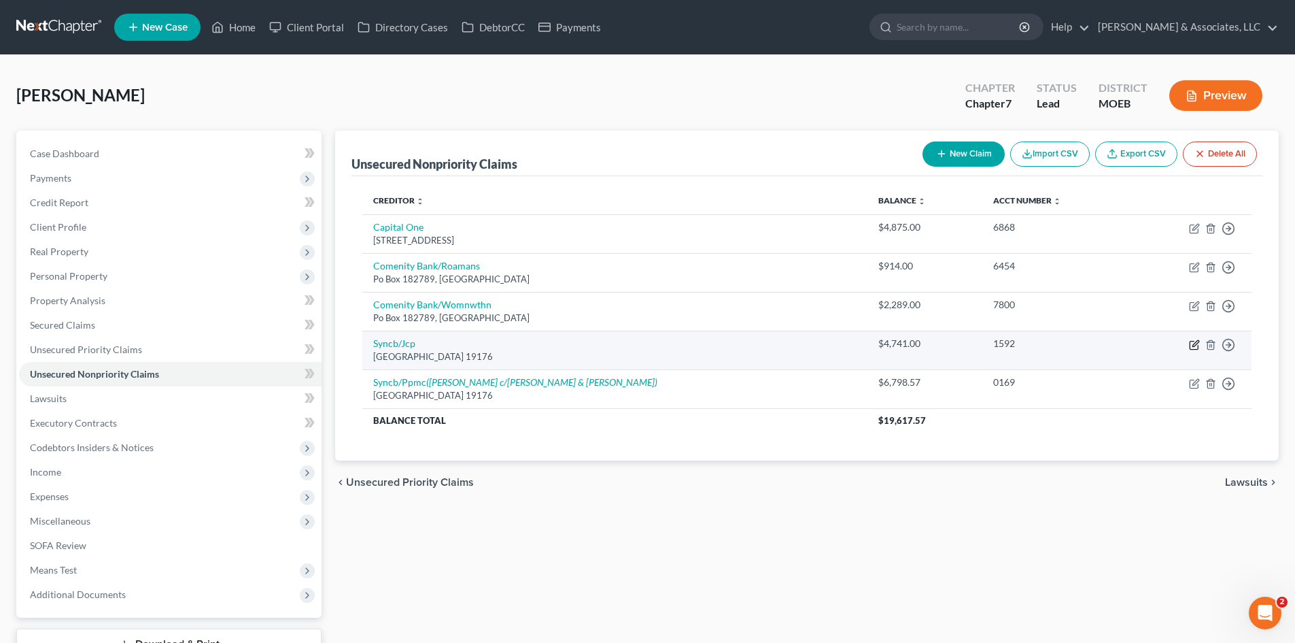
click at [1199, 343] on icon "button" at bounding box center [1194, 344] width 11 height 11
select select "39"
select select "2"
select select "0"
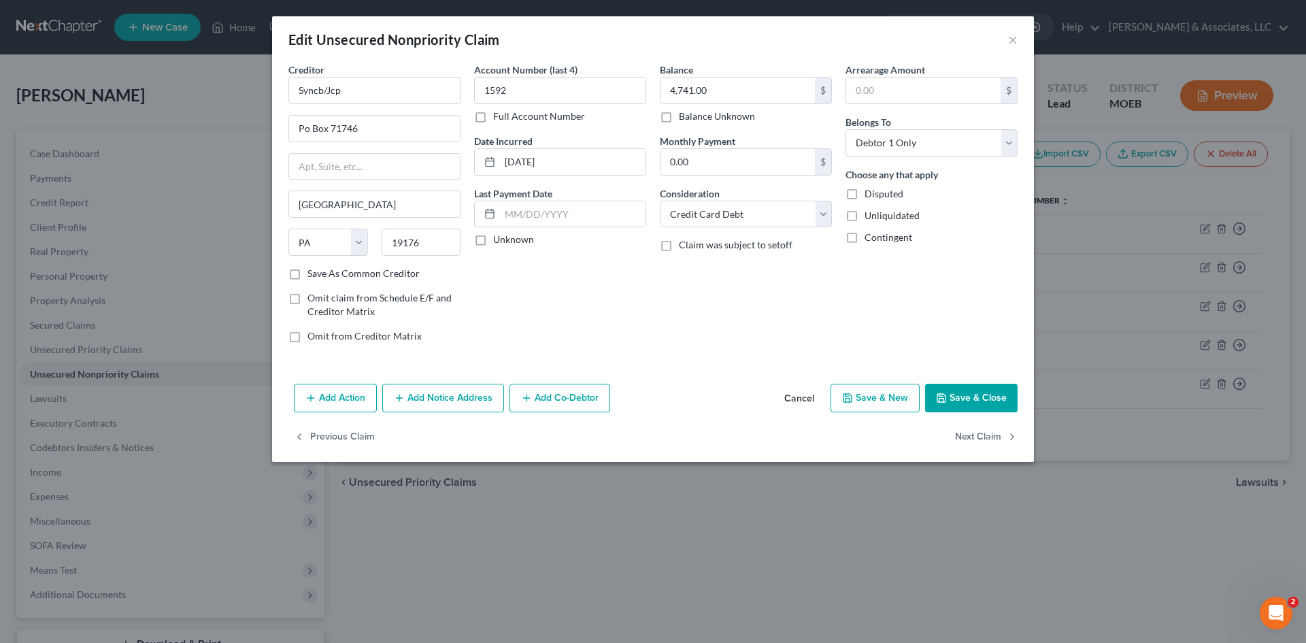
drag, startPoint x: 339, startPoint y: 401, endPoint x: 998, endPoint y: 110, distance: 720.3
click at [339, 401] on button "Add Action" at bounding box center [335, 398] width 83 height 29
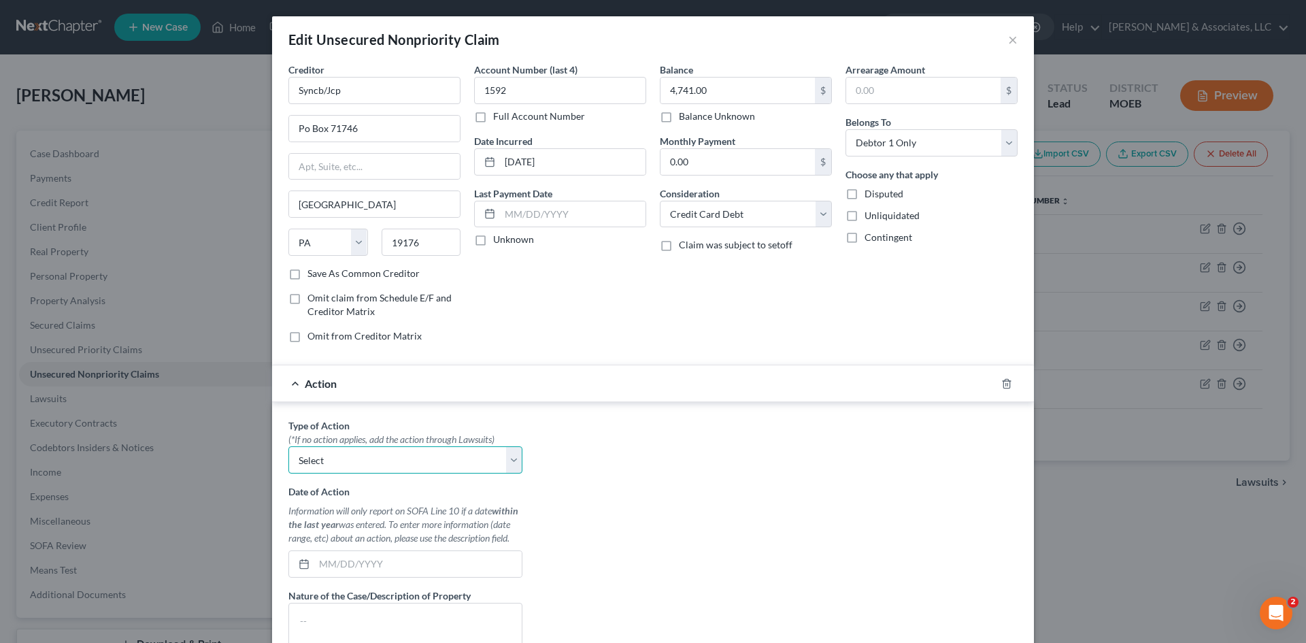
drag, startPoint x: 368, startPoint y: 468, endPoint x: 377, endPoint y: 473, distance: 10.6
click at [368, 468] on select "Select Repossession Garnishment Foreclosure Personal Injury Attached, Seized, O…" at bounding box center [405, 459] width 234 height 27
select select "1"
click at [288, 446] on select "Select Repossession Garnishment Foreclosure Personal Injury Attached, Seized, O…" at bounding box center [405, 459] width 234 height 27
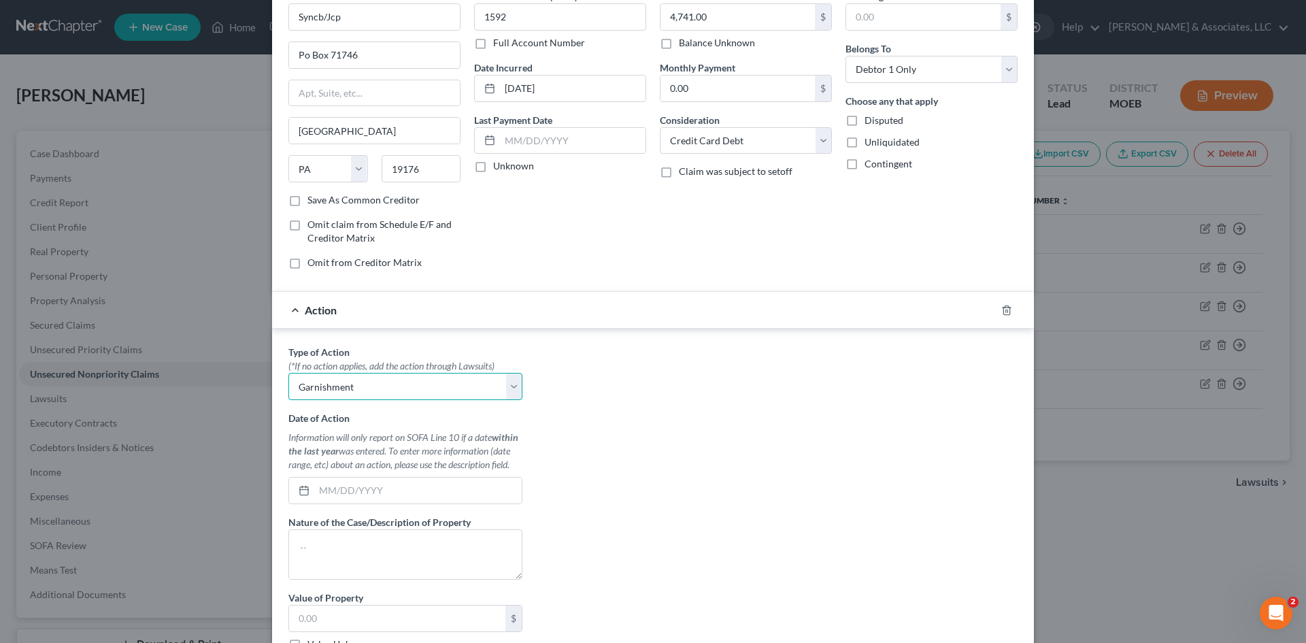
scroll to position [204, 0]
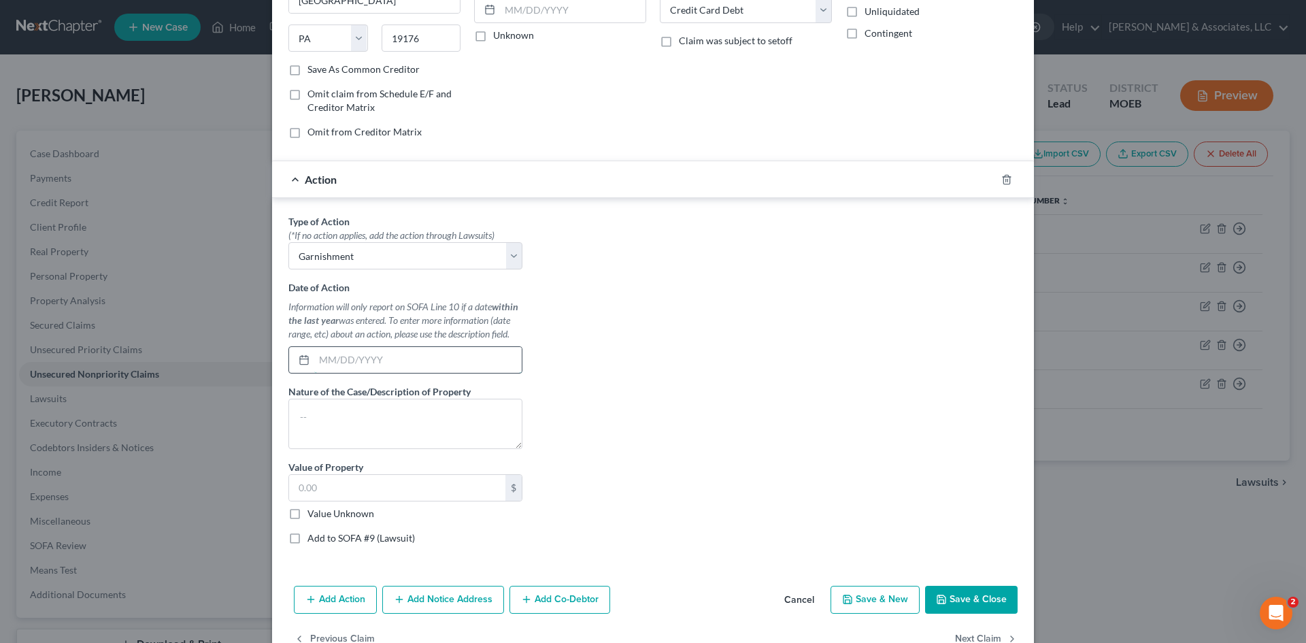
click at [345, 363] on input "text" at bounding box center [417, 360] width 207 height 26
click at [372, 367] on input "text" at bounding box center [417, 360] width 207 height 26
type input "05/06/2025"
click at [345, 492] on input "text" at bounding box center [397, 488] width 216 height 26
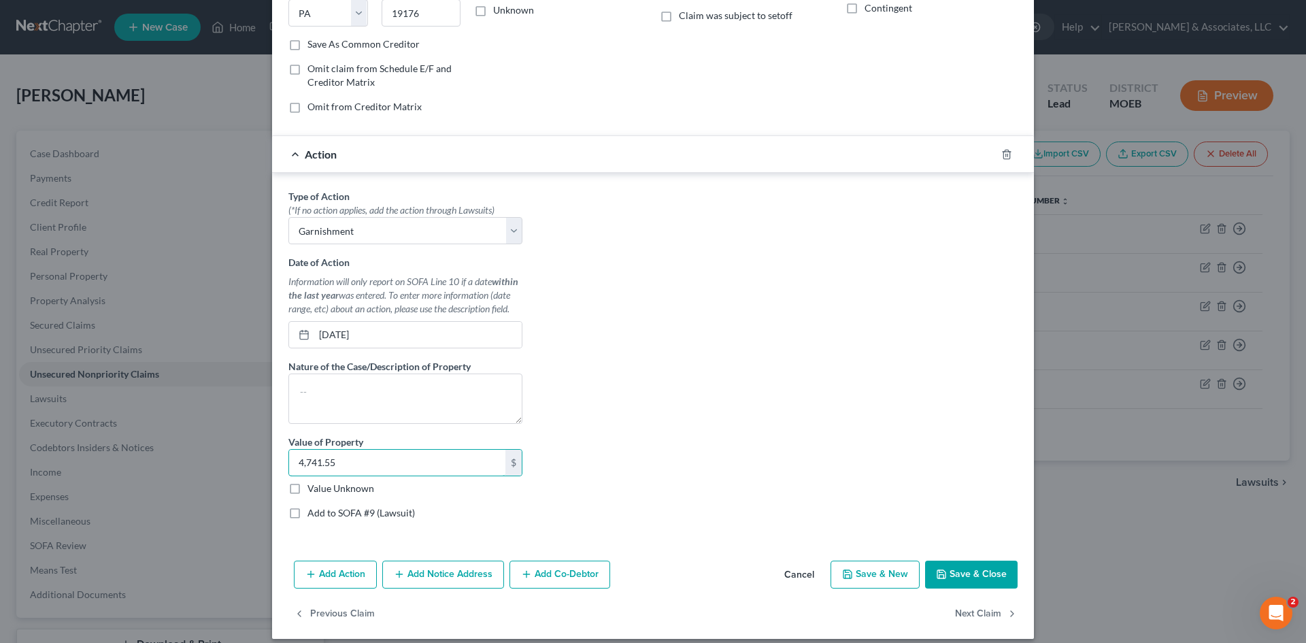
scroll to position [241, 0]
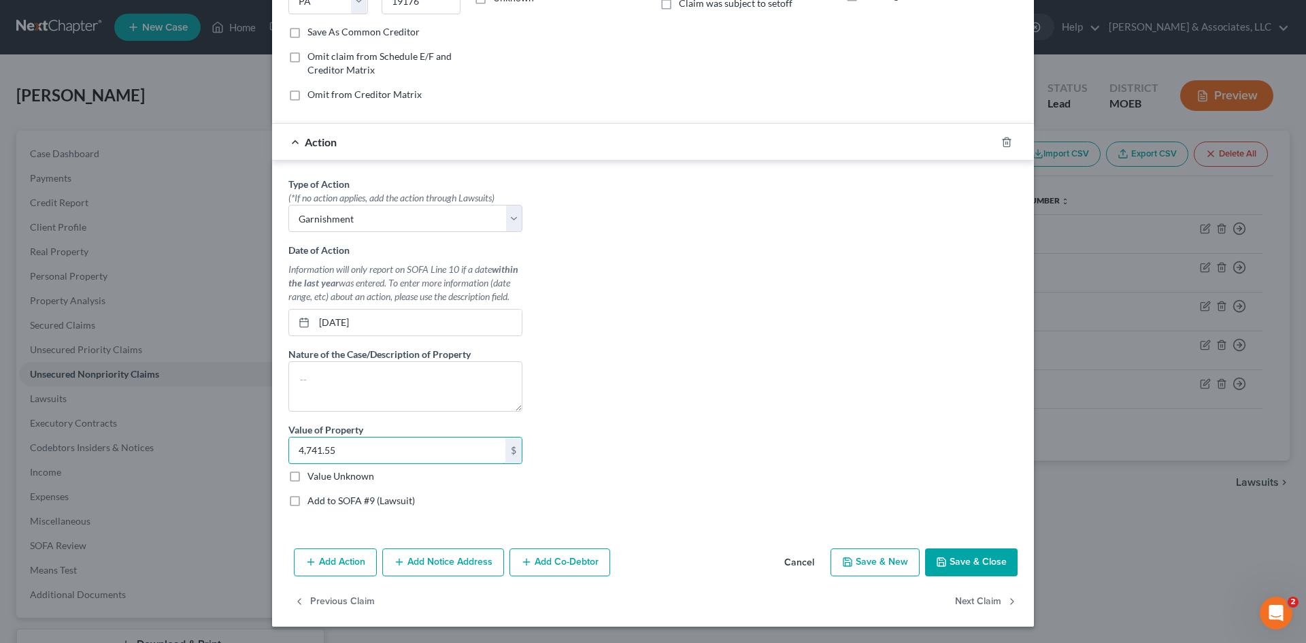
type input "4,741.55"
click at [452, 566] on button "Add Notice Address" at bounding box center [443, 562] width 122 height 29
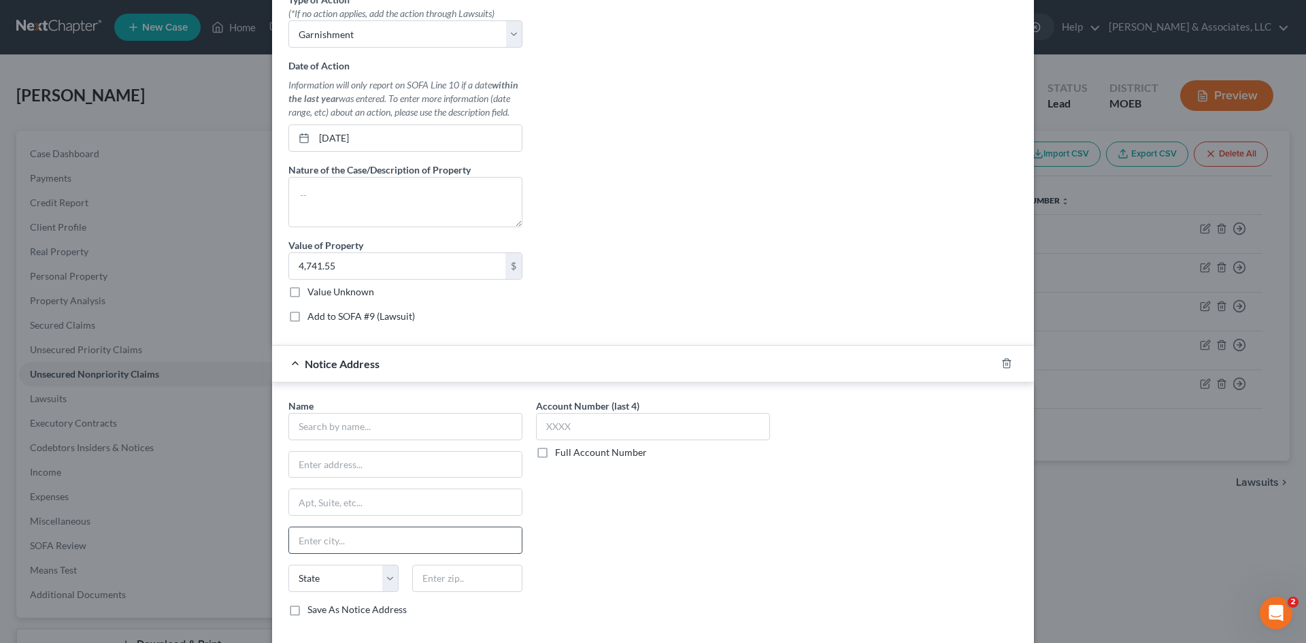
scroll to position [445, 0]
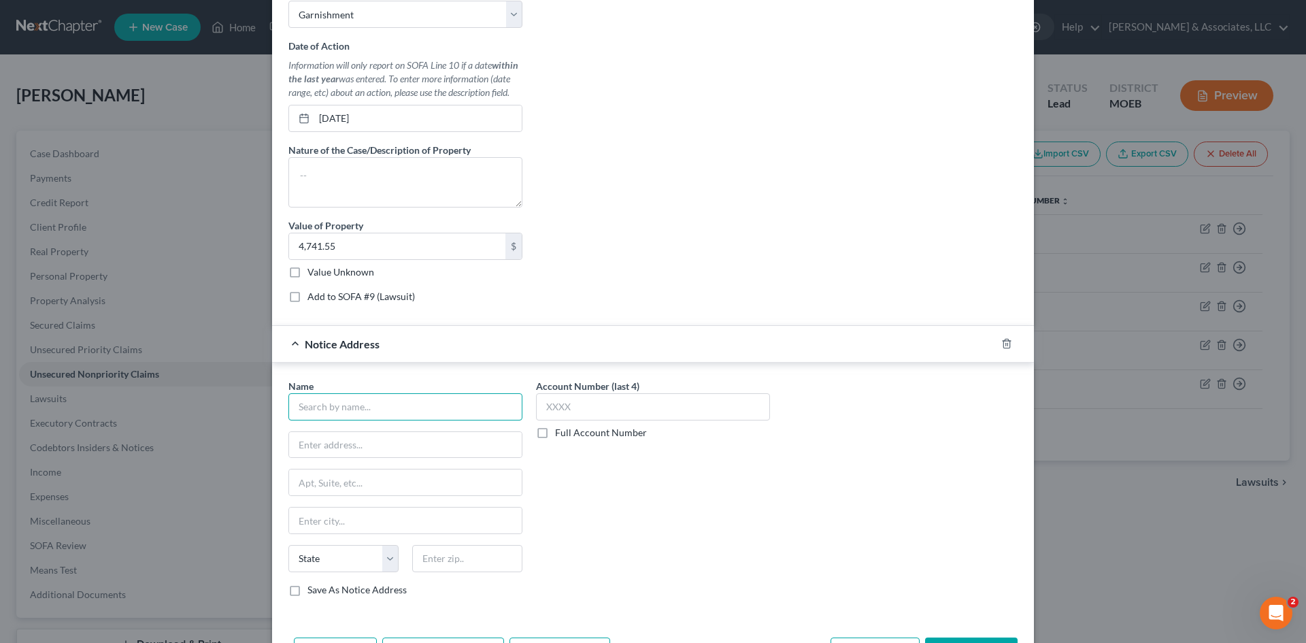
click at [331, 409] on input "text" at bounding box center [405, 406] width 234 height 27
click at [338, 407] on input "text" at bounding box center [405, 406] width 234 height 27
type input "Tammy Fay Wool c/o Kramer & Frank"
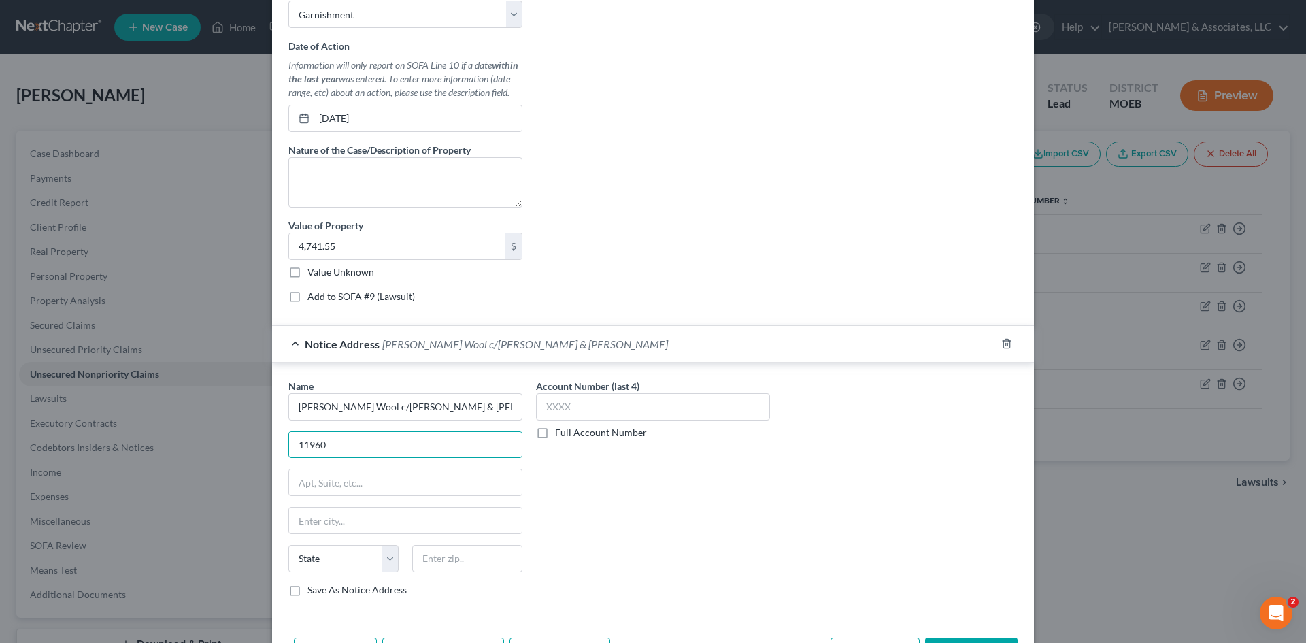
type input "11960 Westline Industrial Dr."
click at [343, 481] on input "text" at bounding box center [405, 482] width 233 height 26
type input "Suite 180"
type input "St. Louis"
select select "26"
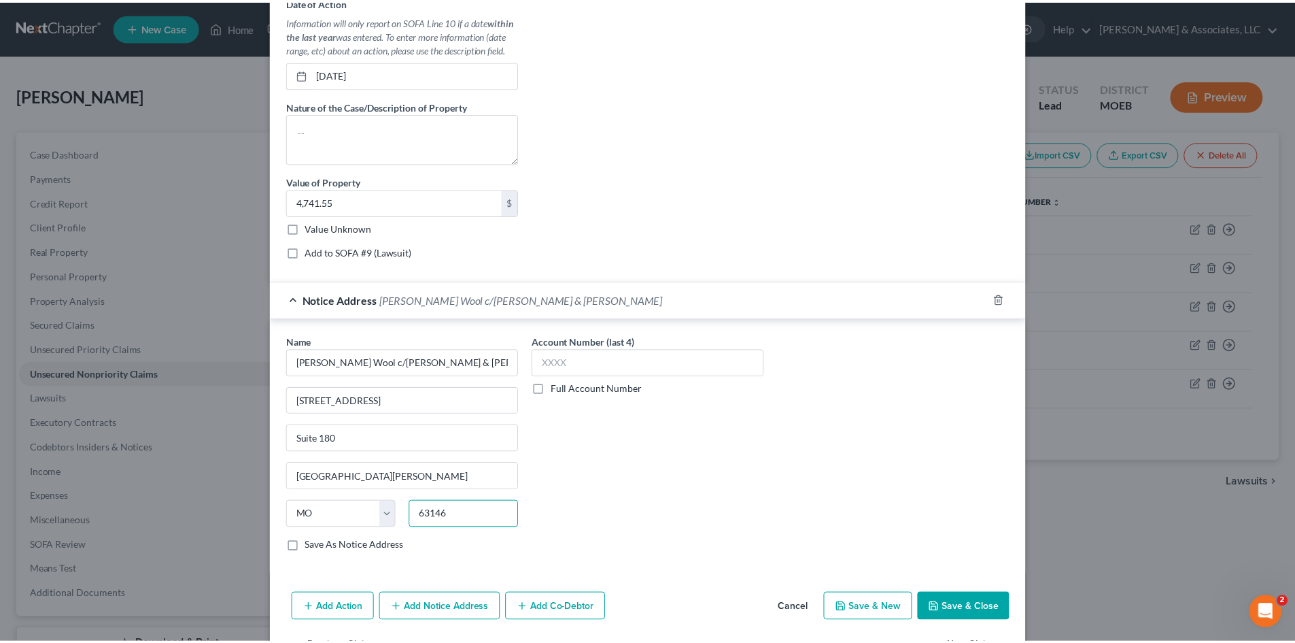
scroll to position [534, 0]
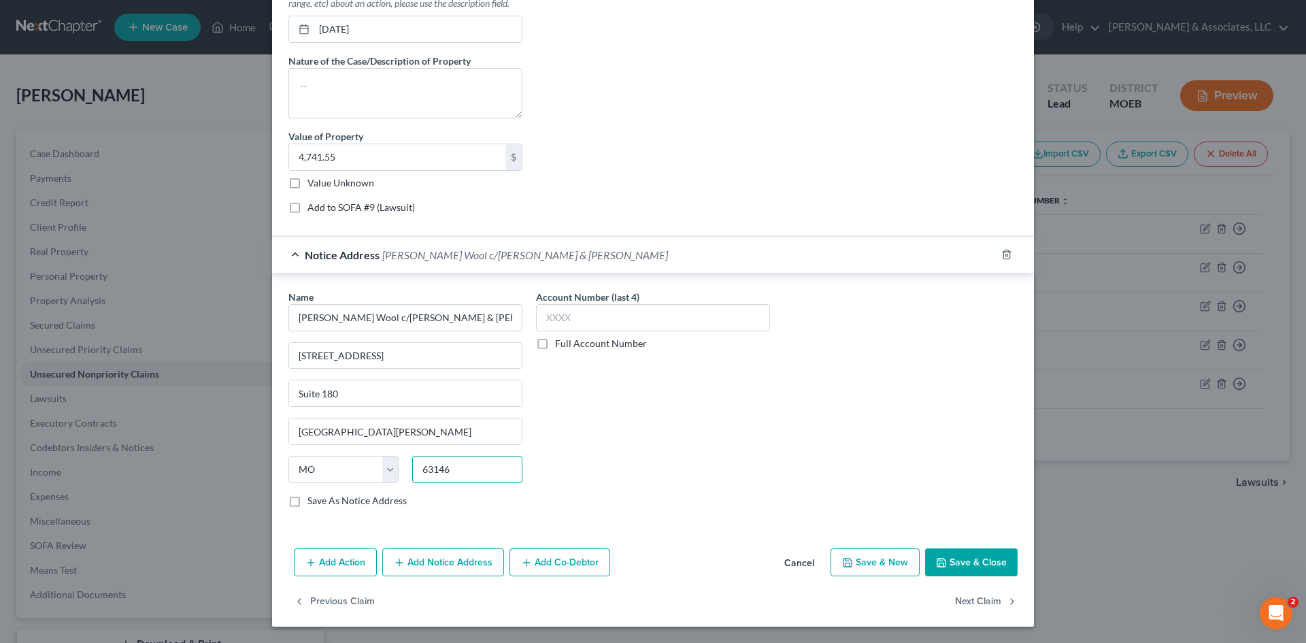
type input "63146"
click at [307, 499] on label "Save As Notice Address" at bounding box center [356, 501] width 99 height 14
click at [313, 499] on input "Save As Notice Address" at bounding box center [317, 498] width 9 height 9
checkbox input "true"
type input "Saint Louis"
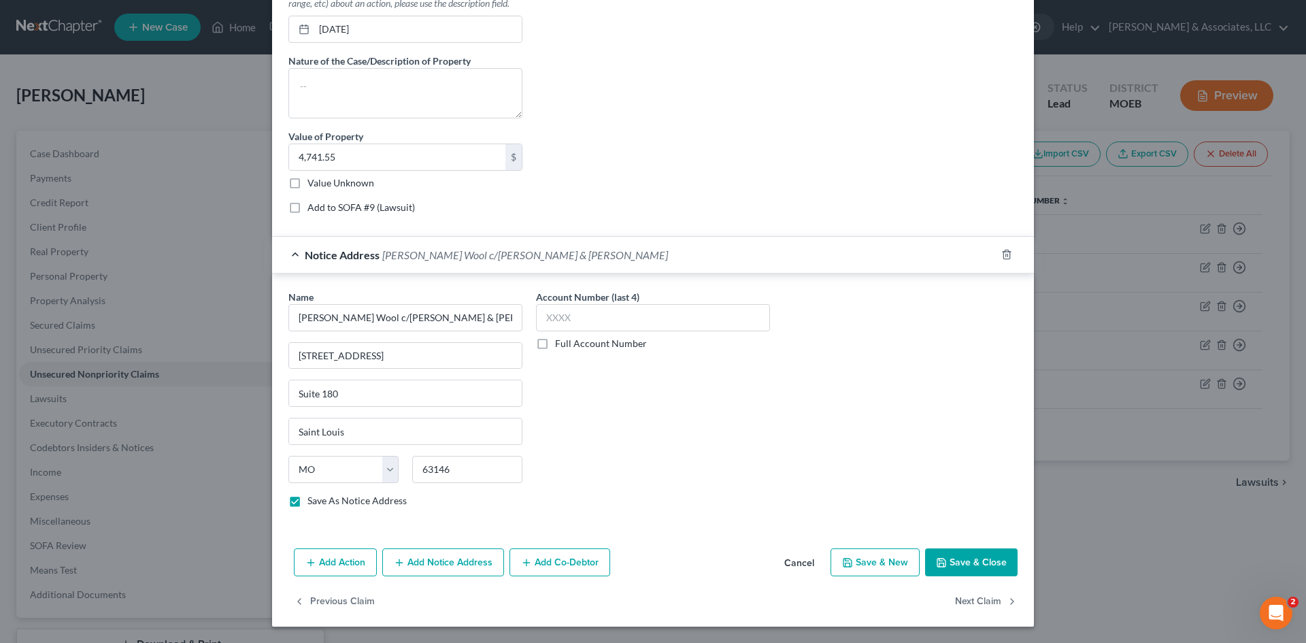
click at [976, 555] on button "Save & Close" at bounding box center [971, 562] width 92 height 29
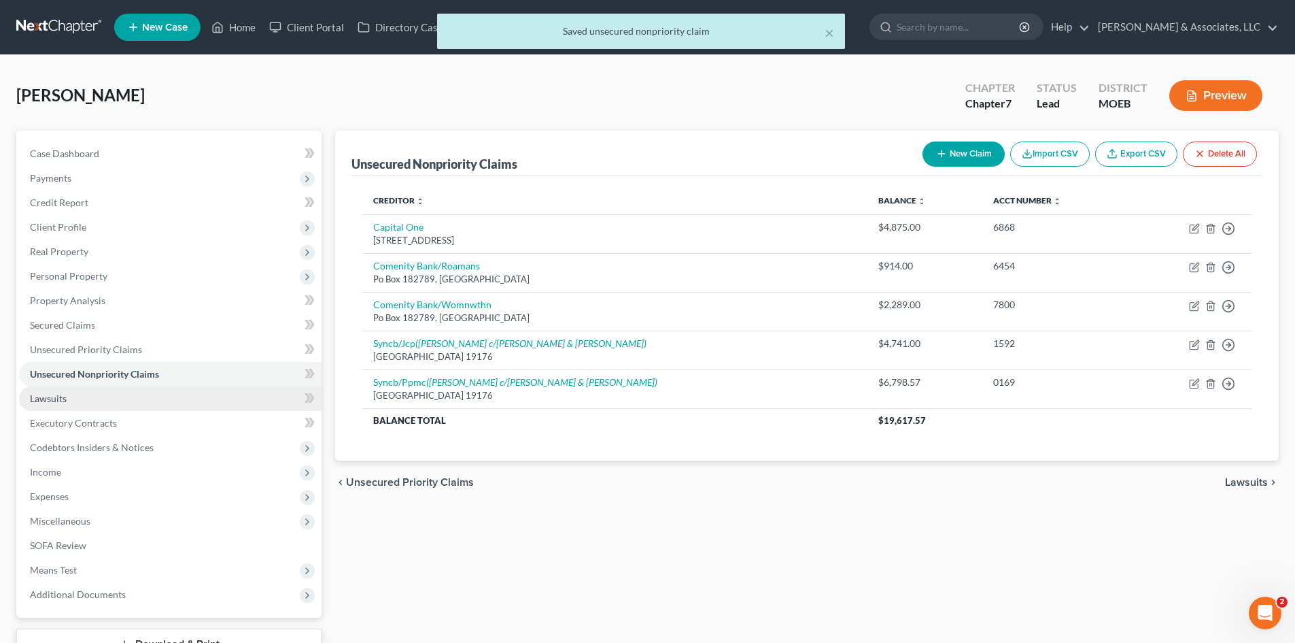
click at [66, 399] on span "Lawsuits" at bounding box center [48, 398] width 37 height 12
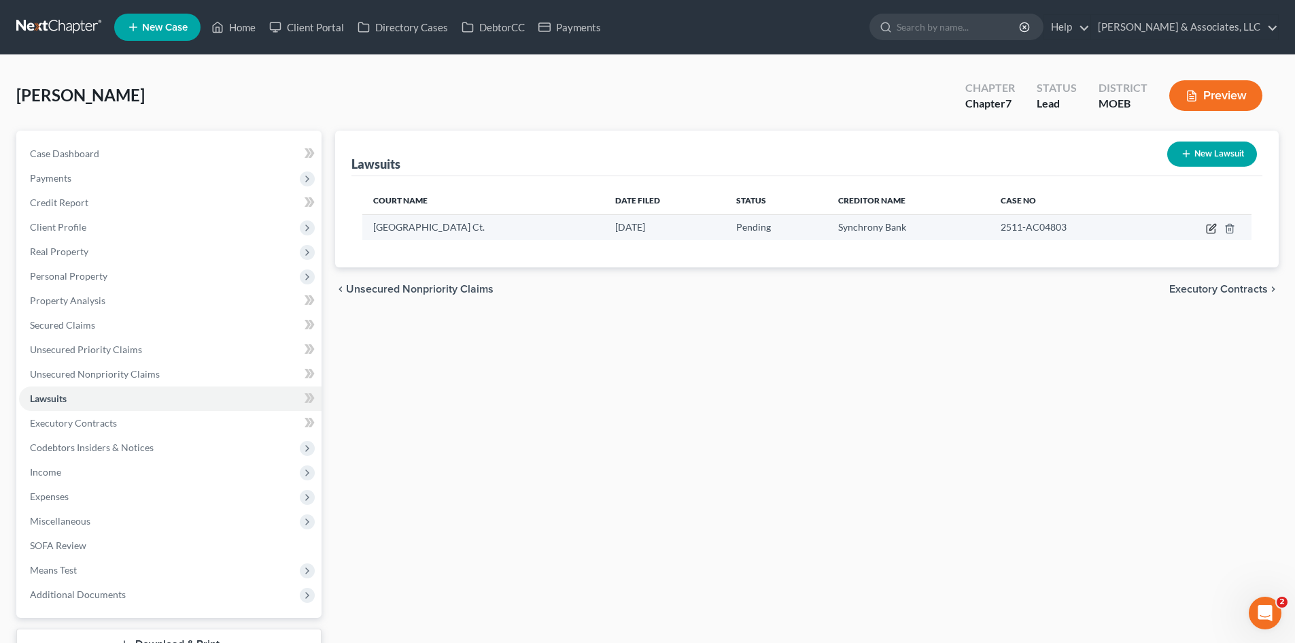
click at [1213, 228] on icon "button" at bounding box center [1211, 228] width 11 height 11
select select "26"
select select "0"
select select "1"
select select "26"
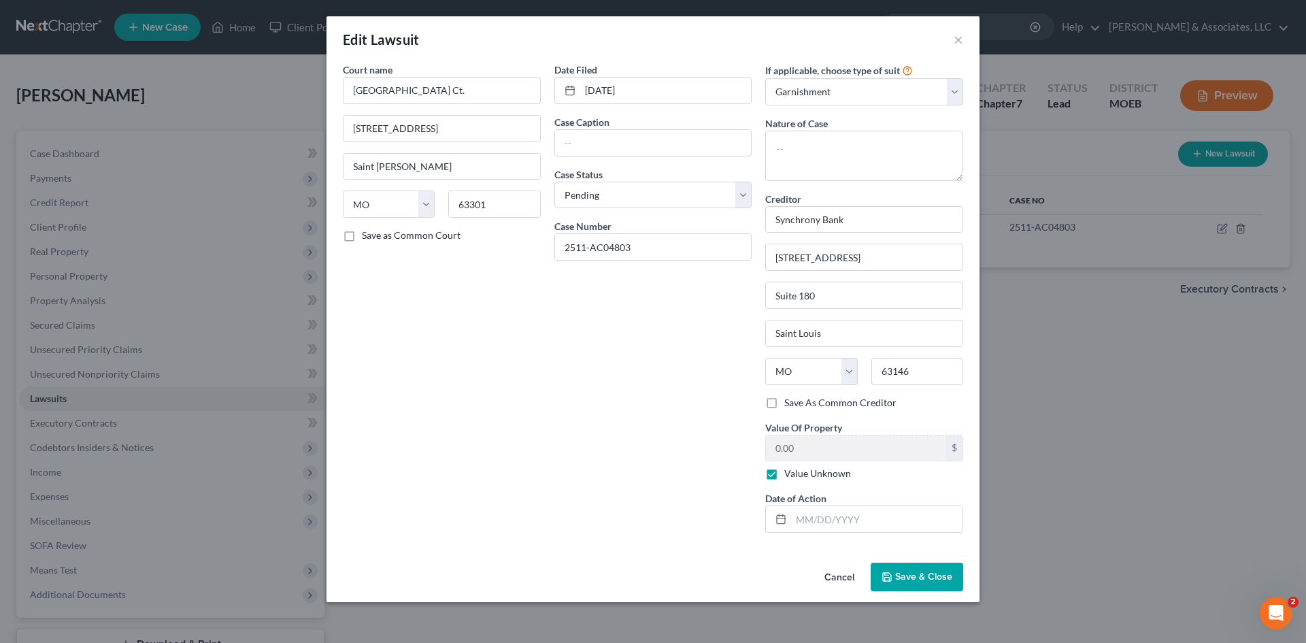
click at [784, 473] on label "Value Unknown" at bounding box center [817, 473] width 67 height 14
click at [789, 473] on input "Value Unknown" at bounding box center [793, 470] width 9 height 9
checkbox input "false"
click at [834, 445] on input "0.00" at bounding box center [856, 448] width 180 height 26
type input "11,540.12"
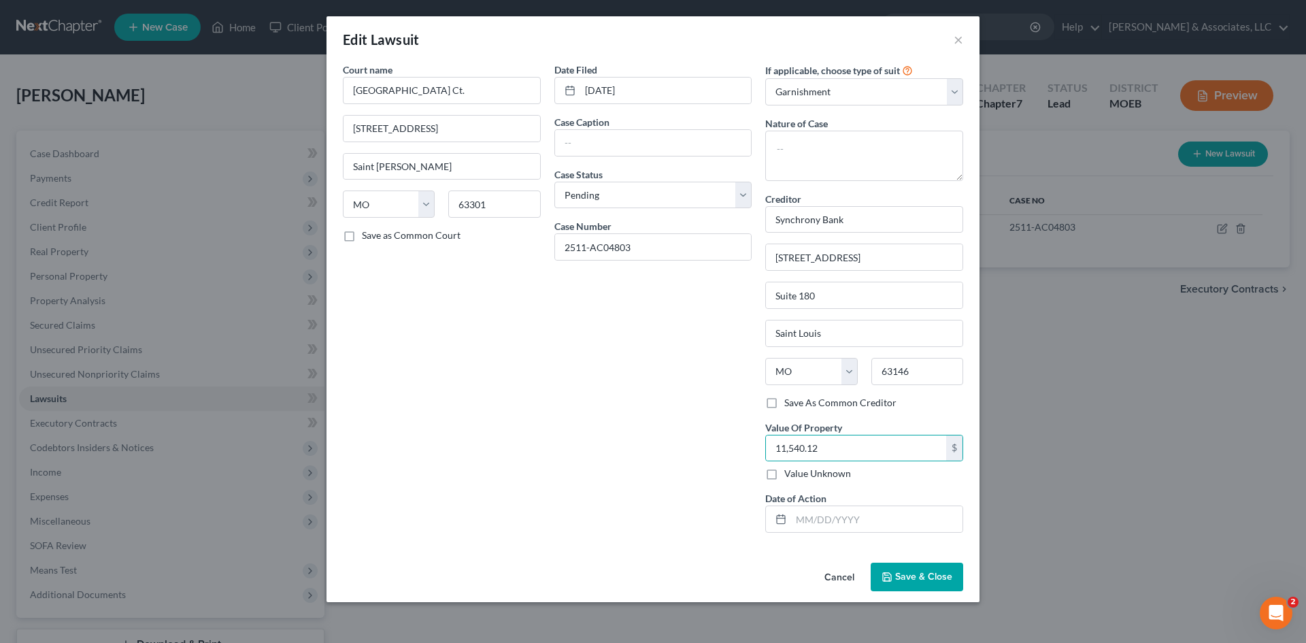
click at [918, 573] on span "Save & Close" at bounding box center [923, 577] width 57 height 12
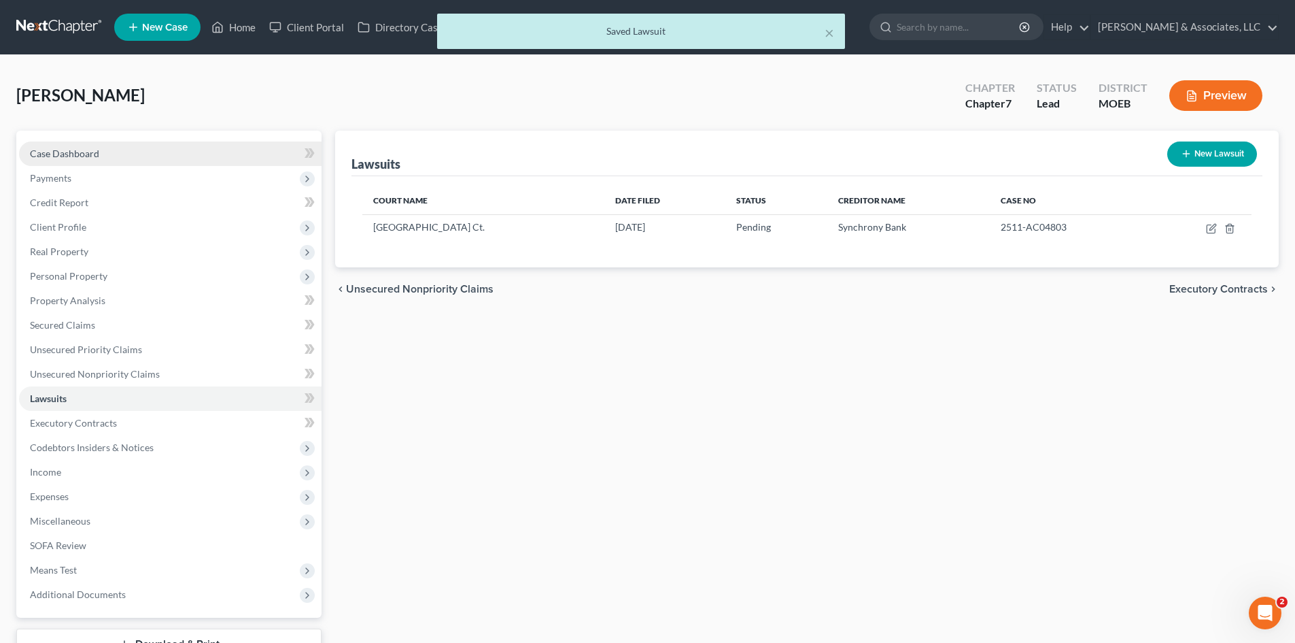
click at [78, 143] on link "Case Dashboard" at bounding box center [170, 153] width 303 height 24
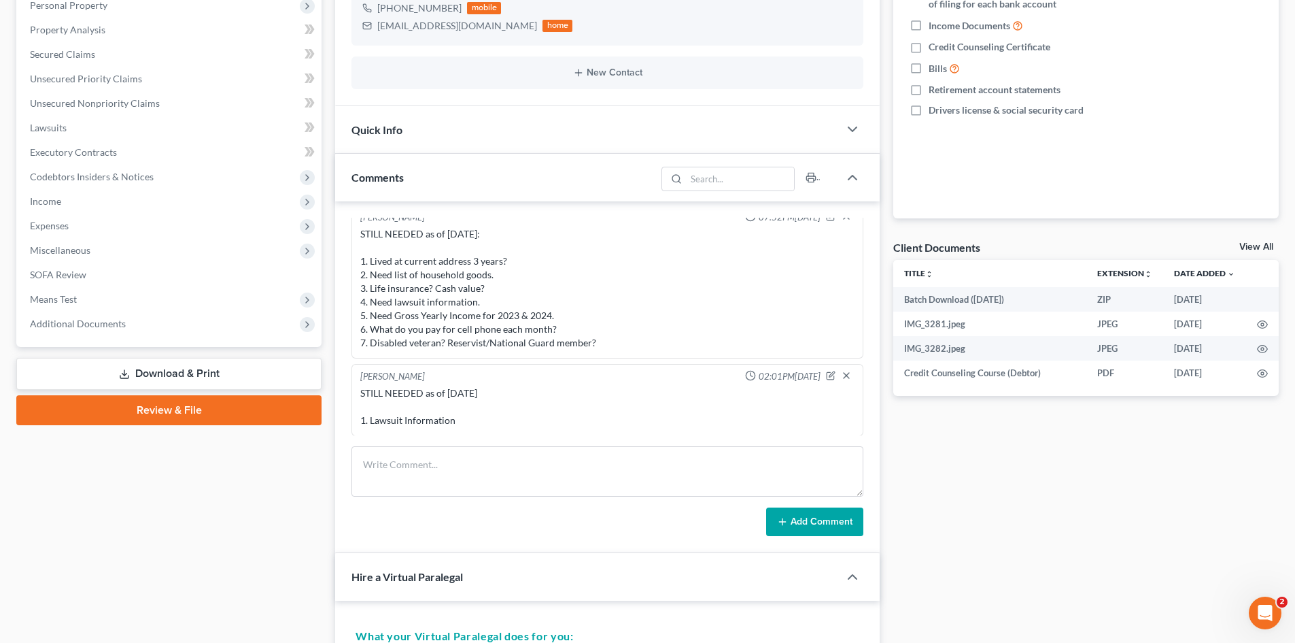
scroll to position [272, 0]
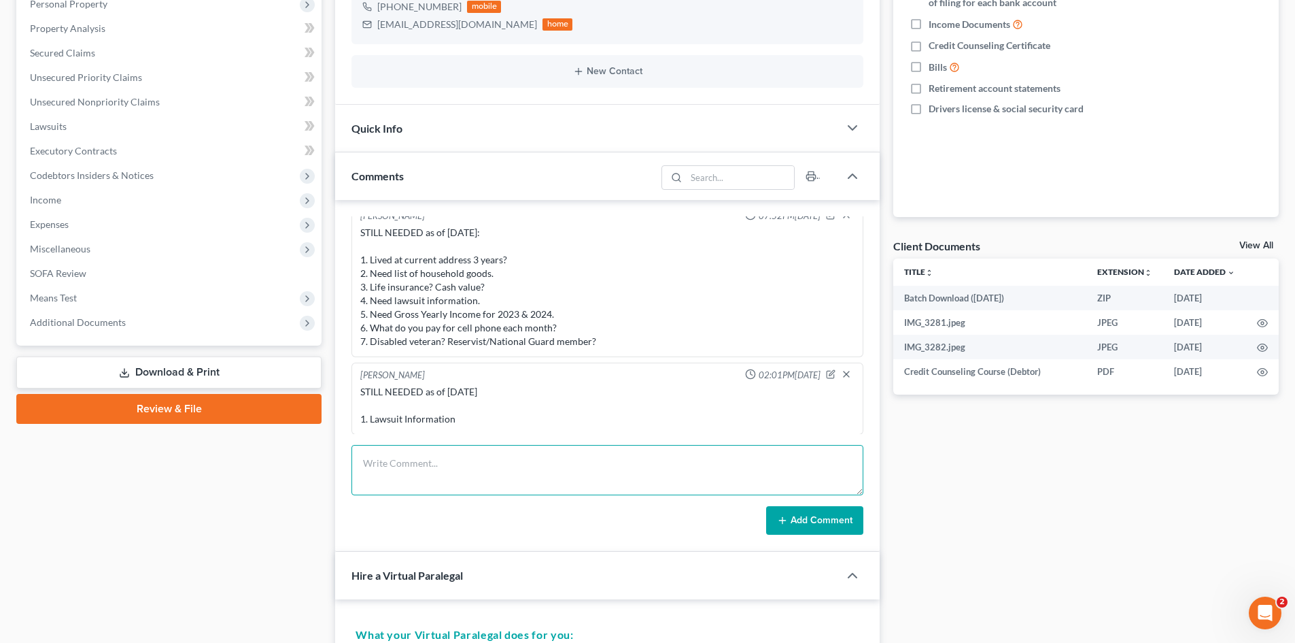
click at [411, 464] on textarea at bounding box center [608, 470] width 512 height 50
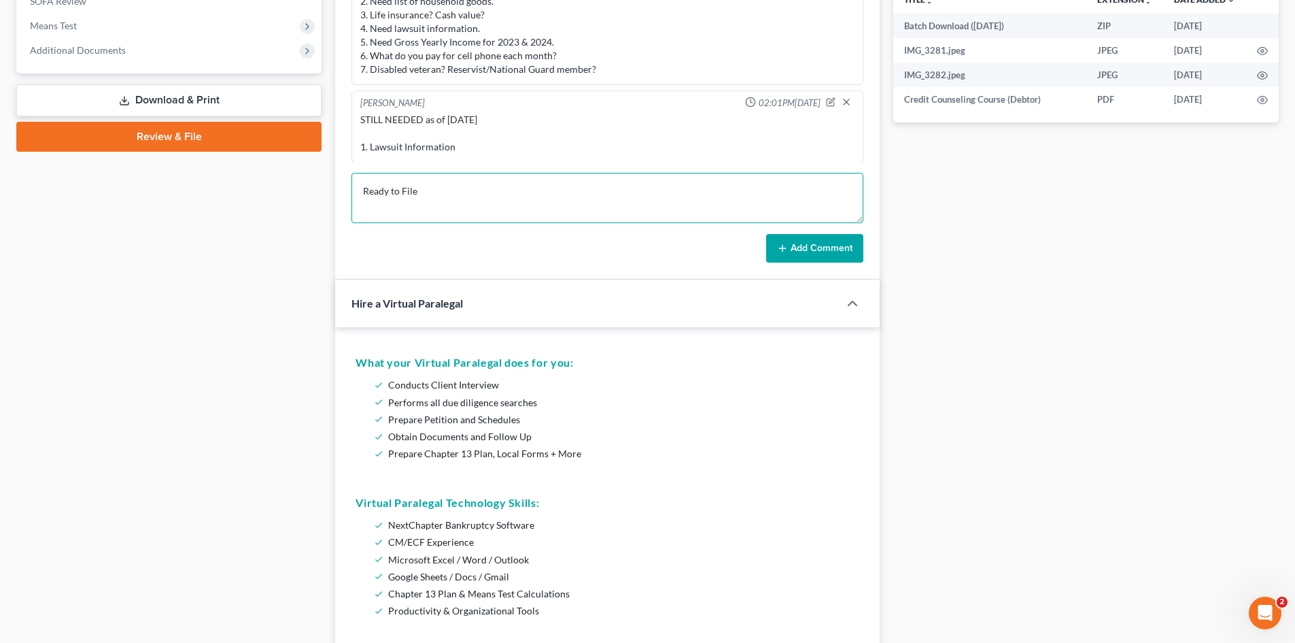
type textarea "Ready to File"
click at [834, 252] on button "Add Comment" at bounding box center [814, 248] width 97 height 29
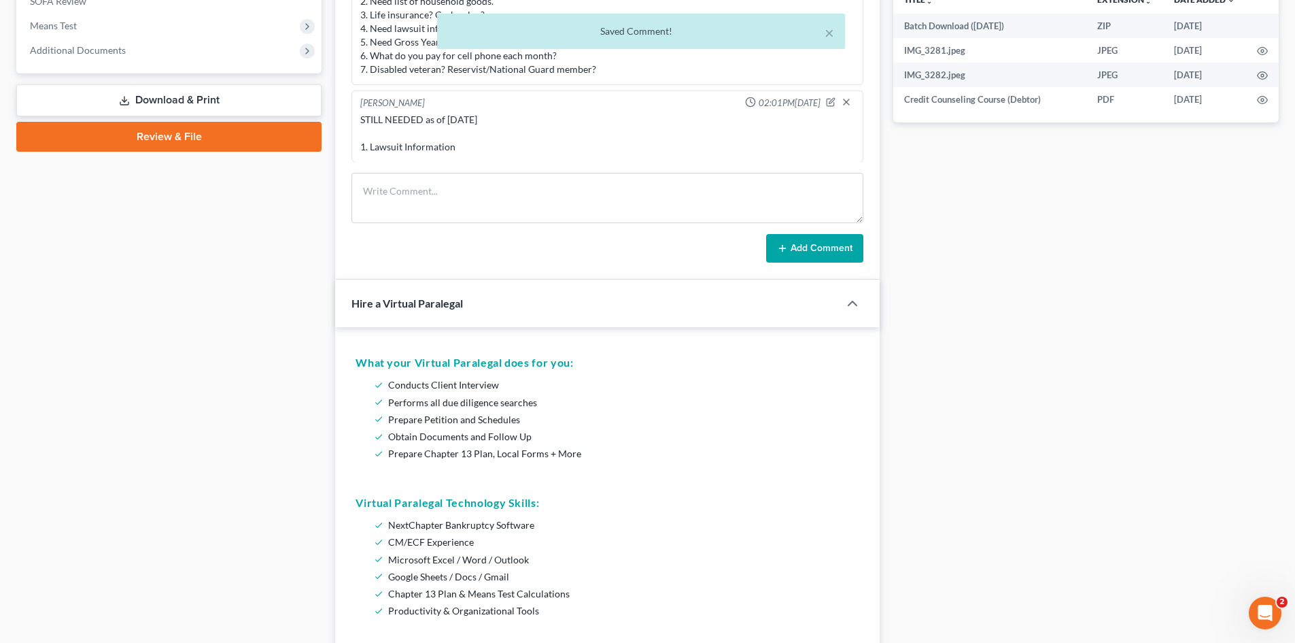
scroll to position [1082, 0]
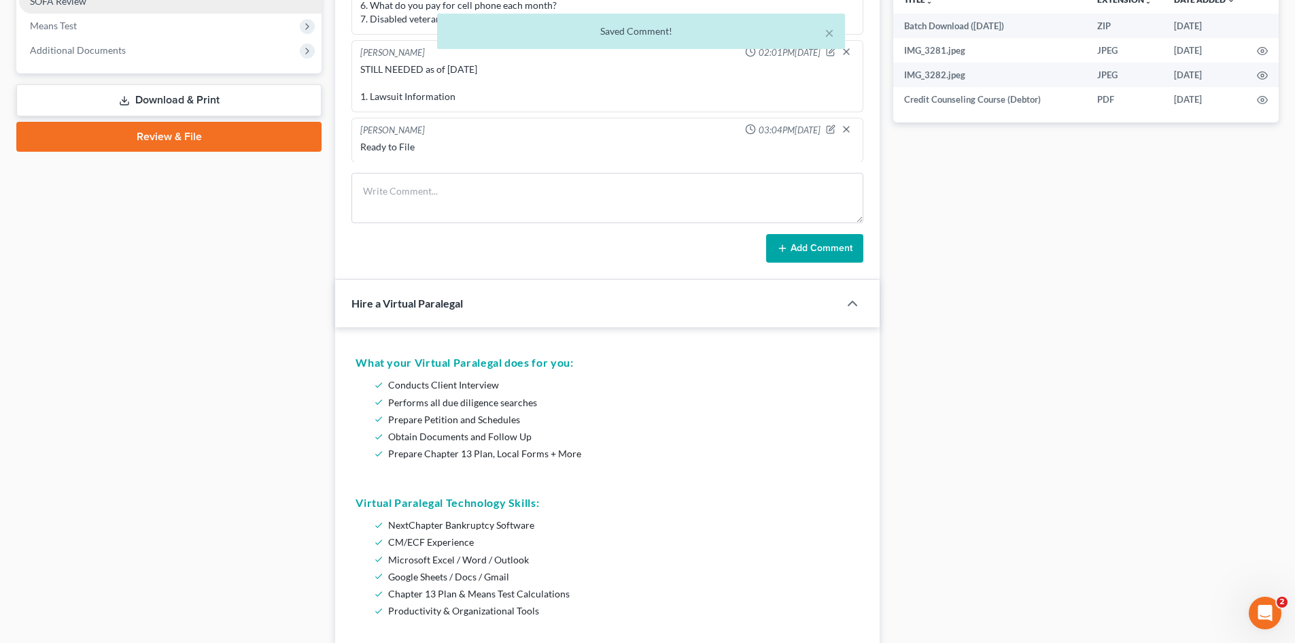
click at [61, 8] on link "SOFA Review" at bounding box center [170, 1] width 303 height 24
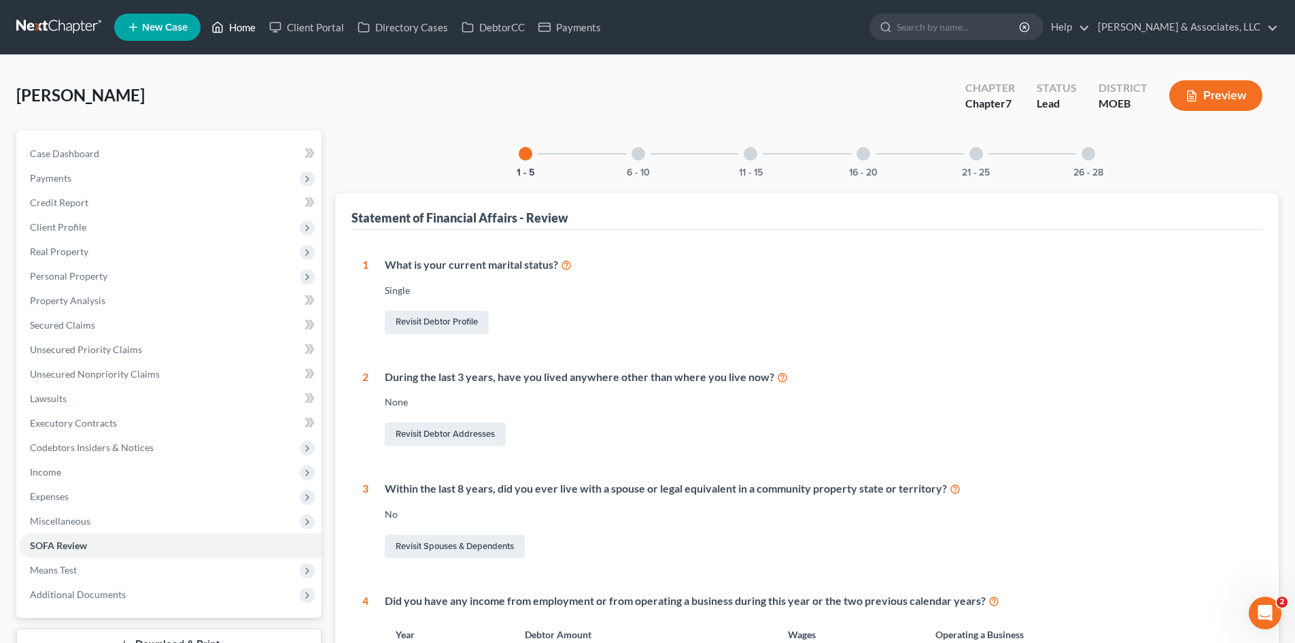
click at [239, 30] on link "Home" at bounding box center [234, 27] width 58 height 24
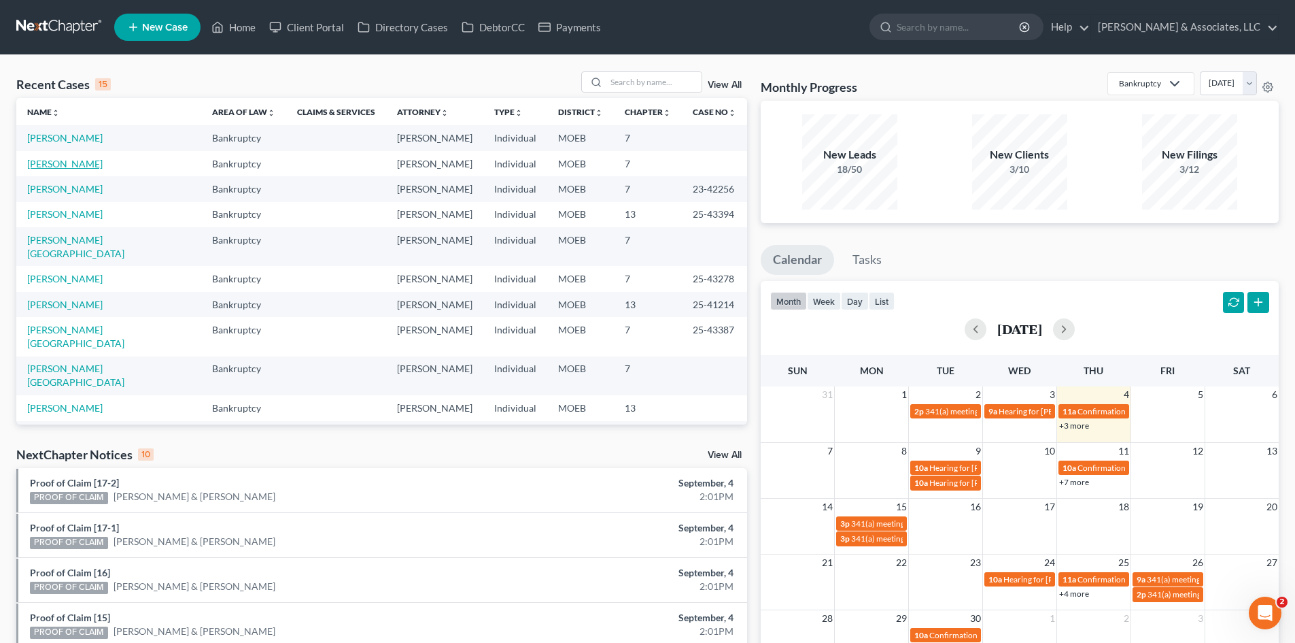
click at [84, 166] on link "[PERSON_NAME]" at bounding box center [64, 164] width 75 height 12
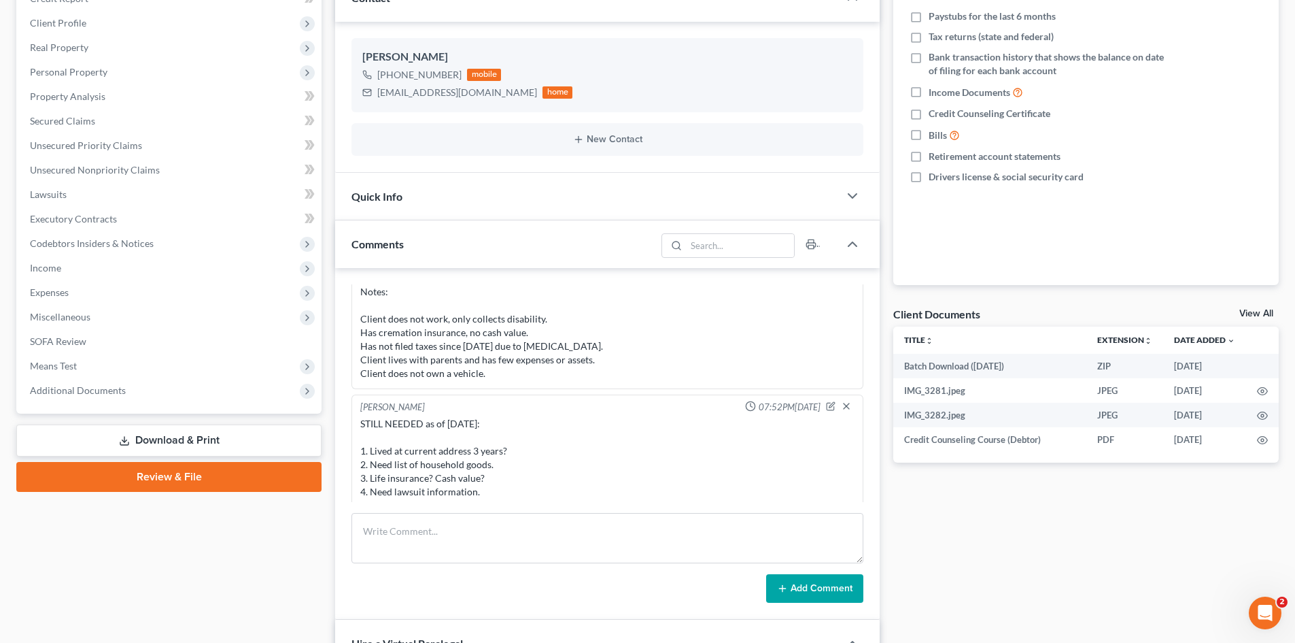
scroll to position [878, 0]
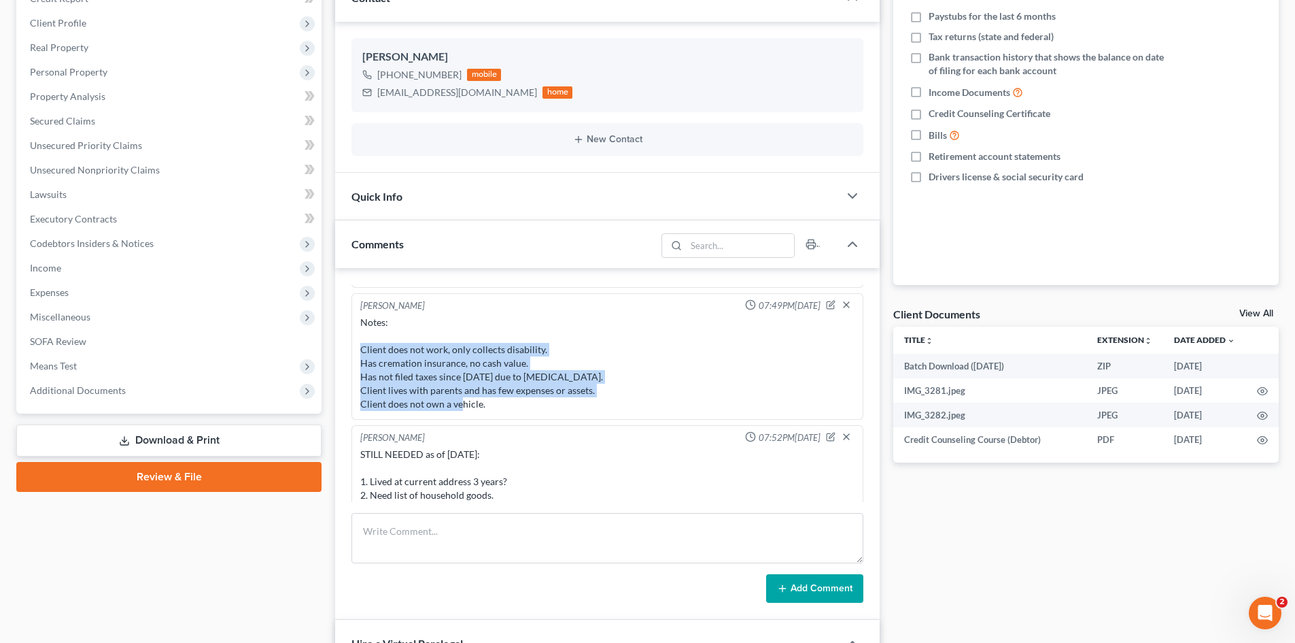
drag, startPoint x: 492, startPoint y: 405, endPoint x: 362, endPoint y: 352, distance: 141.2
click at [362, 352] on div "Notes: Client does not work, only collects disability. Has cremation insurance,…" at bounding box center [607, 363] width 494 height 95
copy div "Client does not work, only collects disability. Has cremation insurance, no cas…"
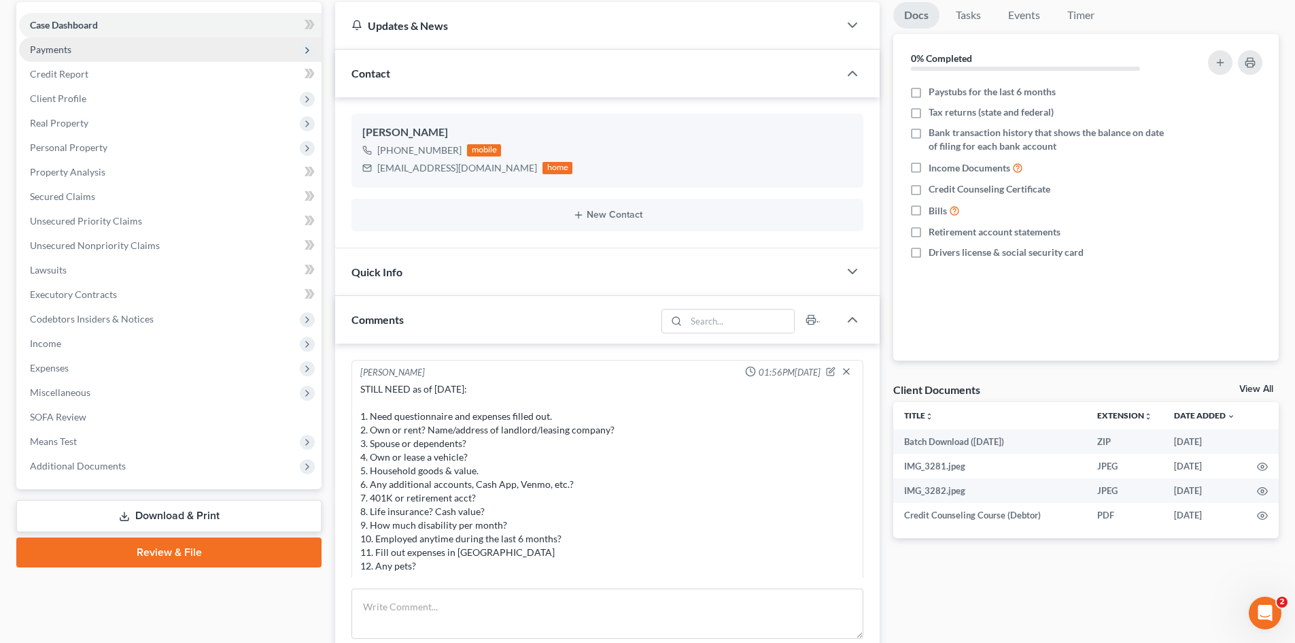
scroll to position [0, 0]
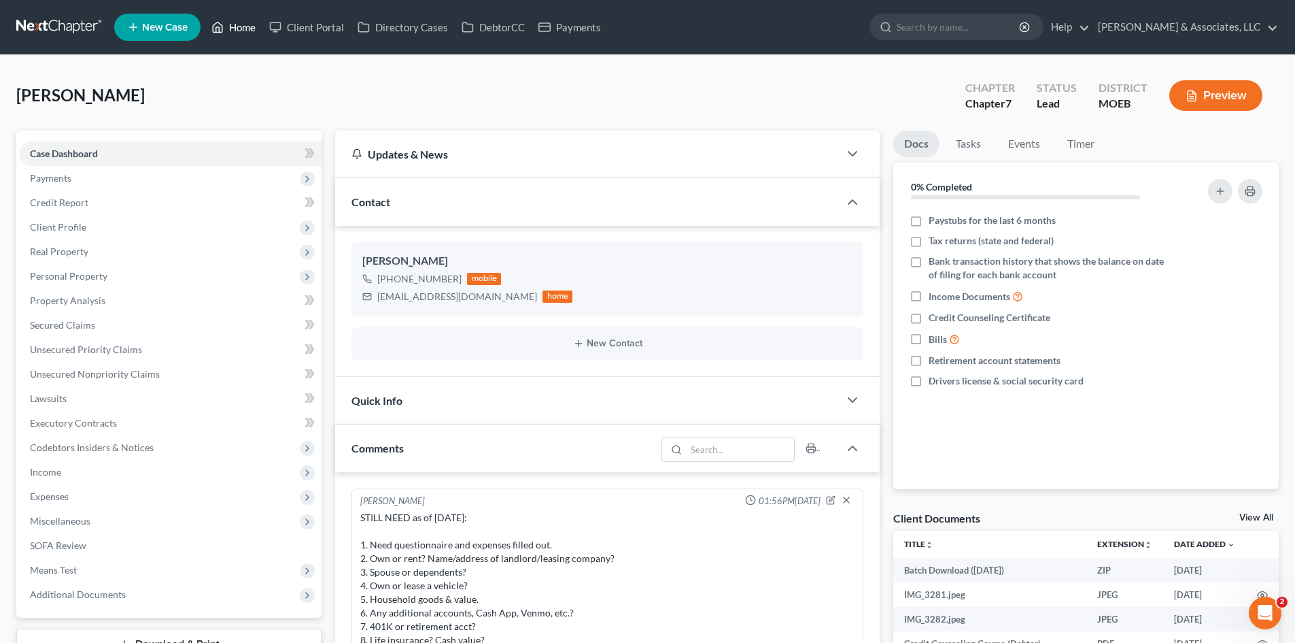
click at [245, 27] on link "Home" at bounding box center [234, 27] width 58 height 24
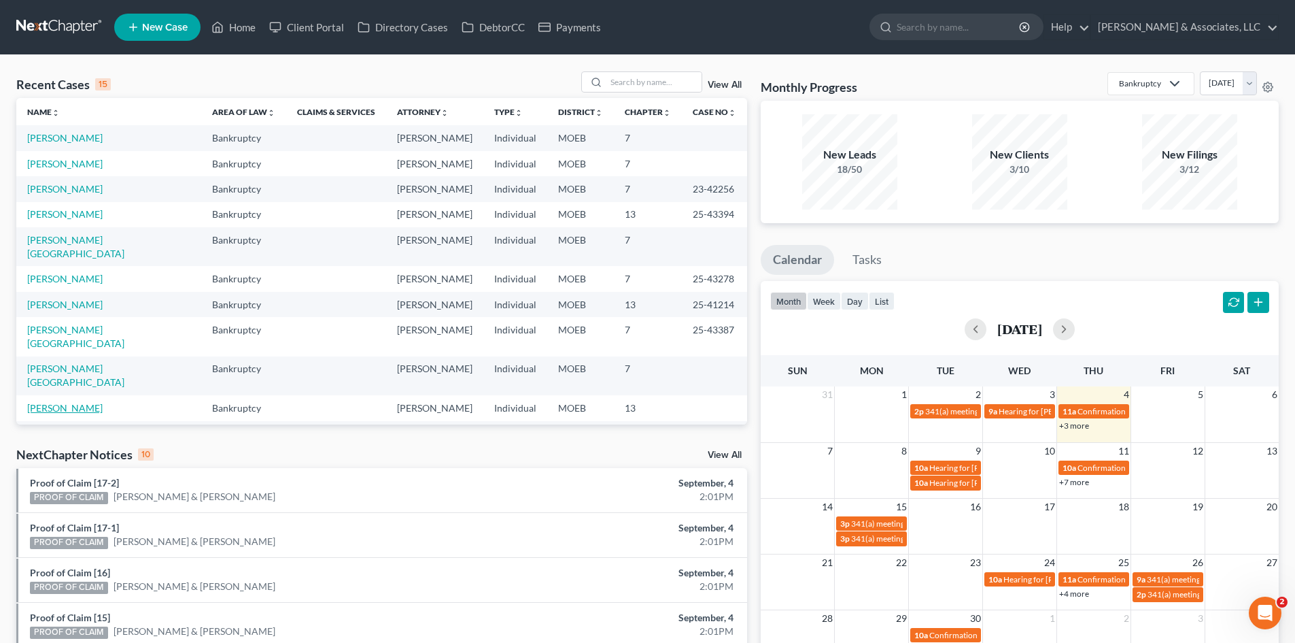
click at [61, 402] on link "[PERSON_NAME]" at bounding box center [64, 408] width 75 height 12
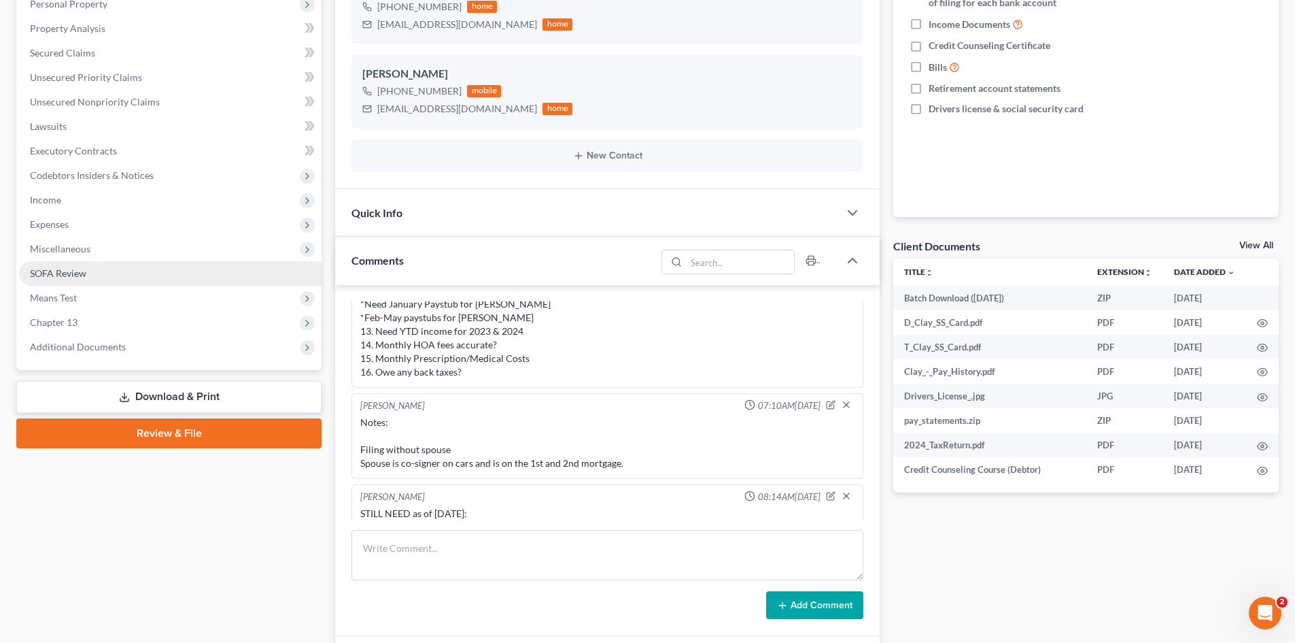
scroll to position [814, 0]
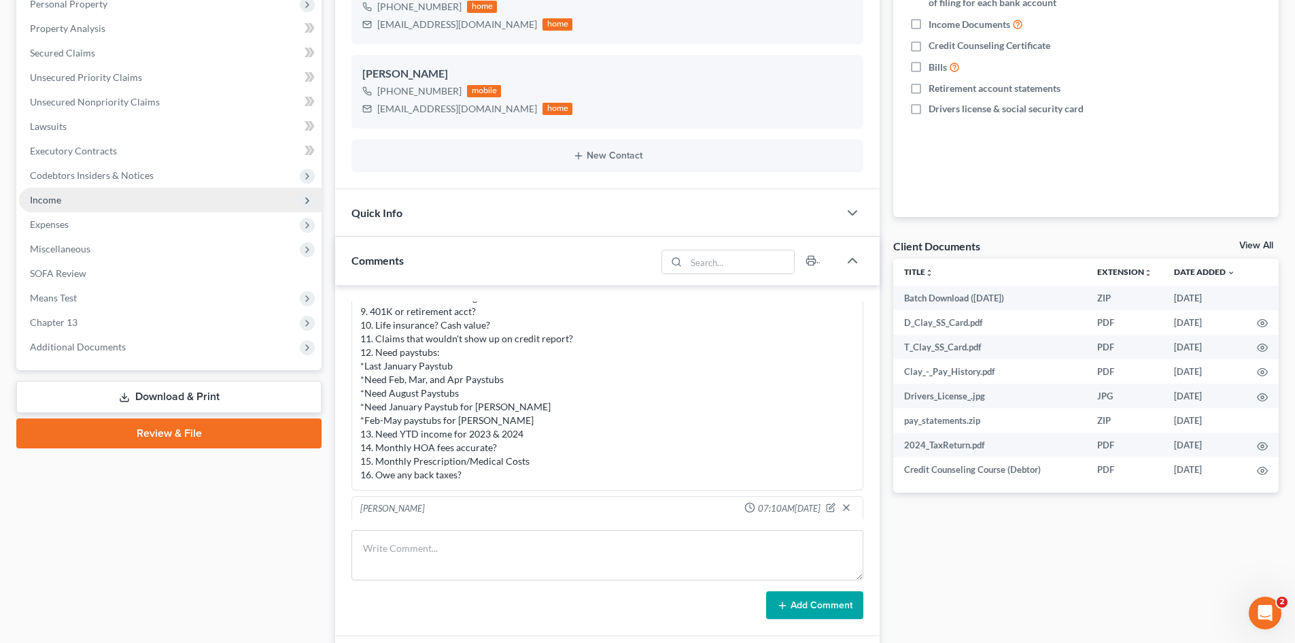
drag, startPoint x: 57, startPoint y: 201, endPoint x: 80, endPoint y: 209, distance: 23.7
click at [57, 201] on span "Income" at bounding box center [45, 200] width 31 height 12
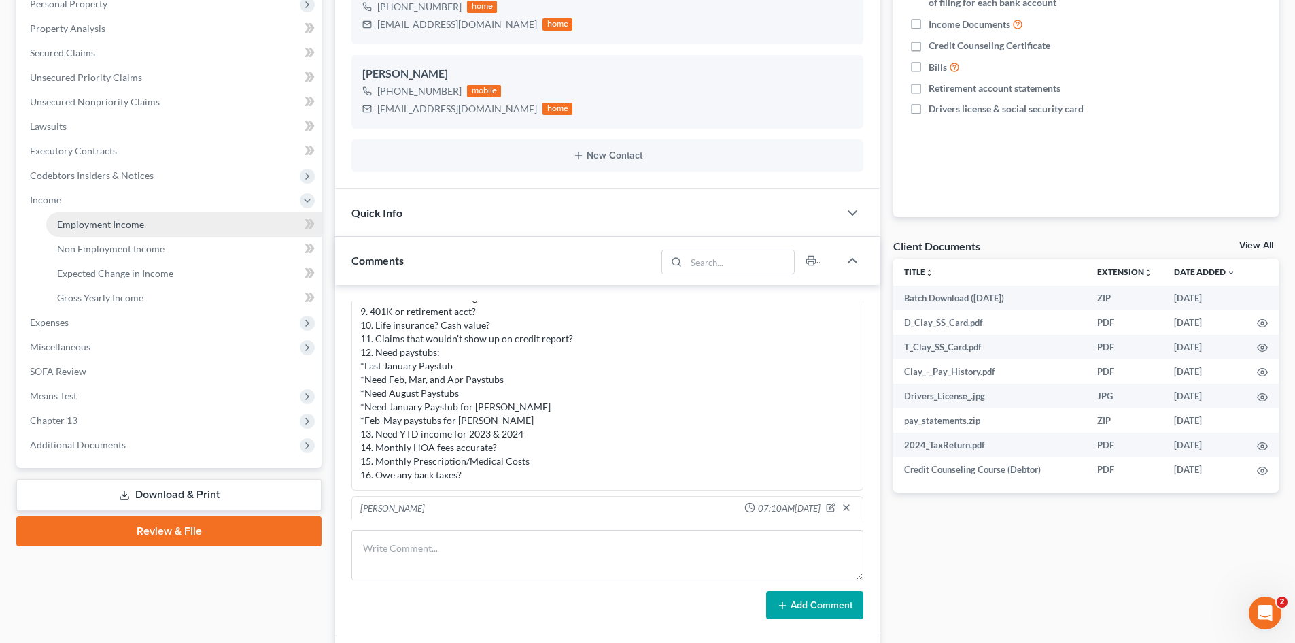
click at [122, 226] on span "Employment Income" at bounding box center [100, 224] width 87 height 12
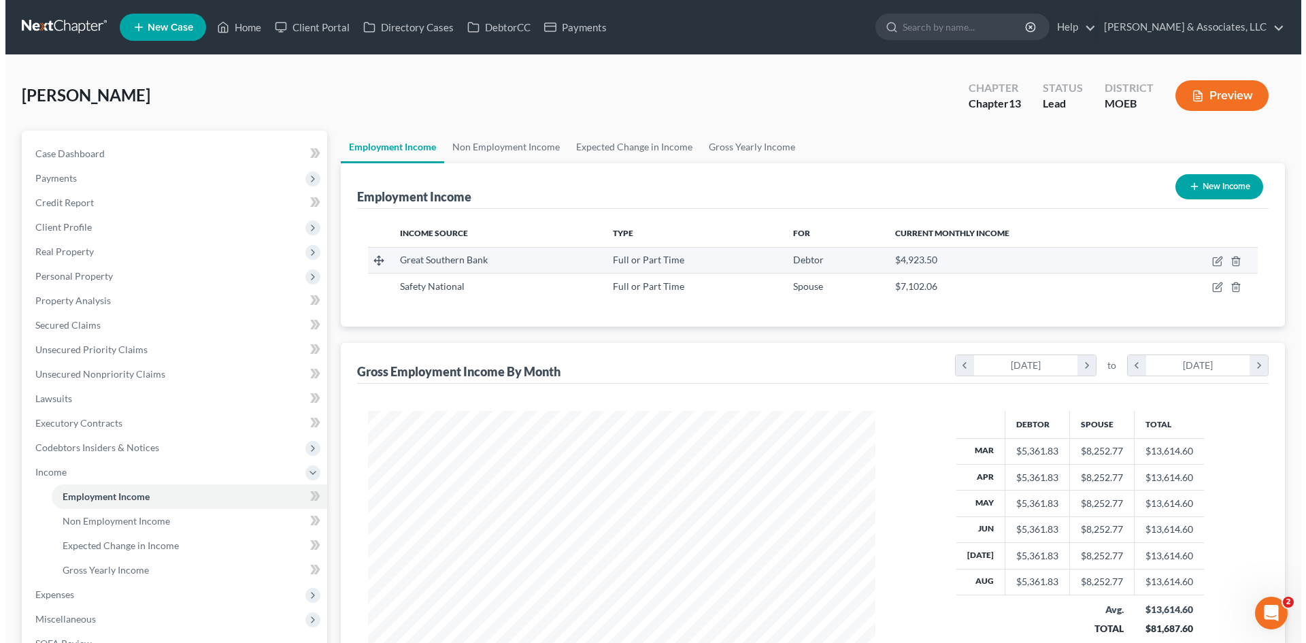
scroll to position [254, 534]
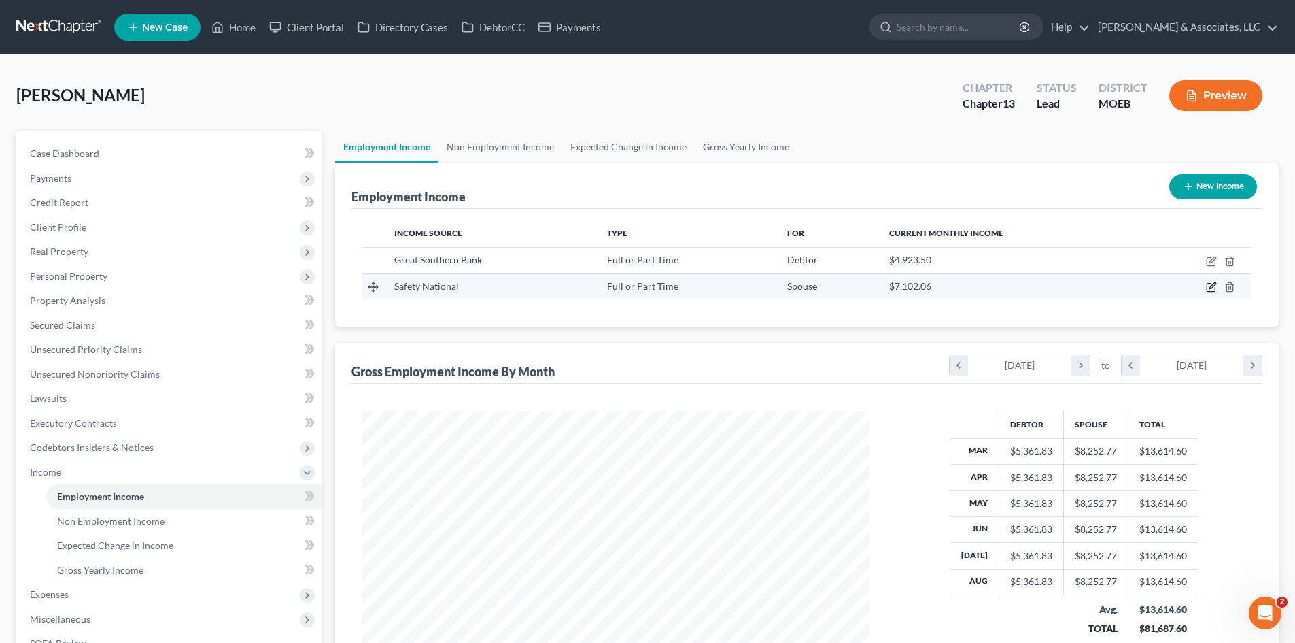
click at [1212, 286] on icon "button" at bounding box center [1213, 286] width 6 height 6
select select "0"
select select "26"
select select "1"
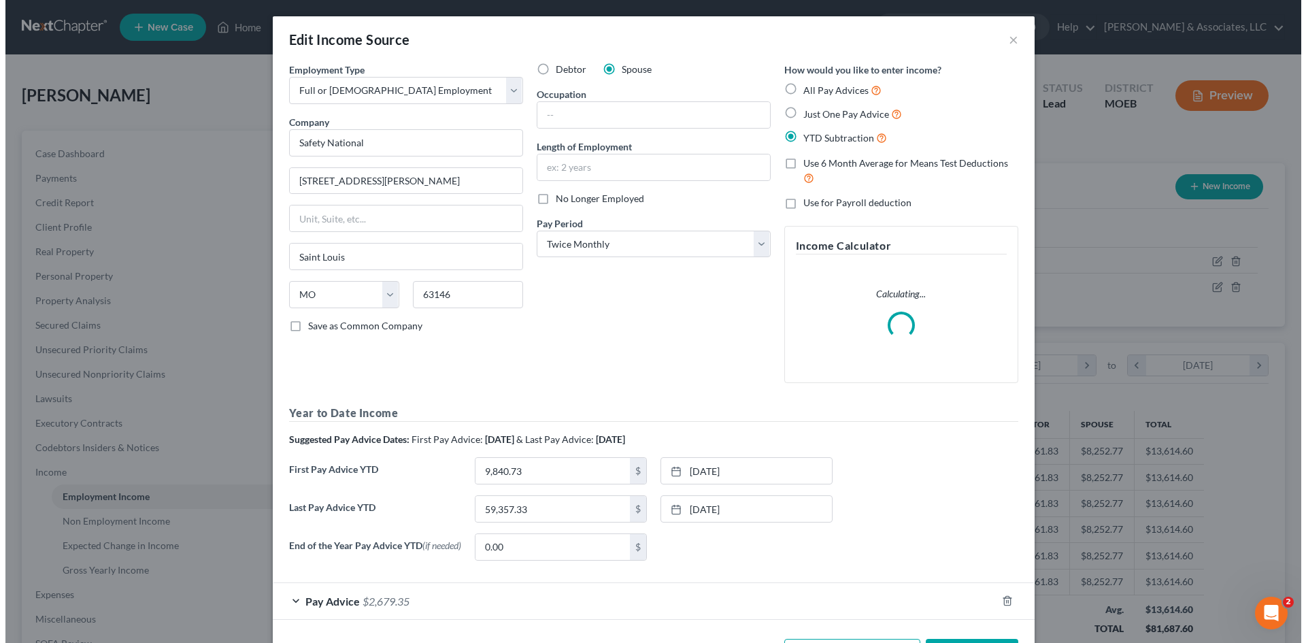
scroll to position [256, 539]
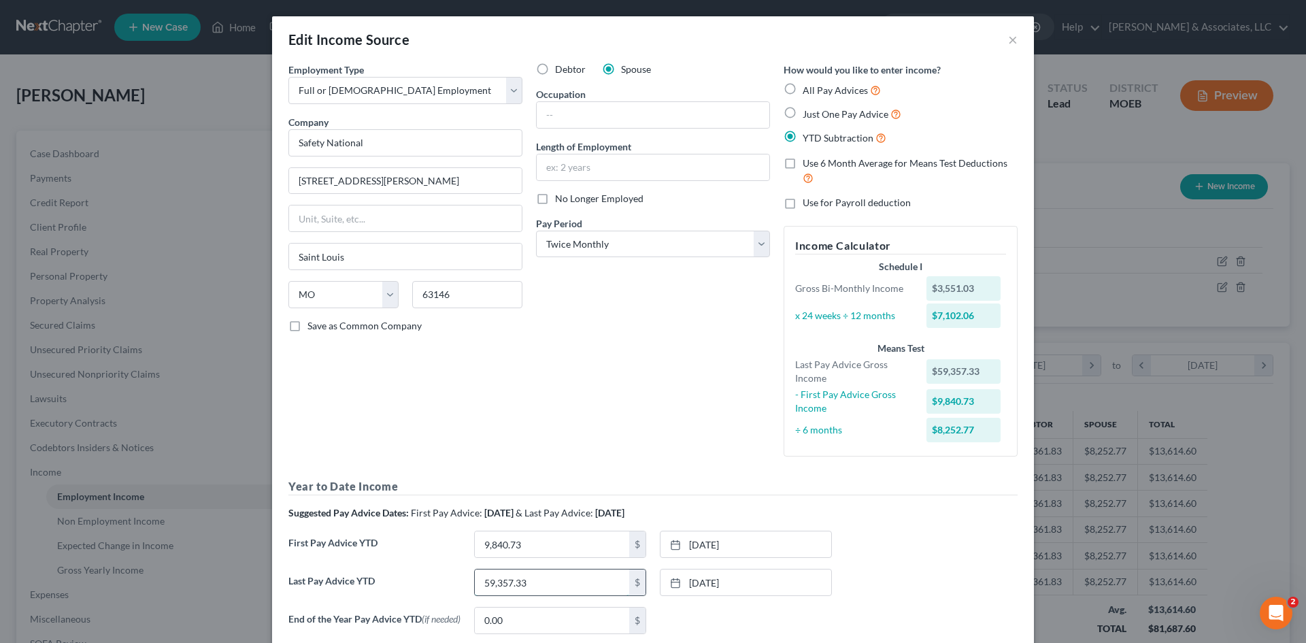
click at [562, 585] on input "59,357.33" at bounding box center [552, 582] width 154 height 26
type input "75,339.34"
click at [795, 575] on link "7/18/2025" at bounding box center [745, 582] width 171 height 26
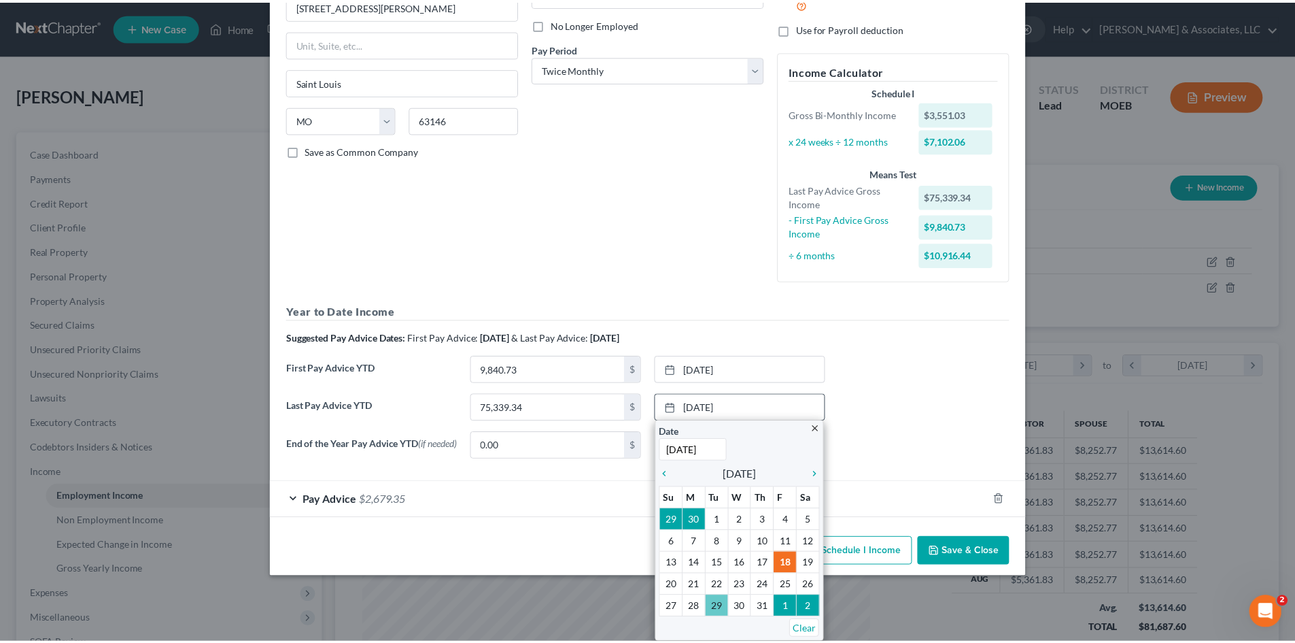
scroll to position [128, 0]
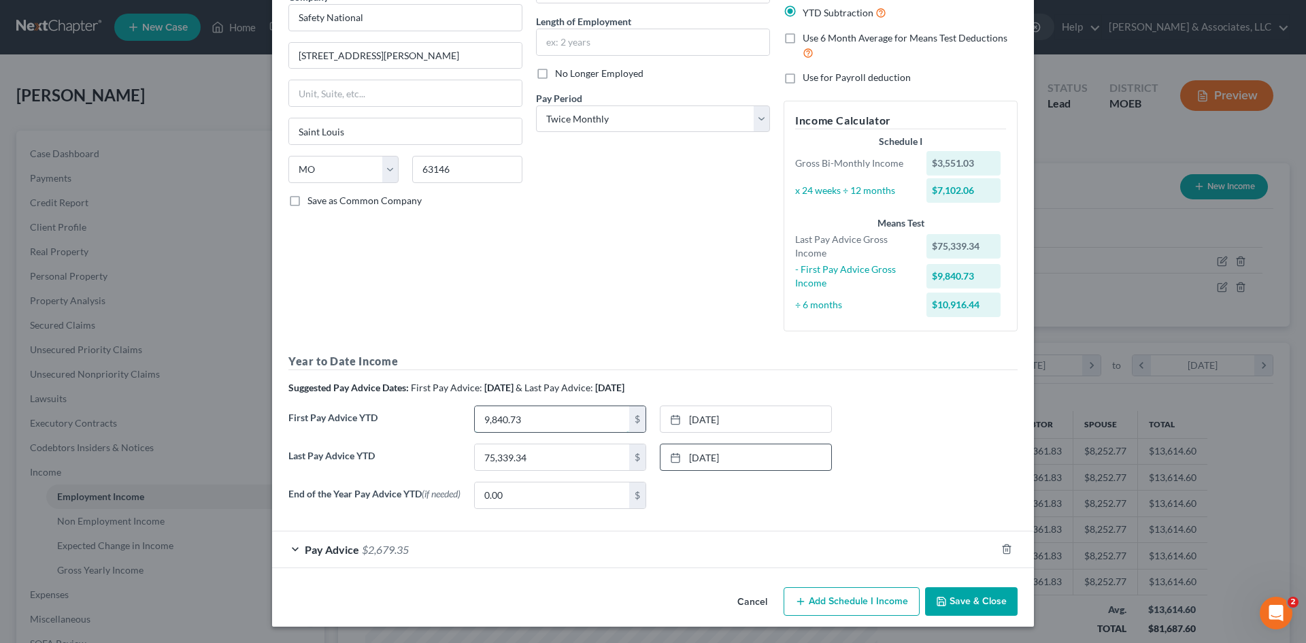
drag, startPoint x: 585, startPoint y: 416, endPoint x: 494, endPoint y: 415, distance: 91.1
click at [585, 416] on input "9,840.73" at bounding box center [552, 419] width 154 height 26
type input "23,928.77"
click at [726, 414] on link "1/31/2025" at bounding box center [745, 419] width 171 height 26
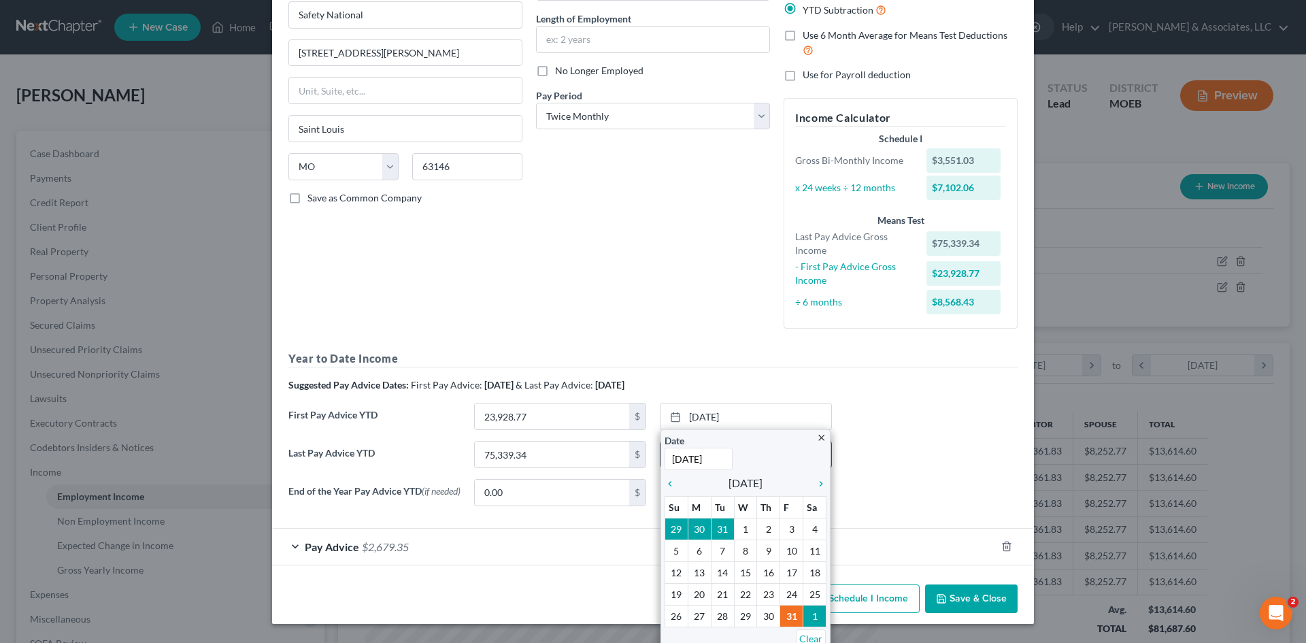
type input "2/28/2025"
click at [946, 527] on form "Employment Type * Select Full or Part Time Employment Self Employment Company *…" at bounding box center [652, 250] width 729 height 630
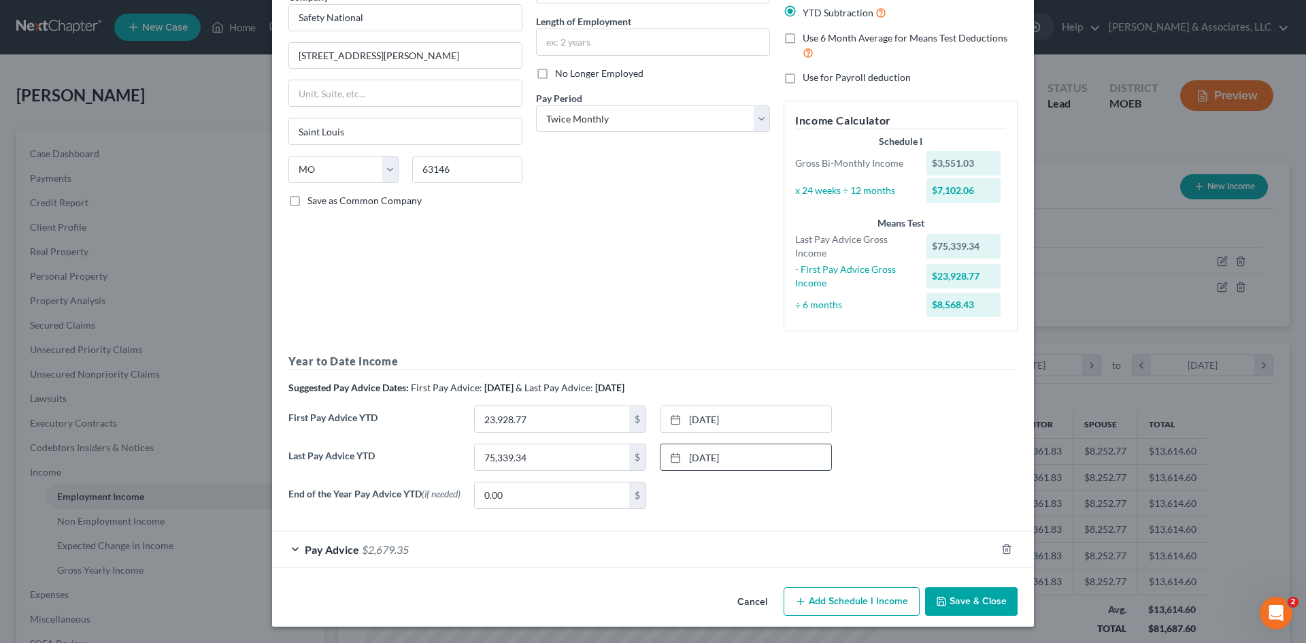
click at [960, 601] on button "Save & Close" at bounding box center [971, 601] width 92 height 29
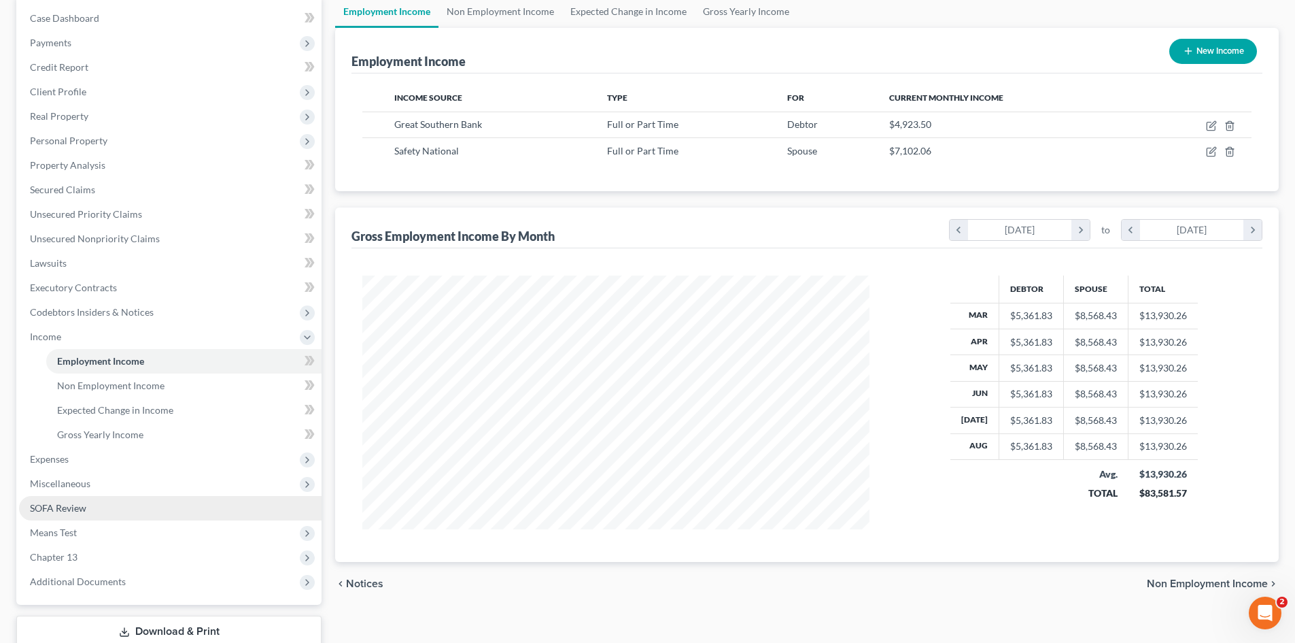
scroll to position [136, 0]
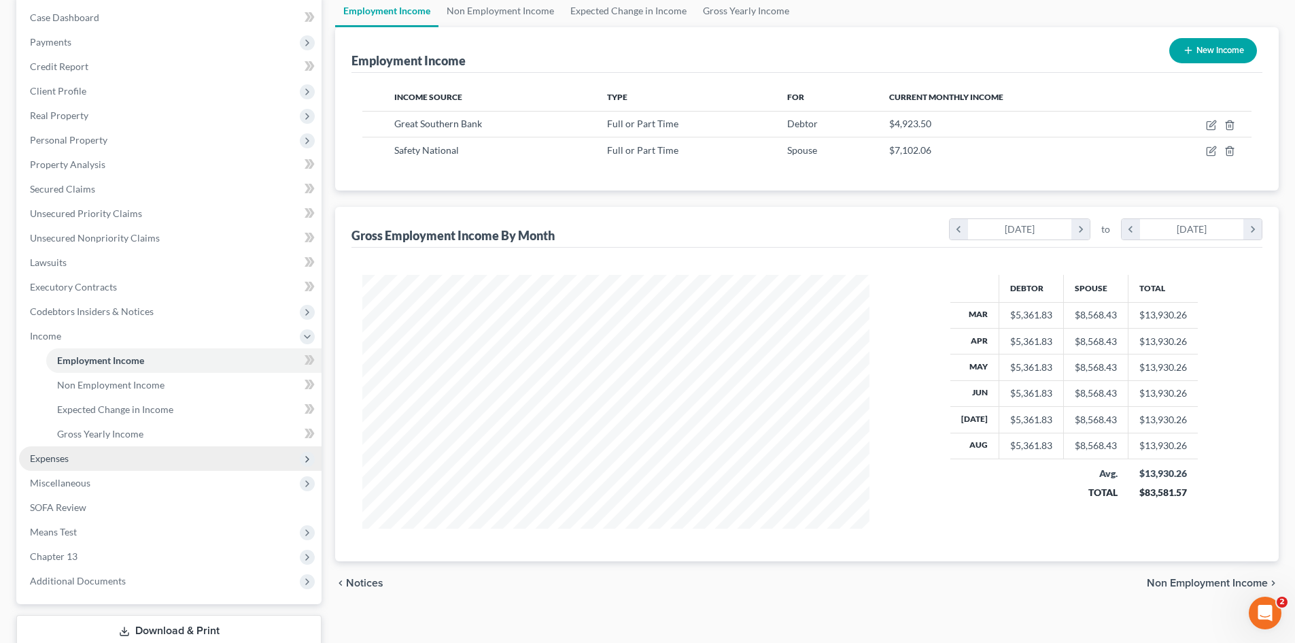
drag, startPoint x: 54, startPoint y: 458, endPoint x: 78, endPoint y: 449, distance: 25.4
click at [54, 458] on span "Expenses" at bounding box center [49, 458] width 39 height 12
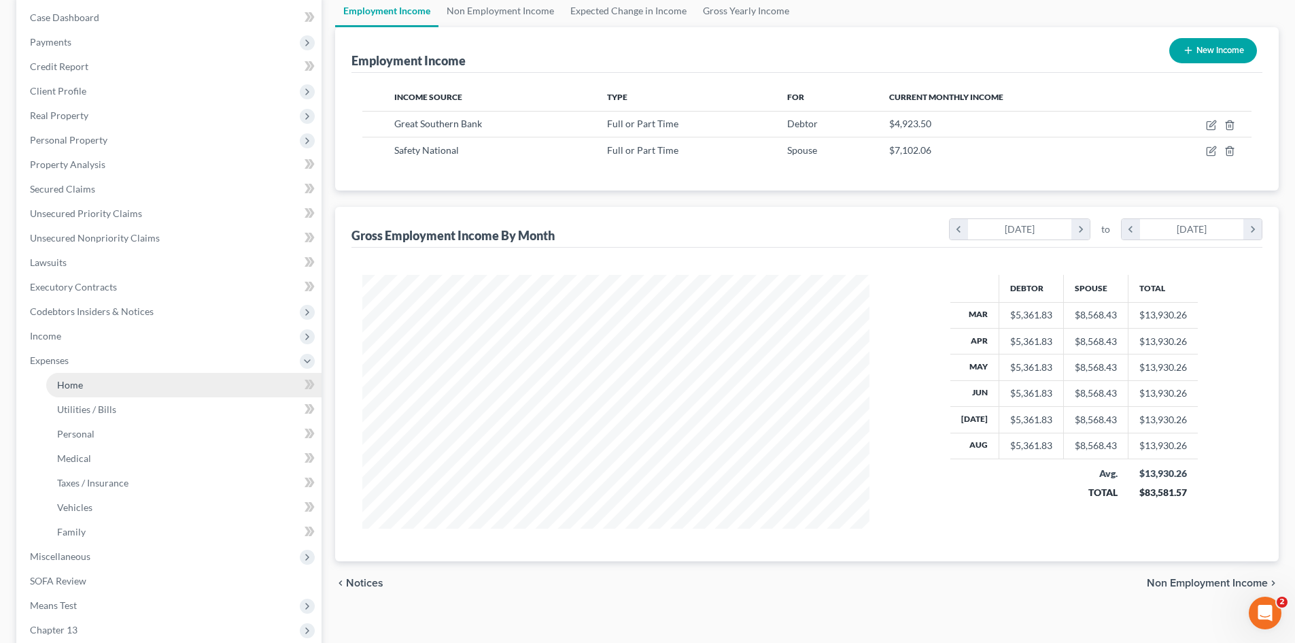
click at [80, 381] on span "Home" at bounding box center [70, 385] width 26 height 12
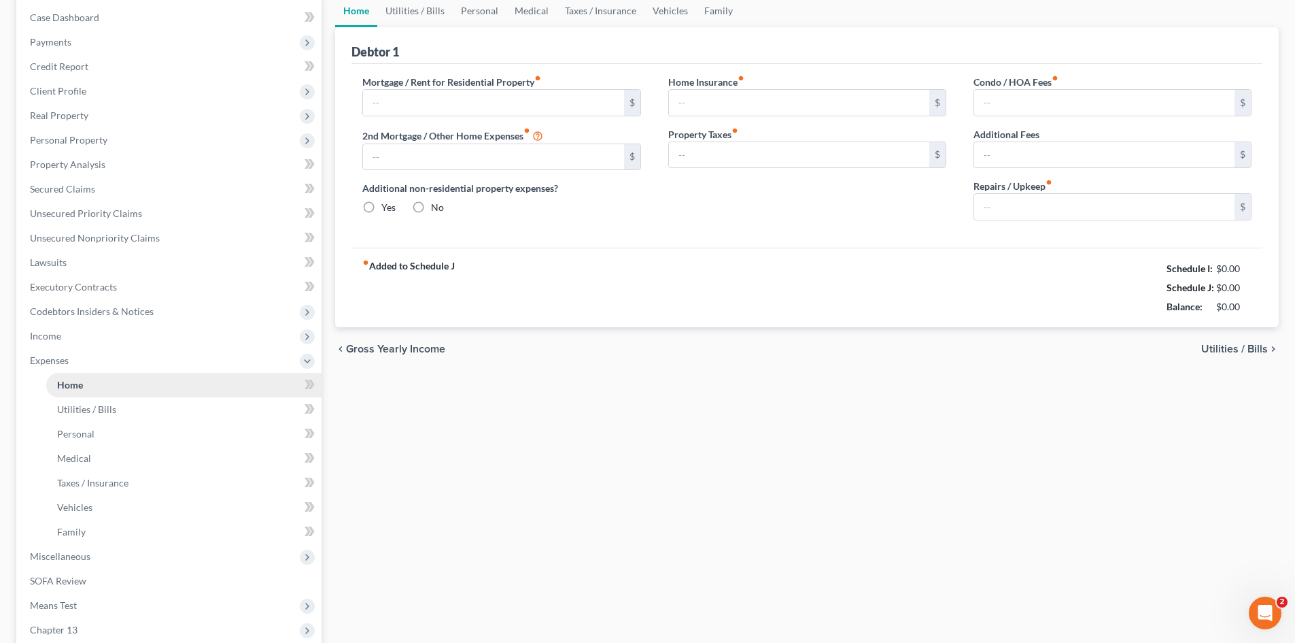
scroll to position [13, 0]
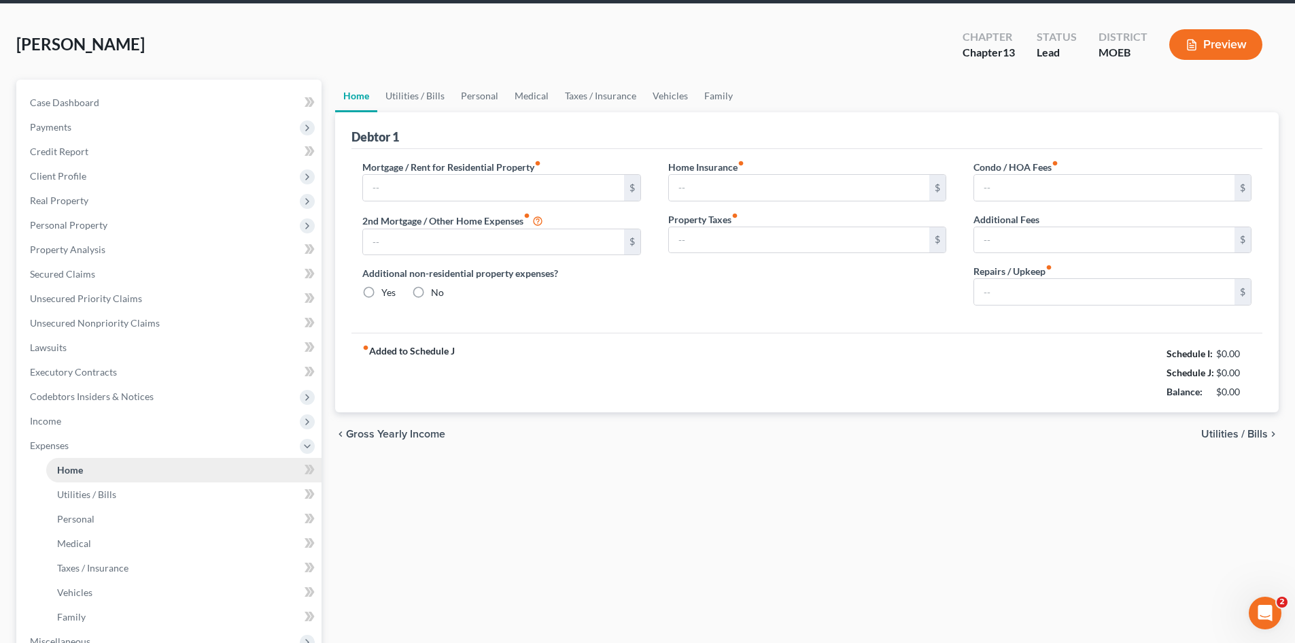
type input "1,850.00"
type input "505.00"
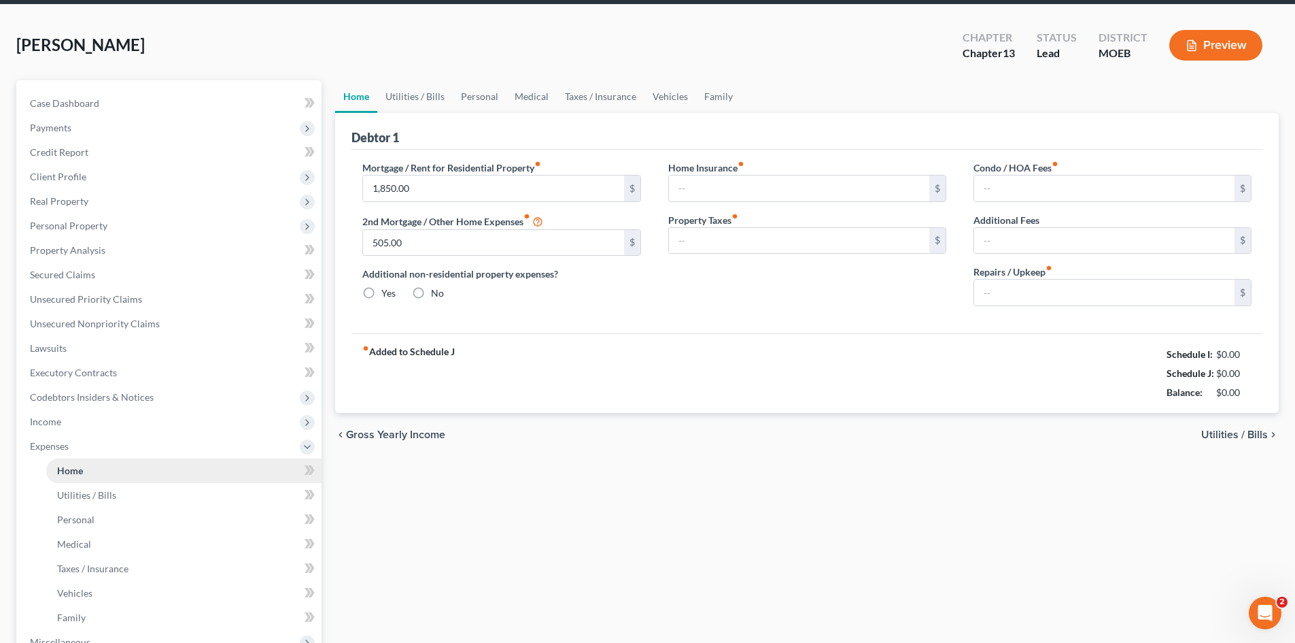
radio input "true"
type input "0.00"
type input "50.00"
type input "0.00"
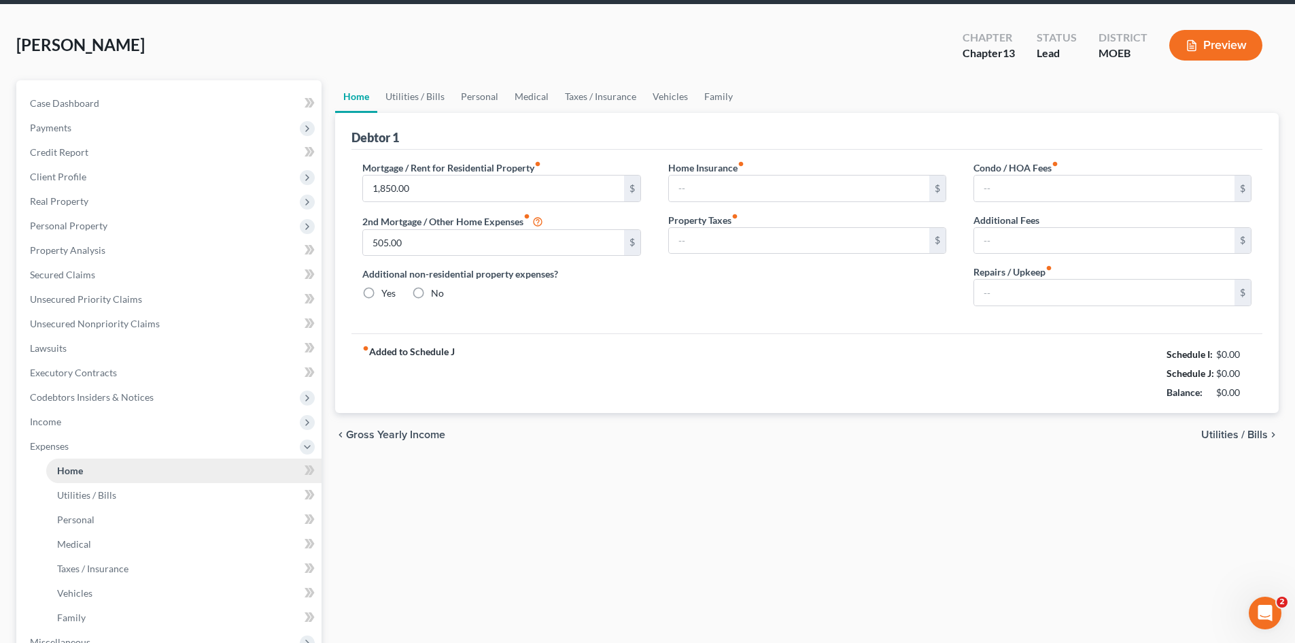
type input "100.00"
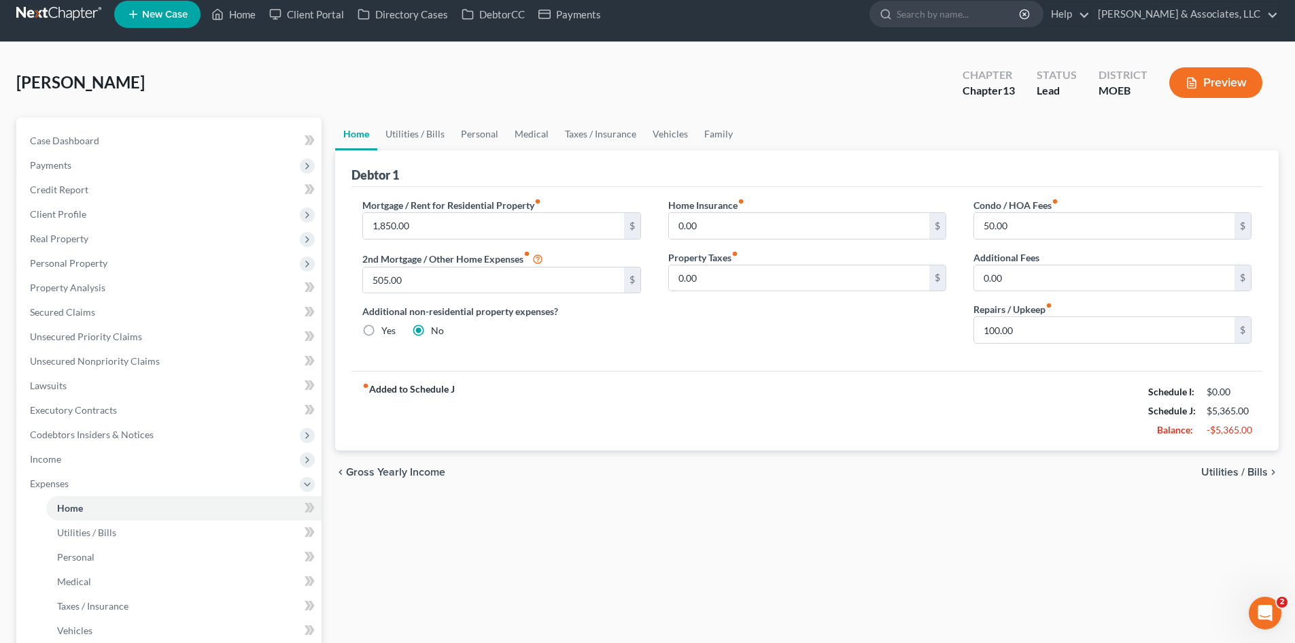
scroll to position [0, 0]
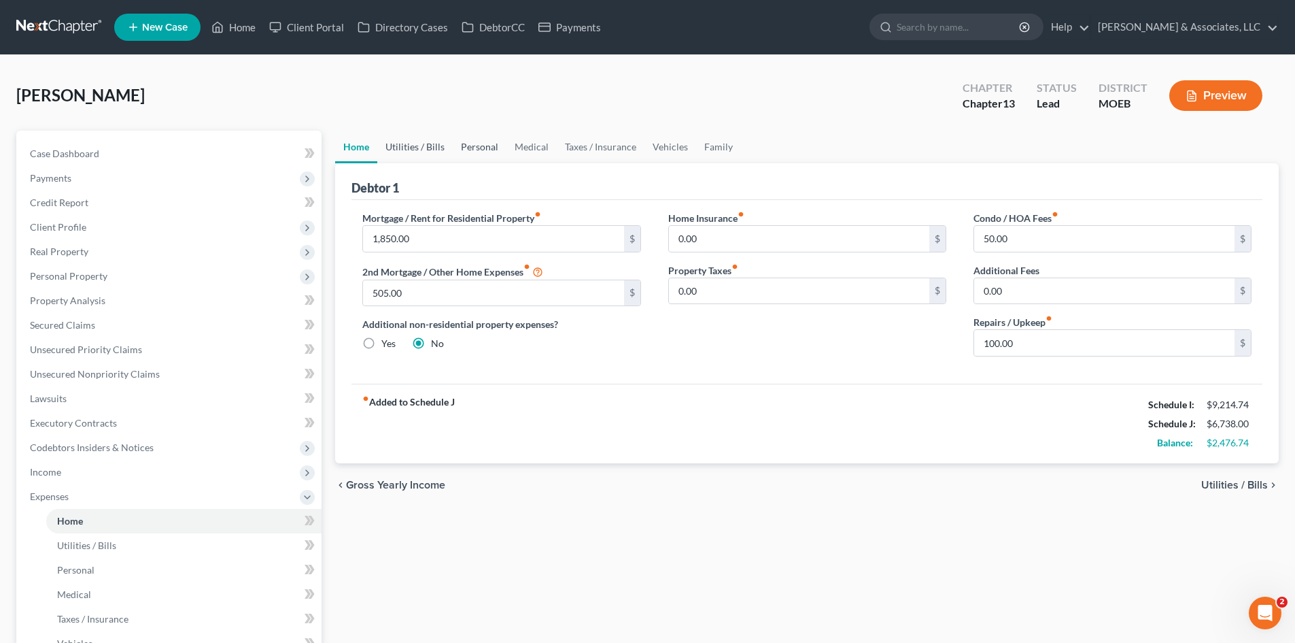
click at [420, 143] on link "Utilities / Bills" at bounding box center [414, 147] width 75 height 33
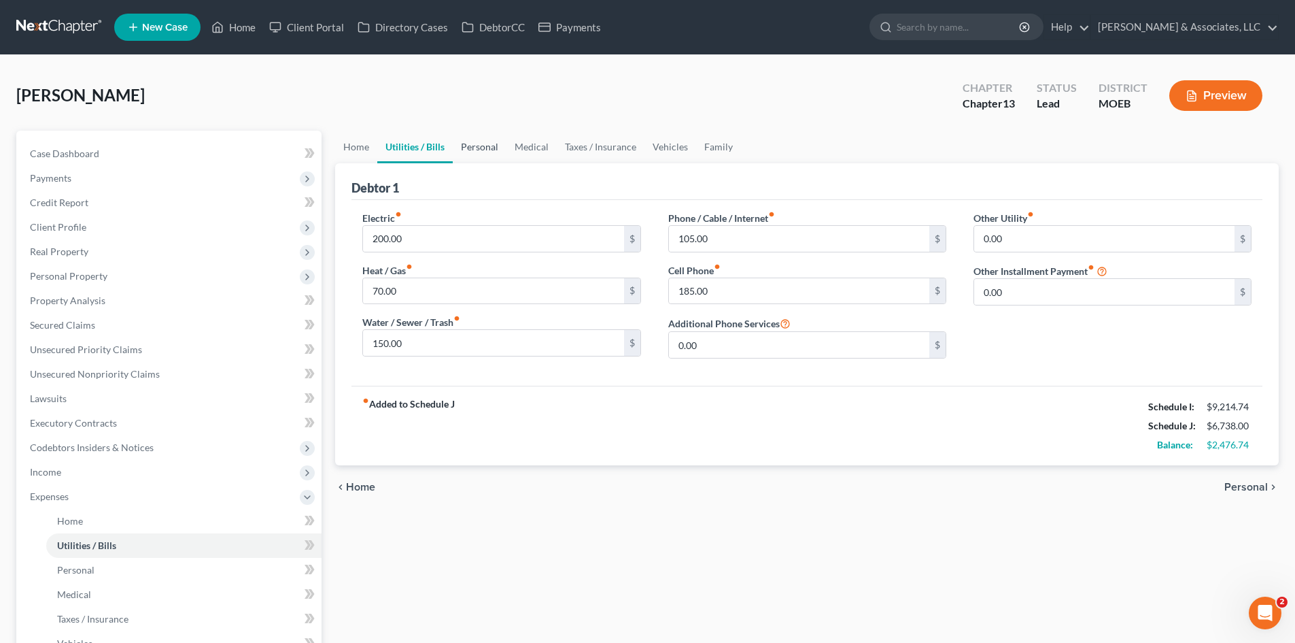
click at [479, 148] on link "Personal" at bounding box center [480, 147] width 54 height 33
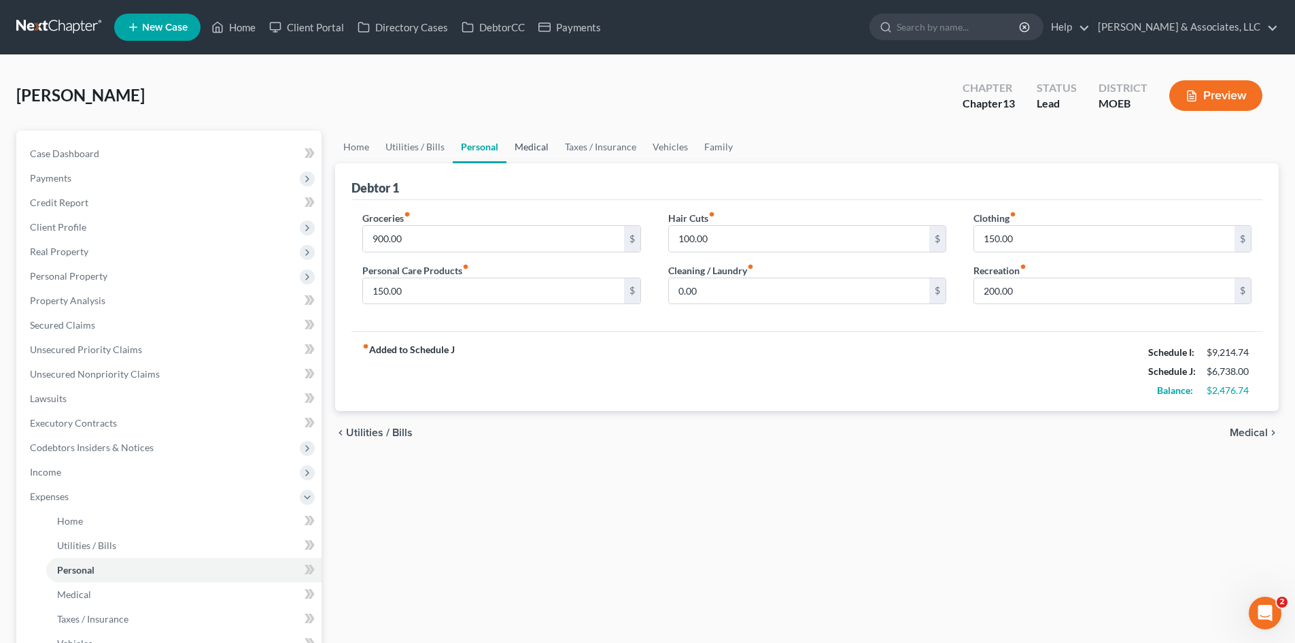
click at [526, 149] on link "Medical" at bounding box center [532, 147] width 50 height 33
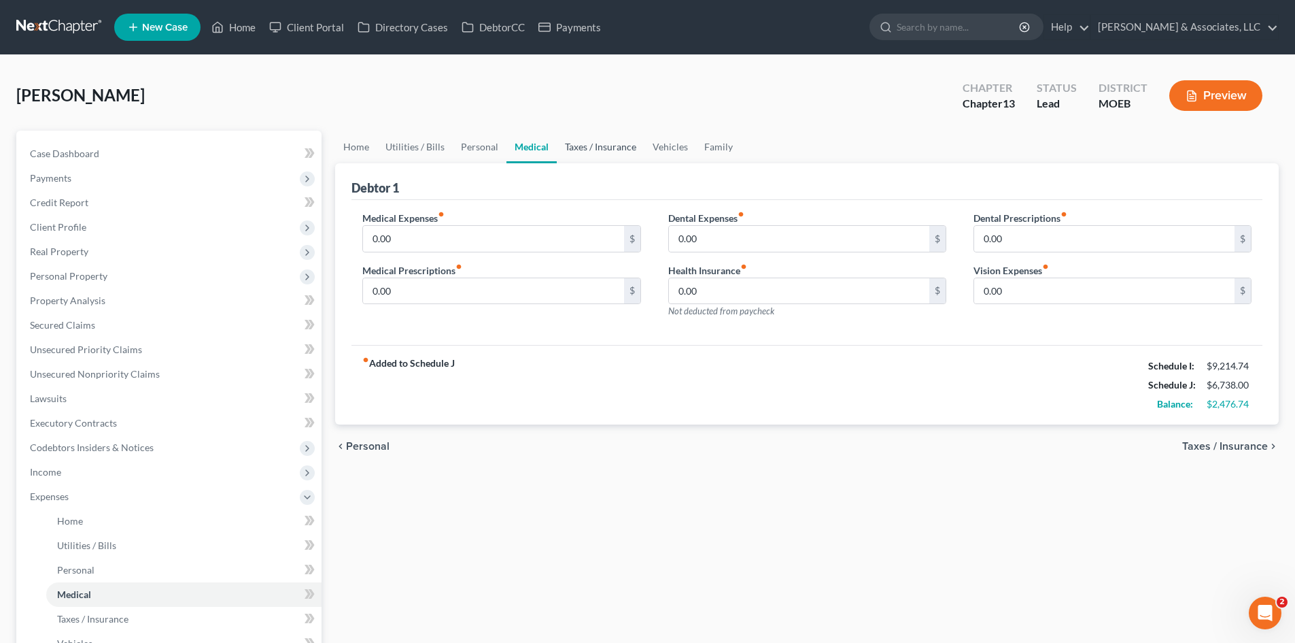
click at [561, 149] on link "Taxes / Insurance" at bounding box center [601, 147] width 88 height 33
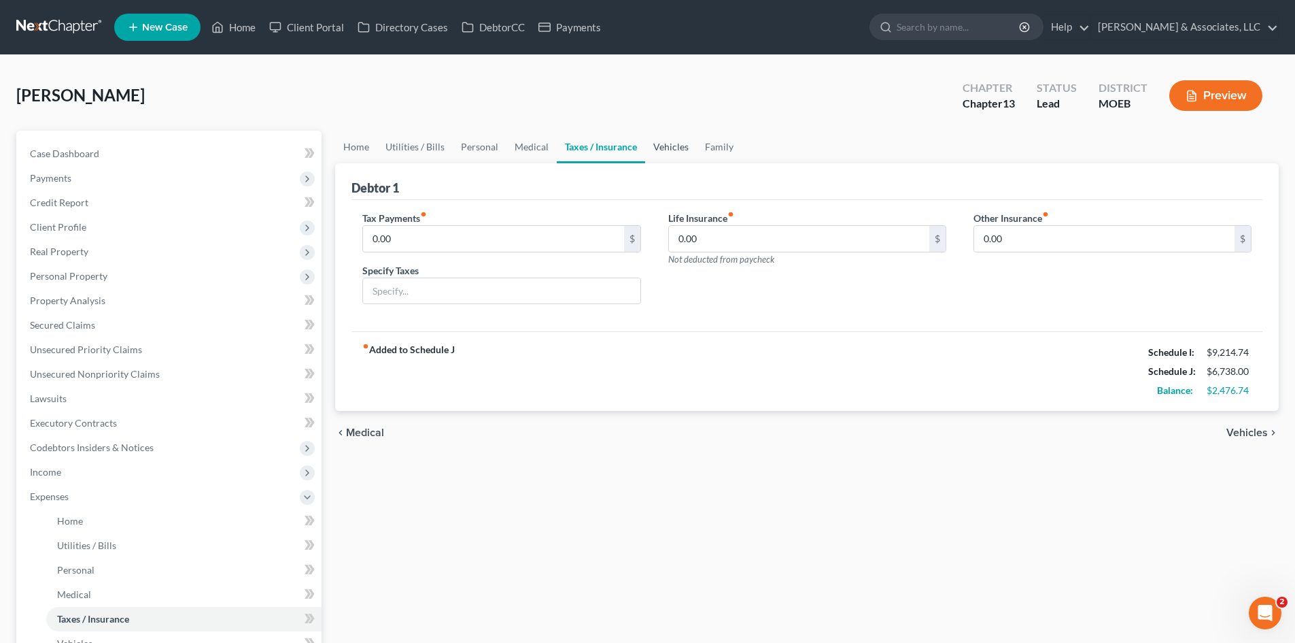
click at [679, 148] on link "Vehicles" at bounding box center [671, 147] width 52 height 33
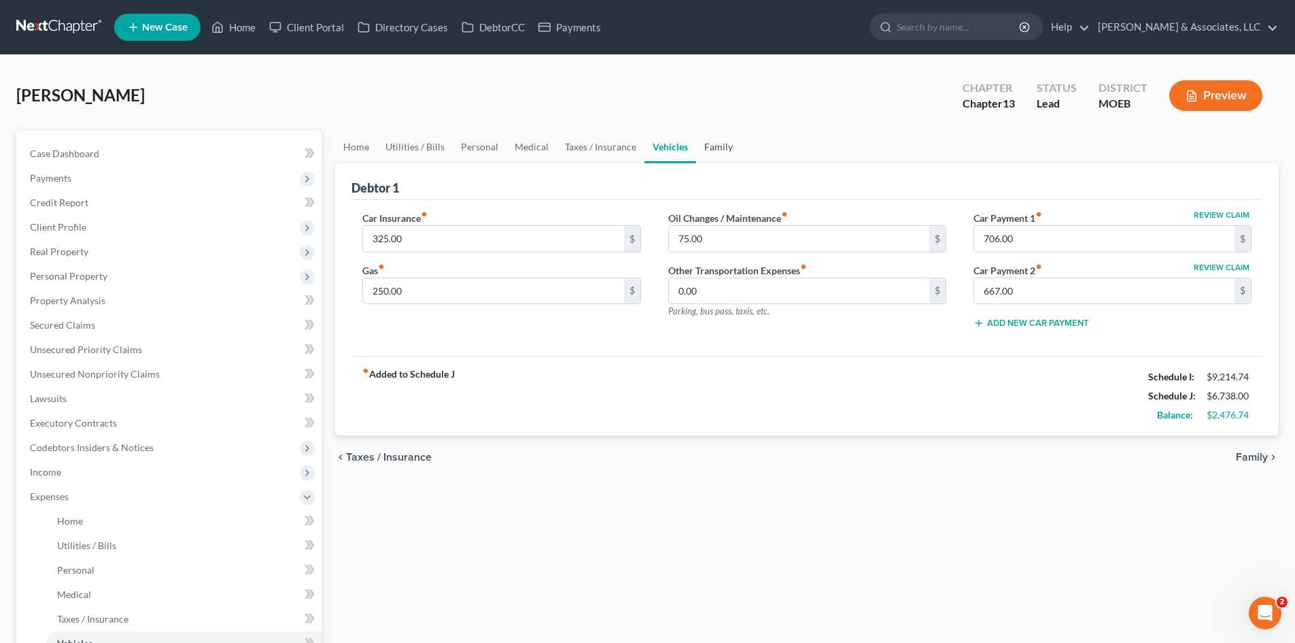
click at [719, 148] on link "Family" at bounding box center [718, 147] width 45 height 33
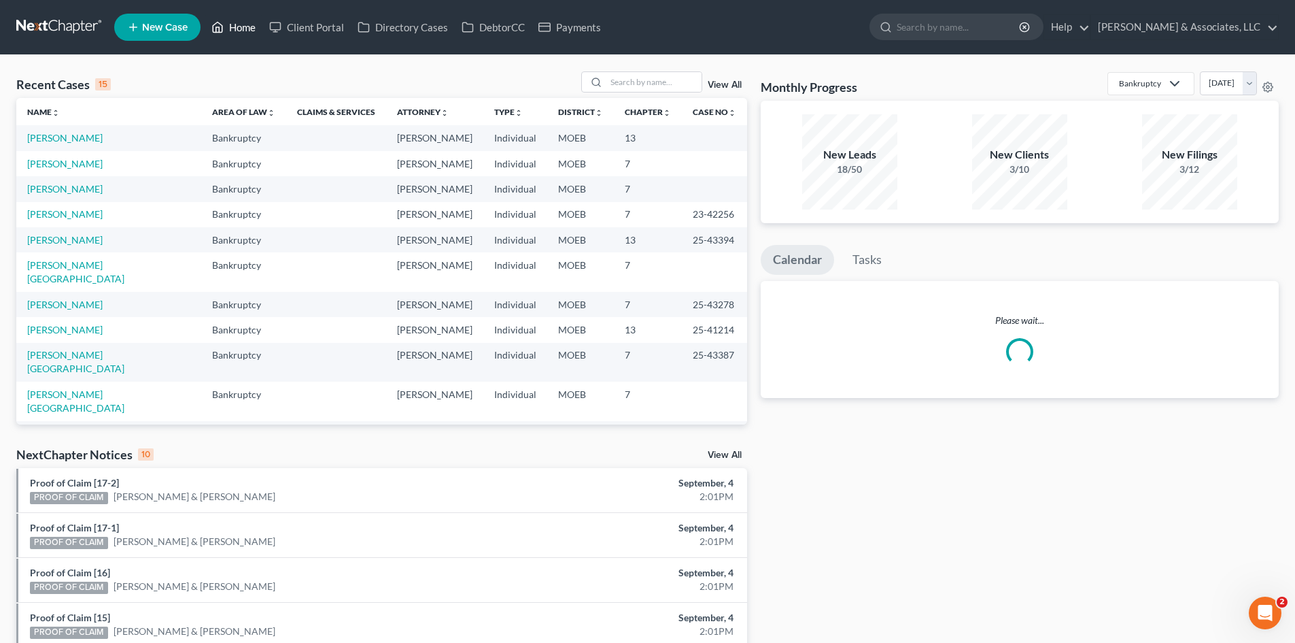
click at [246, 24] on link "Home" at bounding box center [234, 27] width 58 height 24
click at [621, 82] on input "search" at bounding box center [654, 82] width 95 height 20
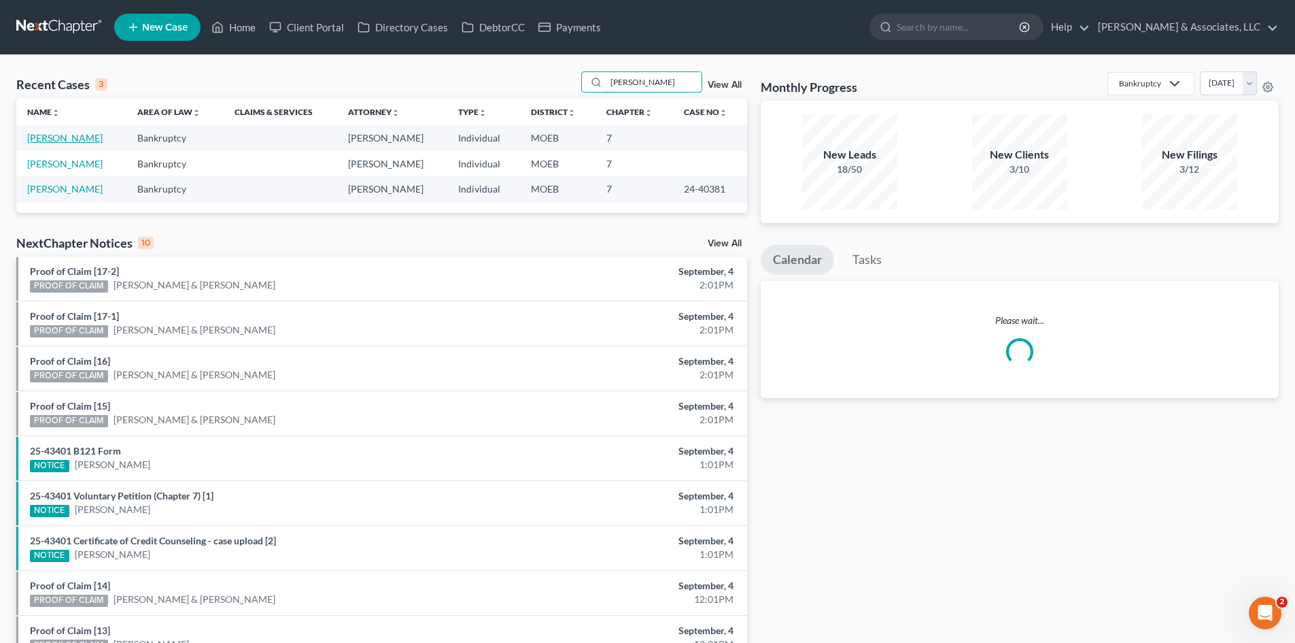
type input "[PERSON_NAME]"
click at [53, 143] on link "[PERSON_NAME]" at bounding box center [64, 138] width 75 height 12
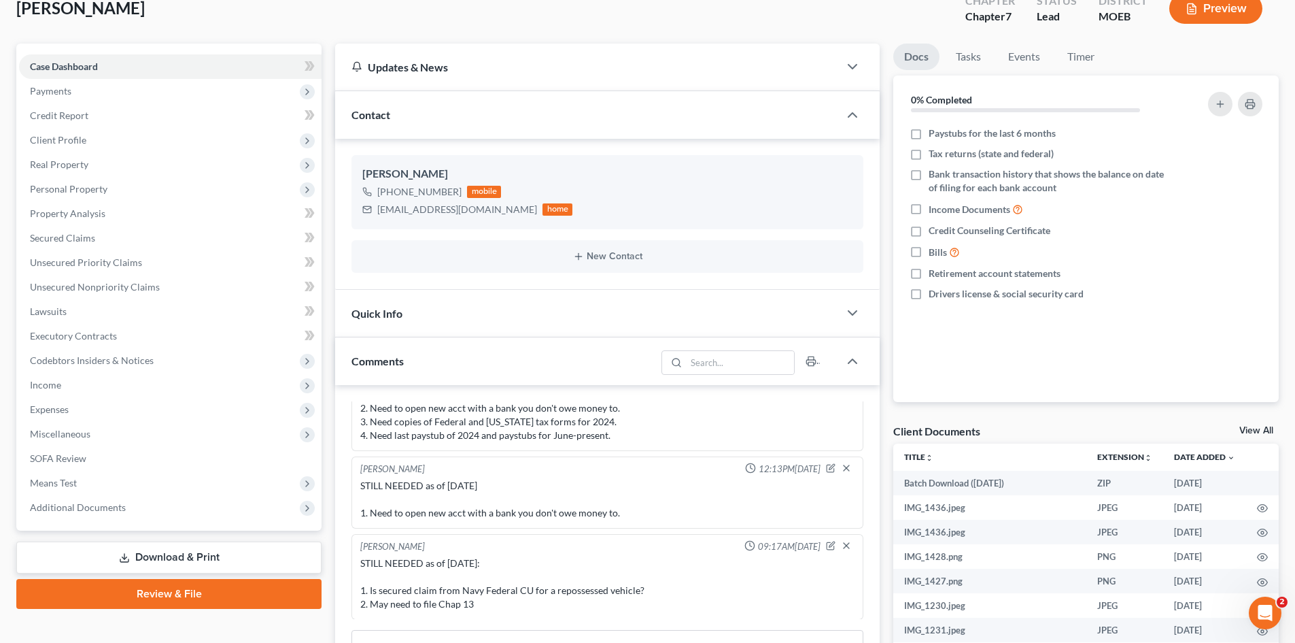
scroll to position [204, 0]
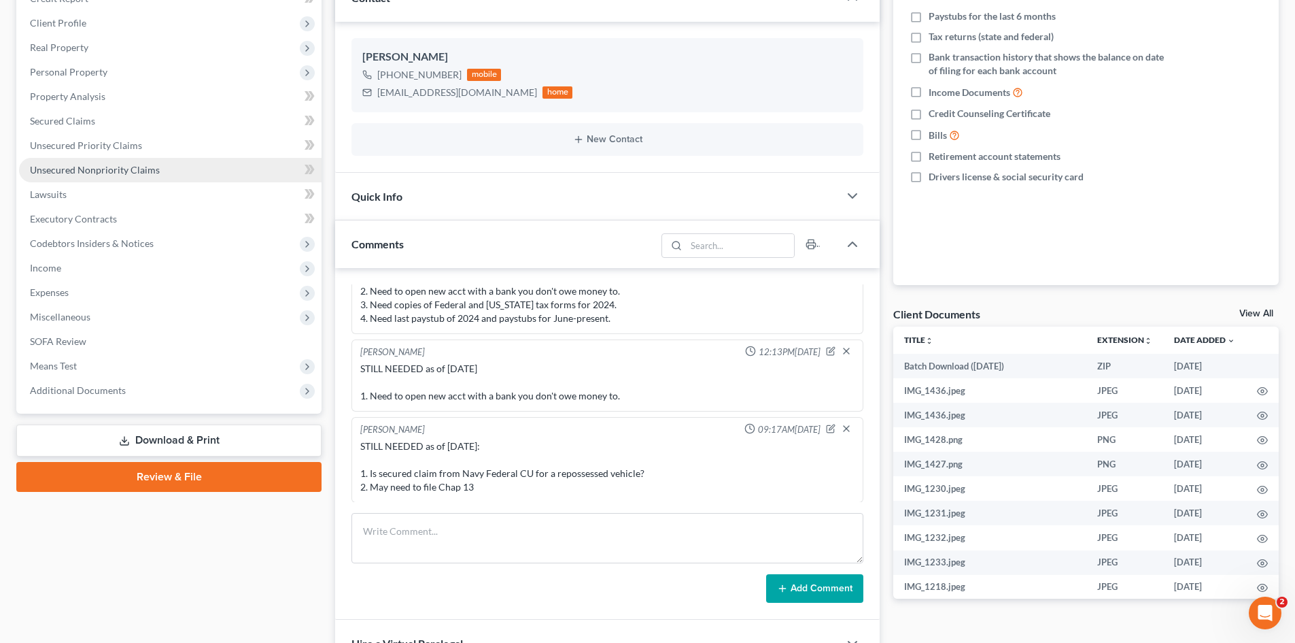
click at [95, 165] on span "Unsecured Nonpriority Claims" at bounding box center [95, 170] width 130 height 12
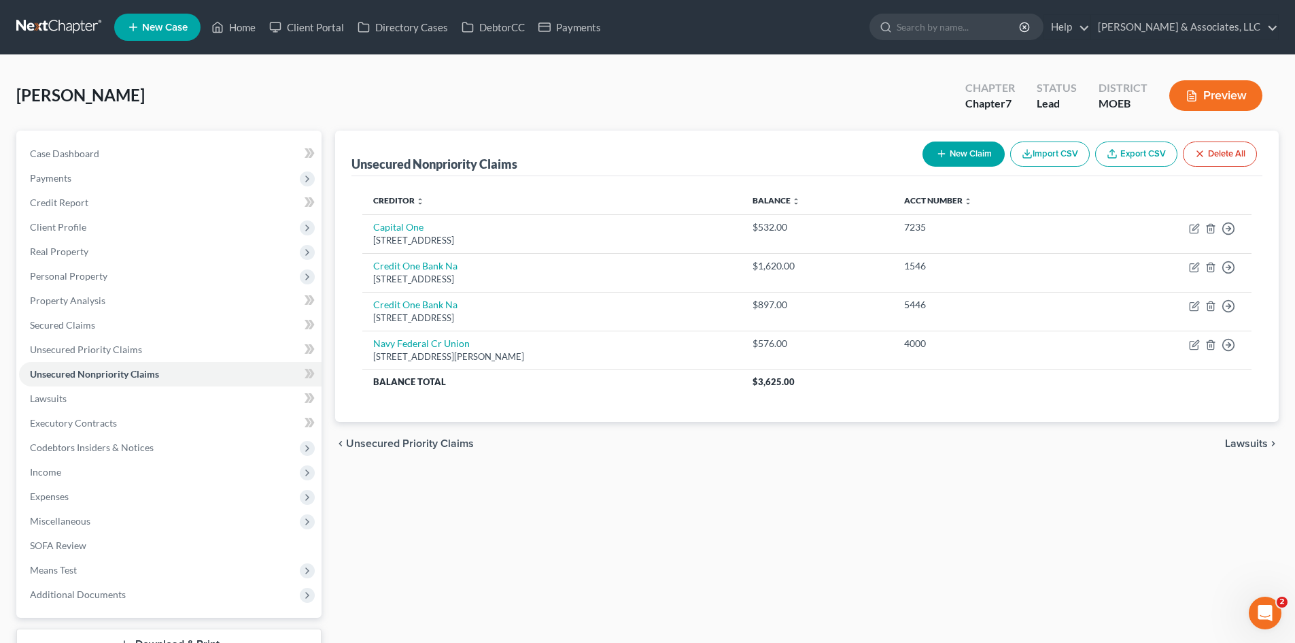
click at [957, 148] on button "New Claim" at bounding box center [964, 153] width 82 height 25
select select "0"
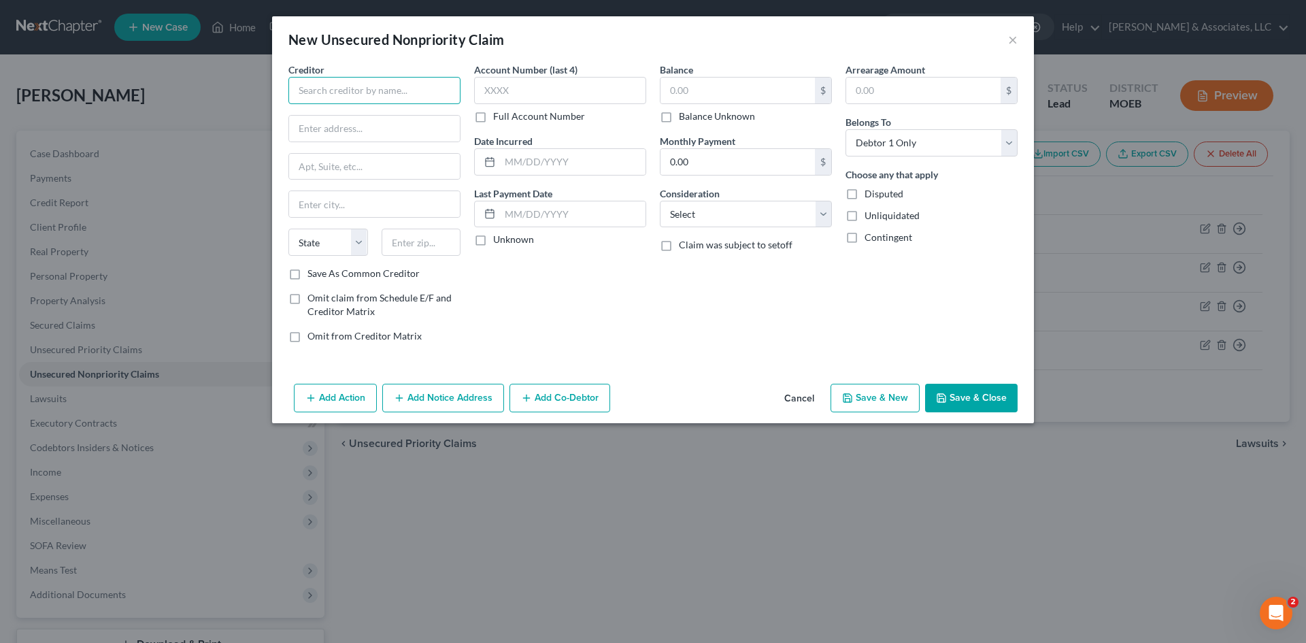
click at [365, 84] on input "text" at bounding box center [374, 90] width 172 height 27
type input "Car Craft Auto Body"
click at [717, 95] on input "text" at bounding box center [737, 91] width 154 height 26
type input "5,083.35"
click at [350, 126] on input "text" at bounding box center [374, 129] width 171 height 26
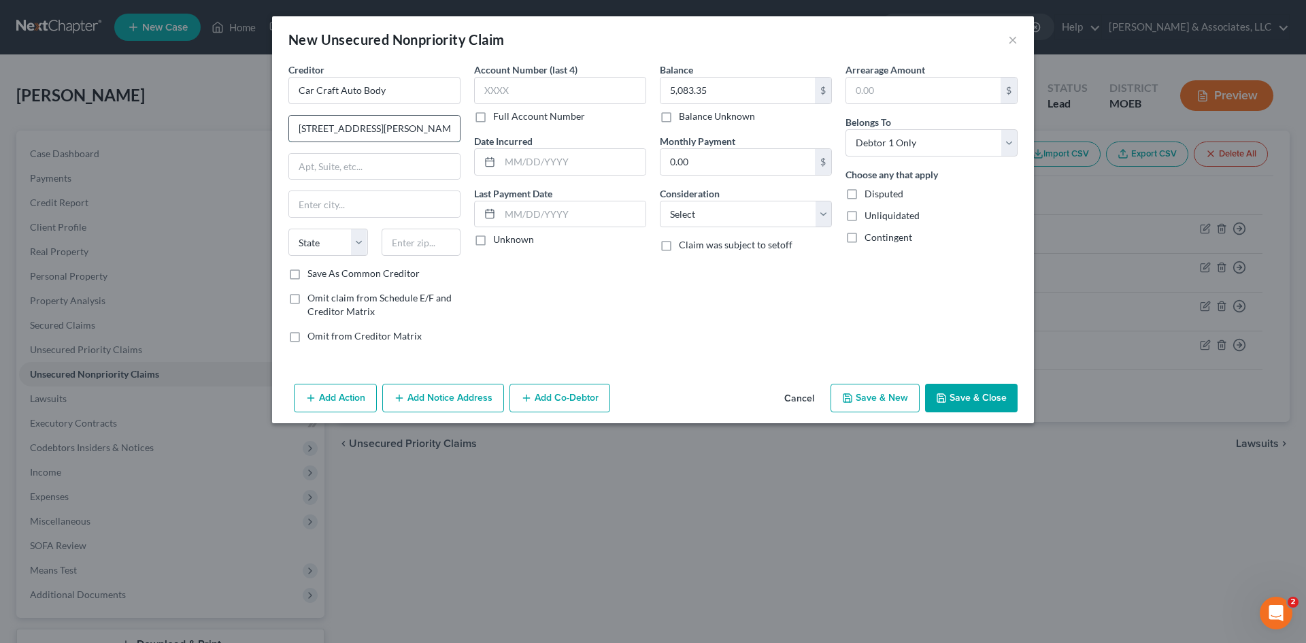
type input "[STREET_ADDRESS][PERSON_NAME]"
type input "[PERSON_NAME]"
select select "26"
type input "63042"
click at [737, 210] on select "Select Cable / Satellite Services Collection Agency Credit Card Debt Debt Couns…" at bounding box center [746, 214] width 172 height 27
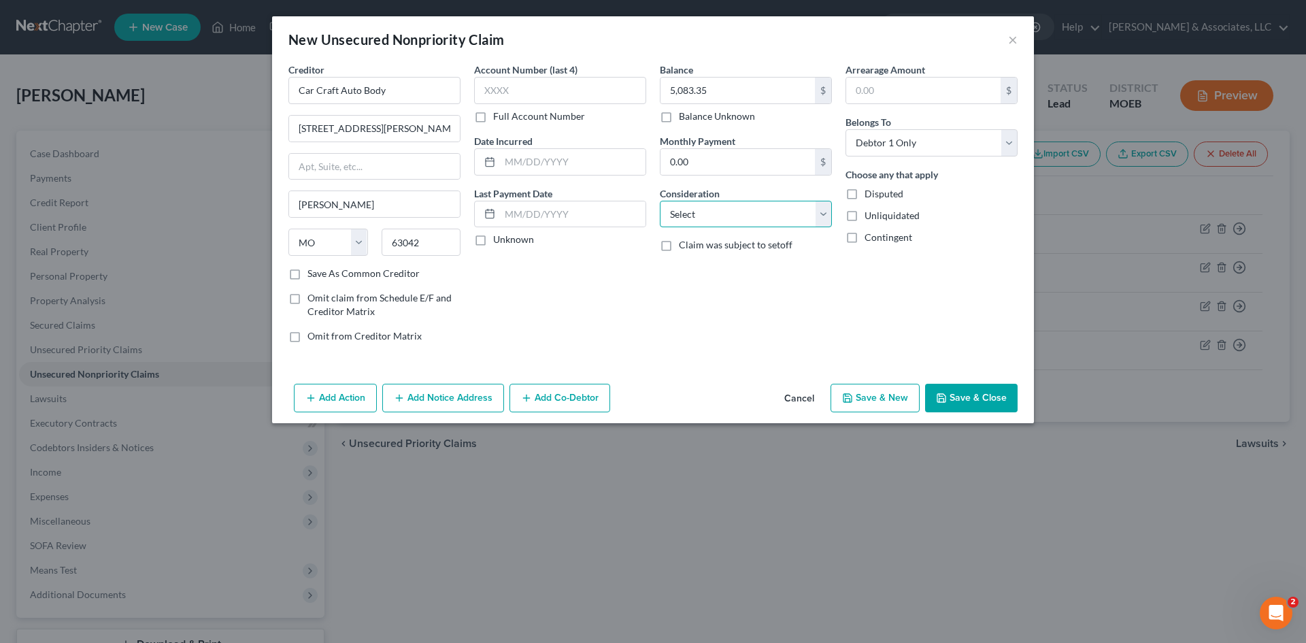
select select "6"
click at [660, 201] on select "Select Cable / Satellite Services Collection Agency Credit Card Debt Debt Couns…" at bounding box center [746, 214] width 172 height 27
click at [978, 388] on button "Save & Close" at bounding box center [971, 398] width 92 height 29
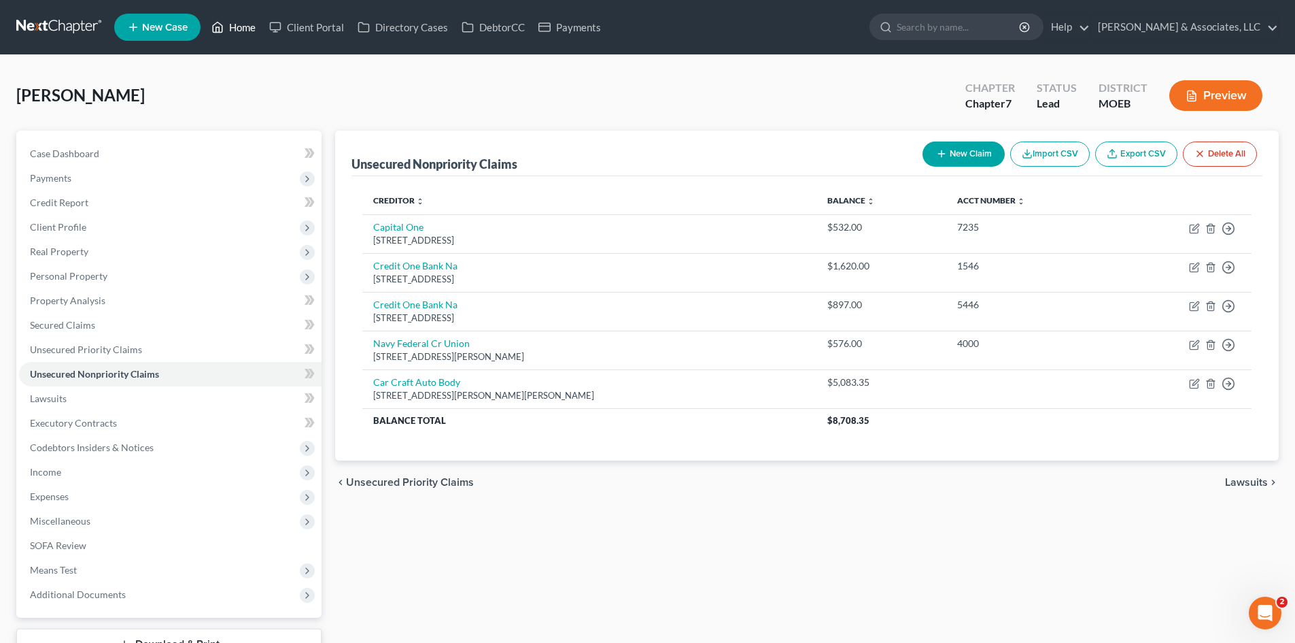
click at [239, 22] on link "Home" at bounding box center [234, 27] width 58 height 24
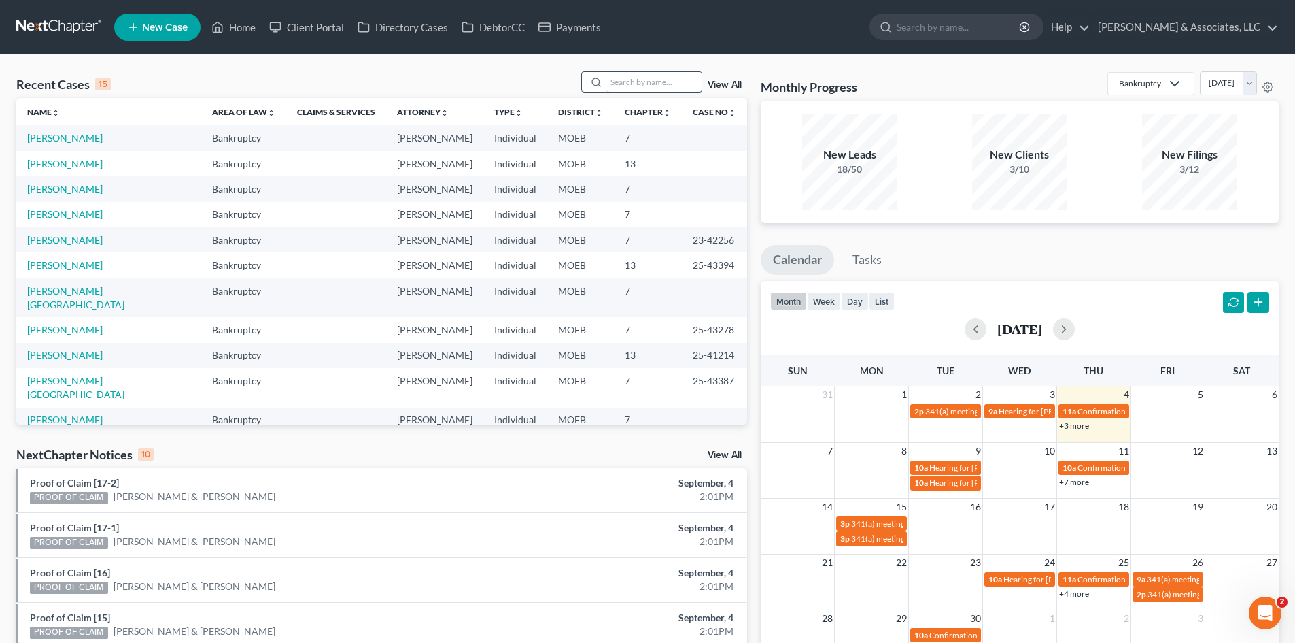
click at [639, 84] on input "search" at bounding box center [654, 82] width 95 height 20
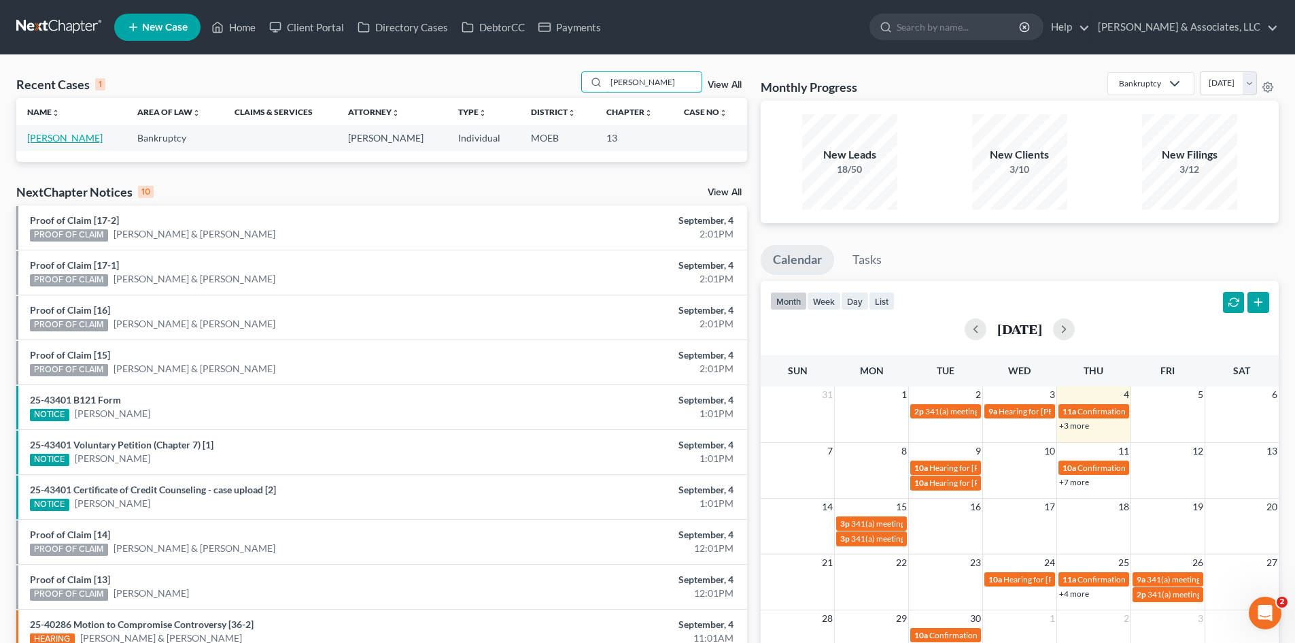
type input "[PERSON_NAME]"
click at [44, 140] on link "[PERSON_NAME]" at bounding box center [64, 138] width 75 height 12
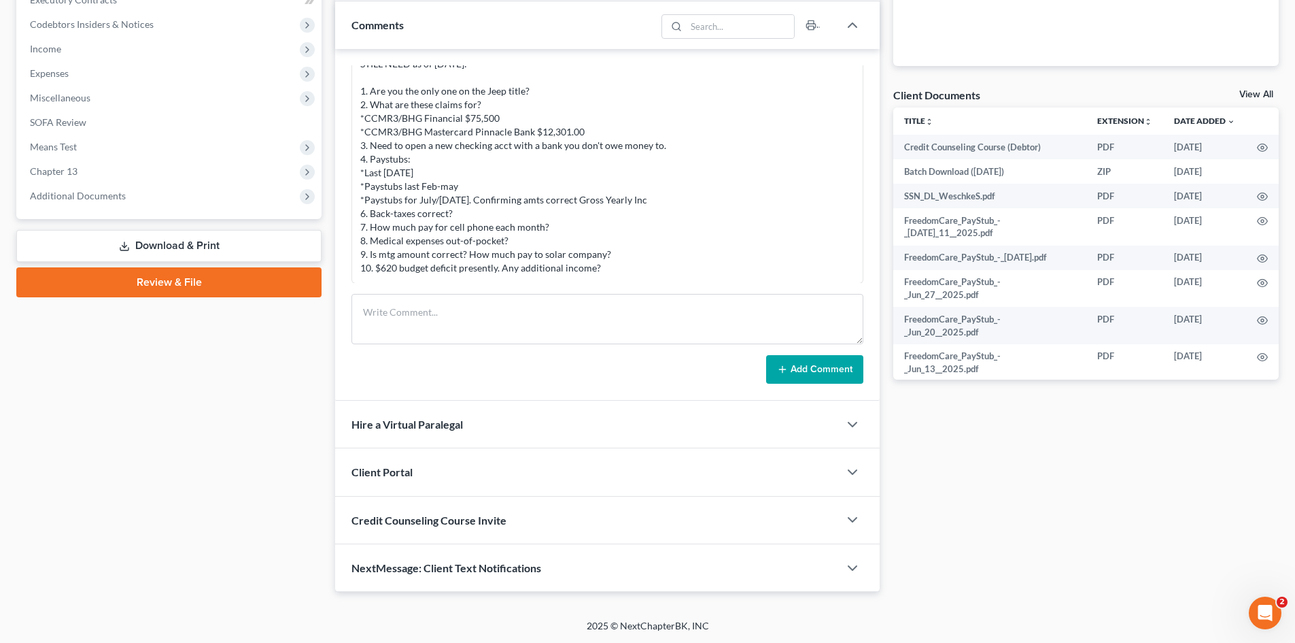
scroll to position [424, 0]
click at [408, 310] on textarea at bounding box center [608, 318] width 512 height 50
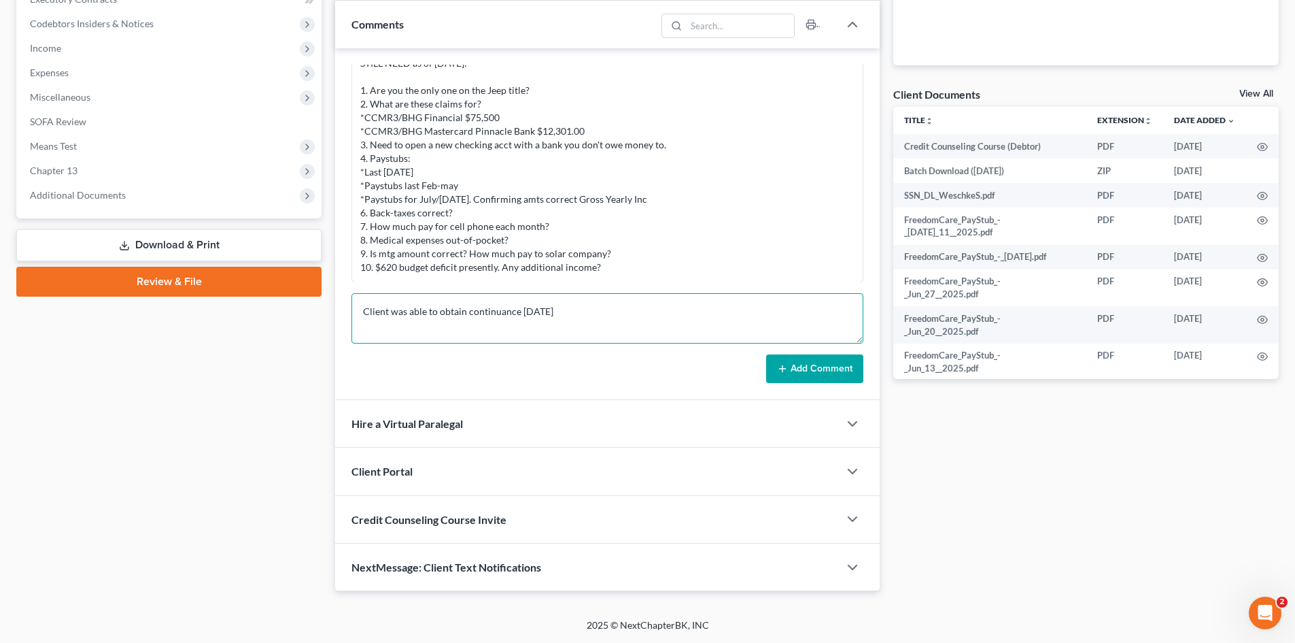
type textarea "Client was able to obtain continuance [DATE]"
click at [814, 371] on button "Add Comment" at bounding box center [814, 368] width 97 height 29
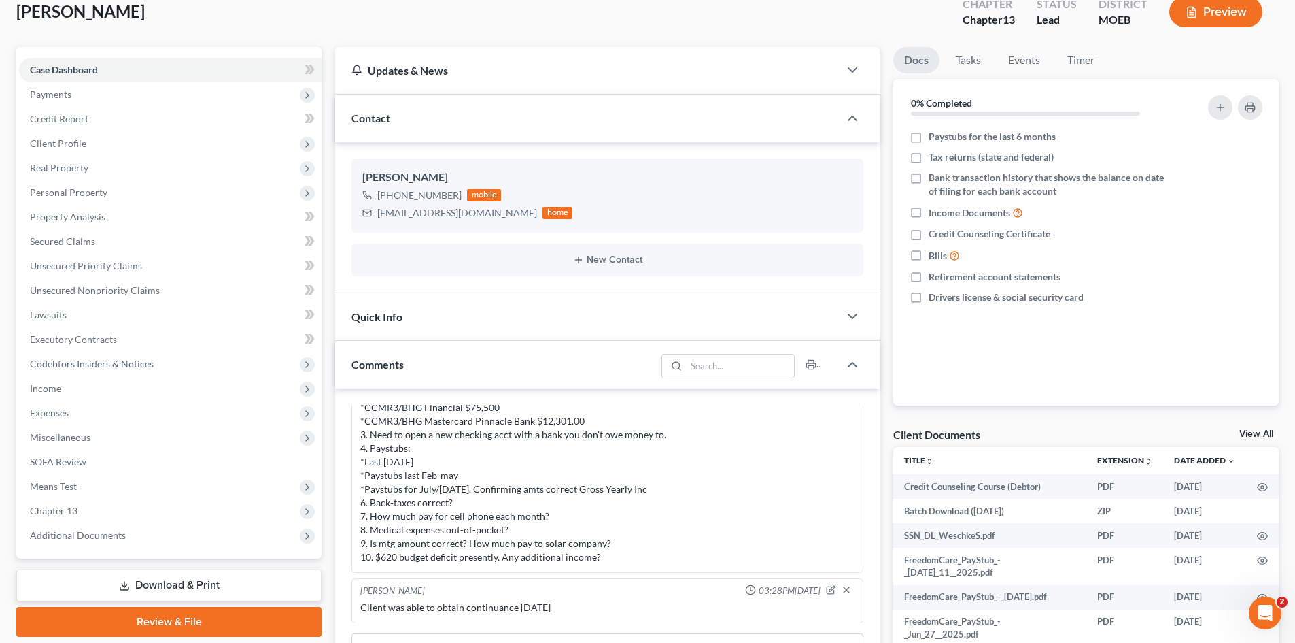
scroll to position [0, 0]
